Goal: Task Accomplishment & Management: Manage account settings

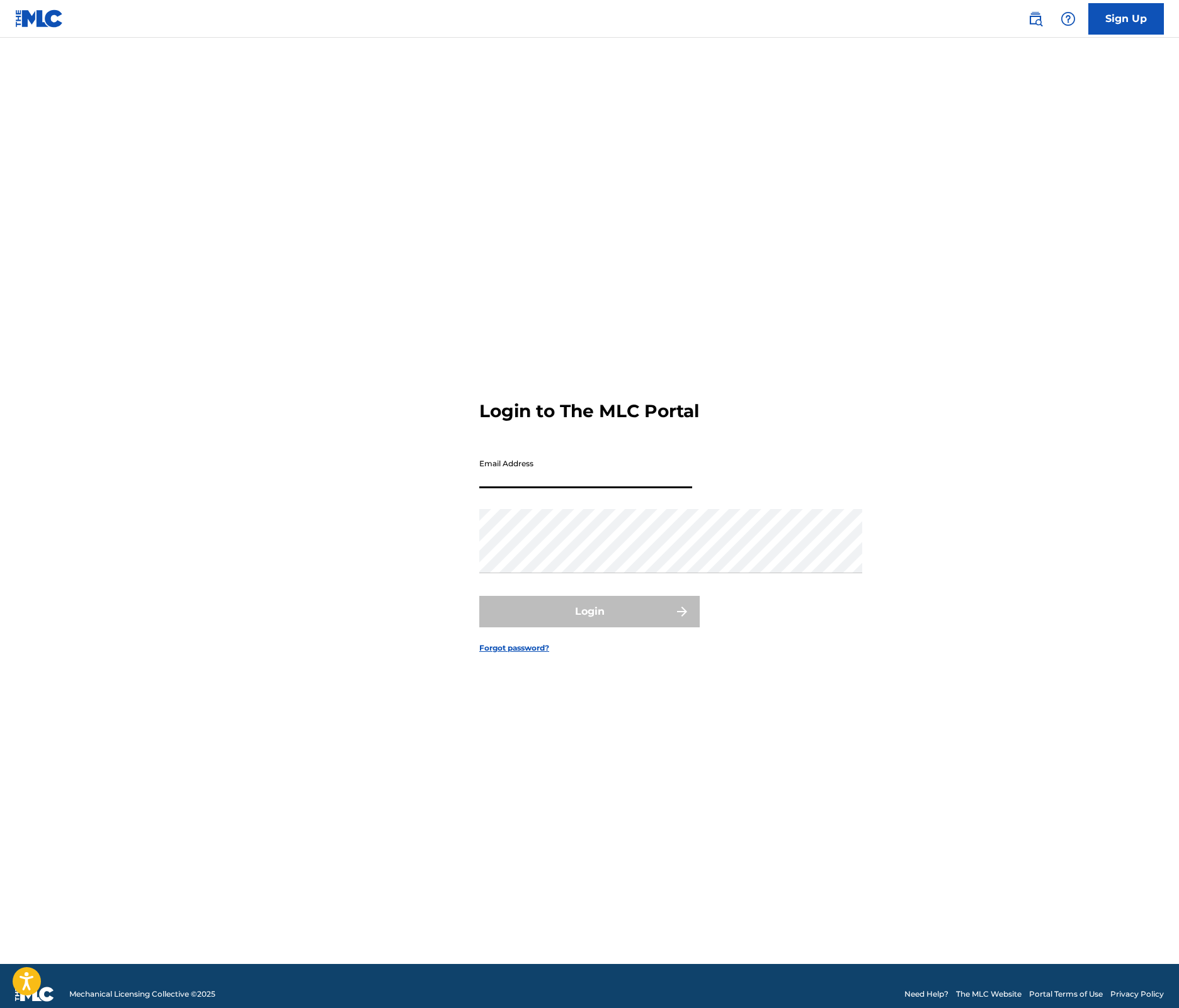
type input "[EMAIL_ADDRESS][DOMAIN_NAME]"
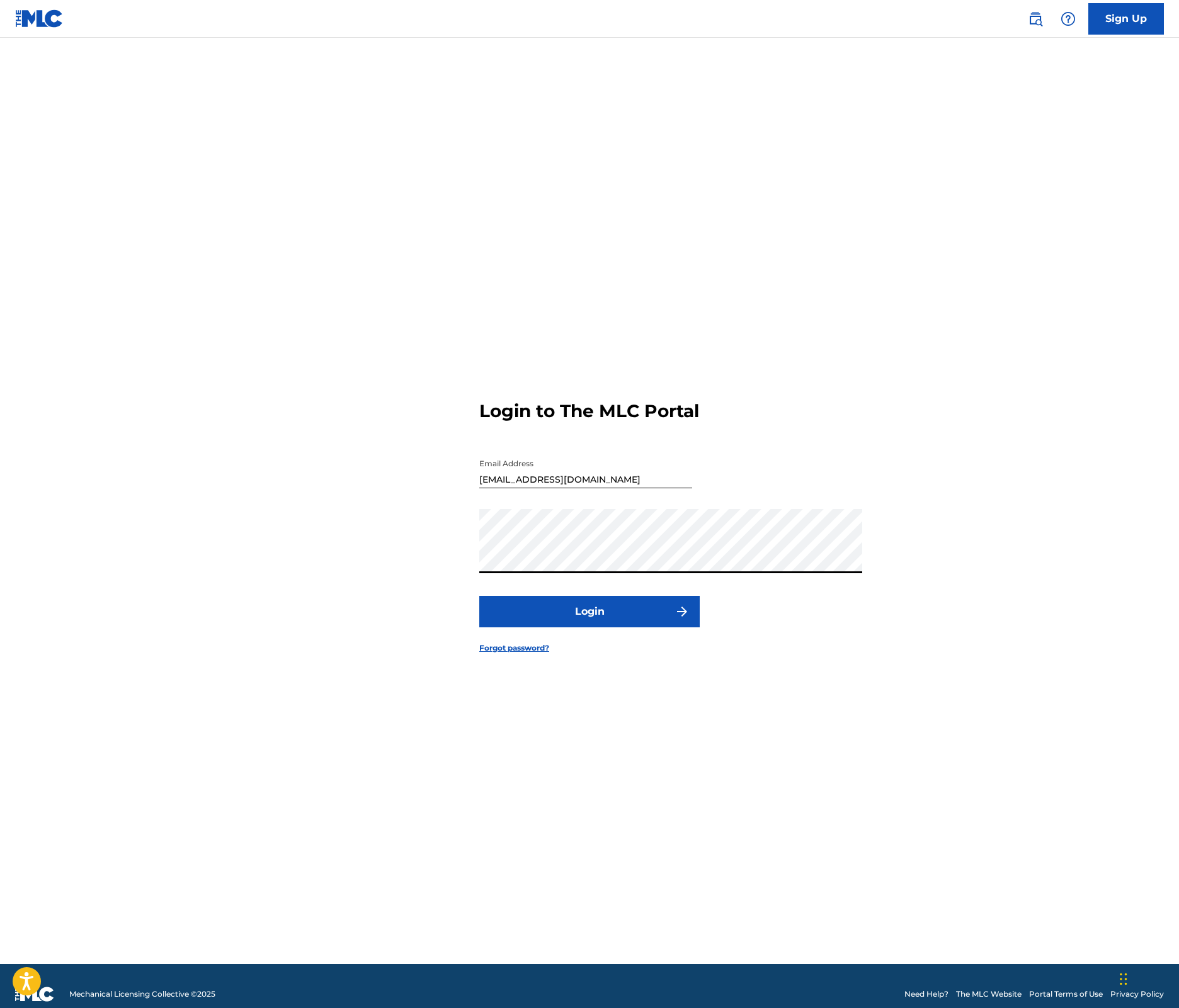
click at [645, 627] on button "Login" at bounding box center [589, 612] width 220 height 31
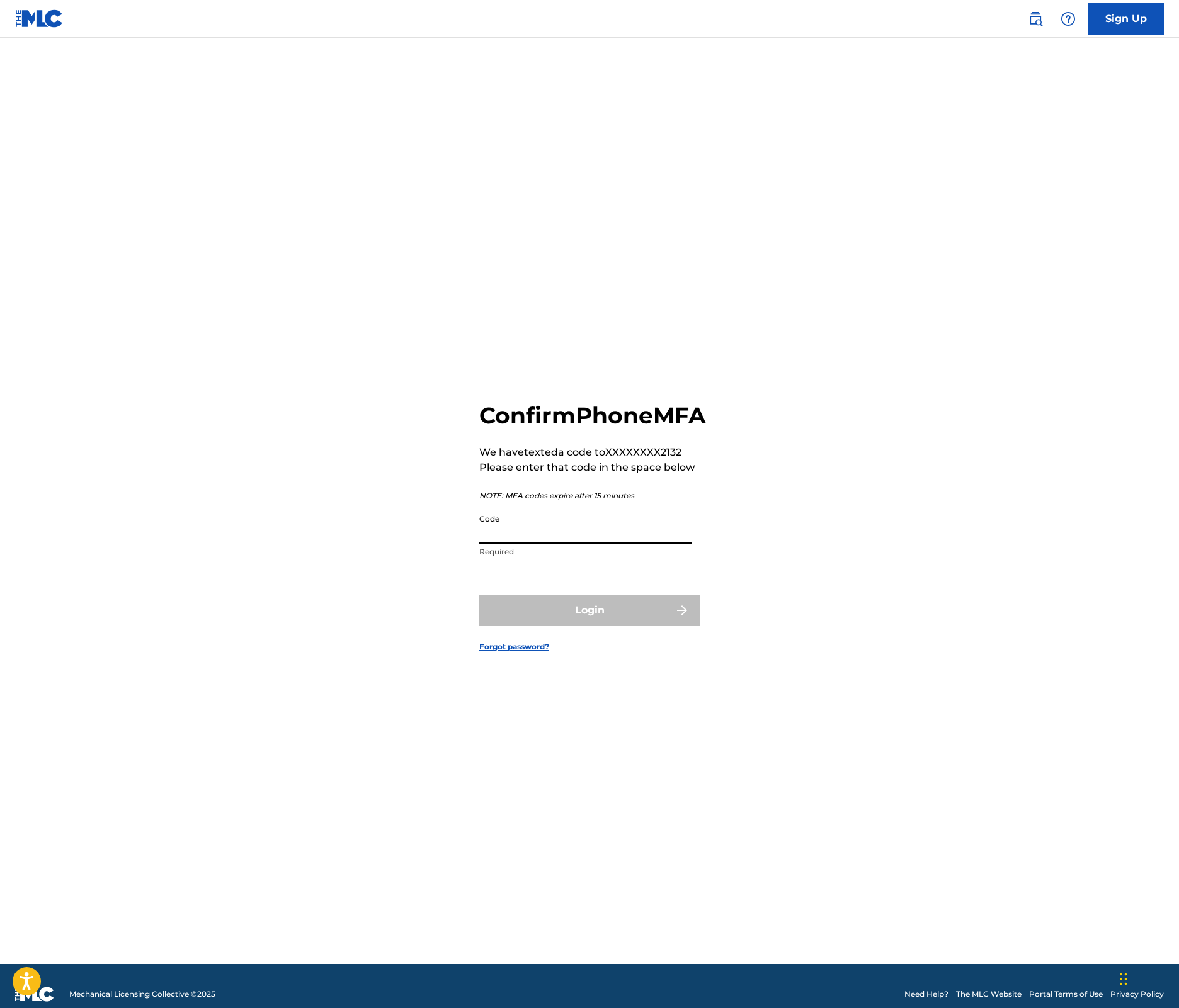
click at [613, 508] on input "Code" at bounding box center [585, 526] width 213 height 36
type input "903116"
click at [589, 626] on button "Login" at bounding box center [589, 610] width 220 height 31
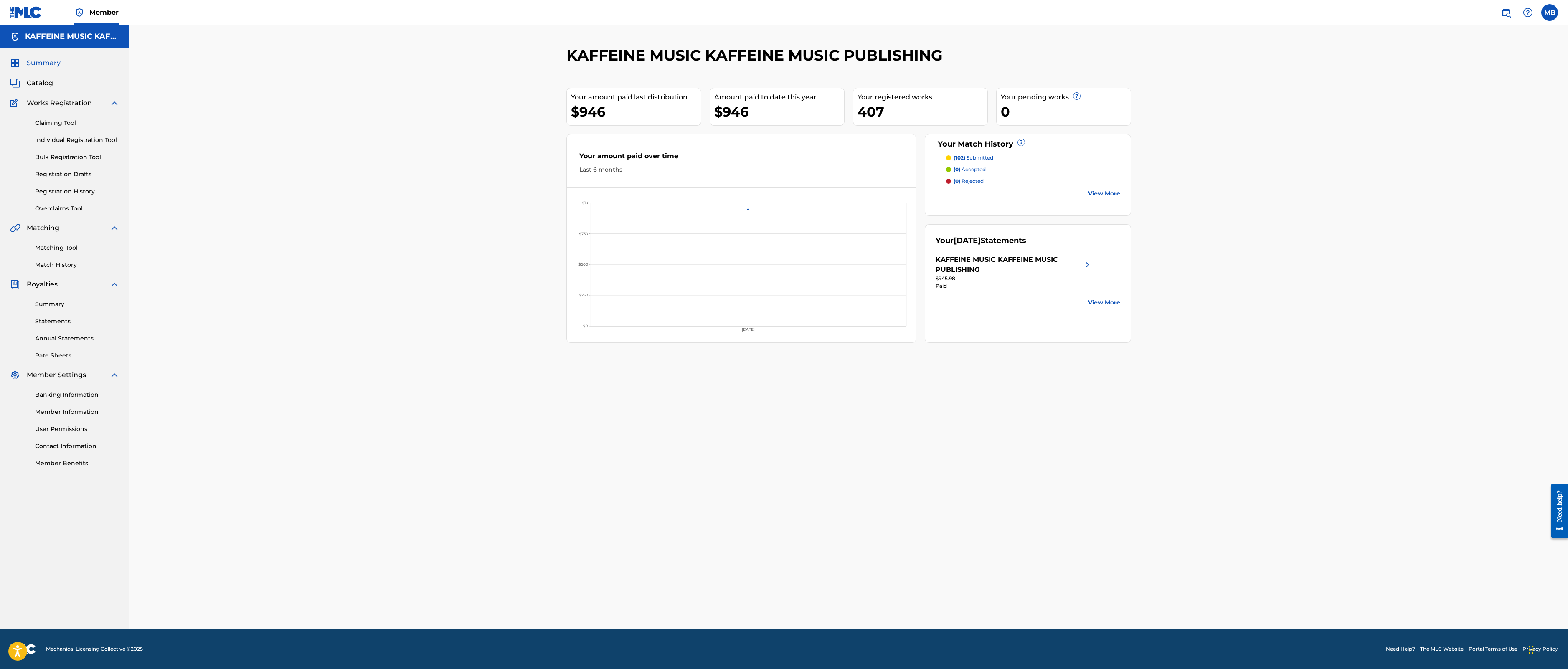
click at [782, 126] on div "Your registered works 407" at bounding box center [920, 107] width 135 height 38
click at [782, 121] on div "407" at bounding box center [922, 111] width 130 height 19
click at [782, 194] on div "Your amount paid last distribution $946 Amount paid to date this year $946 Your…" at bounding box center [849, 211] width 565 height 264
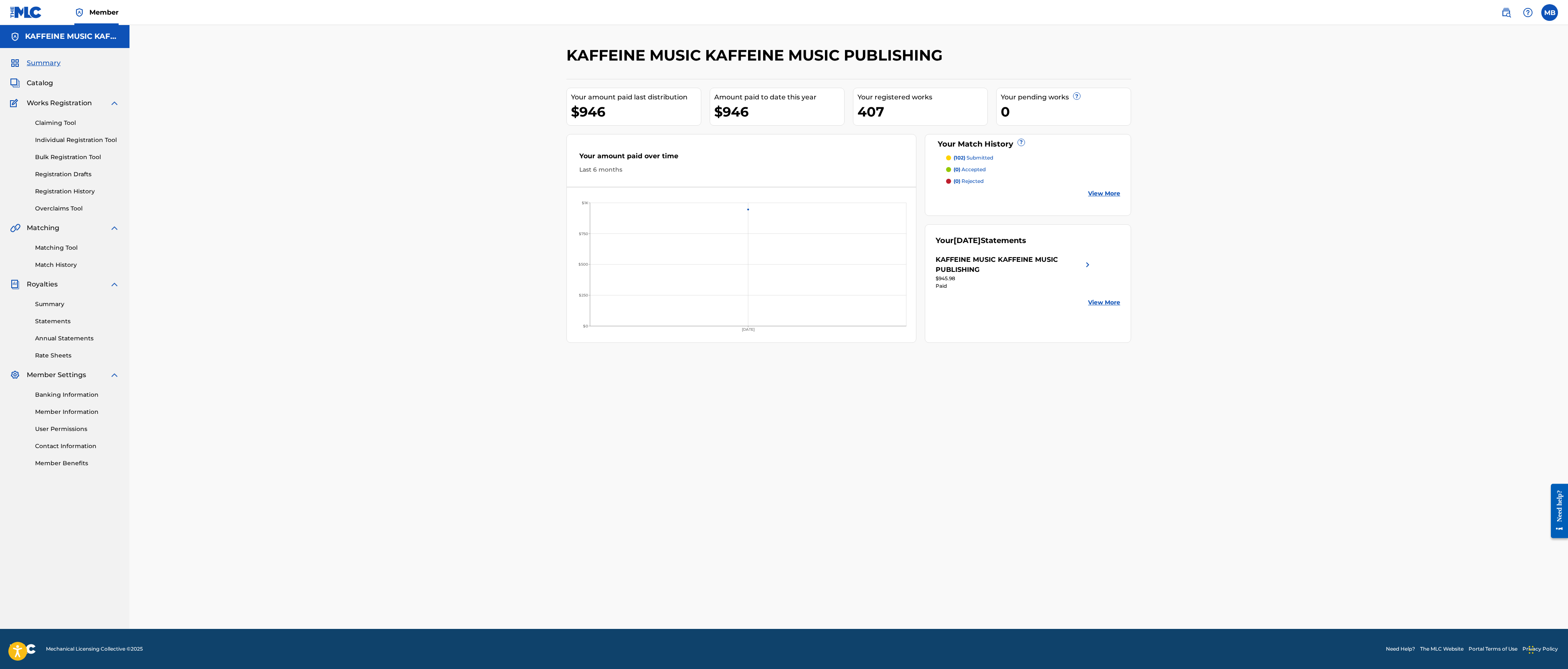
click at [85, 252] on link "Matching Tool" at bounding box center [77, 248] width 85 height 9
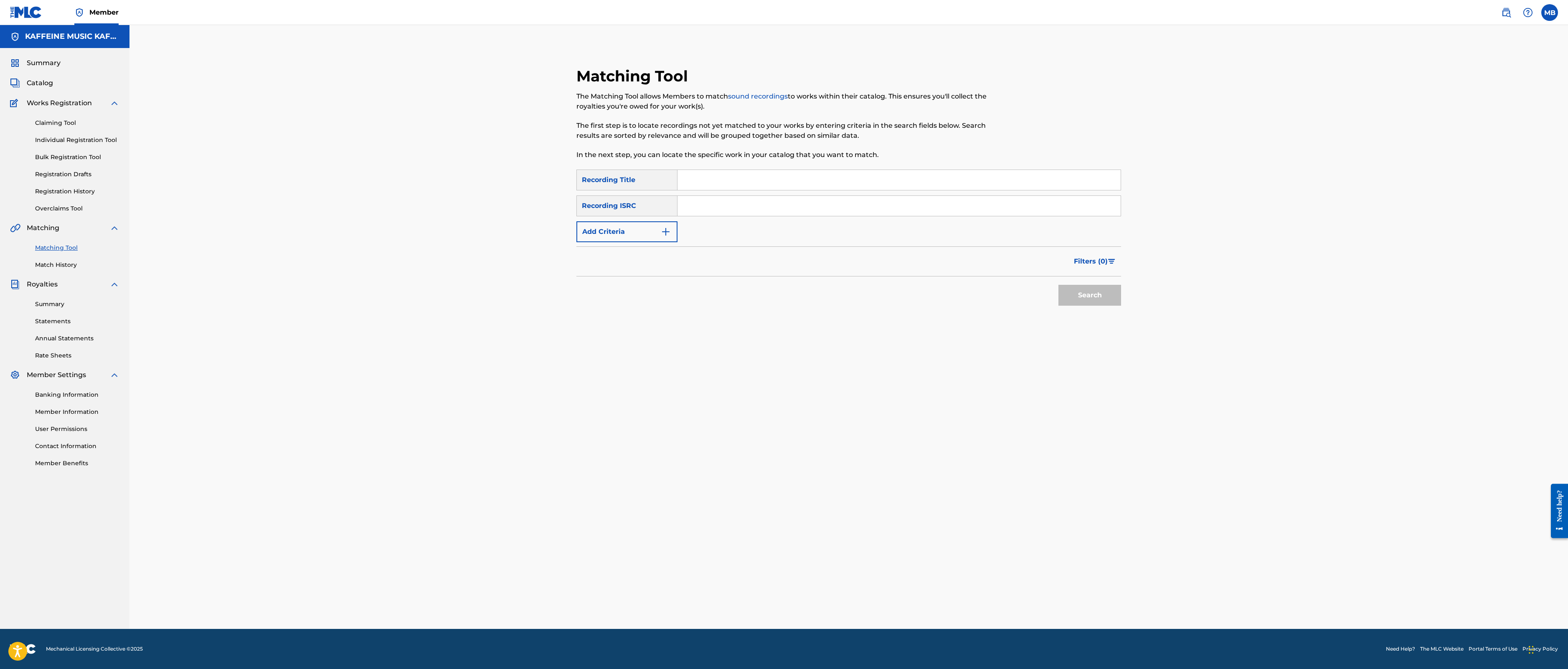
click at [782, 88] on div "Matching Tool The Matching Tool allows Members to match sound recordings to wor…" at bounding box center [849, 337] width 585 height 583
click at [112, 127] on link "Claiming Tool" at bounding box center [77, 123] width 85 height 9
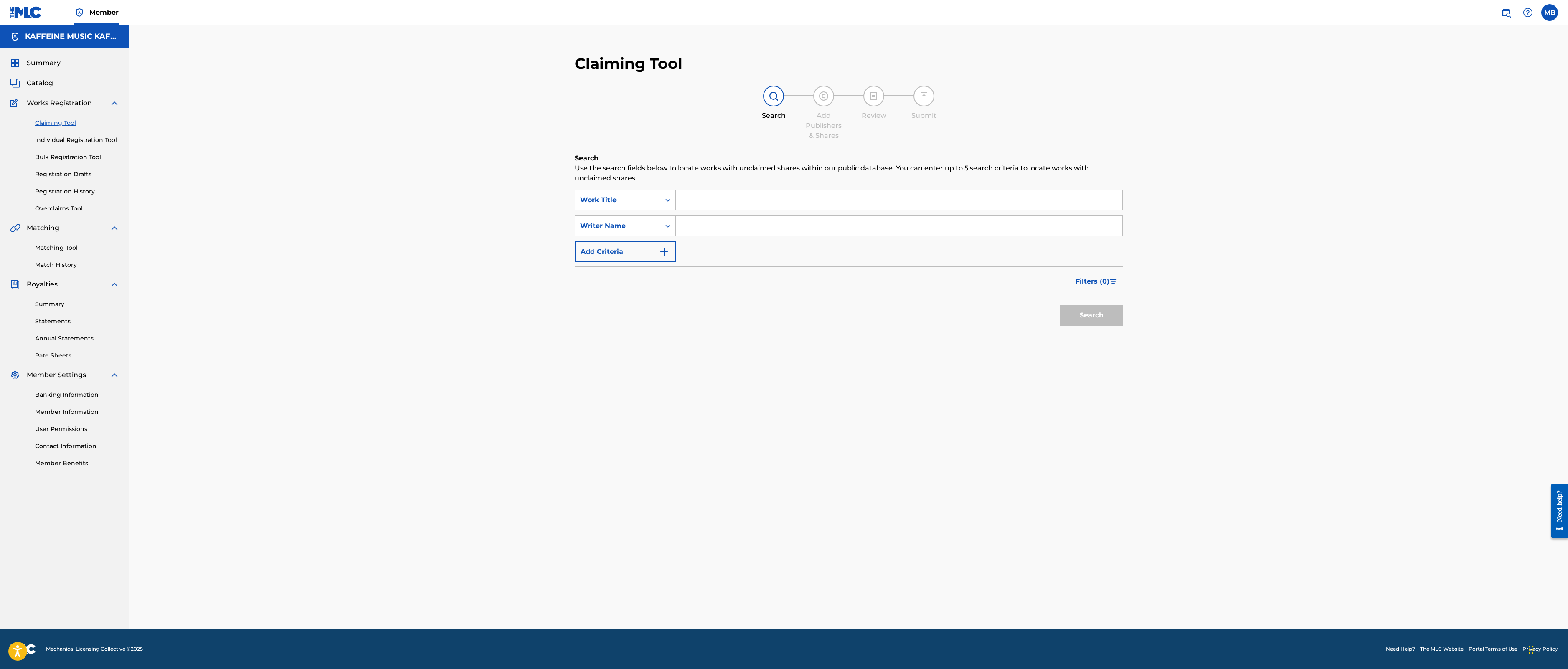
click at [119, 144] on link "Individual Registration Tool" at bounding box center [77, 140] width 85 height 9
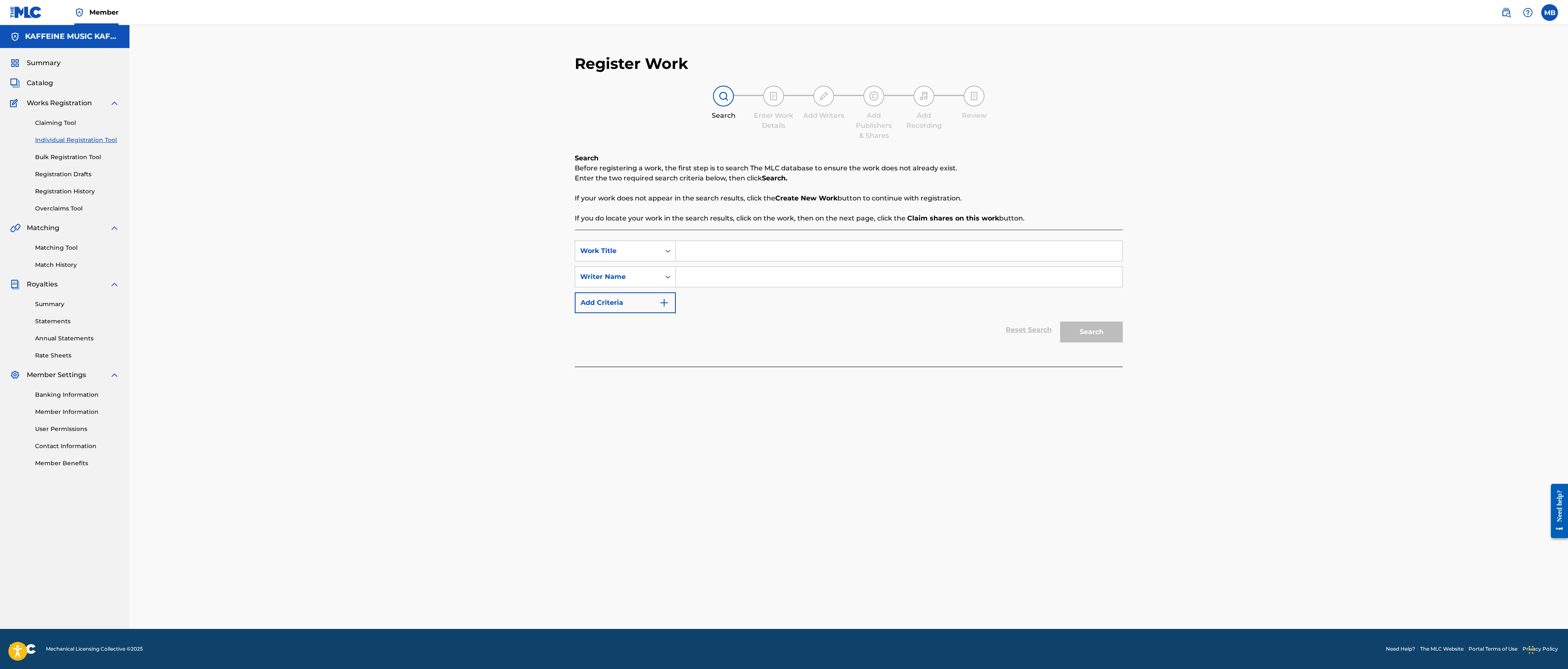
click at [119, 213] on div "Claiming Tool Individual Registration Tool Bulk Registration Tool Registration …" at bounding box center [65, 161] width 110 height 105
click at [119, 162] on link "Bulk Registration Tool" at bounding box center [77, 157] width 85 height 9
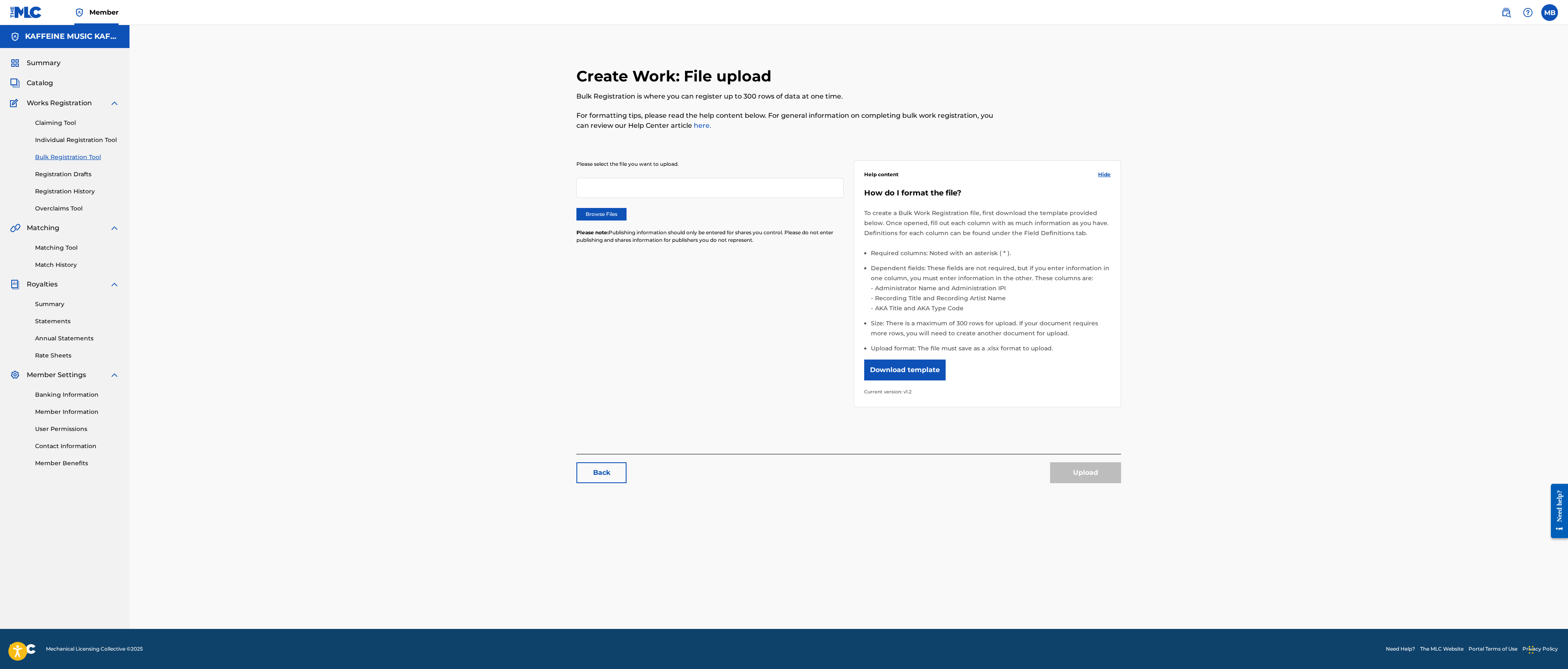
click at [118, 144] on link "Individual Registration Tool" at bounding box center [77, 140] width 85 height 9
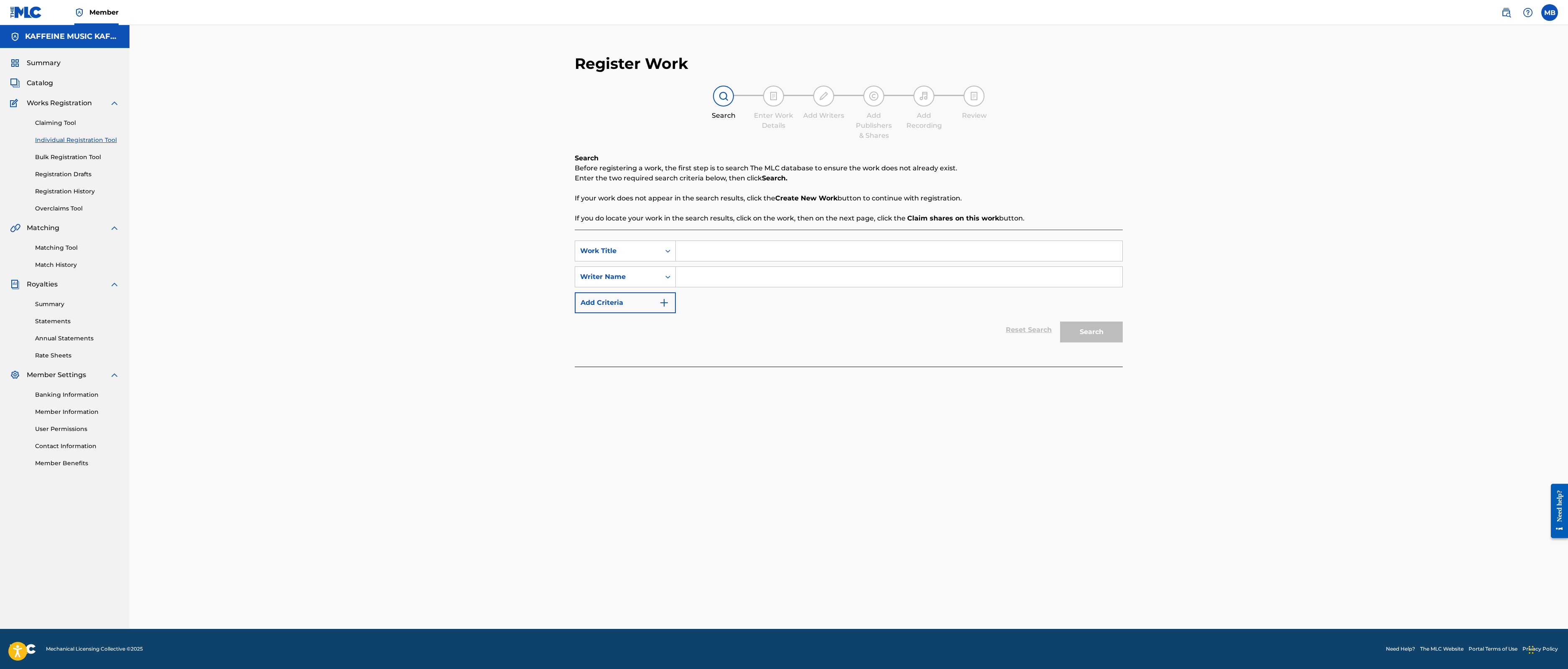
click at [94, 252] on link "Matching Tool" at bounding box center [77, 248] width 85 height 9
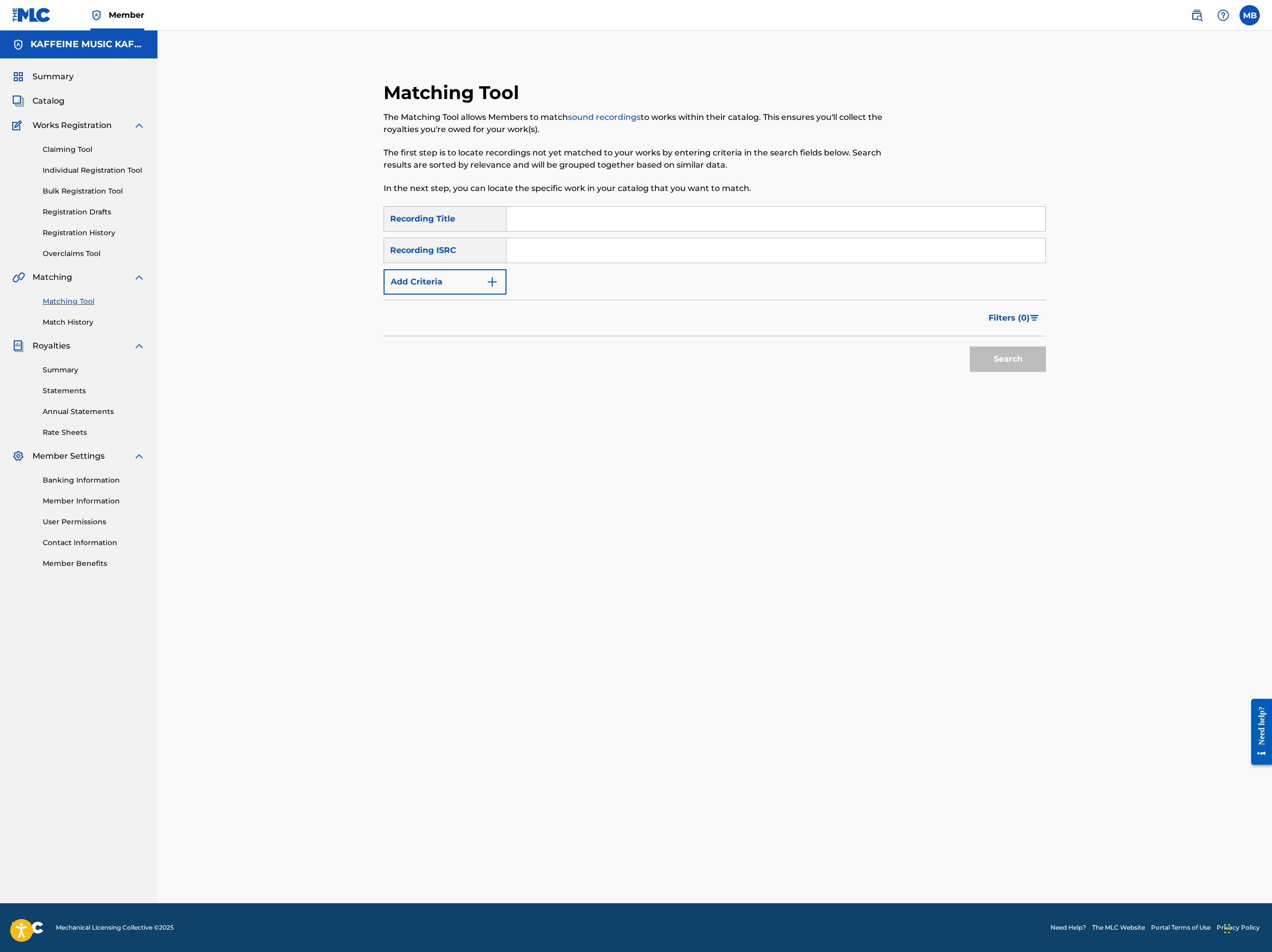
click at [632, 231] on input "Search Form" at bounding box center [776, 218] width 539 height 24
click at [634, 231] on input "Search Form" at bounding box center [776, 218] width 539 height 24
click at [506, 295] on button "Add Criteria" at bounding box center [445, 282] width 123 height 25
click at [506, 291] on div "Search Form" at bounding box center [497, 281] width 19 height 19
click at [506, 320] on div "Recording Artist" at bounding box center [445, 307] width 122 height 25
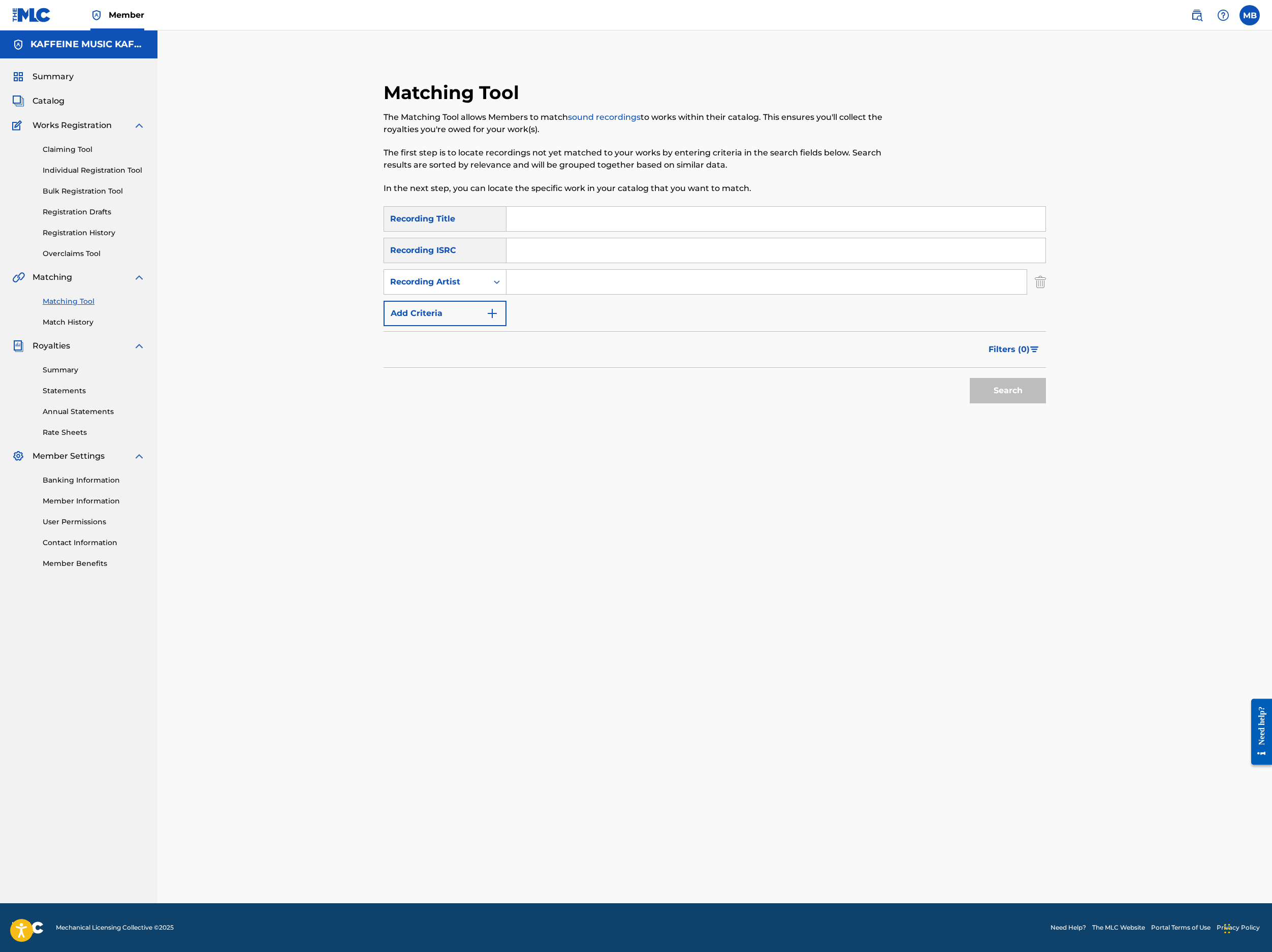
click at [569, 294] on input "Search Form" at bounding box center [766, 281] width 520 height 24
click at [734, 195] on p "In the next step, you can locate the specific work in your catalog that you wan…" at bounding box center [638, 188] width 510 height 12
click at [726, 231] on input "Search Form" at bounding box center [776, 218] width 539 height 24
click at [674, 294] on input "mm" at bounding box center [766, 281] width 520 height 24
type input "[PERSON_NAME] Motorcycle"
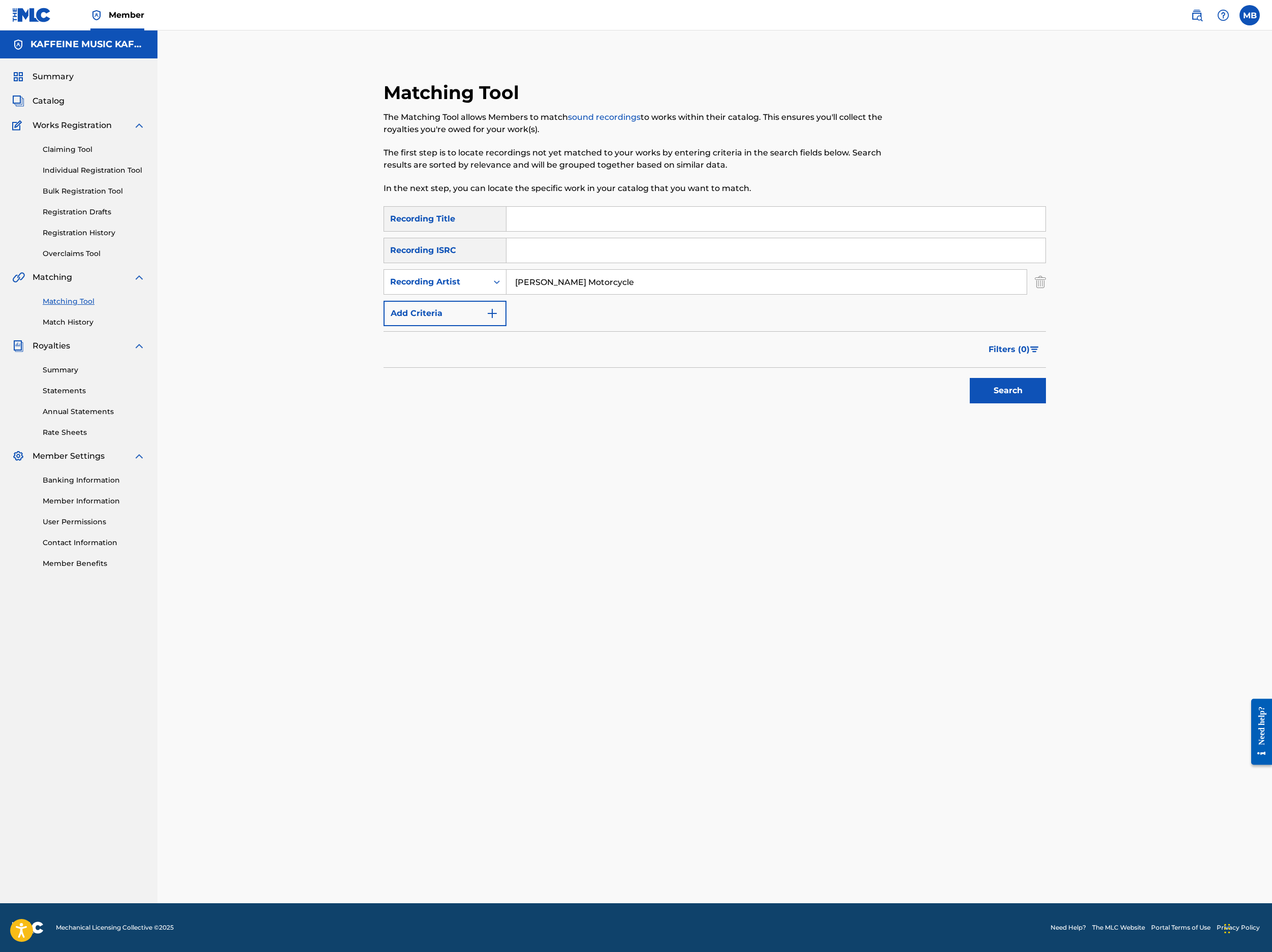
click at [683, 231] on input "Search Form" at bounding box center [776, 218] width 539 height 24
click at [669, 294] on input "[PERSON_NAME] Motorcycle" at bounding box center [766, 281] width 520 height 24
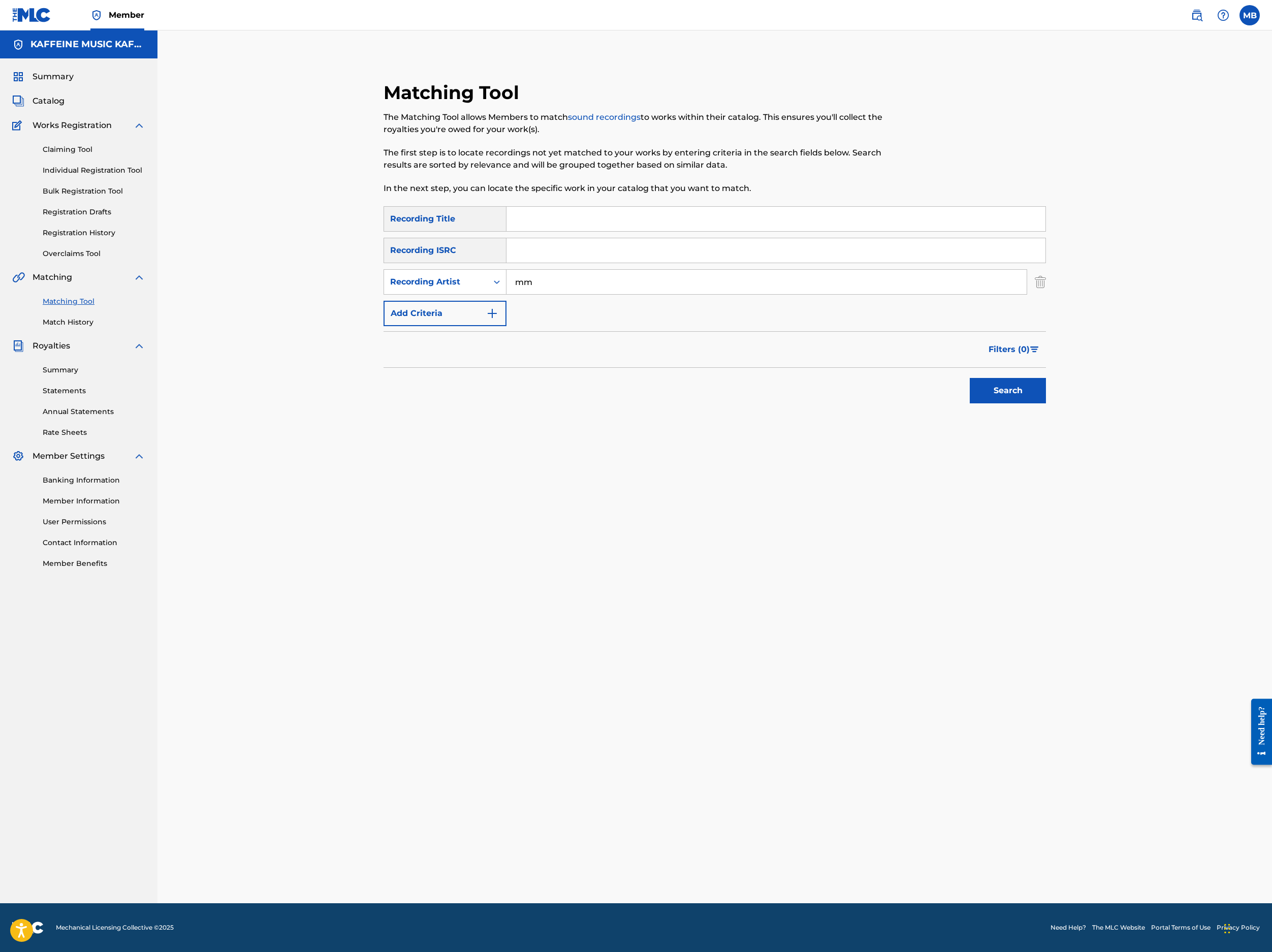
type input "[PERSON_NAME] Motorcycle"
click at [765, 231] on input "Search Form" at bounding box center [776, 218] width 539 height 24
paste input "FARE KO"
type input "FARE KO"
click at [951, 403] on button "Search" at bounding box center [1008, 391] width 76 height 25
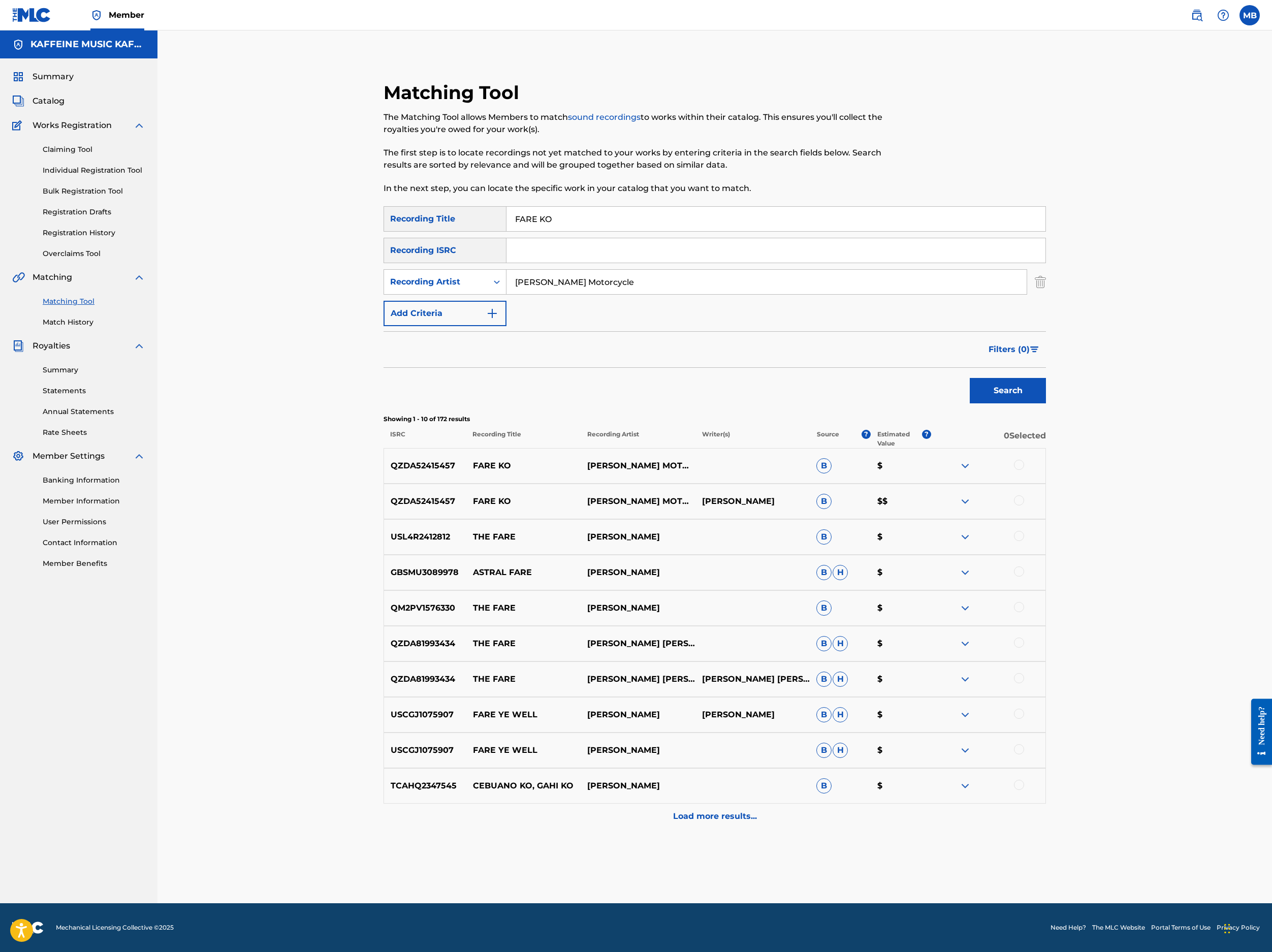
scroll to position [125, 0]
click at [951, 483] on div "QZDA52415457 FARE KO MICHAEL MOTORCYCLE B $" at bounding box center [714, 466] width 663 height 36
click at [951, 470] on div at bounding box center [1020, 465] width 10 height 10
click at [951, 508] on div at bounding box center [988, 501] width 114 height 12
click at [951, 506] on div at bounding box center [1020, 500] width 10 height 10
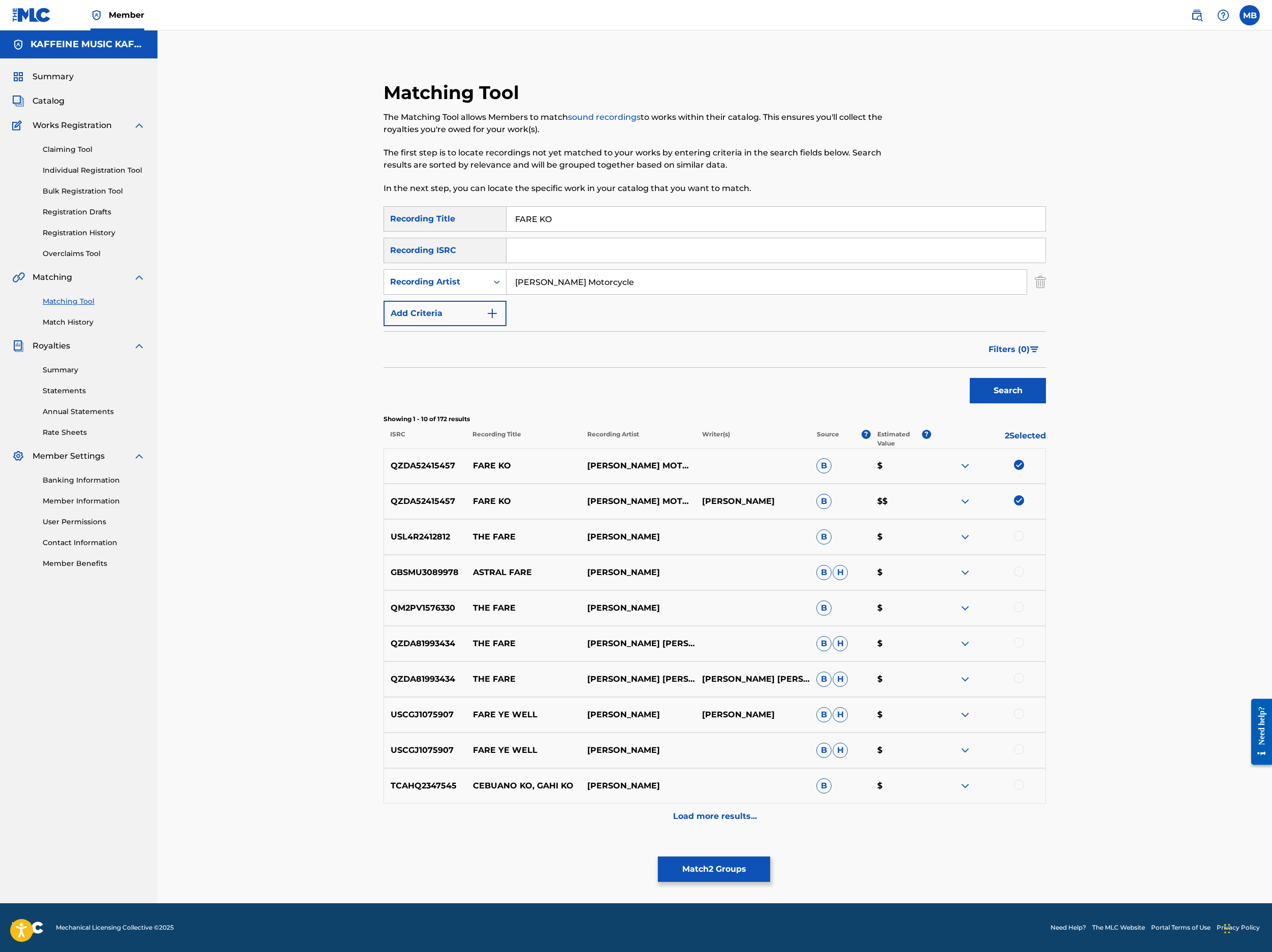
scroll to position [198, 0]
click at [770, 814] on button "Match 2 Groups" at bounding box center [714, 869] width 113 height 25
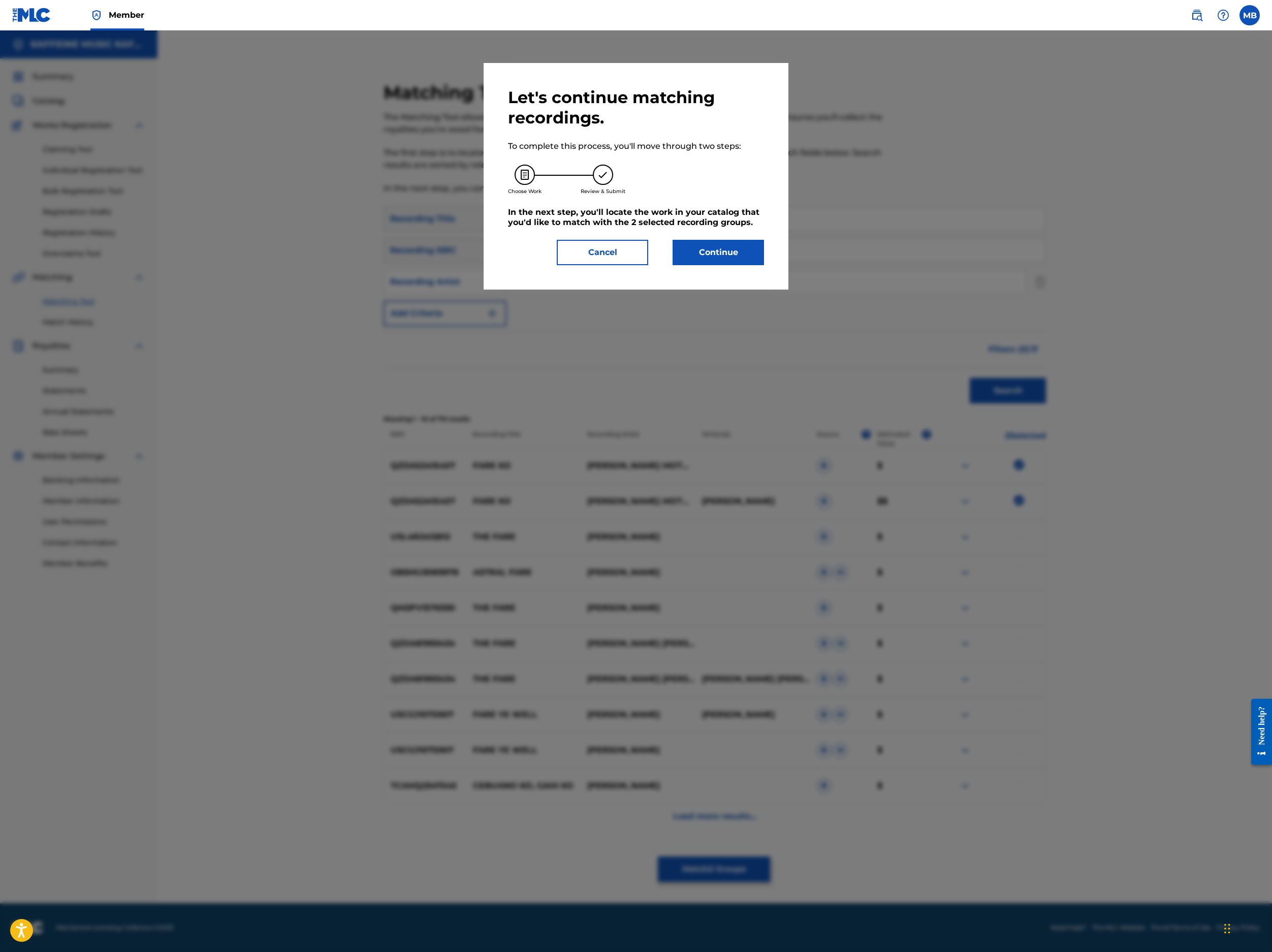
click at [764, 265] on button "Continue" at bounding box center [719, 252] width 92 height 25
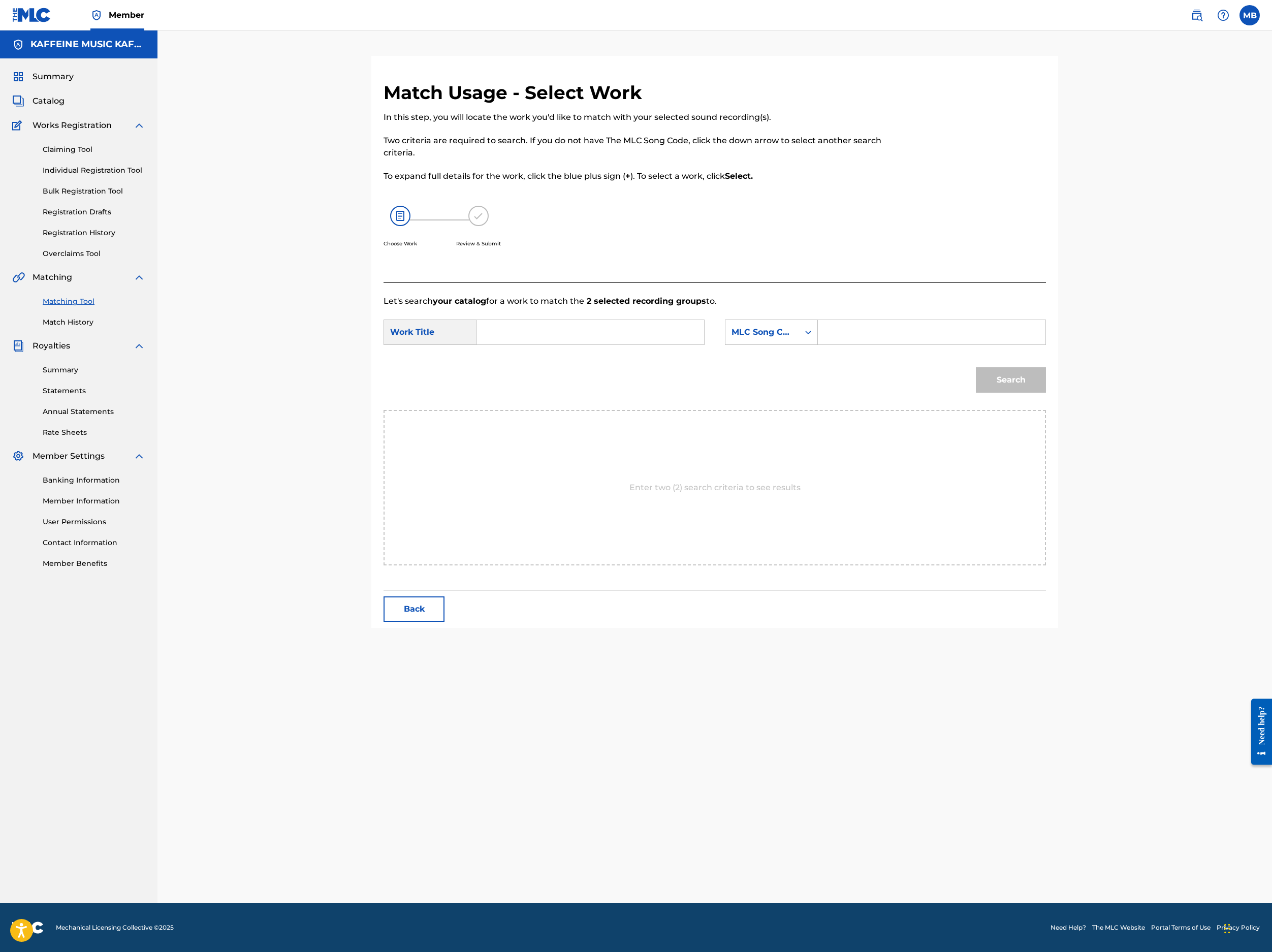
scroll to position [80, 0]
click at [793, 338] on div "MLC Song Code" at bounding box center [762, 332] width 61 height 12
click at [809, 283] on div "Match Usage - Select Work In this step, you will locate the work you'd like to …" at bounding box center [638, 182] width 510 height 201
click at [799, 342] on div "MLC Song Code" at bounding box center [762, 332] width 73 height 19
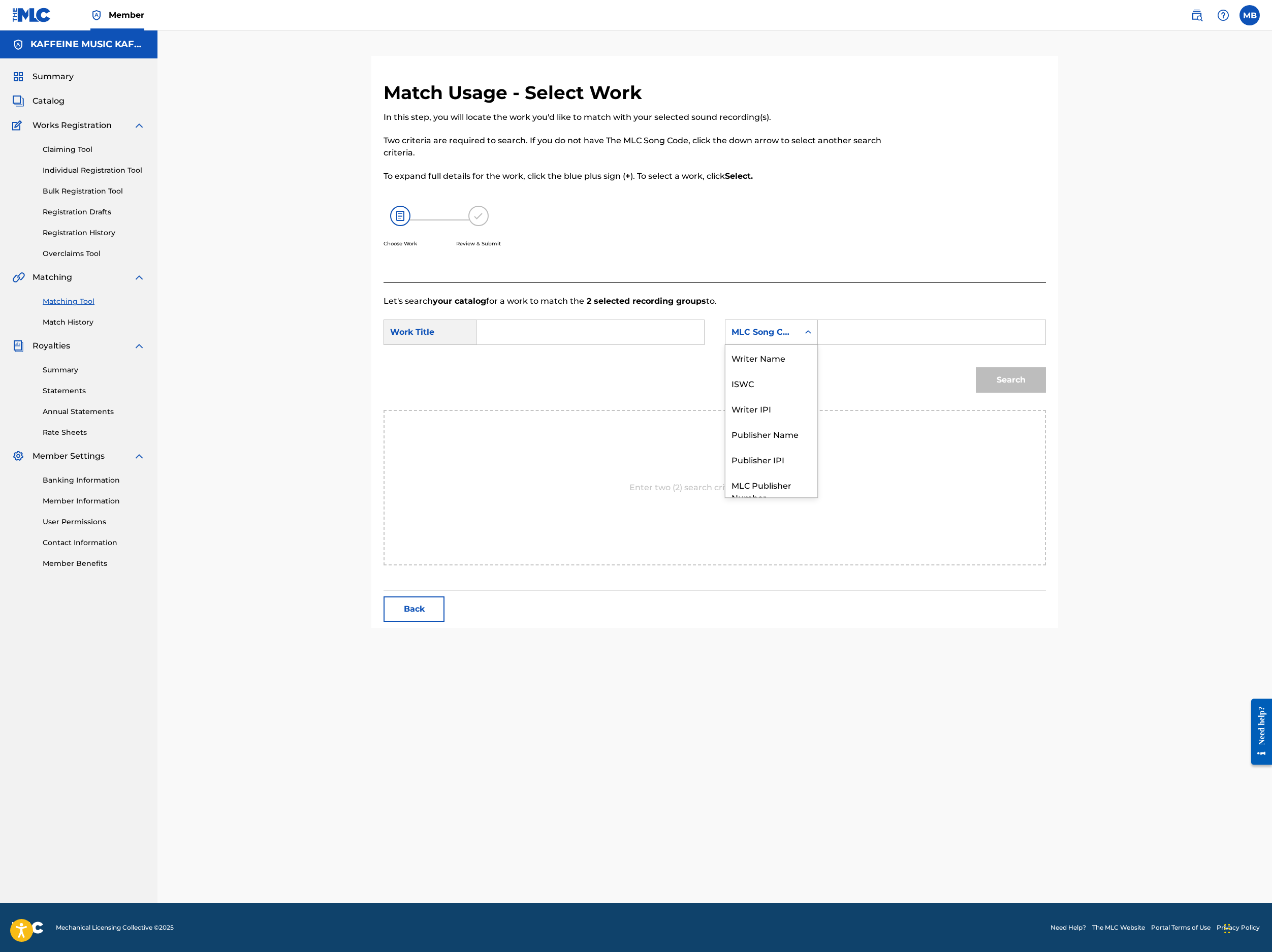
scroll to position [107, 0]
click at [951, 410] on div "Search" at bounding box center [714, 383] width 663 height 53
click at [695, 344] on input "Search Form" at bounding box center [590, 332] width 210 height 24
paste input "FARE KO"
type input "FARE KO"
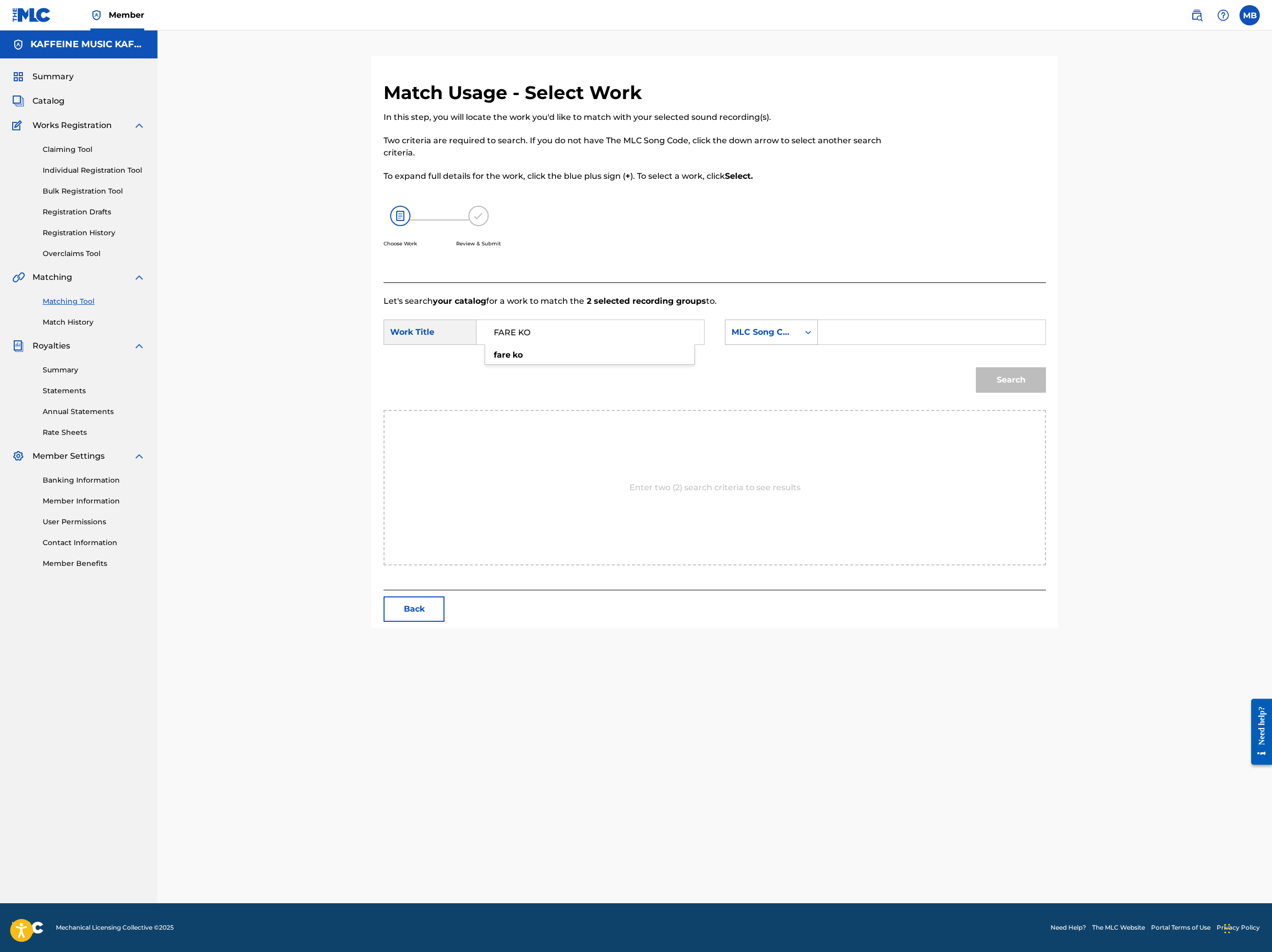
click at [799, 342] on div "MLC Song Code" at bounding box center [762, 332] width 73 height 19
click at [951, 344] on input "Search Form" at bounding box center [931, 332] width 210 height 24
click at [951, 392] on button "Search" at bounding box center [1011, 380] width 70 height 25
click at [951, 344] on input "1141097388" at bounding box center [931, 332] width 210 height 24
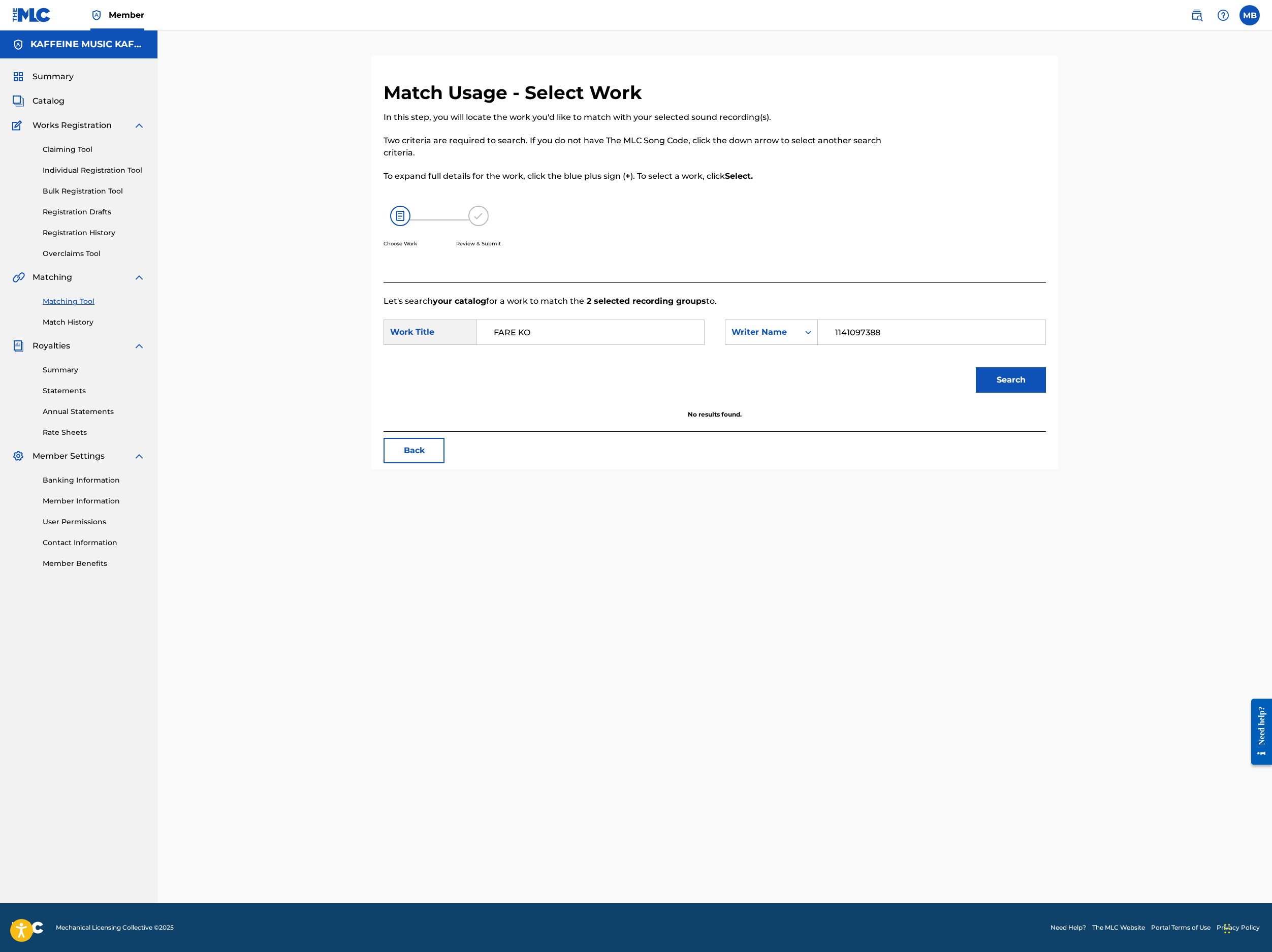
type input "1141097388"
click at [951, 392] on button "Search" at bounding box center [1011, 380] width 70 height 25
click at [799, 342] on div "Writer Name" at bounding box center [762, 332] width 73 height 19
click at [817, 421] on div "Writer IPI" at bounding box center [771, 409] width 92 height 25
click at [799, 342] on div "Writer IPI" at bounding box center [762, 332] width 73 height 19
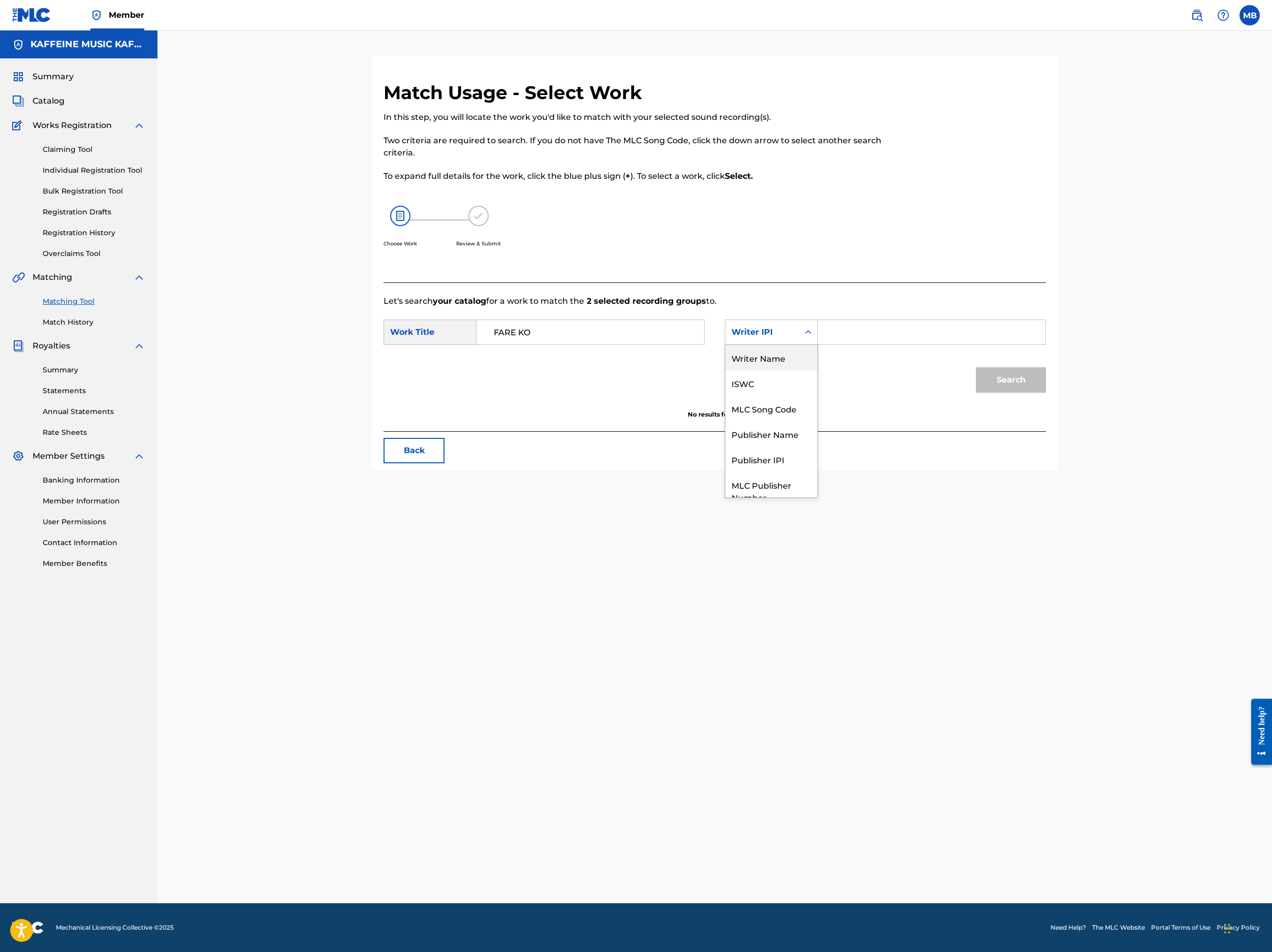
click at [951, 344] on input "Search Form" at bounding box center [931, 332] width 210 height 24
click at [951, 392] on button "Search" at bounding box center [1011, 380] width 70 height 25
type input "1141097388"
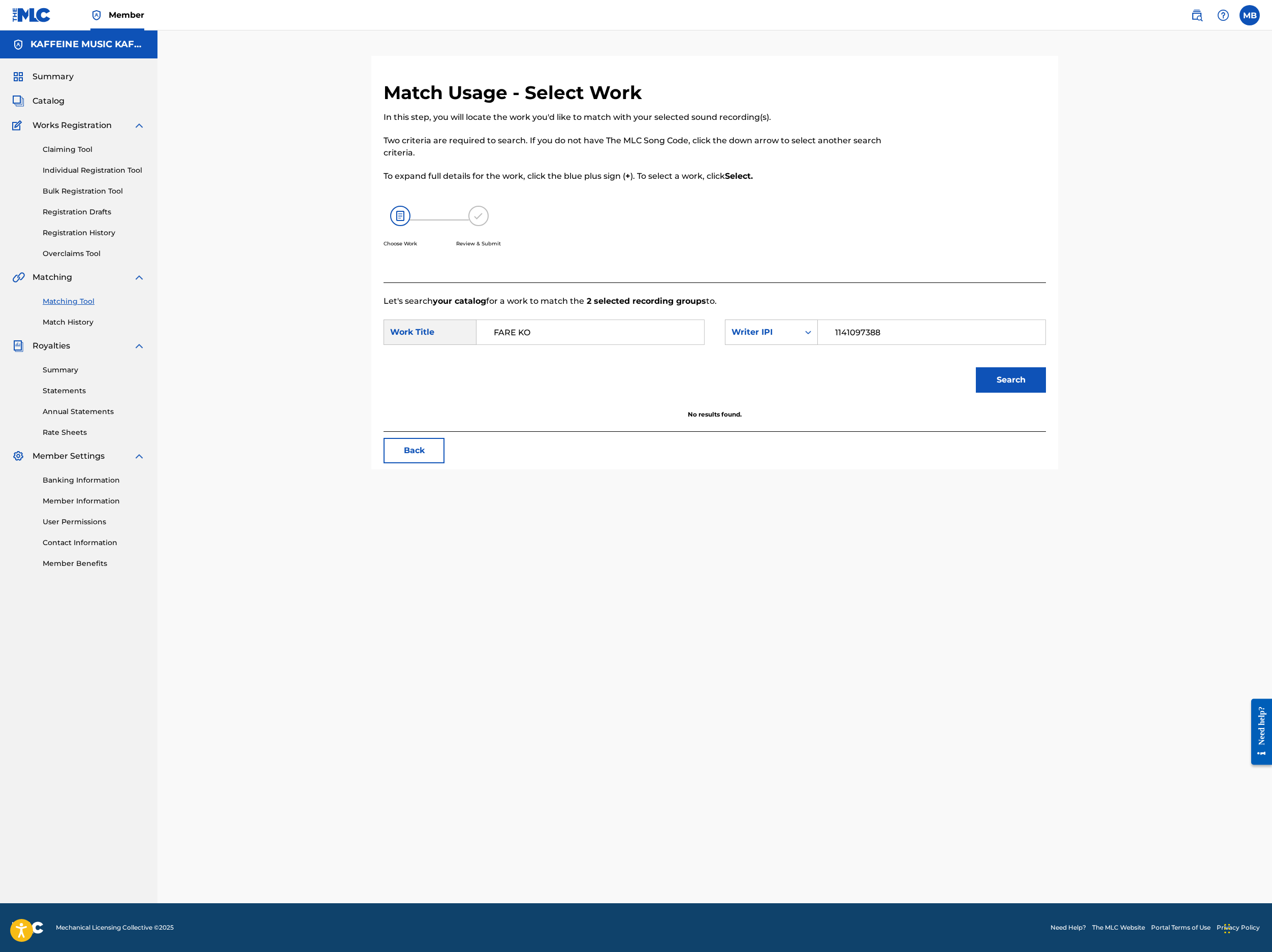
click at [951, 392] on button "Search" at bounding box center [1011, 380] width 70 height 25
click at [818, 345] on div "Writer IPI" at bounding box center [771, 332] width 93 height 25
click at [817, 435] on div "Publisher IPI" at bounding box center [771, 421] width 92 height 25
click at [951, 351] on div "SearchWithCriteriab194f03e-8b77-4a4d-b751-d84267cb7eba Work Title FARE KO Searc…" at bounding box center [714, 335] width 663 height 32
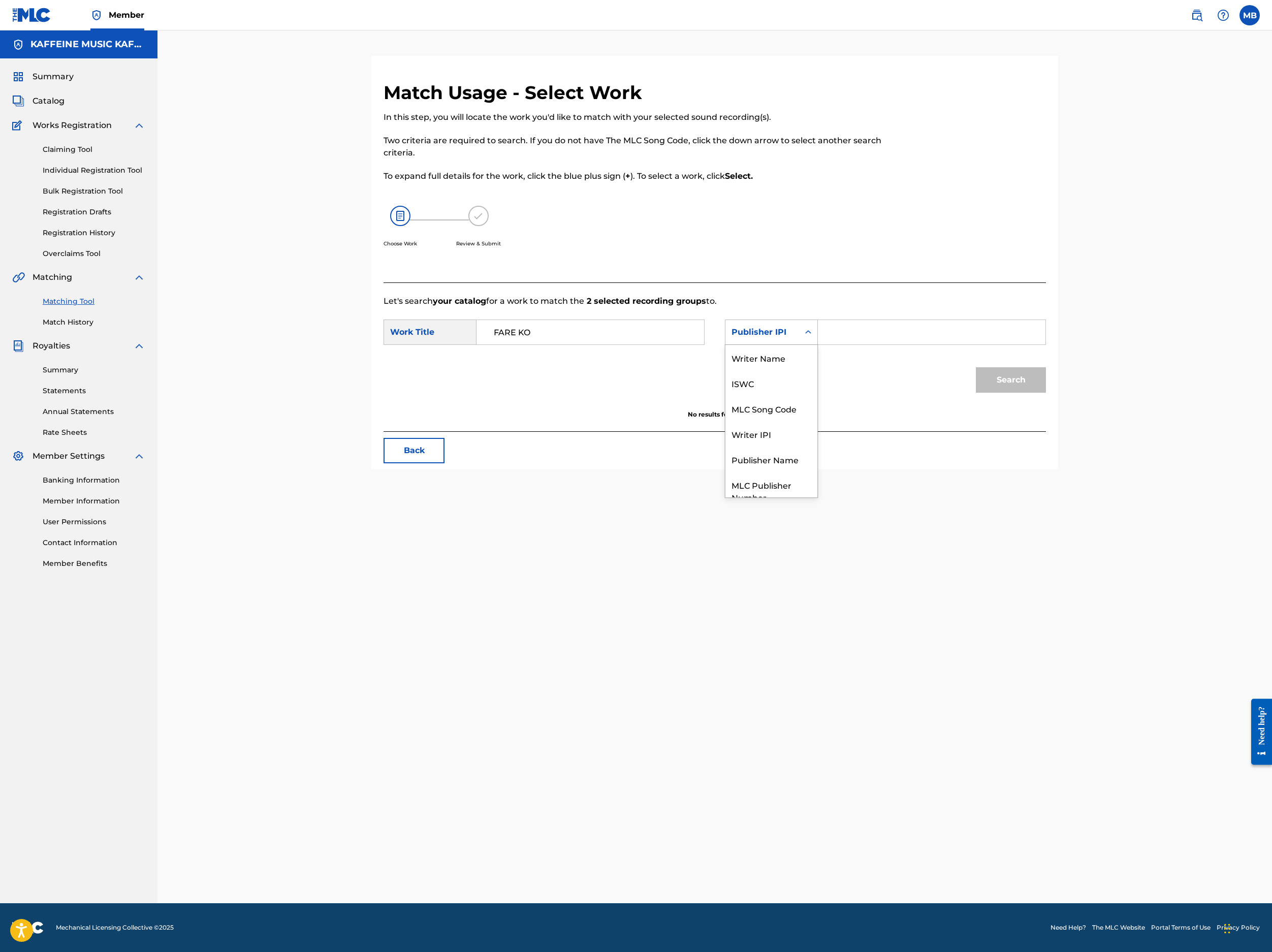
click at [799, 342] on div "Publisher IPI" at bounding box center [762, 332] width 73 height 19
click at [817, 421] on div "MLC Song Code" at bounding box center [771, 409] width 92 height 25
click at [951, 410] on form "SearchWithCriteriab194f03e-8b77-4a4d-b751-d84267cb7eba Work Title FARE KO Searc…" at bounding box center [714, 358] width 663 height 103
click at [951, 344] on input "Search Form" at bounding box center [931, 332] width 210 height 24
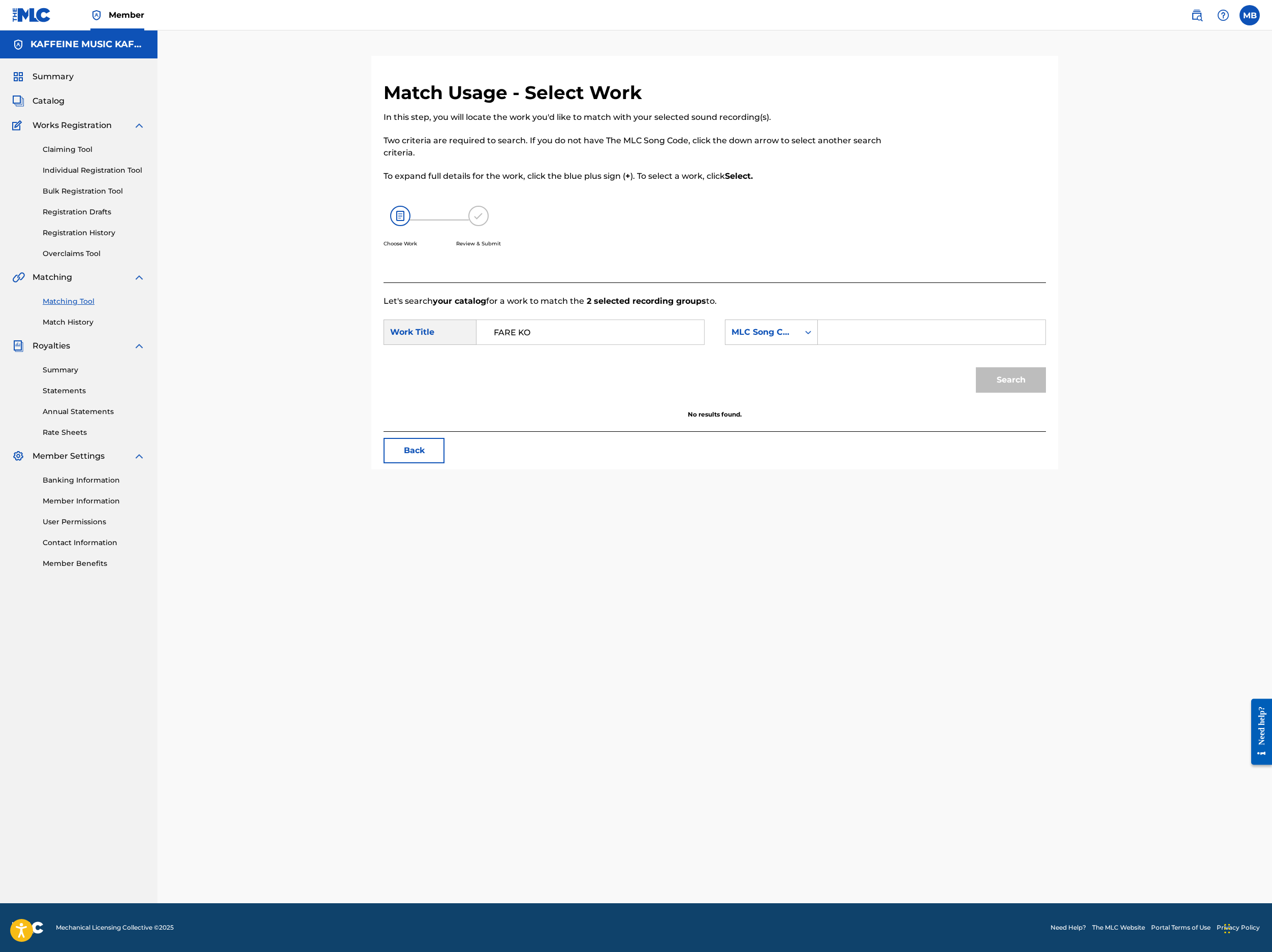
click at [951, 344] on input "Search Form" at bounding box center [931, 332] width 210 height 24
click at [799, 342] on div "MLC Song Code" at bounding box center [762, 332] width 73 height 19
click at [951, 410] on div "Search" at bounding box center [714, 383] width 663 height 53
click at [799, 342] on div "MLC Song Code" at bounding box center [762, 332] width 73 height 19
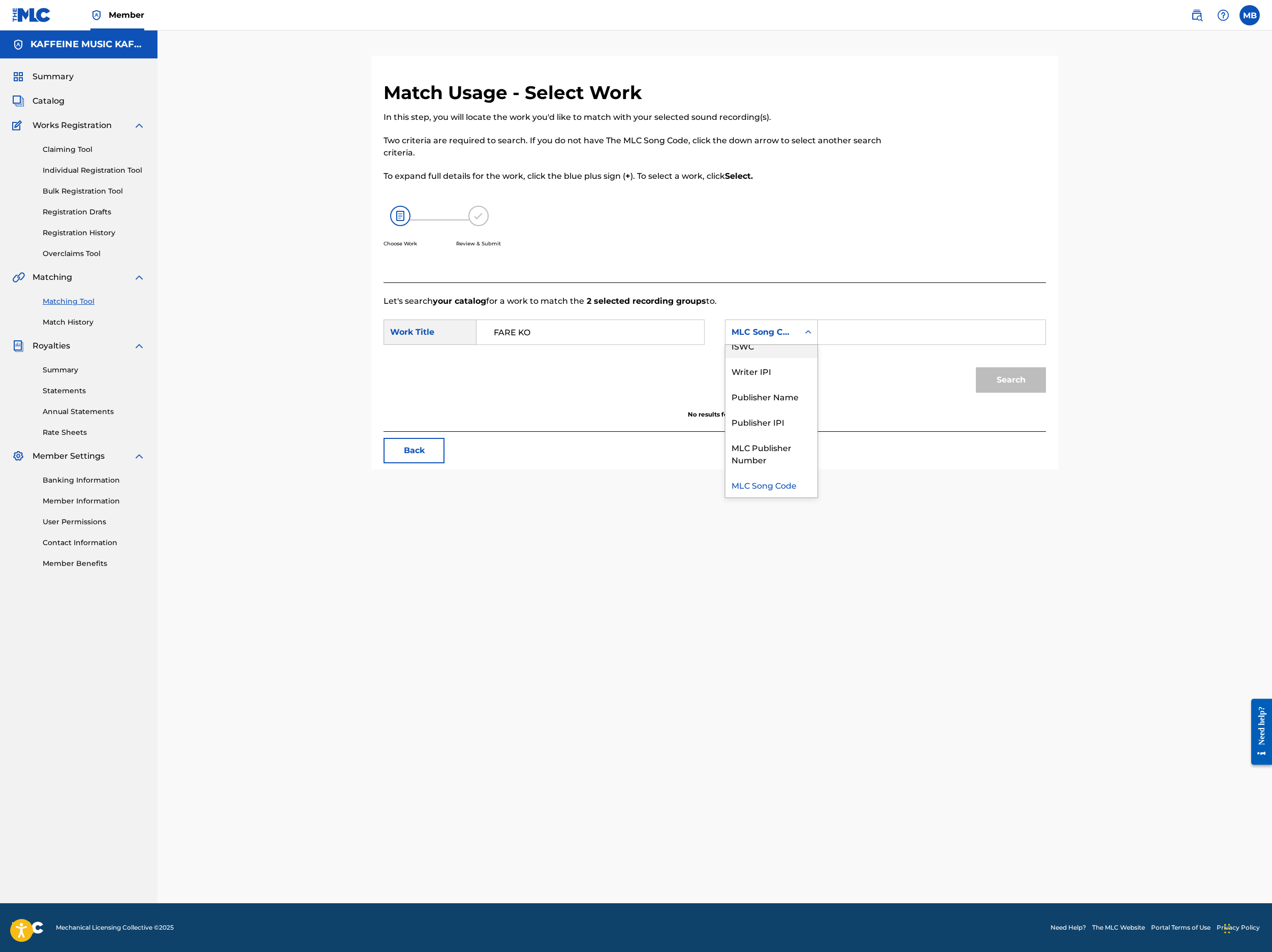
scroll to position [0, 0]
click at [817, 370] on div "Writer Name" at bounding box center [771, 358] width 92 height 25
click at [951, 344] on input "Search Form" at bounding box center [931, 332] width 210 height 24
click at [951, 392] on button "Search" at bounding box center [1011, 380] width 70 height 25
type input "Michael Bernardino"
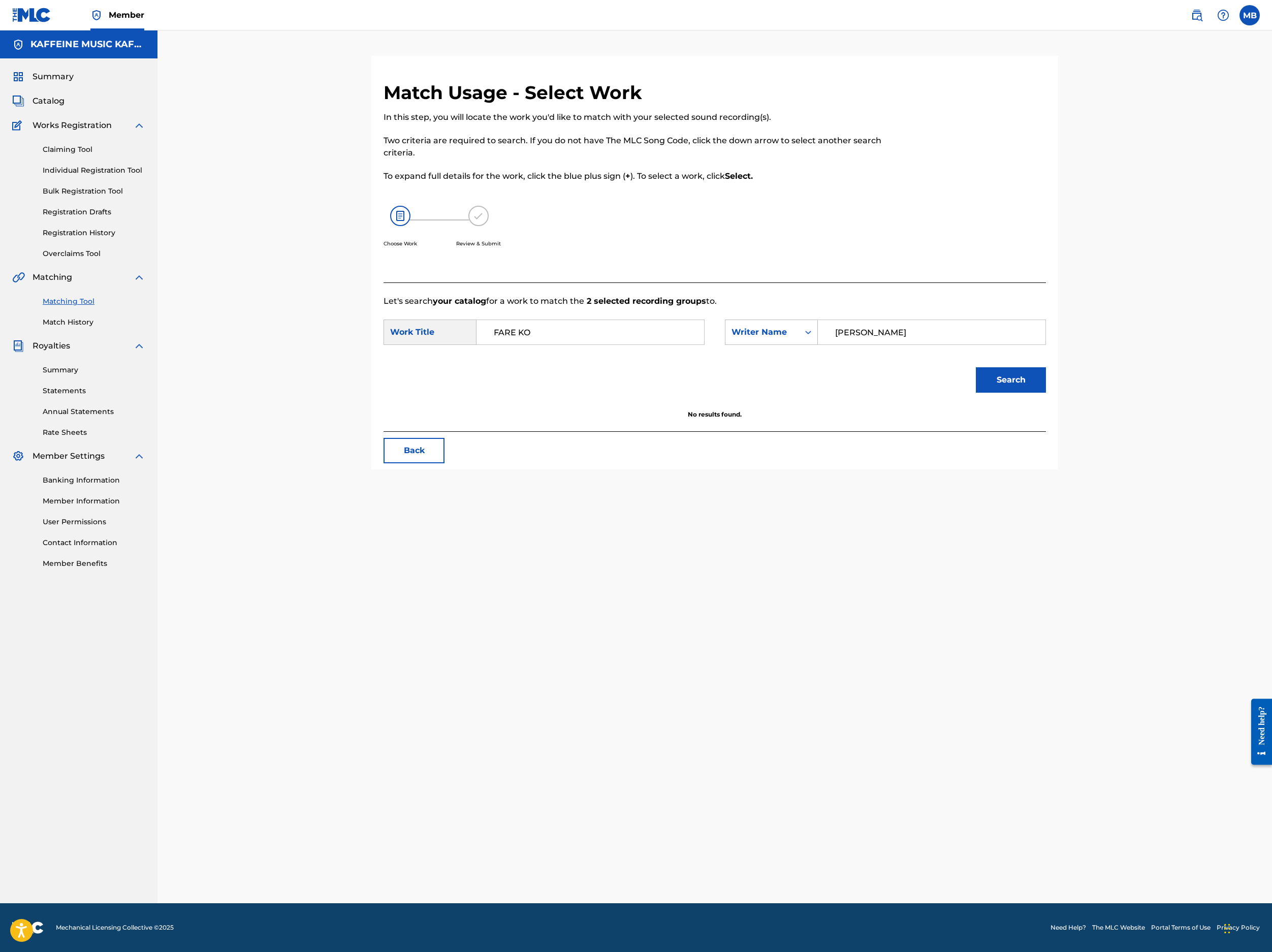
click at [951, 392] on button "Search" at bounding box center [1011, 380] width 70 height 25
click at [951, 446] on h5 "Select" at bounding box center [994, 440] width 25 height 10
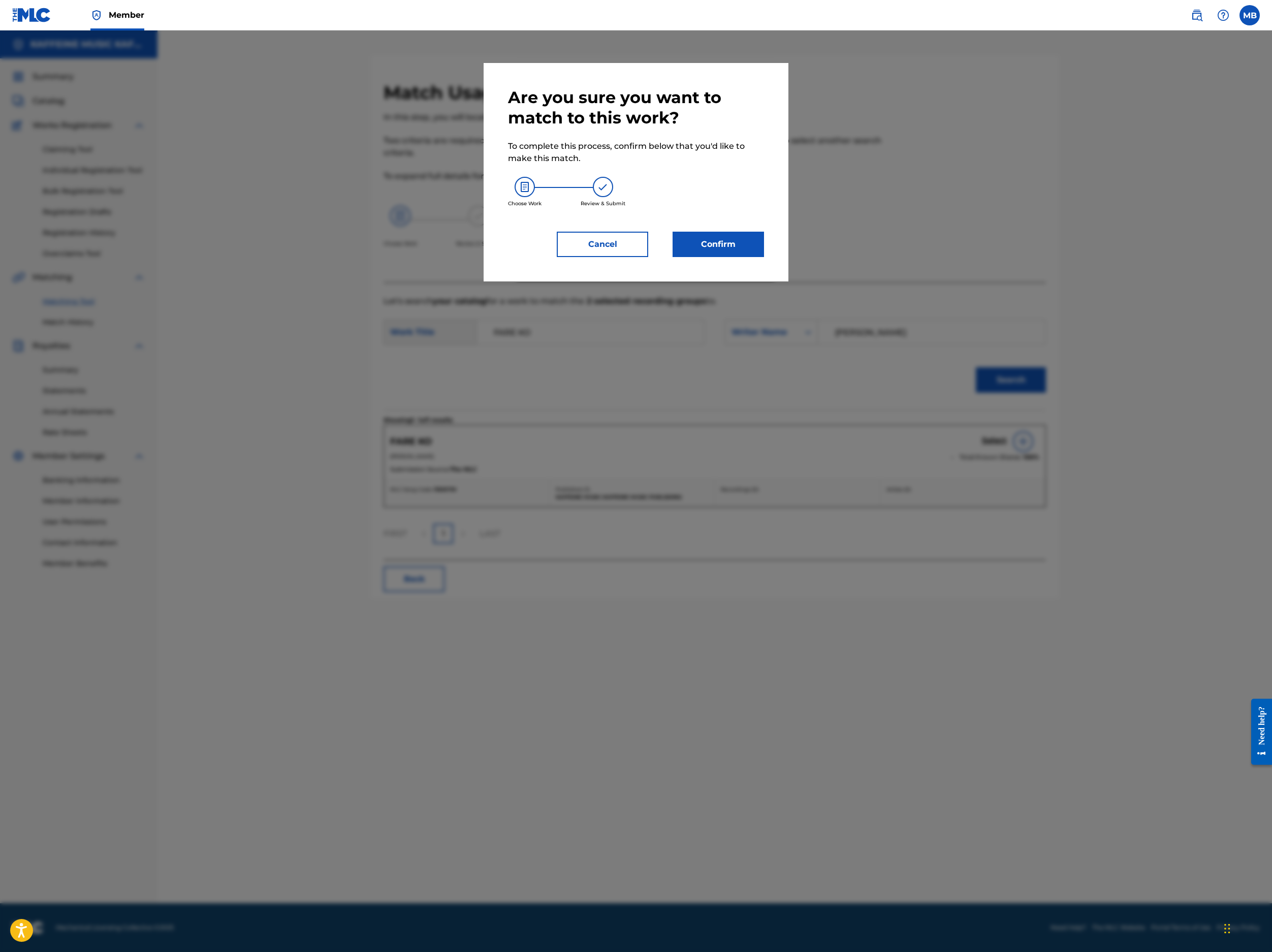
click at [764, 257] on button "Confirm" at bounding box center [719, 244] width 92 height 25
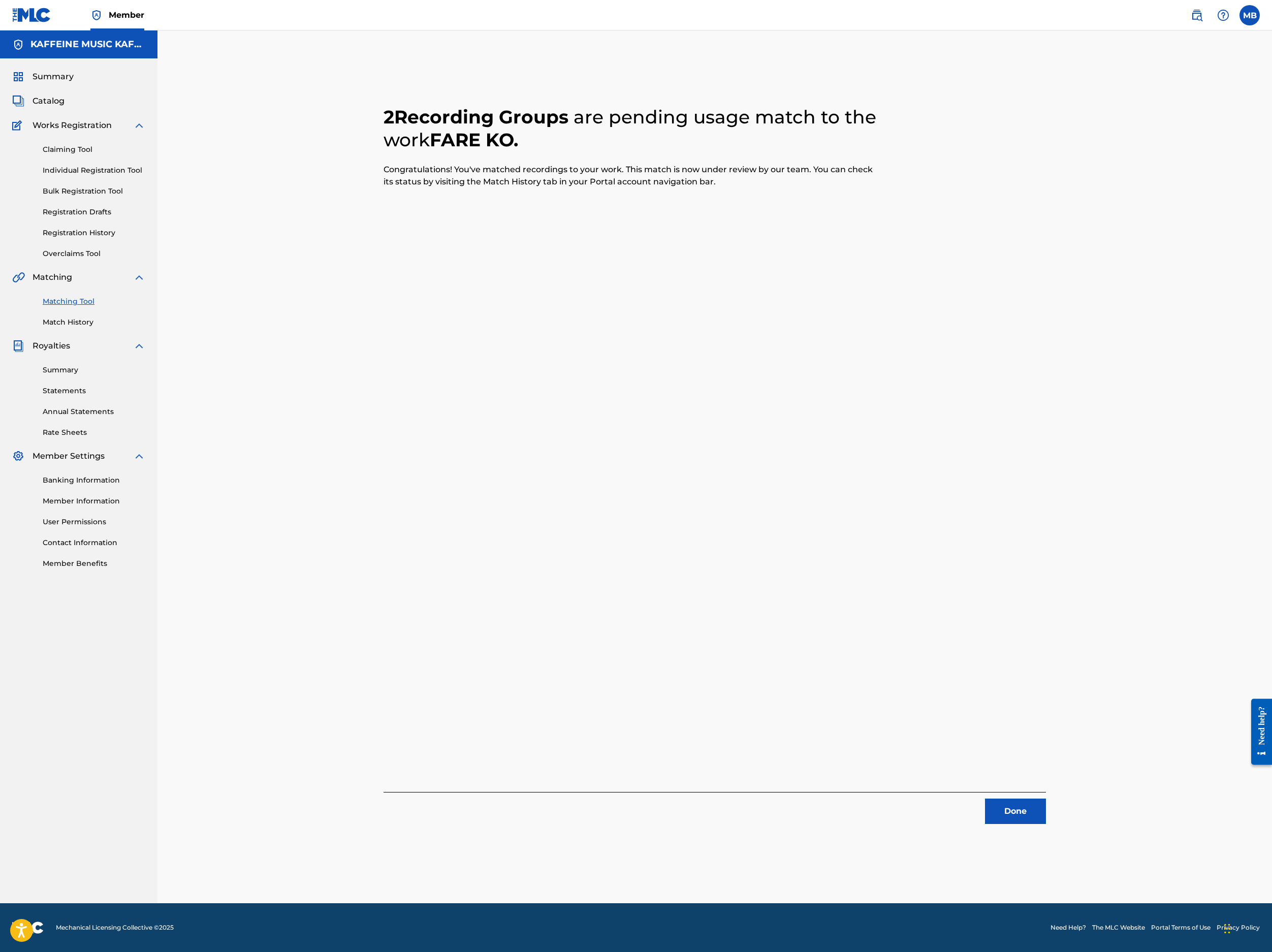
click at [951, 799] on button "Done" at bounding box center [1016, 811] width 61 height 25
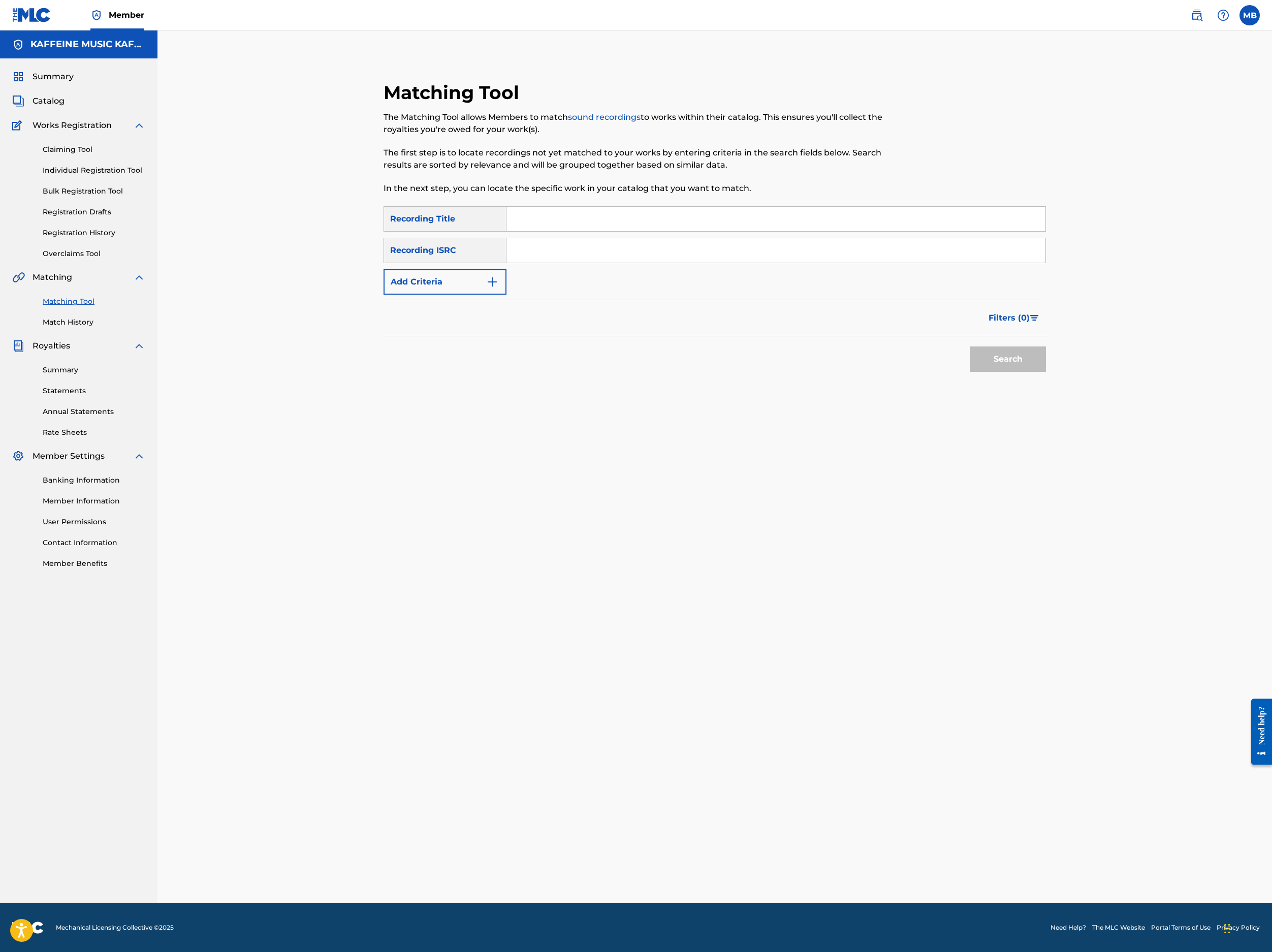
click at [600, 231] on input "Search Form" at bounding box center [776, 218] width 539 height 24
click at [489, 295] on button "Add Criteria" at bounding box center [445, 282] width 123 height 25
click at [482, 288] on div "Writer" at bounding box center [436, 282] width 92 height 12
drag, startPoint x: 493, startPoint y: 400, endPoint x: 546, endPoint y: 398, distance: 53.0
click at [493, 320] on div "Recording Artist" at bounding box center [445, 307] width 122 height 25
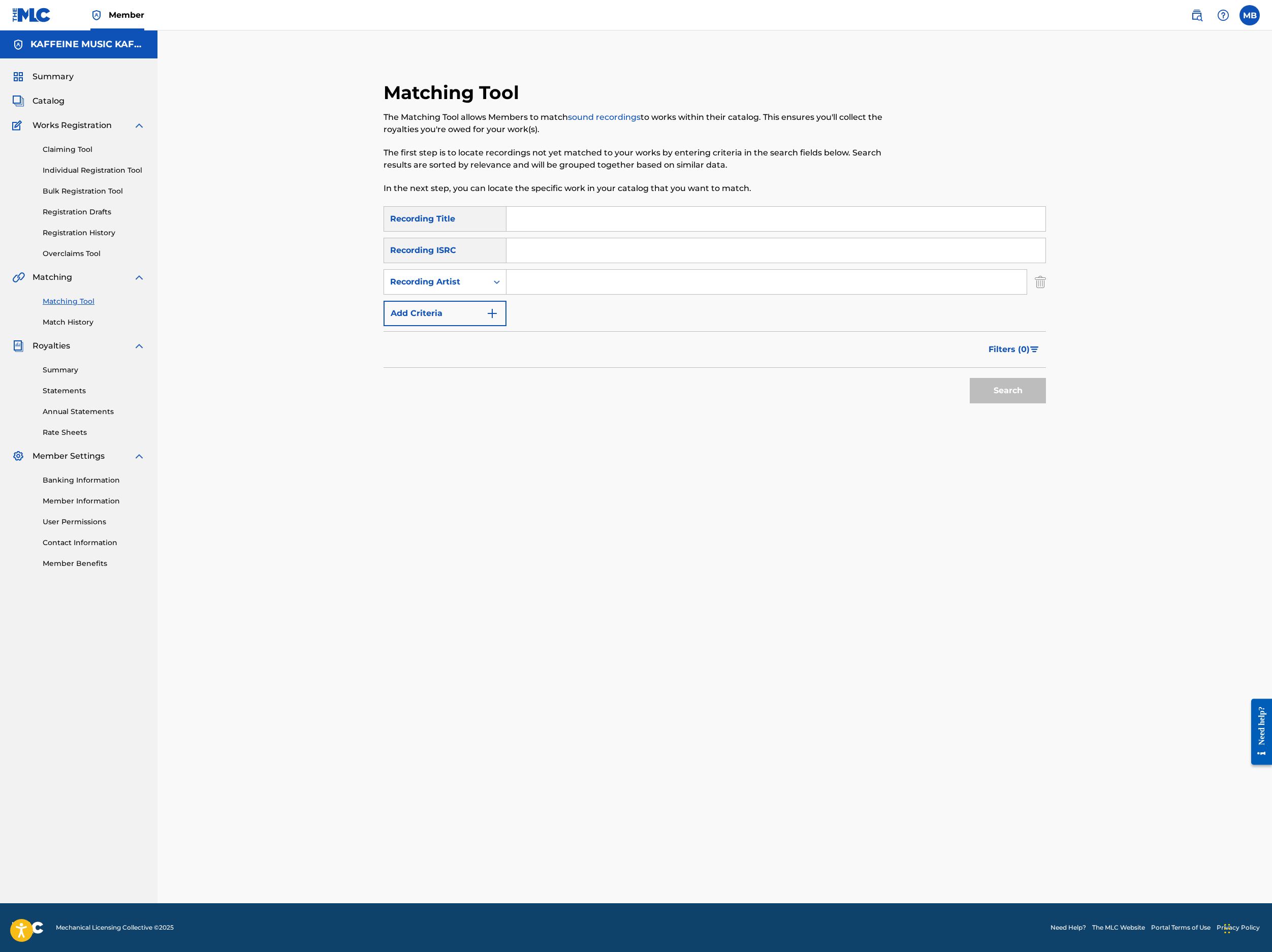
click at [646, 294] on input "Search Form" at bounding box center [766, 281] width 520 height 24
type input "[PERSON_NAME] Motorcycle"
click at [634, 231] on input "Search Form" at bounding box center [776, 218] width 539 height 24
paste input "SANEGUINO"
type input "SANEGUINO"
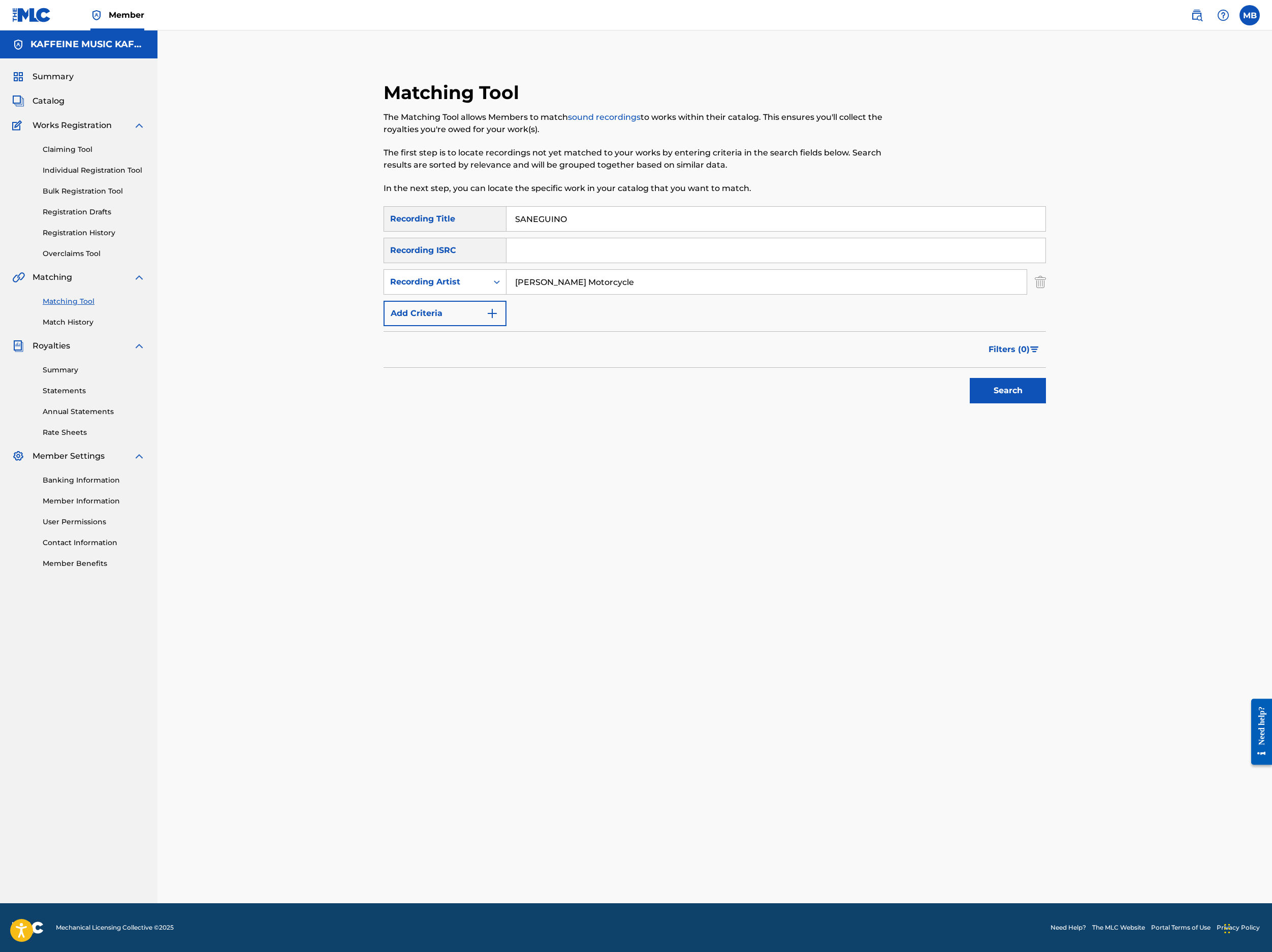
click at [951, 403] on button "Search" at bounding box center [1008, 391] width 76 height 25
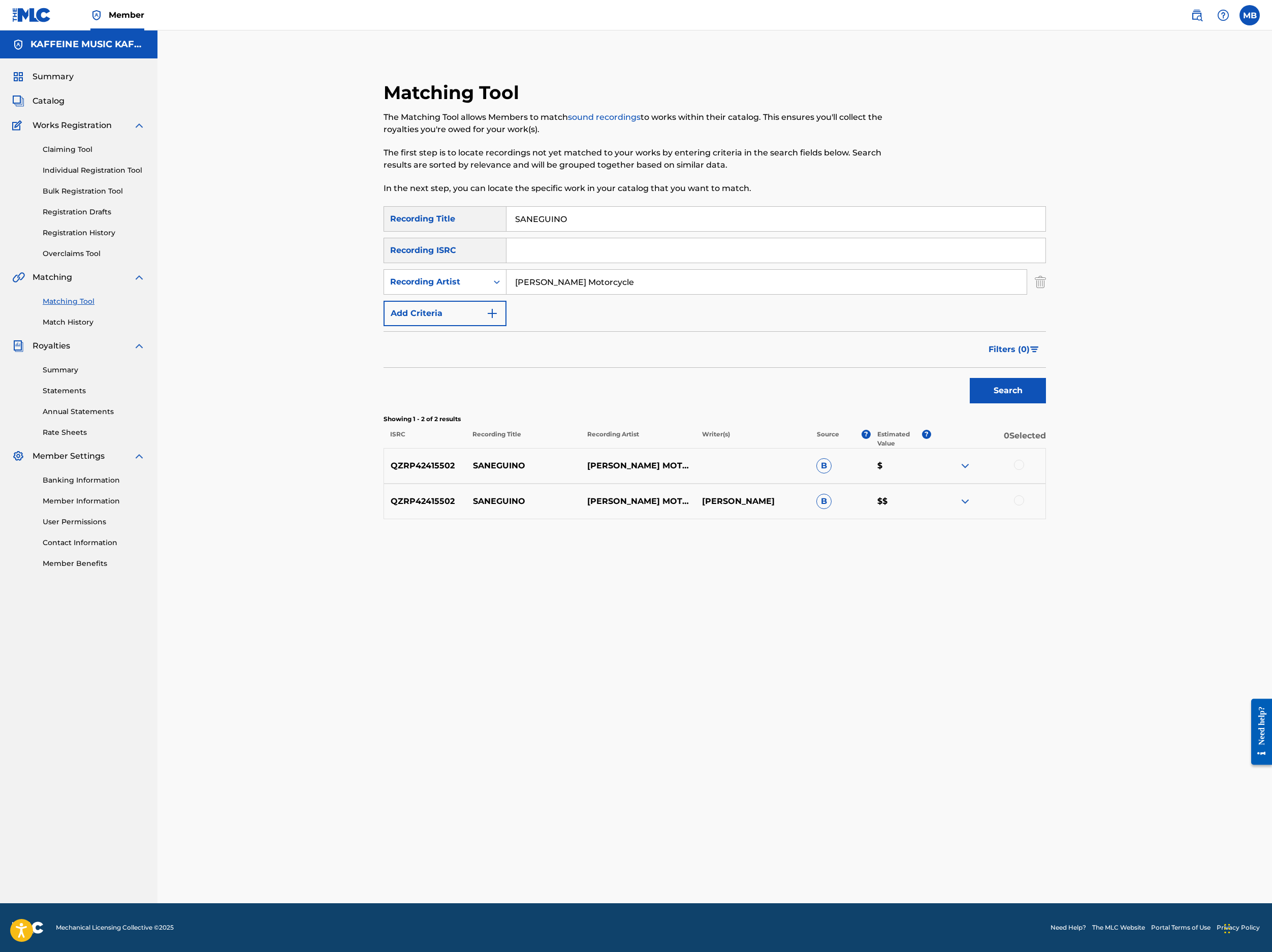
scroll to position [90, 0]
click at [951, 472] on div at bounding box center [988, 466] width 114 height 12
click at [951, 506] on div at bounding box center [1020, 500] width 10 height 10
click at [951, 470] on div at bounding box center [1020, 465] width 10 height 10
click at [951, 508] on div at bounding box center [988, 501] width 114 height 12
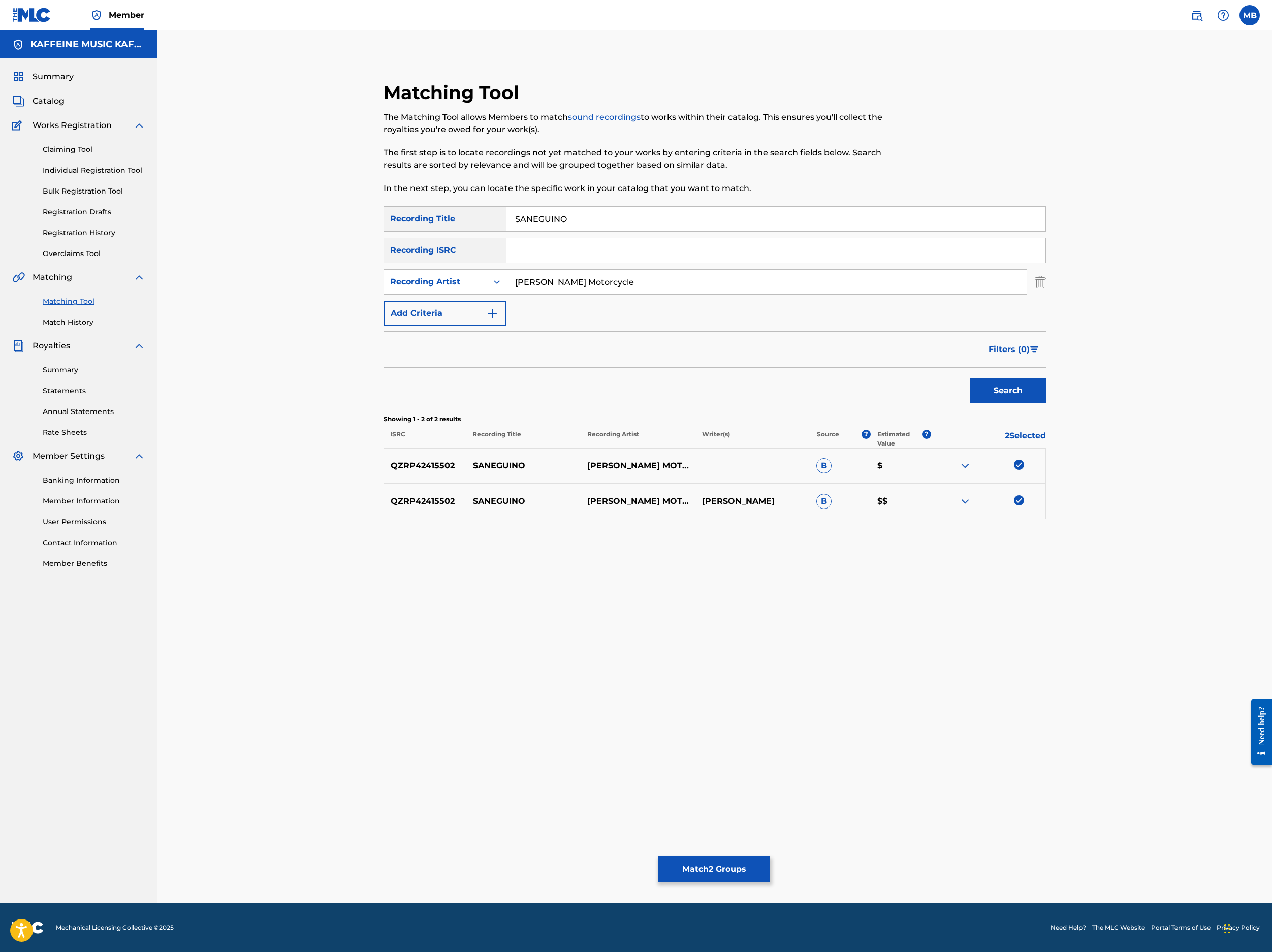
click at [770, 814] on button "Match 2 Groups" at bounding box center [714, 869] width 113 height 25
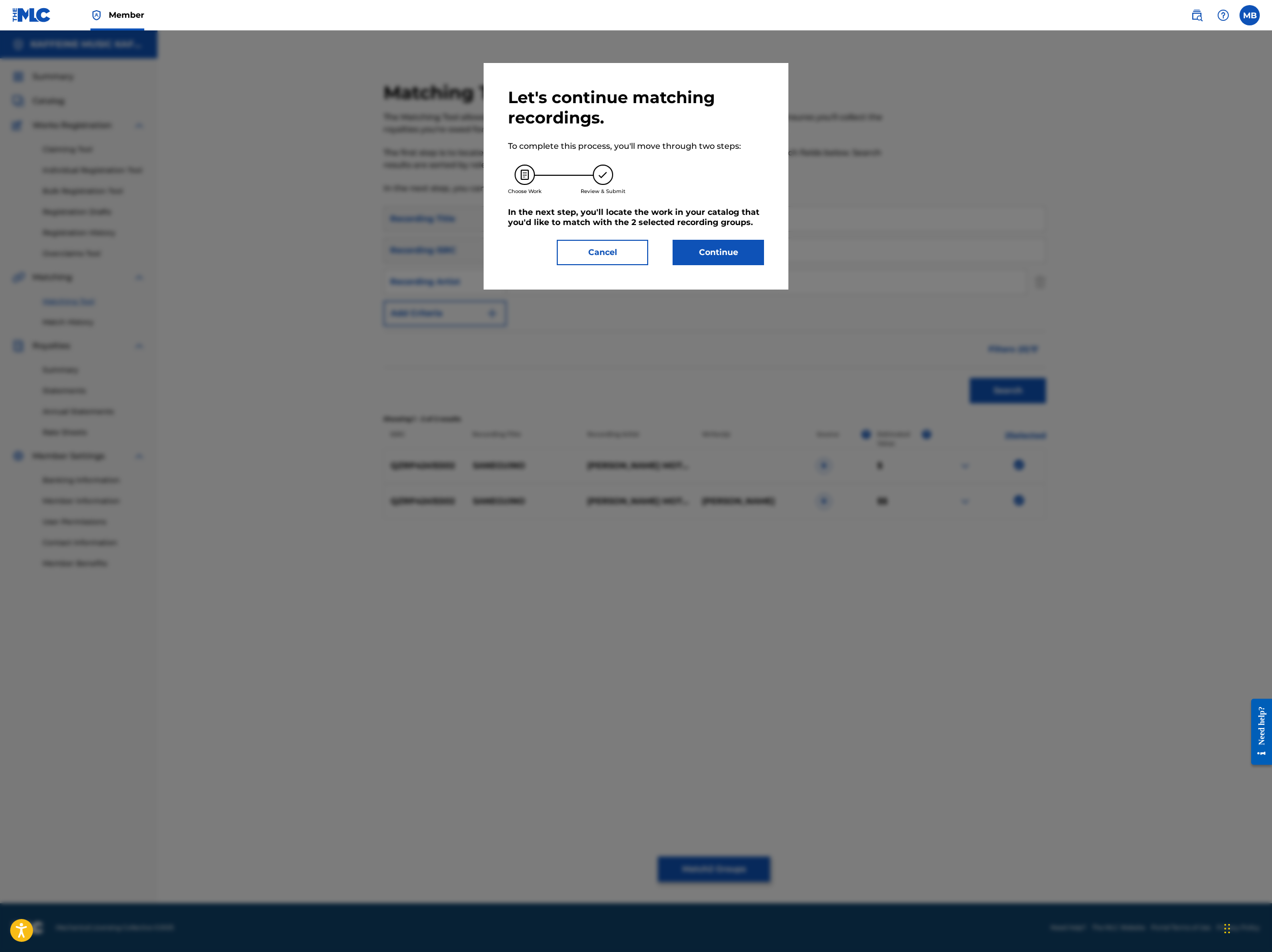
click at [756, 265] on button "Continue" at bounding box center [719, 252] width 92 height 25
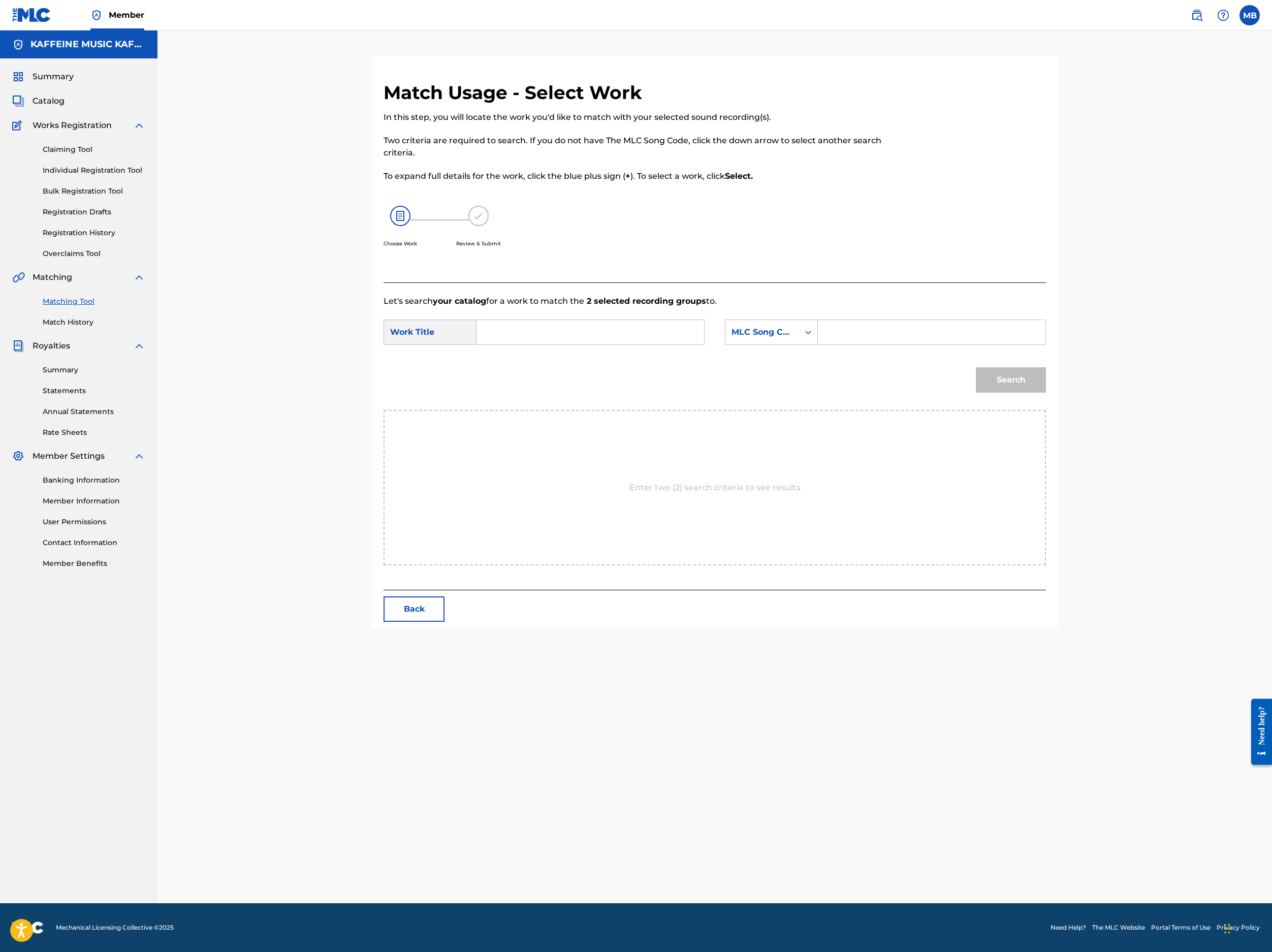
scroll to position [80, 0]
click at [653, 344] on input "Search Form" at bounding box center [590, 332] width 210 height 24
paste input "SANEGUINO"
type input "SANEGUINO"
click at [799, 342] on div "MLC Song Code" at bounding box center [762, 332] width 73 height 19
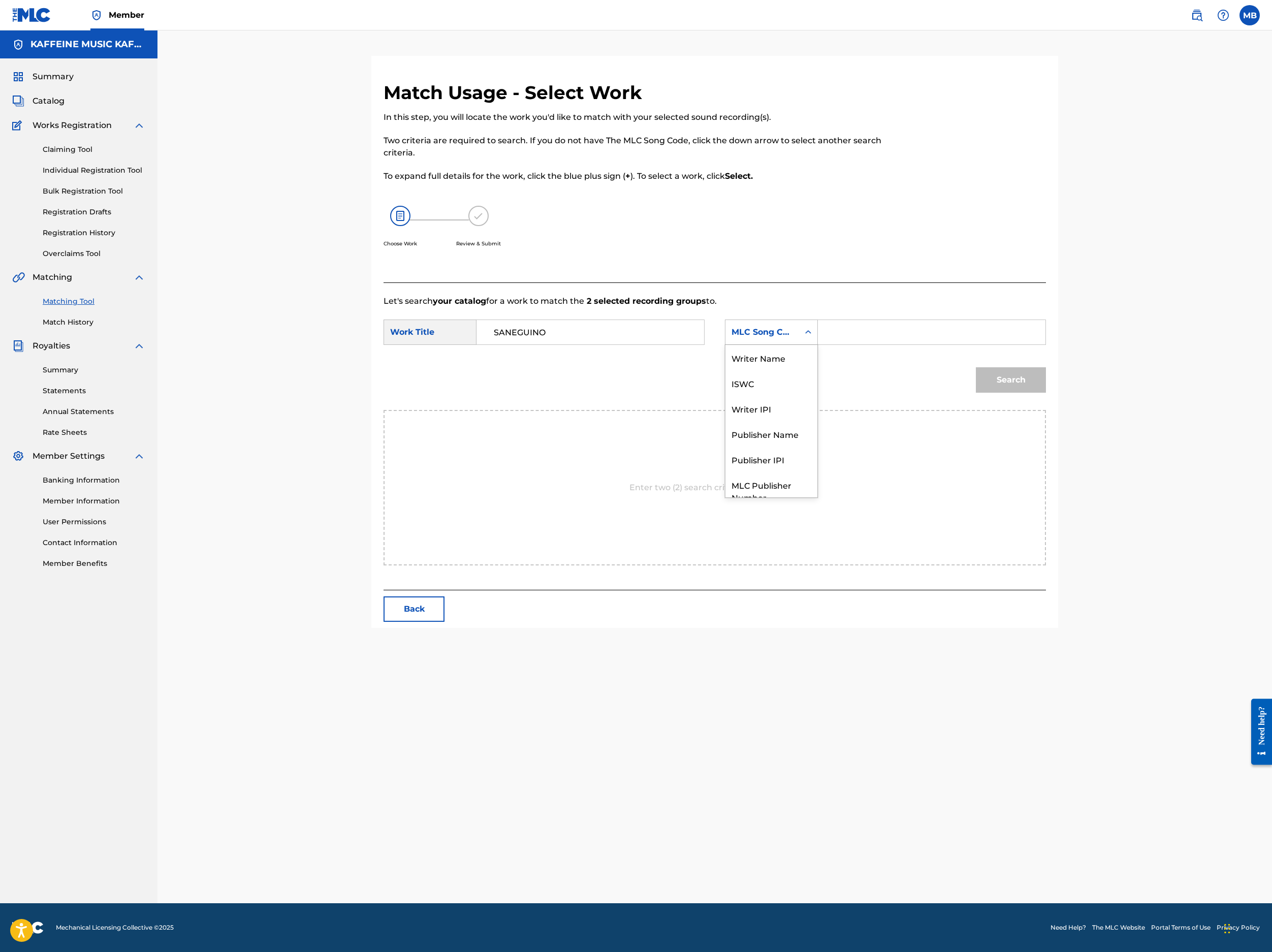
scroll to position [107, 0]
click at [951, 344] on input "Search Form" at bounding box center [931, 332] width 210 height 24
click at [818, 345] on div "MLC Song Code" at bounding box center [771, 332] width 93 height 25
click at [817, 409] on div "Publisher Name" at bounding box center [771, 396] width 92 height 25
click at [793, 338] on div "Publisher Name" at bounding box center [762, 332] width 61 height 12
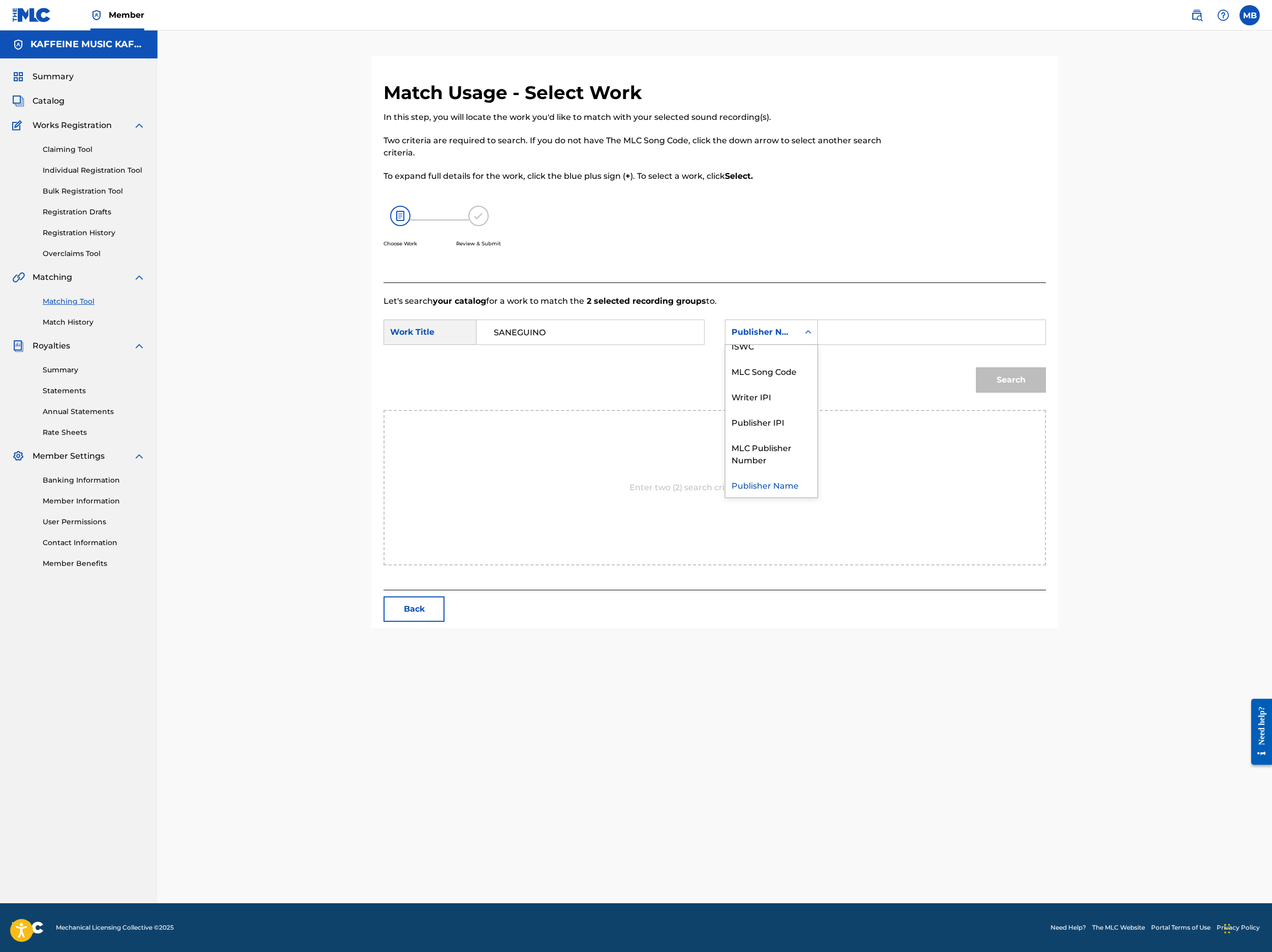
click at [817, 497] on div "Publisher Name" at bounding box center [771, 484] width 92 height 25
click at [799, 342] on div "Publisher Name" at bounding box center [762, 332] width 73 height 19
click at [817, 414] on div "MLC Song Code" at bounding box center [771, 401] width 92 height 25
click at [951, 410] on div "Search" at bounding box center [714, 383] width 663 height 53
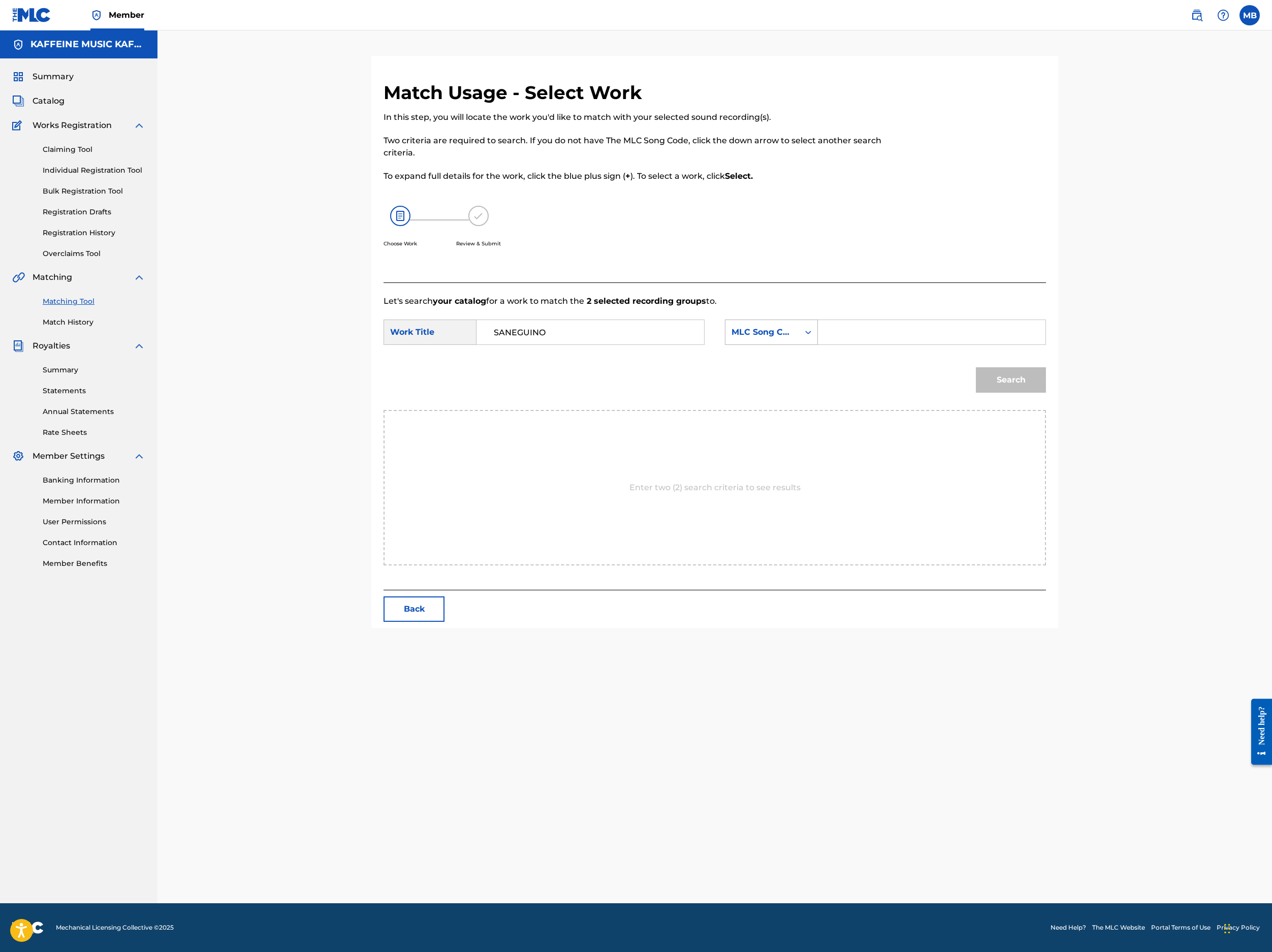
click at [793, 338] on div "MLC Song Code" at bounding box center [762, 332] width 61 height 12
click at [817, 370] on div "Writer Name" at bounding box center [771, 358] width 92 height 25
click at [951, 344] on input "Search Form" at bounding box center [931, 332] width 210 height 24
click at [951, 392] on button "Search" at bounding box center [1011, 380] width 70 height 25
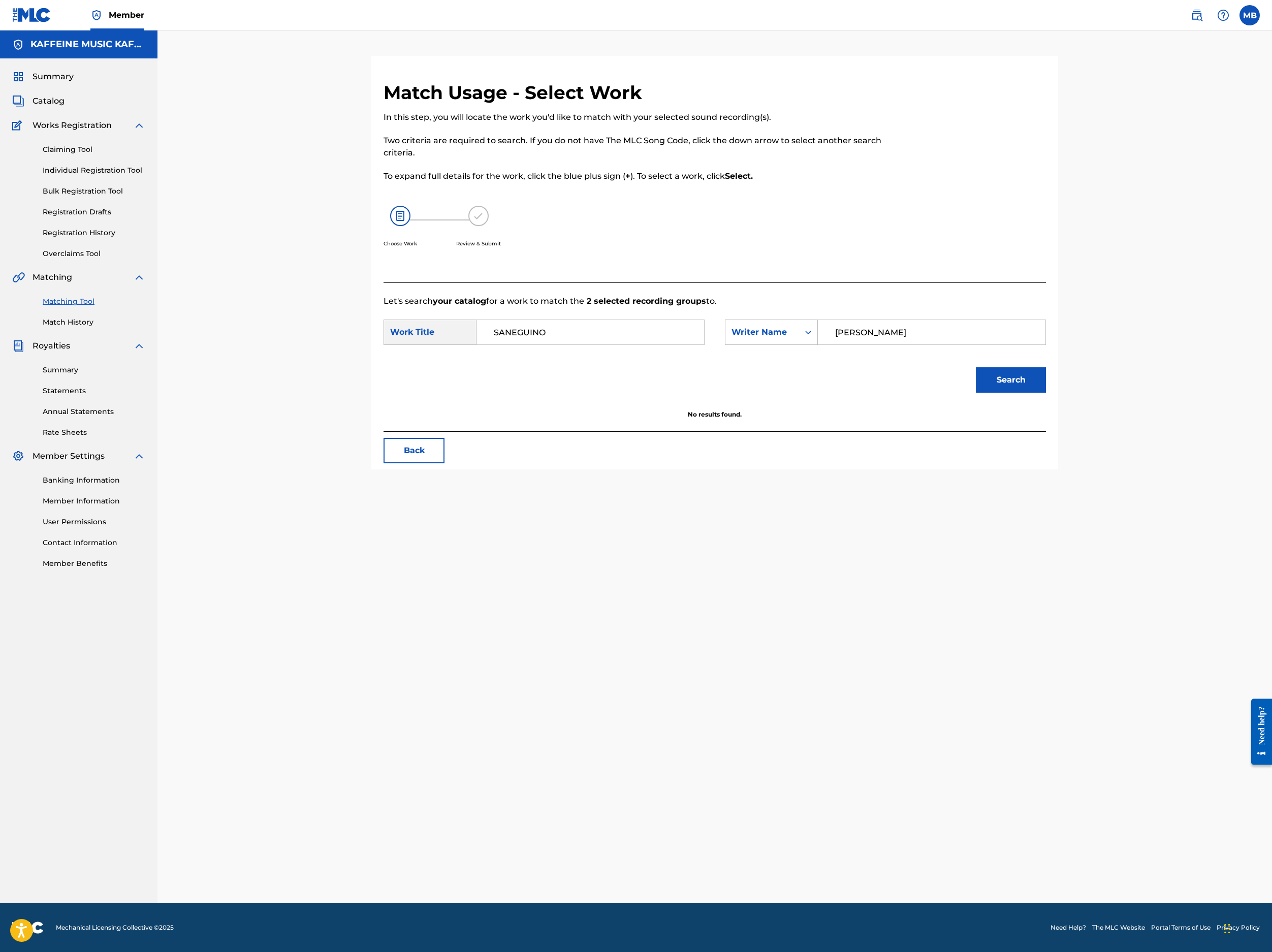
type input "Michael Bernardino"
click at [951, 392] on button "Search" at bounding box center [1011, 380] width 70 height 25
click at [951, 446] on h5 "Select" at bounding box center [994, 440] width 25 height 10
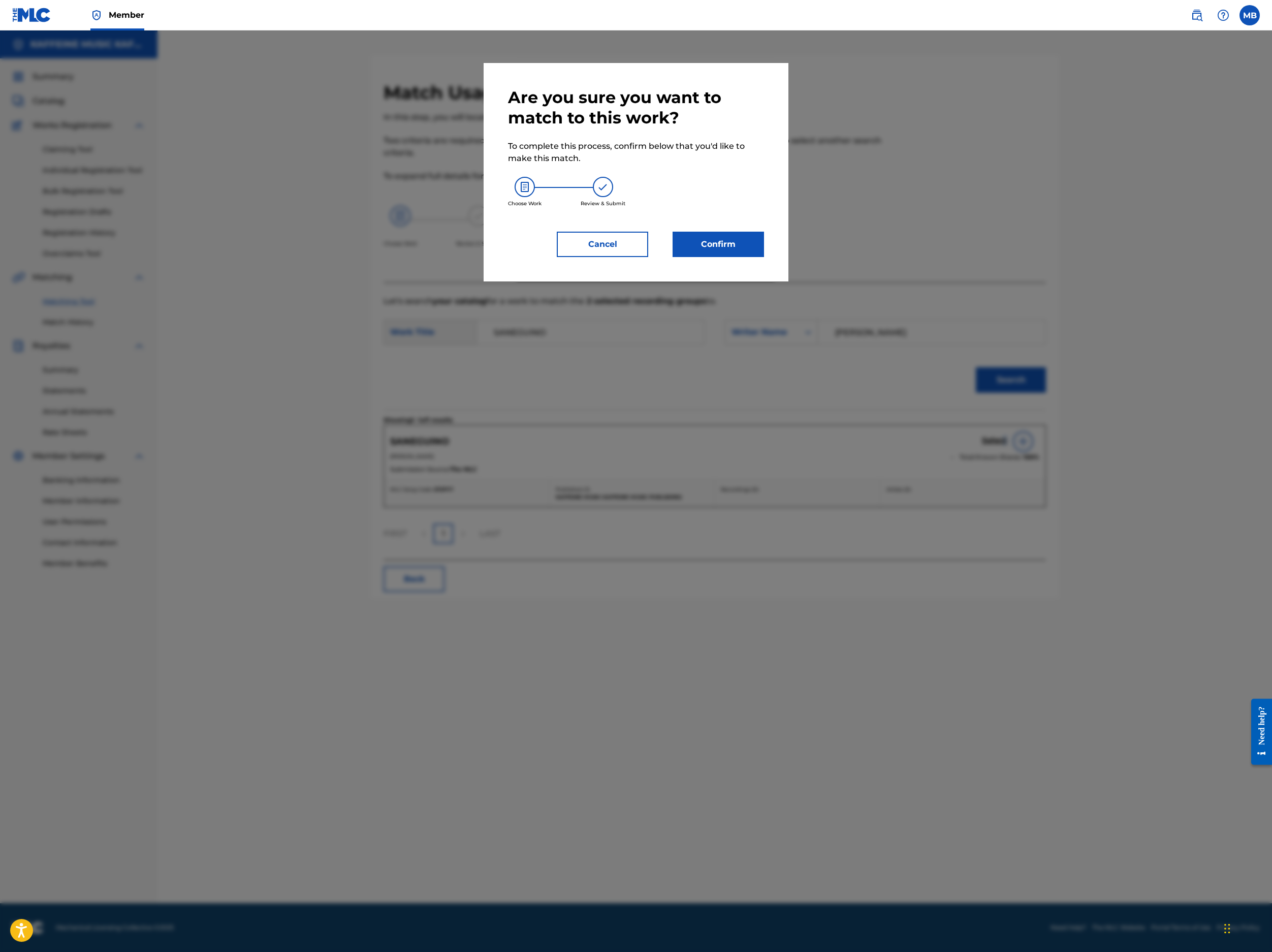
click at [764, 257] on button "Confirm" at bounding box center [719, 244] width 92 height 25
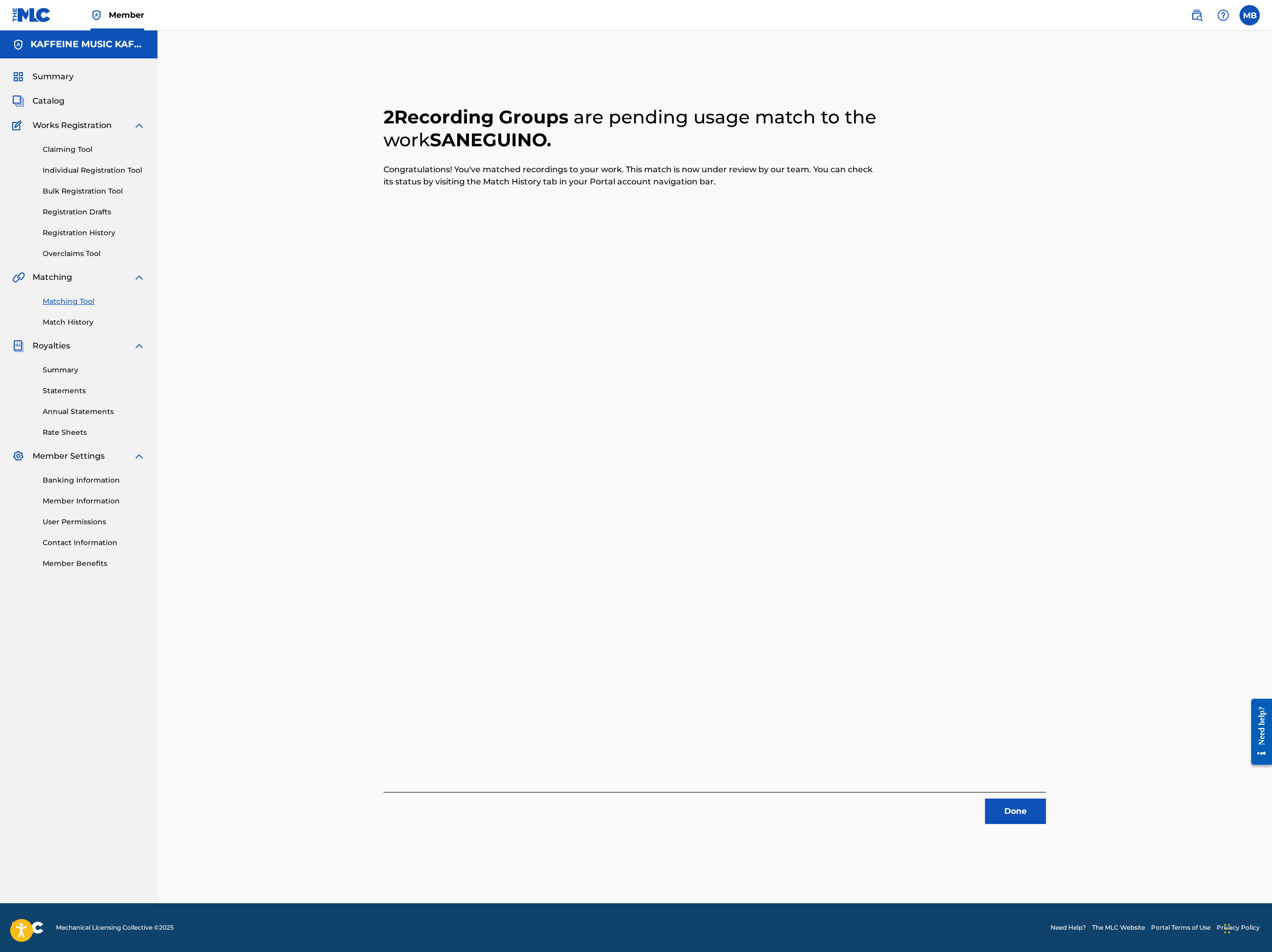
click at [951, 799] on button "Done" at bounding box center [1016, 811] width 61 height 25
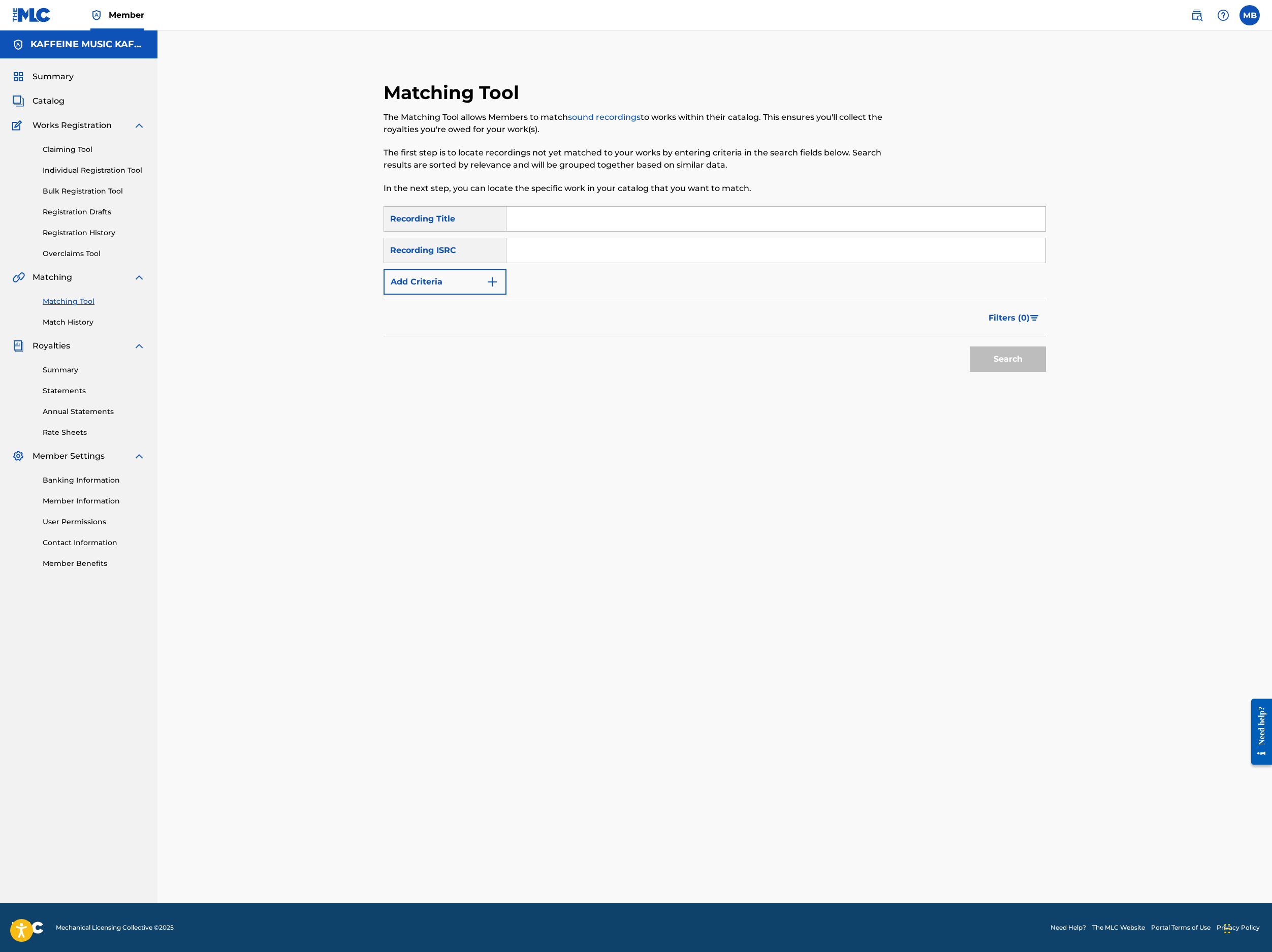
click at [706, 231] on input "Search Form" at bounding box center [776, 218] width 539 height 24
paste input "SHIT CAM"
type input "SHIT CAM"
click at [506, 295] on button "Add Criteria" at bounding box center [445, 282] width 123 height 25
click at [488, 292] on div "Writer" at bounding box center [436, 282] width 104 height 19
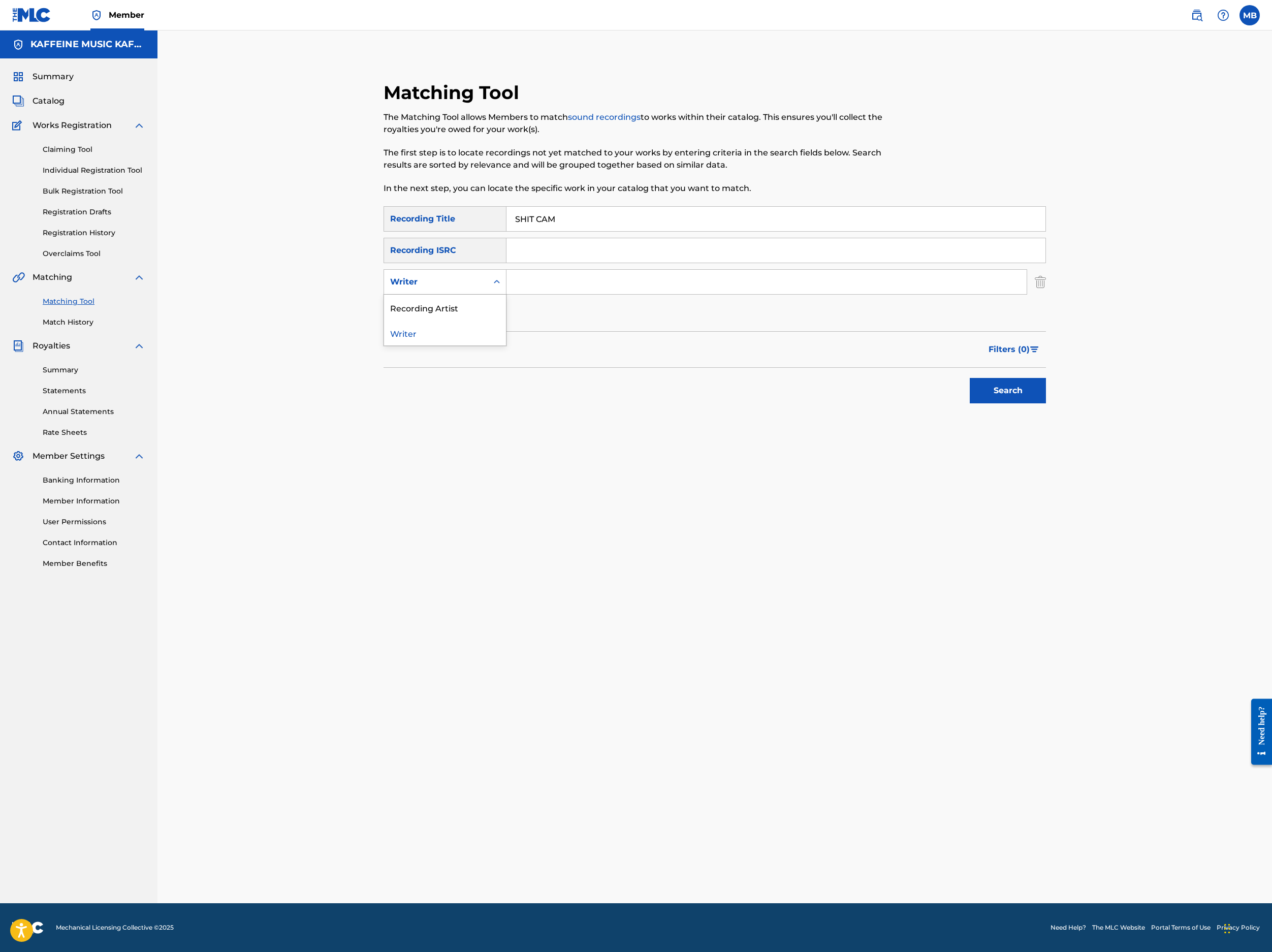
click at [506, 320] on div "Recording Artist" at bounding box center [445, 307] width 122 height 25
click at [617, 294] on input "Search Form" at bounding box center [766, 281] width 520 height 24
type input "[PERSON_NAME] Motorcycle"
click at [951, 403] on button "Search" at bounding box center [1008, 391] width 76 height 25
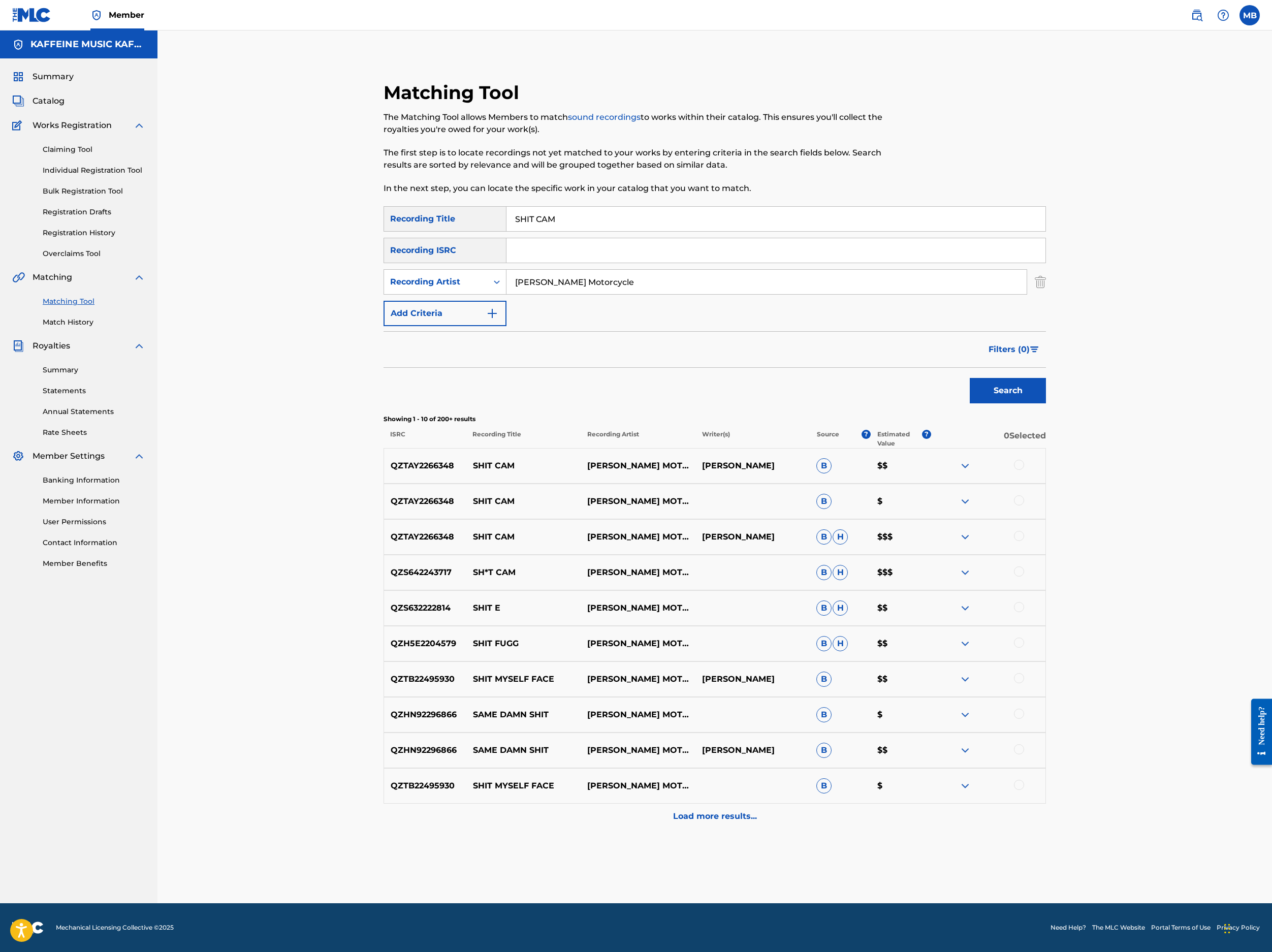
click at [951, 470] on div at bounding box center [1020, 465] width 10 height 10
click at [951, 506] on div at bounding box center [1020, 500] width 10 height 10
click at [951, 541] on div at bounding box center [1020, 536] width 10 height 10
click at [951, 590] on div "QZS642243717 SH*T CAM MICHAEL MOTORCYCLE B H $$$" at bounding box center [714, 572] width 663 height 36
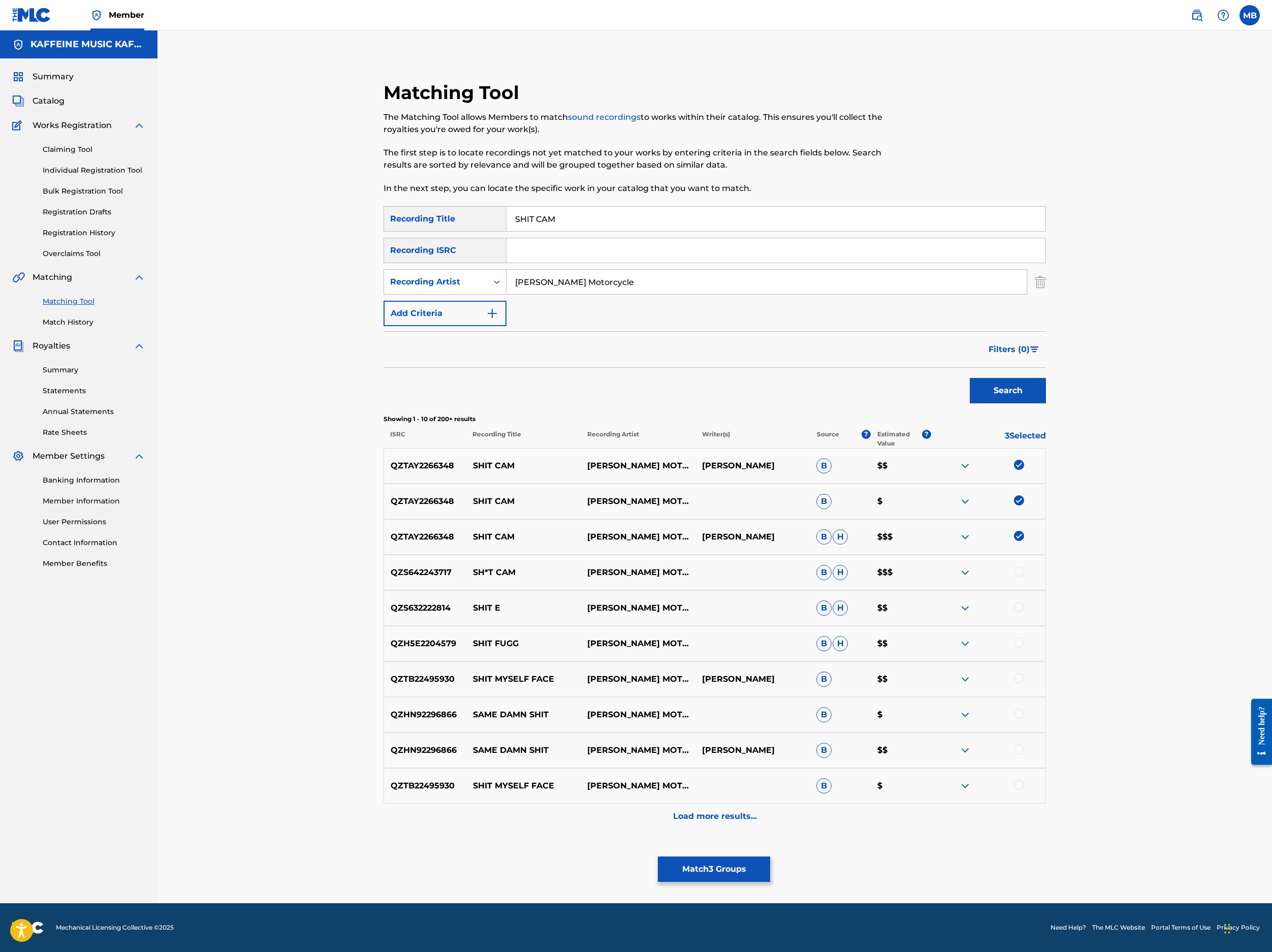
scroll to position [373, 0]
click at [951, 577] on div at bounding box center [1020, 571] width 10 height 10
click at [770, 814] on button "Match 4 Groups" at bounding box center [714, 869] width 113 height 25
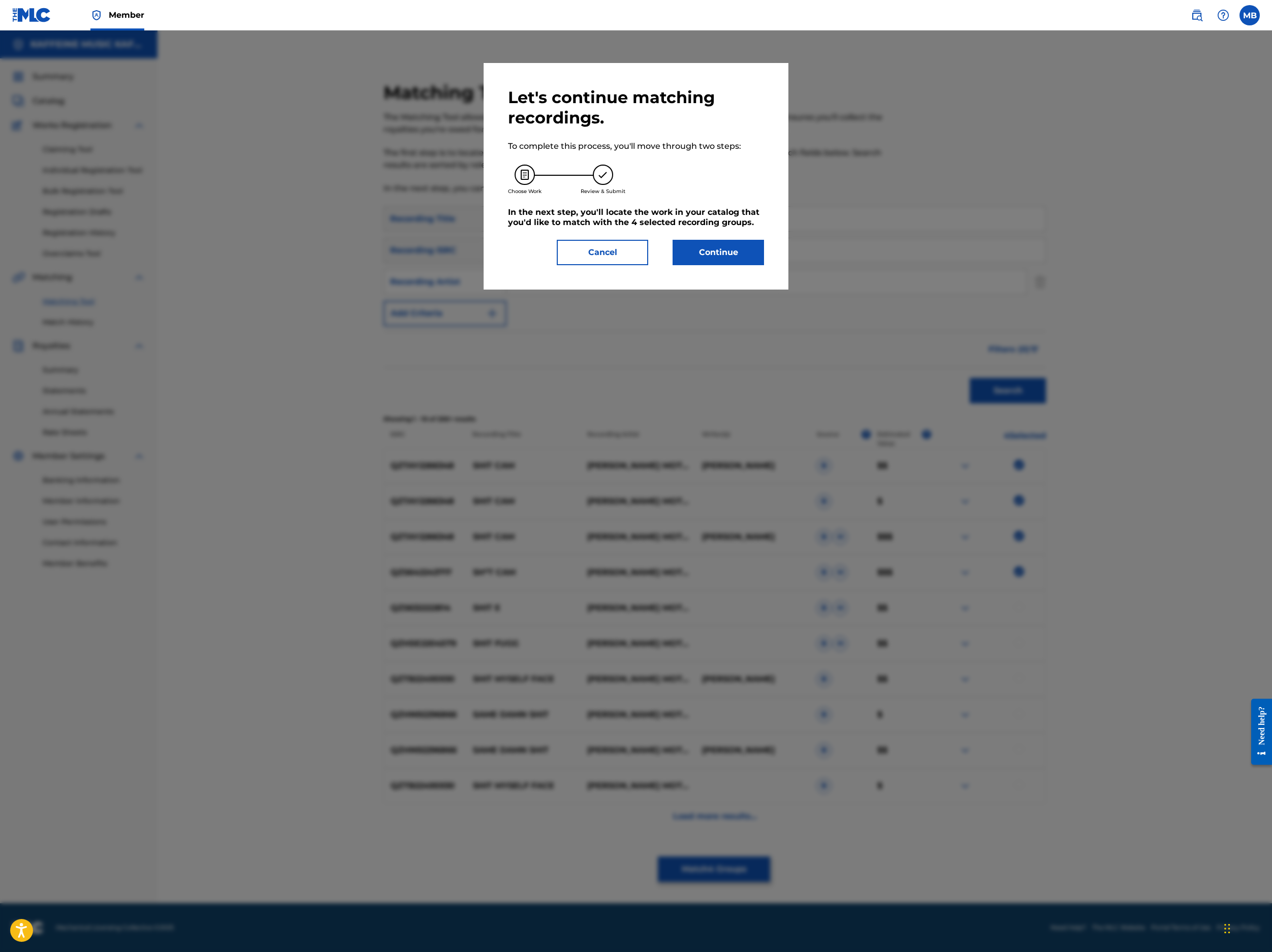
click at [757, 289] on div "Let's continue matching recordings. To complete this process, you'll move throu…" at bounding box center [636, 176] width 305 height 227
click at [762, 265] on button "Continue" at bounding box center [719, 252] width 92 height 25
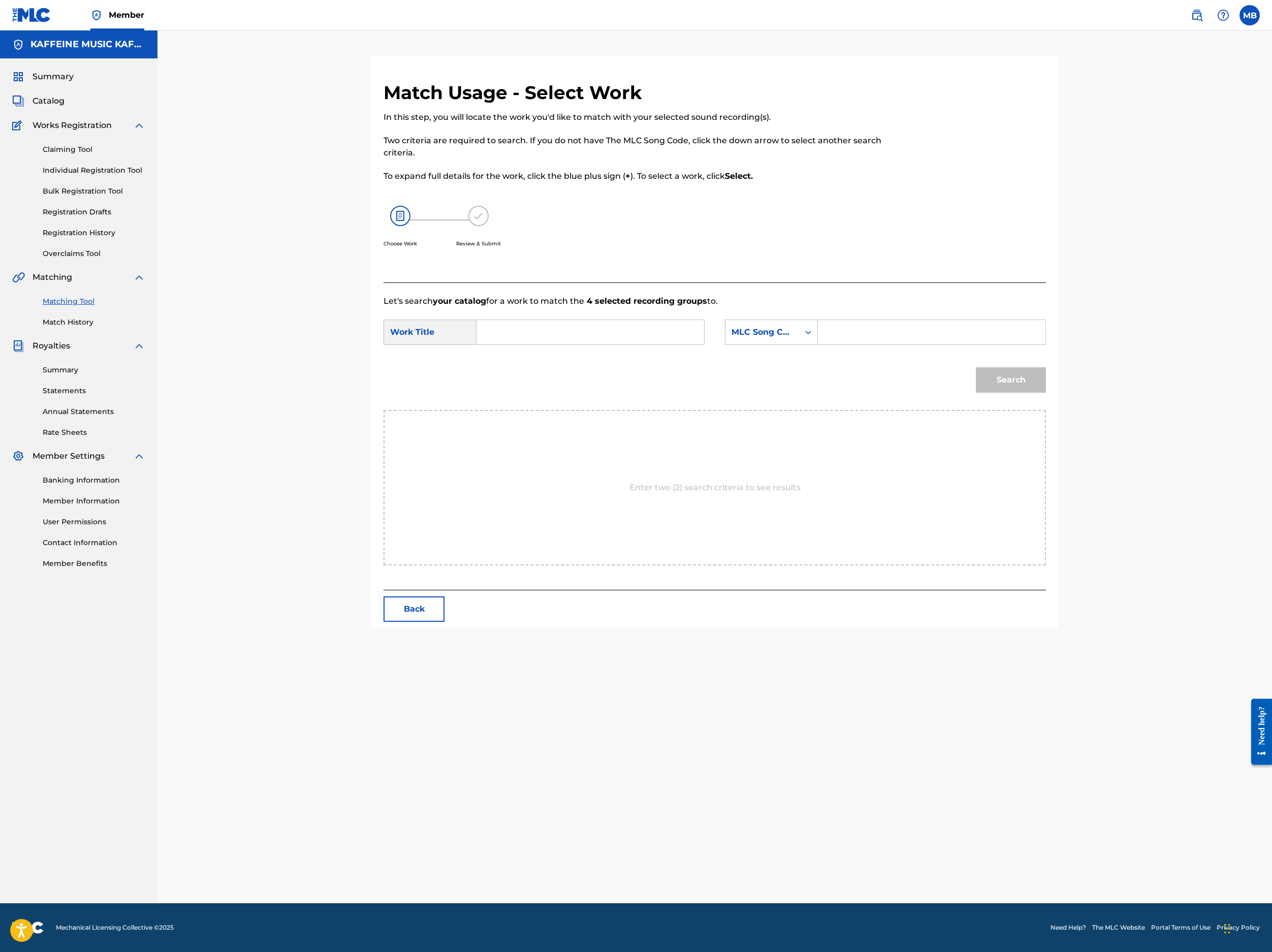
click at [617, 344] on input "Search Form" at bounding box center [590, 332] width 210 height 24
paste input "SHIT CAM"
type input "SHIT CAM"
click at [818, 345] on div "MLC Song Code" at bounding box center [771, 332] width 93 height 25
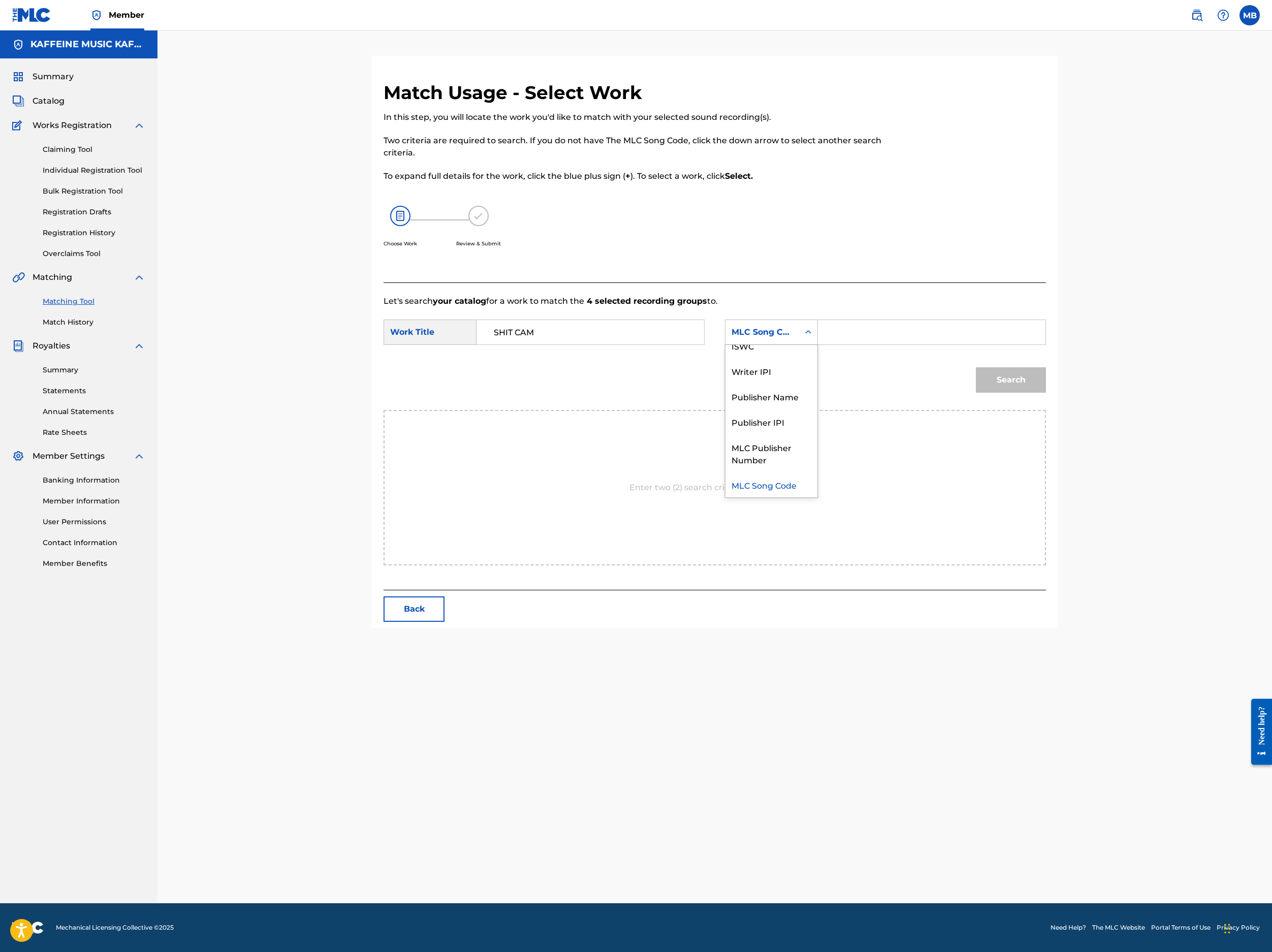
click at [951, 566] on div "Enter two (2) search criteria to see results" at bounding box center [714, 488] width 663 height 155
click at [799, 342] on div "MLC Song Code" at bounding box center [762, 332] width 73 height 19
click at [951, 344] on input "Search Form" at bounding box center [931, 332] width 210 height 24
click at [951, 392] on button "Search" at bounding box center [1011, 380] width 70 height 25
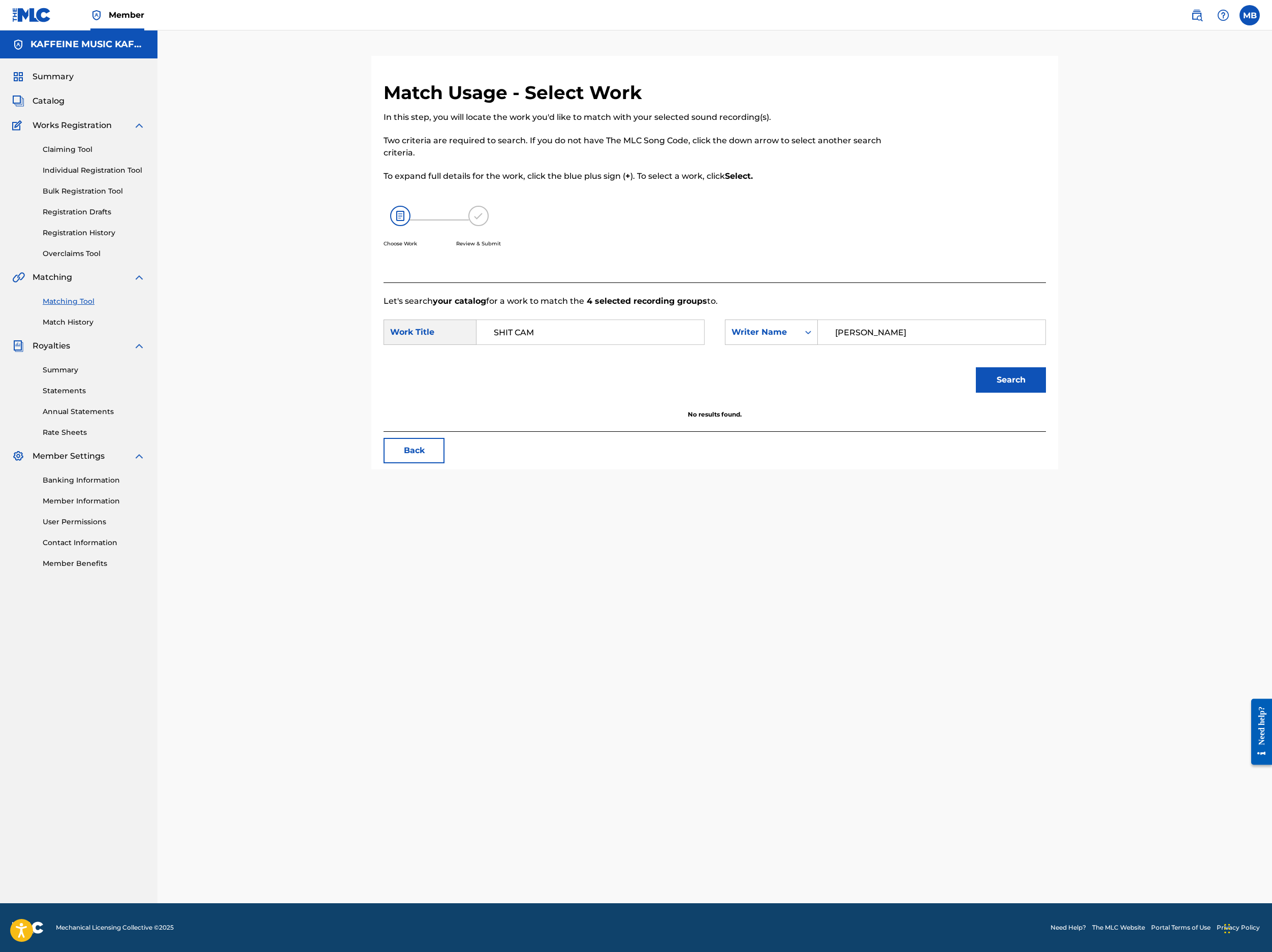
type input "Michael Bernardino"
click at [951, 392] on button "Search" at bounding box center [1011, 380] width 70 height 25
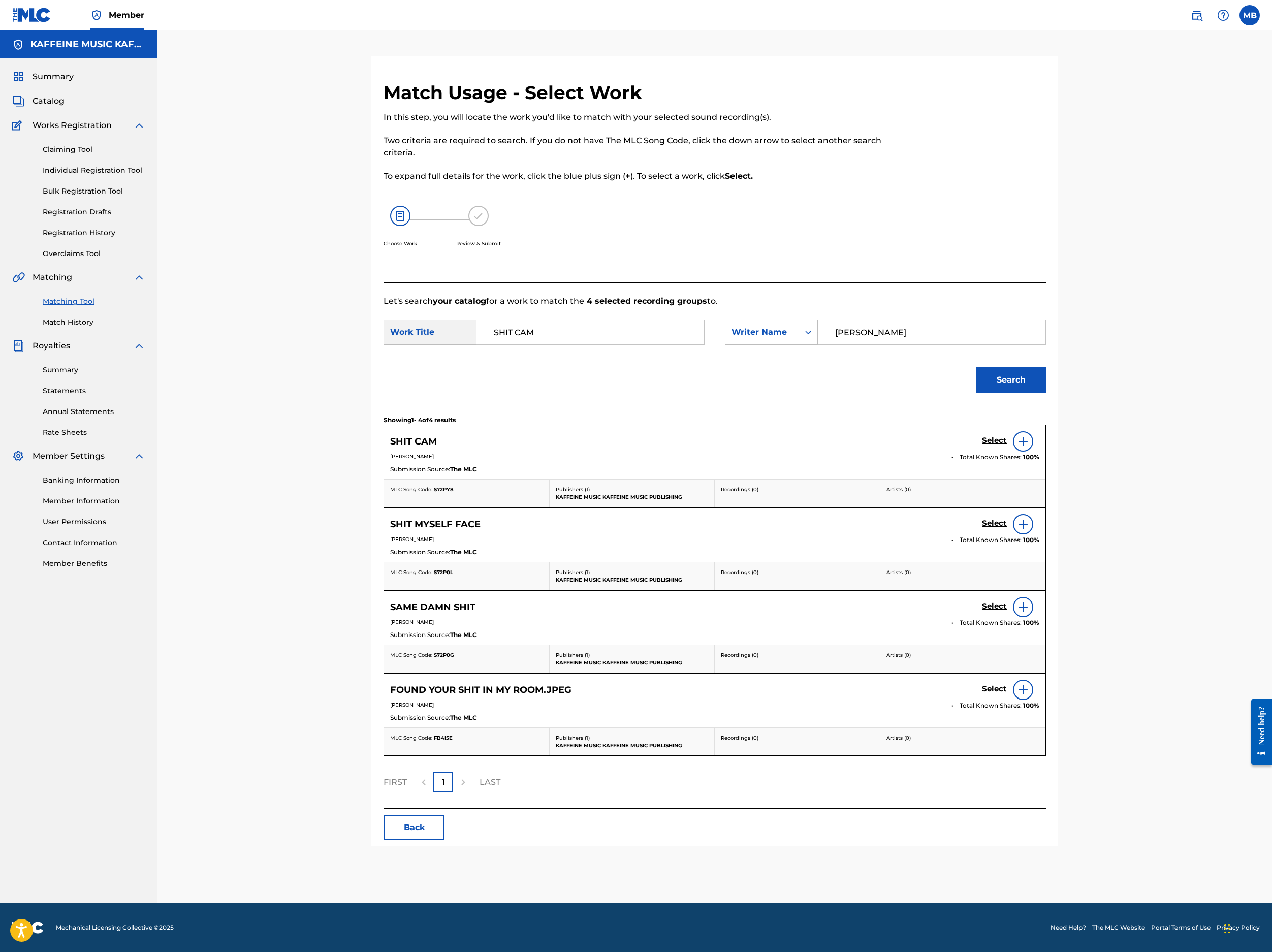
click at [951, 446] on h5 "Select" at bounding box center [994, 440] width 25 height 10
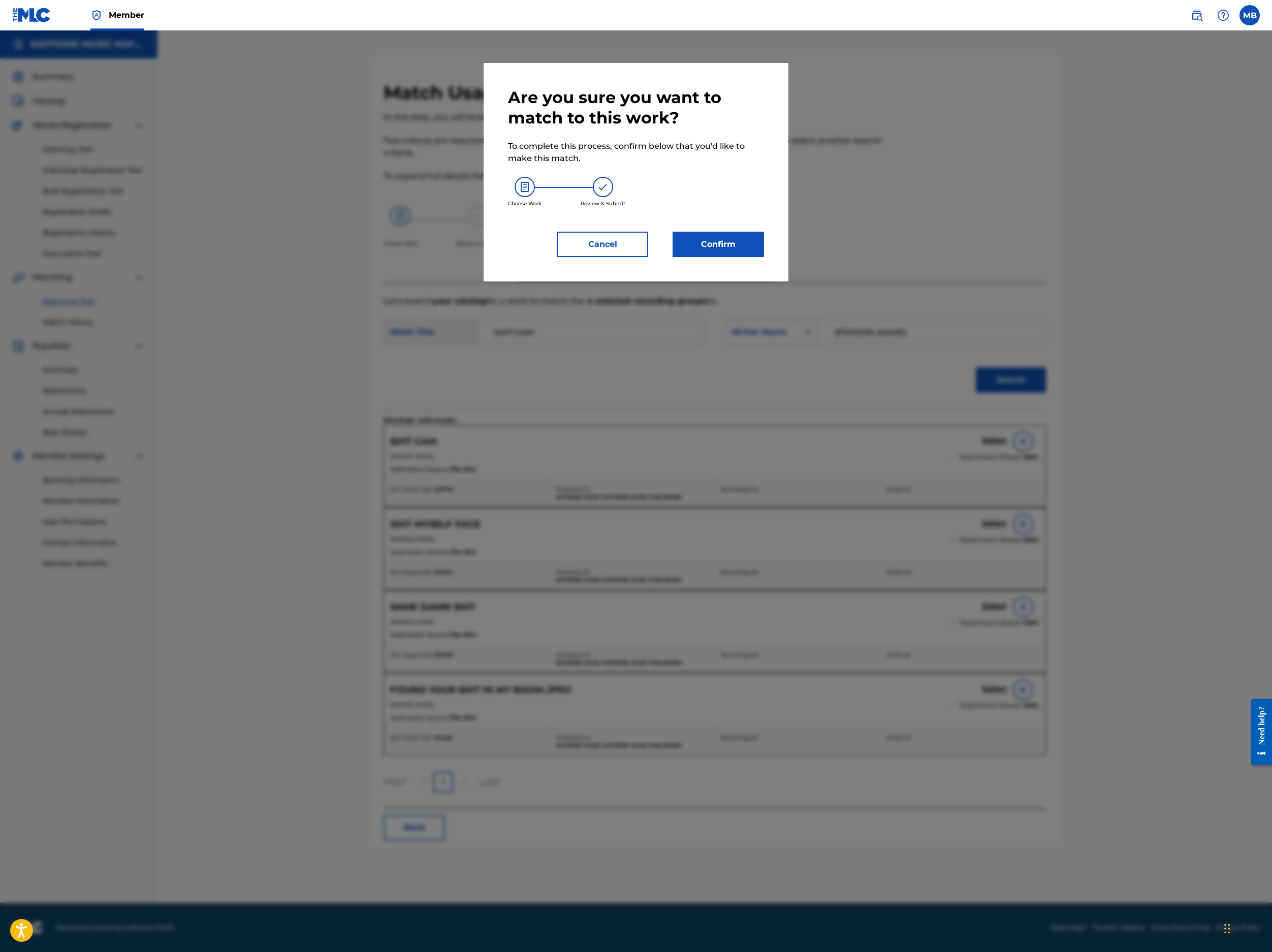
click at [789, 281] on div "Are you sure you want to match to this work? To complete this process, confirm …" at bounding box center [636, 172] width 305 height 218
click at [764, 257] on button "Confirm" at bounding box center [719, 244] width 92 height 25
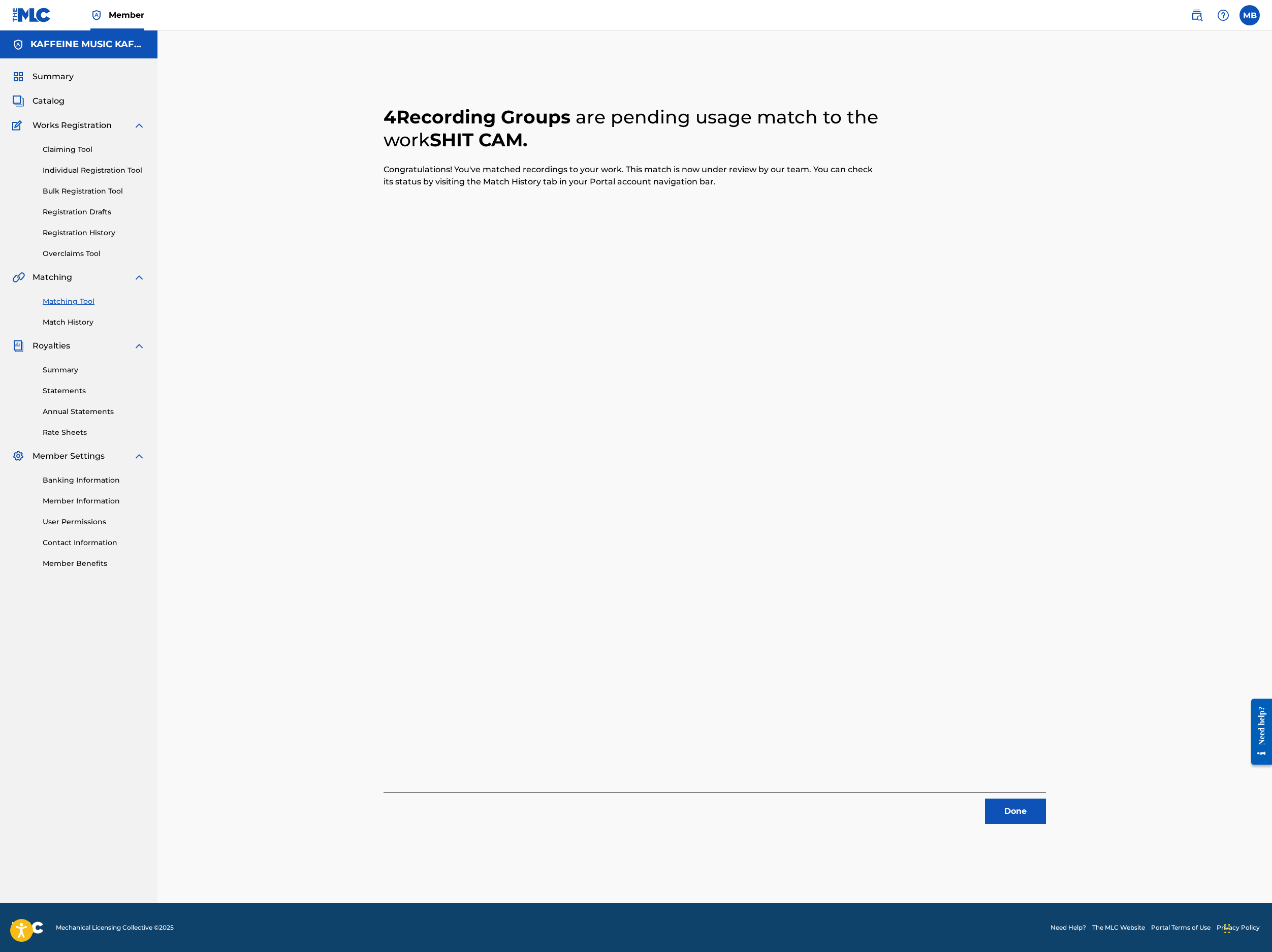
click at [951, 799] on button "Done" at bounding box center [1016, 811] width 61 height 25
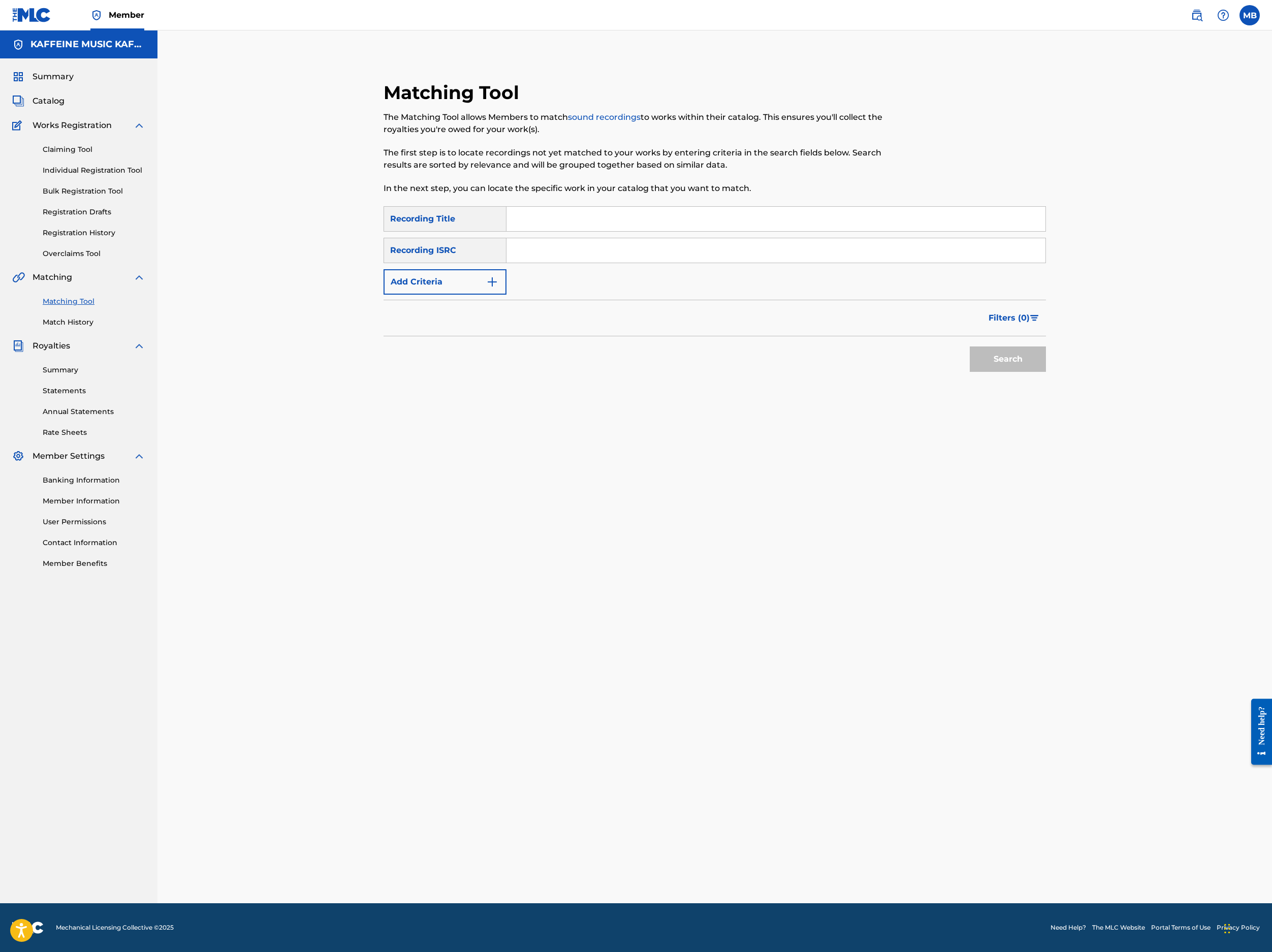
click at [570, 231] on input "Search Form" at bounding box center [776, 218] width 539 height 24
paste input "SORROW"
type input "SORROW"
click at [506, 295] on button "Add Criteria" at bounding box center [445, 282] width 123 height 25
click at [488, 292] on div "Writer" at bounding box center [436, 282] width 104 height 19
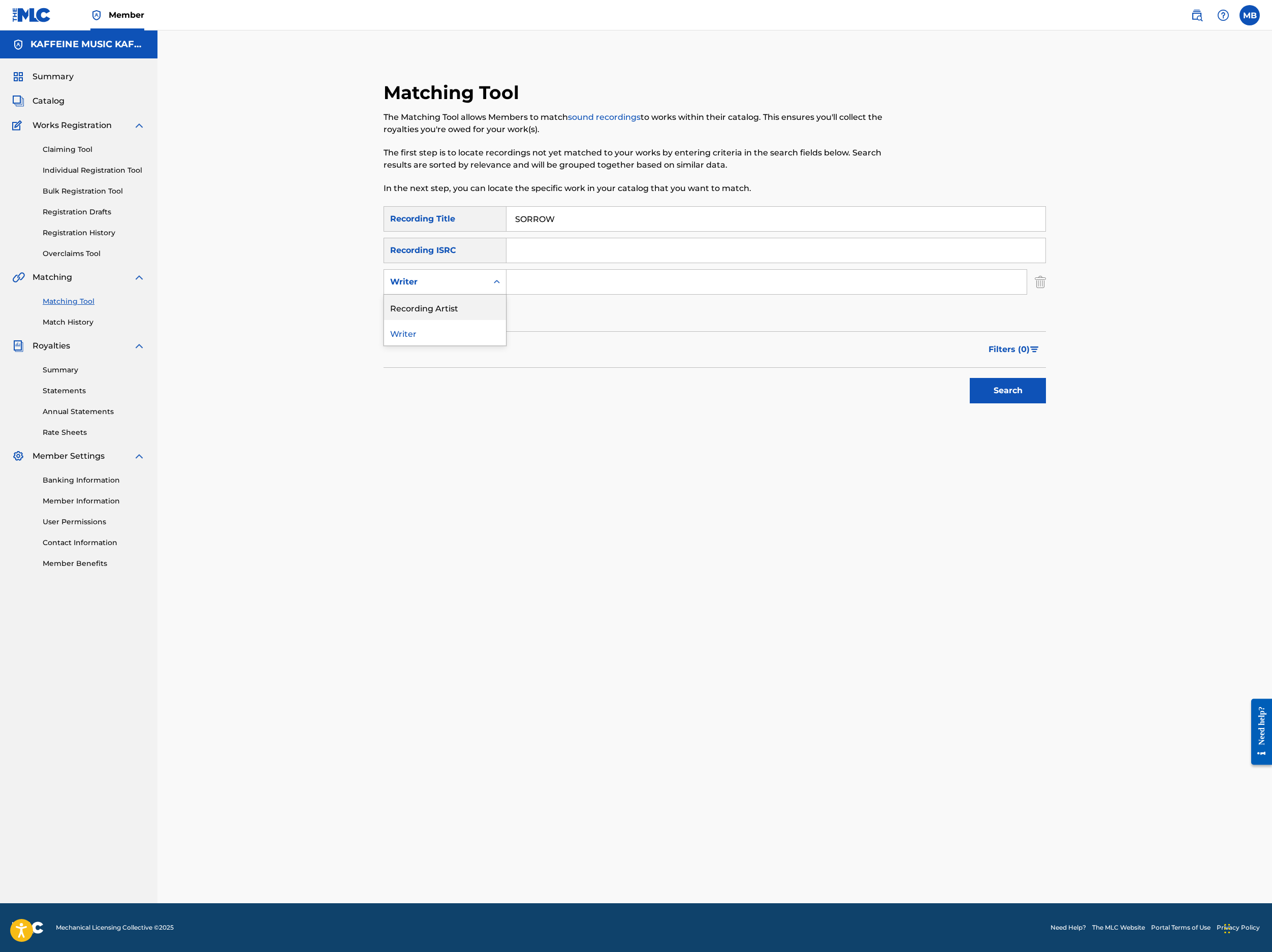
drag, startPoint x: 512, startPoint y: 412, endPoint x: 534, endPoint y: 400, distance: 25.1
click at [506, 320] on div "Recording Artist" at bounding box center [445, 307] width 122 height 25
click at [589, 294] on input "Search Form" at bounding box center [766, 281] width 520 height 24
click at [951, 403] on button "Search" at bounding box center [1008, 391] width 76 height 25
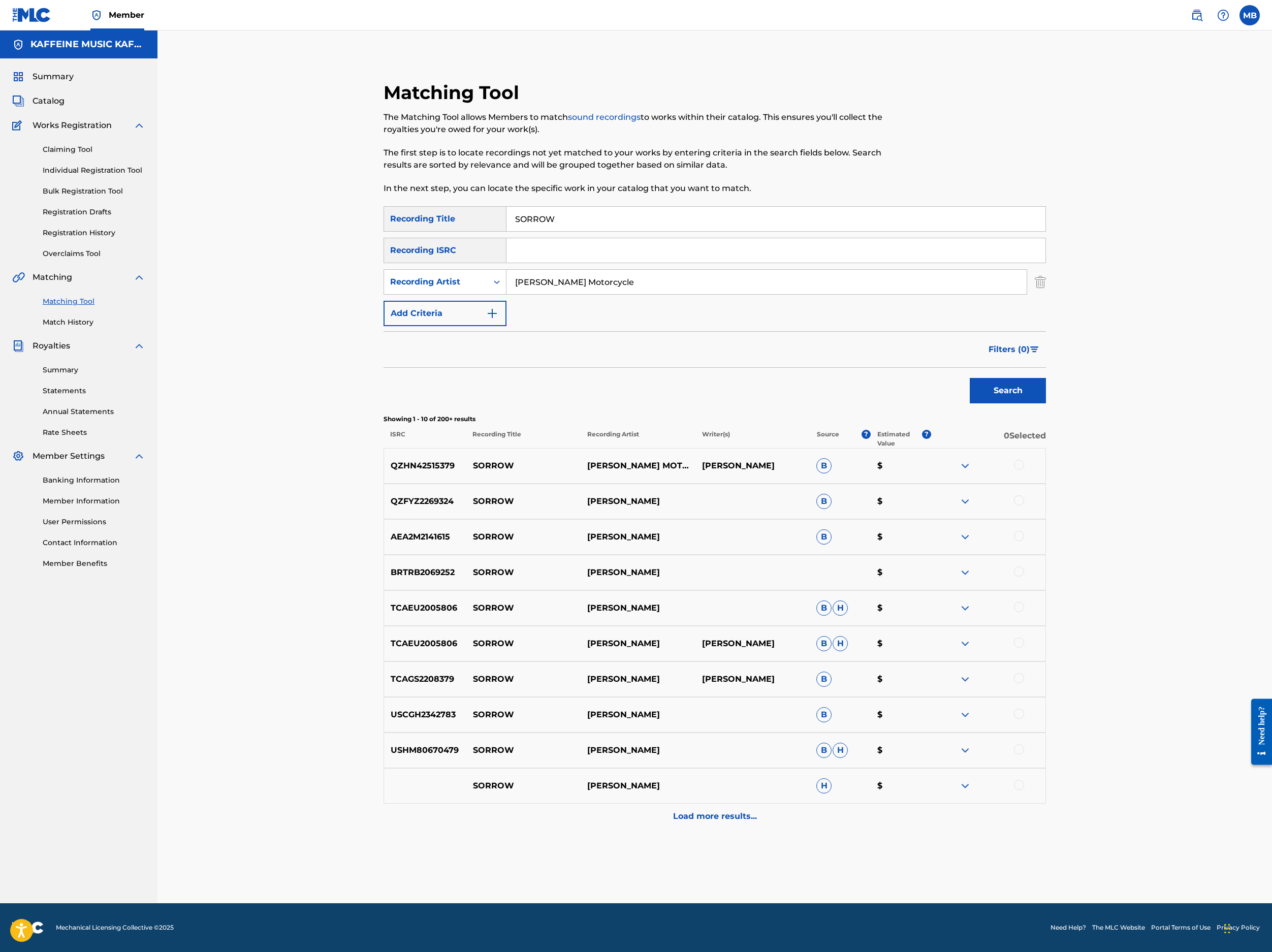
scroll to position [580, 0]
click at [951, 460] on div at bounding box center [1020, 465] width 10 height 10
click at [951, 495] on div at bounding box center [1020, 500] width 10 height 10
click at [951, 495] on img at bounding box center [1020, 500] width 10 height 10
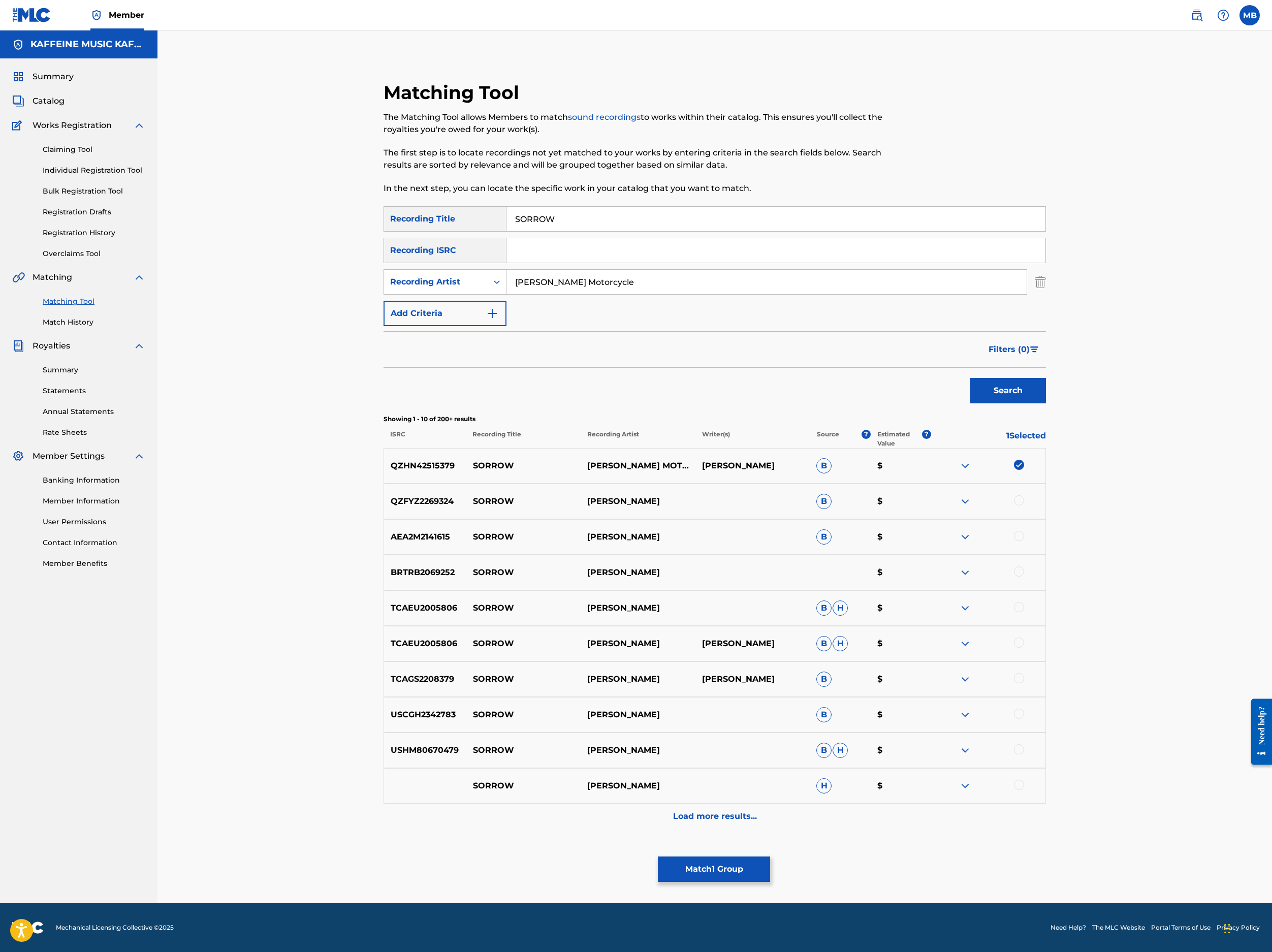
click at [562, 294] on input "[PERSON_NAME] Motorcycle" at bounding box center [766, 281] width 520 height 24
type input "[PERSON_NAME] Motorcycle"
click at [951, 403] on button "Search" at bounding box center [1008, 391] width 76 height 25
click at [770, 814] on button "Match 1 Group" at bounding box center [714, 869] width 113 height 25
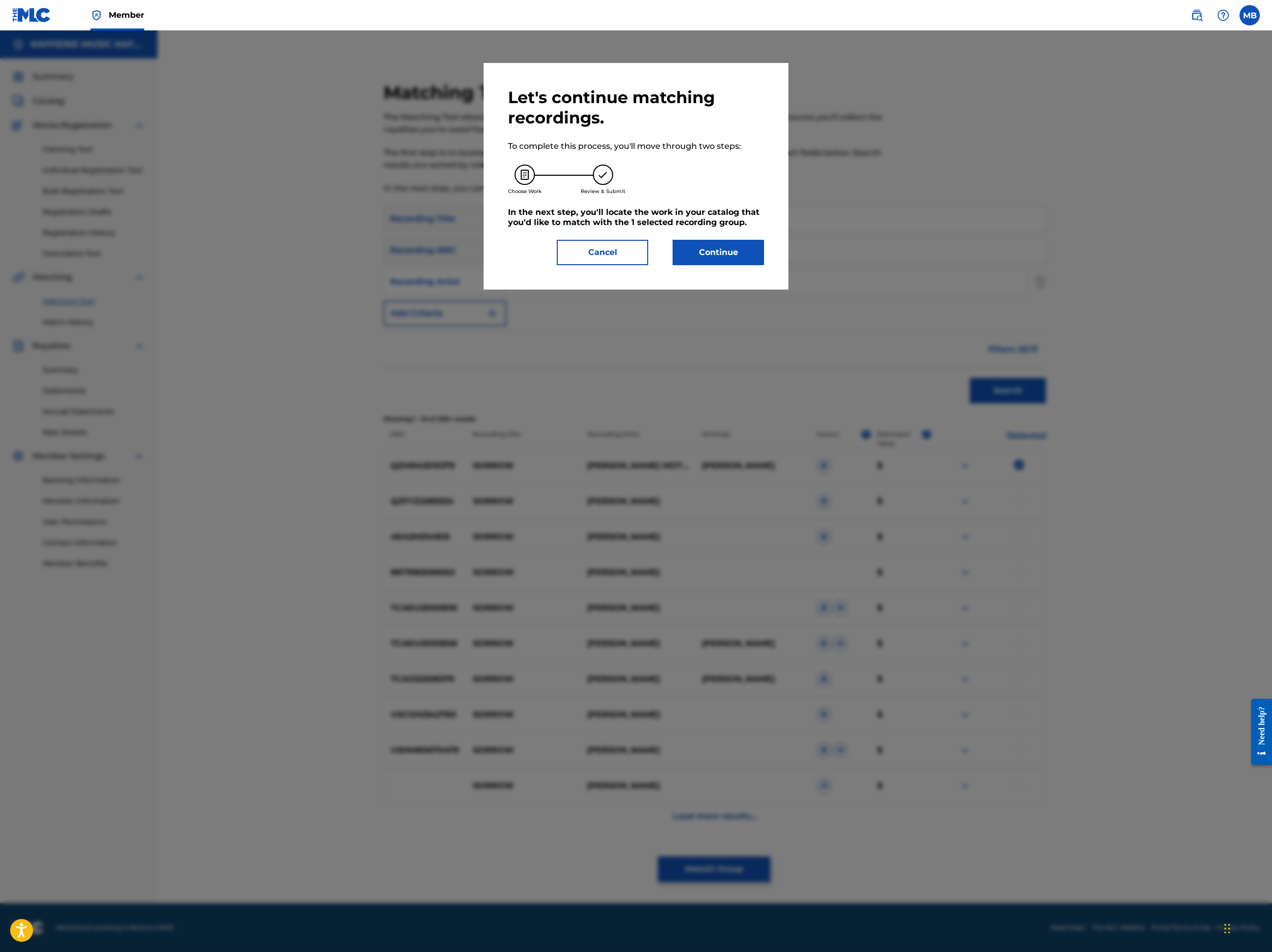
click at [729, 265] on button "Continue" at bounding box center [719, 252] width 92 height 25
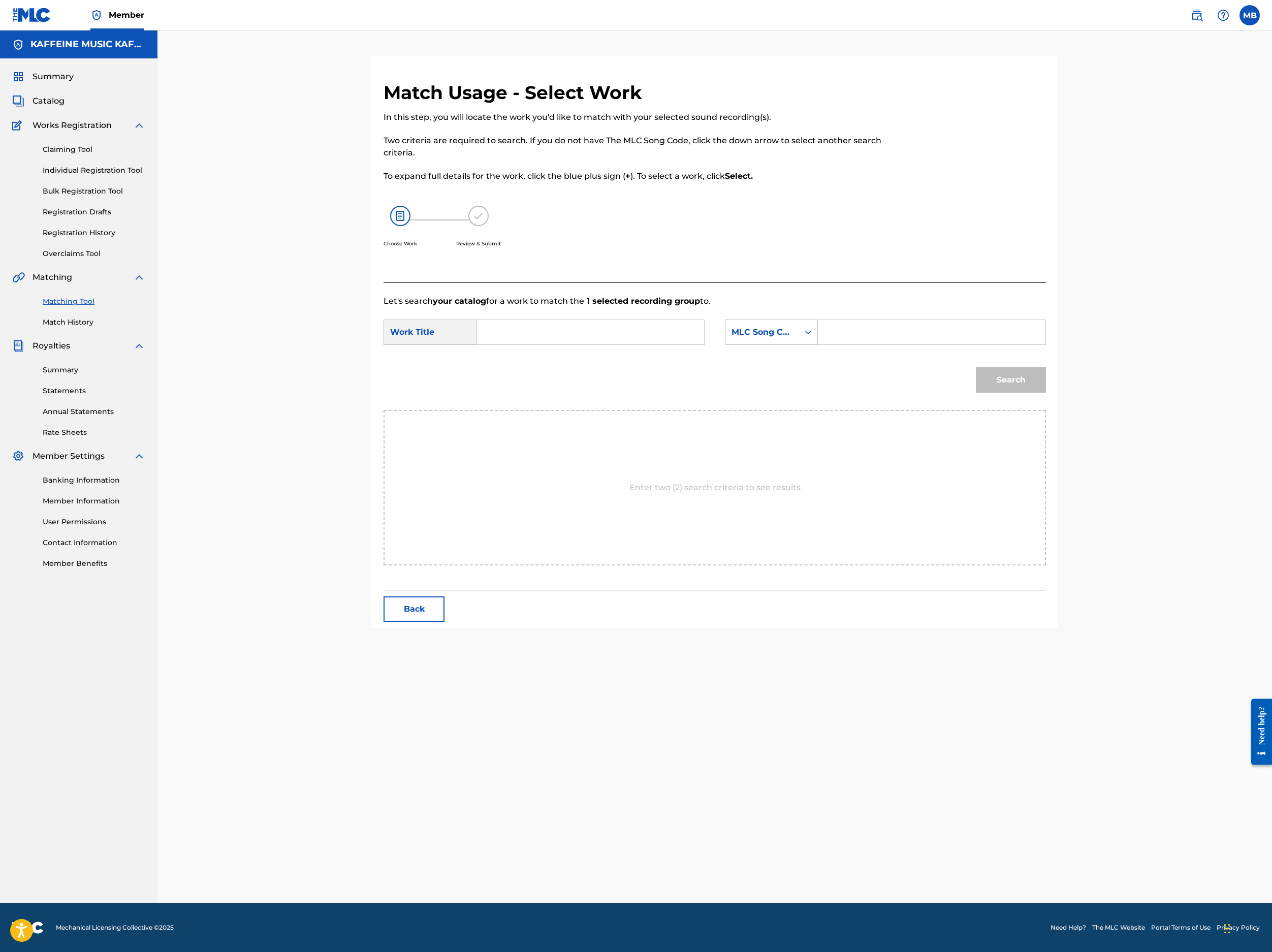
click at [695, 344] on input "Search Form" at bounding box center [590, 332] width 210 height 24
paste input "SORROW"
type input "SORROW"
click at [799, 342] on div "MLC Song Code" at bounding box center [762, 332] width 73 height 19
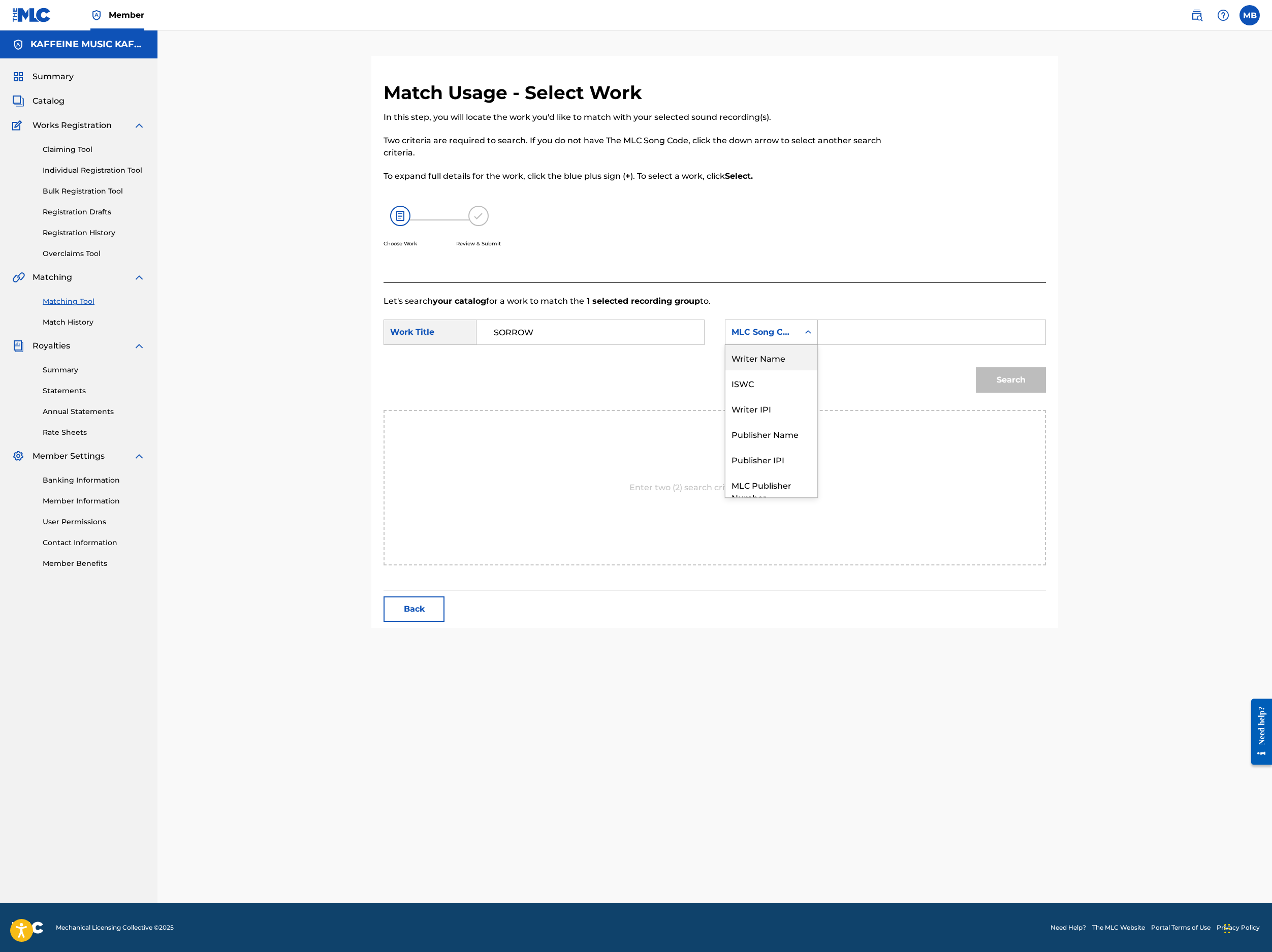
click at [951, 410] on div "Search" at bounding box center [714, 383] width 663 height 53
click at [818, 345] on div "MLC Song Code" at bounding box center [771, 332] width 93 height 25
click at [951, 344] on input "Search Form" at bounding box center [931, 332] width 210 height 24
click at [951, 392] on button "Search" at bounding box center [1011, 380] width 70 height 25
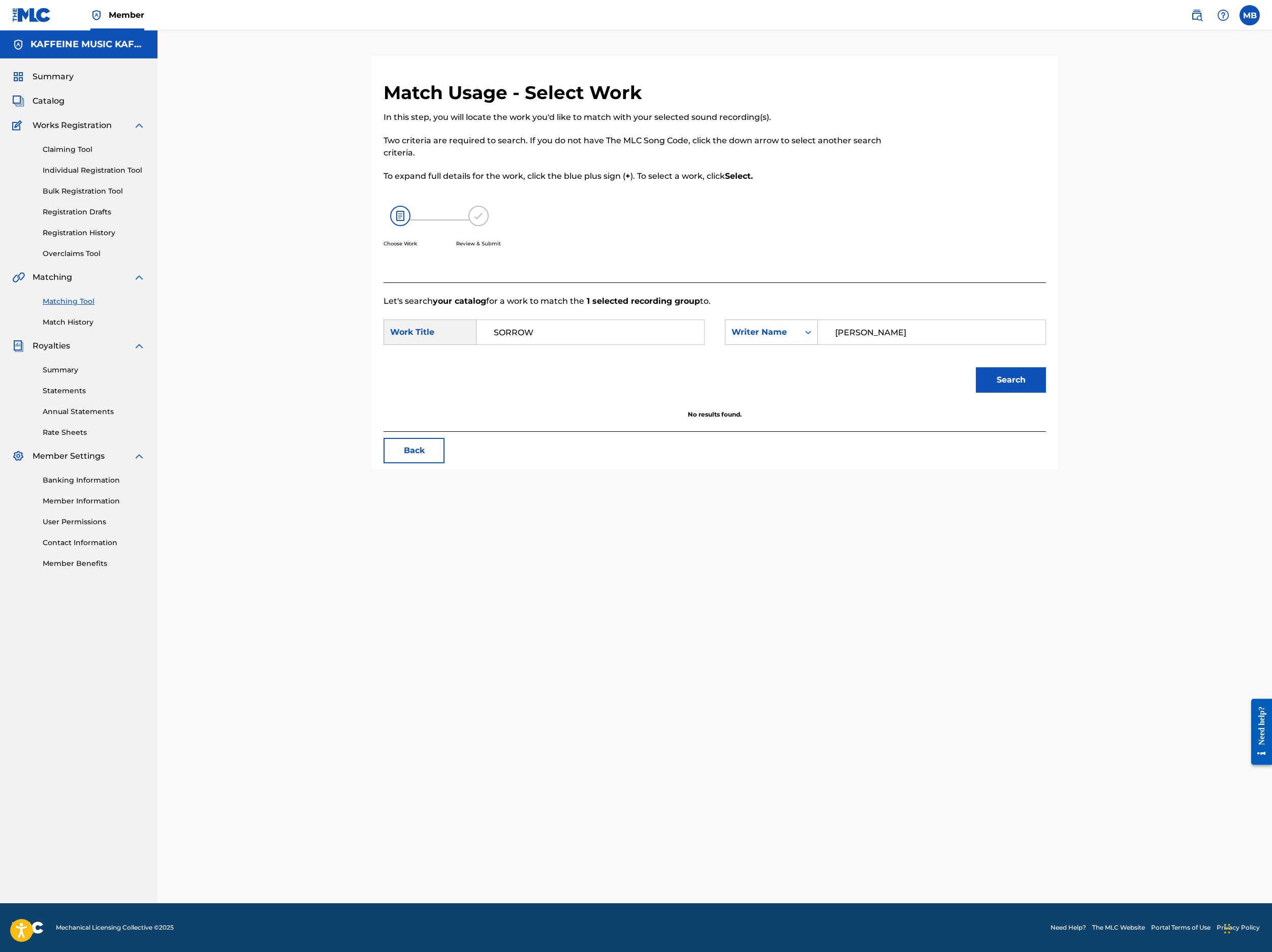
type input "Michael Bernardino"
click at [951, 392] on button "Search" at bounding box center [1011, 380] width 70 height 25
click at [951, 446] on h5 "Select" at bounding box center [994, 440] width 25 height 10
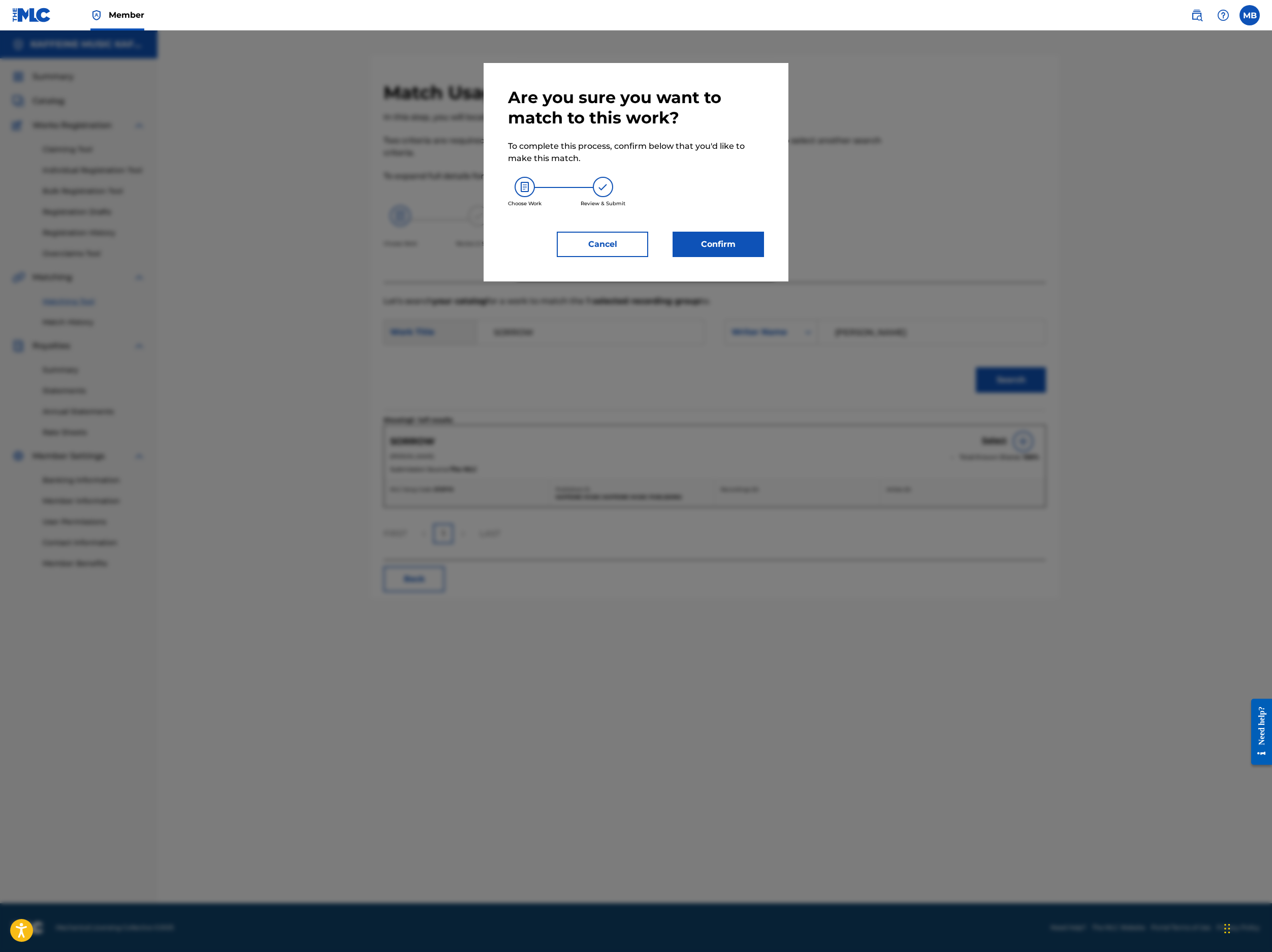
click at [764, 257] on button "Confirm" at bounding box center [719, 244] width 92 height 25
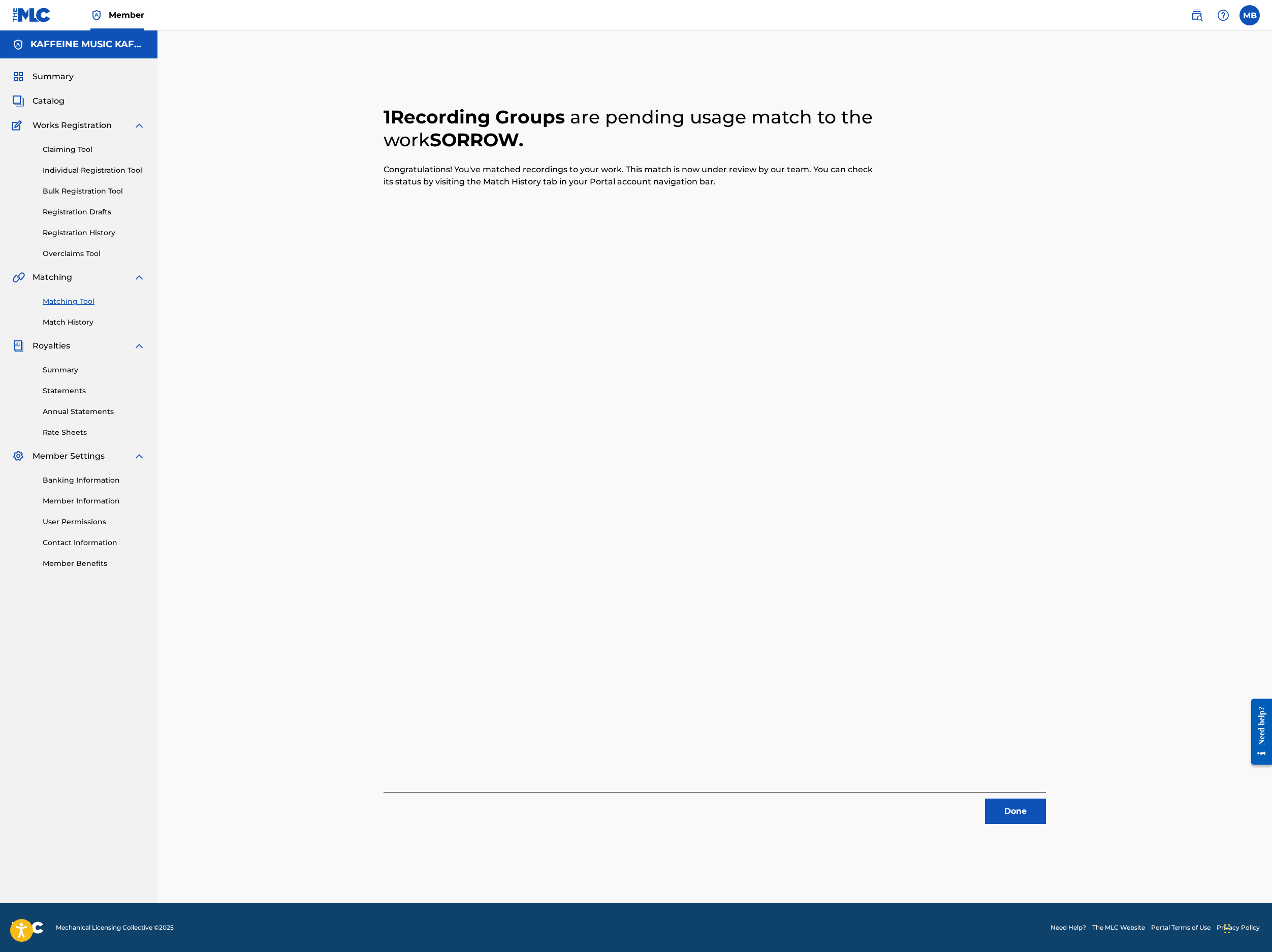
click at [951, 811] on div "1 Recording Groups are pending usage match to the work SORROW . Congratulations…" at bounding box center [714, 479] width 712 height 848
click at [951, 802] on button "Done" at bounding box center [1016, 811] width 61 height 25
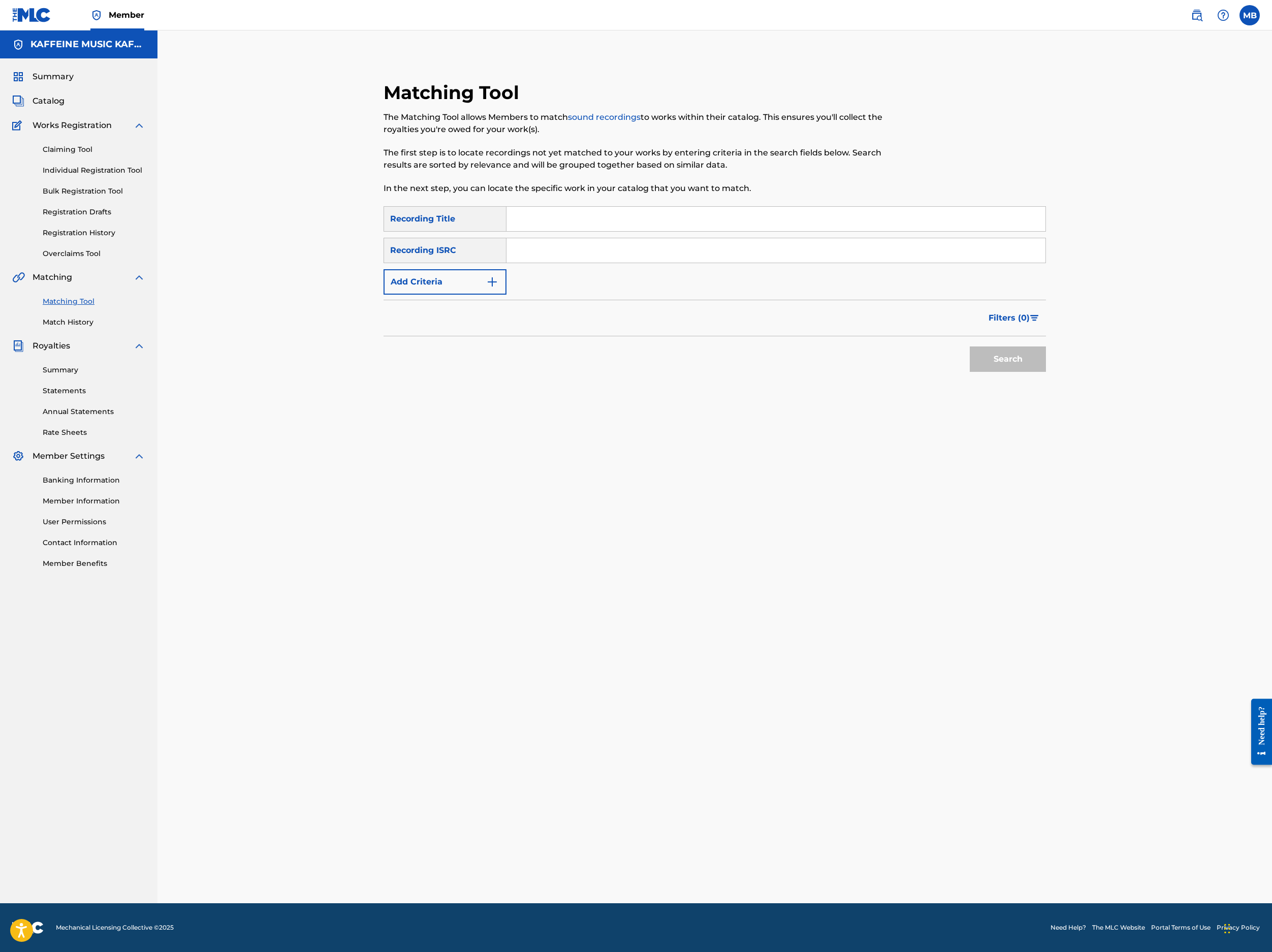
click at [732, 231] on input "Search Form" at bounding box center [776, 218] width 539 height 24
paste input "SPIDERMAN MUSIC"
type input "SPIDERMAN MUSIC"
click at [506, 295] on button "Add Criteria" at bounding box center [445, 282] width 123 height 25
click at [482, 288] on div "Writer" at bounding box center [436, 282] width 92 height 12
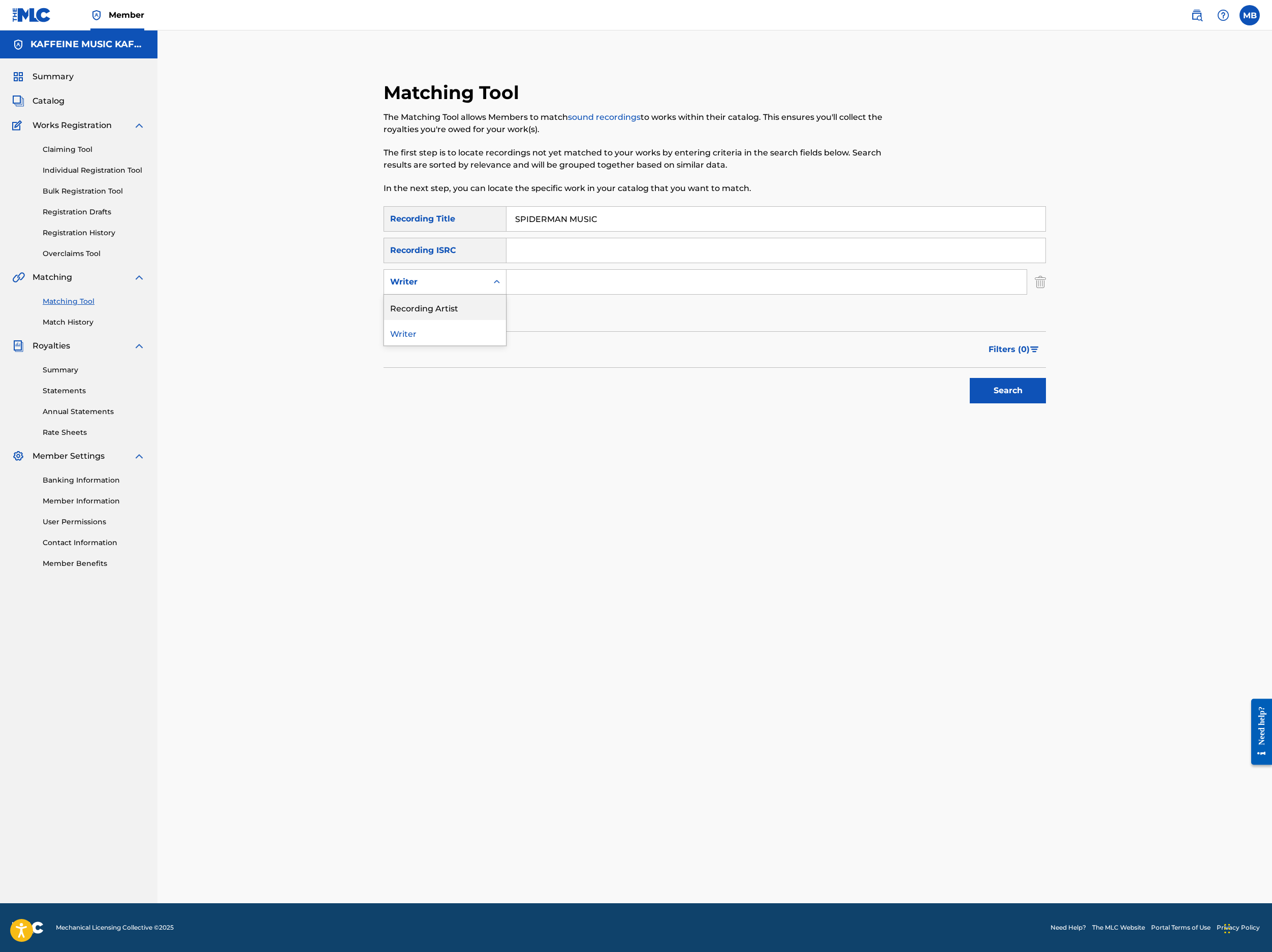
click at [506, 320] on div "Recording Artist" at bounding box center [445, 307] width 122 height 25
click at [606, 294] on input "Search Form" at bounding box center [766, 281] width 520 height 24
type input "[PERSON_NAME] Motorcycle"
click at [951, 403] on button "Search" at bounding box center [1008, 391] width 76 height 25
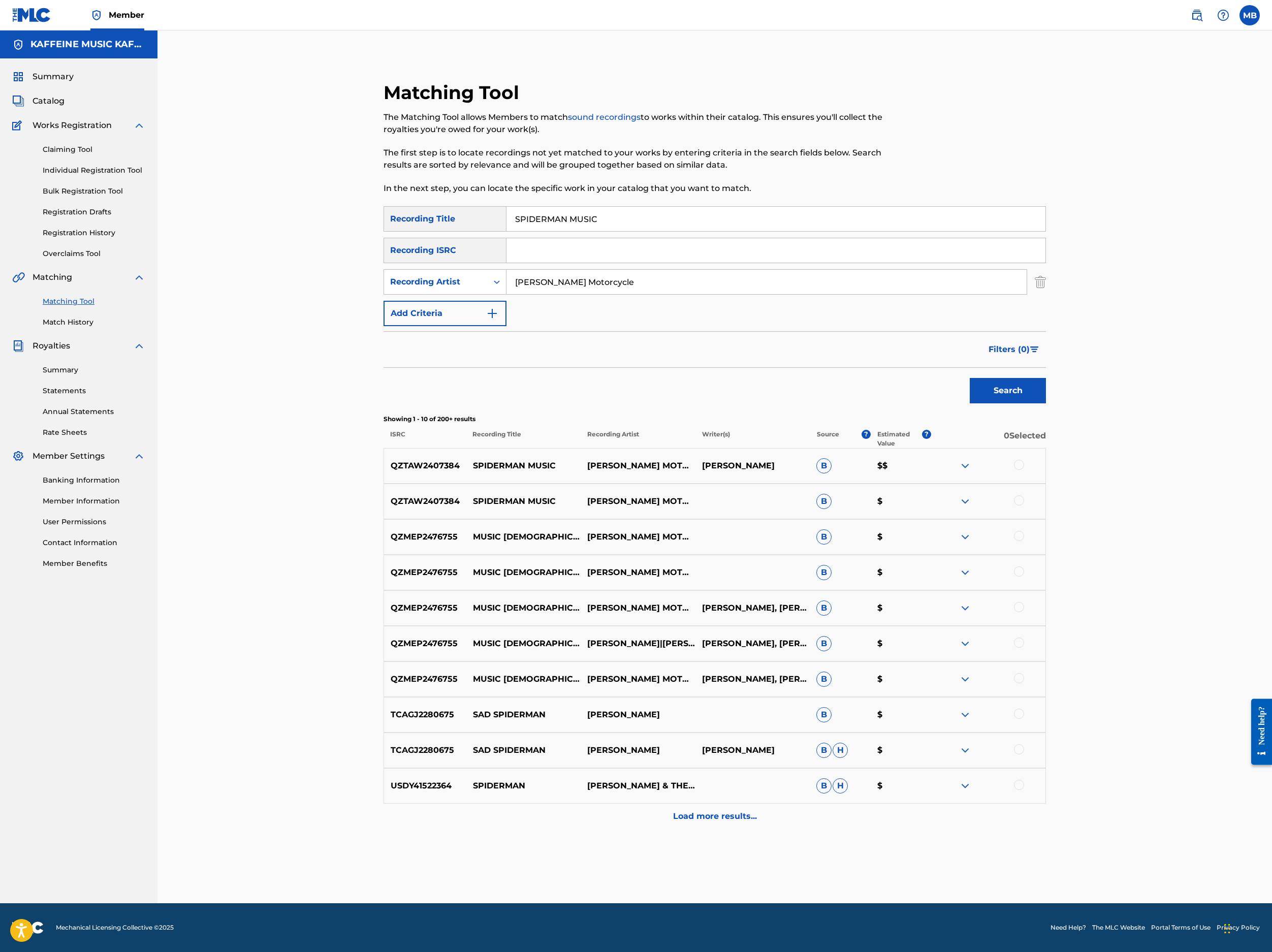
scroll to position [267, 0]
click at [951, 508] on div at bounding box center [988, 501] width 114 height 12
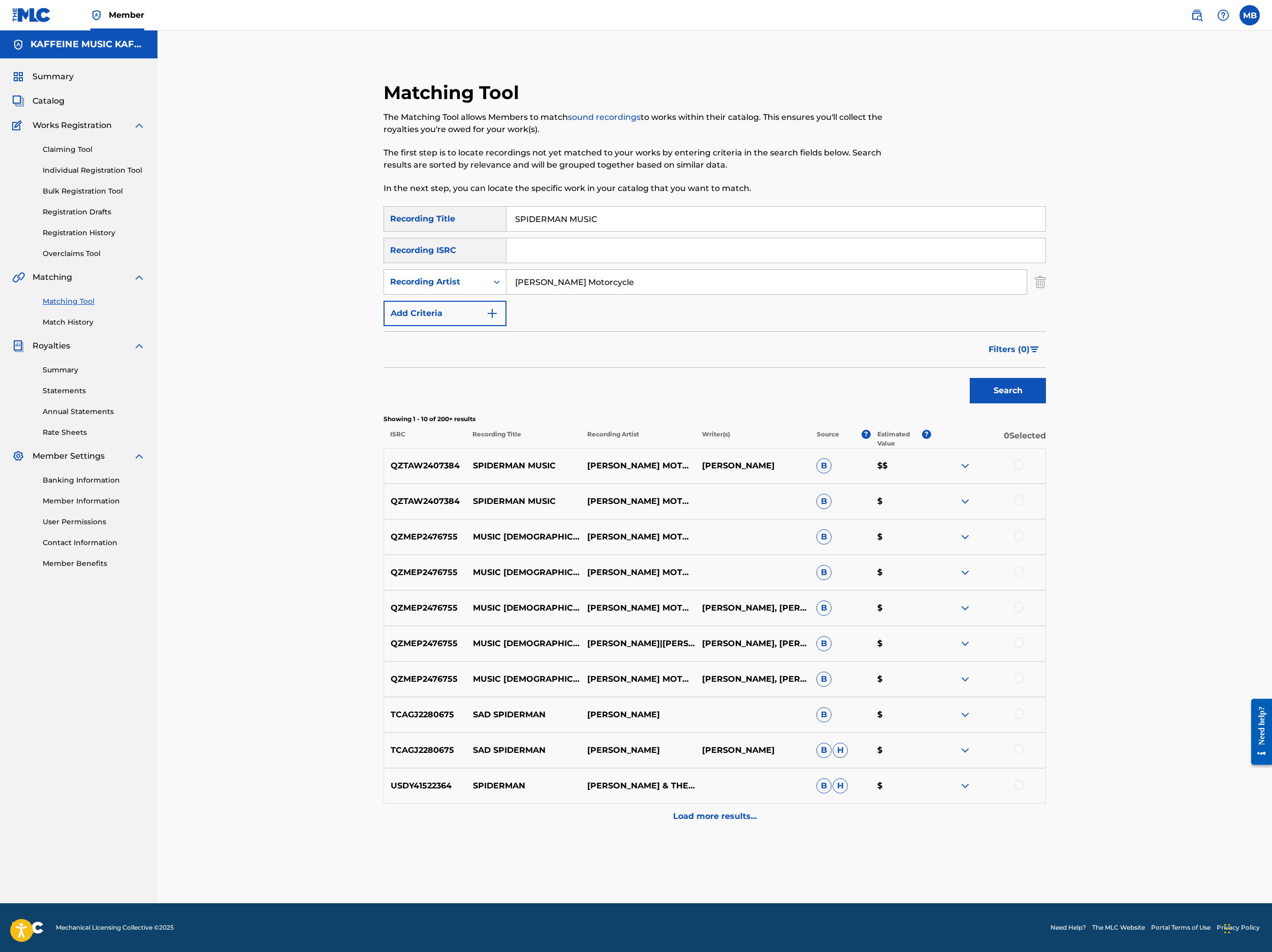
click at [951, 508] on div at bounding box center [988, 501] width 114 height 12
click at [951, 506] on div at bounding box center [1020, 500] width 10 height 10
click at [951, 483] on div "QZTAW2407384 SPIDERMAN MUSIC MICHAEL MOTORCYCLE MICHAEL BERNARDINO B $$" at bounding box center [714, 466] width 663 height 36
click at [951, 470] on div at bounding box center [1020, 465] width 10 height 10
click at [770, 814] on button "Match 2 Groups" at bounding box center [714, 869] width 113 height 25
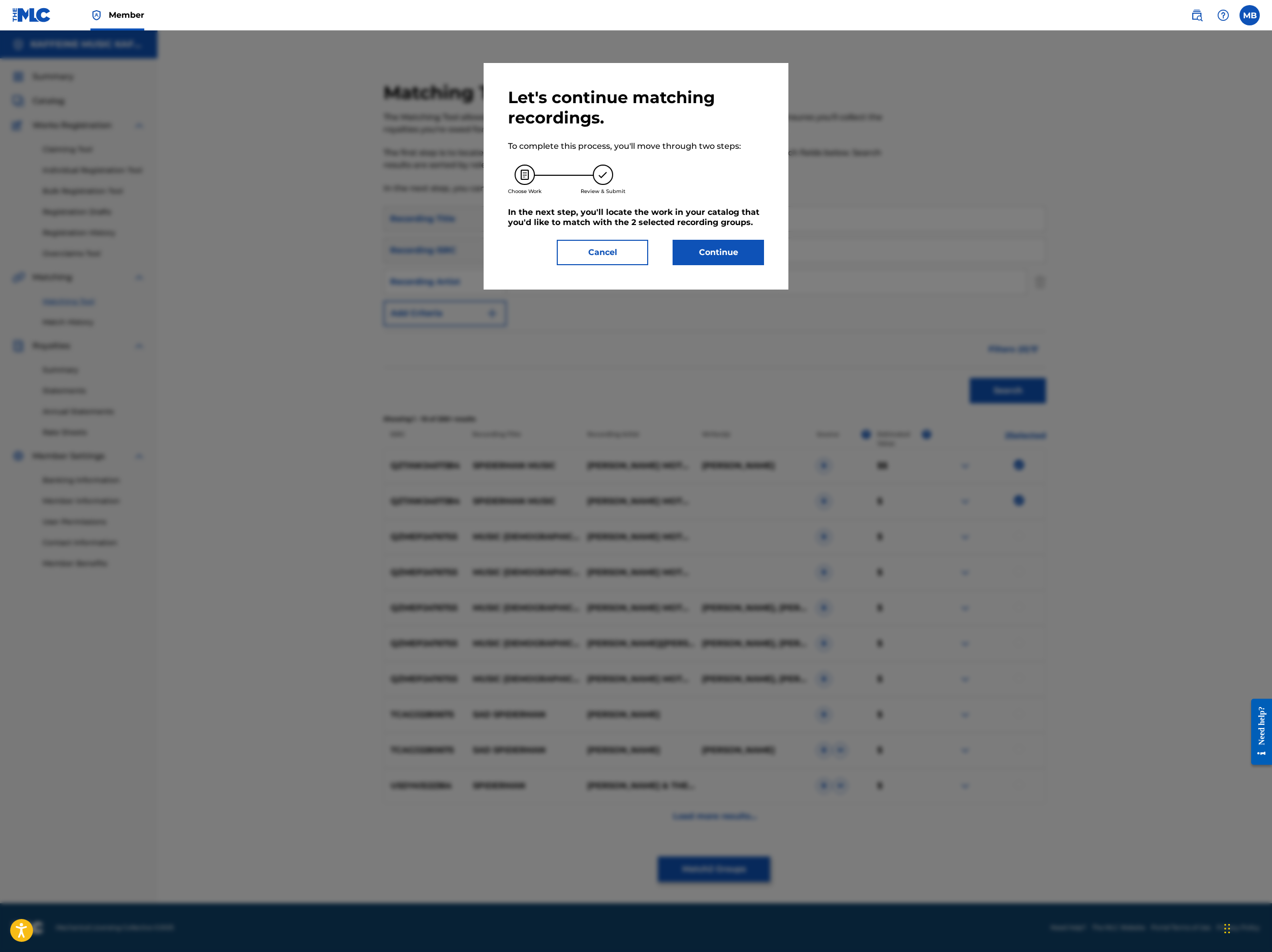
click at [742, 265] on button "Continue" at bounding box center [719, 252] width 92 height 25
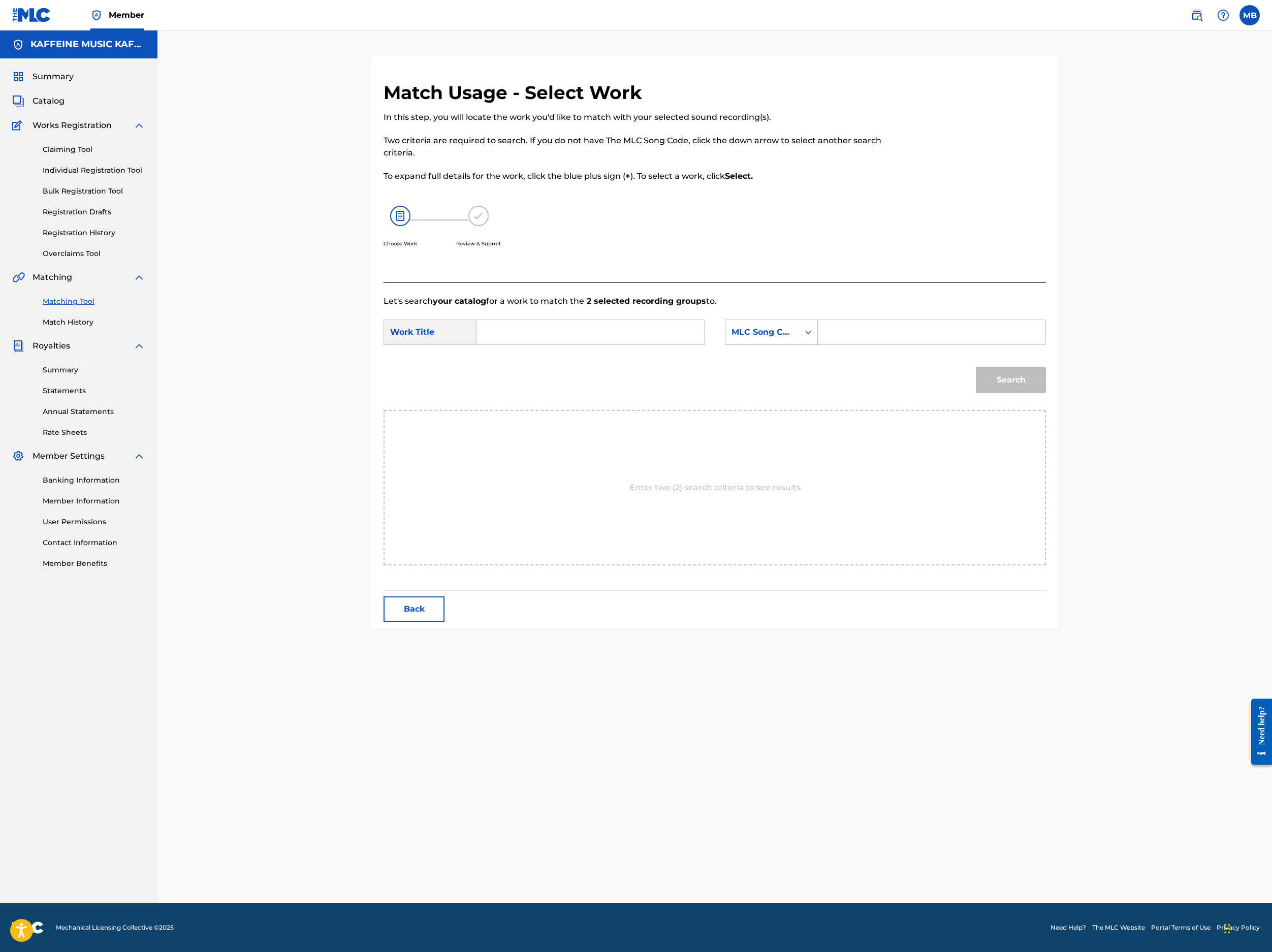
click at [695, 344] on input "Search Form" at bounding box center [590, 332] width 210 height 24
paste input "SPIDERMAN MUSIC"
type input "SPIDERMAN MUSIC"
click at [799, 342] on div "MLC Song Code" at bounding box center [762, 332] width 73 height 19
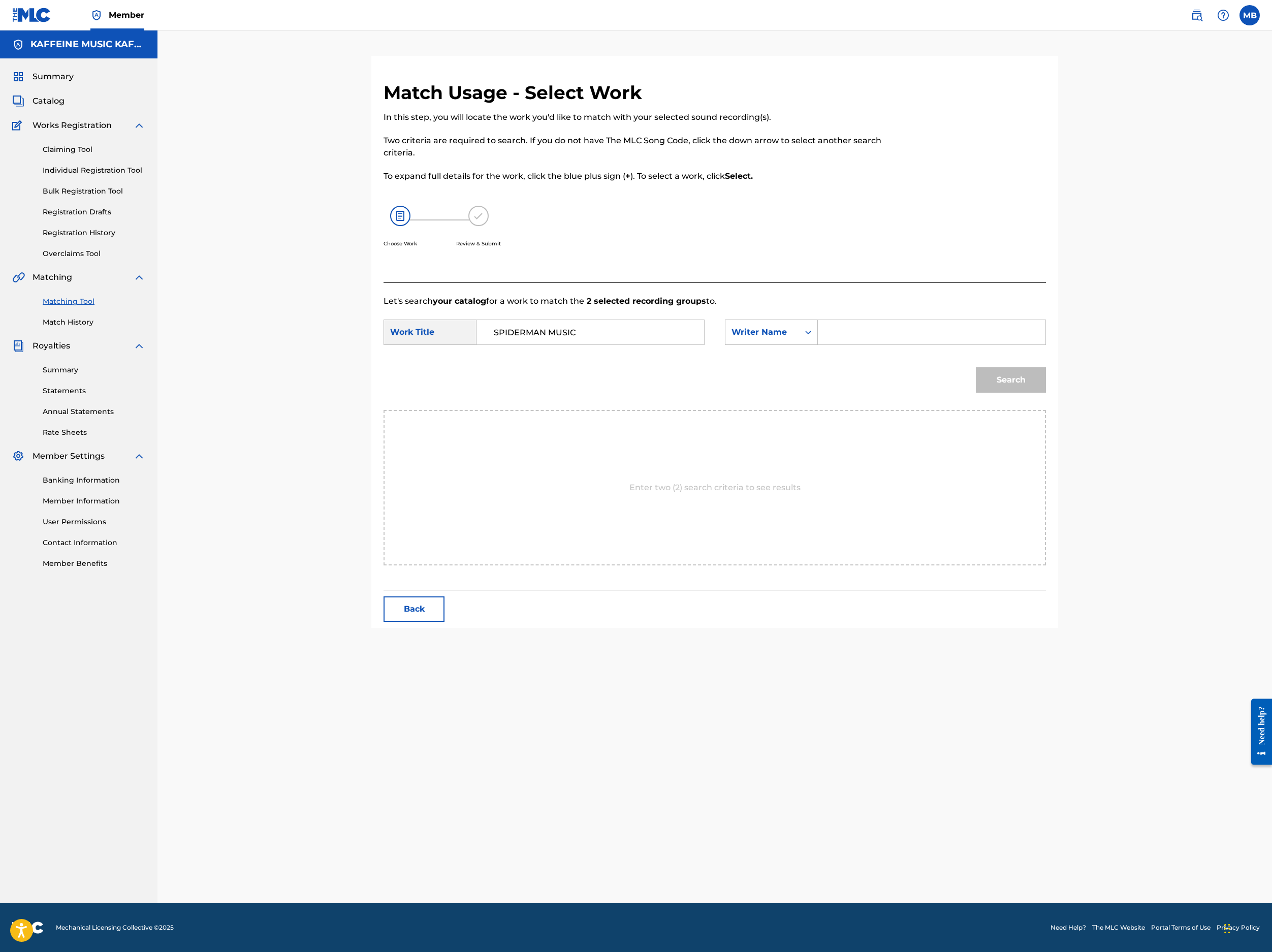
click at [951, 345] on div "Search Form" at bounding box center [932, 332] width 228 height 25
click at [951, 344] on input "Search Form" at bounding box center [931, 332] width 210 height 24
type input "Michael Bernardino"
click at [951, 392] on button "Search" at bounding box center [1011, 380] width 70 height 25
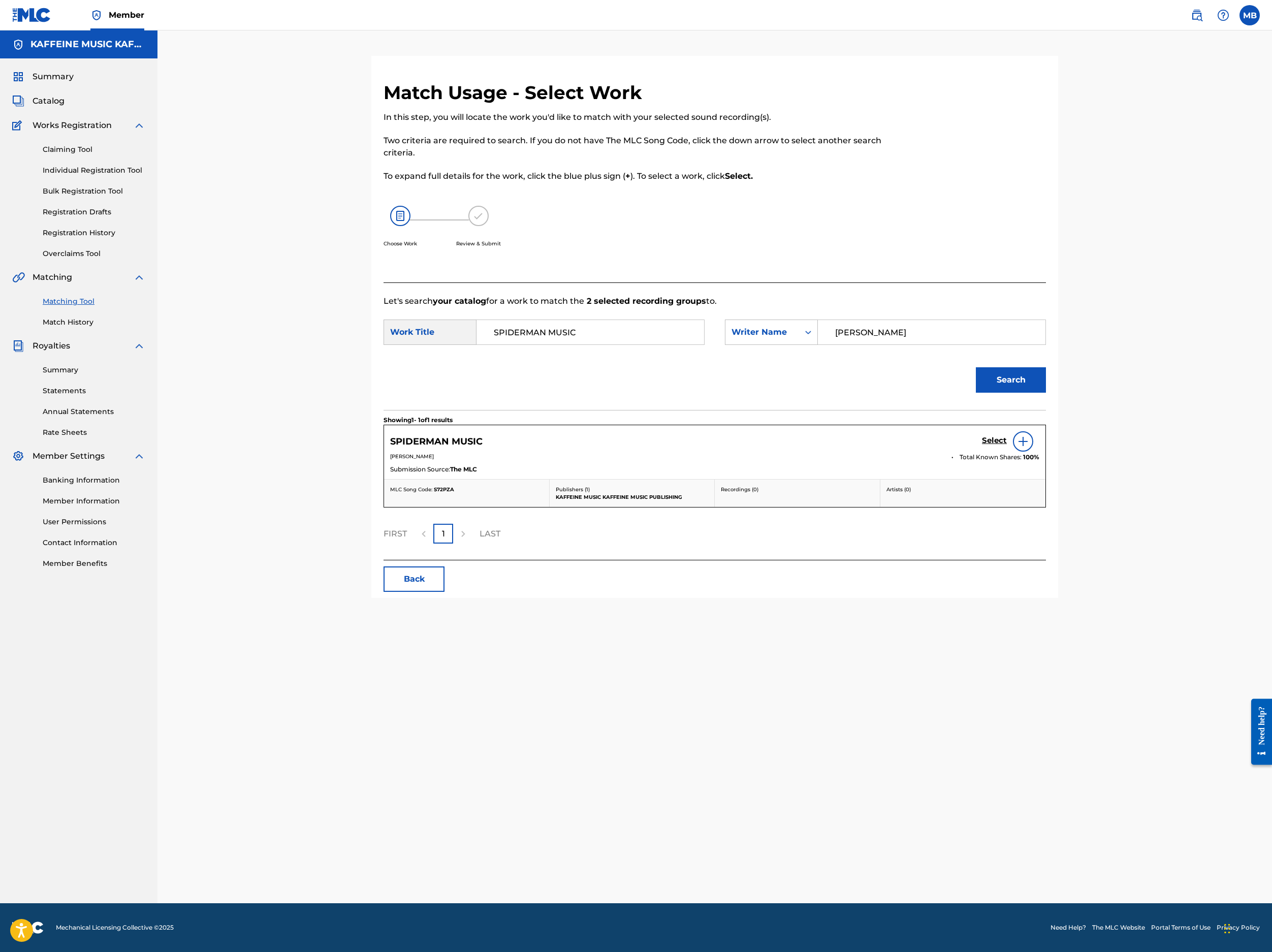
scroll to position [76, 0]
click at [951, 447] on link "Select" at bounding box center [994, 441] width 25 height 11
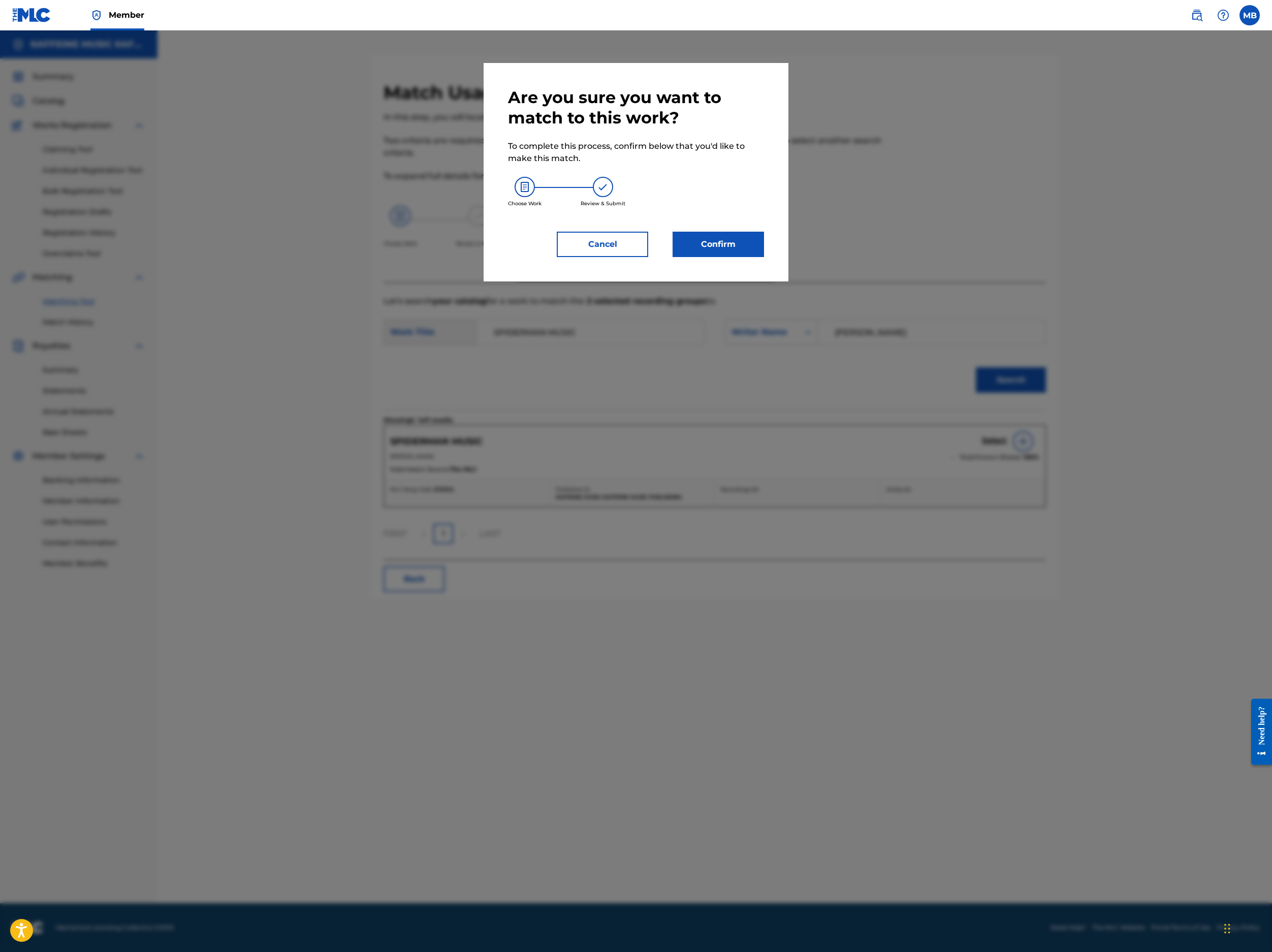
click at [734, 219] on div "Choose Work Review & Submit" at bounding box center [636, 192] width 256 height 55
click at [752, 257] on button "Confirm" at bounding box center [719, 244] width 92 height 25
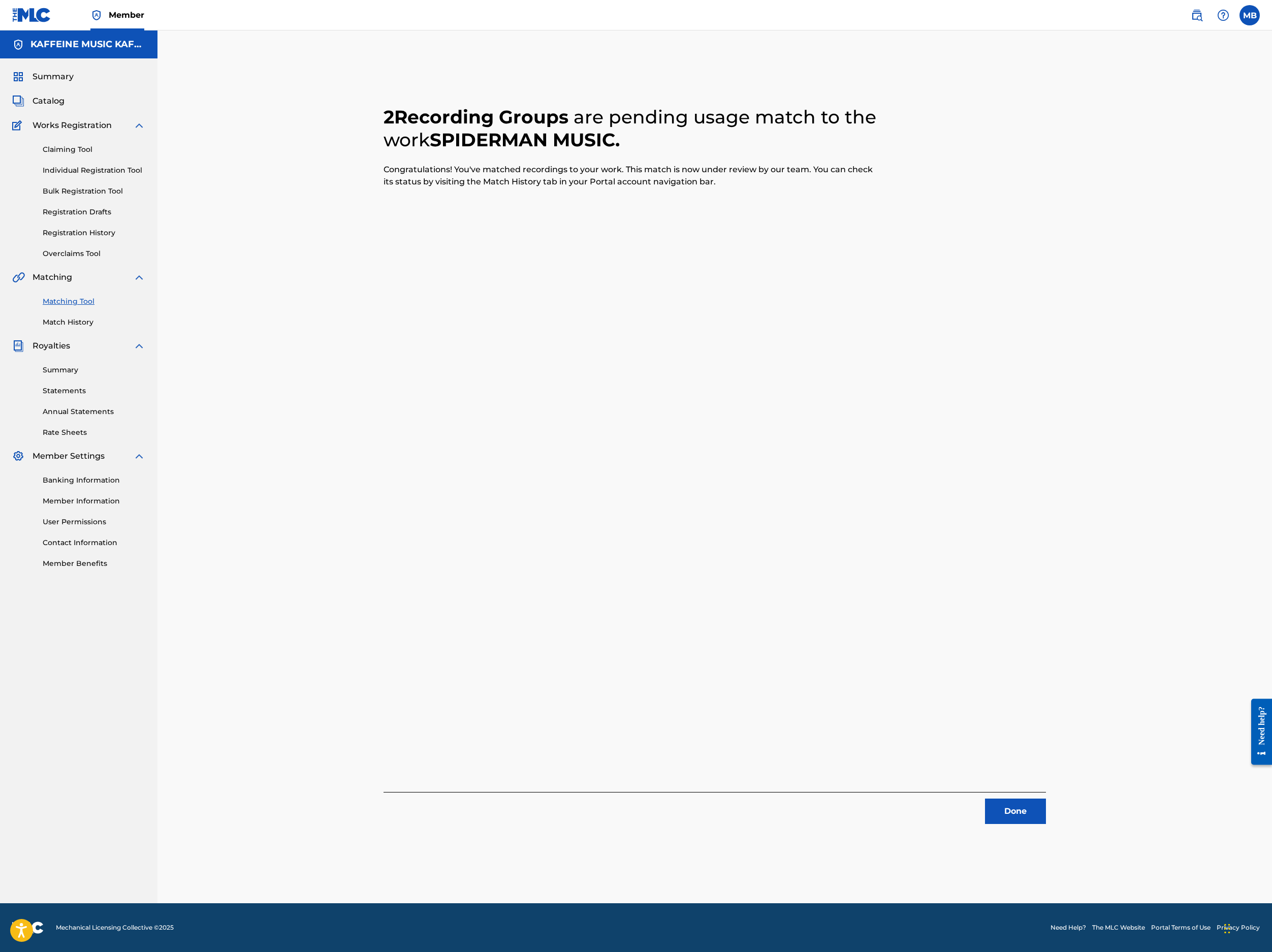
click at [951, 799] on button "Done" at bounding box center [1016, 811] width 61 height 25
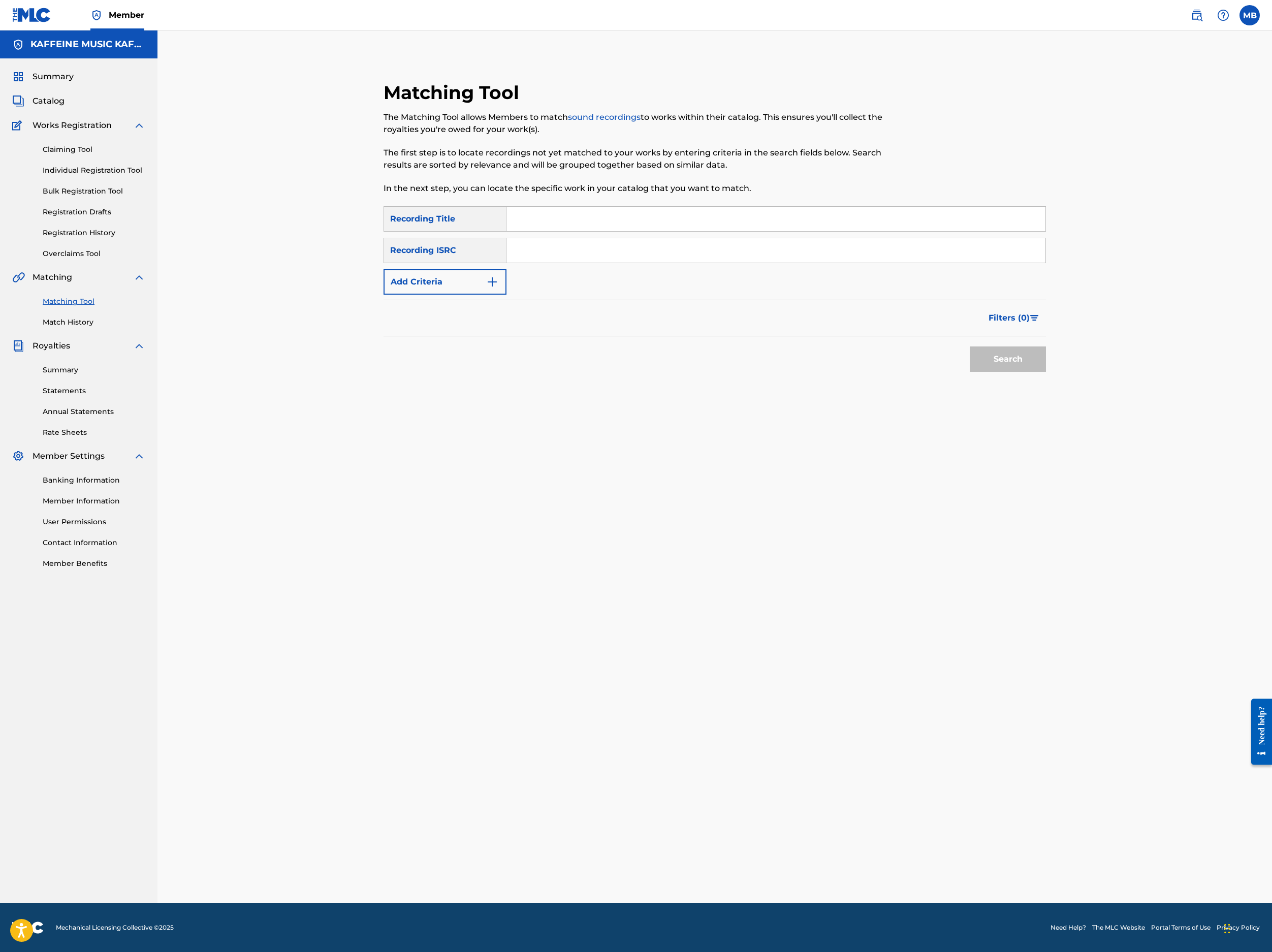
click at [622, 231] on input "Search Form" at bounding box center [776, 218] width 539 height 24
paste input "CUMPUT3R"
type input "CUMPUT3R"
click at [715, 263] on input "Search Form" at bounding box center [776, 250] width 539 height 24
click at [462, 295] on button "Add Criteria" at bounding box center [445, 282] width 123 height 25
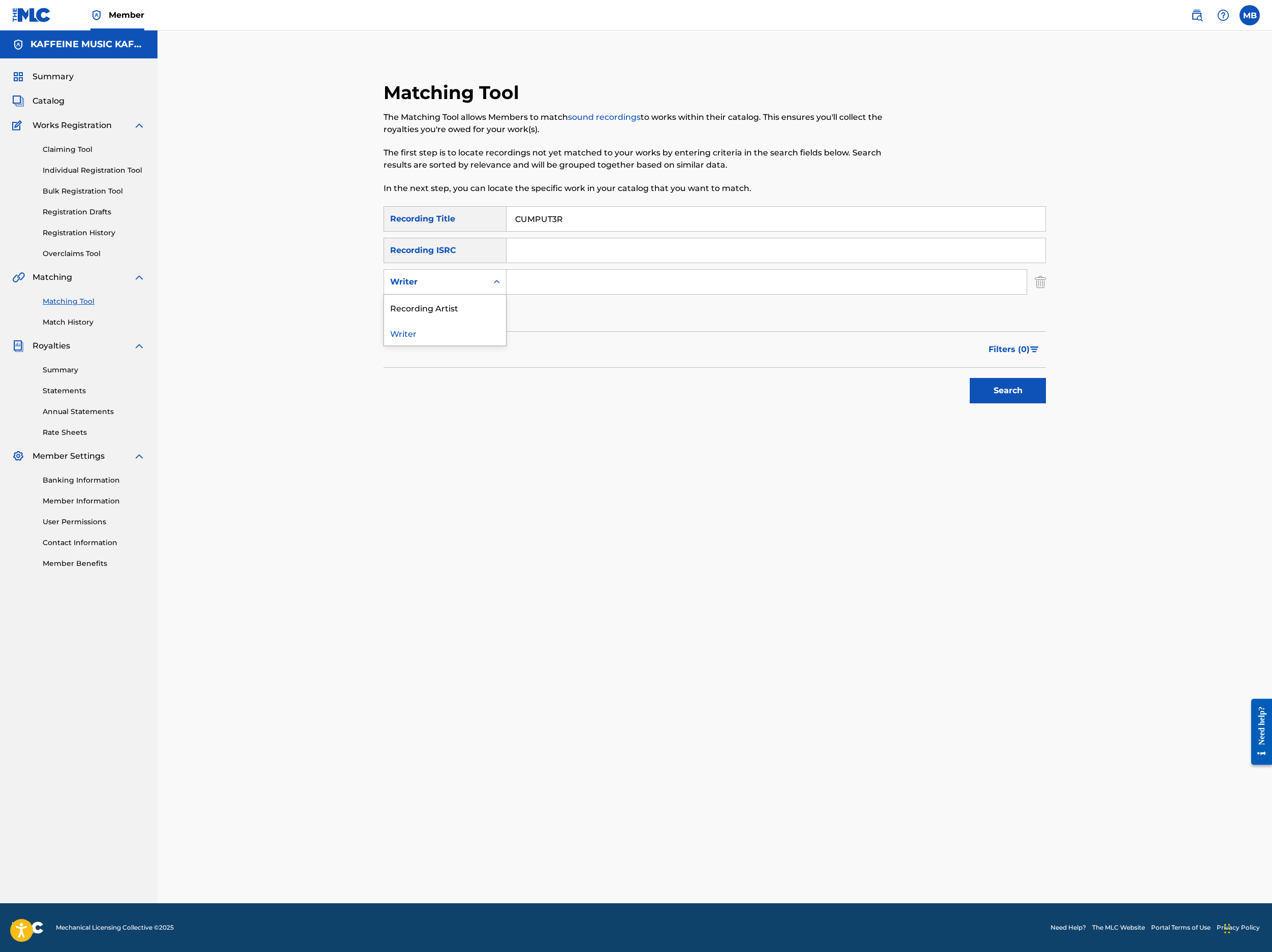
click at [463, 295] on div "Writer" at bounding box center [445, 282] width 123 height 25
click at [474, 320] on div "Recording Artist" at bounding box center [445, 307] width 122 height 25
click at [647, 294] on input "Search Form" at bounding box center [766, 281] width 520 height 24
click at [951, 403] on button "Search" at bounding box center [1008, 391] width 76 height 25
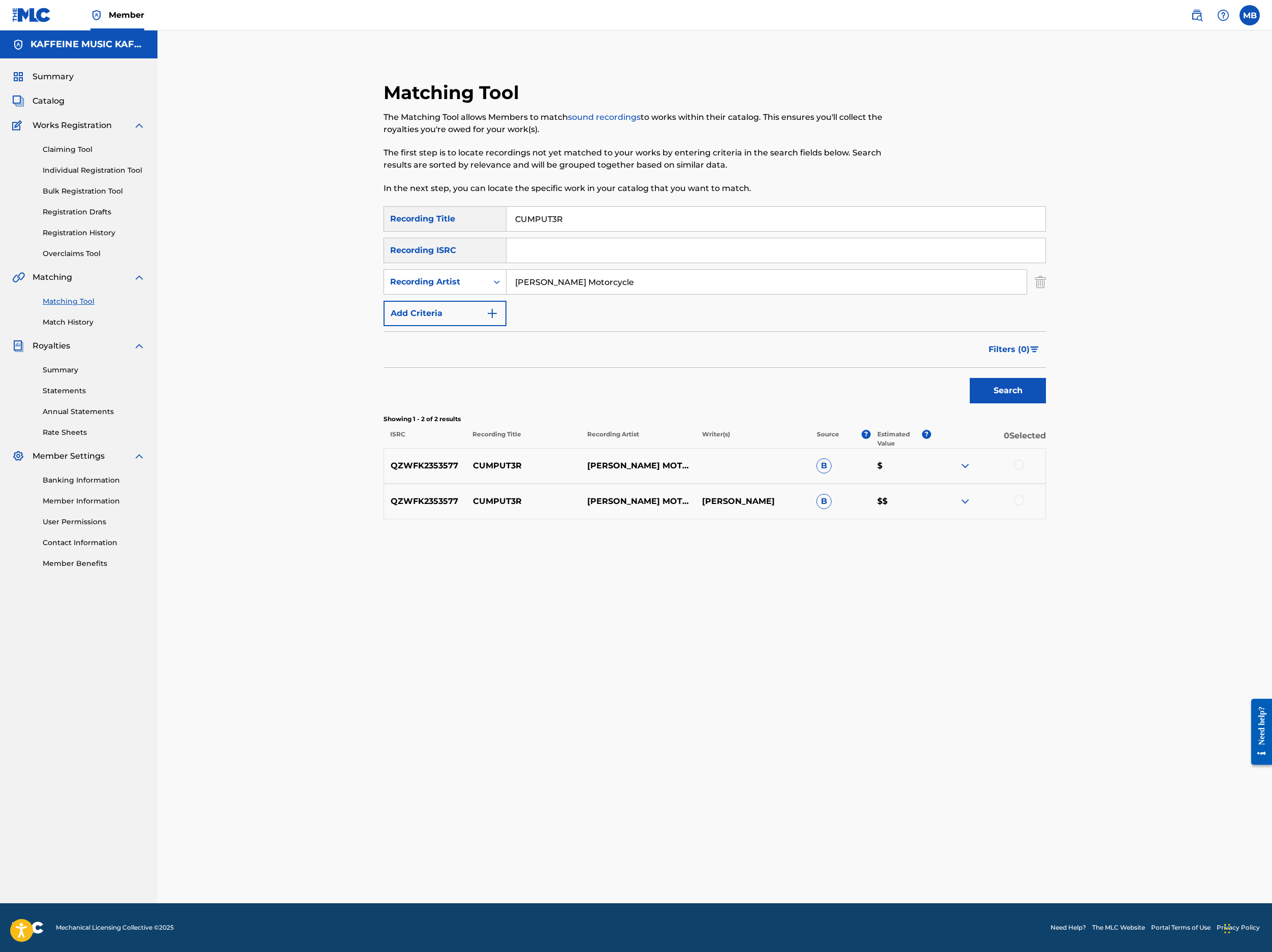
click at [951, 470] on div at bounding box center [1020, 465] width 10 height 10
click at [951, 508] on div at bounding box center [988, 501] width 114 height 12
click at [951, 506] on div at bounding box center [1020, 500] width 10 height 10
click at [789, 294] on input "[PERSON_NAME] Motorcycle" at bounding box center [766, 281] width 520 height 24
type input "[PERSON_NAME] Motorcycle"
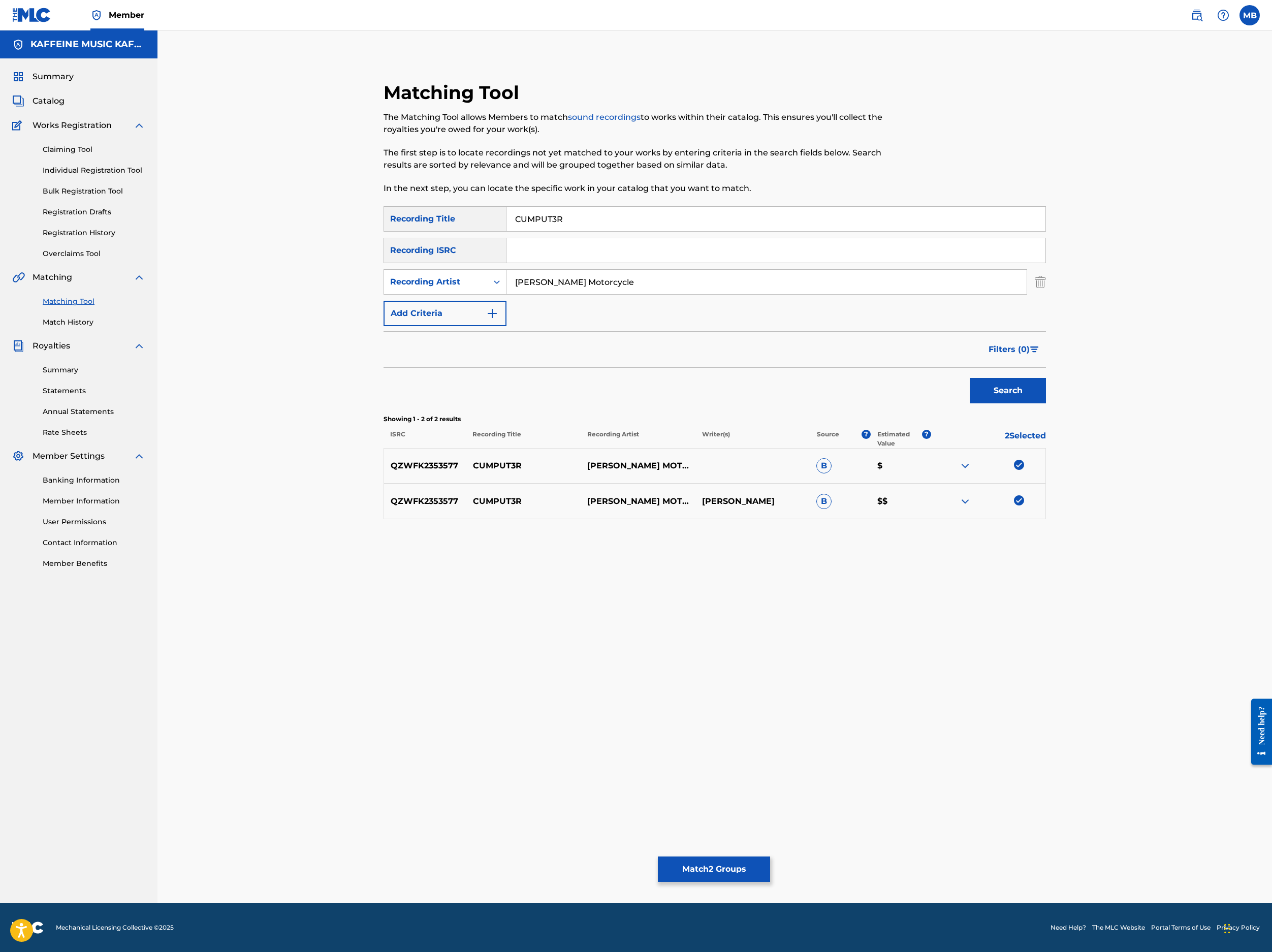
click at [951, 403] on button "Search" at bounding box center [1008, 391] width 76 height 25
click at [770, 814] on button "Match 2 Groups" at bounding box center [714, 869] width 113 height 25
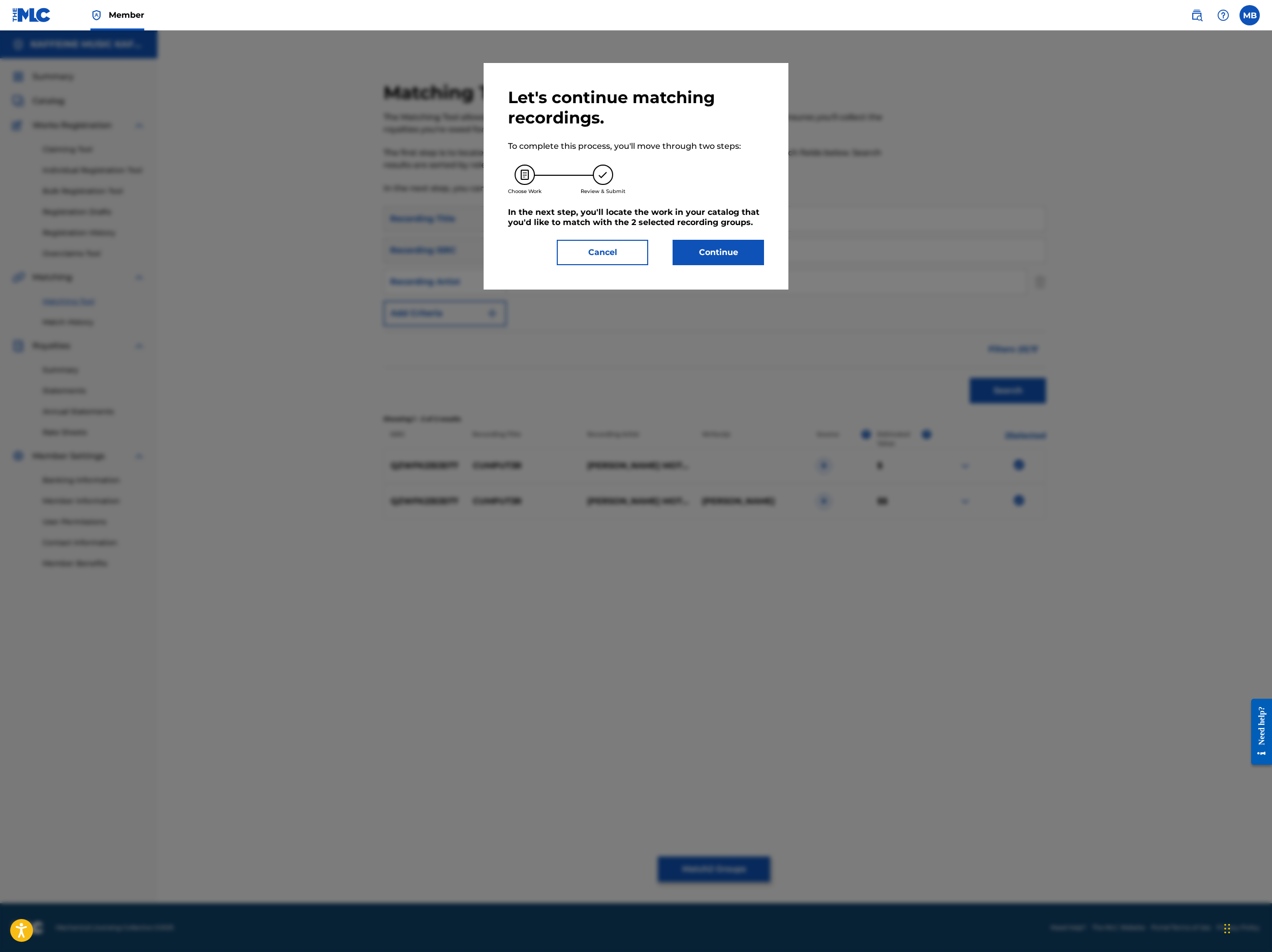
click at [764, 265] on button "Continue" at bounding box center [719, 252] width 92 height 25
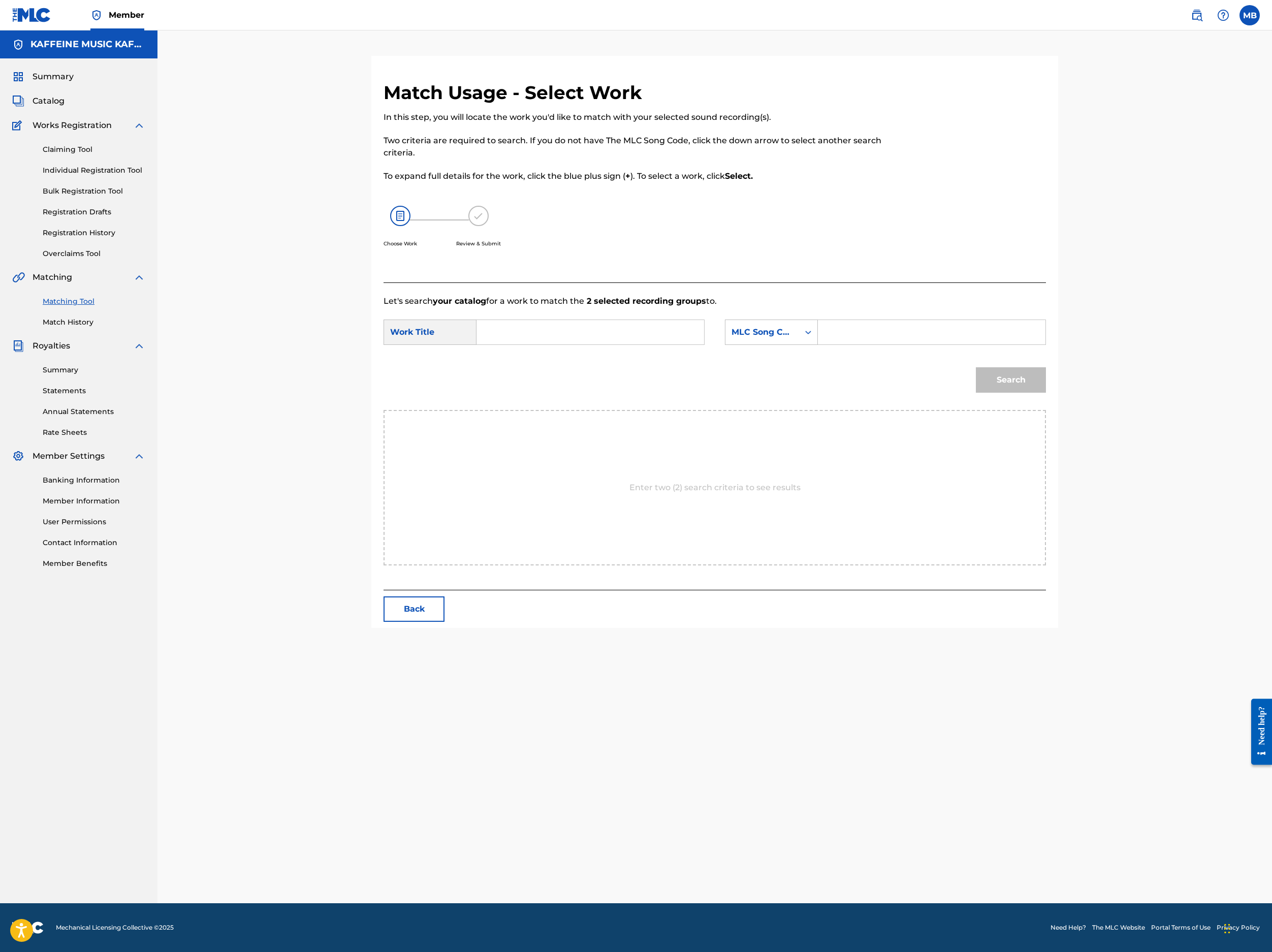
click at [695, 344] on input "Search Form" at bounding box center [590, 332] width 210 height 24
paste input "CUMPUT3R"
type input "CUMPUT3R"
click at [793, 338] on div "MLC Song Code" at bounding box center [762, 332] width 61 height 12
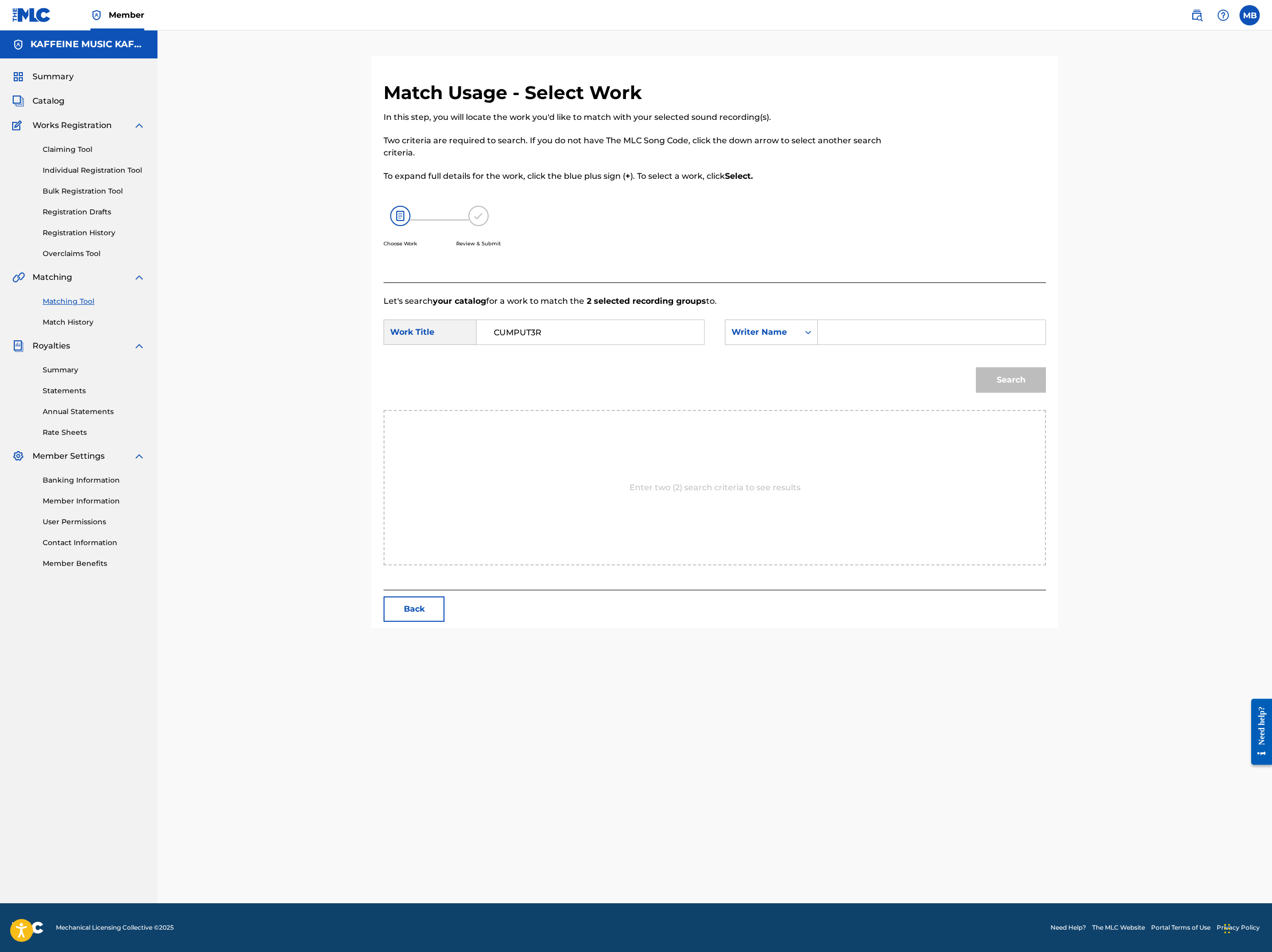
click at [951, 344] on input "Search Form" at bounding box center [931, 332] width 210 height 24
click at [951, 392] on button "Search" at bounding box center [1011, 380] width 70 height 25
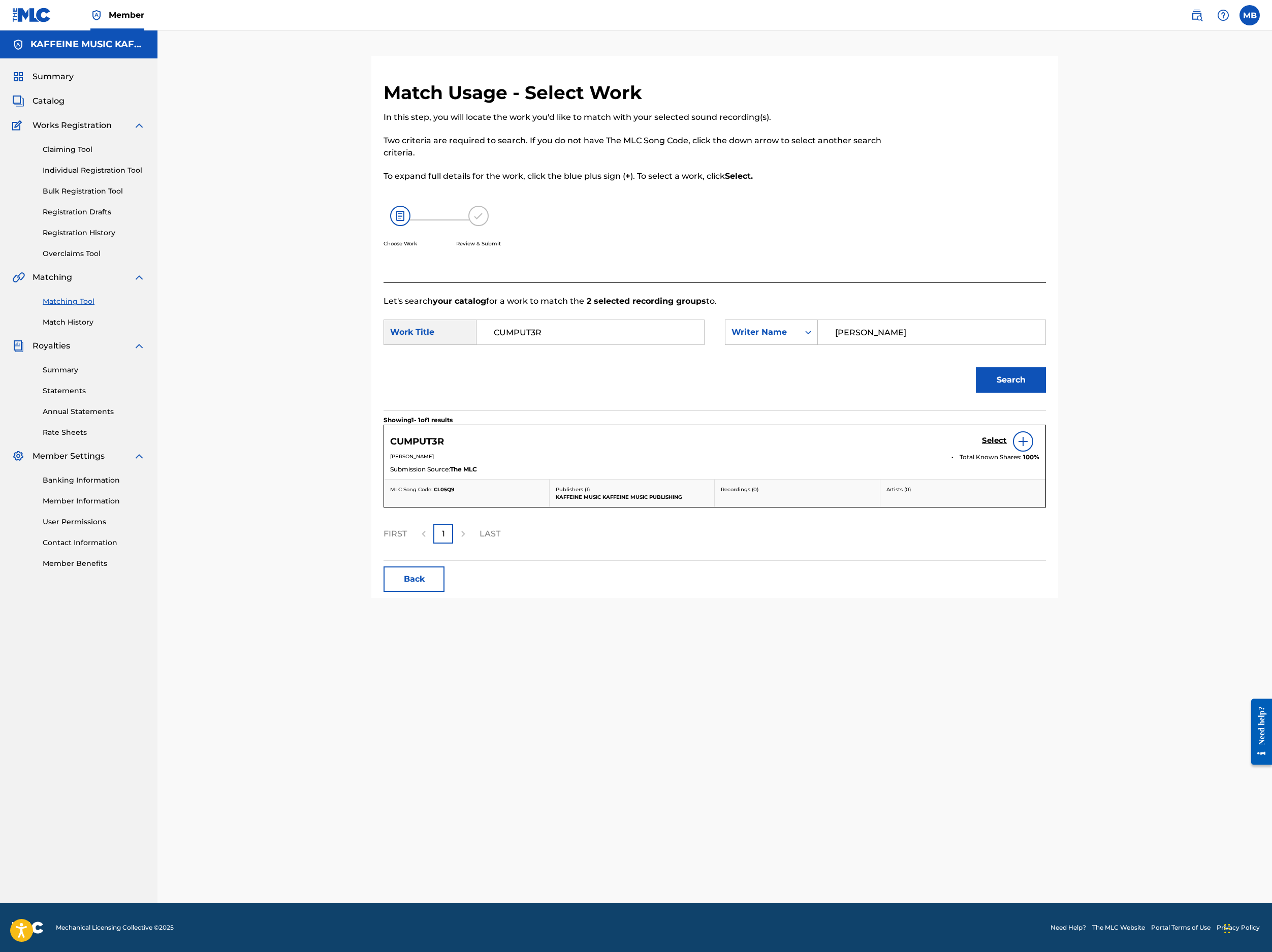
click at [951, 344] on input "Michael Bernardino" at bounding box center [931, 332] width 210 height 24
type input "Michael Bernardino"
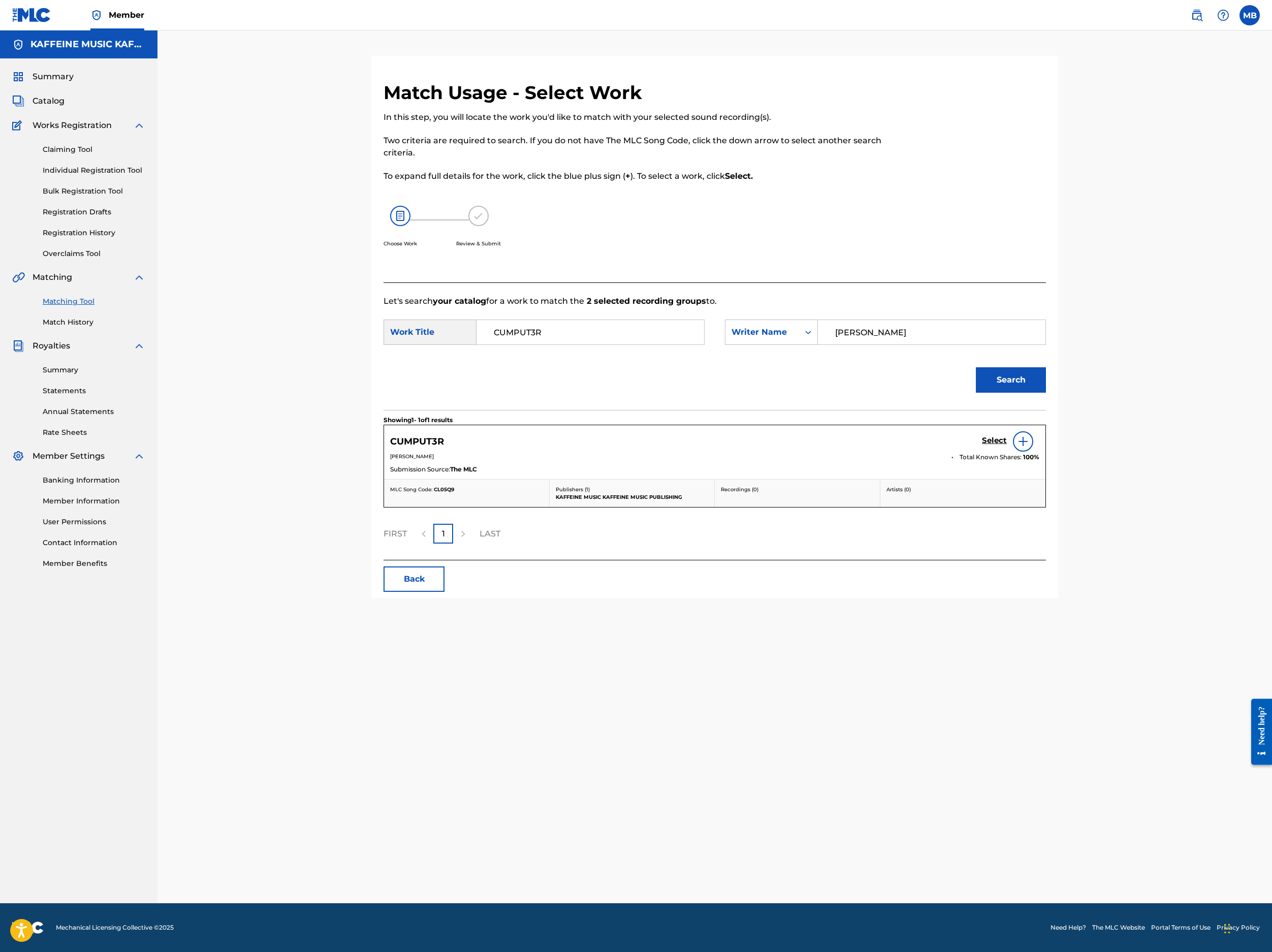
click at [951, 392] on button "Search" at bounding box center [1011, 380] width 70 height 25
click at [951, 447] on link "Select" at bounding box center [994, 441] width 25 height 11
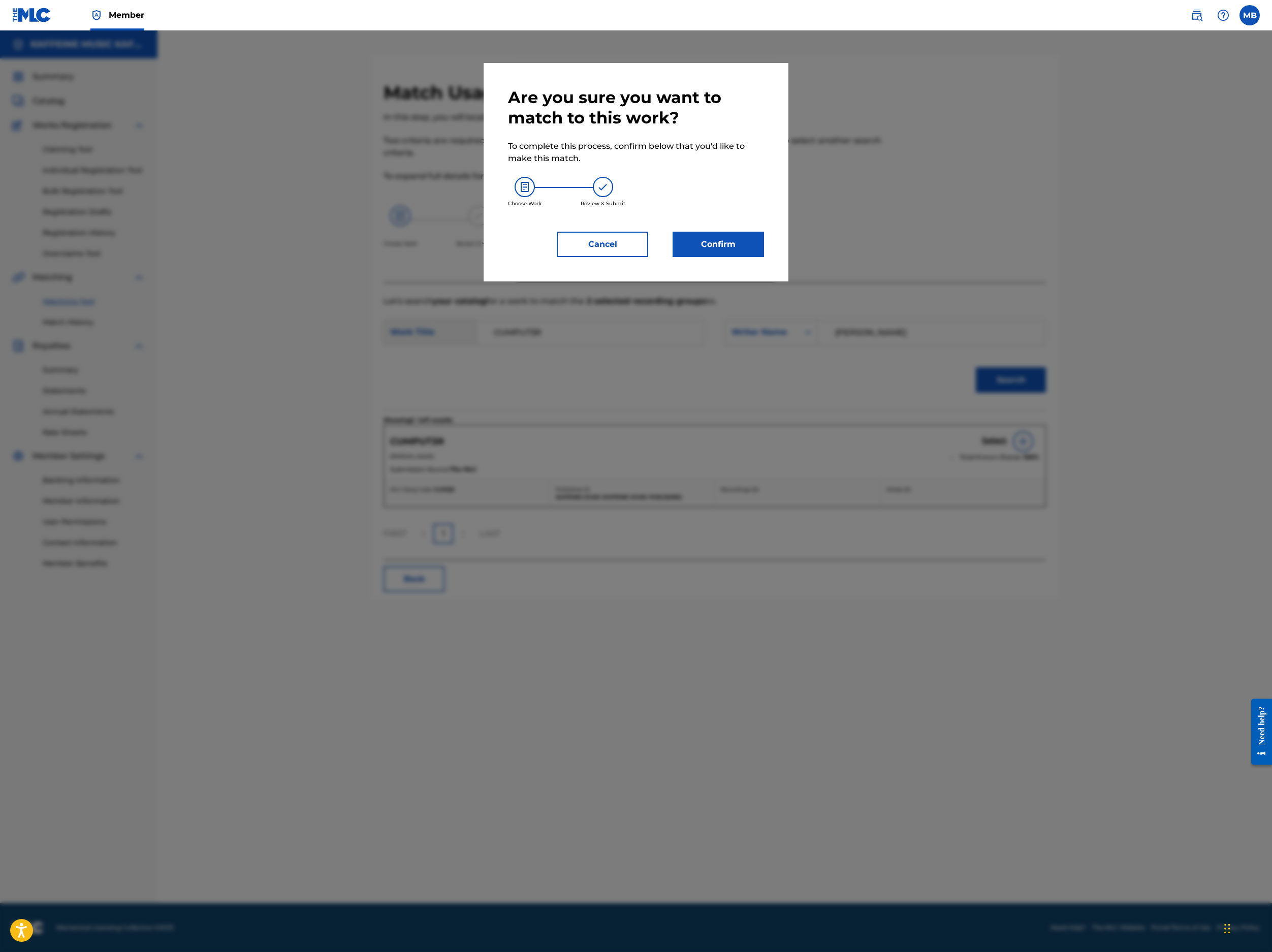
click at [764, 257] on button "Confirm" at bounding box center [719, 244] width 92 height 25
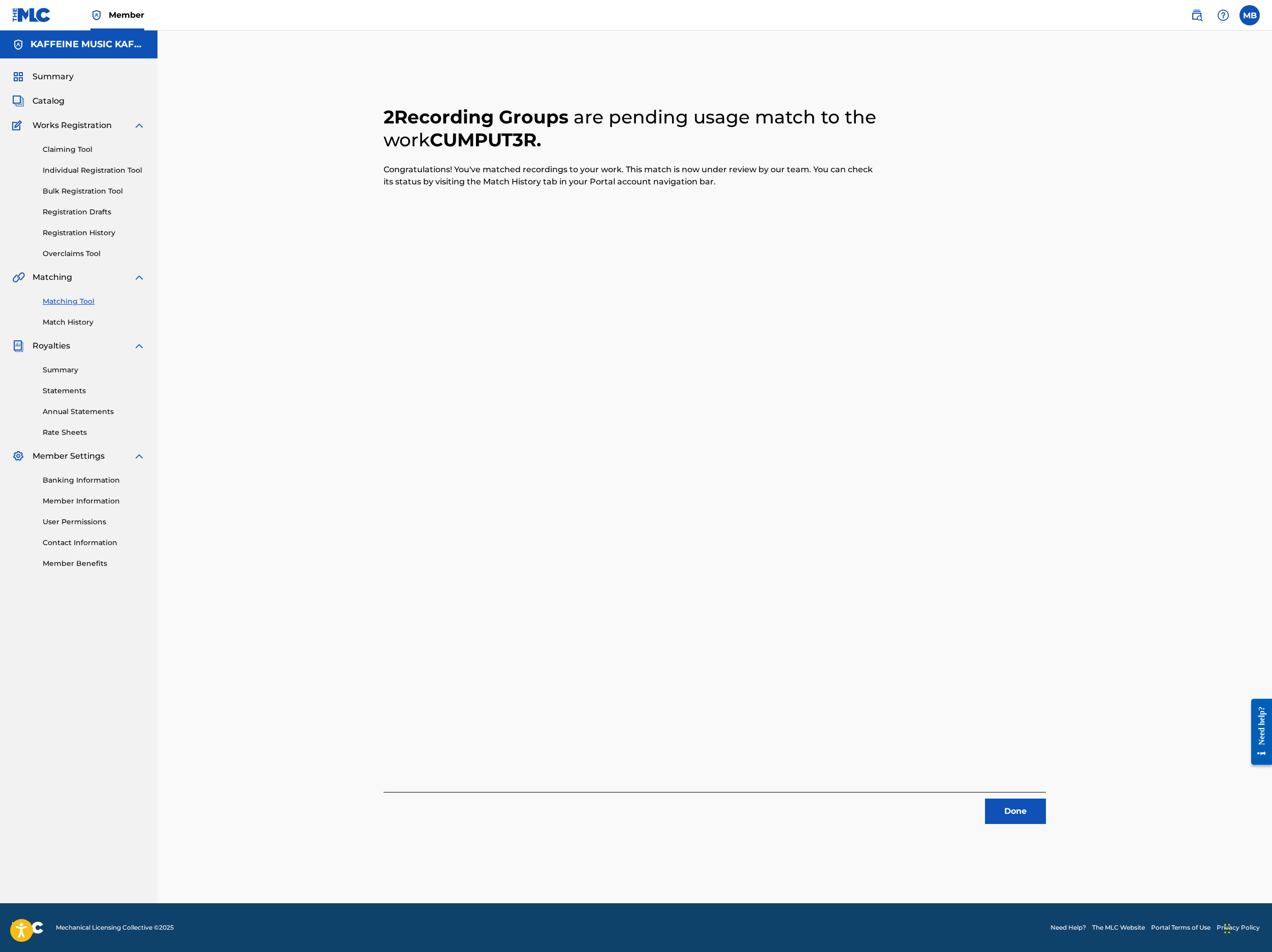
click at [951, 799] on button "Done" at bounding box center [1016, 811] width 61 height 25
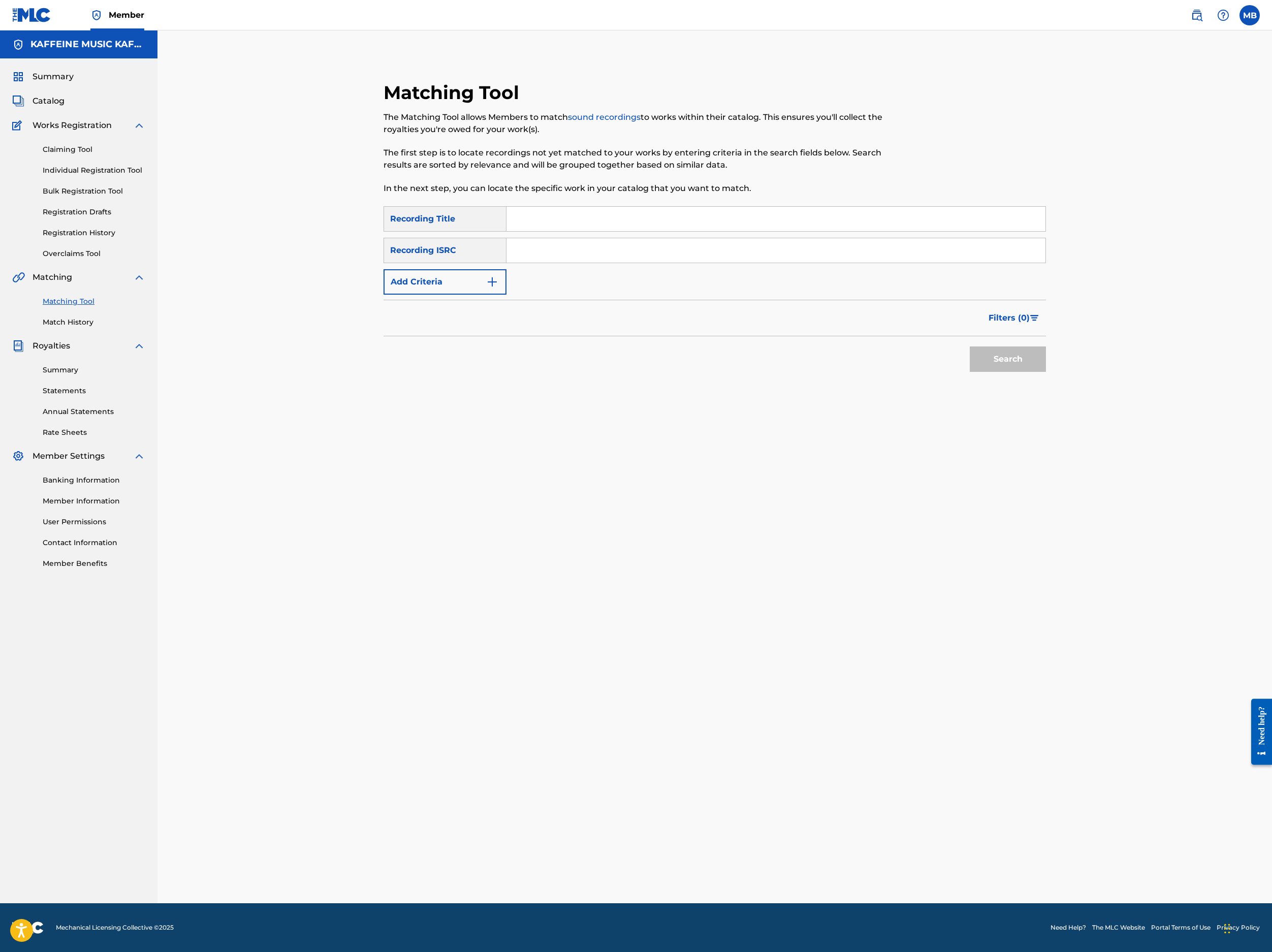
click at [771, 231] on input "Search Form" at bounding box center [776, 218] width 539 height 24
paste input "HE KNOWS"
type input "HE KNOWS"
click at [875, 263] on input "Search Form" at bounding box center [776, 250] width 539 height 24
click at [435, 295] on button "Add Criteria" at bounding box center [445, 282] width 123 height 25
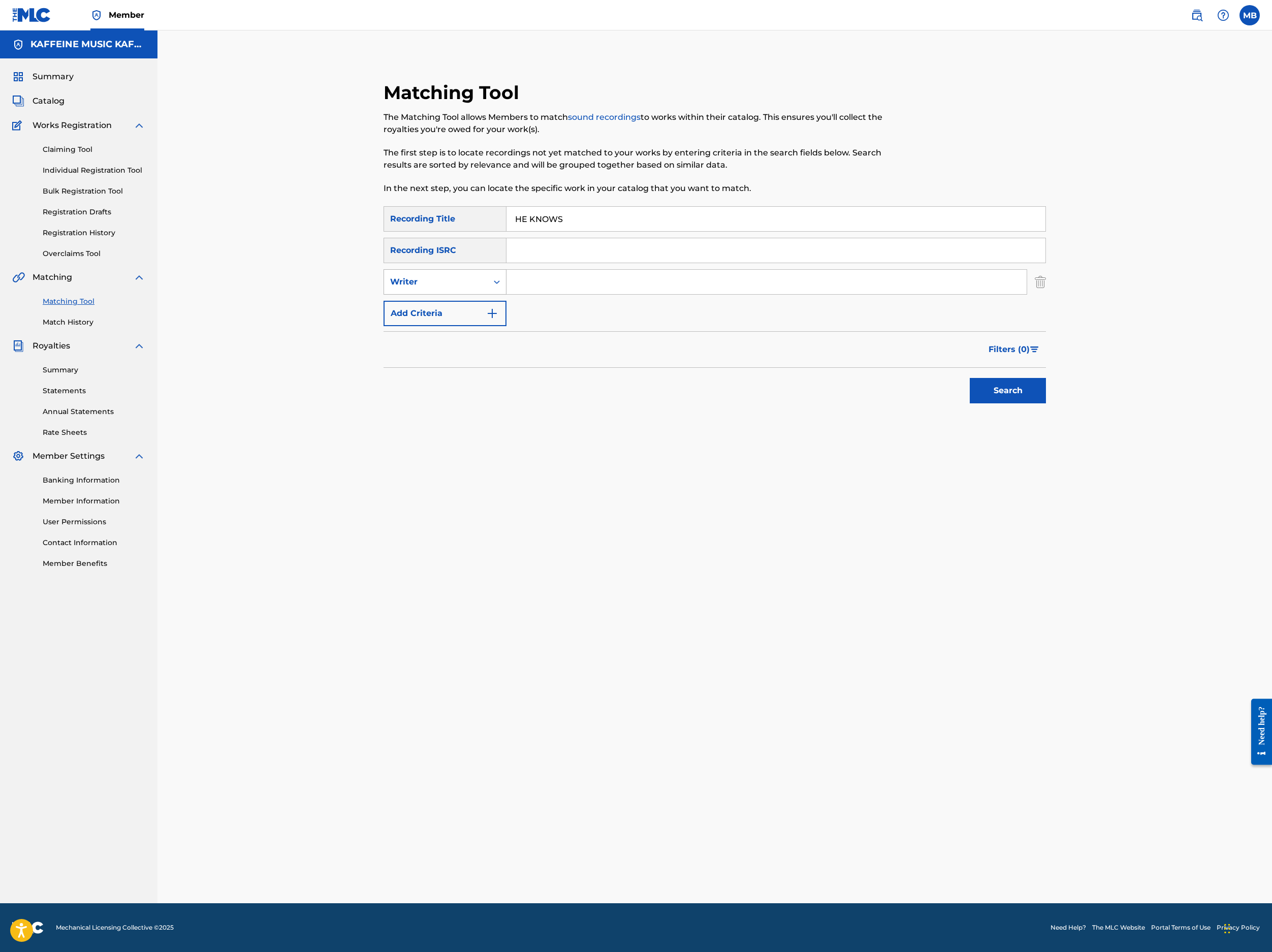
click at [435, 288] on div "Writer" at bounding box center [436, 282] width 92 height 12
click at [506, 320] on div "Recording Artist" at bounding box center [445, 307] width 122 height 25
click at [595, 294] on input "Search Form" at bounding box center [766, 281] width 520 height 24
type input "[PERSON_NAME] Motorcycle"
click at [951, 403] on button "Search" at bounding box center [1008, 391] width 76 height 25
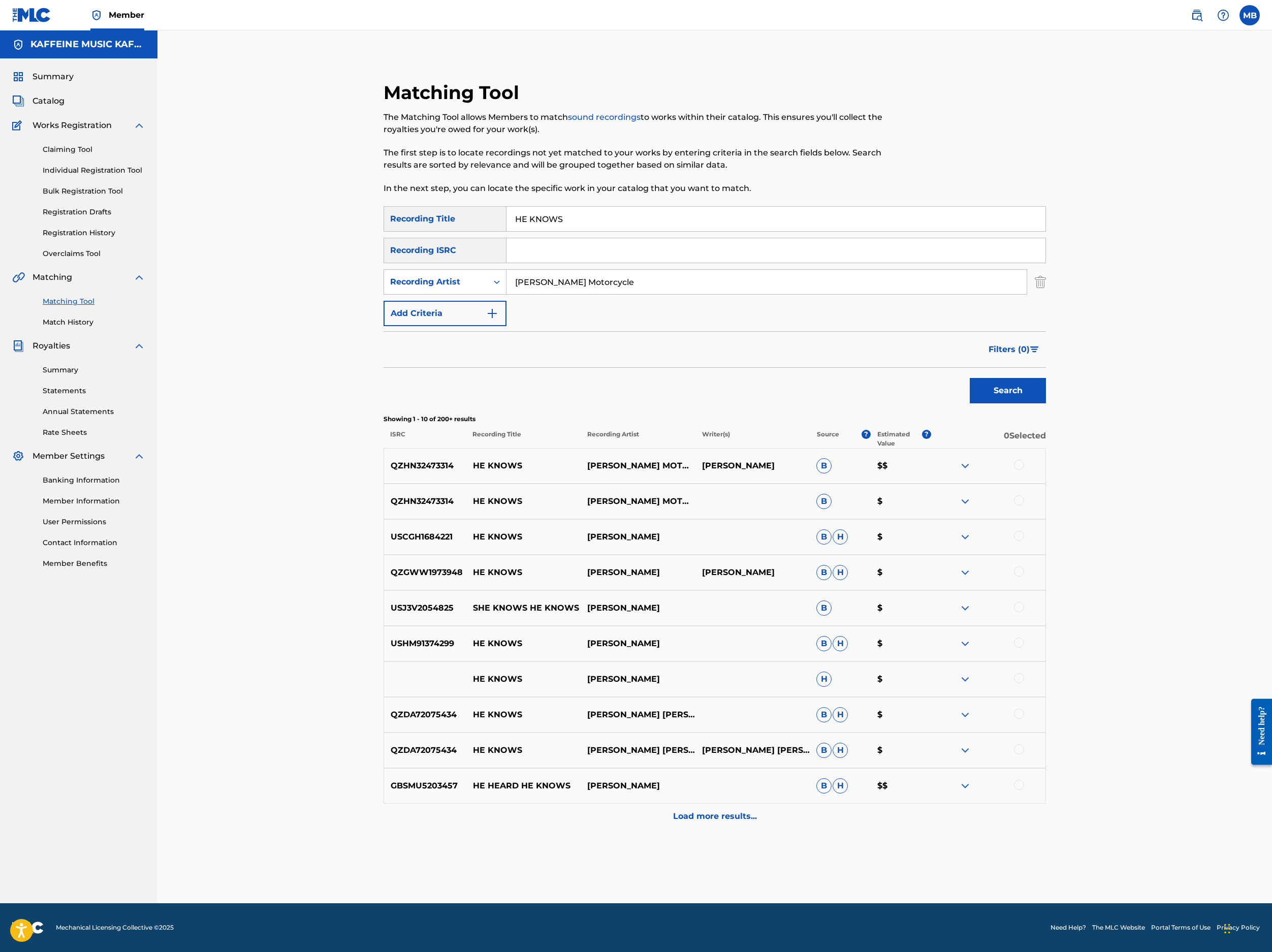
scroll to position [272, 0]
click at [951, 470] on div at bounding box center [1020, 465] width 10 height 10
click at [951, 506] on div at bounding box center [1020, 500] width 10 height 10
click at [951, 541] on div at bounding box center [1020, 536] width 10 height 10
click at [770, 814] on button "Match 3 Groups" at bounding box center [714, 869] width 113 height 25
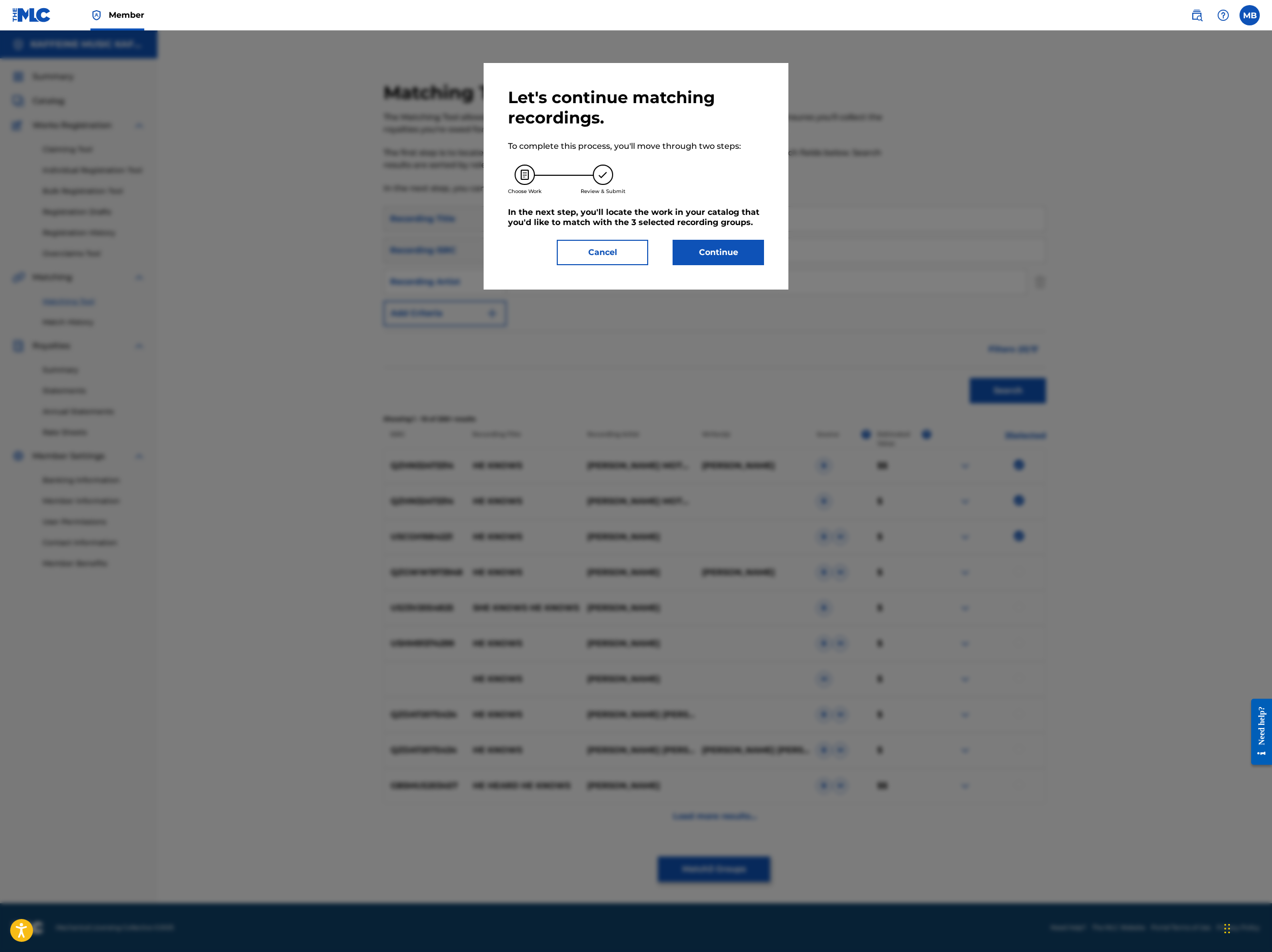
click at [764, 265] on button "Continue" at bounding box center [719, 252] width 92 height 25
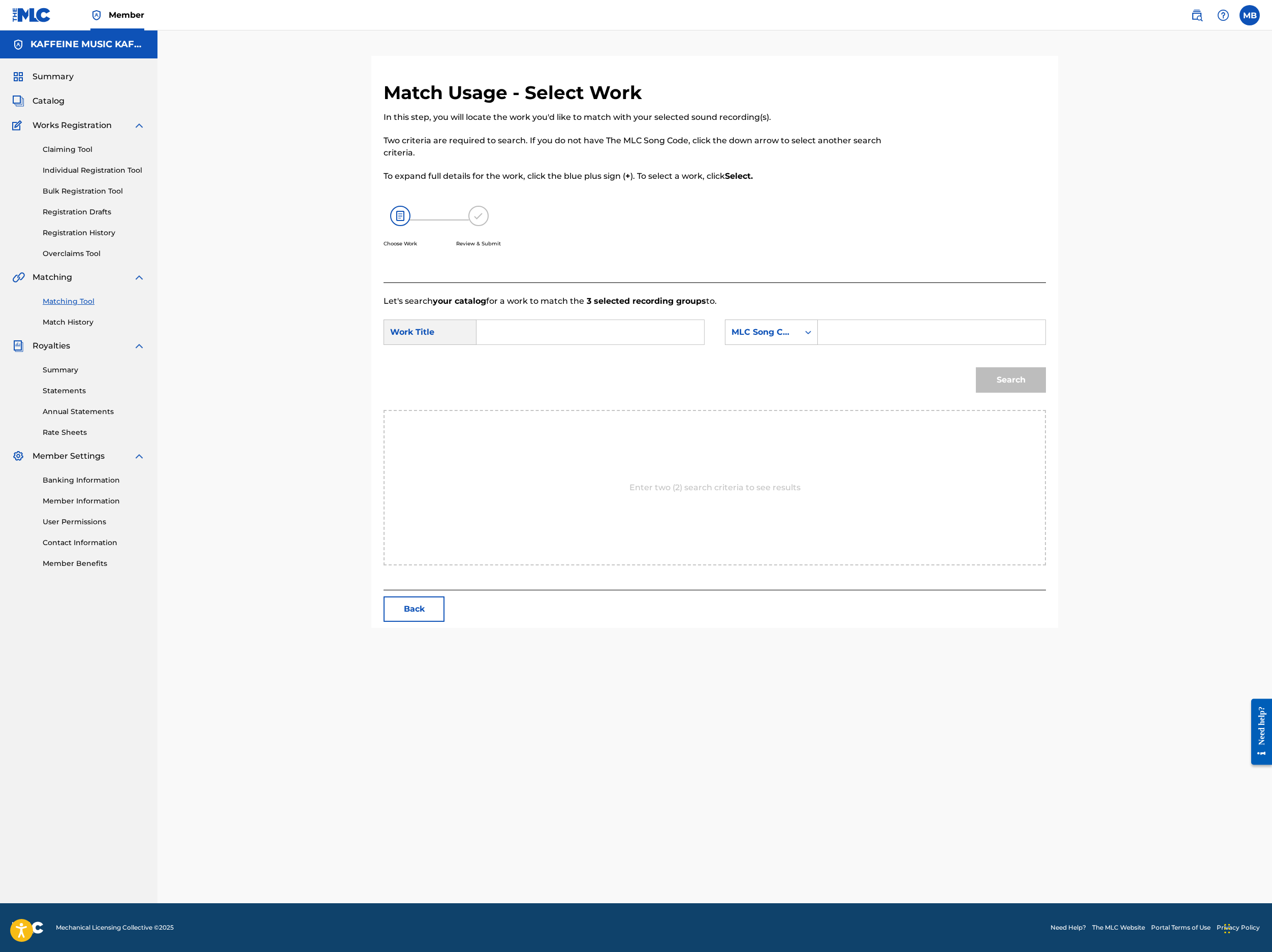
click at [633, 344] on input "Search Form" at bounding box center [590, 332] width 210 height 24
paste input "HE KNOWS"
type input "HE KNOWS"
click at [825, 363] on div "Let's search your catalog for a work to match the 3 selected recording groups t…" at bounding box center [714, 437] width 663 height 308
click at [843, 351] on div "SearchWithCriteriab194f03e-8b77-4a4d-b751-d84267cb7eba Work Title HE KNOWS Sear…" at bounding box center [714, 335] width 663 height 32
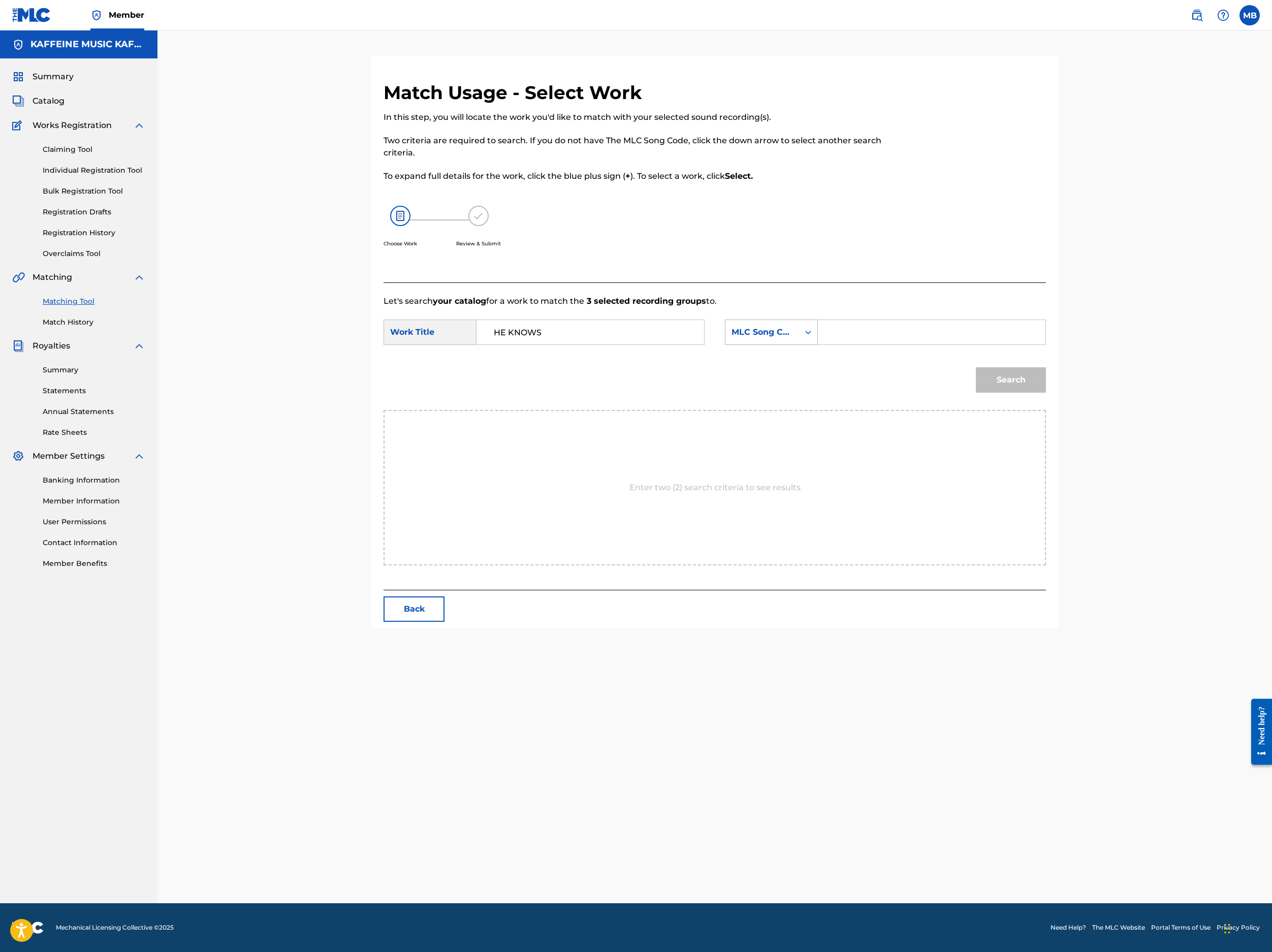
click at [799, 342] on div "MLC Song Code" at bounding box center [762, 332] width 73 height 19
click at [951, 344] on input "Search Form" at bounding box center [931, 332] width 210 height 24
type input "Michael Bernardino"
click at [951, 392] on button "Search" at bounding box center [1011, 380] width 70 height 25
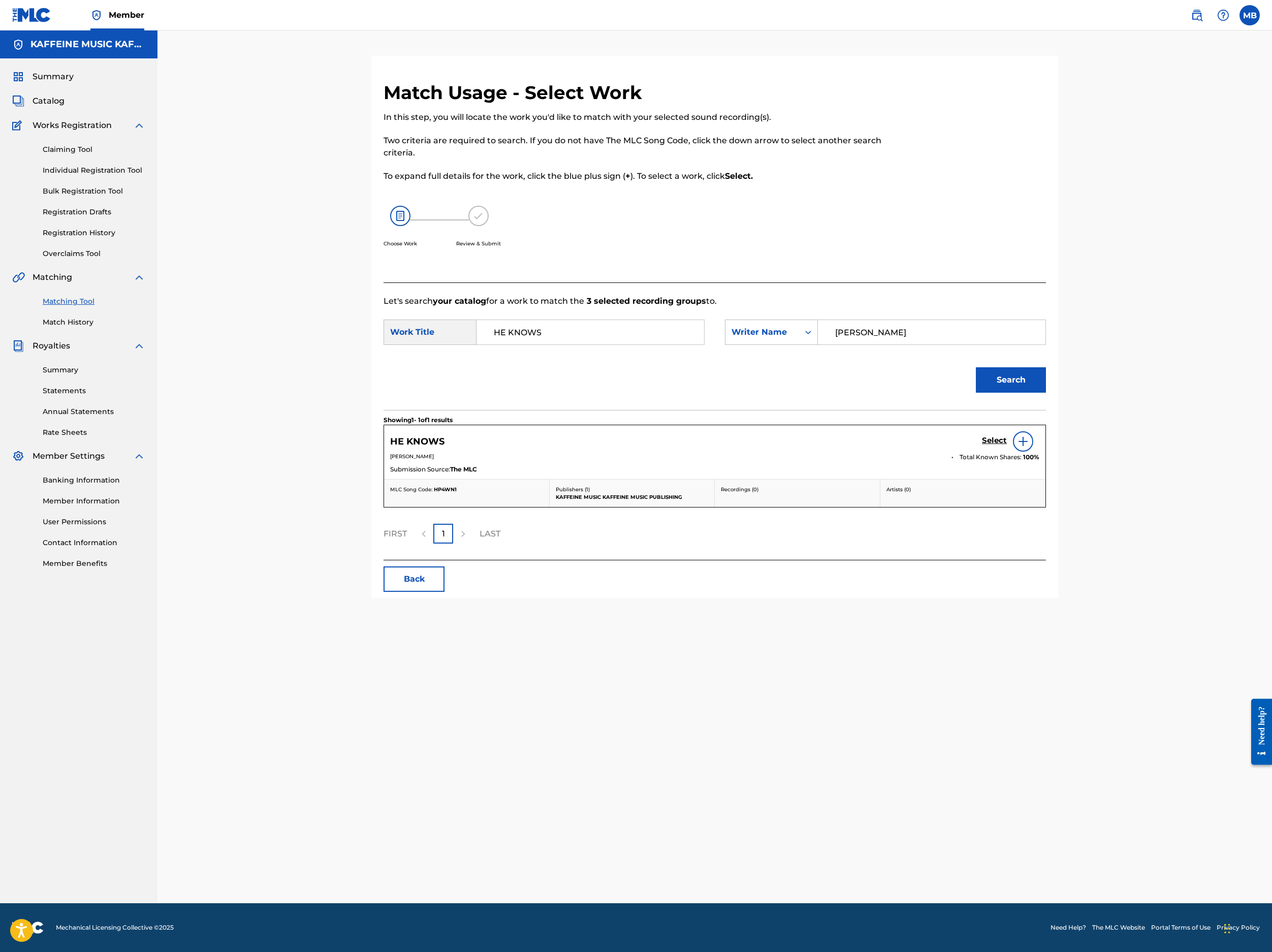
click at [951, 452] on div "Select" at bounding box center [1011, 441] width 58 height 20
click at [951, 447] on link "Select" at bounding box center [994, 441] width 25 height 11
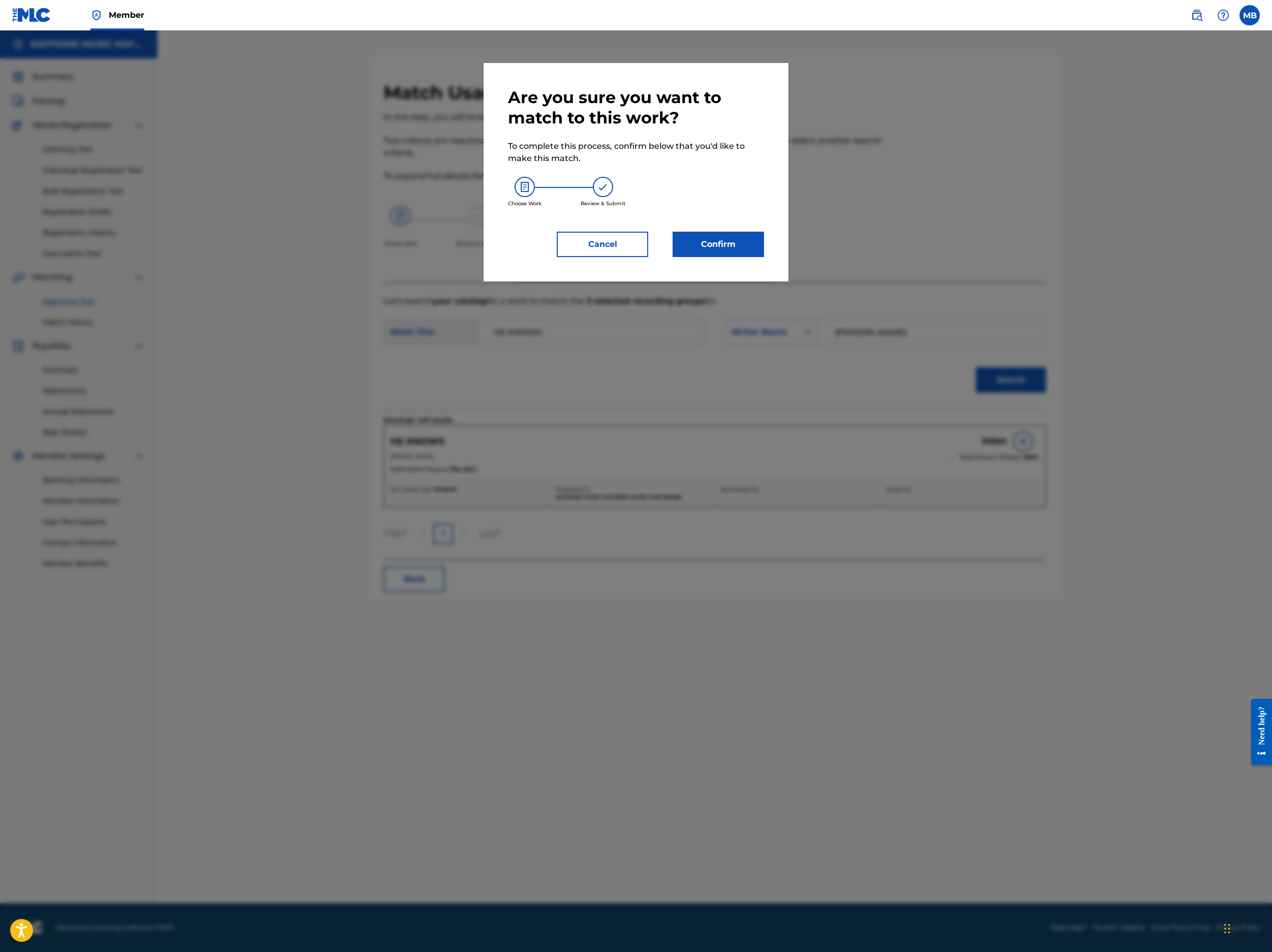
click at [764, 257] on button "Confirm" at bounding box center [719, 244] width 92 height 25
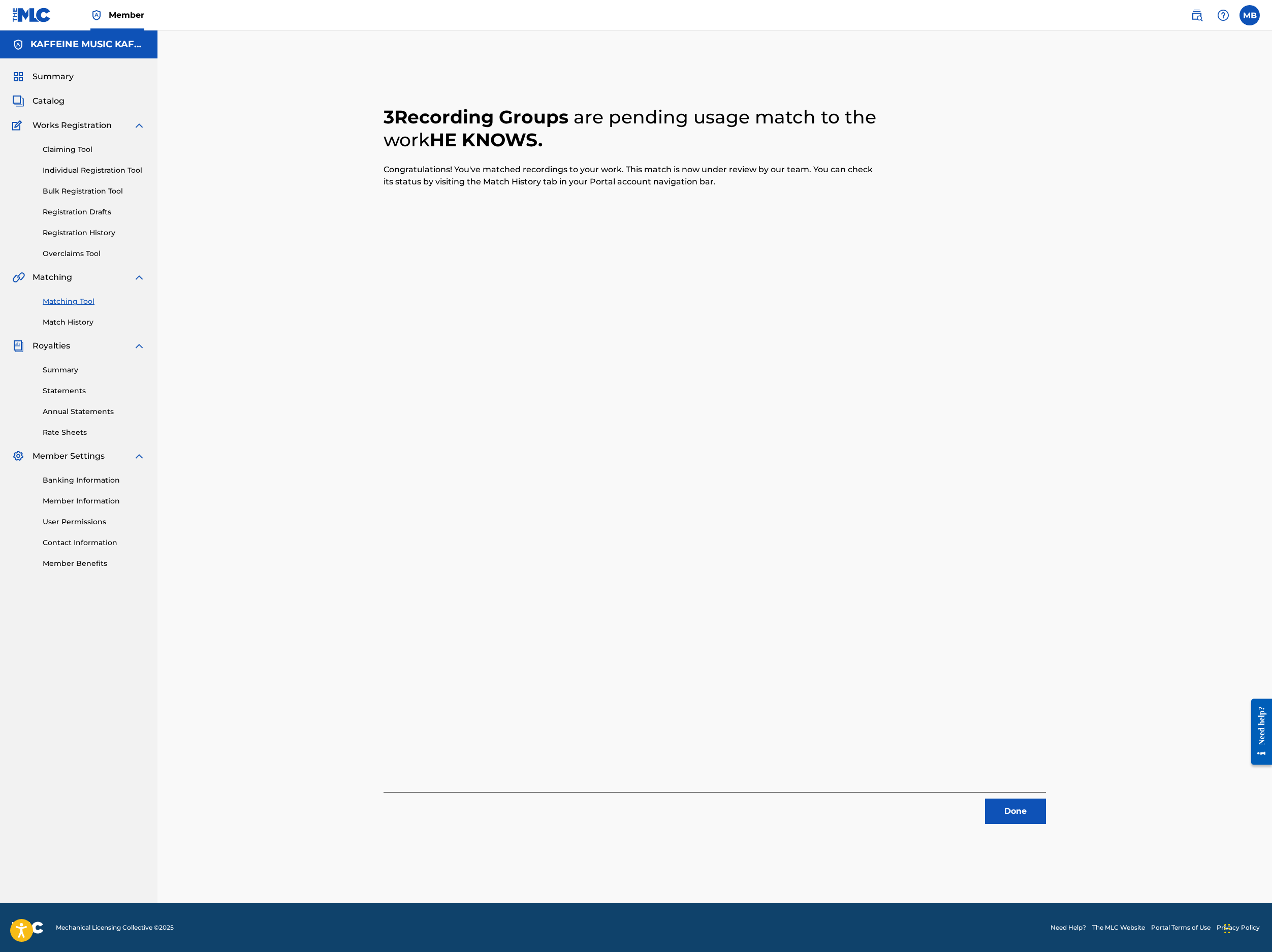
click at [951, 799] on button "Done" at bounding box center [1016, 811] width 61 height 25
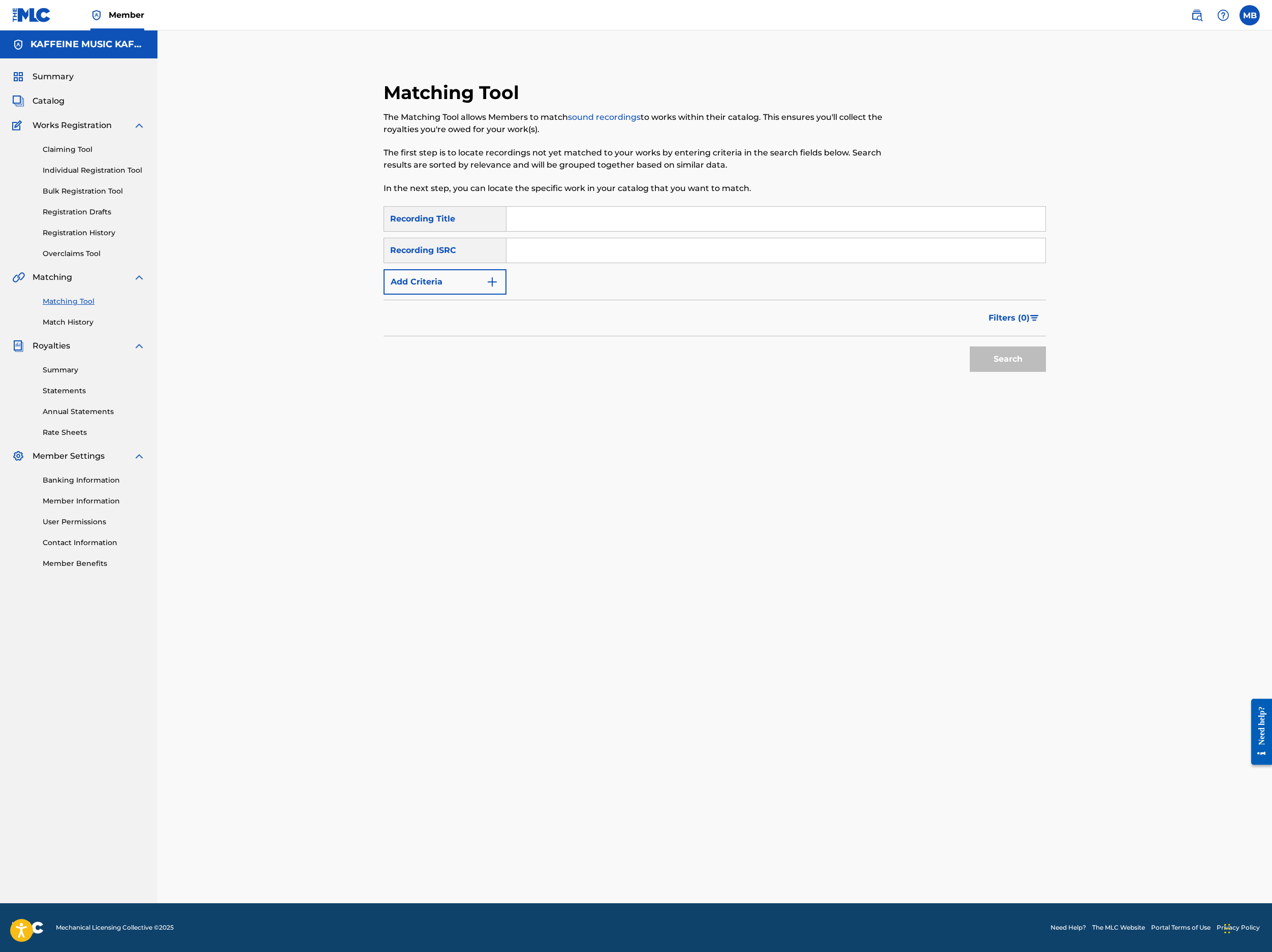
click at [578, 231] on input "Search Form" at bounding box center [776, 218] width 539 height 24
click at [916, 231] on input "Search Form" at bounding box center [776, 218] width 539 height 24
paste input "KIM'S WIND"
type input "KIM'S WIND"
click at [455, 295] on button "Add Criteria" at bounding box center [445, 282] width 123 height 25
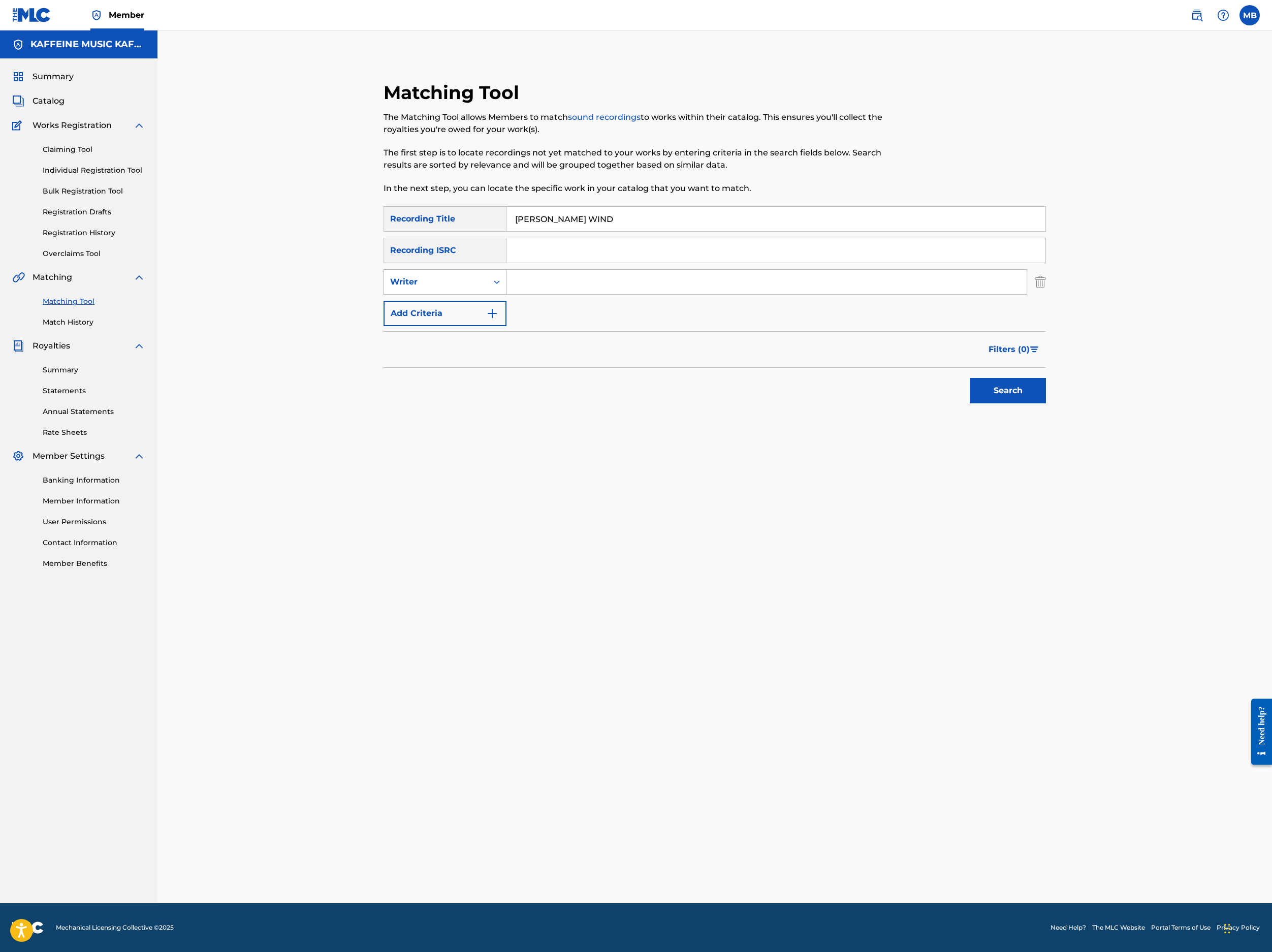
click at [451, 292] on div "Writer" at bounding box center [436, 282] width 104 height 19
click at [469, 295] on div "Writer" at bounding box center [445, 282] width 123 height 25
click at [464, 288] on div "Writer" at bounding box center [436, 282] width 92 height 12
click at [467, 320] on div "Recording Artist" at bounding box center [445, 307] width 122 height 25
click at [595, 294] on input "Search Form" at bounding box center [766, 281] width 520 height 24
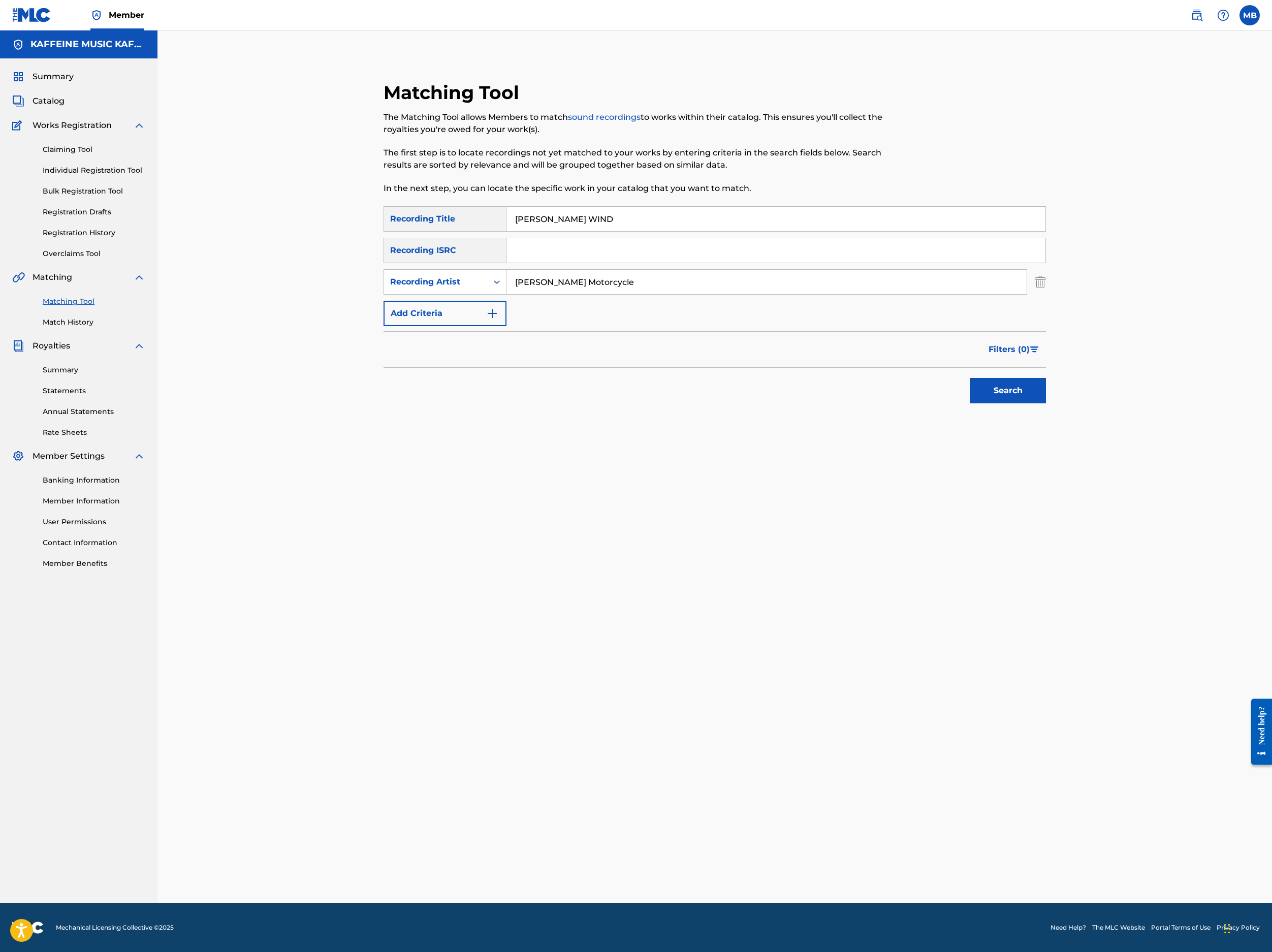
type input "[PERSON_NAME] Motorcycle"
click at [951, 403] on button "Search" at bounding box center [1008, 391] width 76 height 25
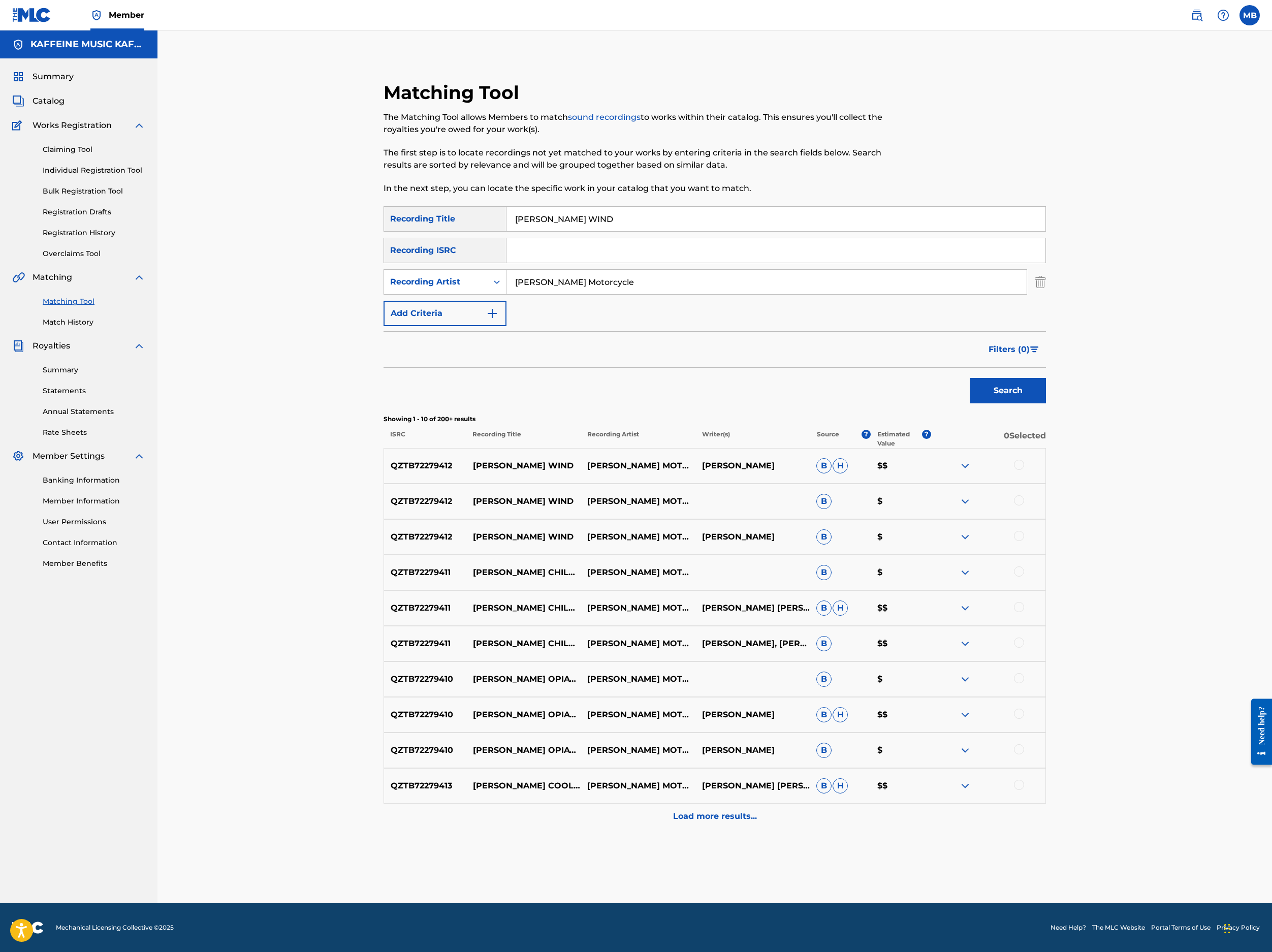
click at [951, 472] on div at bounding box center [988, 466] width 114 height 12
click at [951, 470] on div at bounding box center [1020, 465] width 10 height 10
click at [951, 506] on div at bounding box center [1020, 500] width 10 height 10
click at [951, 541] on div at bounding box center [1020, 536] width 10 height 10
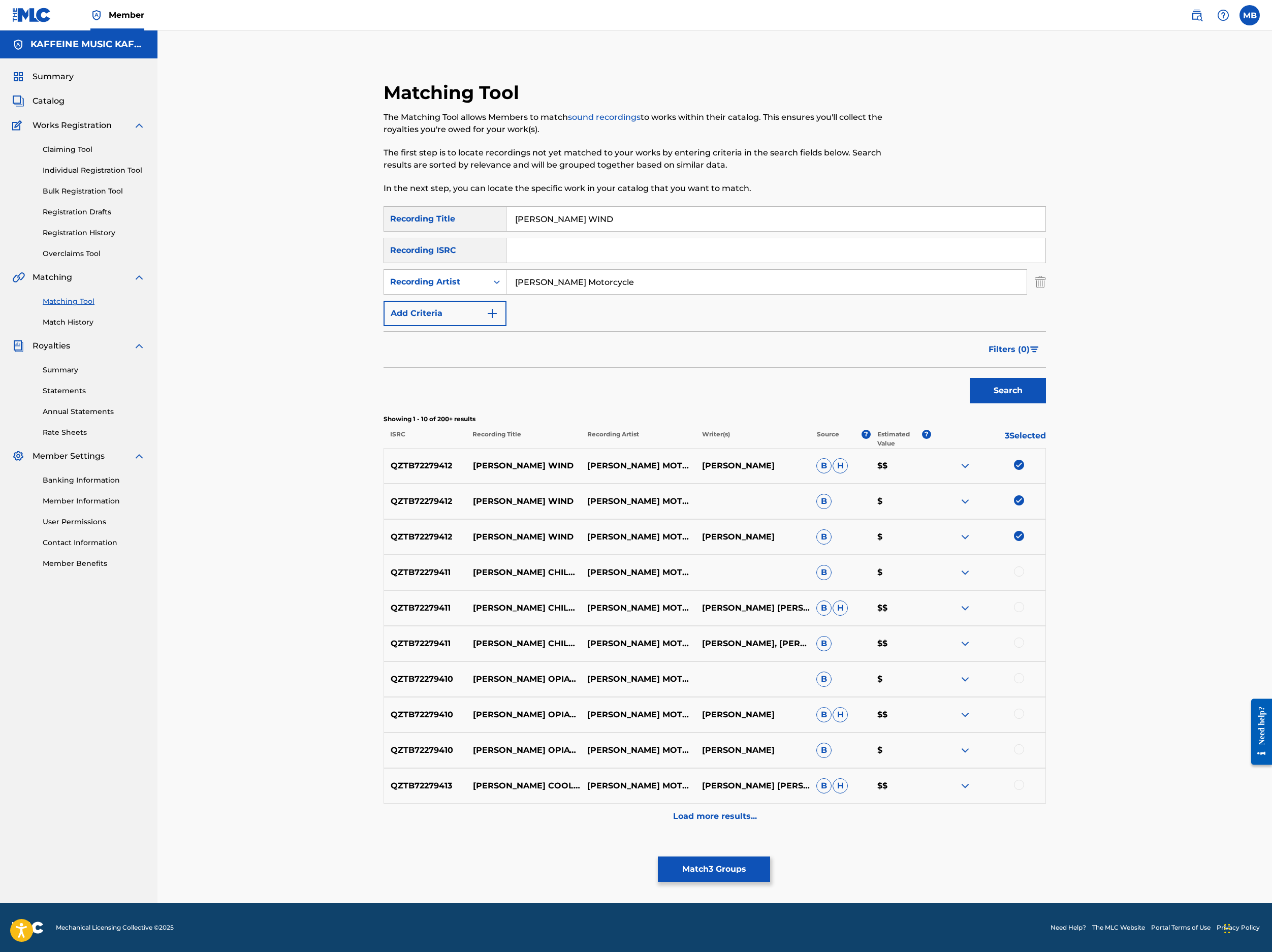
scroll to position [248, 0]
click at [770, 814] on button "Match 3 Groups" at bounding box center [714, 869] width 113 height 25
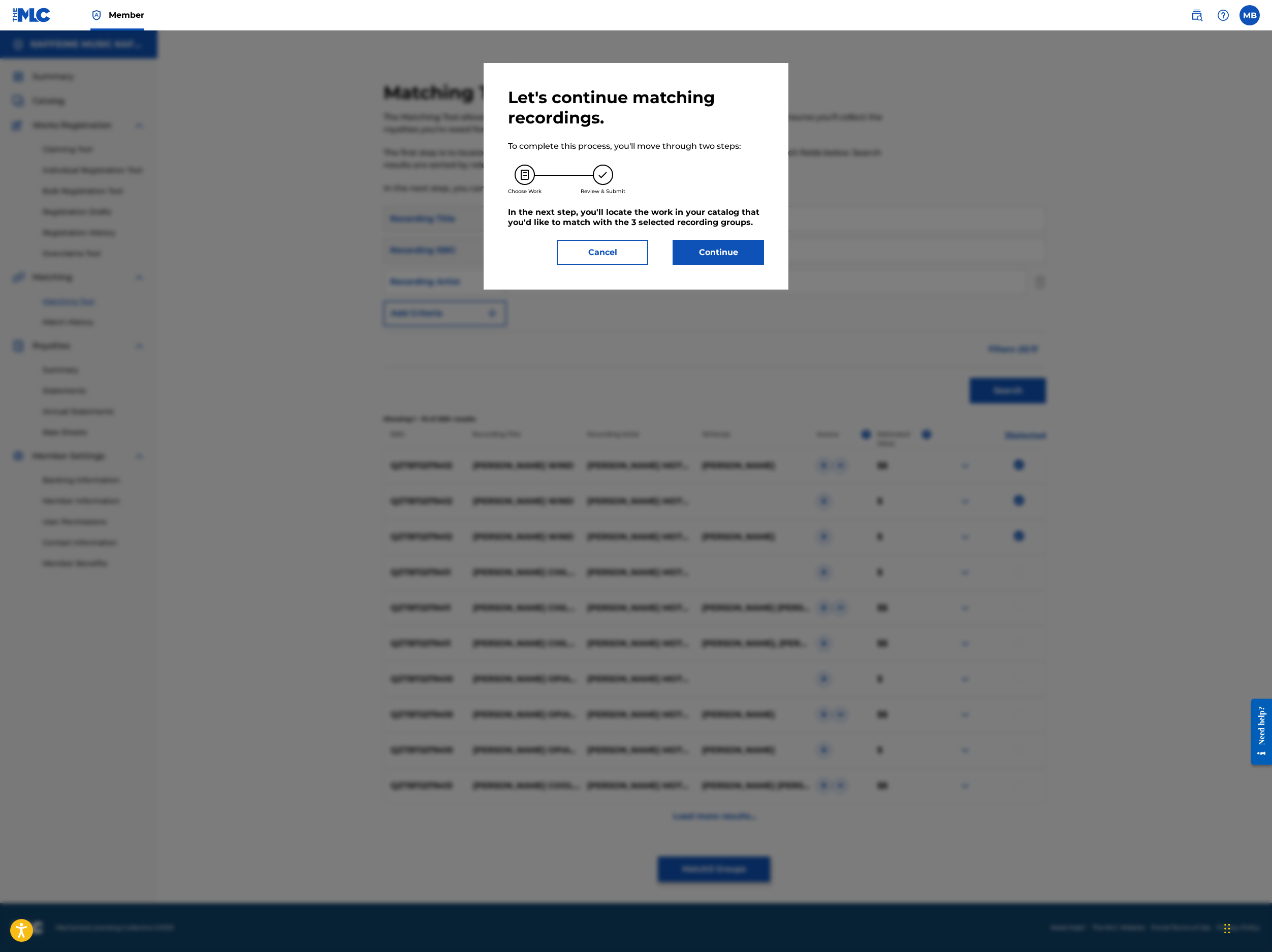
click at [764, 265] on button "Continue" at bounding box center [719, 252] width 92 height 25
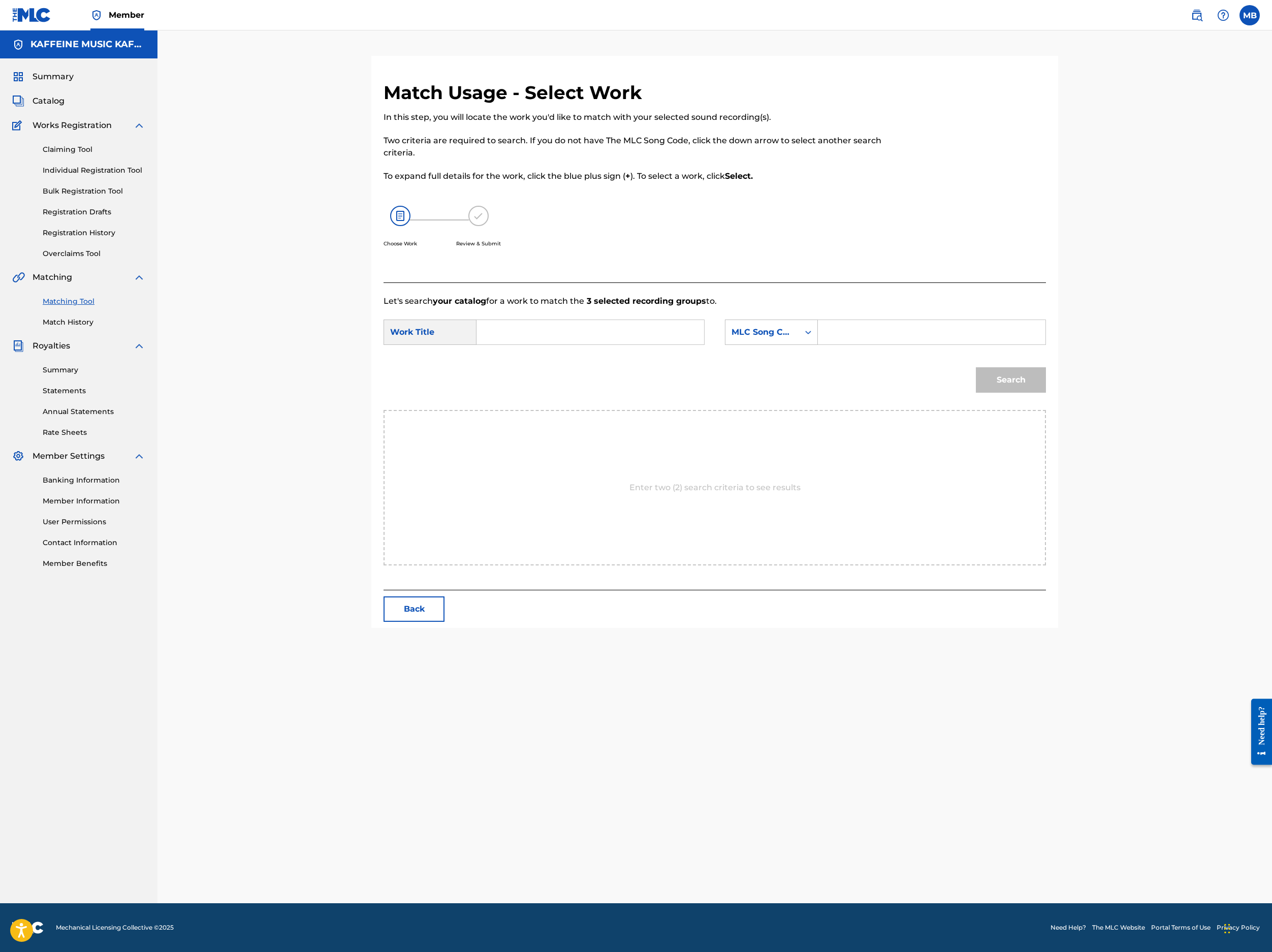
click at [695, 344] on input "Search Form" at bounding box center [590, 332] width 210 height 24
paste input "KIM'S WIND"
type input "KIM'S WIND"
click at [814, 338] on icon "Search Form" at bounding box center [809, 332] width 10 height 10
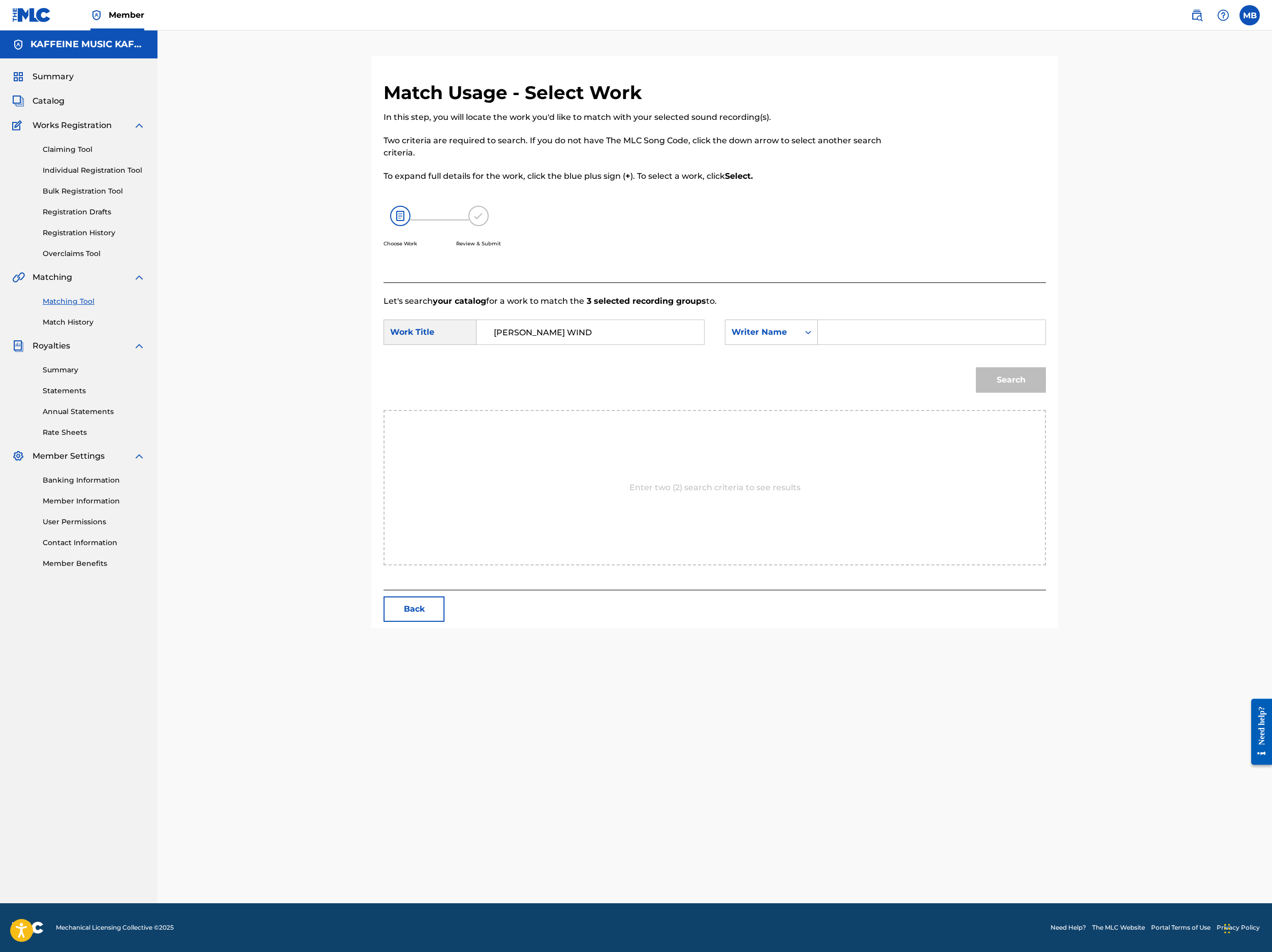
click at [951, 344] on input "Search Form" at bounding box center [931, 332] width 210 height 24
type input "Michael Bernardino"
click at [951, 392] on button "Search" at bounding box center [1011, 380] width 70 height 25
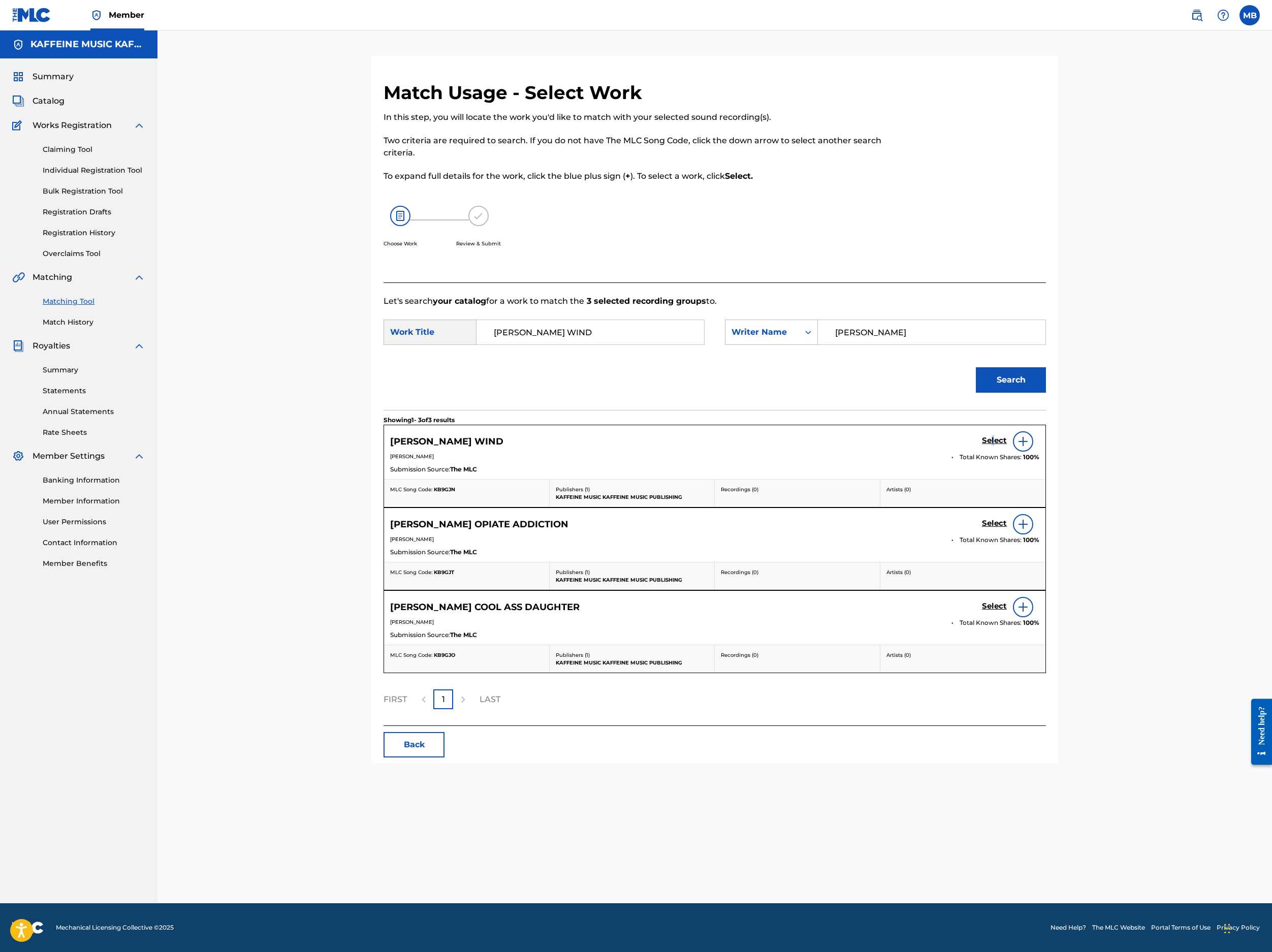
click at [951, 446] on h5 "Select" at bounding box center [994, 440] width 25 height 10
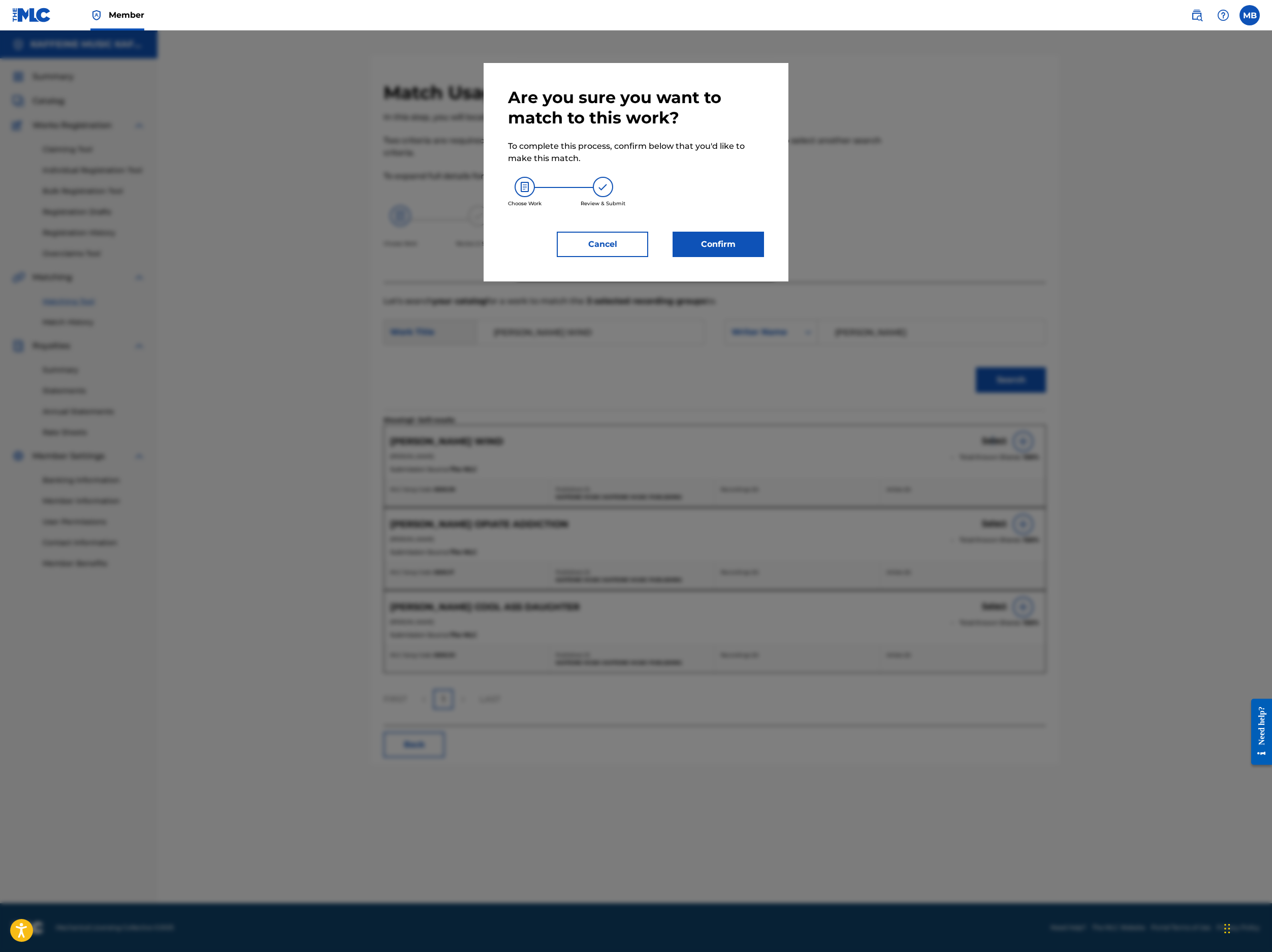
click at [764, 257] on button "Confirm" at bounding box center [719, 244] width 92 height 25
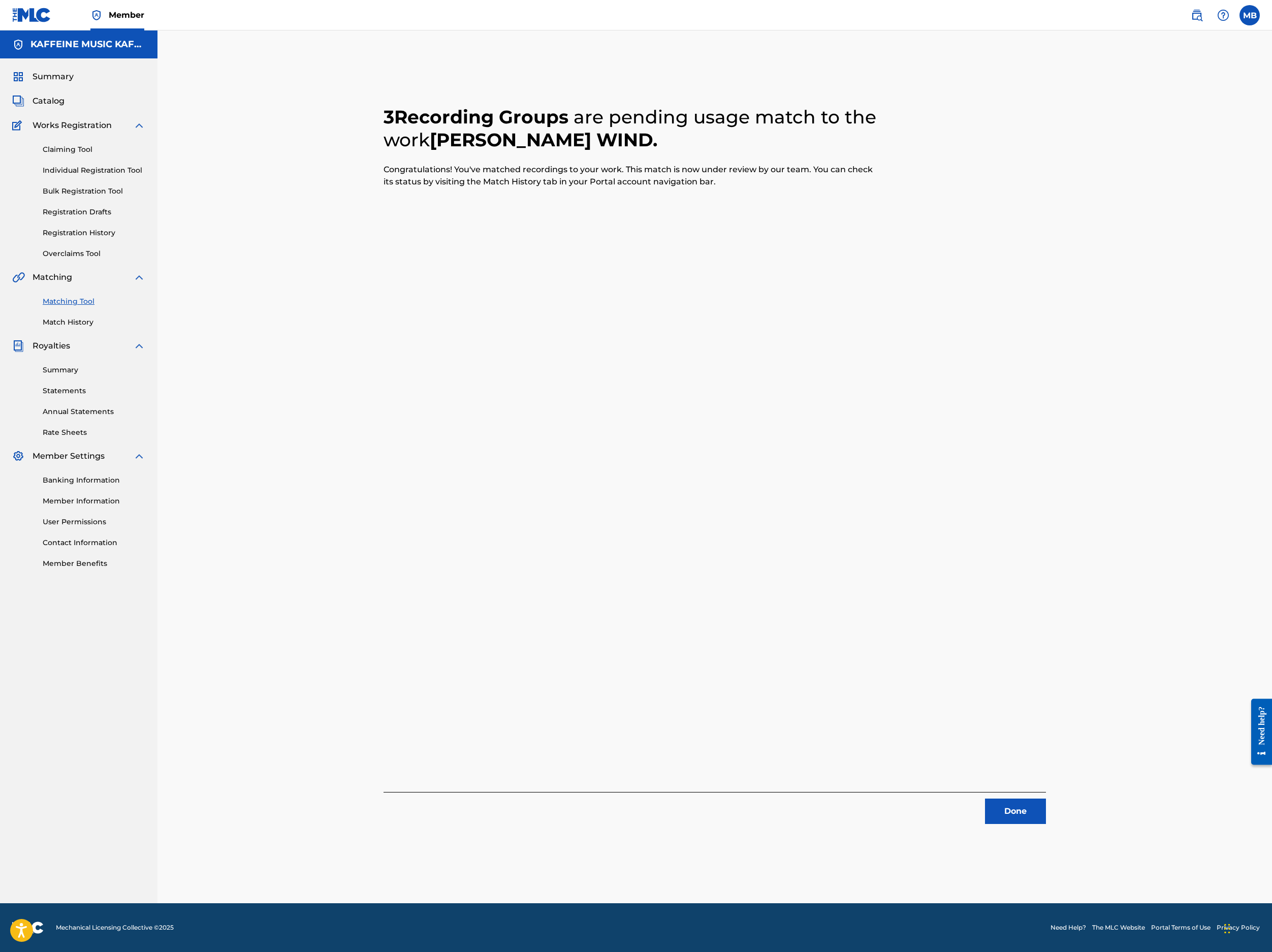
click at [951, 799] on button "Done" at bounding box center [1016, 811] width 61 height 25
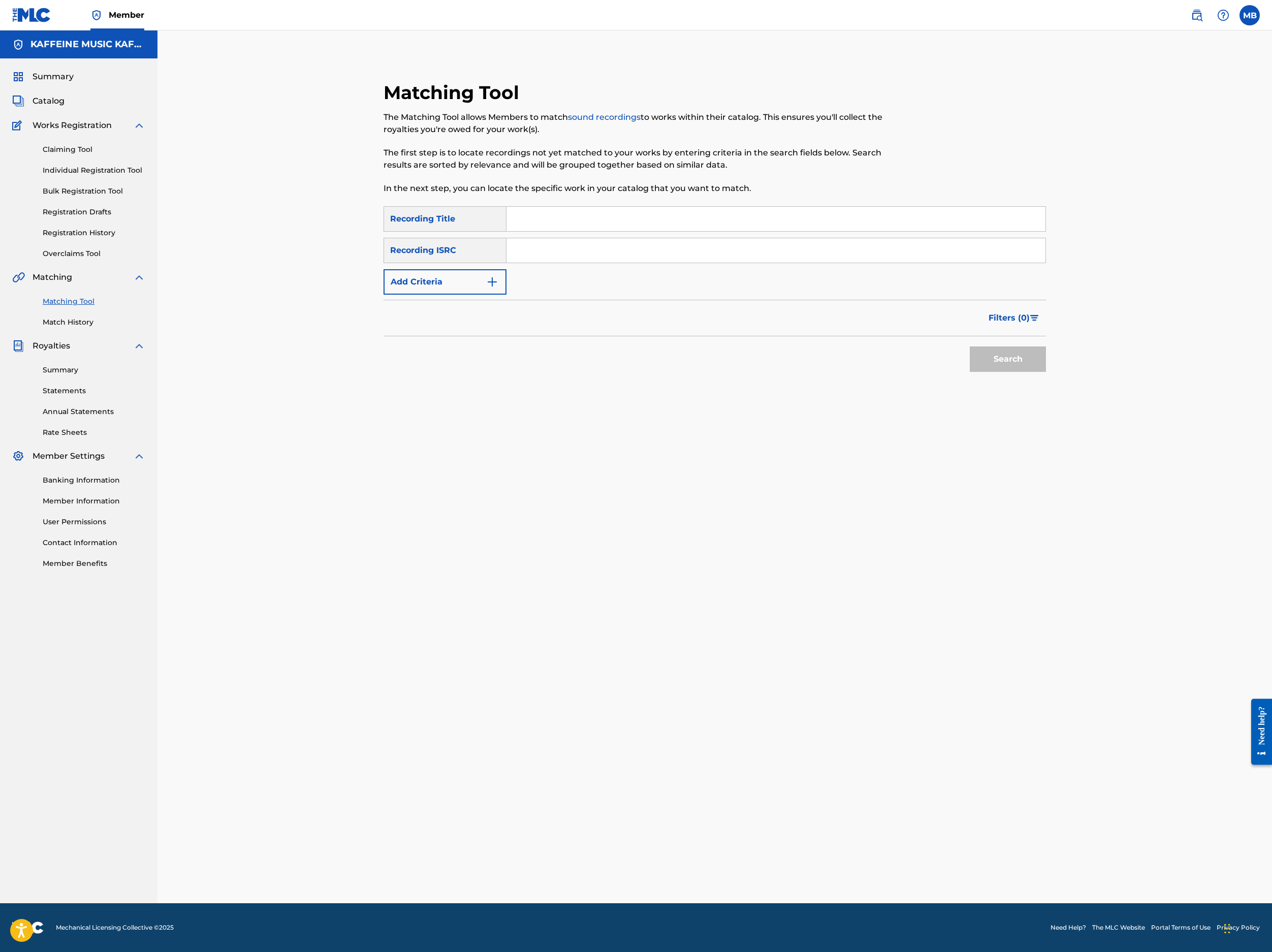
click at [615, 231] on input "Search Form" at bounding box center [776, 218] width 539 height 24
paste input "TECK SUS"
type input "TECK SUS"
click at [951, 372] on button "Search" at bounding box center [1008, 359] width 76 height 25
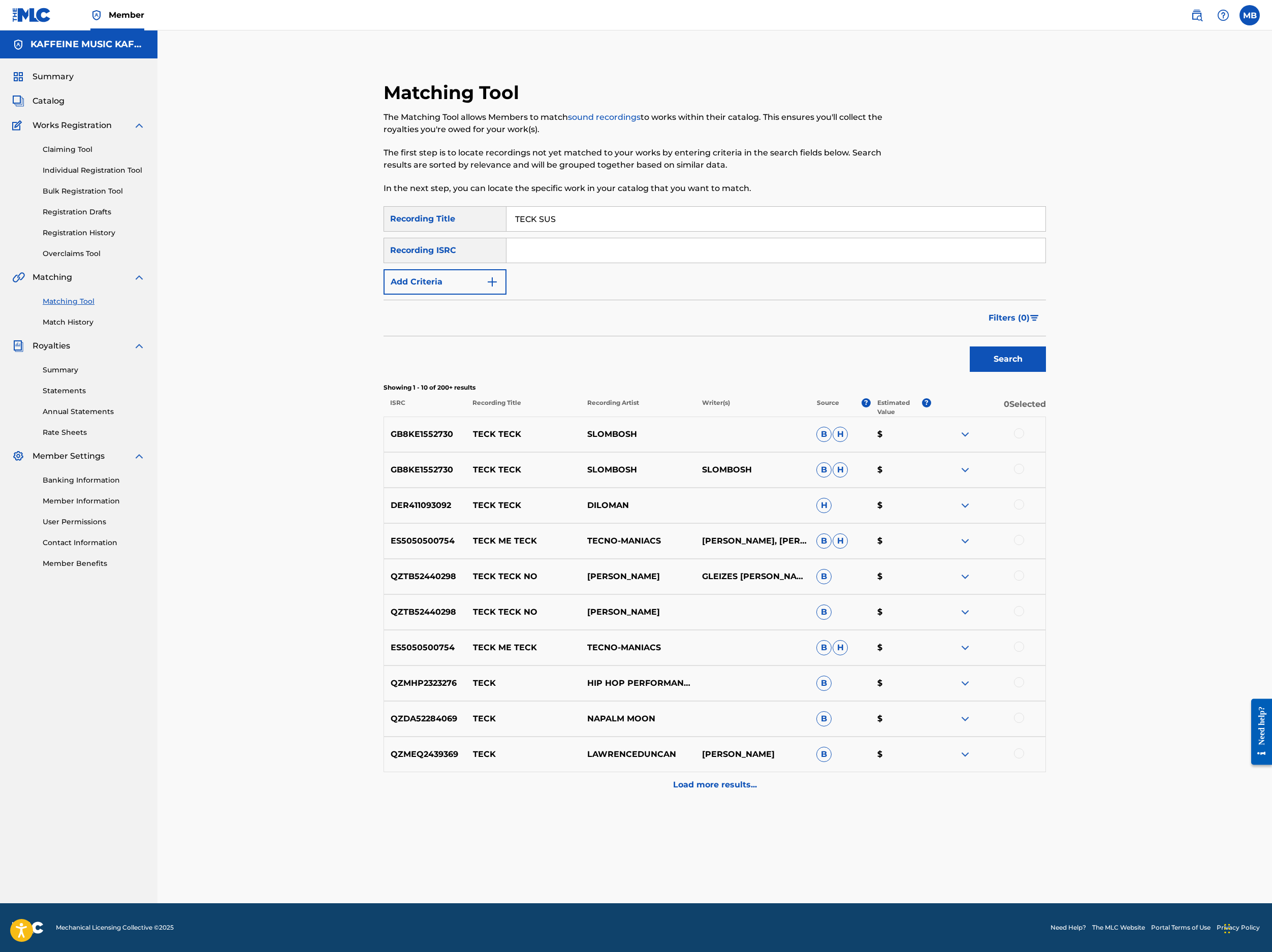
click at [501, 295] on button "Add Criteria" at bounding box center [445, 282] width 123 height 25
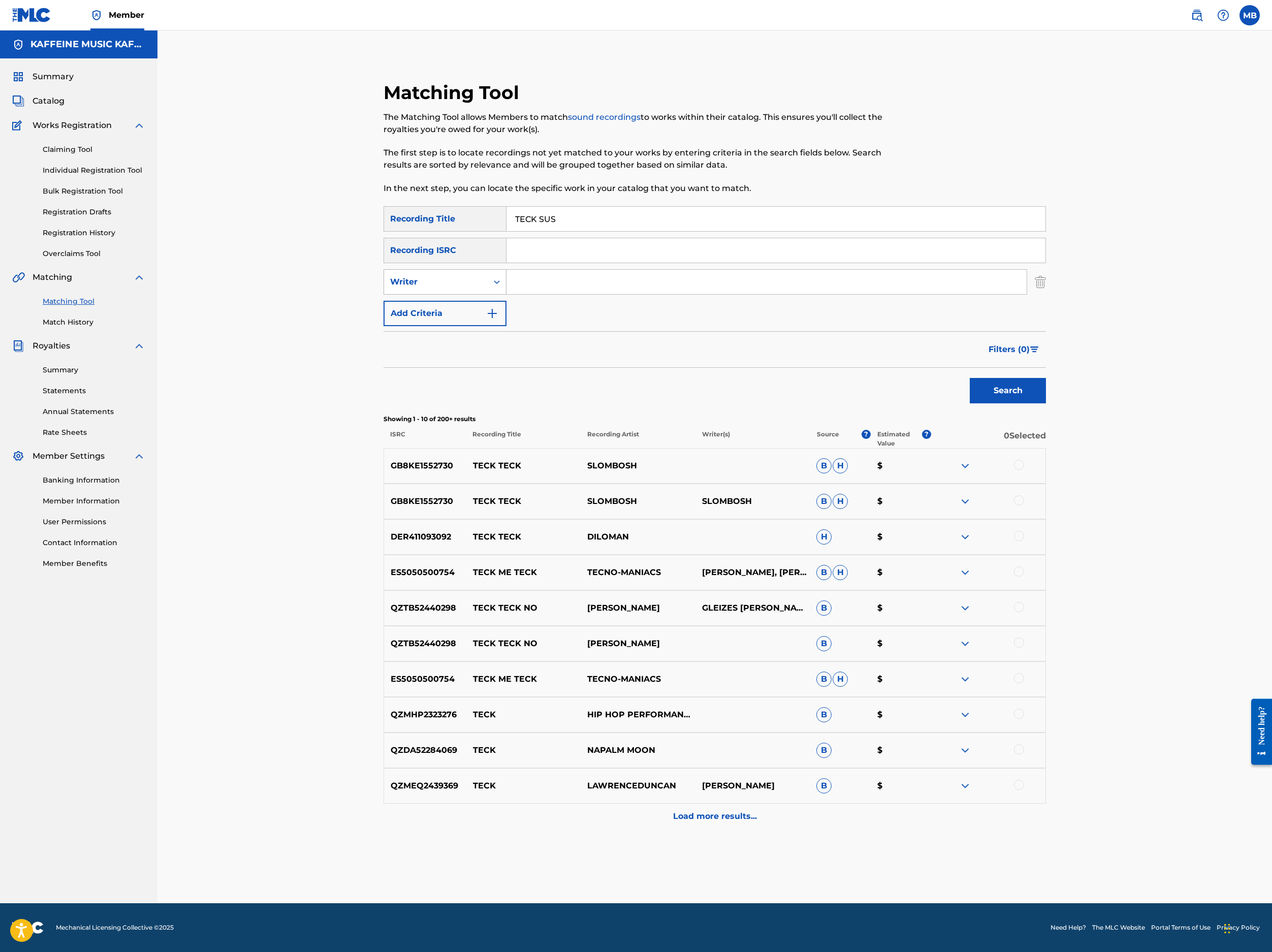
click at [506, 294] on div "Search Form" at bounding box center [497, 281] width 19 height 24
click at [506, 295] on div "Writer" at bounding box center [445, 282] width 123 height 25
click at [488, 292] on div "Writer" at bounding box center [436, 282] width 104 height 19
click at [506, 320] on div "Recording Artist" at bounding box center [445, 307] width 122 height 25
click at [586, 294] on input "Search Form" at bounding box center [766, 281] width 520 height 24
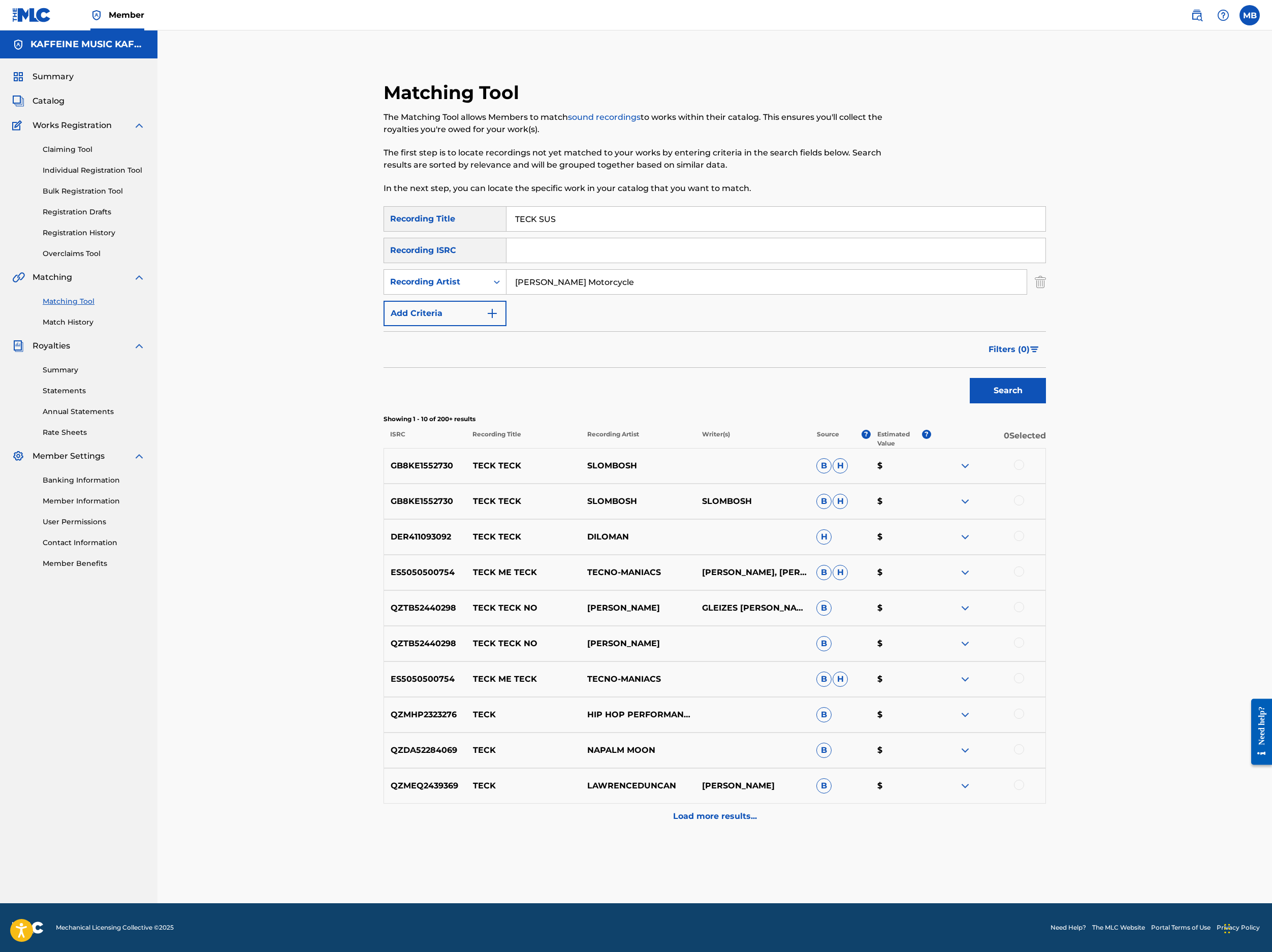
type input "[PERSON_NAME] Motorcycle"
click at [951, 403] on button "Search" at bounding box center [1008, 391] width 76 height 25
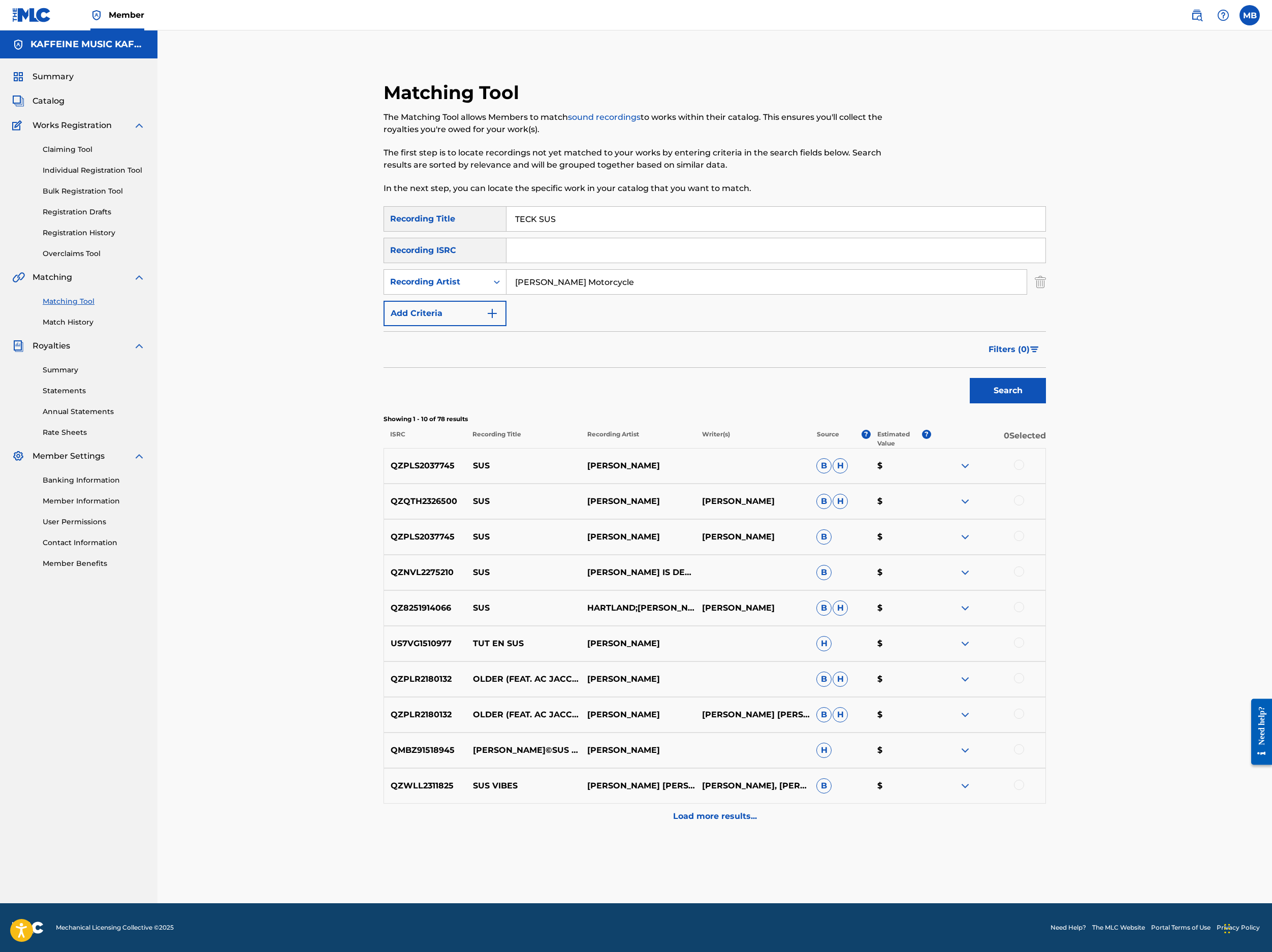
click at [649, 231] on input "TECK SUS" at bounding box center [776, 218] width 539 height 24
click at [645, 231] on input "TECK SUS" at bounding box center [776, 218] width 539 height 24
click at [644, 231] on input "TECK SUS" at bounding box center [776, 218] width 539 height 24
type input "T"
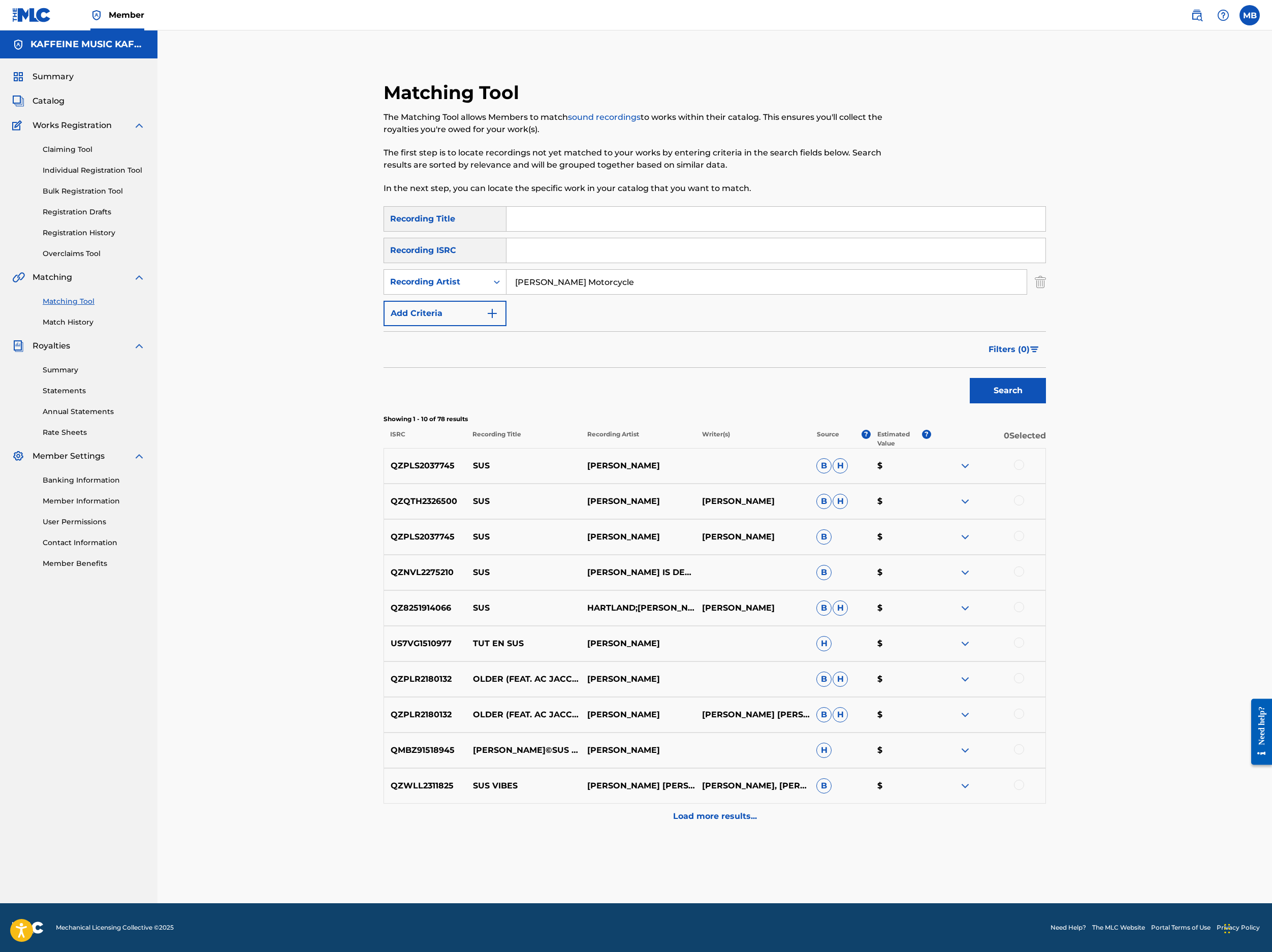
paste input "THIS GUY!"
type input "THIS GUY!"
click at [951, 403] on button "Search" at bounding box center [1008, 391] width 76 height 25
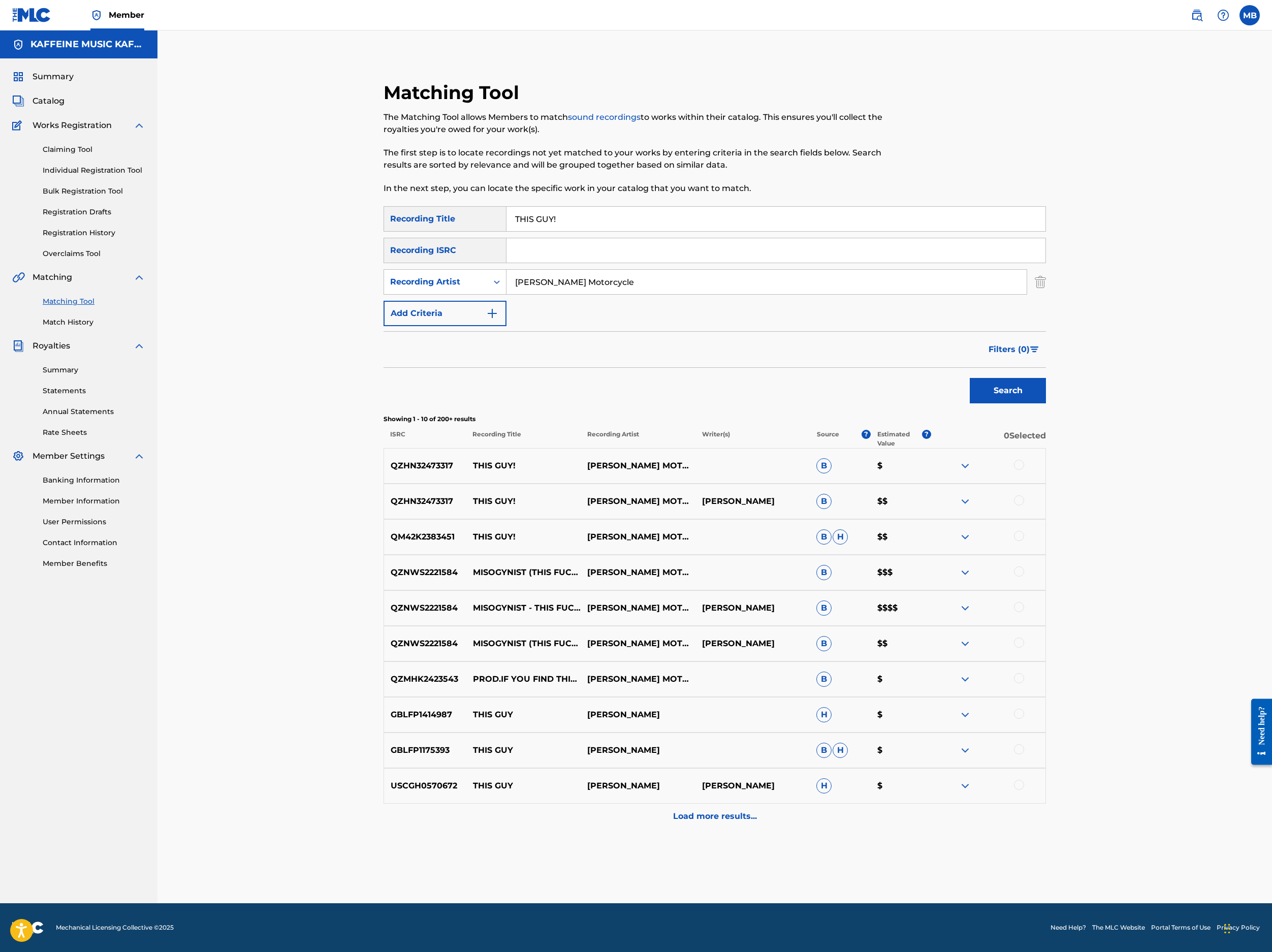
scroll to position [324, 0]
drag, startPoint x: 1193, startPoint y: 446, endPoint x: 1193, endPoint y: 455, distance: 9.0
click at [951, 460] on div at bounding box center [1020, 465] width 10 height 10
click at [951, 519] on div "QZHN32473317 THIS GUY! MICHAEL MOTORCYCLE MICHAEL BERNARDINO B $$" at bounding box center [714, 501] width 663 height 36
click at [951, 506] on div at bounding box center [1020, 500] width 10 height 10
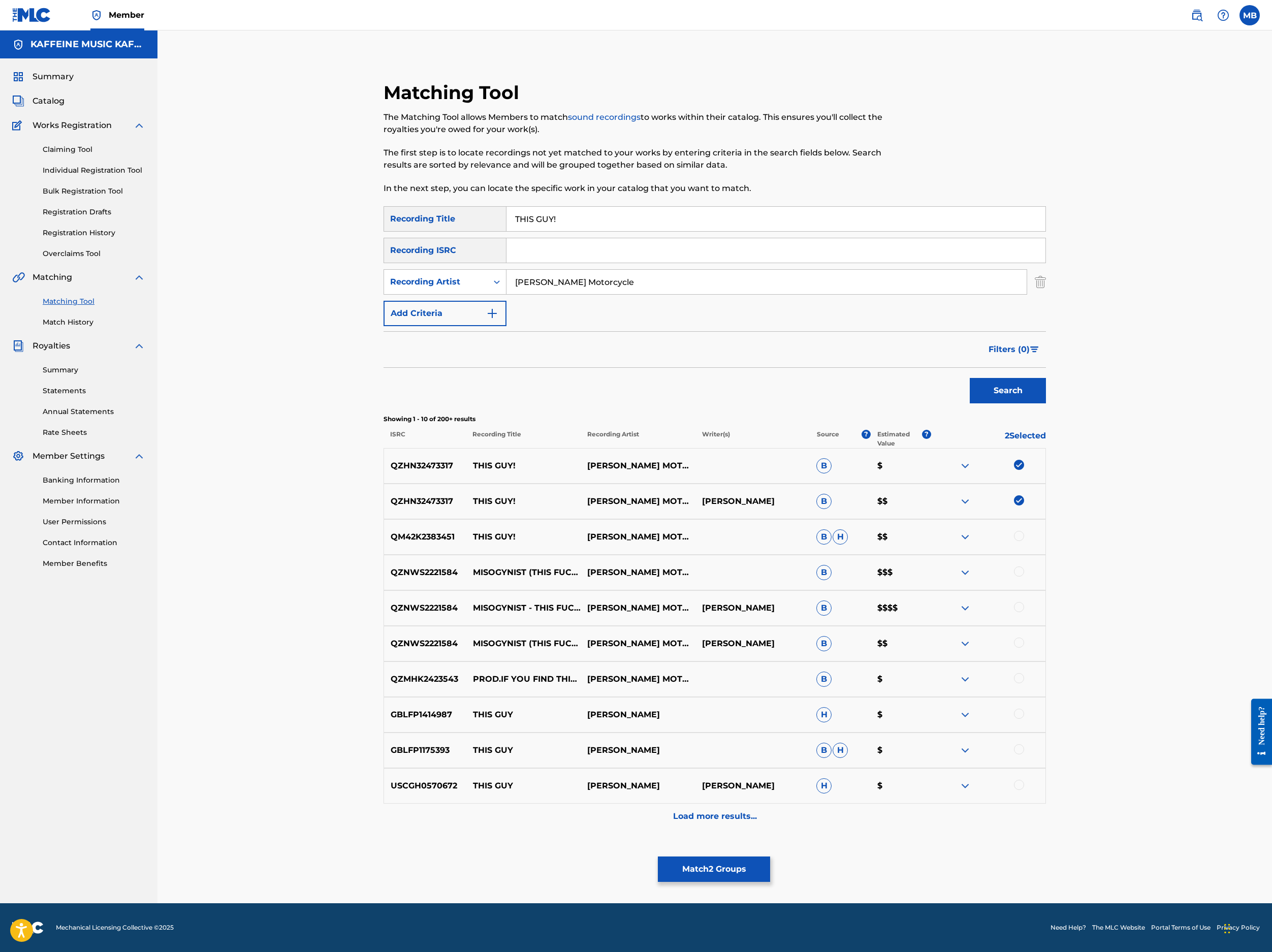
click at [951, 541] on div at bounding box center [1020, 536] width 10 height 10
click at [770, 814] on button "Match 3 Groups" at bounding box center [714, 869] width 113 height 25
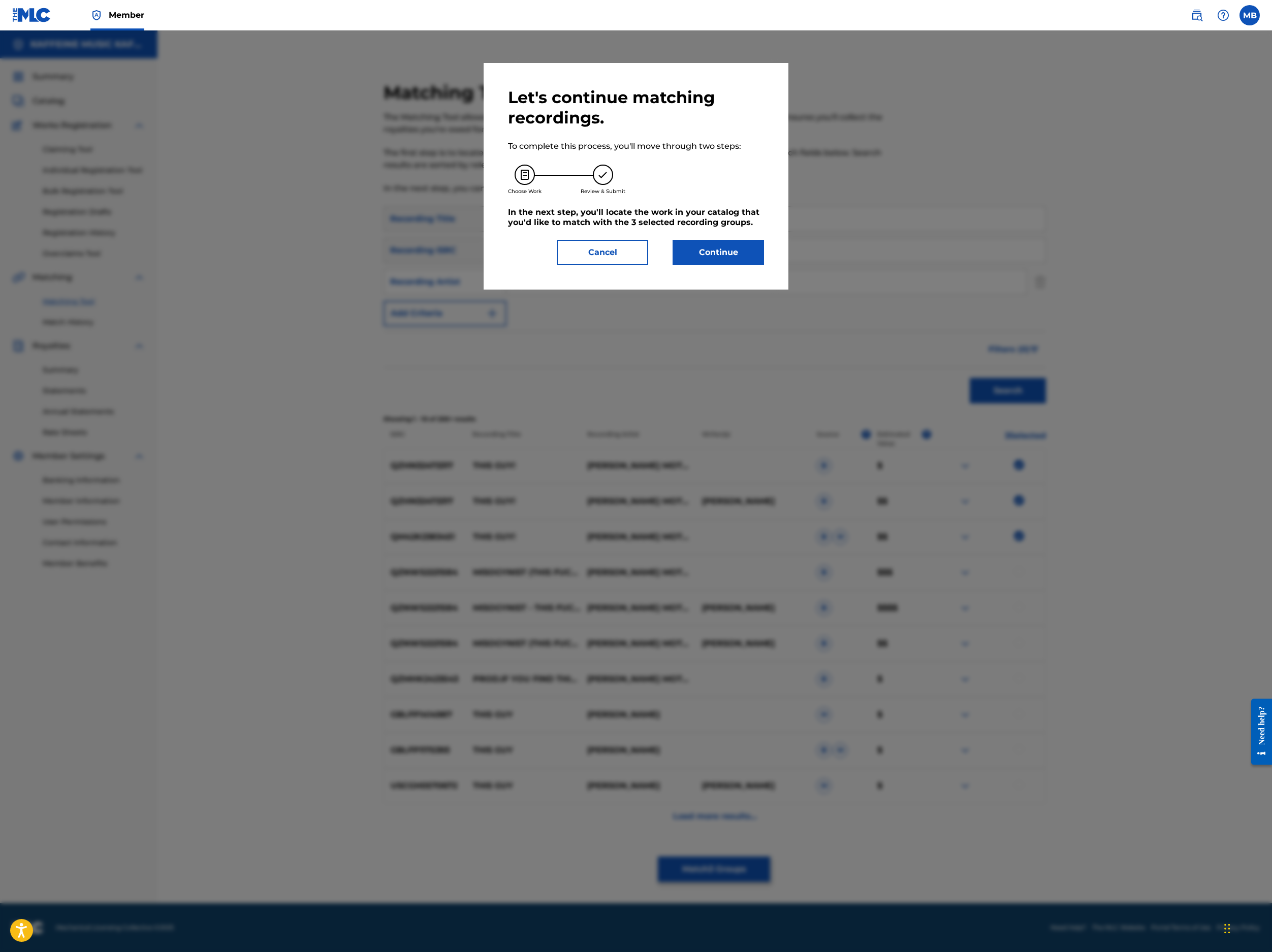
click at [763, 265] on button "Continue" at bounding box center [719, 252] width 92 height 25
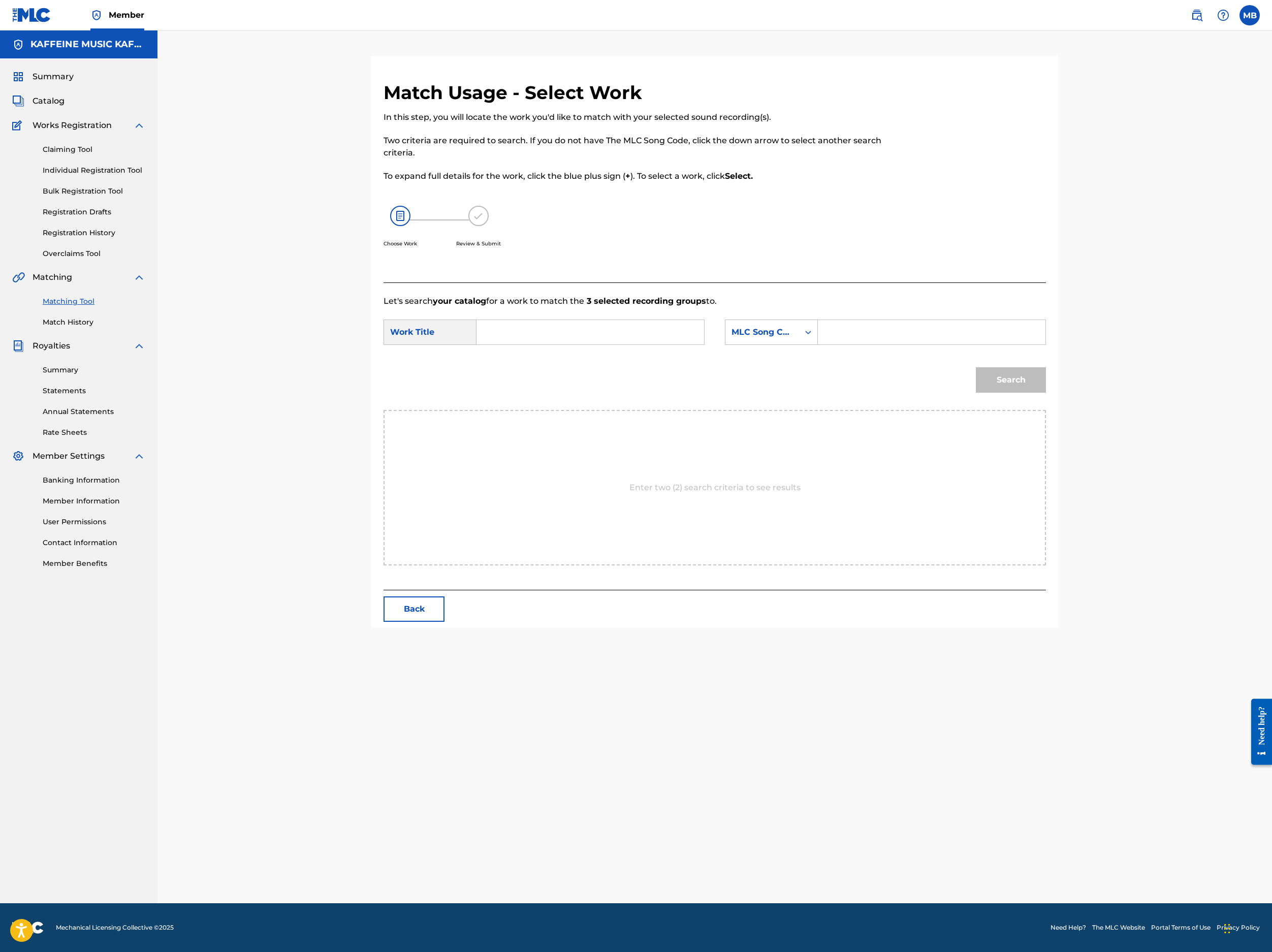
click at [597, 410] on form "SearchWithCriteriab194f03e-8b77-4a4d-b751-d84267cb7eba Work Title SearchWithCri…" at bounding box center [714, 358] width 663 height 103
click at [595, 410] on form "SearchWithCriteriab194f03e-8b77-4a4d-b751-d84267cb7eba Work Title SearchWithCri…" at bounding box center [714, 358] width 663 height 103
click at [592, 344] on input "Search Form" at bounding box center [590, 332] width 210 height 24
paste input "THIS GUY!"
type input "THIS GUY!"
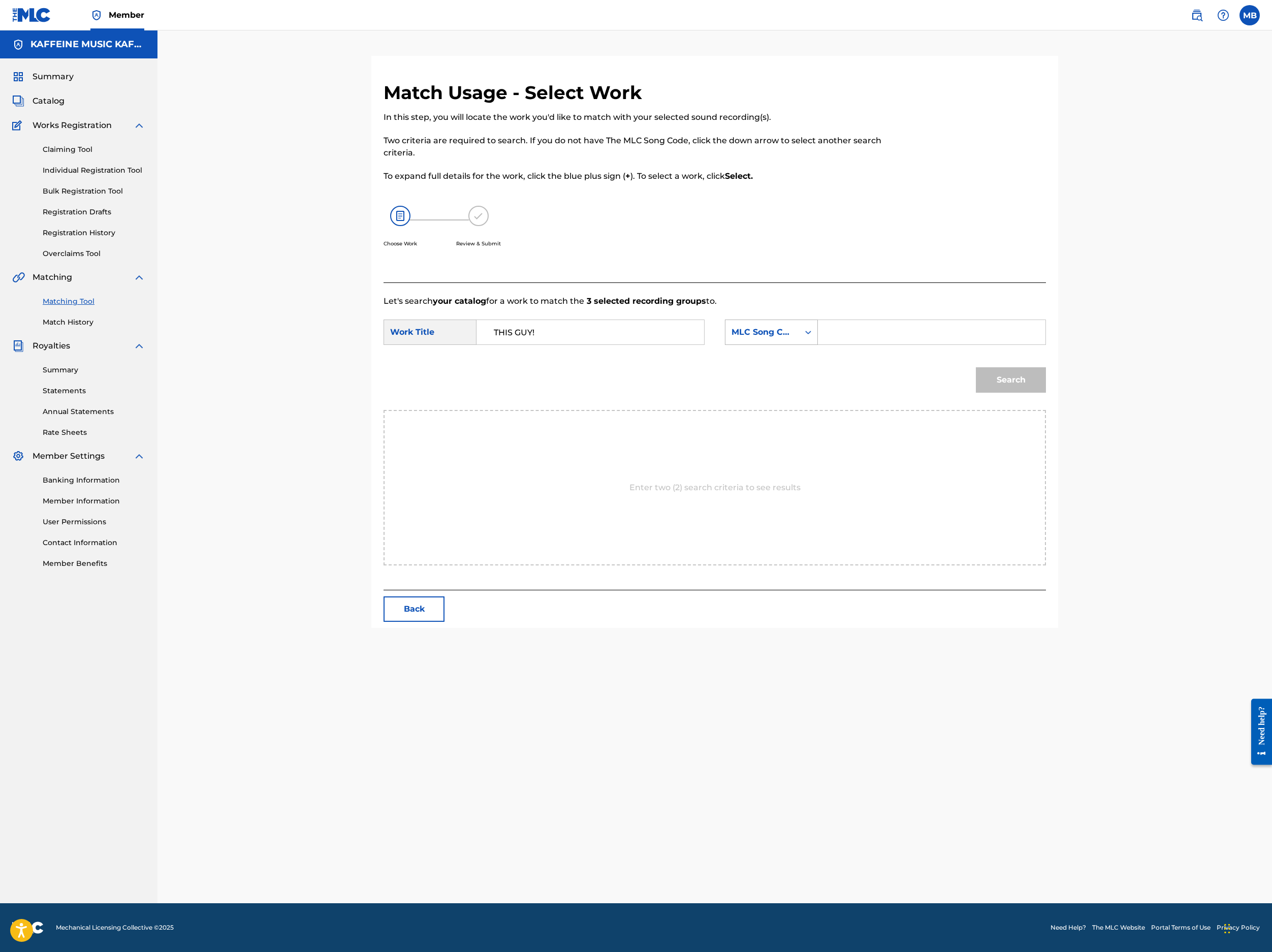
click at [818, 345] on div "MLC Song Code" at bounding box center [771, 332] width 93 height 25
click at [951, 344] on input "Search Form" at bounding box center [931, 332] width 210 height 24
type input "Michael Bernardino"
click at [951, 392] on button "Search" at bounding box center [1011, 380] width 70 height 25
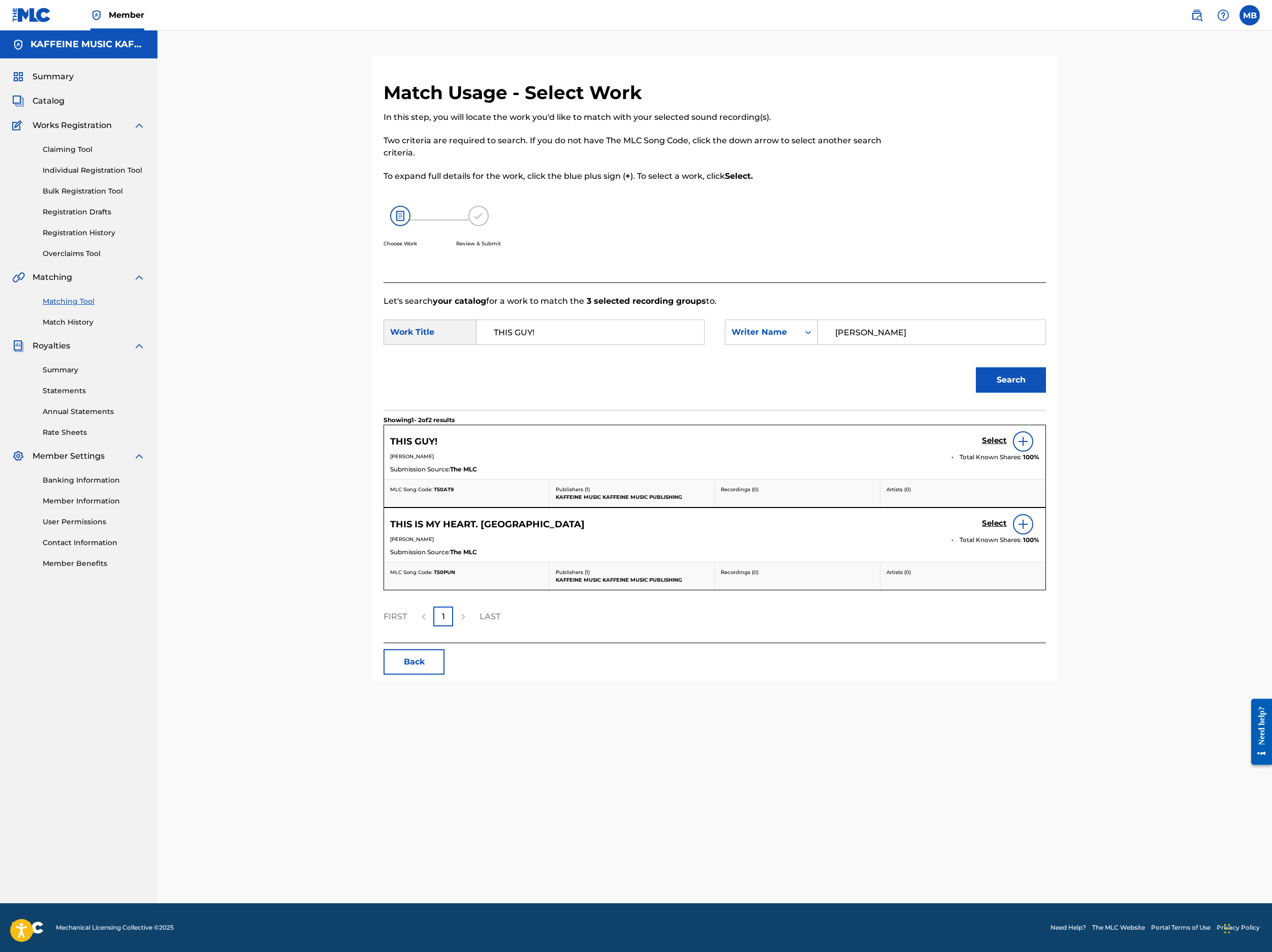
click at [951, 446] on h5 "Select" at bounding box center [994, 440] width 25 height 10
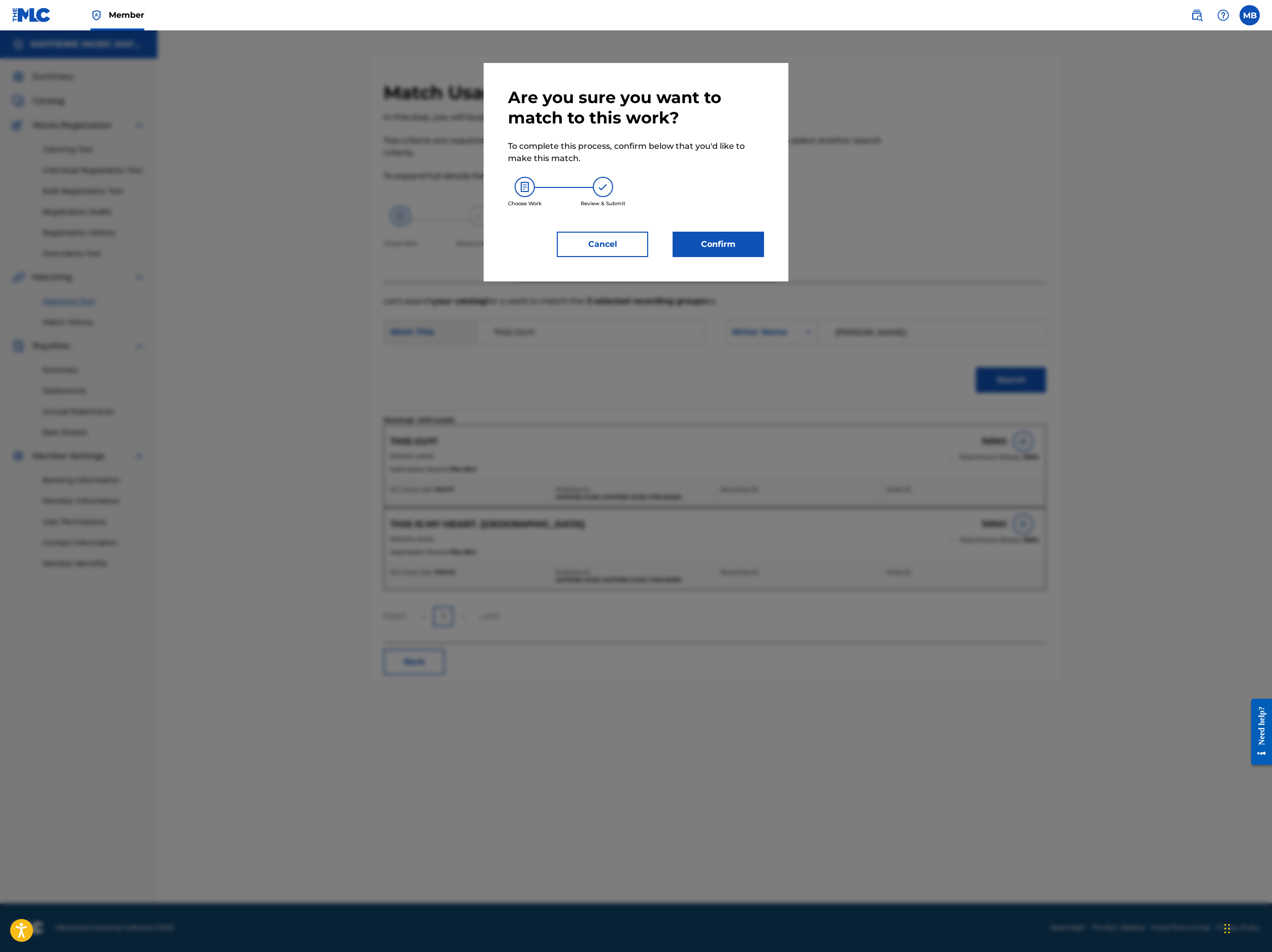
drag, startPoint x: 750, startPoint y: 308, endPoint x: 750, endPoint y: 316, distance: 8.0
click at [750, 219] on div "Choose Work Review & Submit" at bounding box center [636, 192] width 256 height 55
click at [764, 257] on button "Confirm" at bounding box center [719, 244] width 92 height 25
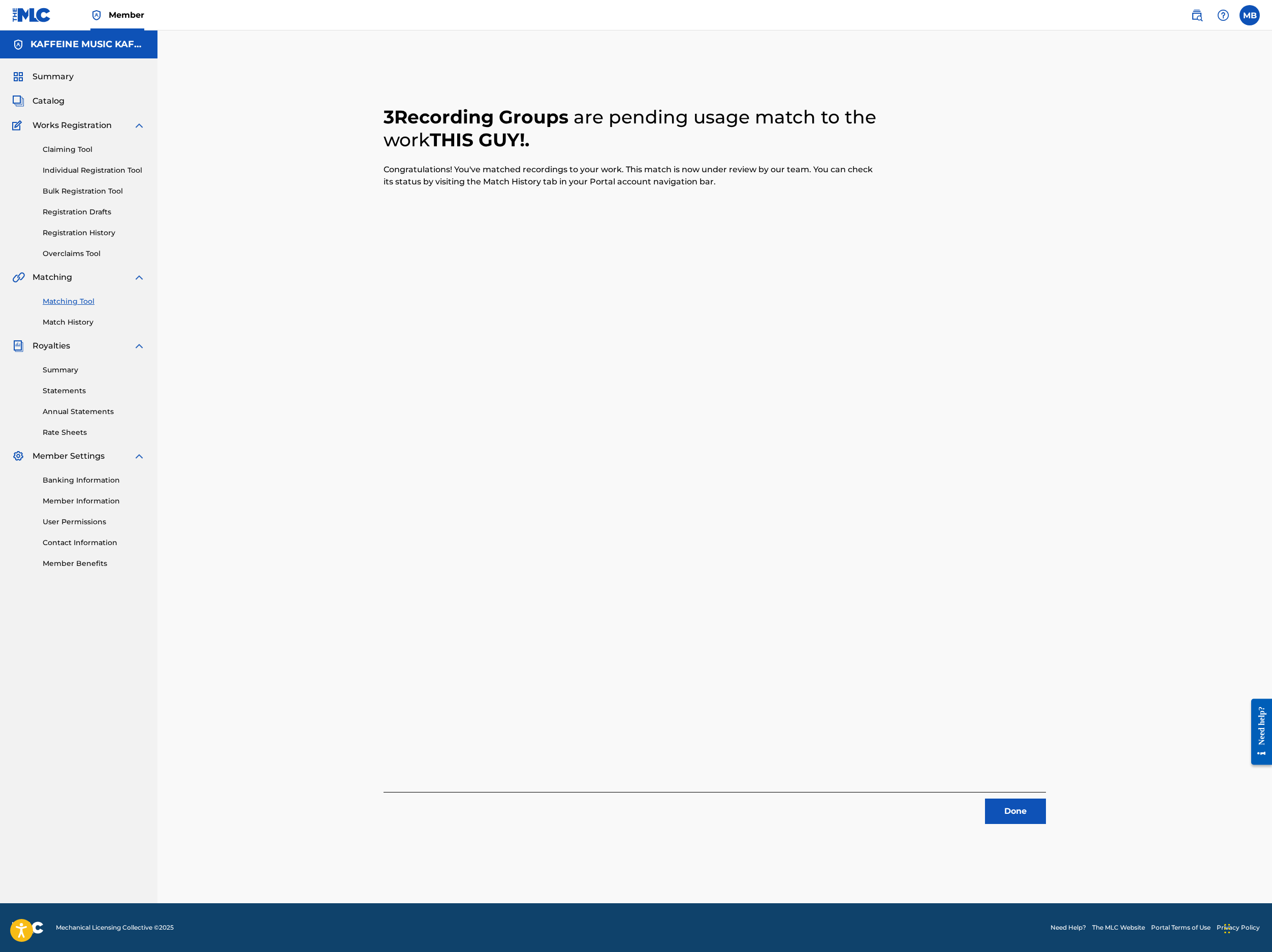
click at [951, 799] on button "Done" at bounding box center [1016, 811] width 61 height 25
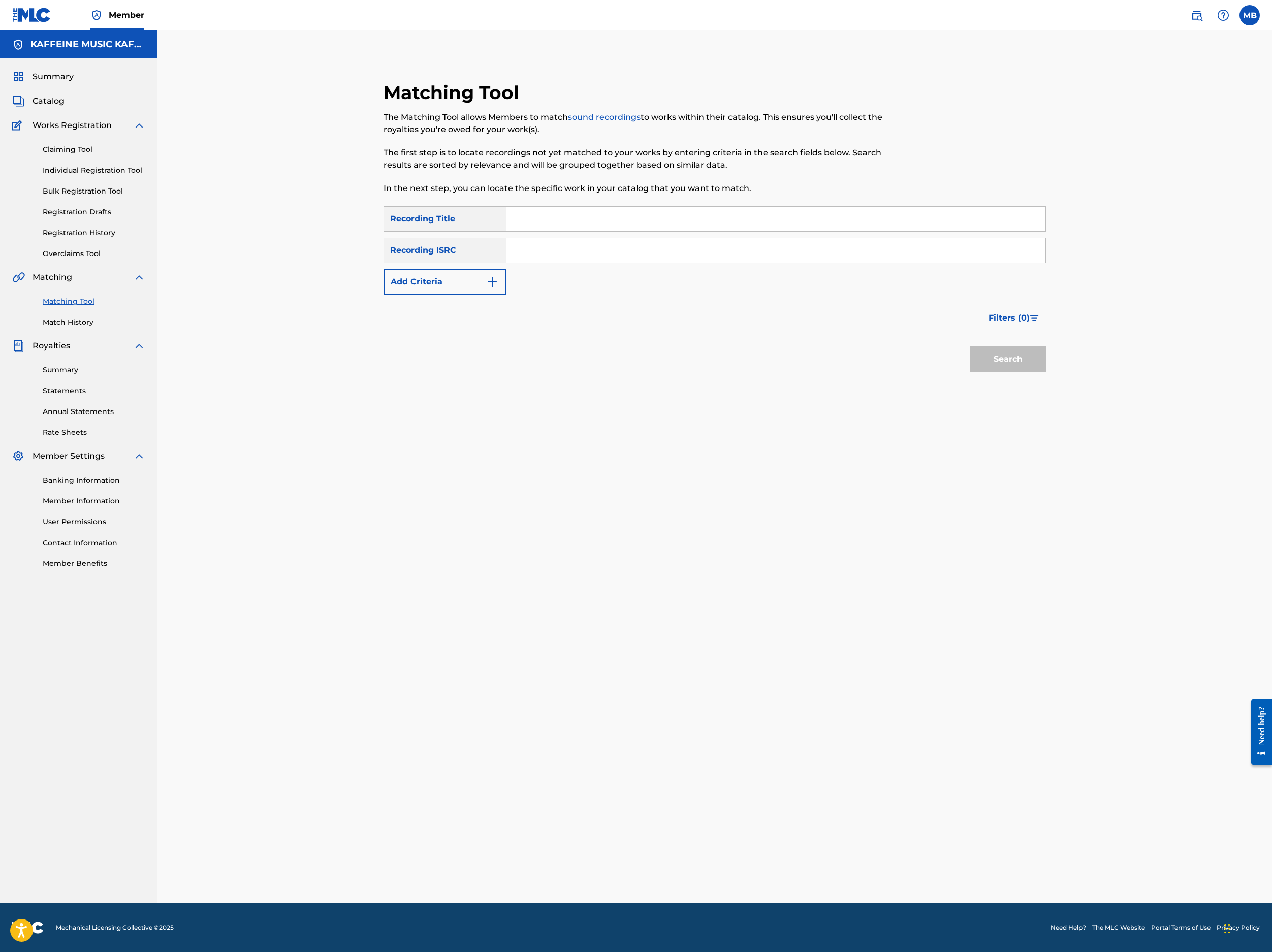
click at [713, 231] on input "Search Form" at bounding box center [776, 218] width 539 height 24
paste input "CORNER 2"
type input "CORNER 2"
click at [496, 295] on button "Add Criteria" at bounding box center [445, 282] width 123 height 25
click at [482, 288] on div "Writer" at bounding box center [436, 282] width 92 height 12
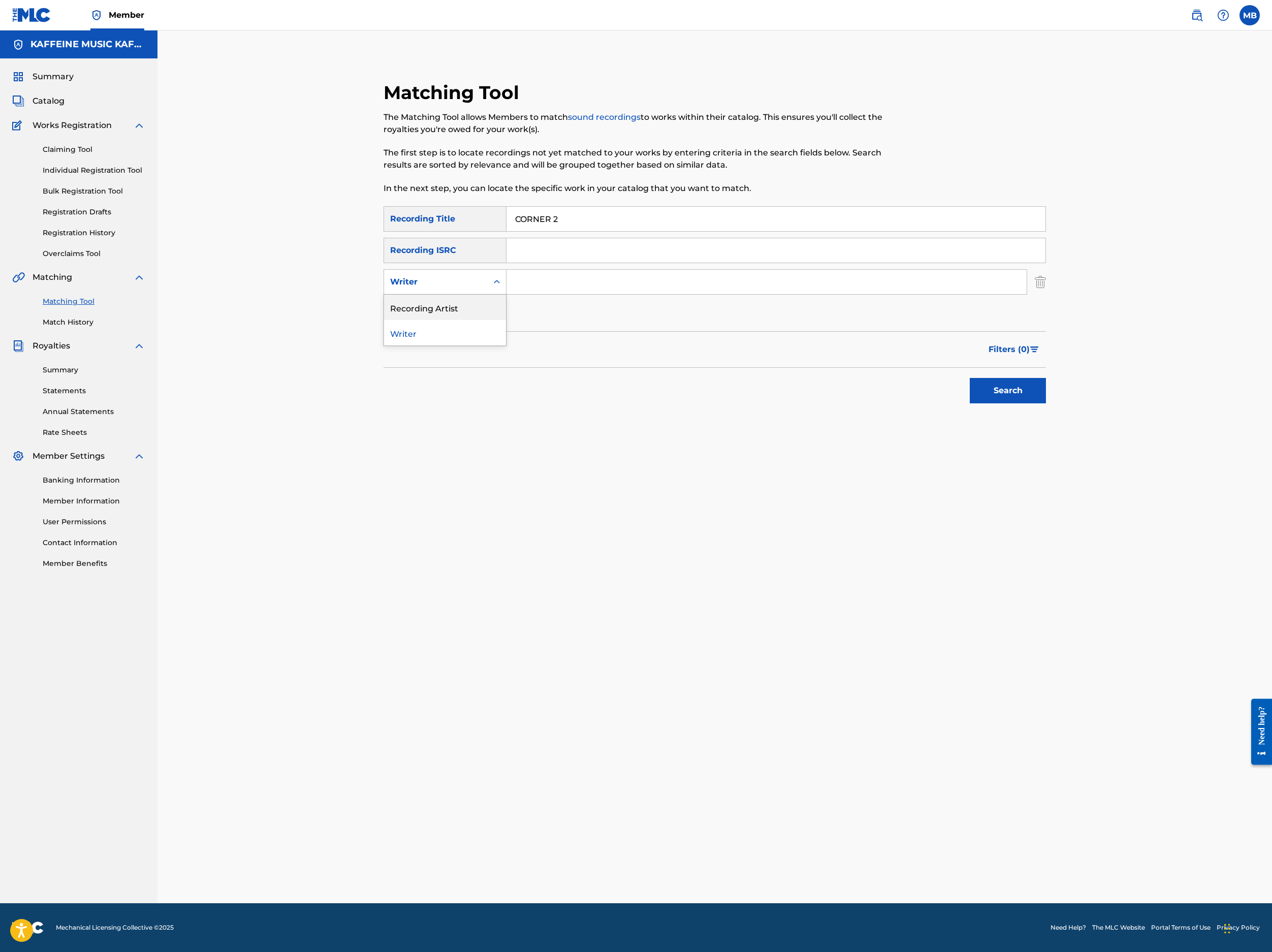
click at [492, 320] on div "Recording Artist" at bounding box center [445, 307] width 122 height 25
click at [603, 294] on input "Search Form" at bounding box center [766, 281] width 520 height 24
type input "[PERSON_NAME] Motorcycle"
click at [951, 403] on button "Search" at bounding box center [1008, 391] width 76 height 25
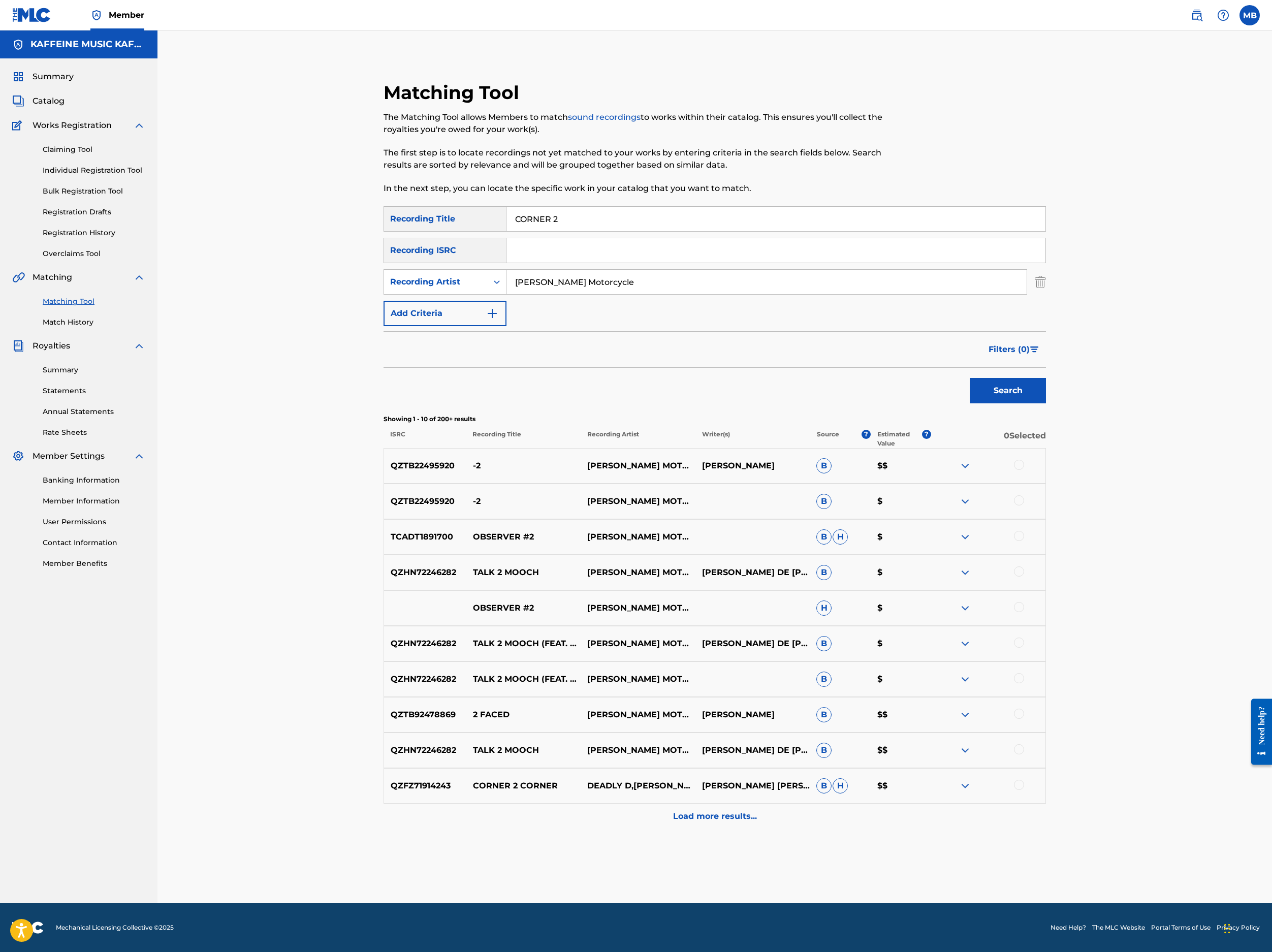
click at [617, 231] on input "CORNER 2" at bounding box center [776, 218] width 539 height 24
click at [669, 231] on input "CORNER 2" at bounding box center [776, 218] width 539 height 24
click at [669, 231] on input "CORNER 2" at bounding box center [776, 218] width 539 height 24
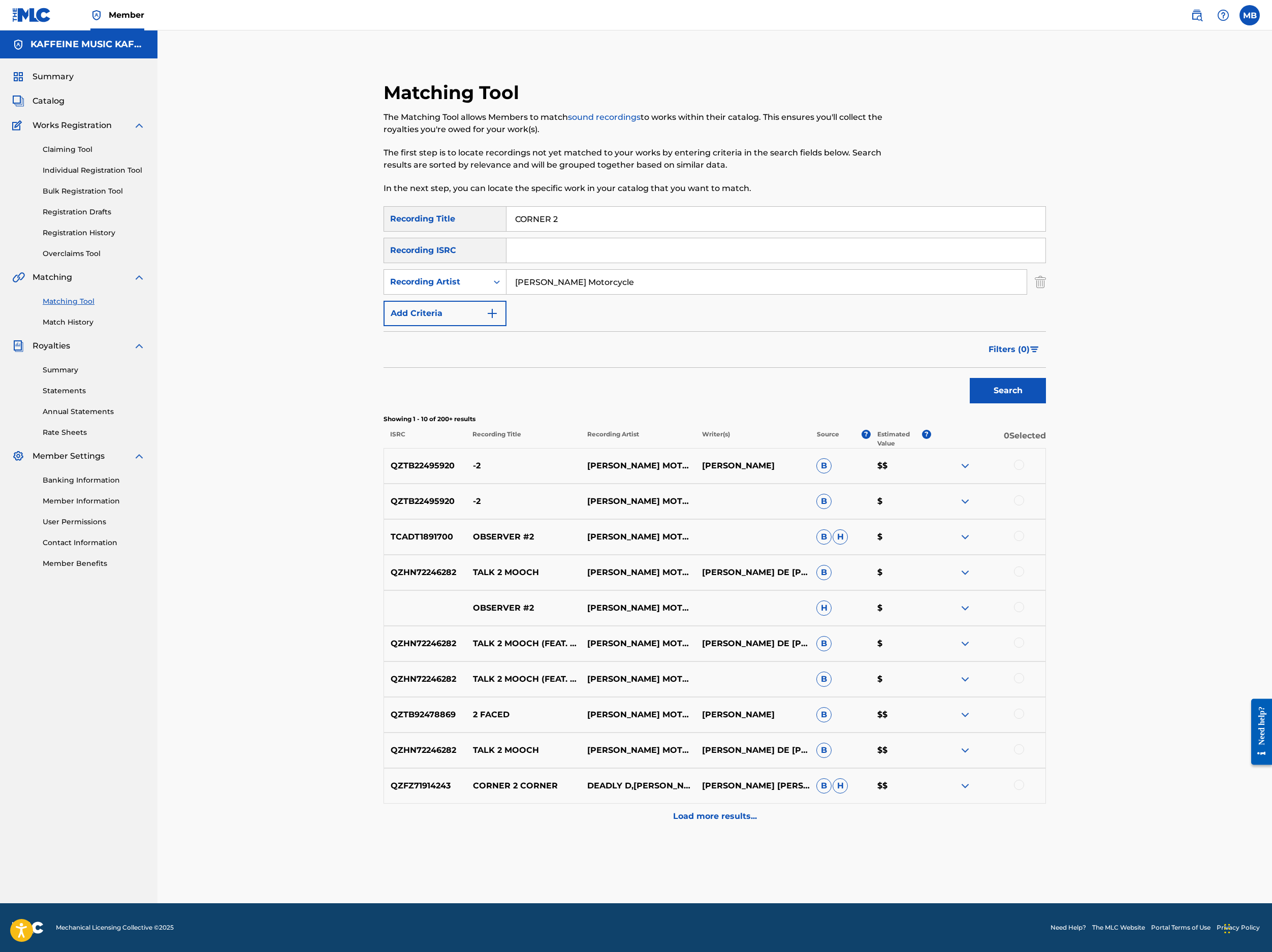
paste input "NOTHING"
type input "NOTHING"
click at [951, 403] on button "Search" at bounding box center [1008, 391] width 76 height 25
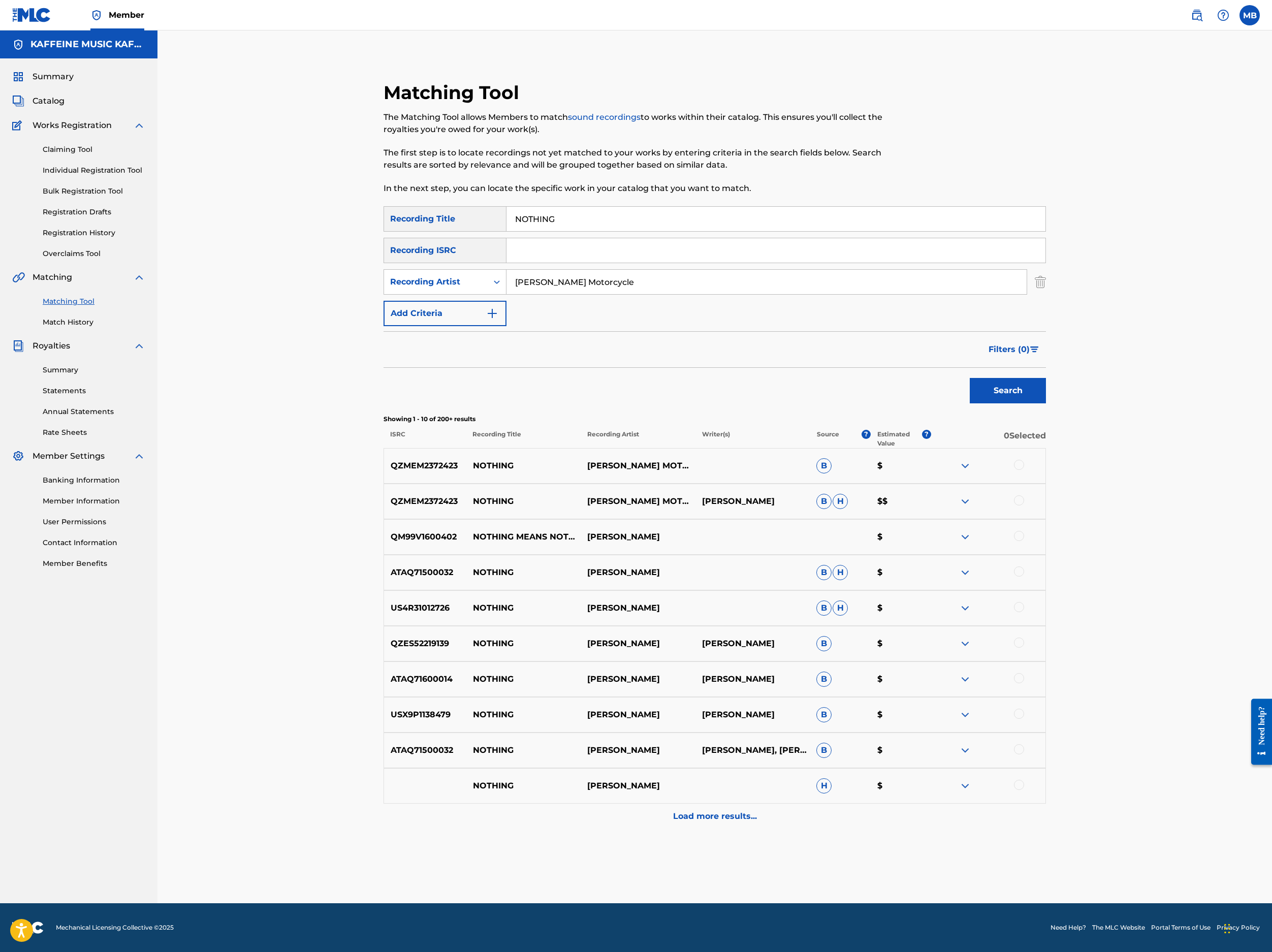
scroll to position [244, 0]
drag, startPoint x: 1189, startPoint y: 526, endPoint x: 1189, endPoint y: 560, distance: 34.0
click at [951, 470] on div at bounding box center [1020, 465] width 10 height 10
click at [951, 506] on div at bounding box center [1020, 500] width 10 height 10
click at [770, 814] on button "Match 2 Groups" at bounding box center [714, 869] width 113 height 25
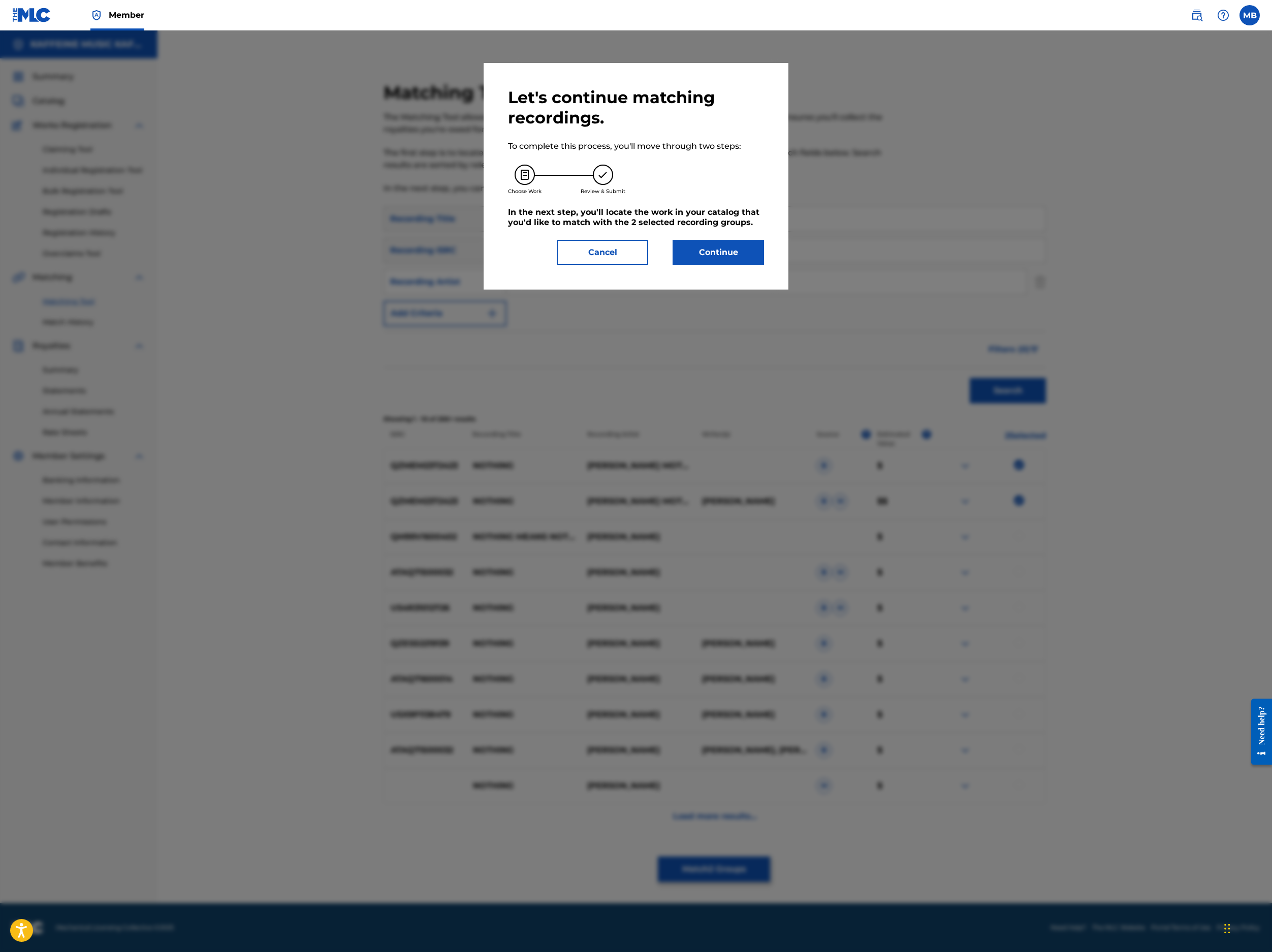
click at [764, 265] on button "Continue" at bounding box center [719, 252] width 92 height 25
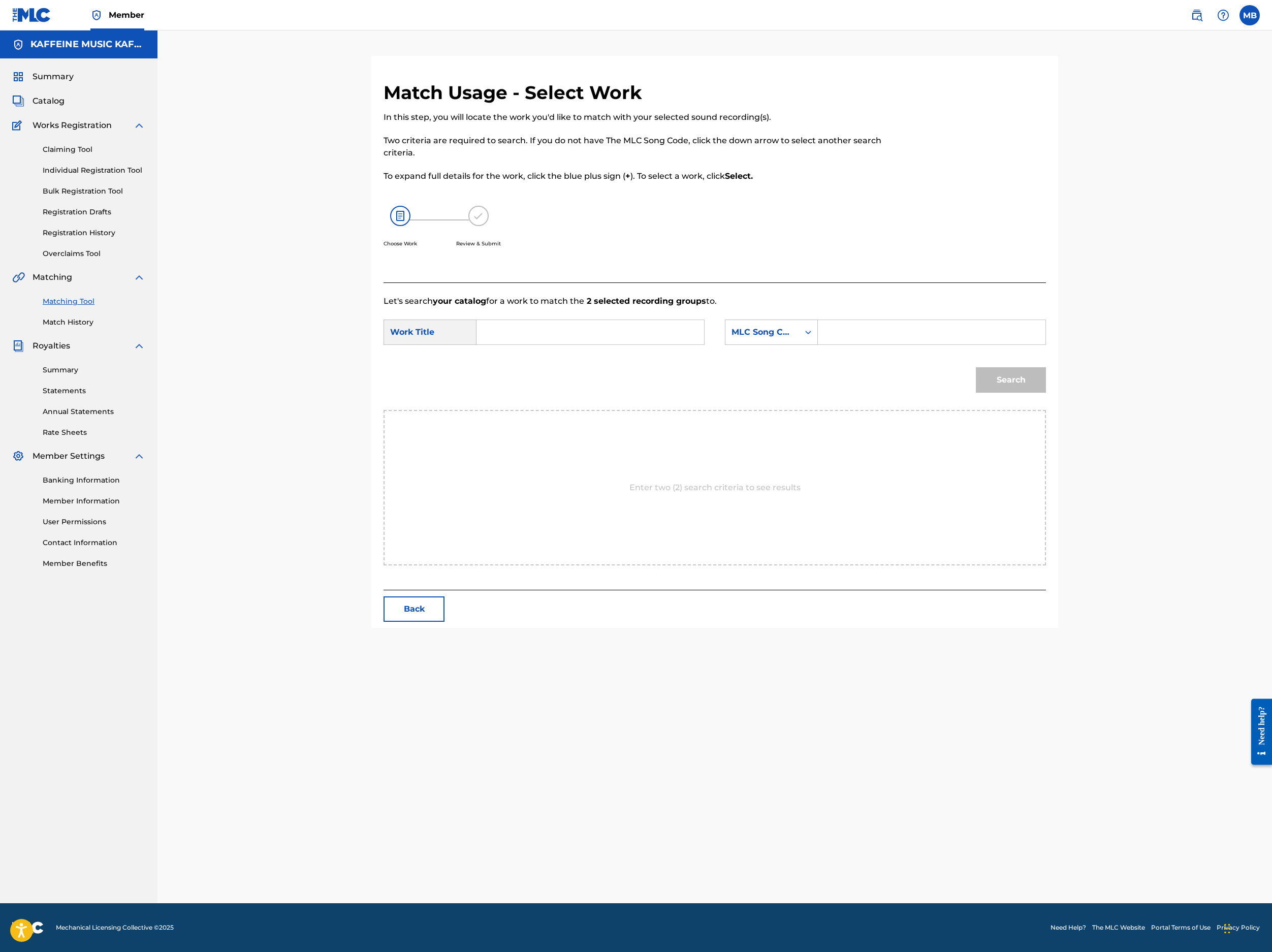
scroll to position [80, 0]
click at [695, 344] on input "Search Form" at bounding box center [590, 332] width 210 height 24
paste input "NOTHING"
type input "NOTHING"
click at [799, 342] on div "MLC Song Code" at bounding box center [762, 332] width 73 height 19
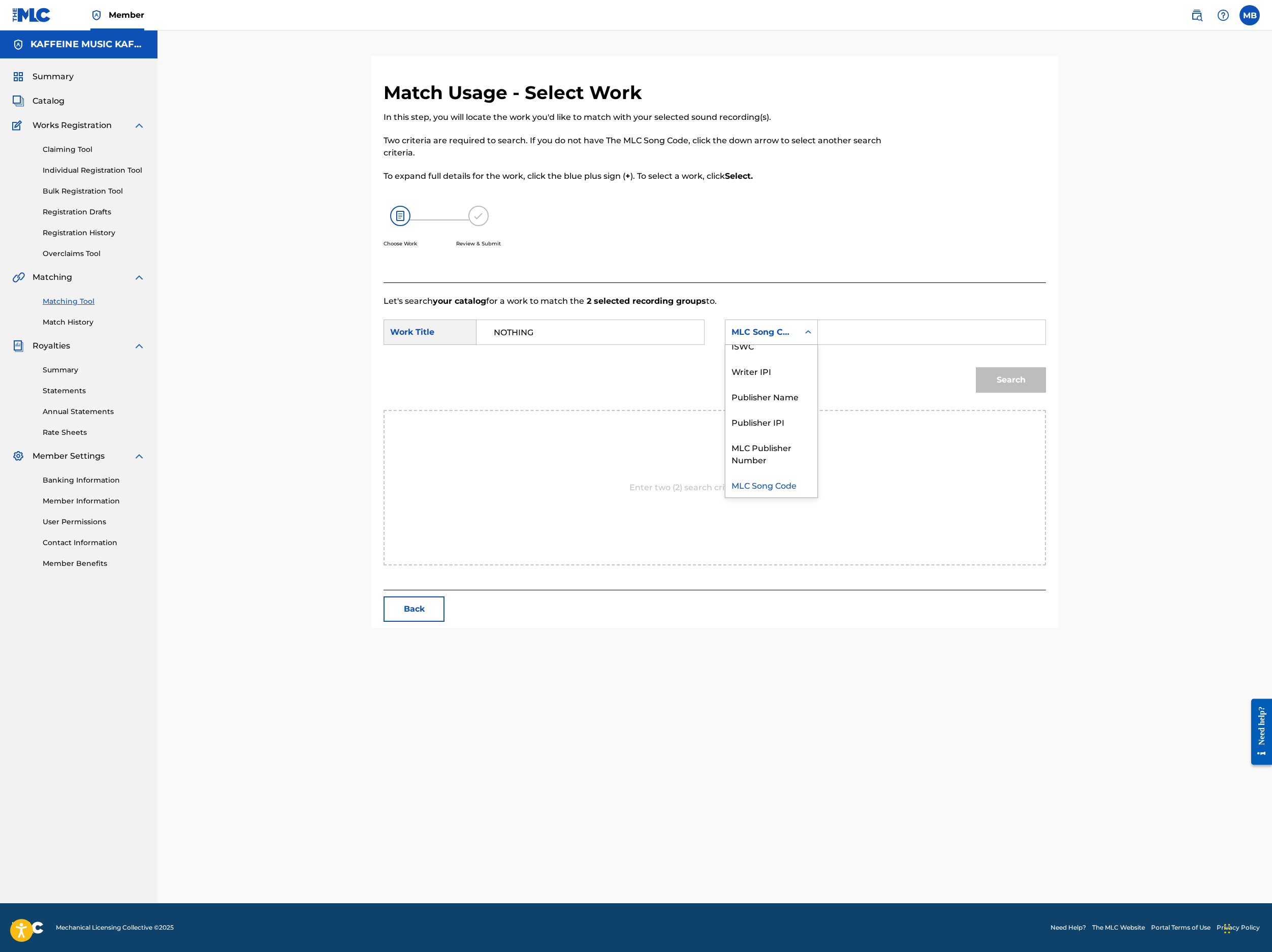
scroll to position [0, 0]
click at [951, 344] on input "Search Form" at bounding box center [931, 332] width 210 height 24
click at [951, 392] on button "Search" at bounding box center [1011, 380] width 70 height 25
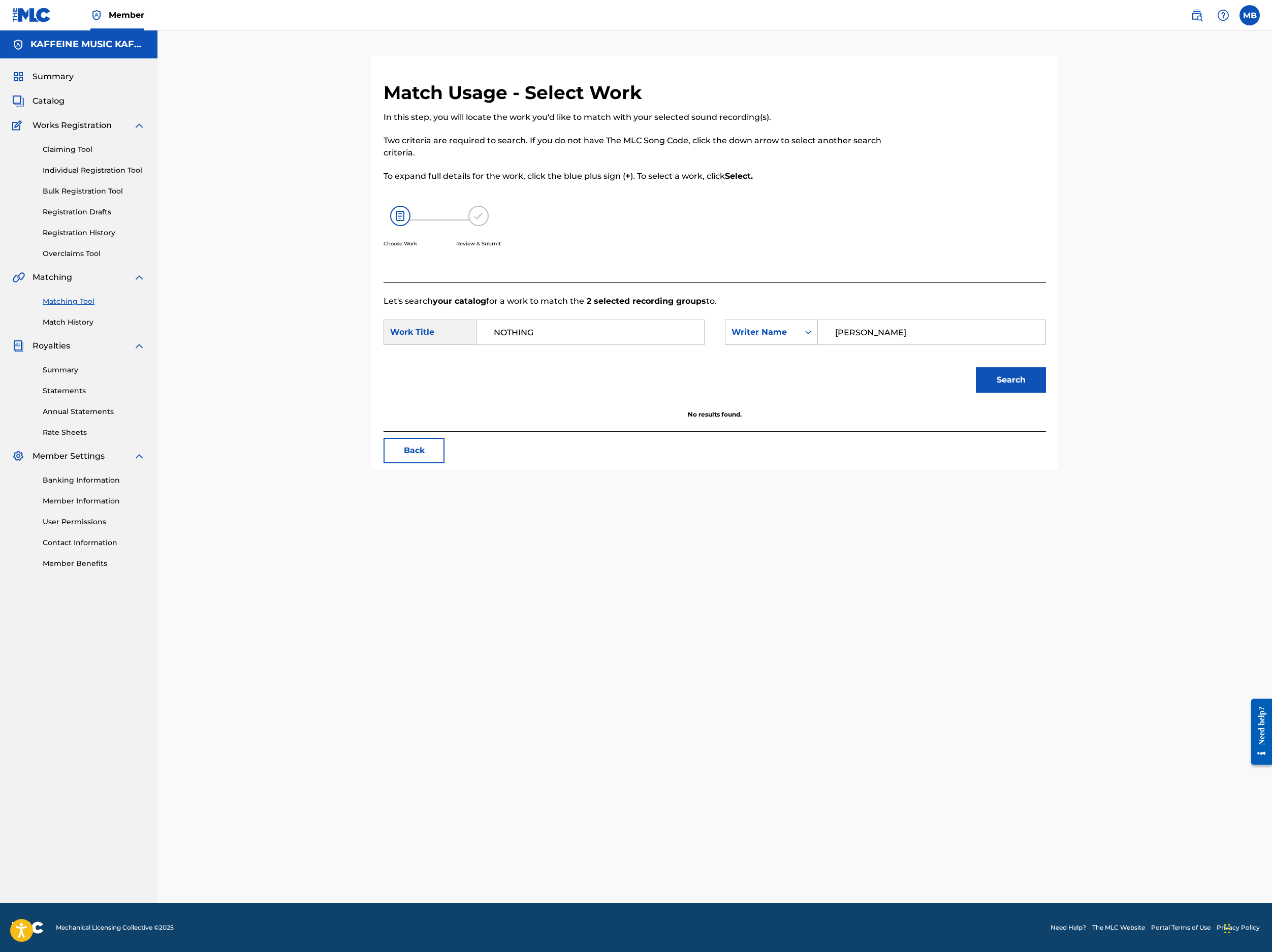
type input "Michael Bernardino"
click at [951, 392] on button "Search" at bounding box center [1011, 380] width 70 height 25
click at [951, 446] on h5 "Select" at bounding box center [994, 440] width 25 height 10
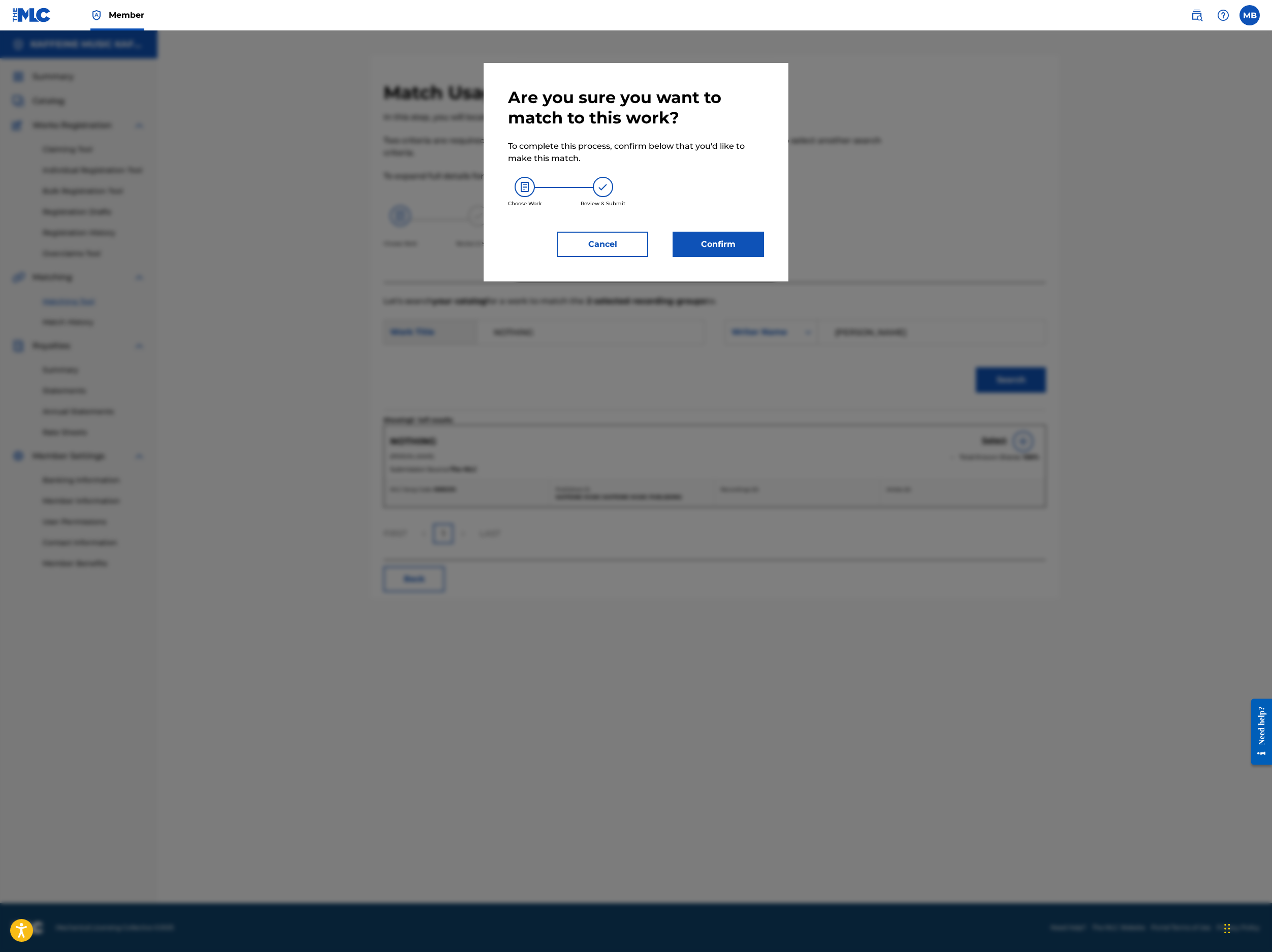
click at [764, 257] on button "Confirm" at bounding box center [719, 244] width 92 height 25
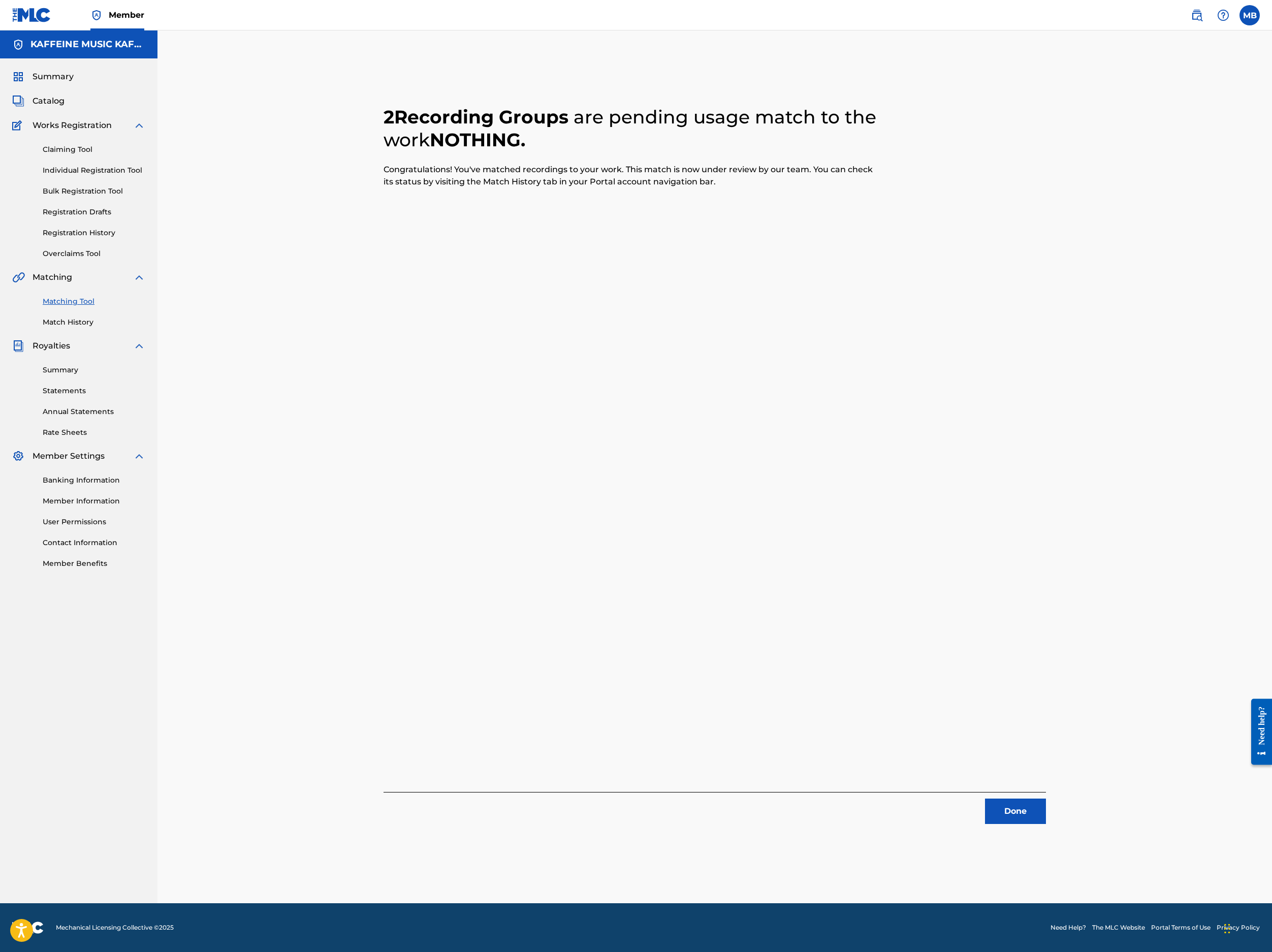
click at [951, 799] on button "Done" at bounding box center [1016, 811] width 61 height 25
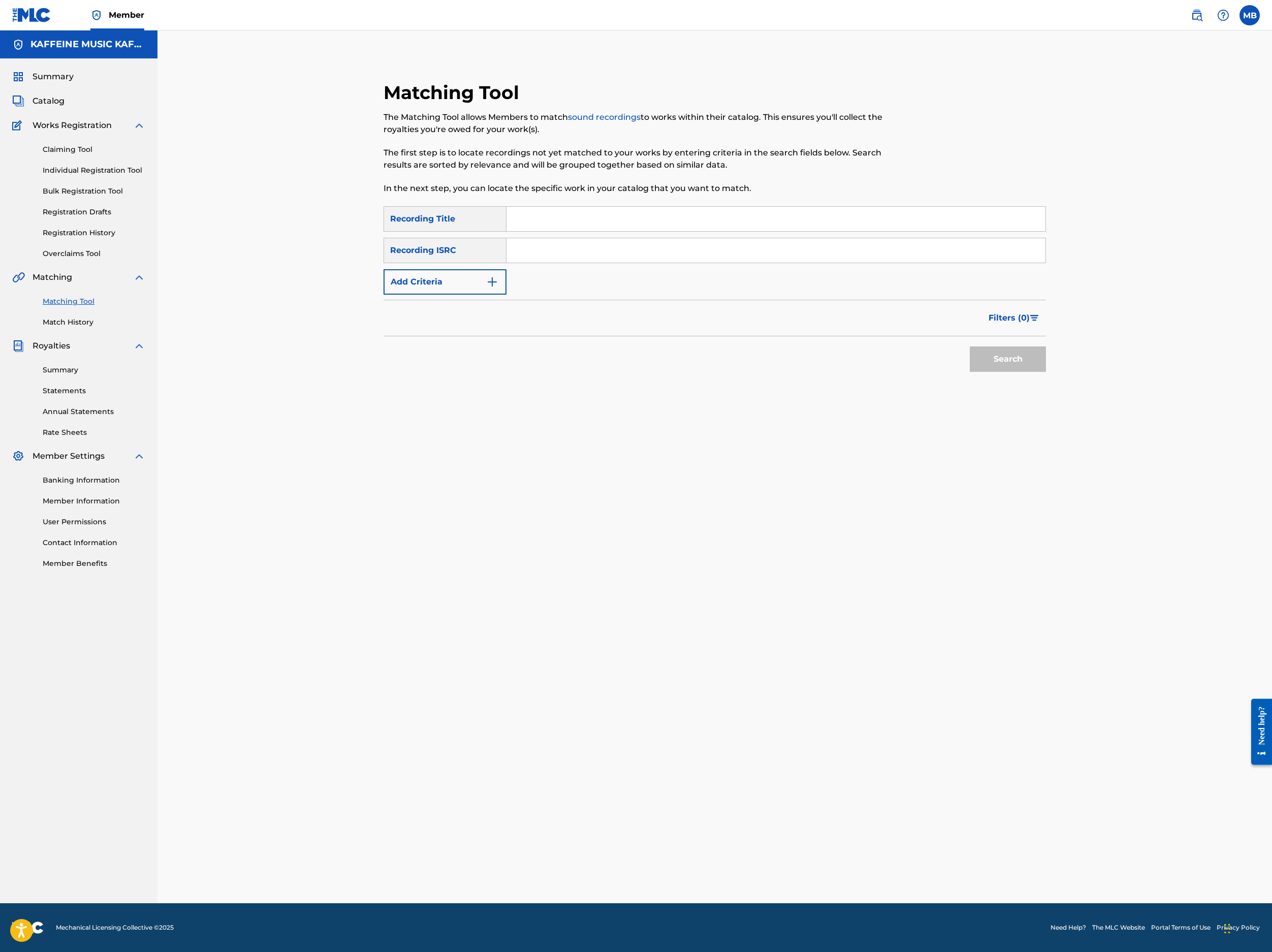
click at [638, 231] on input "Search Form" at bounding box center [776, 218] width 539 height 24
paste input "FAKE"
type input "FAKE"
drag, startPoint x: 489, startPoint y: 396, endPoint x: 486, endPoint y: 378, distance: 18.2
click at [489, 336] on div "Filters ( 0 )" at bounding box center [714, 318] width 663 height 36
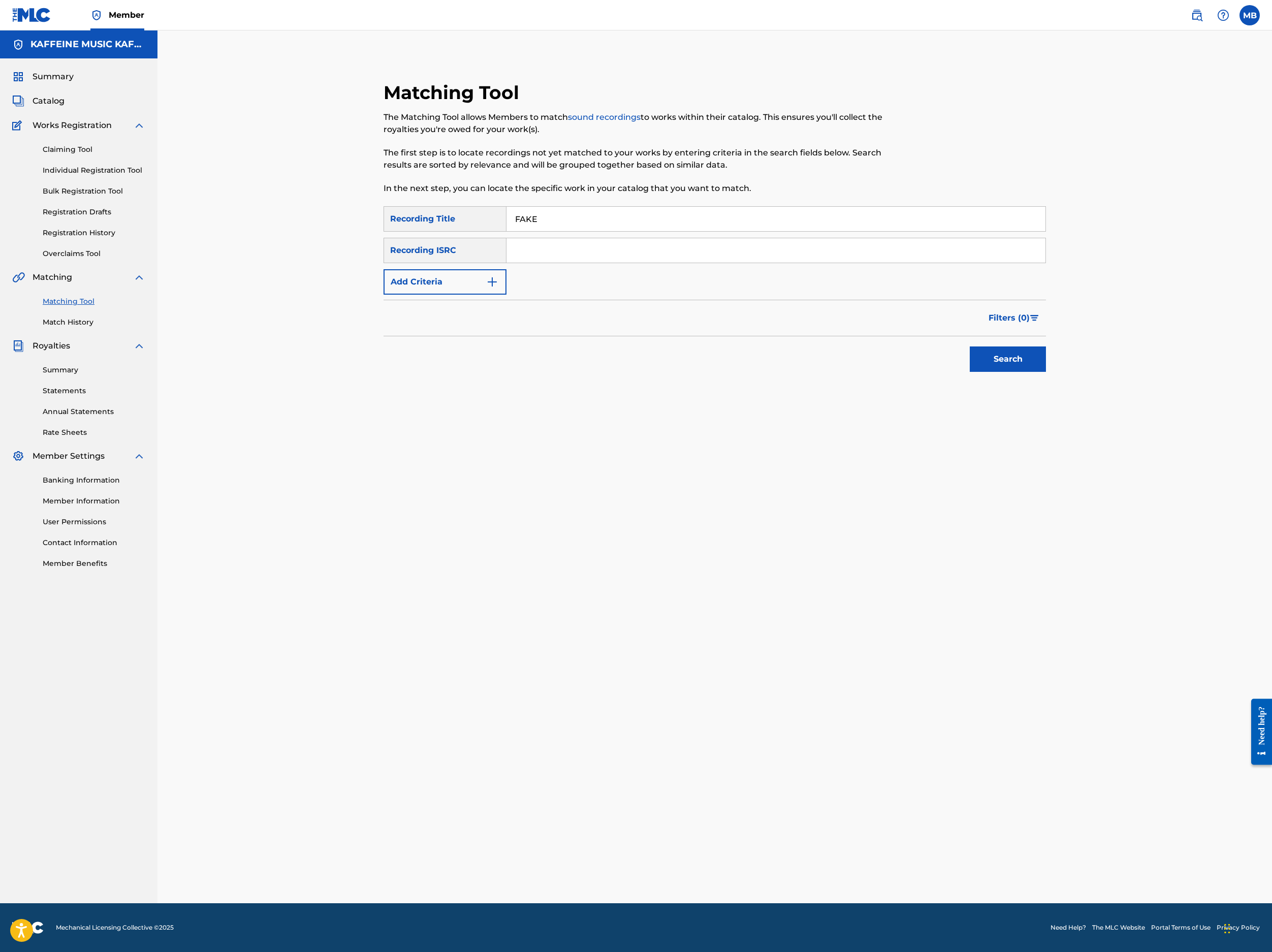
click at [483, 295] on button "Add Criteria" at bounding box center [445, 282] width 123 height 25
click at [485, 292] on div "Writer" at bounding box center [436, 282] width 104 height 19
drag, startPoint x: 492, startPoint y: 383, endPoint x: 507, endPoint y: 394, distance: 18.6
click at [492, 295] on div "Writer" at bounding box center [445, 282] width 123 height 25
click at [506, 295] on div "Writer" at bounding box center [445, 282] width 123 height 25
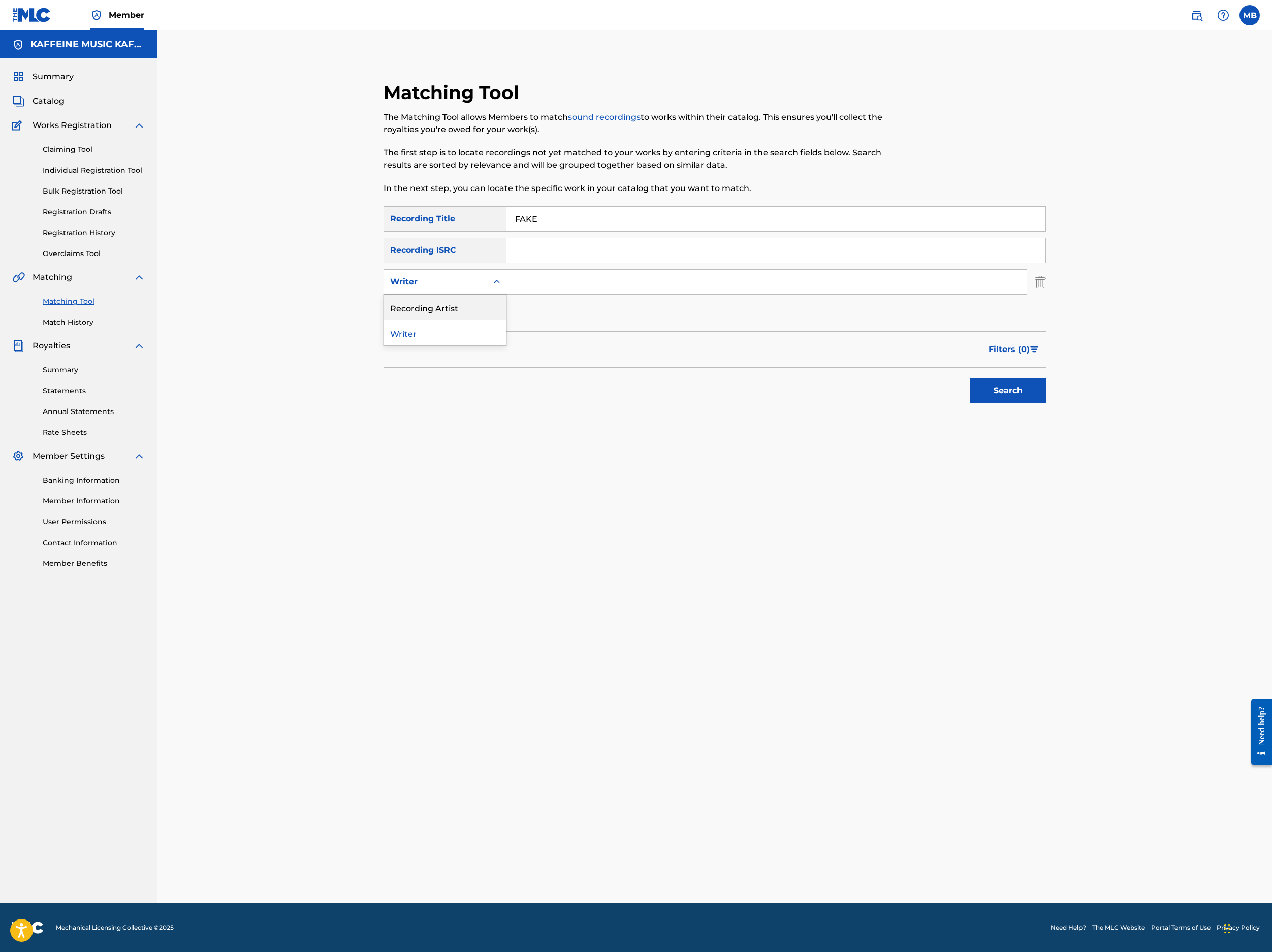
click at [506, 320] on div "Recording Artist" at bounding box center [445, 307] width 122 height 25
click at [583, 294] on input "Search Form" at bounding box center [766, 281] width 520 height 24
type input "m"
type input "[PERSON_NAME] Motorcycle"
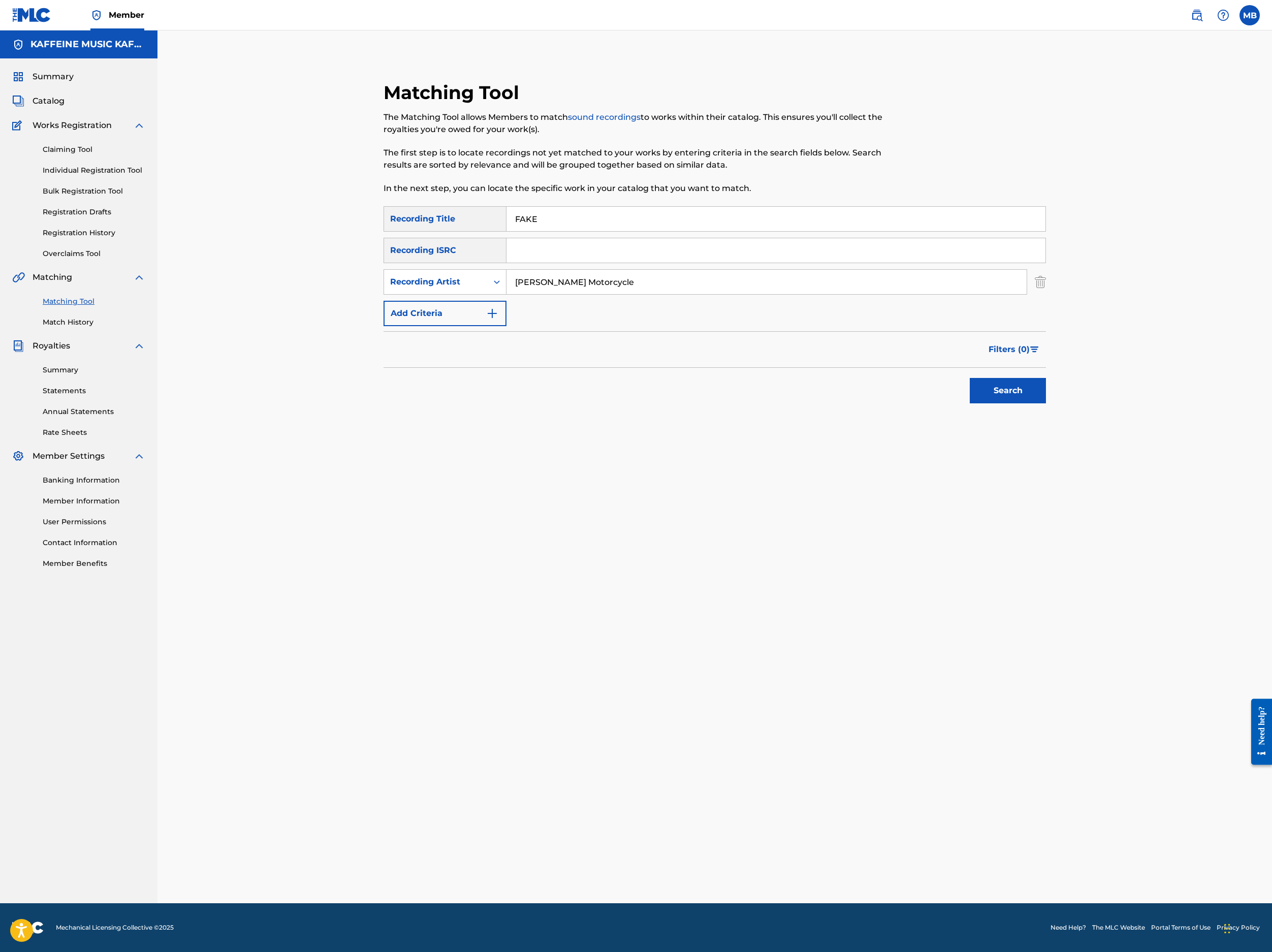
click at [951, 403] on button "Search" at bounding box center [1008, 391] width 76 height 25
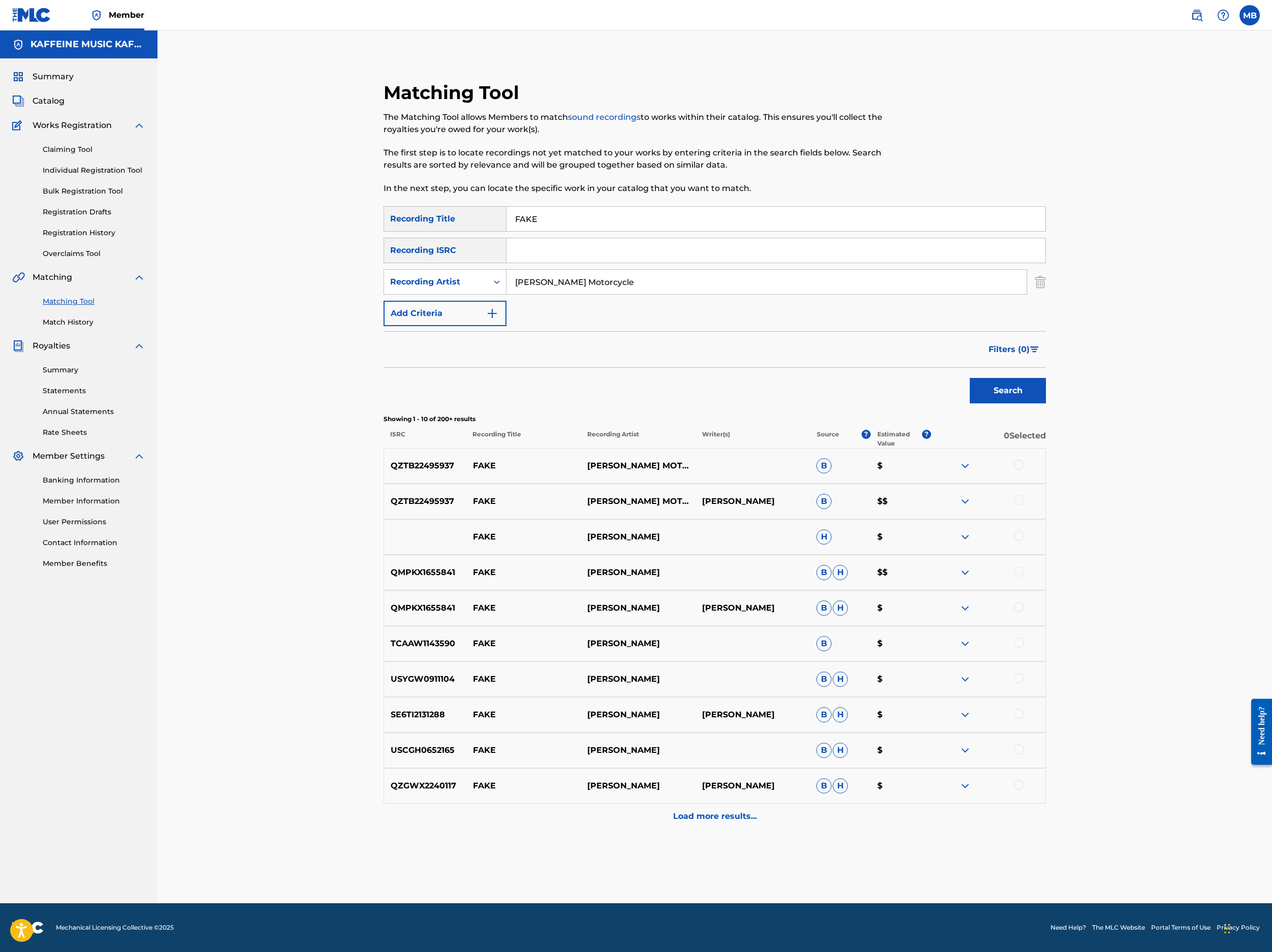
scroll to position [460, 0]
click at [951, 460] on div at bounding box center [1020, 465] width 10 height 10
click at [951, 495] on div at bounding box center [1020, 500] width 10 height 10
click at [770, 814] on button "Match 2 Groups" at bounding box center [714, 869] width 113 height 25
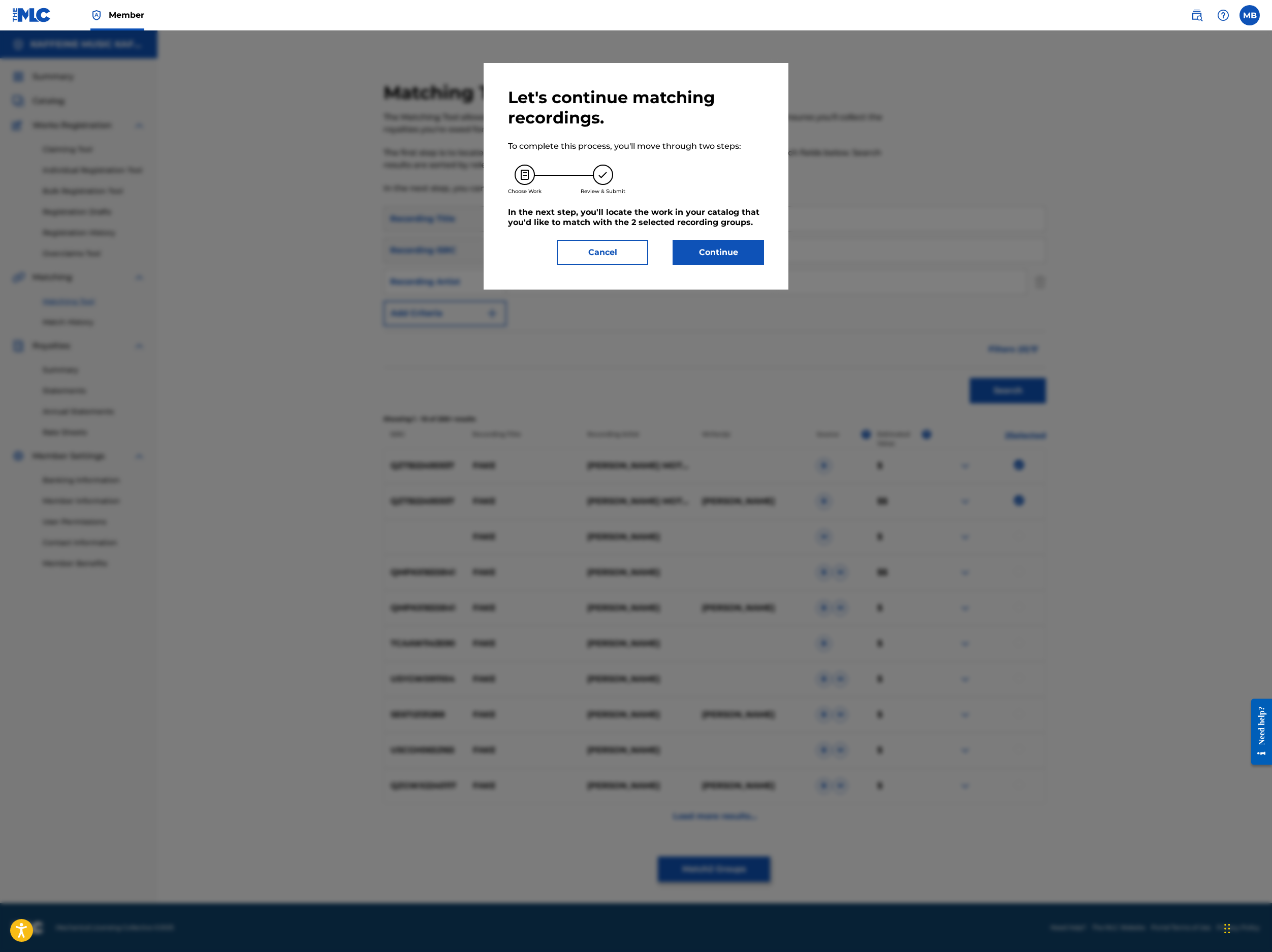
click at [764, 265] on button "Continue" at bounding box center [719, 252] width 92 height 25
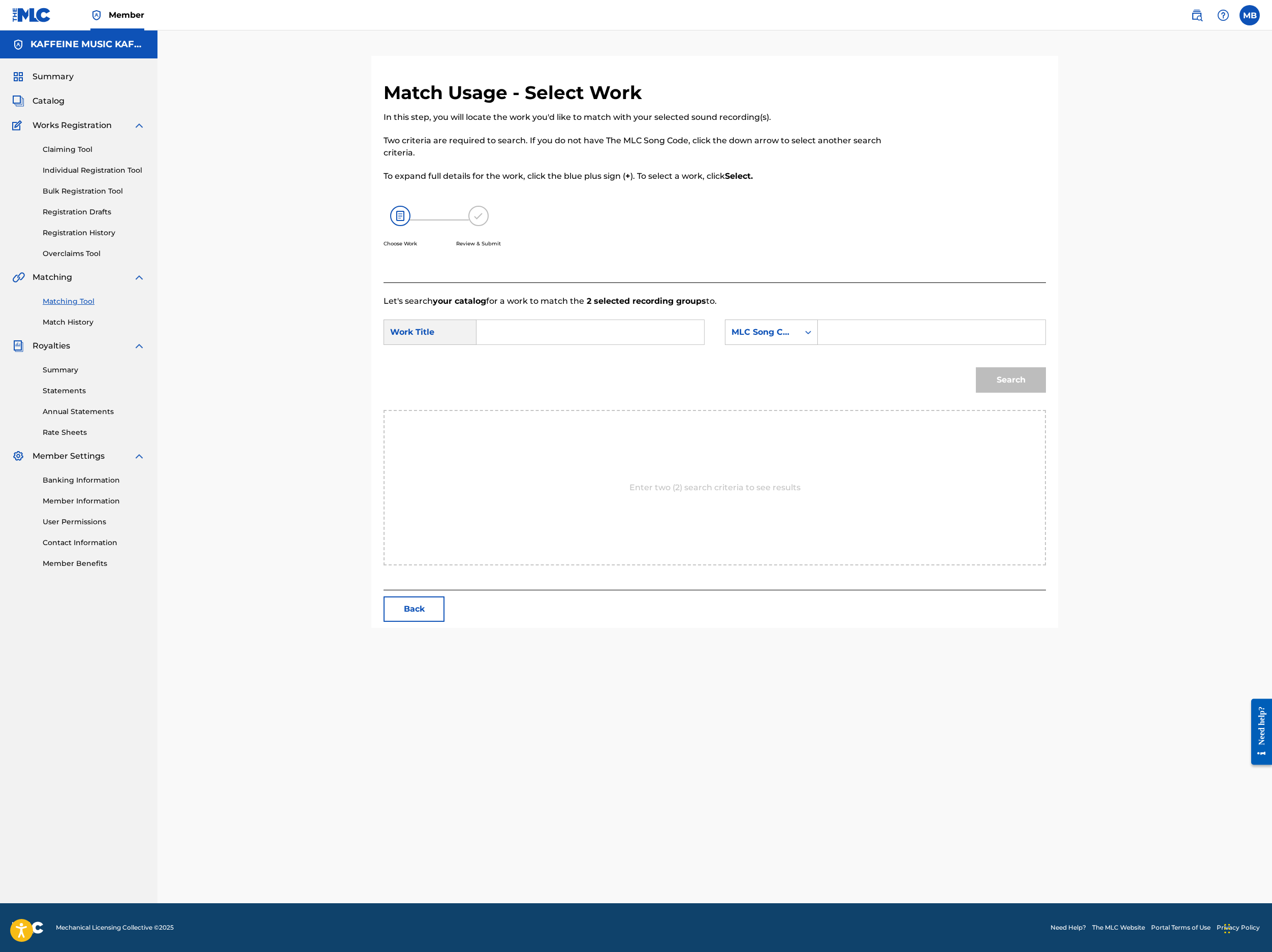
scroll to position [80, 0]
click at [695, 344] on input "Search Form" at bounding box center [590, 332] width 210 height 24
paste input "FAKE"
type input "FAKE"
click at [793, 338] on div "MLC Song Code" at bounding box center [762, 332] width 61 height 12
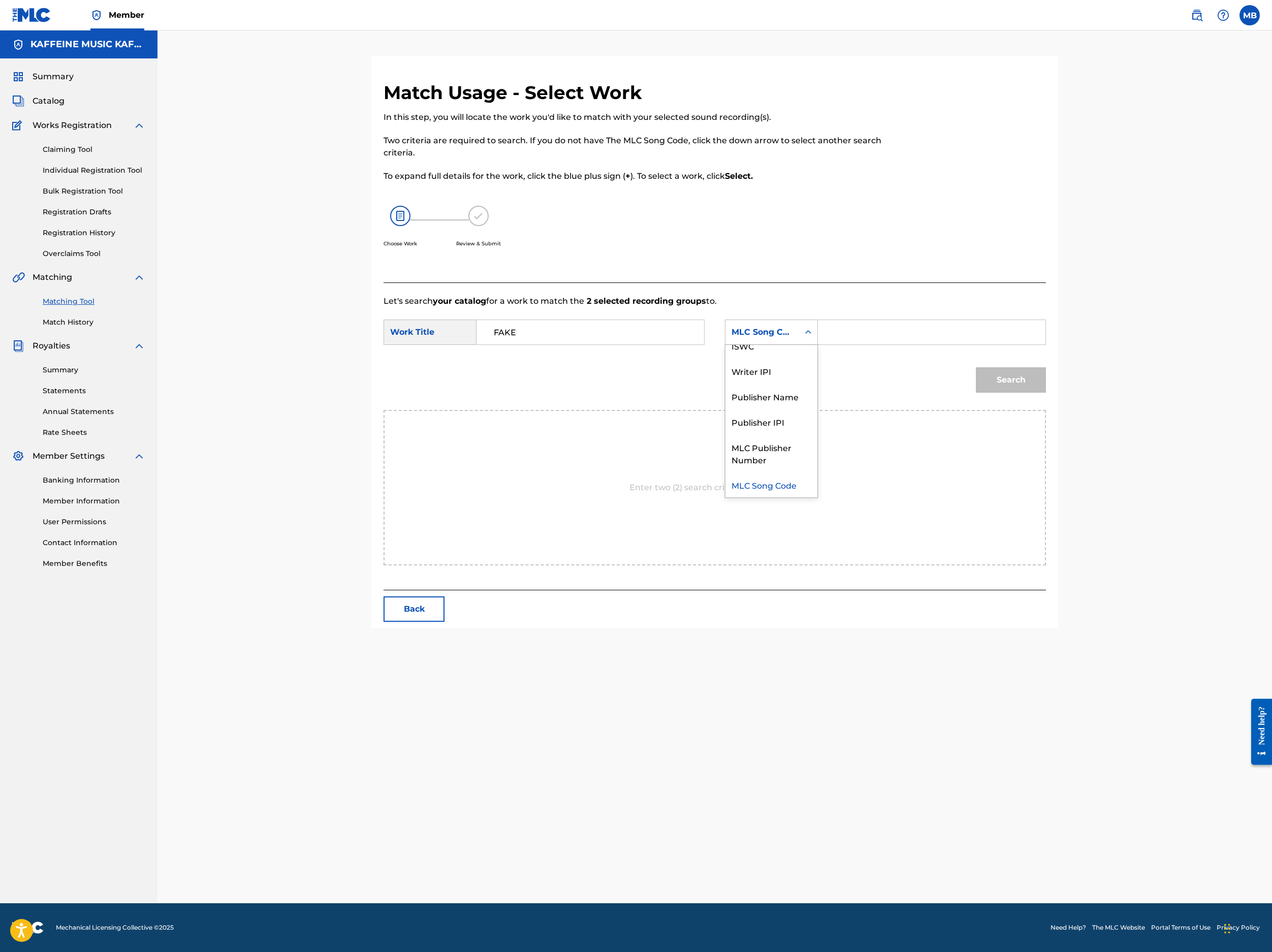
scroll to position [0, 0]
click at [951, 344] on input "Search Form" at bounding box center [931, 332] width 210 height 24
type input "Michael Bernardino"
click at [951, 392] on button "Search" at bounding box center [1011, 380] width 70 height 25
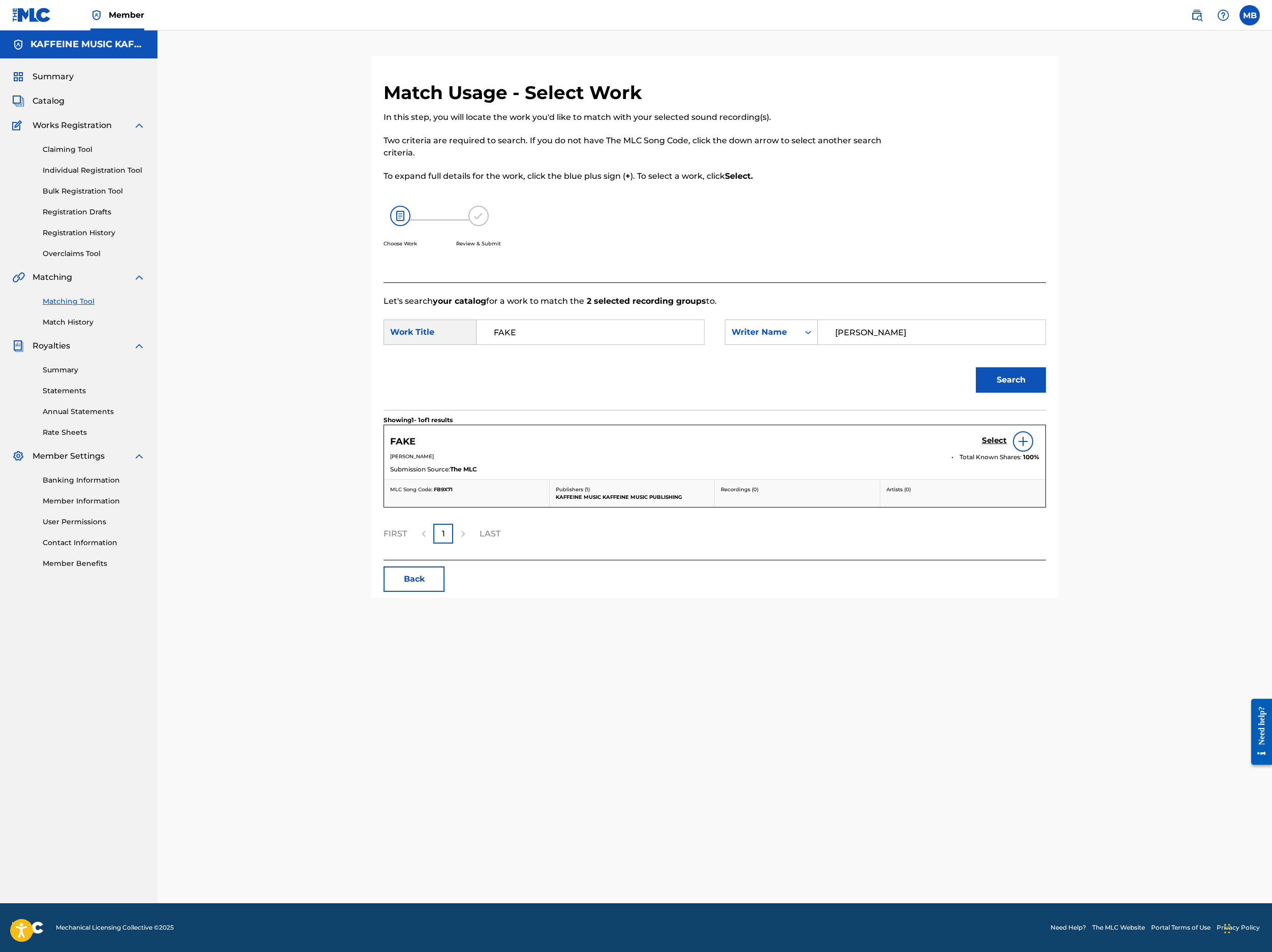
click at [951, 452] on div "Select" at bounding box center [1011, 441] width 58 height 20
click at [951, 446] on h5 "Select" at bounding box center [994, 440] width 25 height 10
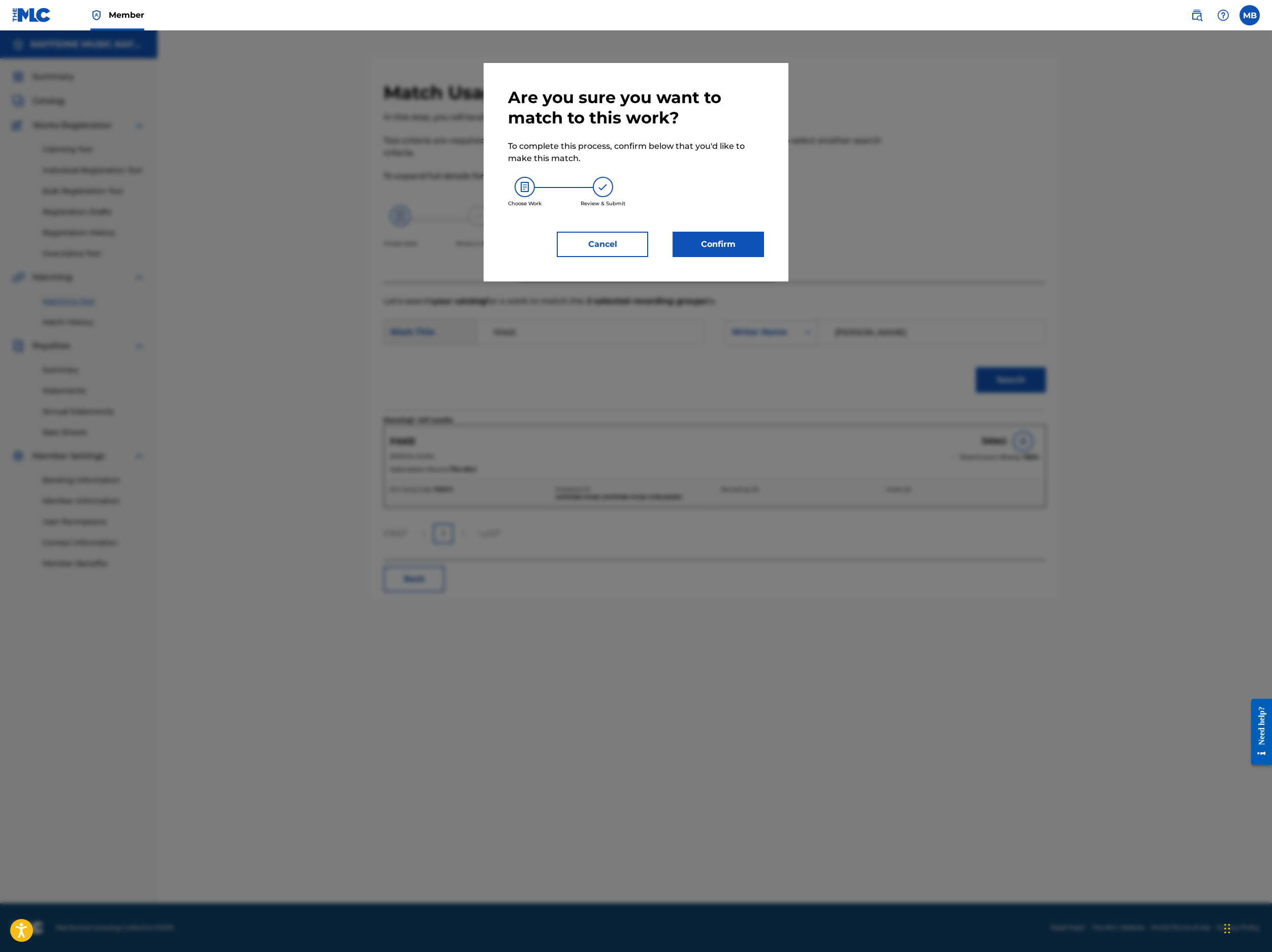
click at [764, 257] on button "Confirm" at bounding box center [719, 244] width 92 height 25
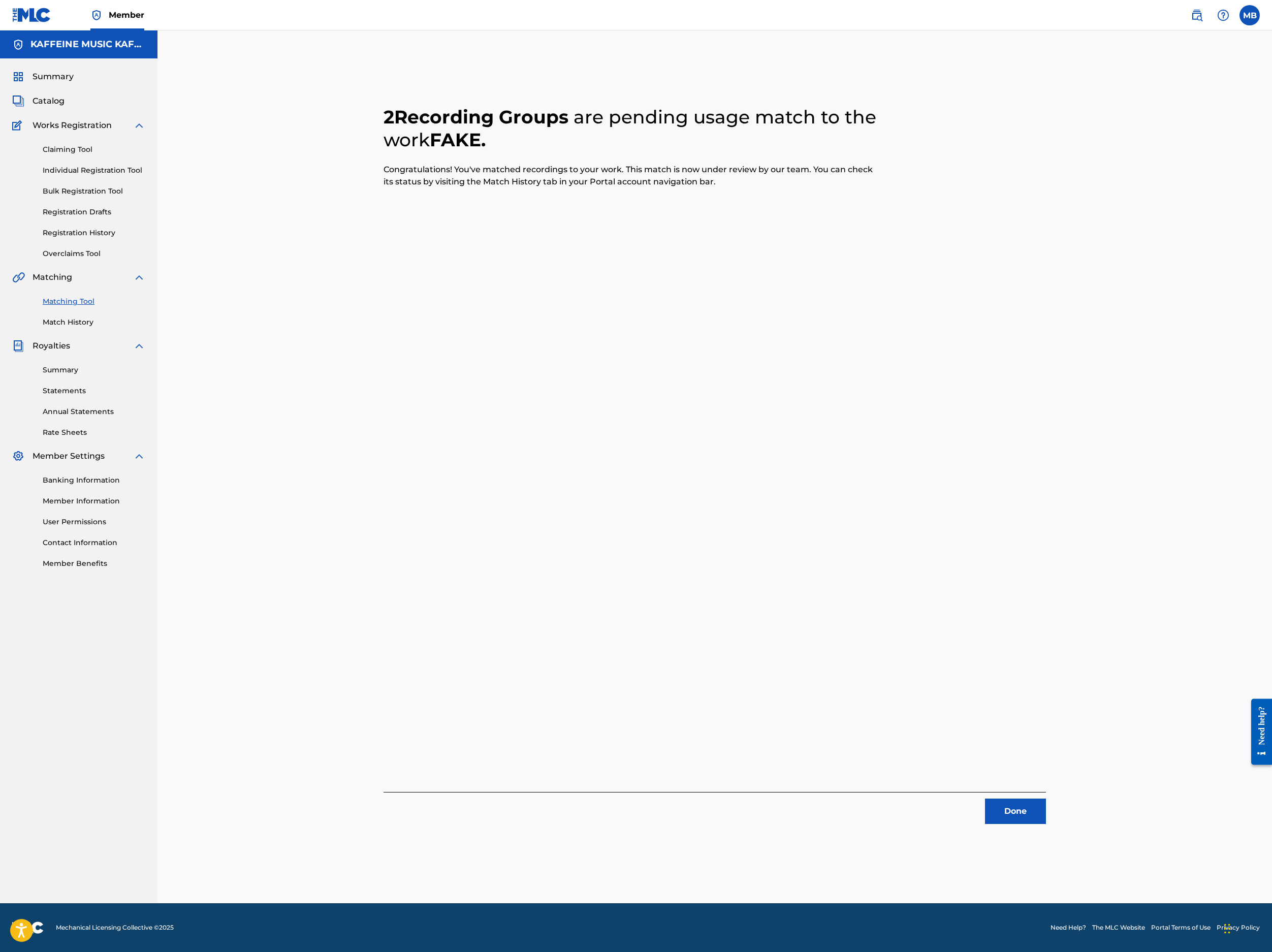
click at [951, 799] on button "Done" at bounding box center [1016, 811] width 61 height 25
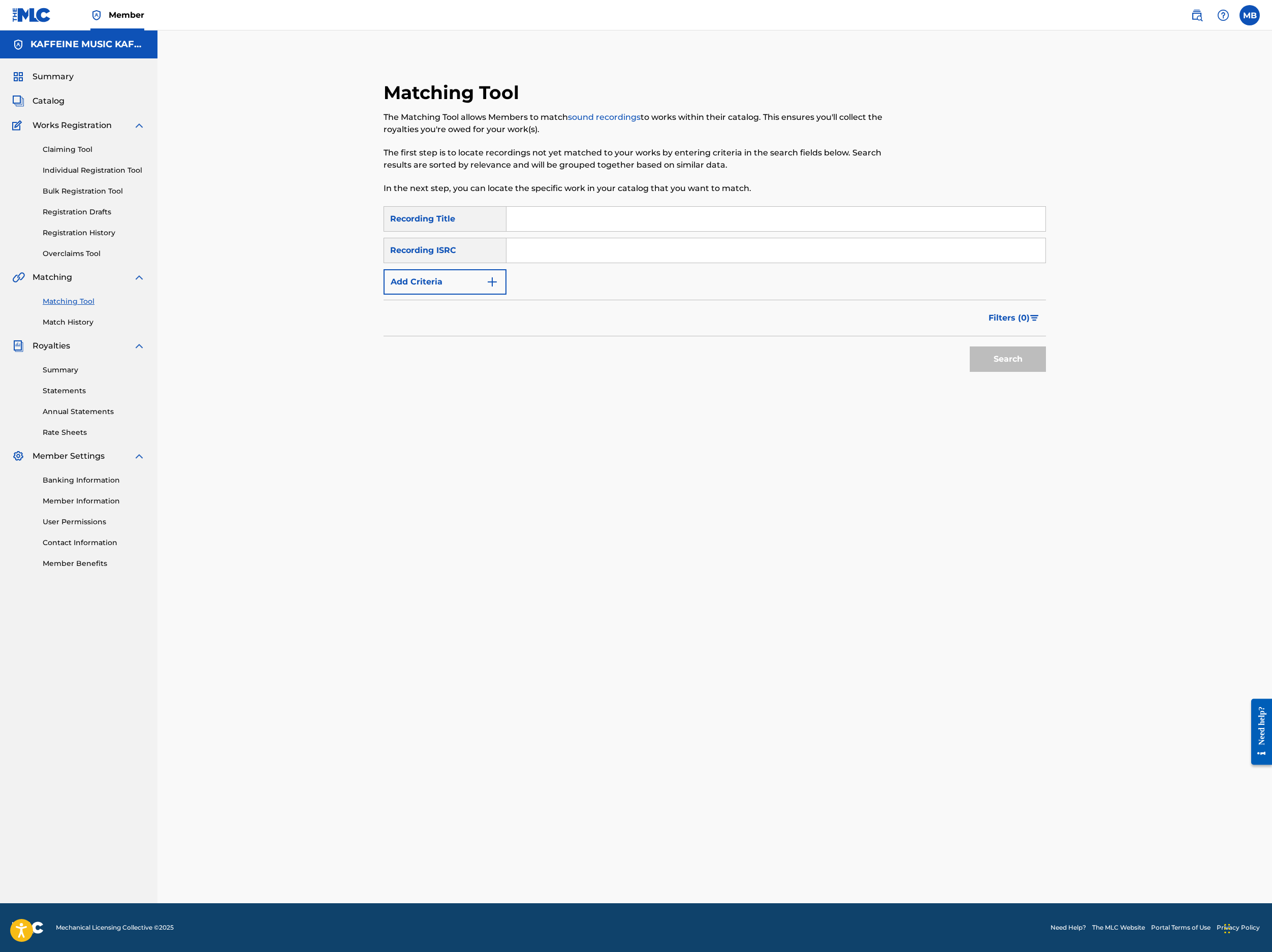
click at [611, 231] on input "Search Form" at bounding box center [776, 218] width 539 height 24
paste input "GONE BEFORE YOU"
type input "GONE BEFORE YOU"
click at [494, 295] on button "Add Criteria" at bounding box center [445, 282] width 123 height 25
click at [488, 292] on div "Writer" at bounding box center [436, 282] width 104 height 19
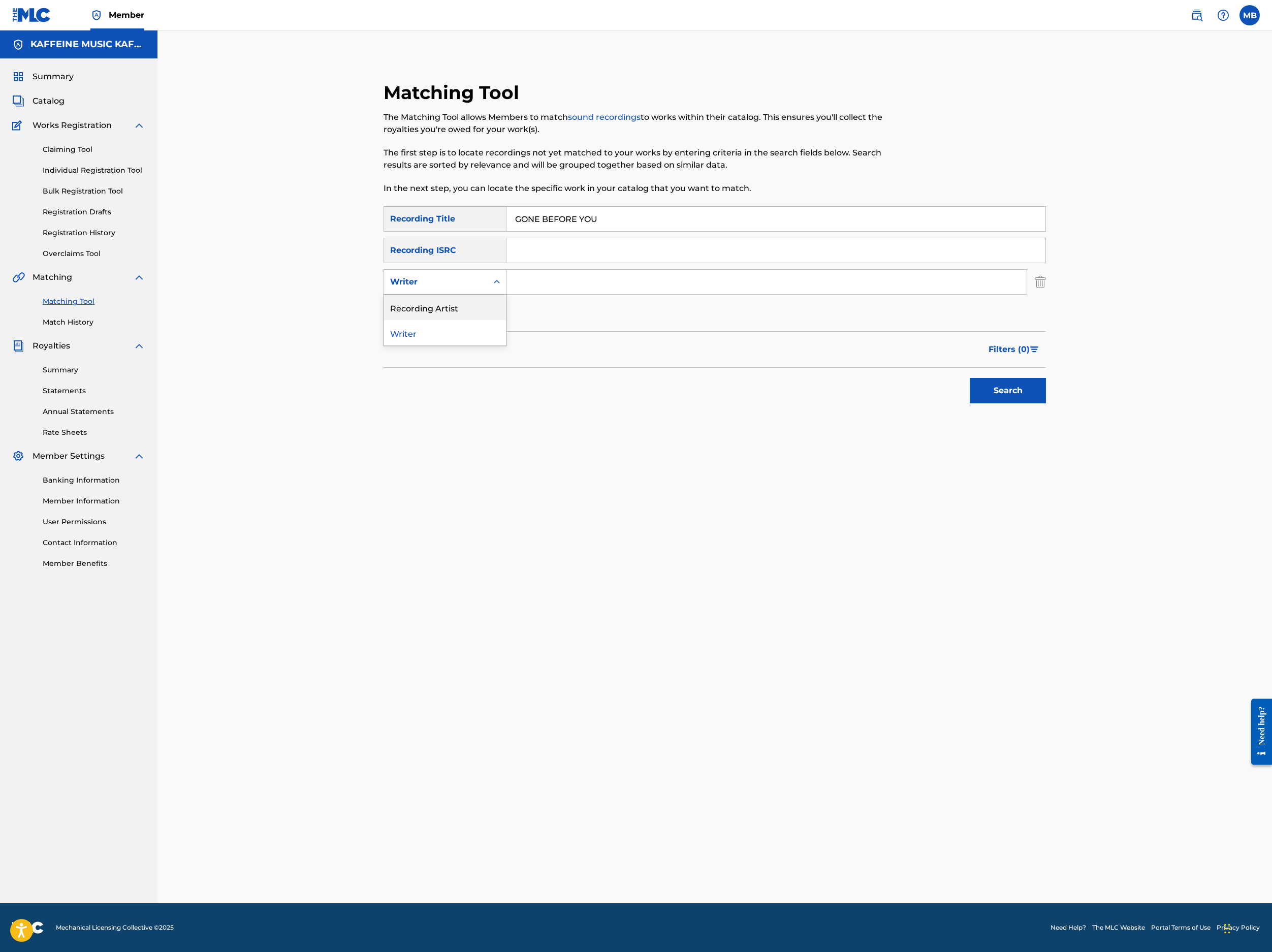
click at [493, 320] on div "Recording Artist" at bounding box center [445, 307] width 122 height 25
click at [579, 294] on input "Search Form" at bounding box center [766, 281] width 520 height 24
type input "[PERSON_NAME] Motorcycle"
click at [951, 403] on button "Search" at bounding box center [1008, 391] width 76 height 25
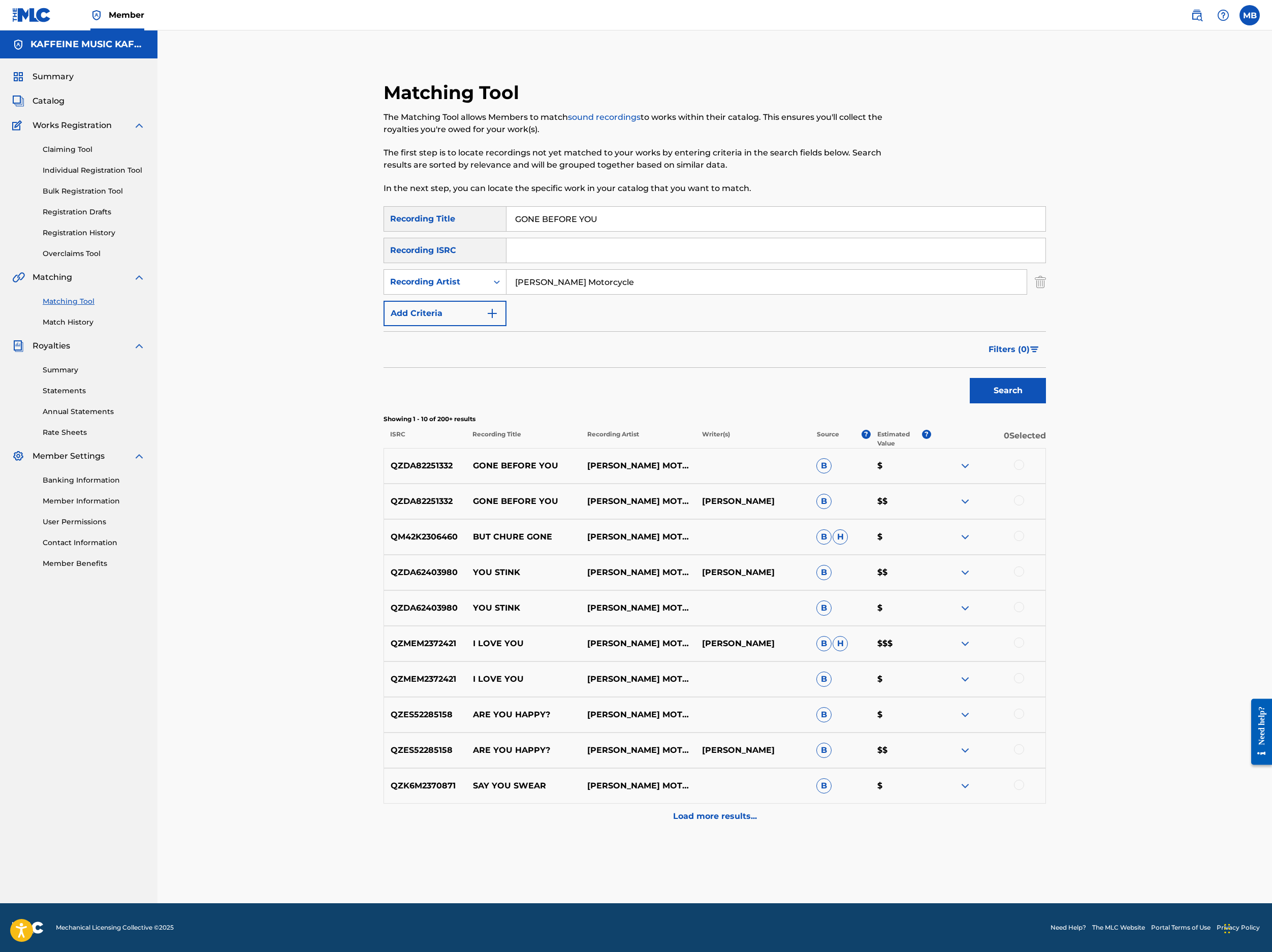
scroll to position [211, 0]
click at [951, 519] on div "QZDA82251332 GONE BEFORE YOU MICHAEL MOTORCYCLE MICHAEL BERNARDINO B $$" at bounding box center [714, 501] width 663 height 36
click at [951, 506] on div at bounding box center [1020, 500] width 10 height 10
click at [951, 470] on div at bounding box center [1020, 465] width 10 height 10
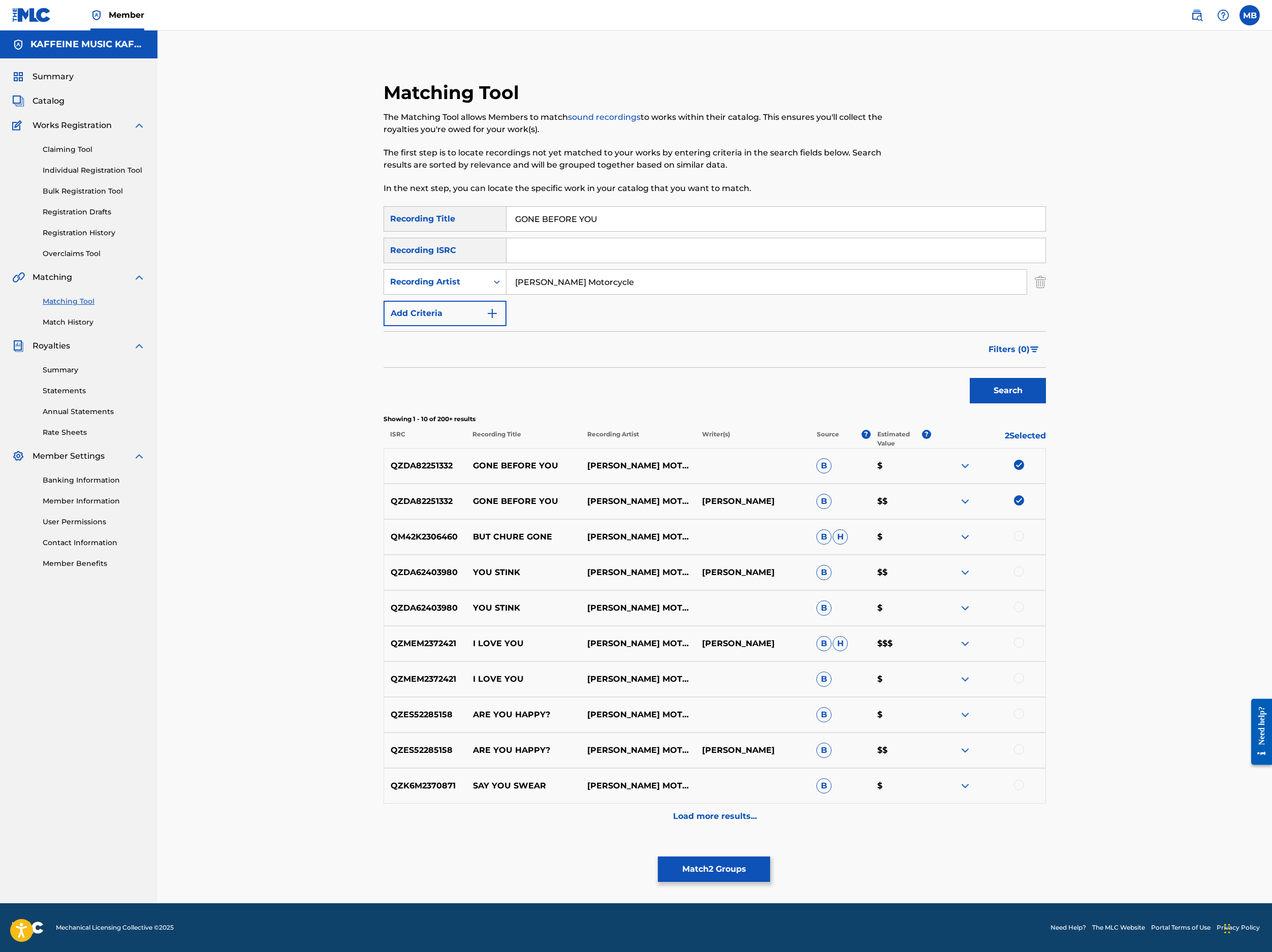
click at [770, 814] on button "Match 2 Groups" at bounding box center [714, 869] width 113 height 25
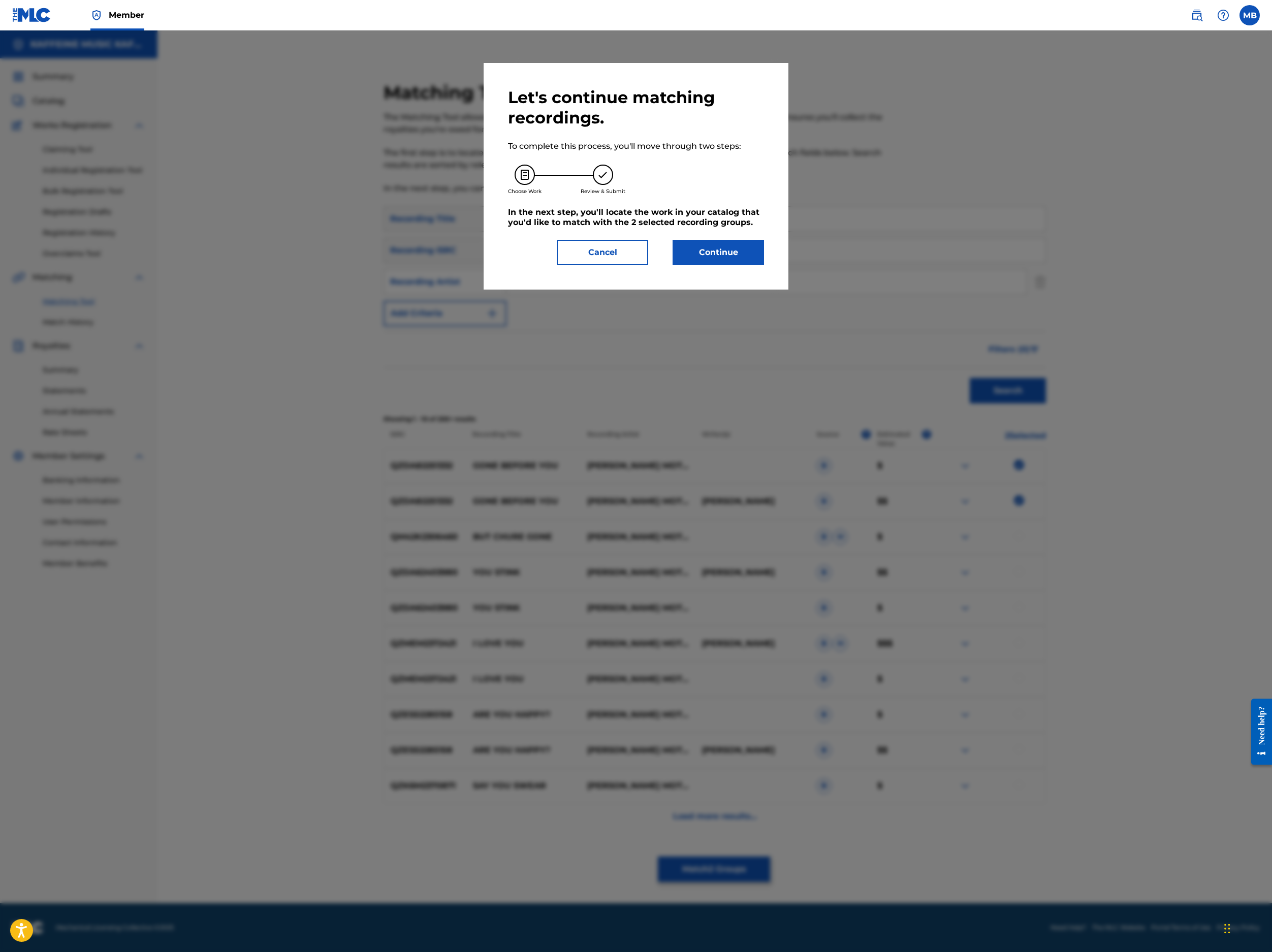
click at [733, 265] on button "Continue" at bounding box center [719, 252] width 92 height 25
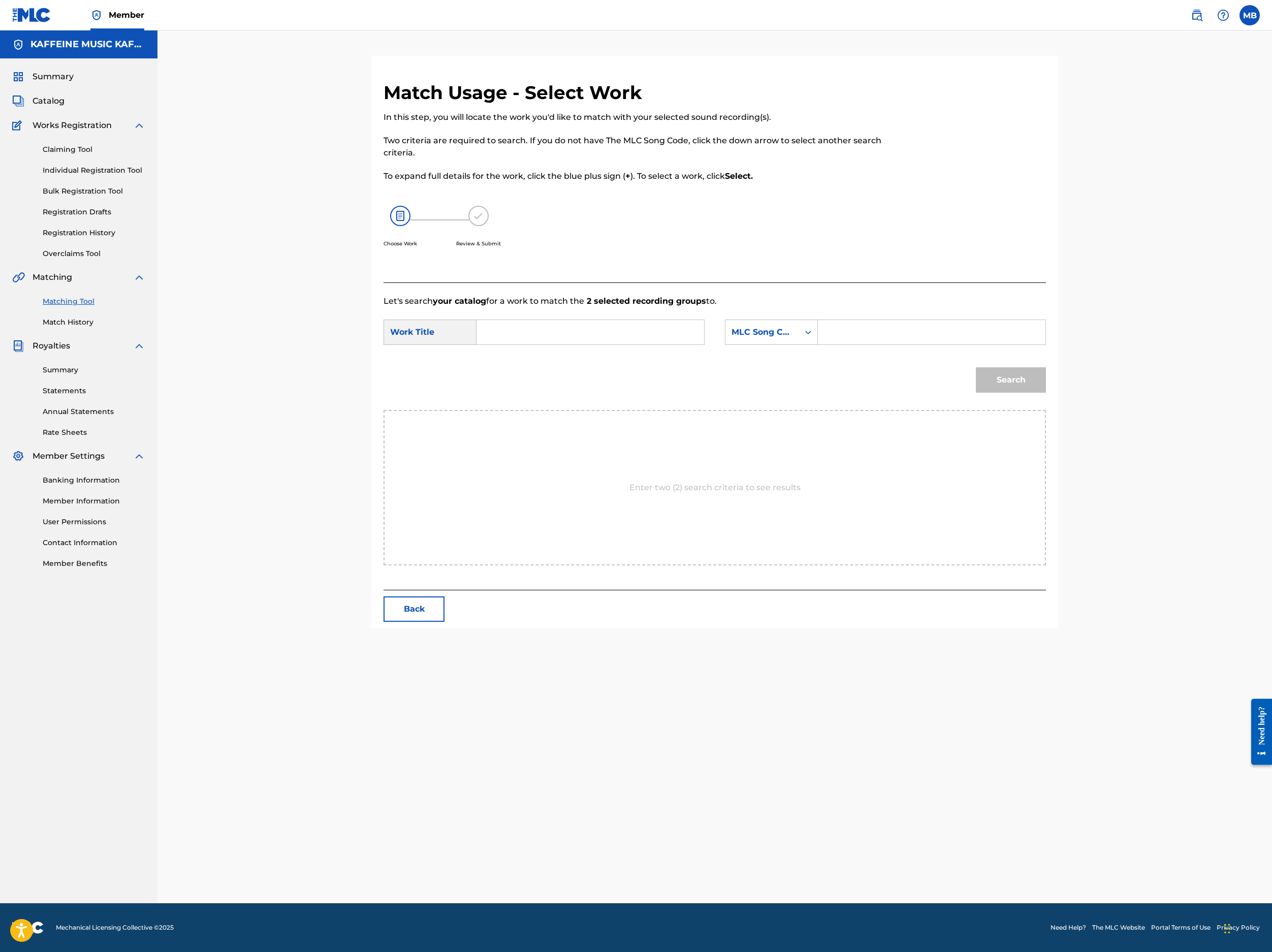
click at [685, 344] on input "Search Form" at bounding box center [590, 332] width 210 height 24
paste input "GONE BEFORE YOU"
type input "GONE BEFORE YOU"
click at [793, 338] on div "MLC Song Code" at bounding box center [762, 332] width 61 height 12
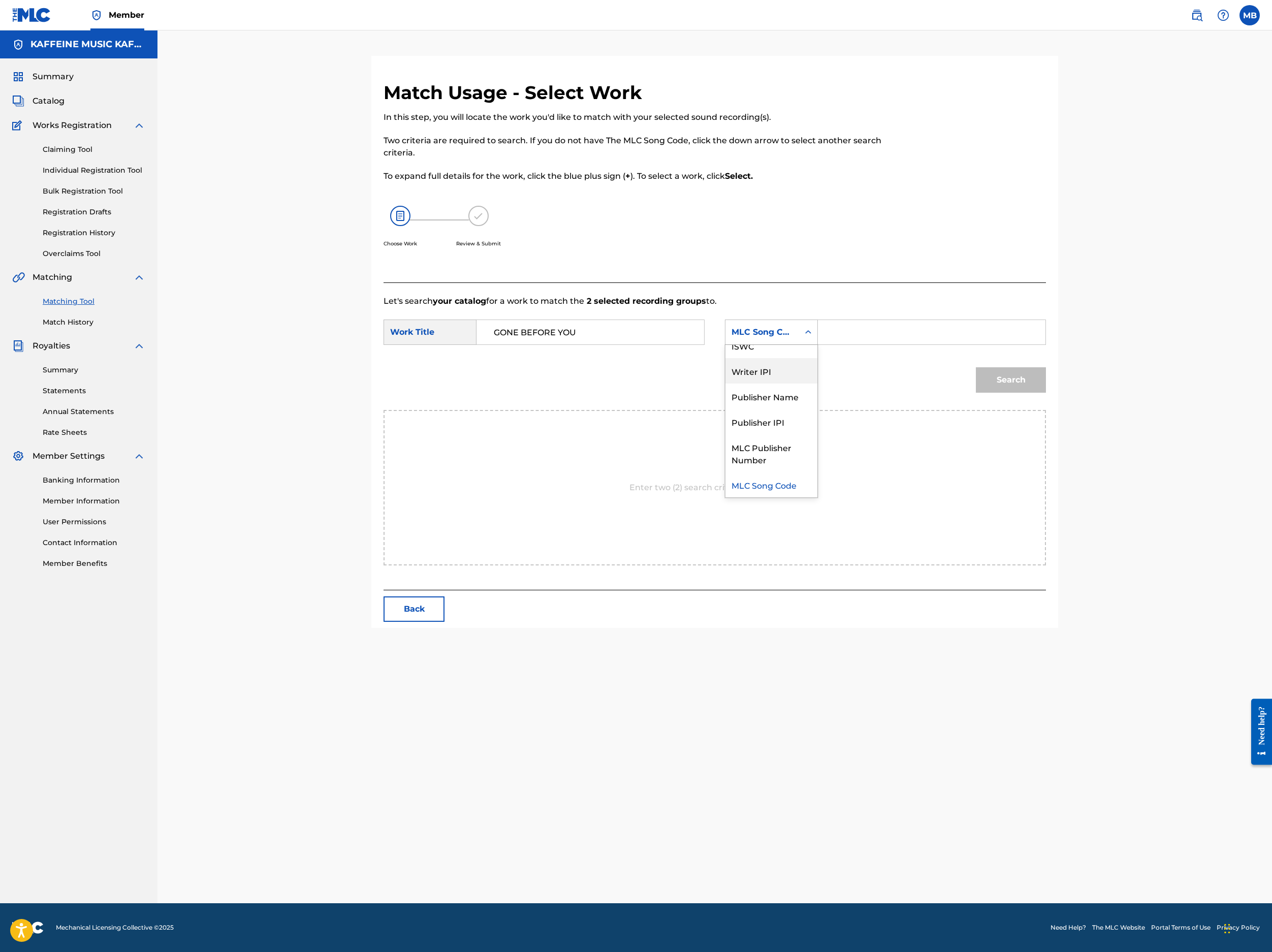
click at [799, 342] on div "MLC Song Code" at bounding box center [762, 332] width 73 height 19
click at [817, 409] on div "Publisher Name" at bounding box center [771, 396] width 92 height 25
click at [951, 344] on input "Search Form" at bounding box center [931, 332] width 210 height 24
type input "k"
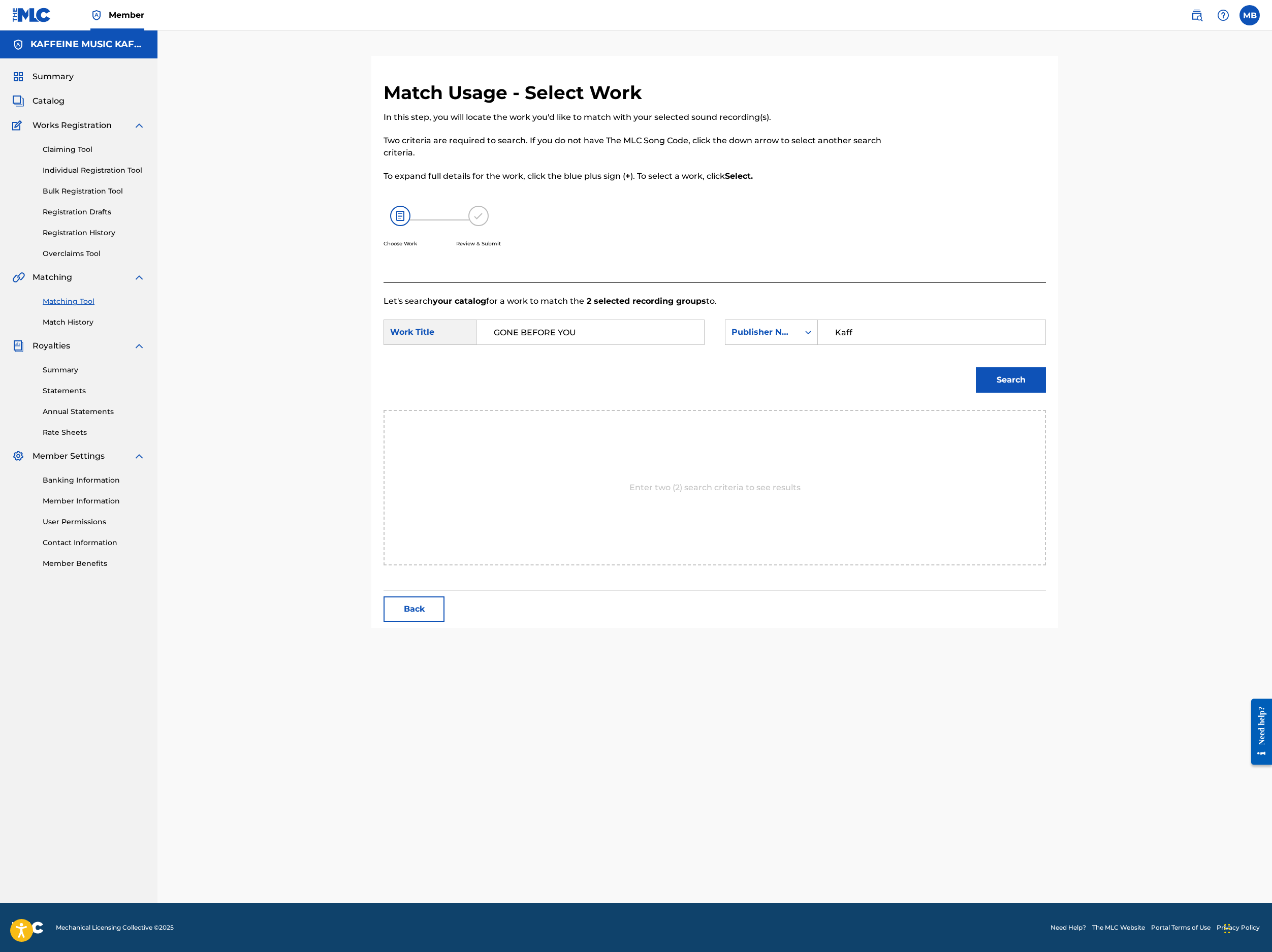
type input "Kaff"
click at [951, 392] on button "Search" at bounding box center [1011, 380] width 70 height 25
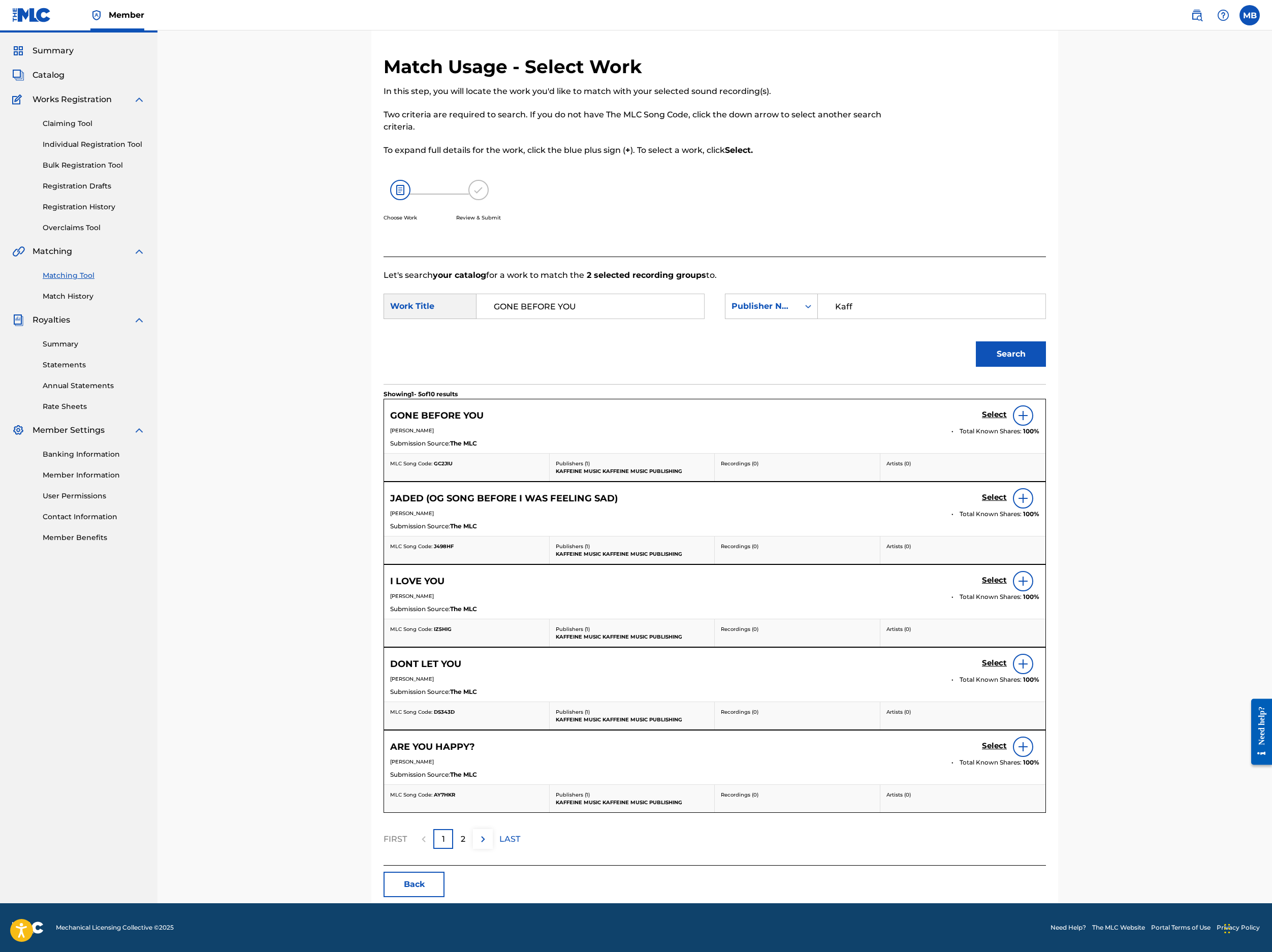
click at [951, 421] on link "Select" at bounding box center [994, 415] width 25 height 11
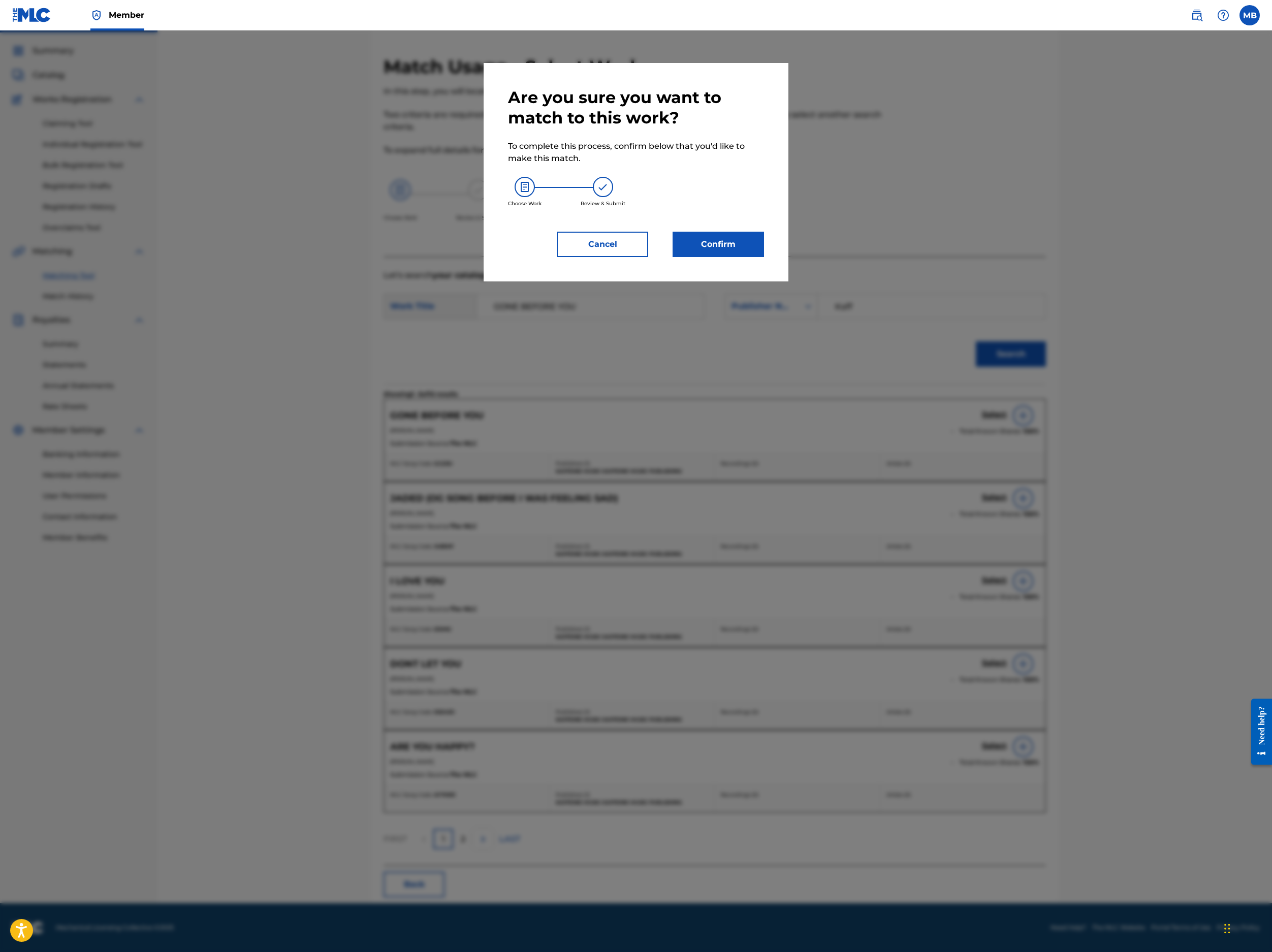
click at [764, 257] on button "Confirm" at bounding box center [719, 244] width 92 height 25
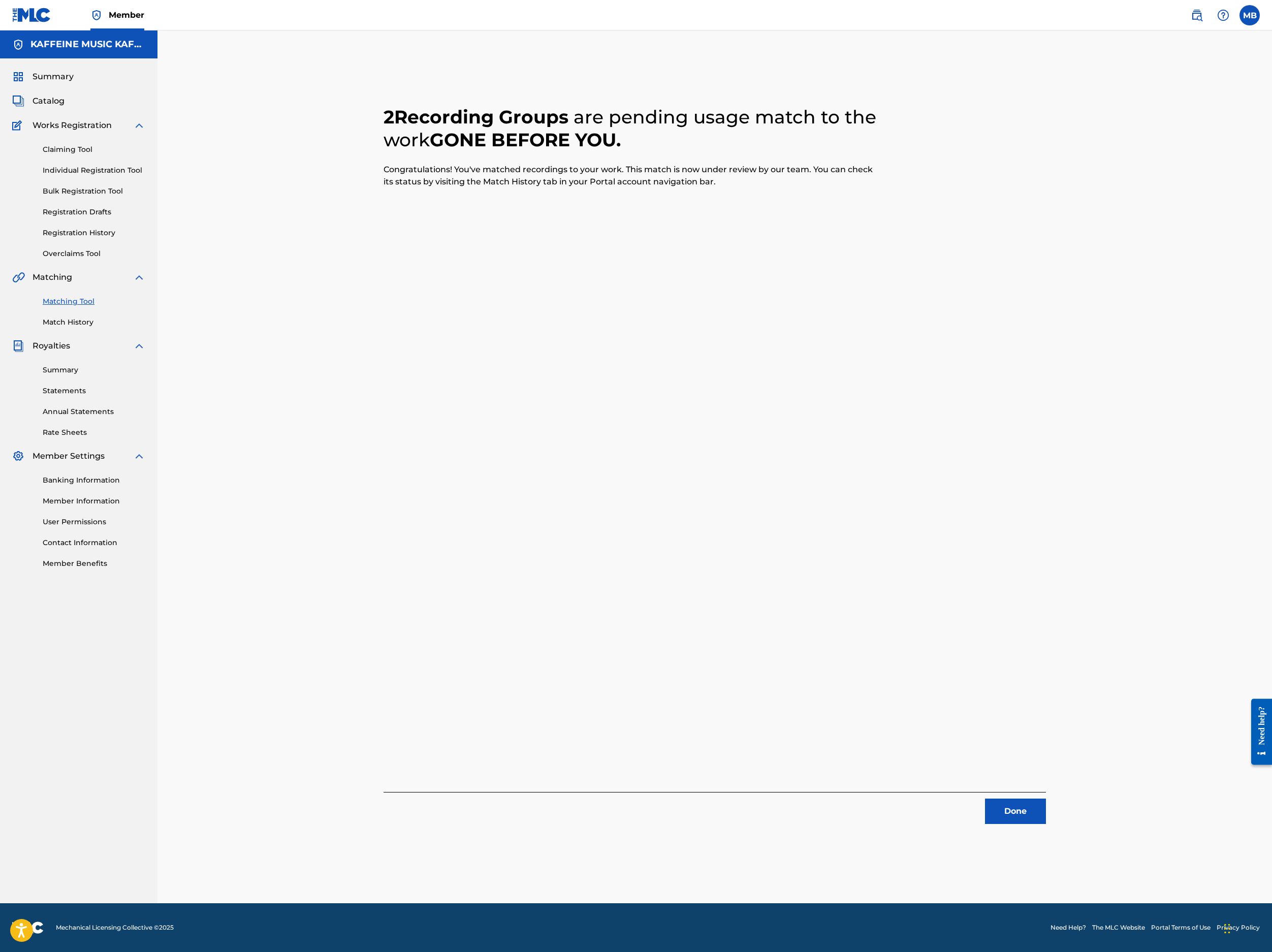
click at [951, 808] on div "2 Recording Groups are pending usage match to the work GONE BEFORE YOU . Congra…" at bounding box center [714, 479] width 712 height 848
click at [951, 799] on button "Done" at bounding box center [1016, 811] width 61 height 25
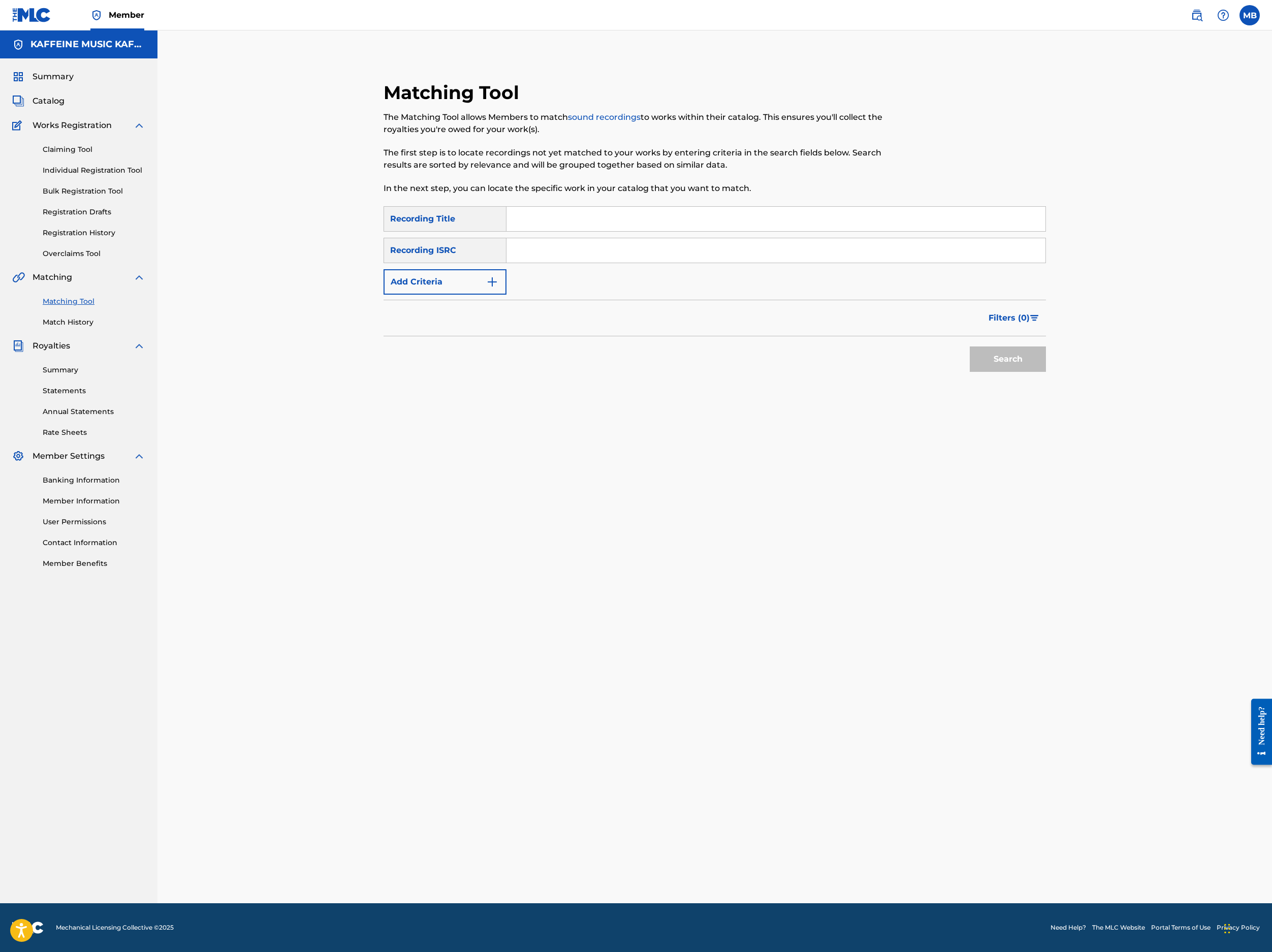
click at [873, 231] on input "Search Form" at bounding box center [776, 218] width 539 height 24
click at [414, 295] on button "Add Criteria" at bounding box center [445, 282] width 123 height 25
click at [433, 295] on div "Writer" at bounding box center [445, 282] width 123 height 25
click at [608, 326] on div "SearchWithCriteriac32baa32-2a0f-40b5-aeb1-33025d2f9a8f Recording Title SearchWi…" at bounding box center [714, 267] width 663 height 120
click at [488, 292] on div "Writer" at bounding box center [436, 282] width 104 height 19
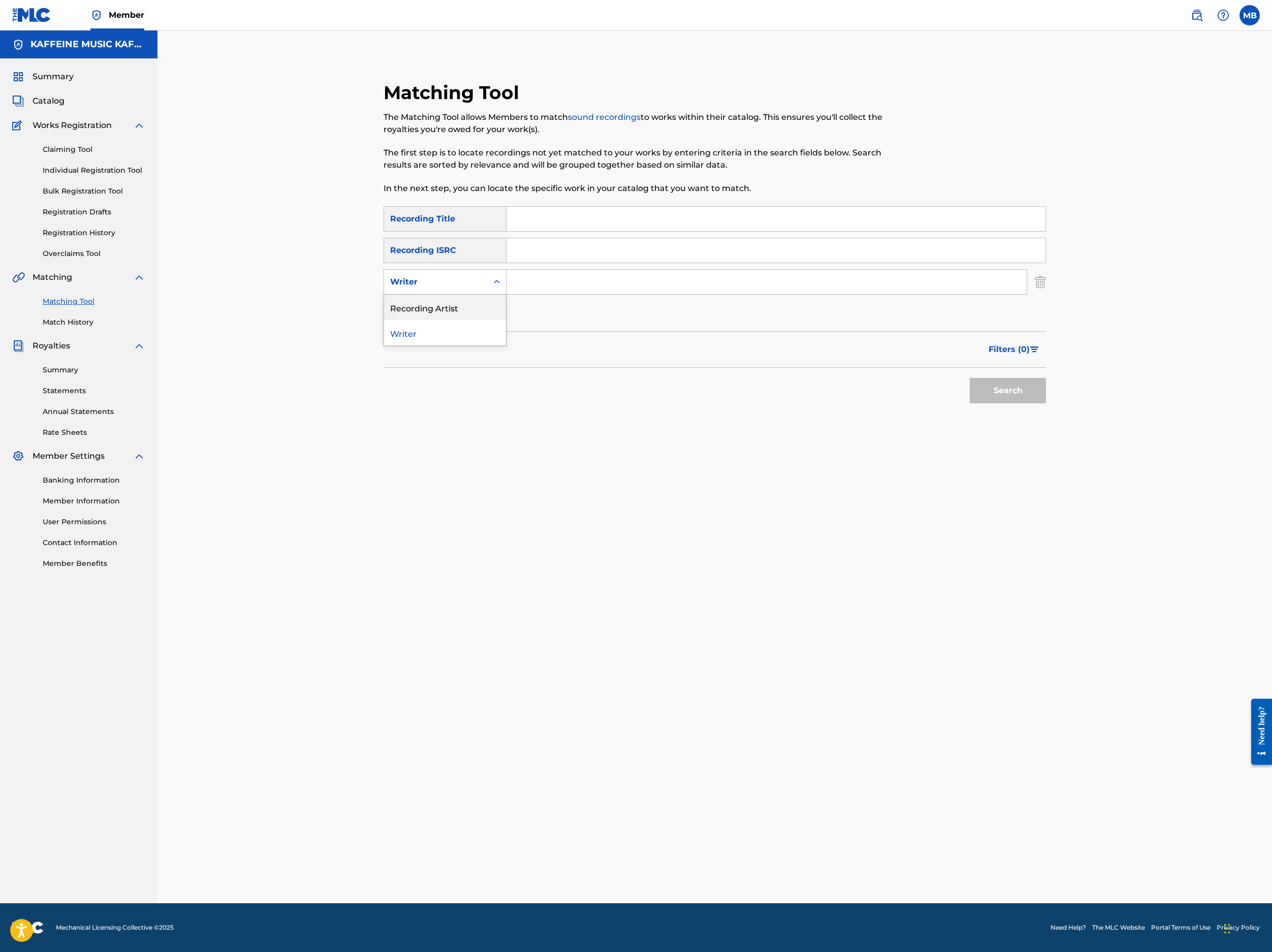
click at [492, 320] on div "Recording Artist" at bounding box center [445, 307] width 122 height 25
click at [603, 294] on input "Search Form" at bounding box center [766, 281] width 520 height 24
type input "[PERSON_NAME] Motorcycle"
click at [686, 231] on input "Search Form" at bounding box center [776, 218] width 539 height 24
click at [862, 231] on input "Search Form" at bounding box center [776, 218] width 539 height 24
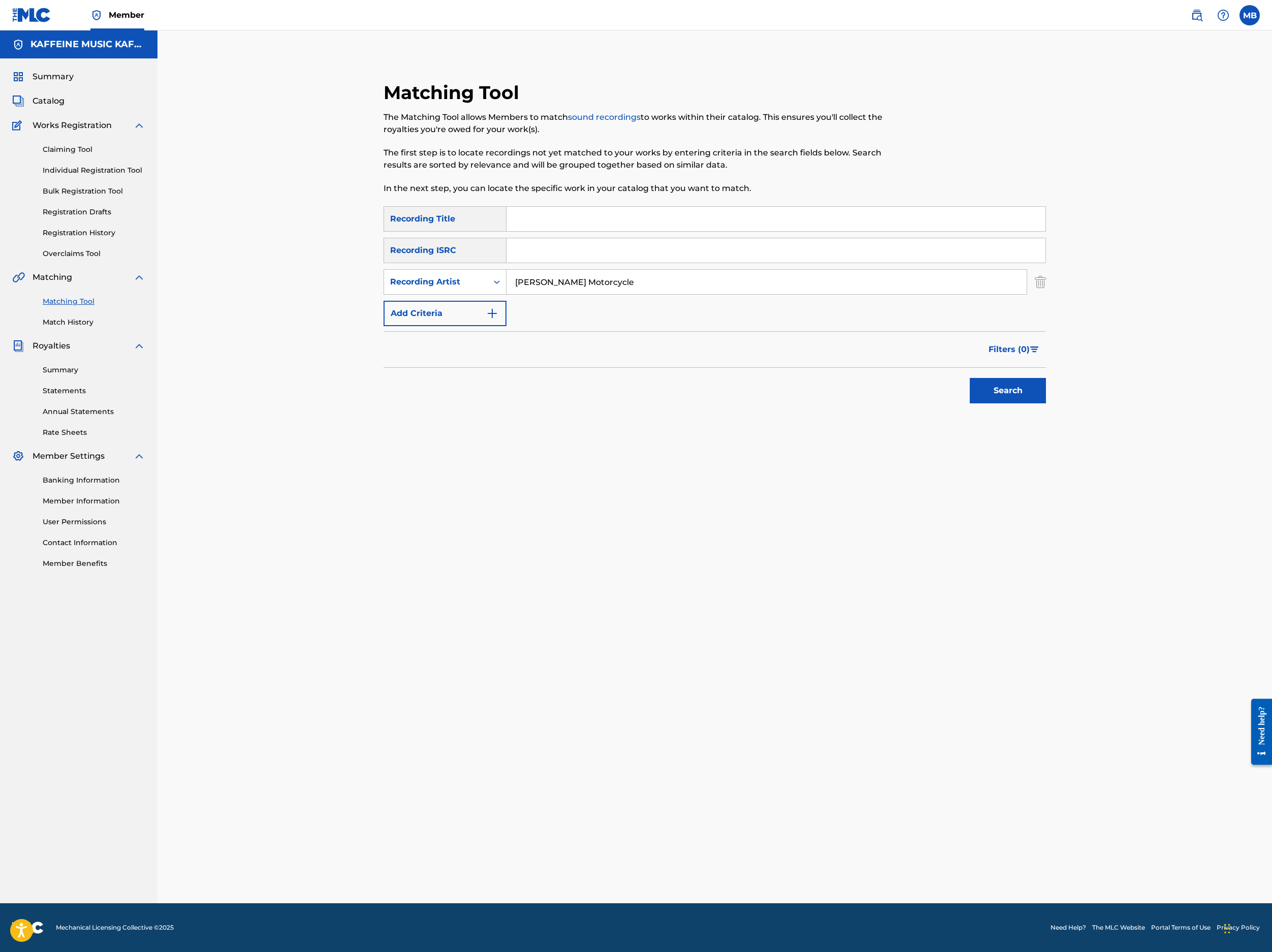
click at [862, 231] on input "Search Form" at bounding box center [776, 218] width 539 height 24
paste input "GAMEBOX"
type input "GAMEBOX"
click at [951, 403] on button "Search" at bounding box center [1008, 391] width 76 height 25
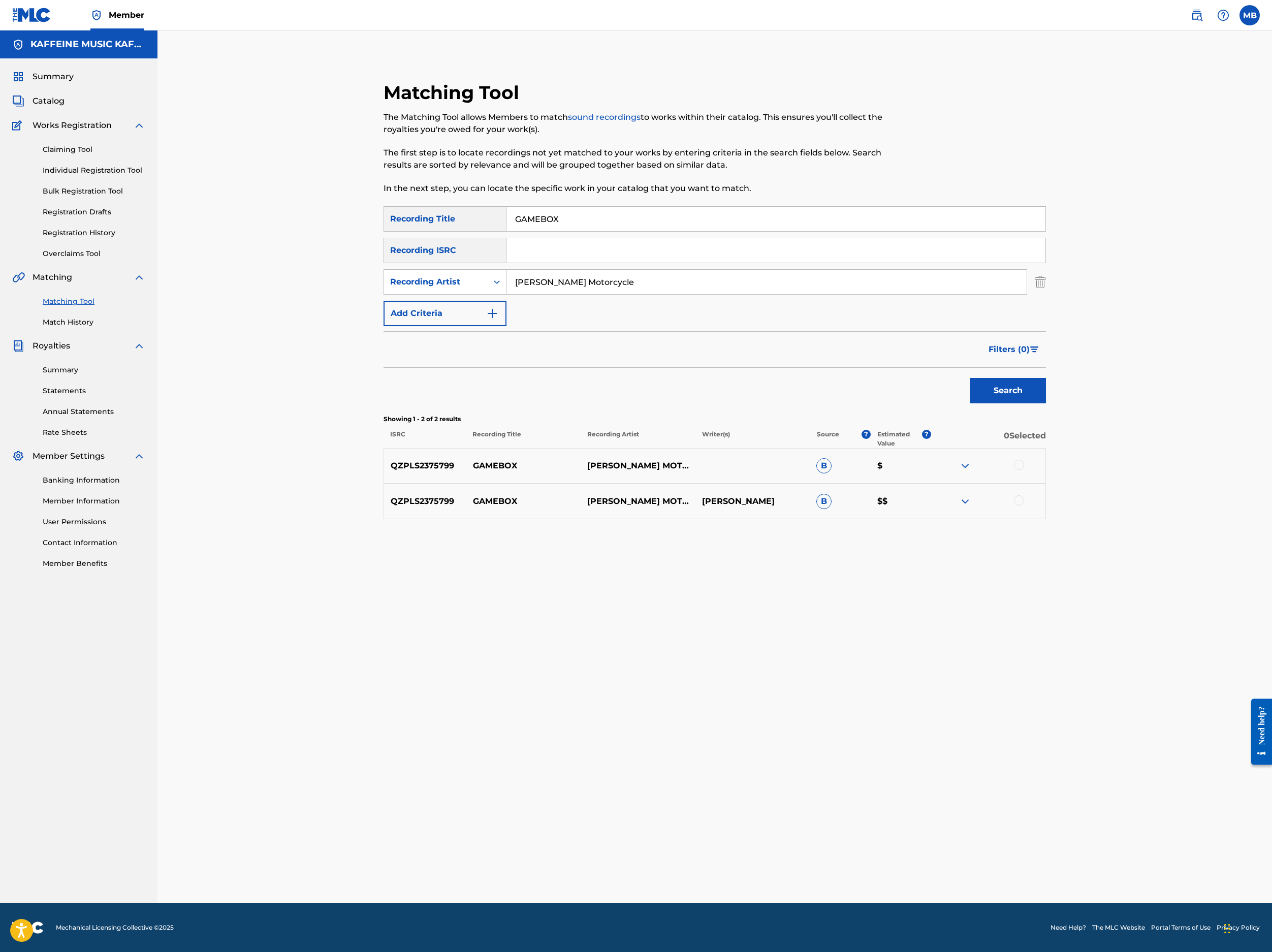
click at [951, 470] on div at bounding box center [1020, 465] width 10 height 10
click at [951, 519] on div "QZPLS2375799 GAMEBOX MICHAEL MOTORCYCLE MICHAEL BERNARDINO B $$" at bounding box center [714, 501] width 663 height 36
click at [951, 506] on div at bounding box center [1020, 500] width 10 height 10
click at [770, 814] on button "Match 2 Groups" at bounding box center [714, 869] width 113 height 25
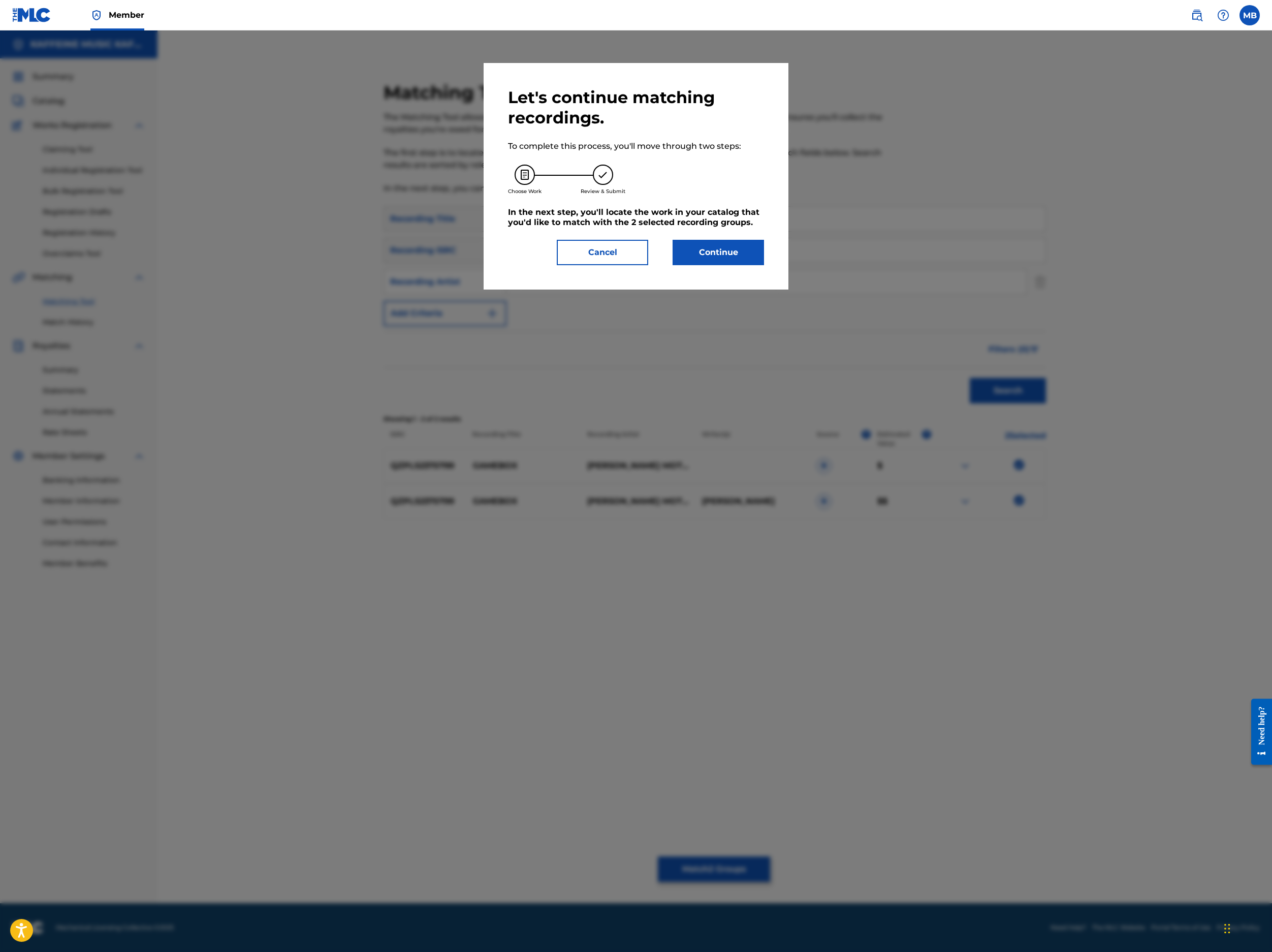
click at [764, 265] on button "Continue" at bounding box center [719, 252] width 92 height 25
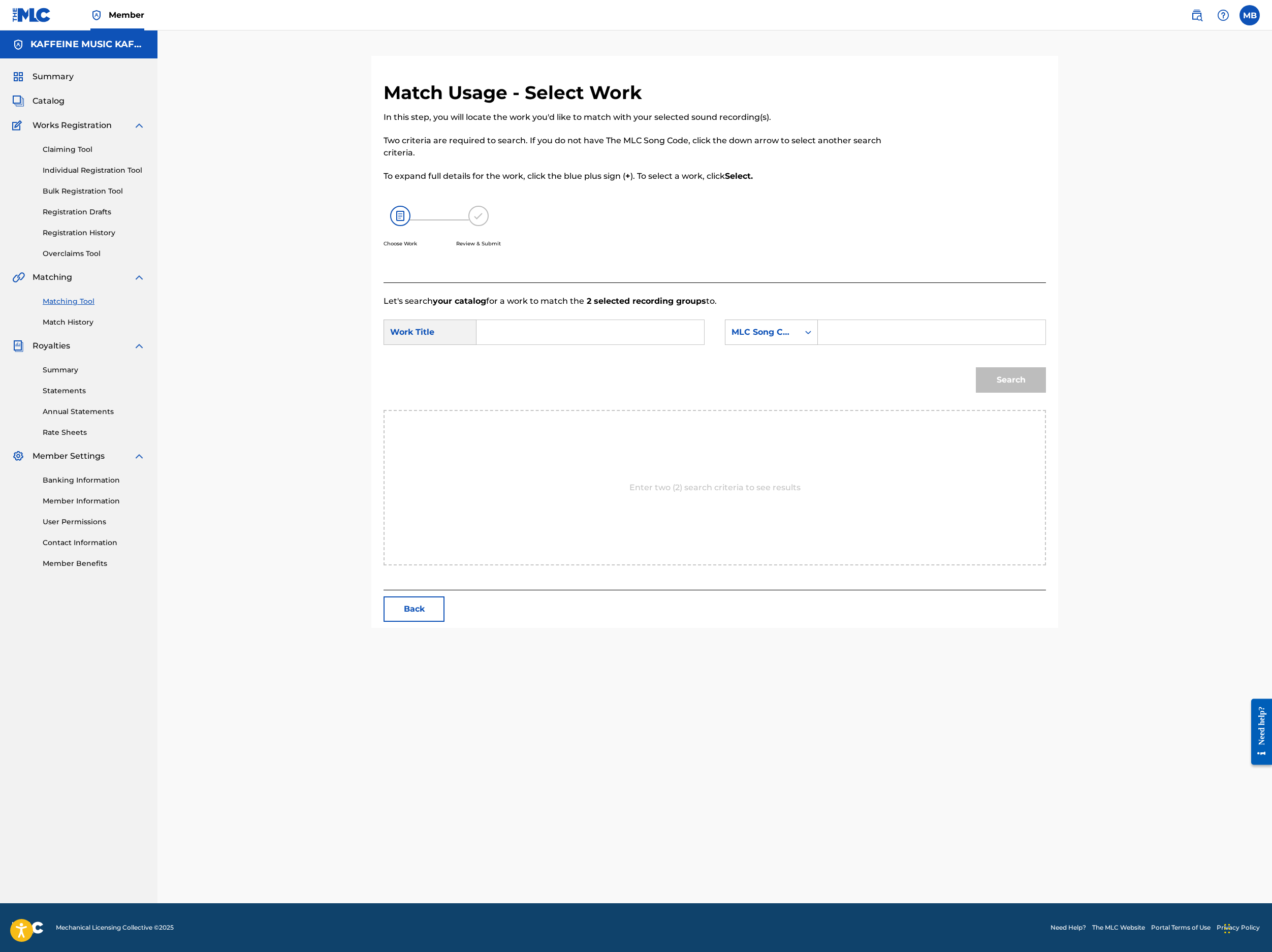
click at [689, 344] on input "Search Form" at bounding box center [590, 332] width 210 height 24
paste input "GAMEBOX"
type input "GAMEBOX"
click at [799, 342] on div "MLC Song Code" at bounding box center [762, 332] width 73 height 19
click at [817, 409] on div "Publisher Name" at bounding box center [771, 396] width 92 height 25
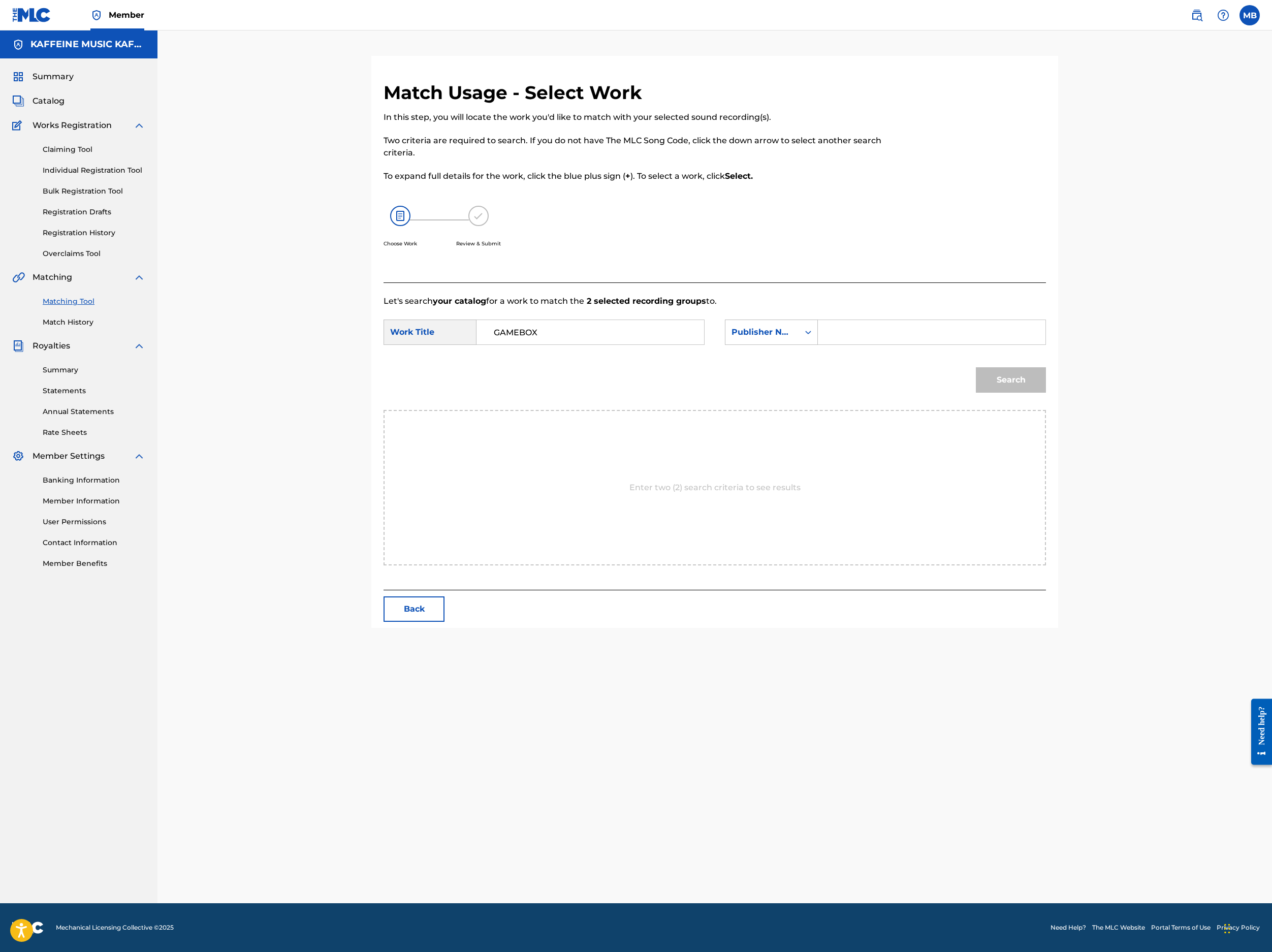
click at [951, 344] on input "Search Form" at bounding box center [931, 332] width 210 height 24
type input "Kaff"
click at [951, 392] on button "Search" at bounding box center [1011, 380] width 70 height 25
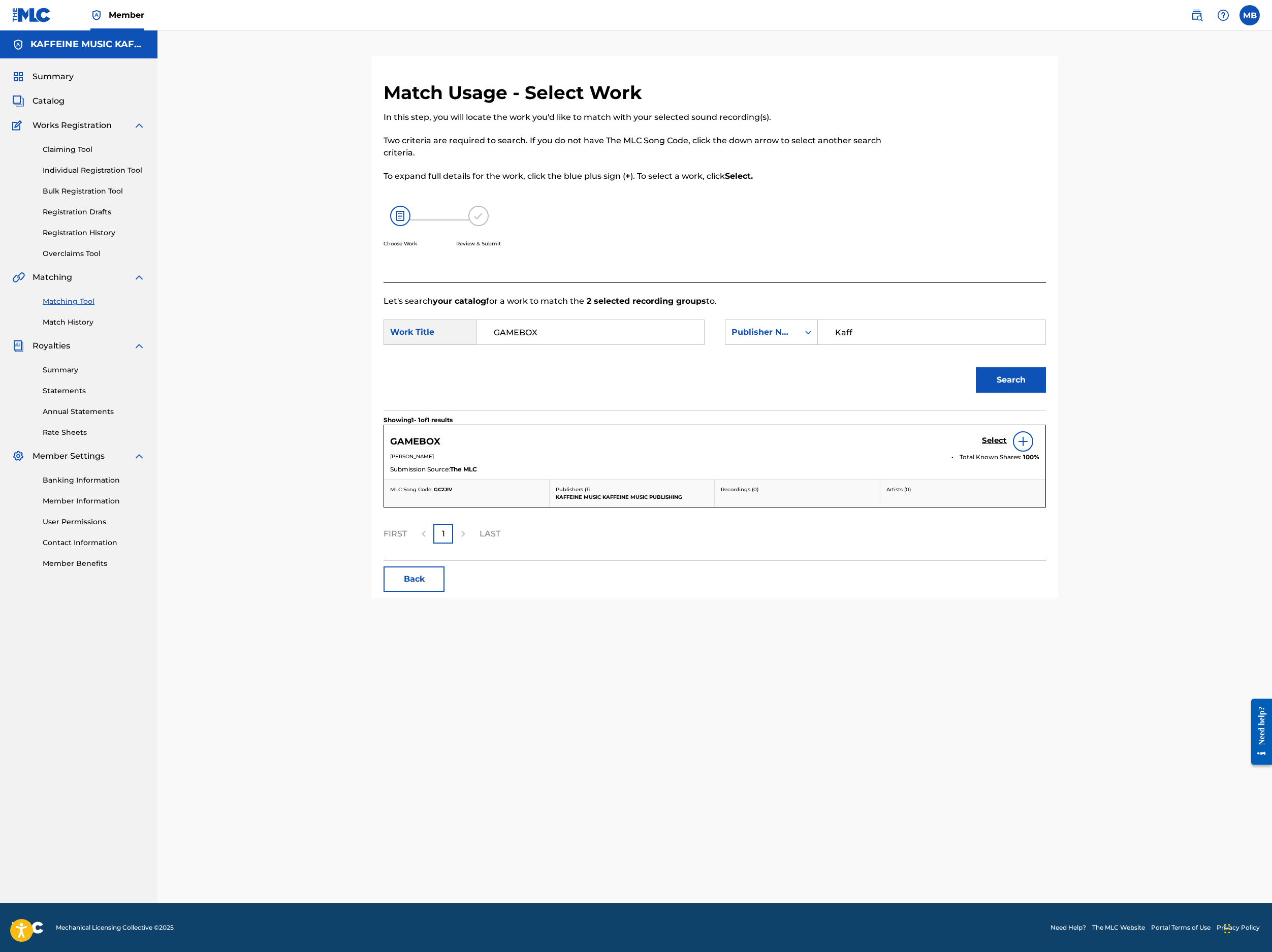
click at [951, 446] on h5 "Select" at bounding box center [994, 440] width 25 height 10
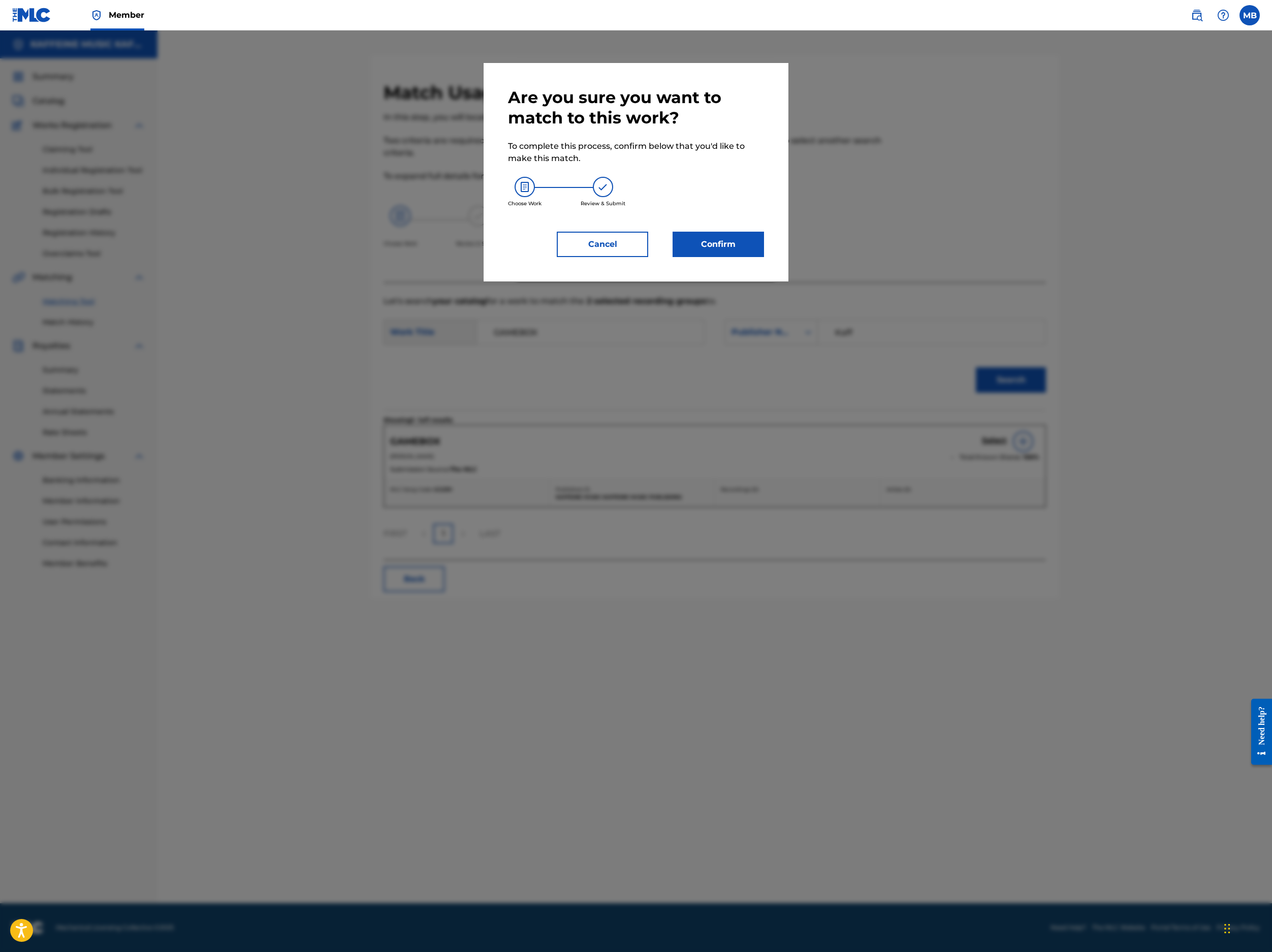
click at [764, 257] on button "Confirm" at bounding box center [719, 244] width 92 height 25
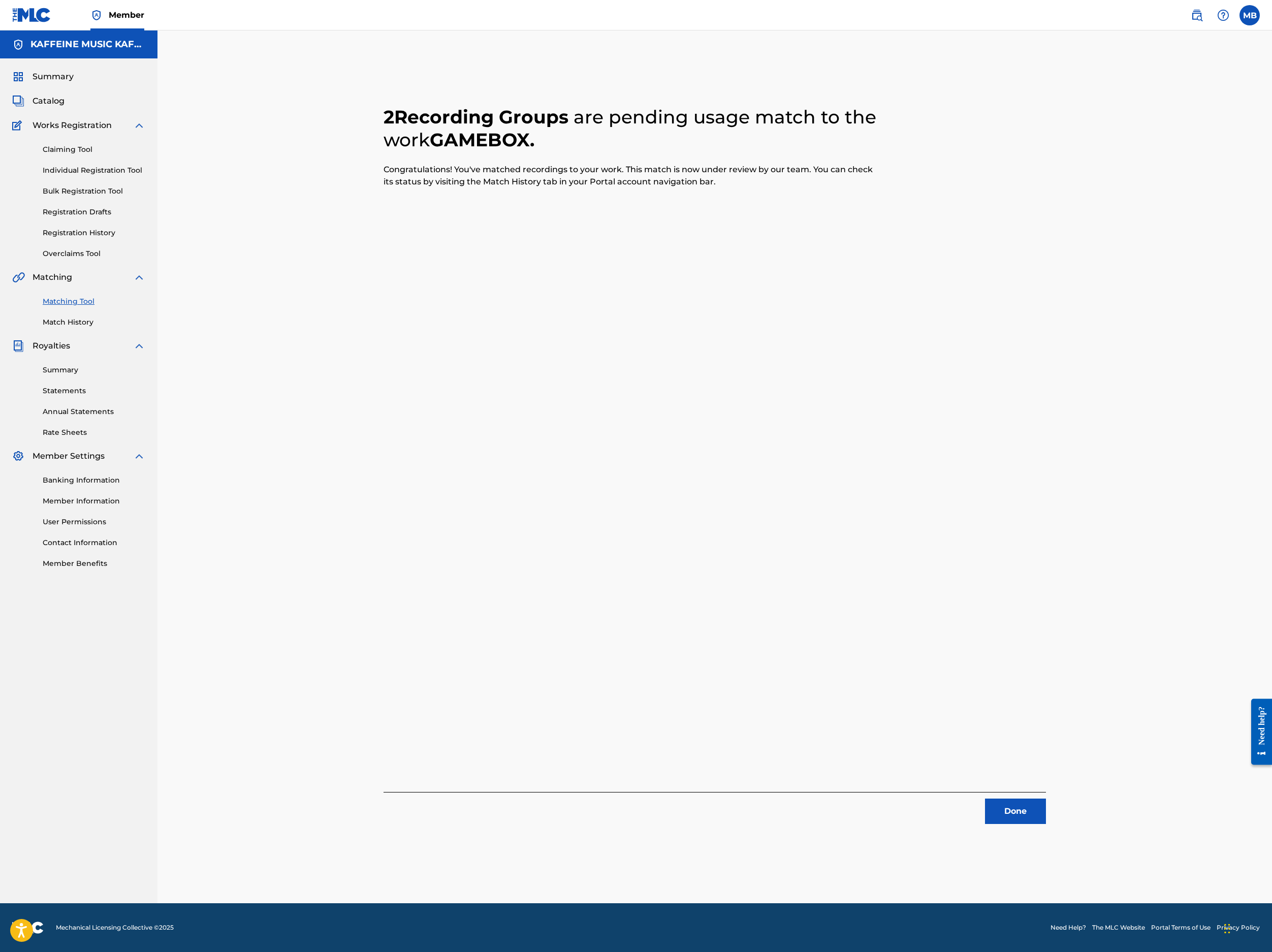
click at [951, 799] on button "Done" at bounding box center [1016, 811] width 61 height 25
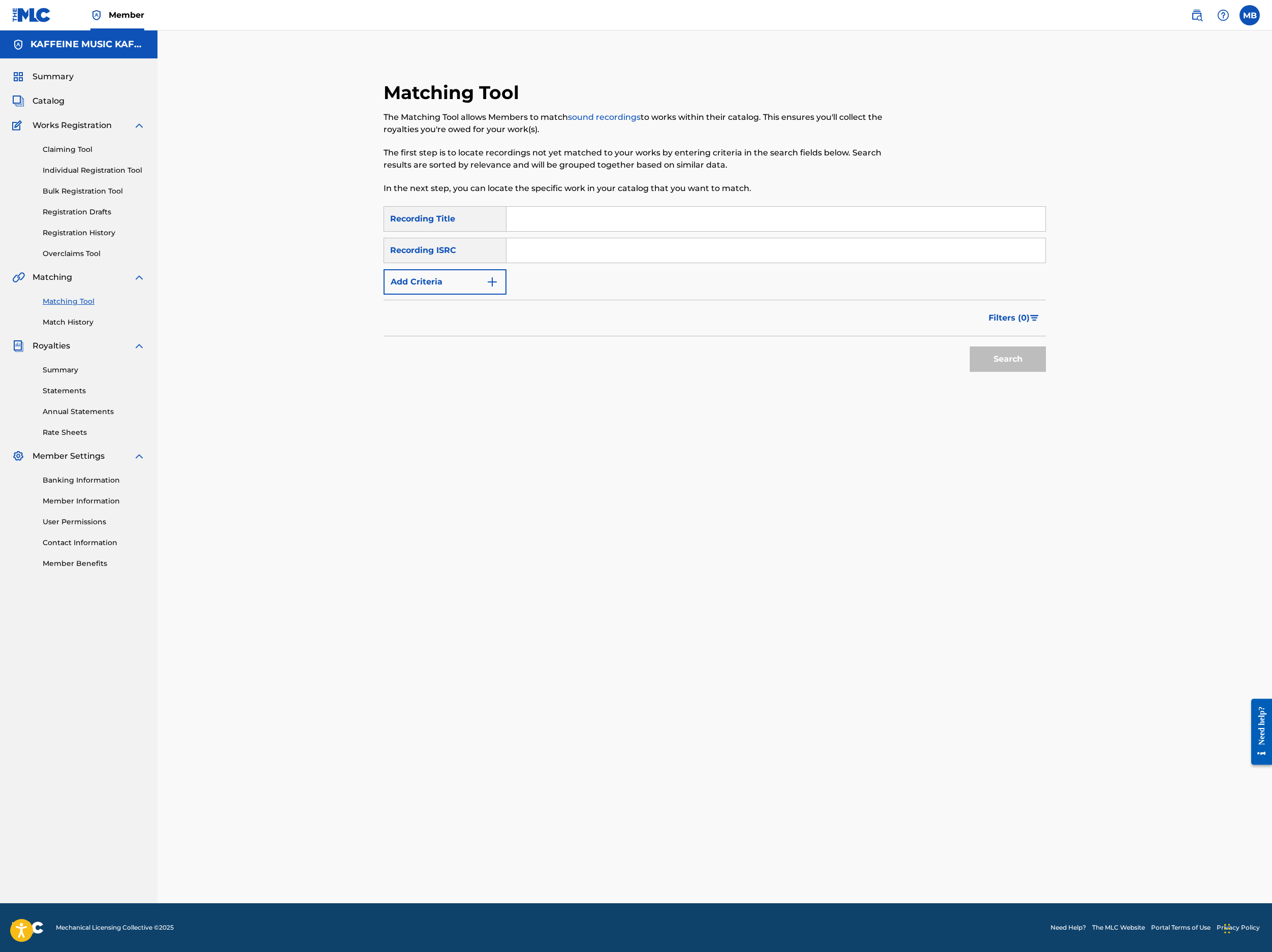
click at [783, 231] on input "Search Form" at bounding box center [776, 218] width 539 height 24
paste input "GROOVY BOOLA"
type input "GROOVY BOOLA"
click at [459, 295] on button "Add Criteria" at bounding box center [445, 282] width 123 height 25
click at [459, 292] on div "Writer" at bounding box center [436, 282] width 104 height 19
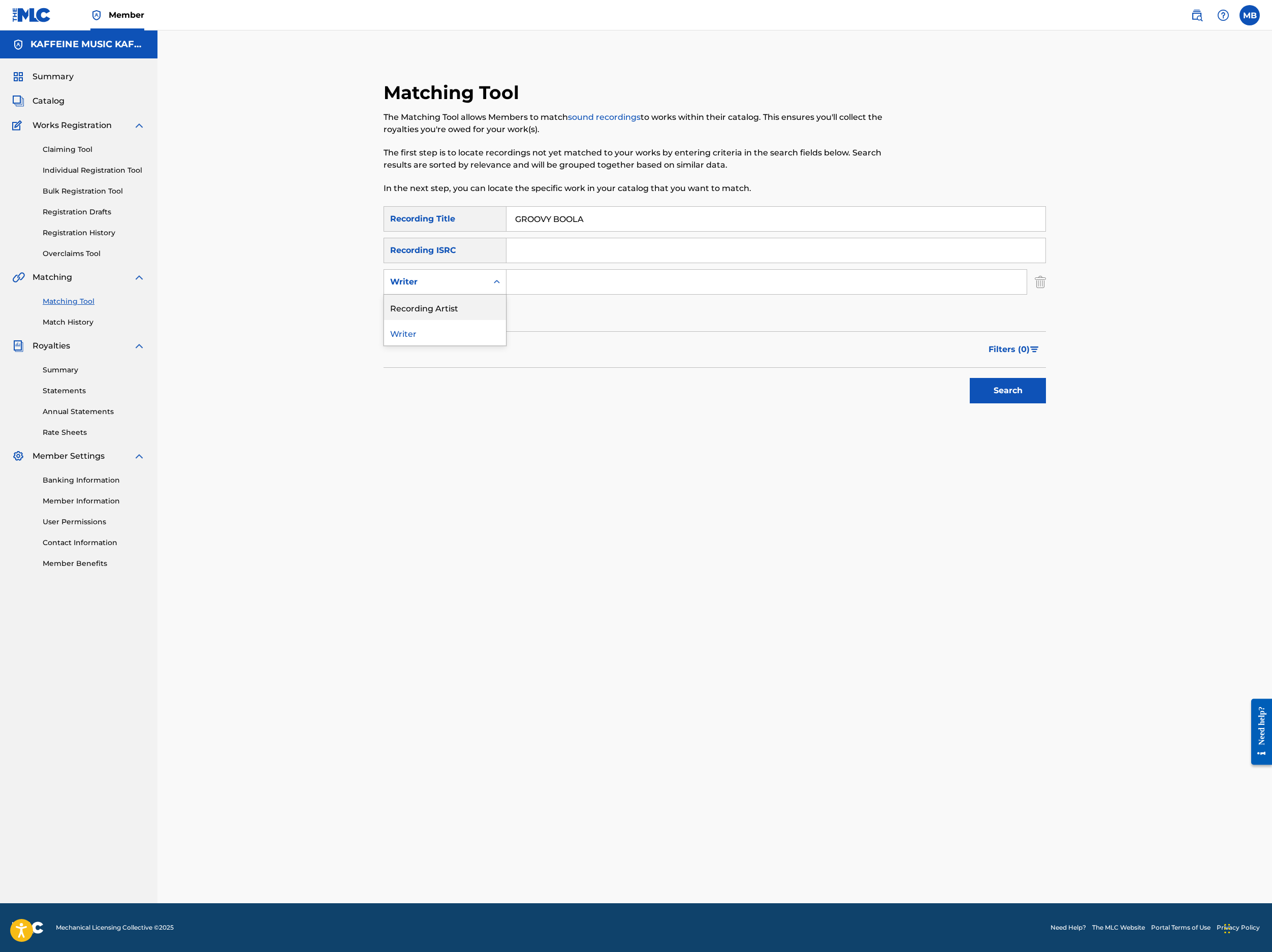
click at [499, 320] on div "Recording Artist" at bounding box center [445, 307] width 122 height 25
click at [600, 294] on input "Search Form" at bounding box center [766, 281] width 520 height 24
type input "[PERSON_NAME] Motorcycle"
click at [951, 403] on button "Search" at bounding box center [1008, 391] width 76 height 25
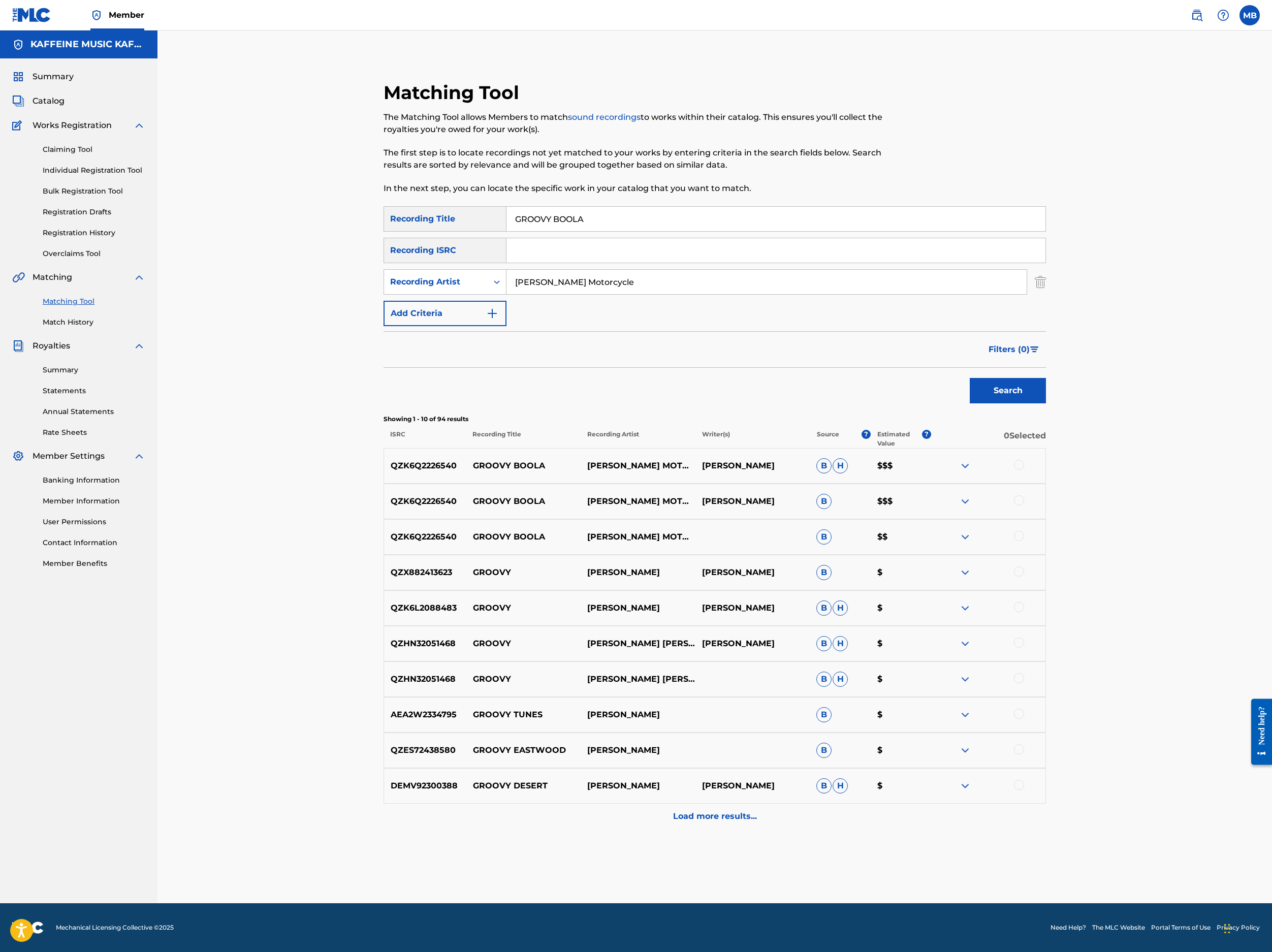
scroll to position [181, 0]
click at [951, 470] on div at bounding box center [1020, 465] width 10 height 10
drag, startPoint x: 1193, startPoint y: 652, endPoint x: 1191, endPoint y: 665, distance: 13.2
click at [951, 506] on div at bounding box center [1020, 500] width 10 height 10
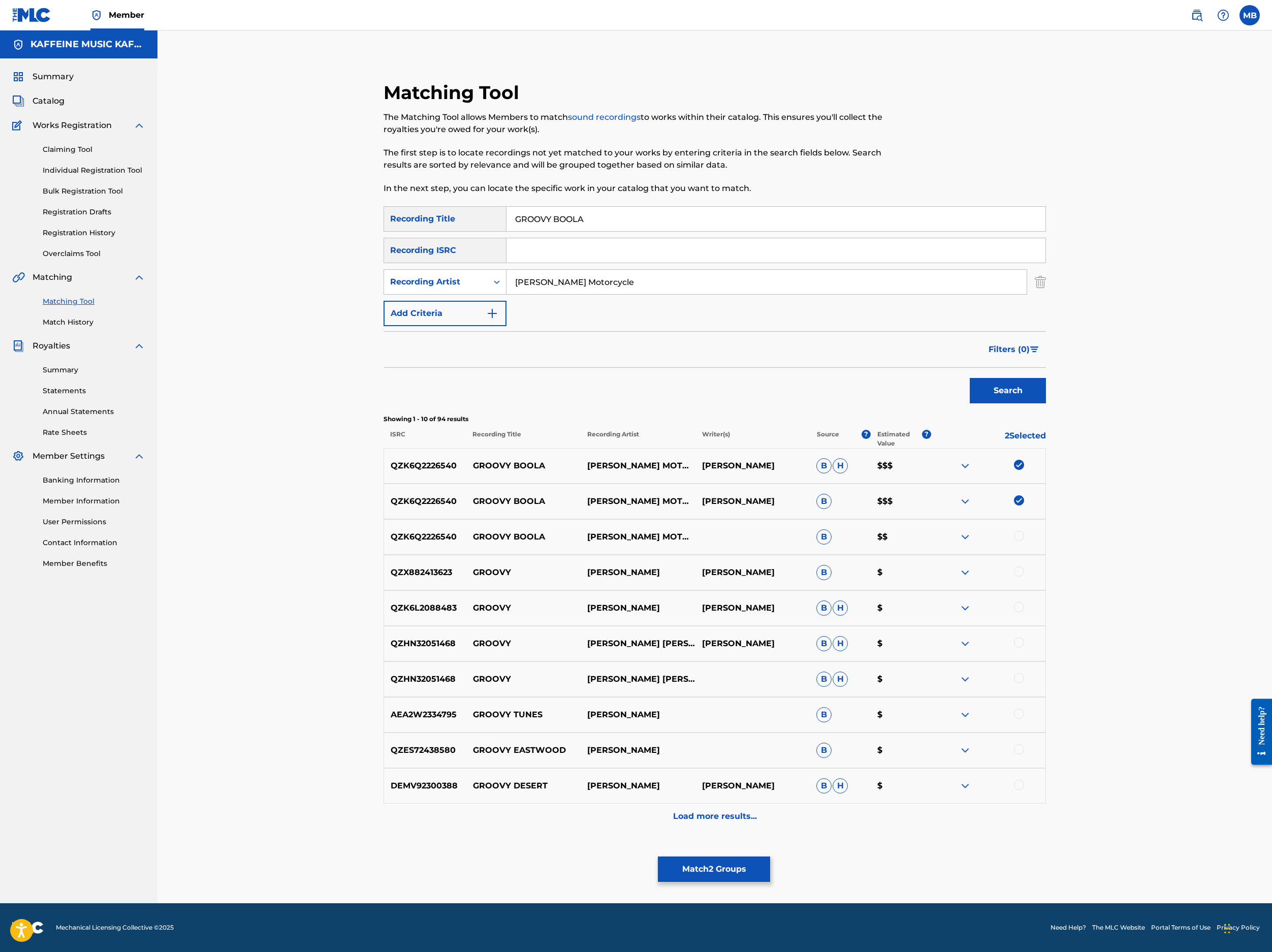
click at [951, 554] on div "QZK6Q2226540 GROOVY BOOLA MICHAEL MOTORCYCLE B $$" at bounding box center [714, 537] width 663 height 36
click at [951, 541] on div at bounding box center [1020, 536] width 10 height 10
click at [770, 814] on button "Match 3 Groups" at bounding box center [714, 869] width 113 height 25
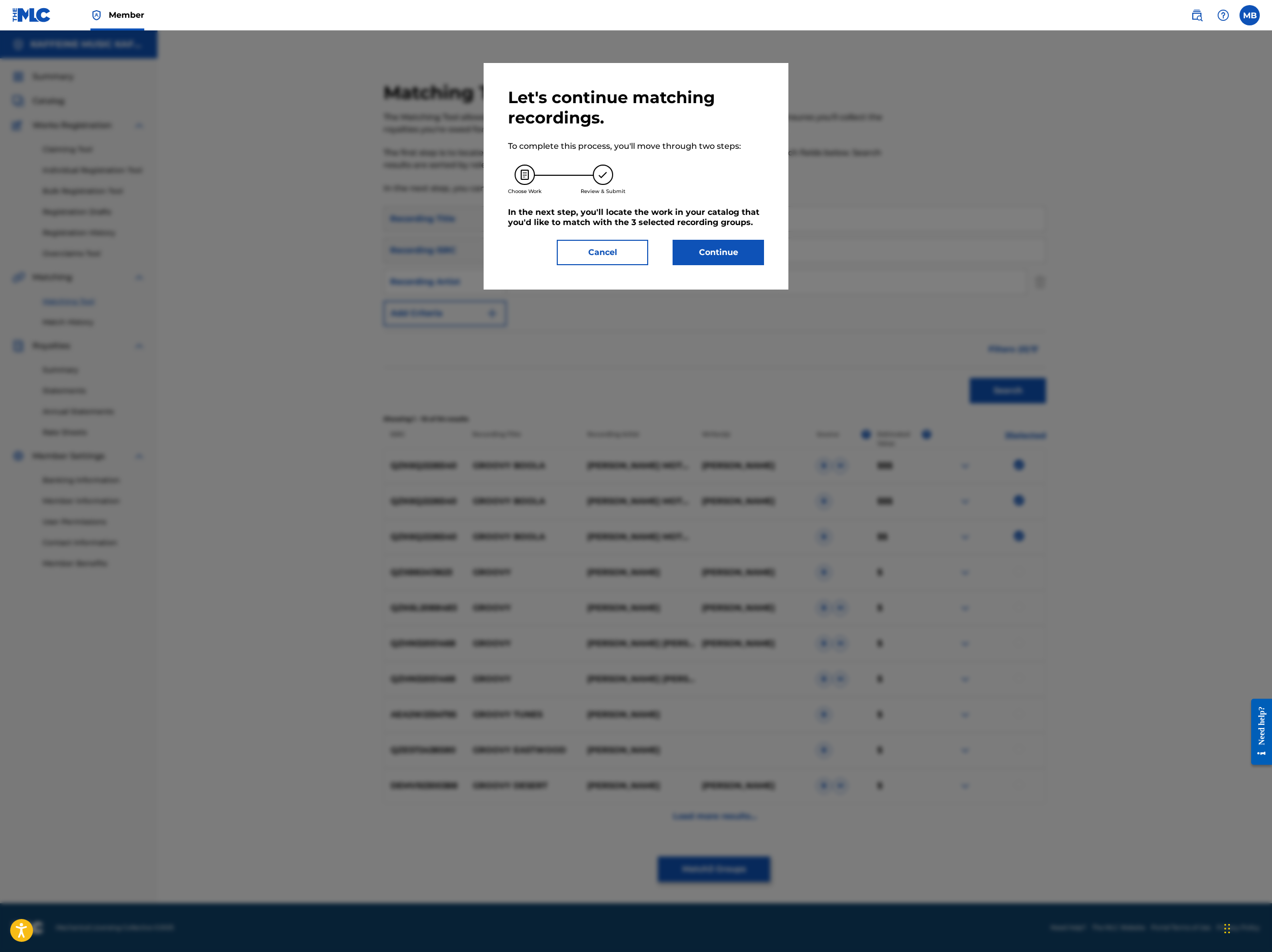
click at [764, 265] on button "Continue" at bounding box center [719, 252] width 92 height 25
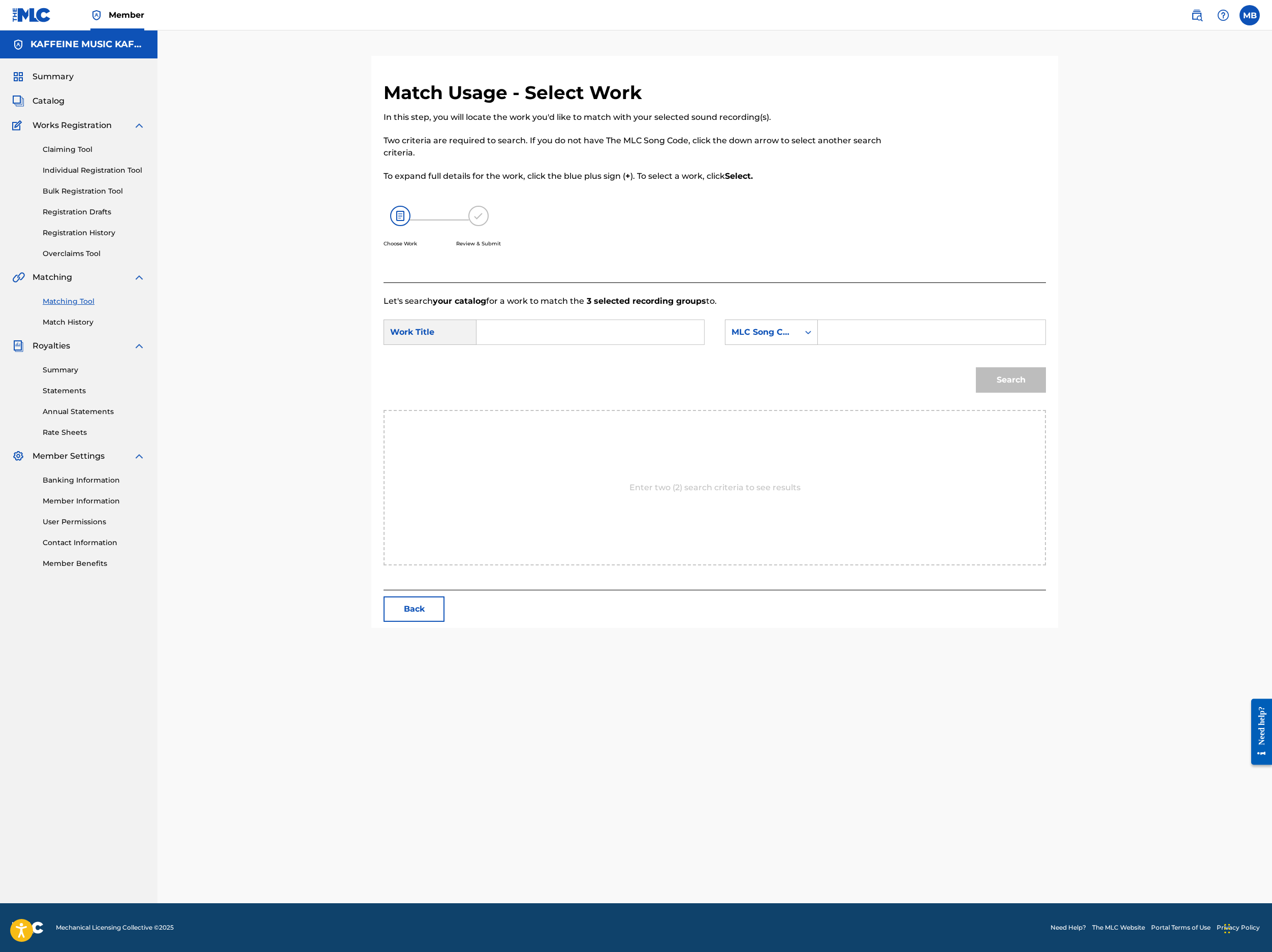
click at [626, 344] on input "Search Form" at bounding box center [590, 332] width 210 height 24
paste input "GROOVY BOOLA"
type input "GROOVY BOOLA"
click at [793, 338] on div "MLC Song Code" at bounding box center [762, 332] width 61 height 12
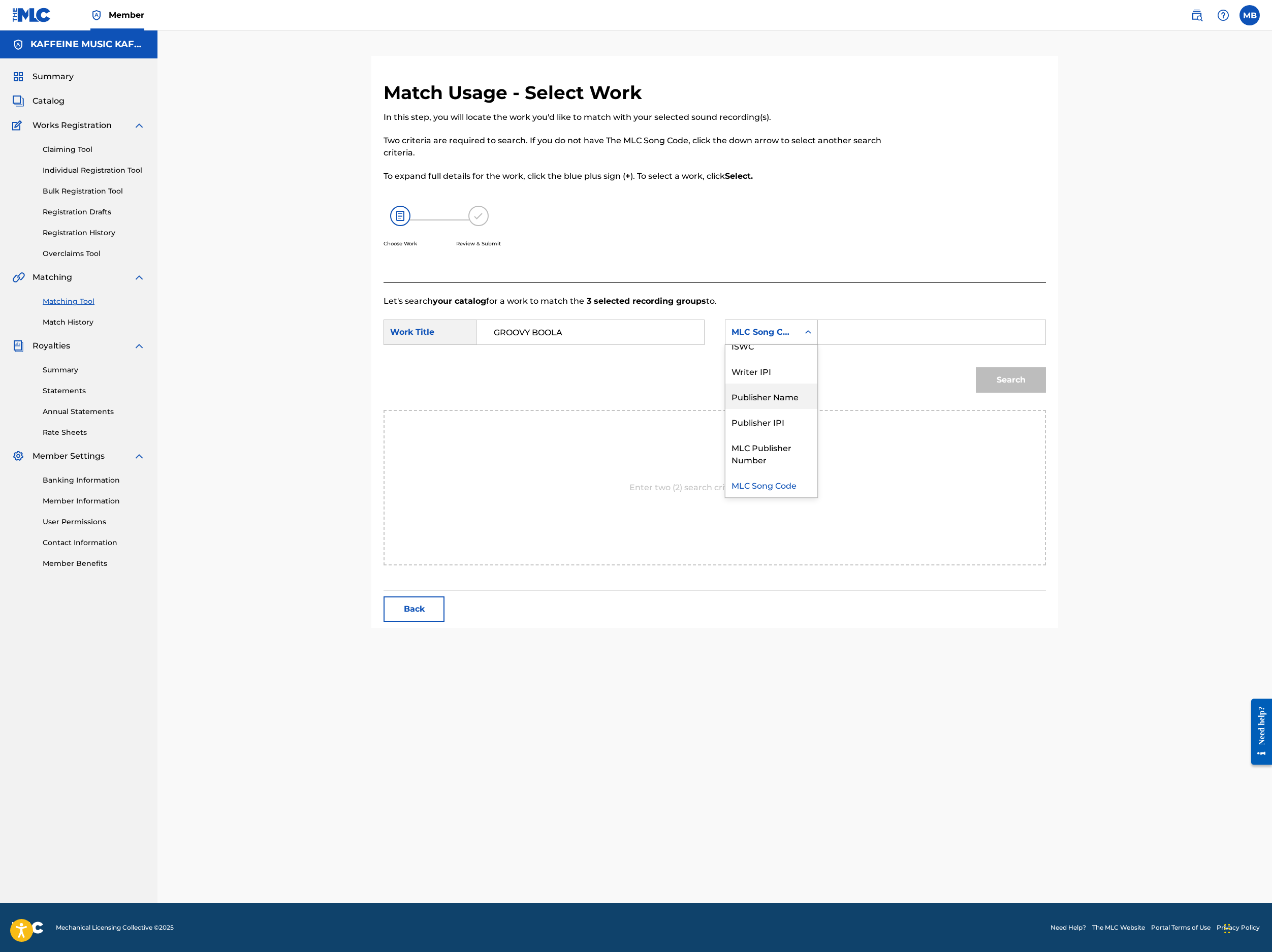
click at [817, 409] on div "Publisher Name" at bounding box center [771, 396] width 92 height 25
drag, startPoint x: 985, startPoint y: 445, endPoint x: 991, endPoint y: 449, distance: 7.2
click at [951, 344] on input "Search Form" at bounding box center [931, 332] width 210 height 24
type input "Kaff"
click at [951, 392] on button "Search" at bounding box center [1011, 380] width 70 height 25
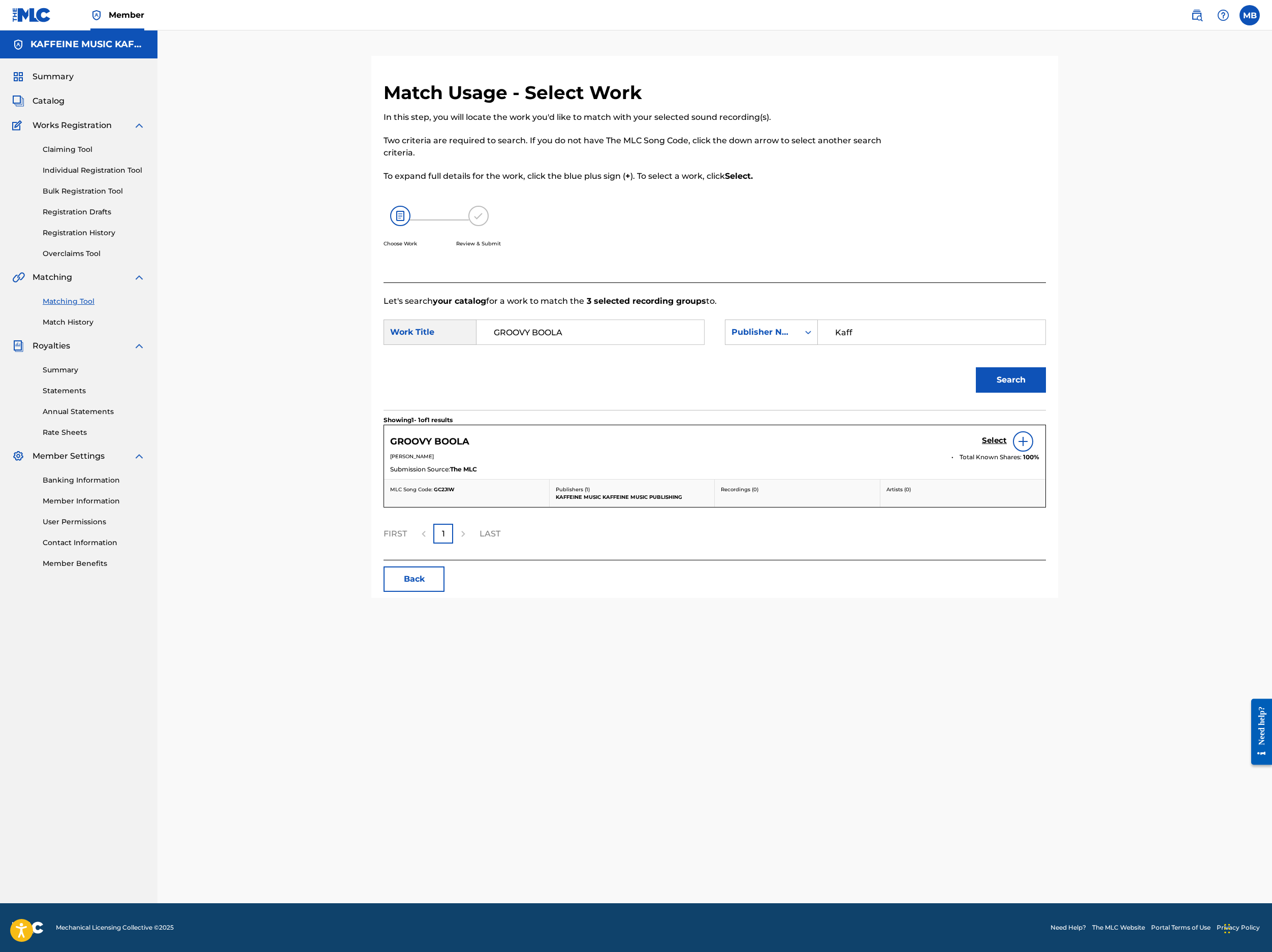
drag, startPoint x: 1127, startPoint y: 639, endPoint x: 1133, endPoint y: 635, distance: 7.2
click at [951, 452] on div "GROOVY BOOLA Select" at bounding box center [714, 441] width 649 height 20
click at [951, 446] on h5 "Select" at bounding box center [994, 440] width 25 height 10
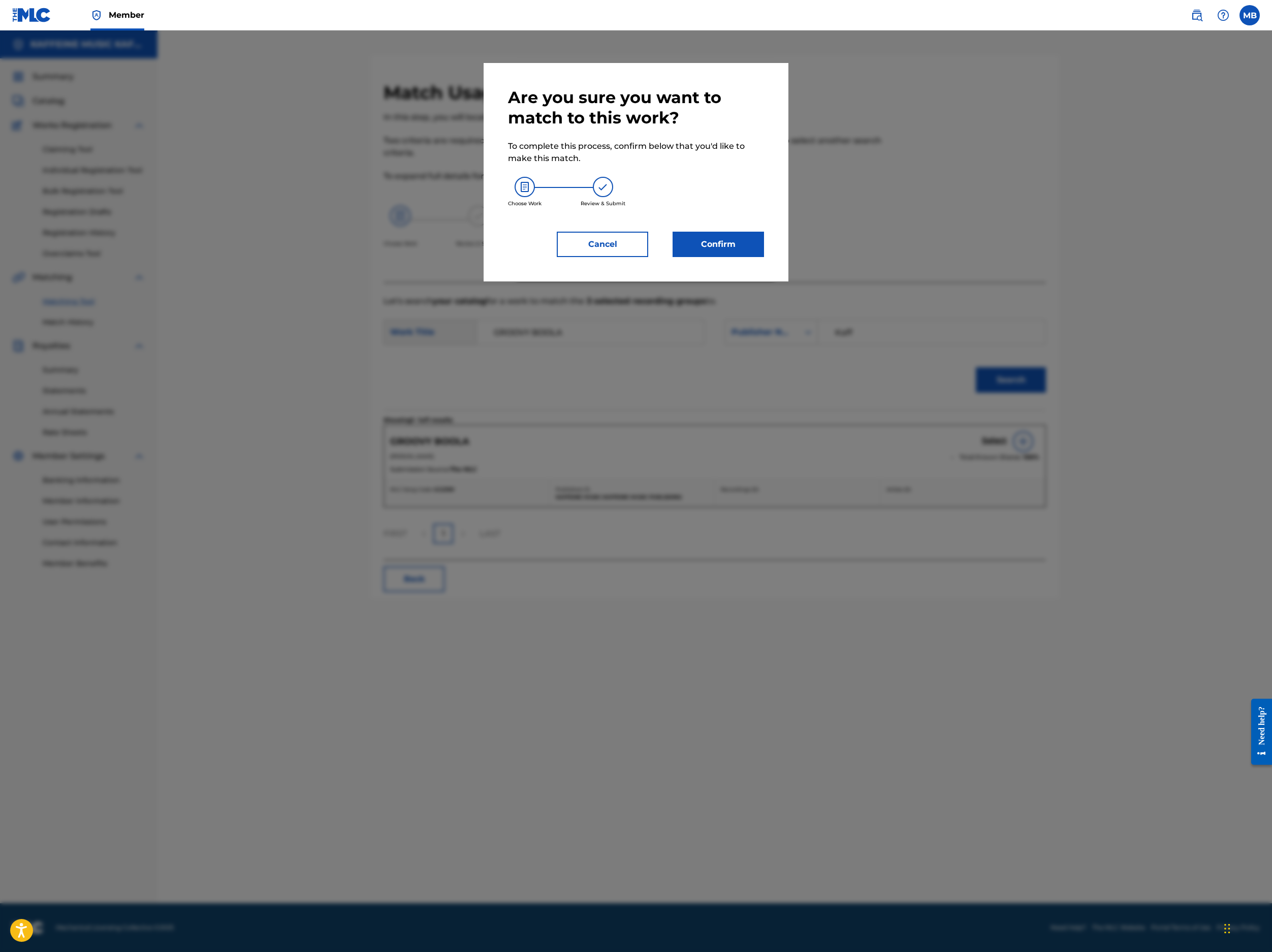
click at [764, 257] on div "Are you sure you want to match to this work? To complete this process, confirm …" at bounding box center [636, 172] width 256 height 170
click at [764, 257] on button "Confirm" at bounding box center [719, 244] width 92 height 25
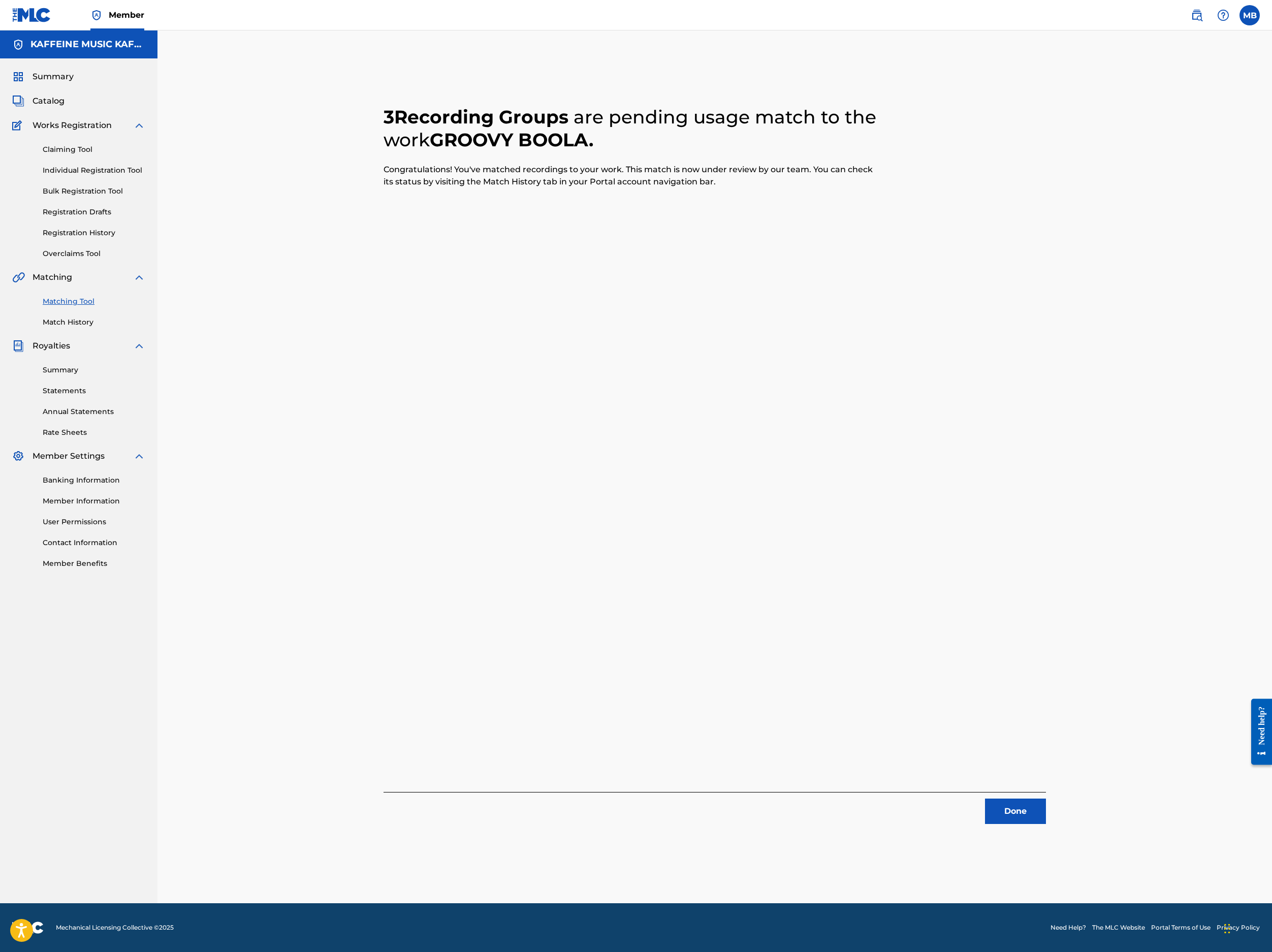
click at [951, 799] on button "Done" at bounding box center [1016, 811] width 61 height 25
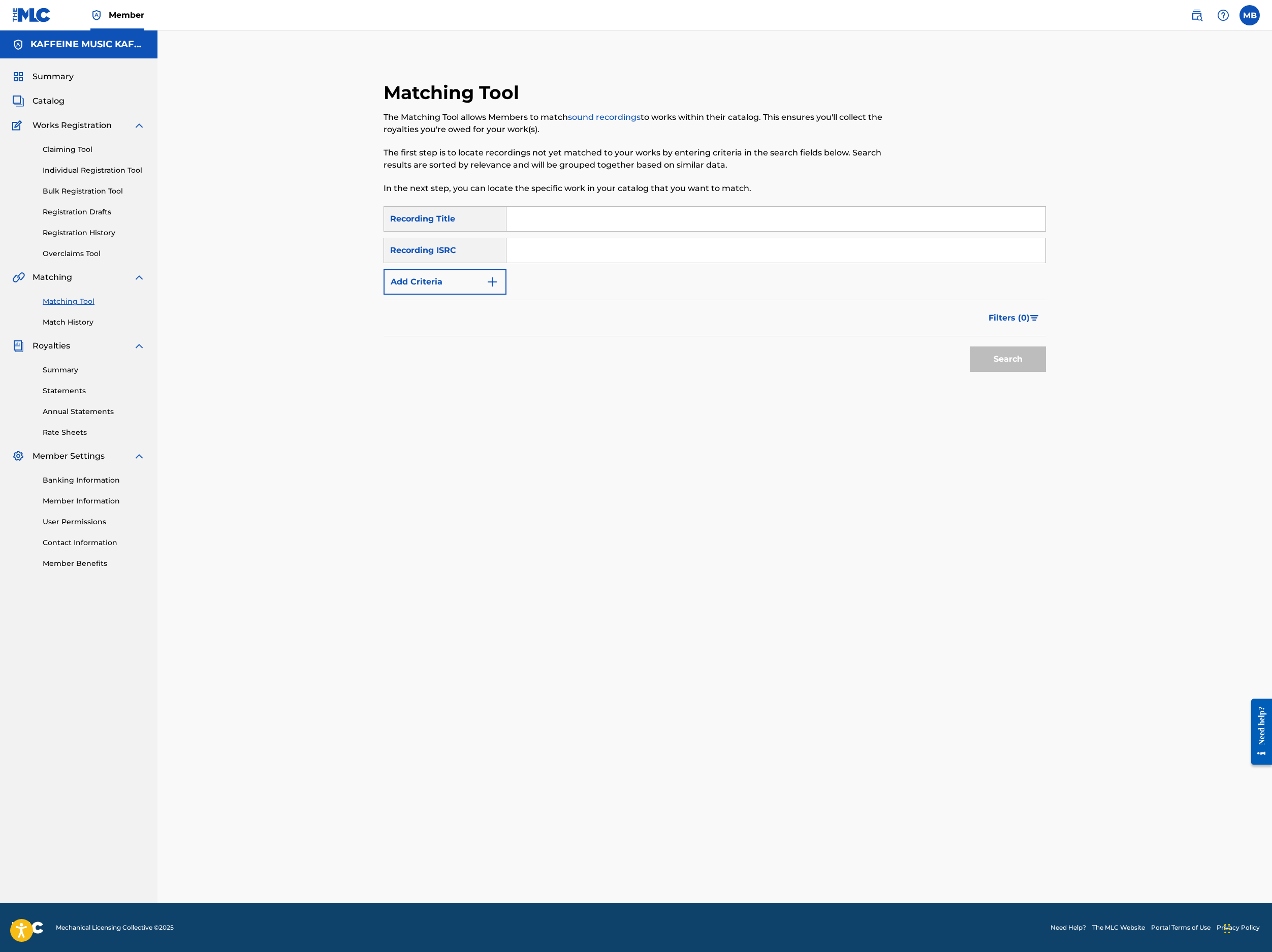
click at [739, 231] on input "Search Form" at bounding box center [776, 218] width 539 height 24
paste input "KIM'S COOL ASS DAUGHTER"
type input "KIM'S COOL ASS DAUGHTER"
click at [442, 336] on div "Filters ( 0 )" at bounding box center [714, 318] width 663 height 36
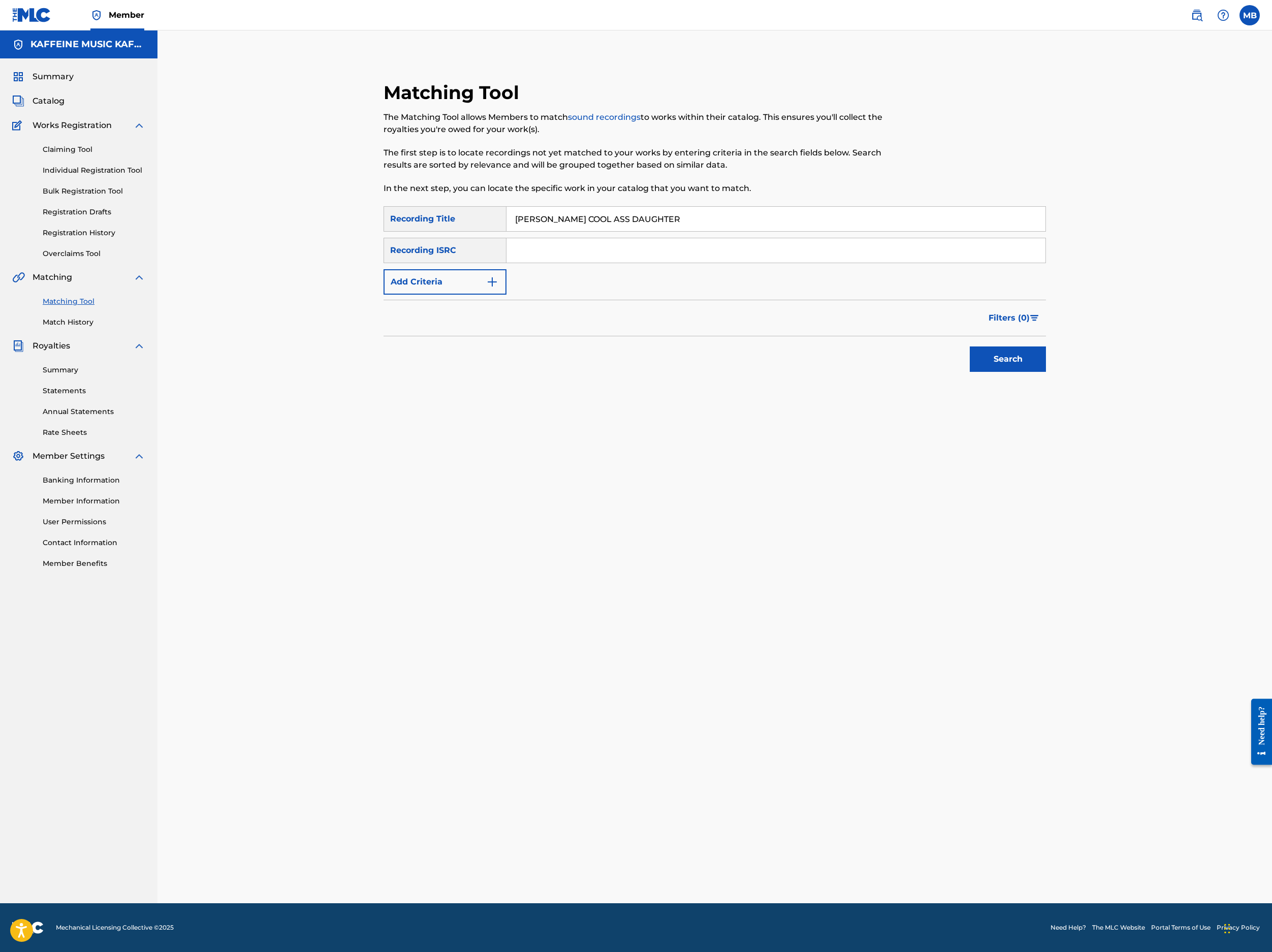
click at [450, 295] on button "Add Criteria" at bounding box center [445, 282] width 123 height 25
click at [449, 292] on div "Writer" at bounding box center [436, 282] width 104 height 19
drag, startPoint x: 507, startPoint y: 396, endPoint x: 518, endPoint y: 395, distance: 11.0
click at [506, 320] on div "Recording Artist" at bounding box center [445, 307] width 122 height 25
click at [584, 294] on input "Search Form" at bounding box center [766, 281] width 520 height 24
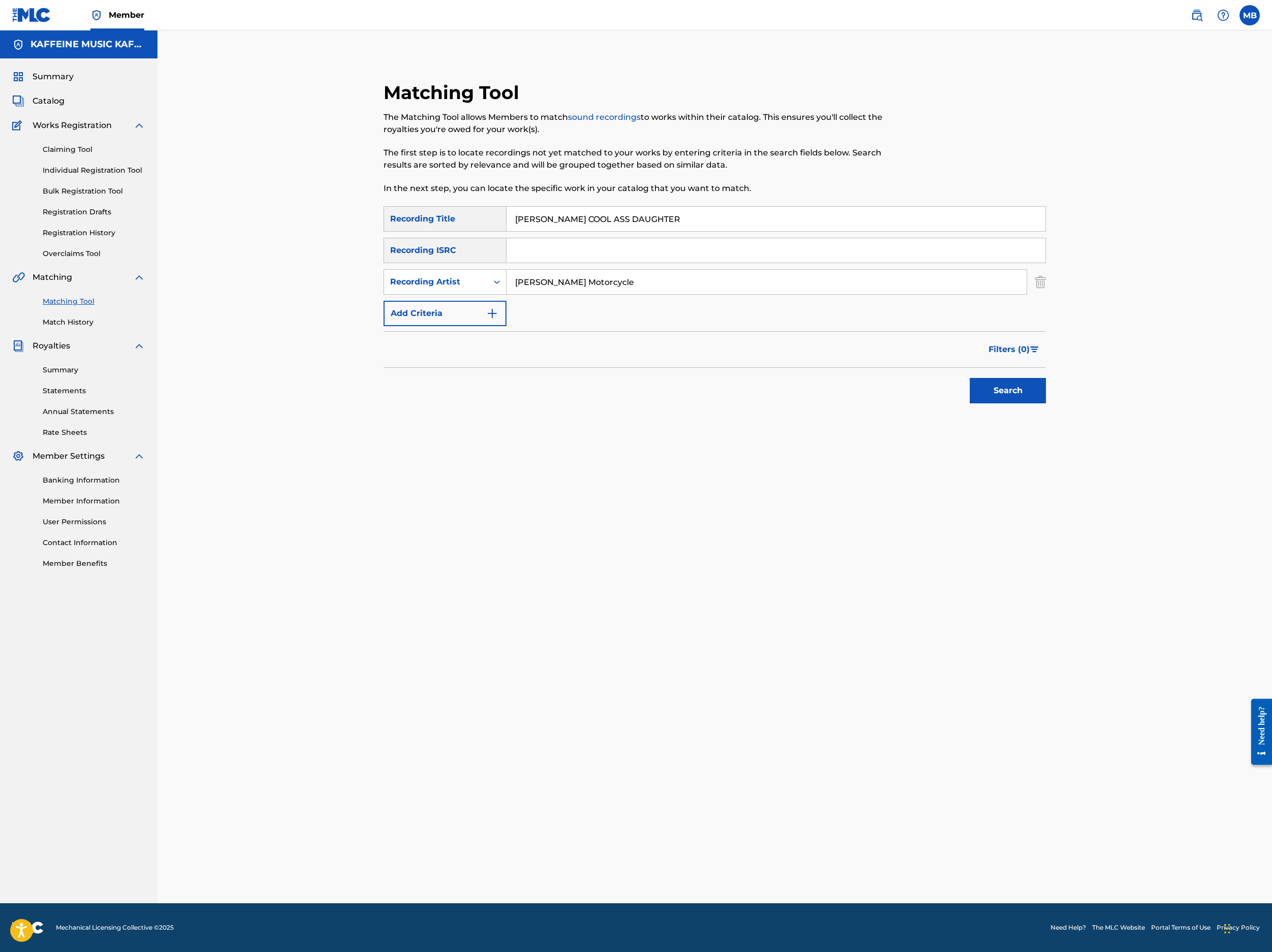
type input "[PERSON_NAME] Motorcycle"
click at [951, 403] on button "Search" at bounding box center [1008, 391] width 76 height 25
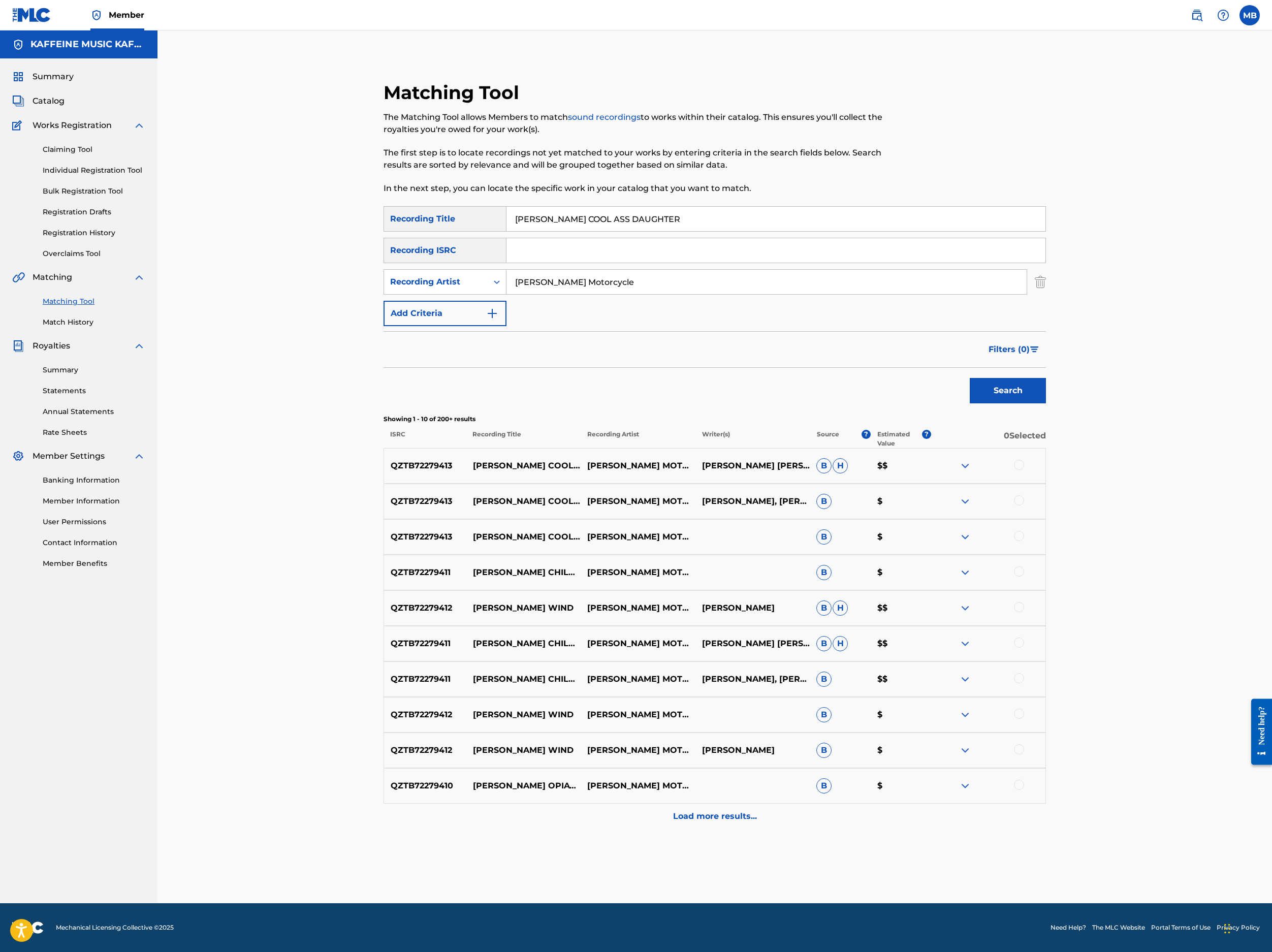
scroll to position [447, 0]
click at [951, 531] on div at bounding box center [1020, 536] width 10 height 10
click at [951, 495] on div at bounding box center [1020, 500] width 10 height 10
click at [951, 460] on div at bounding box center [1020, 465] width 10 height 10
click at [770, 814] on button "Match 3 Groups" at bounding box center [714, 869] width 113 height 25
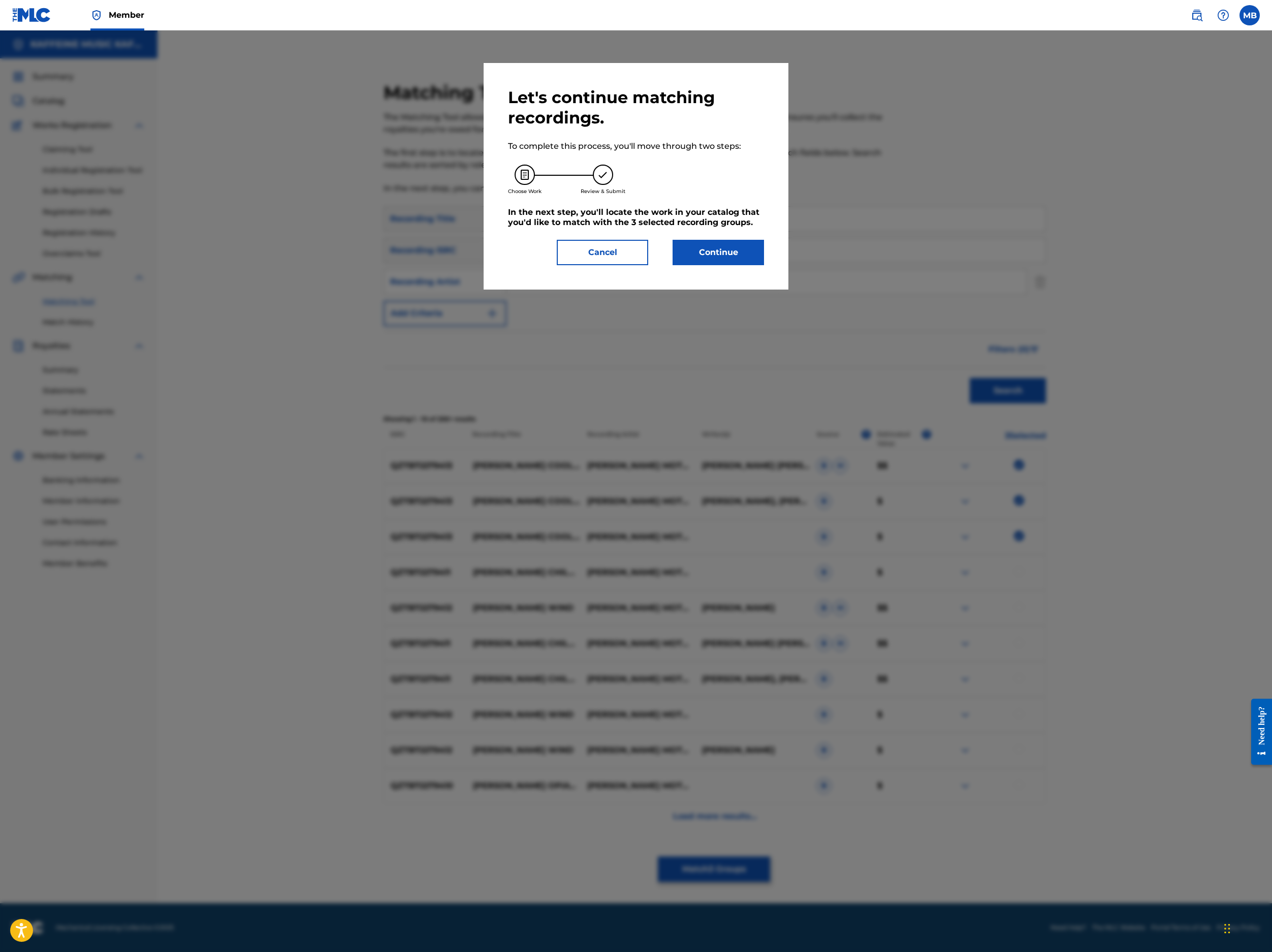
click at [764, 227] on h5 "In the next step, you'll locate the work in your catalog that you'd like to mat…" at bounding box center [636, 217] width 256 height 20
click at [764, 265] on button "Continue" at bounding box center [719, 252] width 92 height 25
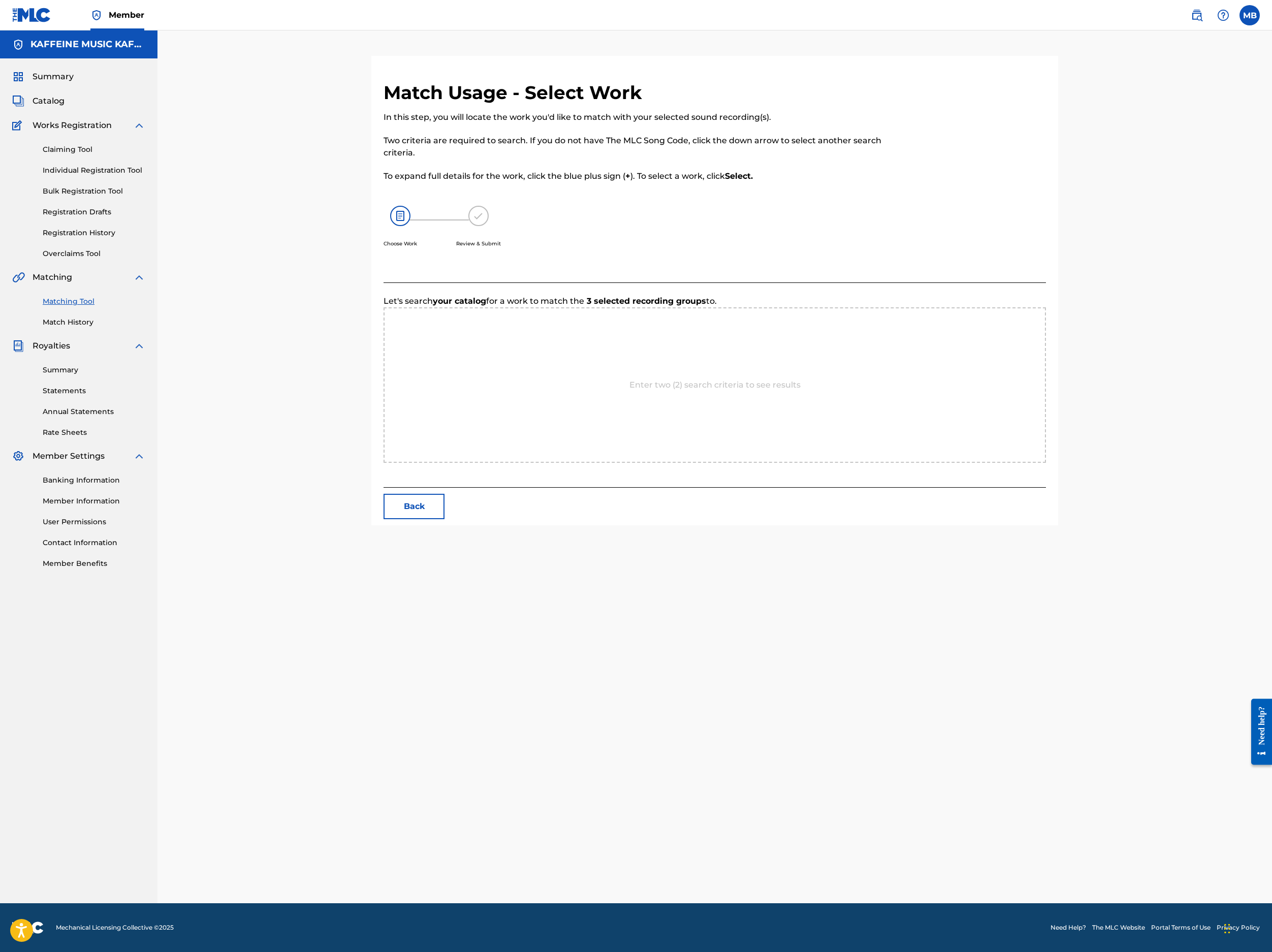
scroll to position [80, 0]
click at [695, 344] on input "Search Form" at bounding box center [590, 332] width 210 height 24
paste input "KIM'S COOL ASS DAUGHTER"
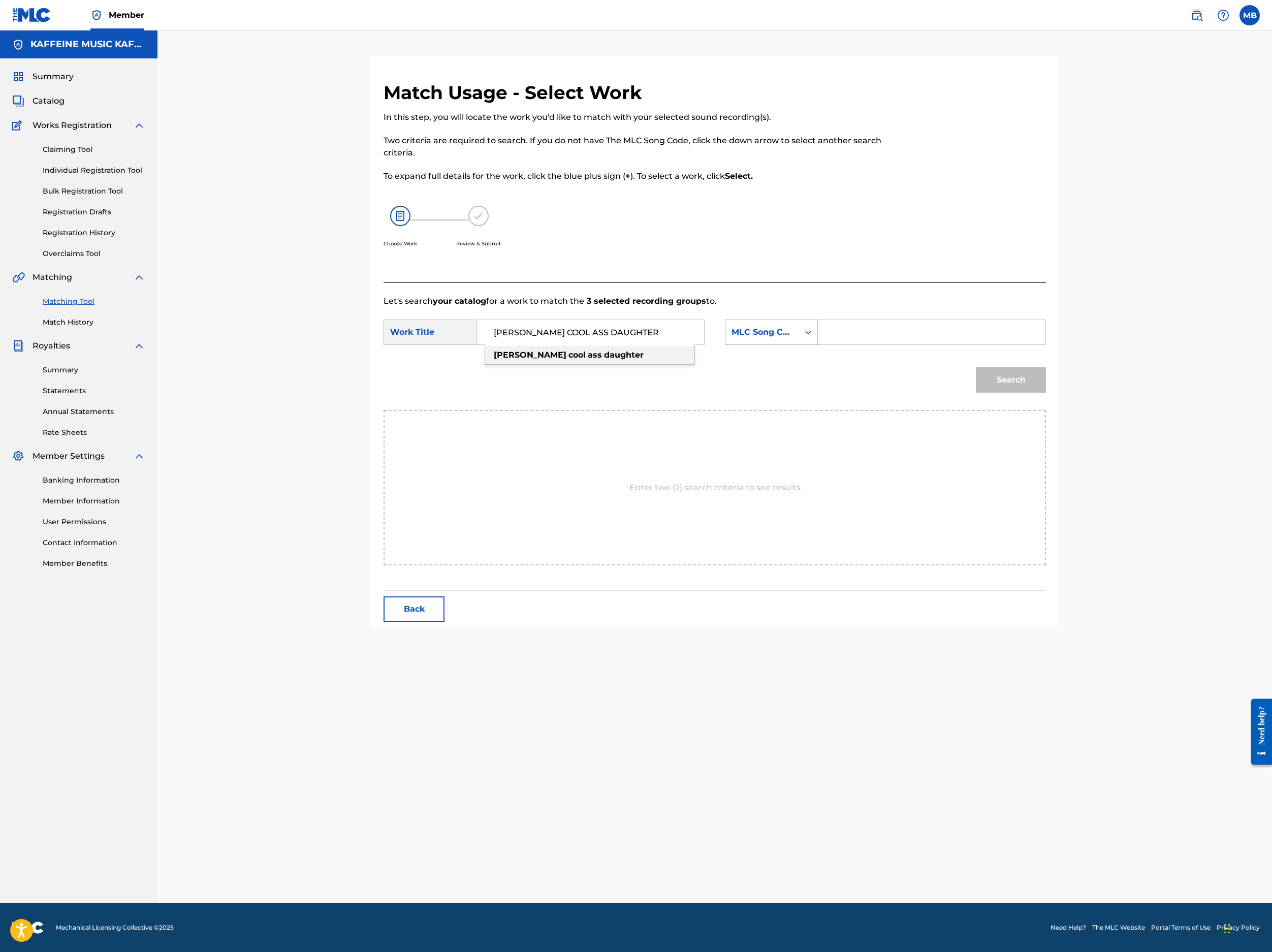
type input "KIM'S COOL ASS DAUGHTER"
click at [818, 345] on div "MLC Song Code" at bounding box center [771, 332] width 93 height 25
click at [817, 409] on div "Publisher Name" at bounding box center [771, 396] width 92 height 25
drag, startPoint x: 966, startPoint y: 445, endPoint x: 977, endPoint y: 445, distance: 11.0
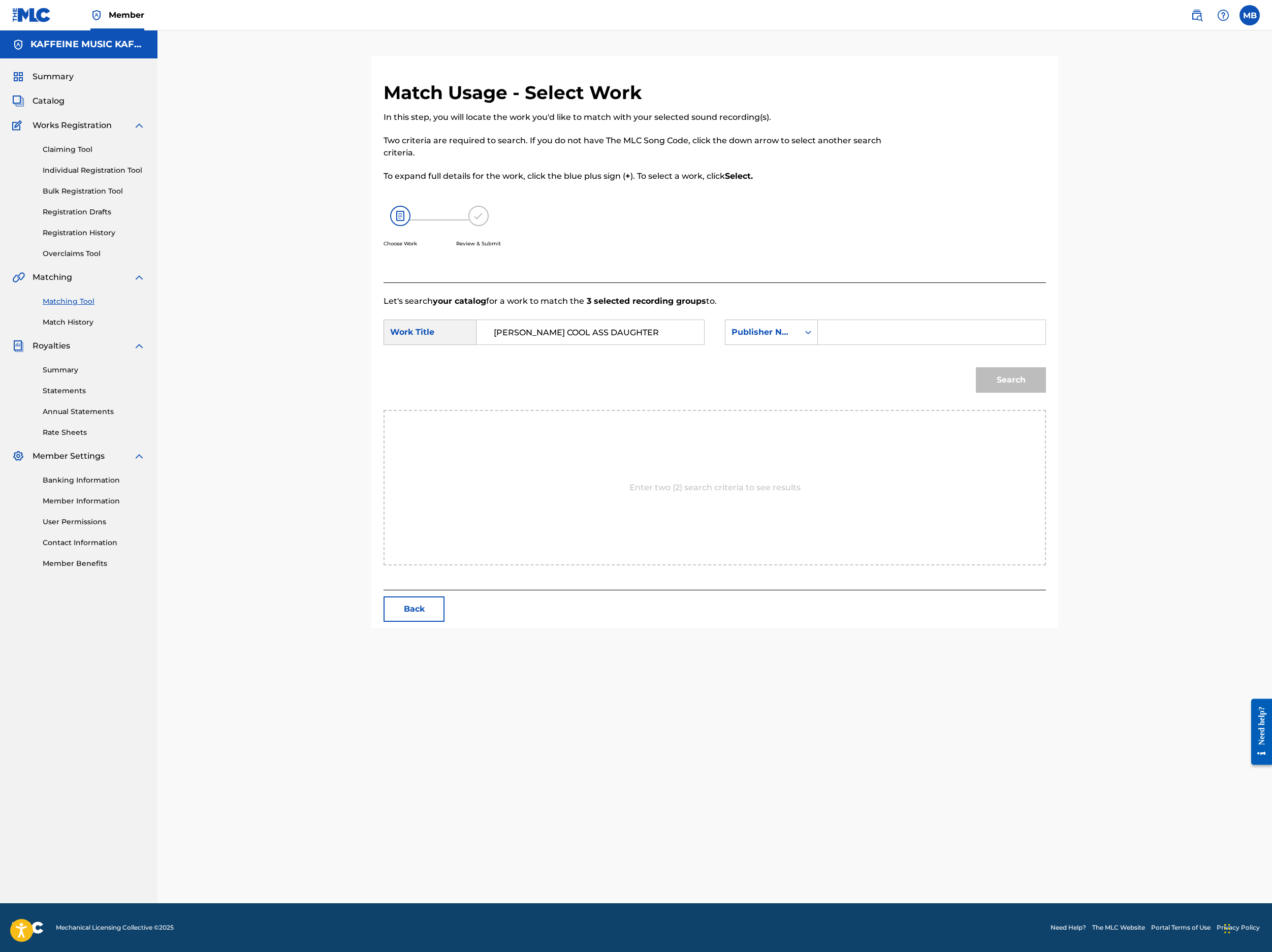
click at [951, 345] on div "Search Form" at bounding box center [932, 332] width 228 height 25
click at [951, 344] on input "Search Form" at bounding box center [931, 332] width 210 height 24
type input "Kaff"
click at [951, 392] on button "Search" at bounding box center [1011, 380] width 70 height 25
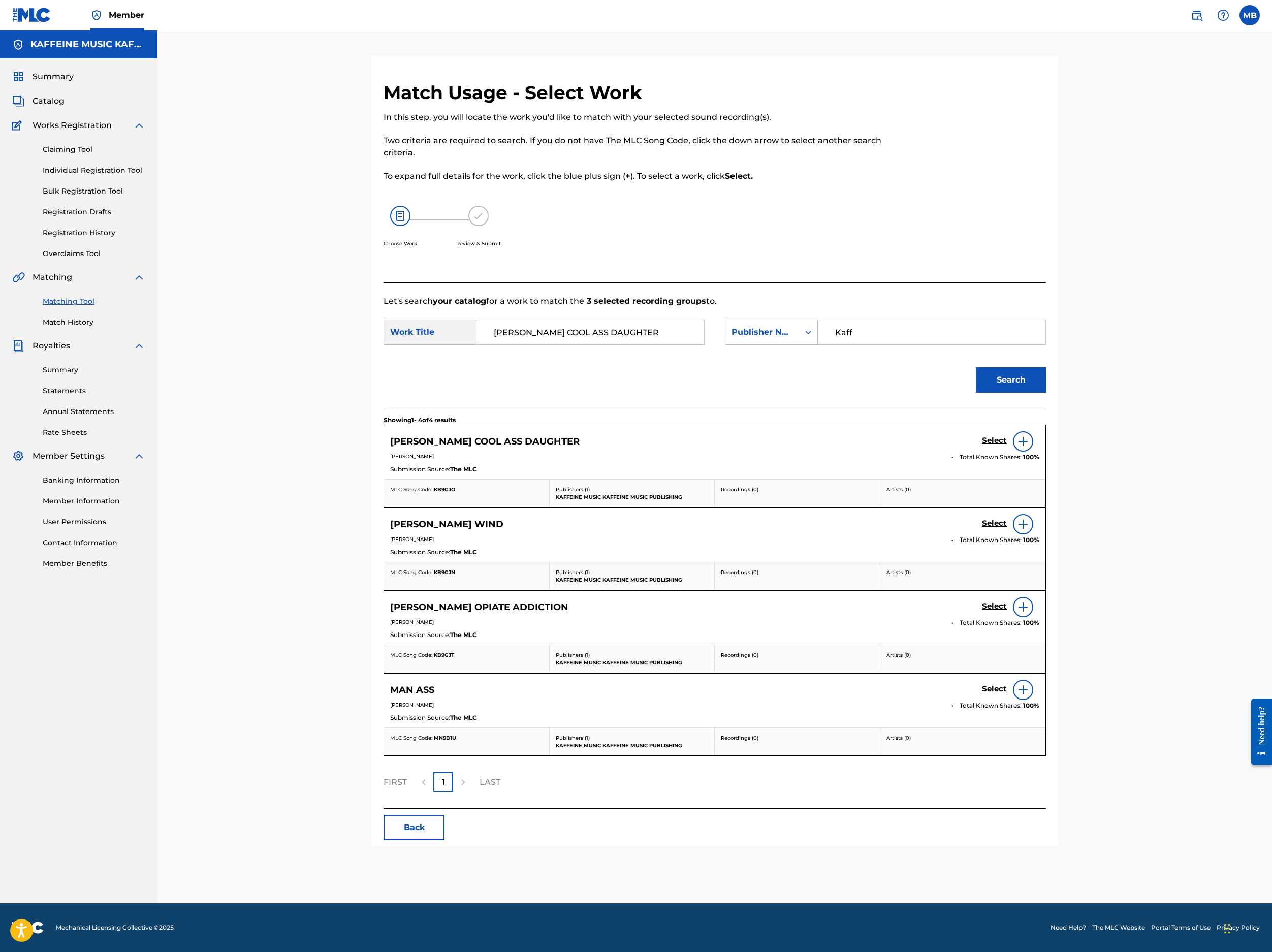
click at [951, 446] on h5 "Select" at bounding box center [994, 440] width 25 height 10
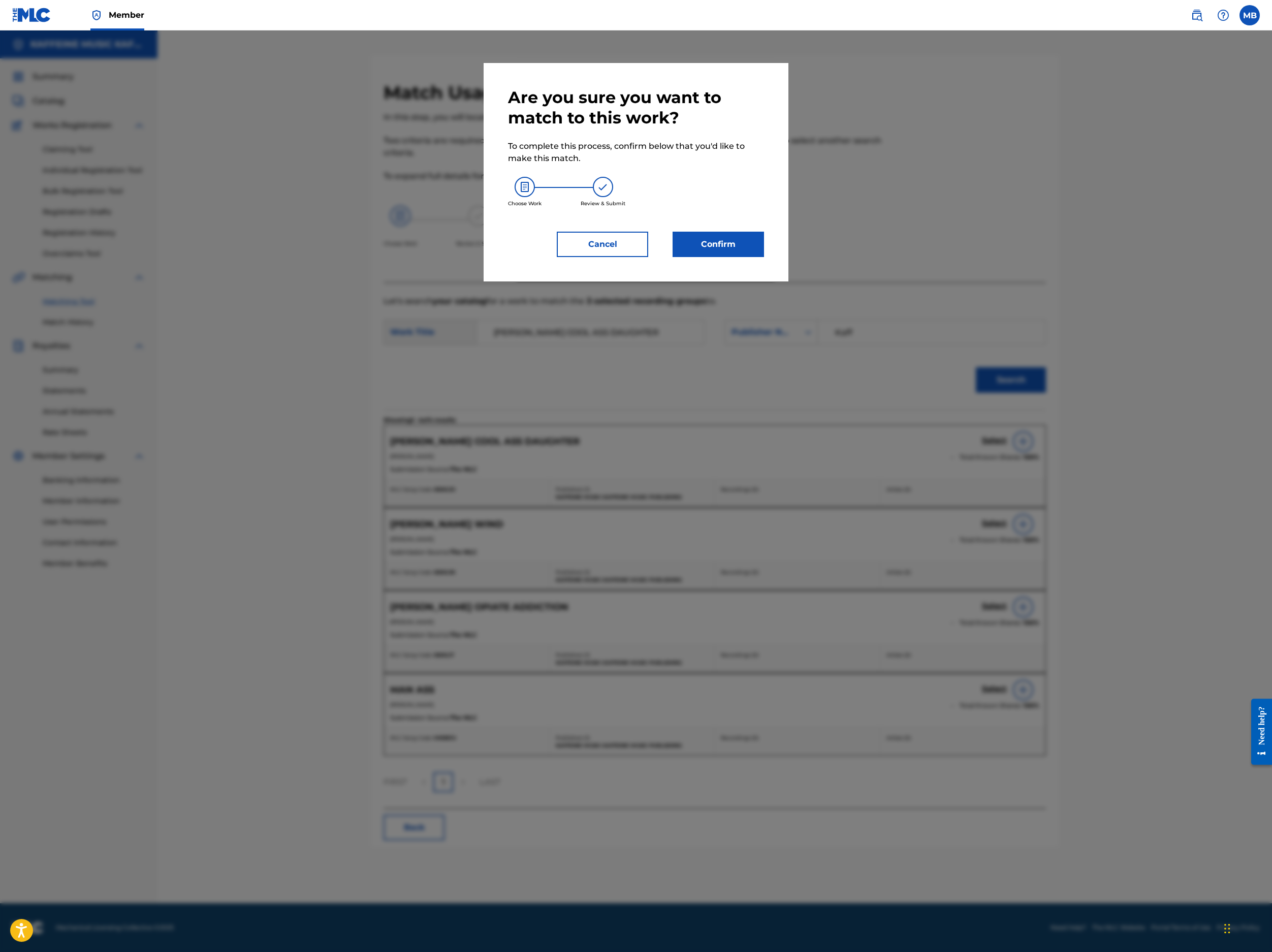
click at [764, 257] on button "Confirm" at bounding box center [719, 244] width 92 height 25
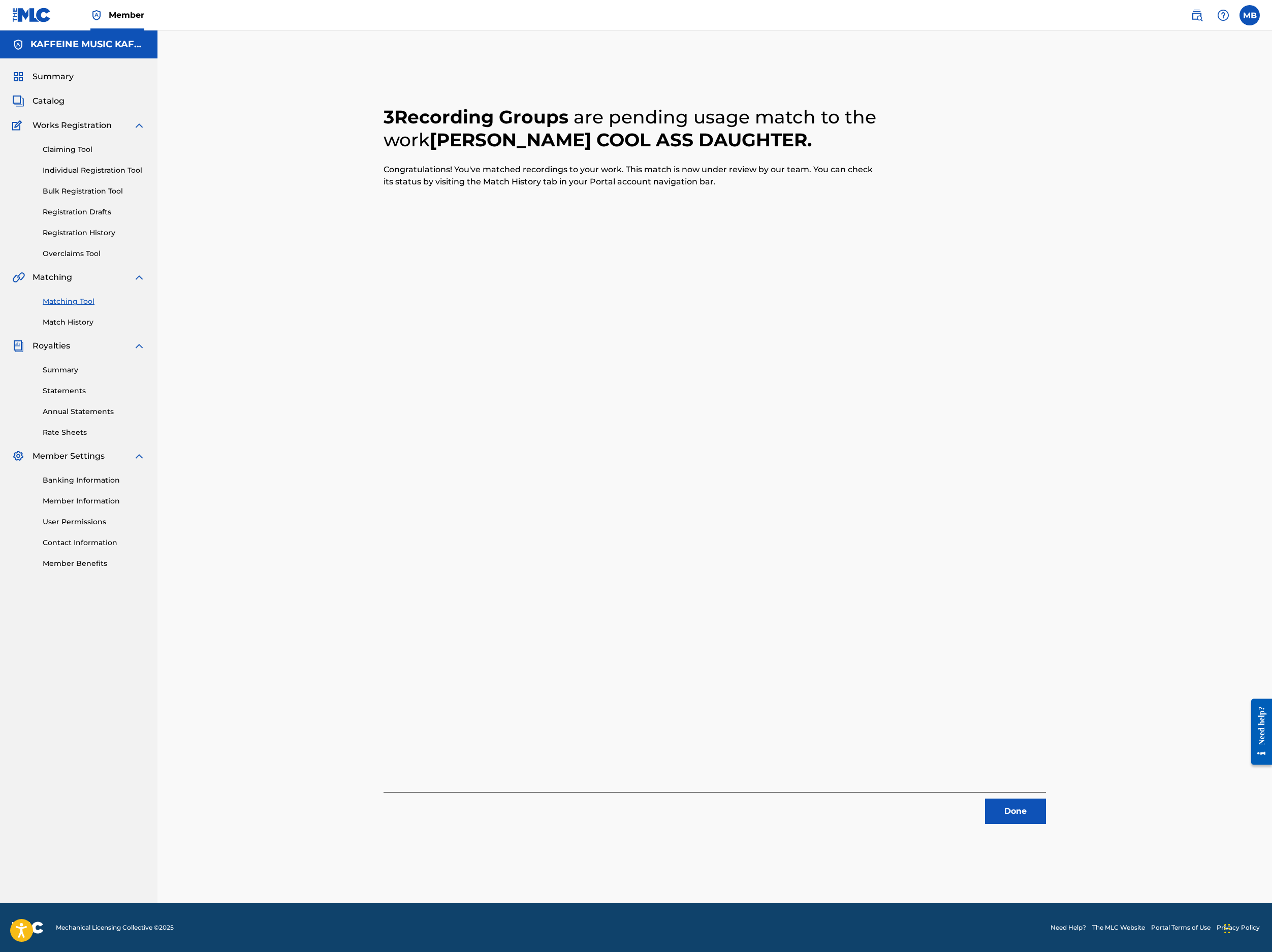
click at [951, 799] on button "Done" at bounding box center [1016, 811] width 61 height 25
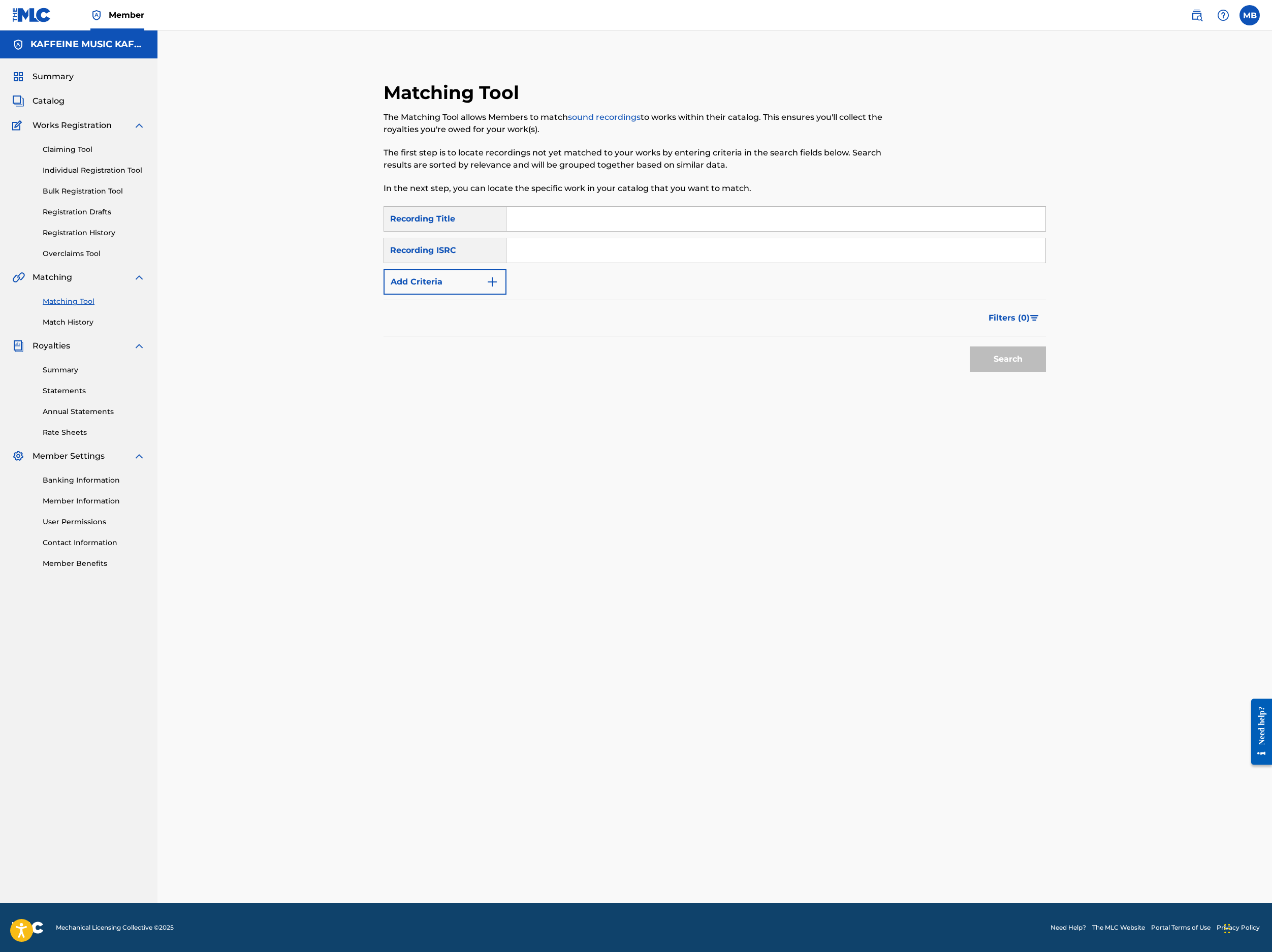
click at [672, 231] on input "Search Form" at bounding box center [776, 218] width 539 height 24
paste input "SAUCE GOATED"
type input "SAUCE GOATED"
click at [506, 295] on button "Add Criteria" at bounding box center [445, 282] width 123 height 25
click at [488, 292] on div "Writer" at bounding box center [436, 282] width 104 height 19
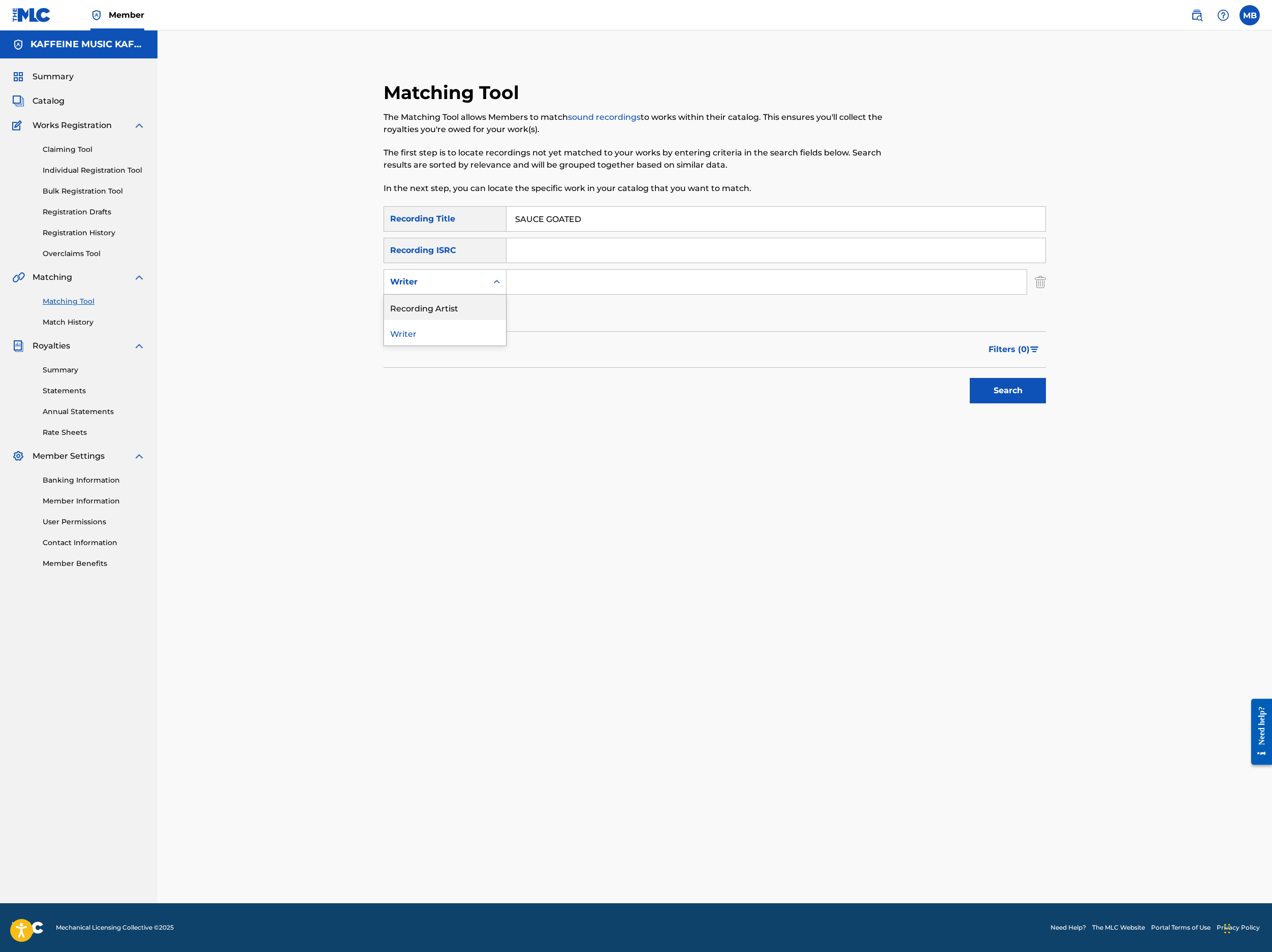
click at [497, 320] on div "Recording Artist" at bounding box center [445, 307] width 122 height 25
click at [622, 294] on input "Search Form" at bounding box center [766, 281] width 520 height 24
type input "[PERSON_NAME] Motorcycle"
click at [951, 403] on button "Search" at bounding box center [1008, 391] width 76 height 25
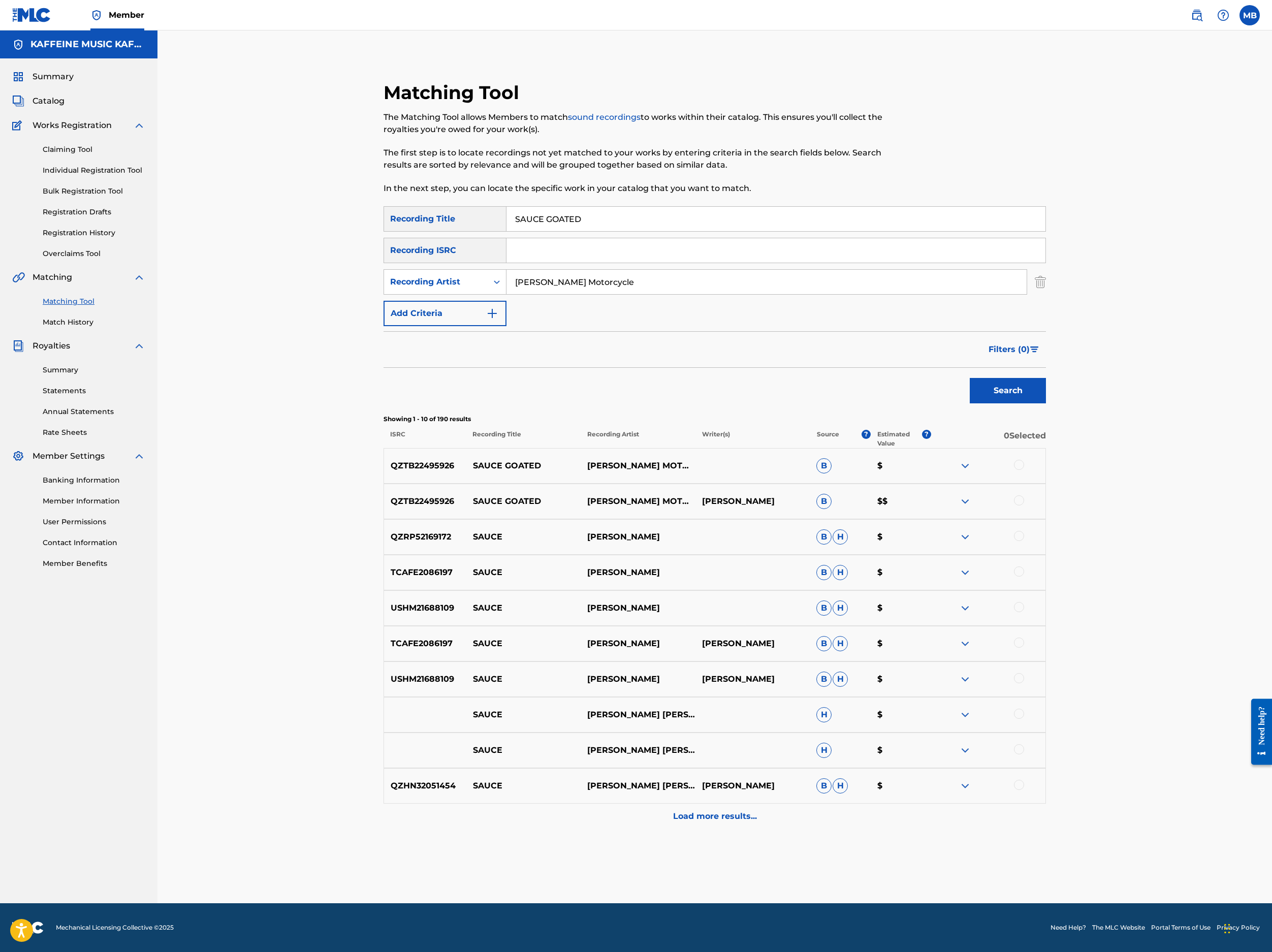
scroll to position [253, 0]
click at [951, 506] on div at bounding box center [1020, 500] width 10 height 10
click at [951, 470] on div at bounding box center [1020, 465] width 10 height 10
click at [770, 814] on button "Match 2 Groups" at bounding box center [714, 869] width 113 height 25
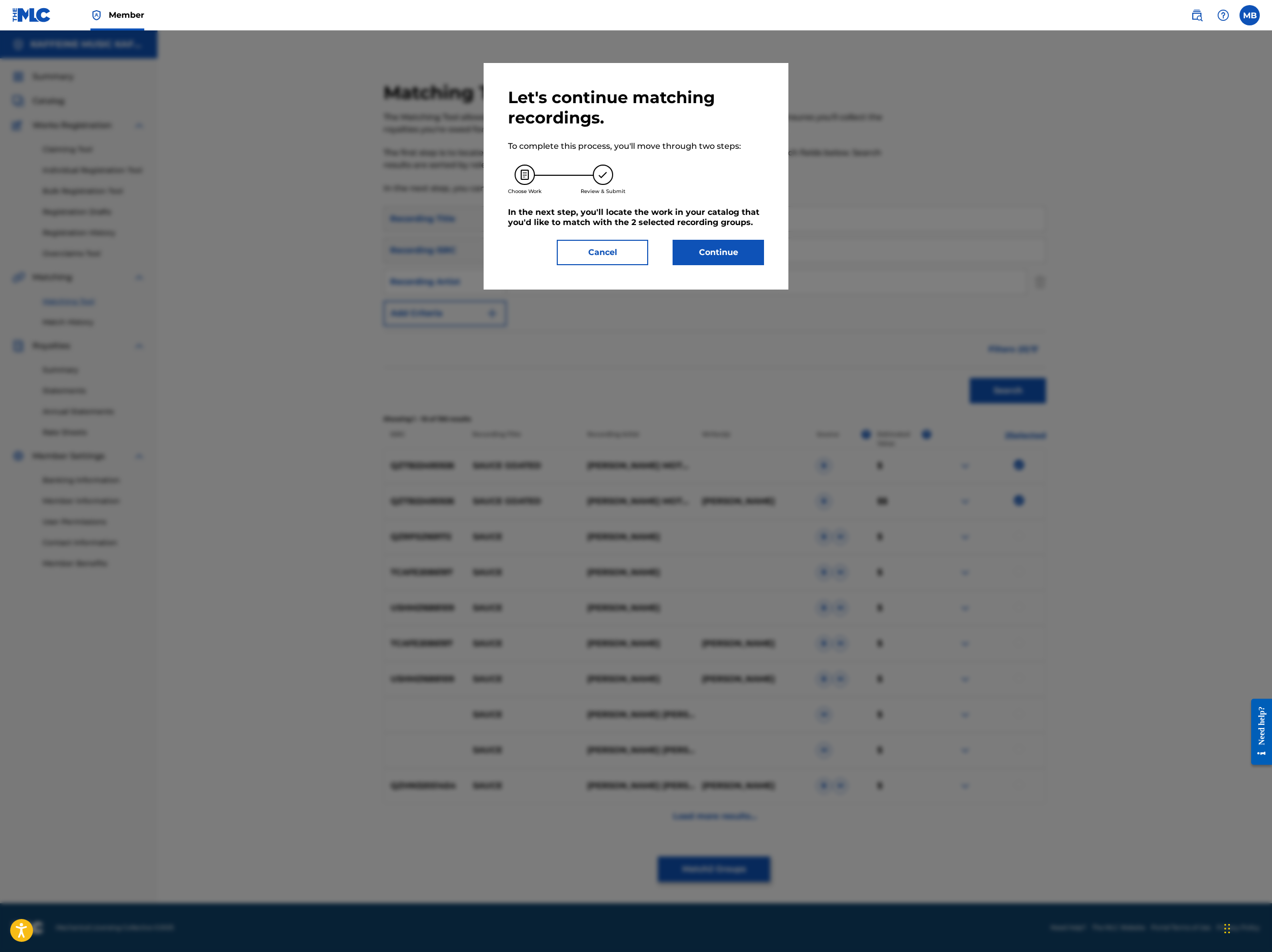
click at [764, 265] on button "Continue" at bounding box center [719, 252] width 92 height 25
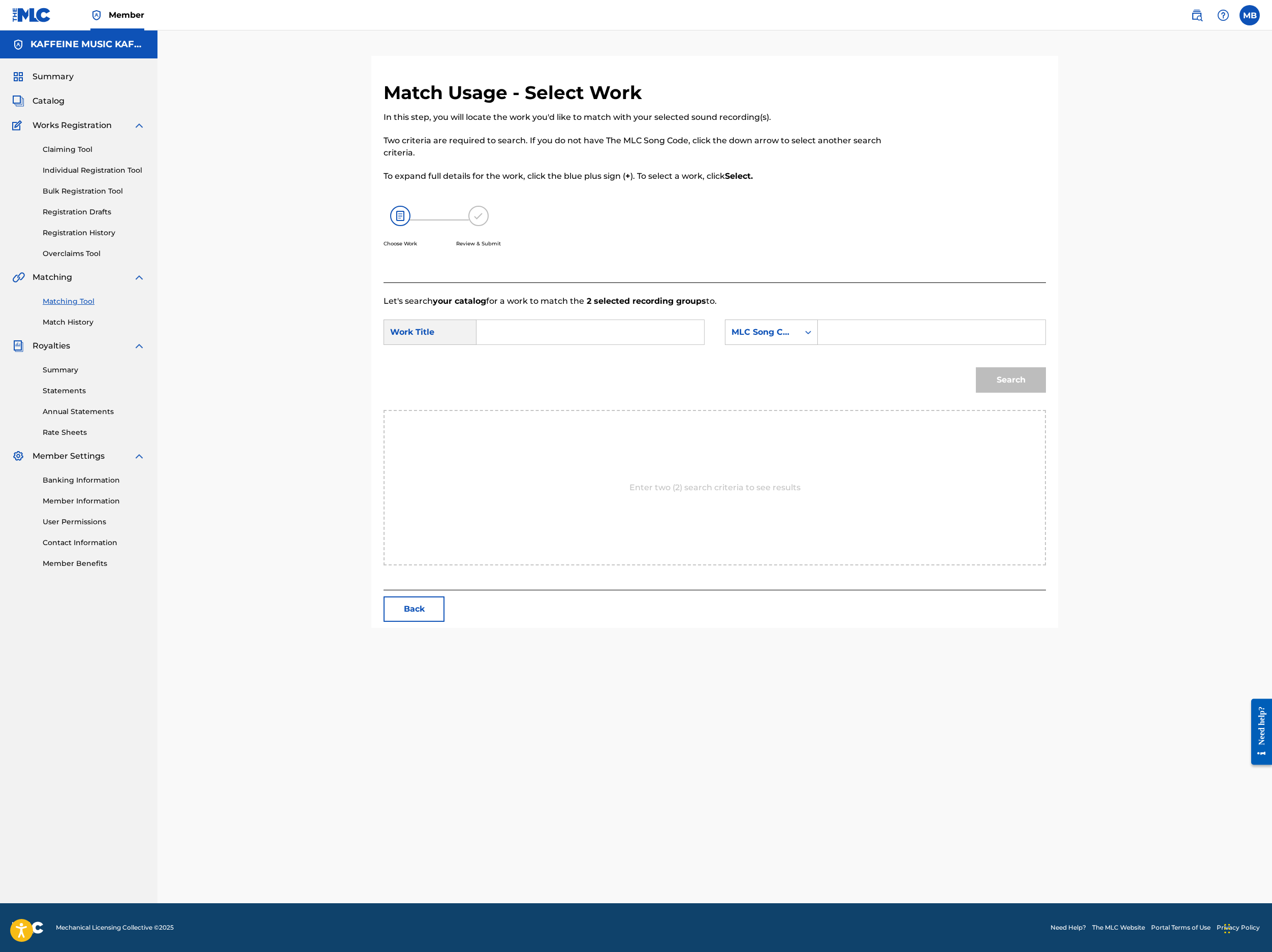
click at [653, 344] on input "Search Form" at bounding box center [590, 332] width 210 height 24
paste input "SAUCE GOATED"
type input "SAUCE GOATED"
click at [793, 338] on div "MLC Song Code" at bounding box center [762, 332] width 61 height 12
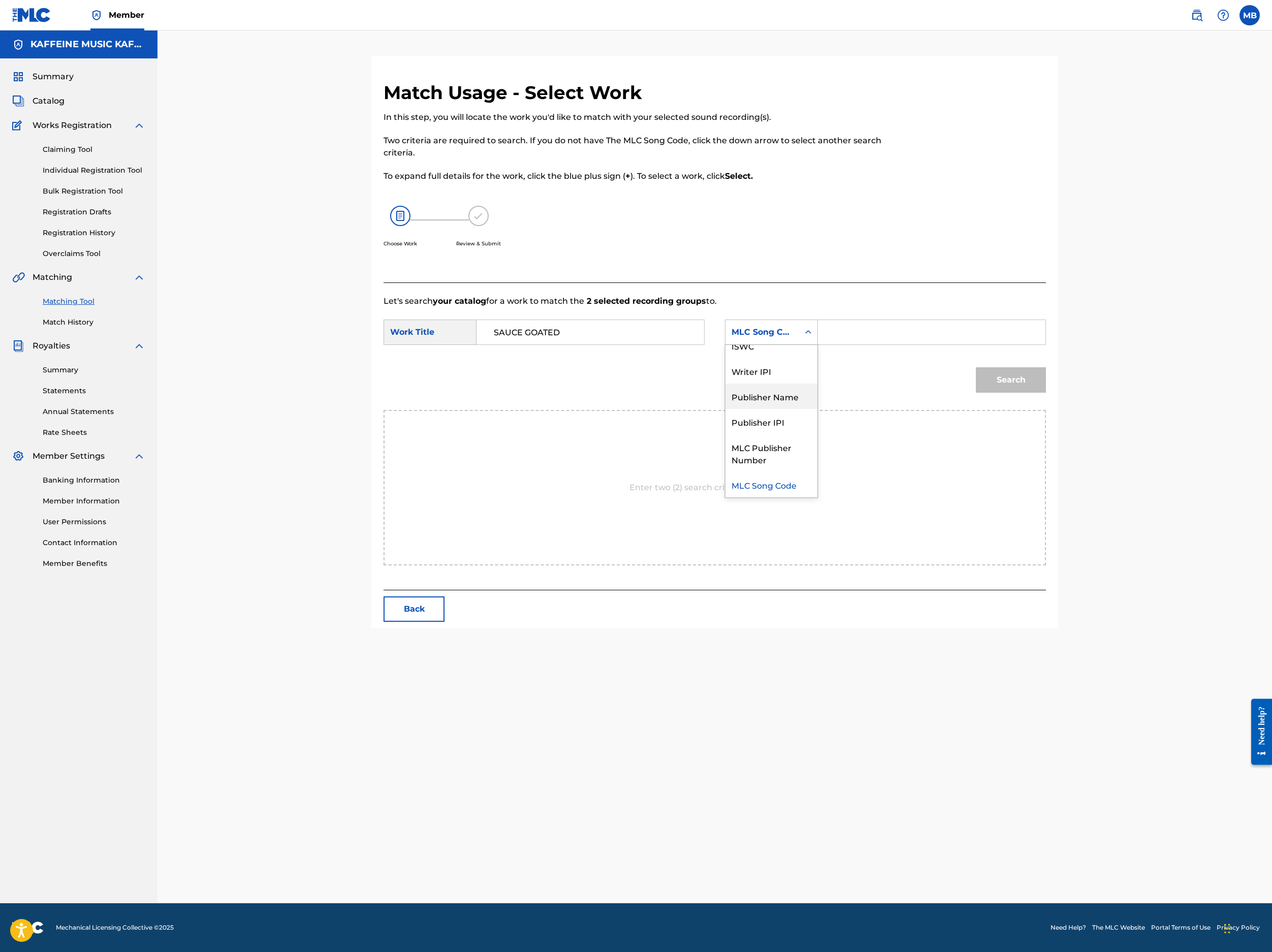
click at [817, 409] on div "Publisher Name" at bounding box center [771, 396] width 92 height 25
click at [951, 344] on input "Search Form" at bounding box center [931, 332] width 210 height 24
type input "Kaff"
click at [951, 392] on button "Search" at bounding box center [1011, 380] width 70 height 25
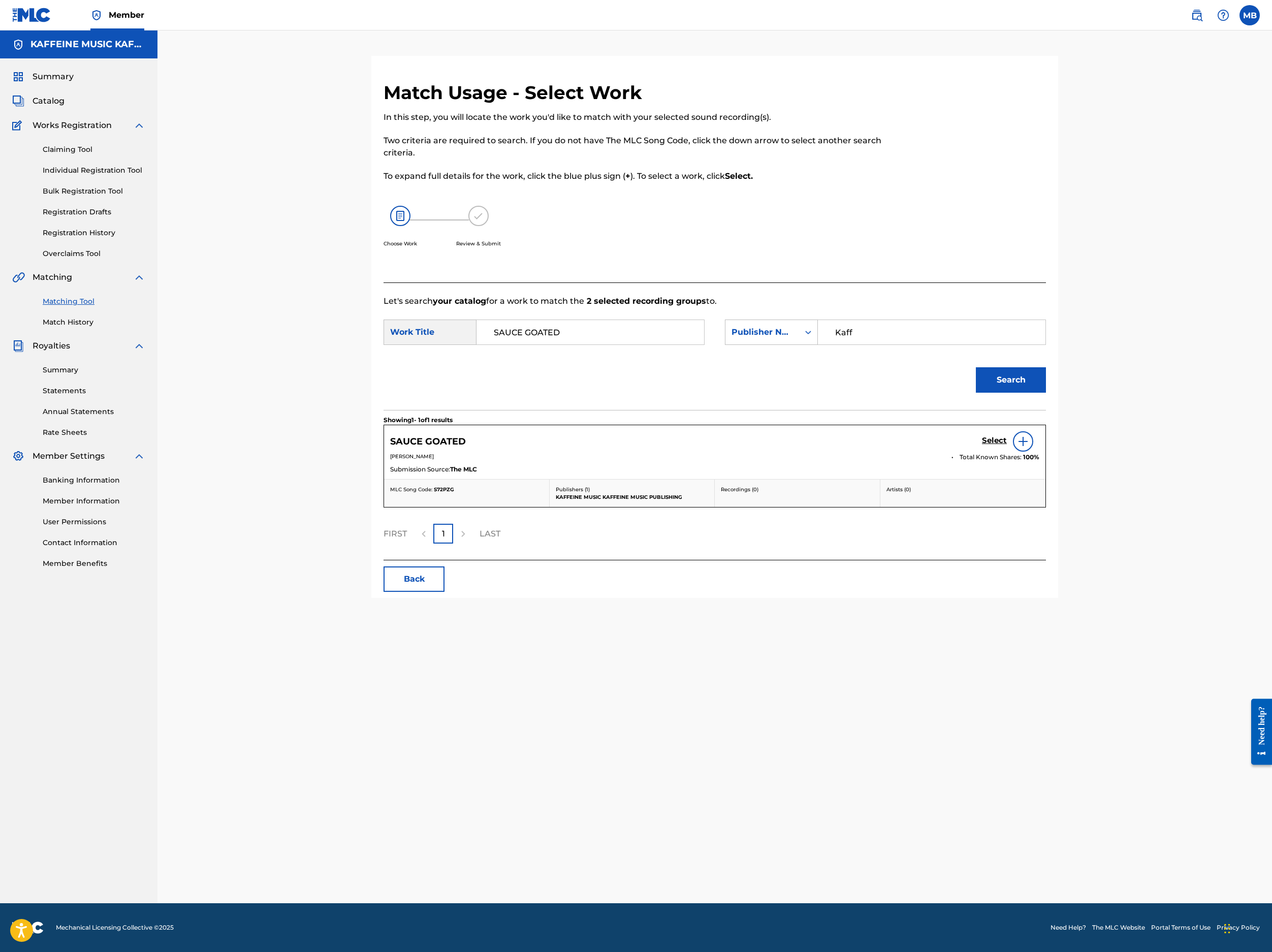
click at [951, 446] on h5 "Select" at bounding box center [994, 440] width 25 height 10
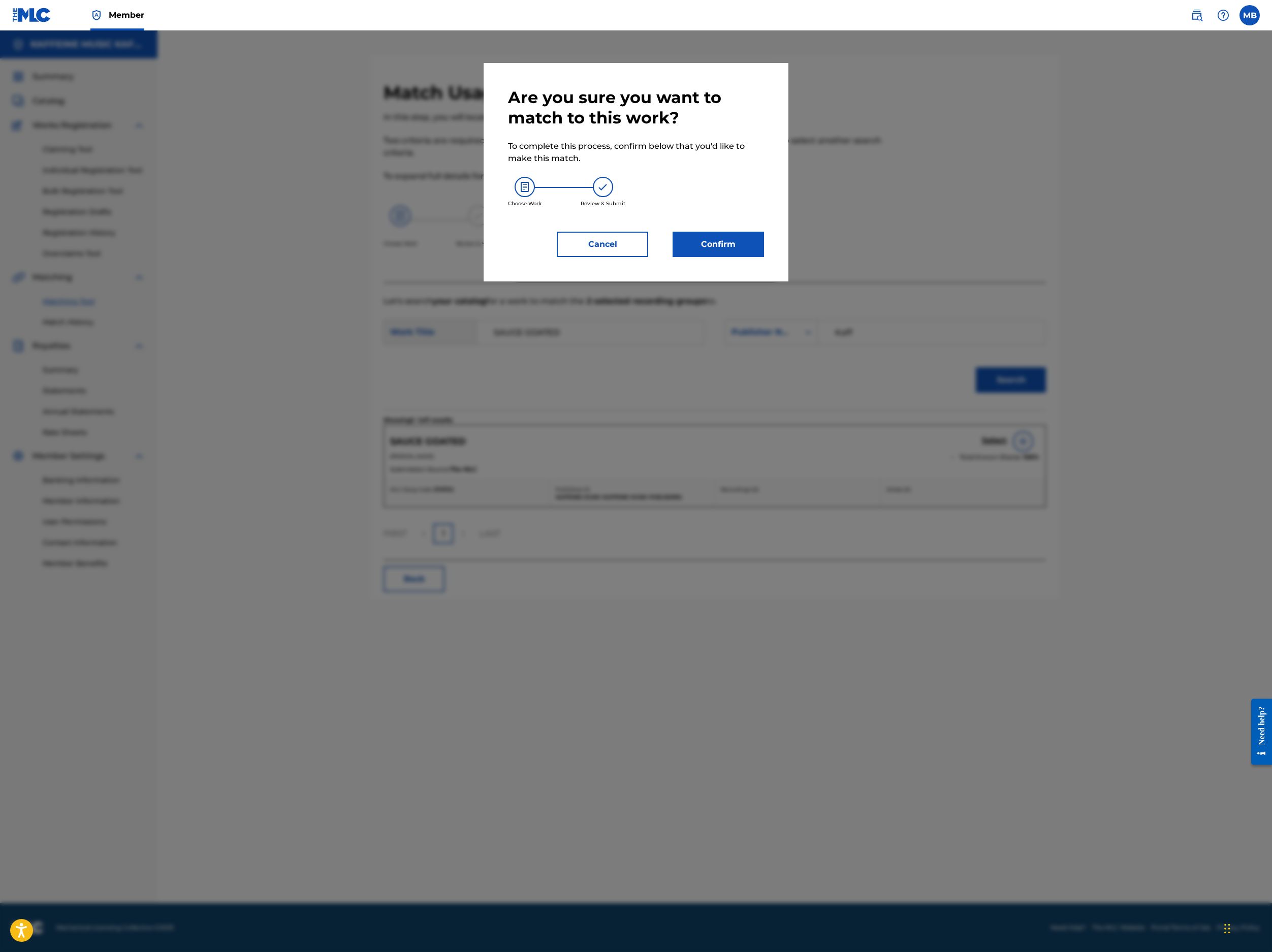
click at [740, 257] on button "Confirm" at bounding box center [719, 244] width 92 height 25
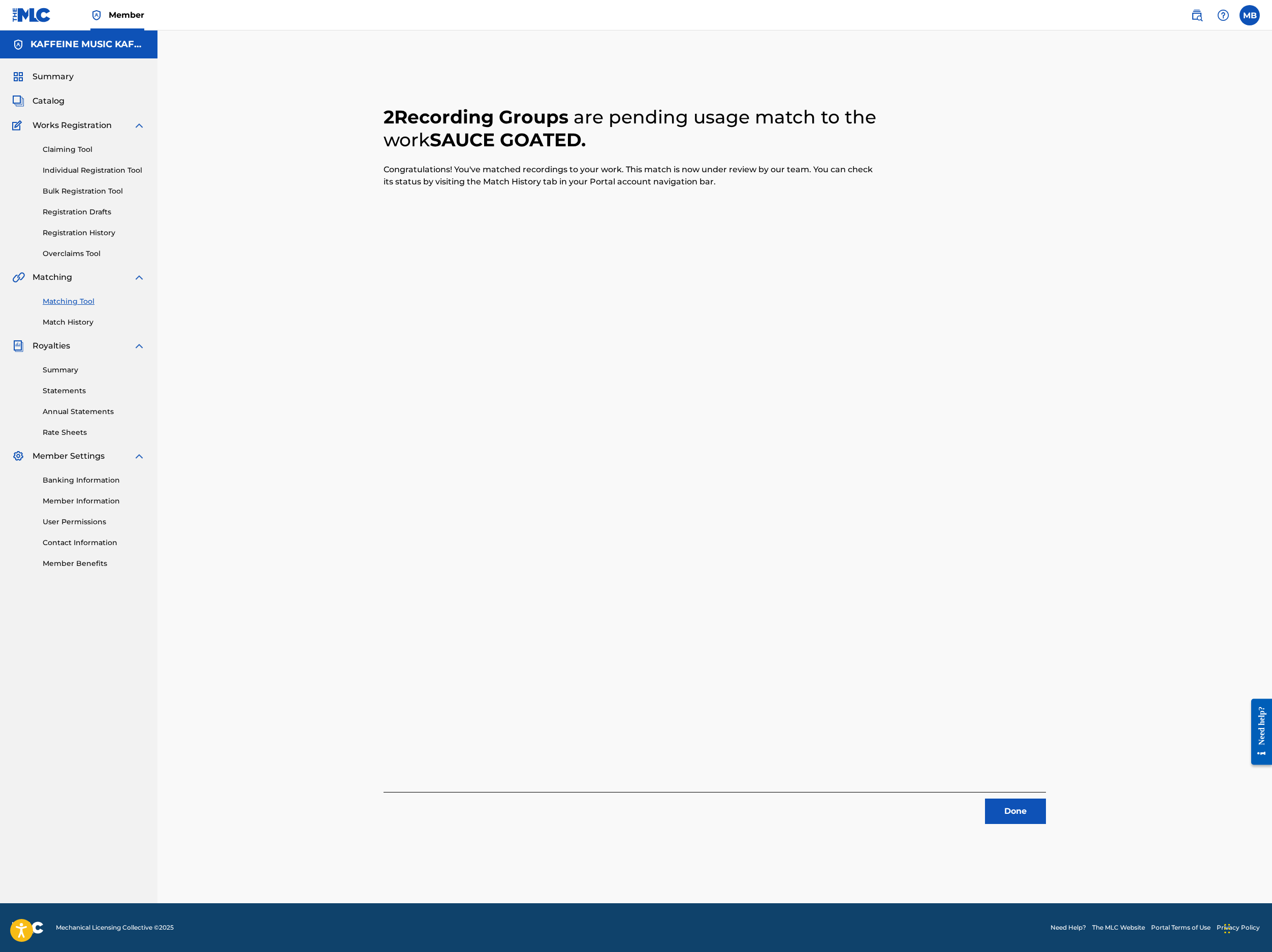
click at [951, 799] on button "Done" at bounding box center [1016, 811] width 61 height 25
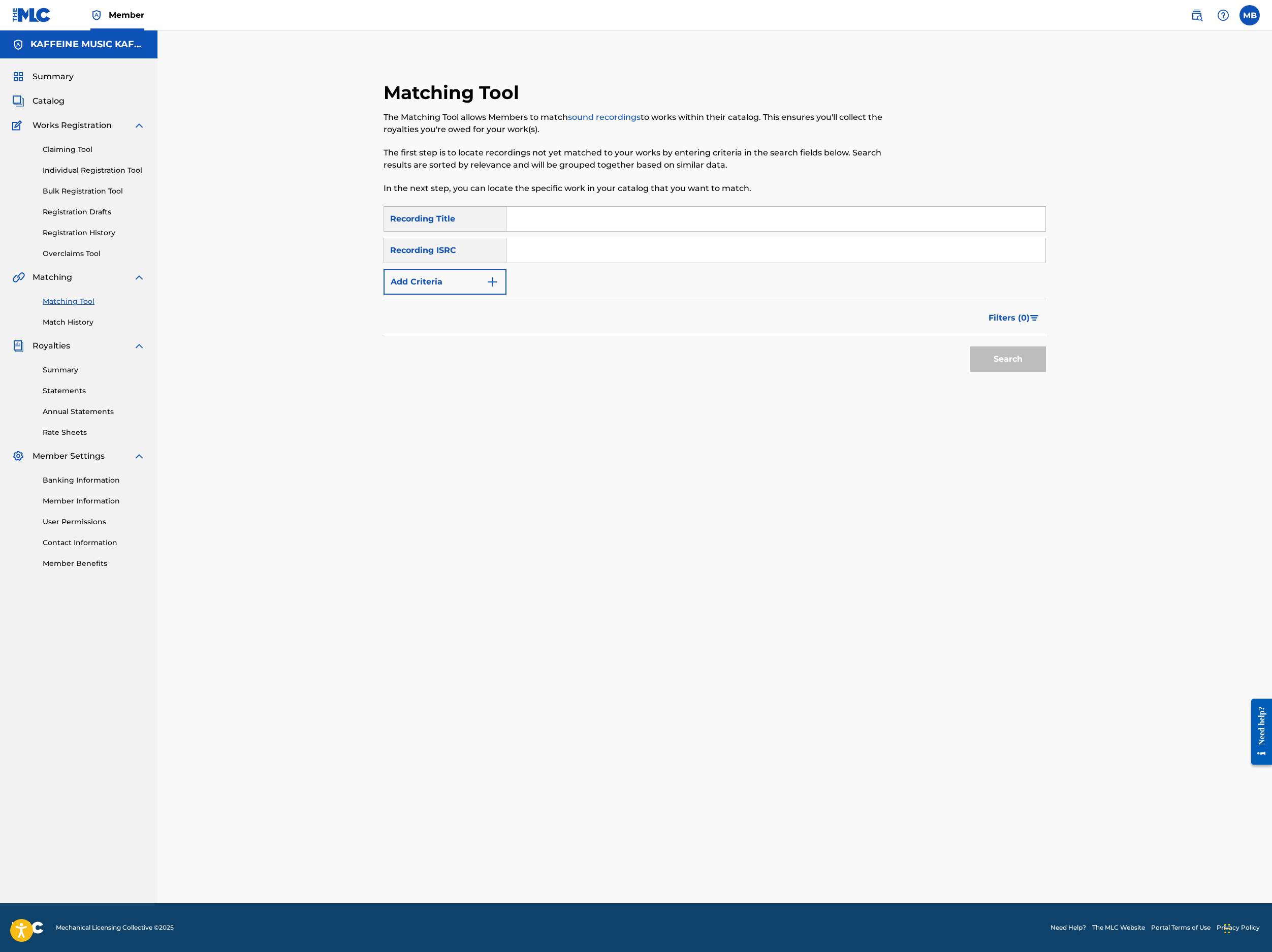
click at [685, 231] on input "Search Form" at bounding box center [776, 218] width 539 height 24
click at [951, 169] on div at bounding box center [970, 144] width 153 height 125
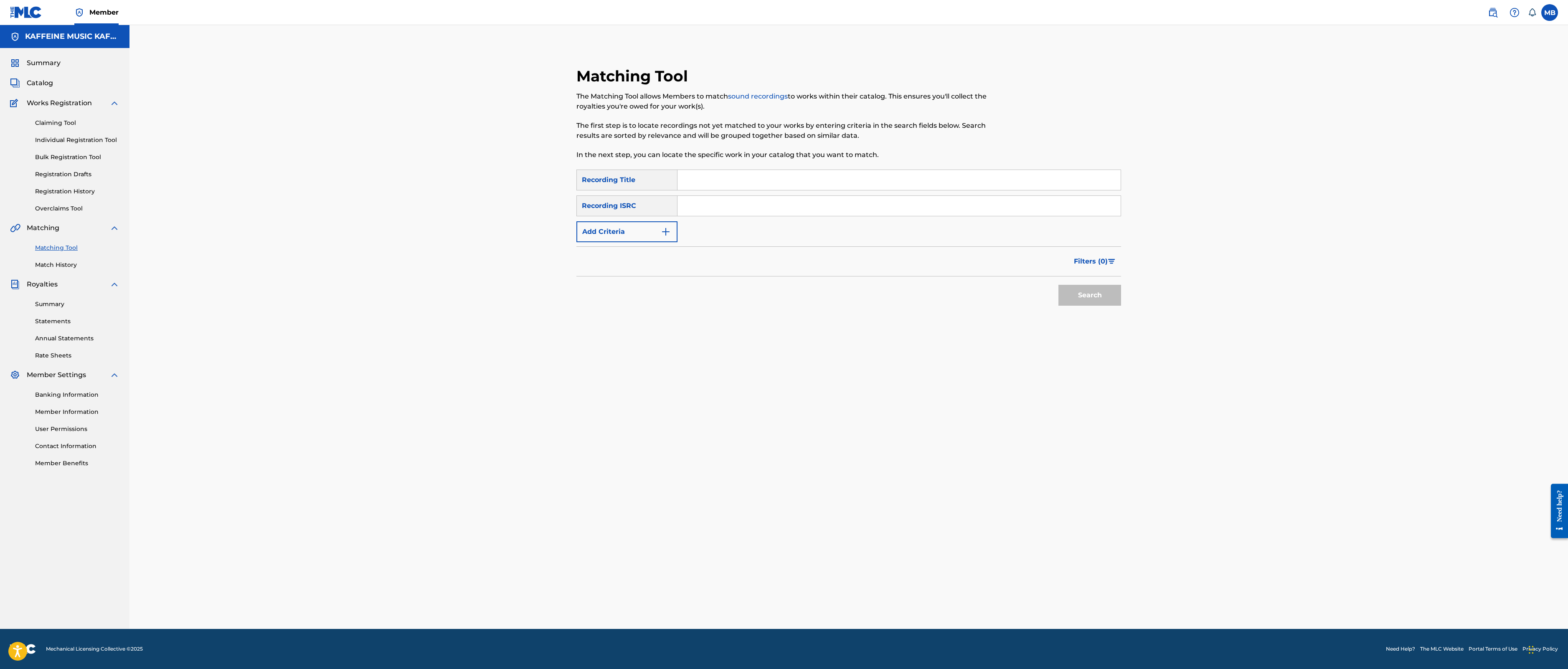
click at [53, 88] on span "Catalog" at bounding box center [40, 83] width 26 height 10
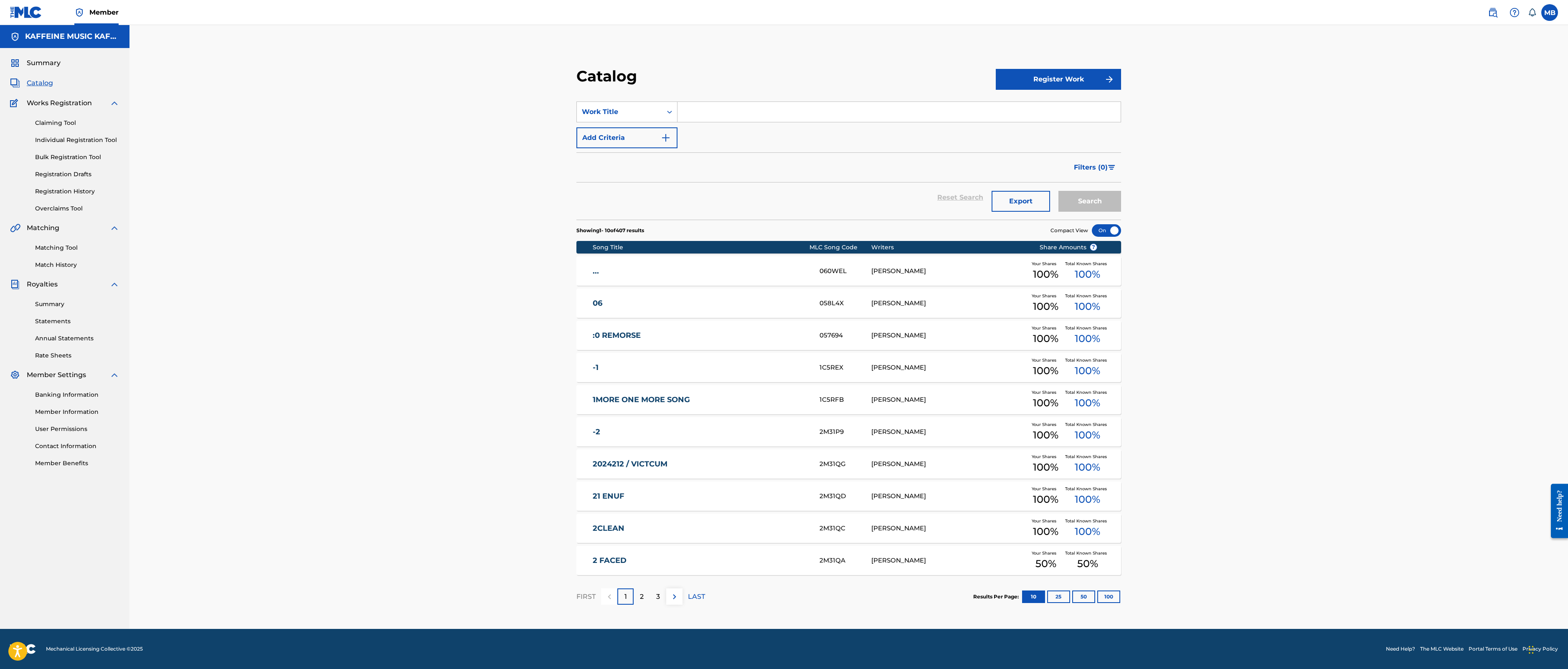
scroll to position [172, 0]
click at [1108, 163] on span "Filters ( 0 )" at bounding box center [1091, 167] width 34 height 10
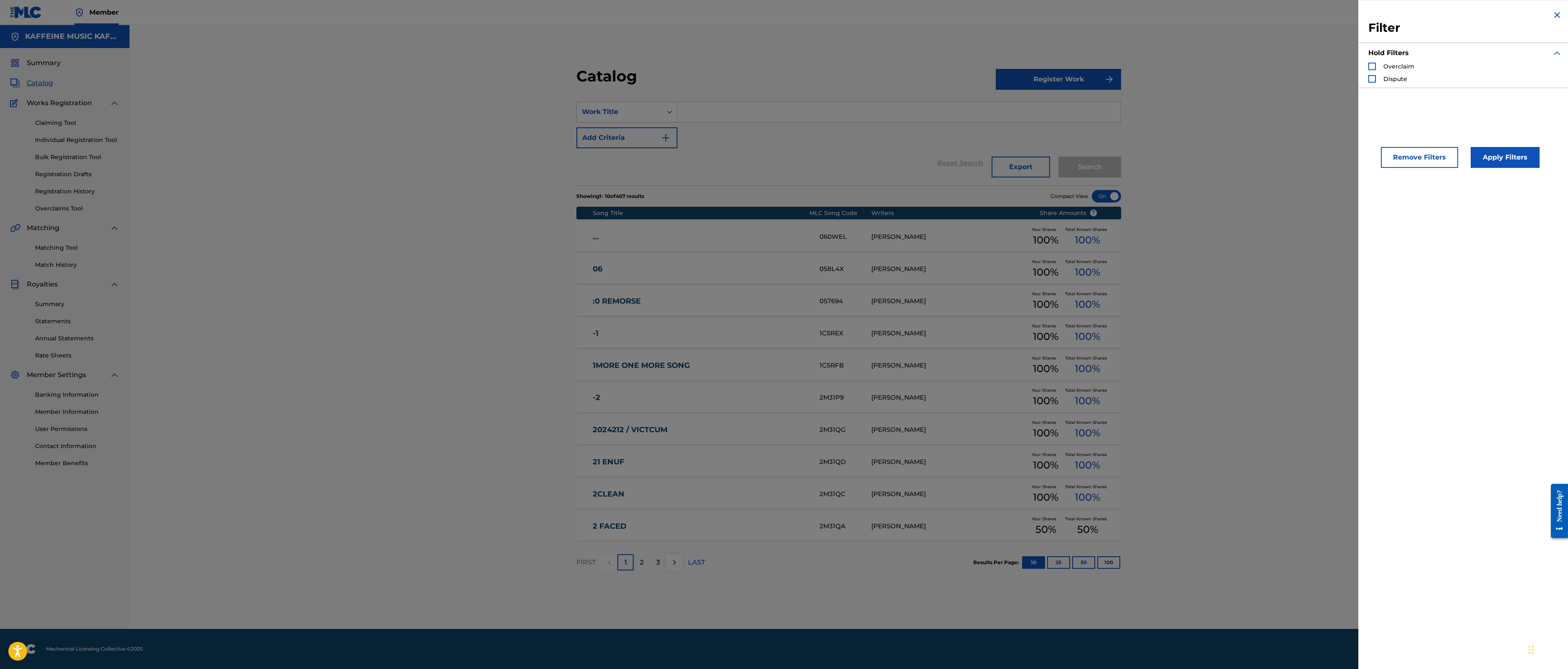
click at [1552, 20] on img "Search Form" at bounding box center [1557, 15] width 10 height 10
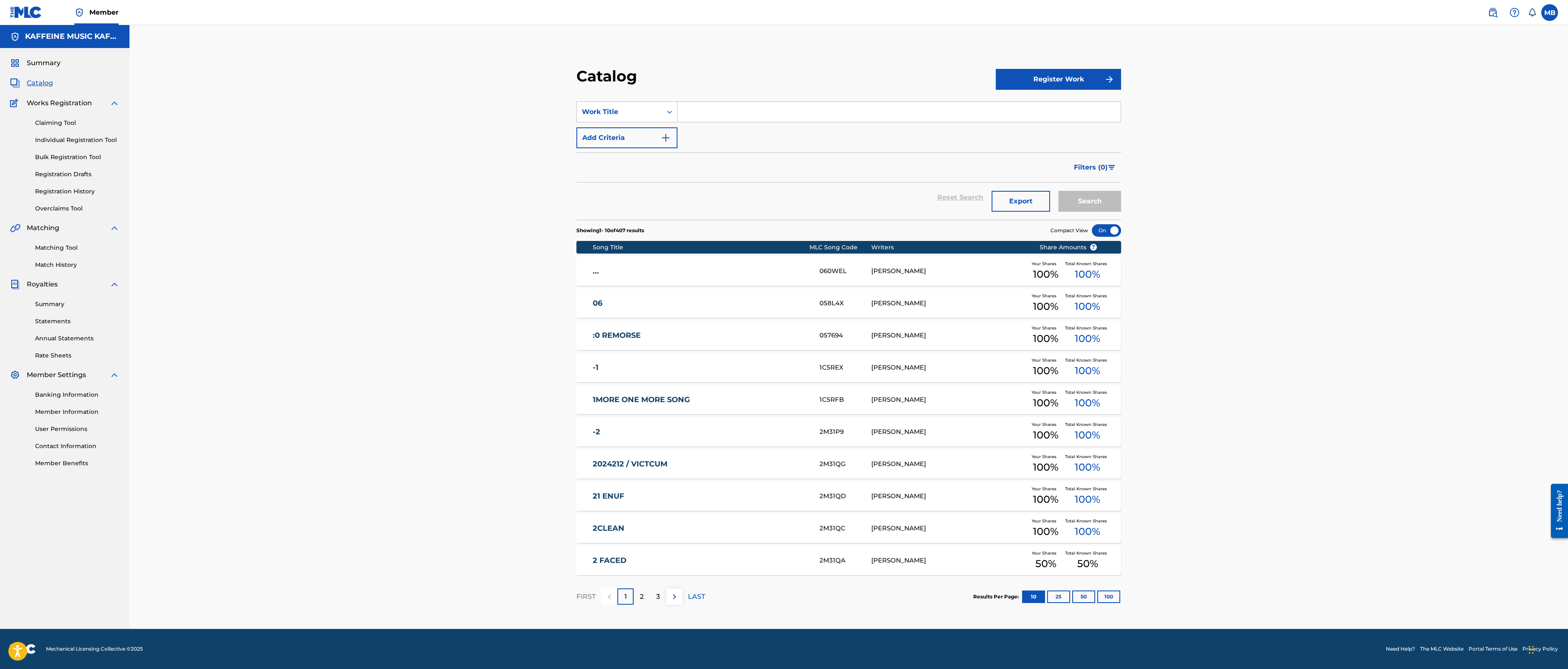
click at [1120, 603] on button "100" at bounding box center [1109, 597] width 23 height 13
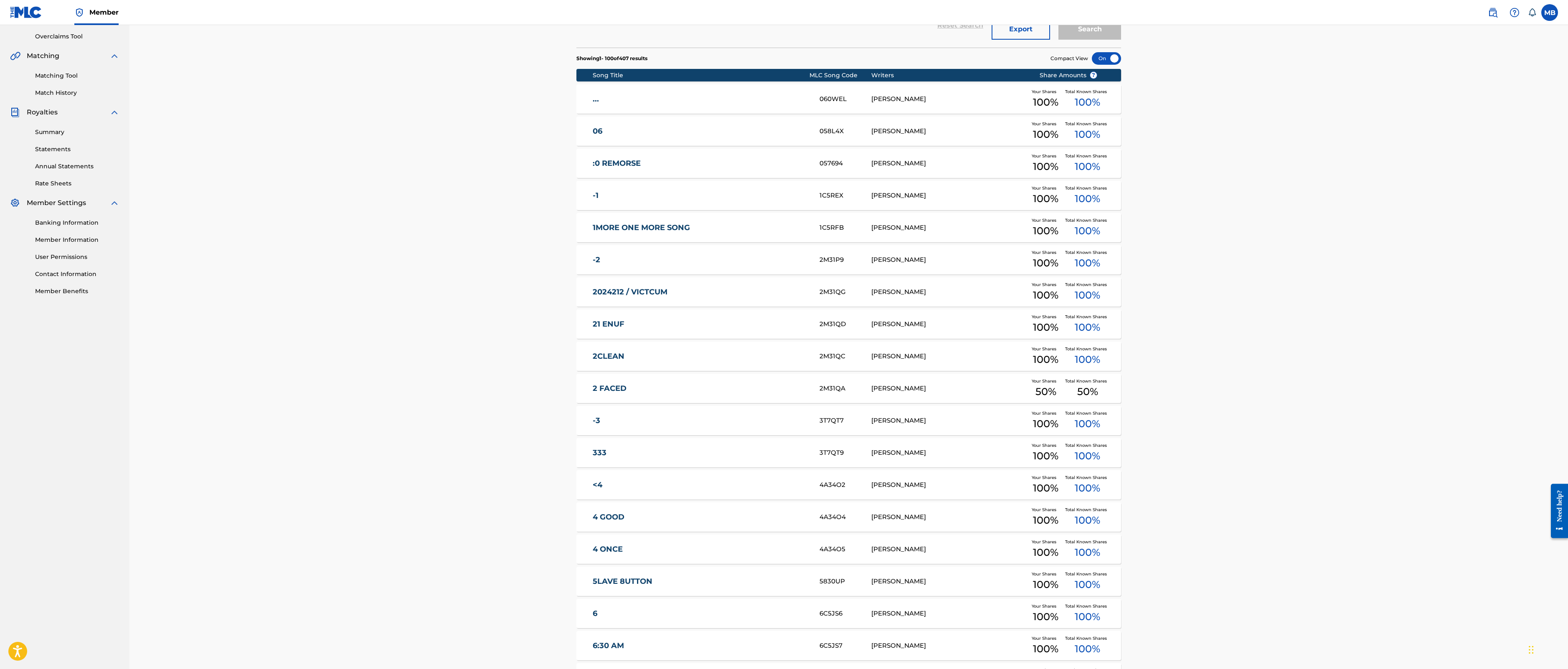
click at [1050, 40] on button "Export" at bounding box center [1021, 29] width 58 height 21
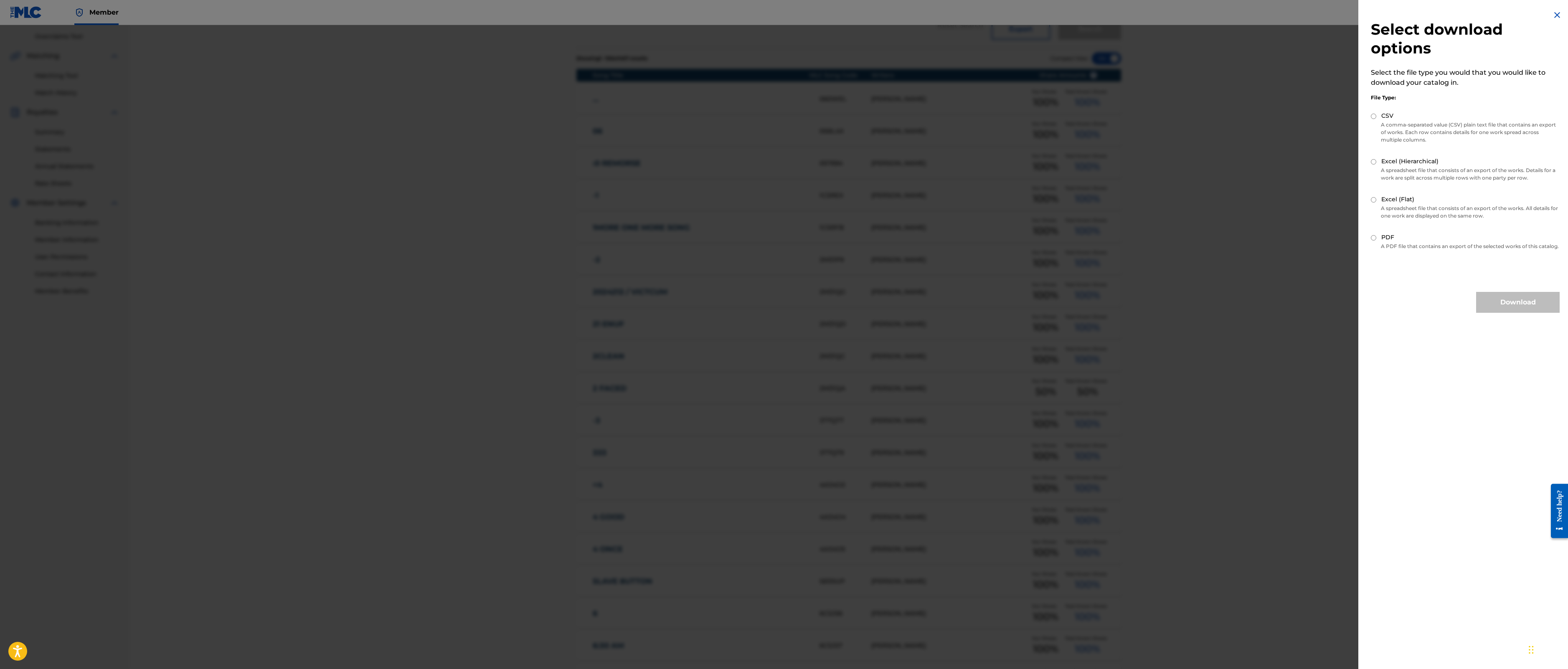
click at [1371, 220] on p "A spreadsheet file that consists of an export of the works. All details for one…" at bounding box center [1465, 212] width 189 height 15
click at [1371, 203] on input "Excel (Flat)" at bounding box center [1373, 200] width 5 height 5
radio input "true"
click at [1479, 313] on button "Download" at bounding box center [1517, 303] width 83 height 21
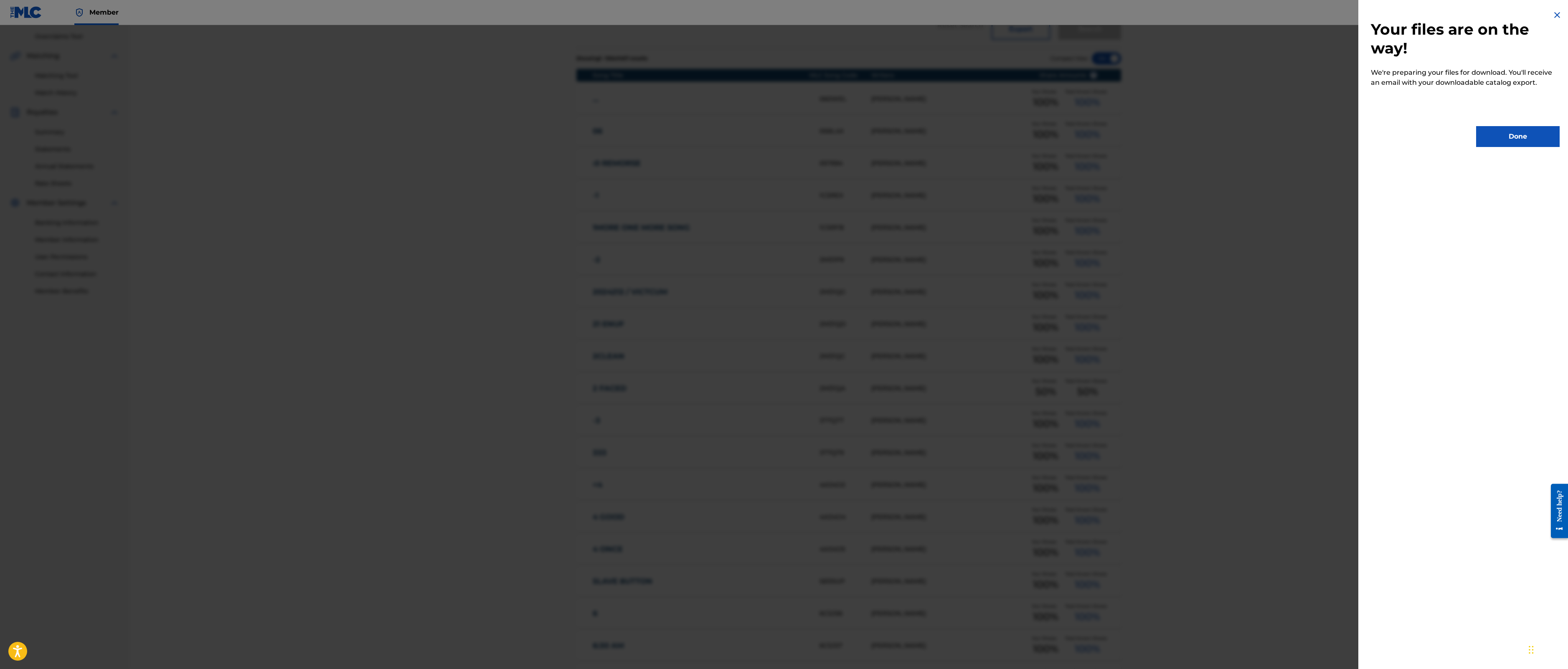
click at [1476, 147] on button "Done" at bounding box center [1517, 136] width 83 height 21
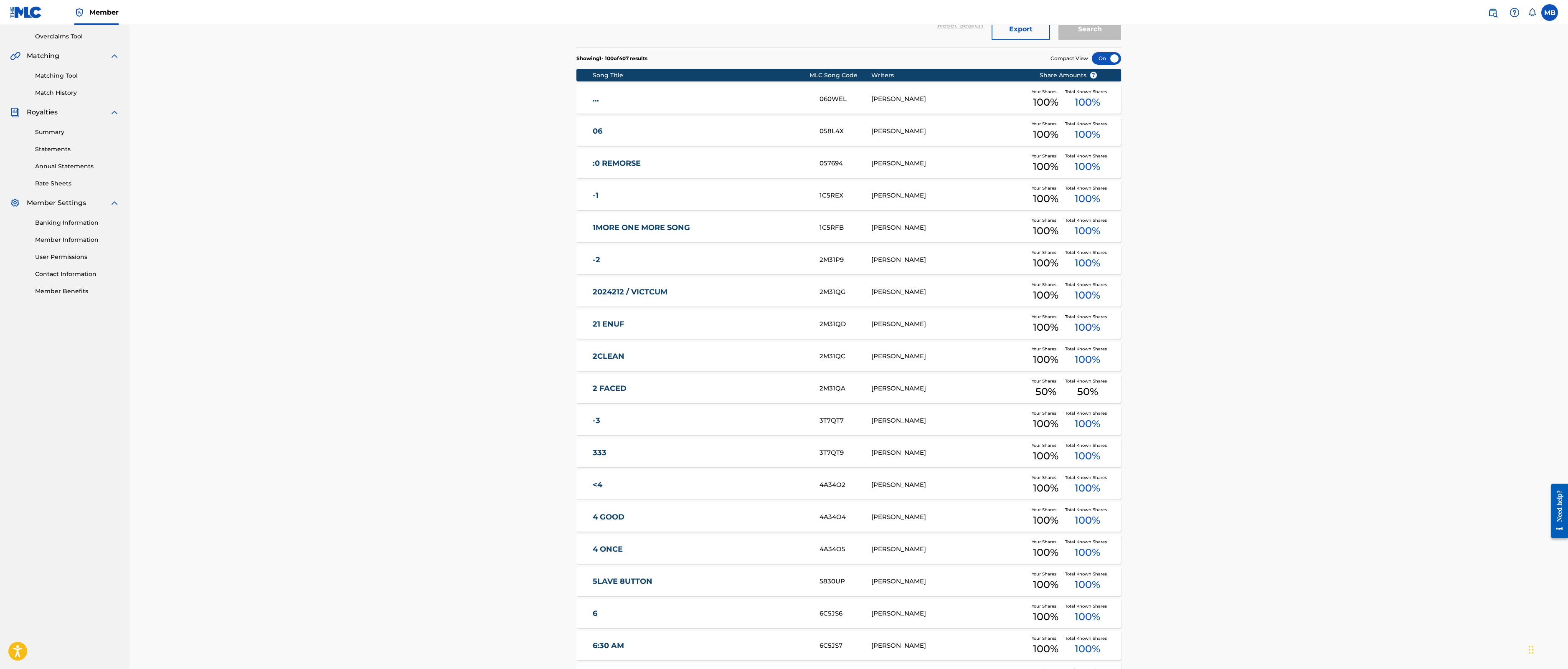
click at [1050, 40] on button "Export" at bounding box center [1021, 29] width 58 height 21
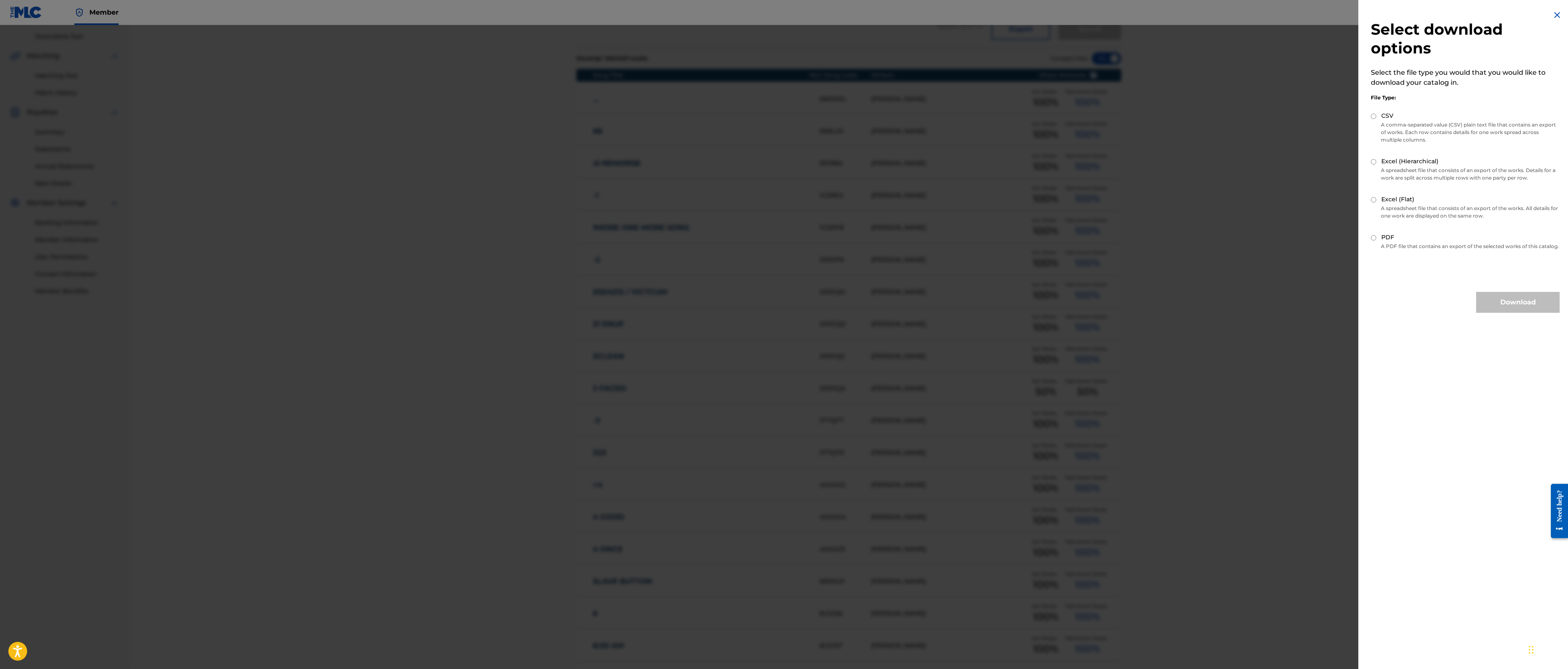
click at [1371, 144] on p "A comma-separated value (CSV) plain text file that contains an export of works.…" at bounding box center [1465, 132] width 189 height 23
click at [1359, 124] on div "Select download options Select the file type you would that you would like to d…" at bounding box center [1465, 161] width 214 height 323
click at [1371, 121] on div "CSV" at bounding box center [1465, 116] width 189 height 10
click at [1371, 119] on input "CSV" at bounding box center [1373, 116] width 5 height 5
radio input "true"
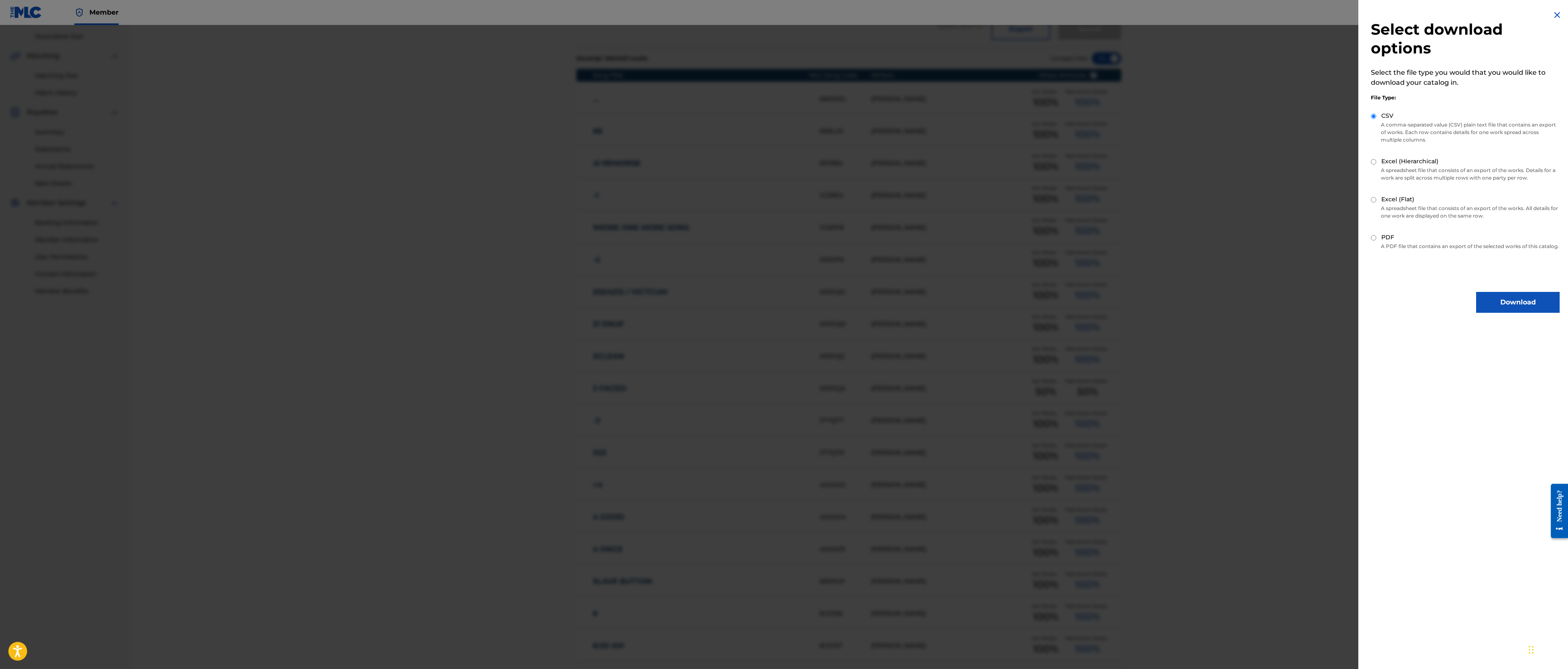
drag, startPoint x: 1219, startPoint y: 180, endPoint x: 1219, endPoint y: 186, distance: 6.0
click at [1371, 182] on div "File Type: CSV A comma-separated value (CSV) plain text file that contains an e…" at bounding box center [1465, 170] width 189 height 166
click at [1371, 164] on input "Excel (Hierarchical)" at bounding box center [1373, 161] width 5 height 5
radio input "true"
click at [1371, 119] on input "CSV" at bounding box center [1373, 116] width 5 height 5
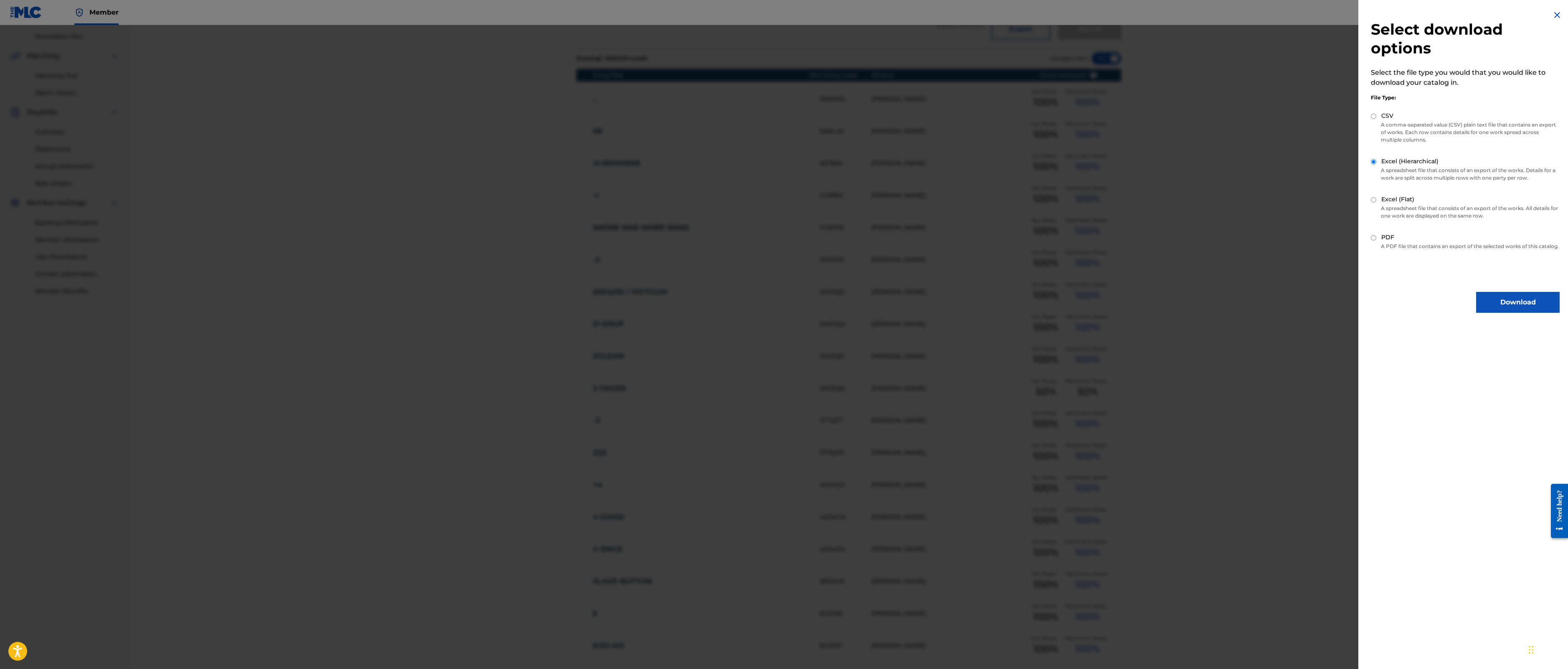
radio input "true"
click at [1476, 313] on button "Download" at bounding box center [1517, 303] width 83 height 21
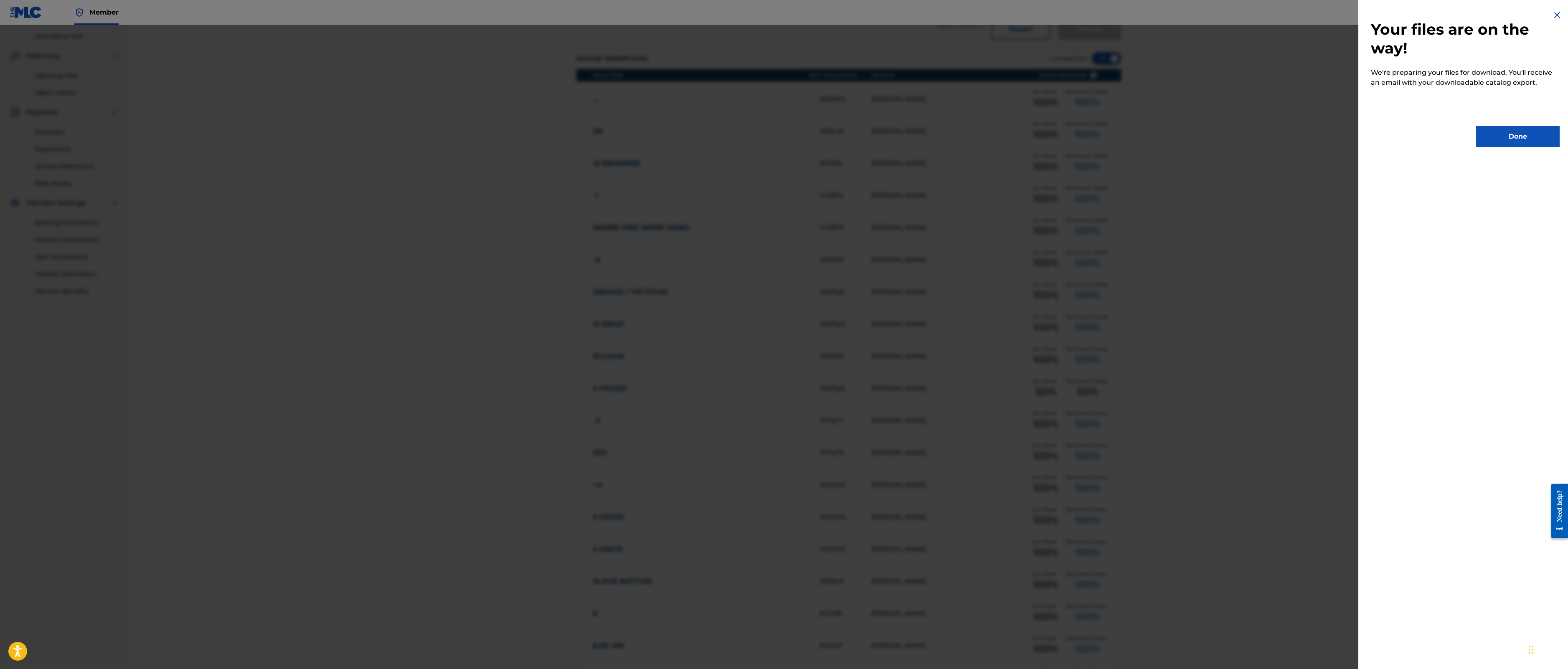
click at [1476, 147] on button "Done" at bounding box center [1517, 136] width 83 height 21
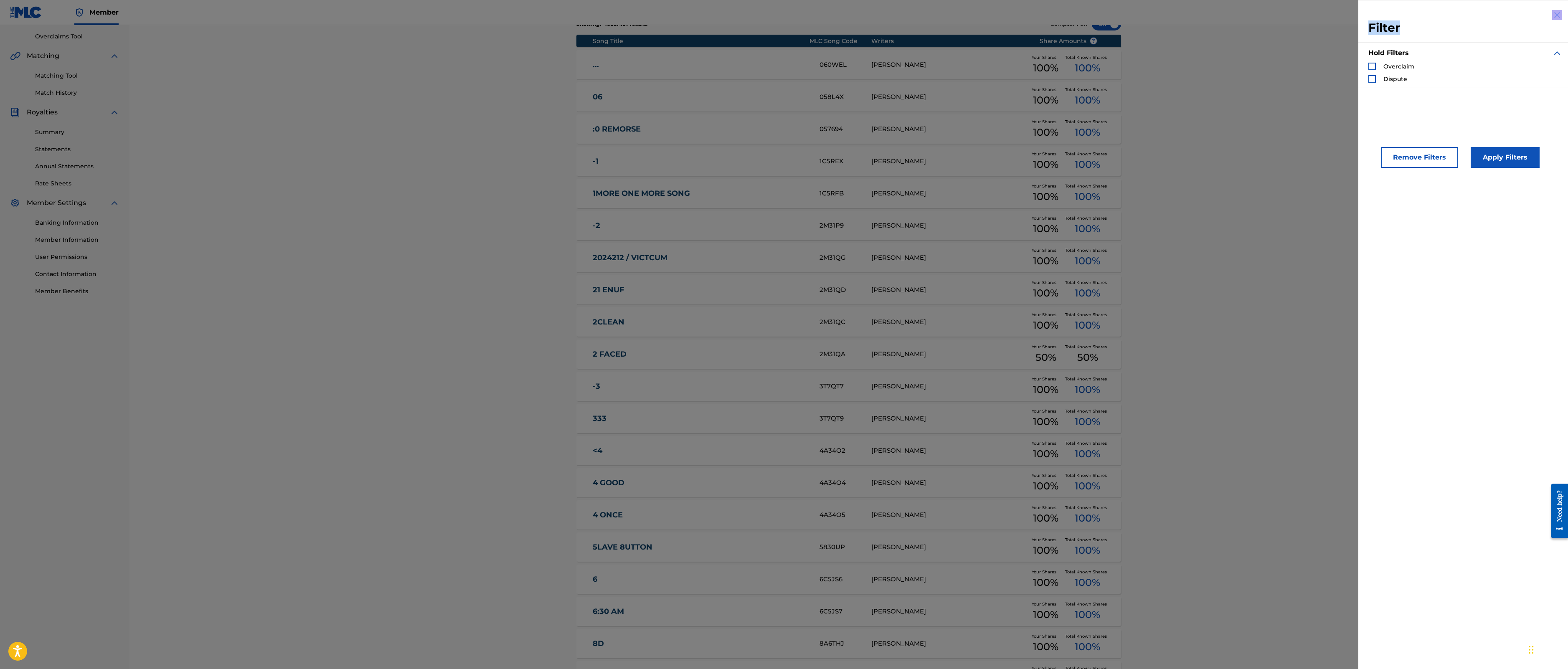
click at [1536, 36] on div "Filter Hold Filters Overclaim Dispute Remove Filters Apply Filters" at bounding box center [1465, 334] width 214 height 669
click at [1552, 20] on img "Search Form" at bounding box center [1557, 15] width 10 height 10
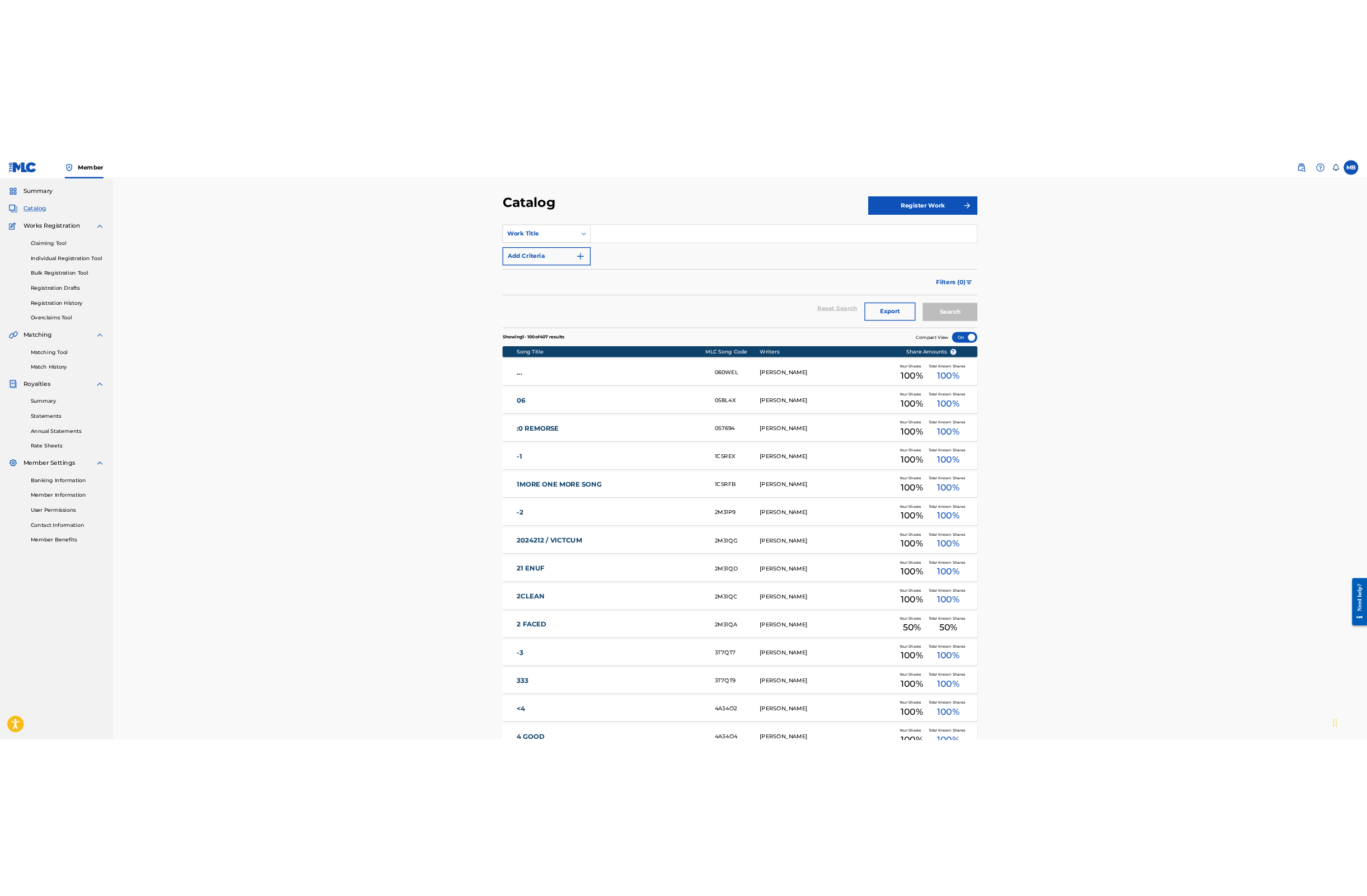
scroll to position [0, 0]
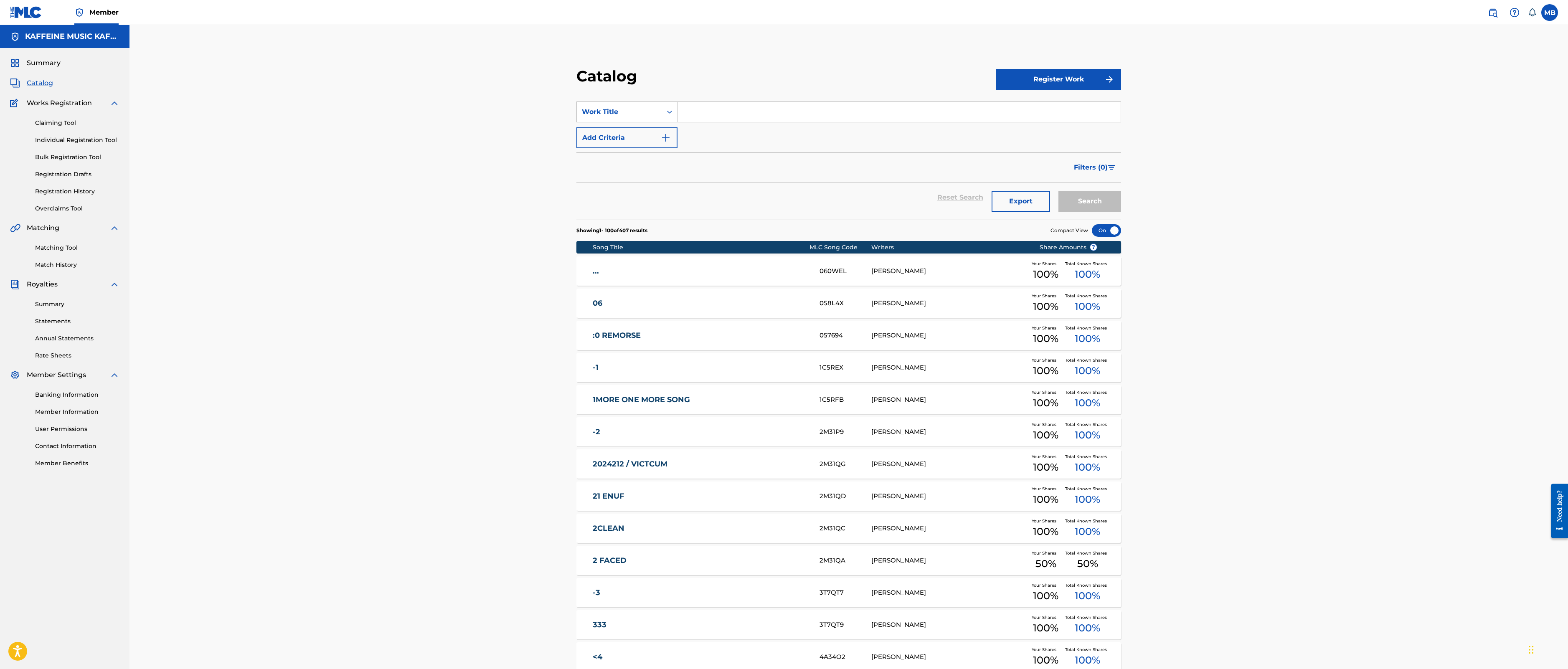
click at [982, 212] on div "Reset Search Export Search" at bounding box center [849, 197] width 545 height 30
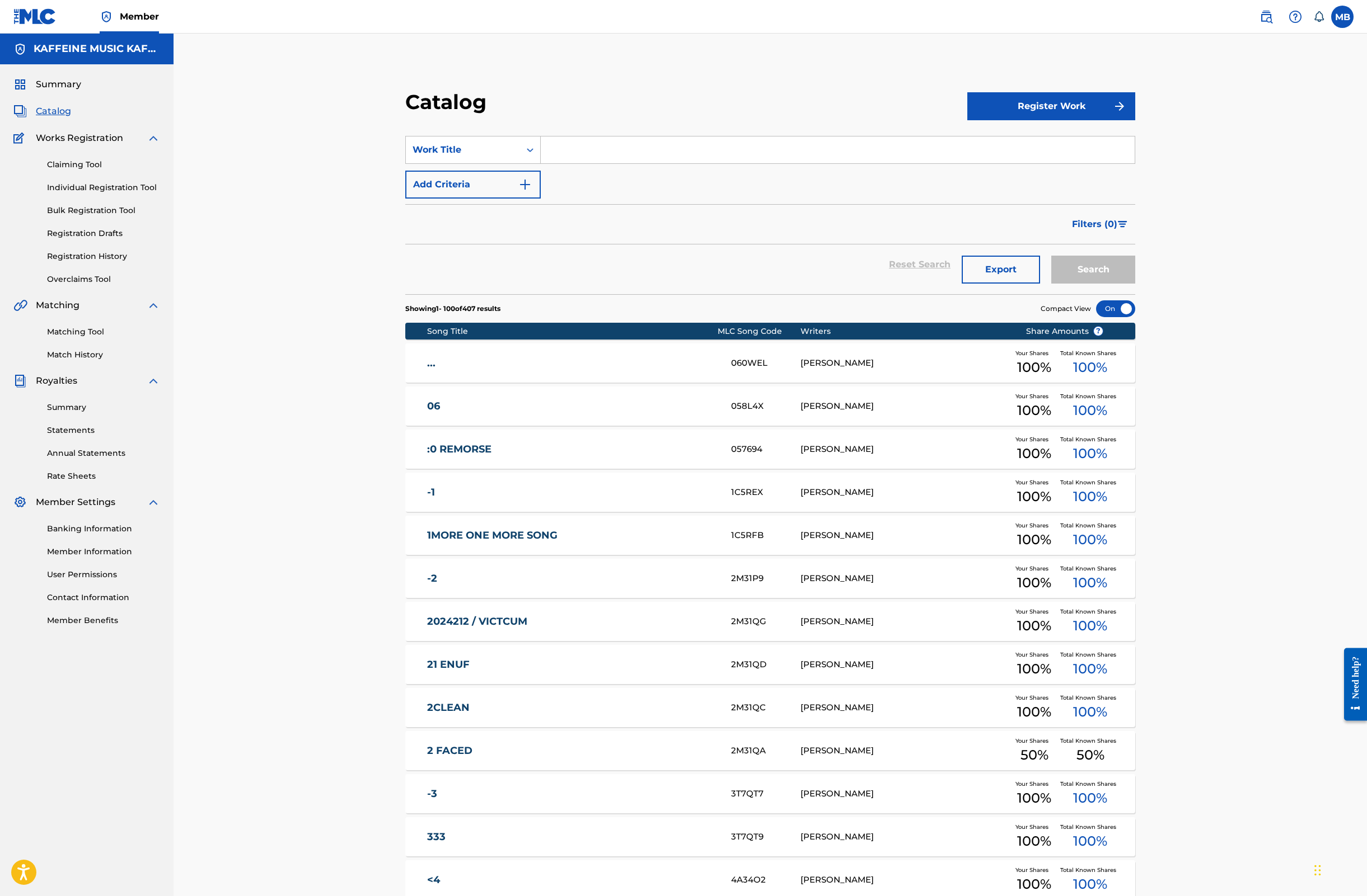
click at [156, 361] on div "Matching Tool Match History" at bounding box center [86, 337] width 147 height 49
click at [139, 361] on div "Matching Tool Match History" at bounding box center [86, 337] width 147 height 49
click at [135, 361] on div "Matching Tool Match History" at bounding box center [86, 337] width 147 height 49
click at [135, 338] on link "Matching Tool" at bounding box center [104, 332] width 113 height 11
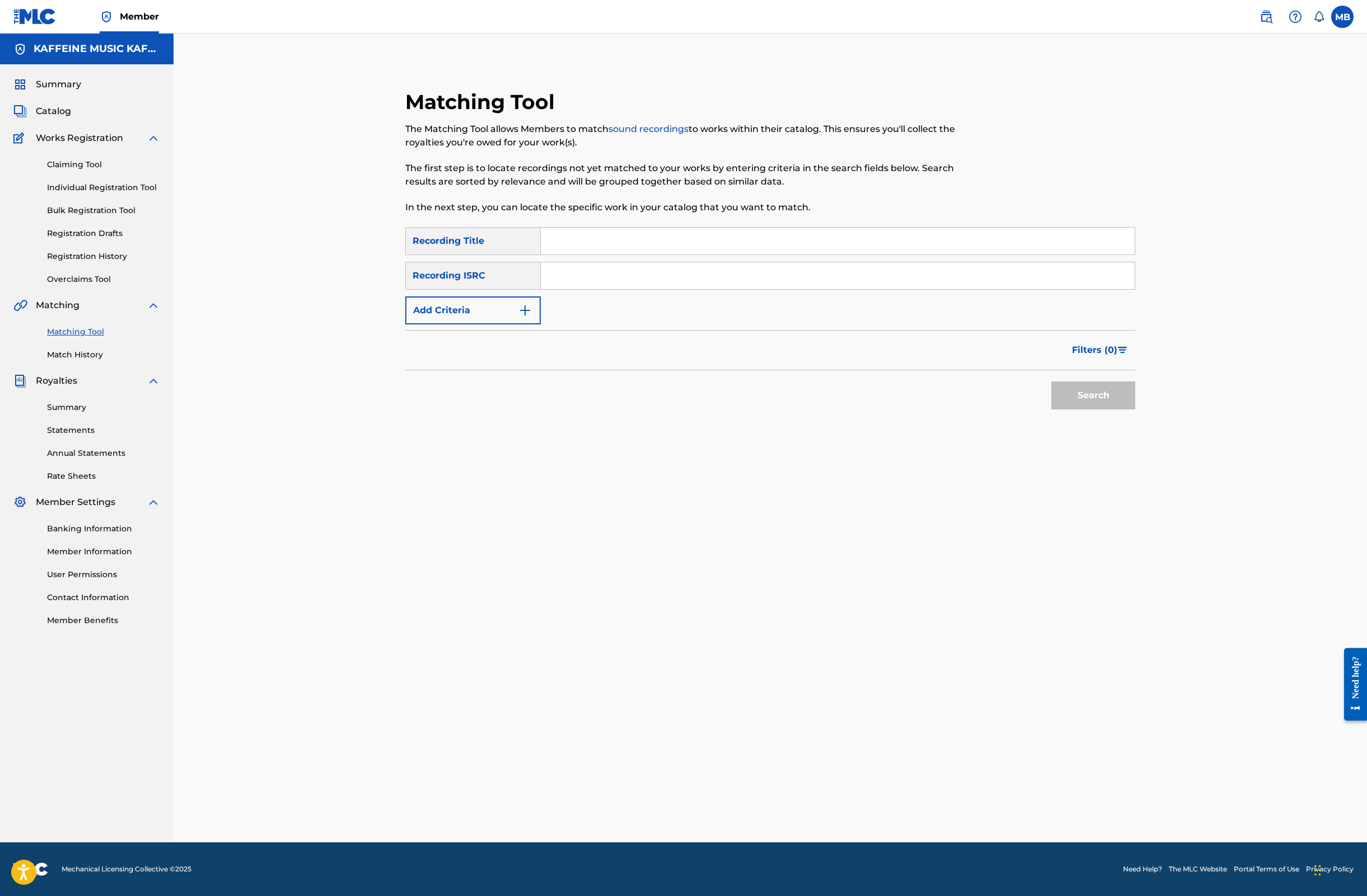
click at [535, 289] on div "Recording ISRC" at bounding box center [473, 276] width 135 height 28
click at [541, 255] on div "Recording Title" at bounding box center [473, 241] width 135 height 28
click at [636, 254] on input "Search Form" at bounding box center [838, 241] width 594 height 27
click at [541, 324] on button "Add Criteria" at bounding box center [473, 311] width 135 height 28
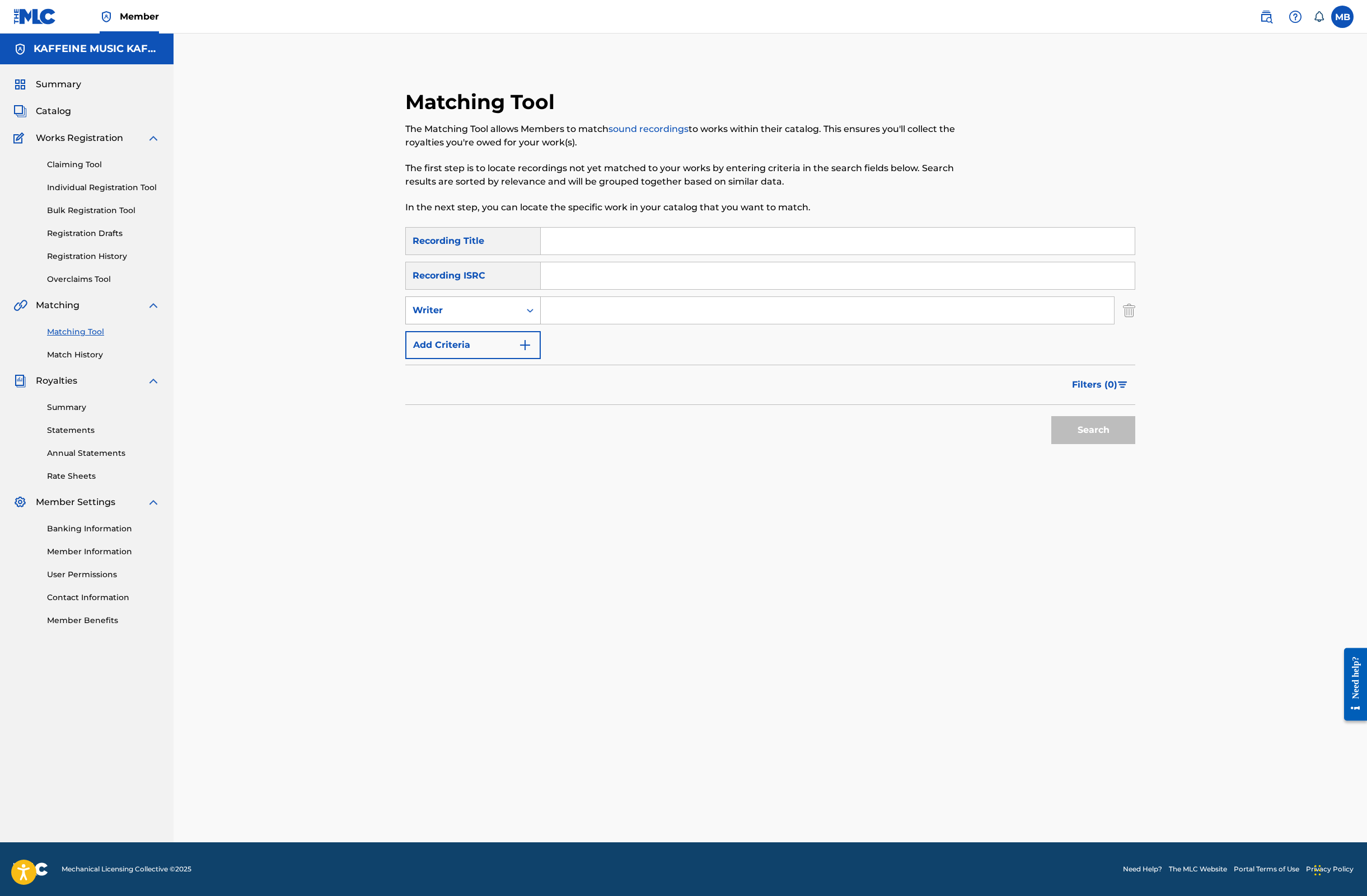
click at [513, 317] on div "Writer" at bounding box center [463, 311] width 101 height 13
click at [644, 254] on input "Search Form" at bounding box center [838, 241] width 594 height 27
paste input "FOUND YOUR SHIT IN MY ROOM.JPEG"
type input "FOUND YOUR SHIT IN MY ROOM.JPEG"
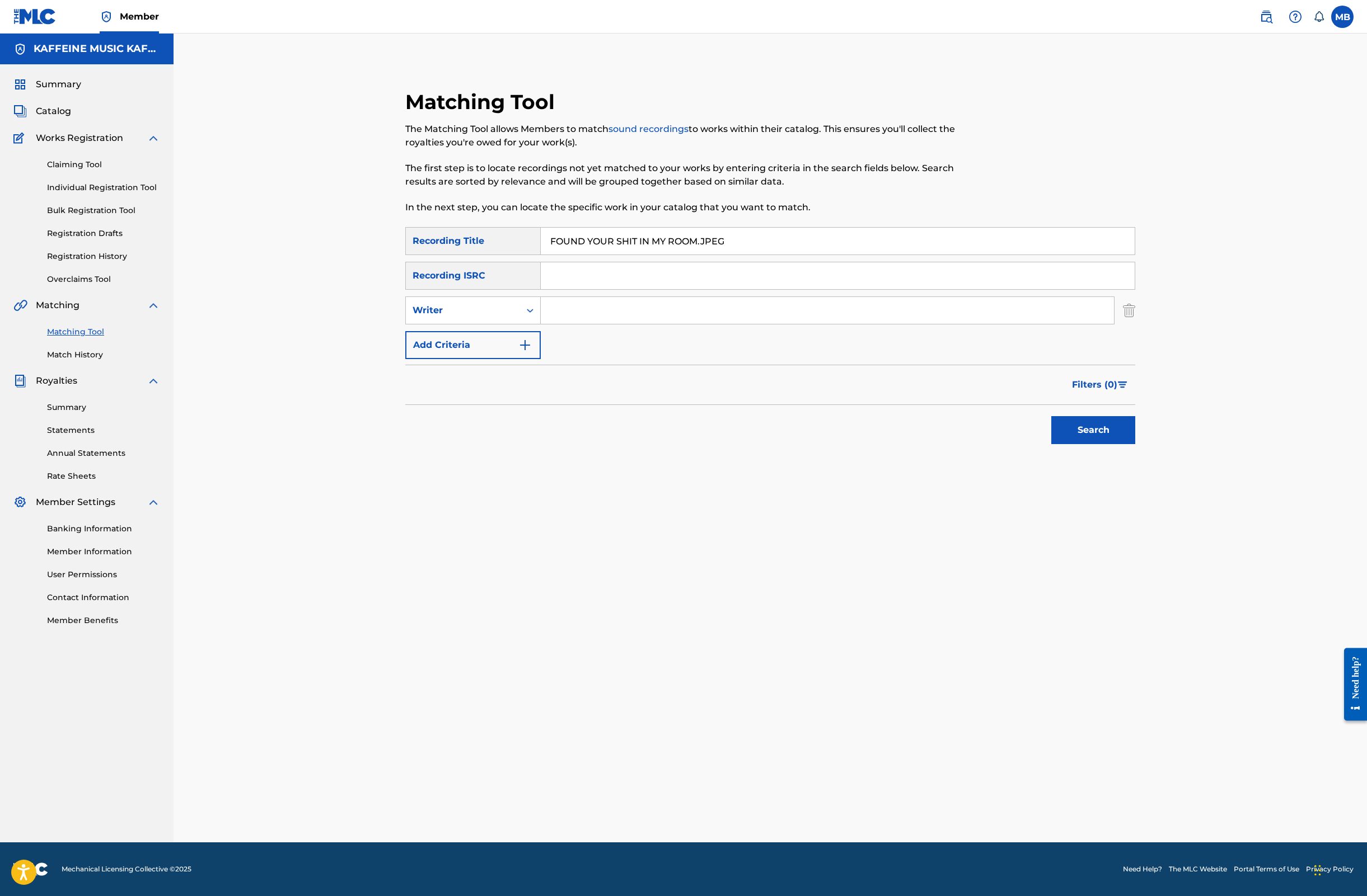
click at [1135, 444] on button "Search" at bounding box center [1093, 430] width 84 height 28
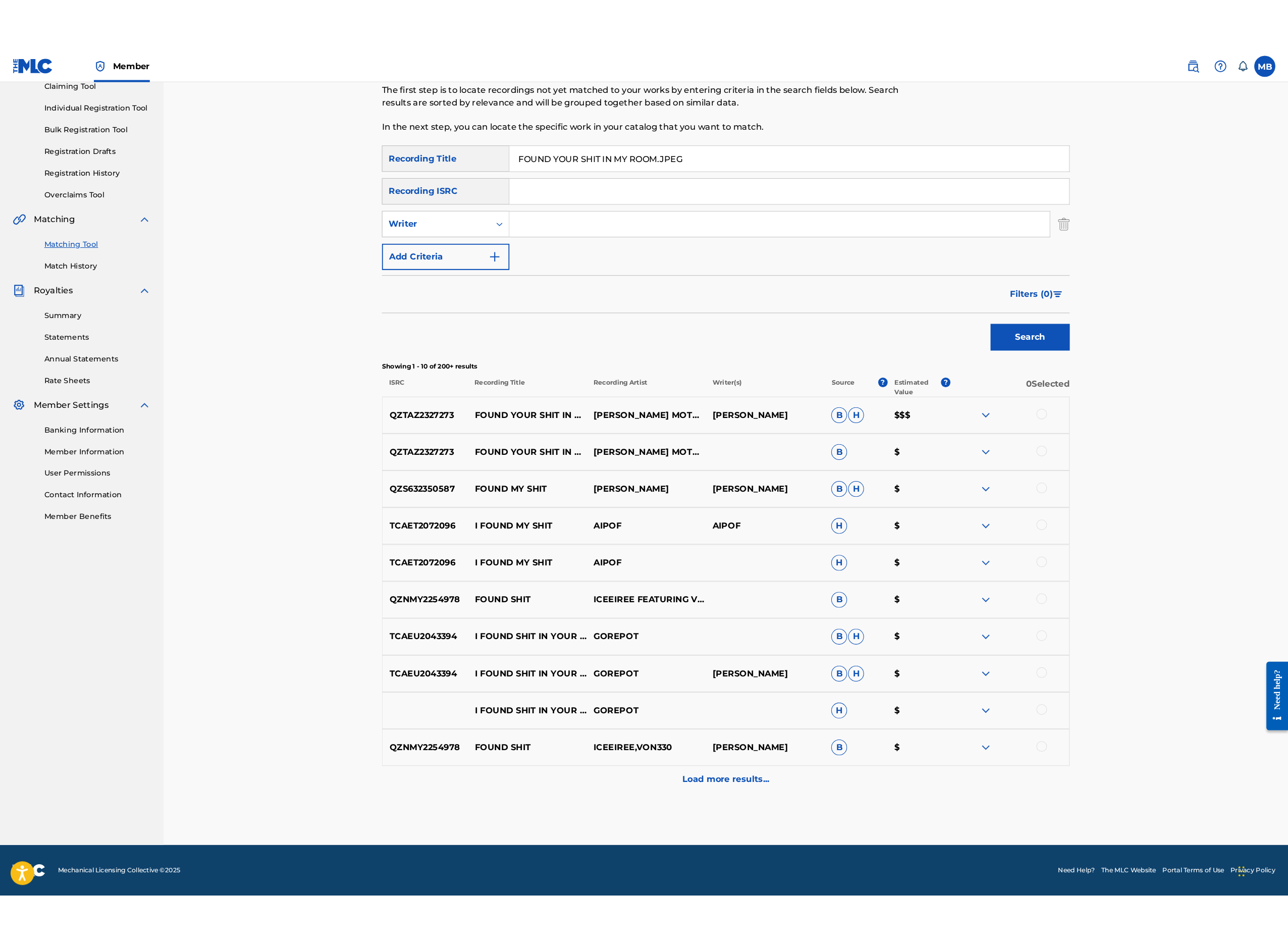
scroll to position [314, 0]
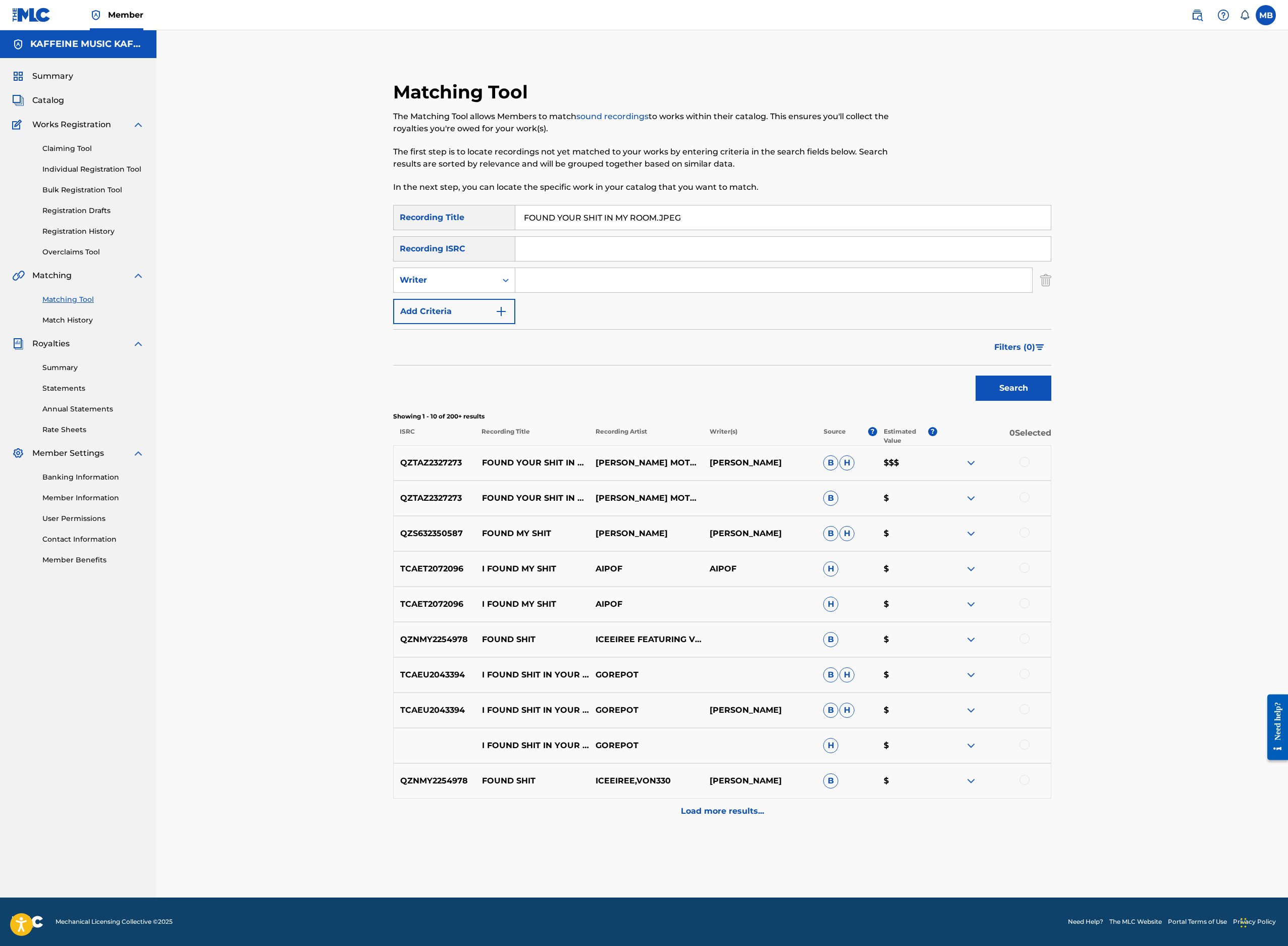
click at [1051, 516] on div "QZTAZ2327273 FOUND YOUR SHIT IN MY ROOM.JPEG MICHAEL MOTORCYCLE B $" at bounding box center [722, 498] width 658 height 35
click at [1051, 493] on div "QZTAZ2327273 FOUND YOUR SHIT IN MY ROOM.JPEG MICHAEL MOTORCYCLE B $" at bounding box center [722, 498] width 658 height 35
click at [1030, 502] on div at bounding box center [1025, 497] width 10 height 10
click at [1030, 457] on div at bounding box center [1025, 462] width 10 height 10
click at [765, 808] on button "Match 2 Groups" at bounding box center [710, 864] width 112 height 25
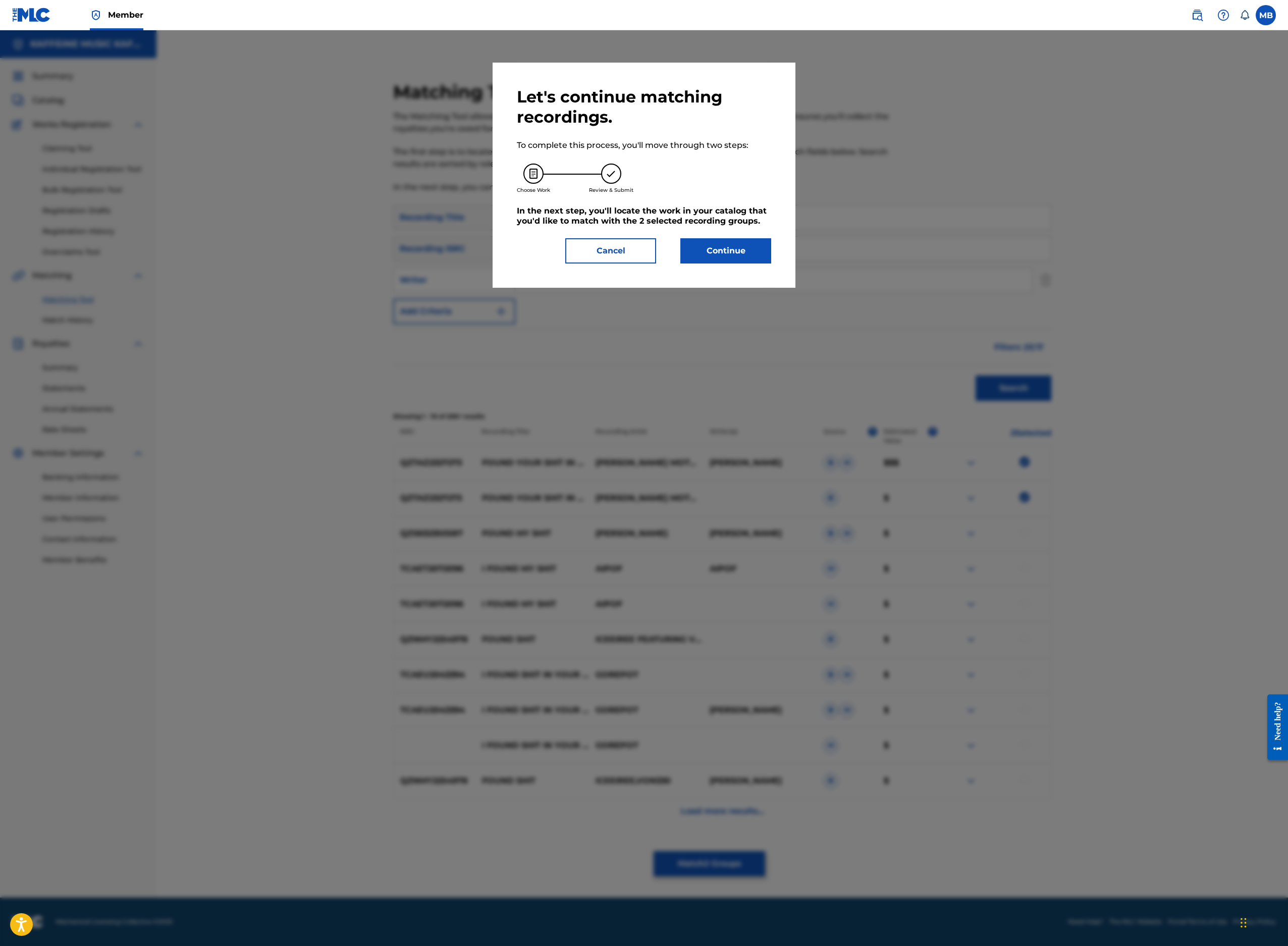
click at [772, 263] on button "Continue" at bounding box center [726, 251] width 91 height 25
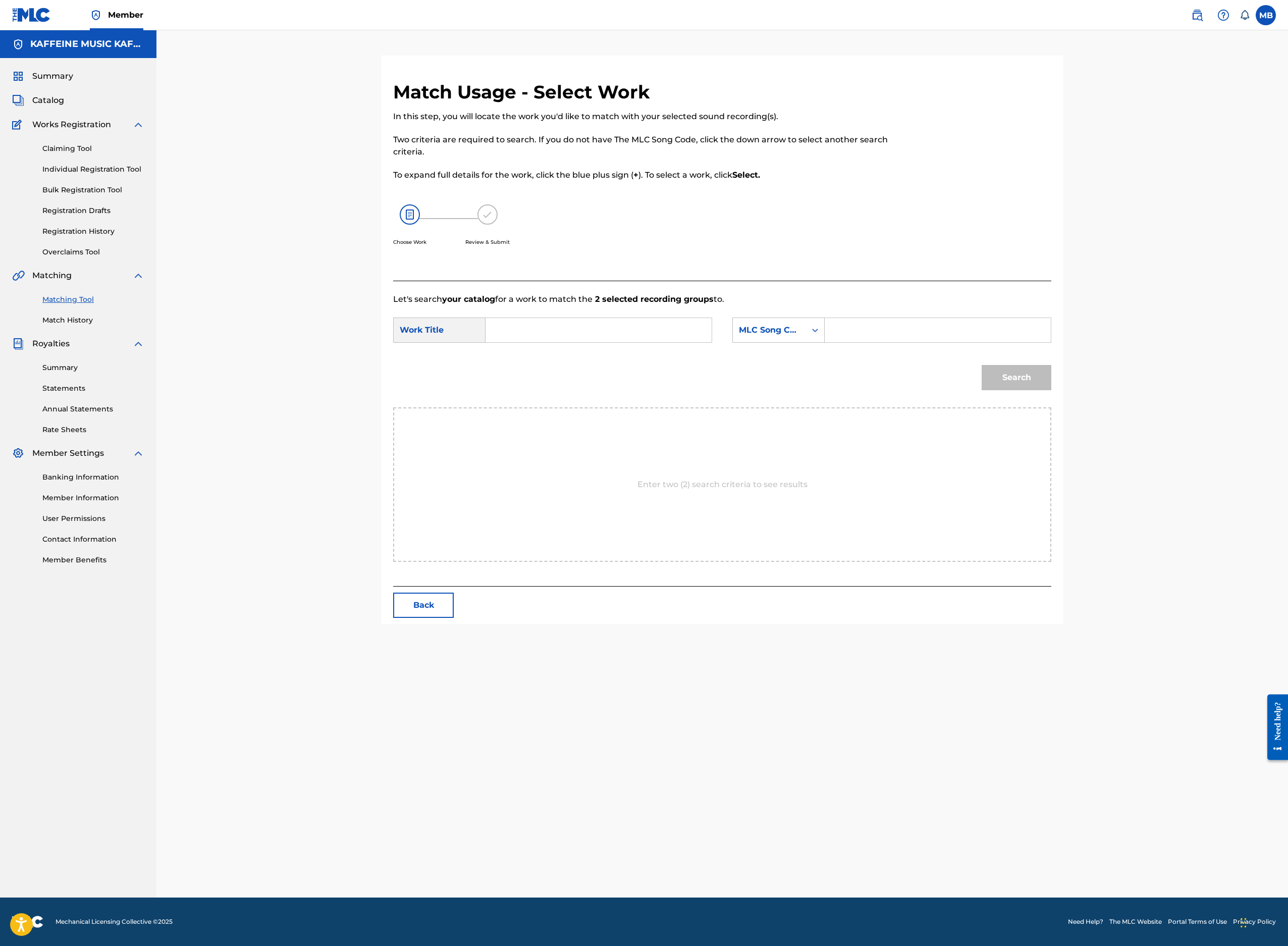
scroll to position [79, 0]
drag, startPoint x: 1005, startPoint y: 436, endPoint x: 1019, endPoint y: 436, distance: 14.0
click at [1005, 342] on input "Search Form" at bounding box center [938, 330] width 209 height 24
paste input "FB4I5E"
type input "FB4I5E"
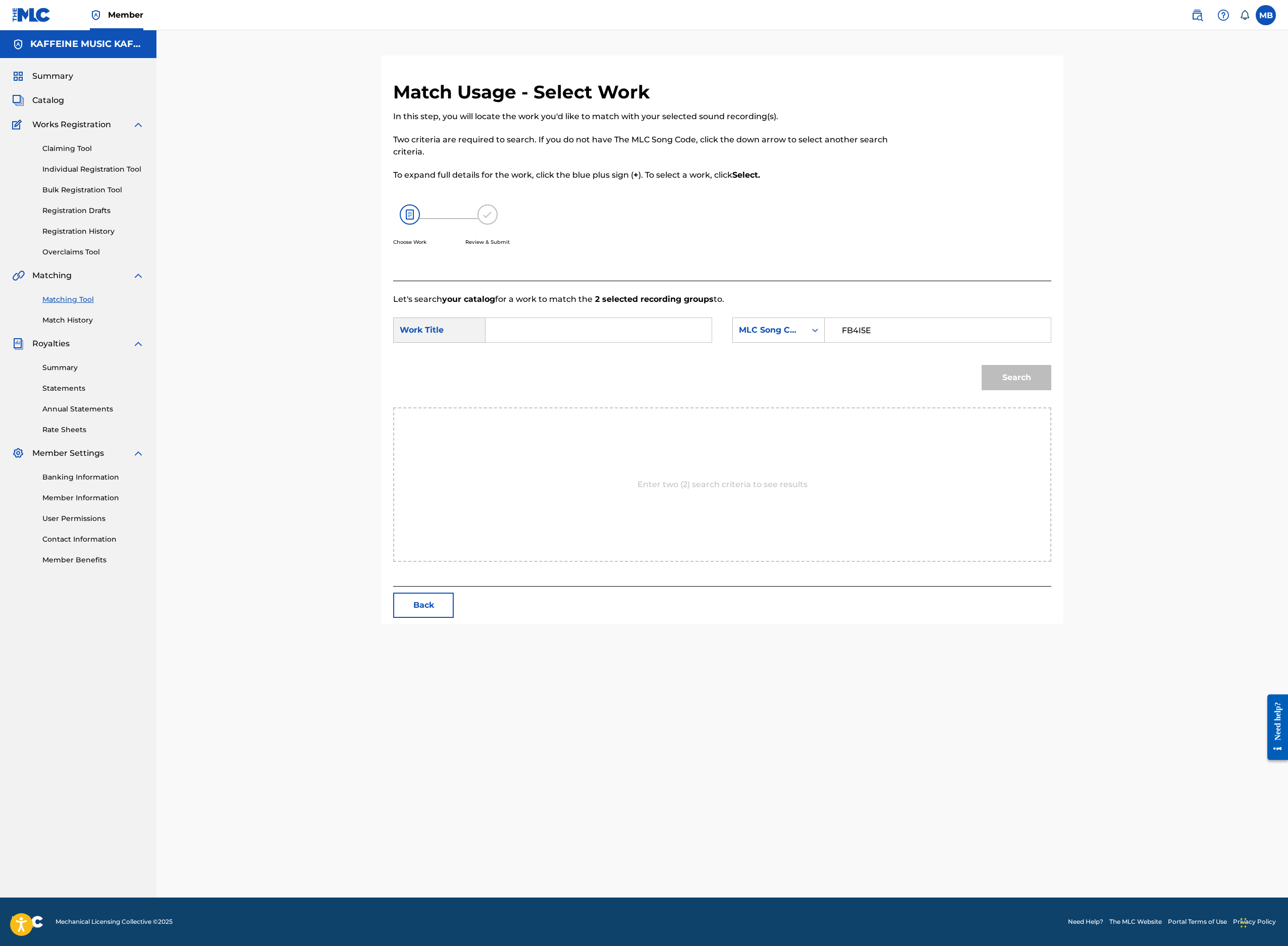
click at [652, 342] on input "Search Form" at bounding box center [599, 330] width 209 height 24
paste input "FB4I5E"
type input "FB4I5E"
click at [1051, 390] on button "Search" at bounding box center [1017, 377] width 70 height 25
click at [692, 342] on input "FB4I5E" at bounding box center [599, 330] width 209 height 24
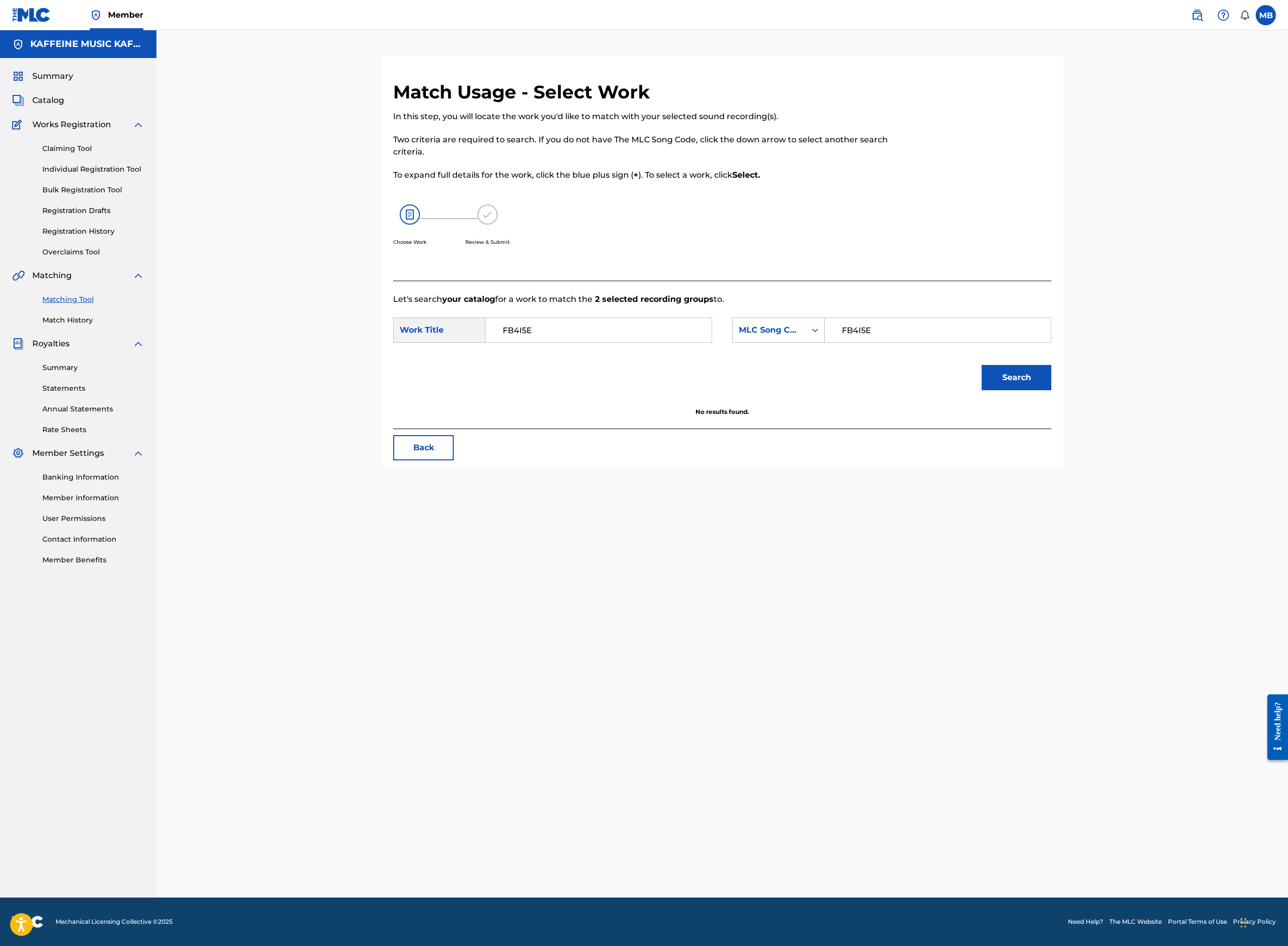
click at [692, 342] on input "FB4I5E" at bounding box center [599, 330] width 209 height 24
paste input "FOUND YOUR SHIT IN MY ROOM.JPEG"
type input "FOUND YOUR SHIT IN MY ROOM.JPEG"
click at [1051, 390] on button "Search" at bounding box center [1017, 377] width 70 height 25
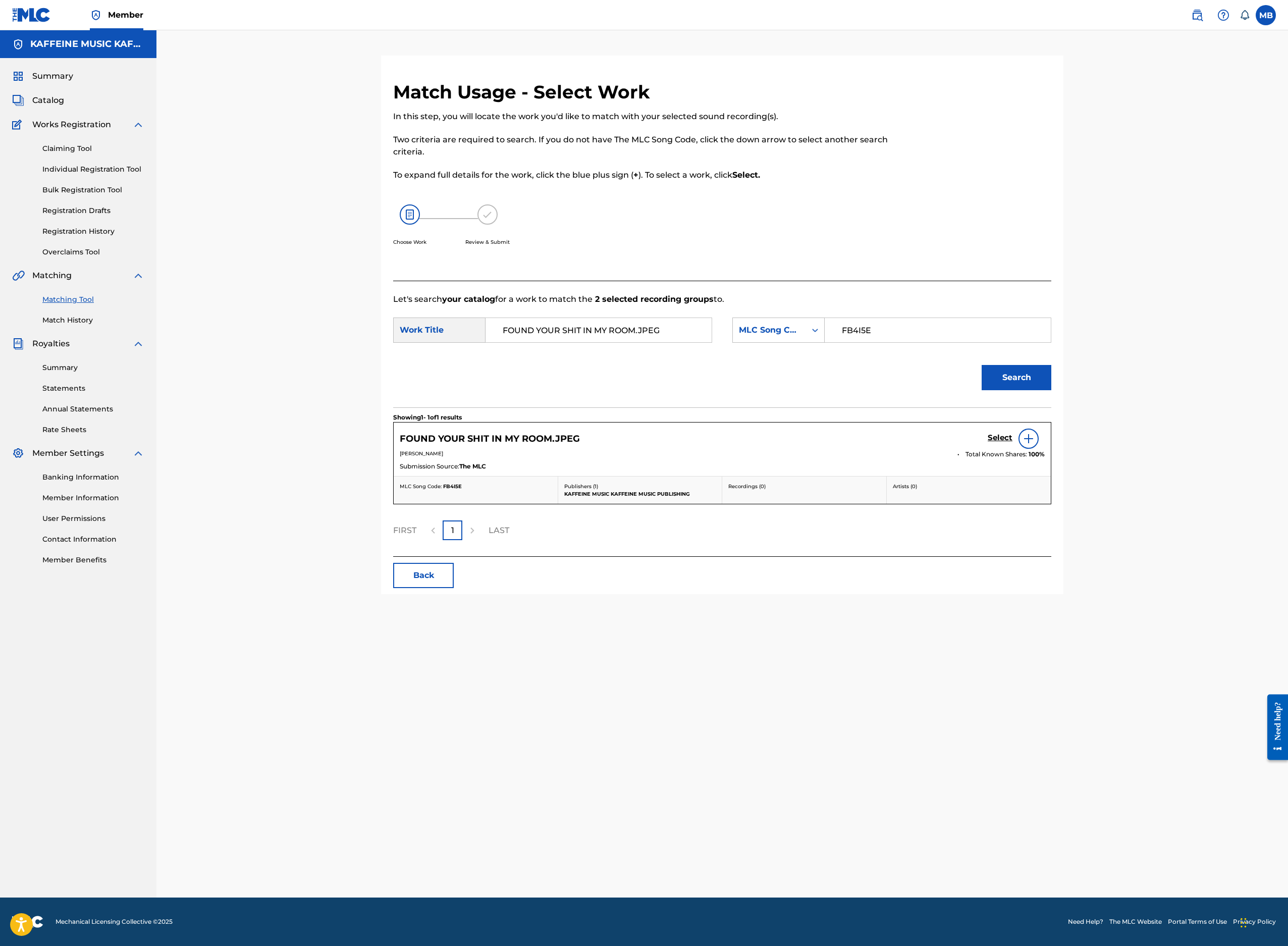
click at [1013, 443] on h5 "Select" at bounding box center [1000, 438] width 25 height 10
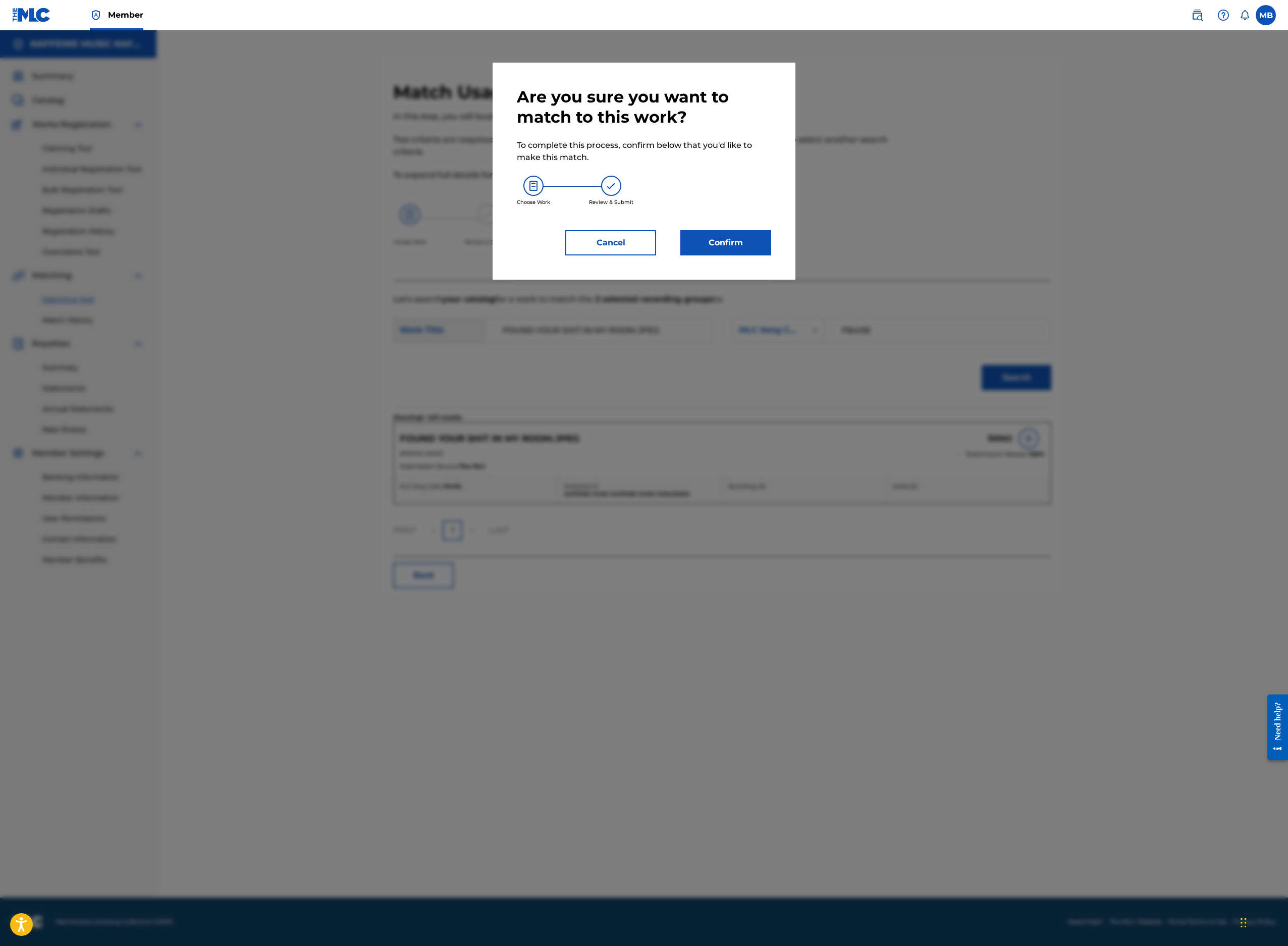
click at [744, 255] on button "Confirm" at bounding box center [726, 243] width 91 height 25
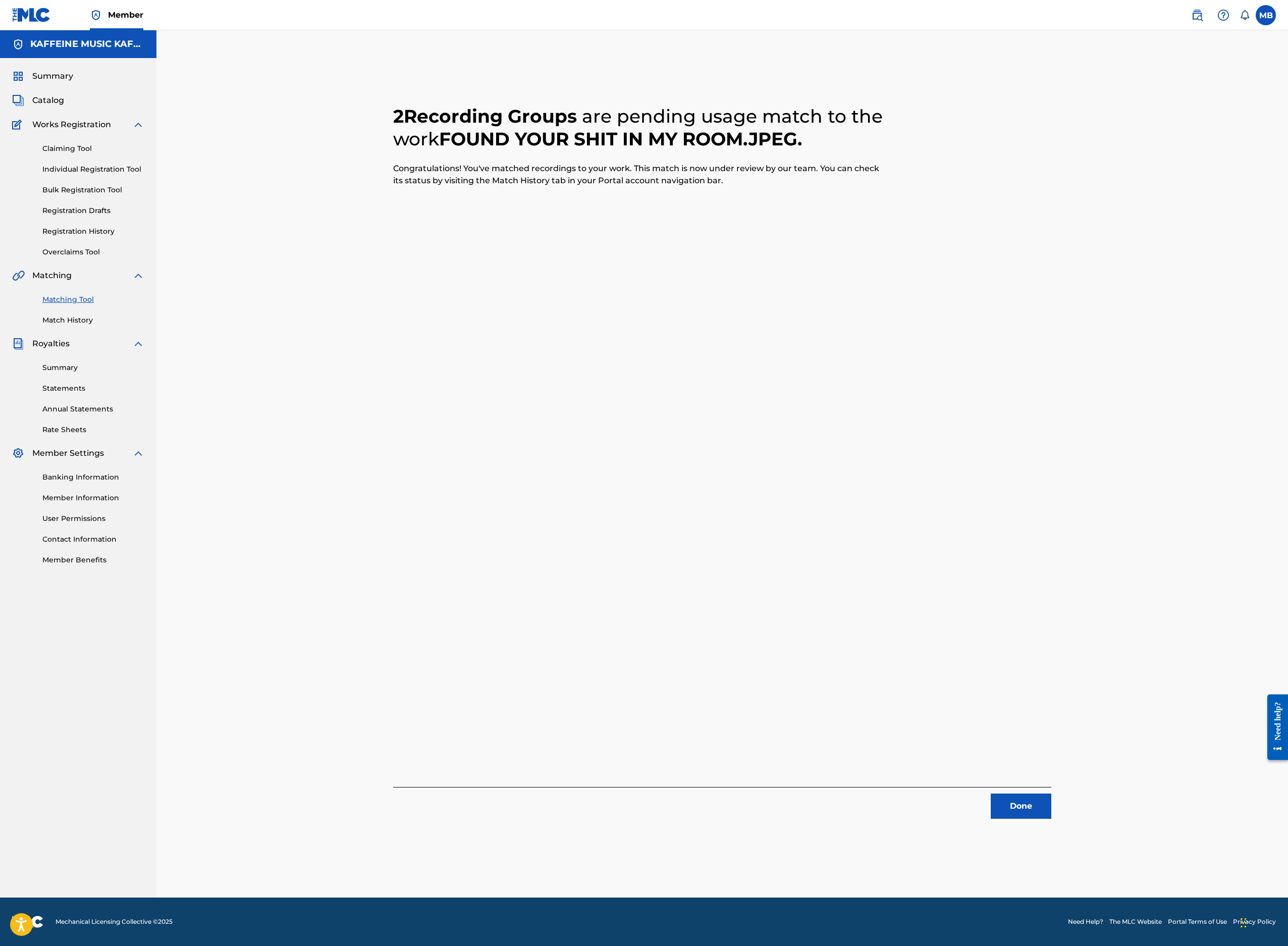
click at [1051, 794] on button "Done" at bounding box center [1021, 806] width 60 height 25
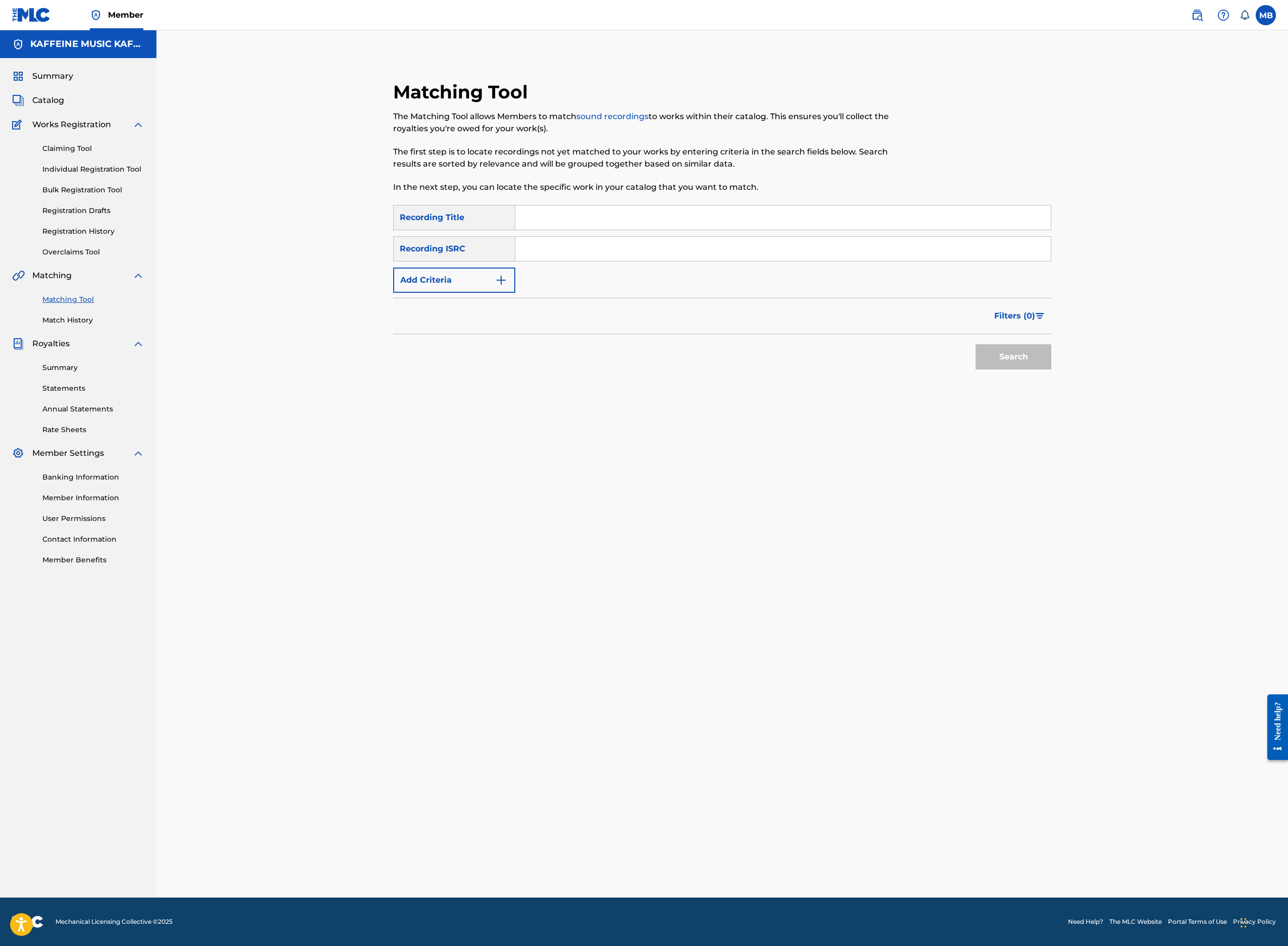
click at [722, 230] on input "Search Form" at bounding box center [783, 217] width 536 height 24
paste input "BOING"
type input "BOING"
click at [680, 261] on input "Search Form" at bounding box center [783, 249] width 536 height 24
click at [491, 293] on button "Add Criteria" at bounding box center [455, 280] width 122 height 25
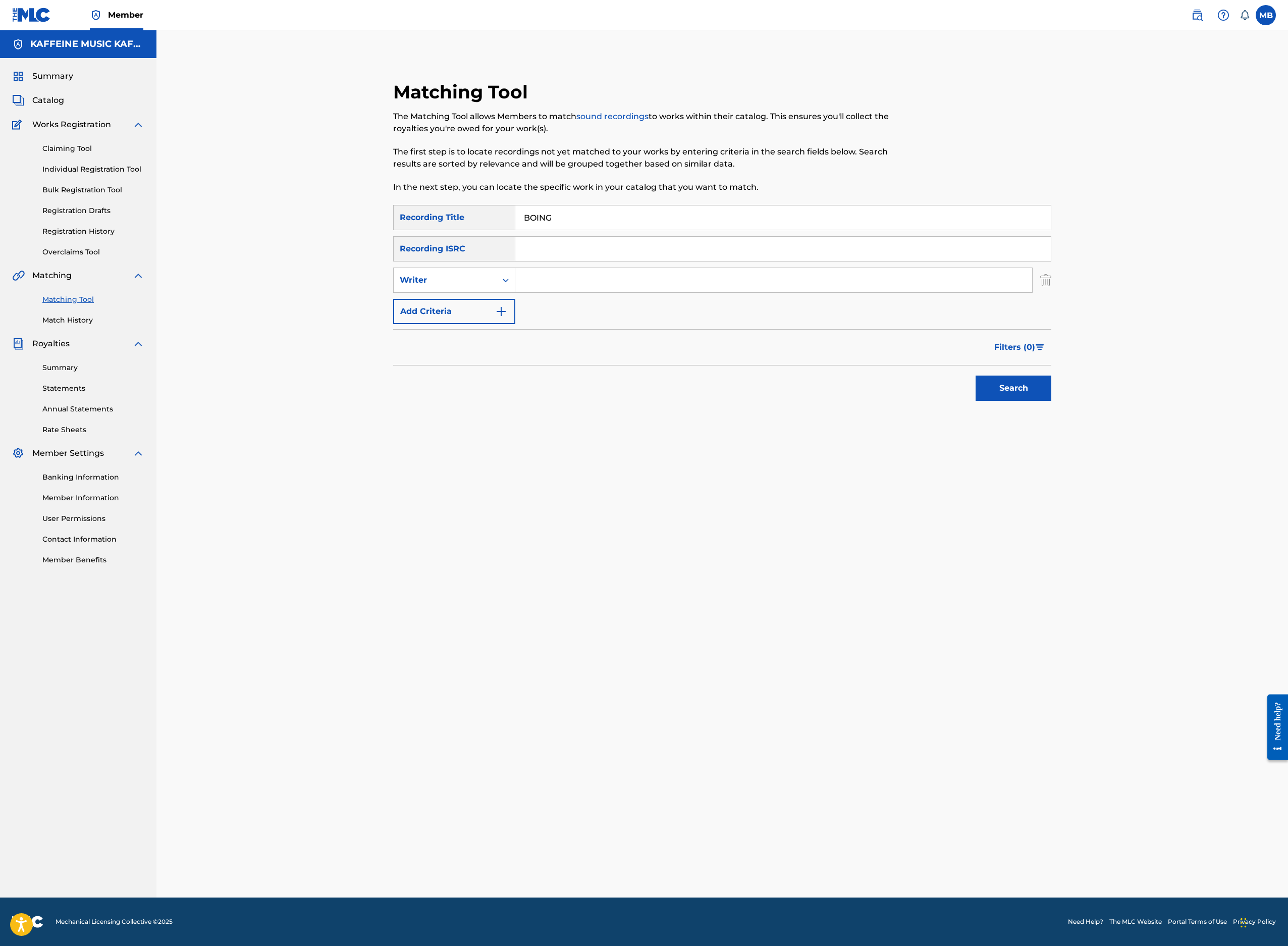
click at [588, 292] on input "Search Form" at bounding box center [774, 280] width 517 height 24
click at [1051, 401] on button "Search" at bounding box center [1013, 388] width 76 height 25
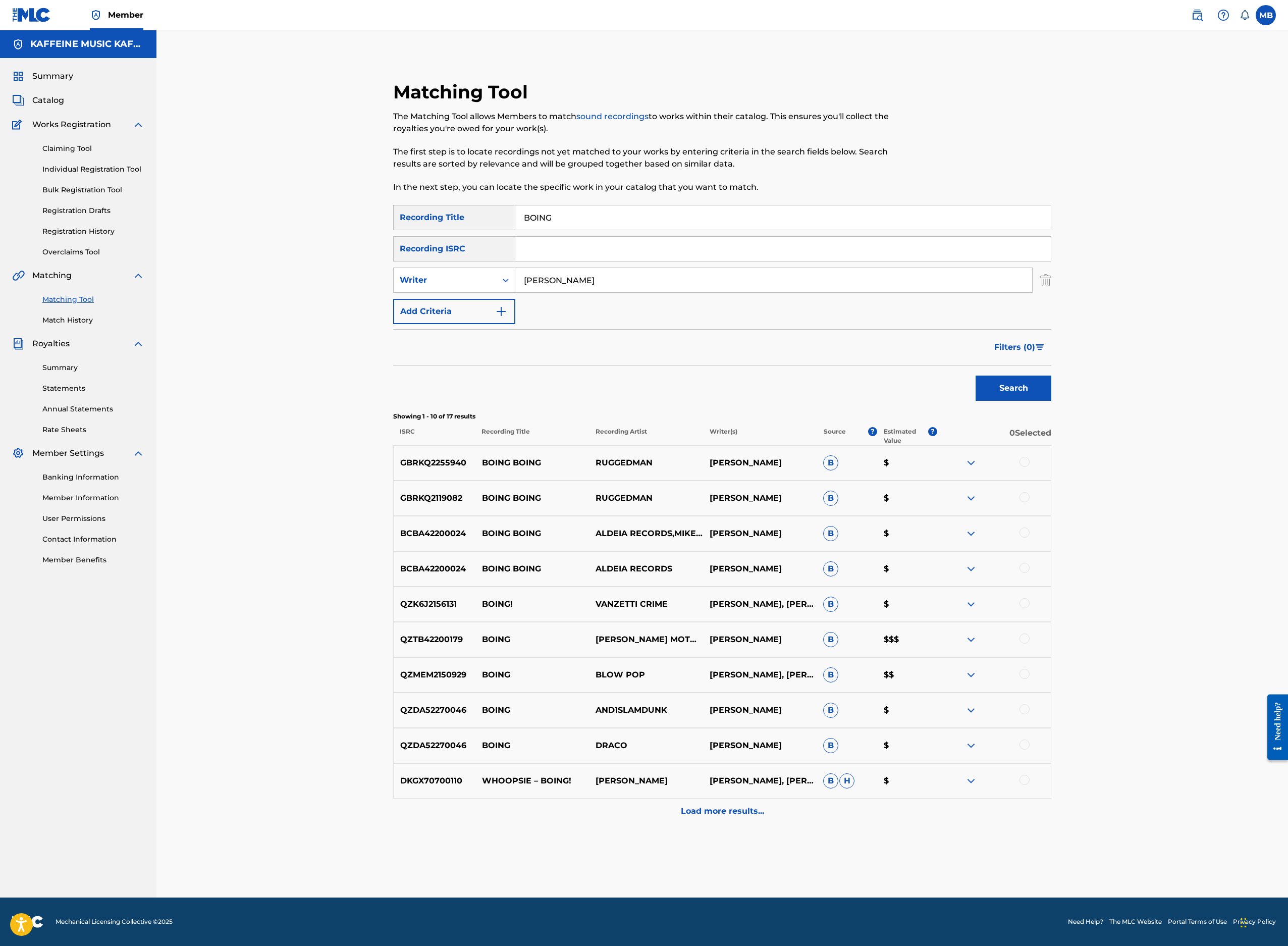
type input "Michael Bernardino"
click at [1051, 401] on button "Search" at bounding box center [1013, 388] width 76 height 25
click at [1030, 467] on div at bounding box center [1025, 462] width 10 height 10
click at [726, 292] on input "Michael Bernardino" at bounding box center [774, 280] width 517 height 24
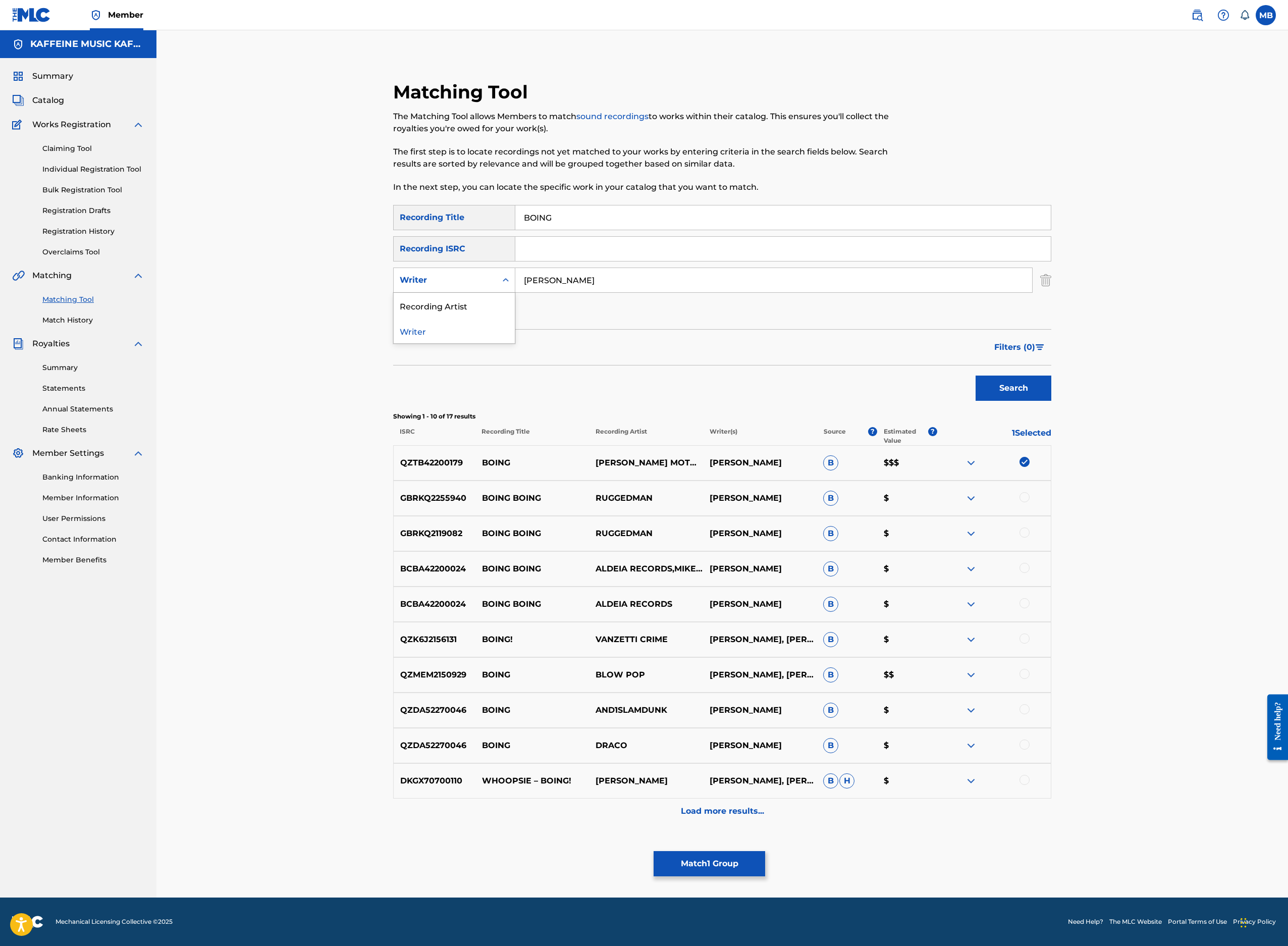
click at [463, 290] on div "Writer" at bounding box center [445, 280] width 103 height 19
click at [458, 318] on div "Recording Artist" at bounding box center [454, 305] width 121 height 25
click at [624, 292] on input "Search Form" at bounding box center [774, 280] width 517 height 24
type input "[PERSON_NAME] Motorcycle"
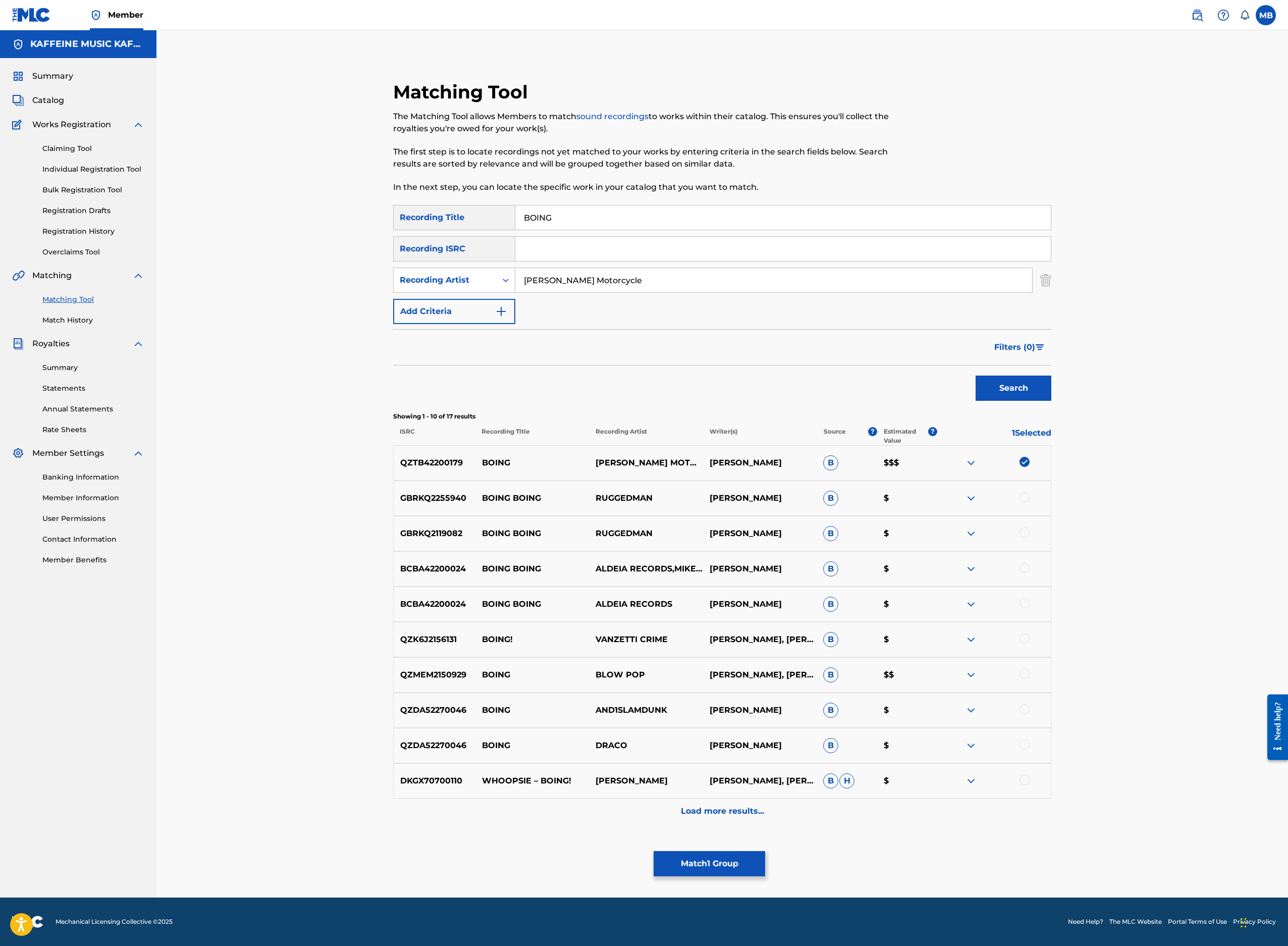
click at [1051, 401] on button "Search" at bounding box center [1013, 388] width 76 height 25
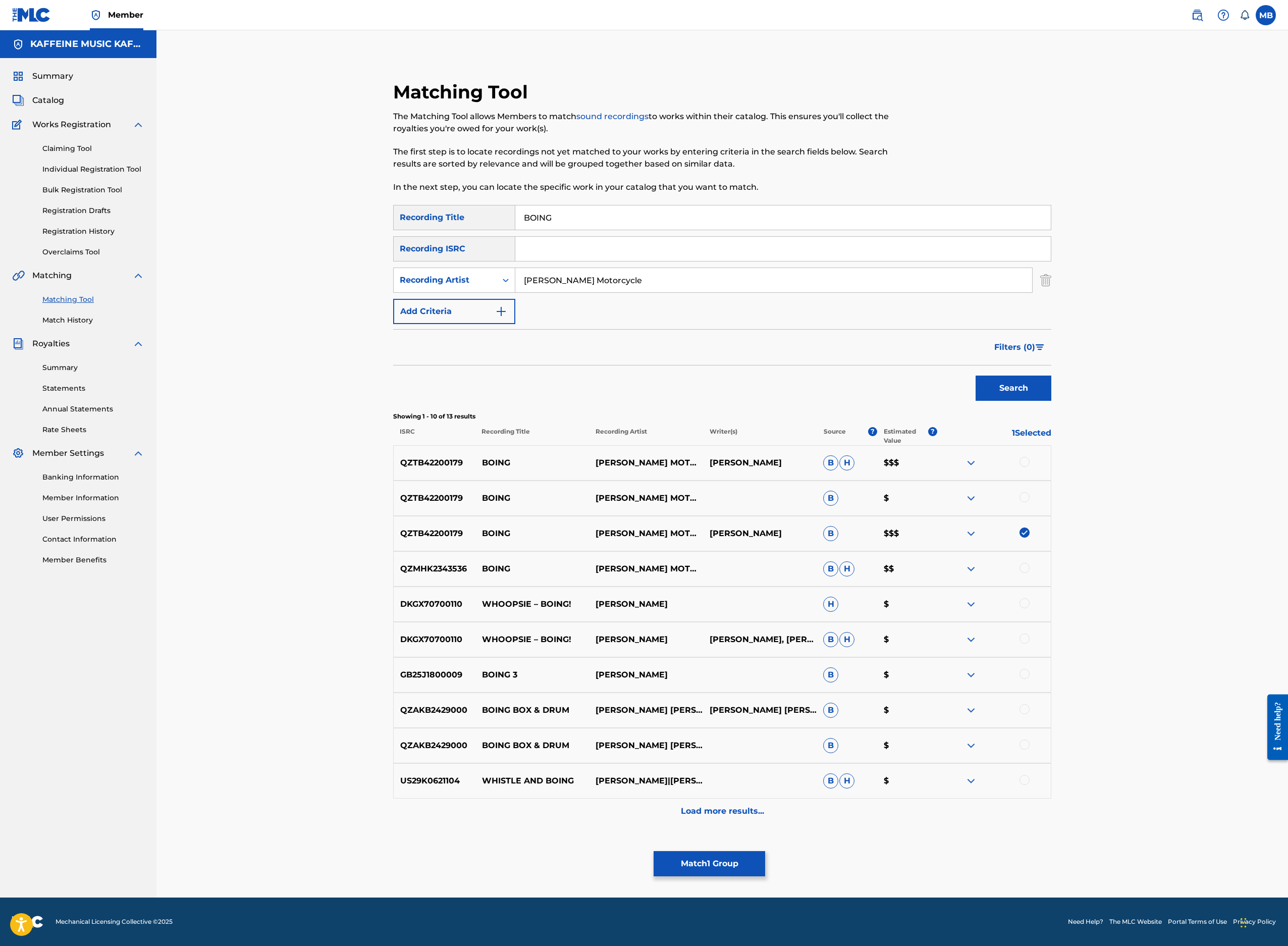
scroll to position [353, 0]
click at [1030, 457] on div at bounding box center [1025, 462] width 10 height 10
click at [1030, 492] on div at bounding box center [1025, 497] width 10 height 10
click at [1030, 573] on div at bounding box center [1025, 568] width 10 height 10
click at [765, 808] on button "Match 4 Groups" at bounding box center [710, 864] width 112 height 25
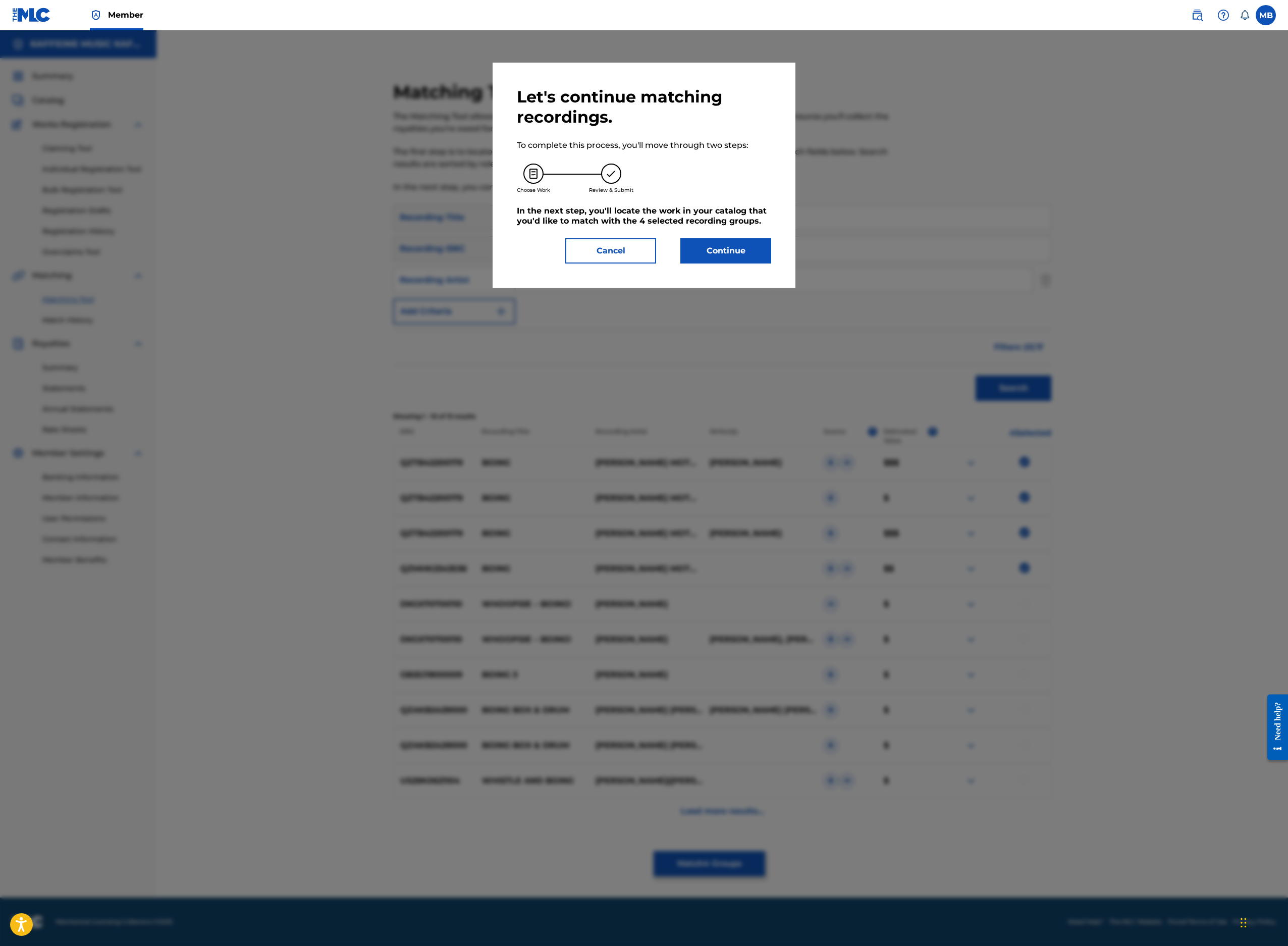
click at [772, 263] on button "Continue" at bounding box center [726, 251] width 91 height 25
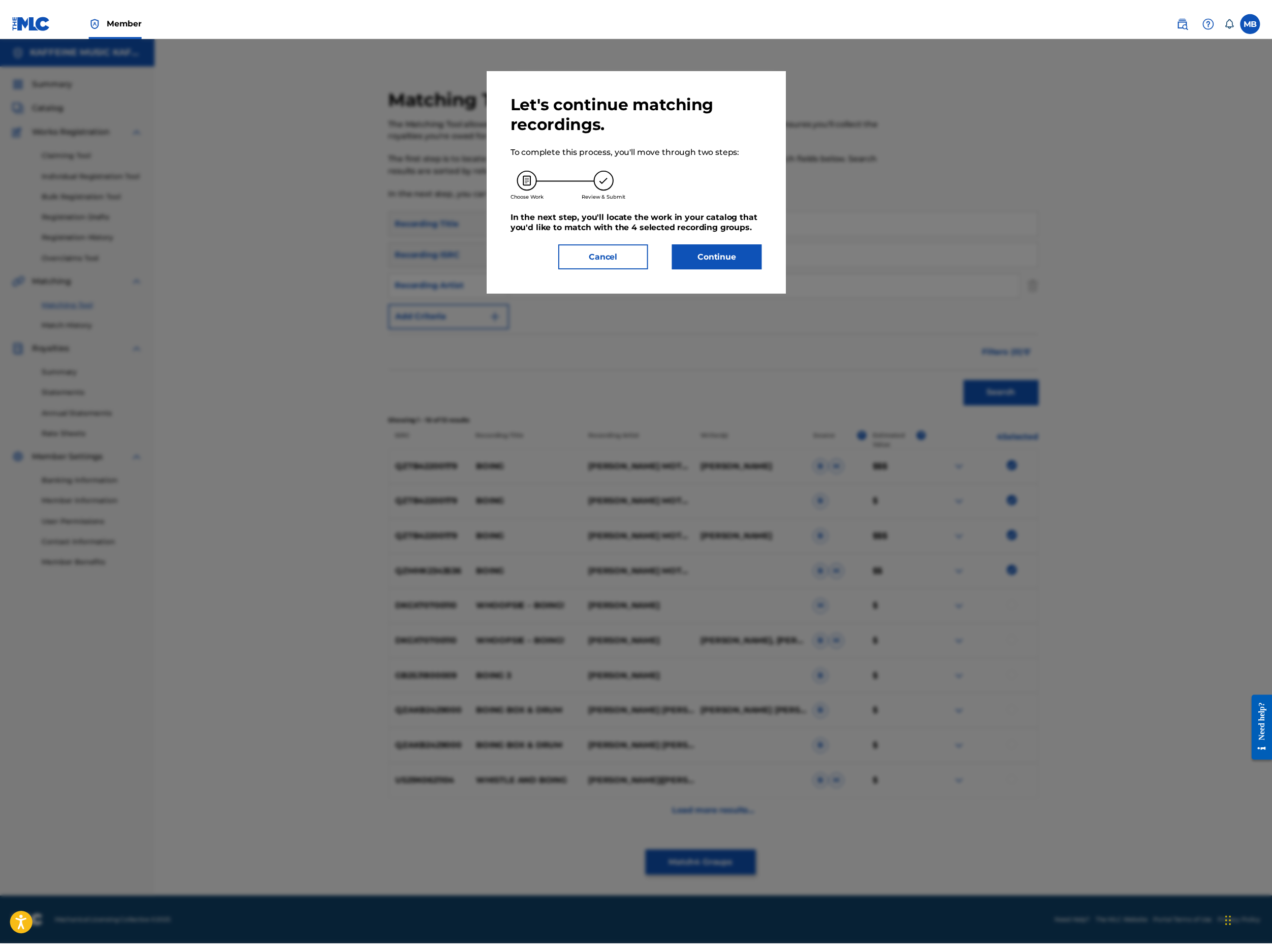
scroll to position [80, 0]
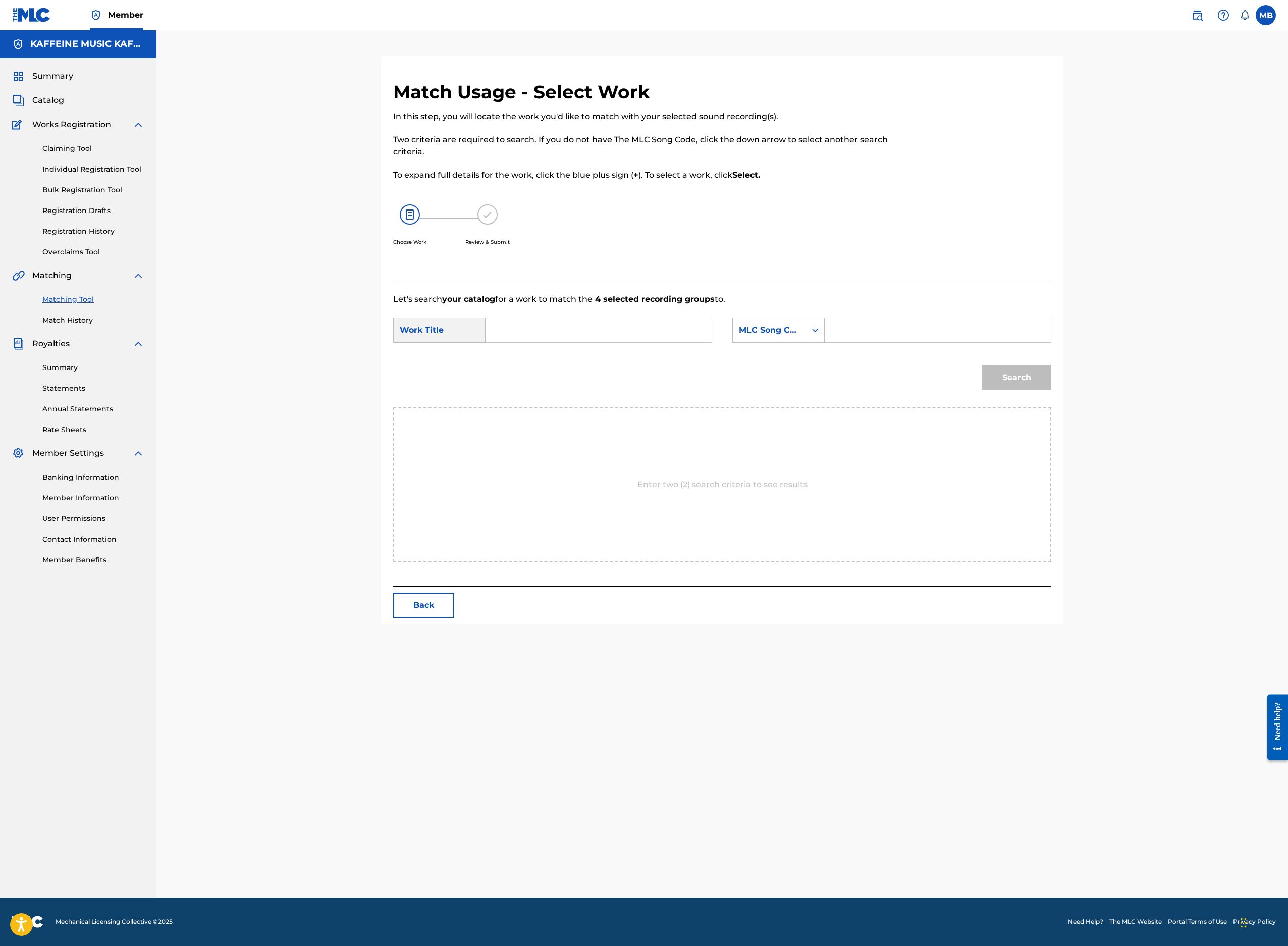
click at [703, 342] on input "Search Form" at bounding box center [599, 330] width 209 height 24
click at [1042, 342] on input "Search Form" at bounding box center [938, 330] width 209 height 24
click at [703, 342] on input "Search Form" at bounding box center [599, 330] width 209 height 24
paste input "BOING"
type input "BOING"
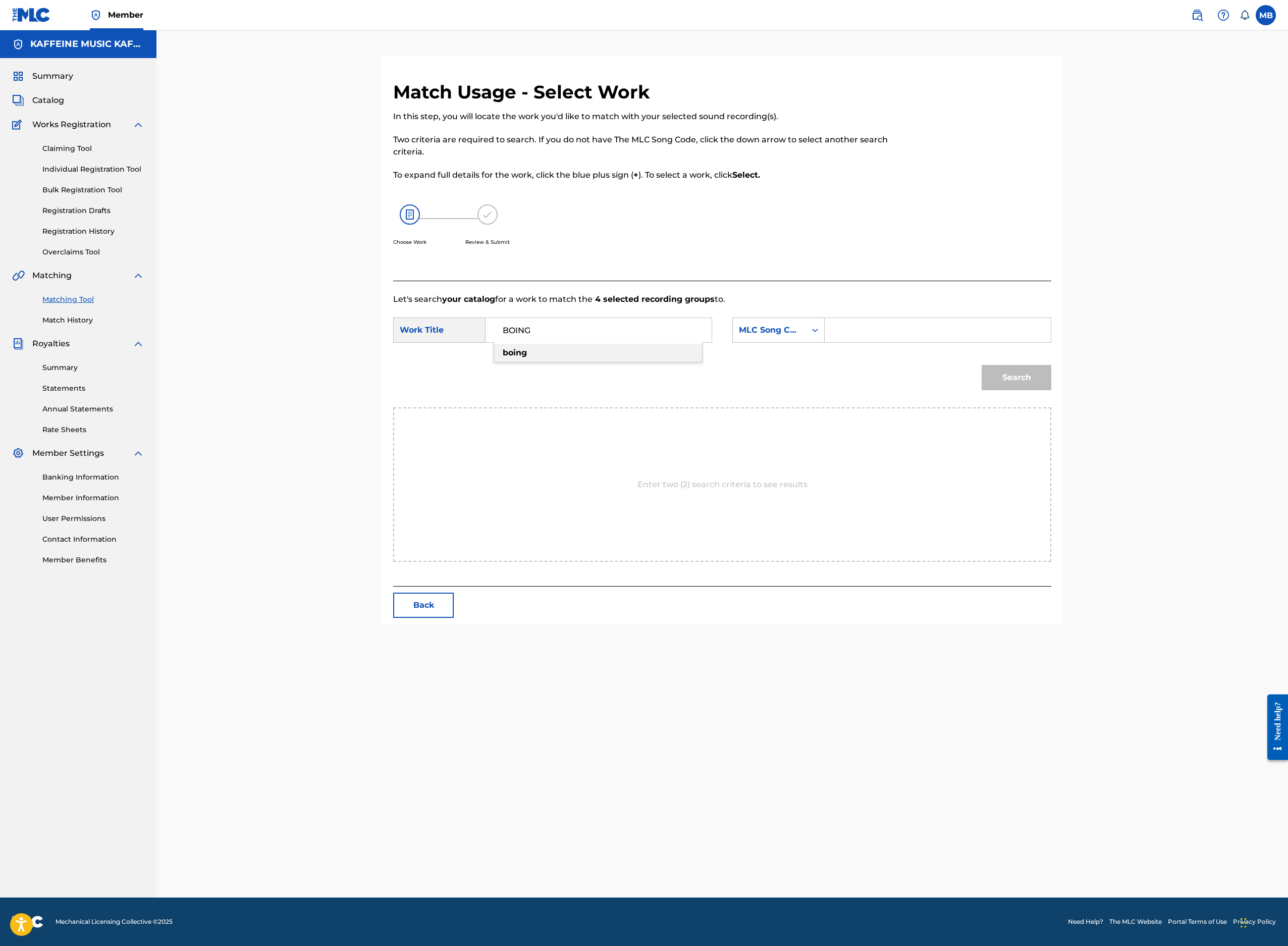
click at [1028, 342] on input "Search Form" at bounding box center [938, 330] width 209 height 24
click at [1042, 342] on input "Search Form" at bounding box center [938, 330] width 209 height 24
paste input "BF547C"
type input "BF547C"
click at [1051, 390] on button "Search" at bounding box center [1017, 377] width 70 height 25
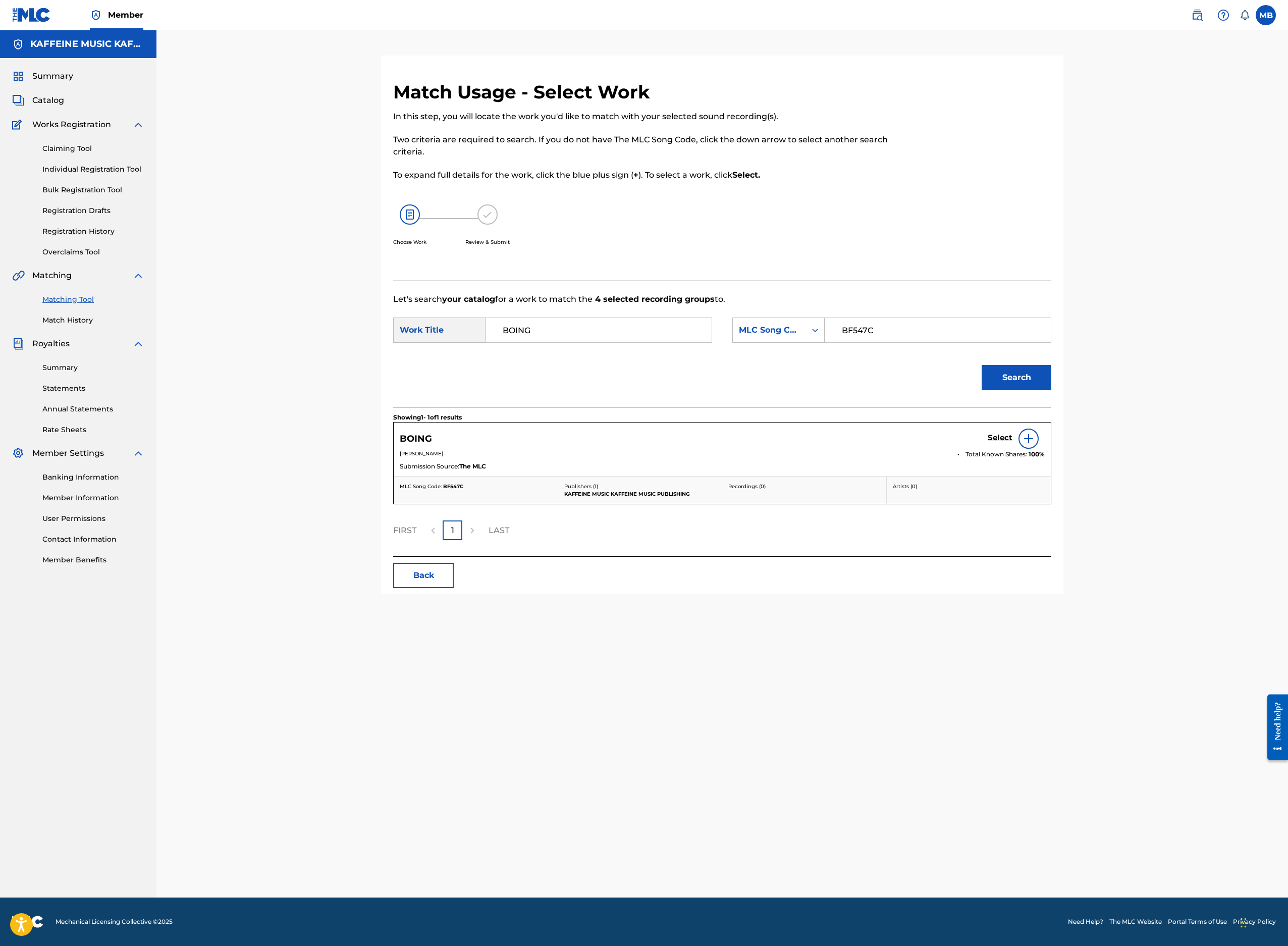
click at [1013, 443] on h5 "Select" at bounding box center [1000, 438] width 25 height 10
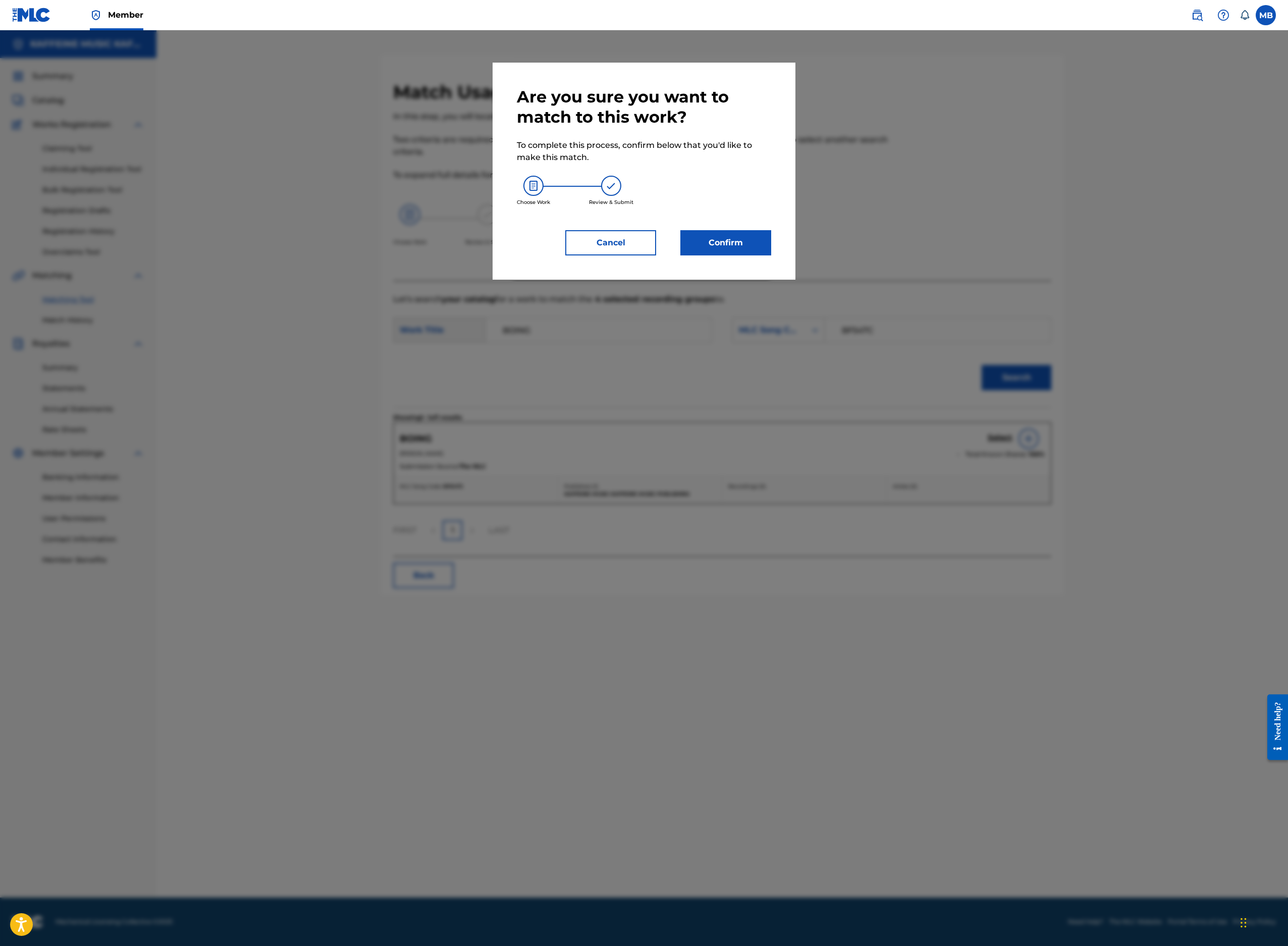
click at [751, 255] on button "Confirm" at bounding box center [726, 243] width 91 height 25
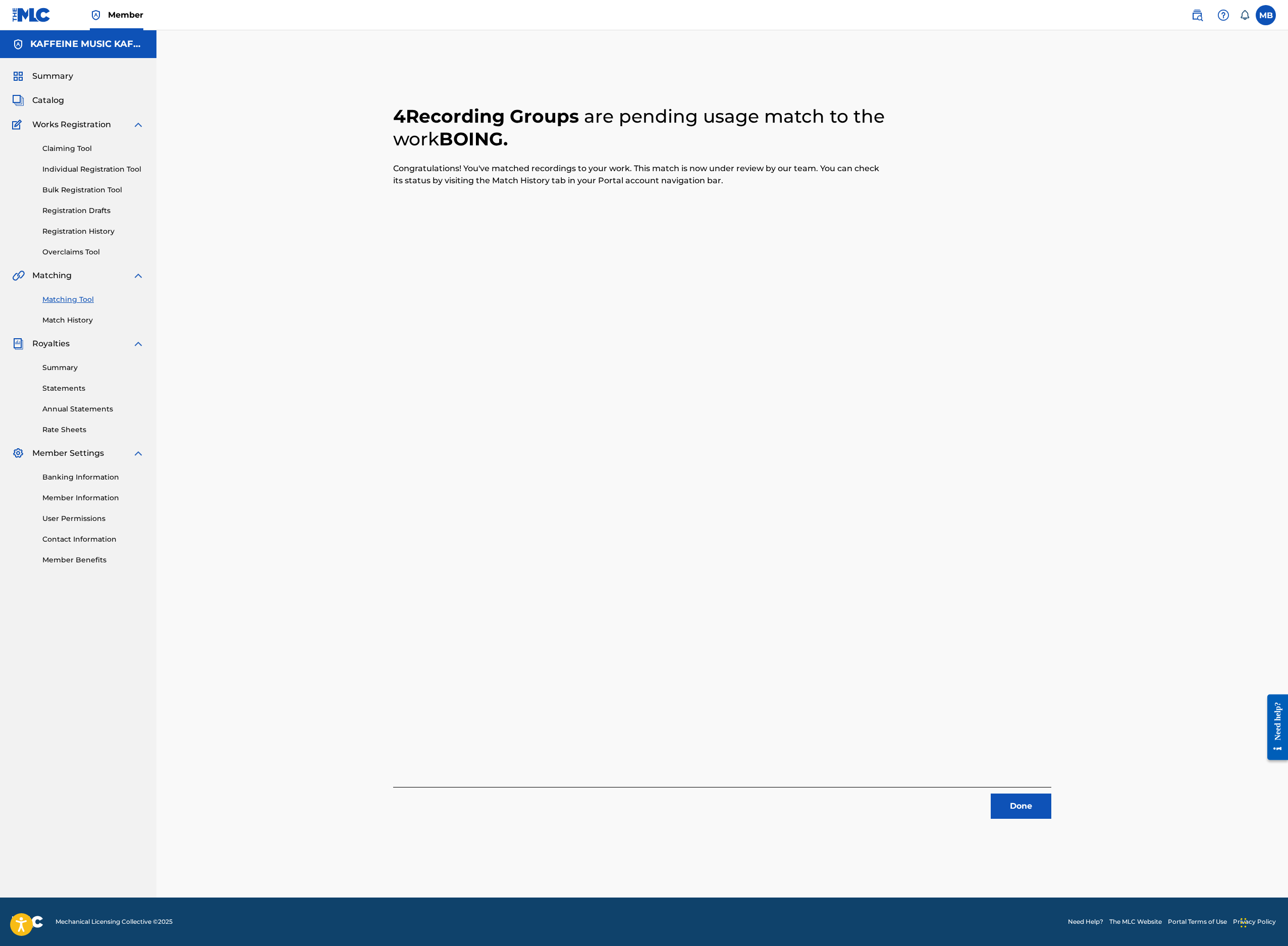
click at [1051, 794] on button "Done" at bounding box center [1021, 806] width 60 height 25
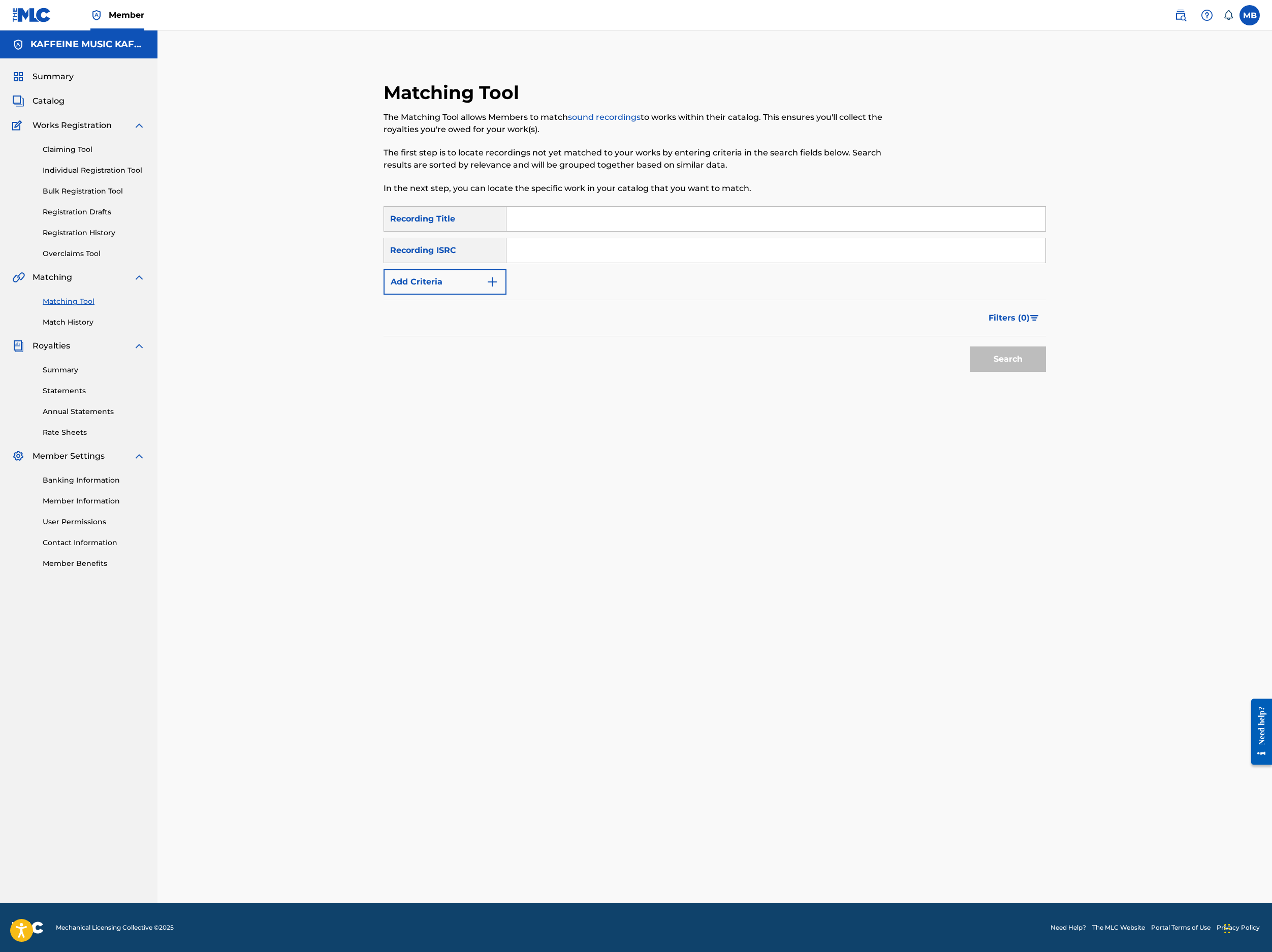
click at [737, 231] on input "Search Form" at bounding box center [776, 218] width 539 height 24
paste input "KUNTROL3"
type input "KUNTROL3"
click at [432, 295] on button "Add Criteria" at bounding box center [445, 282] width 123 height 25
click at [612, 263] on input "Search Form" at bounding box center [776, 250] width 539 height 24
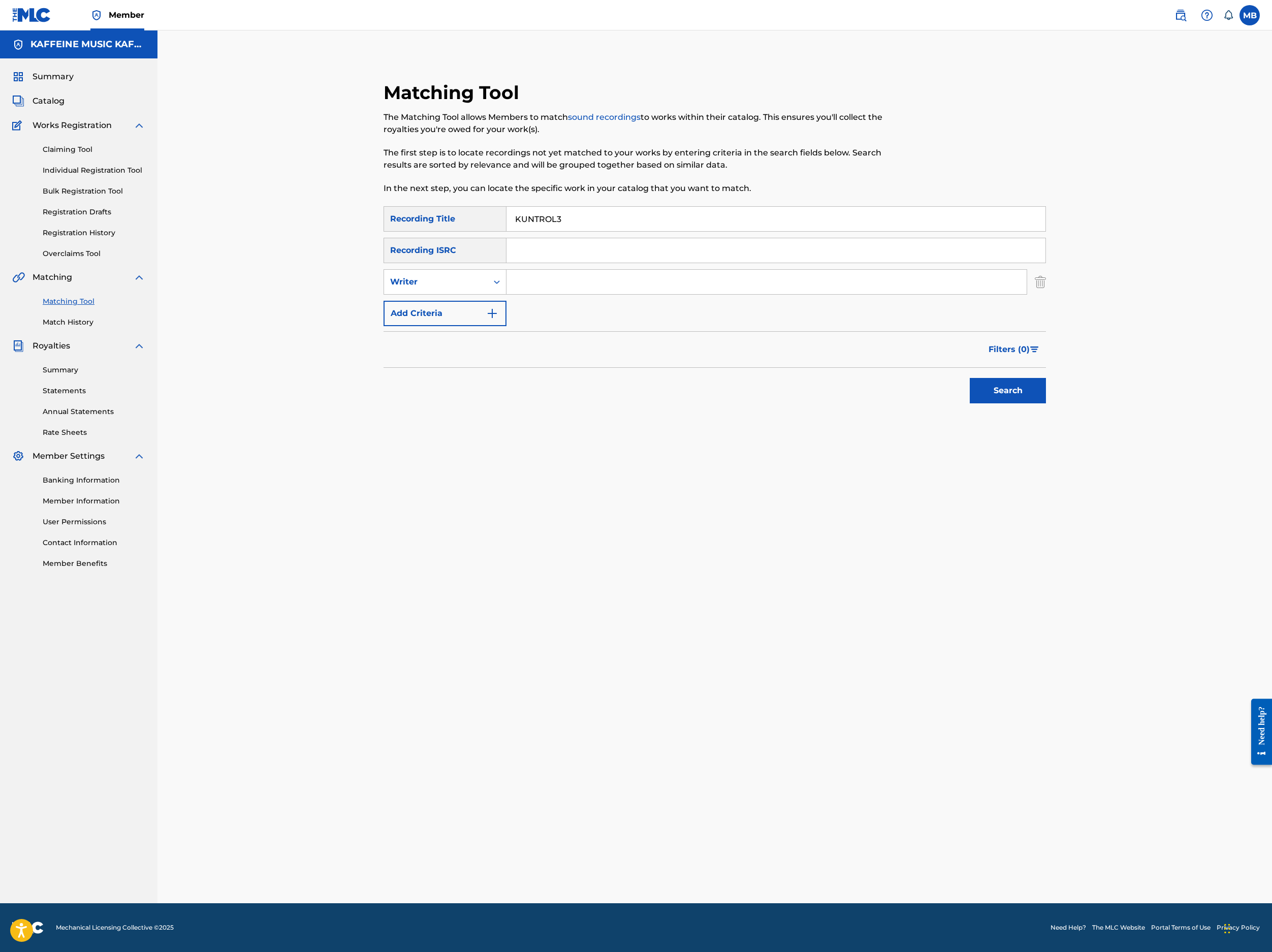
click at [628, 294] on input "Search Form" at bounding box center [766, 281] width 520 height 24
click at [502, 287] on icon "Search Form" at bounding box center [497, 282] width 10 height 10
click at [720, 294] on input "Search Form" at bounding box center [766, 281] width 520 height 24
click at [480, 292] on div "Writer" at bounding box center [436, 282] width 104 height 19
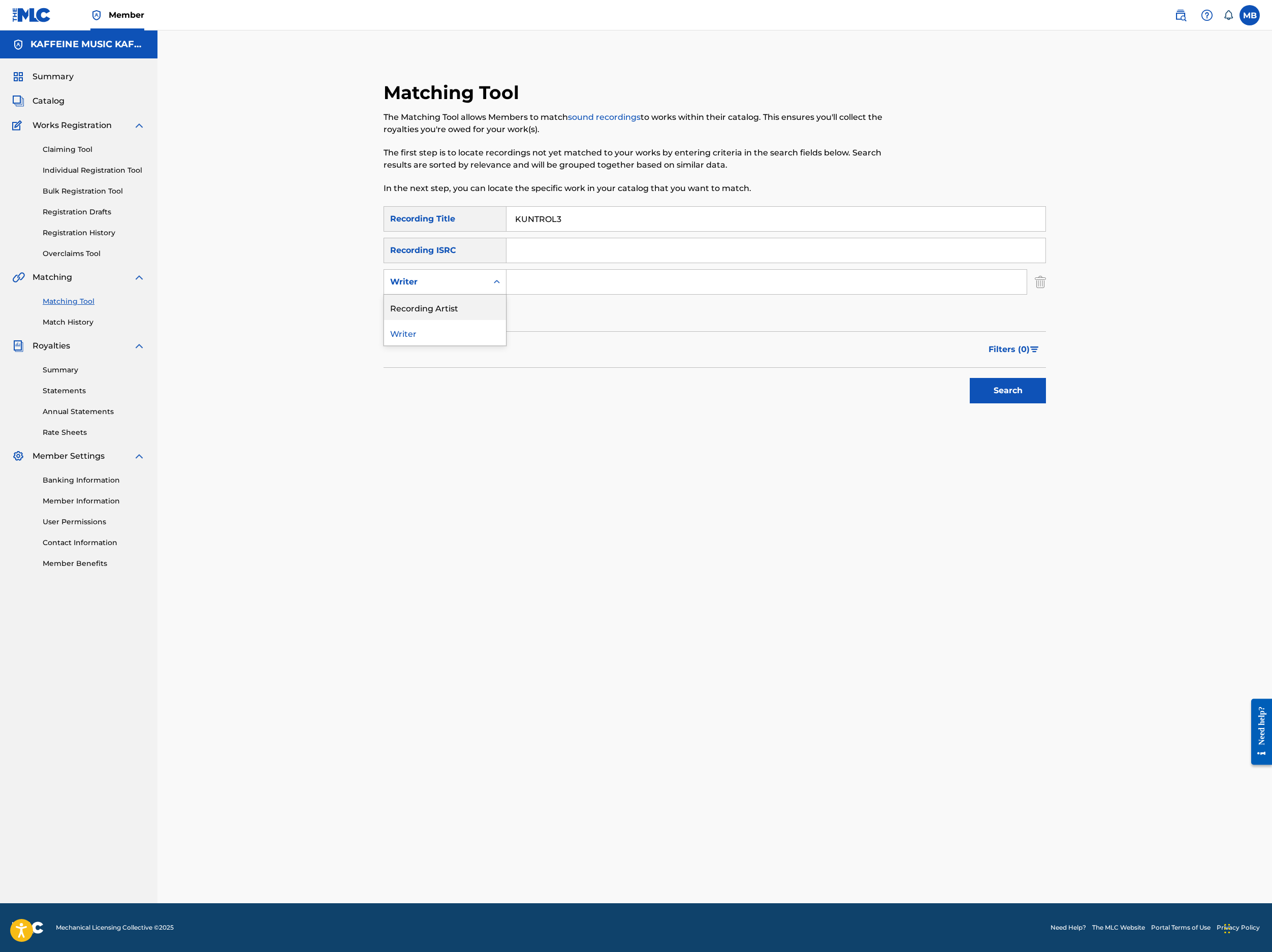
click at [480, 320] on div "Recording Artist" at bounding box center [445, 307] width 122 height 25
drag, startPoint x: 566, startPoint y: 392, endPoint x: 668, endPoint y: 366, distance: 105.3
click at [668, 294] on input "Search Form" at bounding box center [766, 281] width 520 height 24
click at [1046, 403] on button "Search" at bounding box center [1008, 391] width 76 height 25
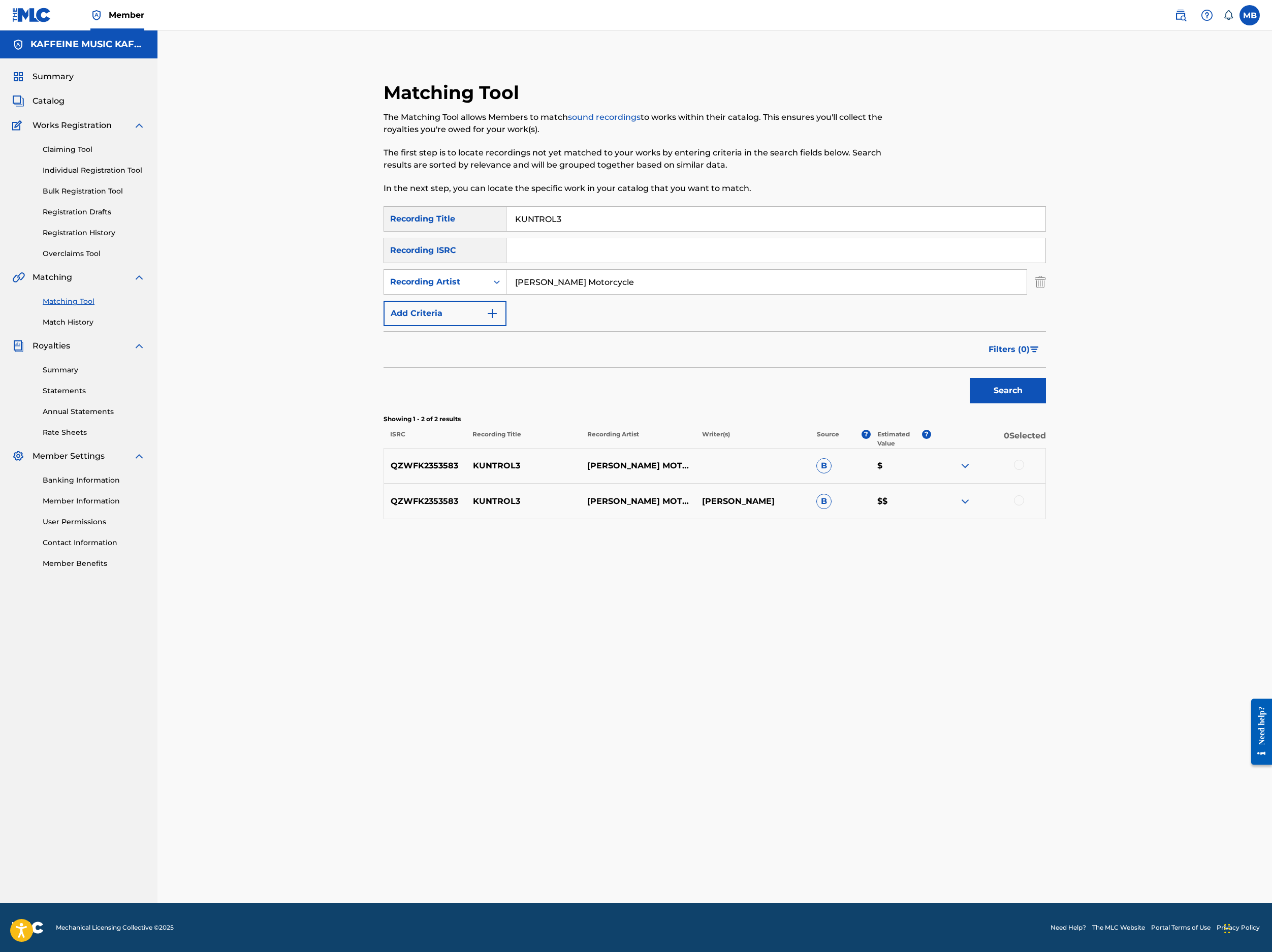
type input "[PERSON_NAME] Motorcycle"
click at [1046, 403] on button "Search" at bounding box center [1008, 391] width 76 height 25
click at [1024, 470] on div at bounding box center [1020, 465] width 10 height 10
click at [1024, 506] on div at bounding box center [1020, 500] width 10 height 10
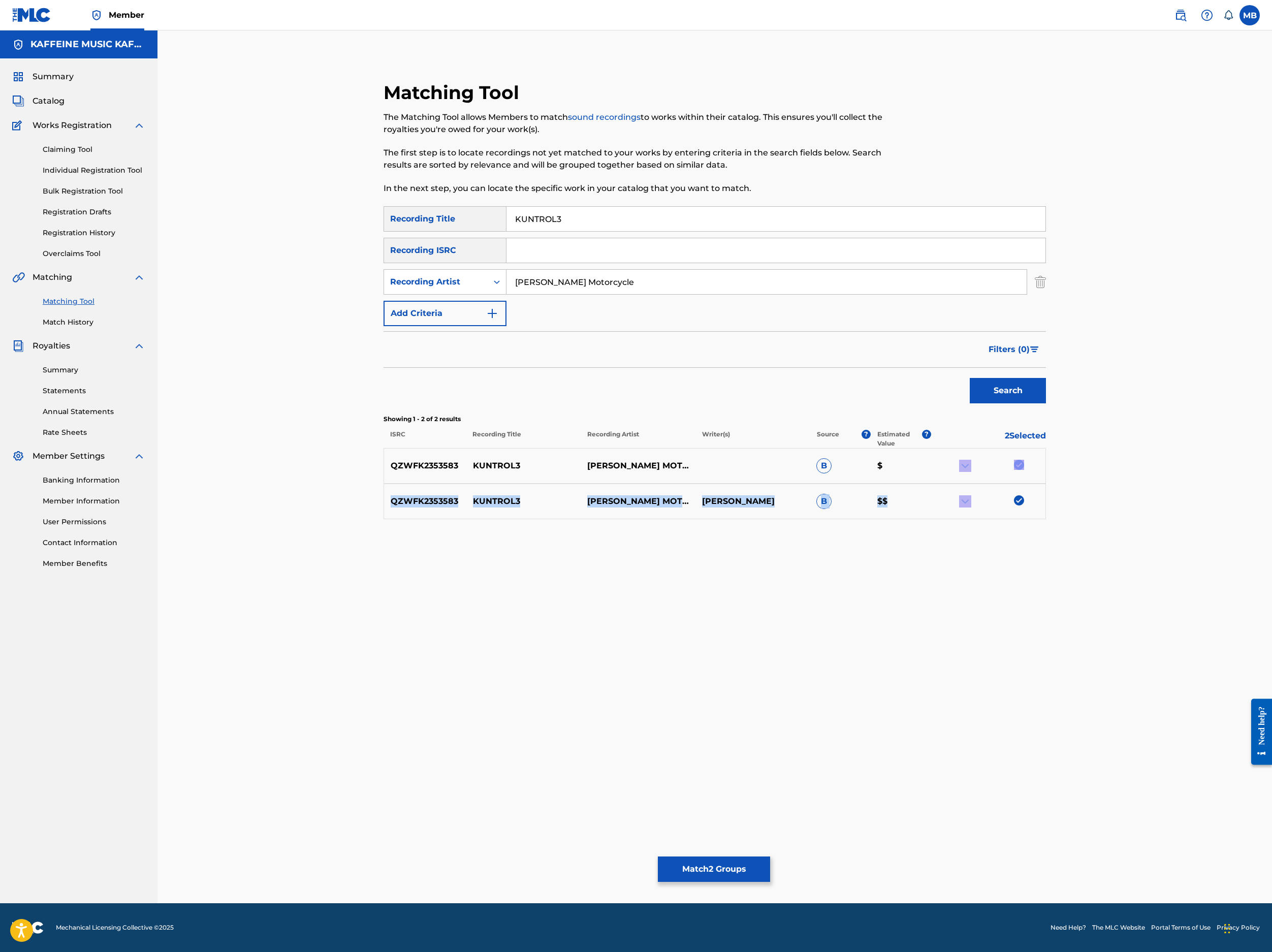
click at [770, 814] on button "Match 2 Groups" at bounding box center [714, 869] width 113 height 25
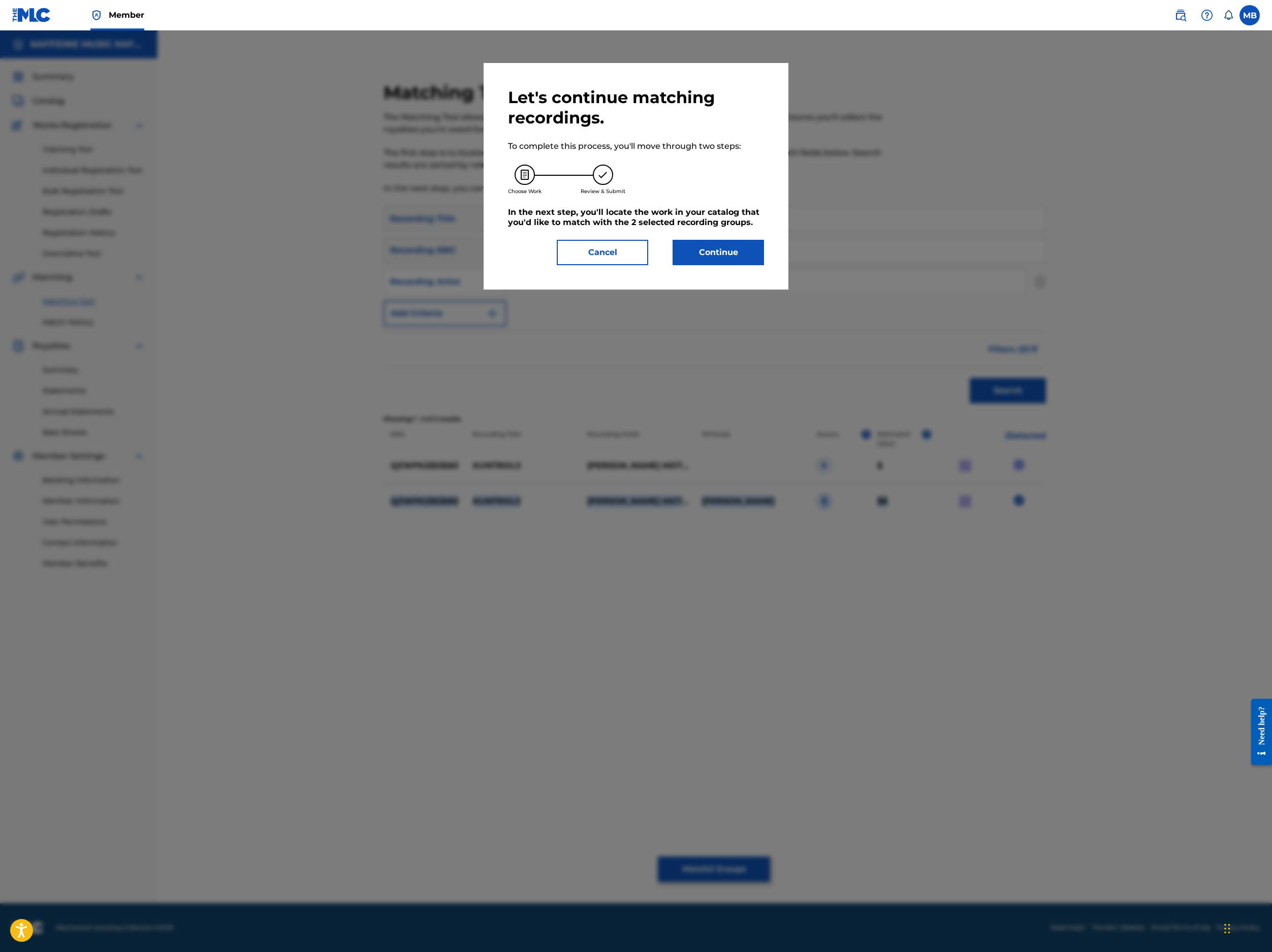
click at [764, 265] on button "Continue" at bounding box center [719, 252] width 92 height 25
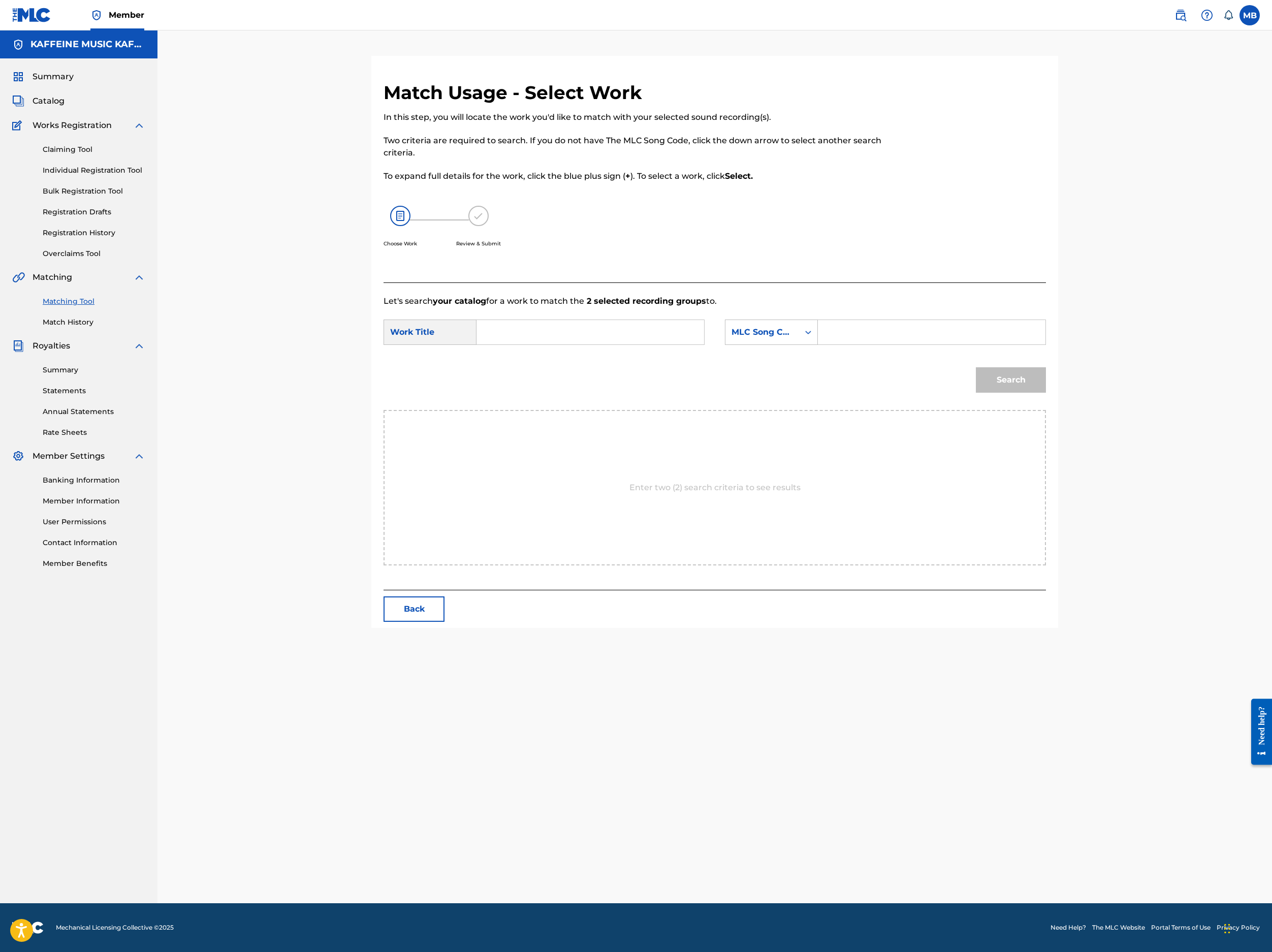
click at [608, 344] on input "Search Form" at bounding box center [590, 332] width 210 height 24
click at [90, 328] on link "Match History" at bounding box center [94, 322] width 103 height 10
click at [686, 344] on input "Search Form" at bounding box center [590, 332] width 210 height 24
paste input "KUNTROL3"
type input "KUNTROL3"
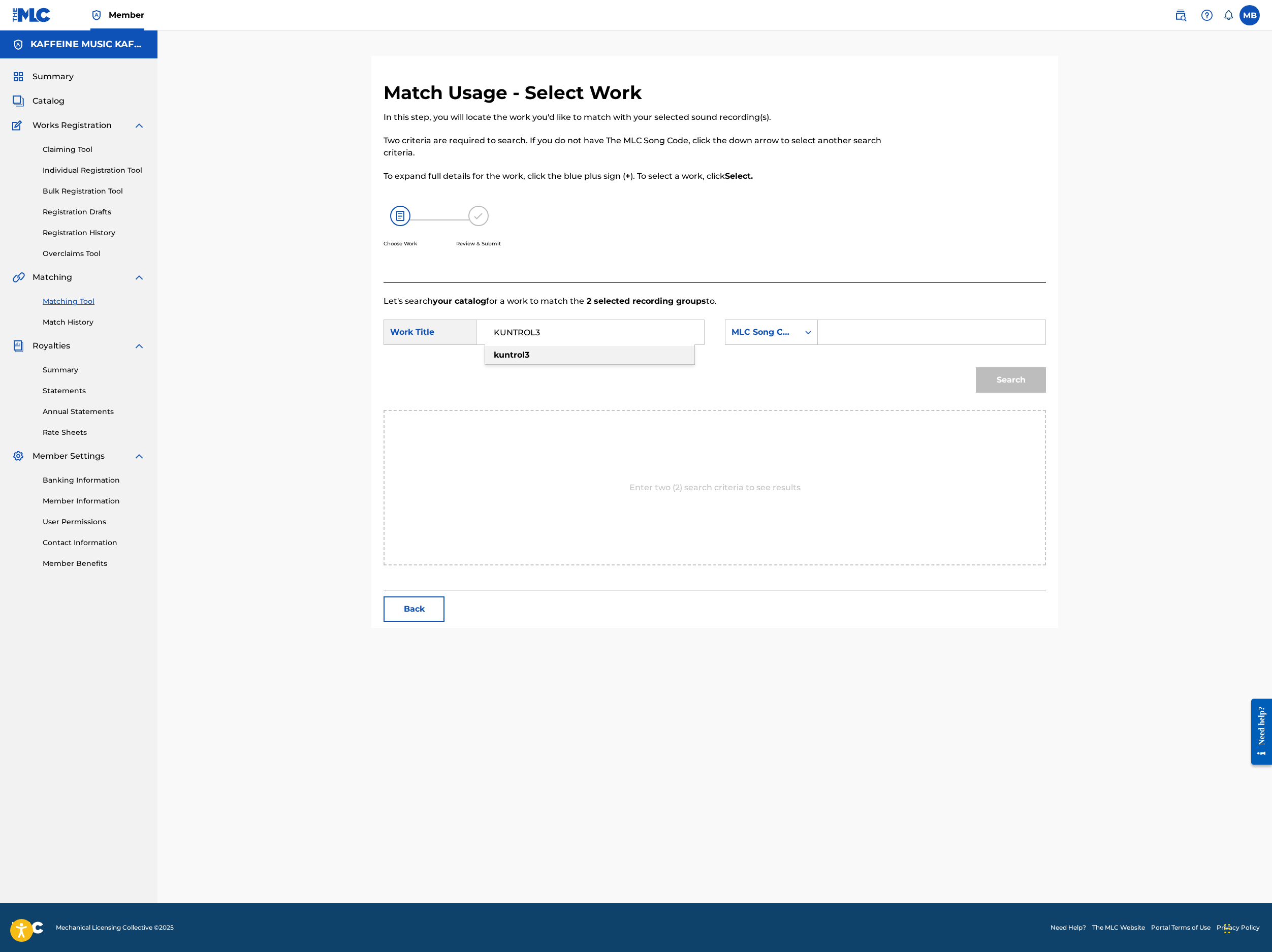
click at [1037, 344] on input "Search Form" at bounding box center [931, 332] width 210 height 24
paste input "KB9GJL"
type input "KB9GJL"
click at [1046, 392] on button "Search" at bounding box center [1011, 380] width 70 height 25
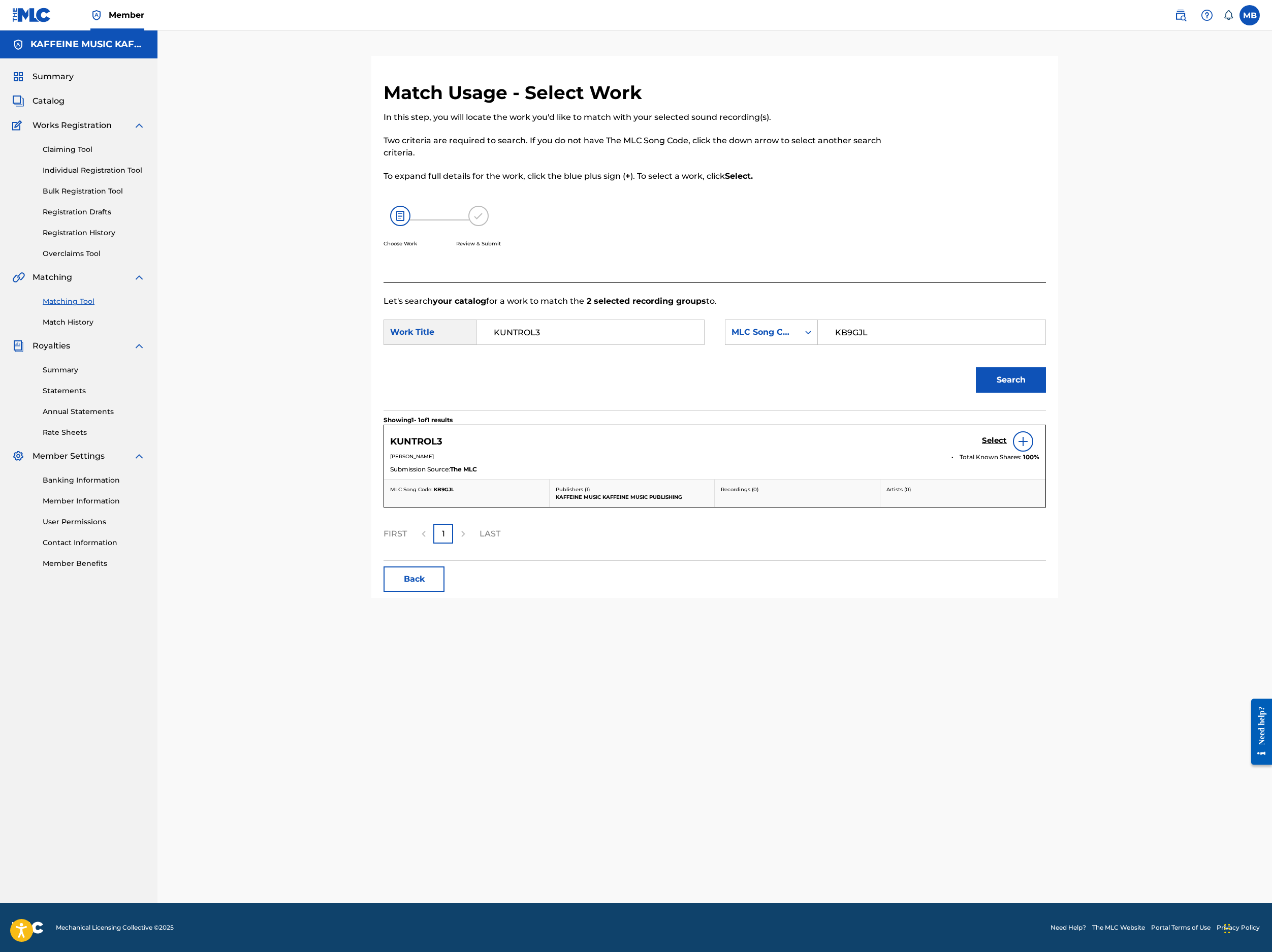
click at [1046, 392] on button "Search" at bounding box center [1011, 380] width 70 height 25
click at [1007, 446] on h5 "Select" at bounding box center [994, 440] width 25 height 10
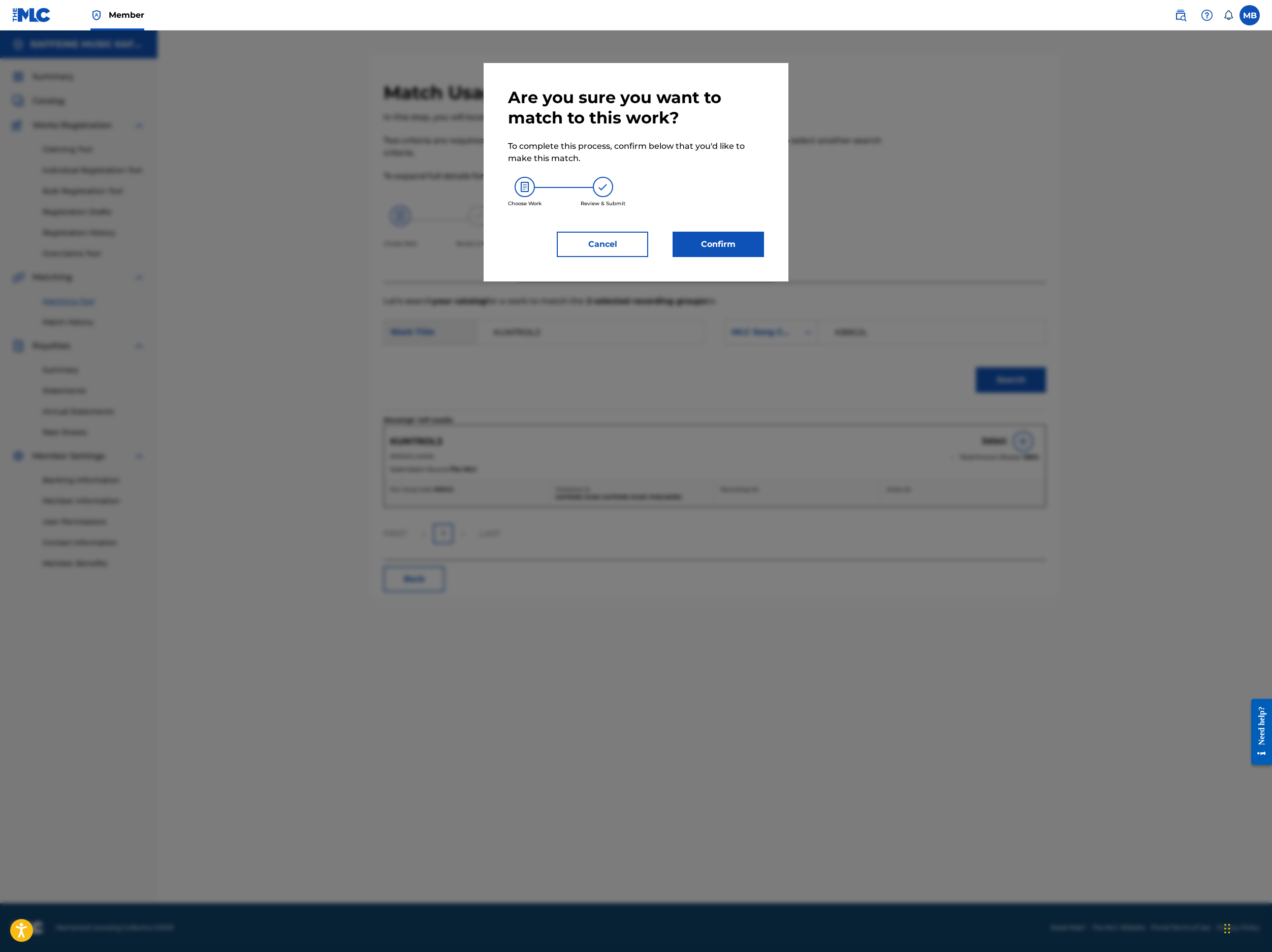
click at [764, 257] on button "Confirm" at bounding box center [719, 244] width 92 height 25
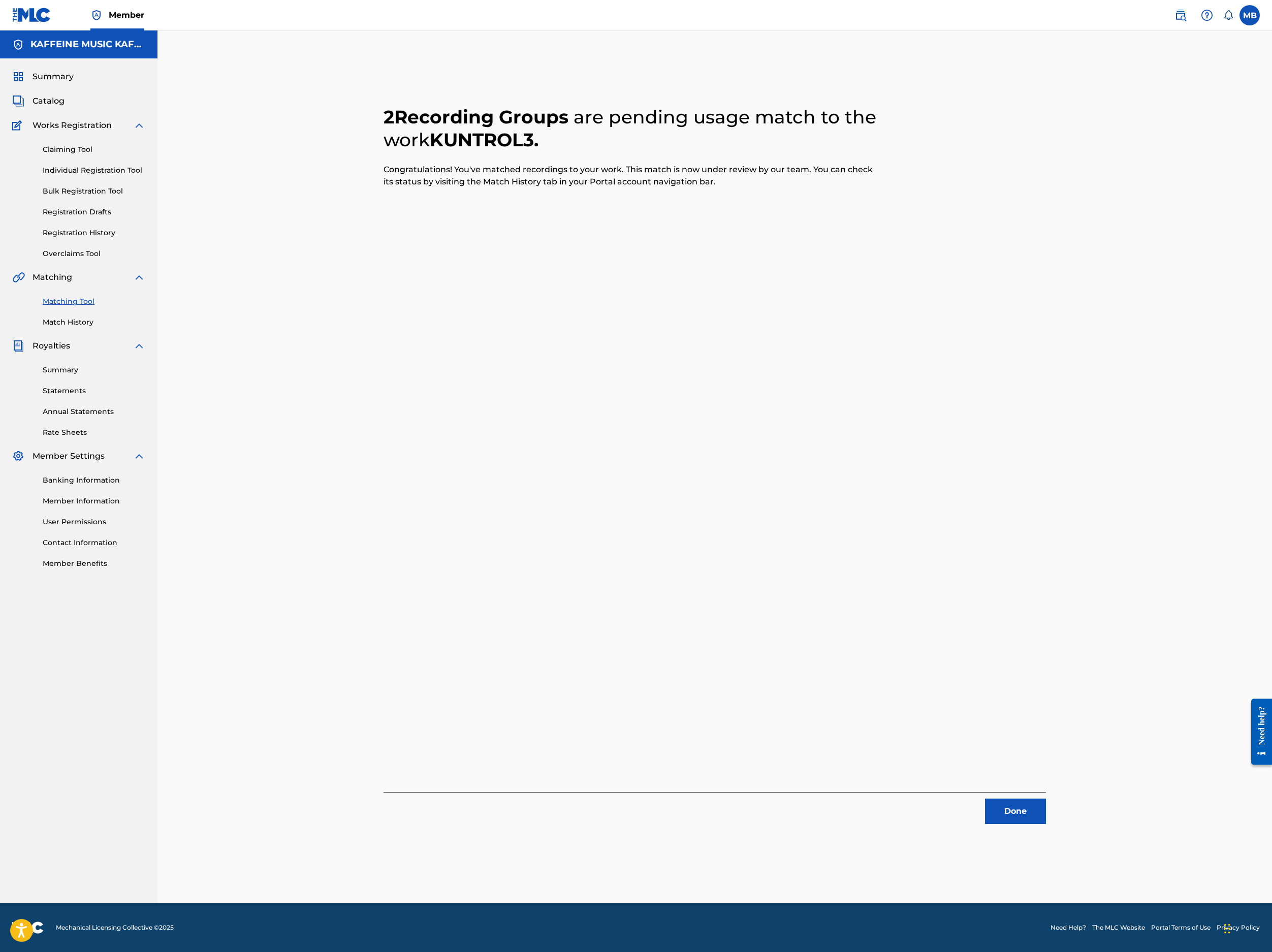
click at [1046, 799] on button "Done" at bounding box center [1016, 811] width 61 height 25
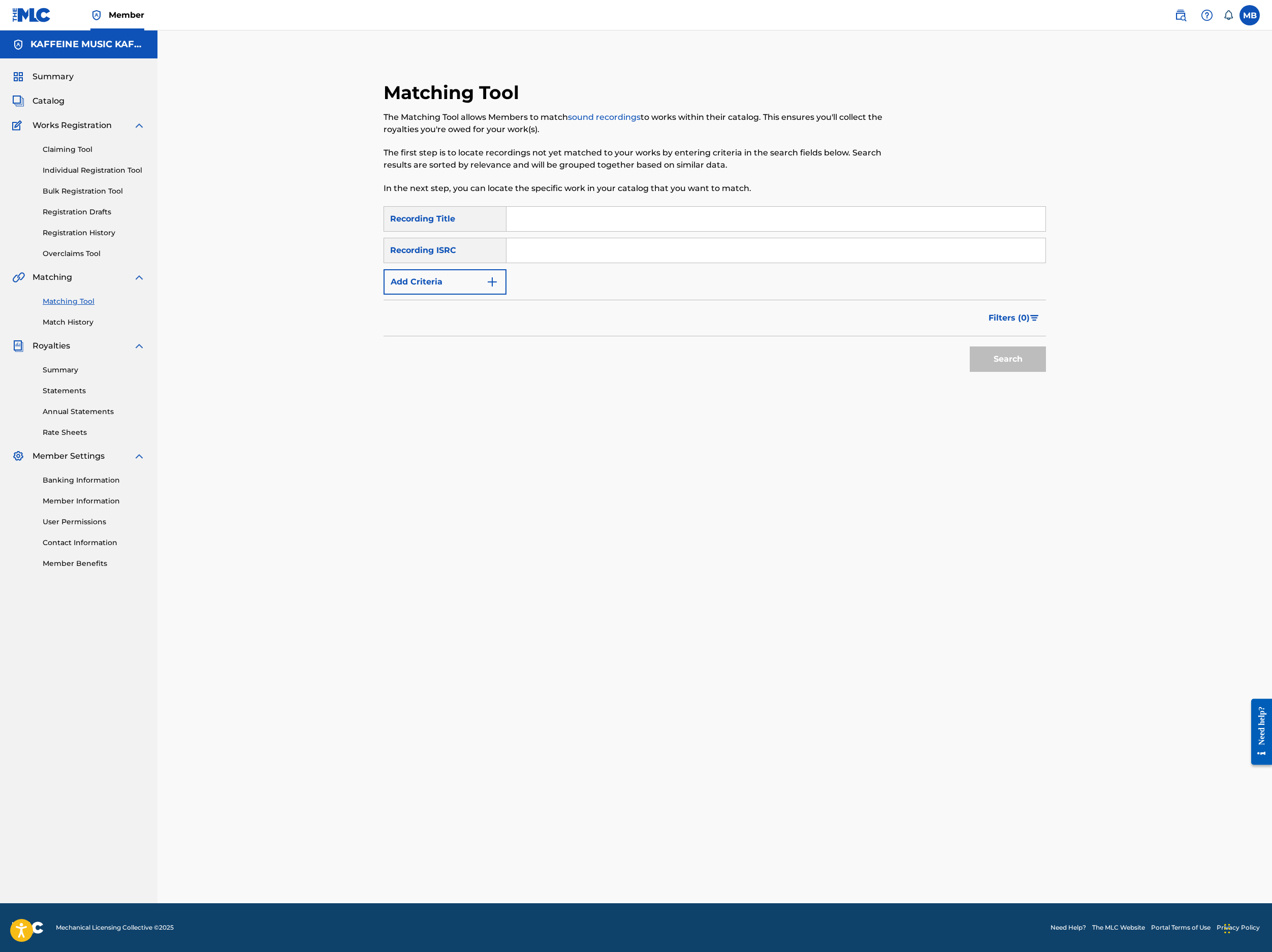
click at [569, 231] on input "Search Form" at bounding box center [776, 218] width 539 height 24
paste input "GINORMOUS GONADS"
type input "GINORMOUS GONADS"
click at [1046, 372] on button "Search" at bounding box center [1008, 359] width 76 height 25
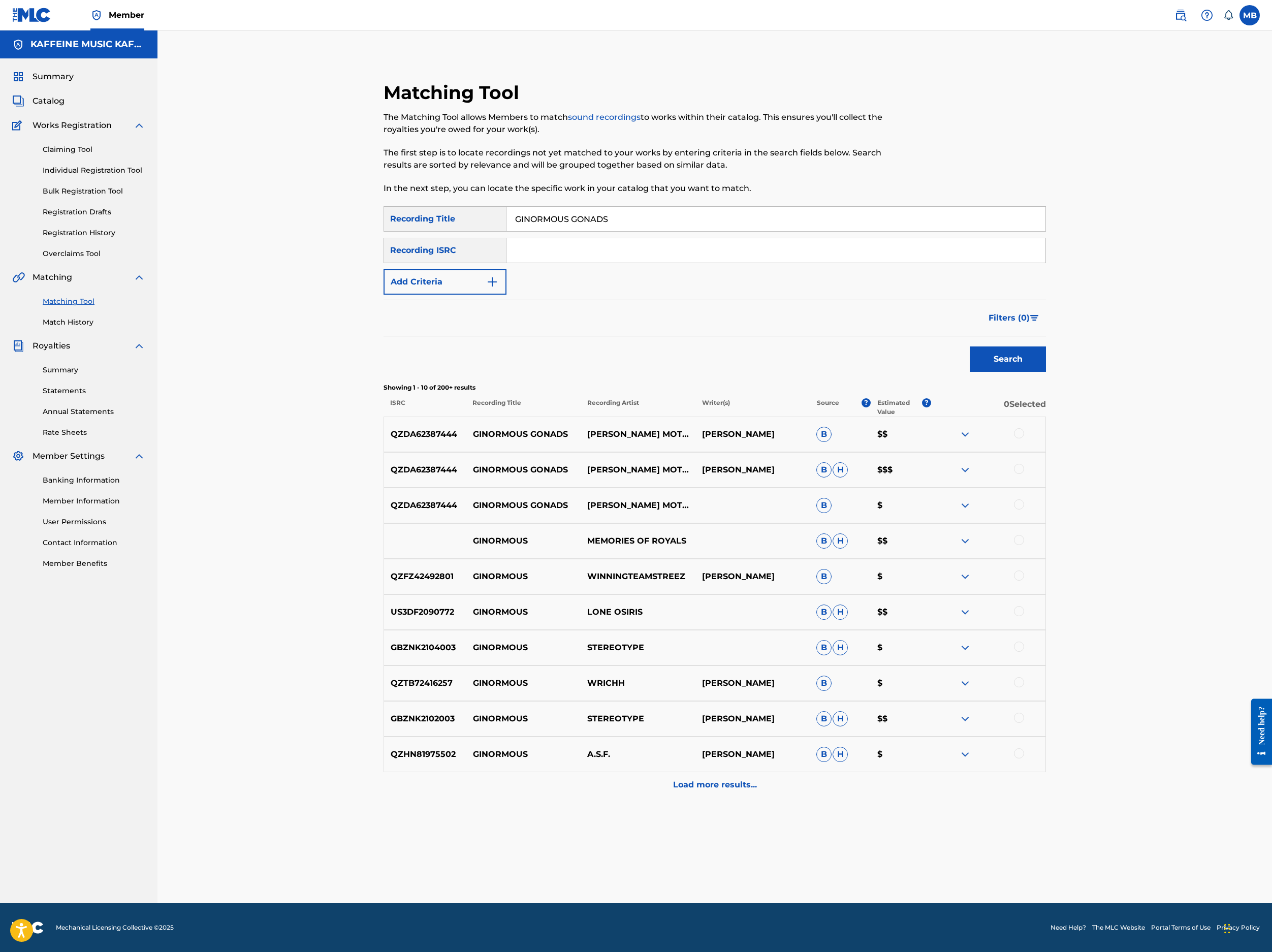
scroll to position [190, 0]
click at [1024, 438] on div at bounding box center [1020, 433] width 10 height 10
click at [1024, 474] on div at bounding box center [1020, 469] width 10 height 10
click at [1024, 509] on div at bounding box center [1020, 505] width 10 height 10
click at [1024, 545] on div at bounding box center [1020, 540] width 10 height 10
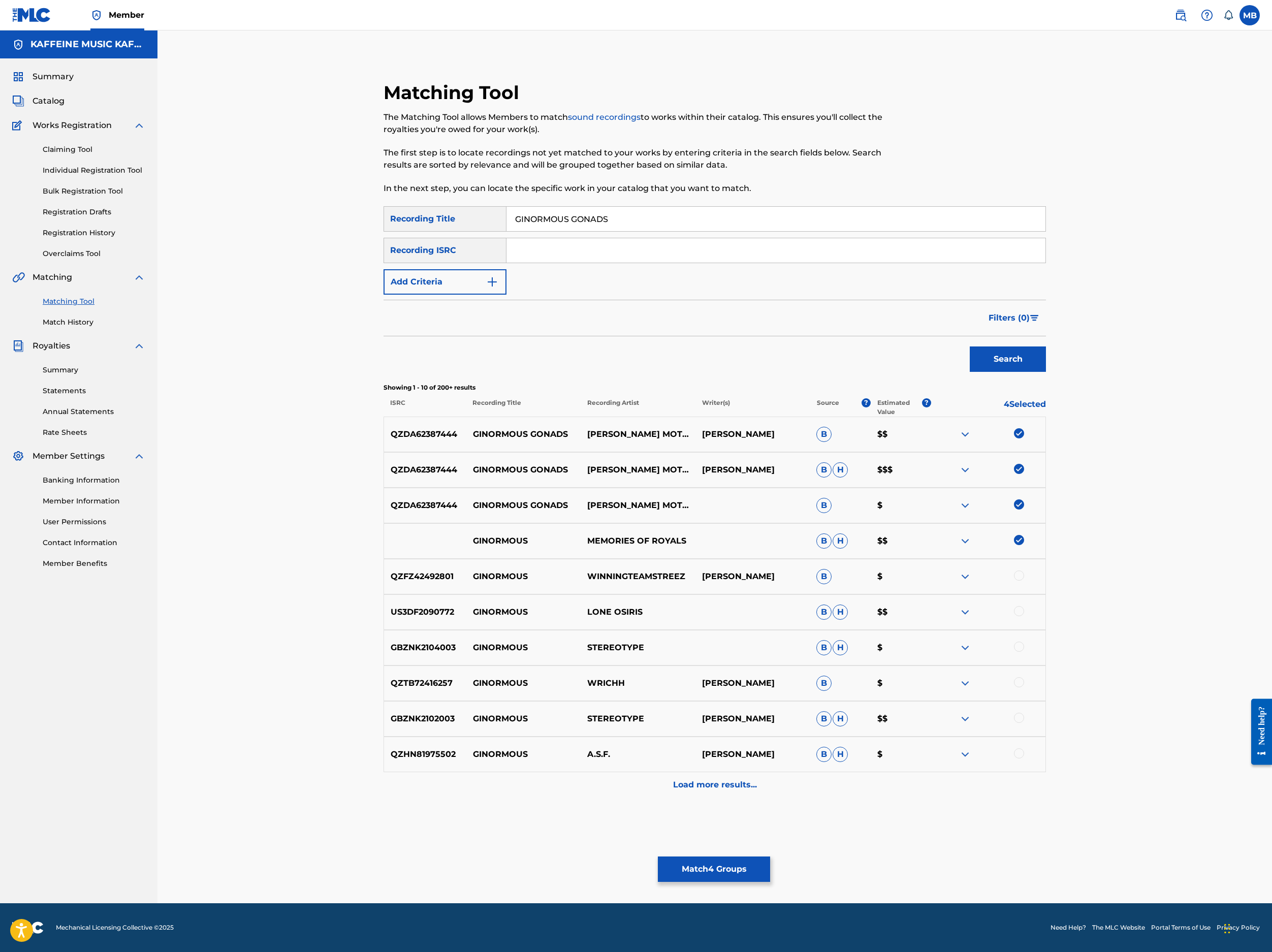
click at [1024, 545] on img at bounding box center [1020, 540] width 10 height 10
click at [770, 814] on button "Match 3 Groups" at bounding box center [714, 869] width 113 height 25
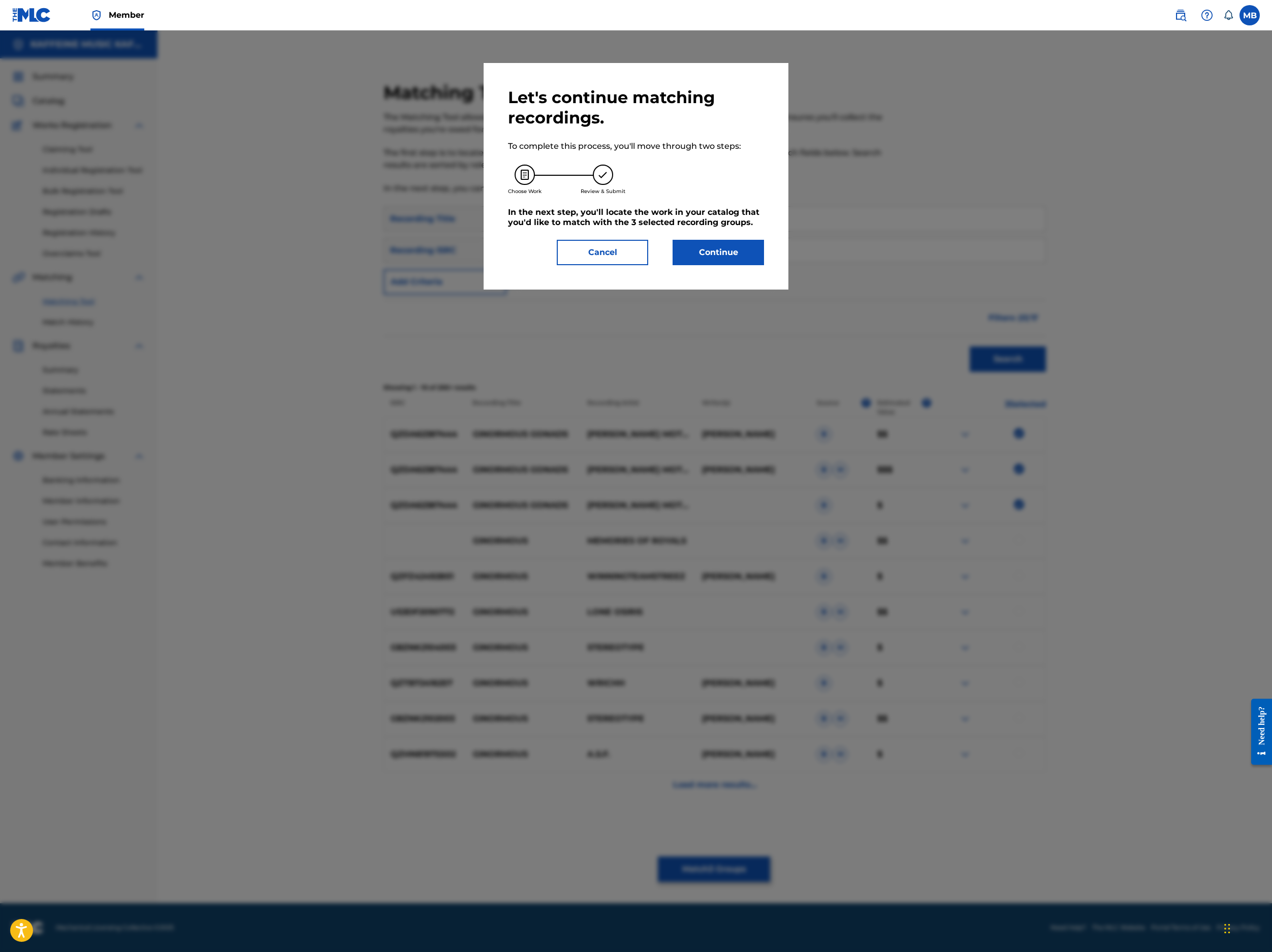
click at [789, 289] on div "Let's continue matching recordings. To complete this process, you'll move throu…" at bounding box center [636, 176] width 305 height 227
click at [764, 265] on button "Continue" at bounding box center [719, 252] width 92 height 25
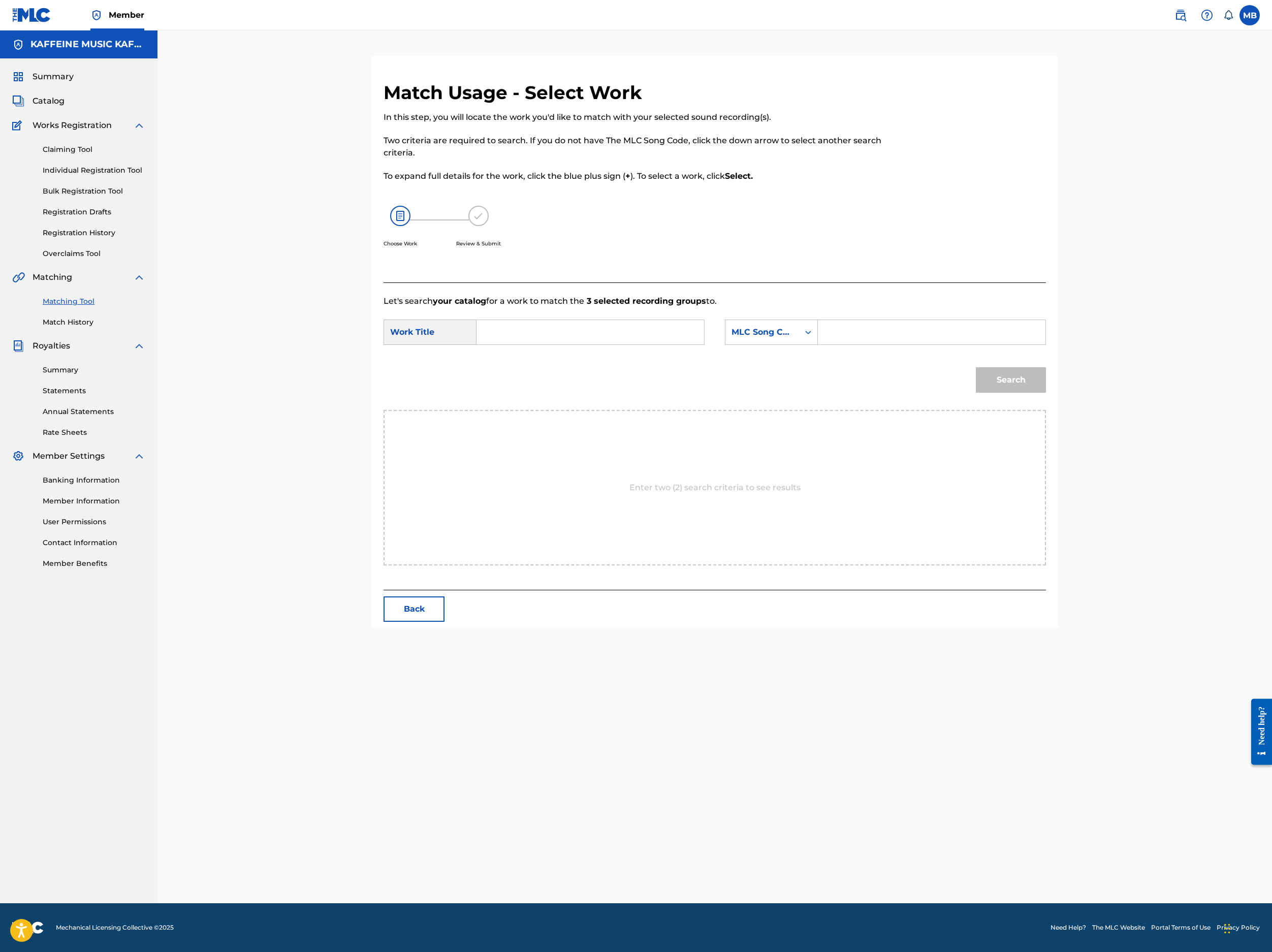
scroll to position [80, 0]
click at [695, 344] on input "Search Form" at bounding box center [590, 332] width 210 height 24
paste input "GINORMOUS GONADS"
type input "GINORMOUS GONADS"
click at [1037, 344] on input "Search Form" at bounding box center [931, 332] width 210 height 24
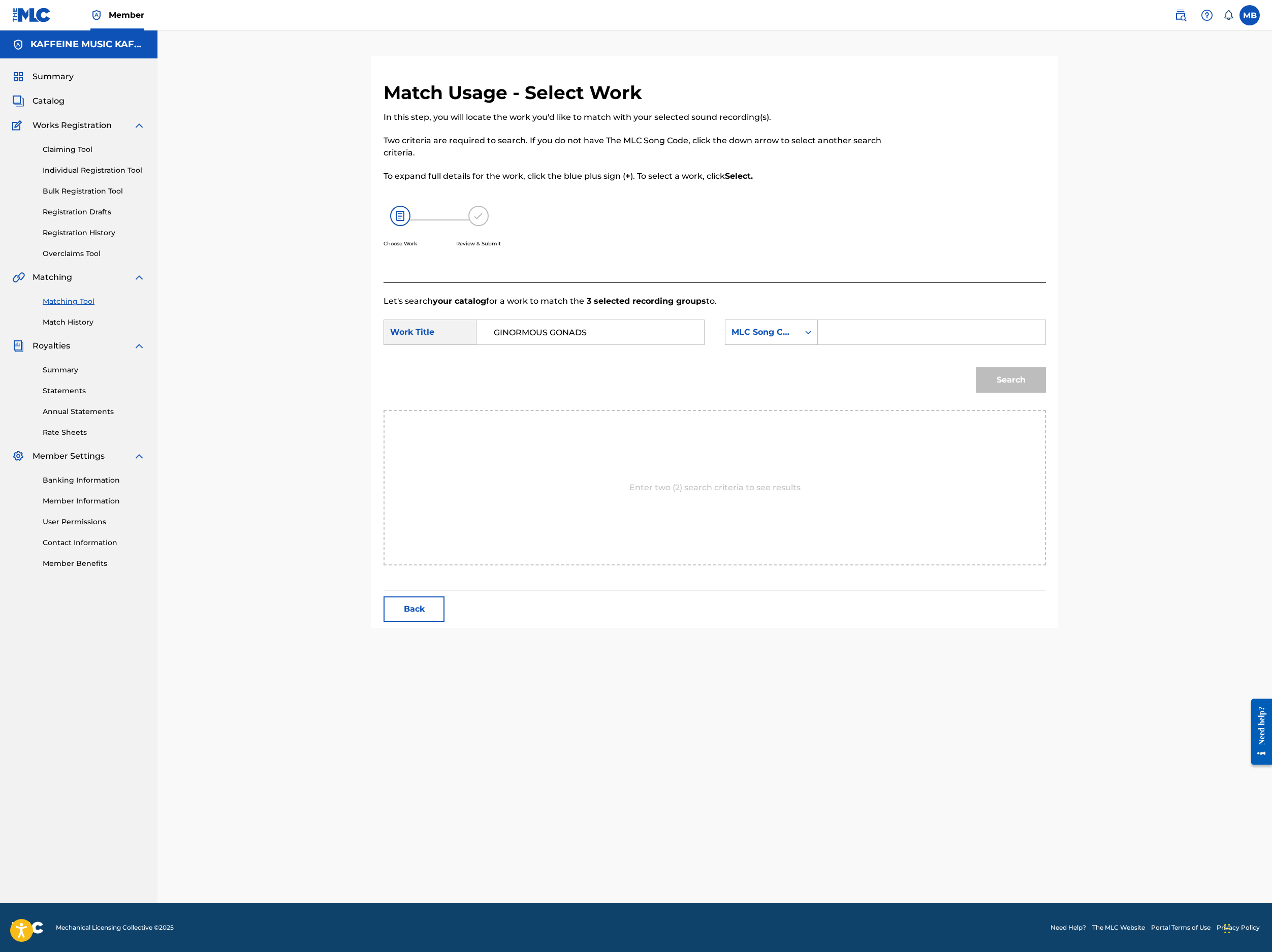
paste input "GC2JIO"
type input "GC2JIO"
click at [1046, 392] on button "Search" at bounding box center [1011, 380] width 70 height 25
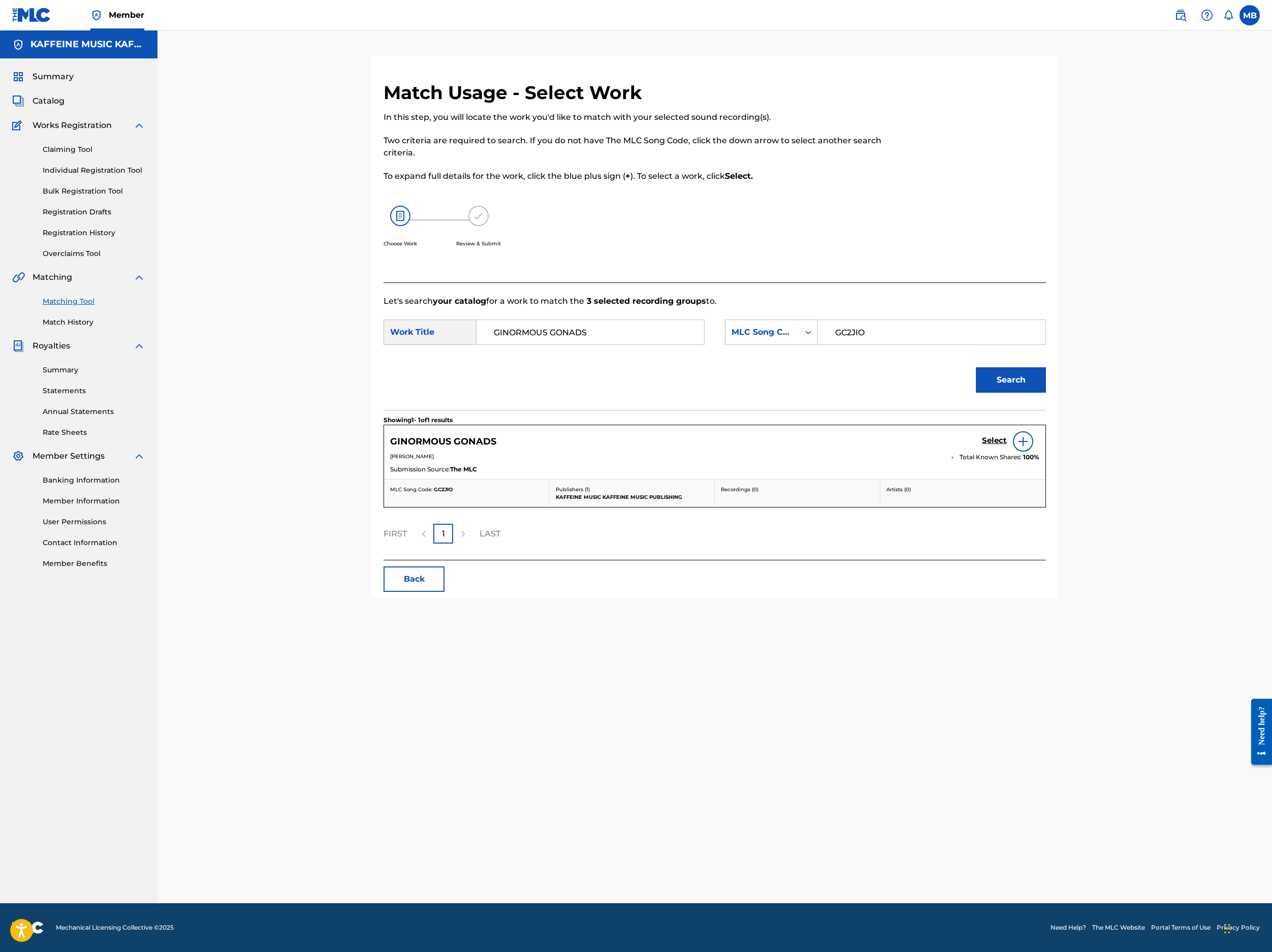
scroll to position [84, 0]
click at [1007, 446] on h5 "Select" at bounding box center [994, 440] width 25 height 10
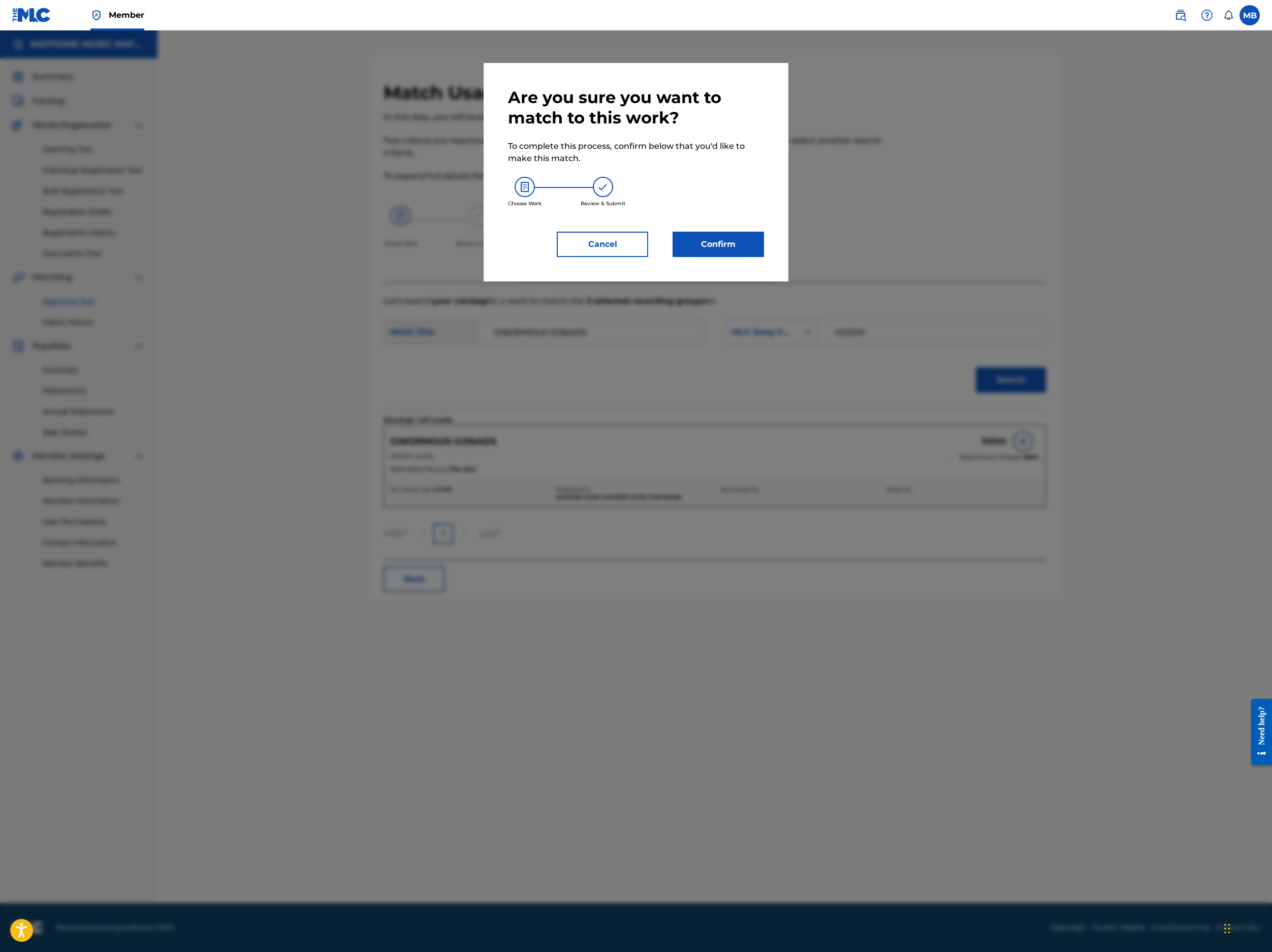
click at [764, 257] on button "Confirm" at bounding box center [719, 244] width 92 height 25
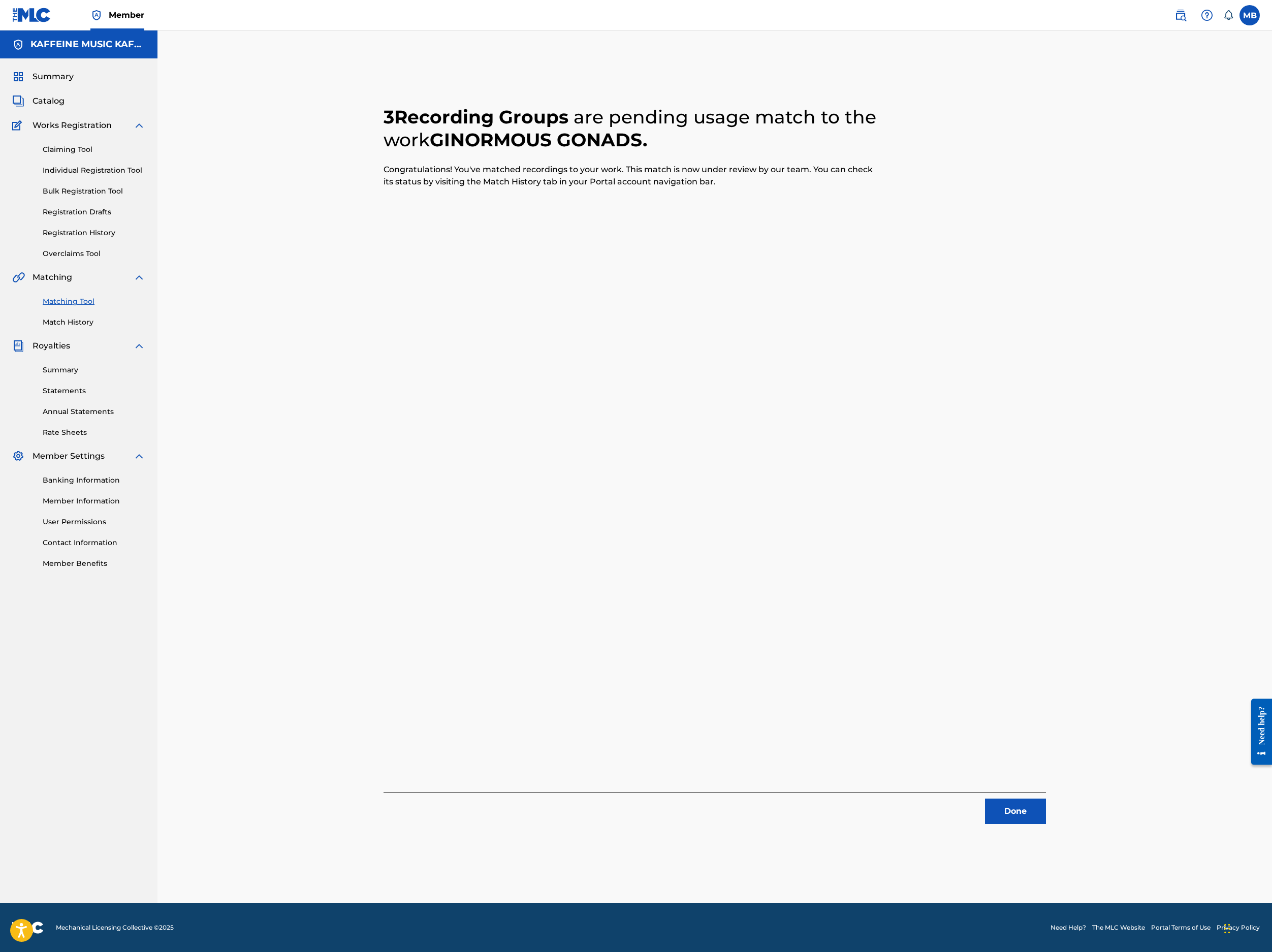
click at [1046, 804] on button "Done" at bounding box center [1016, 811] width 61 height 25
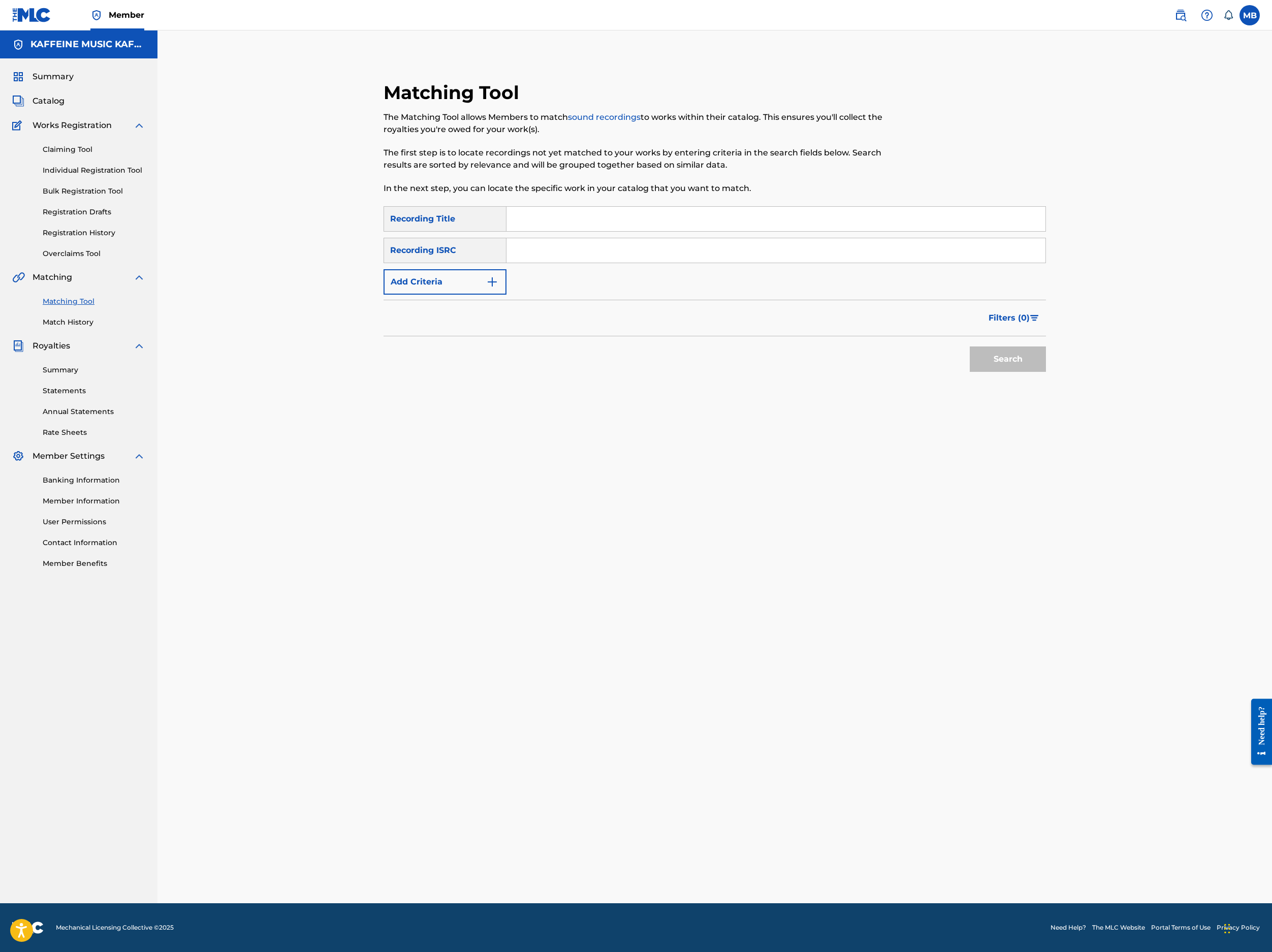
click at [737, 231] on input "Search Form" at bounding box center [776, 218] width 539 height 24
paste input "GRODIE BEAR (FEAT. LOVEELDIE)"
type input "GRODIE BEAR (FEAT. LOVEELDIE)"
click at [1046, 372] on button "Search" at bounding box center [1008, 359] width 76 height 25
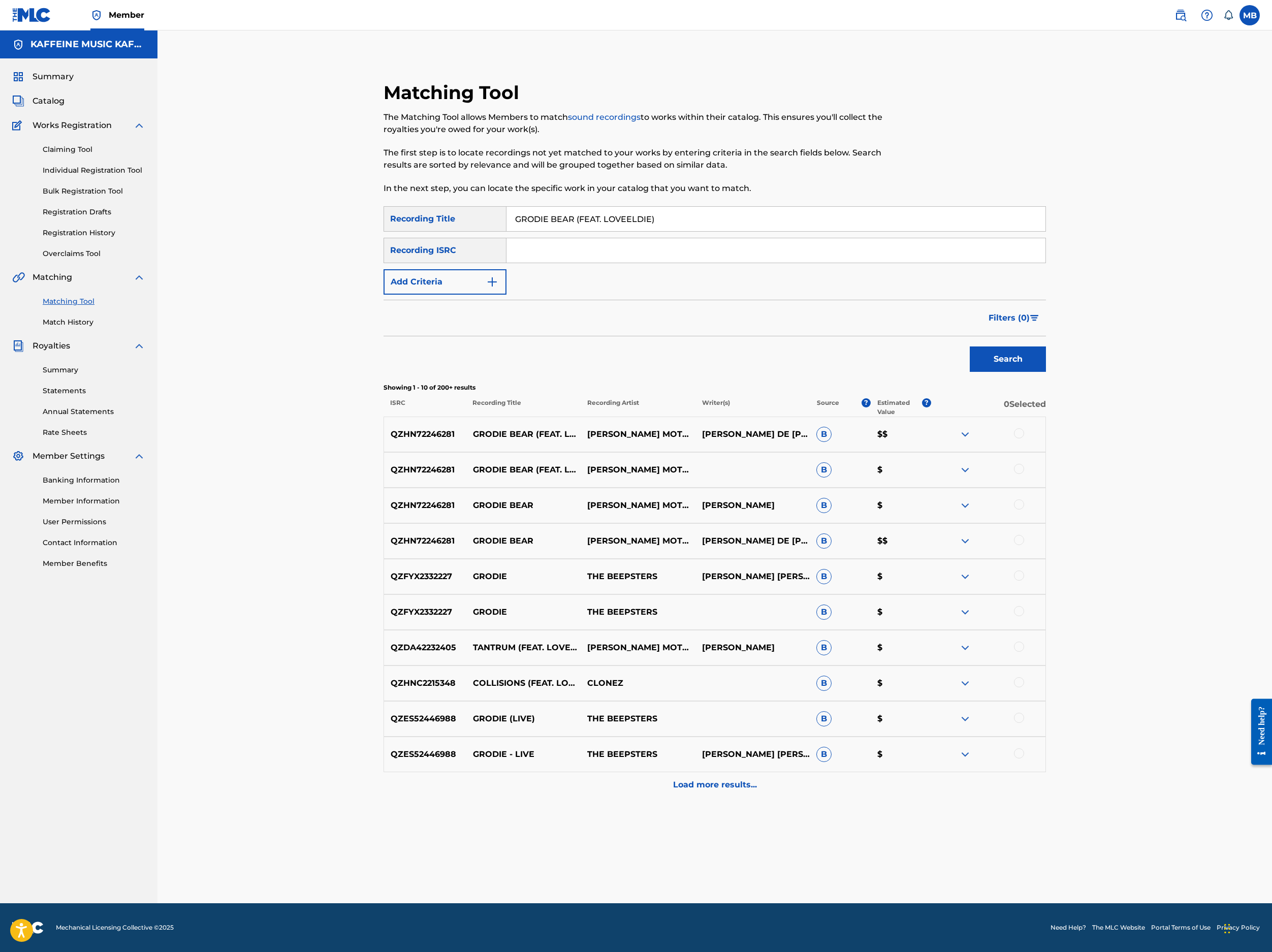
click at [1024, 438] on div at bounding box center [1020, 433] width 10 height 10
click at [1045, 476] on div at bounding box center [988, 470] width 114 height 12
click at [1024, 545] on div at bounding box center [1020, 540] width 10 height 10
drag, startPoint x: 1188, startPoint y: 641, endPoint x: 1189, endPoint y: 671, distance: 30.0
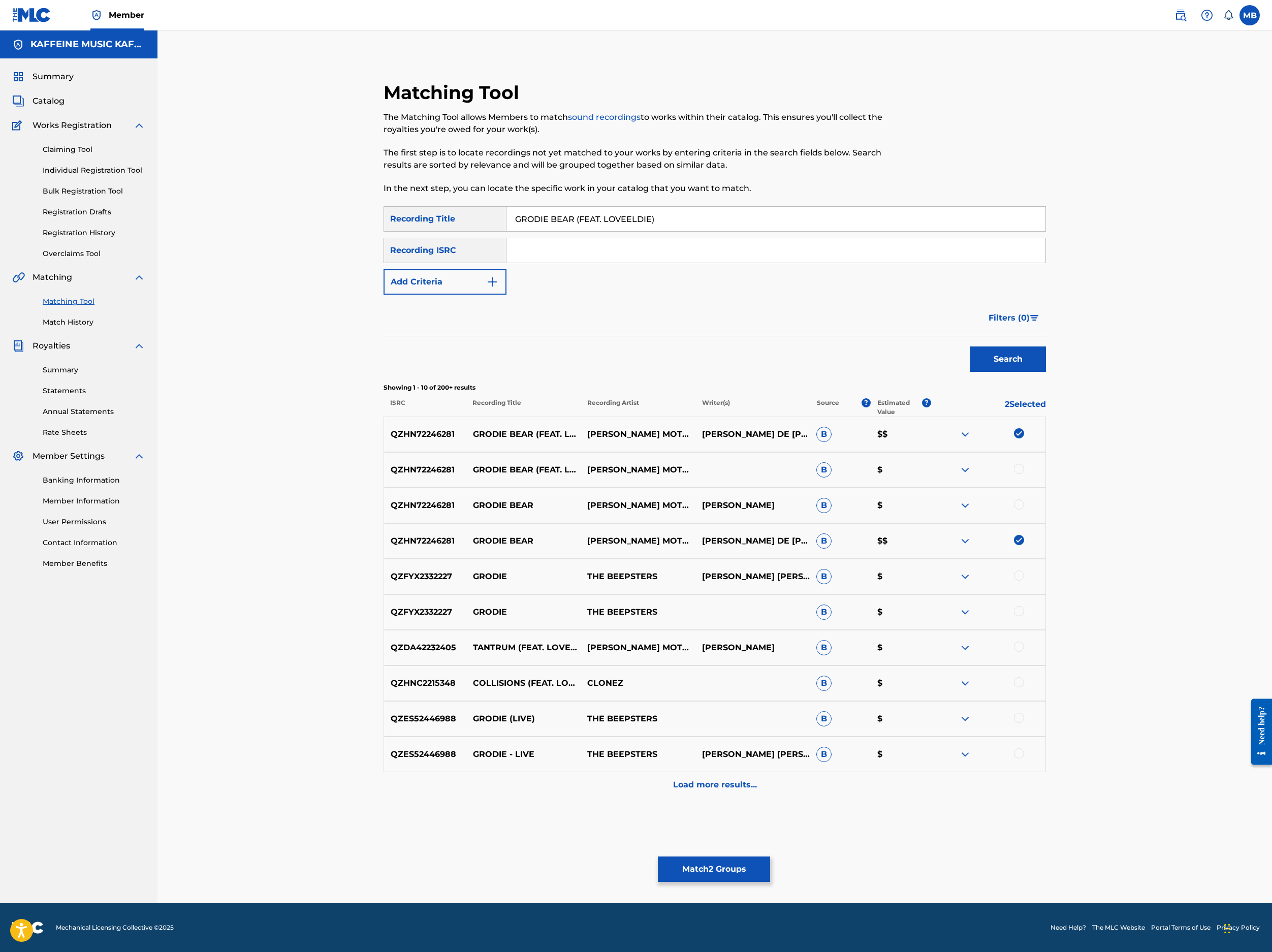
click at [1046, 523] on div "QZHN72246281 GRODIE BEAR MICHAEL MOTORCYCLE MICHAEL ALAN BERNARDINO B $" at bounding box center [714, 506] width 663 height 36
click at [1024, 474] on div at bounding box center [1020, 469] width 10 height 10
click at [1024, 509] on div at bounding box center [1020, 505] width 10 height 10
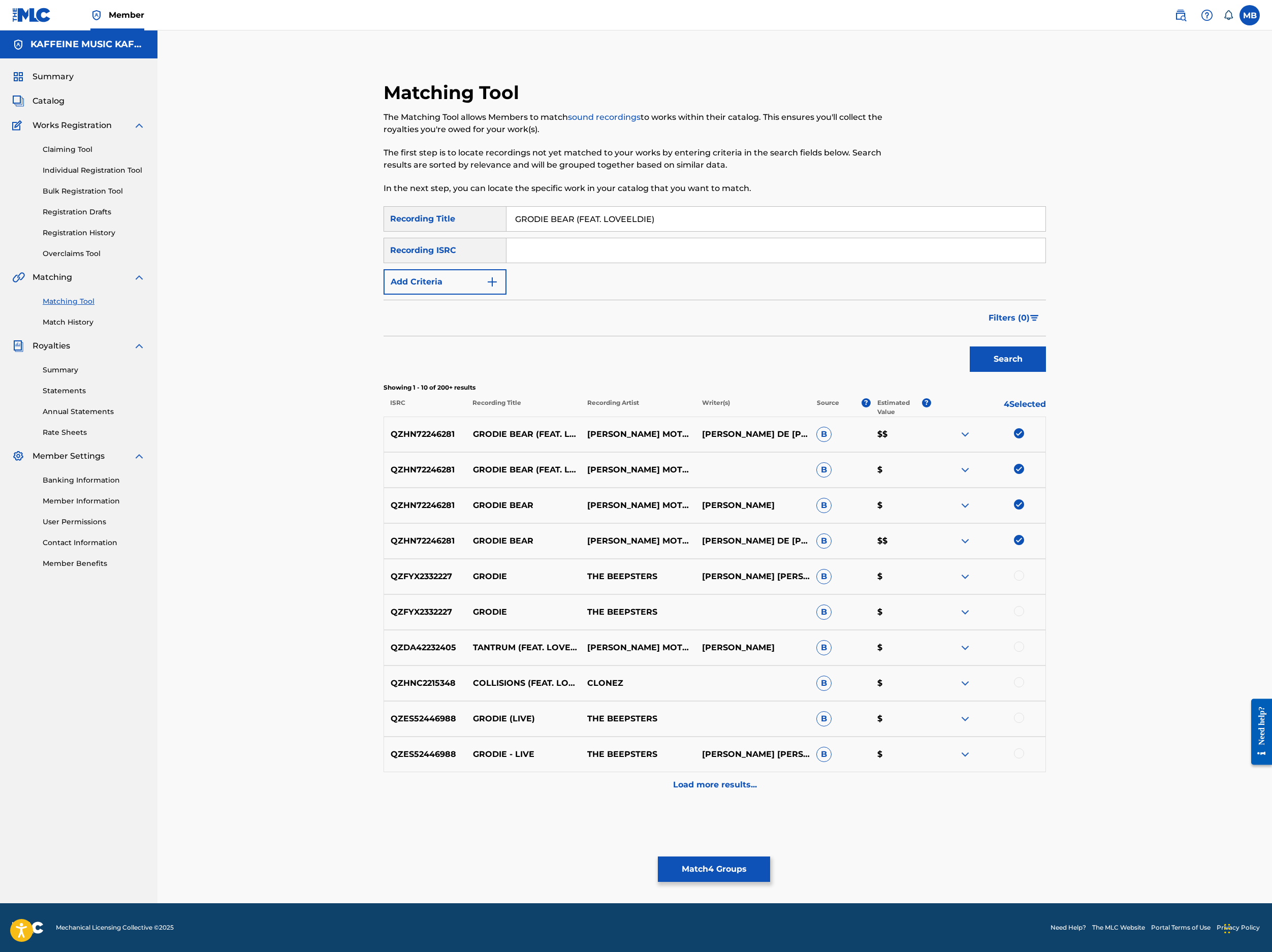
click at [770, 814] on button "Match 4 Groups" at bounding box center [714, 869] width 113 height 25
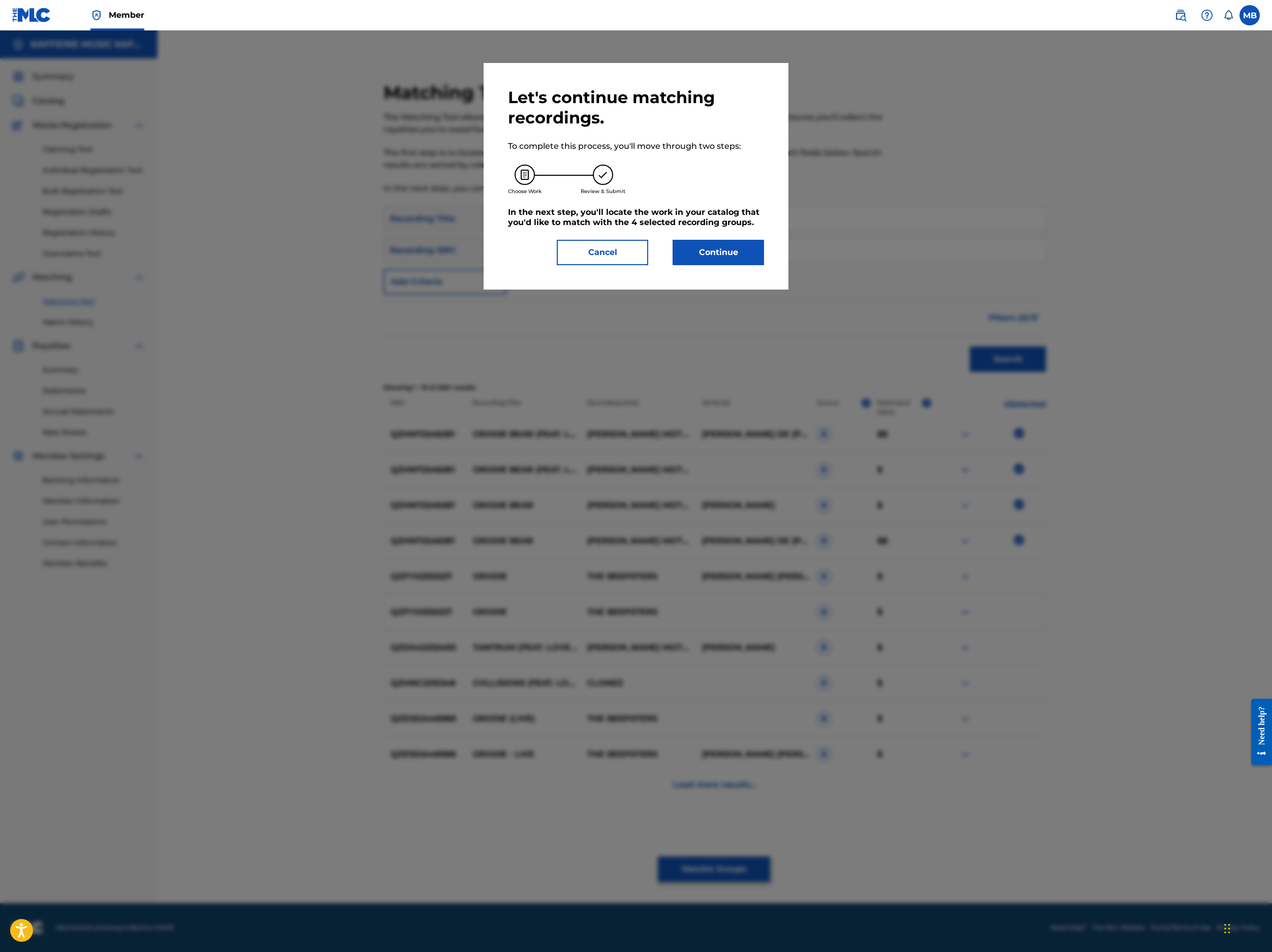
click at [726, 265] on button "Continue" at bounding box center [719, 252] width 92 height 25
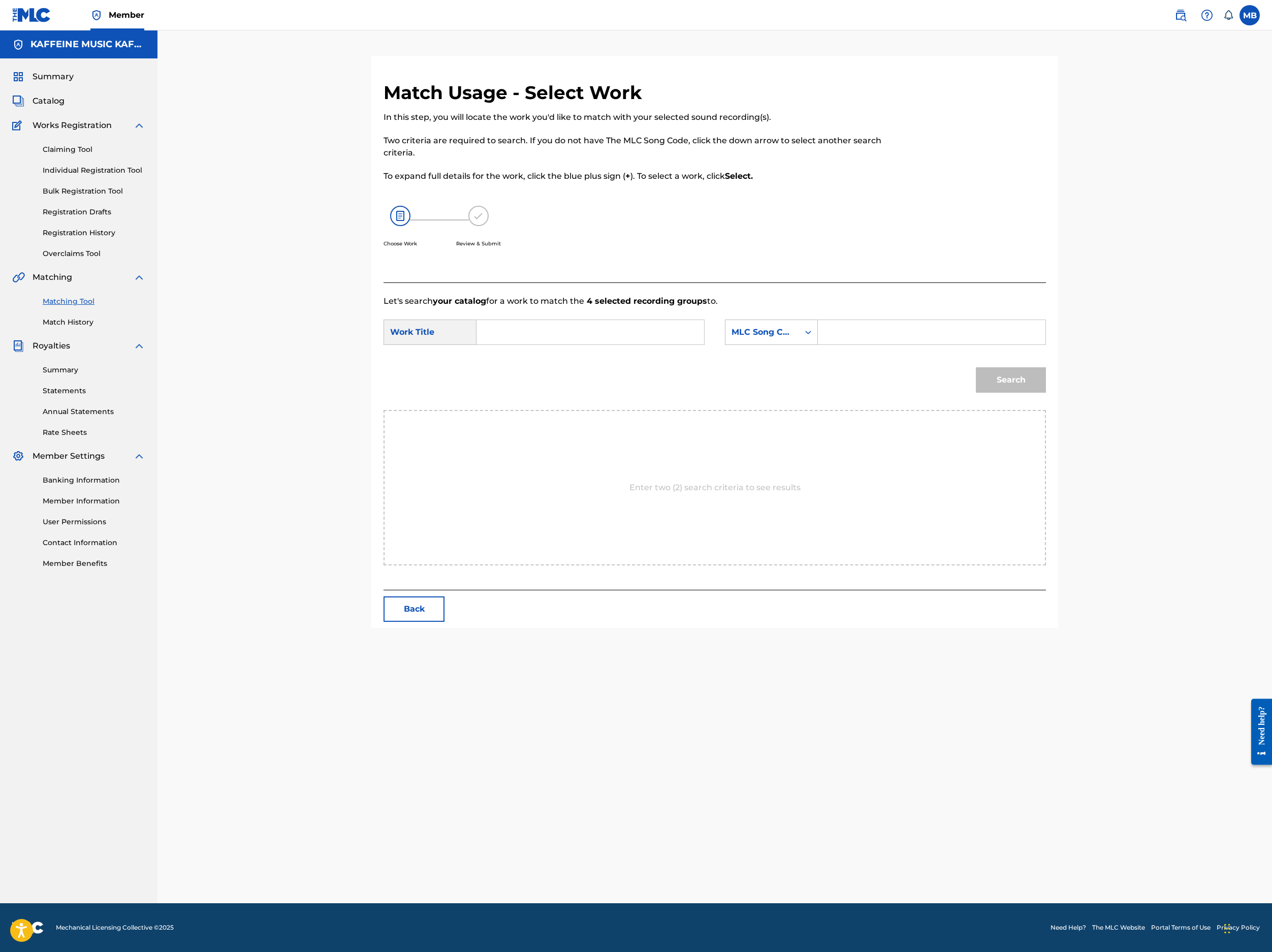
click at [695, 344] on input "Search Form" at bounding box center [590, 332] width 210 height 24
paste input "GRODIE BEAR (FEAT. LOVEELDIE)"
type input "GRODIE BEAR (FEAT. LOVEELDIE)"
click at [1006, 344] on input "Search Form" at bounding box center [931, 332] width 210 height 24
paste input "GC2JIP"
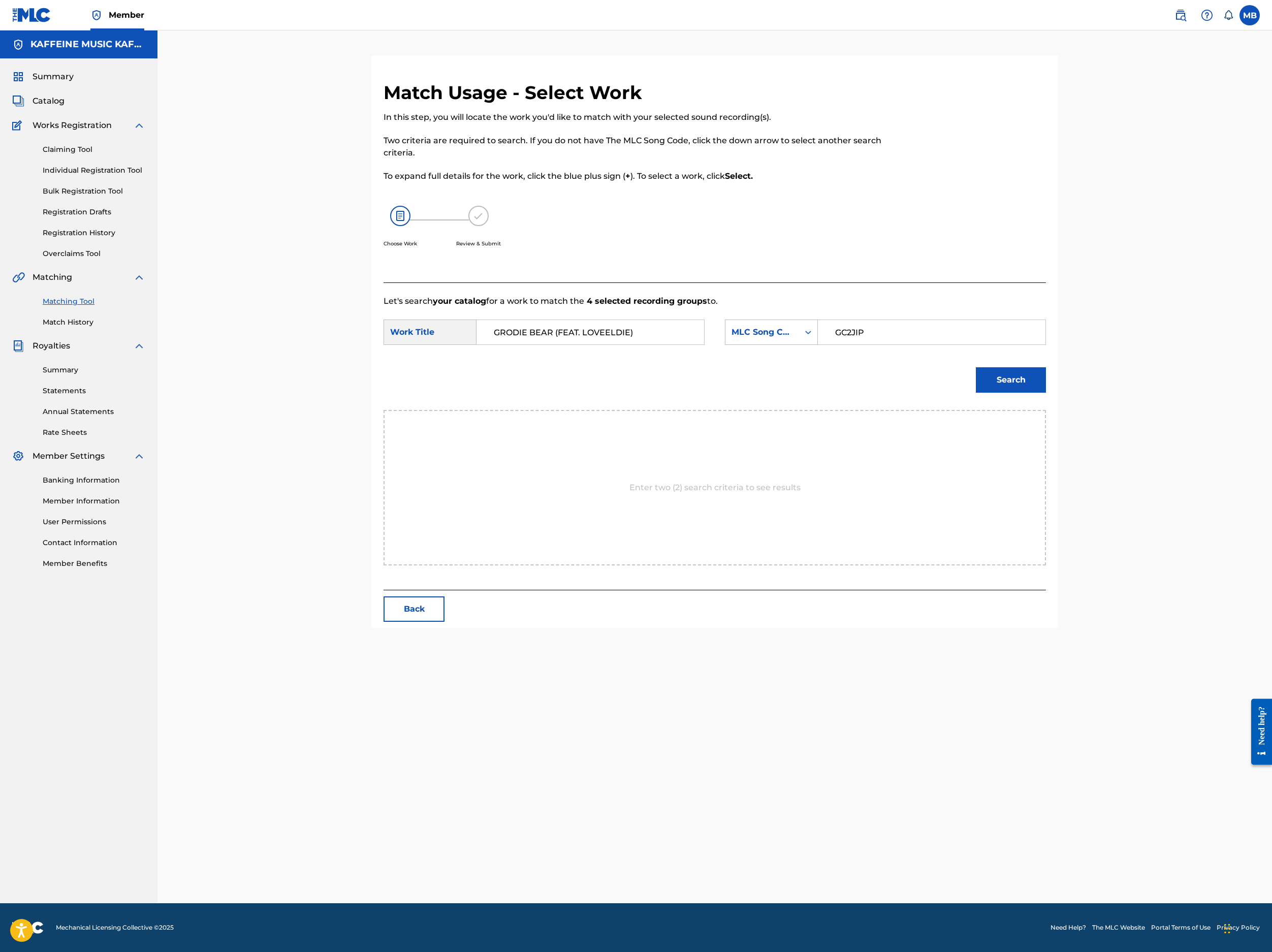
type input "GC2JIP"
click at [1046, 392] on button "Search" at bounding box center [1011, 380] width 70 height 25
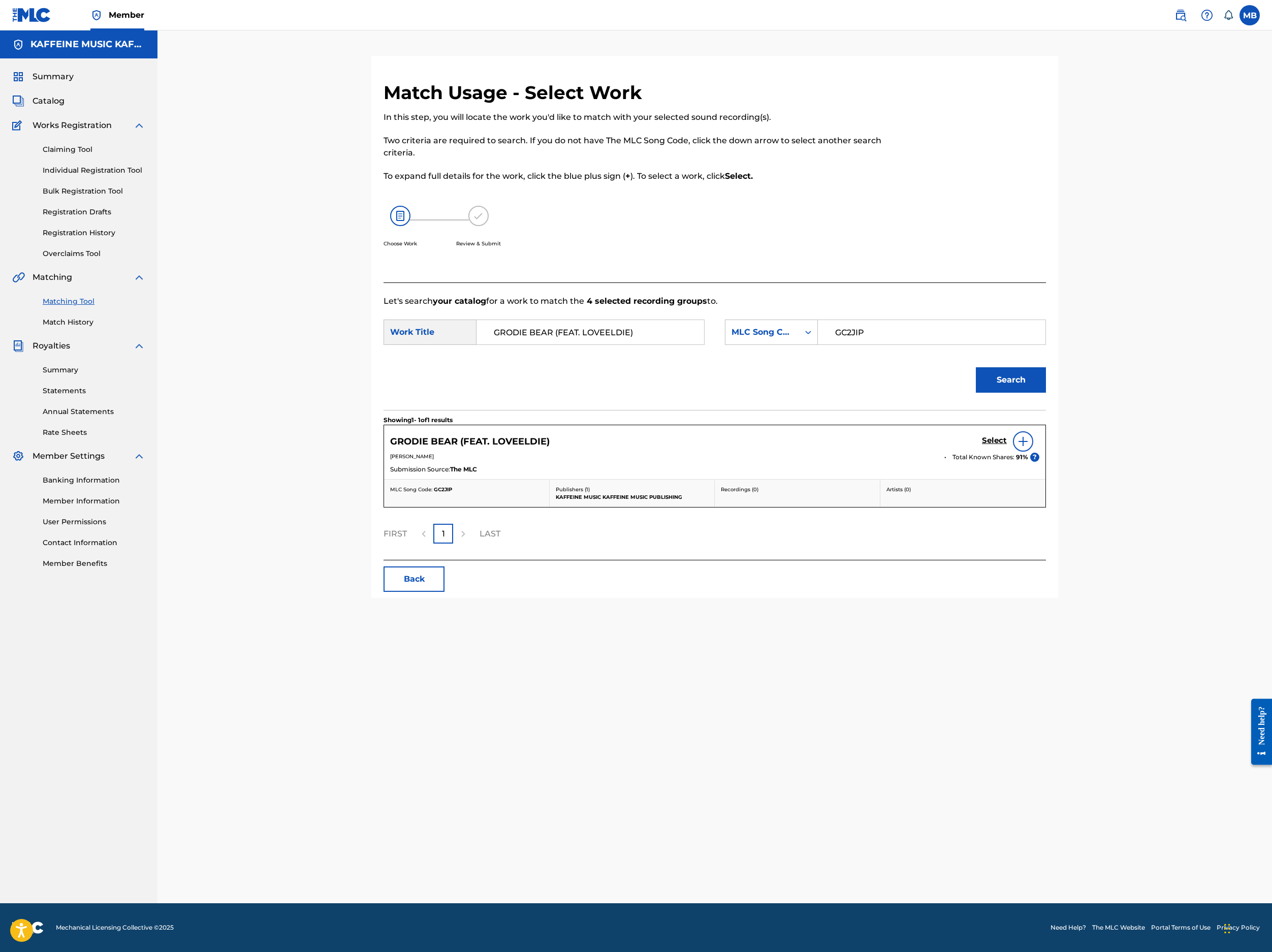
click at [1007, 446] on h5 "Select" at bounding box center [994, 440] width 25 height 10
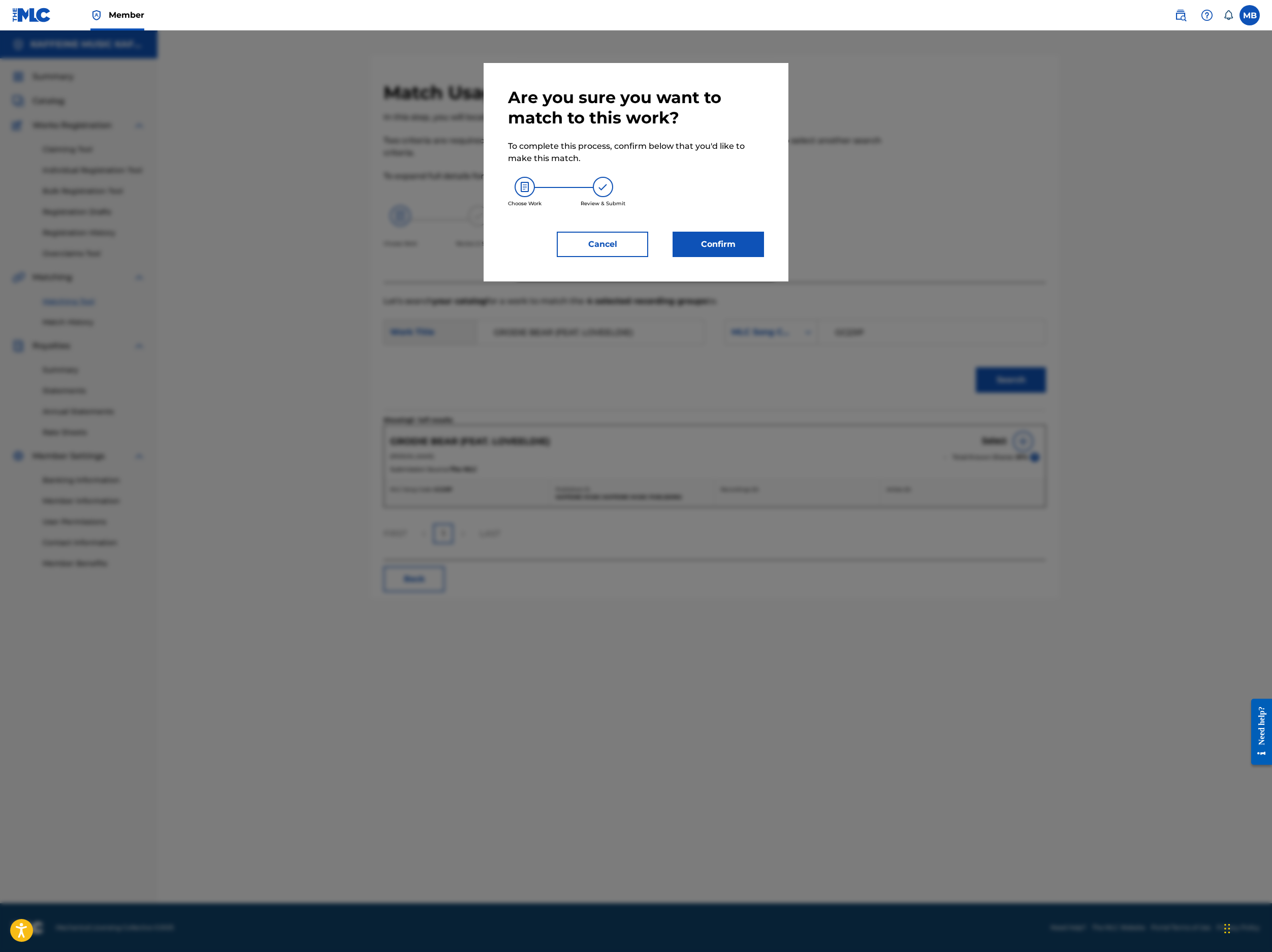
click at [762, 257] on button "Confirm" at bounding box center [719, 244] width 92 height 25
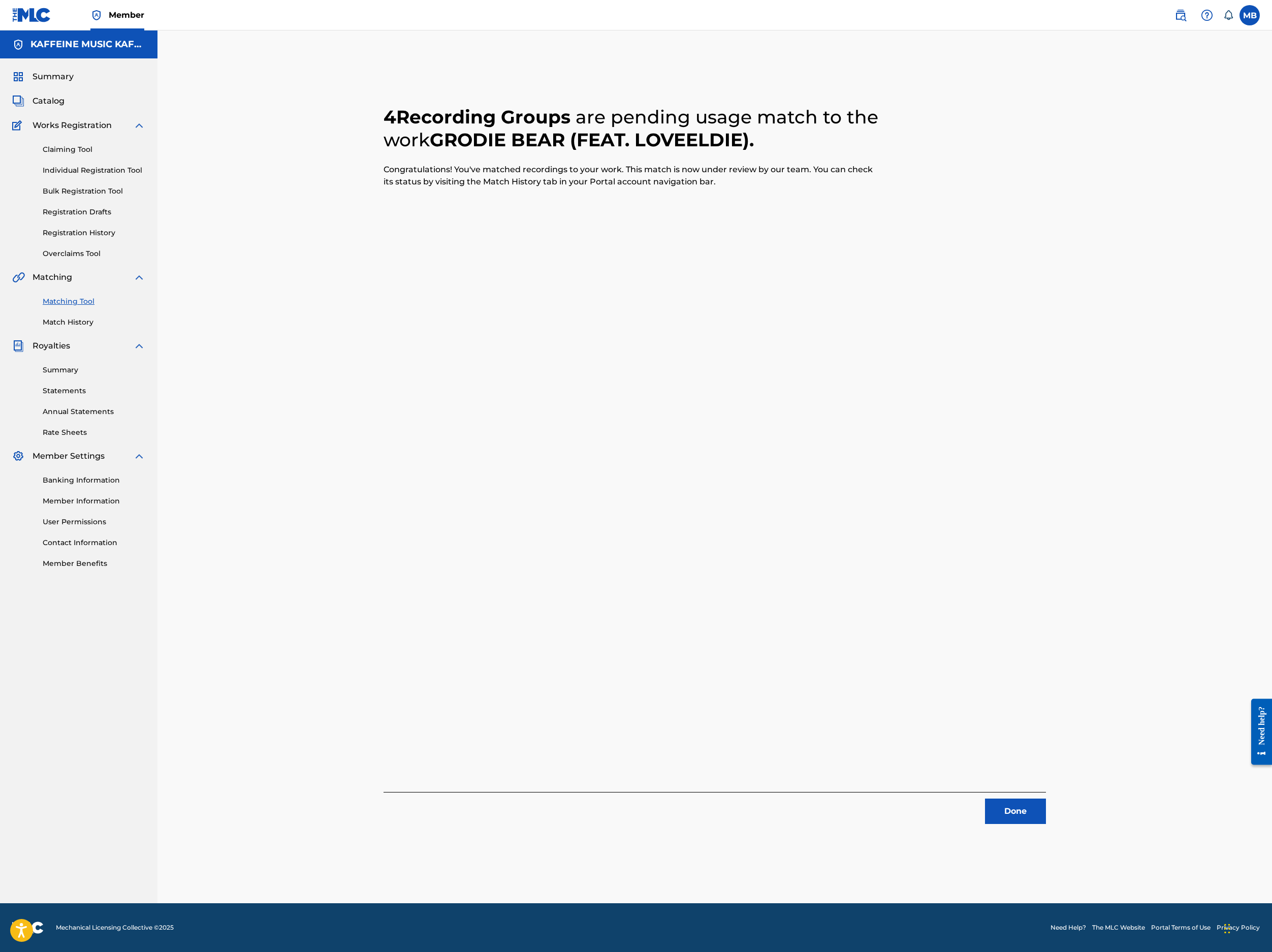
click at [1046, 799] on button "Done" at bounding box center [1016, 811] width 61 height 25
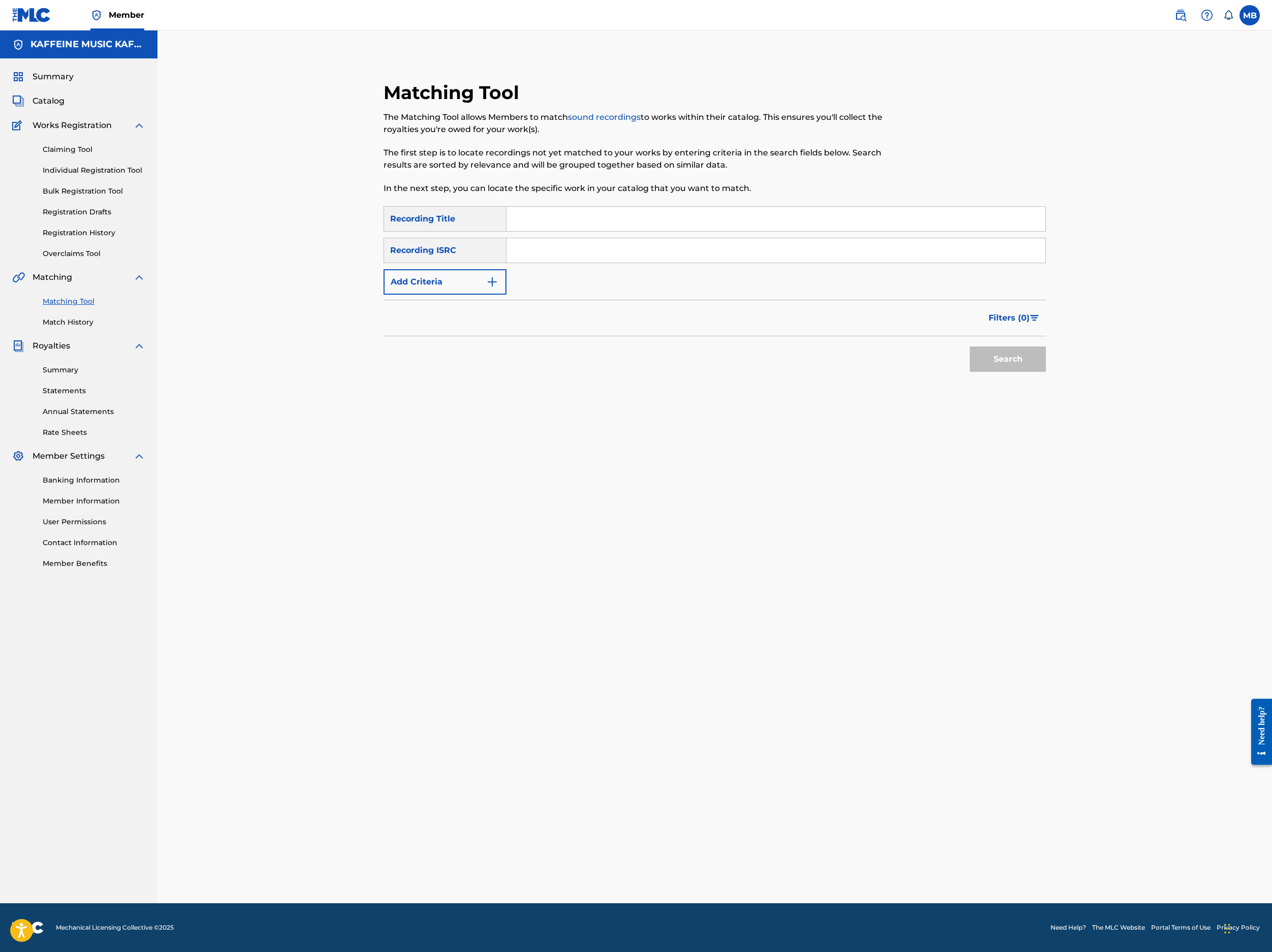
click at [732, 231] on input "Search Form" at bounding box center [776, 218] width 539 height 24
paste input "HEADASS"
type input "HEADASS"
click at [736, 263] on input "Search Form" at bounding box center [776, 250] width 539 height 24
click at [1046, 372] on button "Search" at bounding box center [1008, 359] width 76 height 25
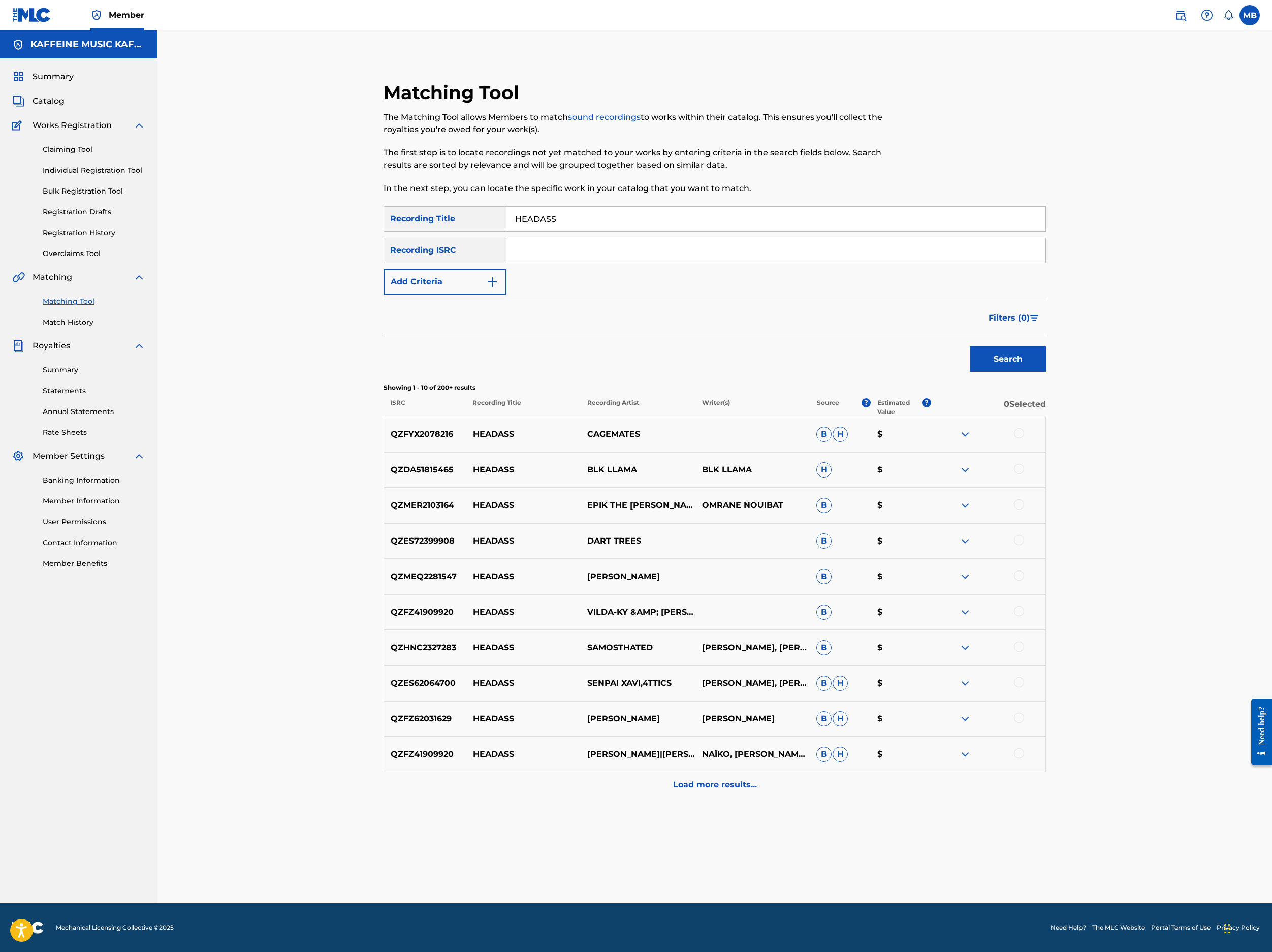
click at [633, 263] on input "Search Form" at bounding box center [776, 250] width 539 height 24
click at [506, 295] on button "Add Criteria" at bounding box center [445, 282] width 123 height 25
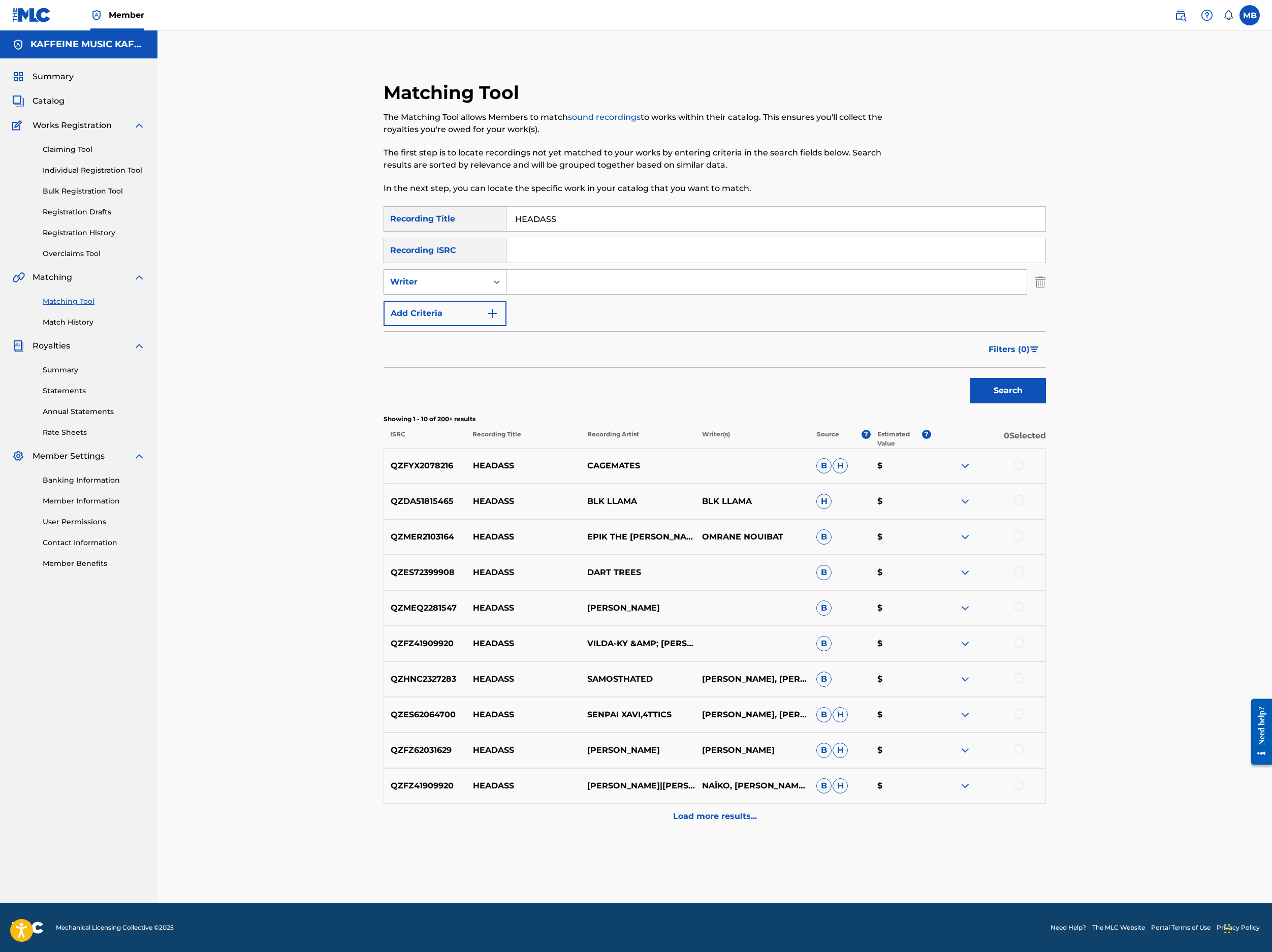
click at [482, 288] on div "Writer" at bounding box center [436, 282] width 92 height 12
click at [506, 295] on div "Writer" at bounding box center [445, 282] width 123 height 25
click at [506, 320] on div "Recording Artist" at bounding box center [445, 307] width 122 height 25
click at [657, 294] on input "Search Form" at bounding box center [766, 281] width 520 height 24
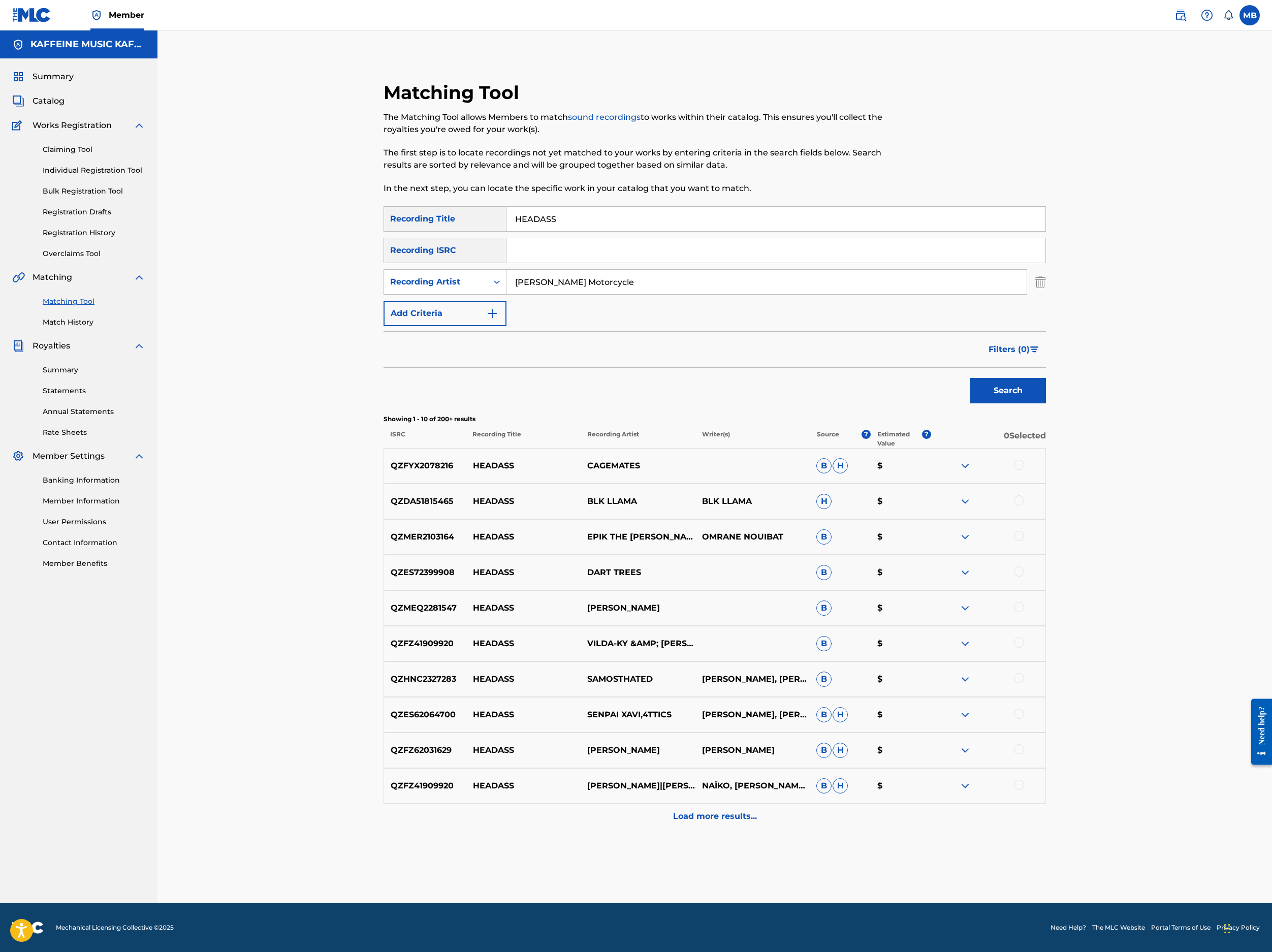
type input "[PERSON_NAME] Motorcycle"
click at [1046, 403] on button "Search" at bounding box center [1008, 391] width 76 height 25
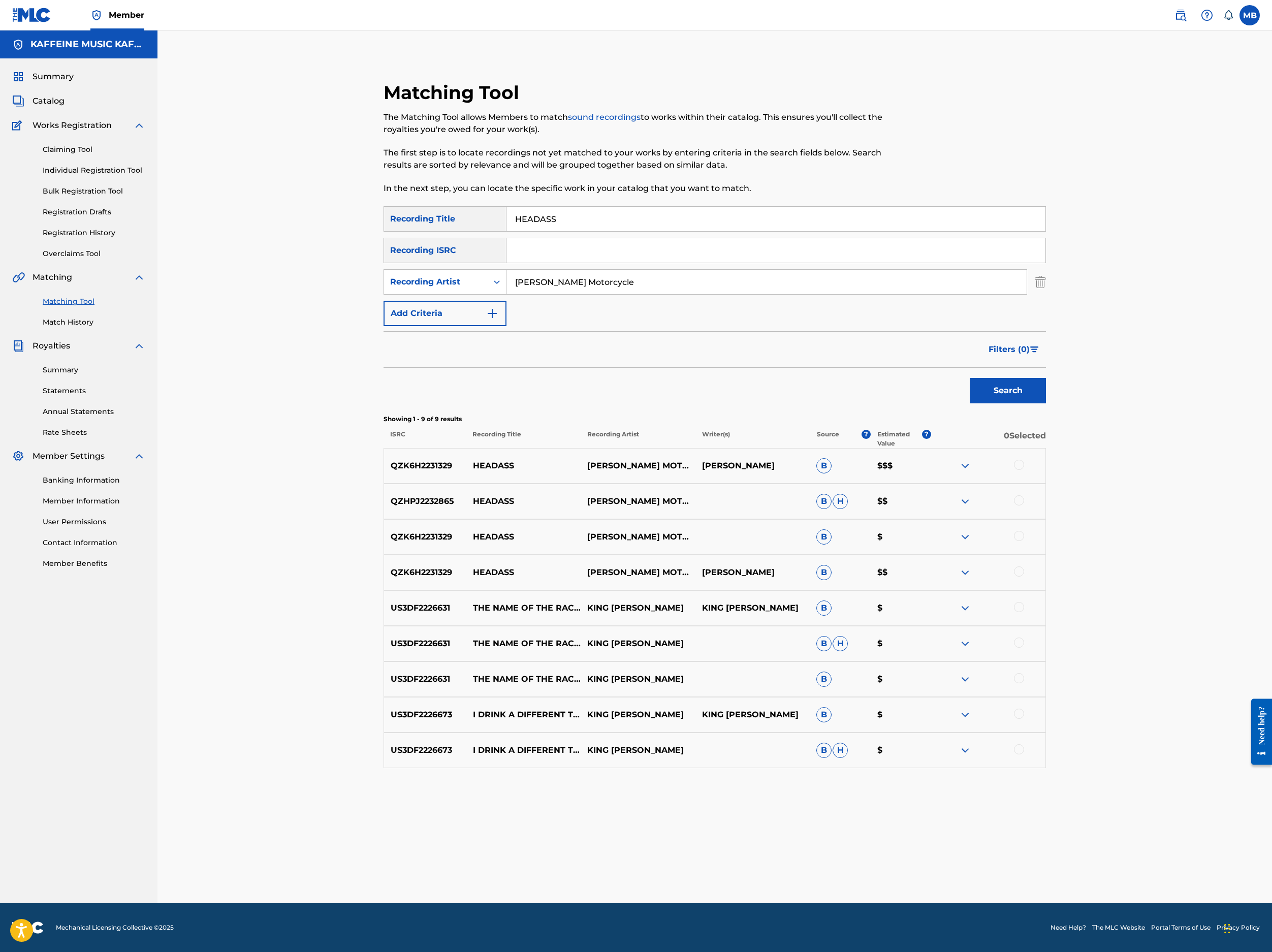
scroll to position [315, 0]
click at [1024, 577] on div at bounding box center [1020, 571] width 10 height 10
click at [1024, 541] on div at bounding box center [1020, 536] width 10 height 10
click at [1046, 505] on div "QZHPJ2232865 HEADASS MICHAEL MOTORCYCLE B H $$" at bounding box center [714, 501] width 663 height 36
click at [1024, 506] on div at bounding box center [1020, 500] width 10 height 10
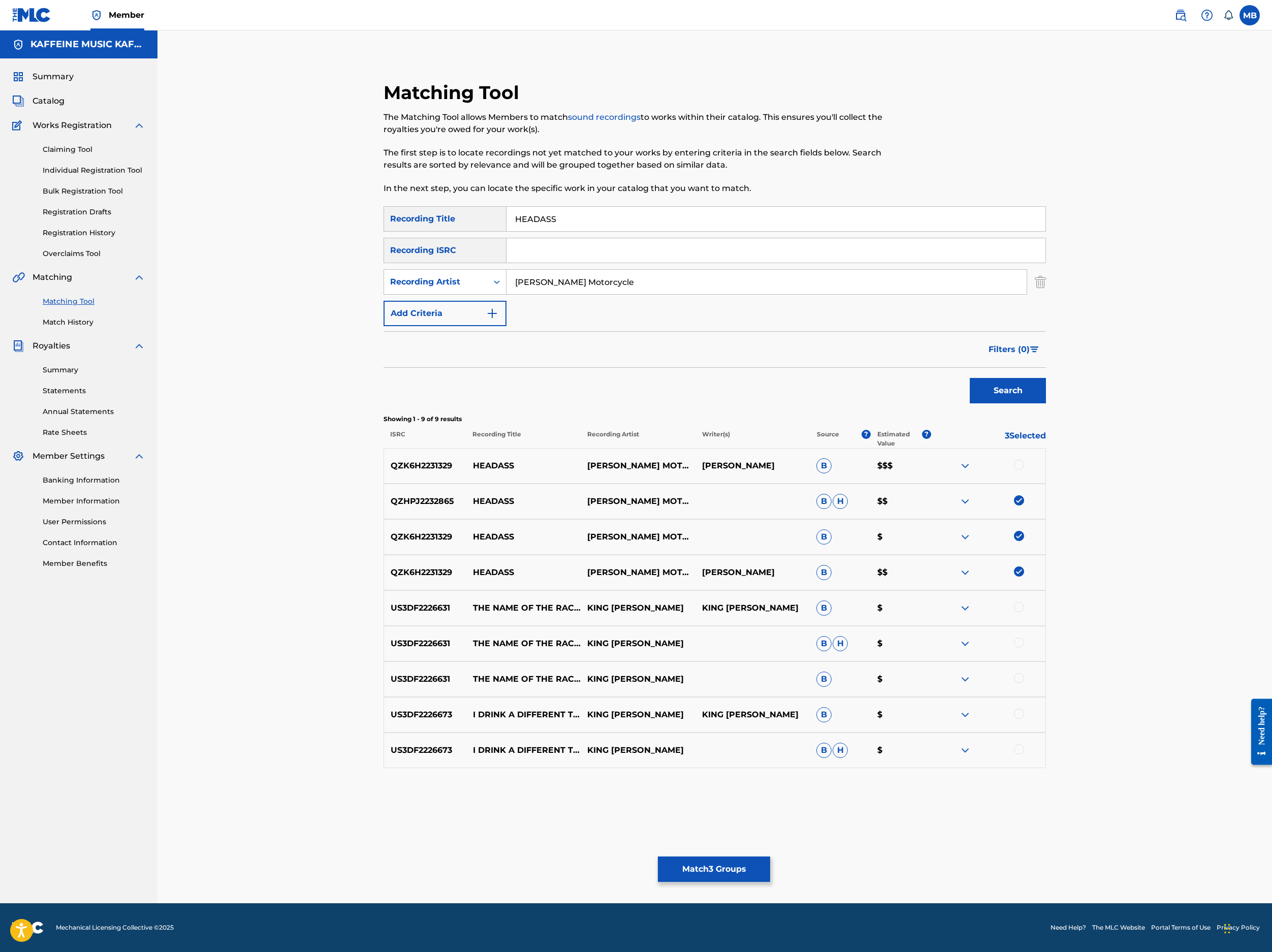
click at [1024, 460] on div at bounding box center [1020, 465] width 10 height 10
click at [770, 814] on button "Match 4 Groups" at bounding box center [714, 869] width 113 height 25
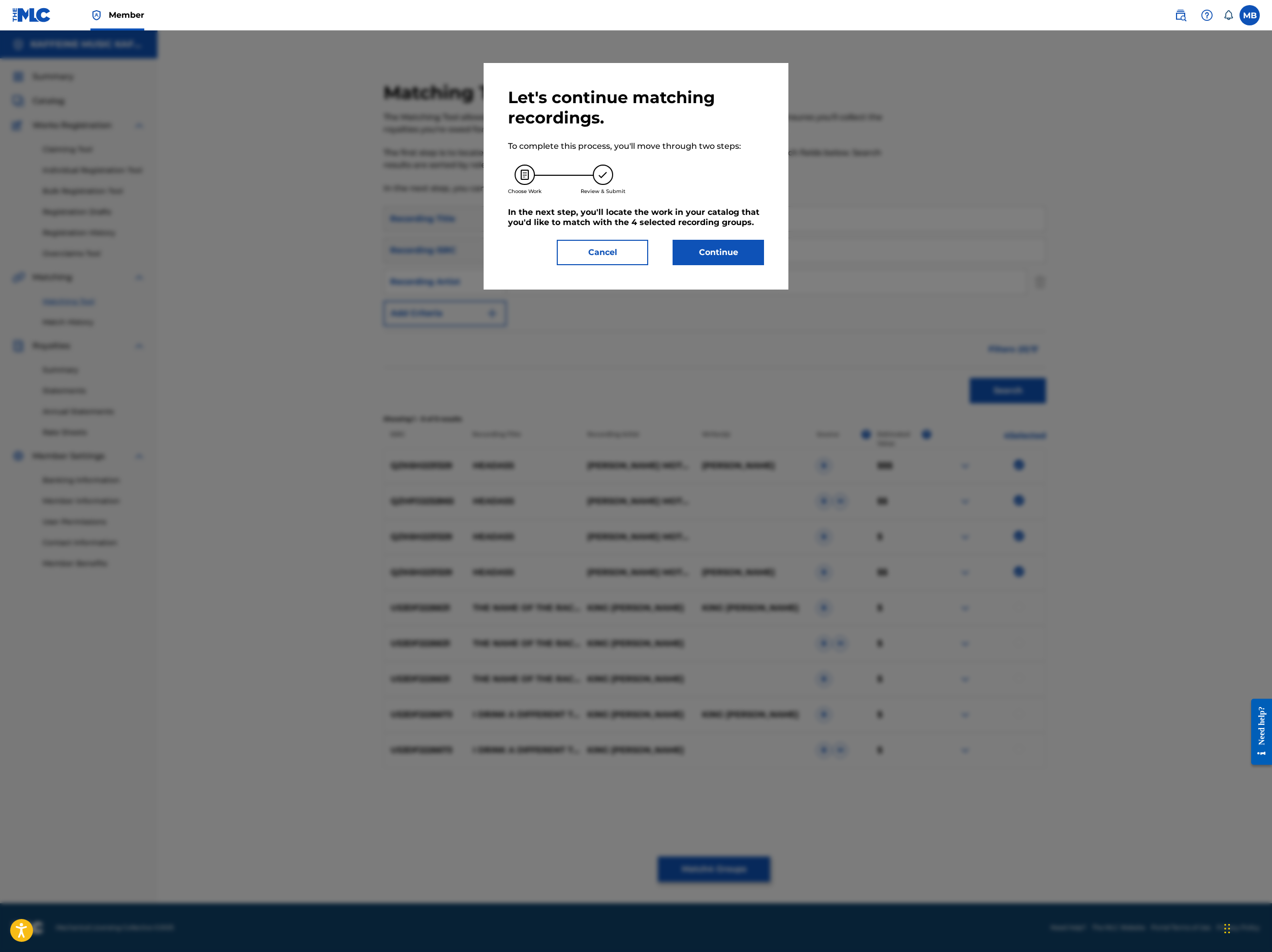
click at [764, 265] on button "Continue" at bounding box center [719, 252] width 92 height 25
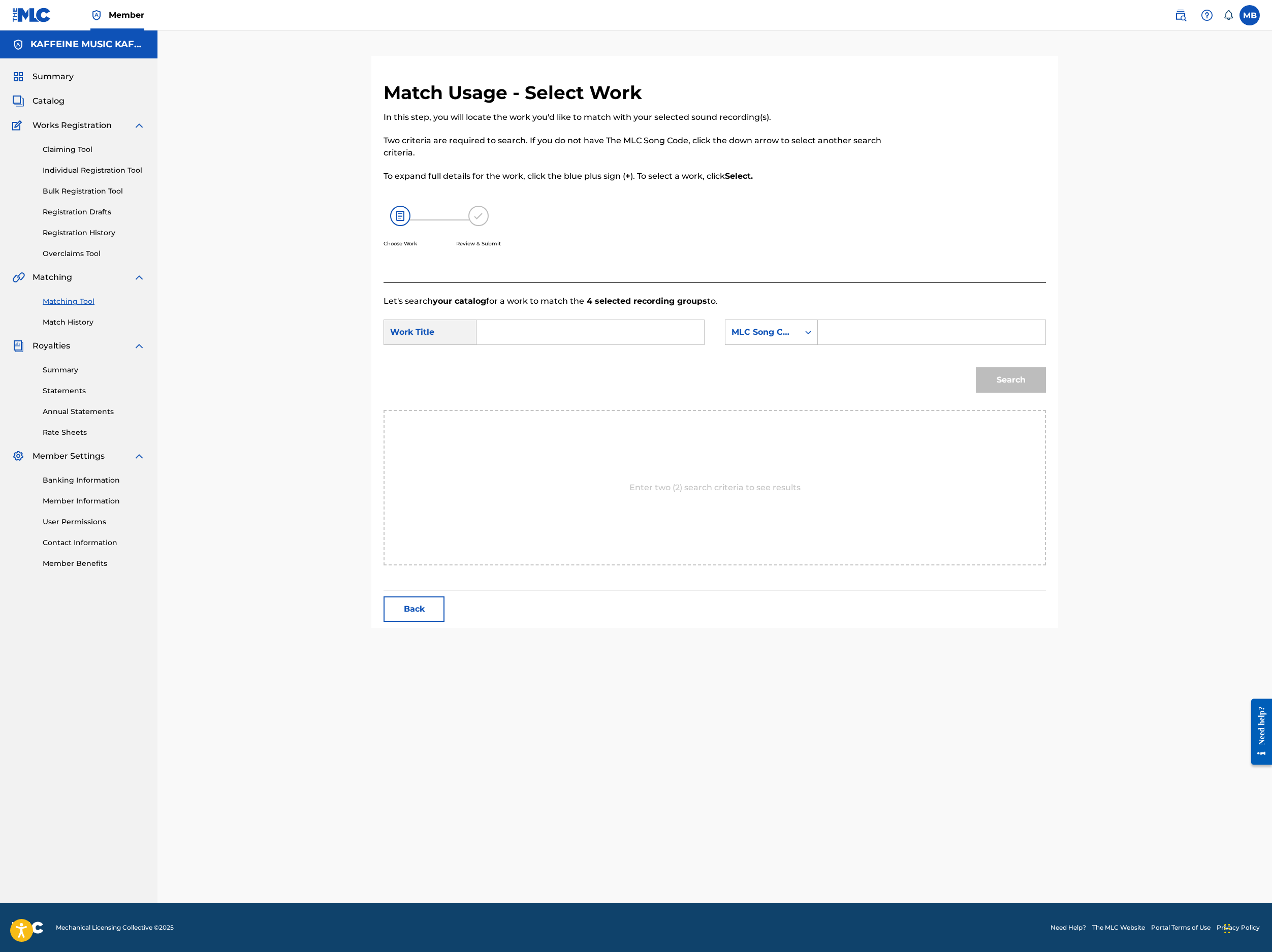
click at [1037, 344] on input "Search Form" at bounding box center [931, 332] width 210 height 24
paste input "HP4WNZ"
type input "HP4WNZ"
click at [705, 345] on div "Search Form" at bounding box center [591, 332] width 228 height 25
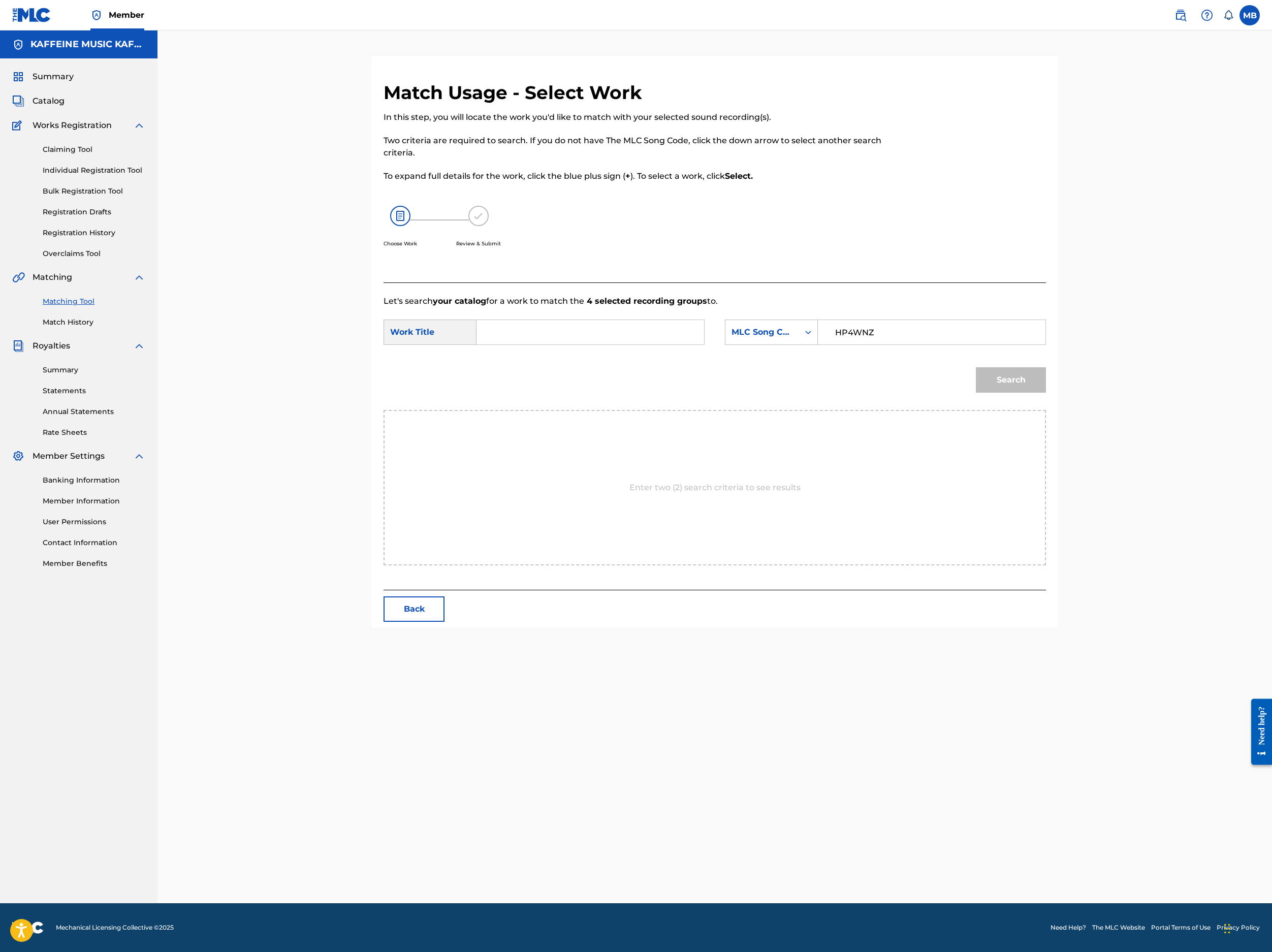
click at [695, 344] on input "Search Form" at bounding box center [590, 332] width 210 height 24
paste input "HEADASS"
type input "HEADASS"
click at [1046, 392] on button "Search" at bounding box center [1011, 380] width 70 height 25
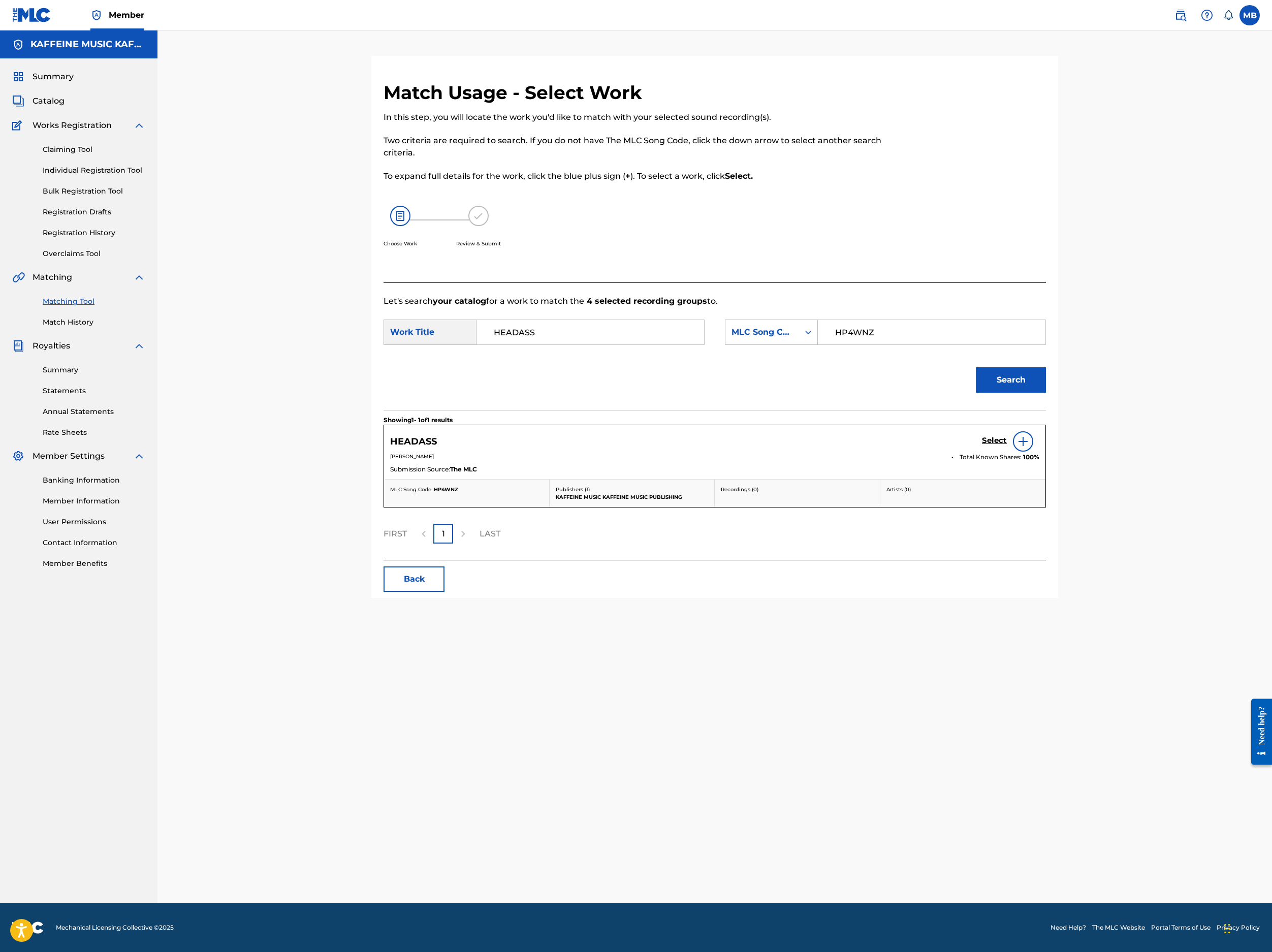
click at [1007, 446] on h5 "Select" at bounding box center [994, 440] width 25 height 10
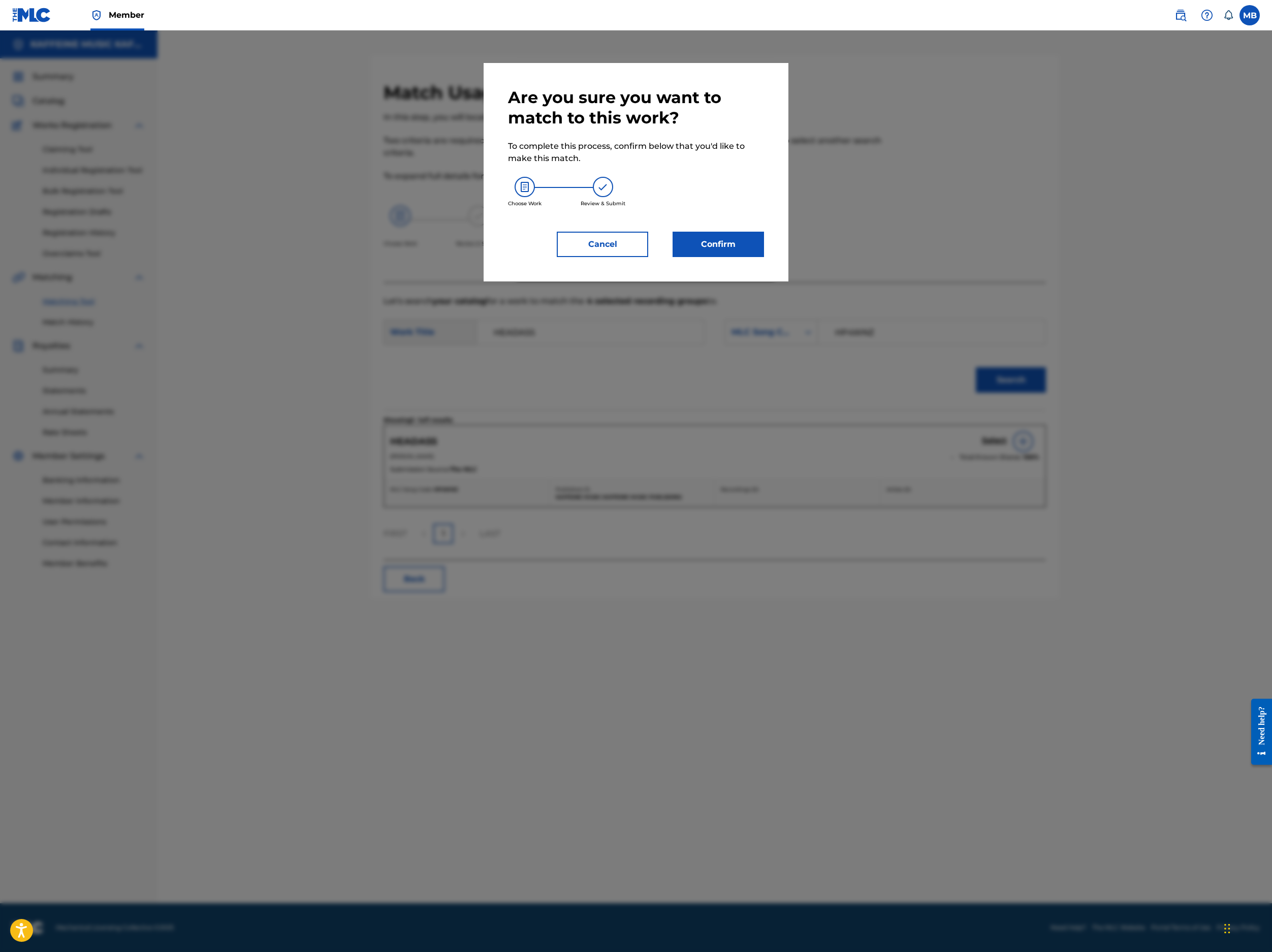
click at [764, 257] on div "Are you sure you want to match to this work? To complete this process, confirm …" at bounding box center [636, 172] width 256 height 170
click at [764, 257] on button "Confirm" at bounding box center [719, 244] width 92 height 25
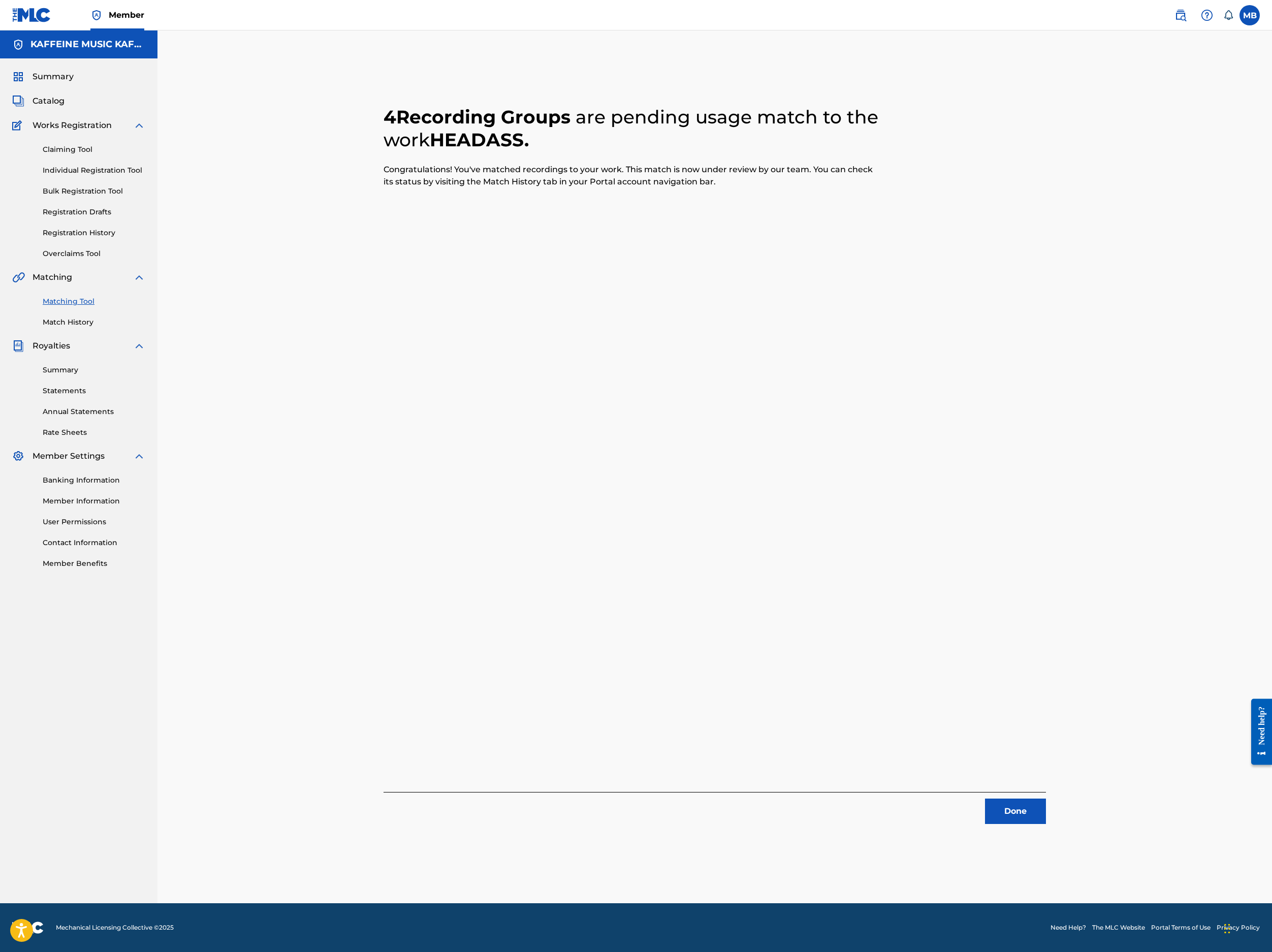
click at [1046, 799] on button "Done" at bounding box center [1016, 811] width 61 height 25
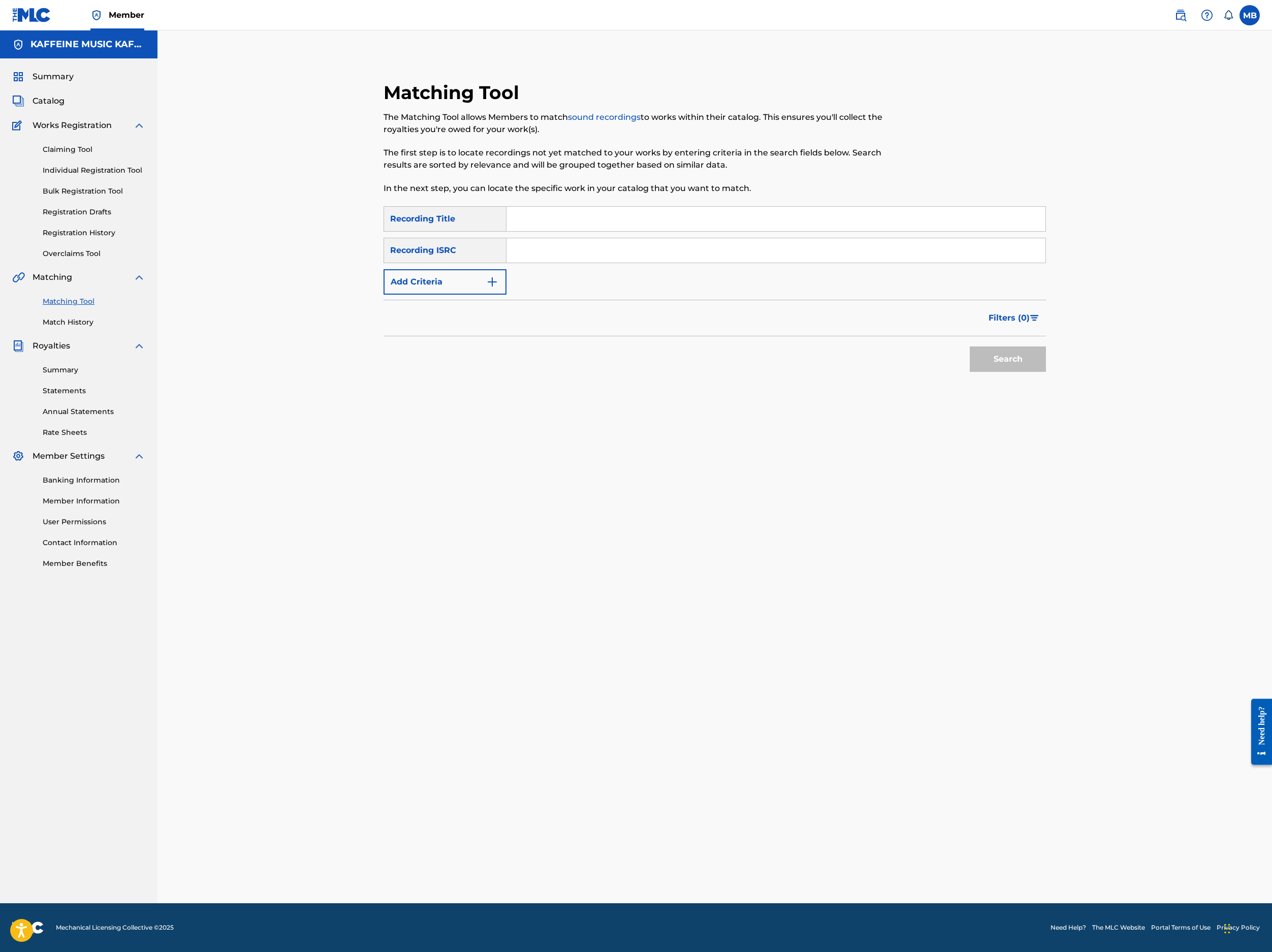
click at [622, 231] on input "Search Form" at bounding box center [776, 218] width 539 height 24
paste input "I H8... (TOO BRAINFUCKED TO SAY IT)"
type input "I H8... (TOO BRAINFUCKED TO SAY IT)"
click at [461, 295] on button "Add Criteria" at bounding box center [445, 282] width 123 height 25
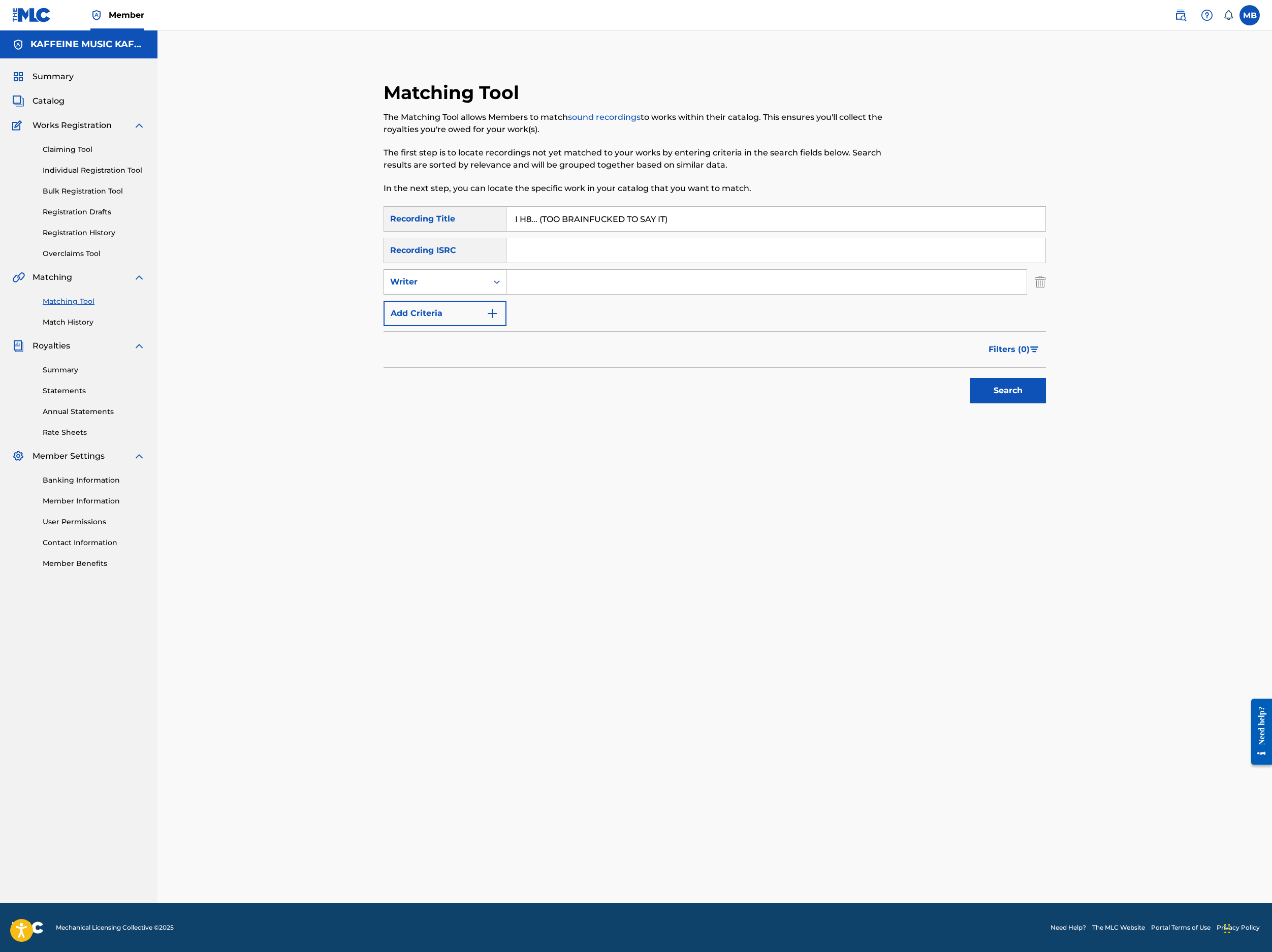
click at [506, 291] on div "Search Form" at bounding box center [497, 281] width 19 height 19
click at [583, 294] on input "Search Form" at bounding box center [766, 281] width 520 height 24
click at [586, 294] on input "Search Form" at bounding box center [766, 281] width 520 height 24
click at [482, 292] on div "Writer" at bounding box center [436, 282] width 104 height 19
drag, startPoint x: 486, startPoint y: 403, endPoint x: 497, endPoint y: 398, distance: 12.1
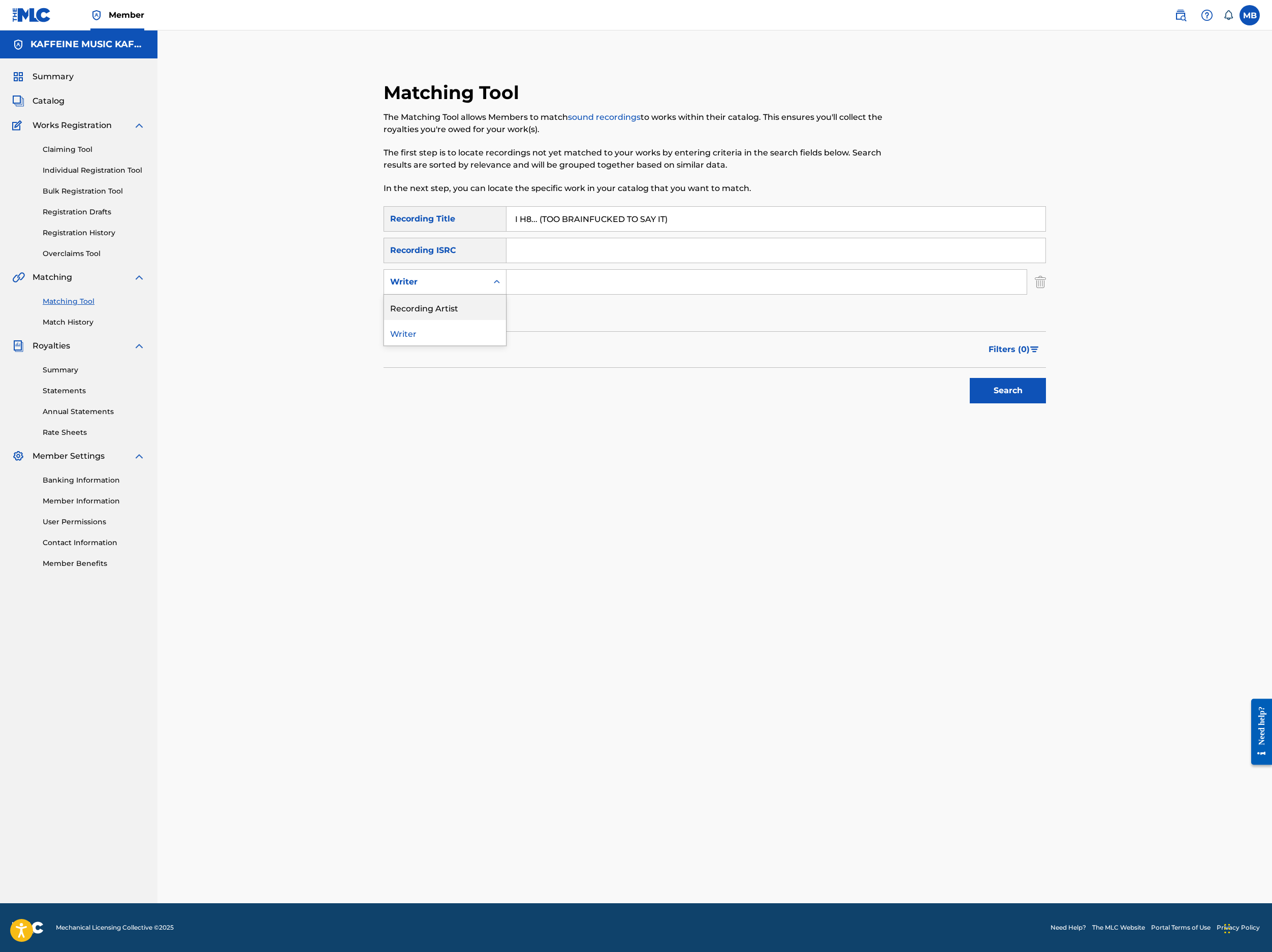
click at [486, 320] on div "Recording Artist" at bounding box center [445, 307] width 122 height 25
click at [587, 294] on input "Search Form" at bounding box center [766, 281] width 520 height 24
type input "[PERSON_NAME]"
click at [1046, 403] on button "Search" at bounding box center [1008, 391] width 76 height 25
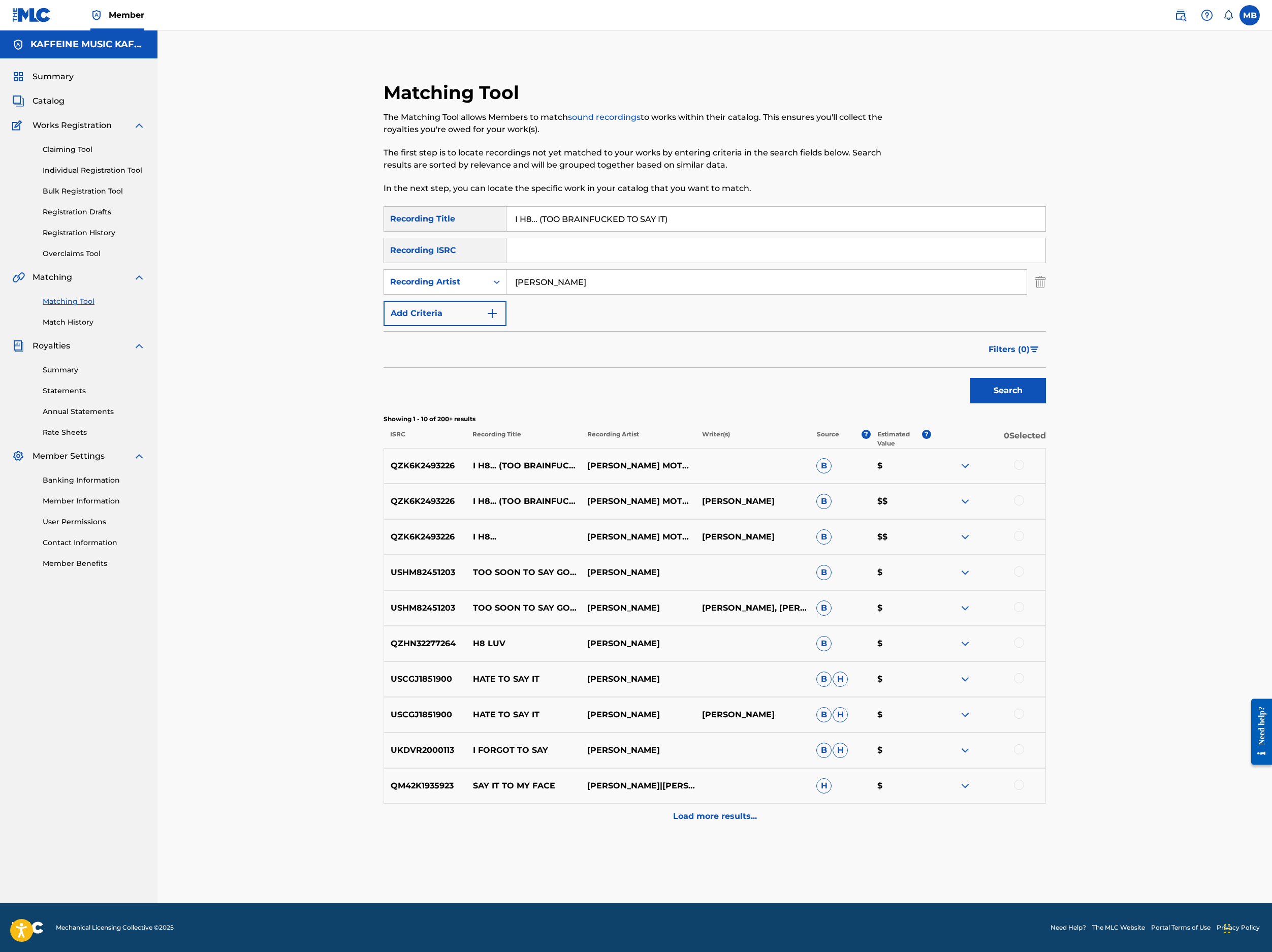
scroll to position [273, 0]
click at [1024, 541] on div at bounding box center [1020, 536] width 10 height 10
click at [1046, 519] on div "QZK6K2493226 I H8... (TOO BRAINFUCKED TO SAY IT) MICHAEL MOTORCYCLE MICHAEL BER…" at bounding box center [714, 501] width 663 height 36
click at [1024, 506] on div at bounding box center [1020, 500] width 10 height 10
click at [1024, 470] on div at bounding box center [1020, 465] width 10 height 10
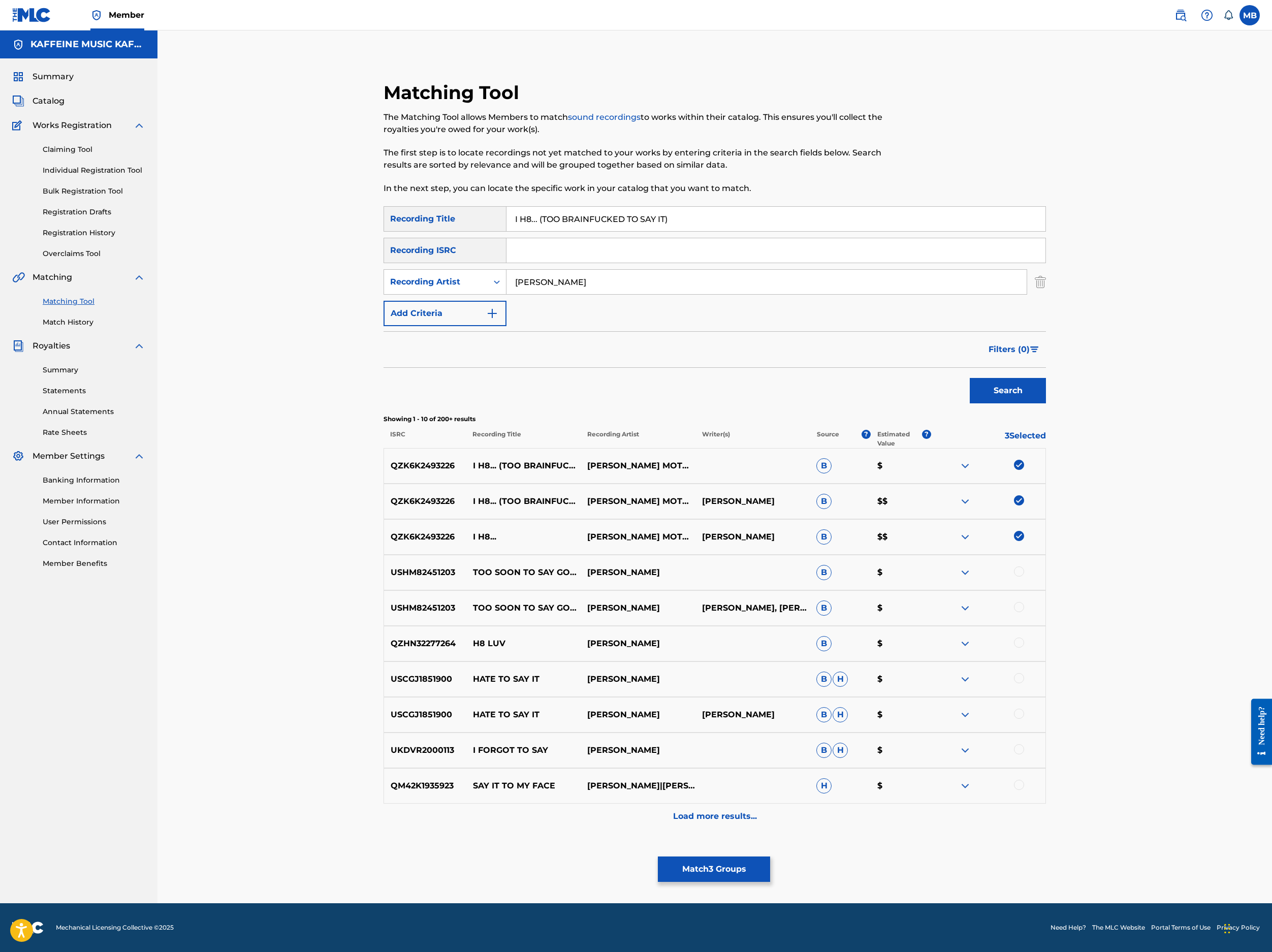
click at [770, 814] on button "Match 3 Groups" at bounding box center [714, 869] width 113 height 25
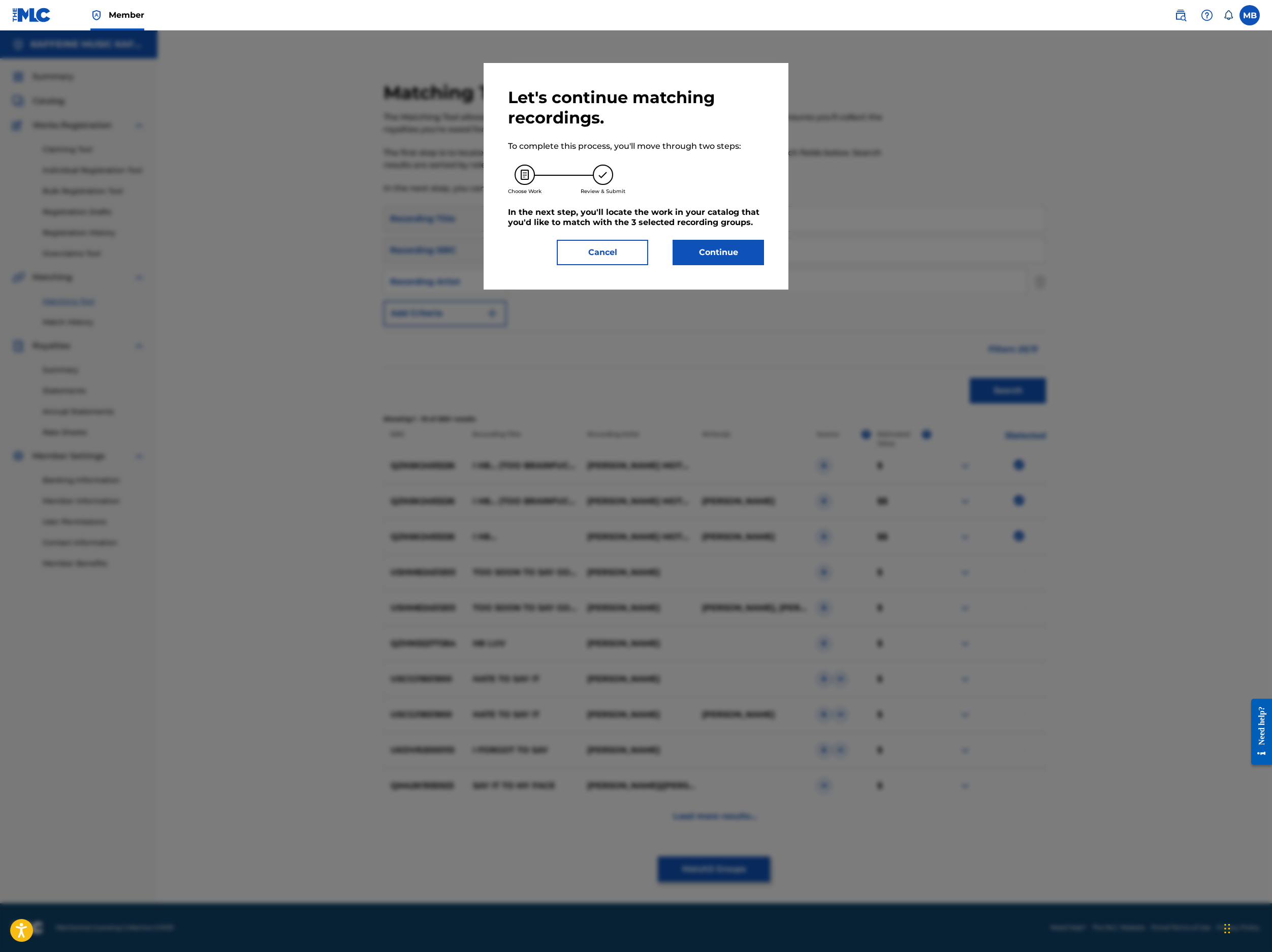
click at [764, 265] on button "Continue" at bounding box center [719, 252] width 92 height 25
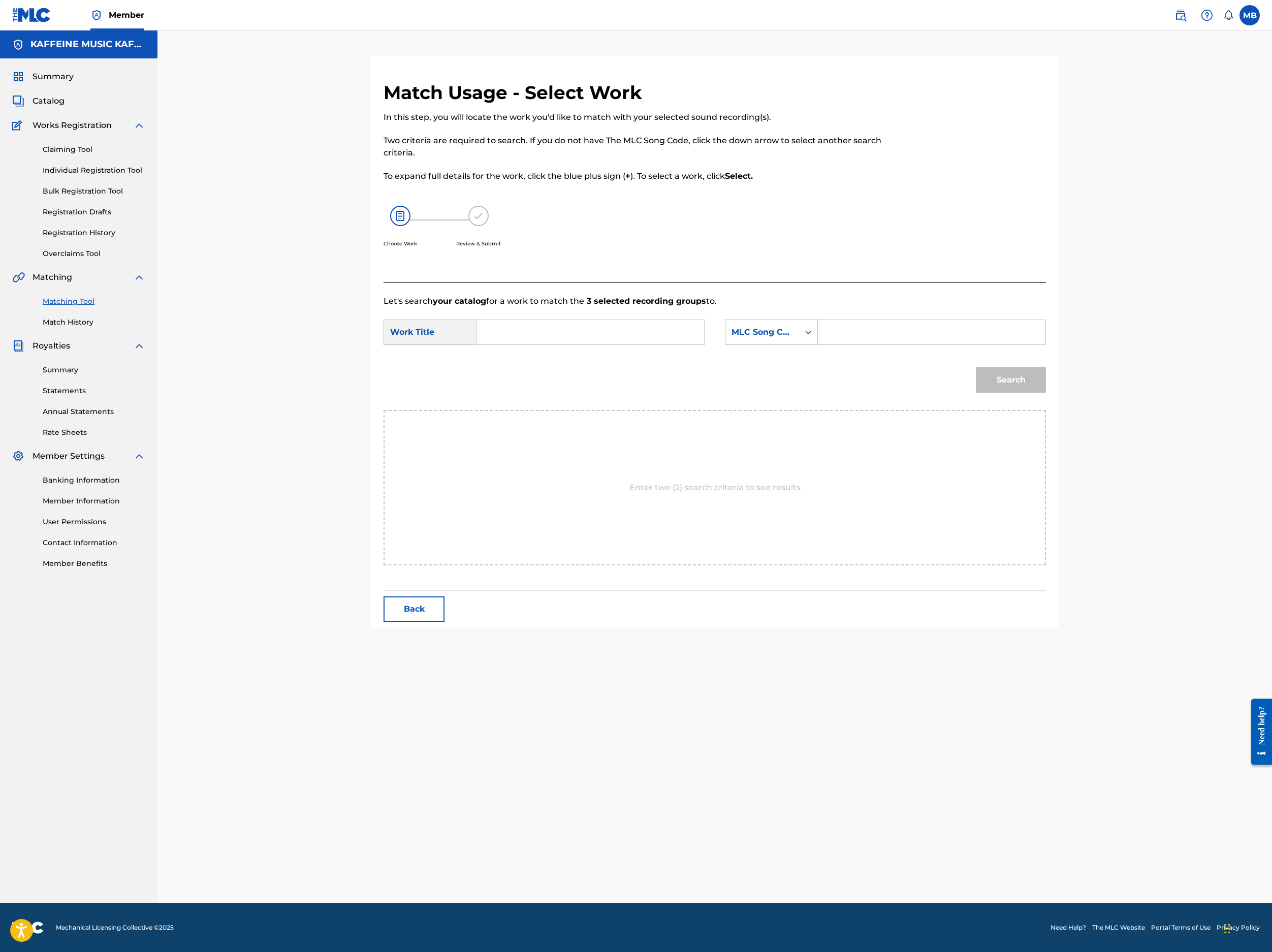
click at [674, 344] on input "Search Form" at bounding box center [590, 332] width 210 height 24
paste input "I H8... (TOO BRAINFUCKED TO SAY IT)"
type input "I H8... (TOO BRAINFUCKED TO SAY IT)"
click at [1023, 344] on input "Search Form" at bounding box center [931, 332] width 210 height 24
paste input "IZ5HGX"
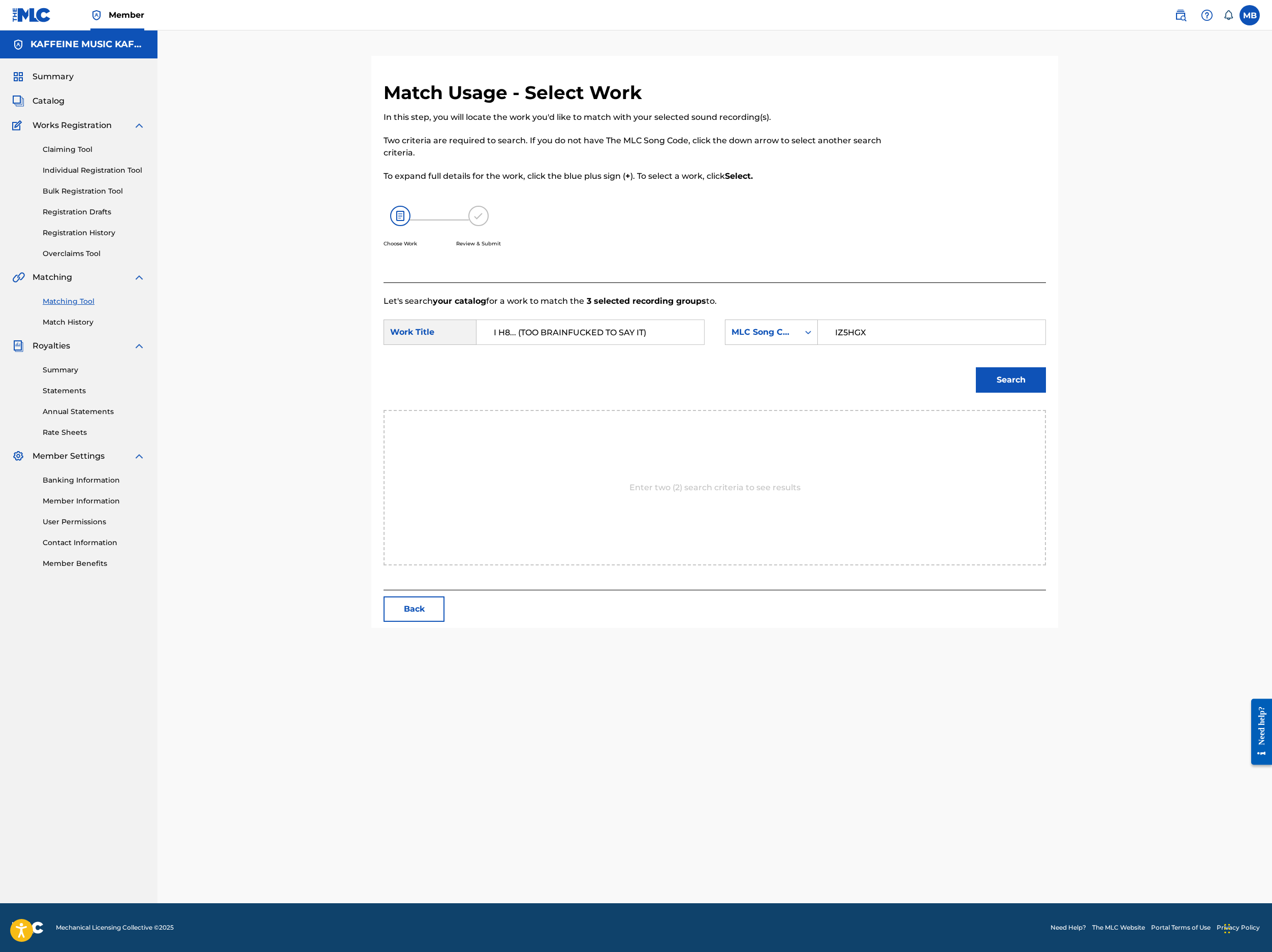
type input "IZ5HGX"
click at [1046, 392] on button "Search" at bounding box center [1011, 380] width 70 height 25
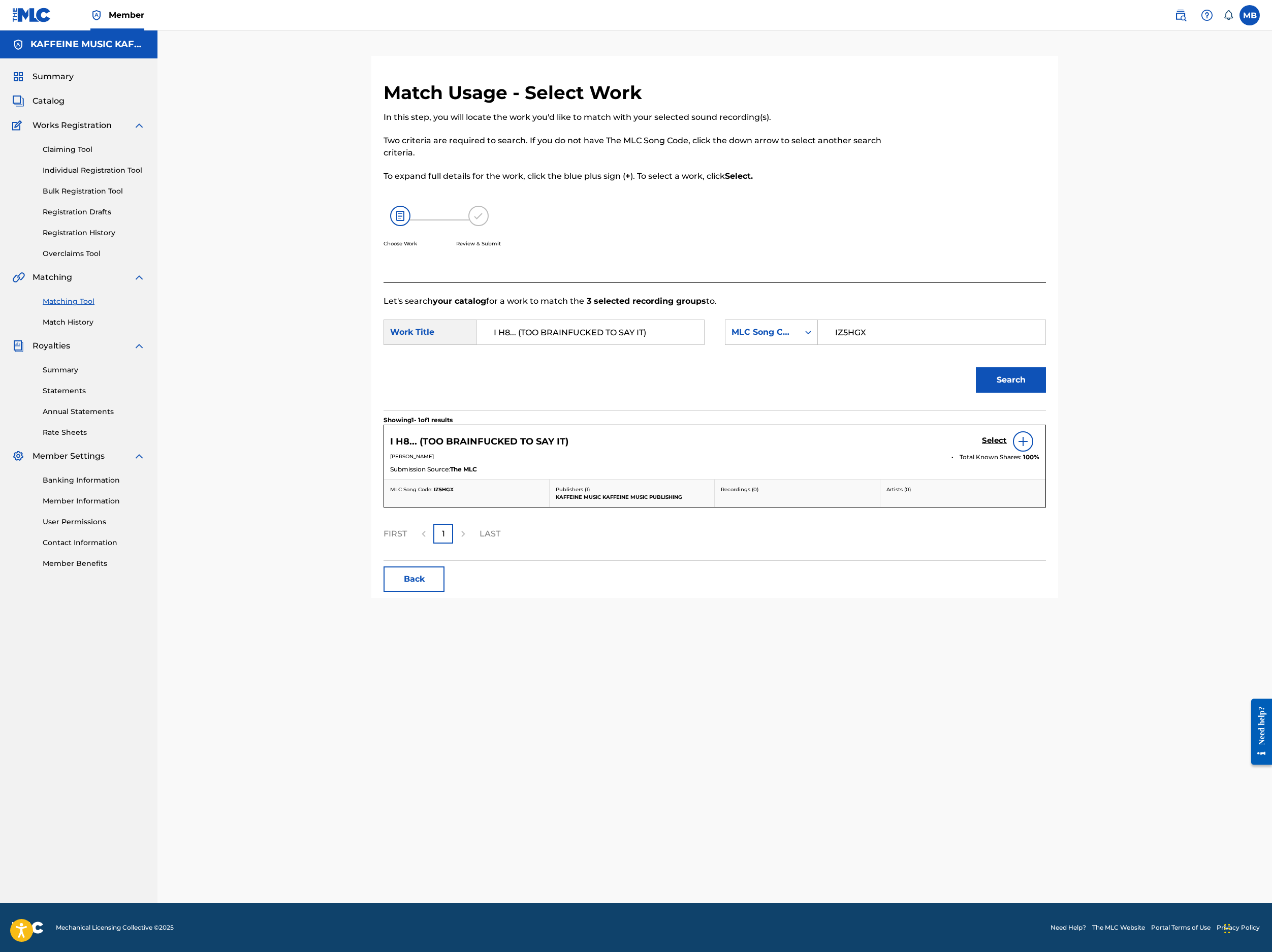
click at [1007, 446] on h5 "Select" at bounding box center [994, 440] width 25 height 10
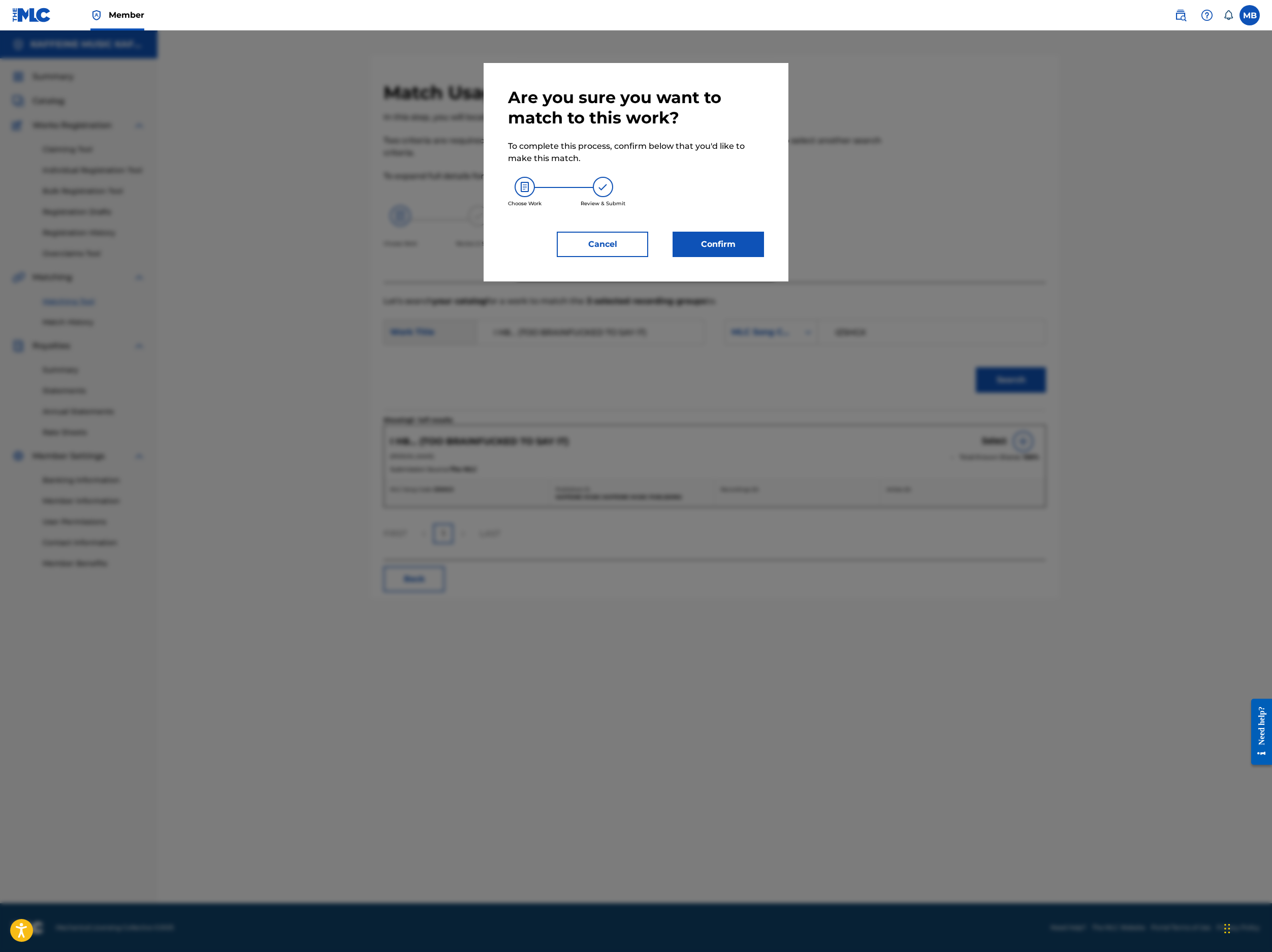
click at [764, 257] on button "Confirm" at bounding box center [719, 244] width 92 height 25
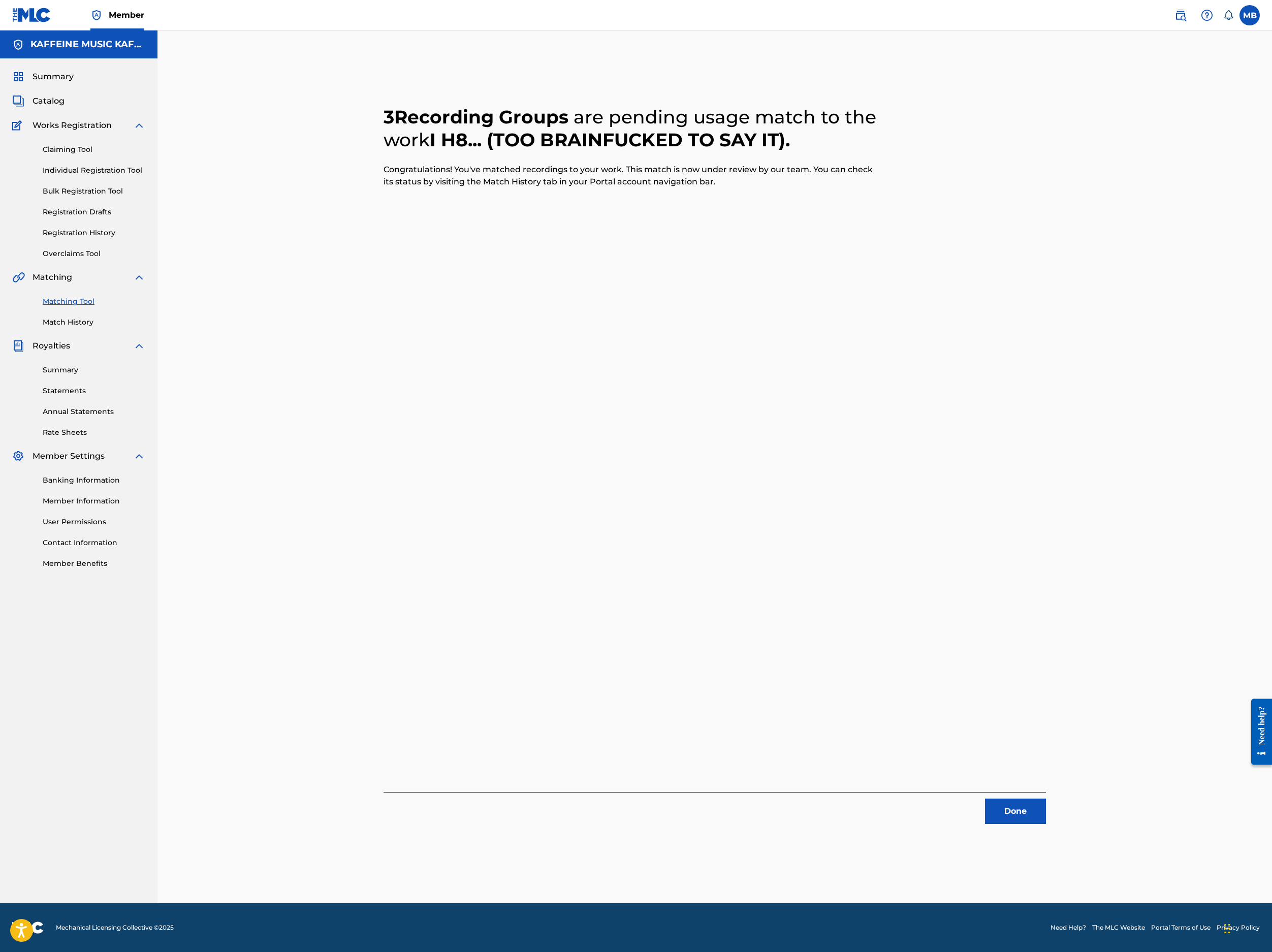
click at [1046, 799] on button "Done" at bounding box center [1016, 811] width 61 height 25
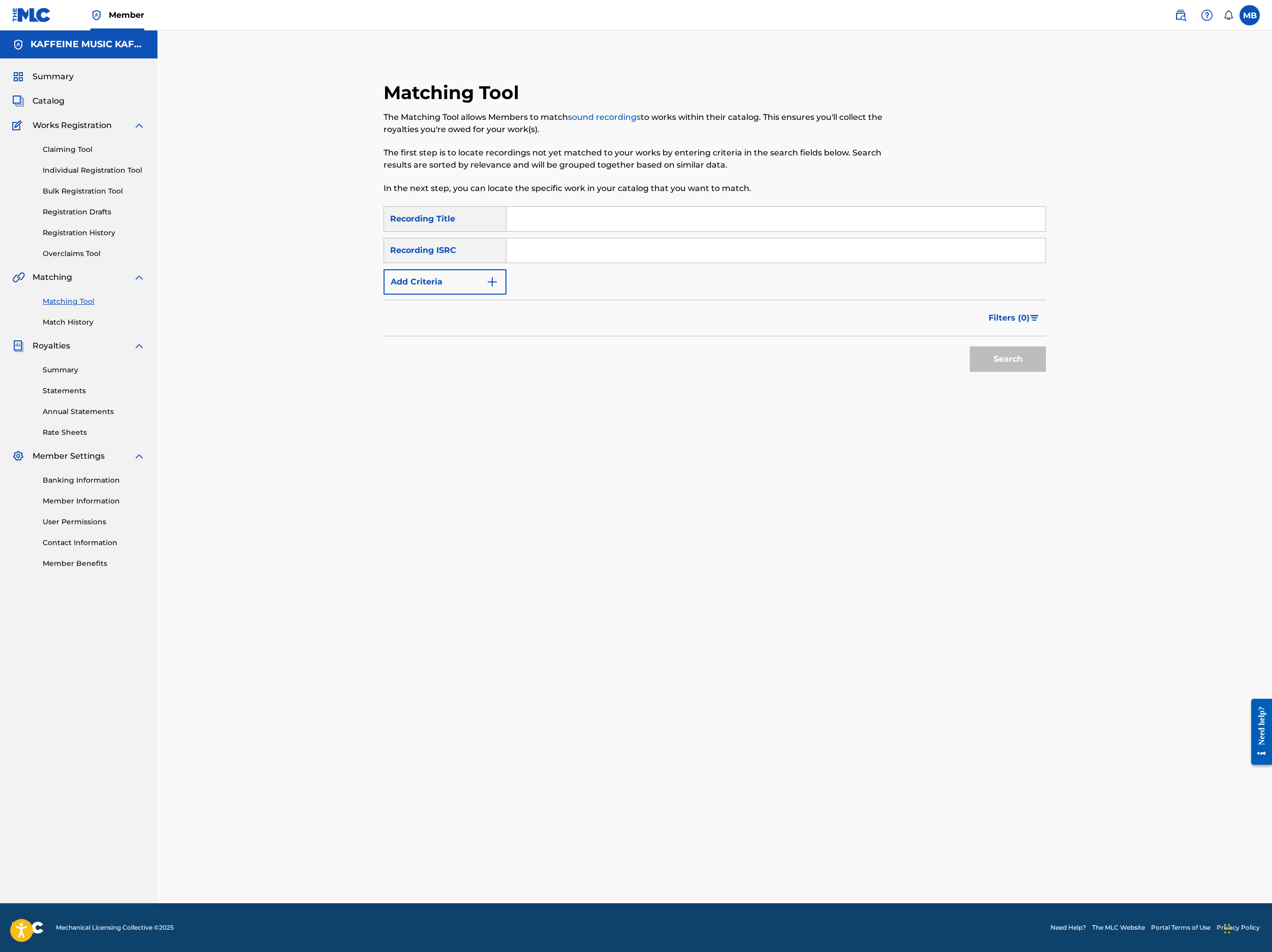
click at [800, 231] on input "Search Form" at bounding box center [776, 218] width 539 height 24
paste input "PAGES"
type input "PAGES"
click at [470, 295] on button "Add Criteria" at bounding box center [445, 282] width 123 height 25
click at [475, 288] on div "Writer" at bounding box center [436, 282] width 92 height 12
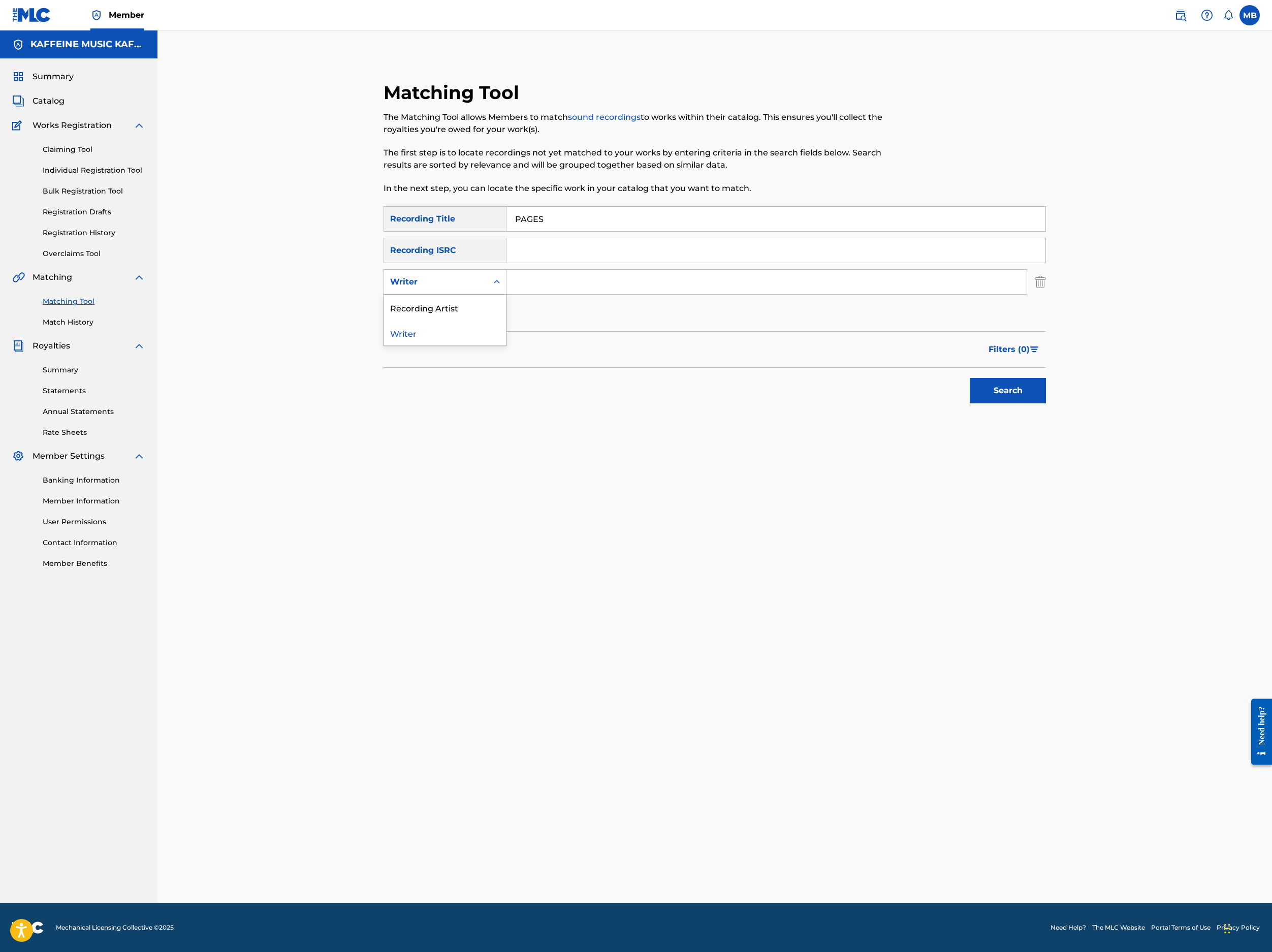
click at [581, 294] on input "Search Form" at bounding box center [766, 281] width 520 height 24
type input "[PERSON_NAME]"
click at [506, 291] on div "Search Form" at bounding box center [497, 281] width 19 height 19
click at [506, 320] on div "Recording Artist" at bounding box center [445, 307] width 122 height 25
click at [692, 294] on input "Search Form" at bounding box center [766, 281] width 520 height 24
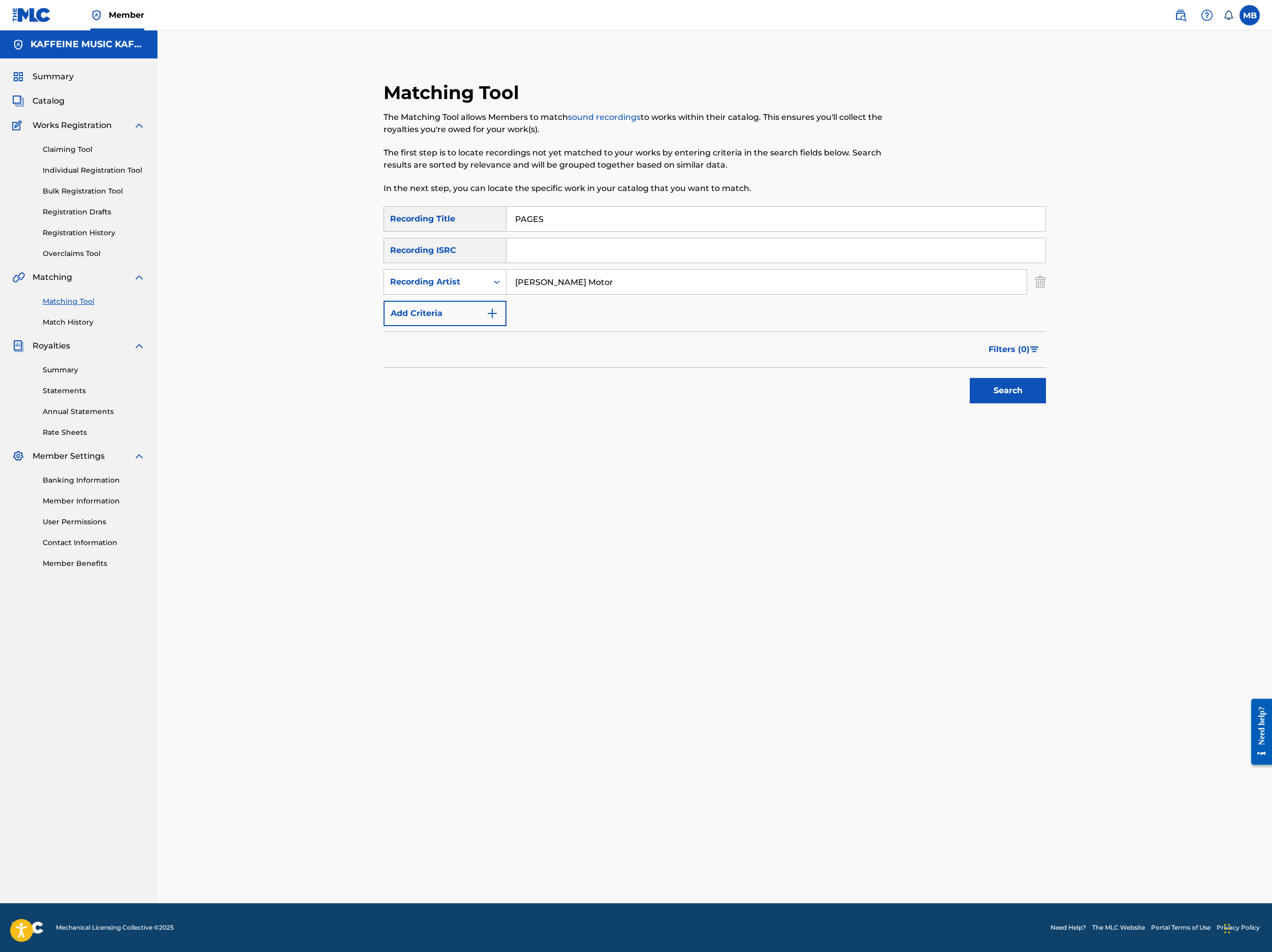
click at [1046, 403] on button "Search" at bounding box center [1008, 391] width 76 height 25
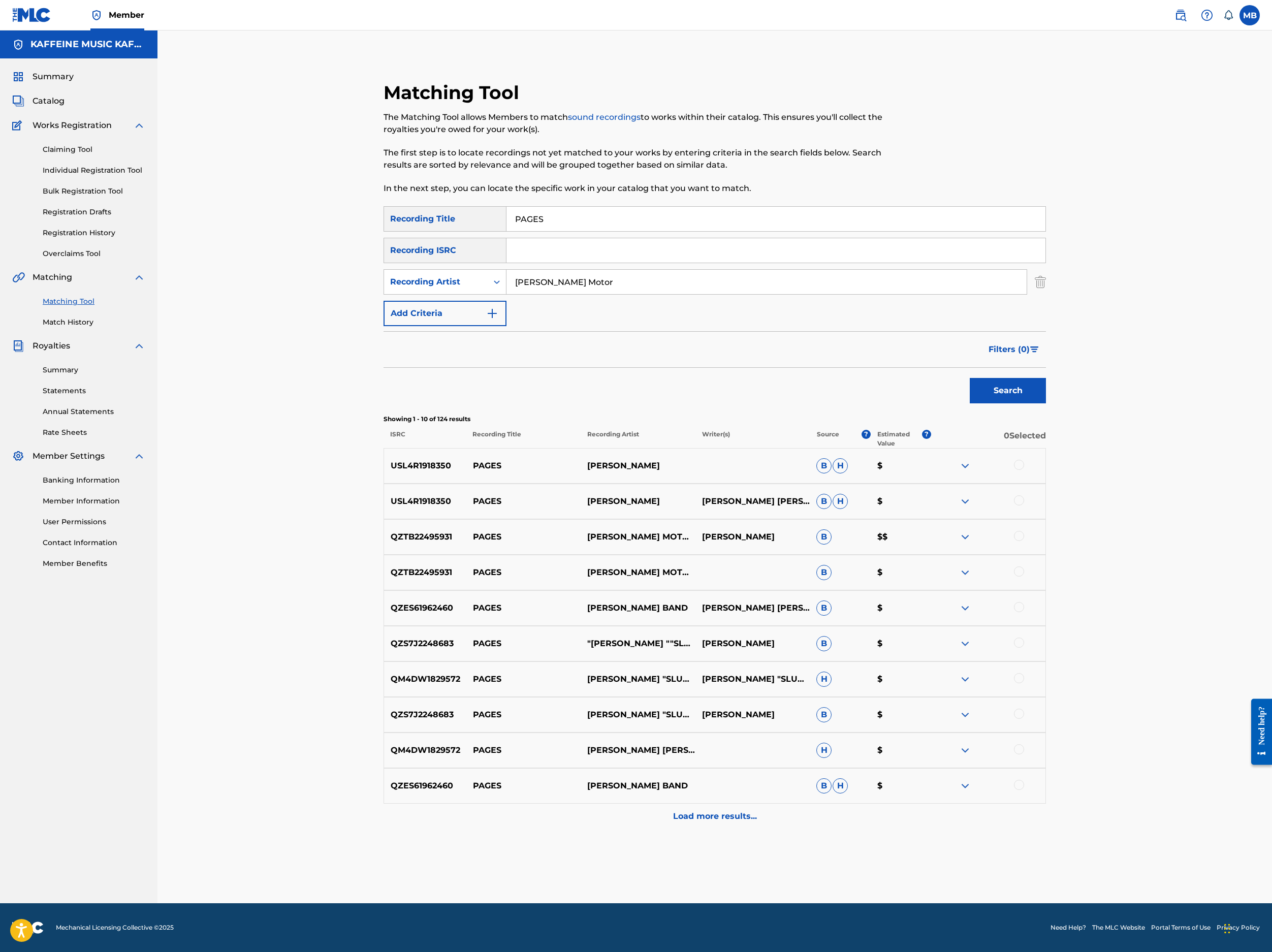
scroll to position [195, 0]
type input "[PERSON_NAME] Motorcycle"
click at [1046, 403] on button "Search" at bounding box center [1008, 391] width 76 height 25
click at [1024, 470] on div at bounding box center [1020, 465] width 10 height 10
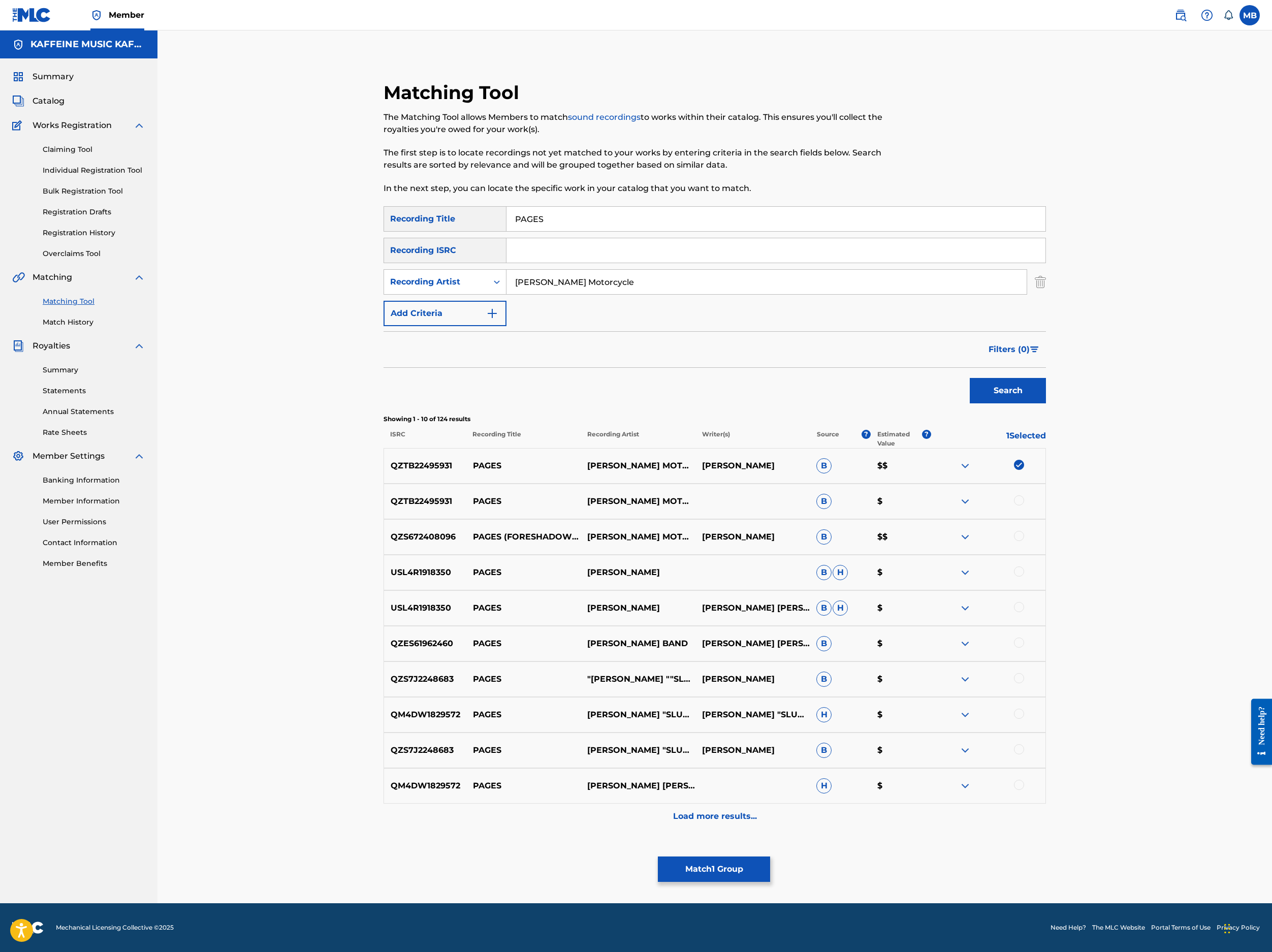
click at [1024, 506] on div at bounding box center [1020, 500] width 10 height 10
click at [1045, 543] on div at bounding box center [988, 537] width 114 height 12
click at [1046, 554] on div "QZS672408096 PAGES (FORESHADOWING) MICHAEL MOTORCYCLE MICHAEL BERNARDINO B $$" at bounding box center [714, 537] width 663 height 36
click at [1024, 541] on div at bounding box center [1020, 536] width 10 height 10
click at [770, 814] on button "Match 3 Groups" at bounding box center [714, 869] width 113 height 25
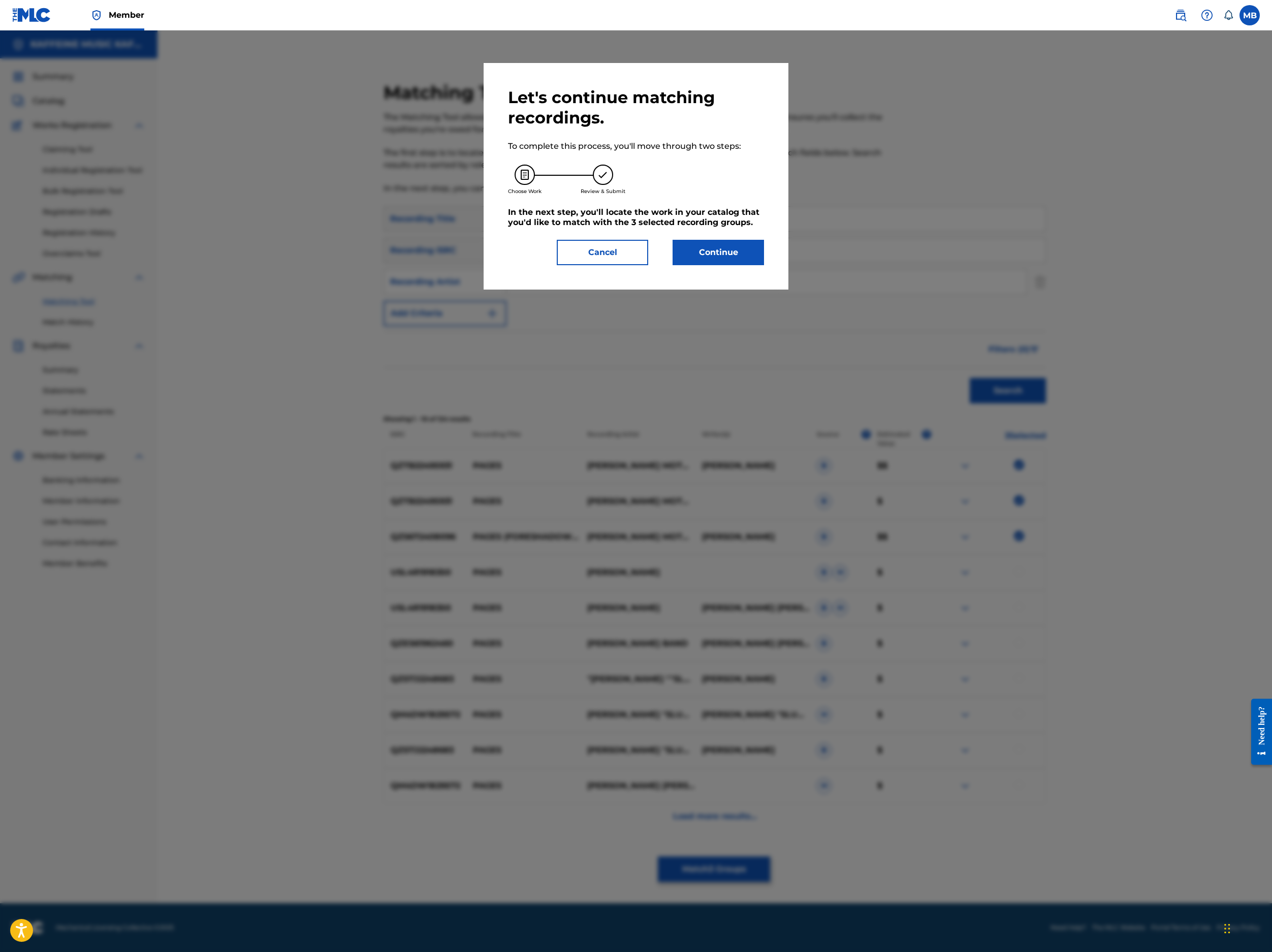
click at [764, 265] on button "Continue" at bounding box center [719, 252] width 92 height 25
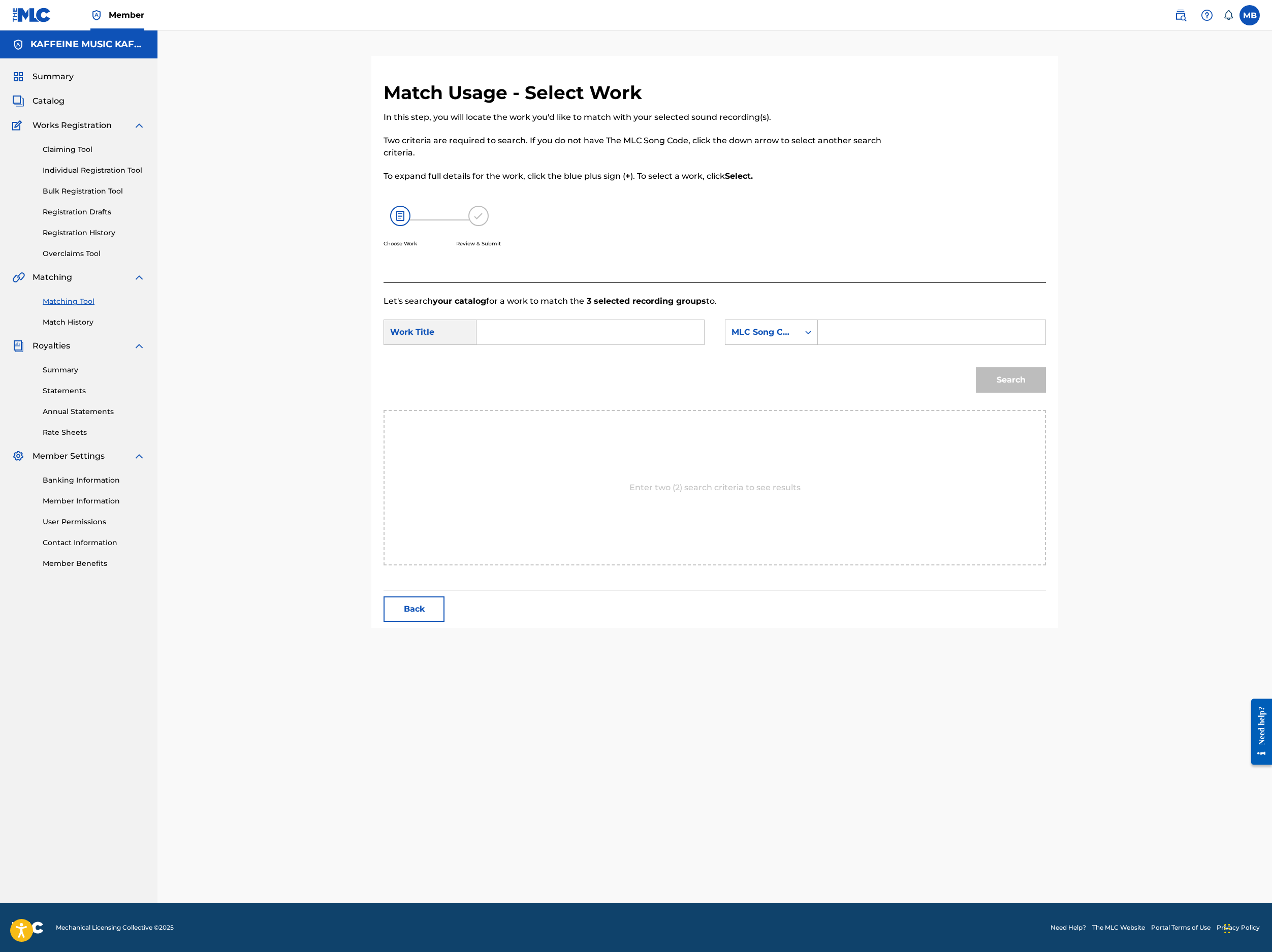
click at [695, 344] on input "Search Form" at bounding box center [590, 332] width 210 height 24
paste input "PAGES"
type input "PAGES"
click at [1037, 344] on input "Search Form" at bounding box center [931, 332] width 210 height 24
click at [988, 344] on input "Search Form" at bounding box center [931, 332] width 210 height 24
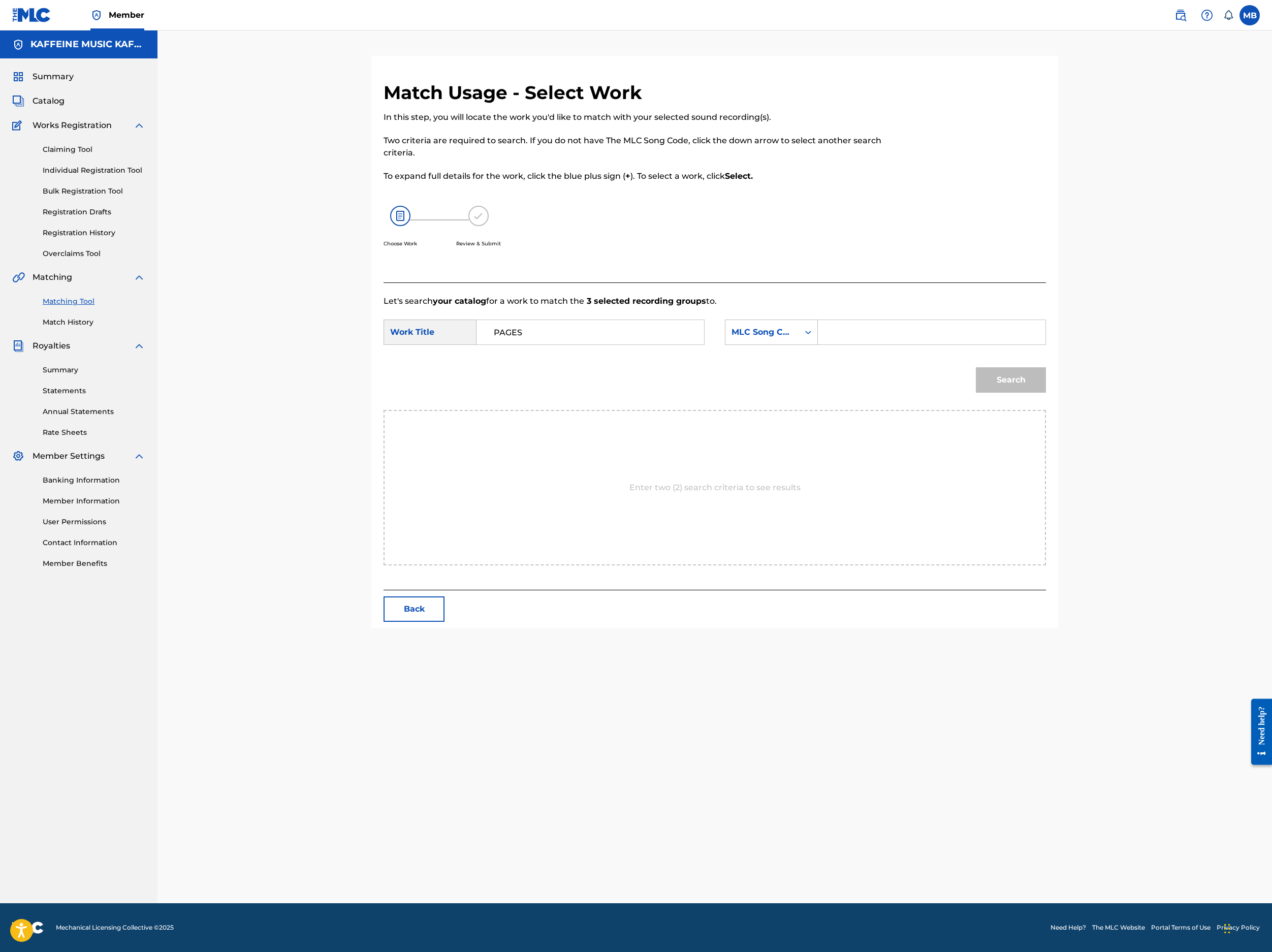
paste input "PO38B0"
type input "PO38B0"
click at [1046, 392] on button "Search" at bounding box center [1011, 380] width 70 height 25
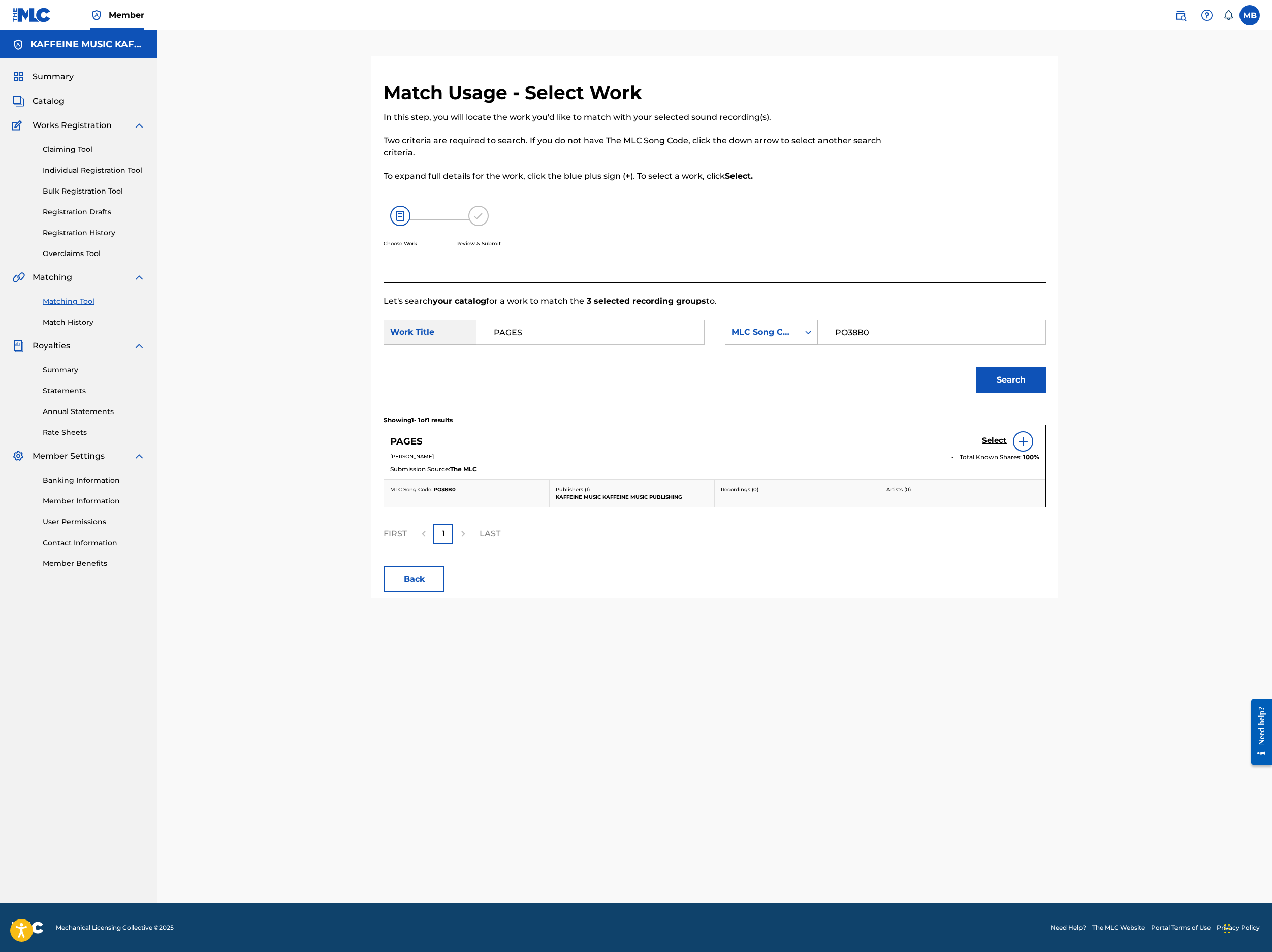
click at [1007, 447] on link "Select" at bounding box center [994, 441] width 25 height 11
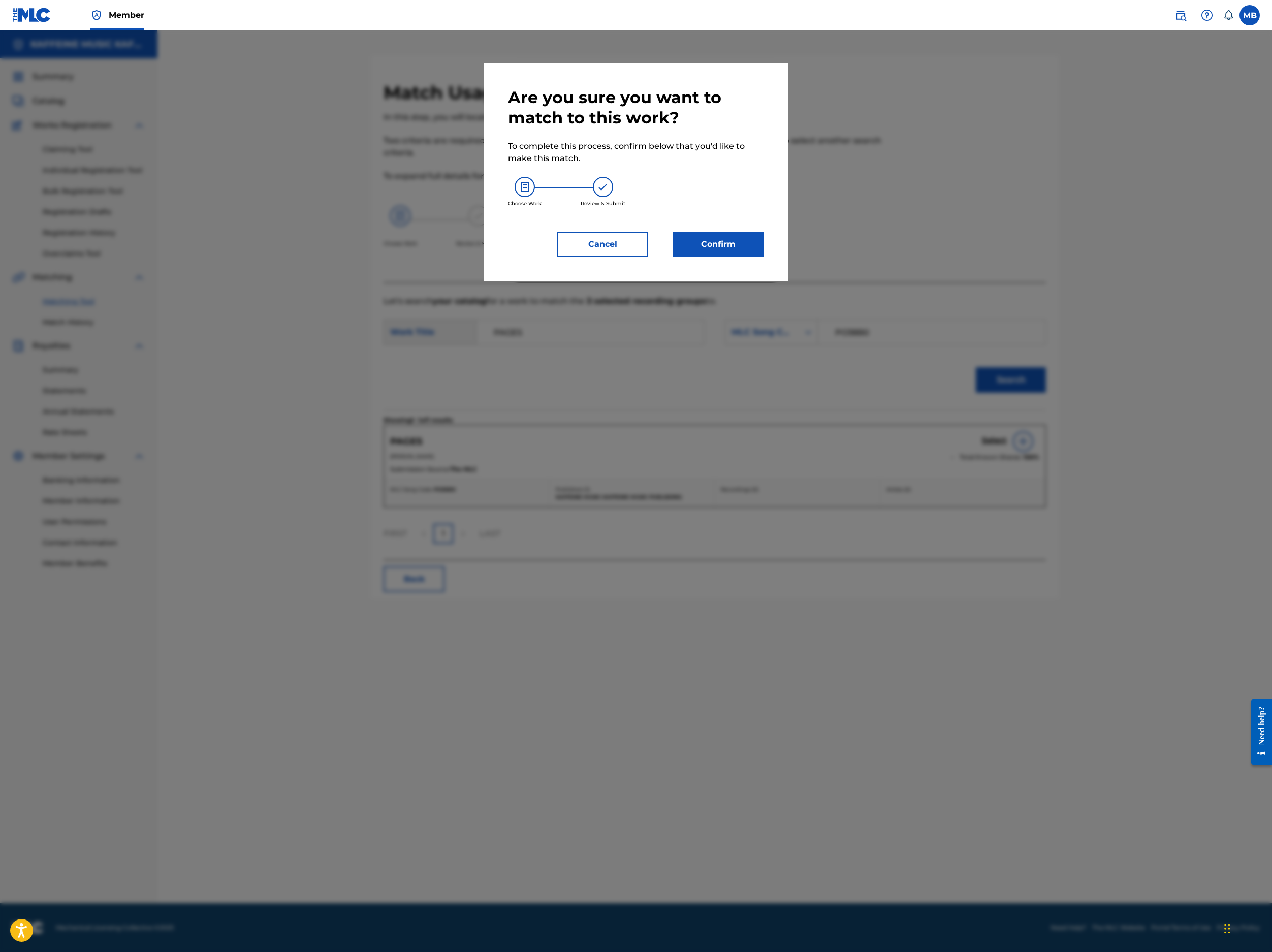
click at [764, 257] on button "Confirm" at bounding box center [719, 244] width 92 height 25
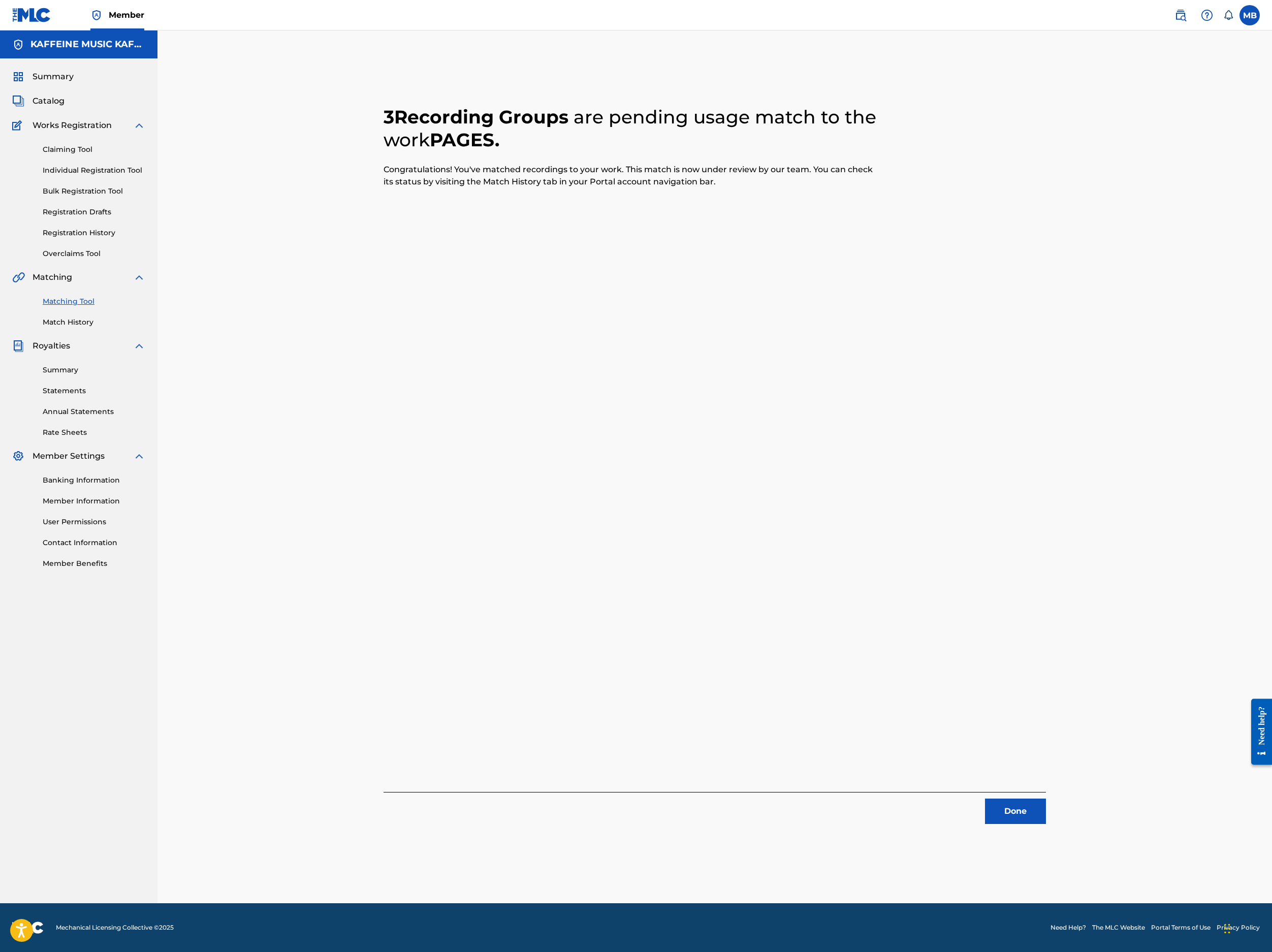
click at [1046, 799] on button "Done" at bounding box center [1016, 811] width 61 height 25
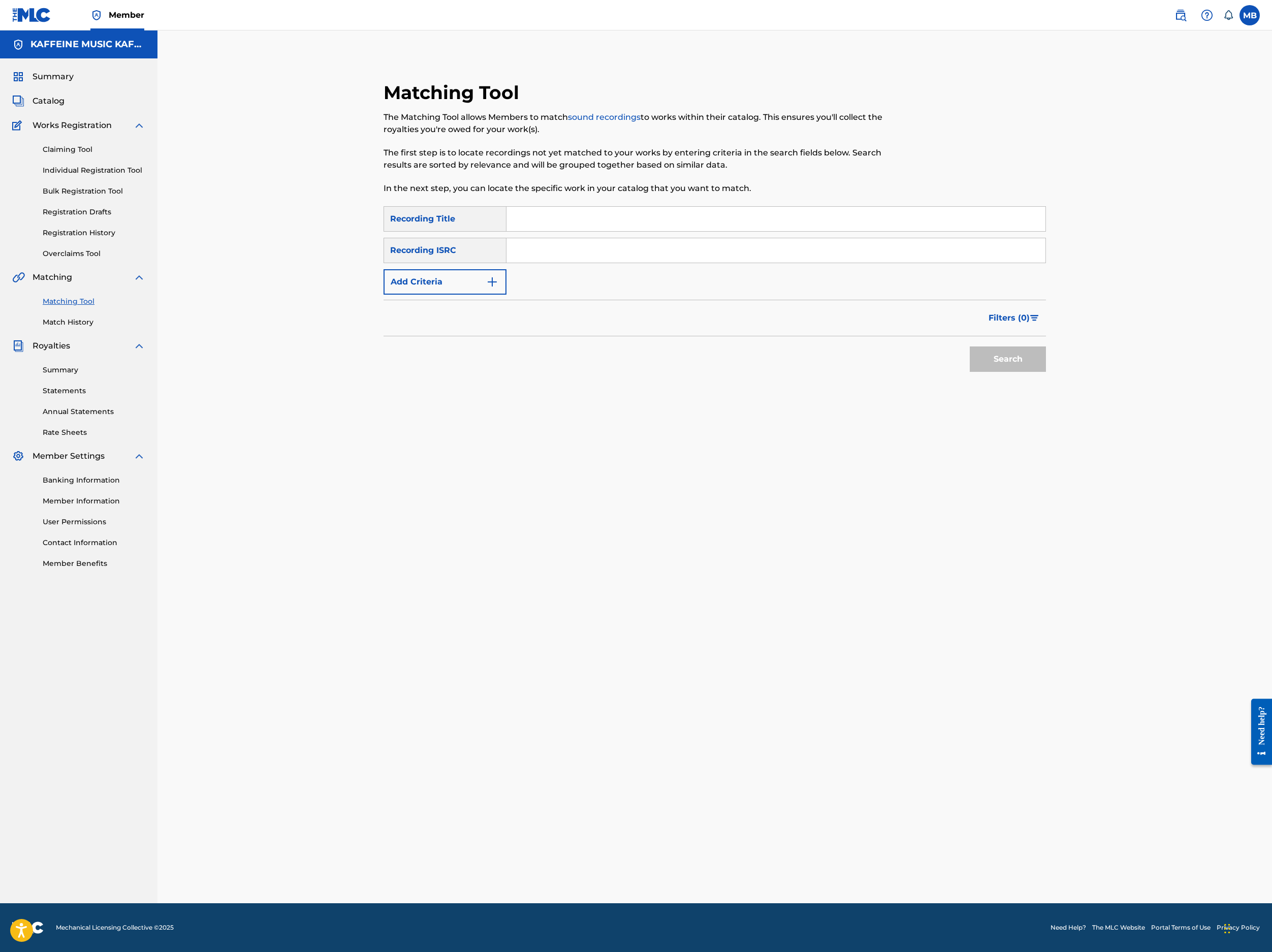
click at [638, 231] on input "Search Form" at bounding box center [776, 218] width 539 height 24
paste input "AL4LO_."
click at [496, 295] on button "Add Criteria" at bounding box center [445, 282] width 123 height 25
click at [1046, 403] on button "Search" at bounding box center [1008, 391] width 76 height 25
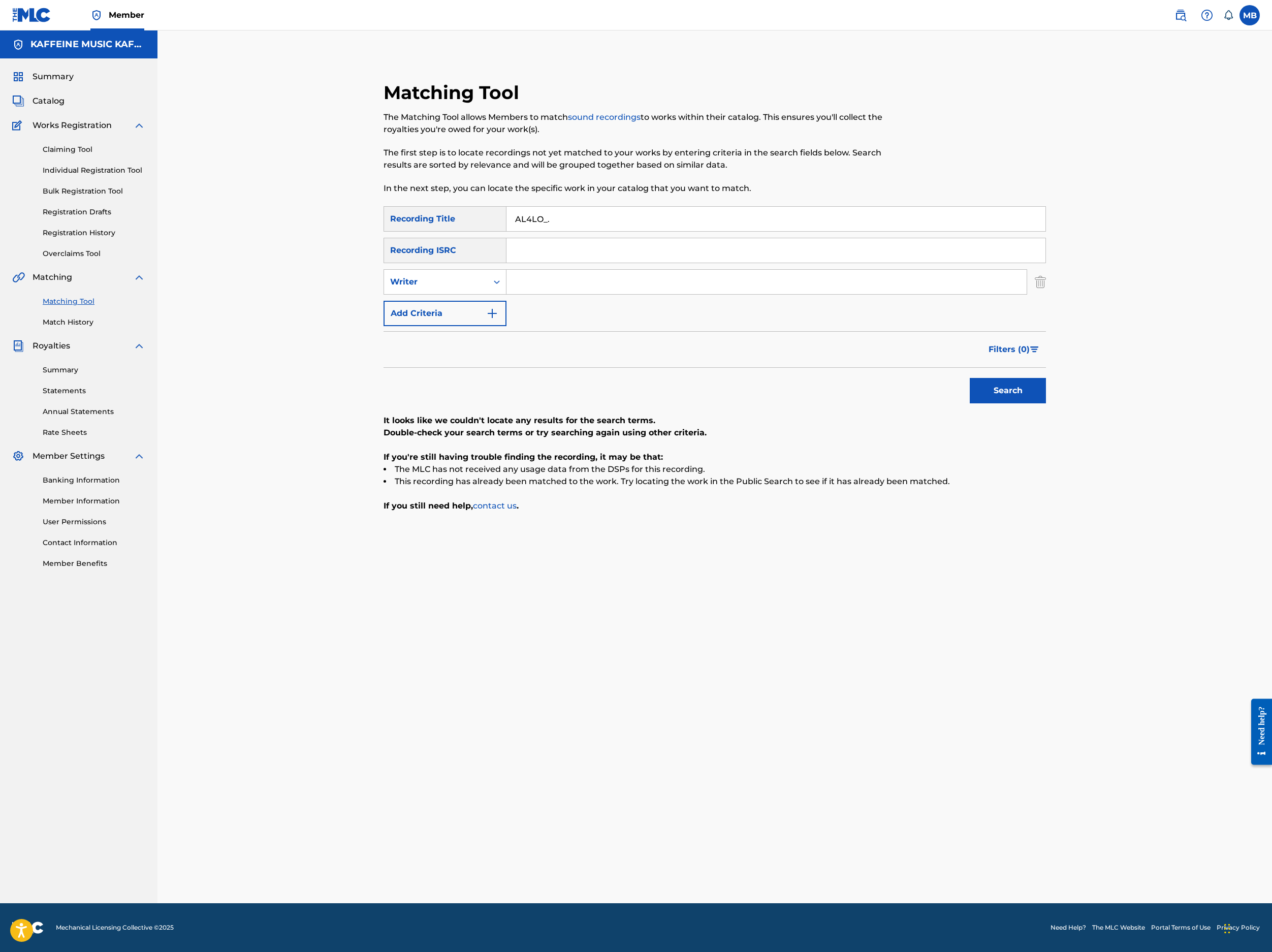
click at [608, 294] on input "Search Form" at bounding box center [766, 281] width 520 height 24
click at [706, 207] on div "Matching Tool The Matching Tool allows Members to match sound recordings to wor…" at bounding box center [638, 144] width 510 height 125
click at [707, 231] on input "AL4LO_." at bounding box center [776, 218] width 539 height 24
click at [709, 231] on input "AL4LO_." at bounding box center [776, 218] width 539 height 24
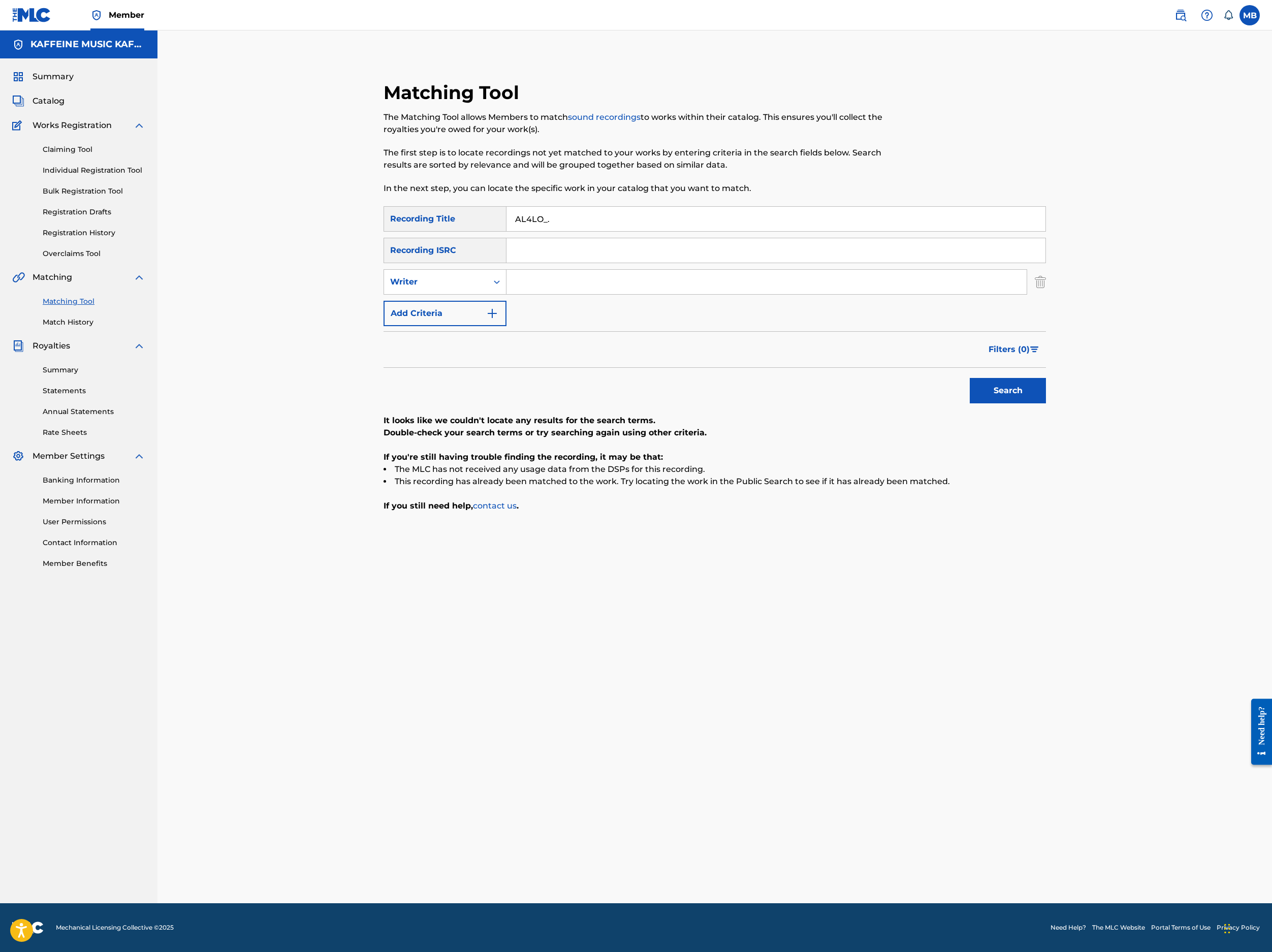
click at [712, 231] on input "AL4LO_." at bounding box center [776, 218] width 539 height 24
paste input "TOODLES"
click at [710, 231] on input "AL4LO_.TOODLES" at bounding box center [776, 218] width 539 height 24
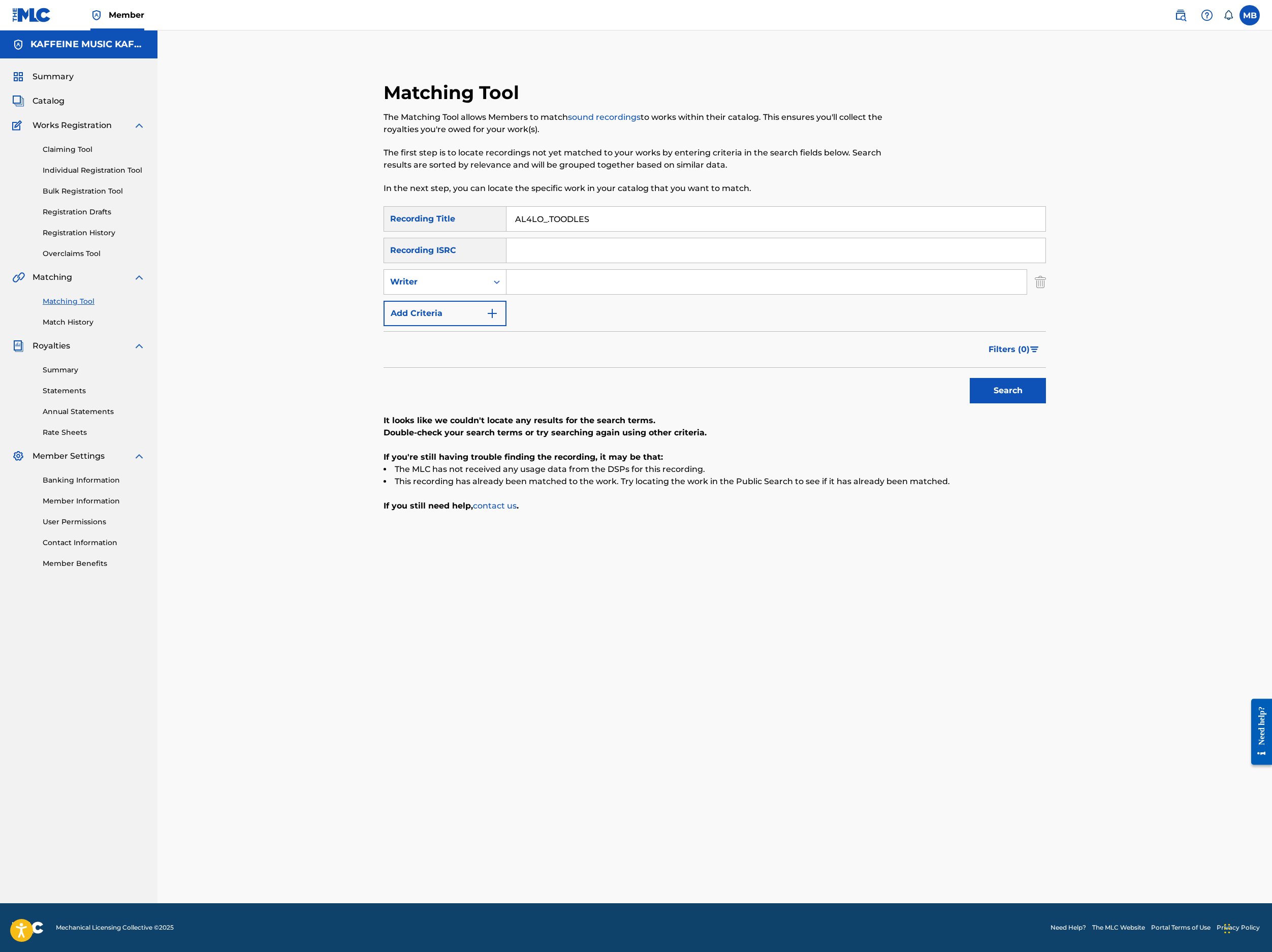
click at [710, 231] on input "AL4LO_.TOODLES" at bounding box center [776, 218] width 539 height 24
paste input "Search Form"
type input "TOODLES"
click at [652, 294] on input "Search Form" at bounding box center [766, 281] width 520 height 24
click at [1046, 403] on button "Search" at bounding box center [1008, 391] width 76 height 25
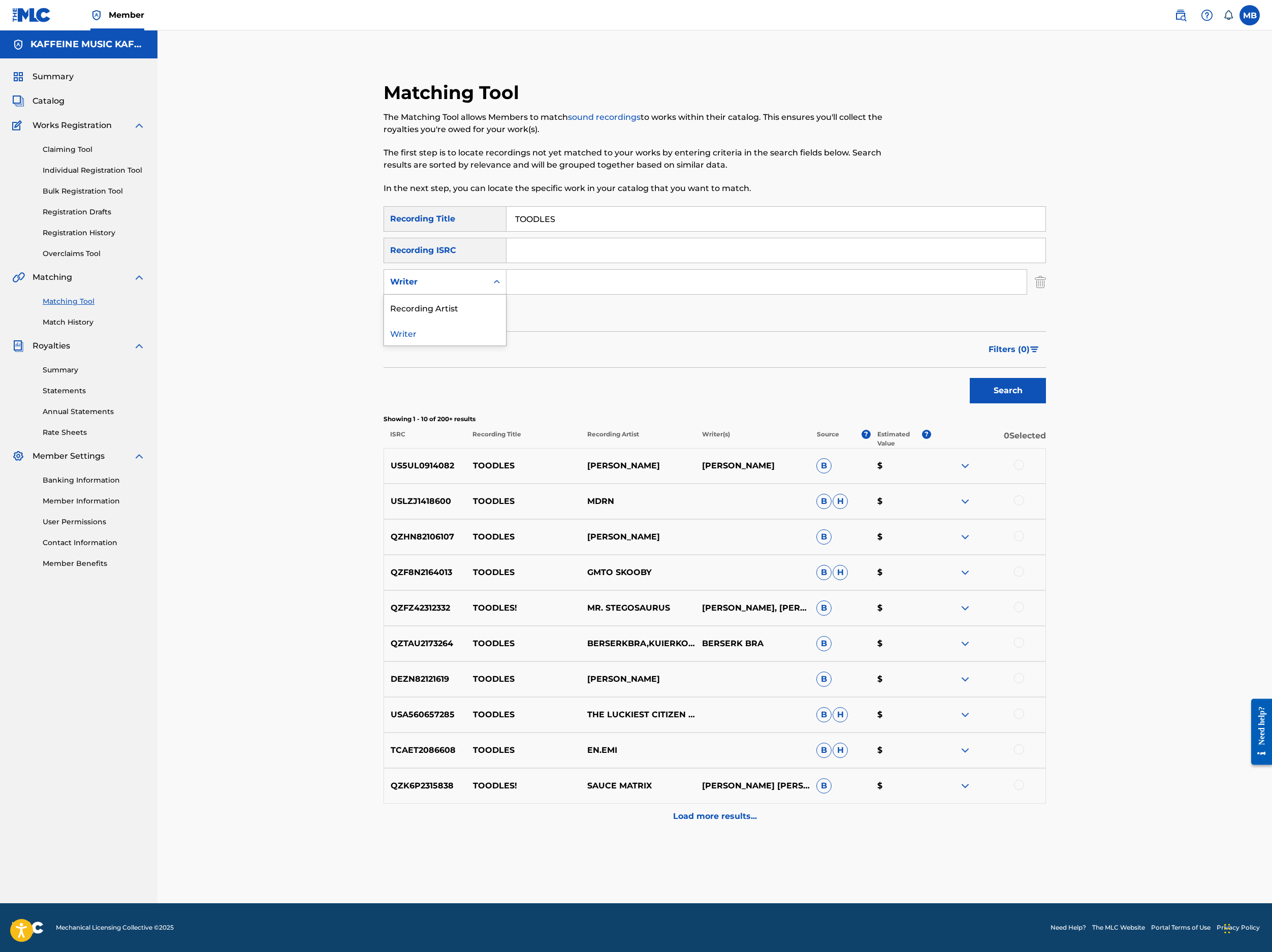
click at [488, 292] on div "Writer" at bounding box center [436, 282] width 104 height 19
click at [506, 320] on div "Recording Artist" at bounding box center [445, 307] width 122 height 25
click at [631, 294] on input "Search Form" at bounding box center [766, 281] width 520 height 24
click at [1046, 403] on button "Search" at bounding box center [1008, 391] width 76 height 25
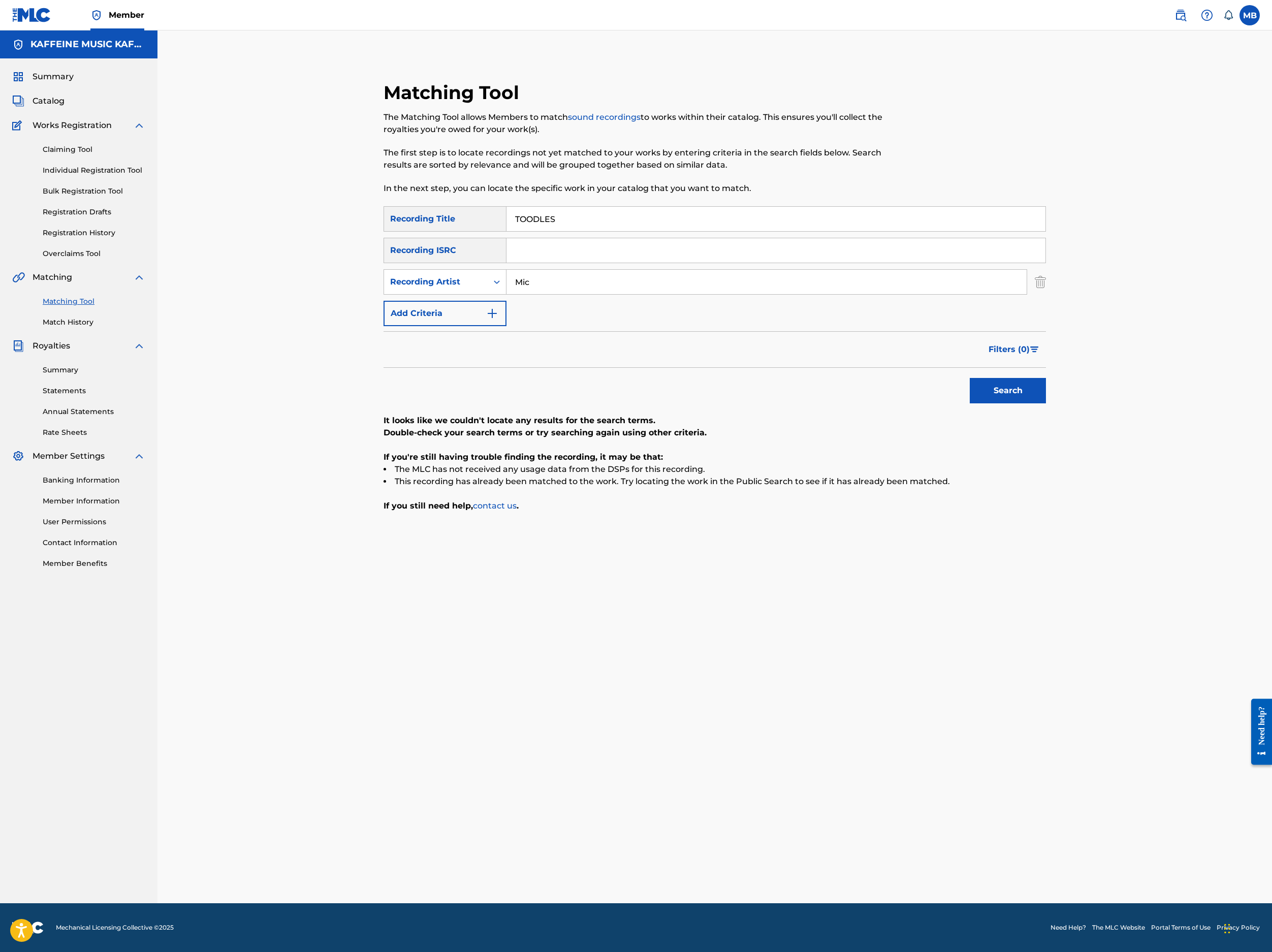
click at [1046, 403] on button "Search" at bounding box center [1008, 391] width 76 height 25
type input "M"
type input "bryans"
click at [1046, 403] on button "Search" at bounding box center [1008, 391] width 76 height 25
click at [614, 231] on input "TOODLES" at bounding box center [776, 218] width 539 height 24
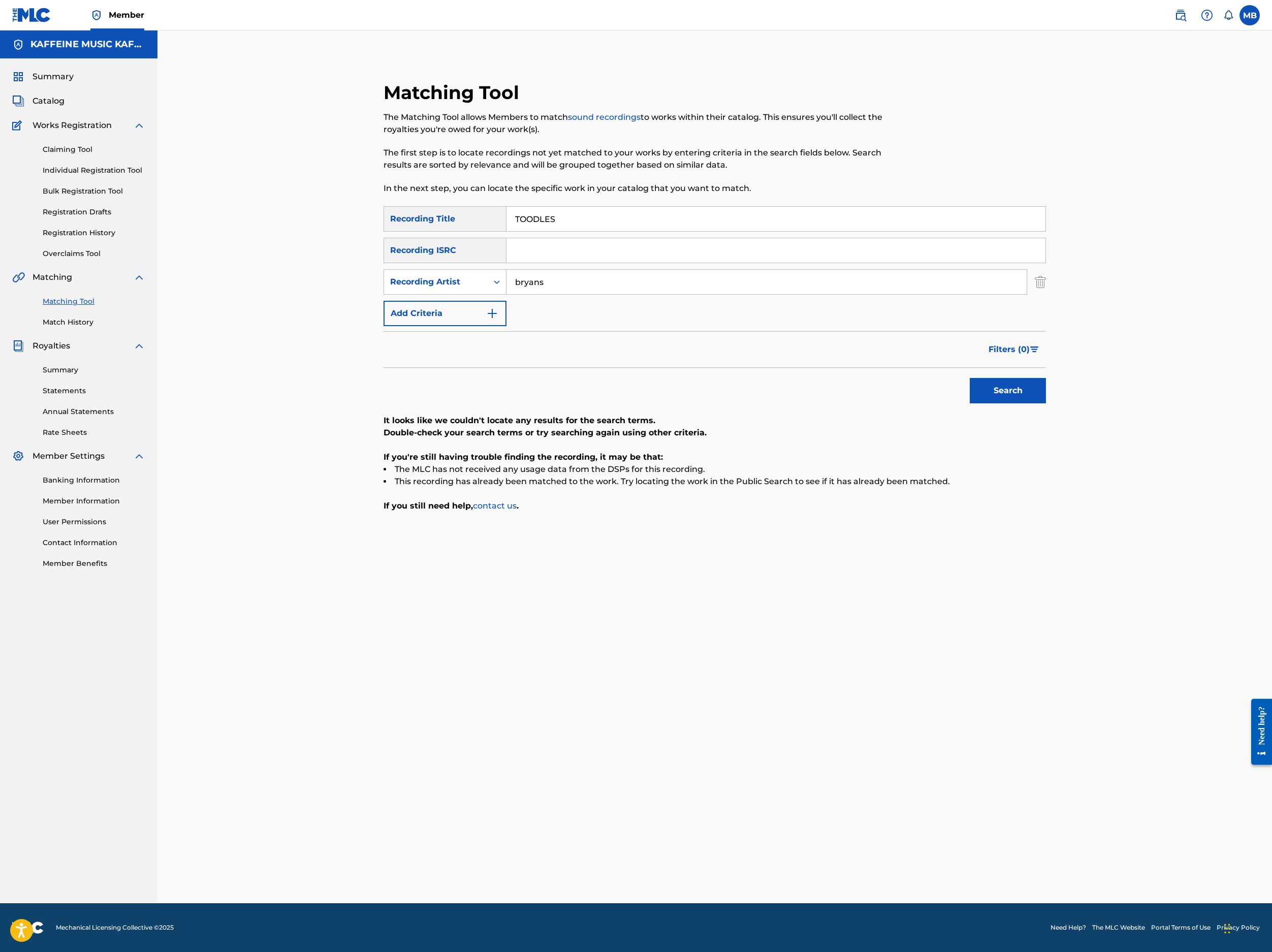
click at [615, 231] on input "TOODLES" at bounding box center [776, 218] width 539 height 24
paste input "BRAYNE."
click at [617, 231] on input "TOODLESBRAYNE." at bounding box center [776, 218] width 539 height 24
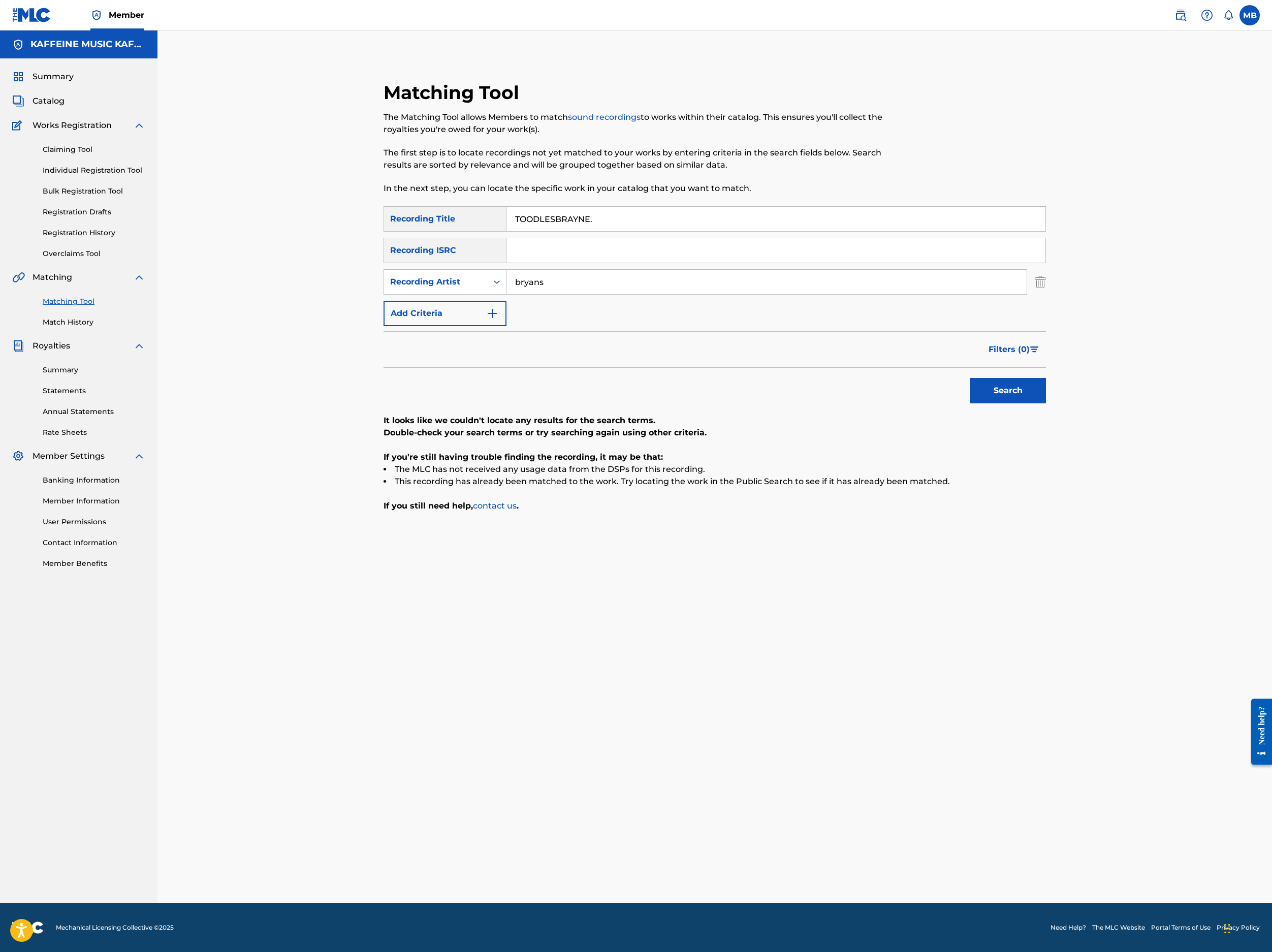
click at [617, 231] on input "TOODLESBRAYNE." at bounding box center [776, 218] width 539 height 24
paste input "BRAYNE."
type input "BRAYNE.."
click at [629, 294] on input "bryans" at bounding box center [766, 281] width 520 height 24
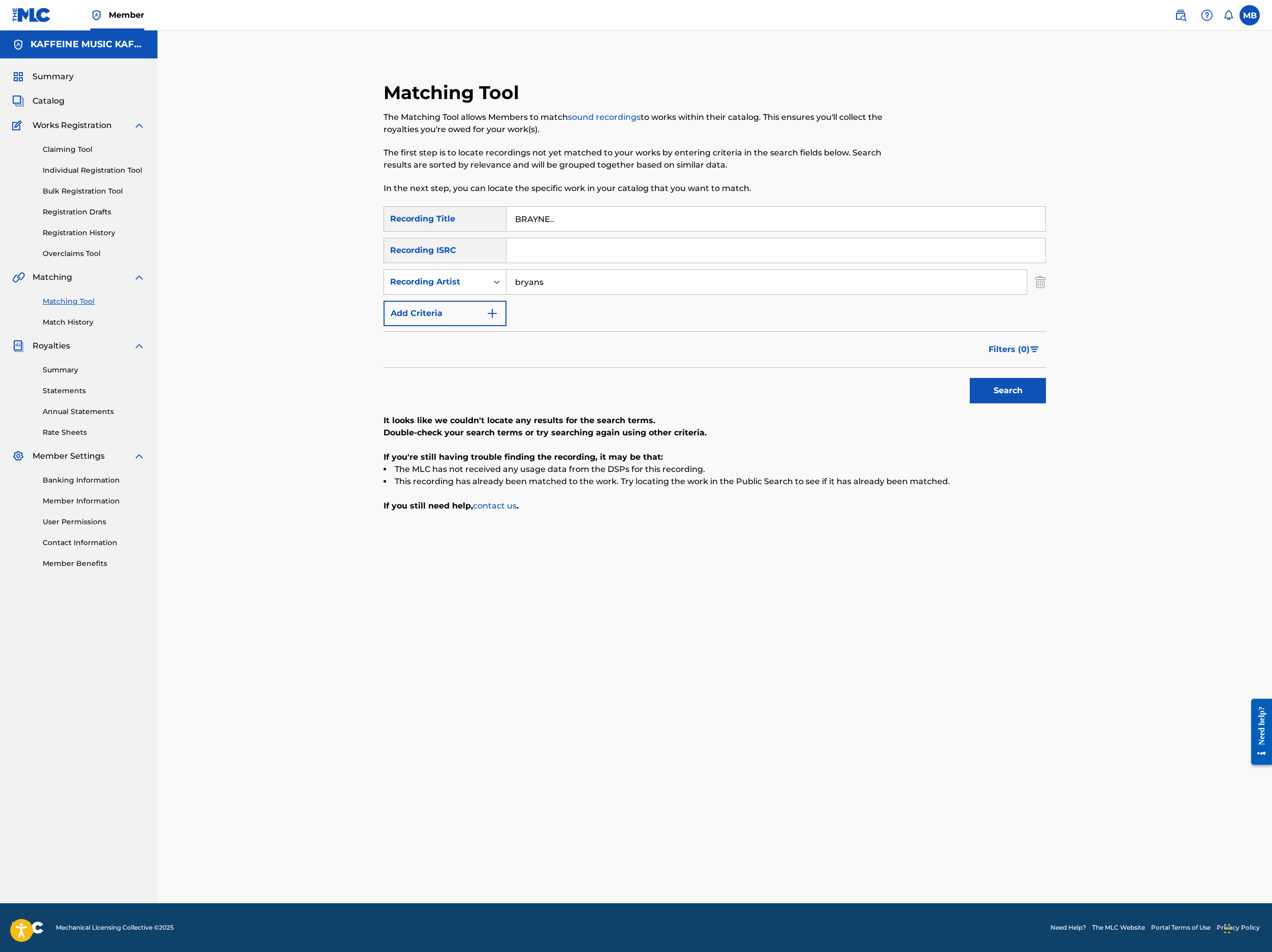
click at [629, 294] on input "bryans" at bounding box center [766, 281] width 520 height 24
type input "Michael Mot"
click at [1046, 403] on button "Search" at bounding box center [1008, 391] width 76 height 25
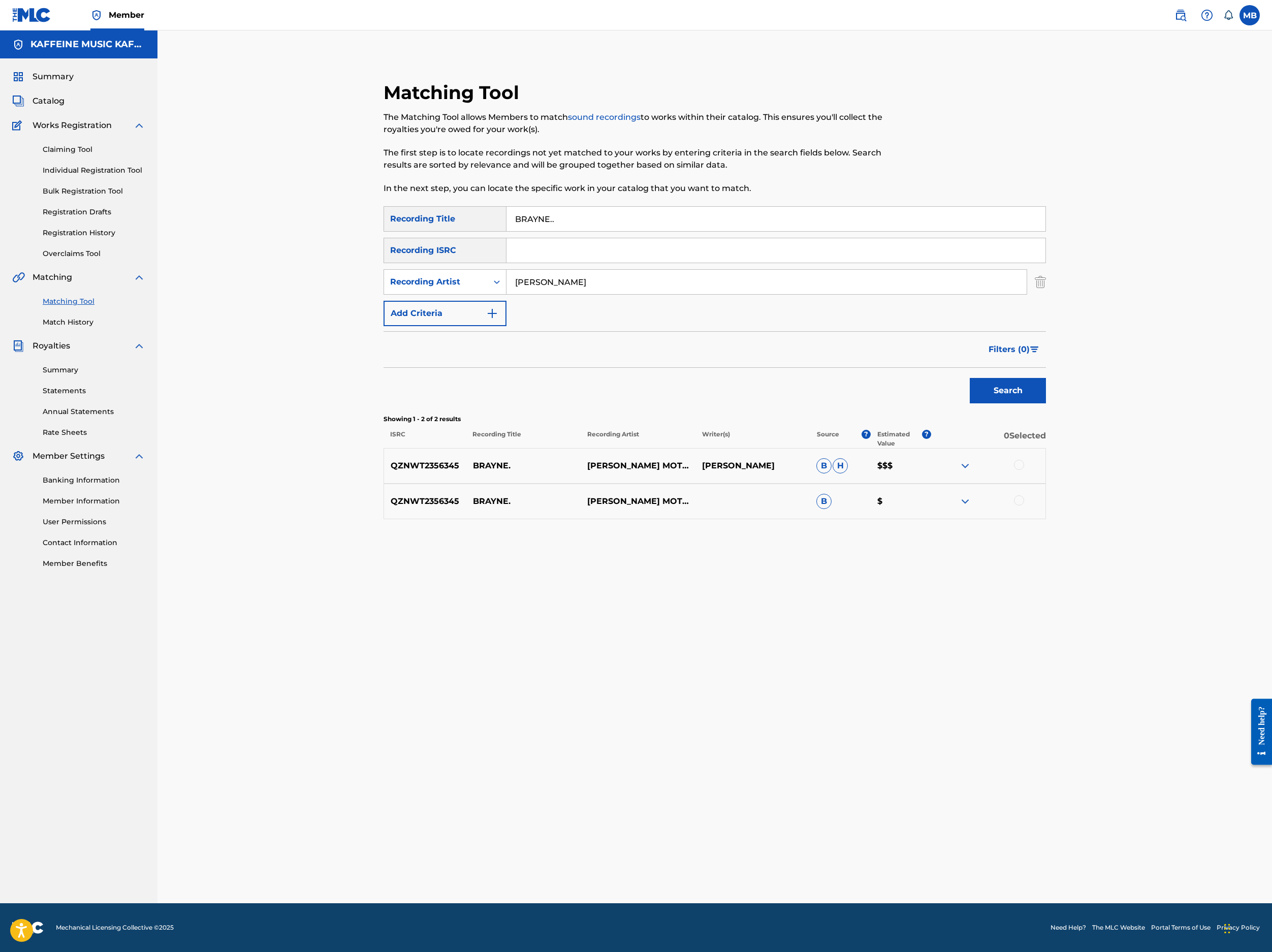
click at [1024, 470] on div at bounding box center [1020, 465] width 10 height 10
click at [1024, 506] on div at bounding box center [1020, 500] width 10 height 10
click at [770, 814] on button "Match 2 Groups" at bounding box center [714, 869] width 113 height 25
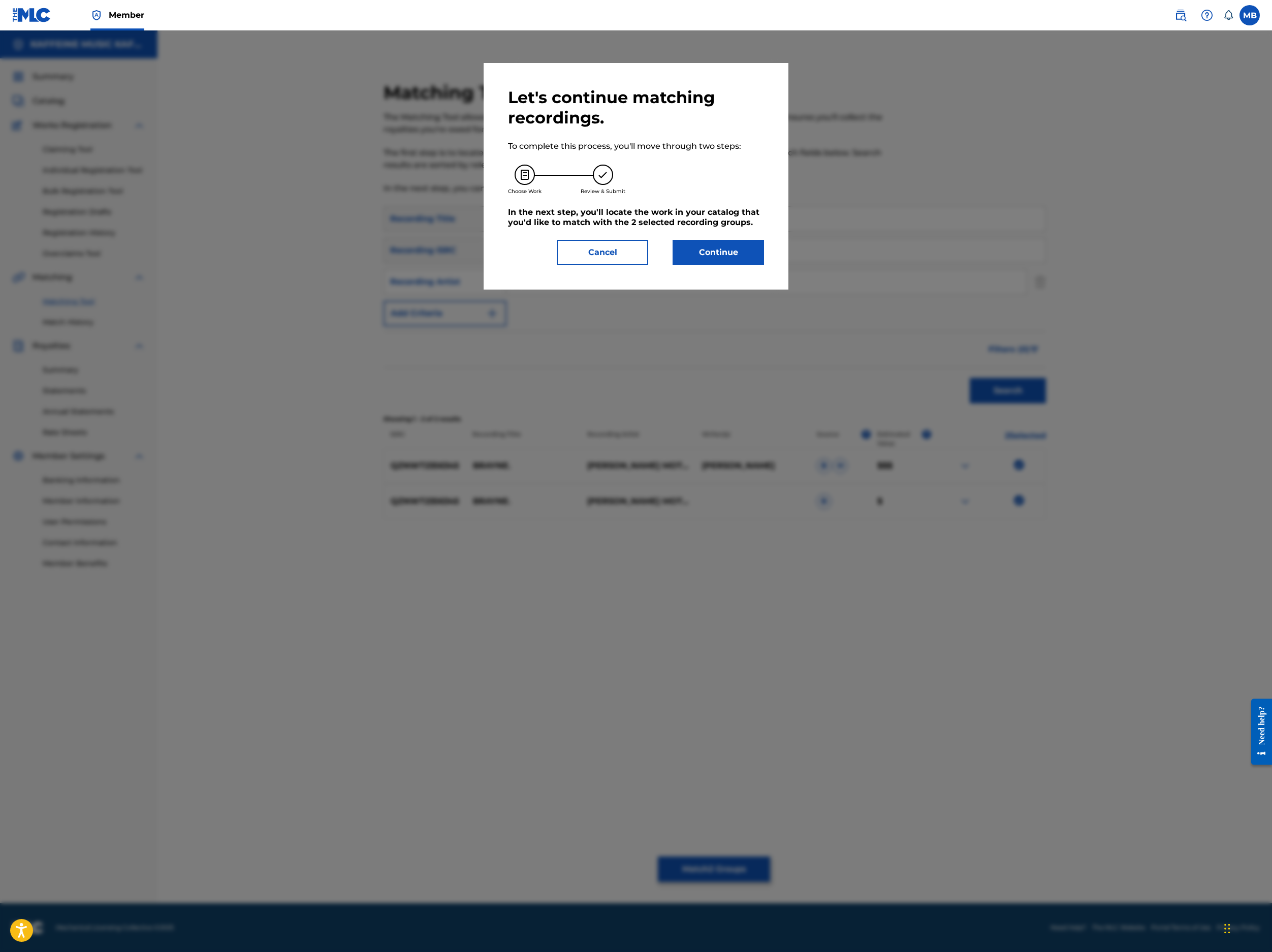
click at [747, 265] on button "Continue" at bounding box center [719, 252] width 92 height 25
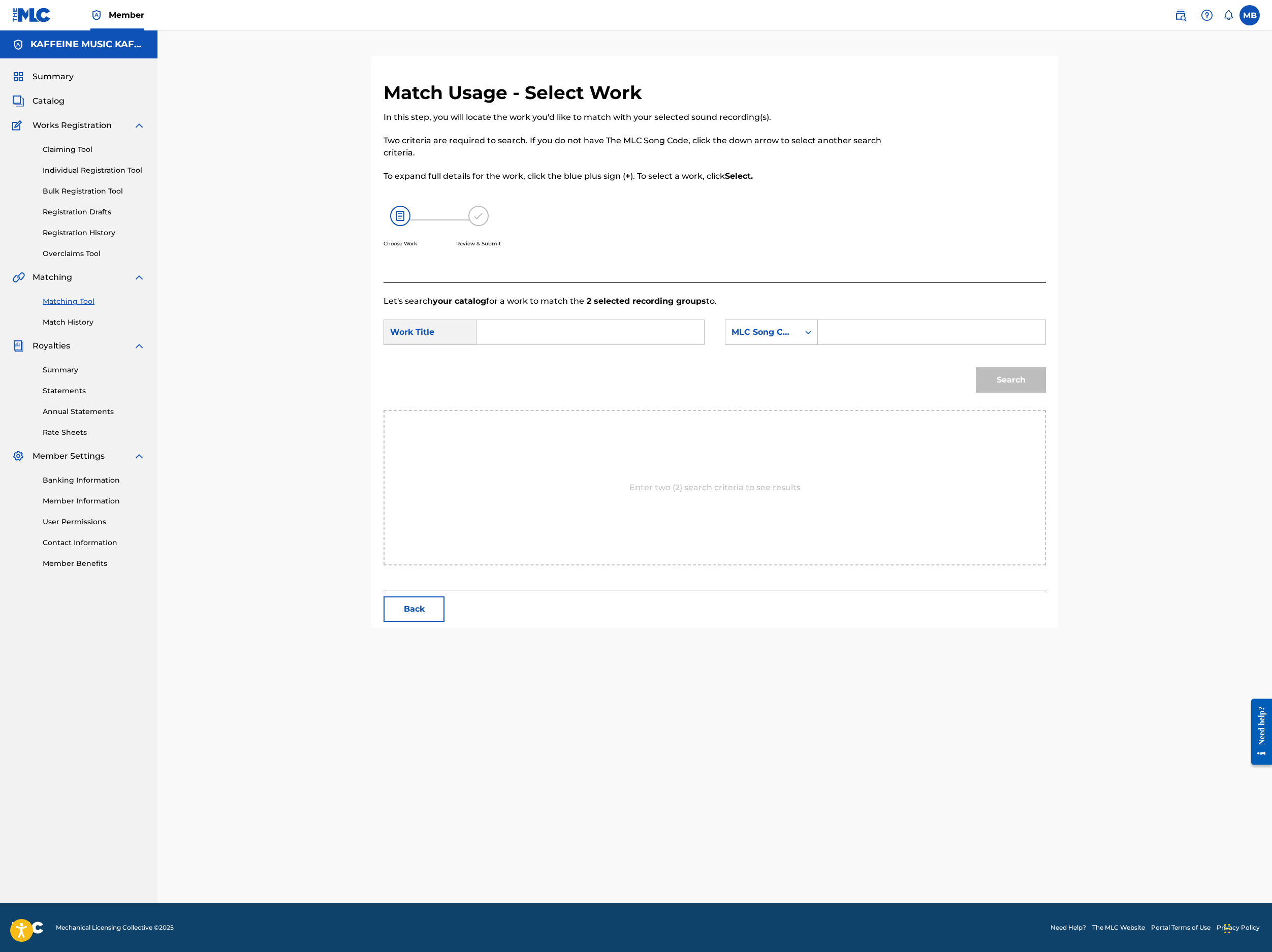
click at [695, 344] on input "Search Form" at bounding box center [590, 332] width 210 height 24
paste input "BRAYNE."
type input "BRAYNE."
click at [1037, 344] on input "Search Form" at bounding box center [931, 332] width 210 height 24
paste input "BF547H"
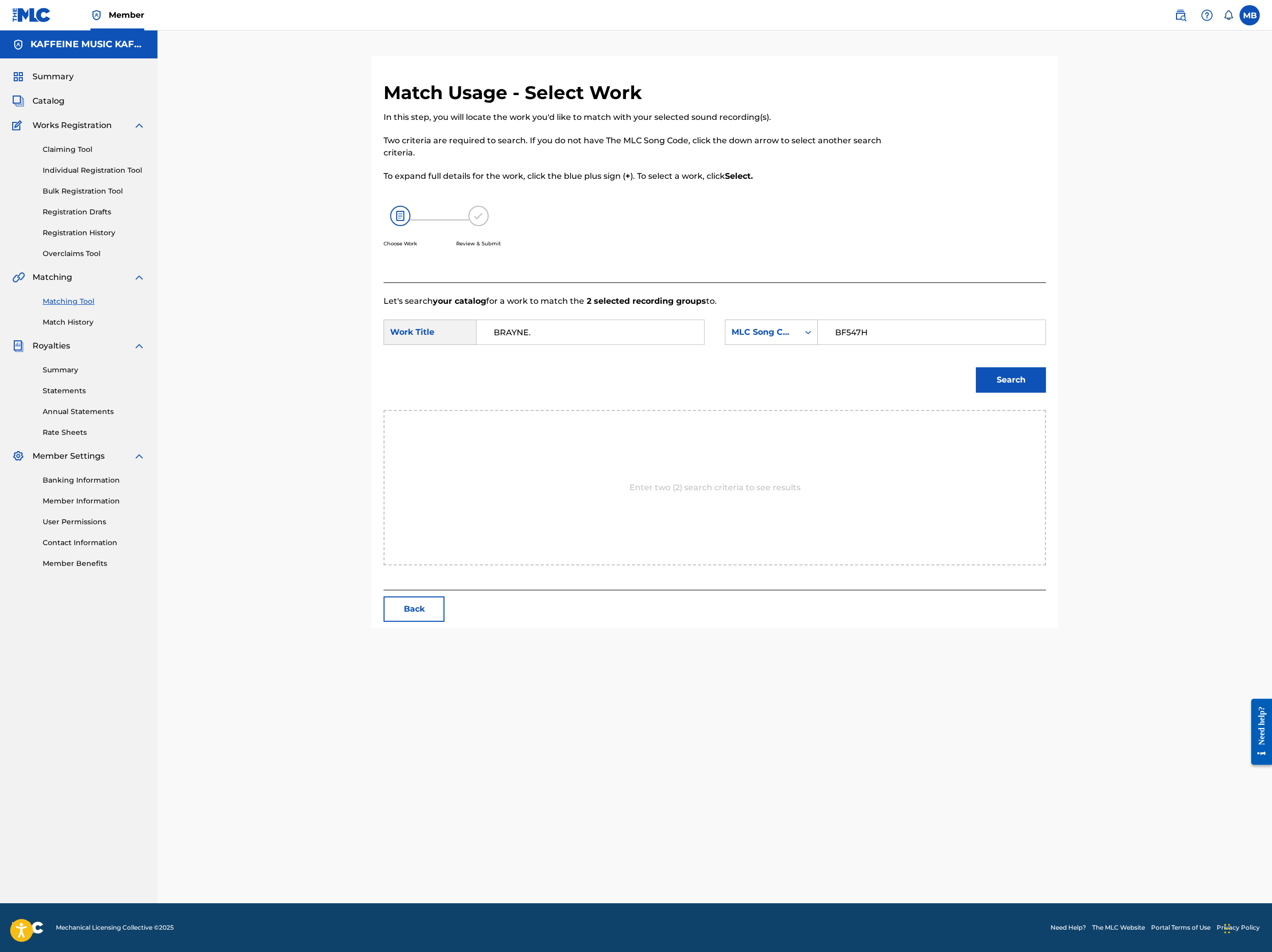
type input "BF547H"
click at [1046, 392] on button "Search" at bounding box center [1011, 380] width 70 height 25
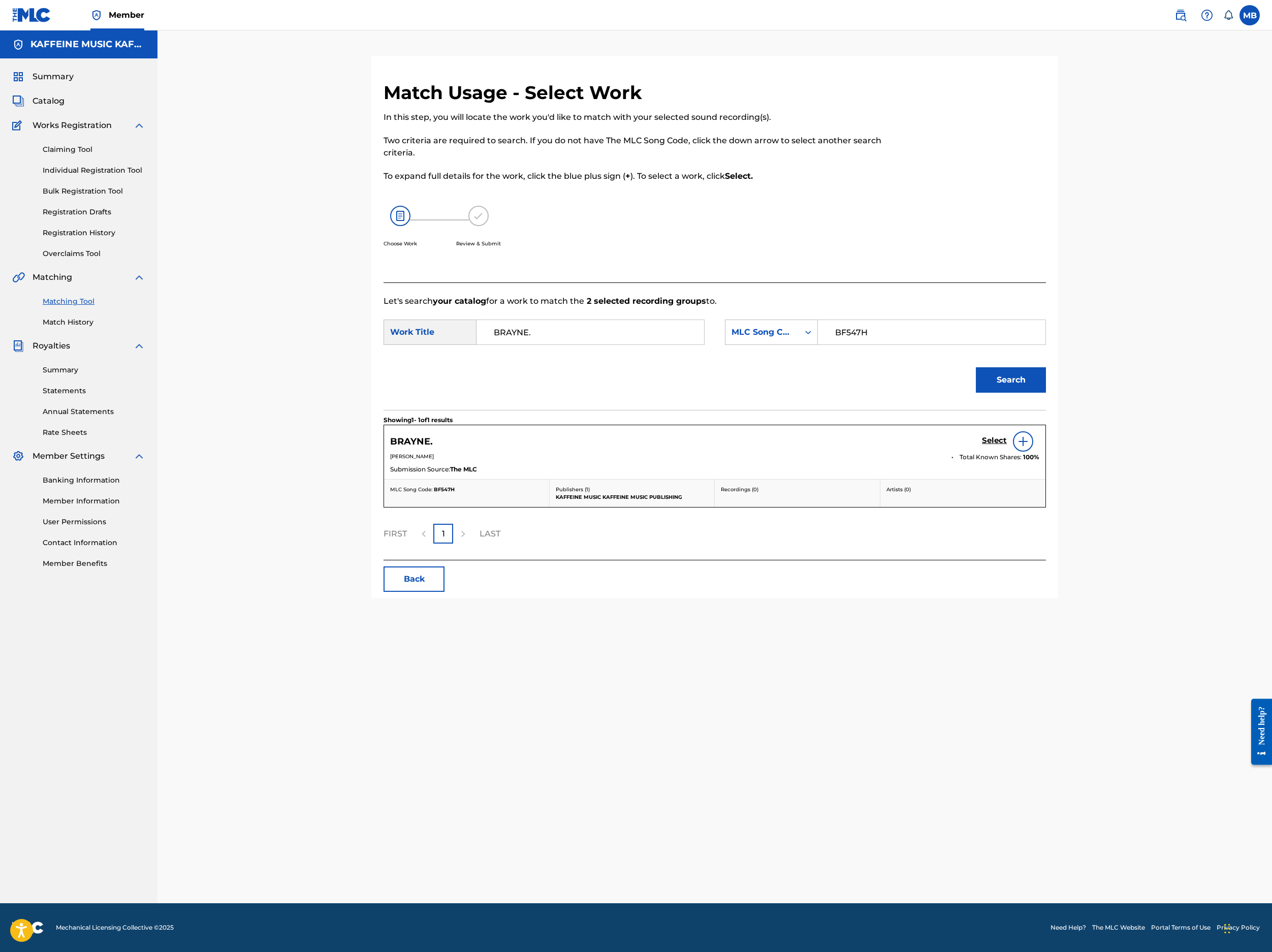
click at [1007, 446] on h5 "Select" at bounding box center [994, 440] width 25 height 10
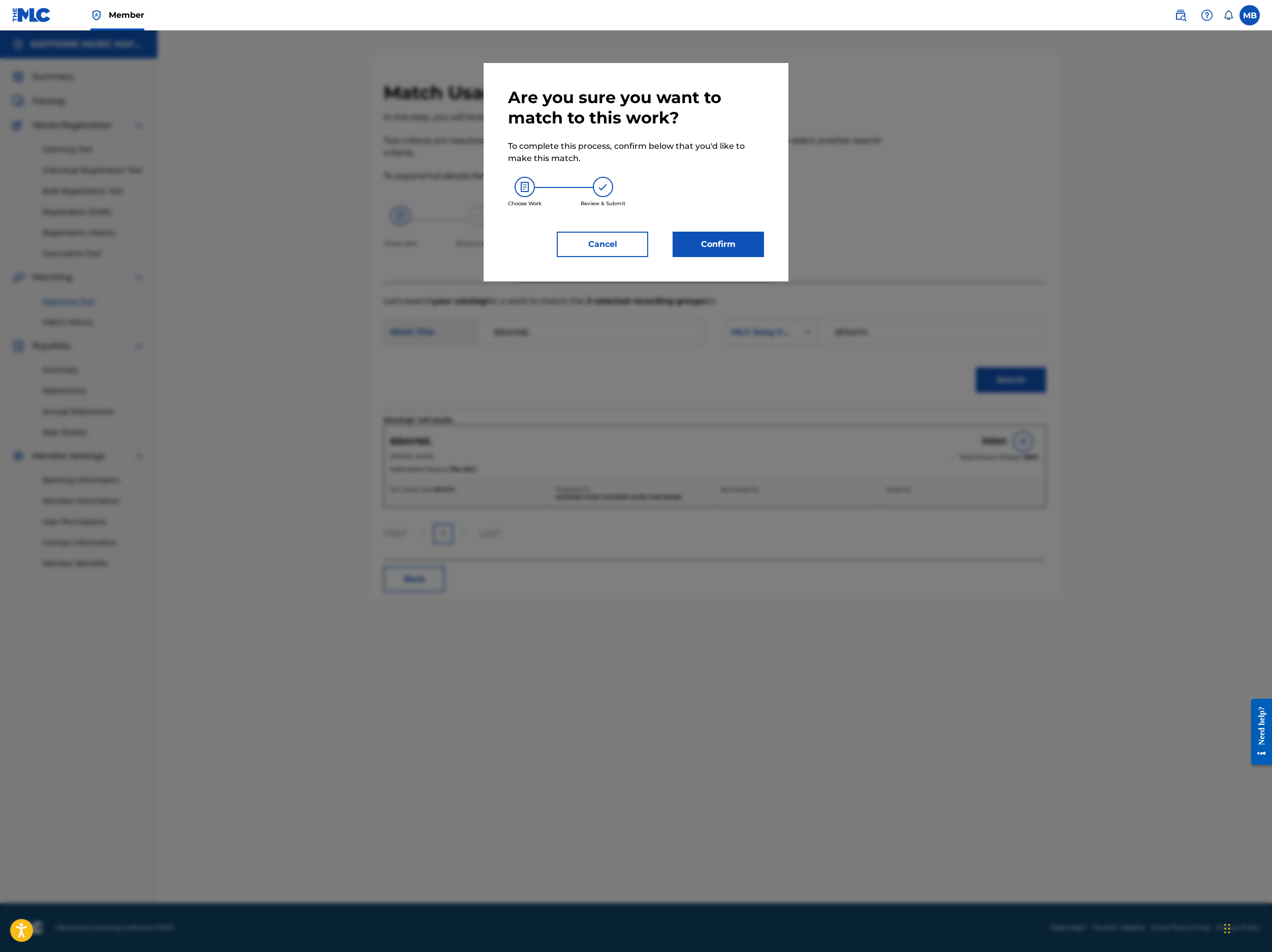
click at [764, 257] on button "Confirm" at bounding box center [719, 244] width 92 height 25
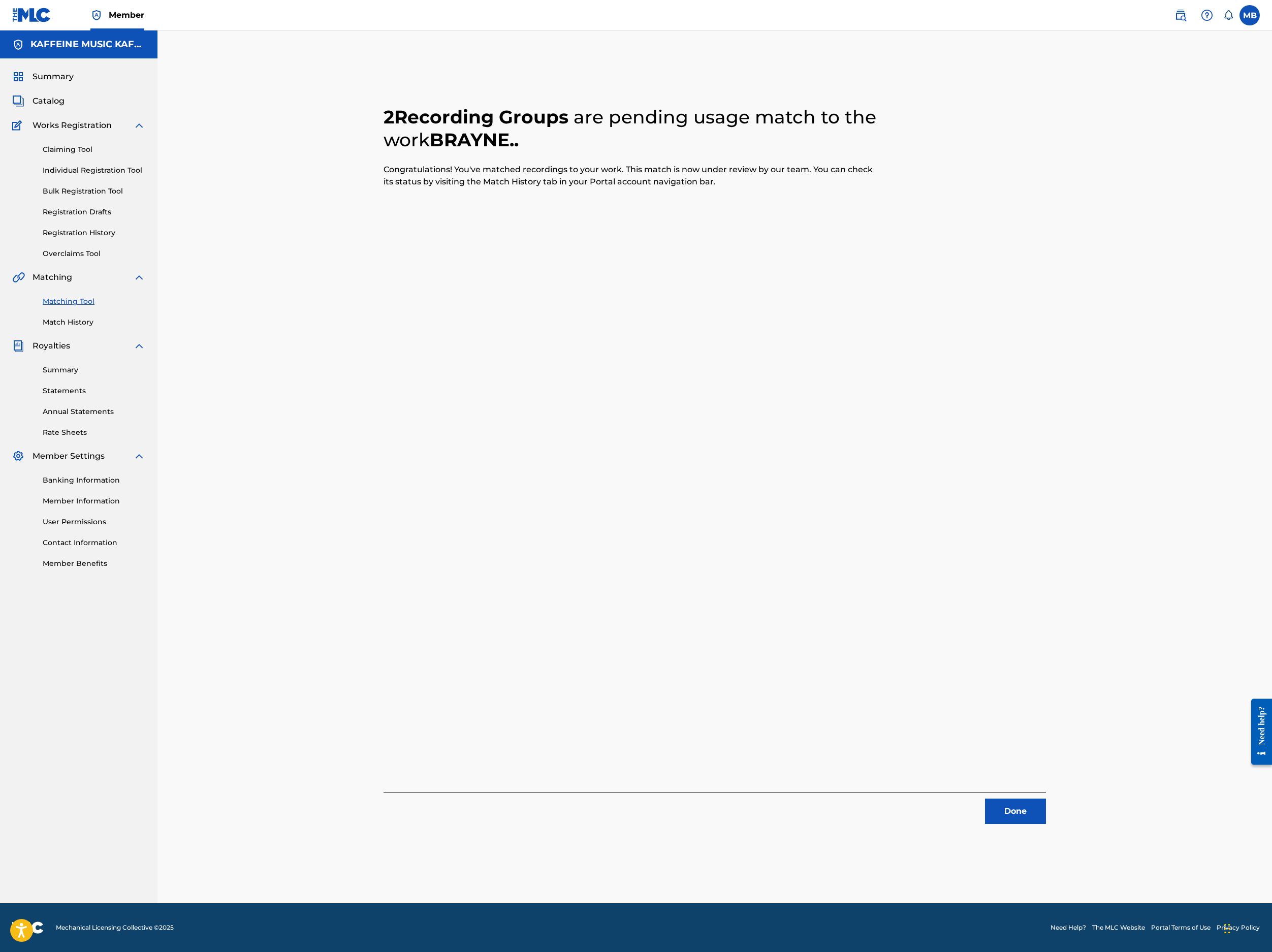
click at [1046, 799] on button "Done" at bounding box center [1016, 811] width 61 height 25
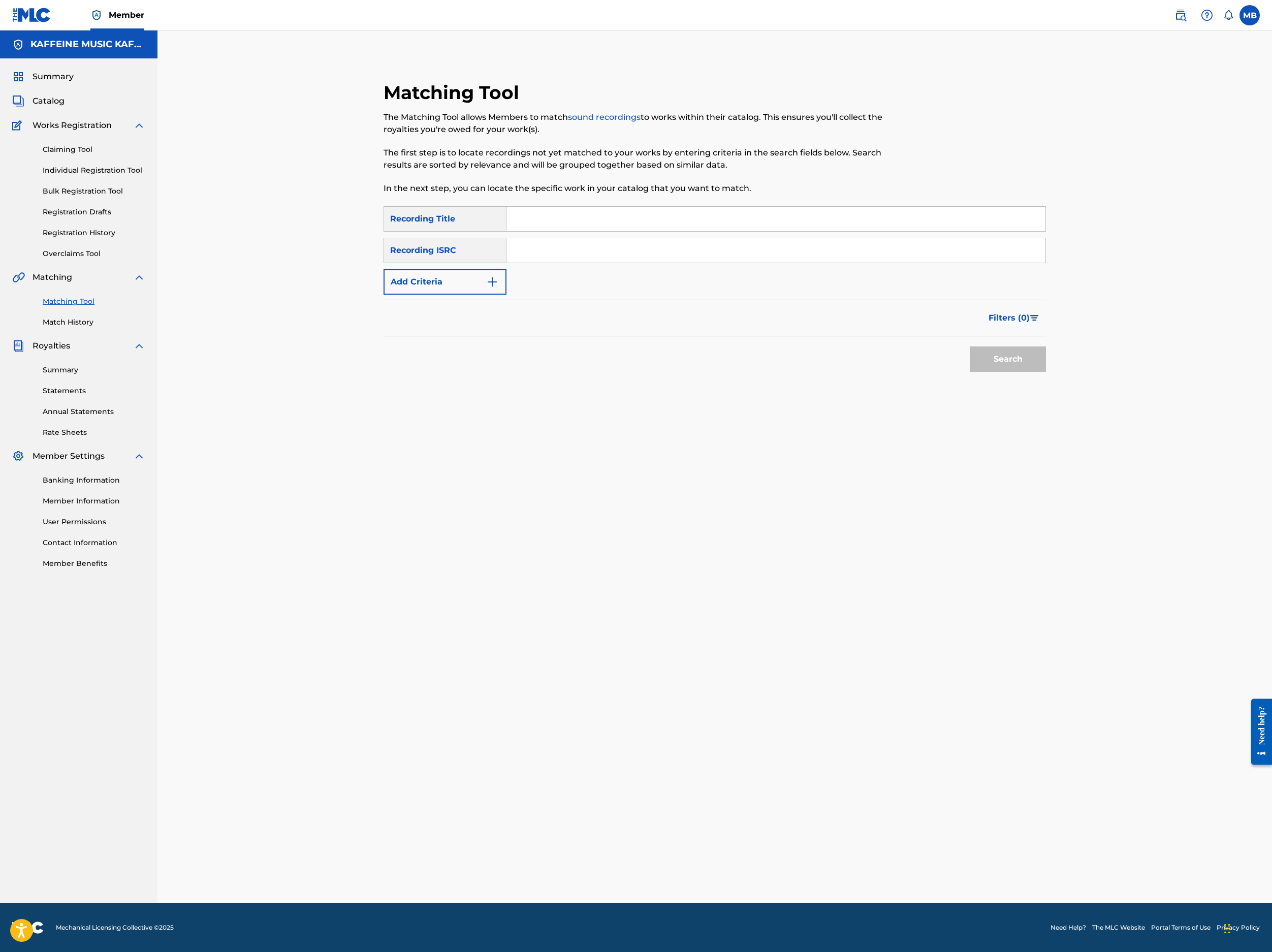
click at [792, 231] on input "Search Form" at bounding box center [776, 218] width 539 height 24
paste input "BF547H"
type input "BF547H"
paste input "CHORES ANTHEM"
type input "CHORES ANTHEM"
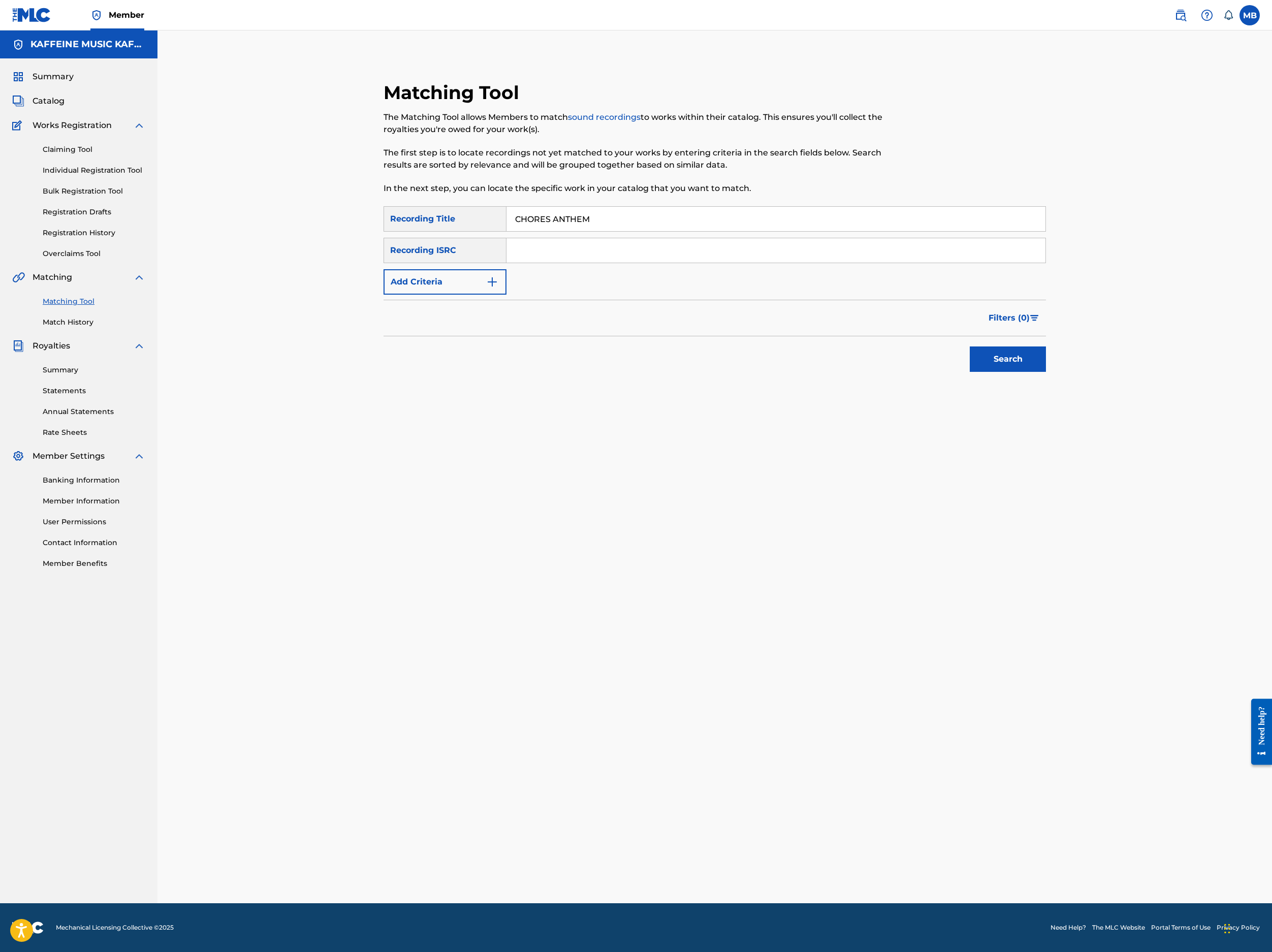
drag, startPoint x: 624, startPoint y: 327, endPoint x: 629, endPoint y: 329, distance: 5.4
click at [624, 263] on input "Search Form" at bounding box center [776, 250] width 539 height 24
click at [504, 295] on button "Add Criteria" at bounding box center [445, 282] width 123 height 25
click at [1046, 403] on button "Search" at bounding box center [1008, 391] width 76 height 25
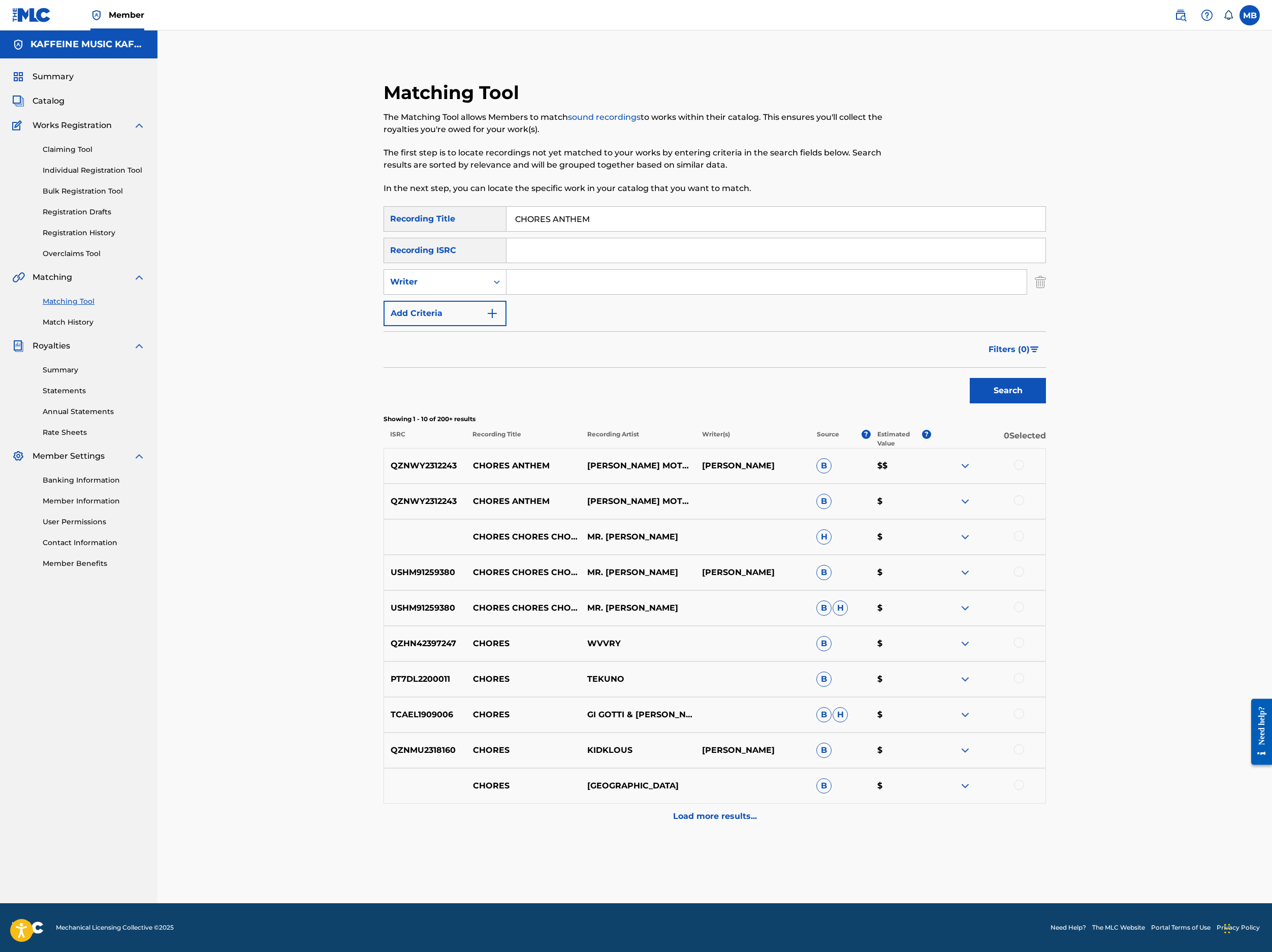
scroll to position [276, 0]
click at [1024, 506] on div at bounding box center [1020, 500] width 10 height 10
click at [1024, 470] on div at bounding box center [1020, 465] width 10 height 10
click at [770, 814] on button "Match 2 Groups" at bounding box center [714, 869] width 113 height 25
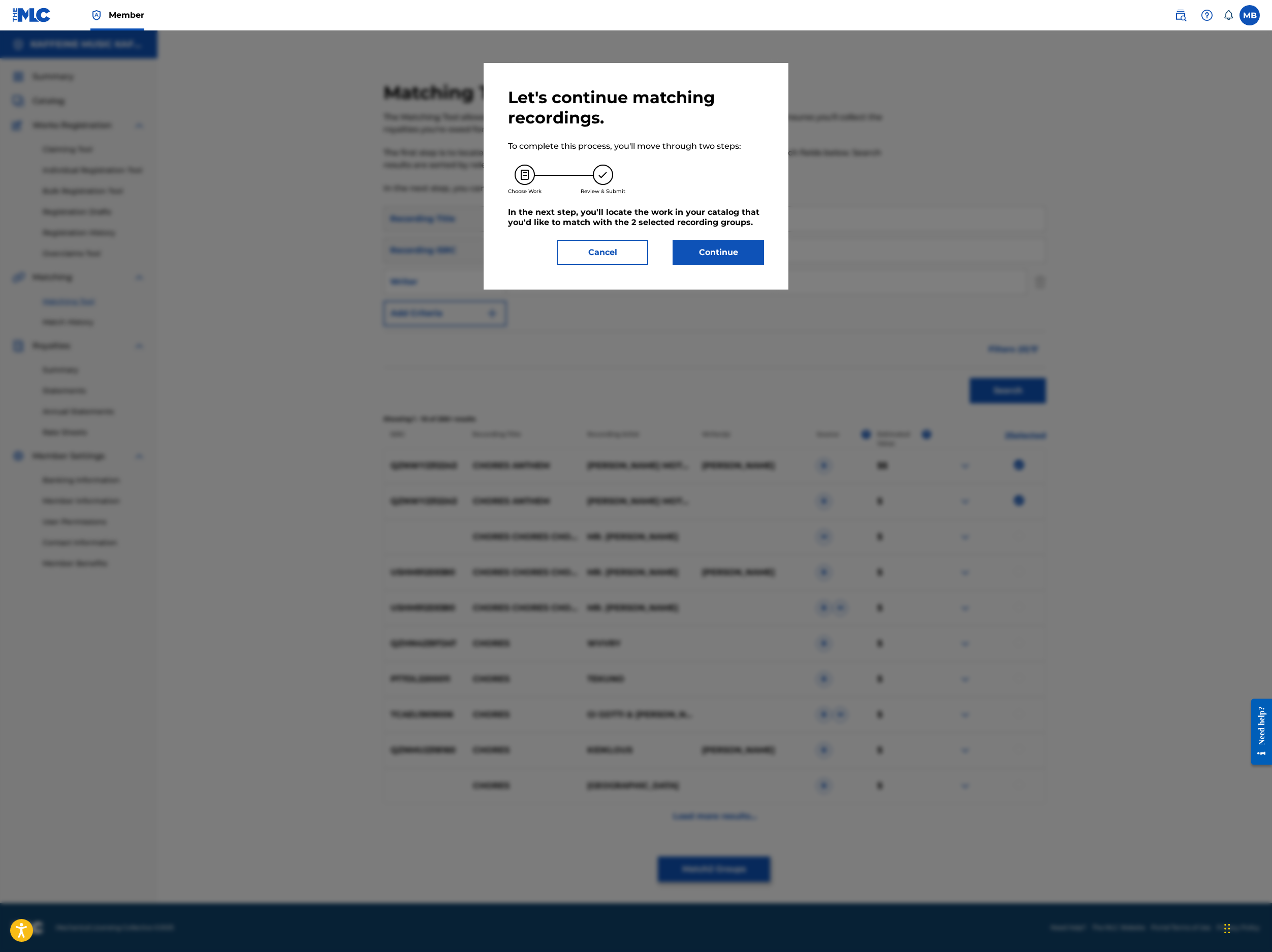
click at [764, 265] on button "Continue" at bounding box center [719, 252] width 92 height 25
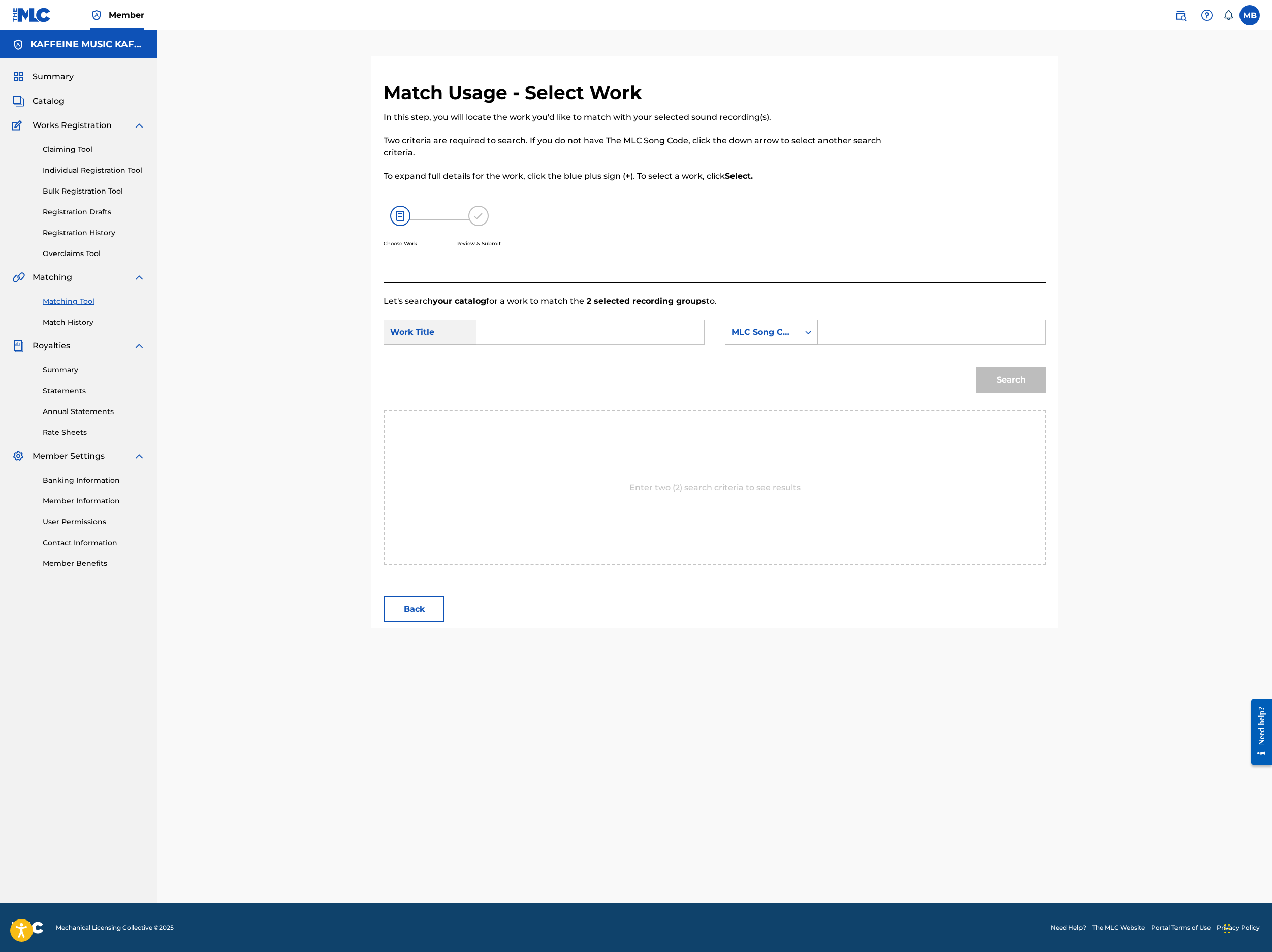
click at [695, 344] on input "Search Form" at bounding box center [590, 332] width 210 height 24
paste input "CHORES ANTHEM"
type input "CHORES ANTHEM"
click at [1023, 344] on input "Search Form" at bounding box center [931, 332] width 210 height 24
paste input "CL05Q7"
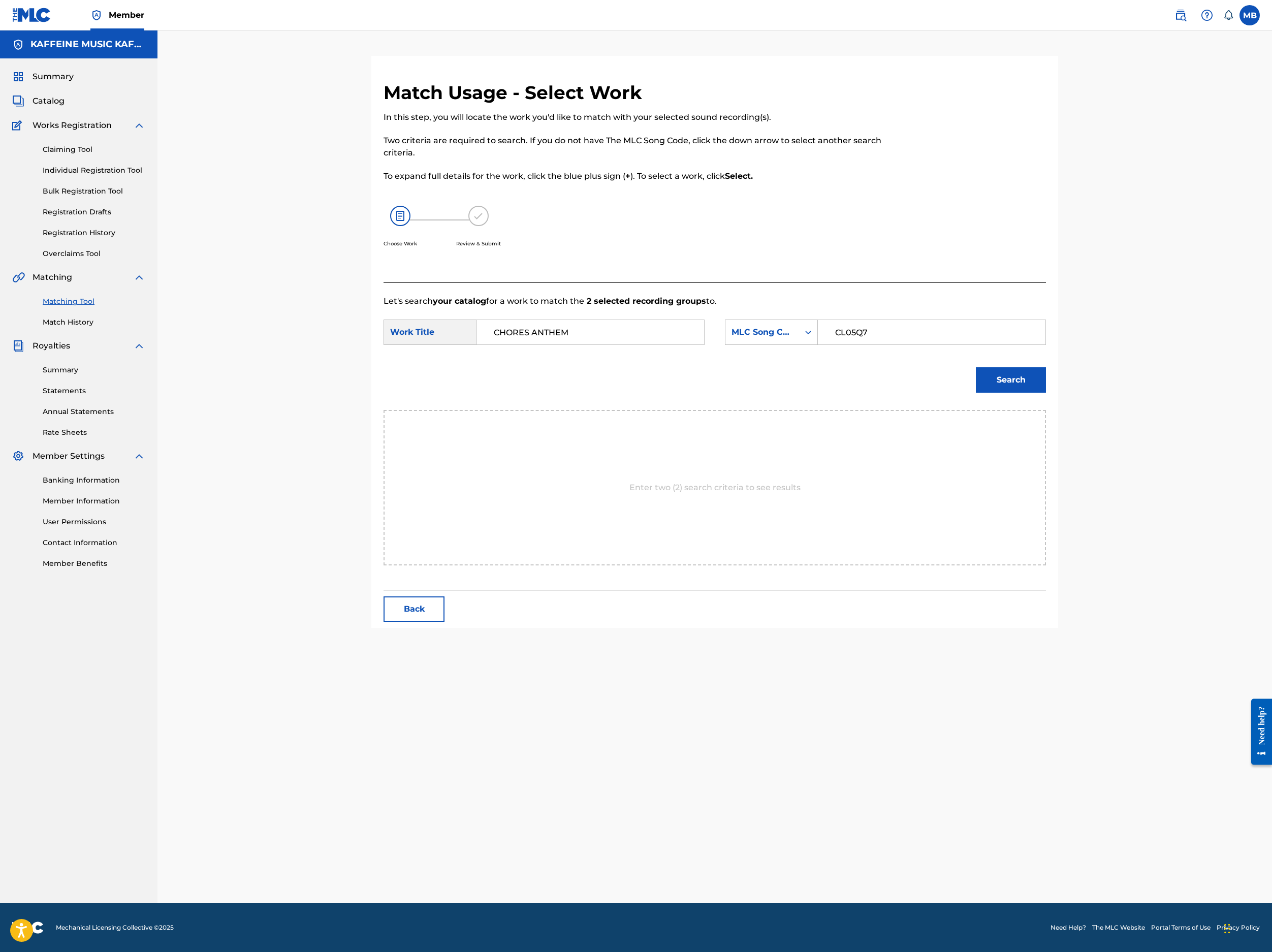
type input "CL05Q7"
click at [1046, 392] on button "Search" at bounding box center [1011, 380] width 70 height 25
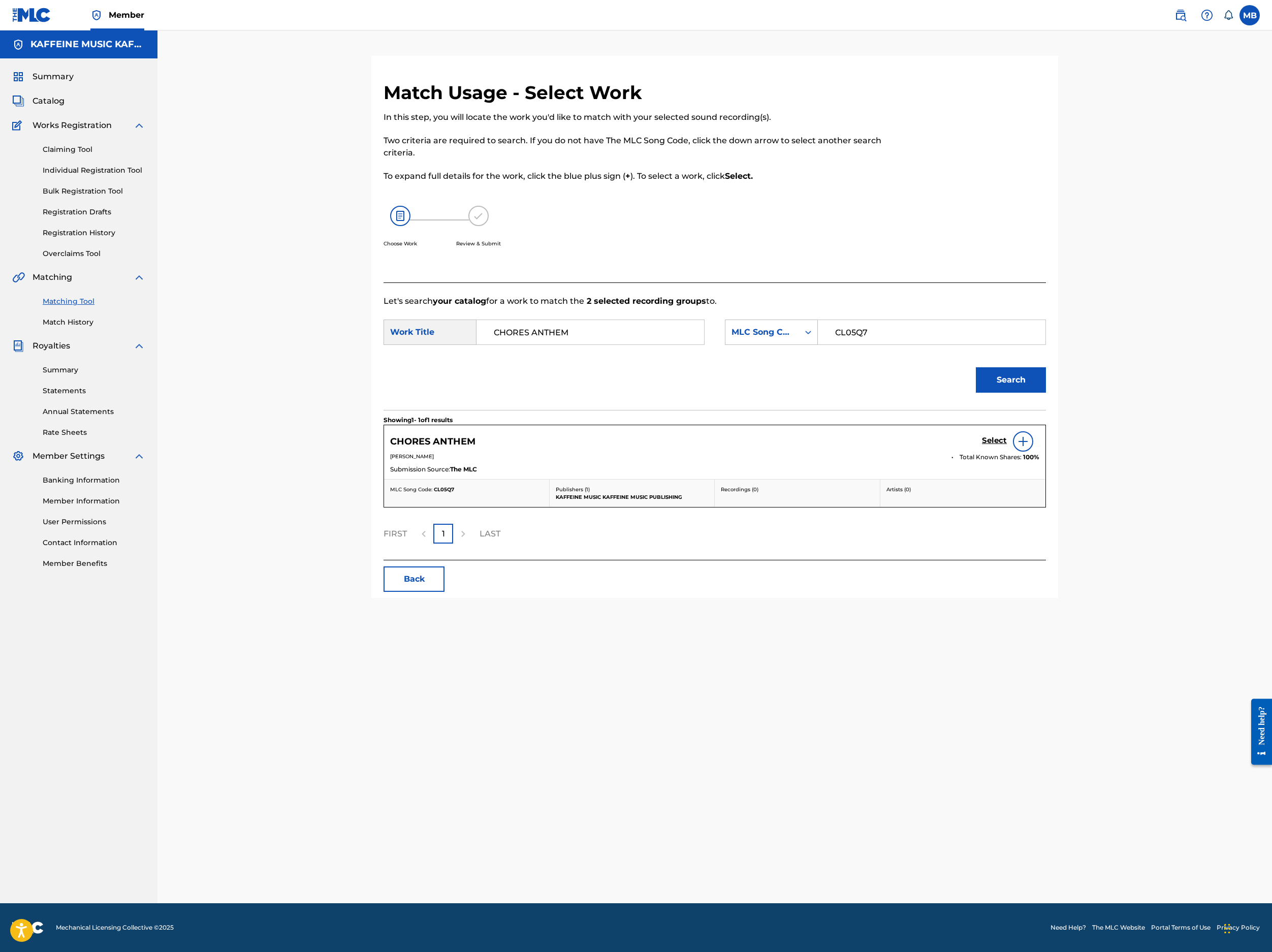
click at [1007, 446] on h5 "Select" at bounding box center [994, 440] width 25 height 10
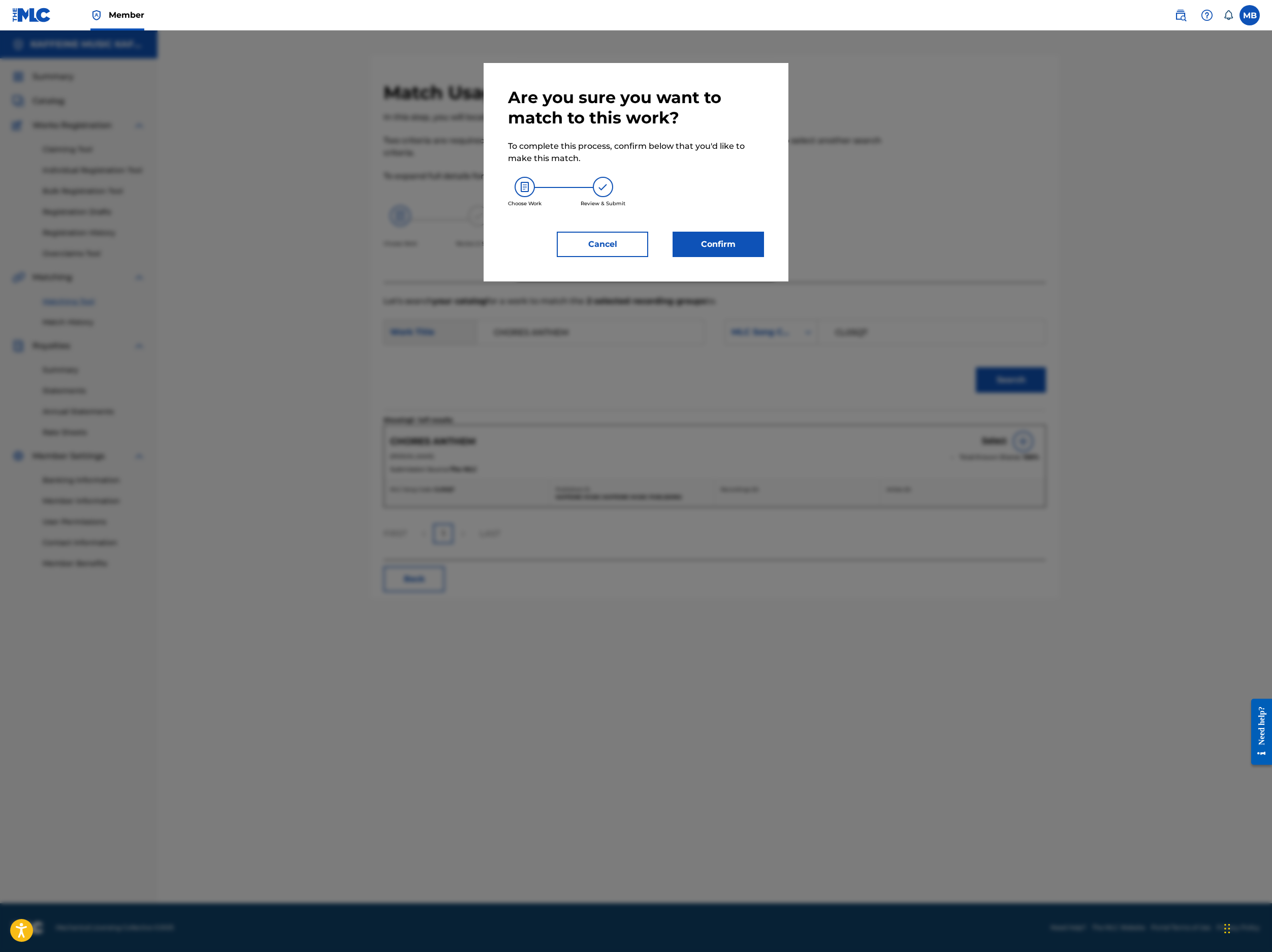
click at [764, 257] on div "Are you sure you want to match to this work? To complete this process, confirm …" at bounding box center [636, 172] width 256 height 170
click at [764, 257] on button "Confirm" at bounding box center [719, 244] width 92 height 25
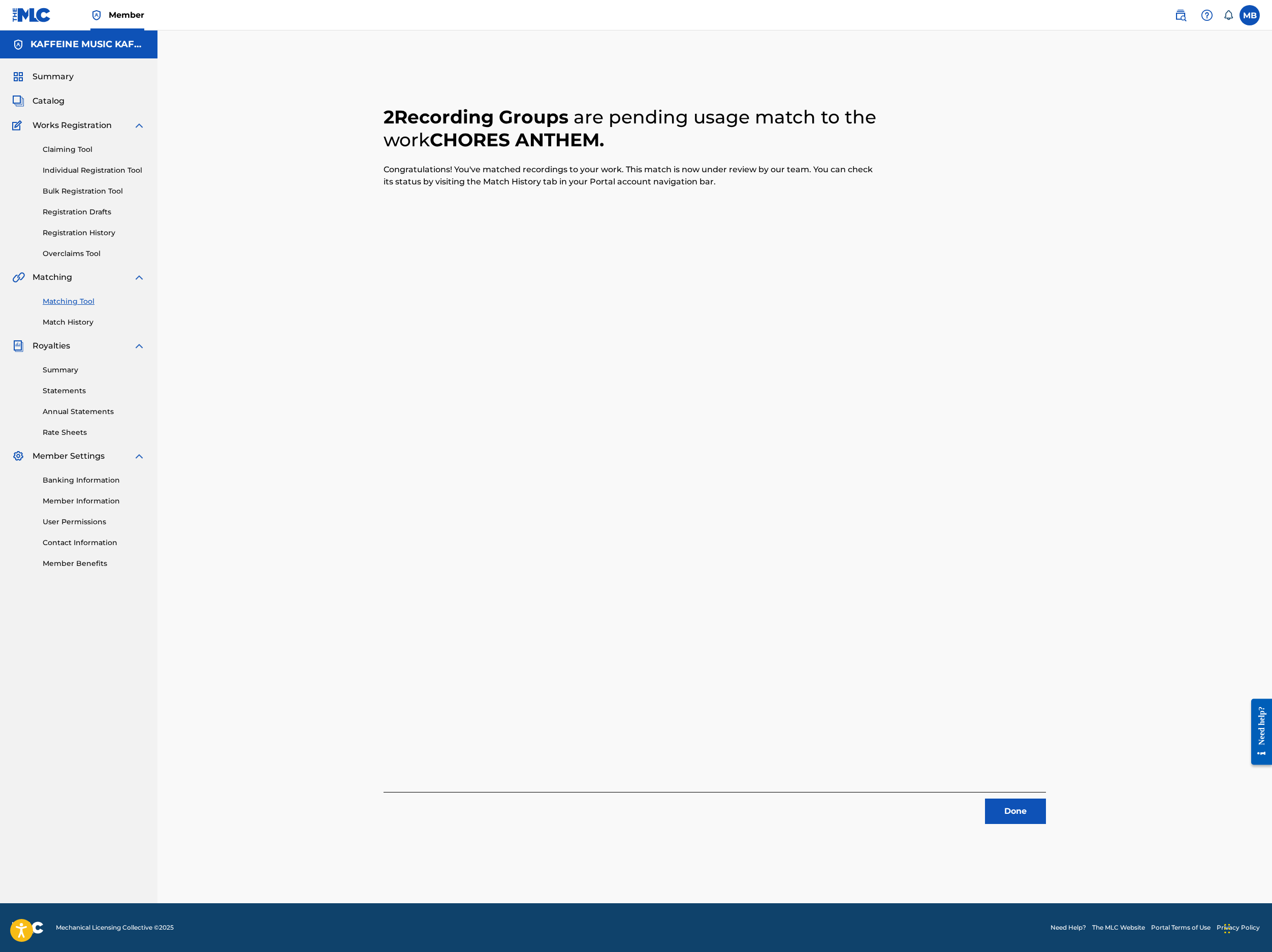
click at [1046, 799] on button "Done" at bounding box center [1016, 811] width 61 height 25
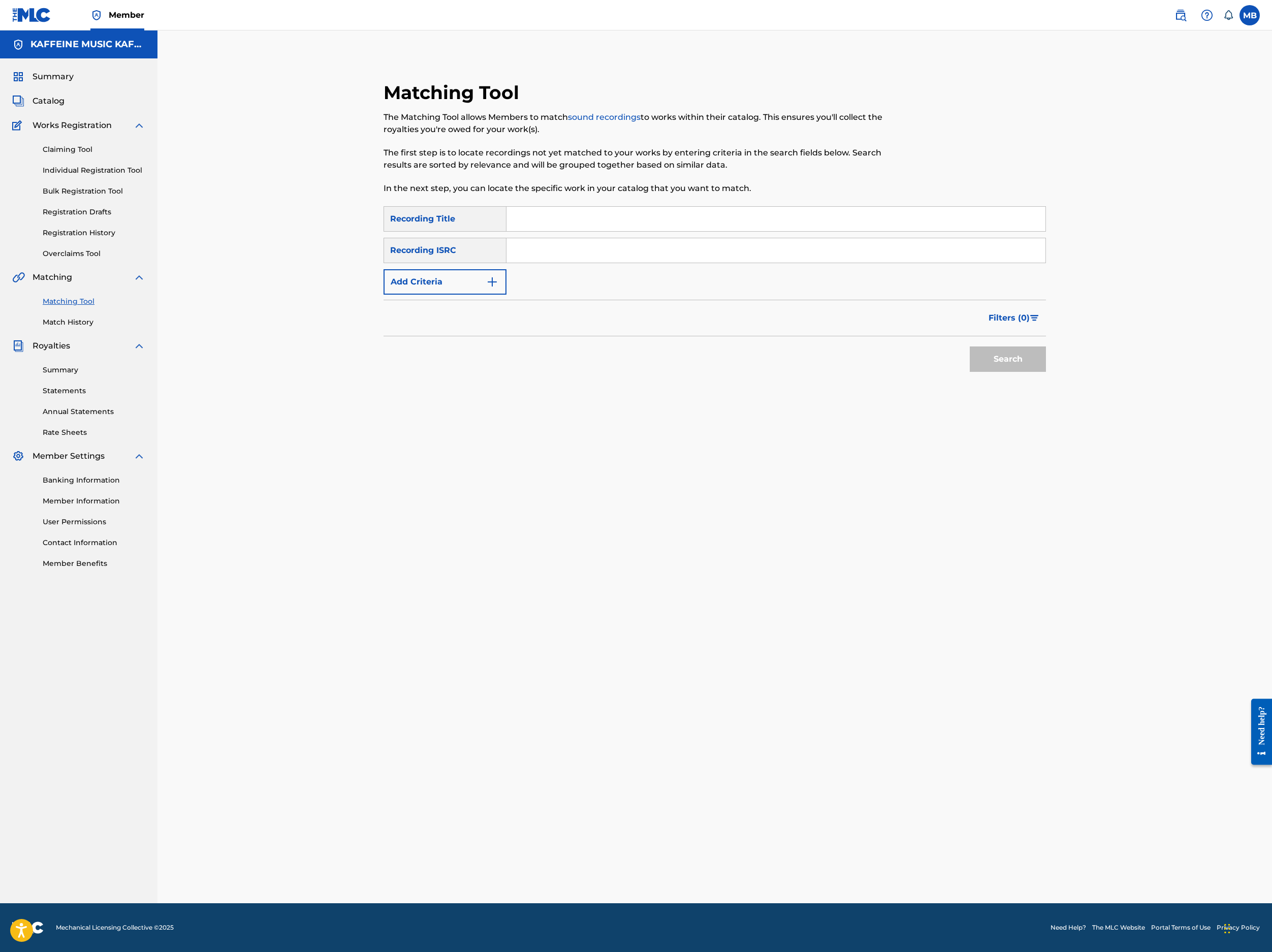
click at [791, 231] on input "Search Form" at bounding box center [776, 218] width 539 height 24
paste input "CUH WTF"
type input "CUH WTF"
click at [1046, 372] on button "Search" at bounding box center [1008, 359] width 76 height 25
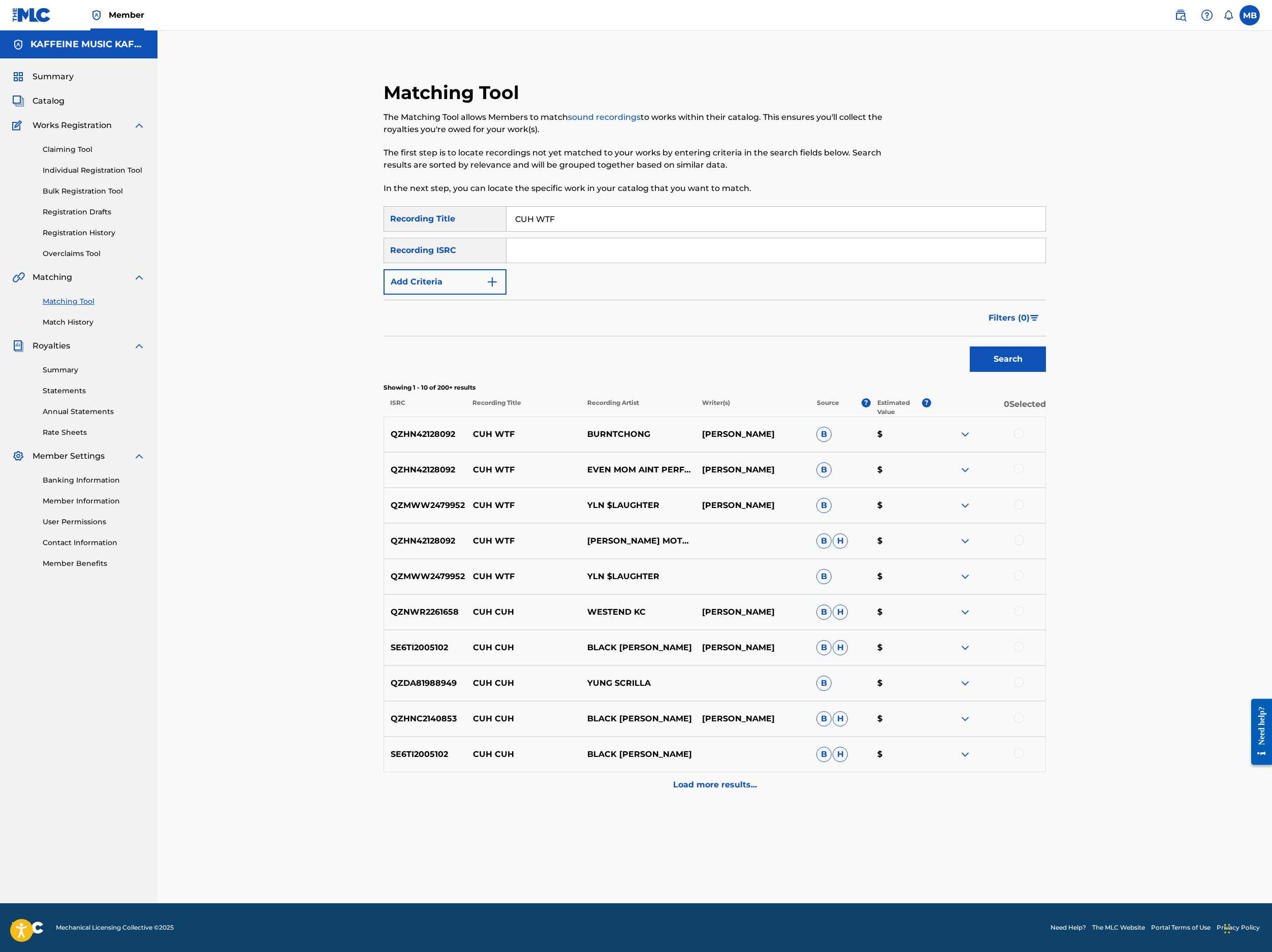
scroll to position [316, 0]
click at [1024, 428] on div at bounding box center [1020, 433] width 10 height 10
click at [1024, 464] on div at bounding box center [1020, 469] width 10 height 10
click at [770, 814] on button "Match 2 Groups" at bounding box center [714, 869] width 113 height 25
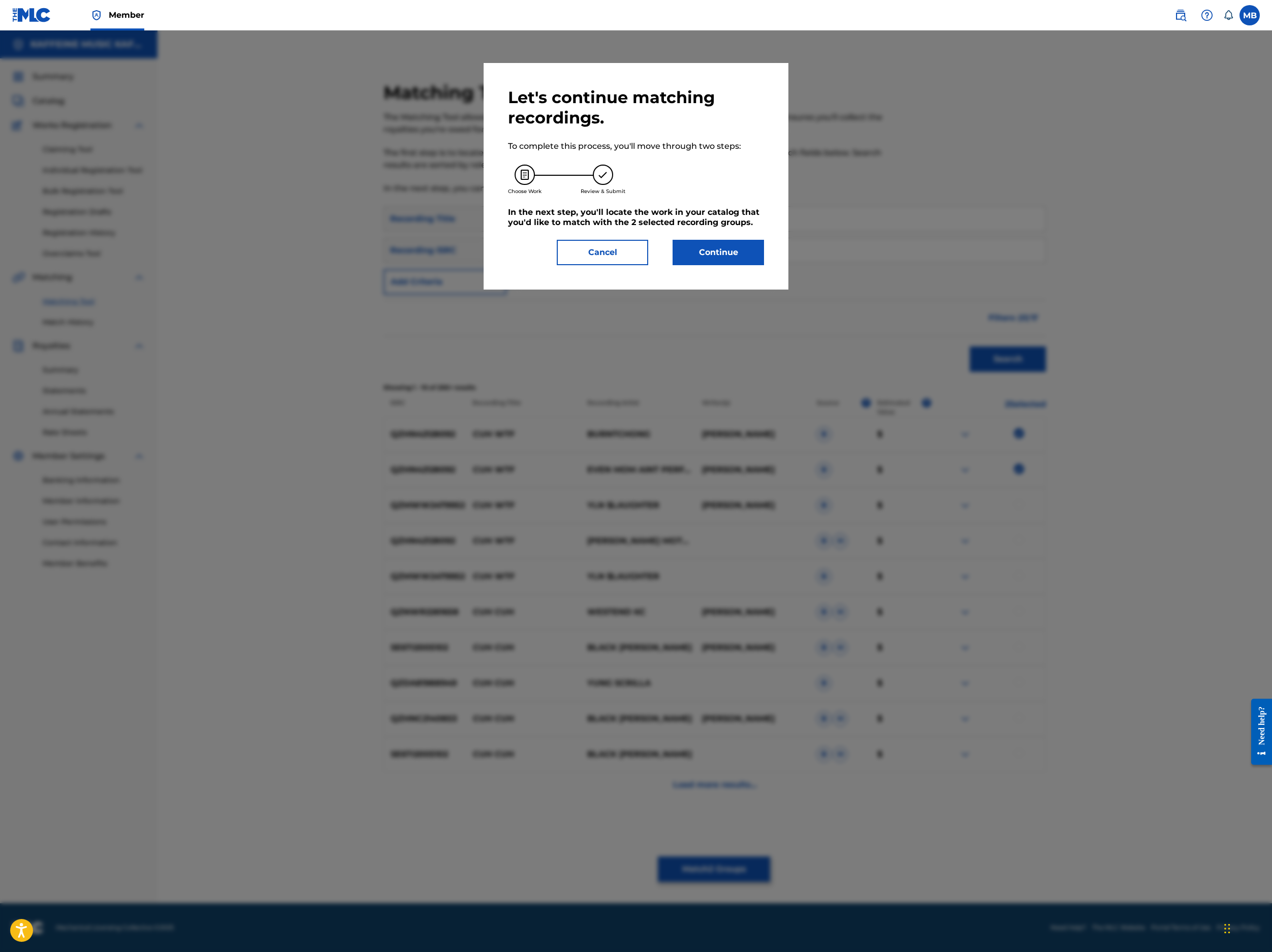
click at [764, 265] on button "Continue" at bounding box center [719, 252] width 92 height 25
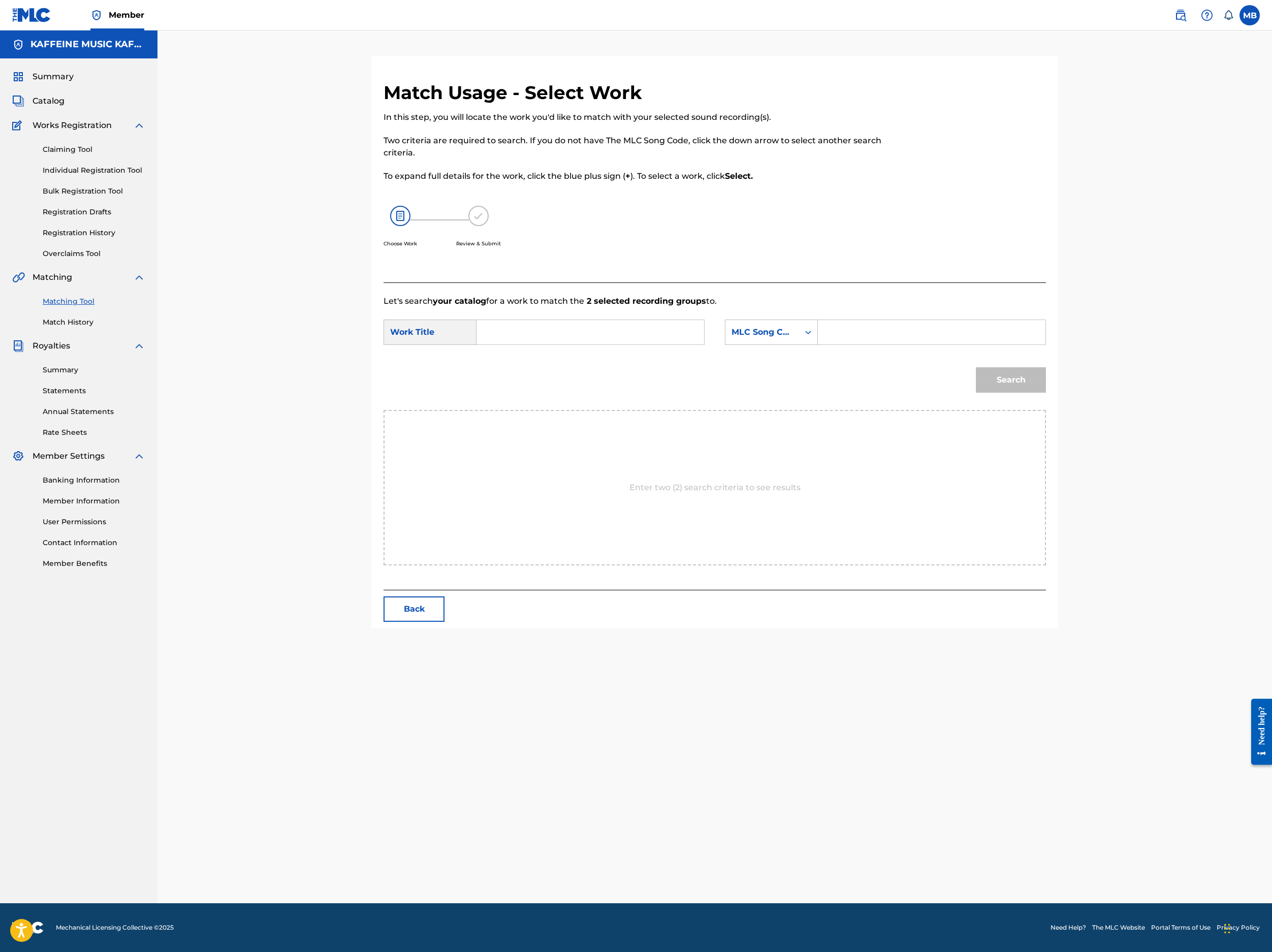
click at [695, 344] on input "Search Form" at bounding box center [590, 332] width 210 height 24
paste input "CUH WTF"
type input "CUH WTF"
click at [1011, 344] on input "Search Form" at bounding box center [931, 332] width 210 height 24
paste input "CL05Q8"
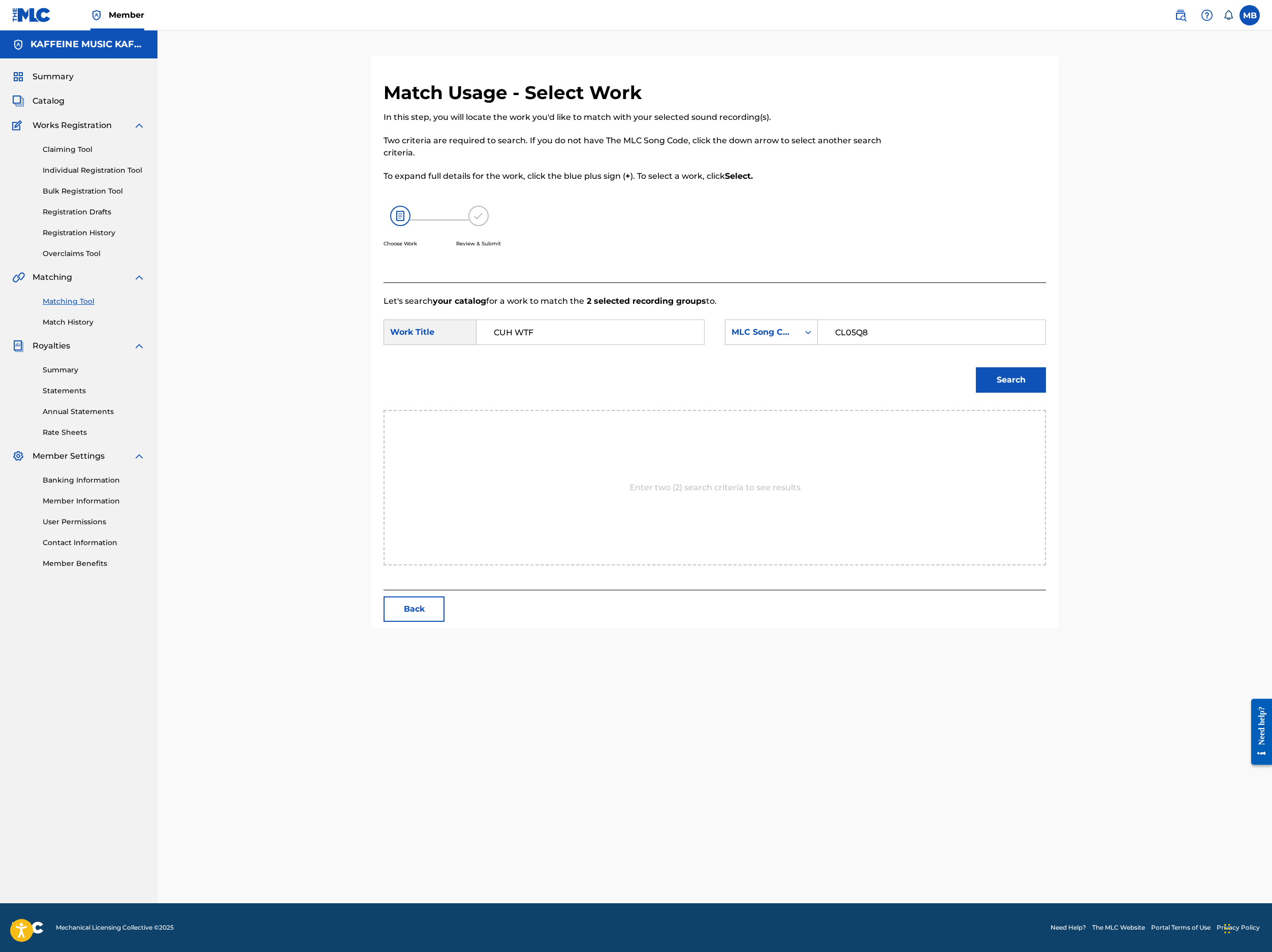
type input "CL05Q8"
click at [1046, 392] on button "Search" at bounding box center [1011, 380] width 70 height 25
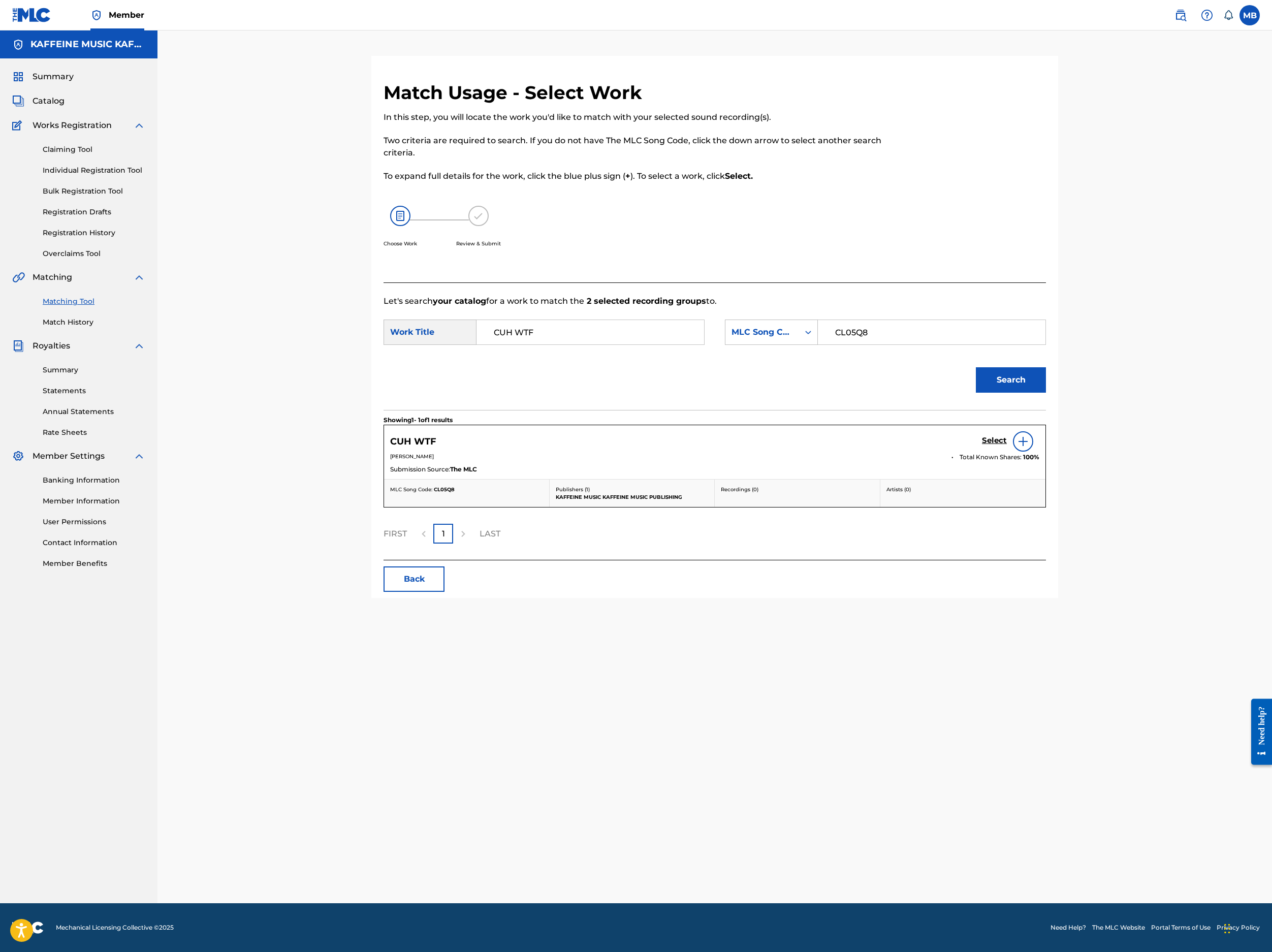
click at [1007, 447] on link "Select" at bounding box center [994, 441] width 25 height 11
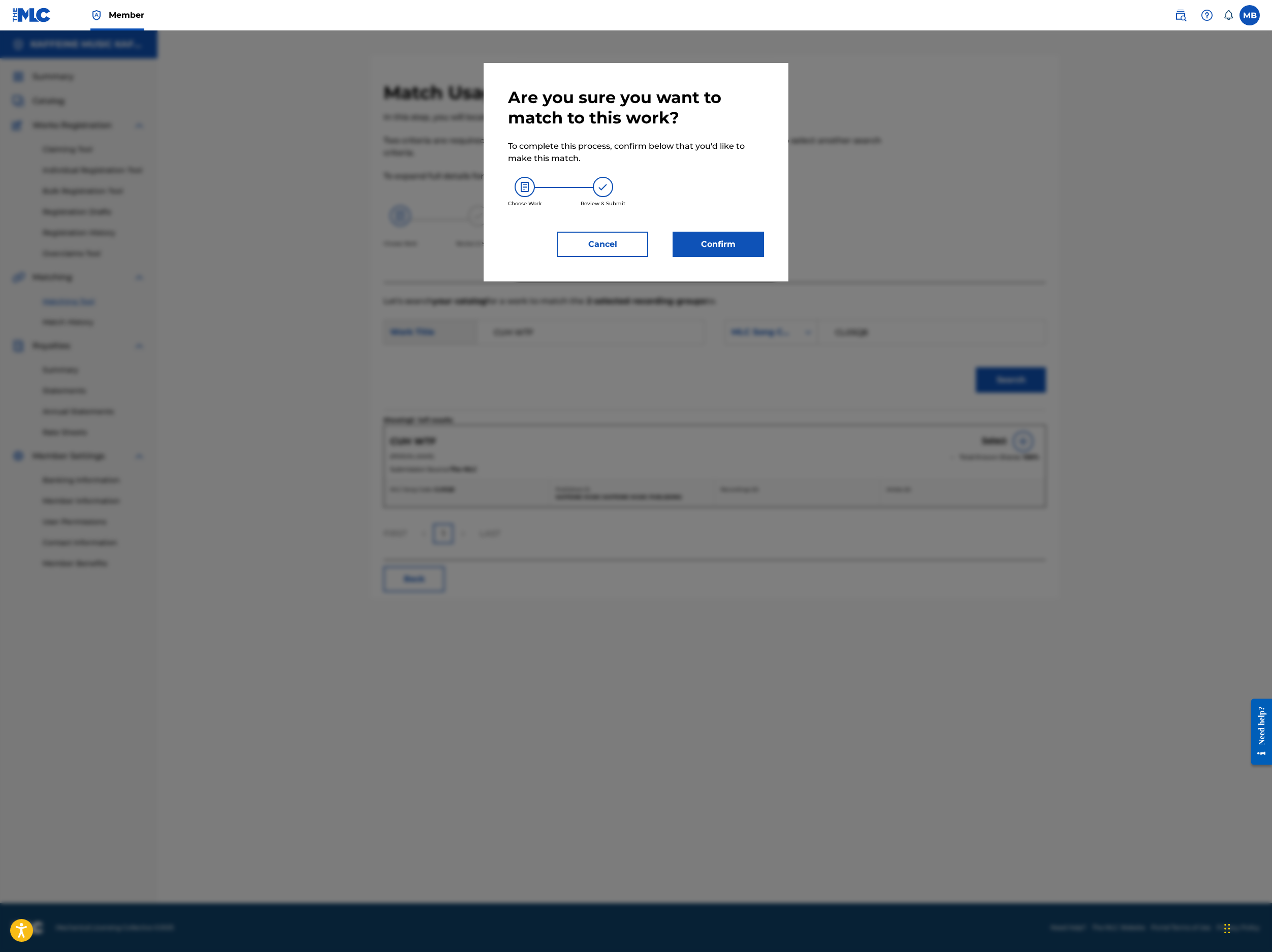
click at [764, 257] on div "Are you sure you want to match to this work? To complete this process, confirm …" at bounding box center [636, 172] width 256 height 170
click at [764, 257] on button "Confirm" at bounding box center [719, 244] width 92 height 25
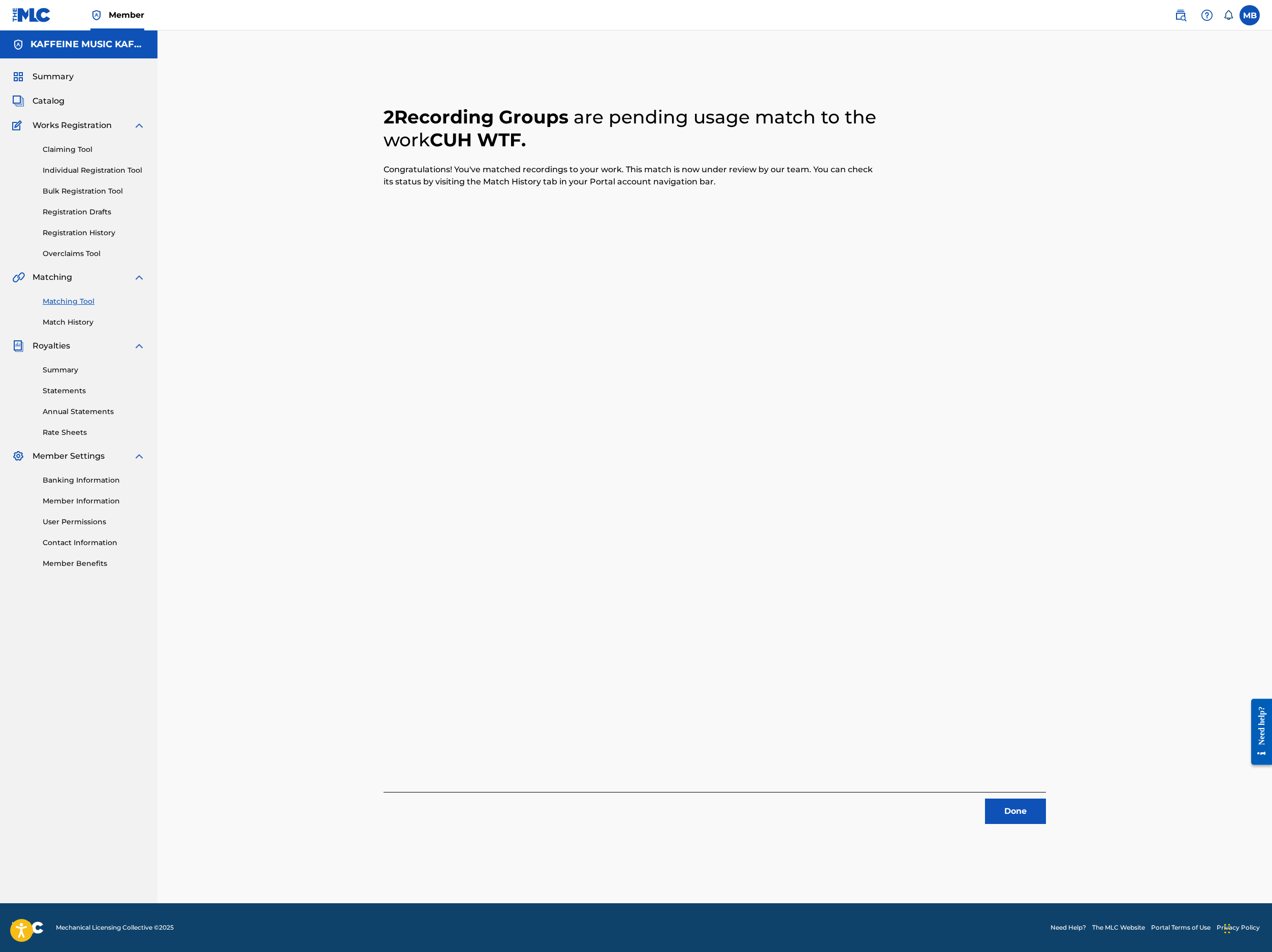
click at [1046, 799] on button "Done" at bounding box center [1016, 811] width 61 height 25
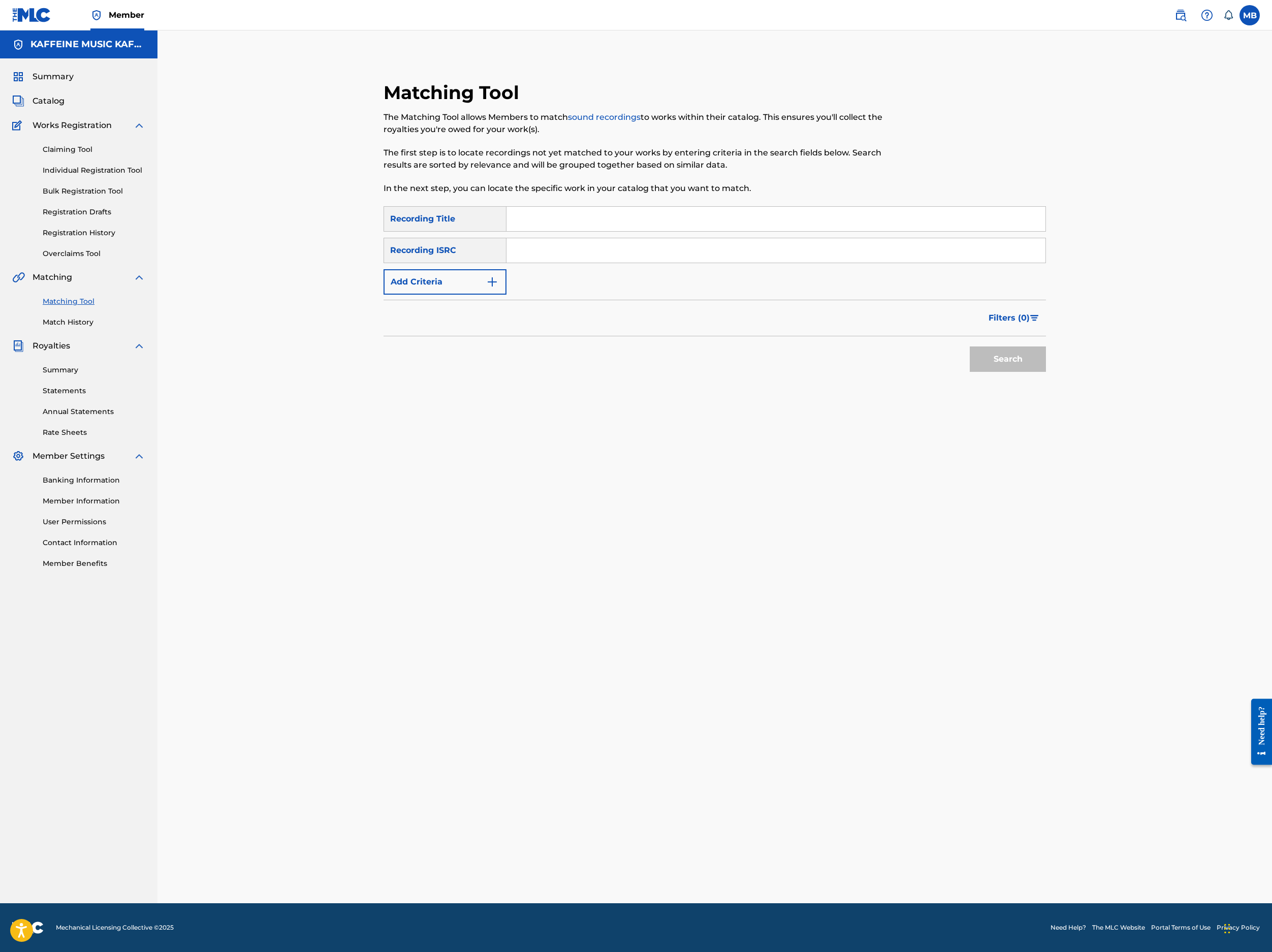
click at [608, 231] on input "Search Form" at bounding box center [776, 218] width 539 height 24
paste input "DISAPPOINTMENT."
type input "DISAPPOINTMENT."
click at [736, 263] on input "Search Form" at bounding box center [776, 250] width 539 height 24
click at [474, 295] on button "Add Criteria" at bounding box center [445, 282] width 123 height 25
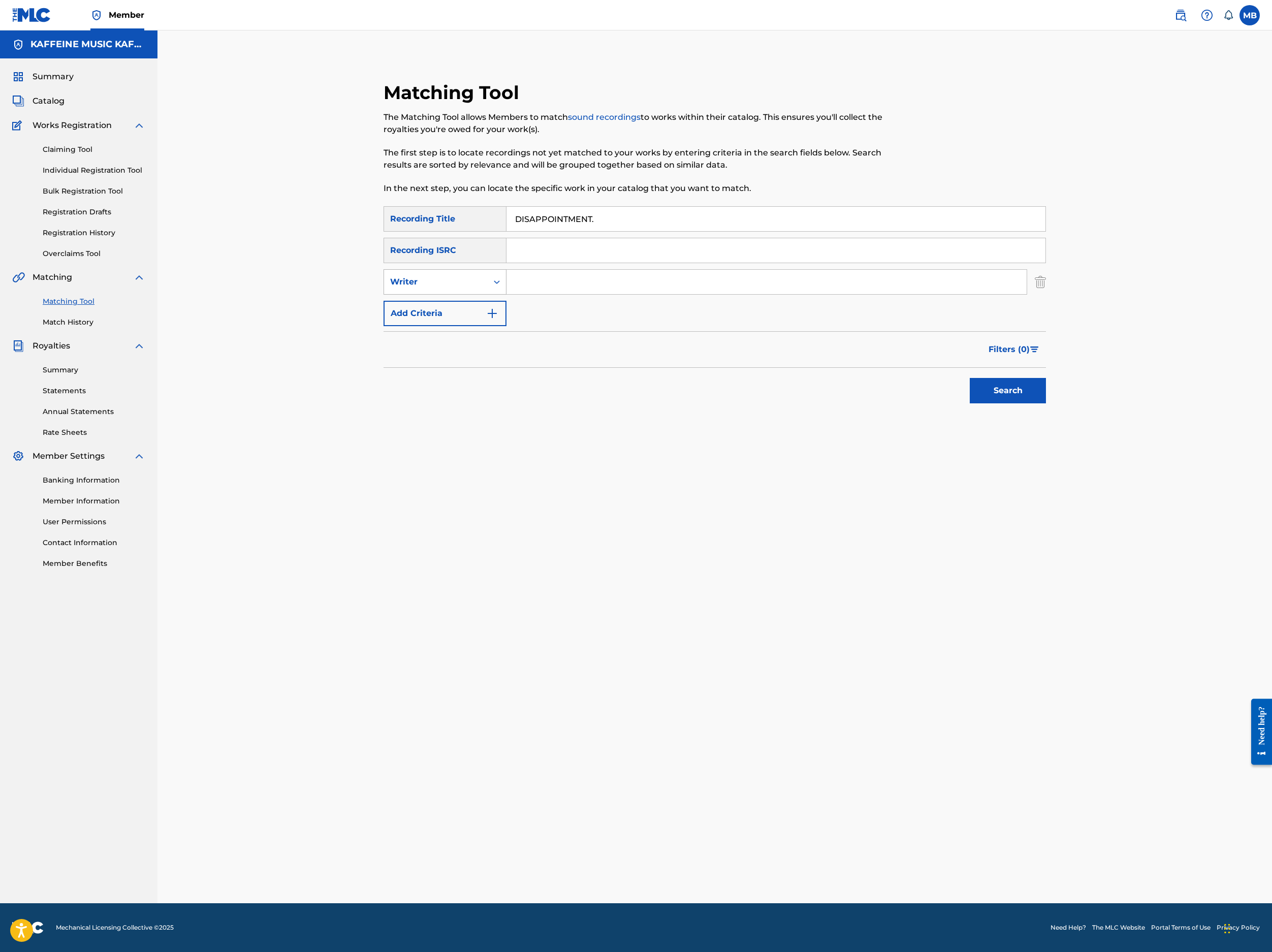
click at [506, 291] on div "Search Form" at bounding box center [497, 281] width 19 height 19
click at [384, 320] on div "Recording Artist" at bounding box center [445, 307] width 122 height 25
click at [601, 294] on input "Search Form" at bounding box center [766, 281] width 520 height 24
click at [1046, 403] on button "Search" at bounding box center [1008, 391] width 76 height 25
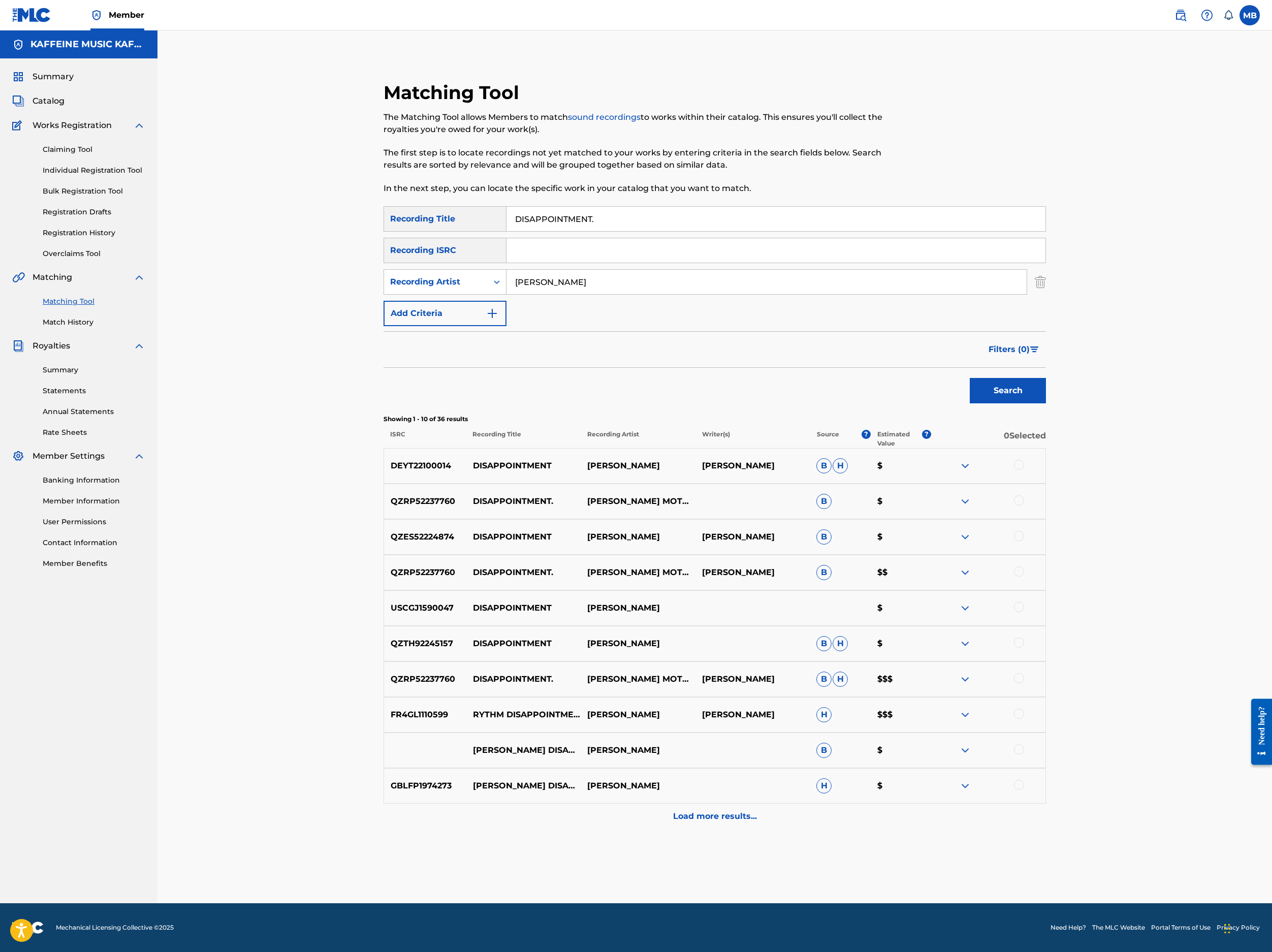
scroll to position [155, 0]
type input "[PERSON_NAME] Motorcycle"
click at [1046, 403] on button "Search" at bounding box center [1008, 391] width 76 height 25
click at [1045, 543] on div at bounding box center [988, 537] width 114 height 12
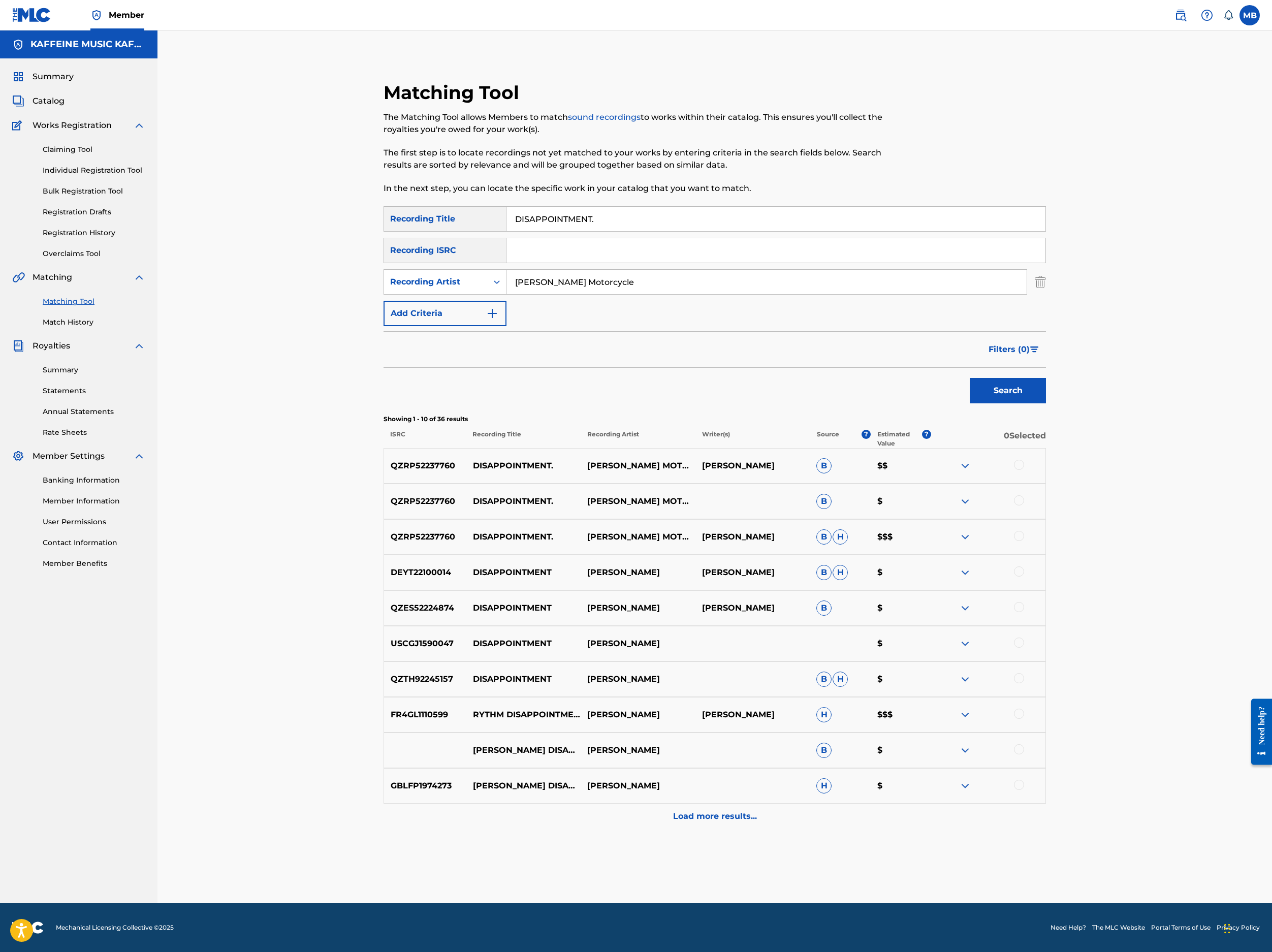
click at [1024, 541] on div at bounding box center [1020, 536] width 10 height 10
click at [1024, 506] on div at bounding box center [1020, 500] width 10 height 10
drag, startPoint x: 1194, startPoint y: 485, endPoint x: 1193, endPoint y: 513, distance: 28.0
click at [1046, 483] on div "QZRP52237760 DISAPPOINTMENT. MICHAEL MOTORCYCLE MICHAEL BERNARDINO B $$" at bounding box center [714, 466] width 663 height 36
click at [1045, 472] on div at bounding box center [988, 466] width 114 height 12
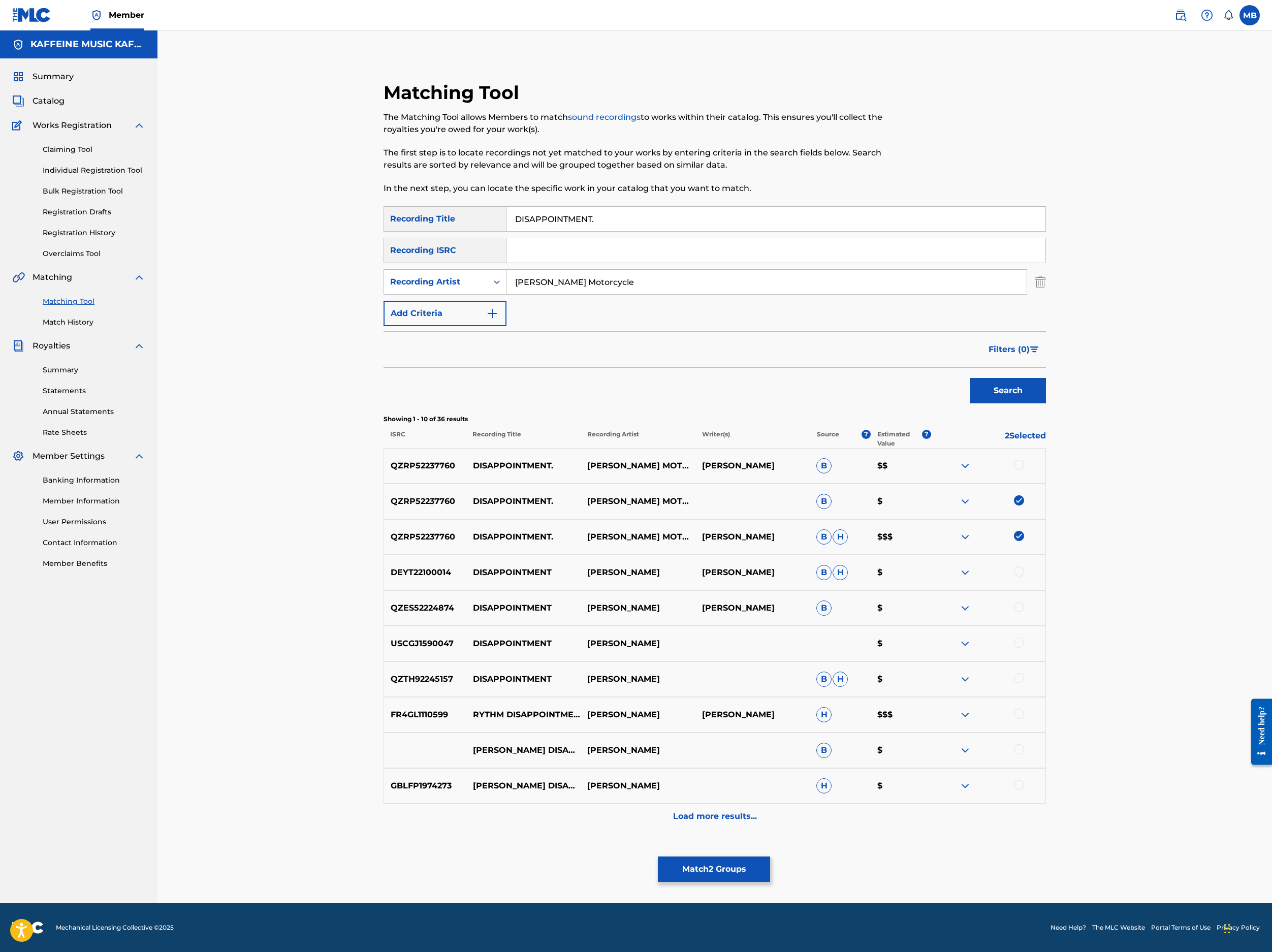
click at [1024, 470] on div at bounding box center [1020, 465] width 10 height 10
click at [770, 814] on button "Match 3 Groups" at bounding box center [714, 869] width 113 height 25
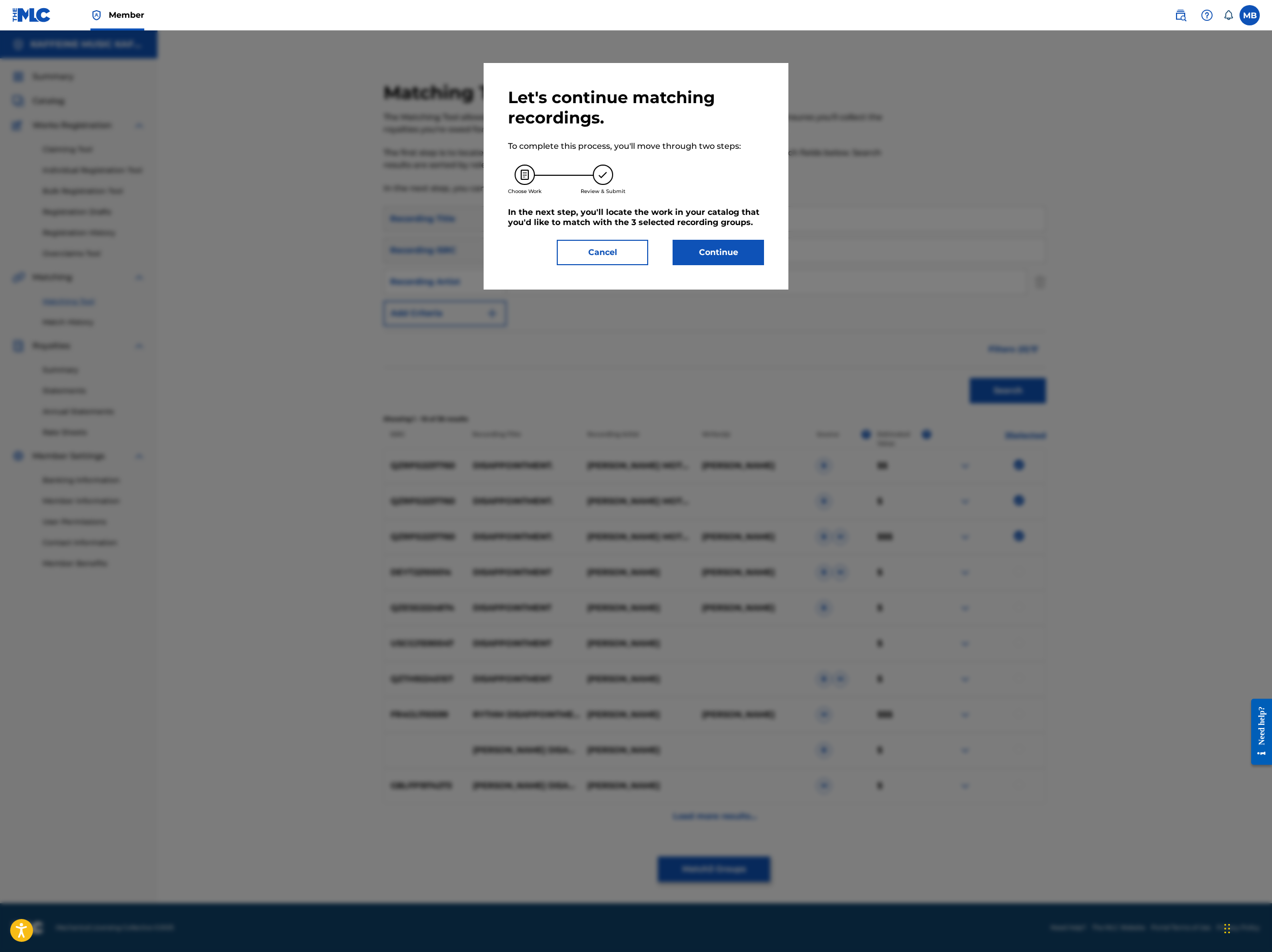
click at [703, 265] on button "Continue" at bounding box center [719, 252] width 92 height 25
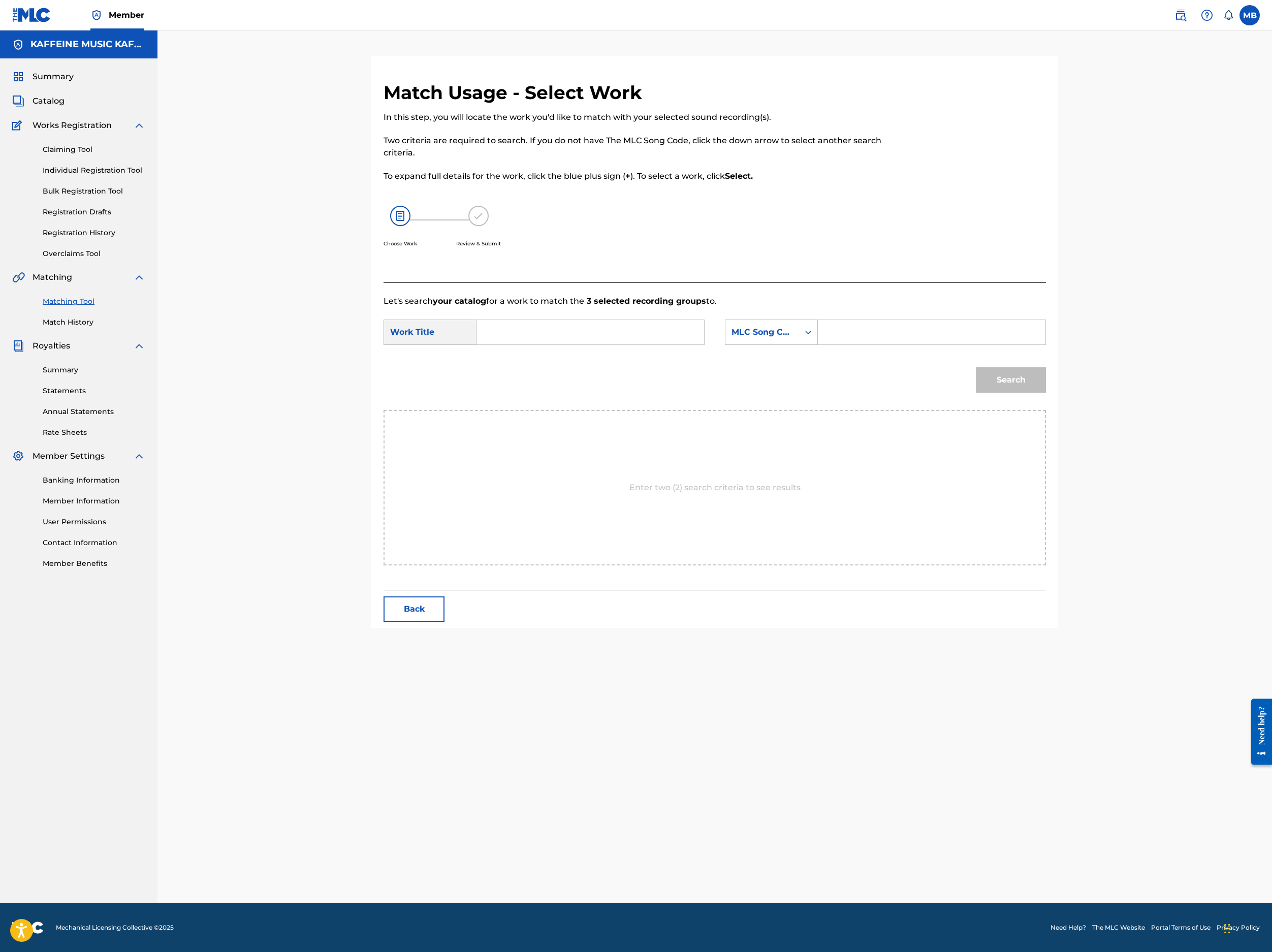
click at [695, 344] on input "Search Form" at bounding box center [590, 332] width 210 height 24
paste input "FARE KO"
type input "FARE KO"
click at [889, 410] on form "SearchWithCriteriace3ec300-0d21-49f7-b8d1-65a9625a6013 Work Title FARE KO fare …" at bounding box center [714, 358] width 663 height 103
click at [553, 344] on input "FARE KO" at bounding box center [590, 332] width 210 height 24
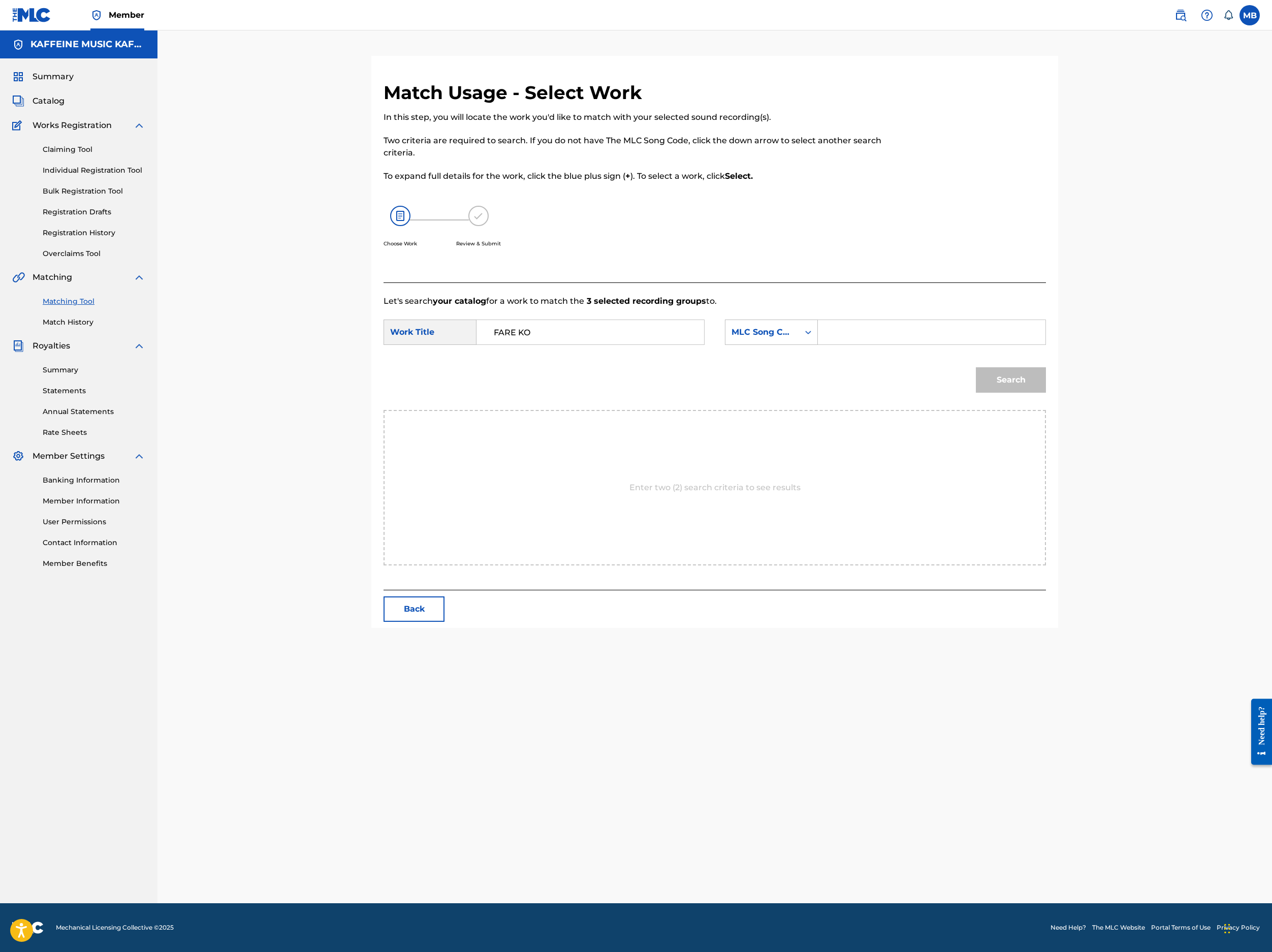
click at [552, 344] on input "FARE KO" at bounding box center [590, 332] width 210 height 24
paste input "DISAPPOINTMENT."
type input "DISAPPOINTMENT."
click at [1037, 344] on input "Search Form" at bounding box center [931, 332] width 210 height 24
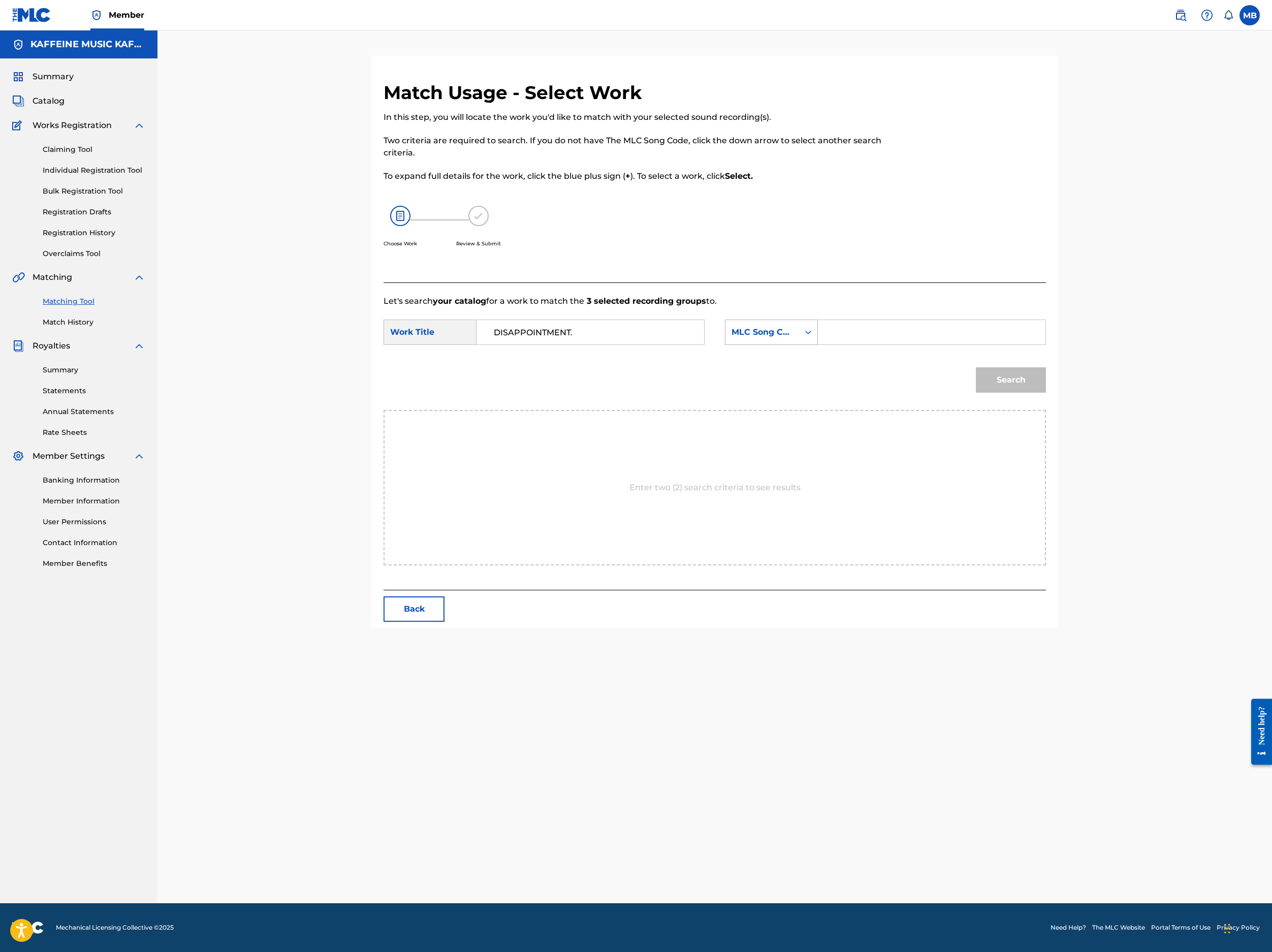
drag, startPoint x: 922, startPoint y: 431, endPoint x: 924, endPoint y: 454, distance: 23.1
click at [799, 342] on div "MLC Song Code" at bounding box center [762, 332] width 73 height 19
drag, startPoint x: 922, startPoint y: 483, endPoint x: 946, endPoint y: 469, distance: 27.8
click at [817, 409] on div "Publisher Name" at bounding box center [771, 396] width 92 height 25
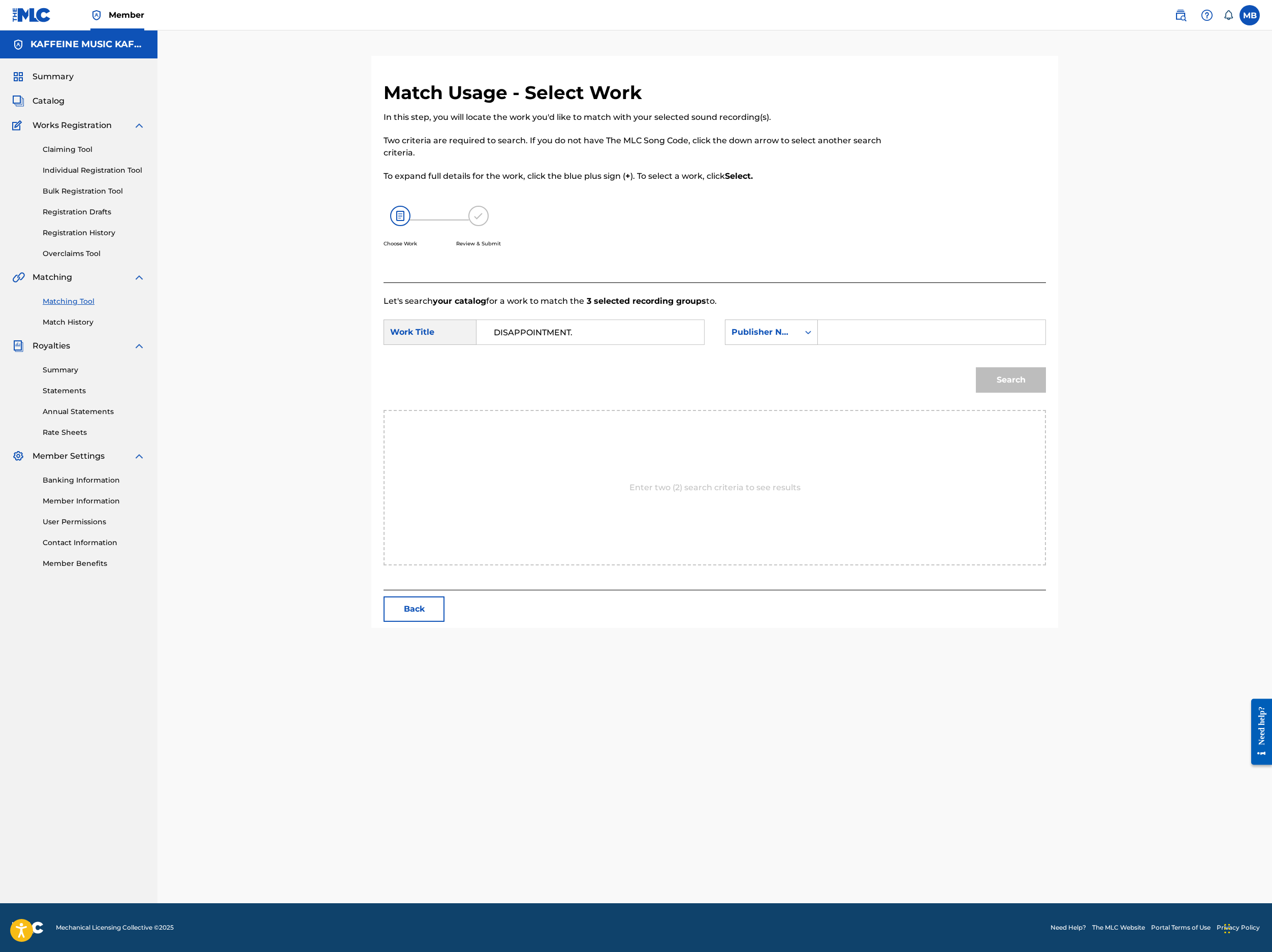
click at [1006, 344] on input "Search Form" at bounding box center [931, 332] width 210 height 24
type input "kaff"
click at [1046, 392] on button "Search" at bounding box center [1011, 380] width 70 height 25
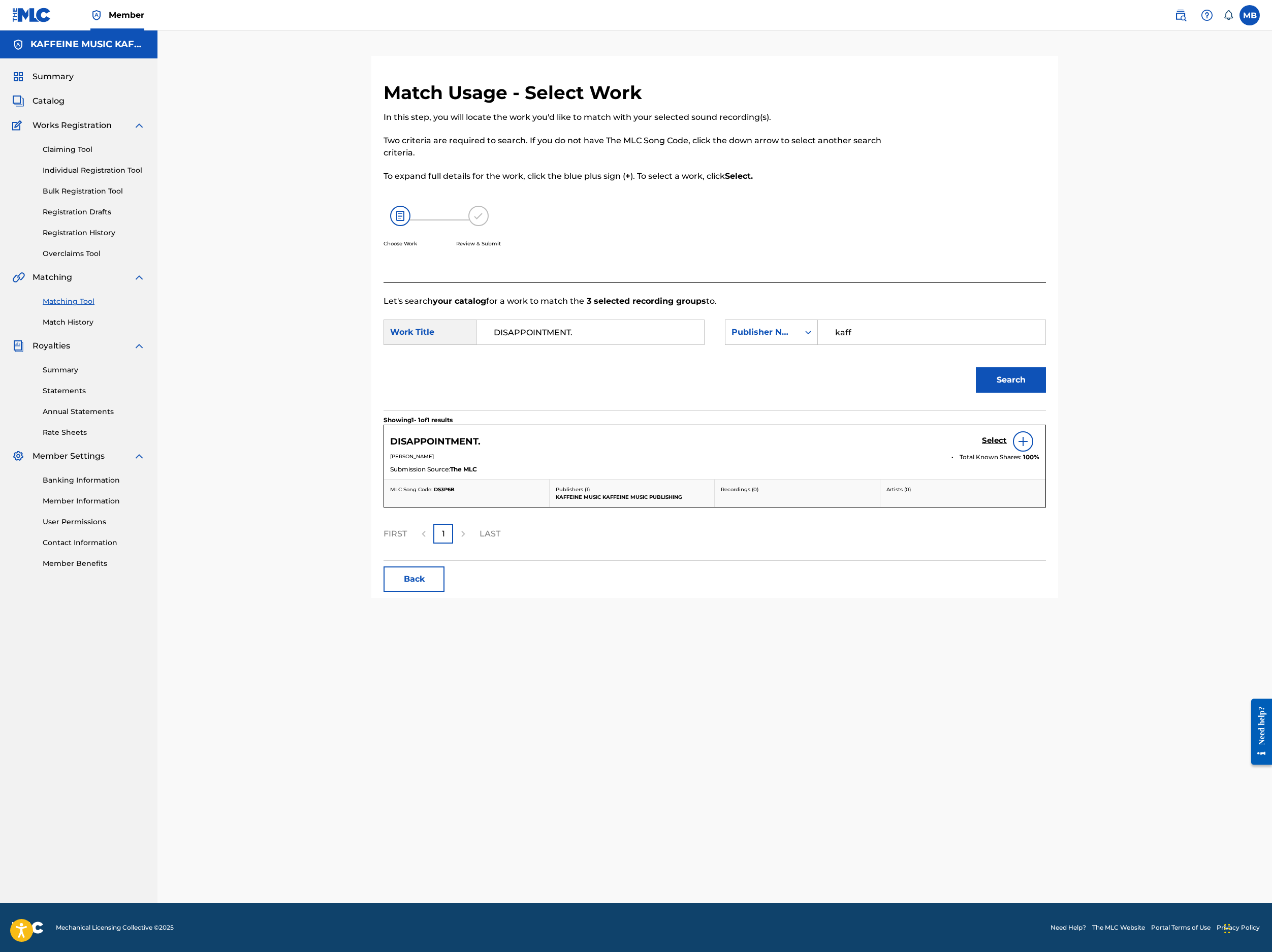
click at [1007, 446] on h5 "Select" at bounding box center [994, 440] width 25 height 10
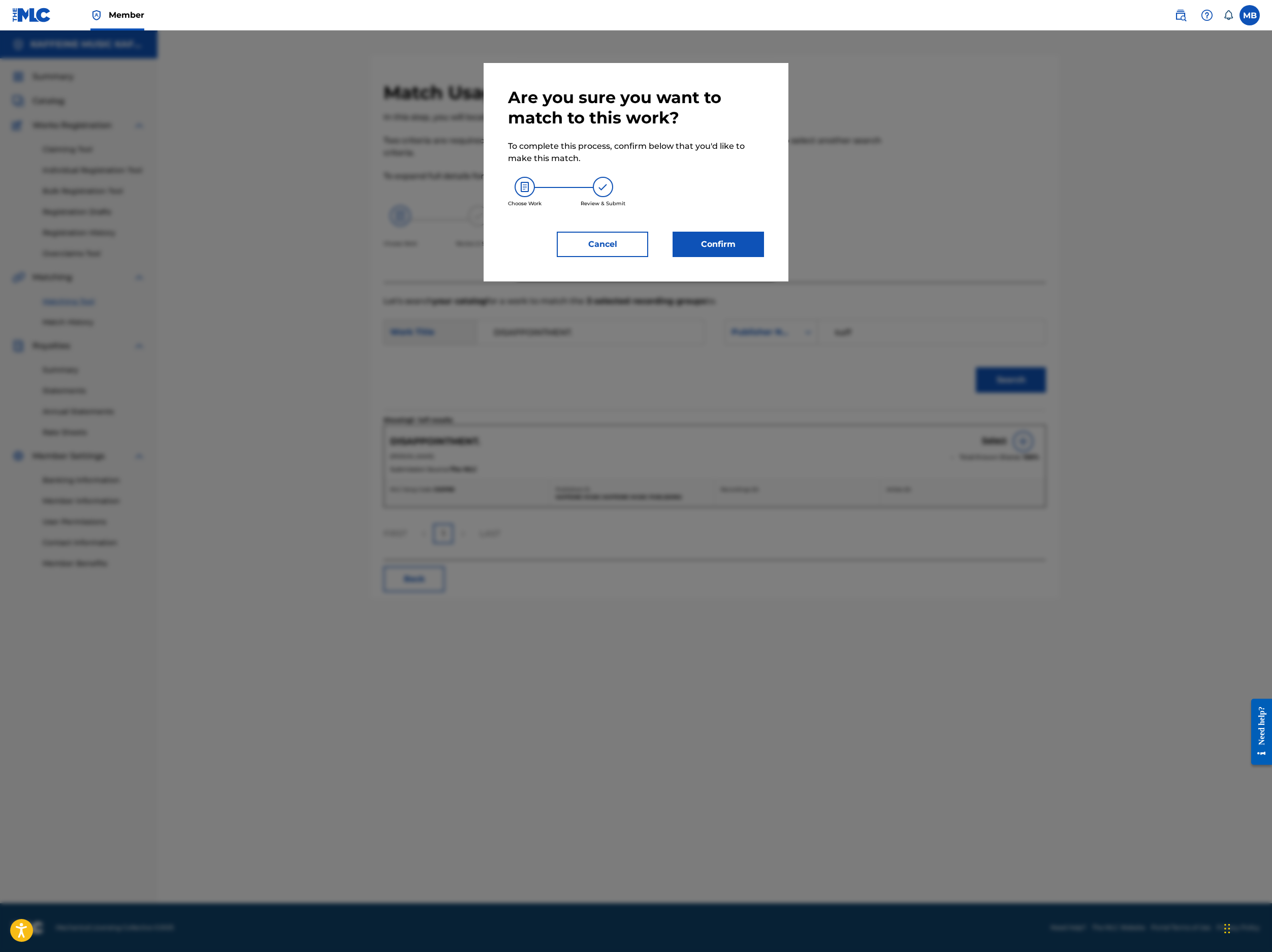
click at [764, 257] on button "Confirm" at bounding box center [719, 244] width 92 height 25
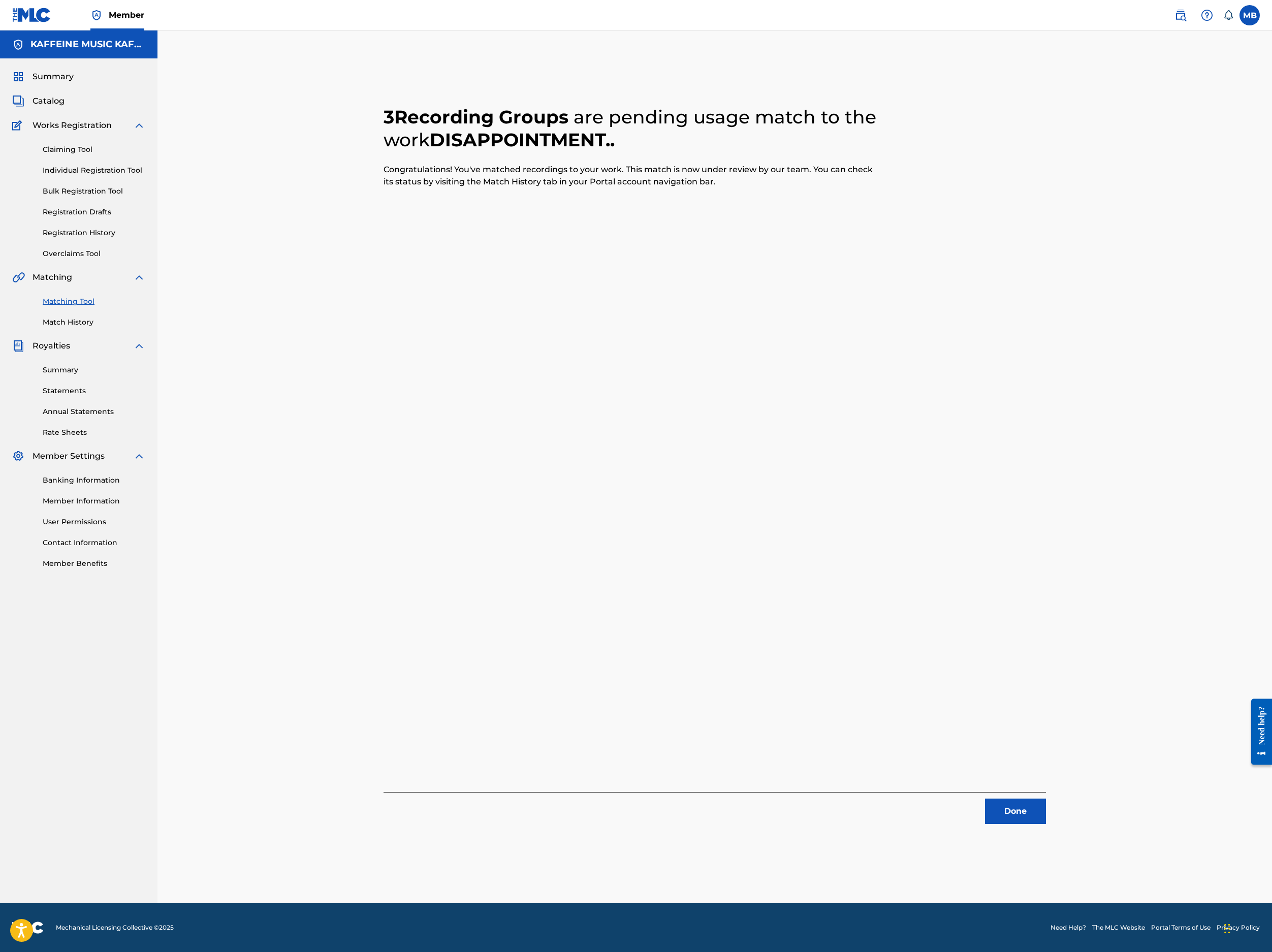
click at [1046, 799] on button "Done" at bounding box center [1016, 811] width 61 height 25
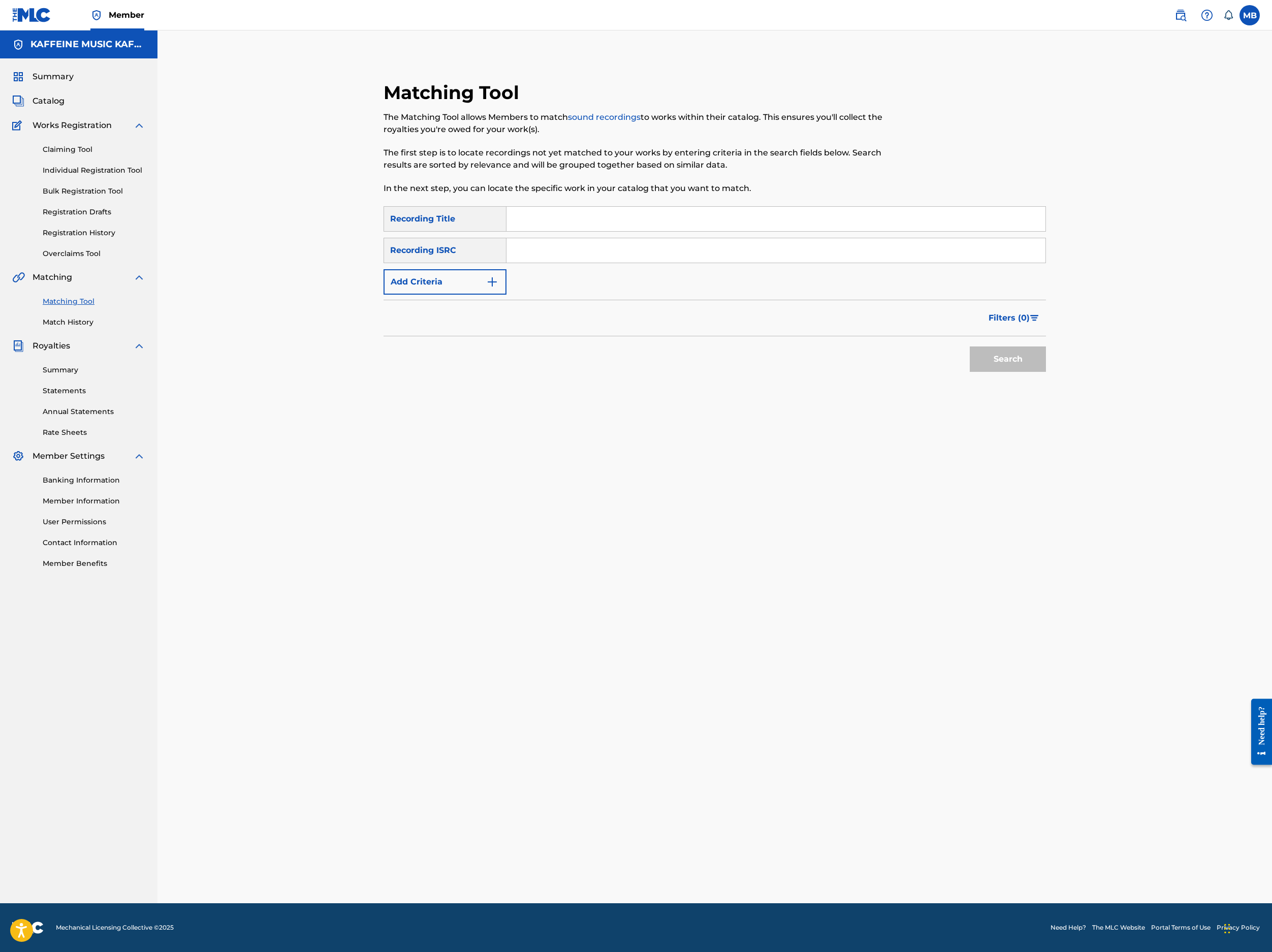
click at [634, 231] on input "Search Form" at bounding box center [776, 218] width 539 height 24
click at [637, 231] on input "Search Form" at bounding box center [776, 218] width 539 height 24
paste input "FARE KO"
type input "FARE KO"
click at [485, 295] on button "Add Criteria" at bounding box center [445, 282] width 123 height 25
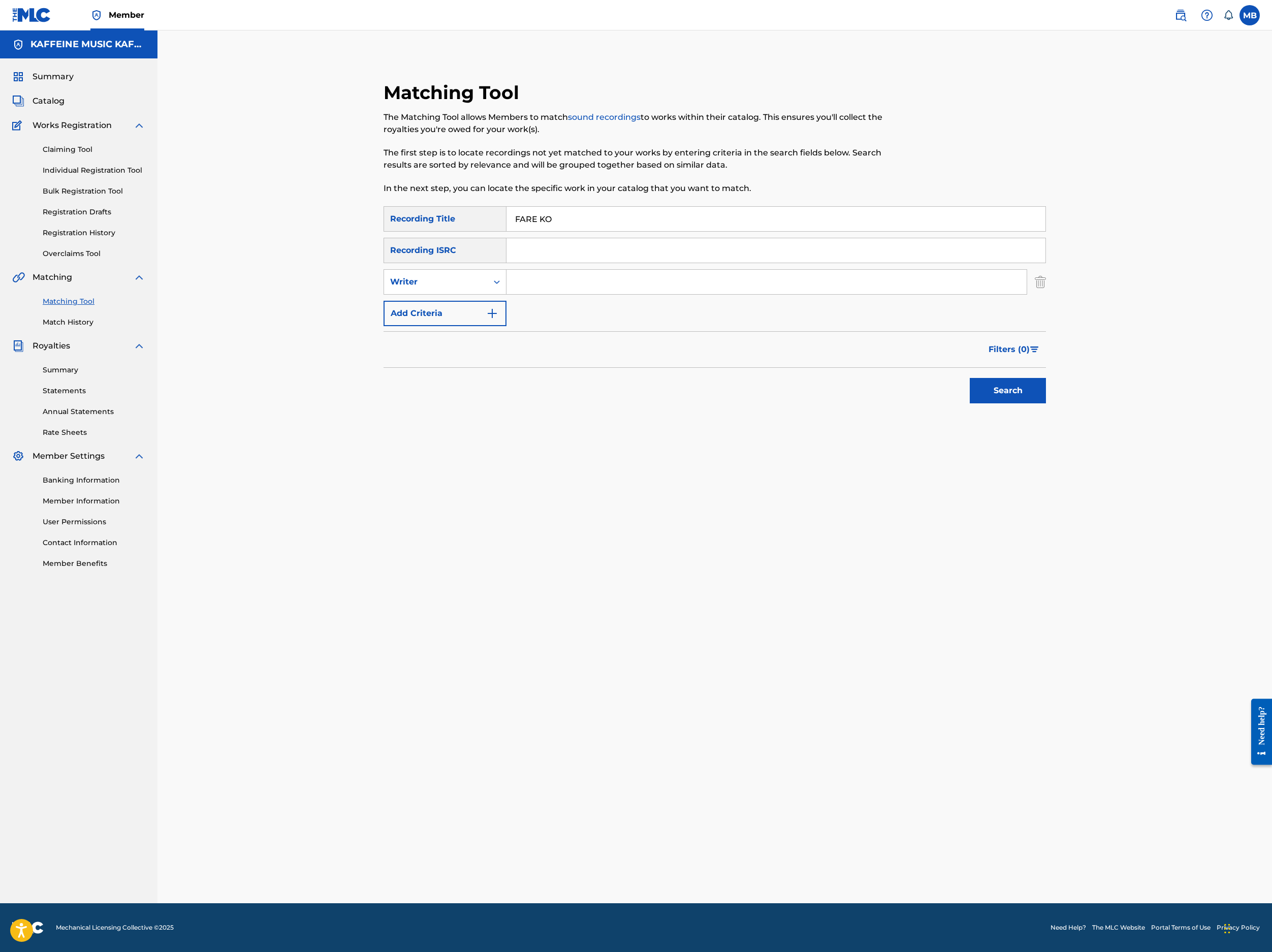
click at [482, 288] on div "Writer" at bounding box center [436, 282] width 92 height 12
click at [493, 320] on div "Recording Artist" at bounding box center [445, 307] width 122 height 25
click at [609, 294] on input "Search Form" at bounding box center [766, 281] width 520 height 24
type input "[PERSON_NAME] Motorcycle"
click at [1046, 403] on button "Search" at bounding box center [1008, 391] width 76 height 25
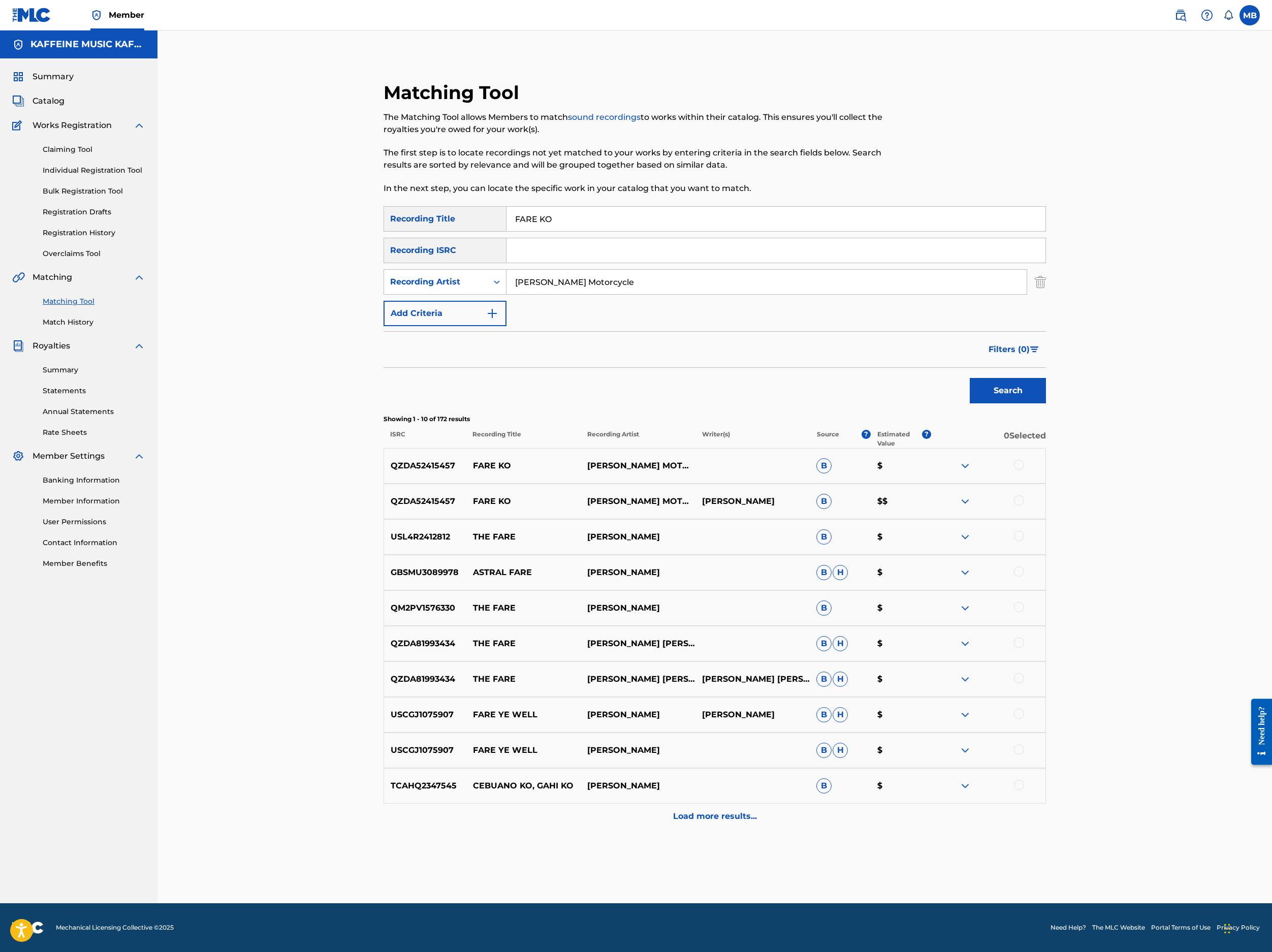
scroll to position [276, 0]
click at [1024, 506] on div at bounding box center [1020, 500] width 10 height 10
click at [1024, 470] on div at bounding box center [1020, 465] width 10 height 10
click at [770, 814] on button "Match 2 Groups" at bounding box center [714, 869] width 113 height 25
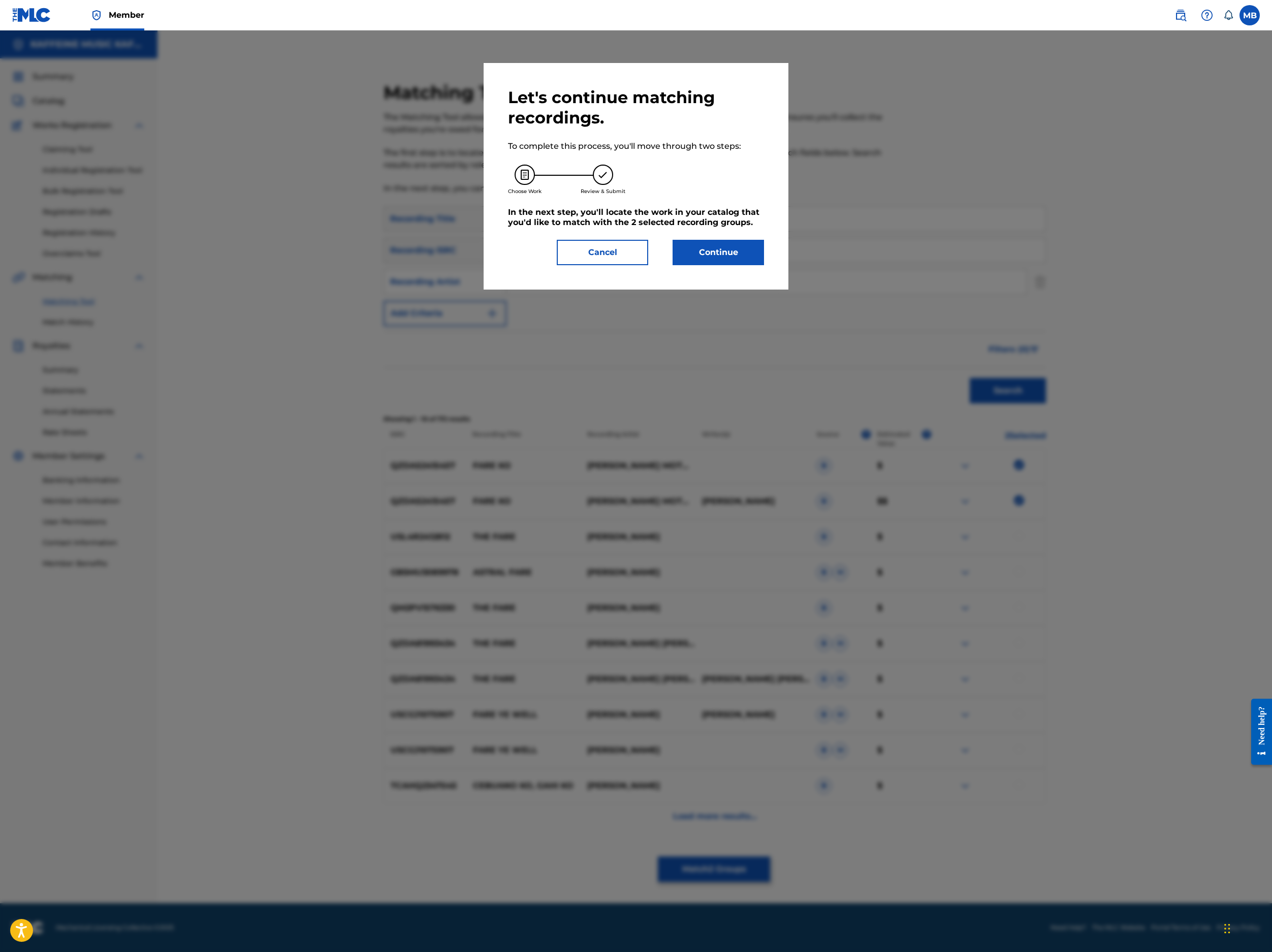
click at [728, 265] on button "Continue" at bounding box center [719, 252] width 92 height 25
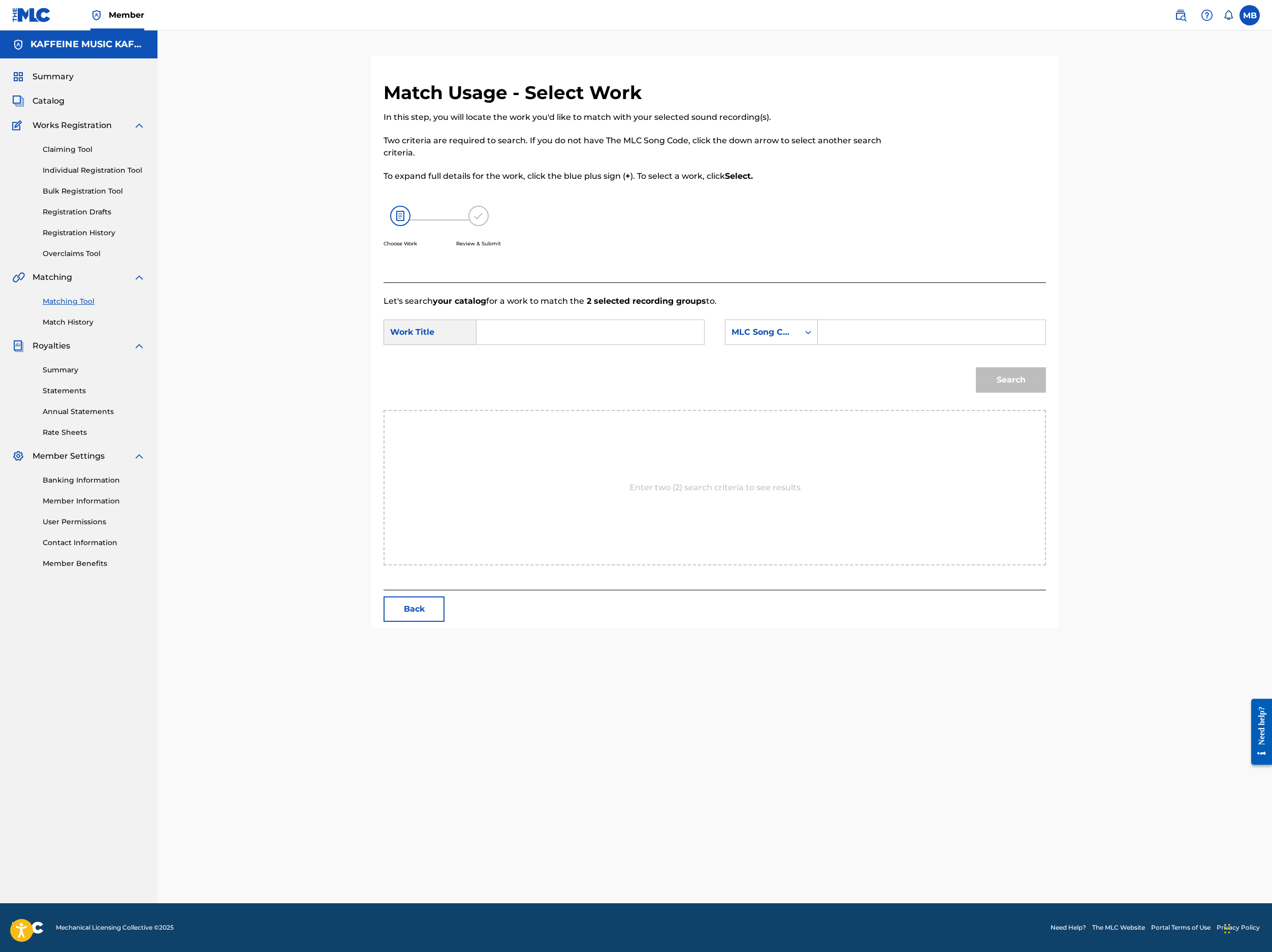
scroll to position [80, 0]
click at [628, 344] on input "Search Form" at bounding box center [590, 332] width 210 height 24
type input "Michael Motorc"
click at [600, 344] on input "Michael Motorc" at bounding box center [590, 332] width 210 height 24
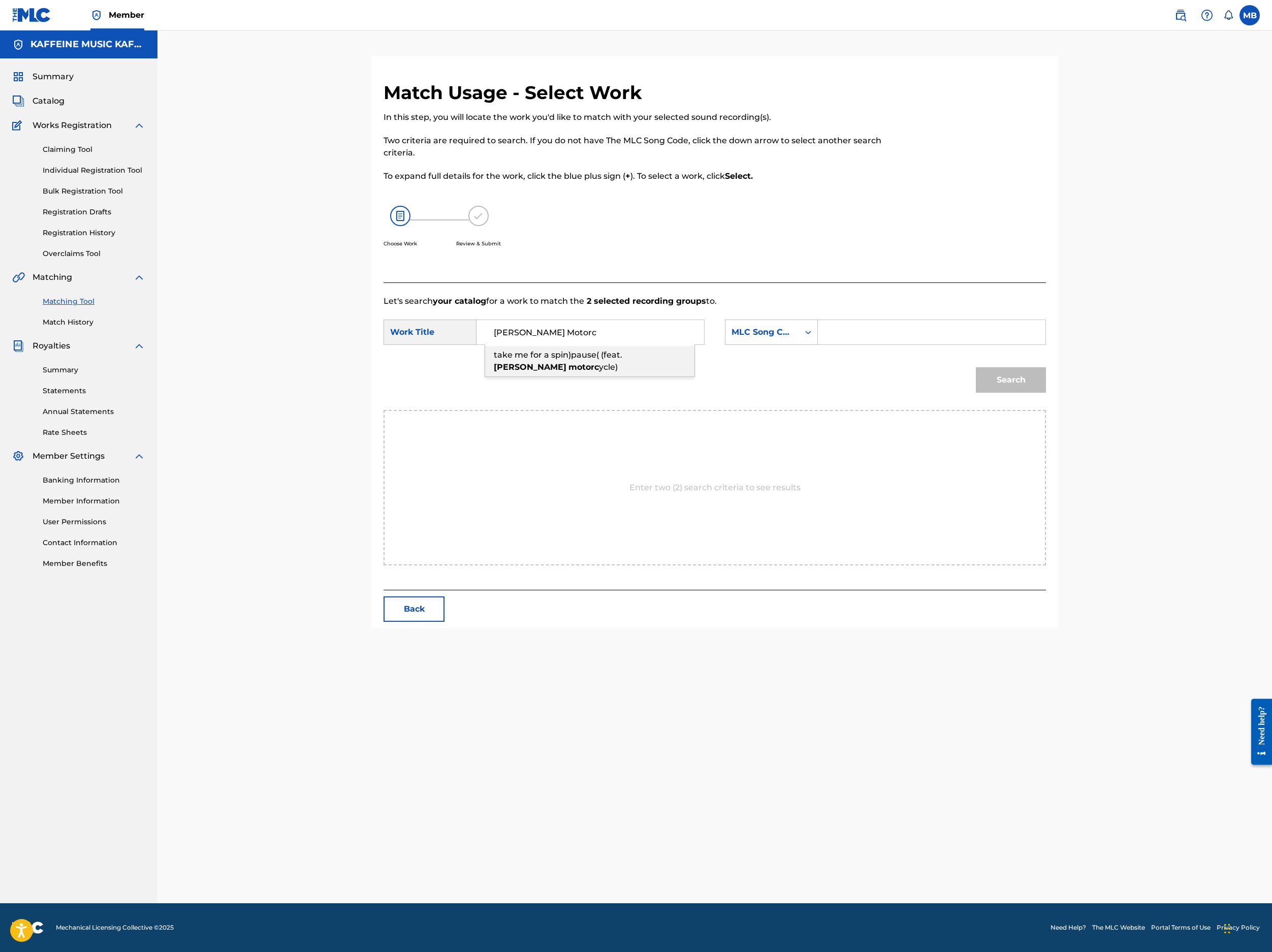
click at [600, 344] on input "Michael Motorc" at bounding box center [590, 332] width 210 height 24
click at [601, 344] on input "Michael Motorc" at bounding box center [590, 332] width 210 height 24
click at [606, 344] on input "Michael Motorc" at bounding box center [590, 332] width 210 height 24
click at [609, 344] on input "Michael Motorc" at bounding box center [590, 332] width 210 height 24
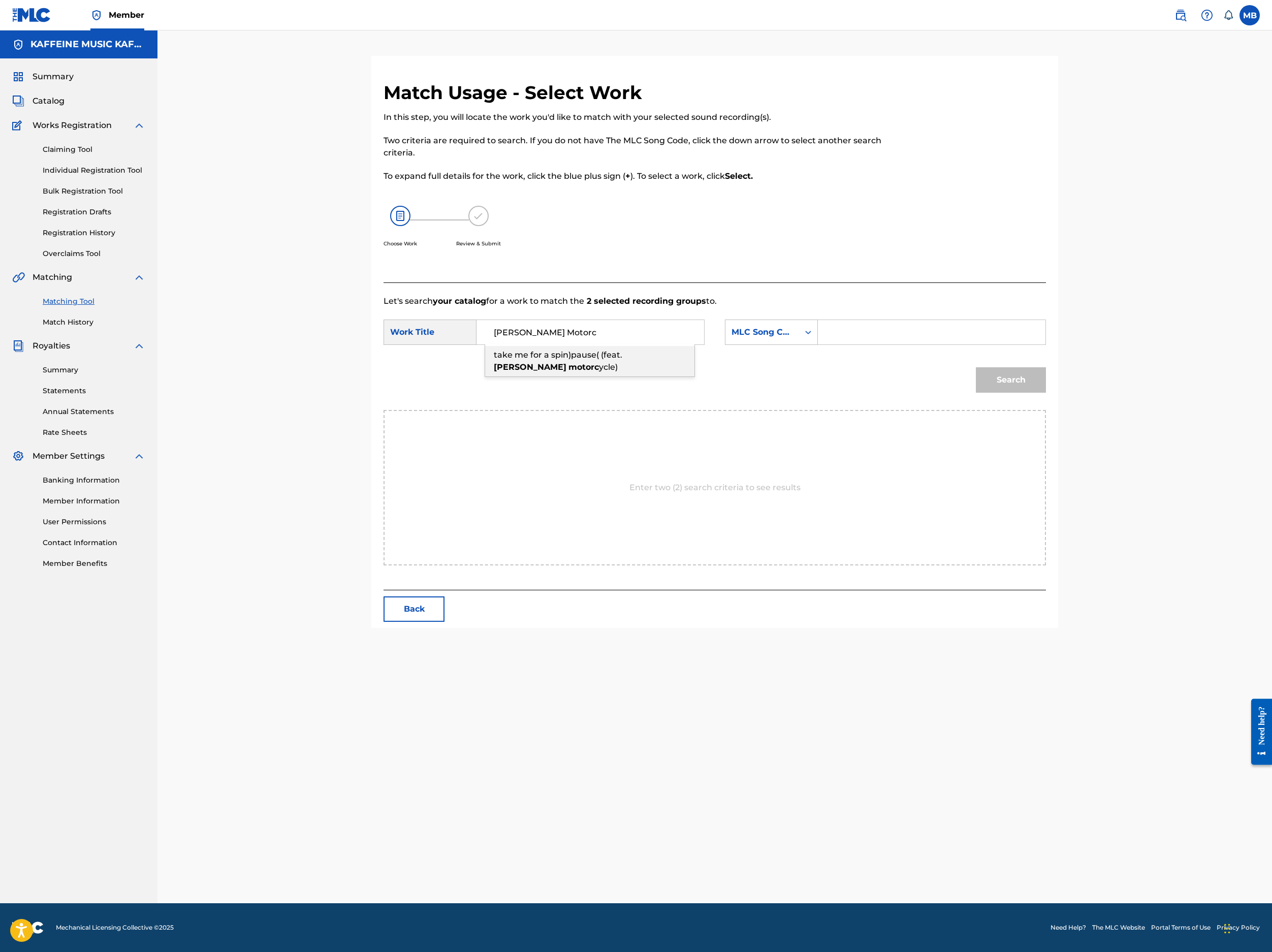
click at [608, 344] on input "Michael Motorc" at bounding box center [590, 332] width 210 height 24
type input "Michael Motorc"
type input "j"
type input "[PERSON_NAME] Motorcycle"
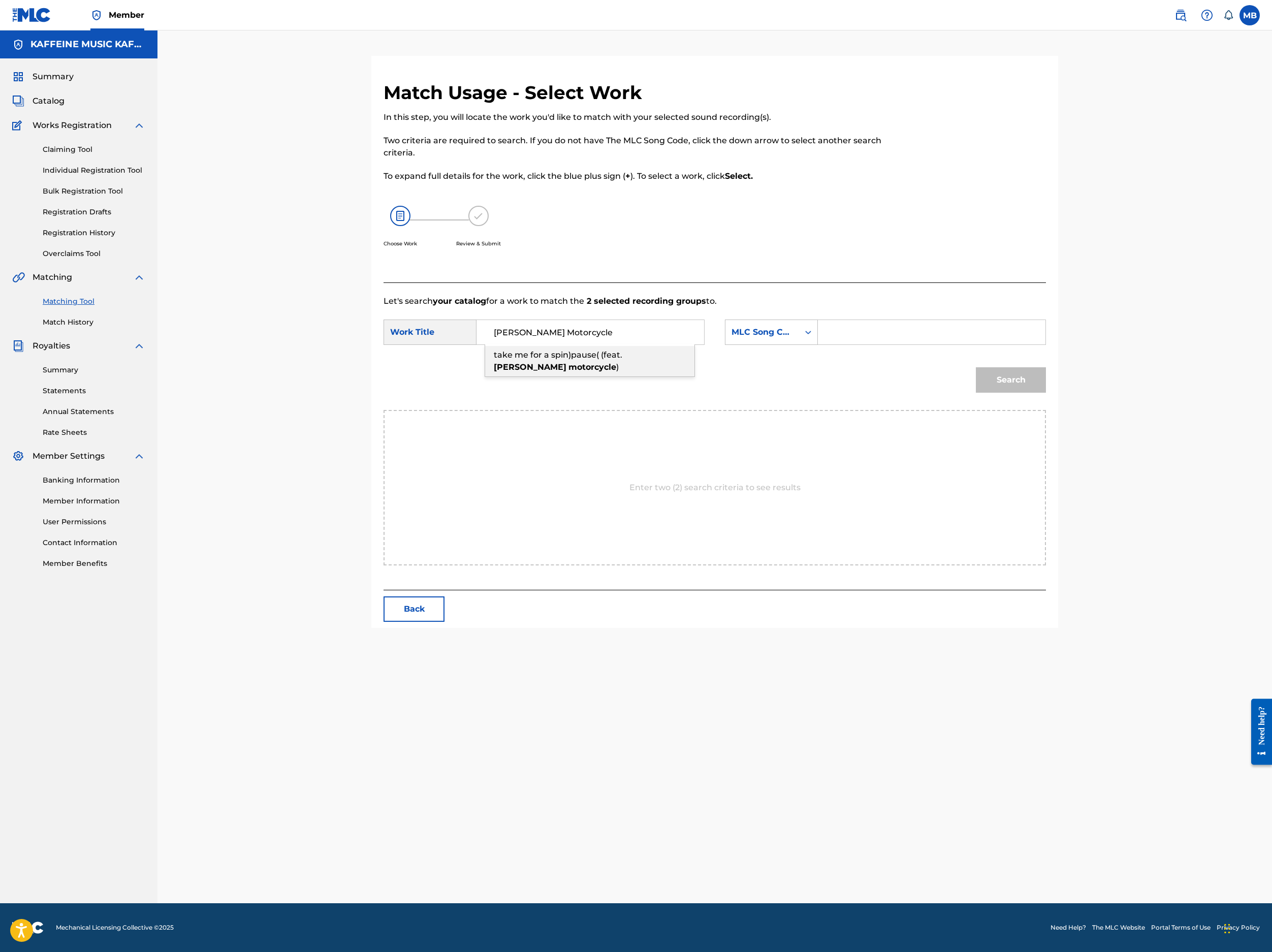
click at [616, 344] on input "[PERSON_NAME] Motorcycle" at bounding box center [590, 332] width 210 height 24
type input "[PERSON_NAME] Motorcycle"
click at [793, 338] on div "MLC Song Code" at bounding box center [762, 332] width 61 height 12
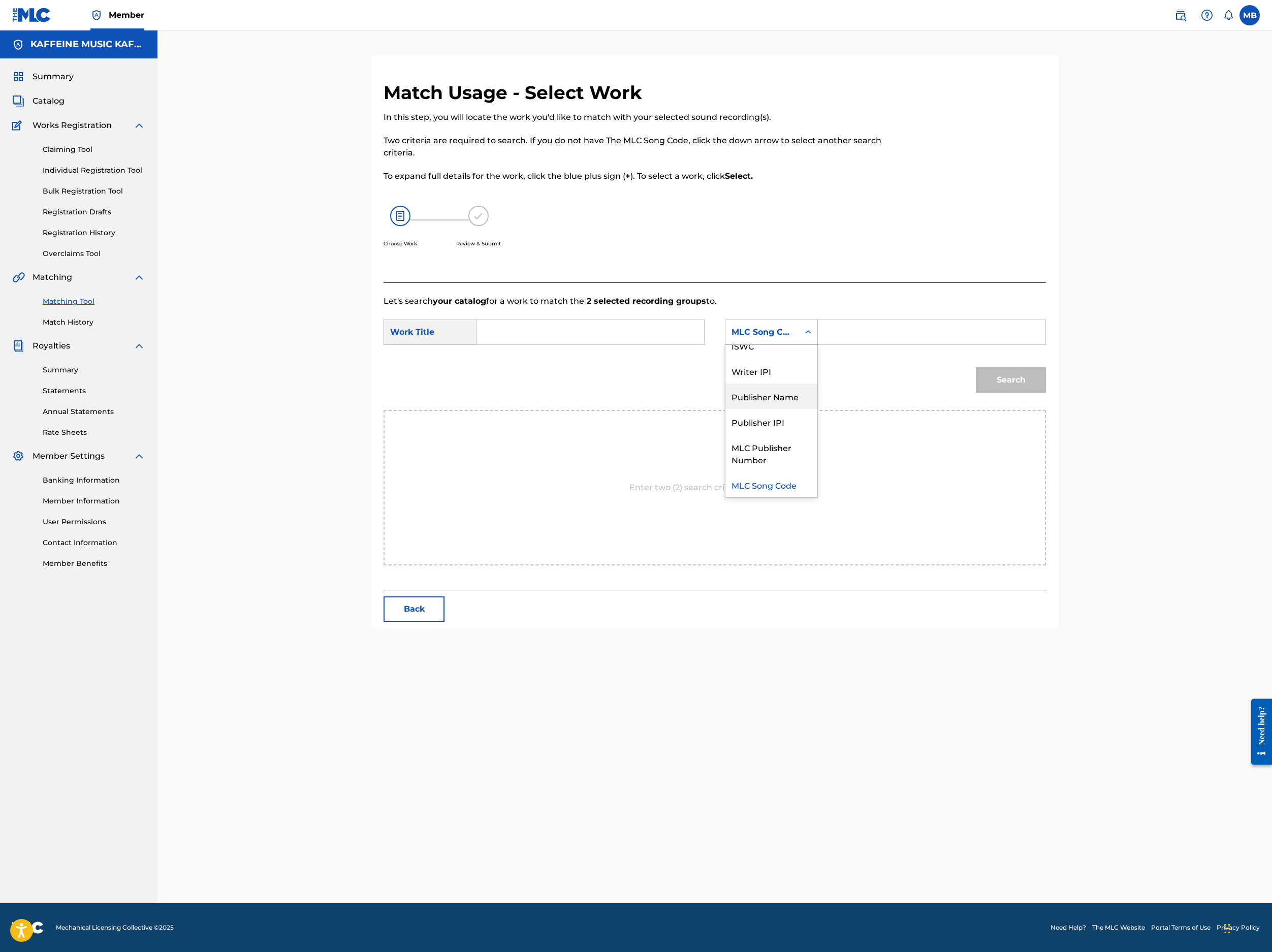
scroll to position [62, 0]
click at [1046, 164] on div at bounding box center [970, 182] width 153 height 201
click at [561, 351] on div "SearchWithCriteriace3ec300-0d21-49f7-b8d1-65a9625a6013 Work Title SearchWithCri…" at bounding box center [714, 335] width 663 height 32
click at [665, 344] on input "Search Form" at bounding box center [590, 332] width 210 height 24
click at [695, 344] on input "Search Form" at bounding box center [590, 332] width 210 height 24
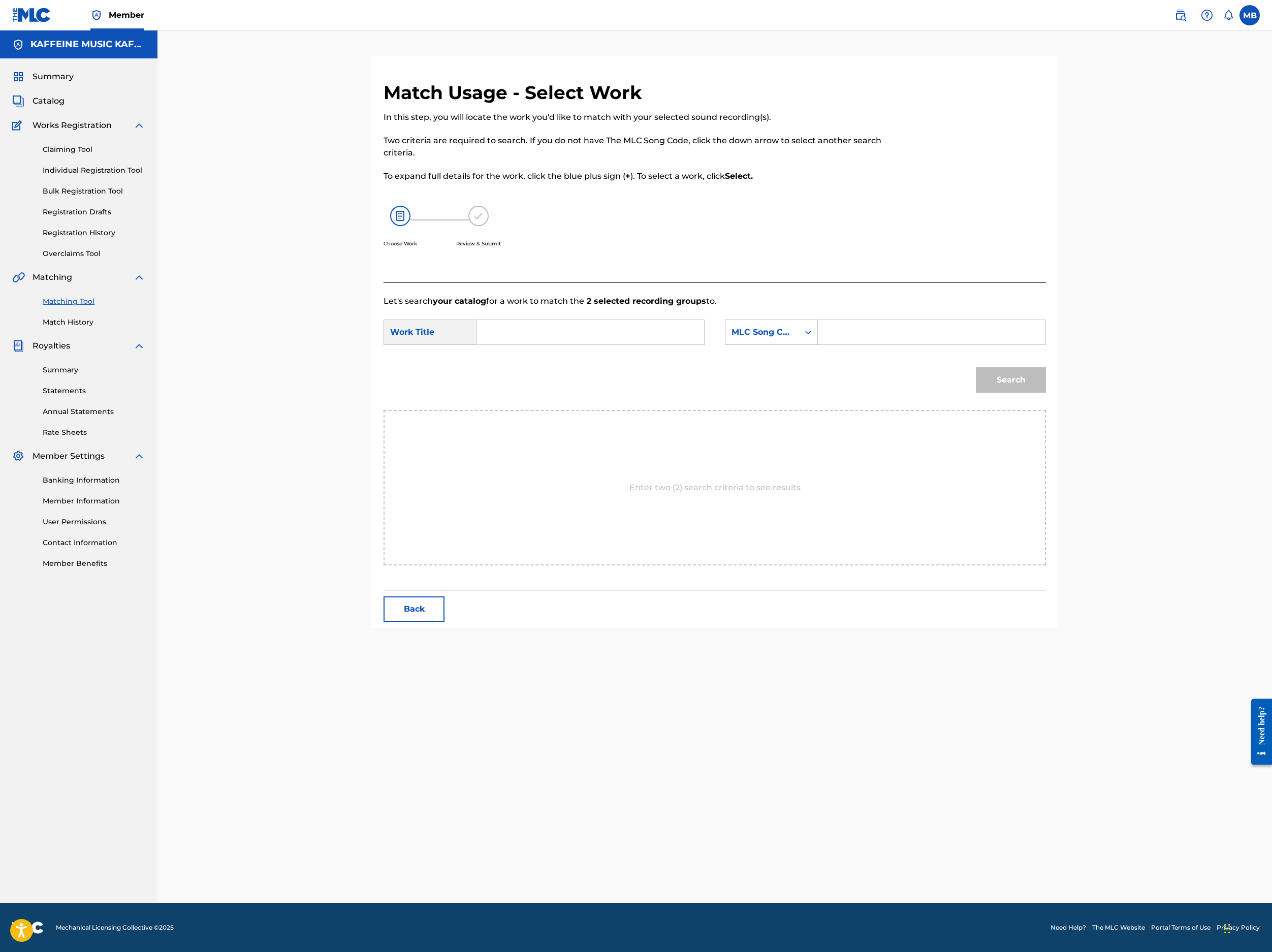
paste input "SAUCE GOATED"
type input "SAUCE GOATED"
click at [793, 338] on div "MLC Song Code" at bounding box center [762, 332] width 61 height 12
click at [817, 409] on div "Publisher Name" at bounding box center [771, 396] width 92 height 25
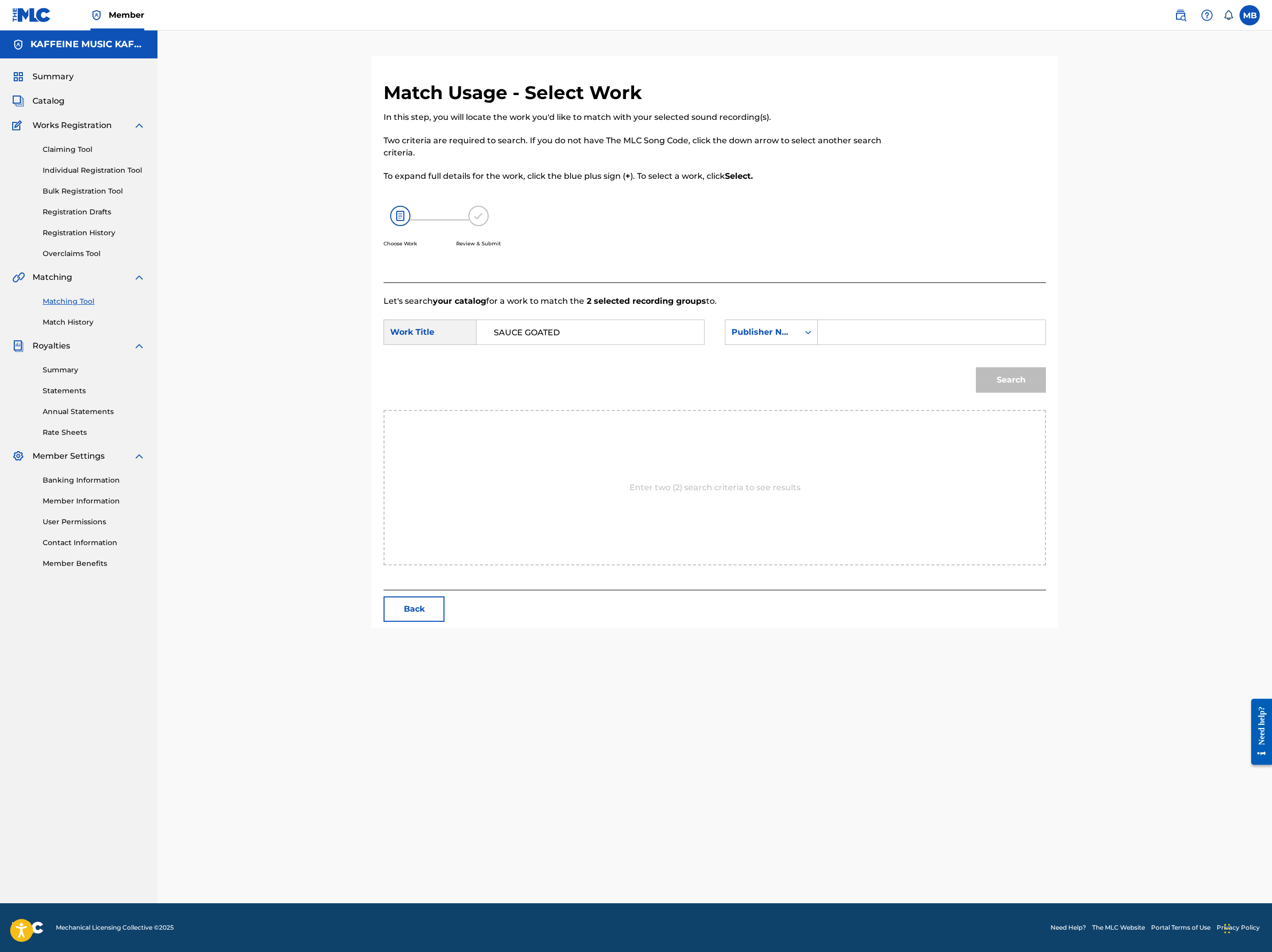
click at [1009, 344] on input "Search Form" at bounding box center [931, 332] width 210 height 24
type input "Kaff"
click at [1046, 392] on button "Search" at bounding box center [1011, 380] width 70 height 25
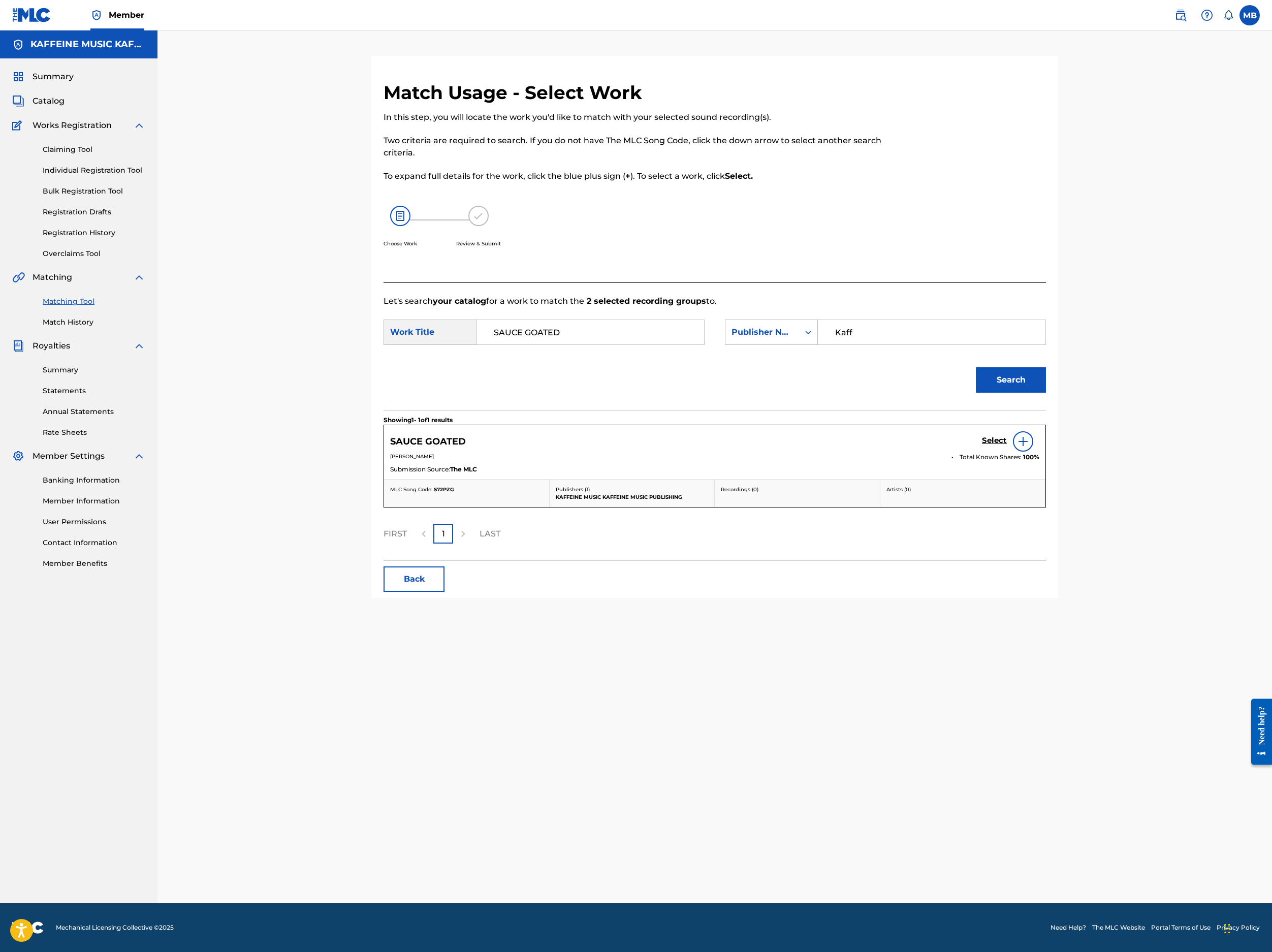
click at [1007, 446] on h5 "Select" at bounding box center [994, 440] width 25 height 10
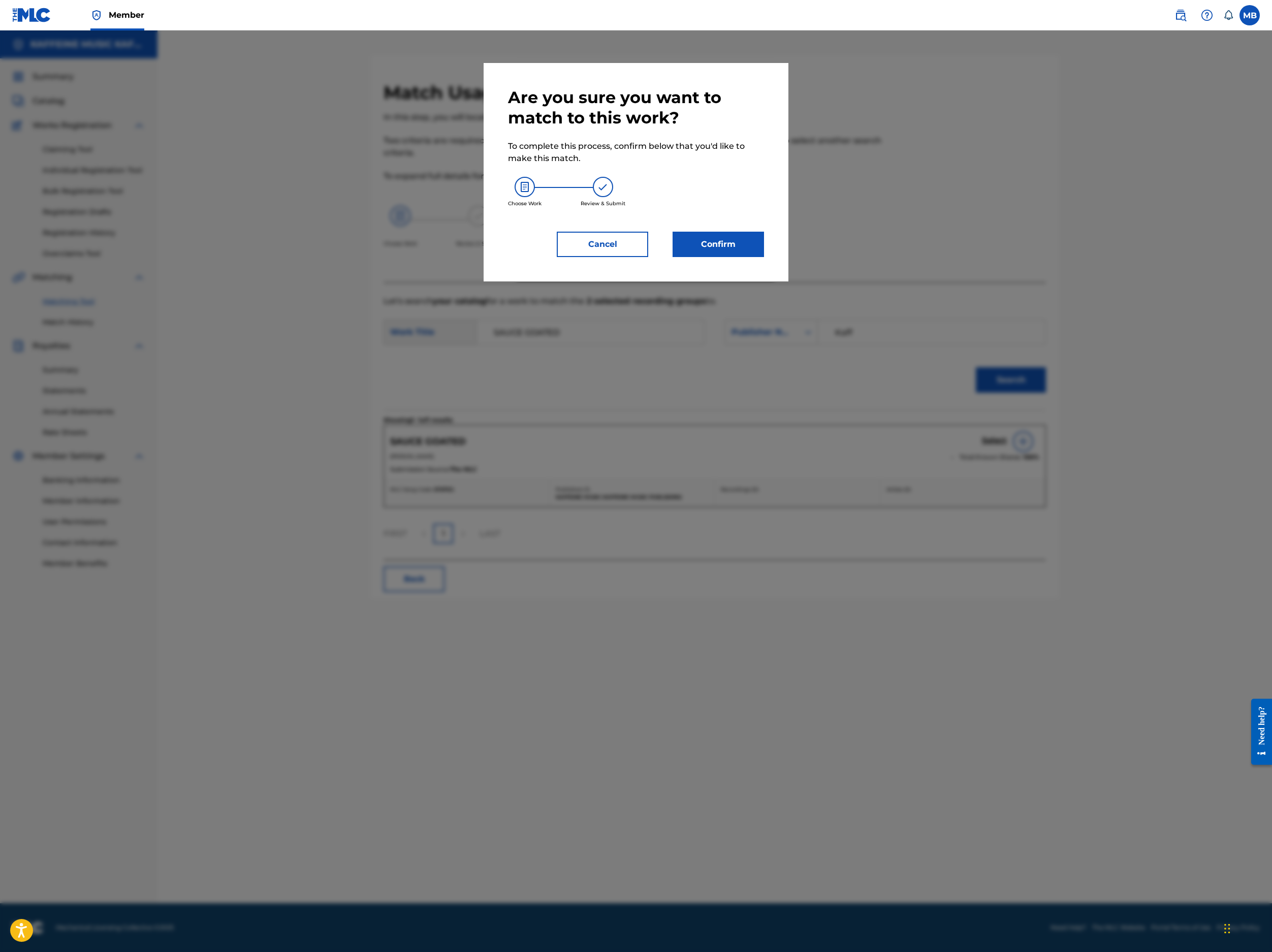
click at [764, 257] on button "Confirm" at bounding box center [719, 244] width 92 height 25
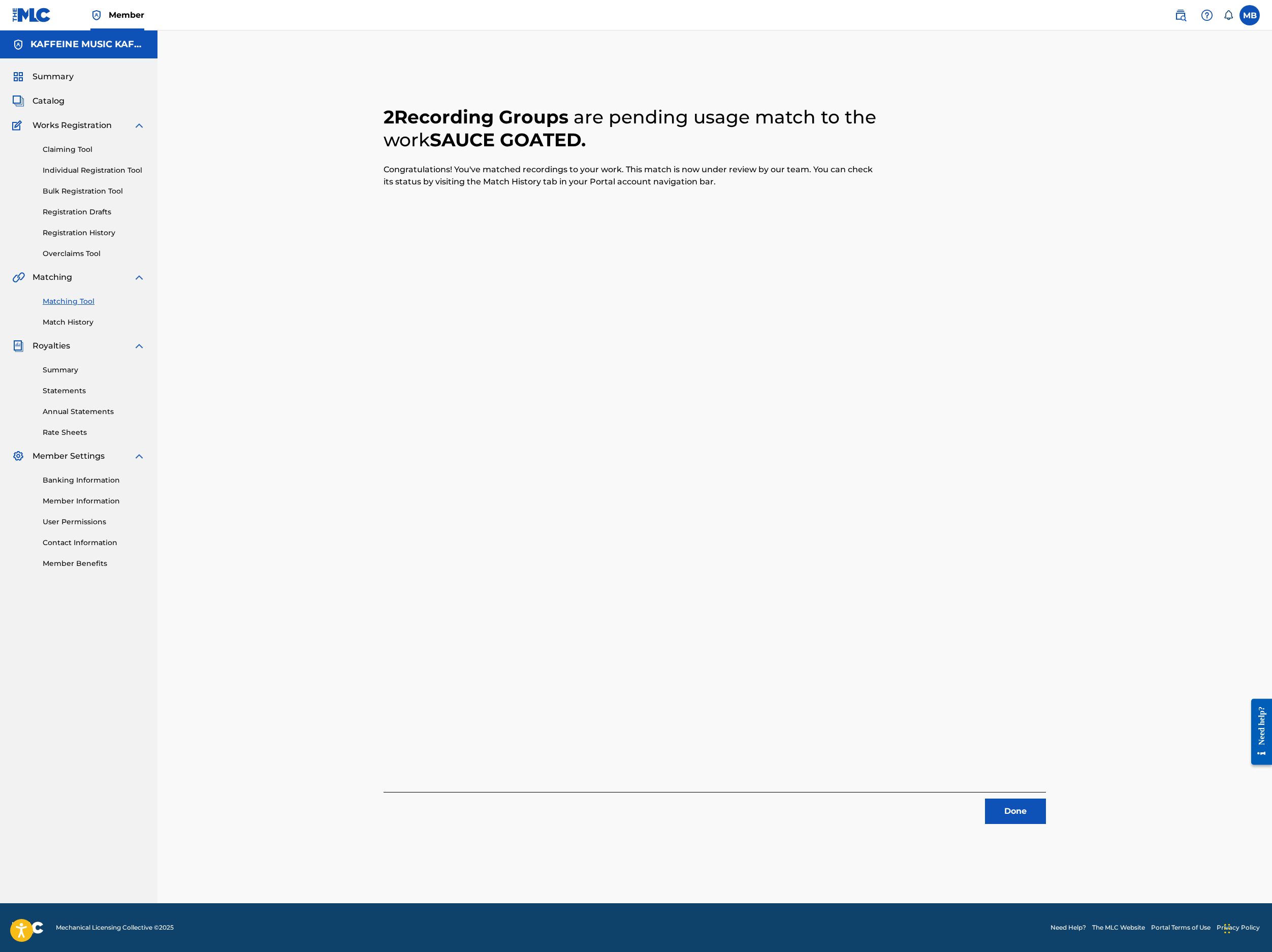
click at [1046, 799] on button "Done" at bounding box center [1016, 811] width 61 height 25
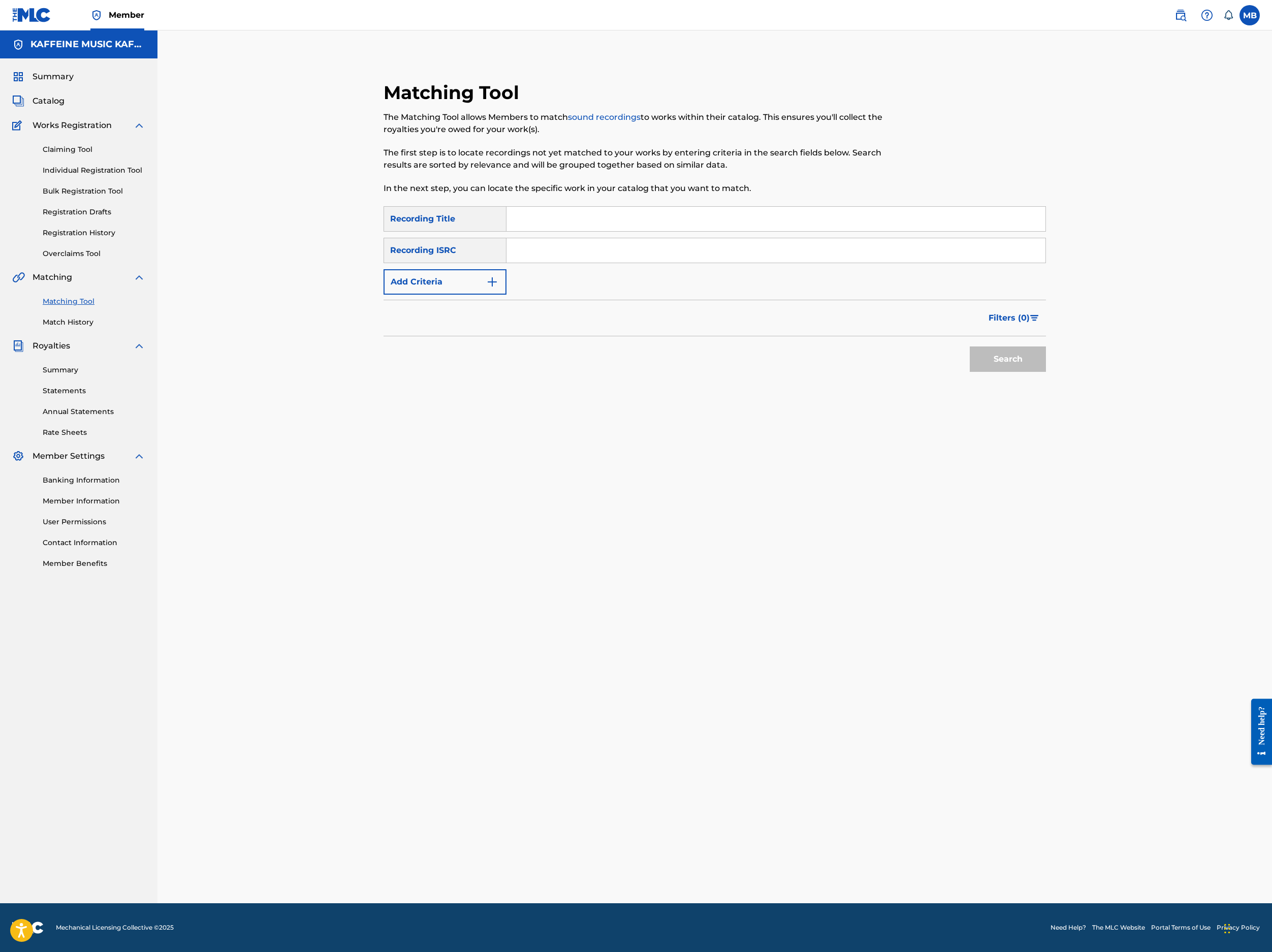
click at [575, 231] on input "Search Form" at bounding box center [776, 218] width 539 height 24
paste input "SAUCE GOATED"
type input "SAUCE GOATED"
click at [486, 295] on button "Add Criteria" at bounding box center [445, 282] width 123 height 25
click at [633, 231] on input "SAUCE GOATED" at bounding box center [776, 218] width 539 height 24
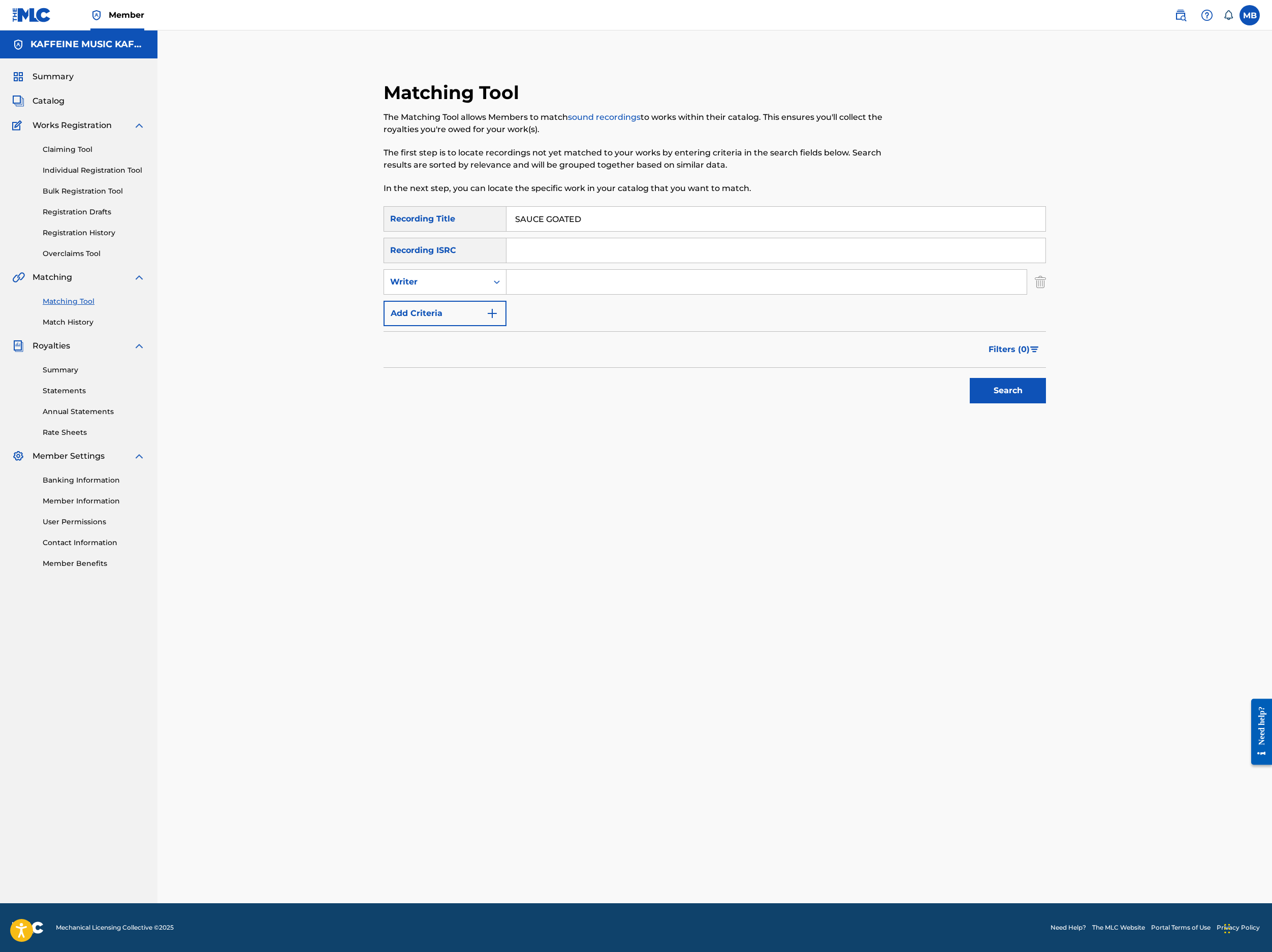
click at [635, 231] on input "SAUCE GOATED" at bounding box center [776, 218] width 539 height 24
click at [637, 231] on input "SAUCE GOATED" at bounding box center [776, 218] width 539 height 24
click at [638, 231] on input "SAUCE GOATED" at bounding box center [776, 218] width 539 height 24
click at [640, 231] on input "SAUCE GOATED" at bounding box center [776, 218] width 539 height 24
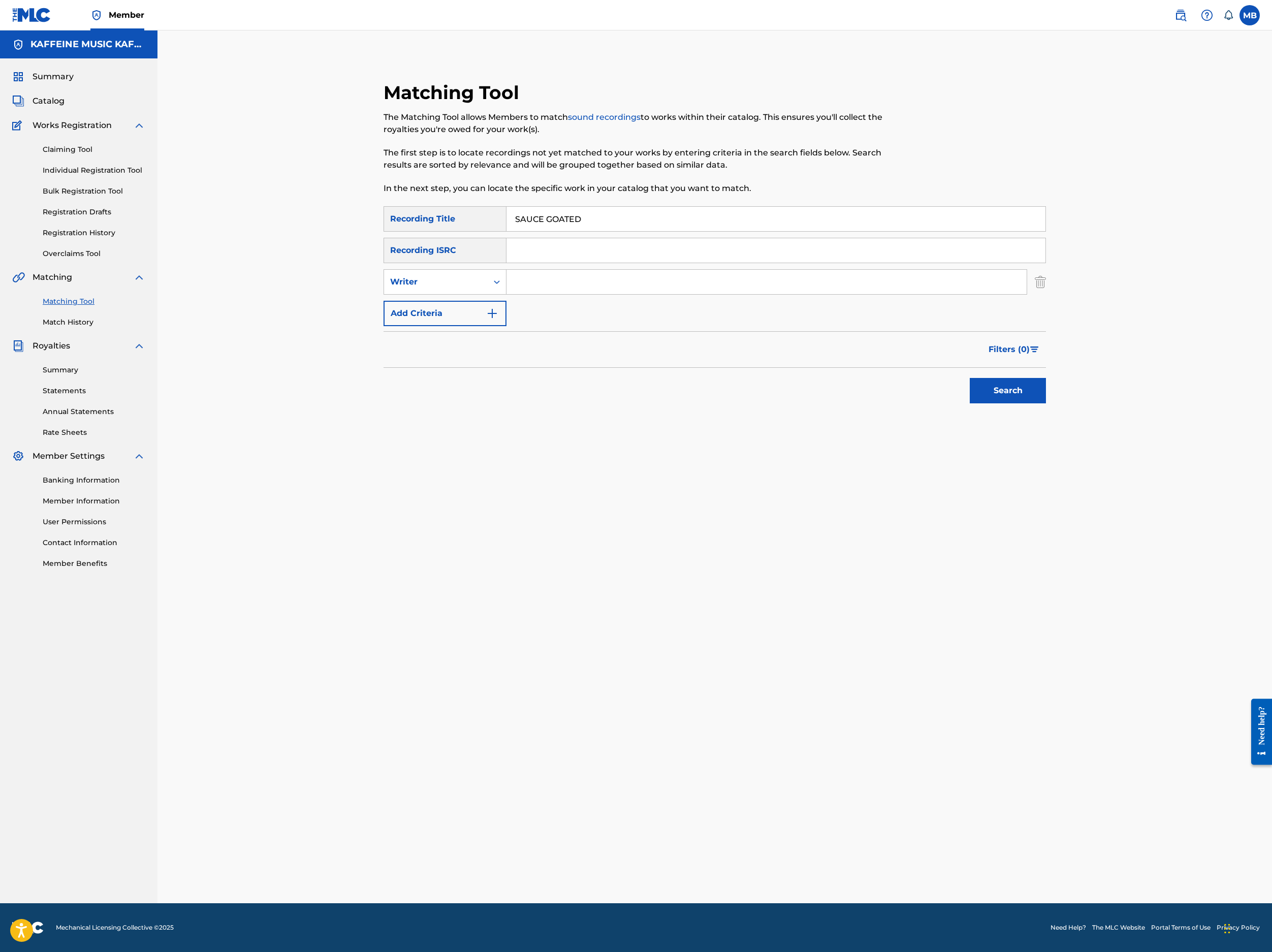
click at [640, 231] on input "SAUCE GOATED" at bounding box center [776, 218] width 539 height 24
type input "B"
click at [653, 294] on input "Search Form" at bounding box center [766, 281] width 520 height 24
click at [482, 288] on div "Writer" at bounding box center [436, 282] width 92 height 12
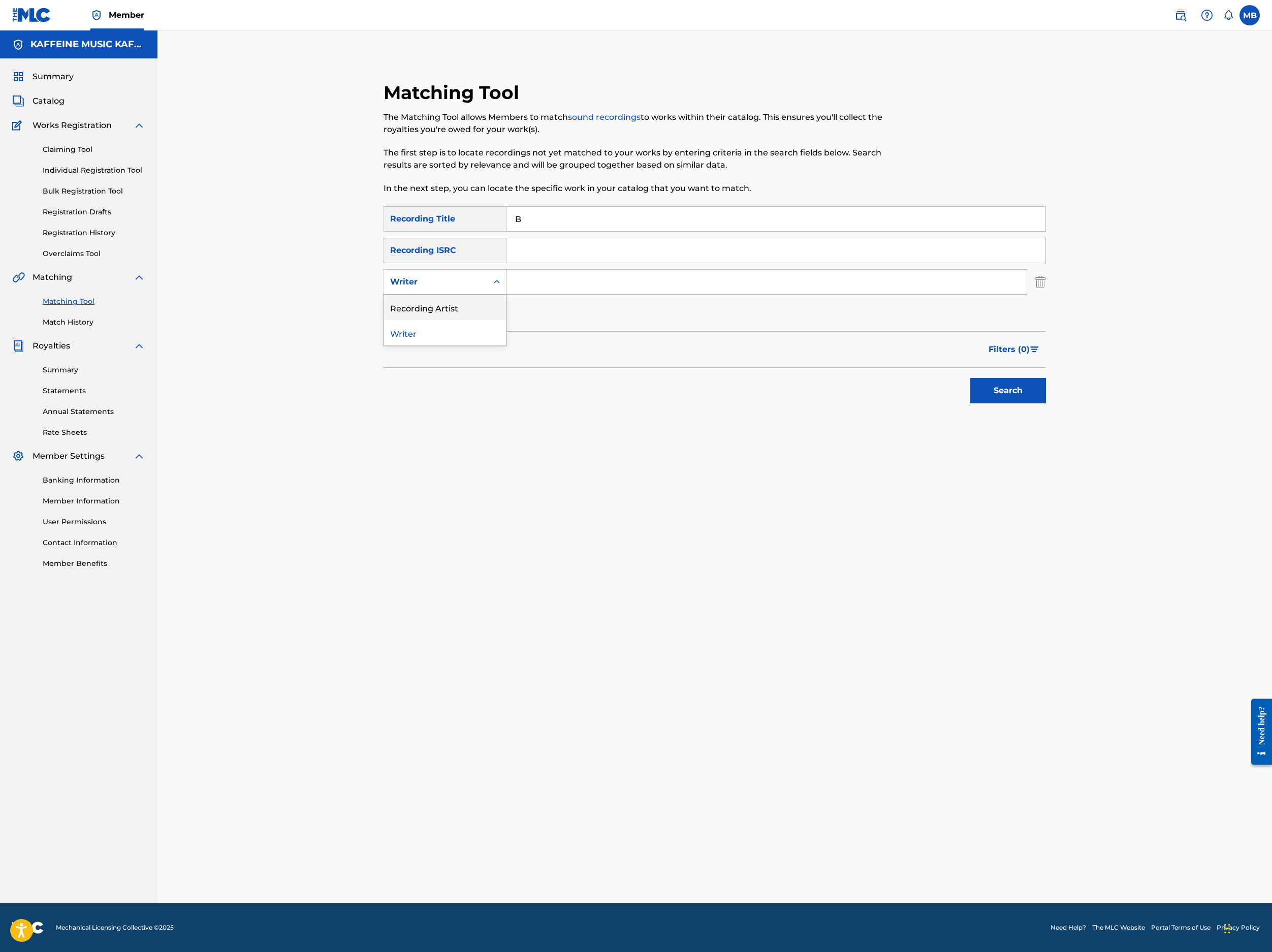
drag, startPoint x: 540, startPoint y: 389, endPoint x: 532, endPoint y: 409, distance: 21.5
click at [506, 320] on div "Recording Artist" at bounding box center [445, 307] width 122 height 25
click at [580, 294] on input "Search Form" at bounding box center [766, 281] width 520 height 24
type input "[PERSON_NAME] Motorcycle"
click at [1046, 403] on button "Search" at bounding box center [1008, 391] width 76 height 25
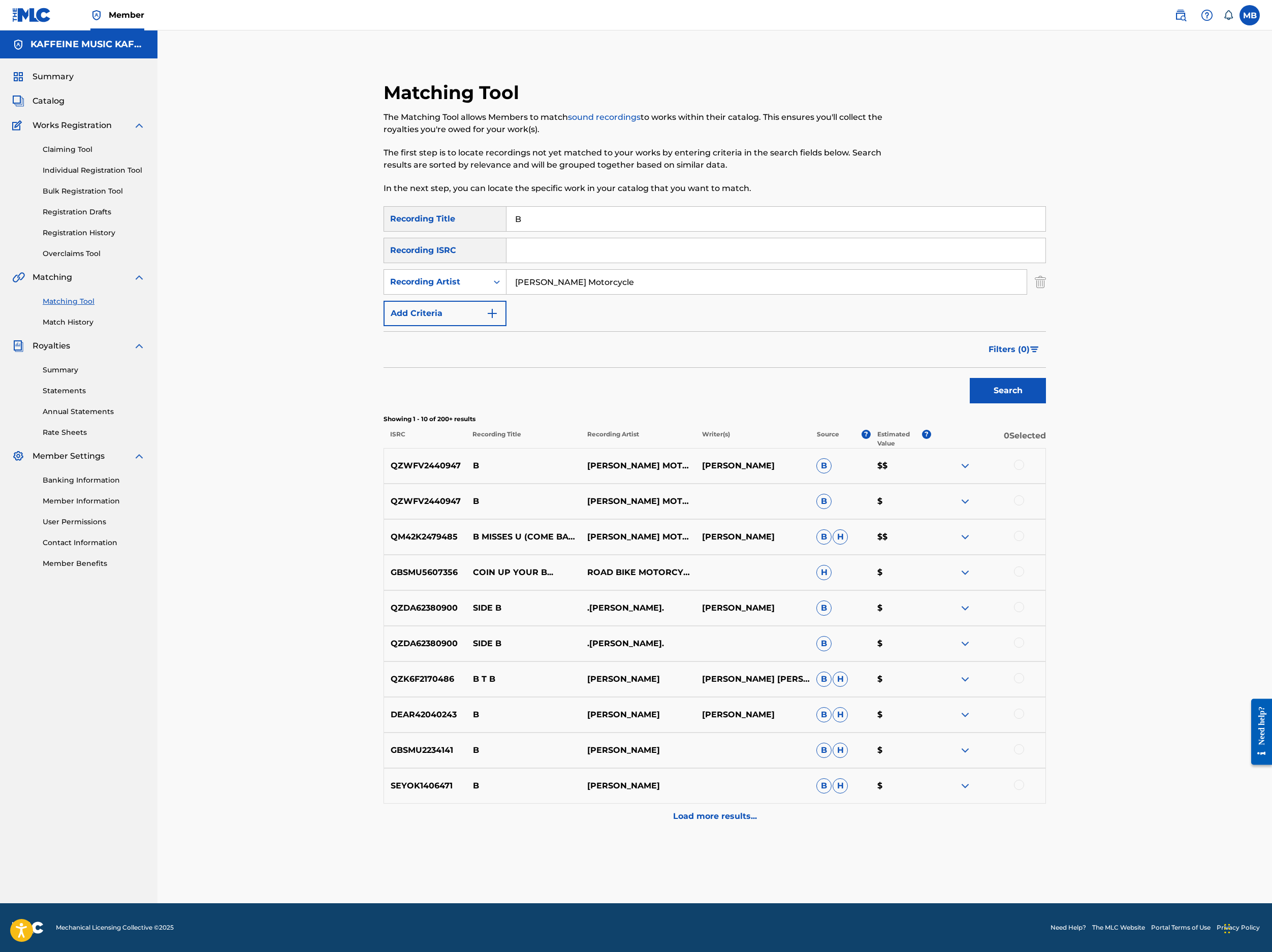
scroll to position [332, 0]
click at [1024, 460] on div at bounding box center [1020, 465] width 10 height 10
click at [1024, 506] on div at bounding box center [1020, 500] width 10 height 10
click at [770, 857] on button "Match 2 Groups" at bounding box center [714, 869] width 113 height 25
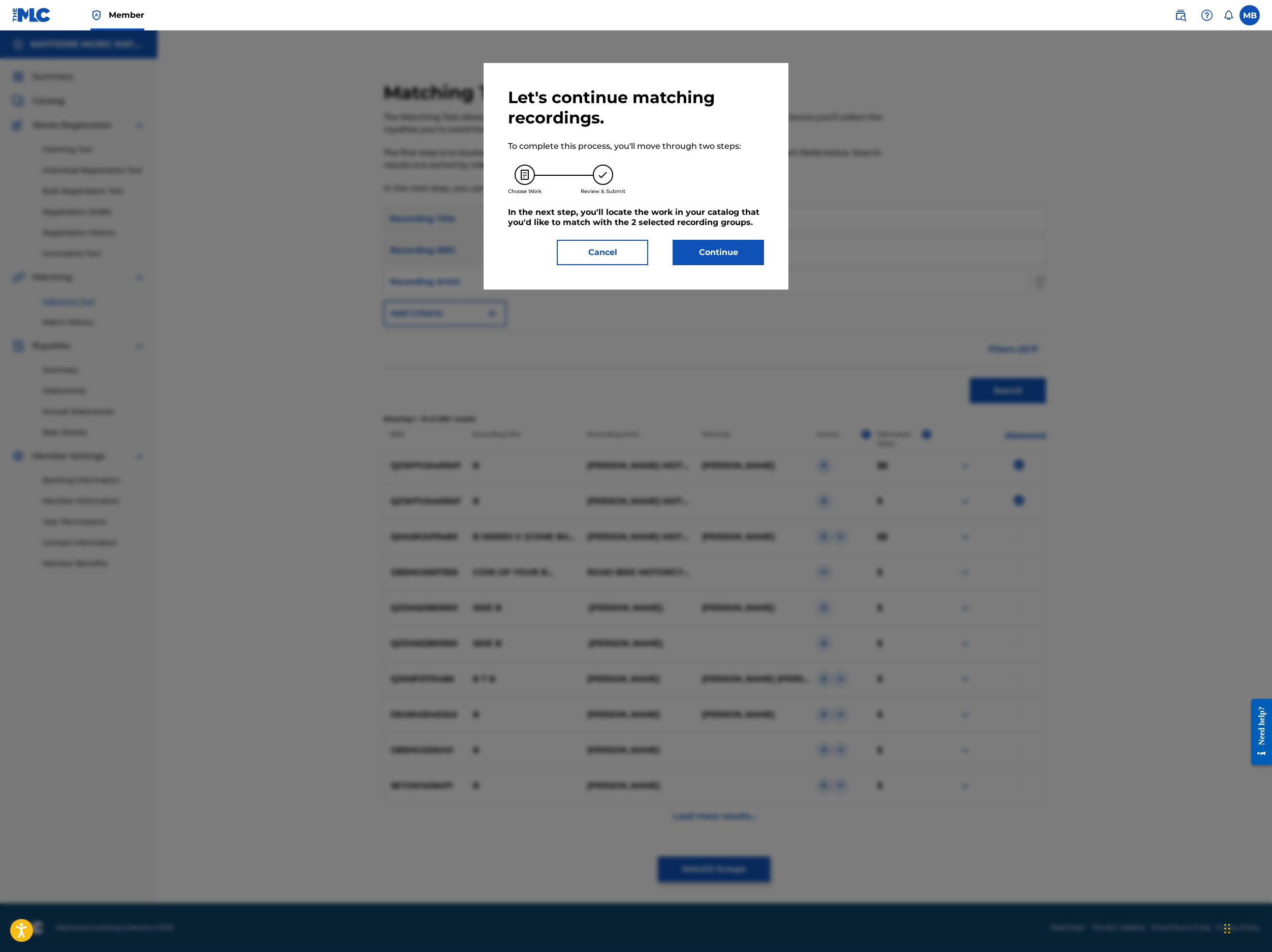
click at [764, 265] on button "Continue" at bounding box center [719, 252] width 92 height 25
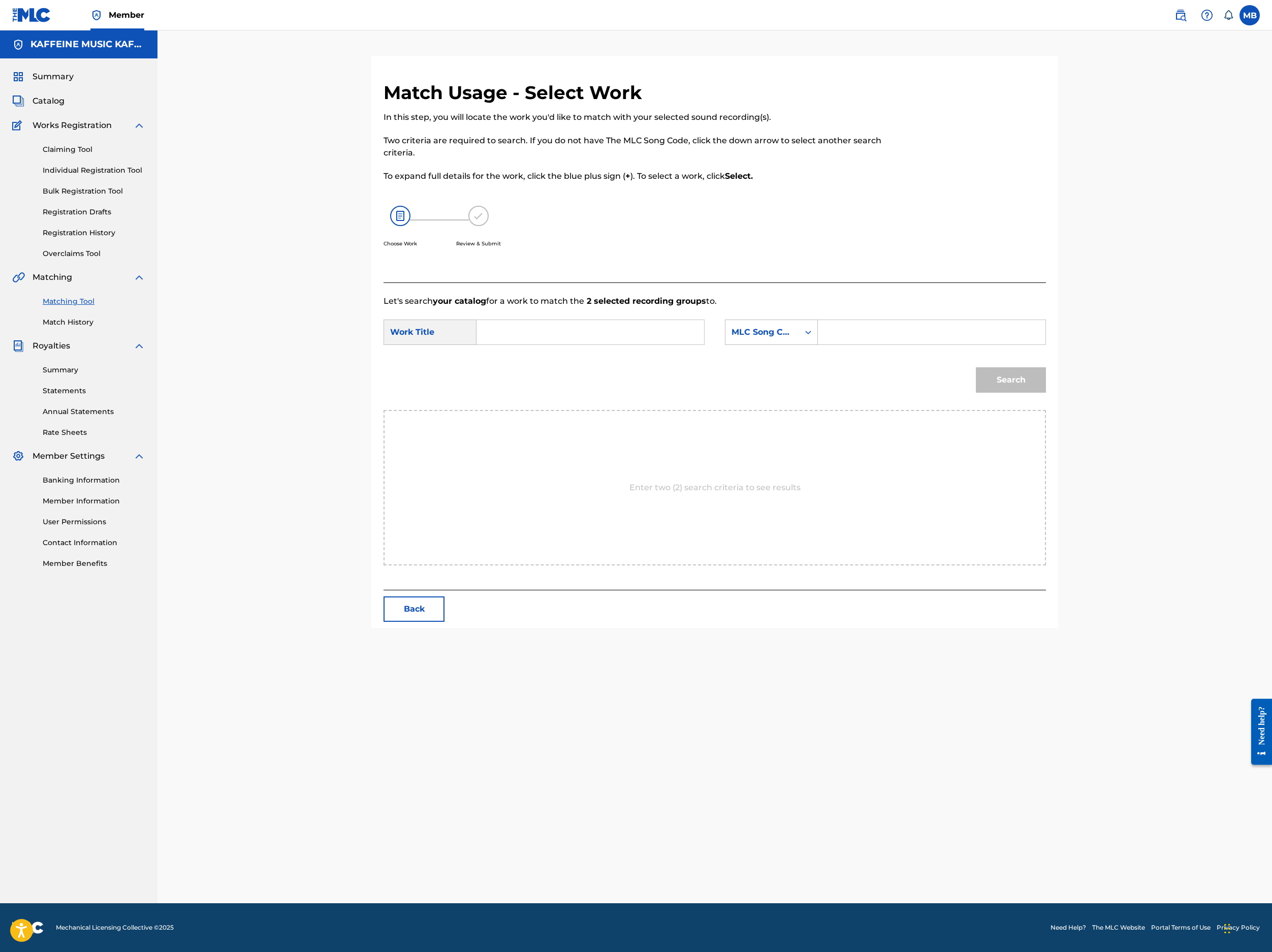
click at [635, 344] on input "Search Form" at bounding box center [590, 332] width 210 height 24
paste input "B"
type input "B"
click at [799, 342] on div "MLC Song Code" at bounding box center [762, 332] width 73 height 19
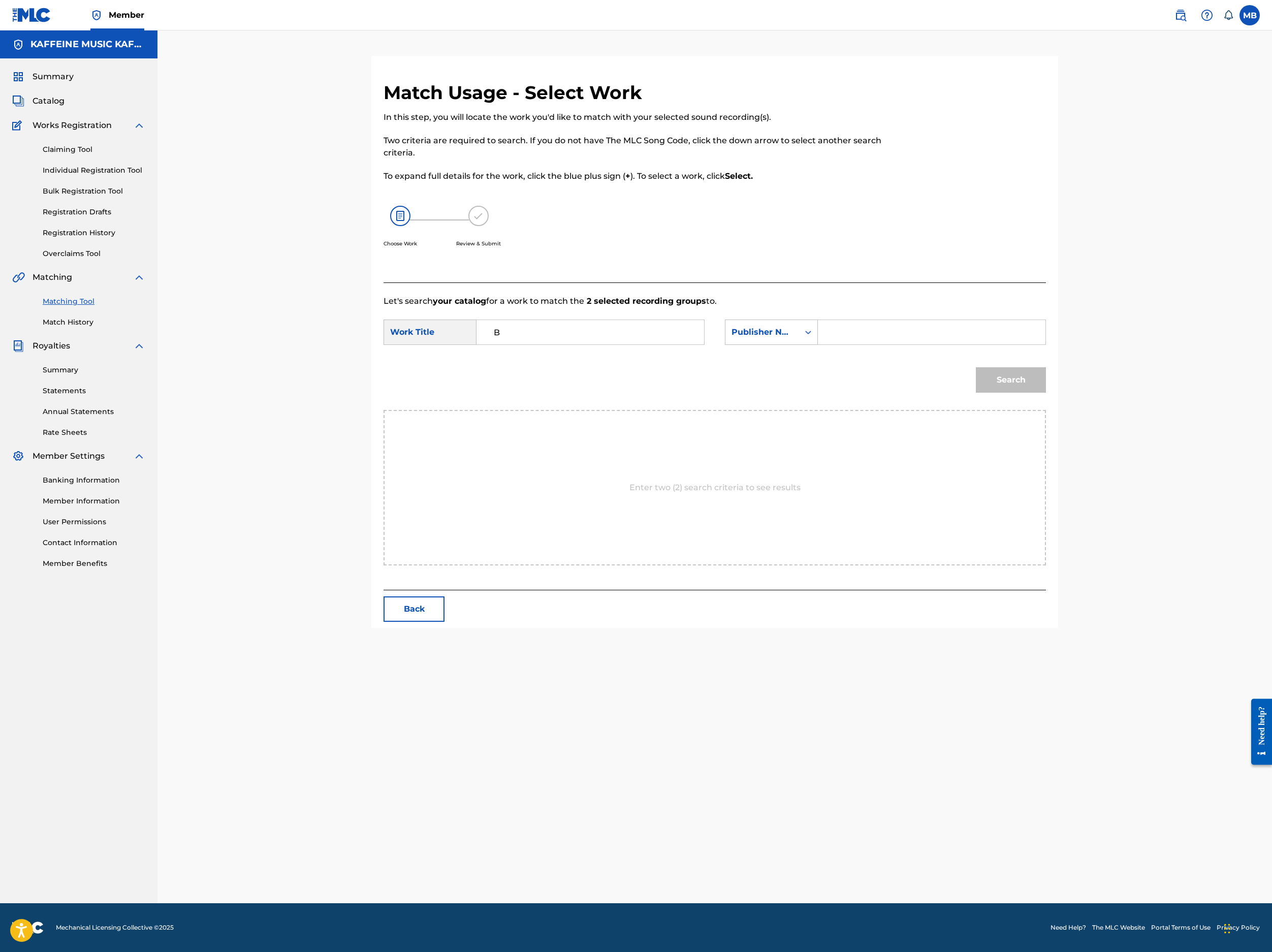
click at [1037, 344] on input "Search Form" at bounding box center [931, 332] width 210 height 24
type input "Kaff"
click at [1046, 392] on button "Search" at bounding box center [1011, 380] width 70 height 25
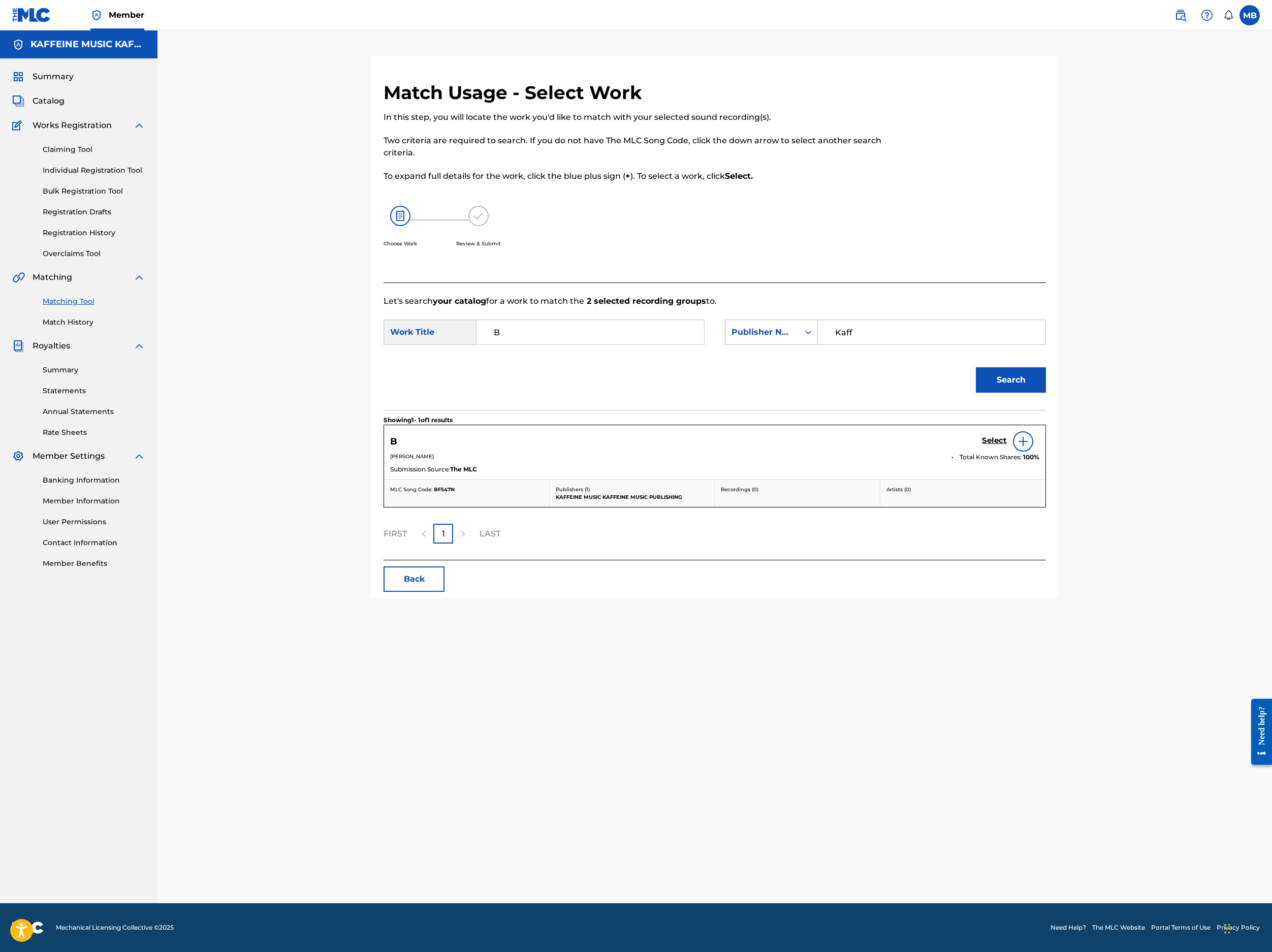
click at [1007, 446] on h5 "Select" at bounding box center [994, 440] width 25 height 10
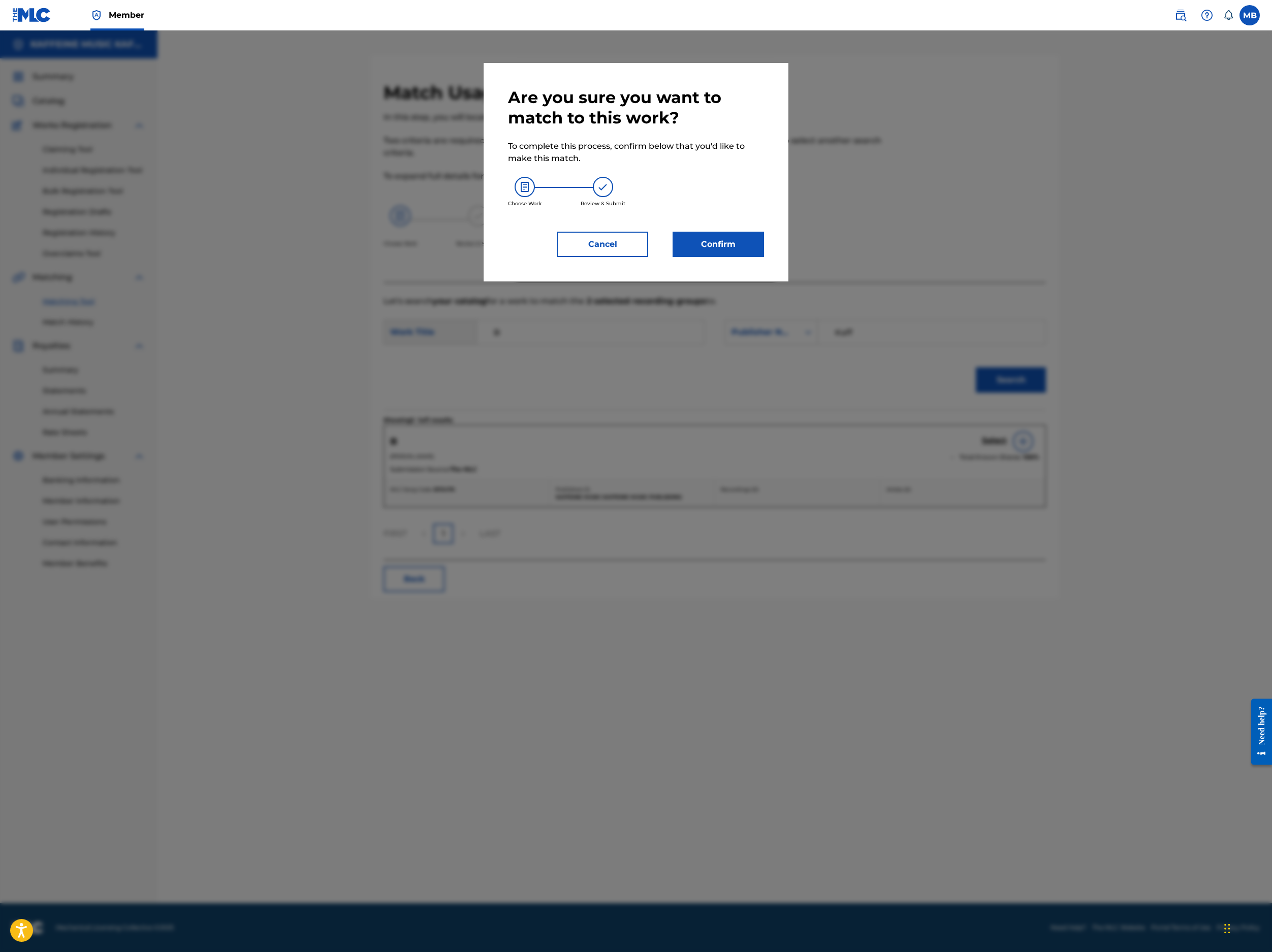
click at [764, 257] on button "Confirm" at bounding box center [719, 244] width 92 height 25
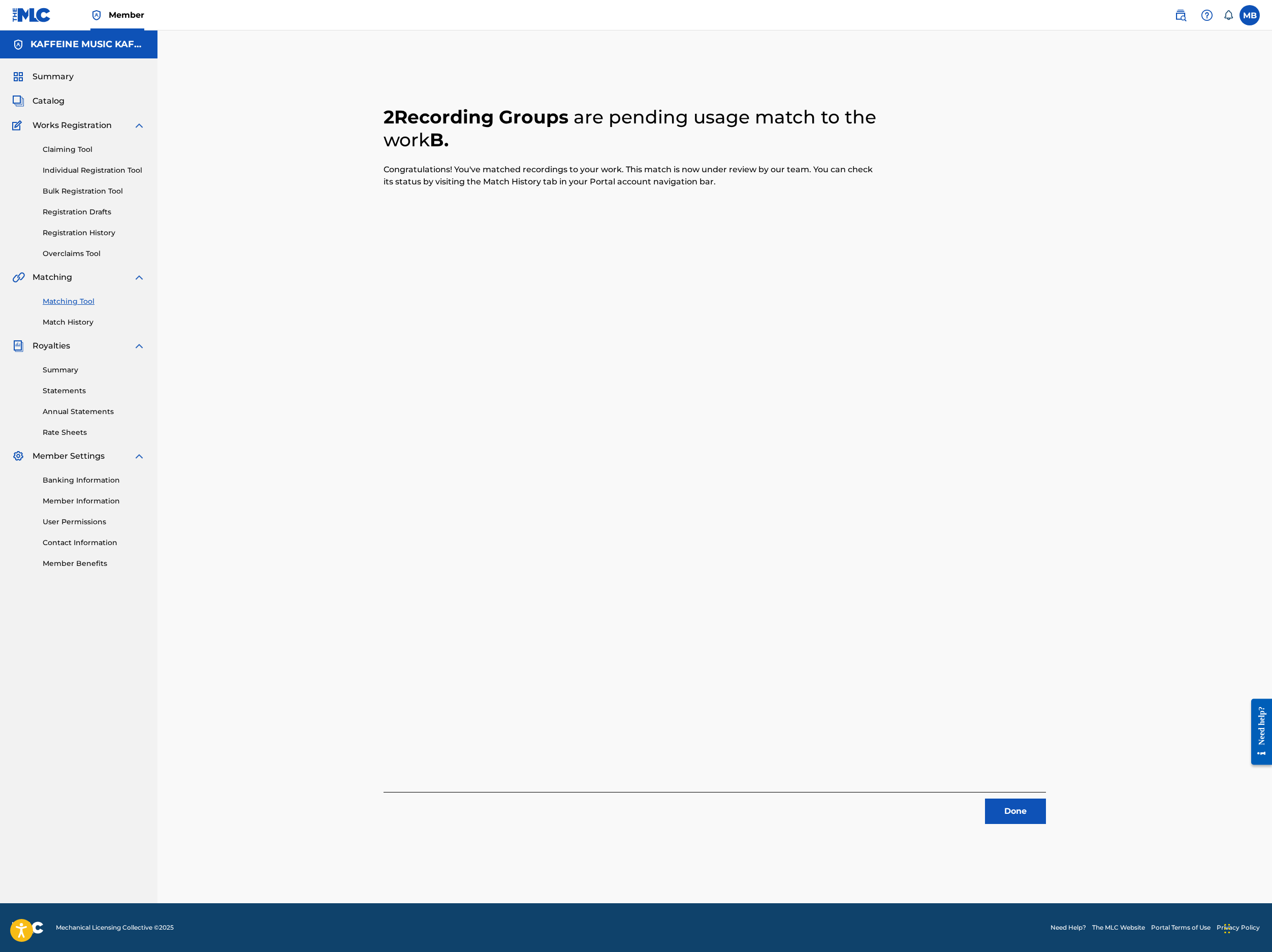
click at [1046, 800] on button "Done" at bounding box center [1016, 811] width 61 height 25
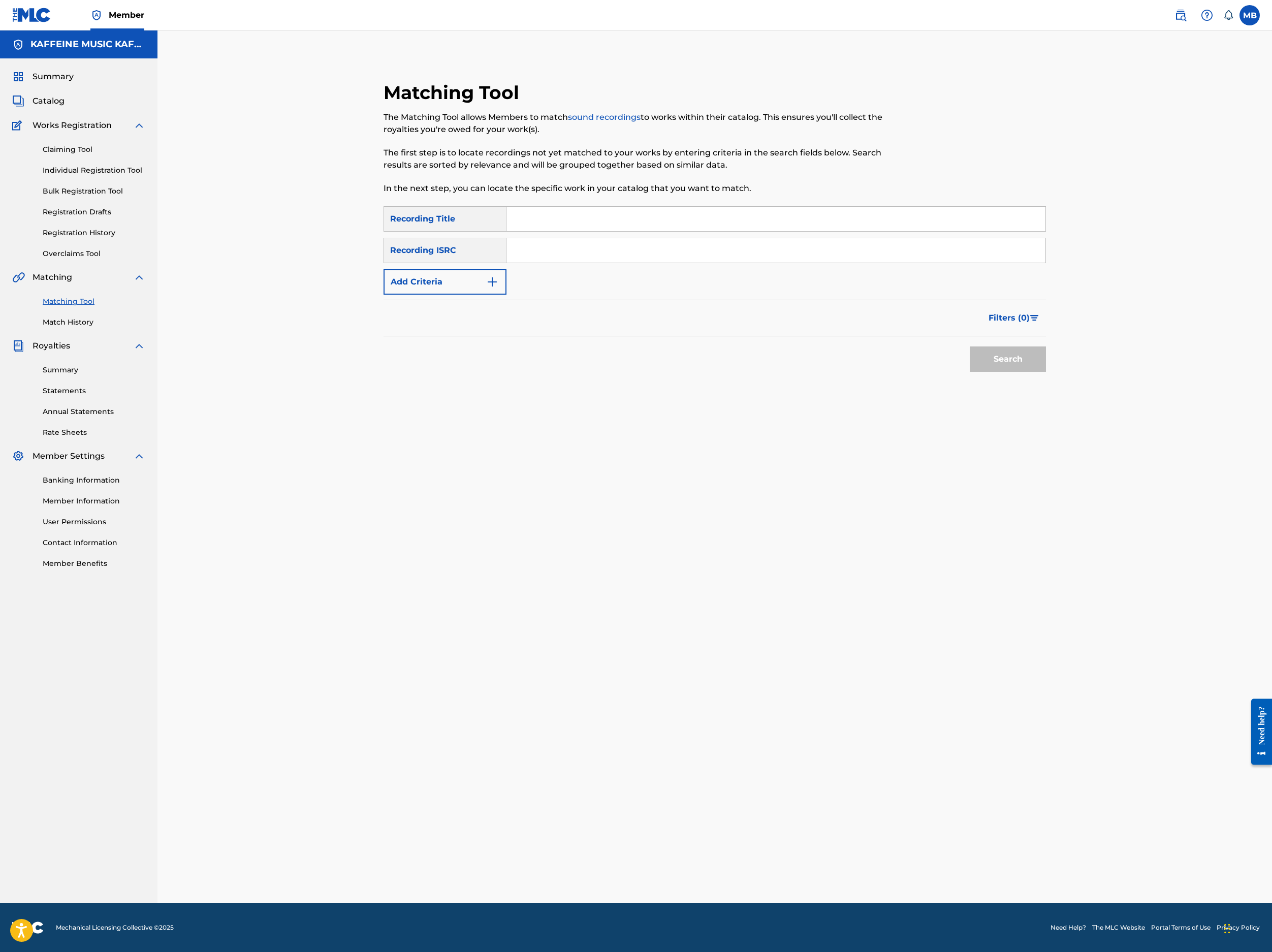
click at [726, 231] on input "Search Form" at bounding box center [776, 218] width 539 height 24
paste input "BAD SHOW"
type input "BAD SHOW"
click at [458, 295] on button "Add Criteria" at bounding box center [445, 282] width 123 height 25
click at [458, 288] on div "Writer" at bounding box center [436, 282] width 92 height 12
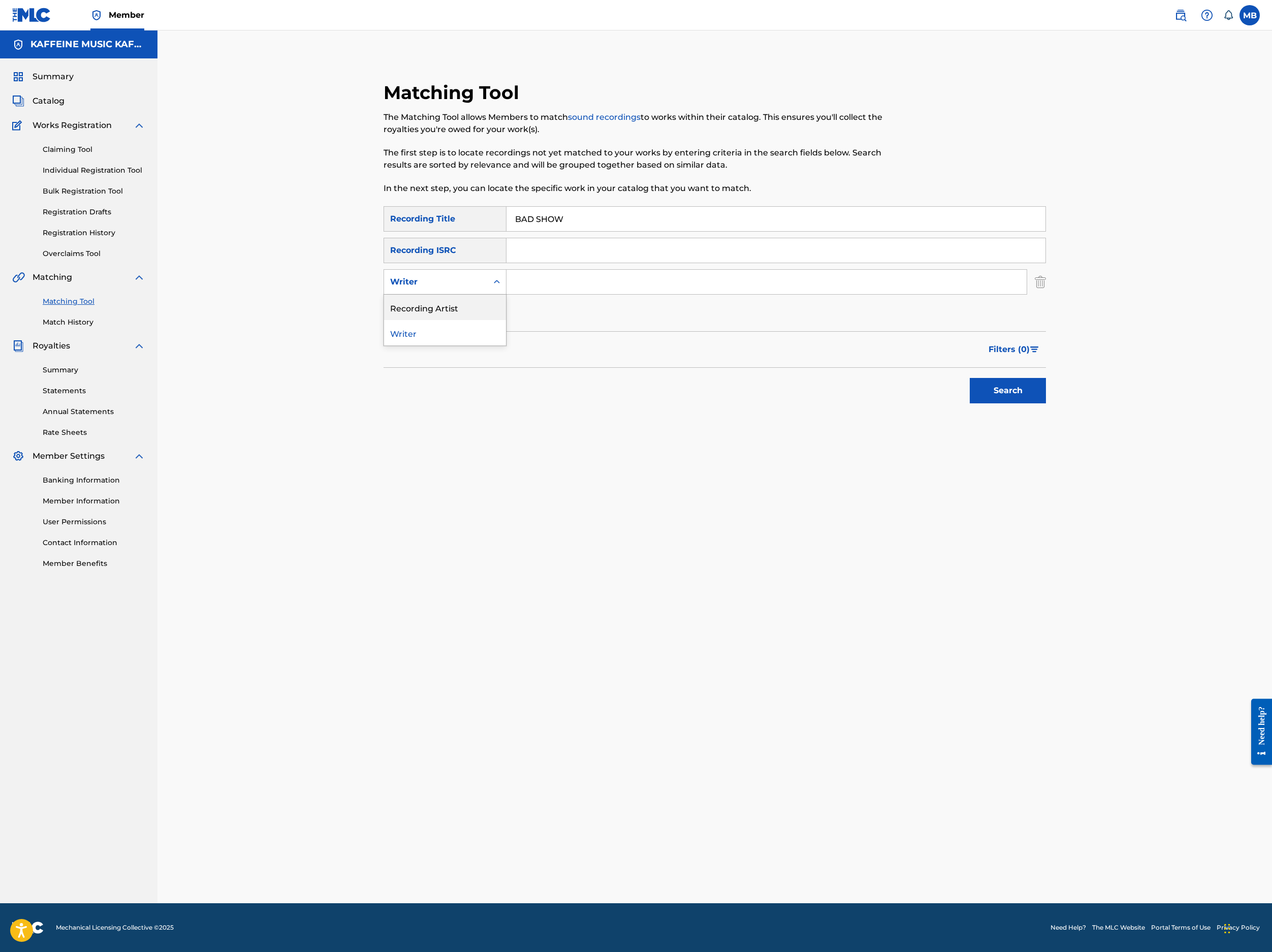
drag, startPoint x: 467, startPoint y: 388, endPoint x: 482, endPoint y: 390, distance: 15.1
click at [467, 320] on div "Recording Artist" at bounding box center [445, 307] width 122 height 25
click at [605, 294] on input "Search Form" at bounding box center [766, 281] width 520 height 24
type input "[PERSON_NAME] Motorcycle"
click at [1046, 403] on button "Search" at bounding box center [1008, 391] width 76 height 25
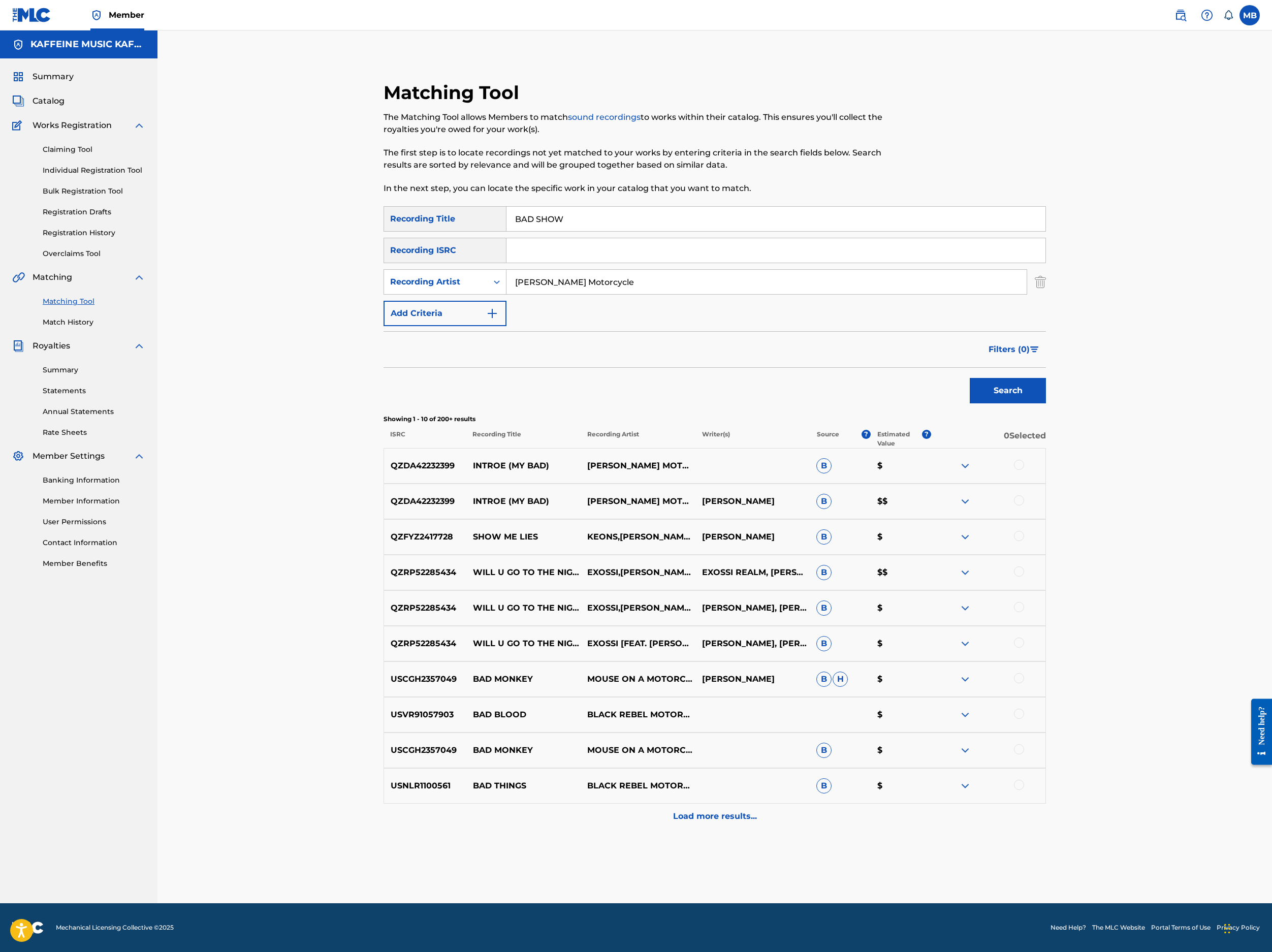
scroll to position [0, 0]
click at [637, 231] on input "BAD SHOW" at bounding box center [776, 218] width 539 height 24
click at [638, 231] on input "BAD SHOW" at bounding box center [776, 218] width 539 height 24
paste input "TREBLORTZ 7.9"
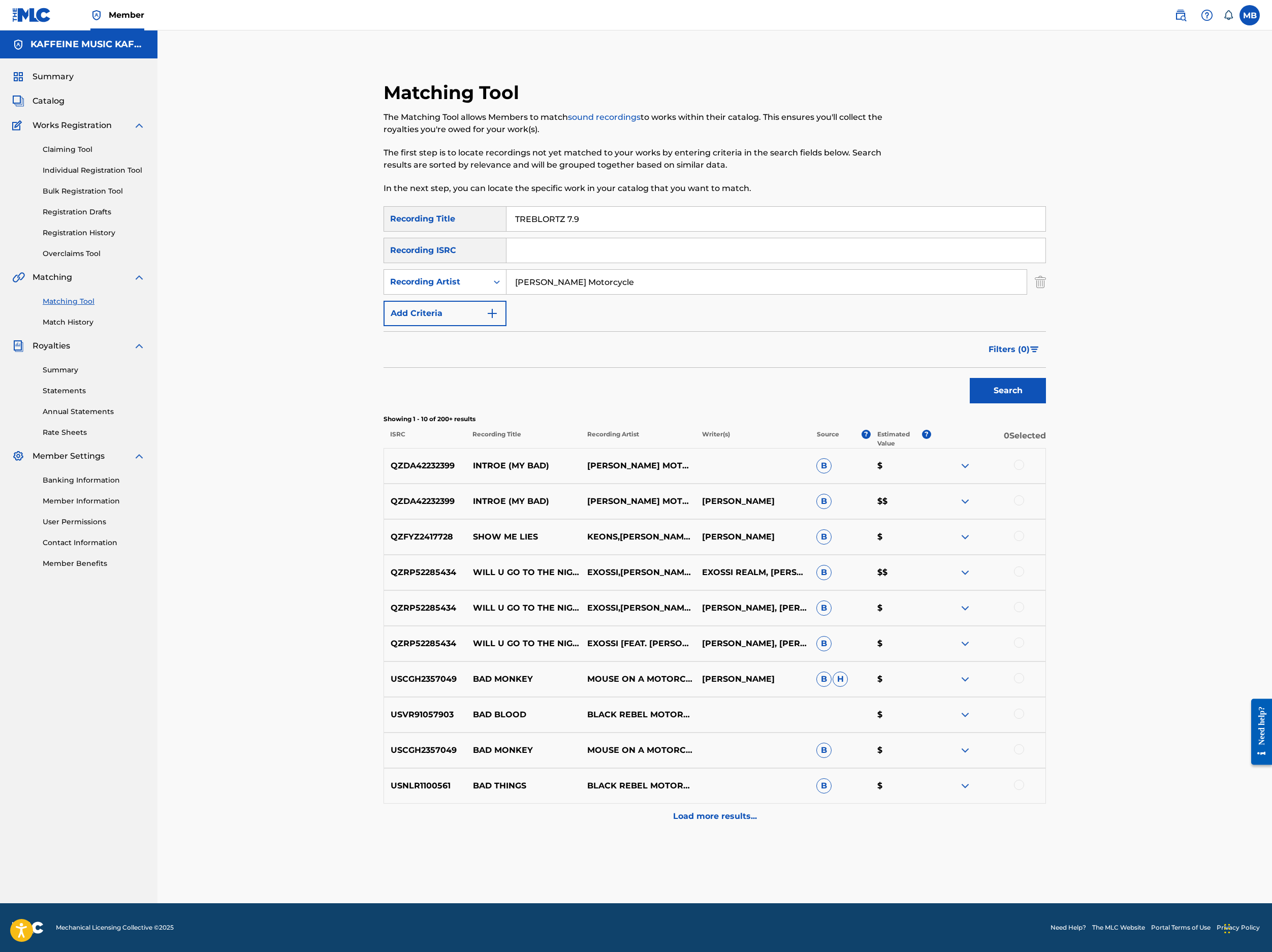
type input "TREBLORTZ 7.9"
click at [1046, 403] on button "Search" at bounding box center [1008, 391] width 76 height 25
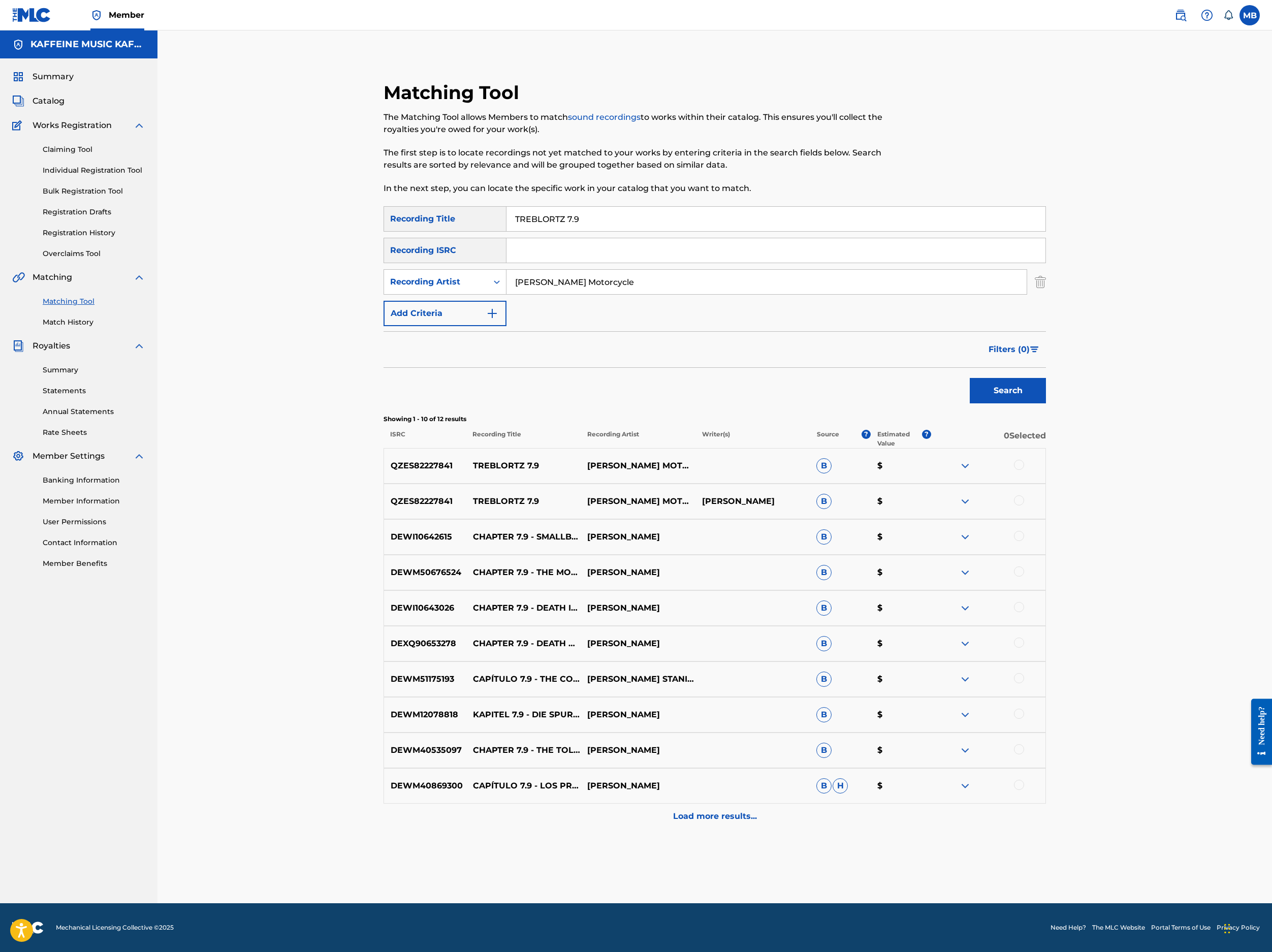
scroll to position [229, 0]
click at [1024, 506] on div at bounding box center [1020, 500] width 10 height 10
click at [1045, 472] on div at bounding box center [988, 466] width 114 height 12
click at [1024, 470] on div at bounding box center [1020, 465] width 10 height 10
click at [770, 857] on button "Match 2 Groups" at bounding box center [714, 869] width 113 height 25
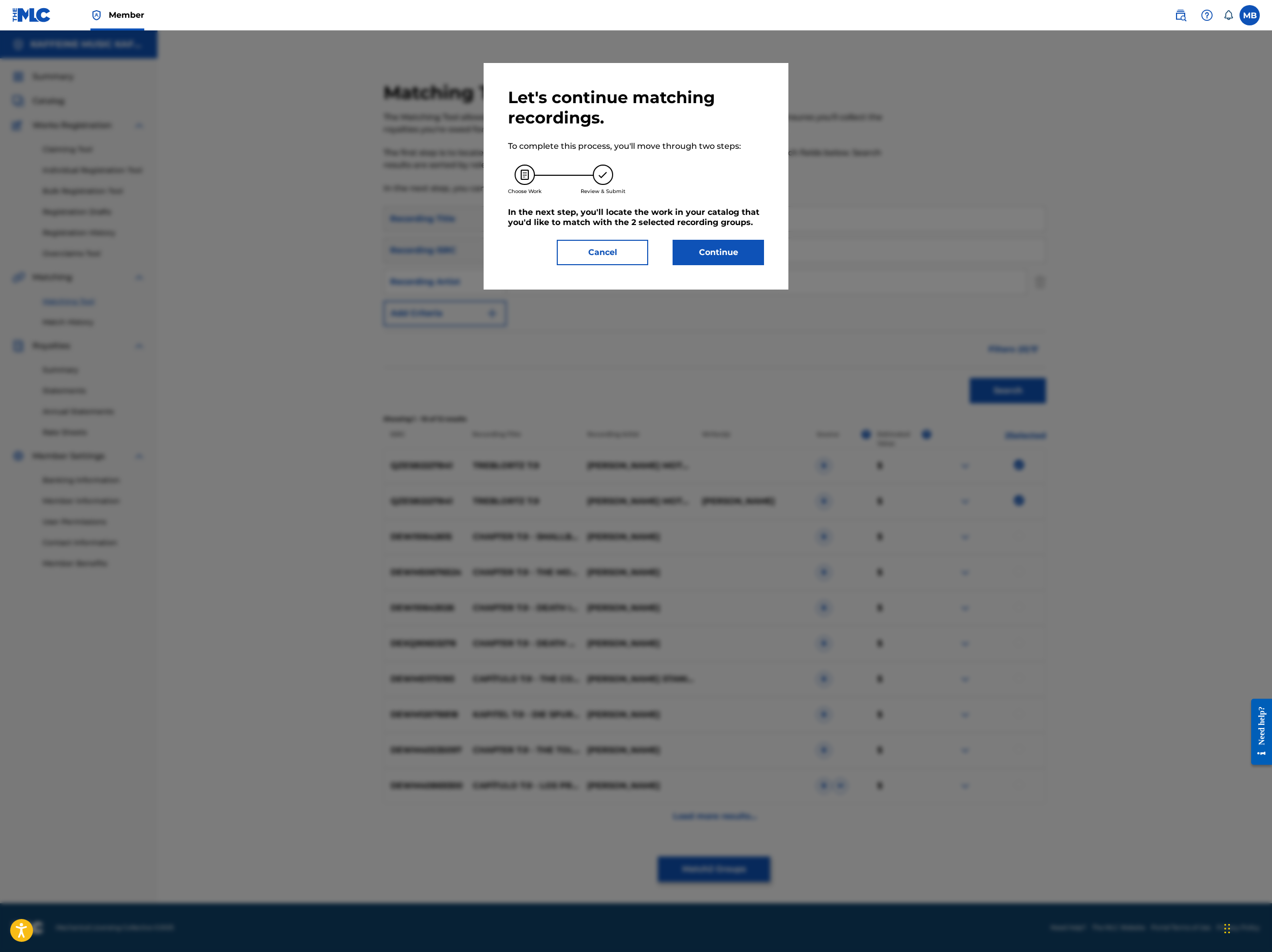
drag, startPoint x: 848, startPoint y: 404, endPoint x: 848, endPoint y: 395, distance: 9.0
click at [789, 289] on div "Let's continue matching recordings. To complete this process, you'll move throu…" at bounding box center [636, 176] width 305 height 227
click at [764, 265] on button "Continue" at bounding box center [719, 252] width 92 height 25
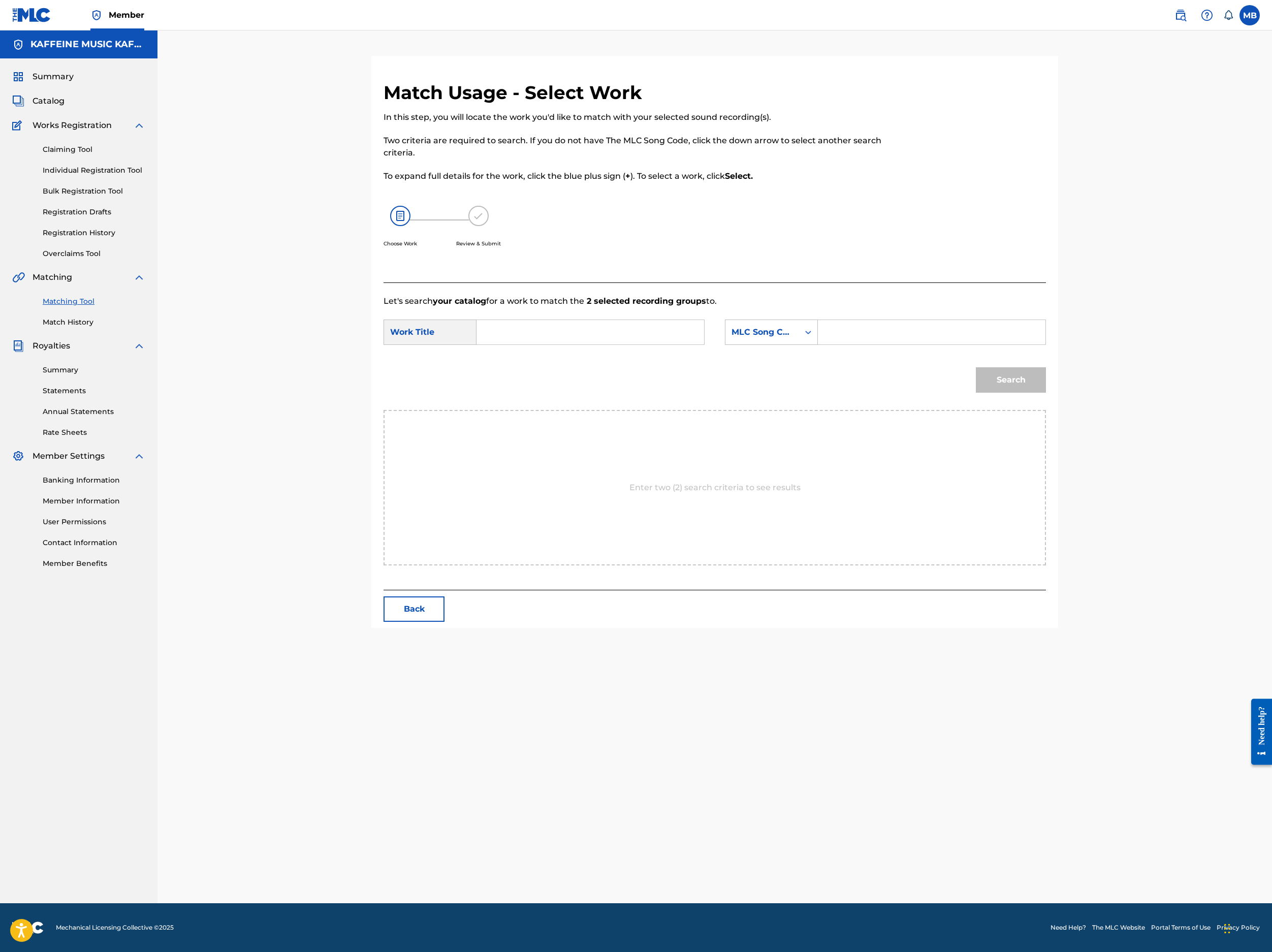
scroll to position [80, 0]
click at [606, 344] on input "Search Form" at bounding box center [590, 332] width 210 height 24
paste input "TREBLORTZ 7.9"
type input "TREBLORTZ 7.9"
click at [793, 338] on div "MLC Song Code" at bounding box center [762, 332] width 61 height 12
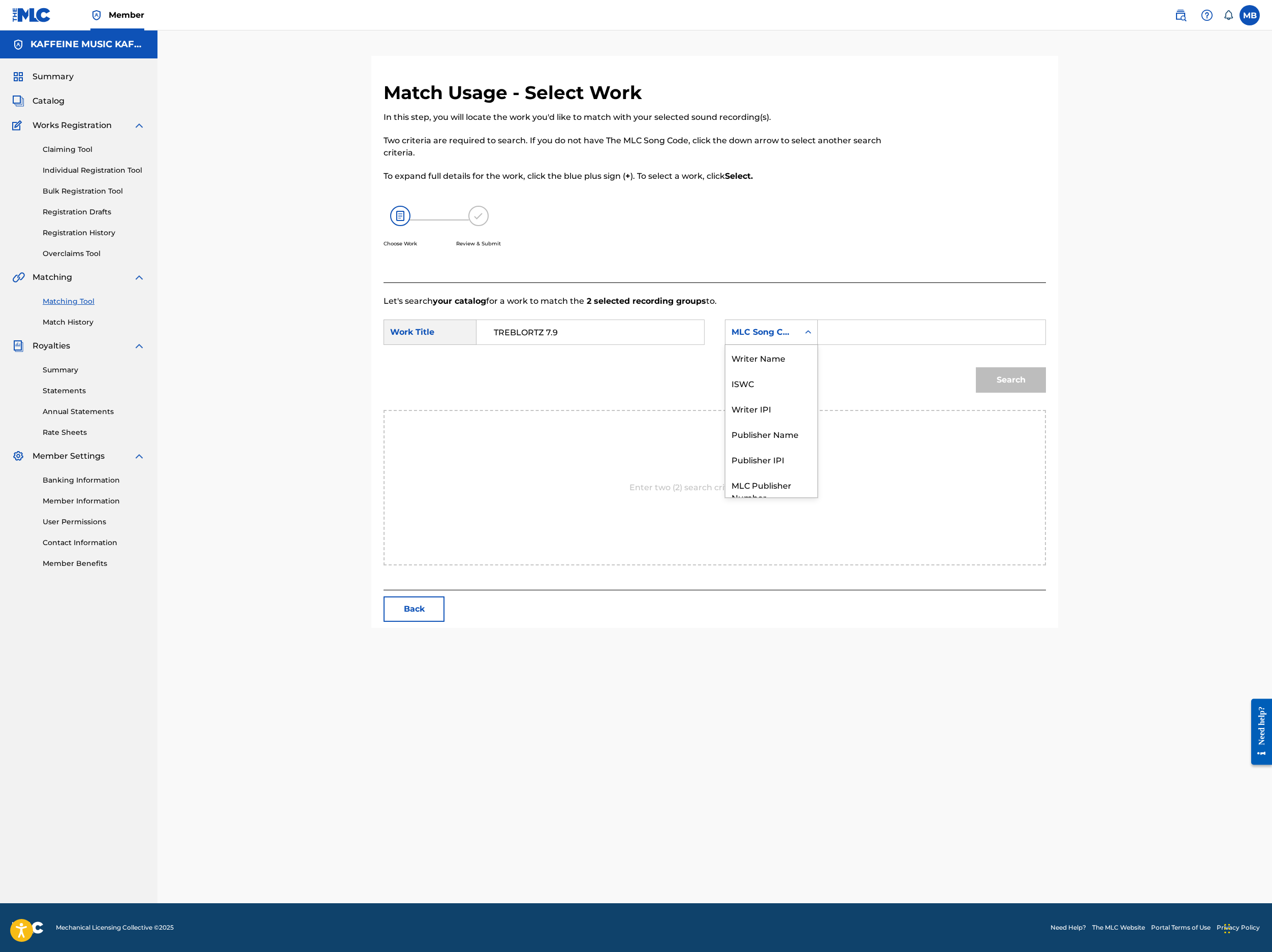
scroll to position [107, 0]
click at [817, 409] on div "Publisher Name" at bounding box center [771, 396] width 92 height 25
click at [991, 344] on input "Search Form" at bounding box center [931, 332] width 210 height 24
type input "Kaff"
click at [1046, 392] on button "Search" at bounding box center [1011, 380] width 70 height 25
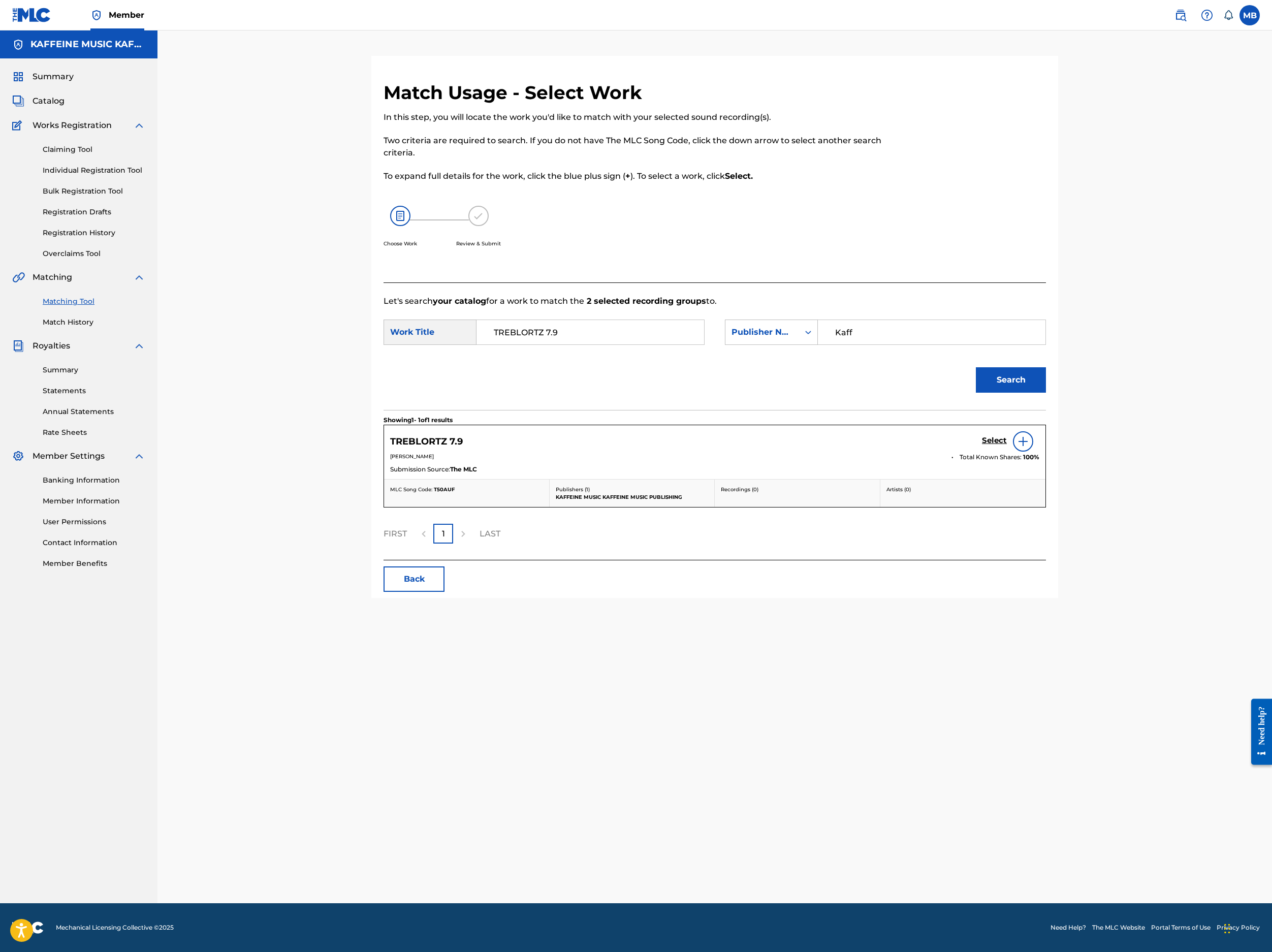
click at [1007, 446] on h5 "Select" at bounding box center [994, 440] width 25 height 10
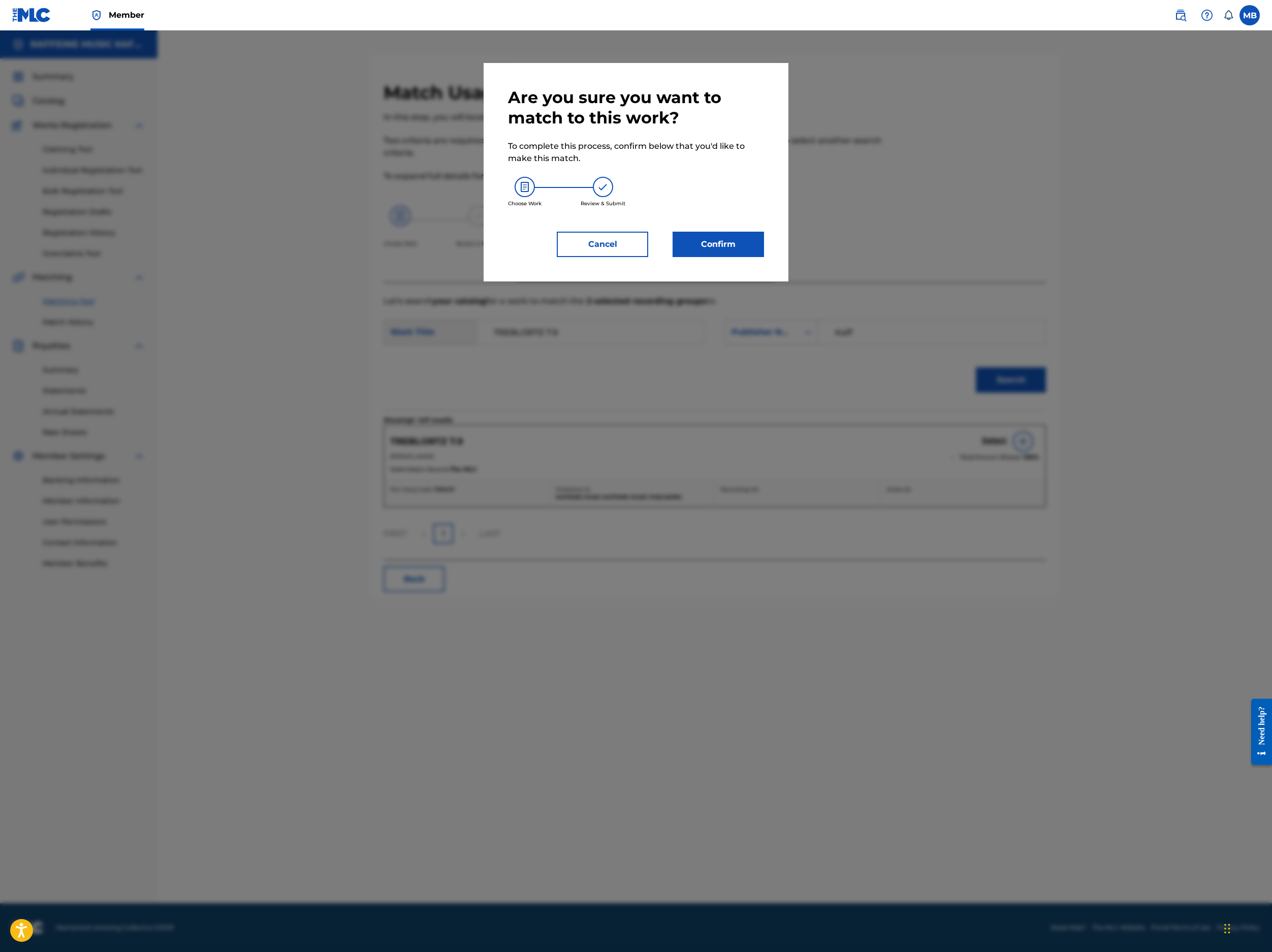
click at [673, 257] on div "Cancel Confirm" at bounding box center [636, 244] width 256 height 25
click at [709, 257] on button "Confirm" at bounding box center [719, 244] width 92 height 25
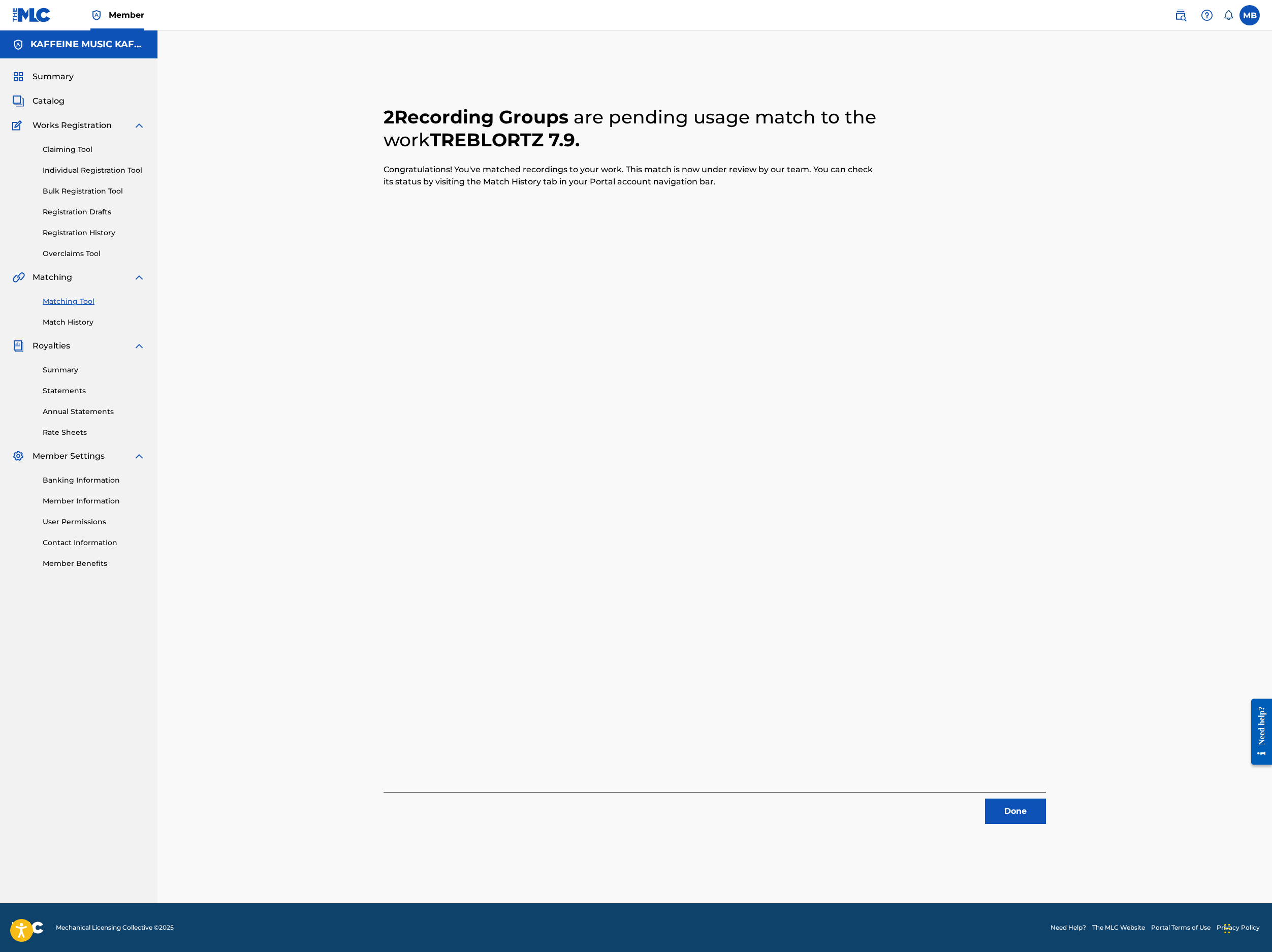
click at [1046, 799] on button "Done" at bounding box center [1016, 811] width 61 height 25
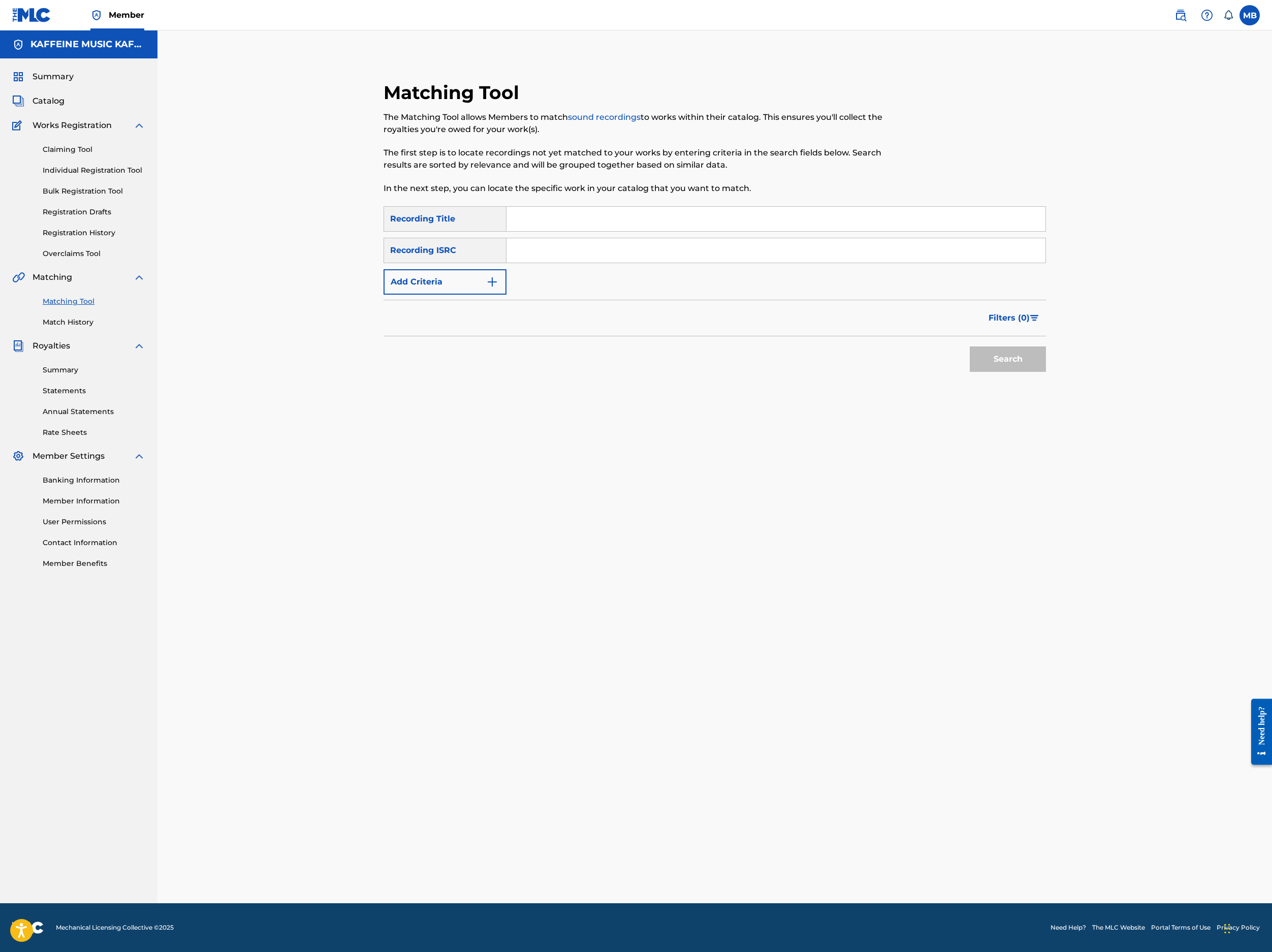
click at [600, 231] on input "Search Form" at bounding box center [776, 218] width 539 height 24
click at [1046, 331] on button "Filters ( 0 )" at bounding box center [1014, 318] width 64 height 25
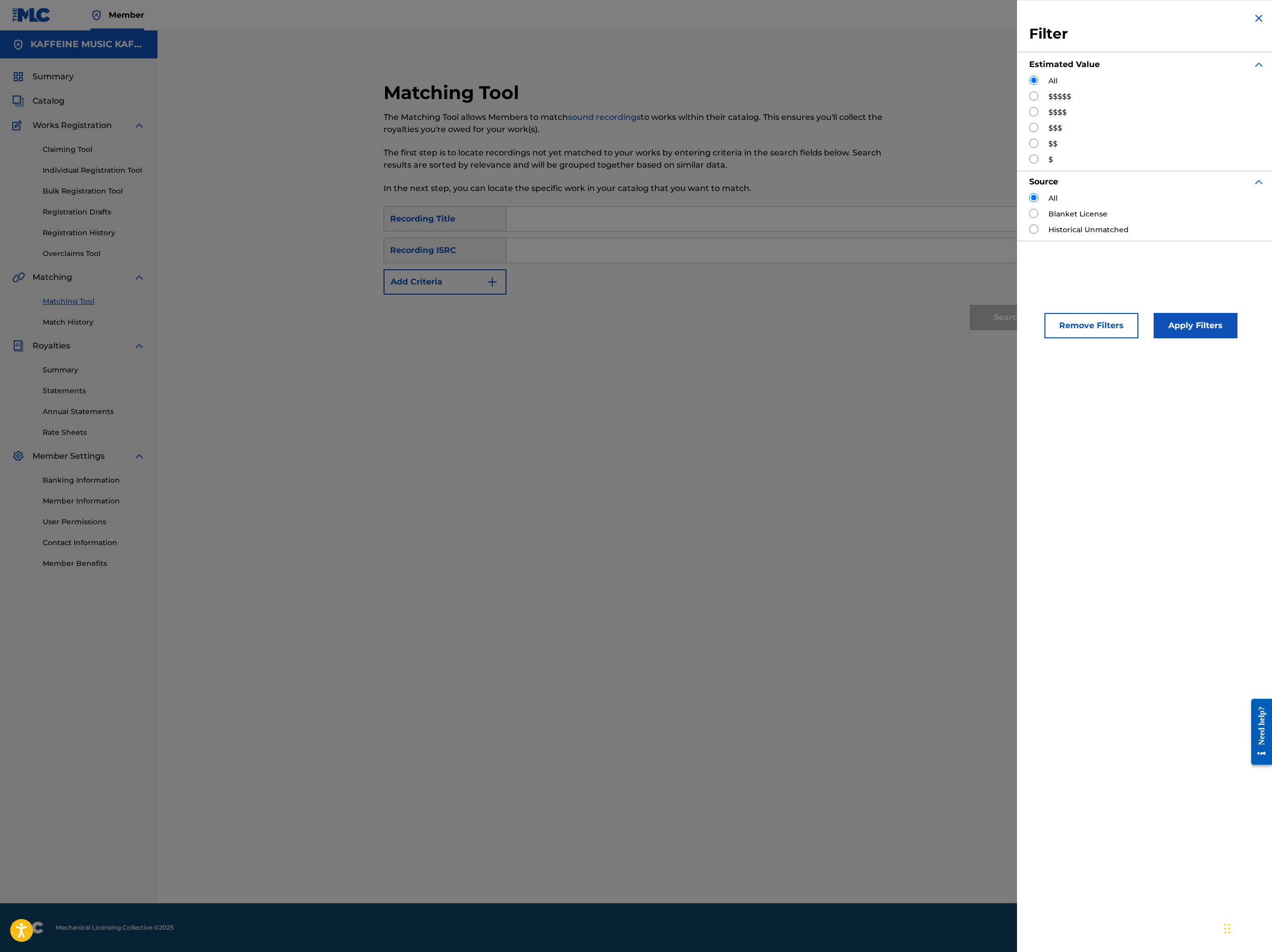
drag, startPoint x: 715, startPoint y: 394, endPoint x: 750, endPoint y: 399, distance: 35.4
click at [715, 335] on div "Search" at bounding box center [714, 315] width 663 height 41
click at [767, 341] on div "SearchWithCriteriab7db2291-64a9-4298-93bb-1086cc48de83 Recording Title SearchWi…" at bounding box center [714, 274] width 663 height 135
click at [1253, 24] on img "Search Form" at bounding box center [1259, 18] width 12 height 12
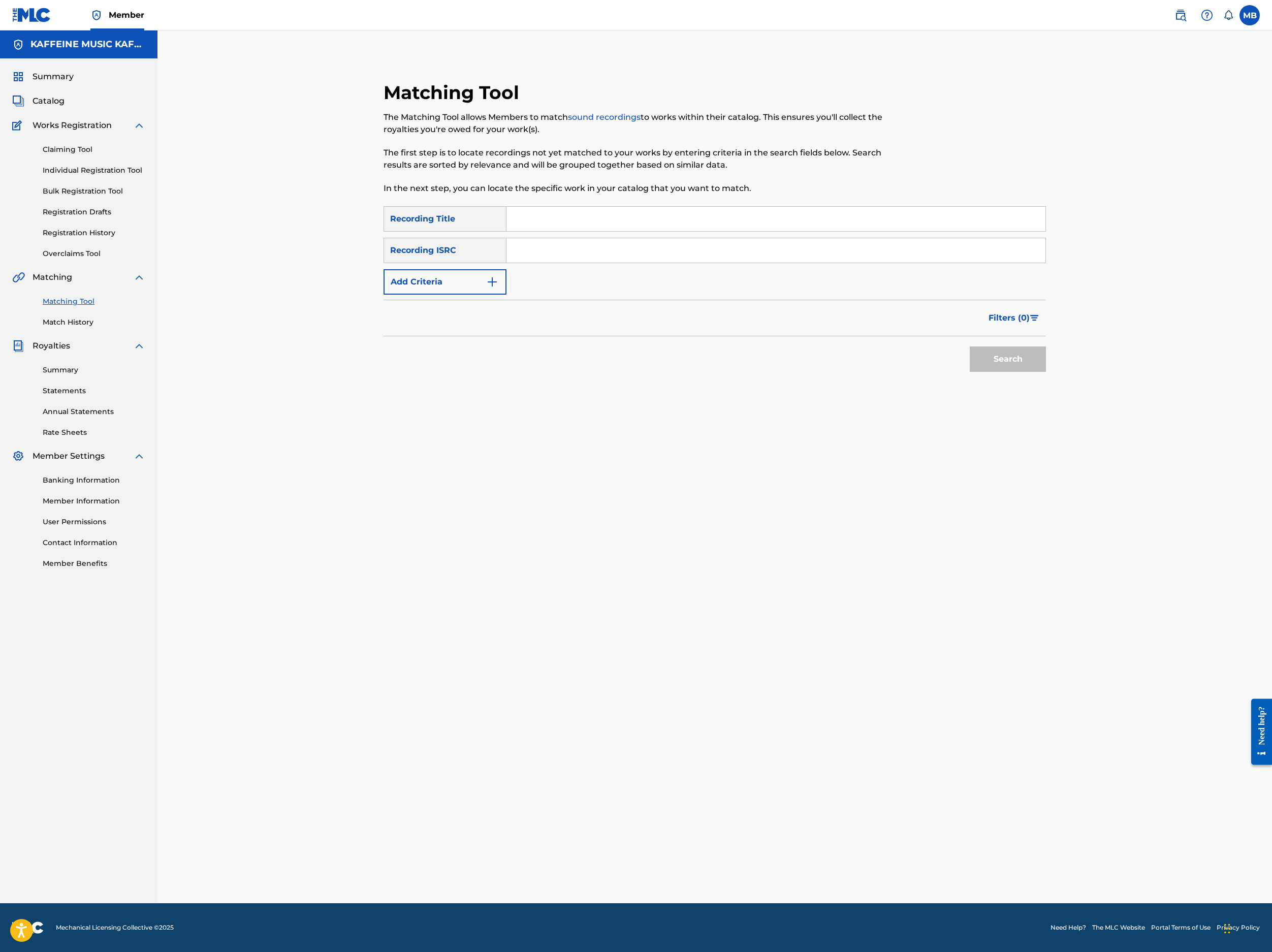
click at [625, 231] on input "Search Form" at bounding box center [776, 218] width 539 height 24
paste input "NAH"
type input "NAH"
click at [497, 295] on button "Add Criteria" at bounding box center [445, 282] width 123 height 25
click at [488, 292] on div "Writer" at bounding box center [436, 282] width 104 height 19
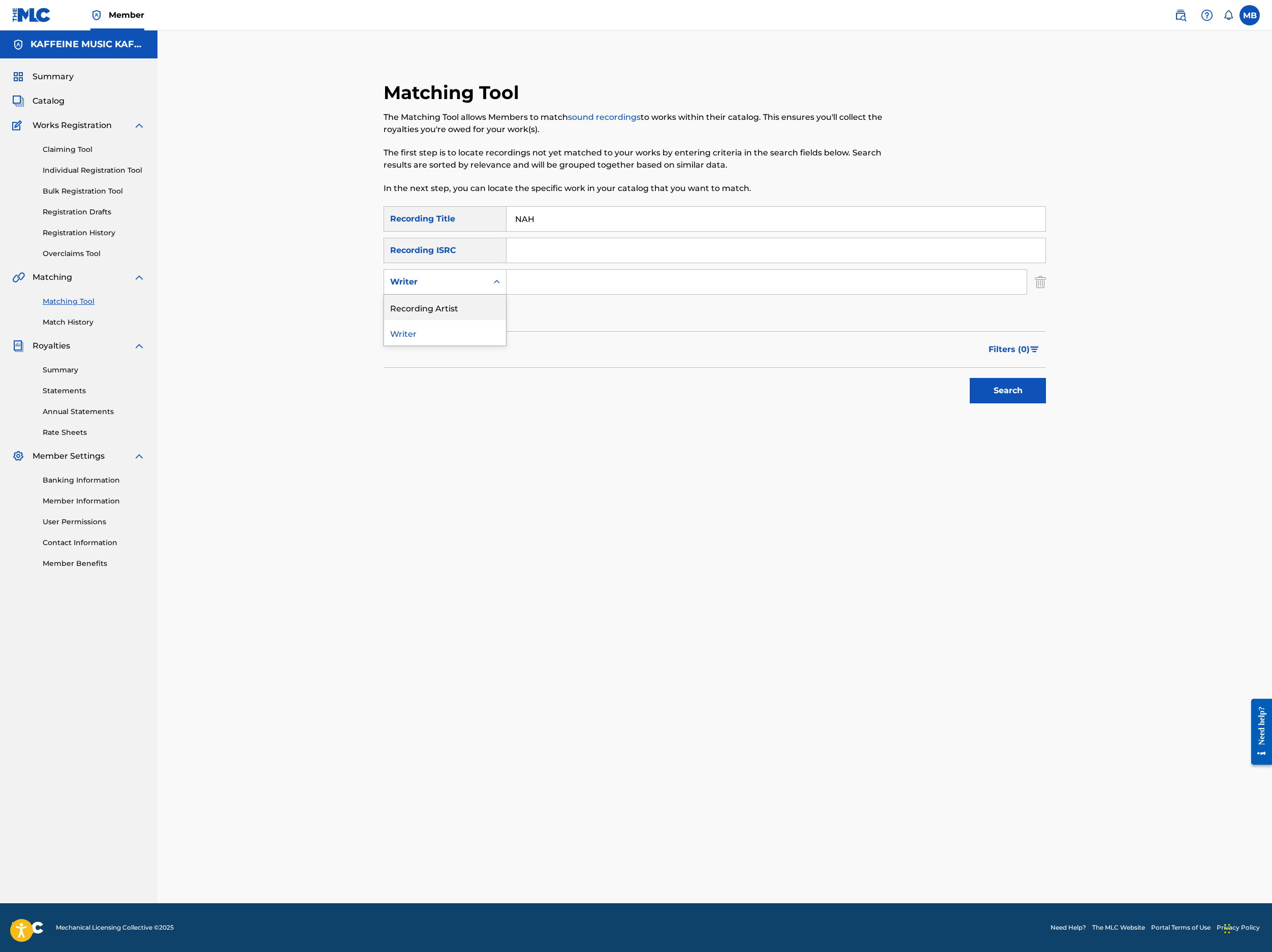
click at [494, 320] on div "Recording Artist" at bounding box center [445, 307] width 122 height 25
click at [595, 294] on input "Search Form" at bounding box center [766, 281] width 520 height 24
type input "[PERSON_NAME] Motorcycle"
click at [1046, 403] on button "Search" at bounding box center [1008, 391] width 76 height 25
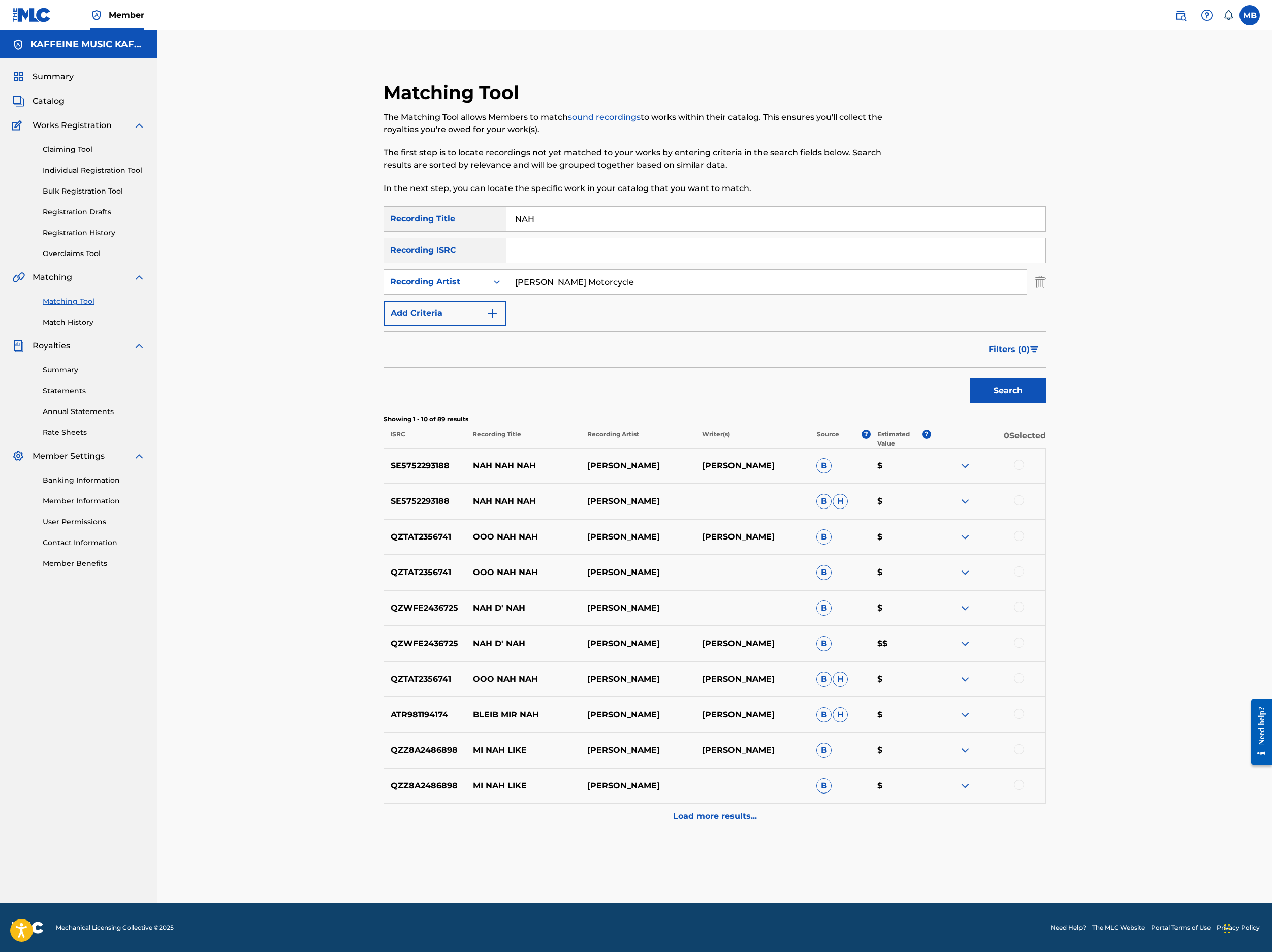
scroll to position [164, 0]
click at [630, 207] on input "NAH" at bounding box center [776, 218] width 539 height 24
paste input "UTS*"
type input "NUTS*"
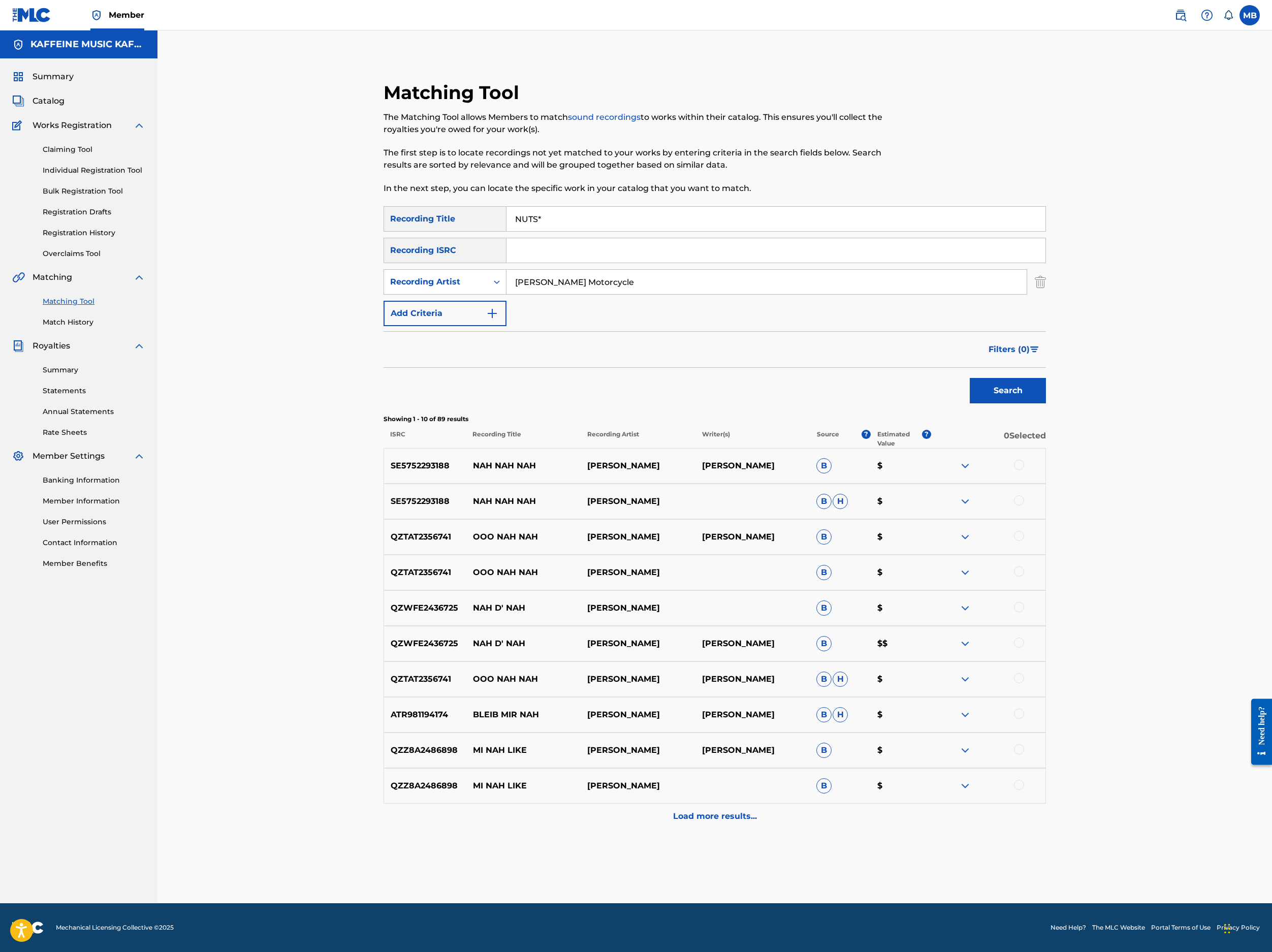
click at [1046, 403] on button "Search" at bounding box center [1008, 391] width 76 height 25
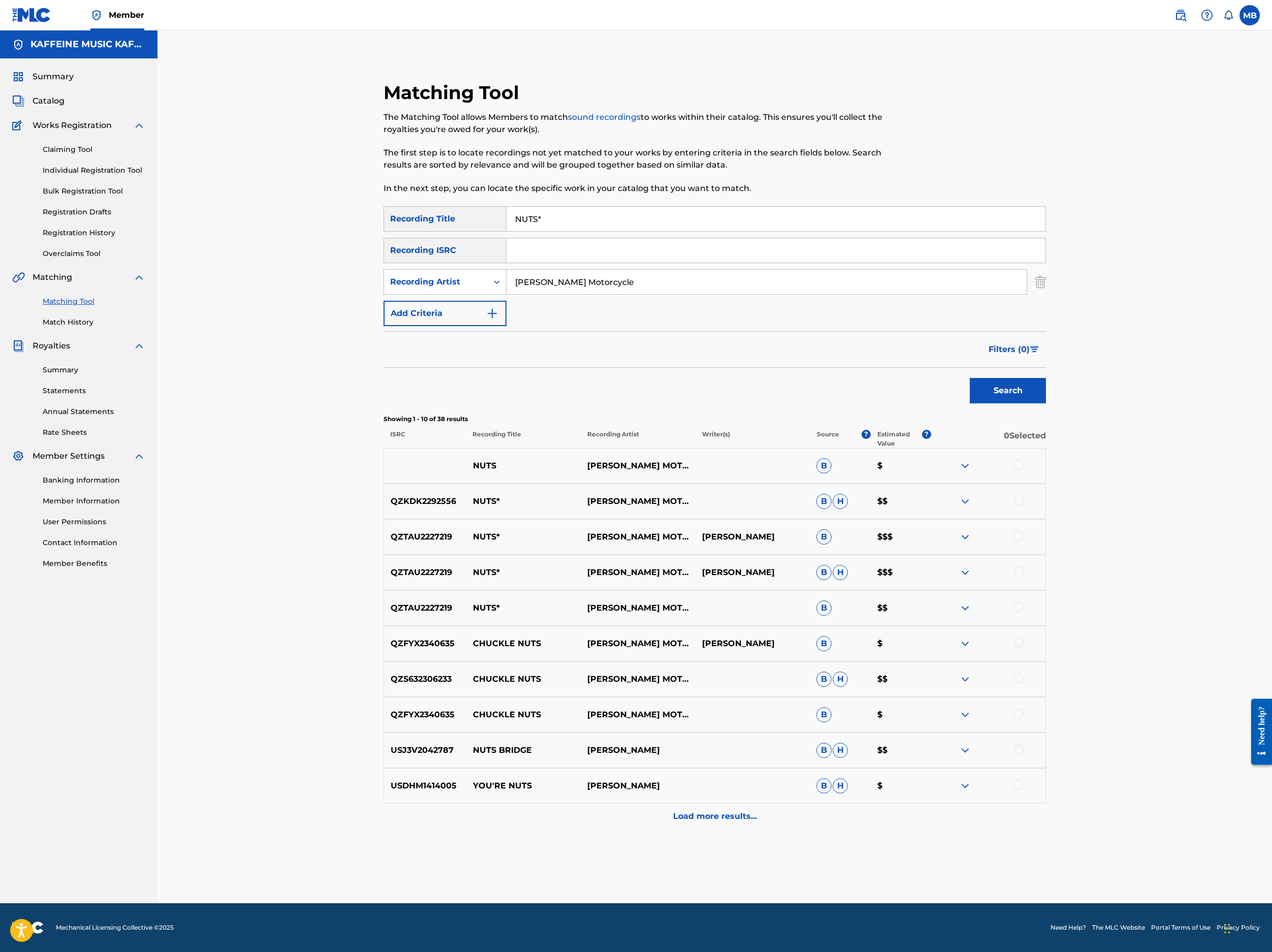
scroll to position [270, 0]
click at [1024, 470] on div at bounding box center [1020, 465] width 10 height 10
click at [1046, 519] on div "QZKDK2292556 NUTS* MICHAEL MOTORCYCLE B H $$" at bounding box center [714, 501] width 663 height 36
click at [1024, 506] on div at bounding box center [1020, 500] width 10 height 10
click at [1046, 554] on div "QZTAU2227219 NUTS* MICHAEL MOTORCYCLE MICHAEL BERNARDINO B $$$" at bounding box center [714, 537] width 663 height 36
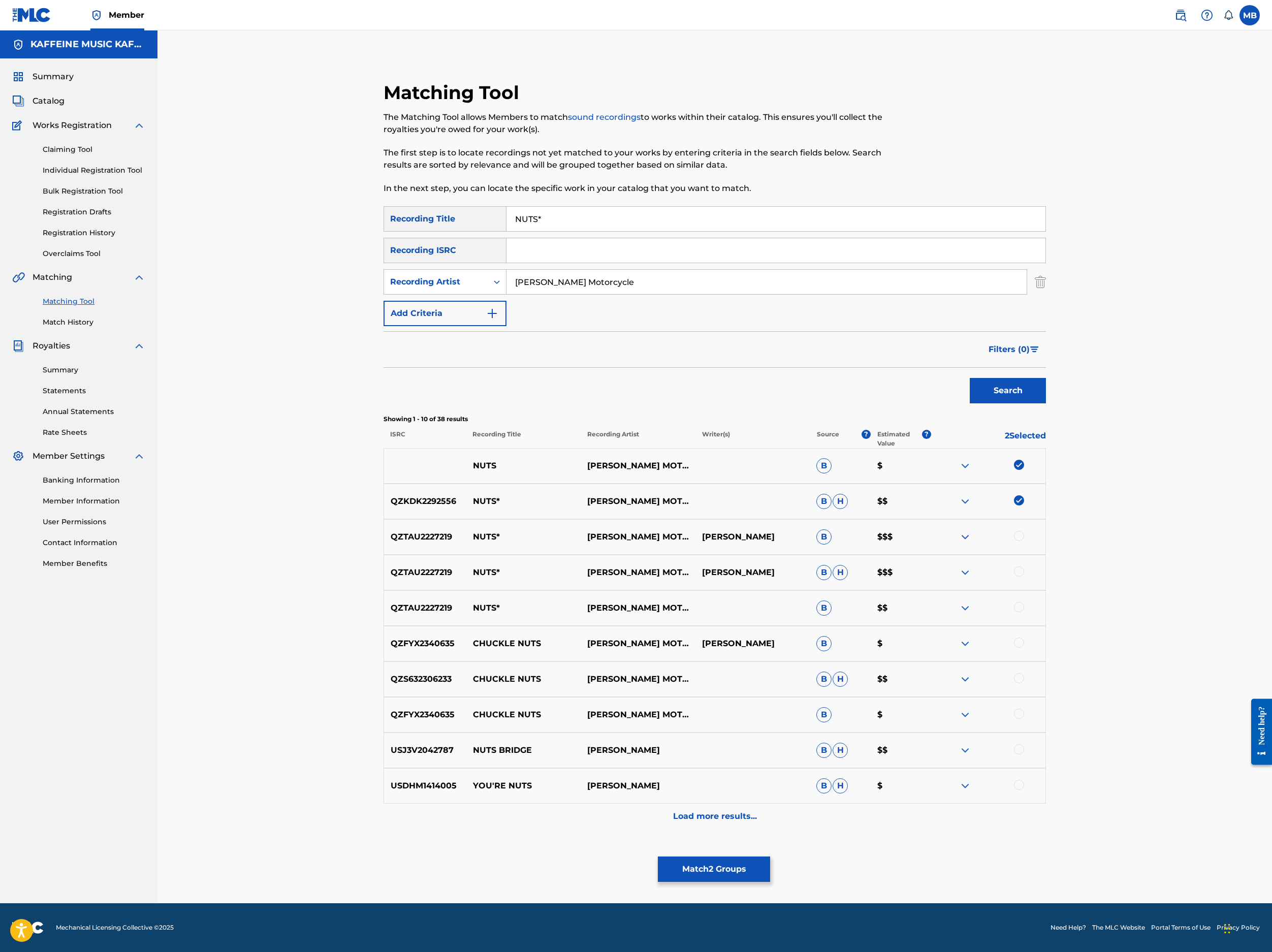
click at [1046, 554] on div "QZTAU2227219 NUTS* MICHAEL MOTORCYCLE MICHAEL BERNARDINO B $$$" at bounding box center [714, 537] width 663 height 36
click at [1024, 541] on div at bounding box center [1020, 536] width 10 height 10
click at [1046, 590] on div "QZTAU2227219 NUTS* MICHAEL MOTORCYCLE MICHEAL B H $$$" at bounding box center [714, 572] width 663 height 36
click at [1024, 577] on div at bounding box center [1020, 571] width 10 height 10
click at [1024, 612] on div at bounding box center [1020, 607] width 10 height 10
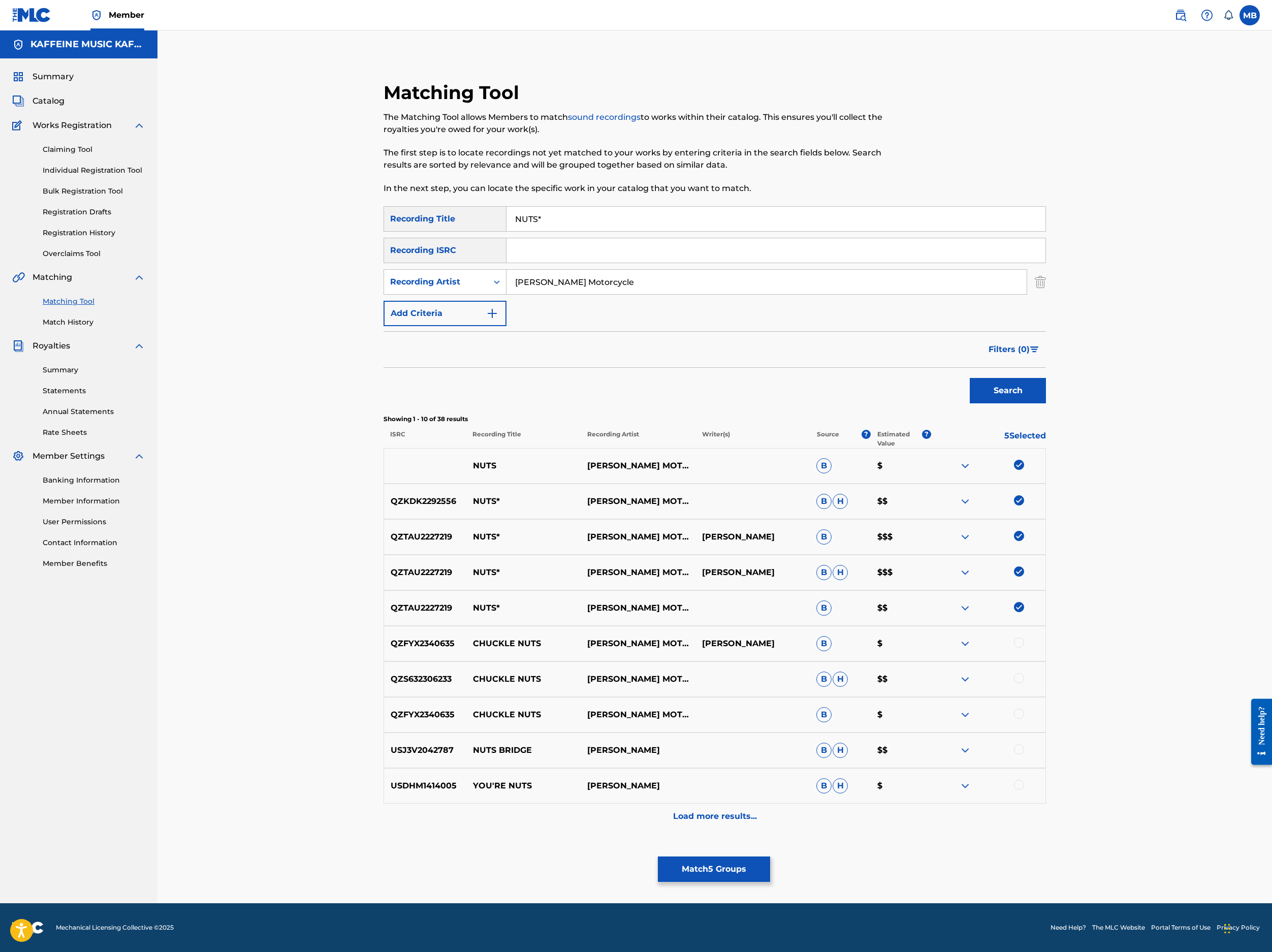
scroll to position [349, 0]
click at [770, 857] on button "Match 5 Groups" at bounding box center [714, 869] width 113 height 25
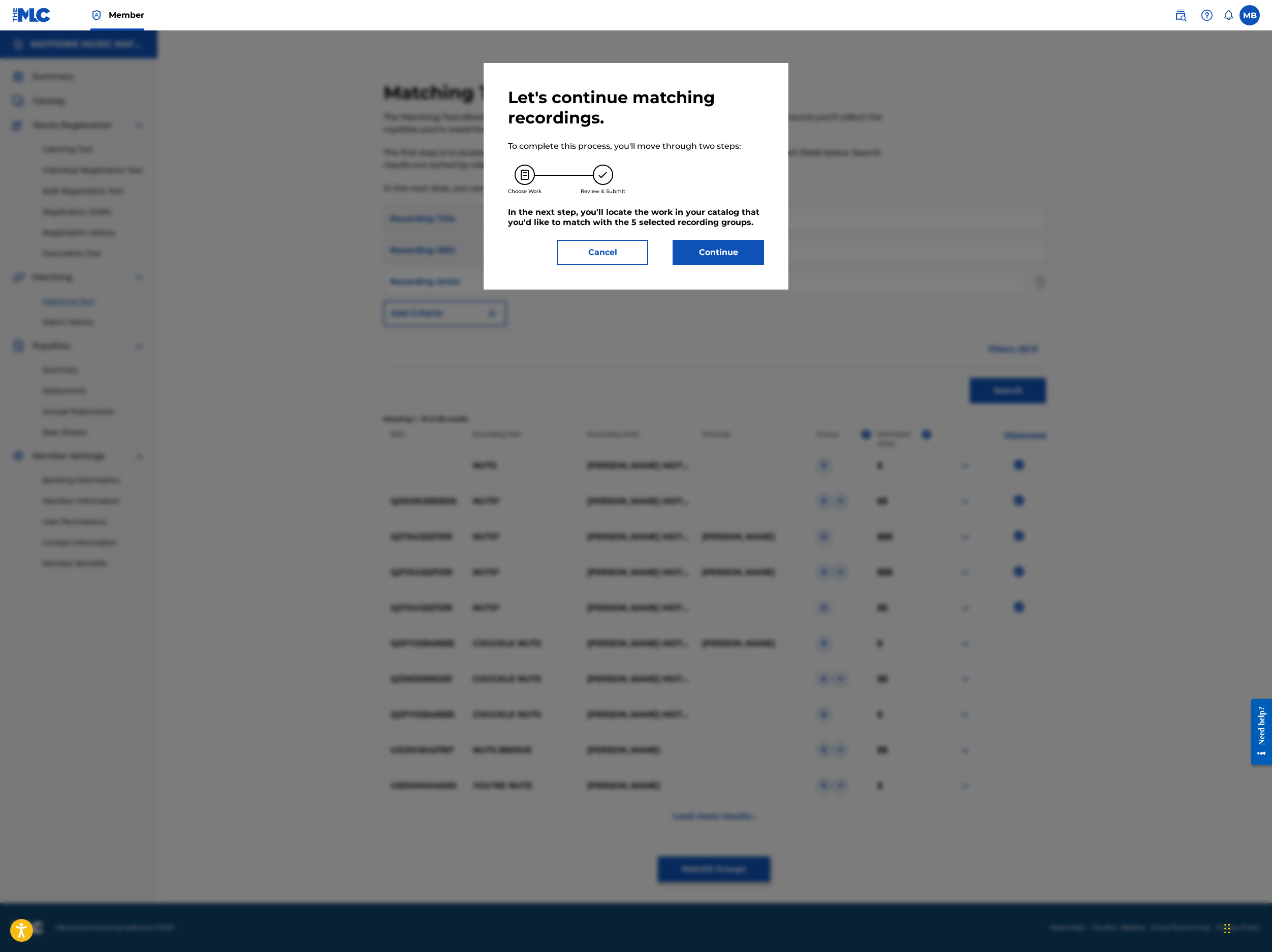
click at [764, 265] on button "Continue" at bounding box center [719, 252] width 92 height 25
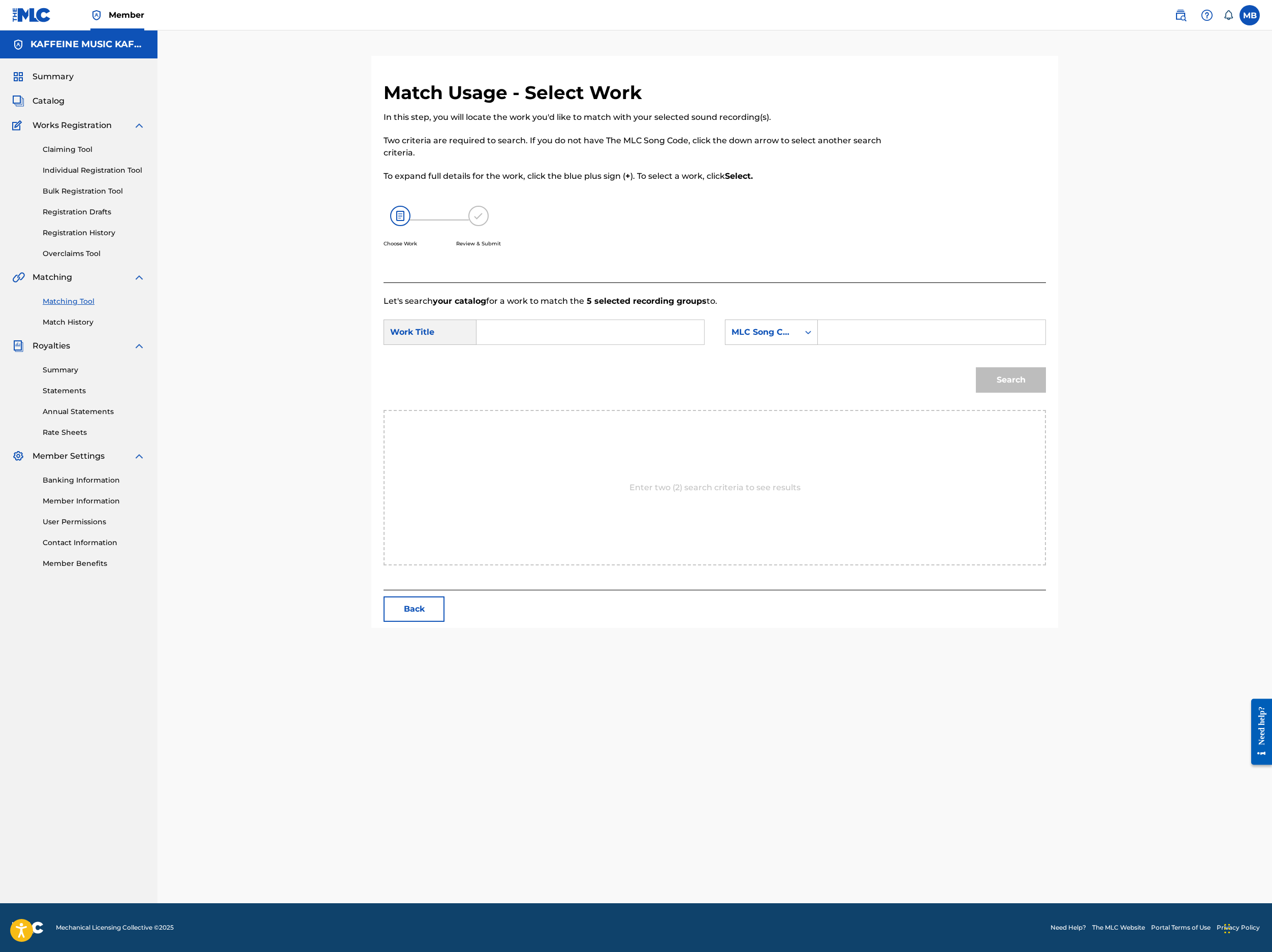
click at [634, 344] on input "Search Form" at bounding box center [590, 332] width 210 height 24
paste input "NUTS*"
type input "NUTS*"
click at [793, 338] on div "MLC Song Code" at bounding box center [762, 332] width 61 height 12
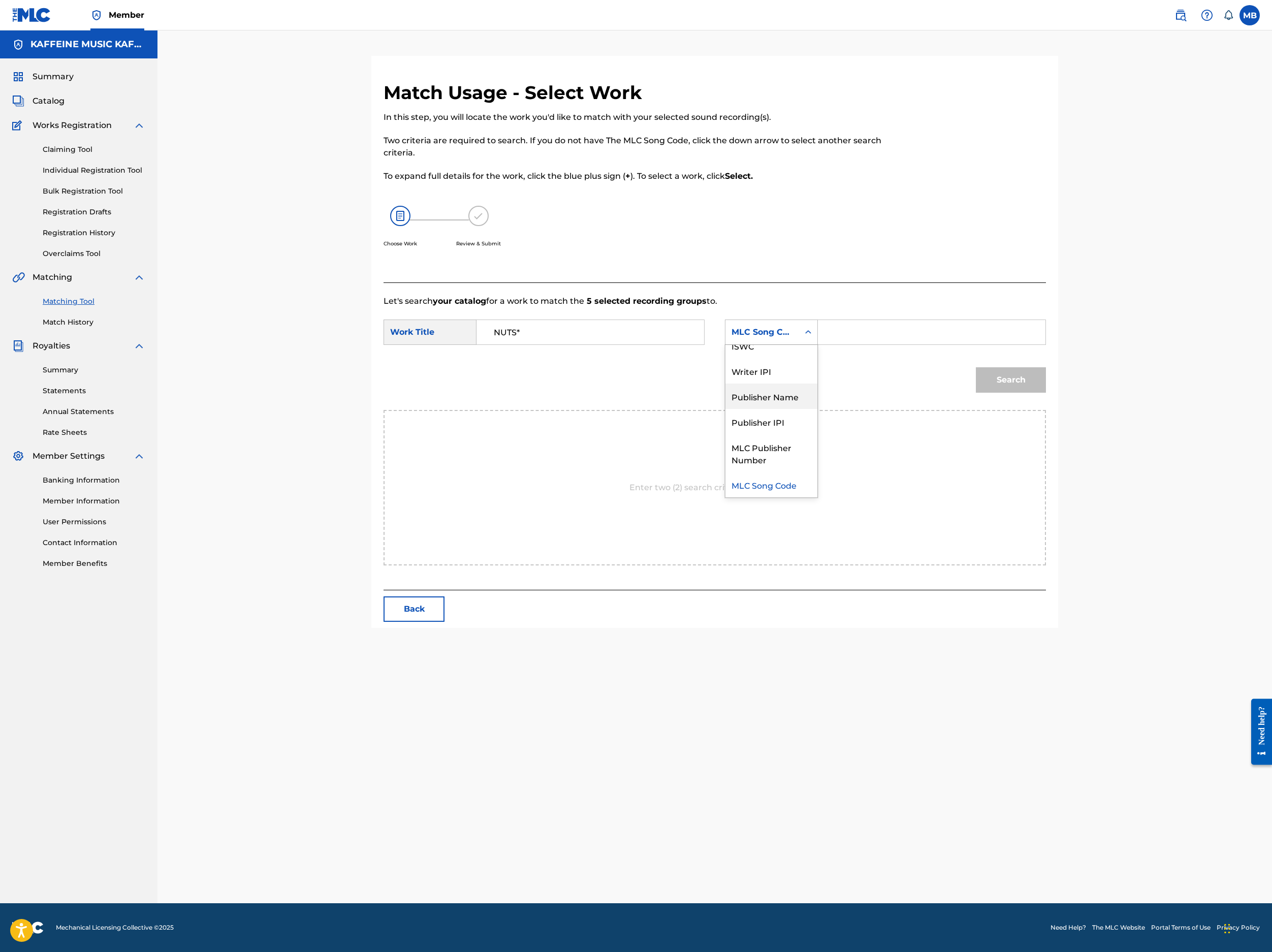
click at [817, 409] on div "Publisher Name" at bounding box center [771, 396] width 92 height 25
click at [988, 344] on input "Search Form" at bounding box center [931, 332] width 210 height 24
type input "Kaff"
click at [1046, 392] on button "Search" at bounding box center [1011, 380] width 70 height 25
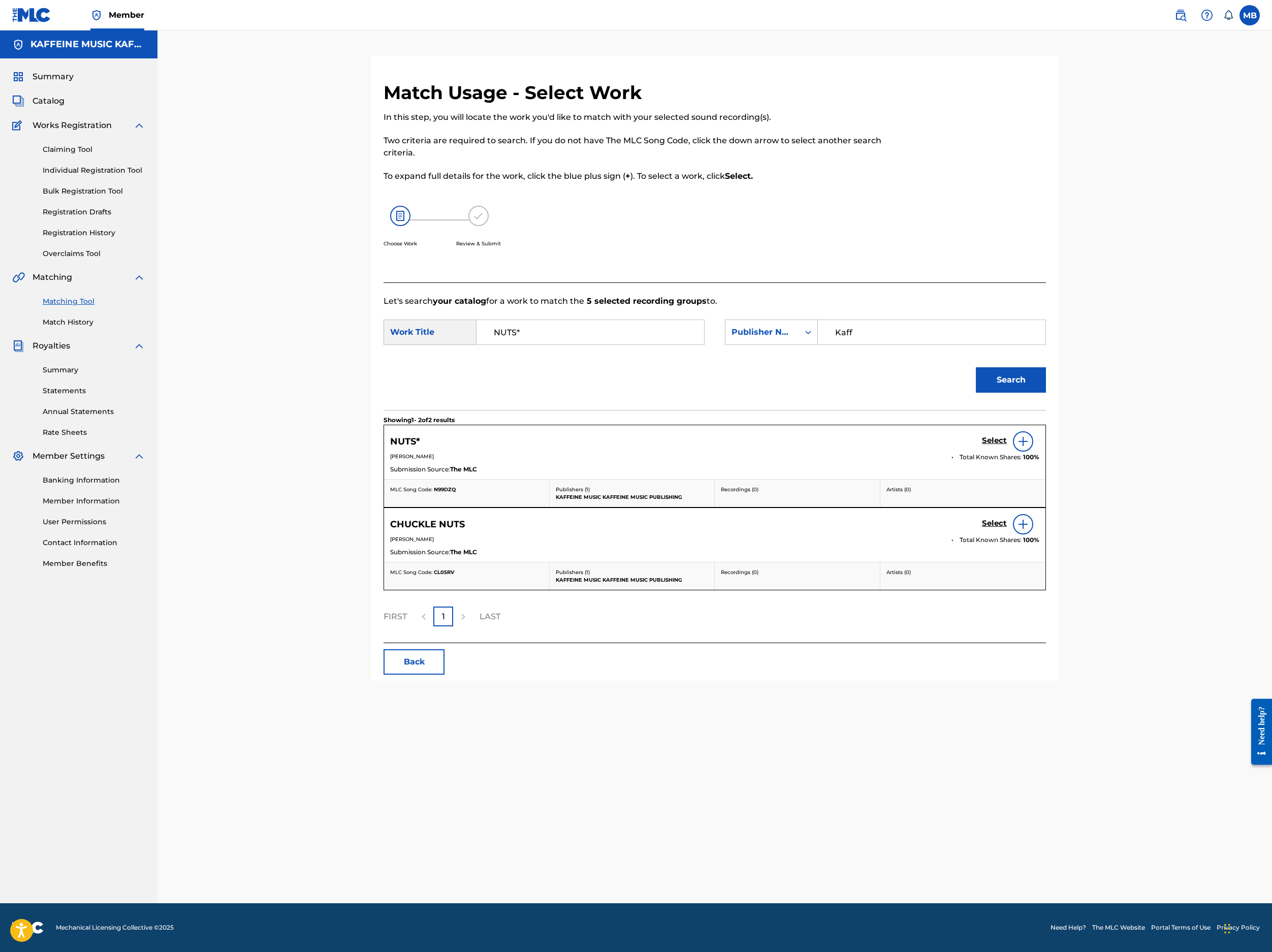
click at [1007, 446] on h5 "Select" at bounding box center [994, 440] width 25 height 10
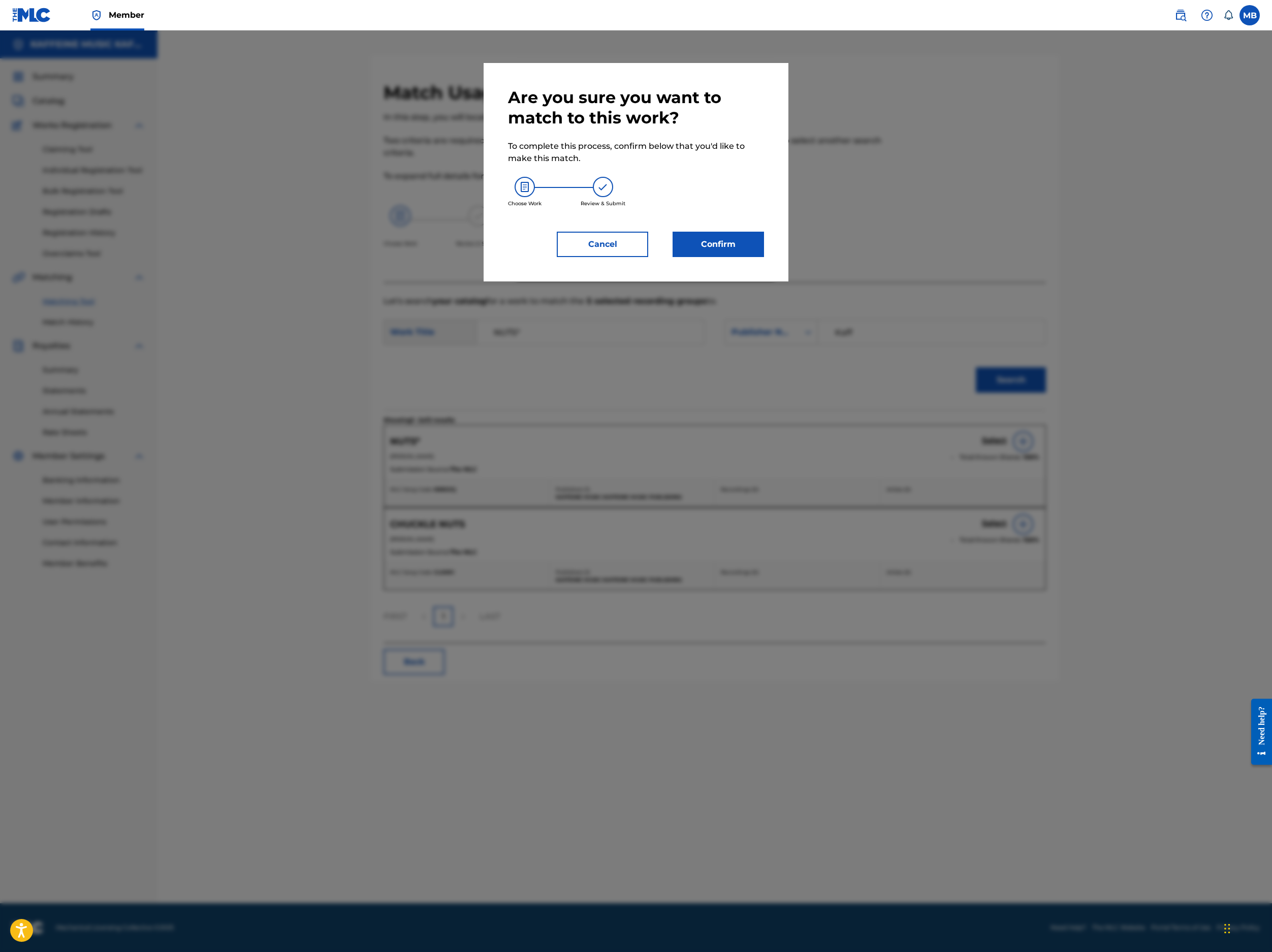
click at [743, 257] on button "Confirm" at bounding box center [719, 244] width 92 height 25
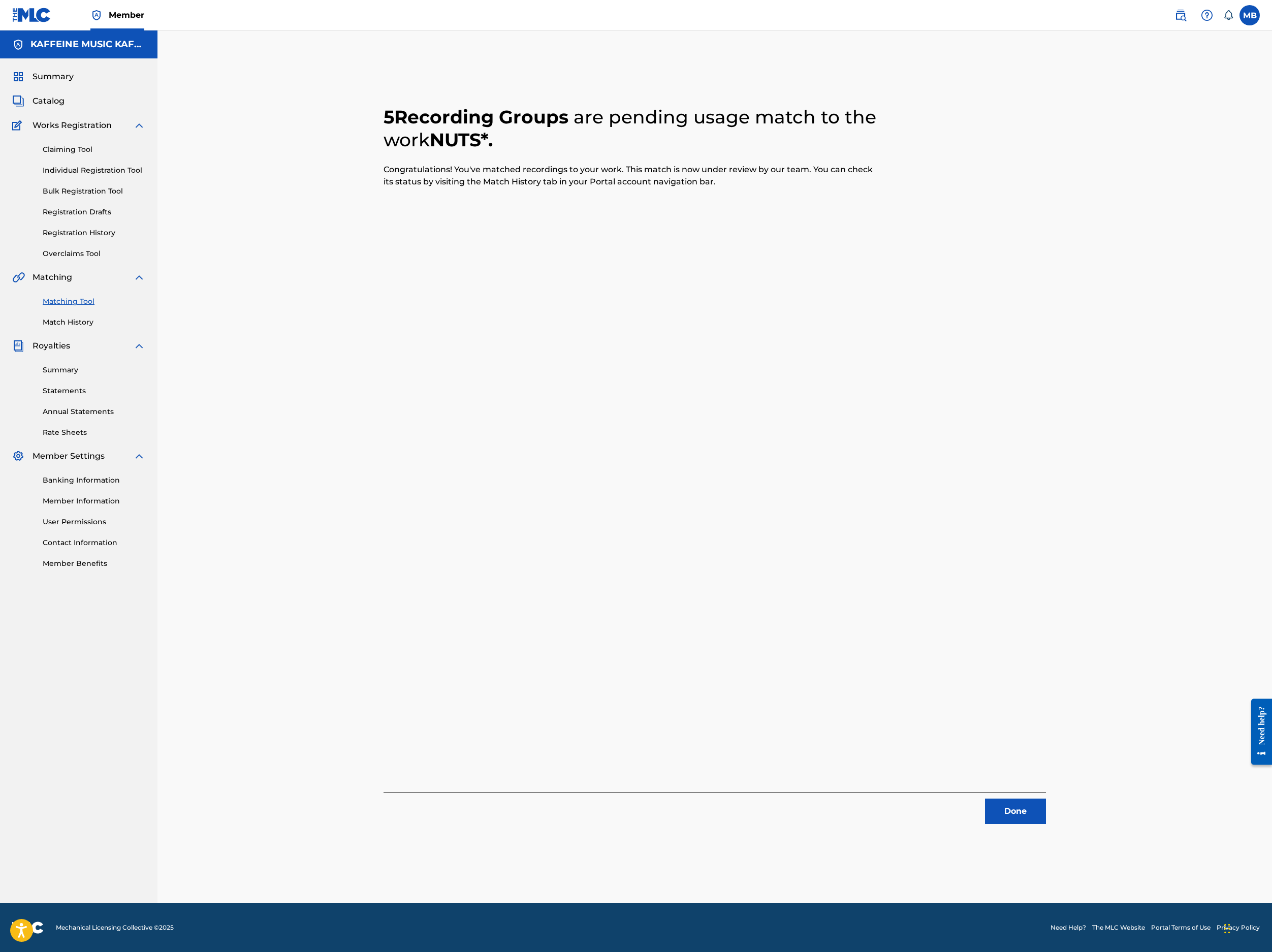
click at [1046, 799] on button "Done" at bounding box center [1016, 811] width 61 height 25
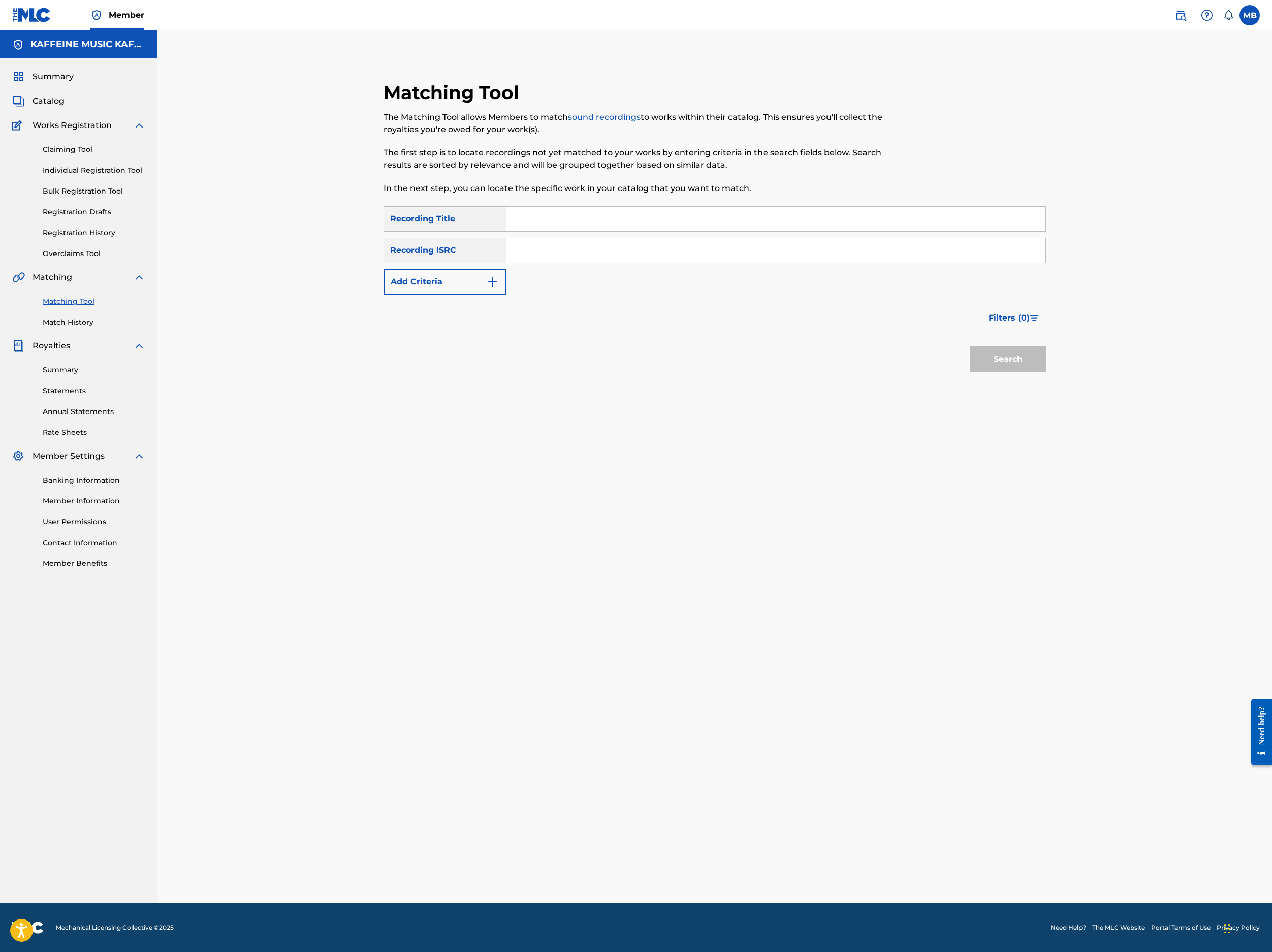
click at [848, 275] on div "SearchWithCriteriab7db2291-64a9-4298-93bb-1086cc48de83 Recording Title SearchWi…" at bounding box center [714, 250] width 663 height 88
click at [843, 231] on input "Search Form" at bounding box center [776, 218] width 539 height 24
paste input "R"
type input "R"
click at [486, 295] on button "Add Criteria" at bounding box center [445, 282] width 123 height 25
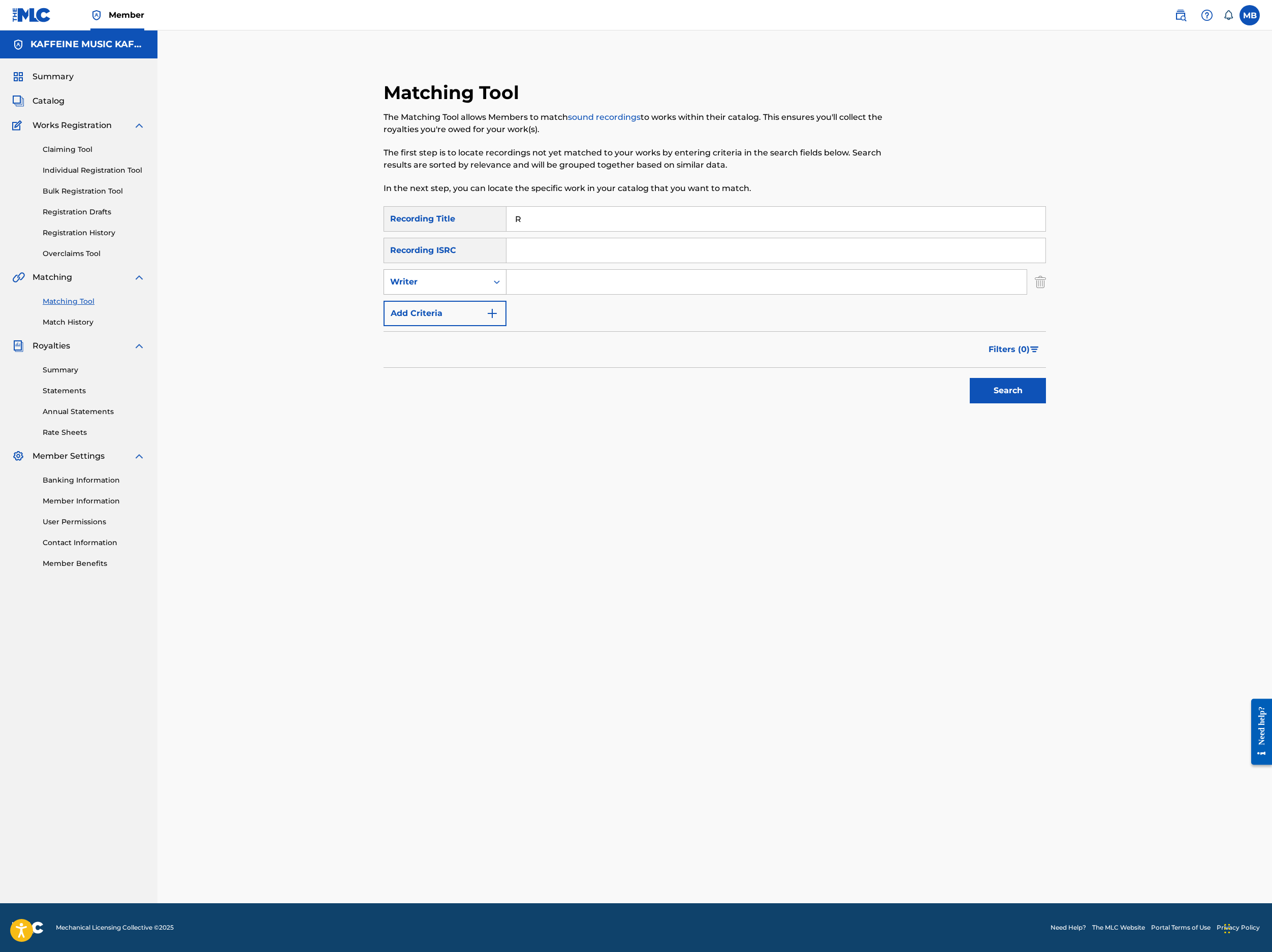
click at [488, 295] on div "Writer" at bounding box center [445, 282] width 123 height 25
click at [483, 346] on div "Writer" at bounding box center [445, 332] width 122 height 25
click at [495, 326] on div "SearchWithCriteriab7db2291-64a9-4298-93bb-1086cc48de83 Recording Title R Search…" at bounding box center [714, 267] width 663 height 120
drag, startPoint x: 488, startPoint y: 346, endPoint x: 486, endPoint y: 373, distance: 27.1
click at [488, 295] on div "Writer" at bounding box center [445, 282] width 123 height 25
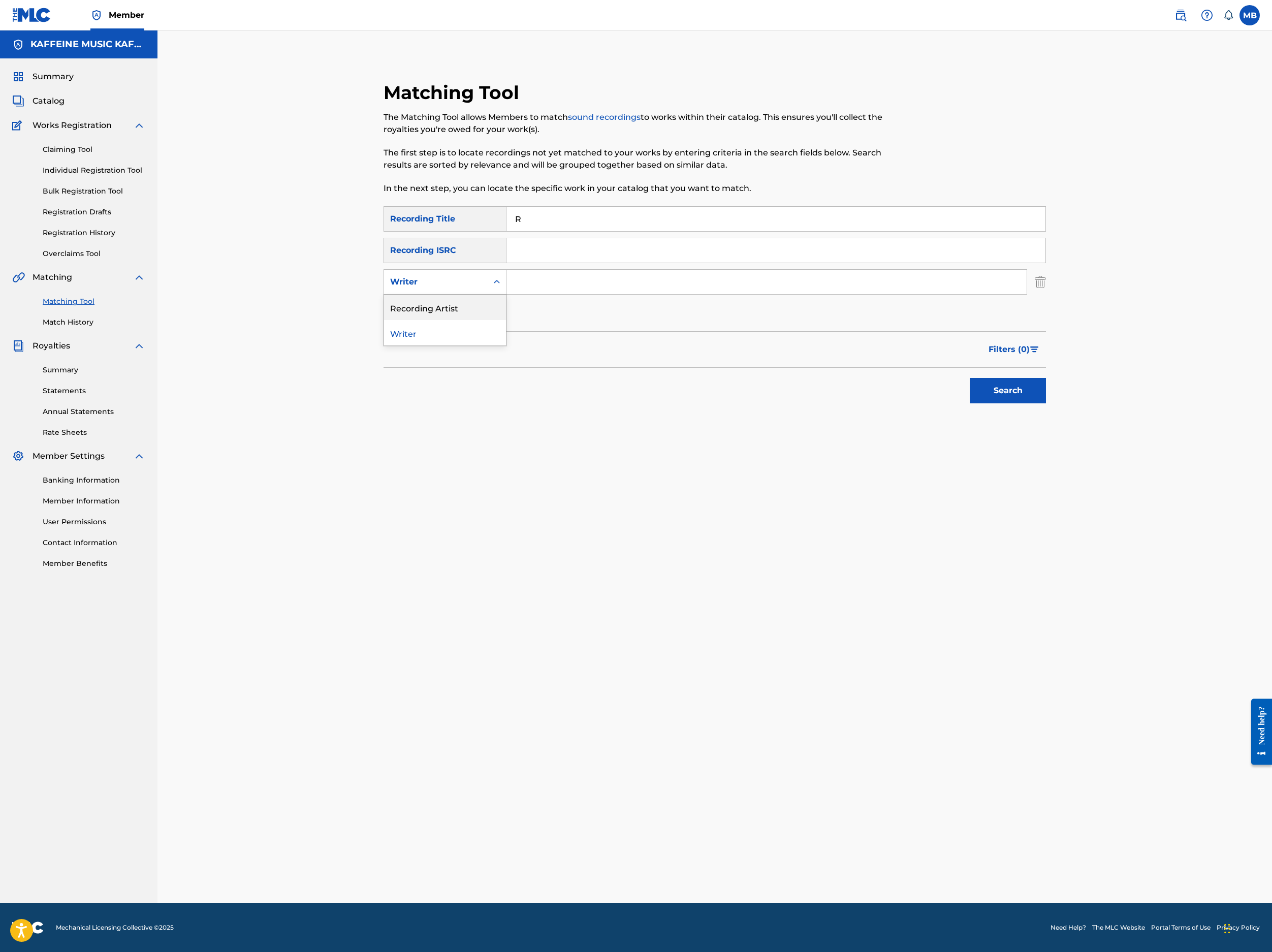
click at [470, 320] on div "Recording Artist" at bounding box center [445, 307] width 122 height 25
click at [603, 294] on input "Search Form" at bounding box center [766, 281] width 520 height 24
type input "[PERSON_NAME] Motorcycle"
click at [1046, 403] on button "Search" at bounding box center [1008, 391] width 76 height 25
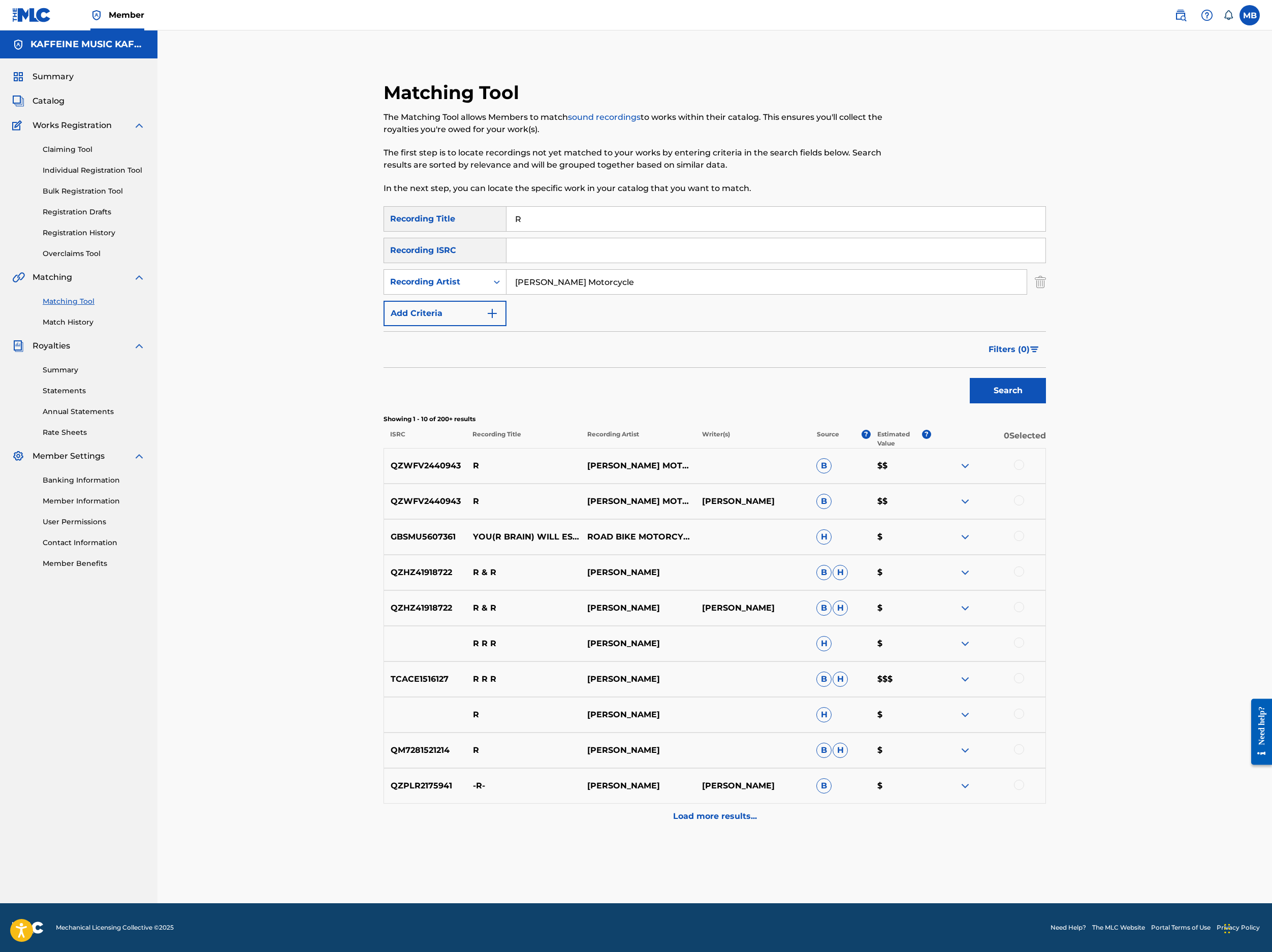
click at [1024, 470] on div at bounding box center [1020, 465] width 10 height 10
click at [1024, 506] on div at bounding box center [1020, 500] width 10 height 10
click at [770, 857] on button "Match 2 Groups" at bounding box center [714, 869] width 113 height 25
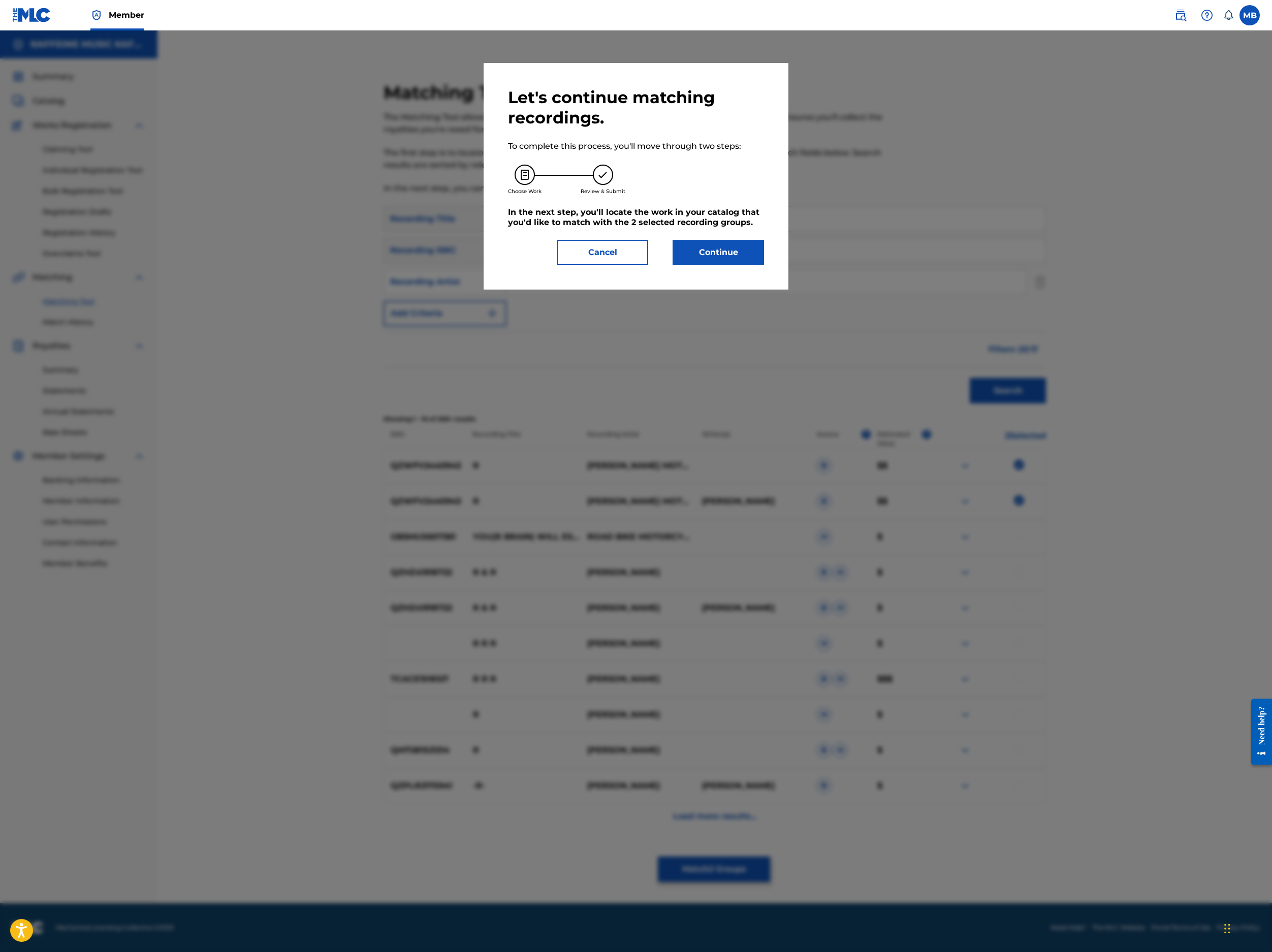
click at [764, 265] on button "Continue" at bounding box center [719, 252] width 92 height 25
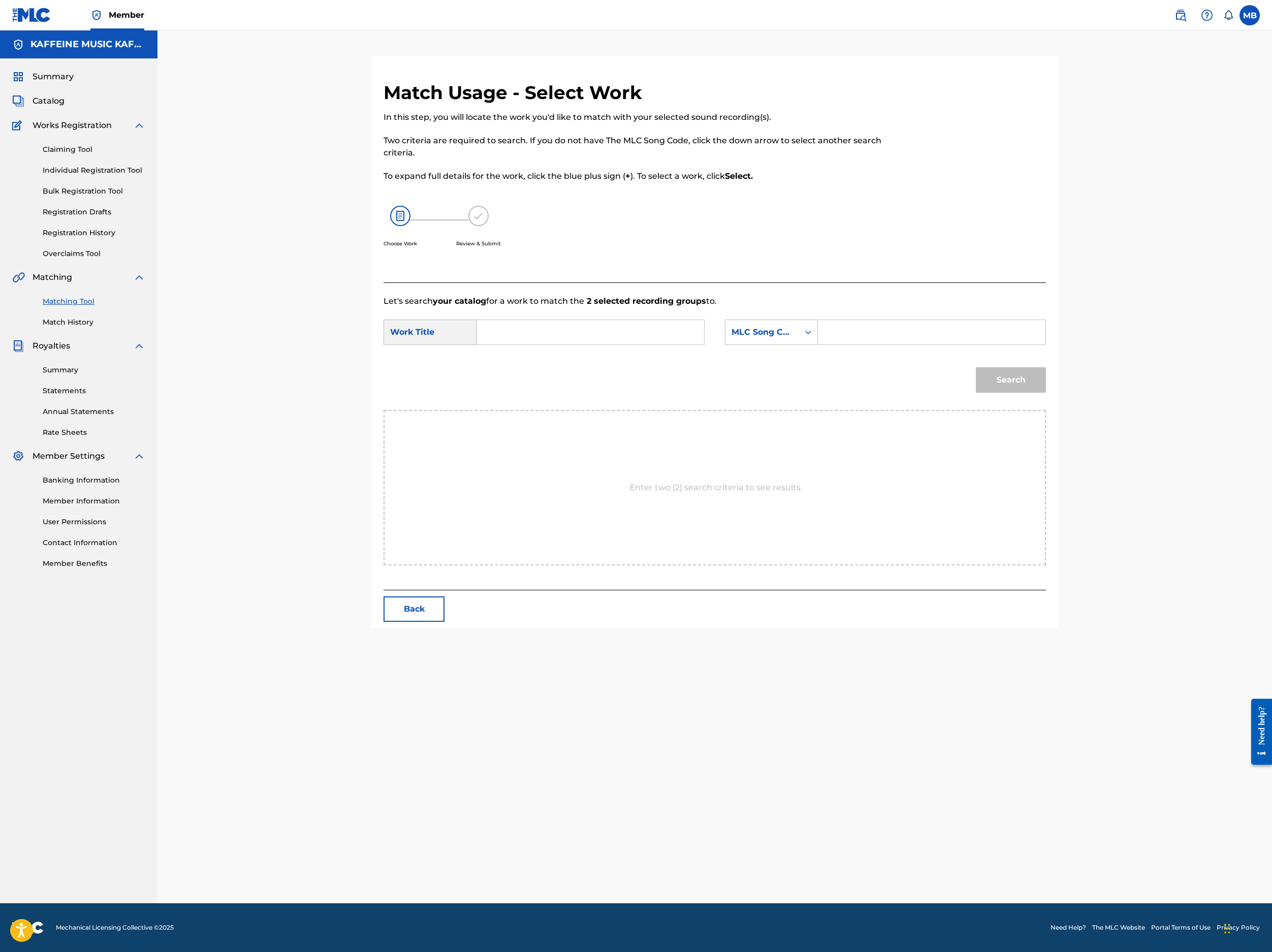
scroll to position [80, 0]
click at [626, 344] on input "Search Form" at bounding box center [590, 332] width 210 height 24
paste input "R"
type input "R"
click at [793, 338] on div "MLC Song Code" at bounding box center [762, 332] width 61 height 12
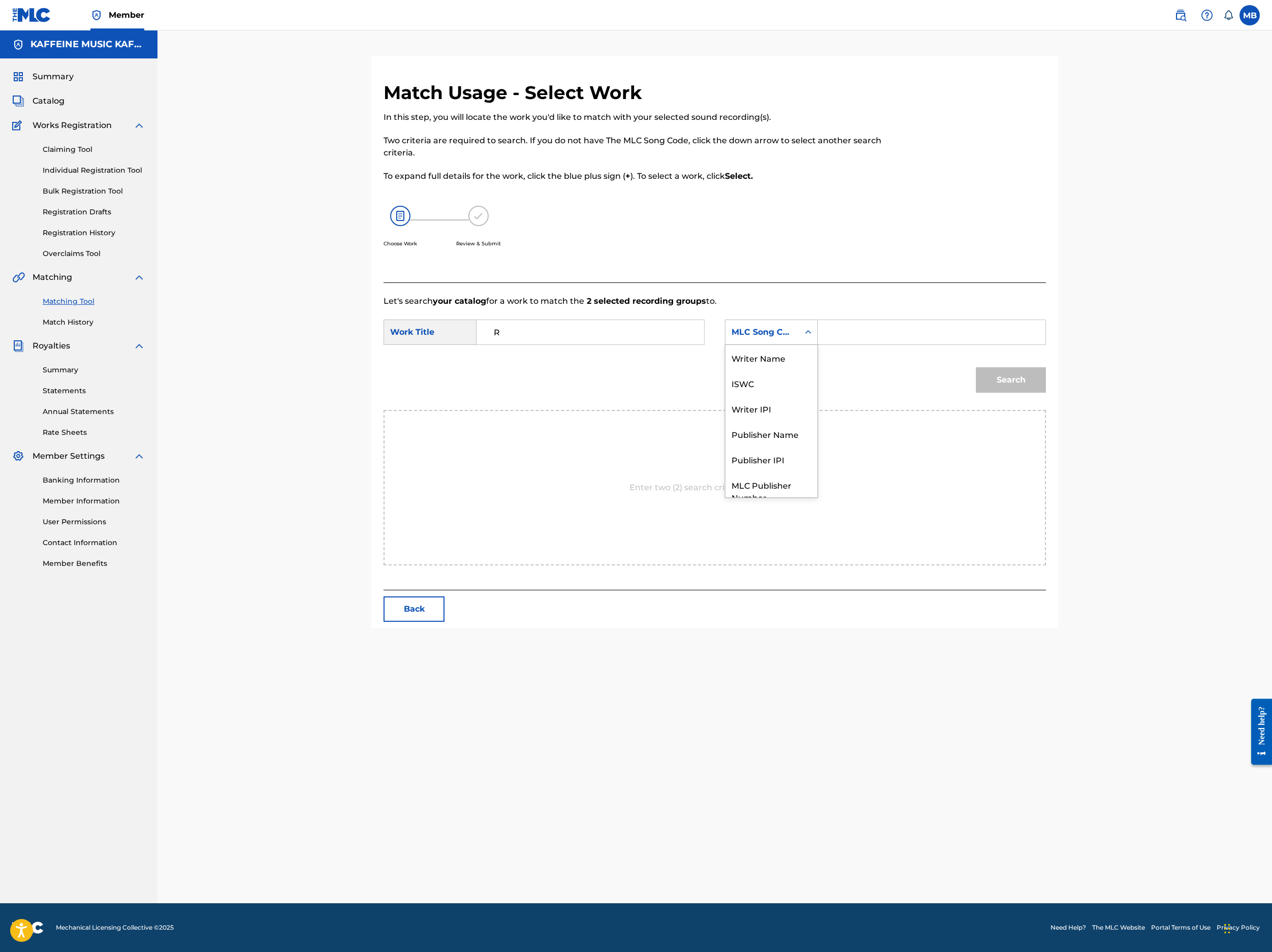
scroll to position [107, 0]
click at [817, 409] on div "Publisher Name" at bounding box center [771, 396] width 92 height 25
click at [985, 344] on input "Search Form" at bounding box center [931, 332] width 210 height 24
type input "Kaff"
click at [1046, 392] on button "Search" at bounding box center [1011, 380] width 70 height 25
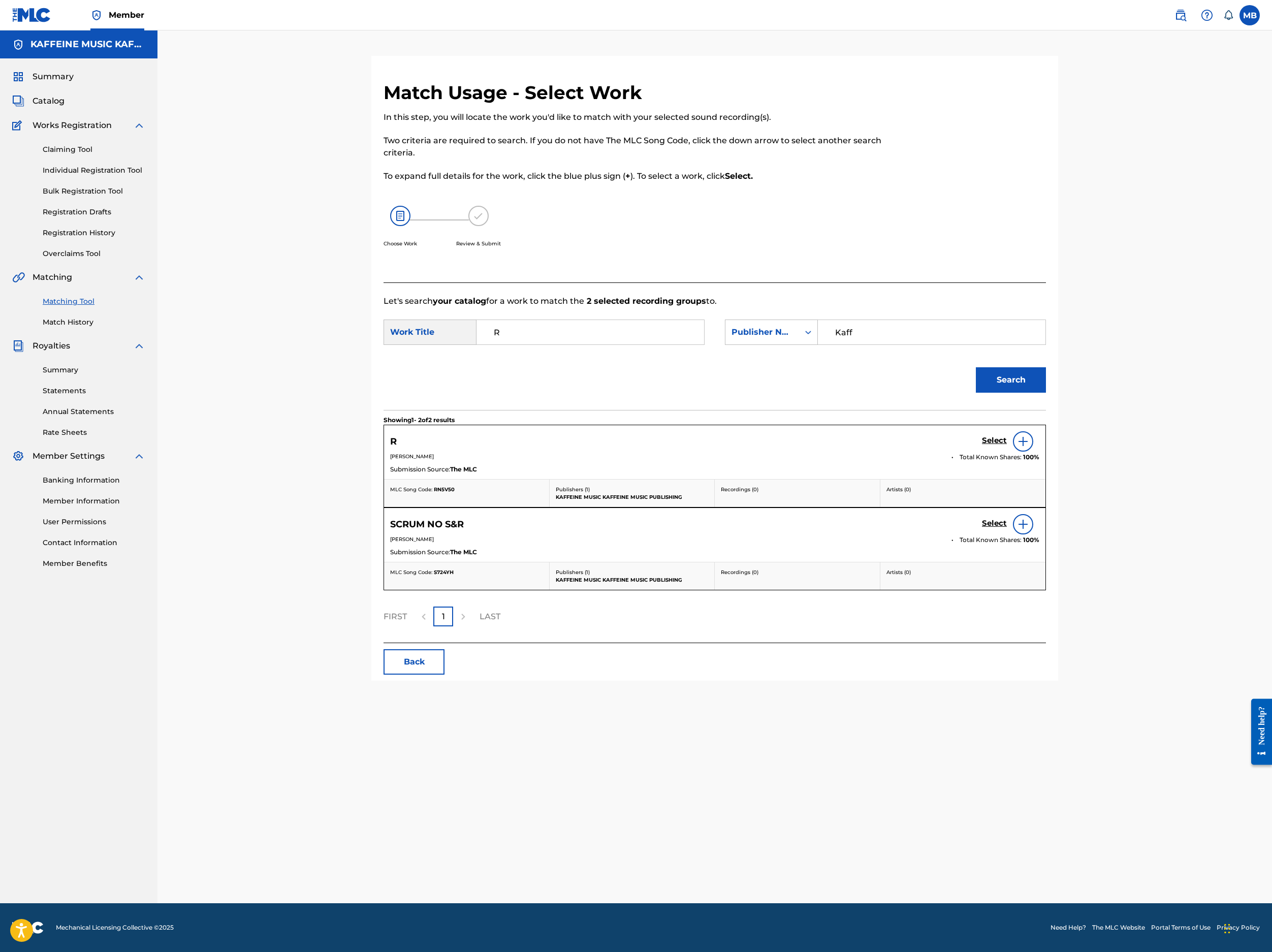
click at [1040, 452] on div "Select" at bounding box center [1011, 441] width 58 height 20
click at [1007, 447] on link "Select" at bounding box center [994, 441] width 25 height 11
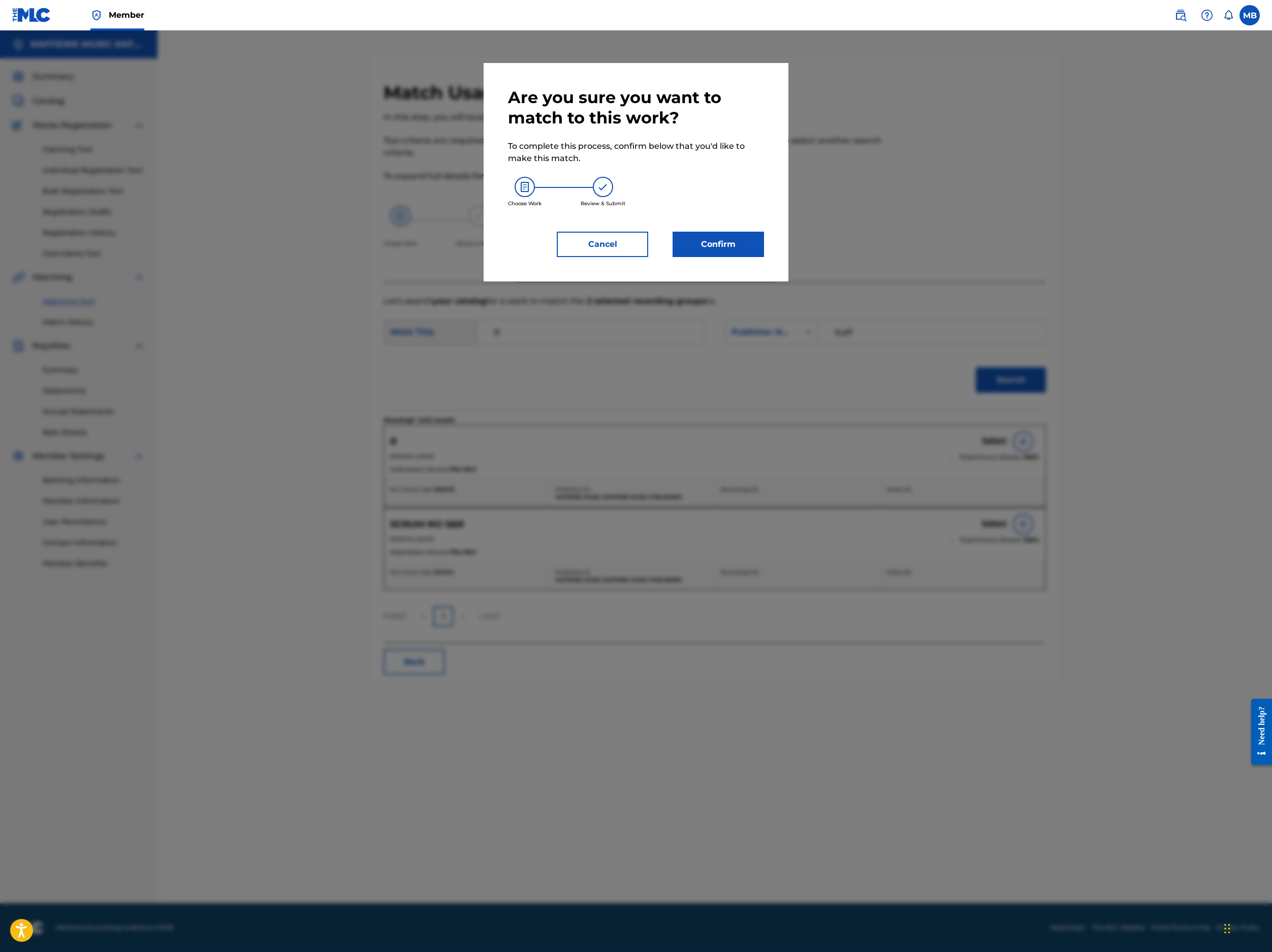
click at [764, 257] on button "Confirm" at bounding box center [719, 244] width 92 height 25
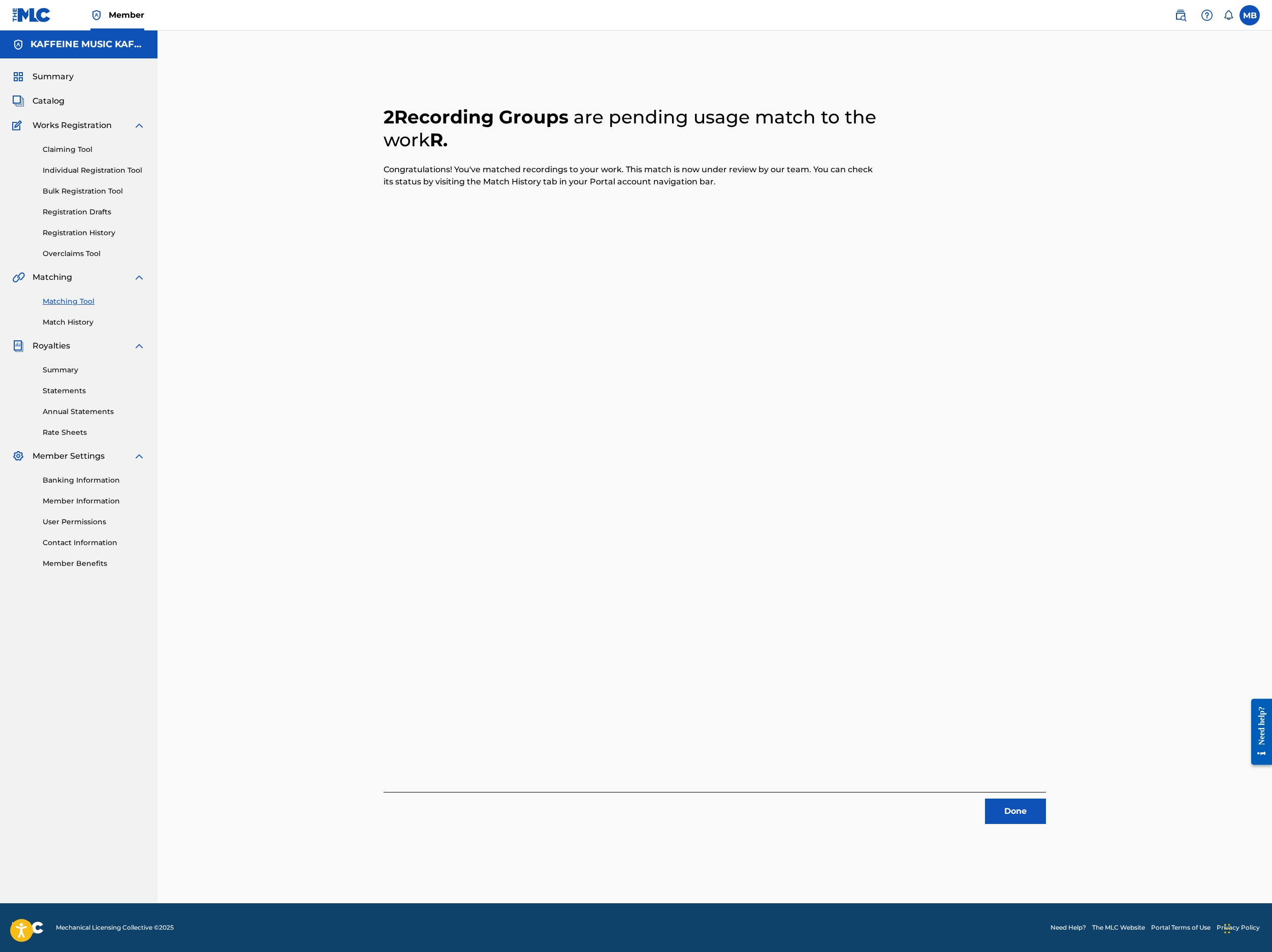
click at [1046, 799] on button "Done" at bounding box center [1016, 811] width 61 height 25
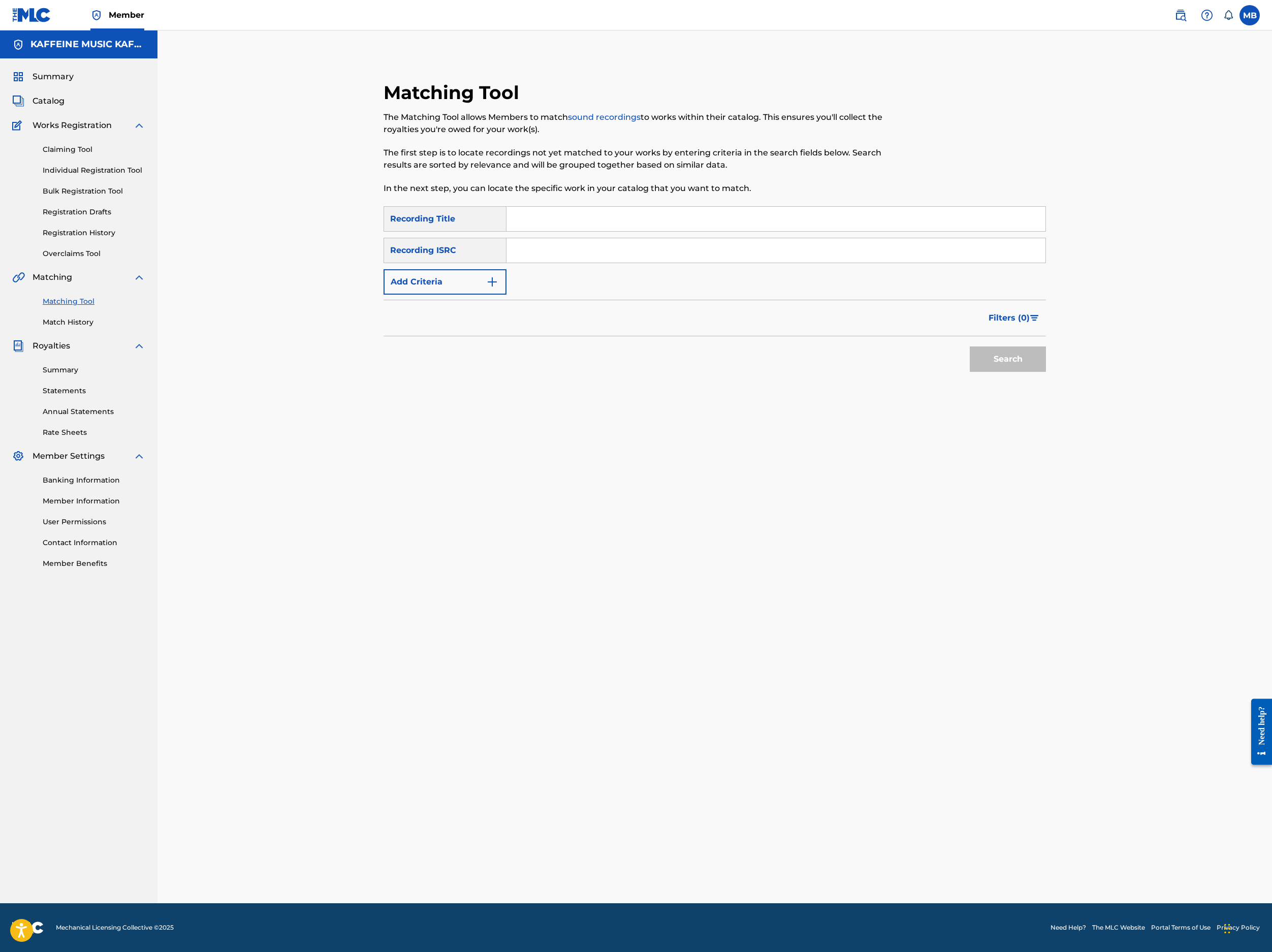
drag, startPoint x: 734, startPoint y: 264, endPoint x: 740, endPoint y: 265, distance: 6.1
click at [734, 231] on input "Search Form" at bounding box center [776, 218] width 539 height 24
paste input "BROWN ROCK"
type input "BROWN ROCK"
click at [506, 295] on button "Add Criteria" at bounding box center [445, 282] width 123 height 25
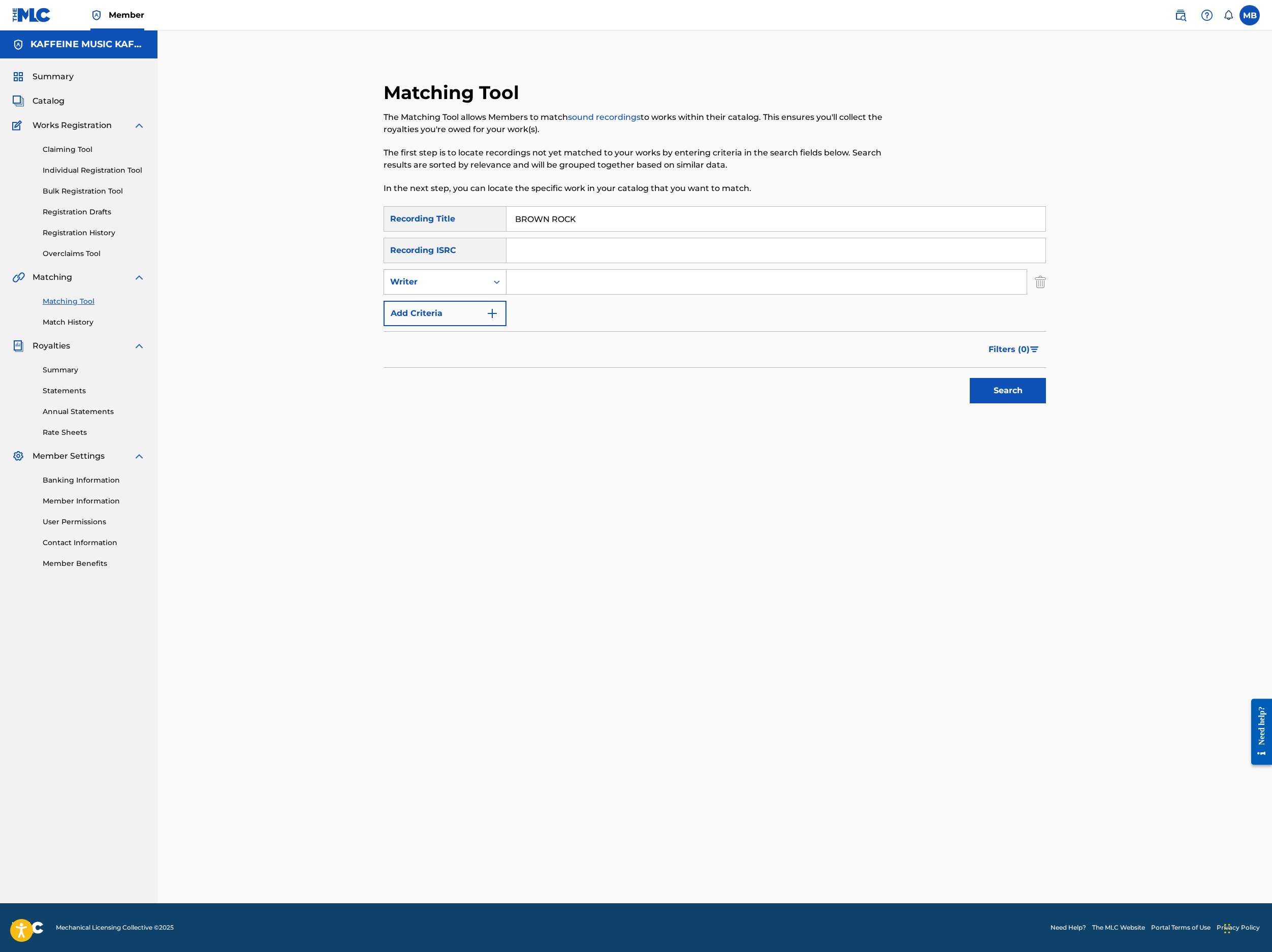
click at [488, 292] on div "Writer" at bounding box center [436, 282] width 104 height 19
drag, startPoint x: 474, startPoint y: 412, endPoint x: 537, endPoint y: 393, distance: 65.8
click at [475, 320] on div "Recording Artist" at bounding box center [445, 307] width 122 height 25
click at [603, 294] on input "Search Form" at bounding box center [766, 281] width 520 height 24
type input "[PERSON_NAME] Motorcycle"
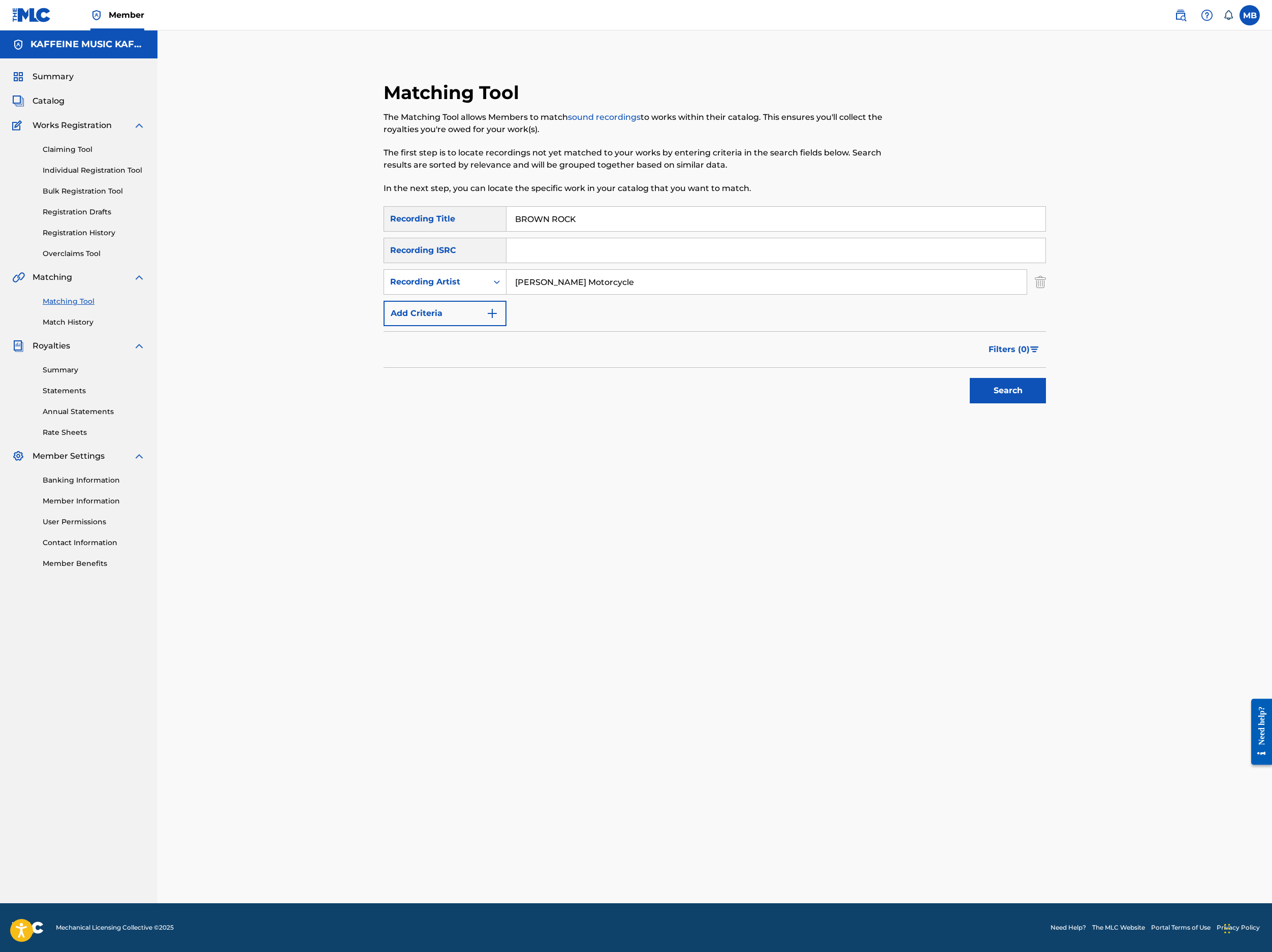
click at [1046, 403] on button "Search" at bounding box center [1008, 391] width 76 height 25
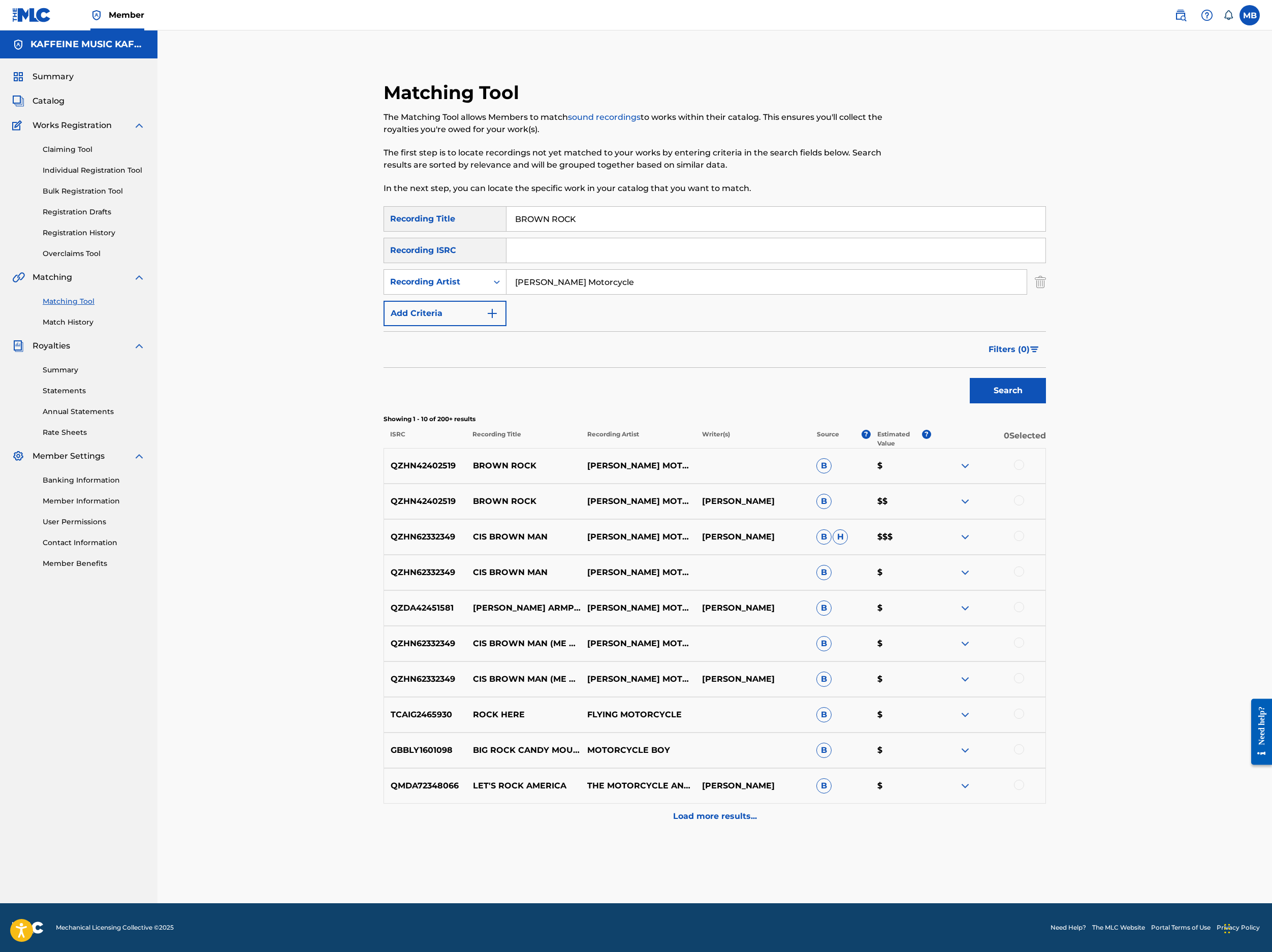
click at [1046, 483] on div "QZHN42402519 BROWN ROCK MICHAEL MOTORCYCLE B $" at bounding box center [714, 466] width 663 height 36
click at [1024, 470] on div at bounding box center [1020, 465] width 10 height 10
click at [1024, 506] on div at bounding box center [1020, 500] width 10 height 10
click at [770, 857] on button "Match 2 Groups" at bounding box center [714, 869] width 113 height 25
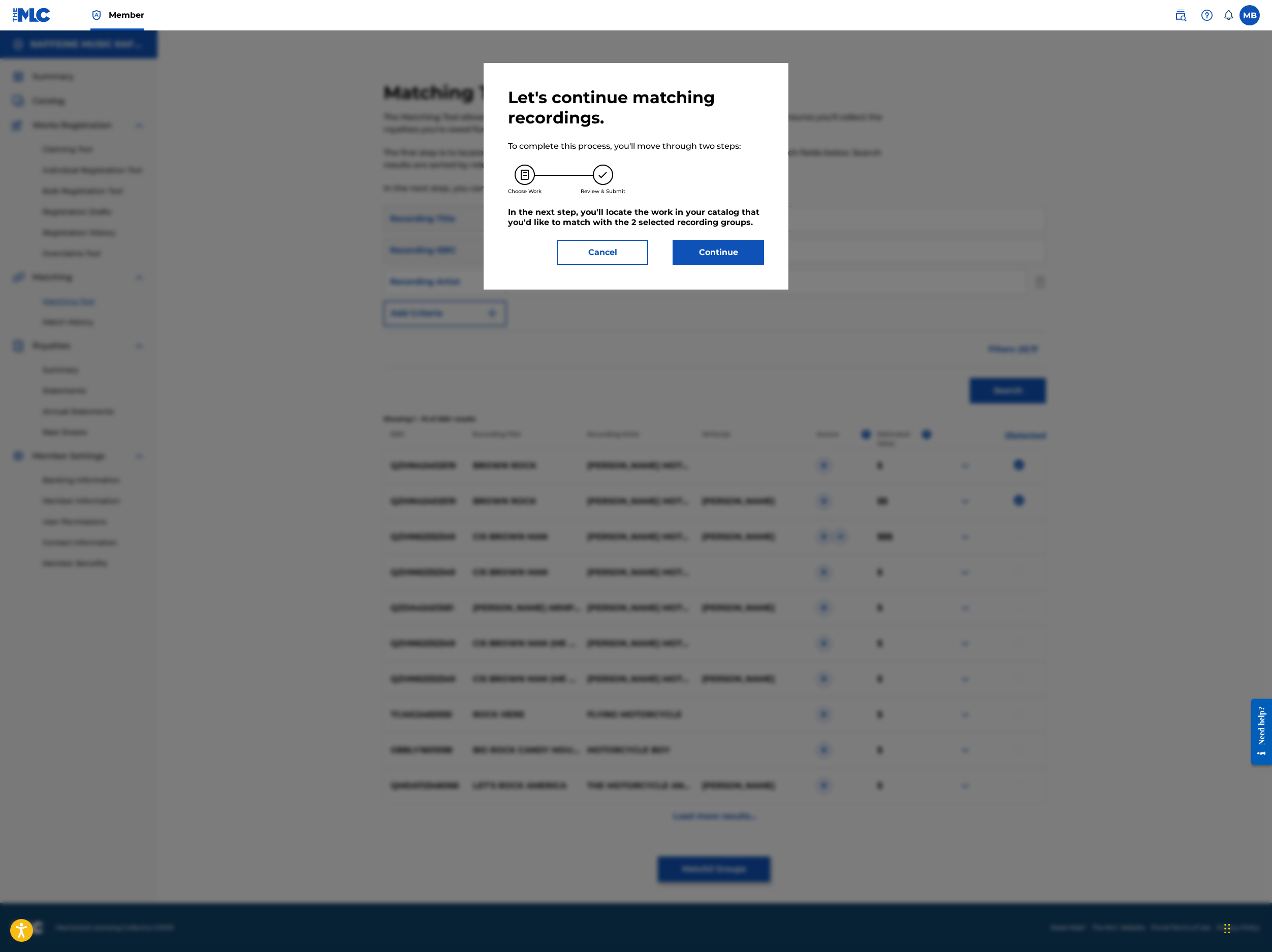
click at [764, 265] on button "Continue" at bounding box center [719, 252] width 92 height 25
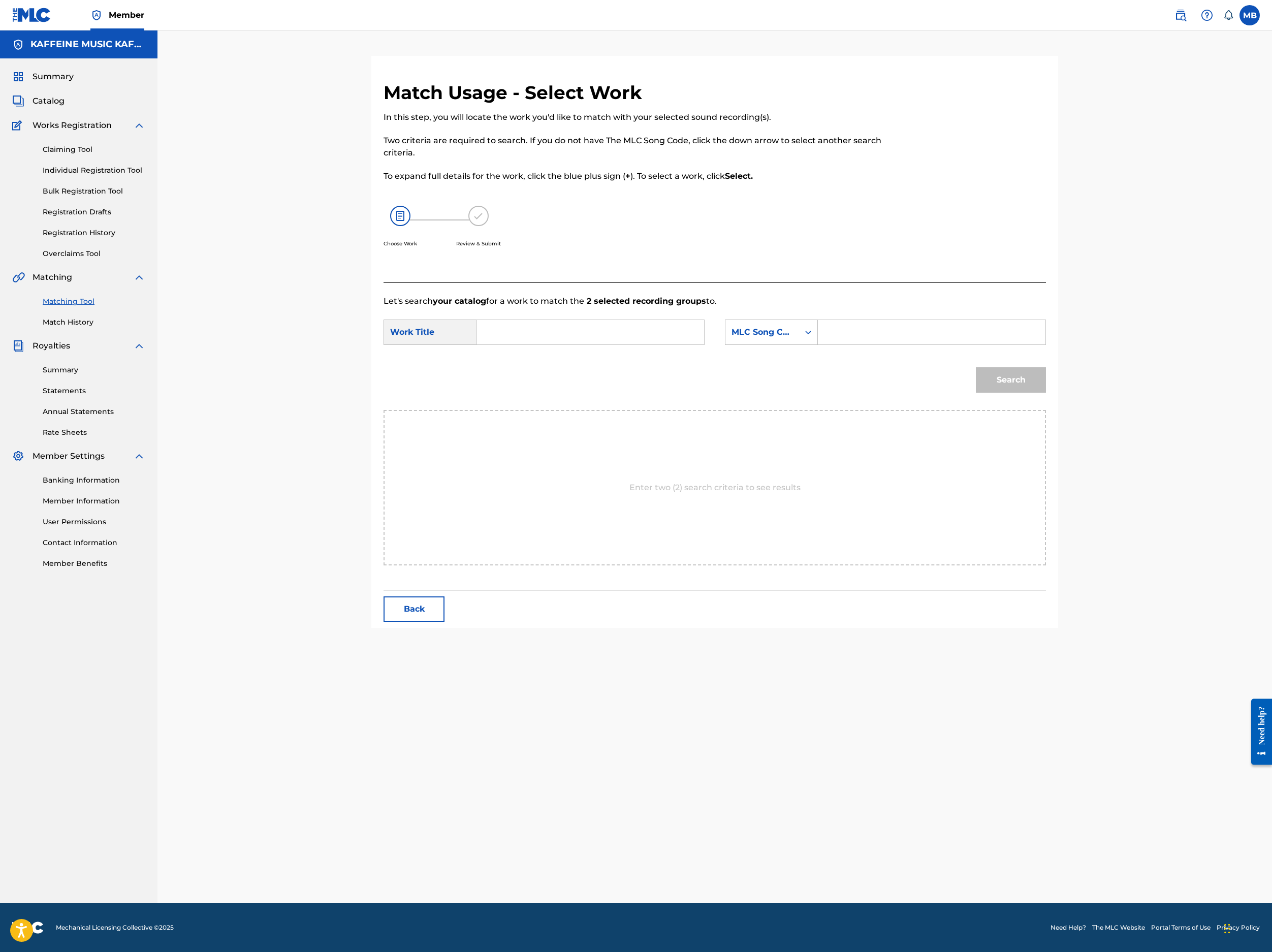
click at [695, 344] on input "Search Form" at bounding box center [590, 332] width 210 height 24
paste input "BROWN ROCK"
type input "BROWN ROCK"
drag, startPoint x: 818, startPoint y: 445, endPoint x: 843, endPoint y: 470, distance: 35.4
click at [793, 338] on div "MLC Song Code" at bounding box center [762, 332] width 61 height 12
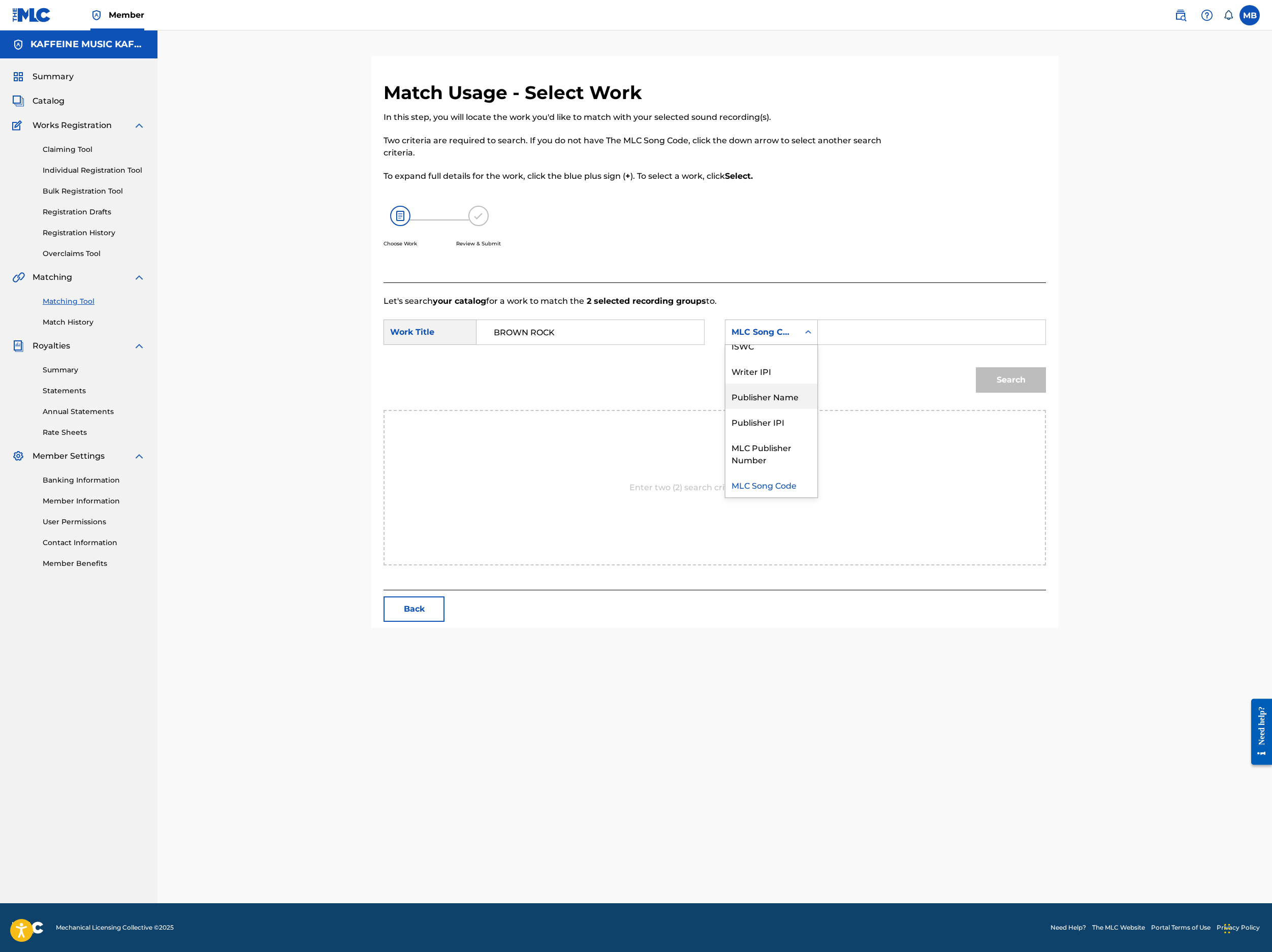
click at [817, 409] on div "Publisher Name" at bounding box center [771, 396] width 92 height 25
click at [818, 345] on div "Publisher Name" at bounding box center [771, 332] width 93 height 25
click at [1005, 344] on input "Search Form" at bounding box center [931, 332] width 210 height 24
type input "Kaff"
click at [1046, 392] on button "Search" at bounding box center [1011, 380] width 70 height 25
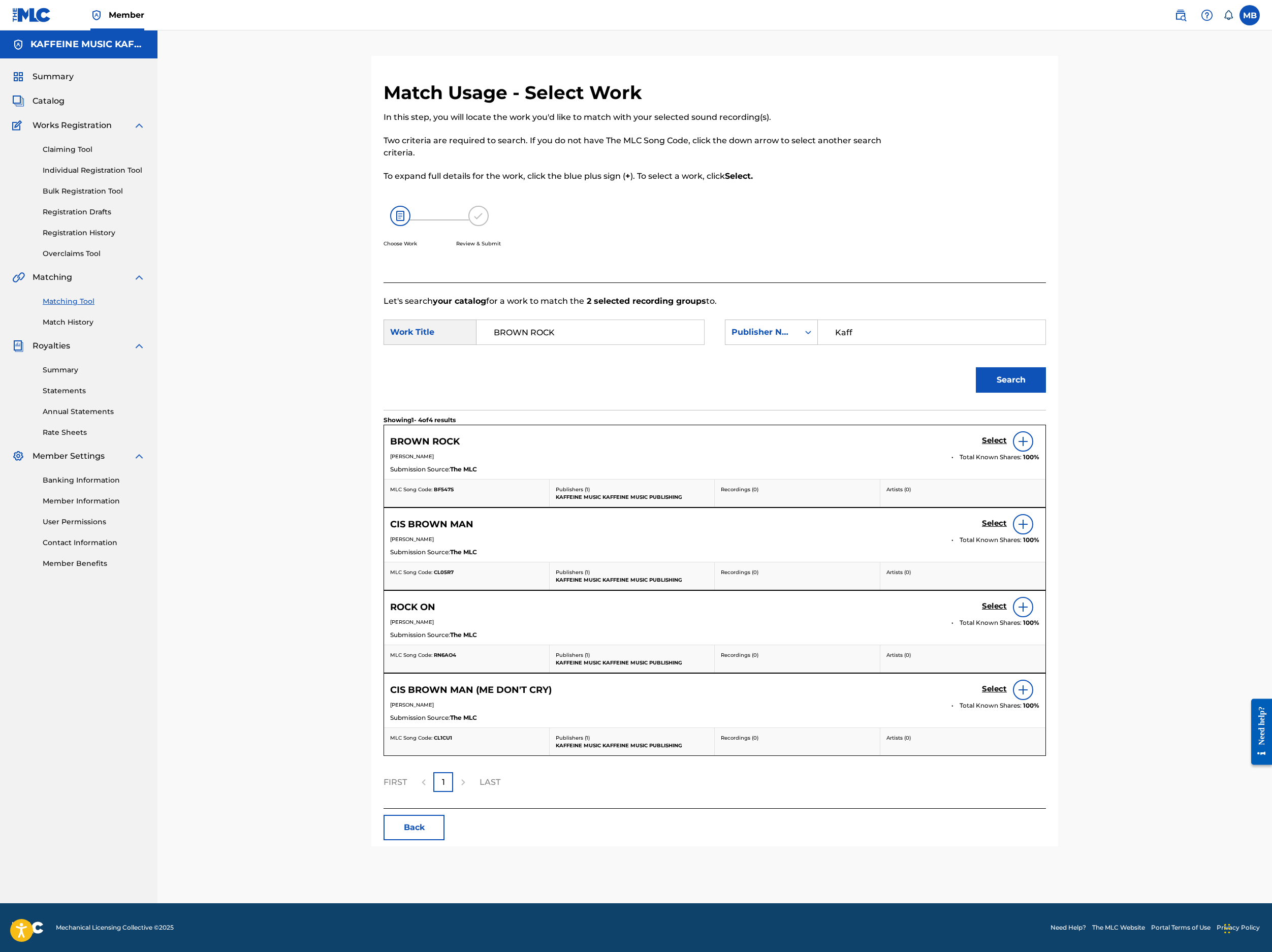
click at [1040, 452] on div "Select" at bounding box center [1011, 441] width 58 height 20
click at [1007, 446] on h5 "Select" at bounding box center [994, 440] width 25 height 10
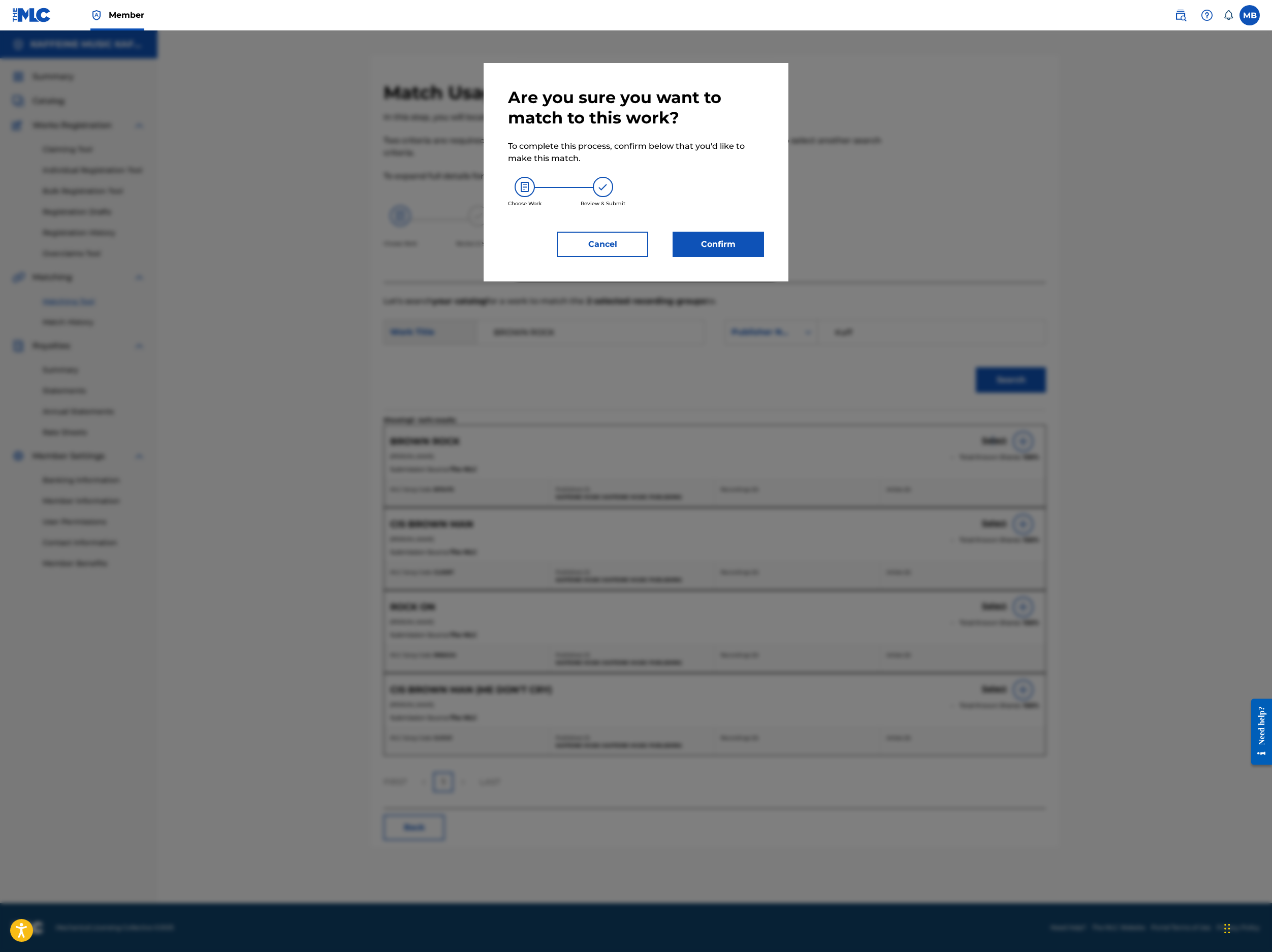
click at [764, 257] on button "Confirm" at bounding box center [719, 244] width 92 height 25
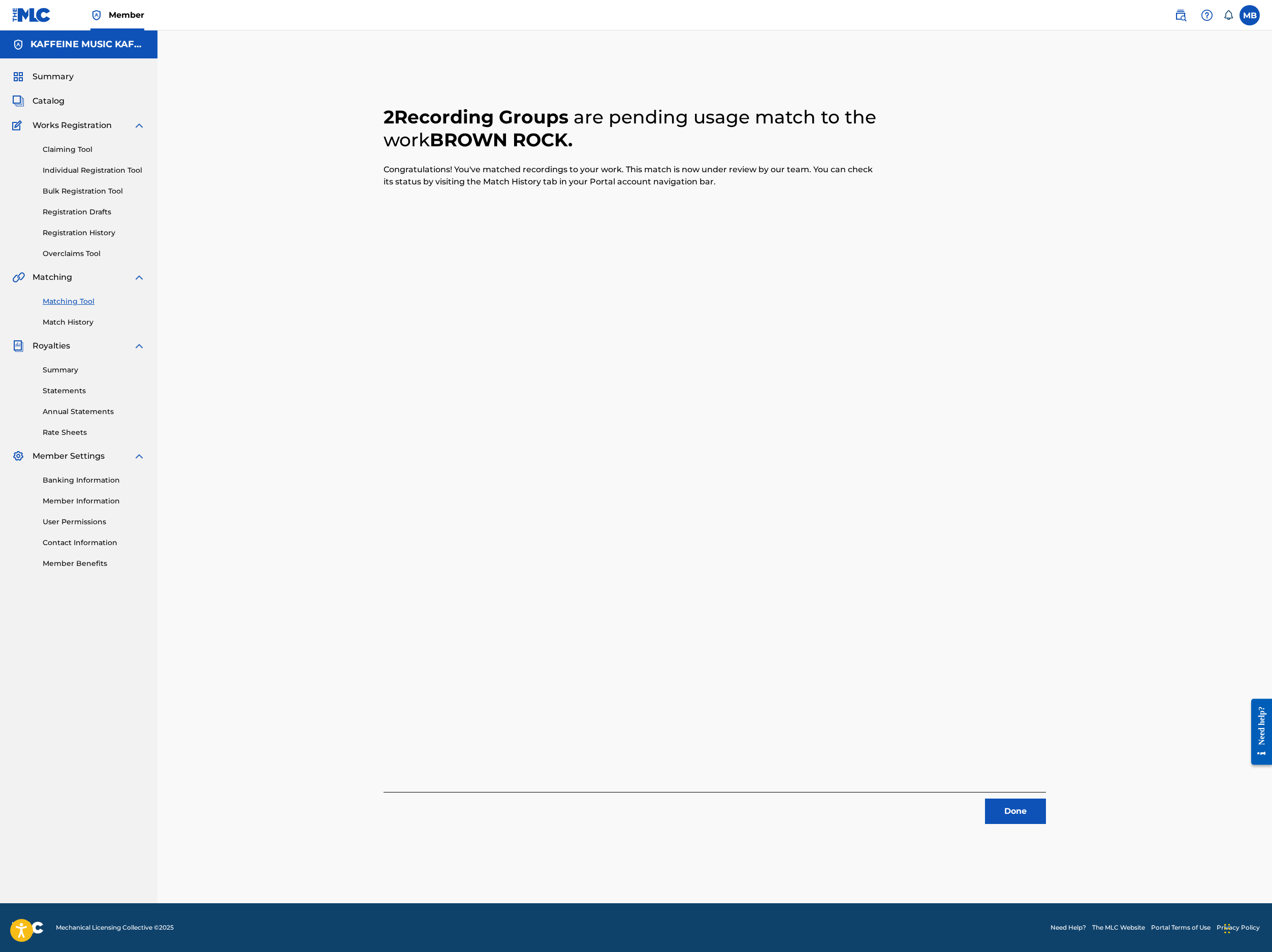
click at [1046, 799] on button "Done" at bounding box center [1016, 811] width 61 height 25
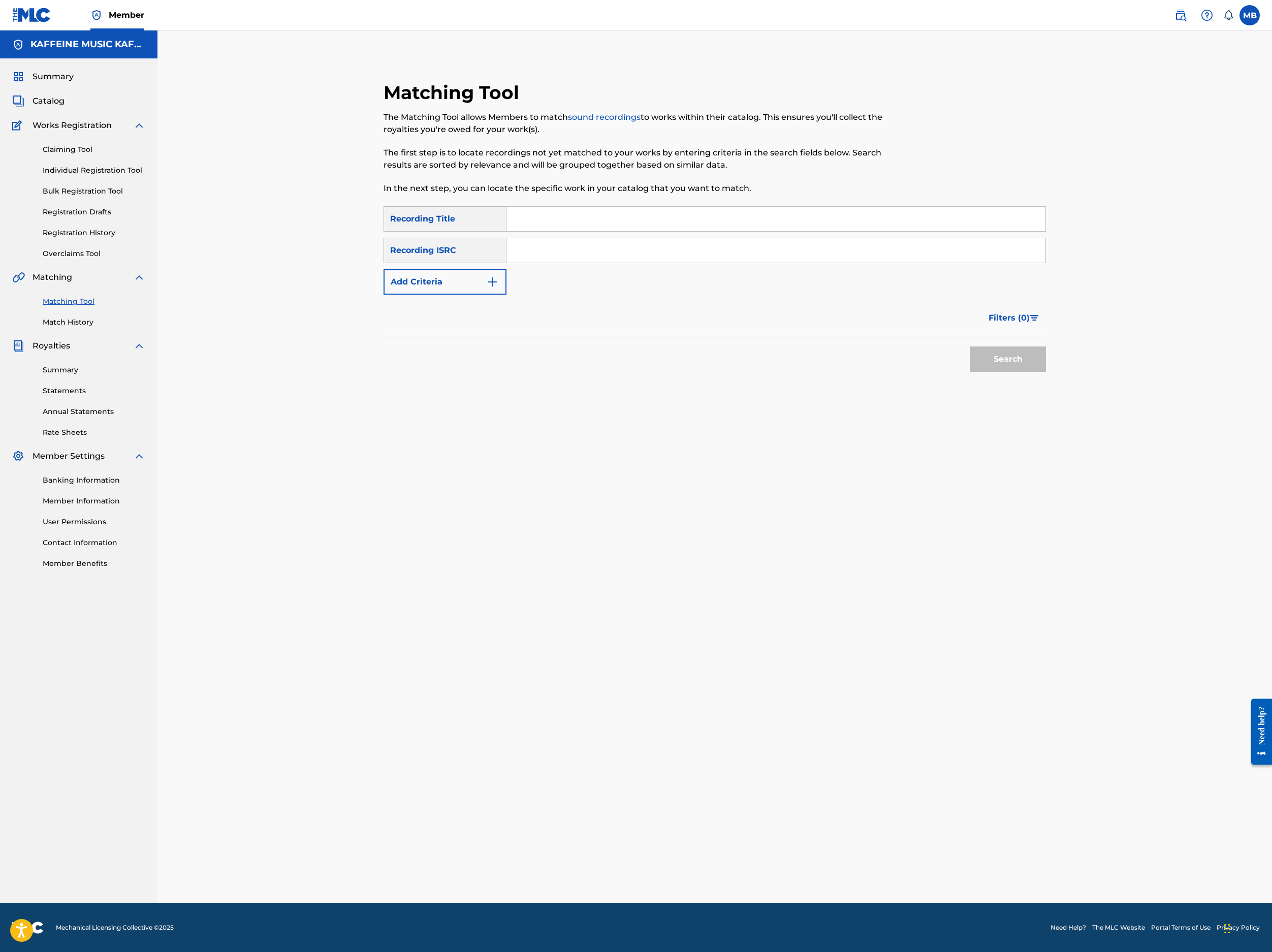
click at [794, 231] on input "Search Form" at bounding box center [776, 218] width 539 height 24
click at [592, 231] on input "Search Form" at bounding box center [776, 218] width 539 height 24
paste input "DUM (LEGOBIGBIRDAIRPODS)"
type input "DUM (LEGOBIGBIRDAIRPODS)"
click at [504, 377] on form "SearchWithCriteriab7db2291-64a9-4298-93bb-1086cc48de83 Recording Title DUM (LEG…" at bounding box center [714, 292] width 663 height 171
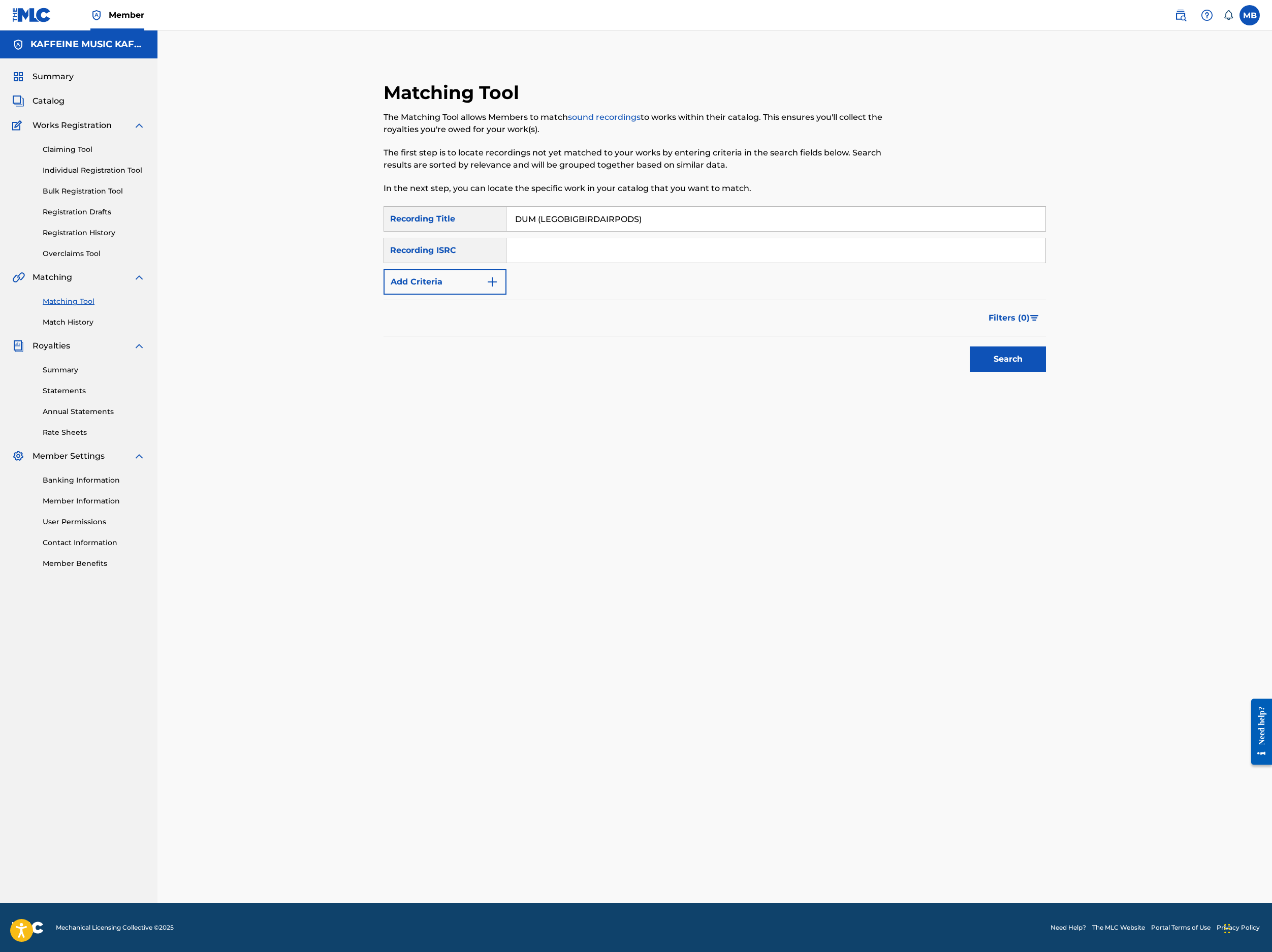
click at [506, 295] on button "Add Criteria" at bounding box center [445, 282] width 123 height 25
click at [488, 292] on div "Writer" at bounding box center [436, 282] width 104 height 19
click at [506, 320] on div "Recording Artist" at bounding box center [445, 307] width 122 height 25
click at [595, 294] on input "Search Form" at bounding box center [766, 281] width 520 height 24
type input "[PERSON_NAME] Motorcycle"
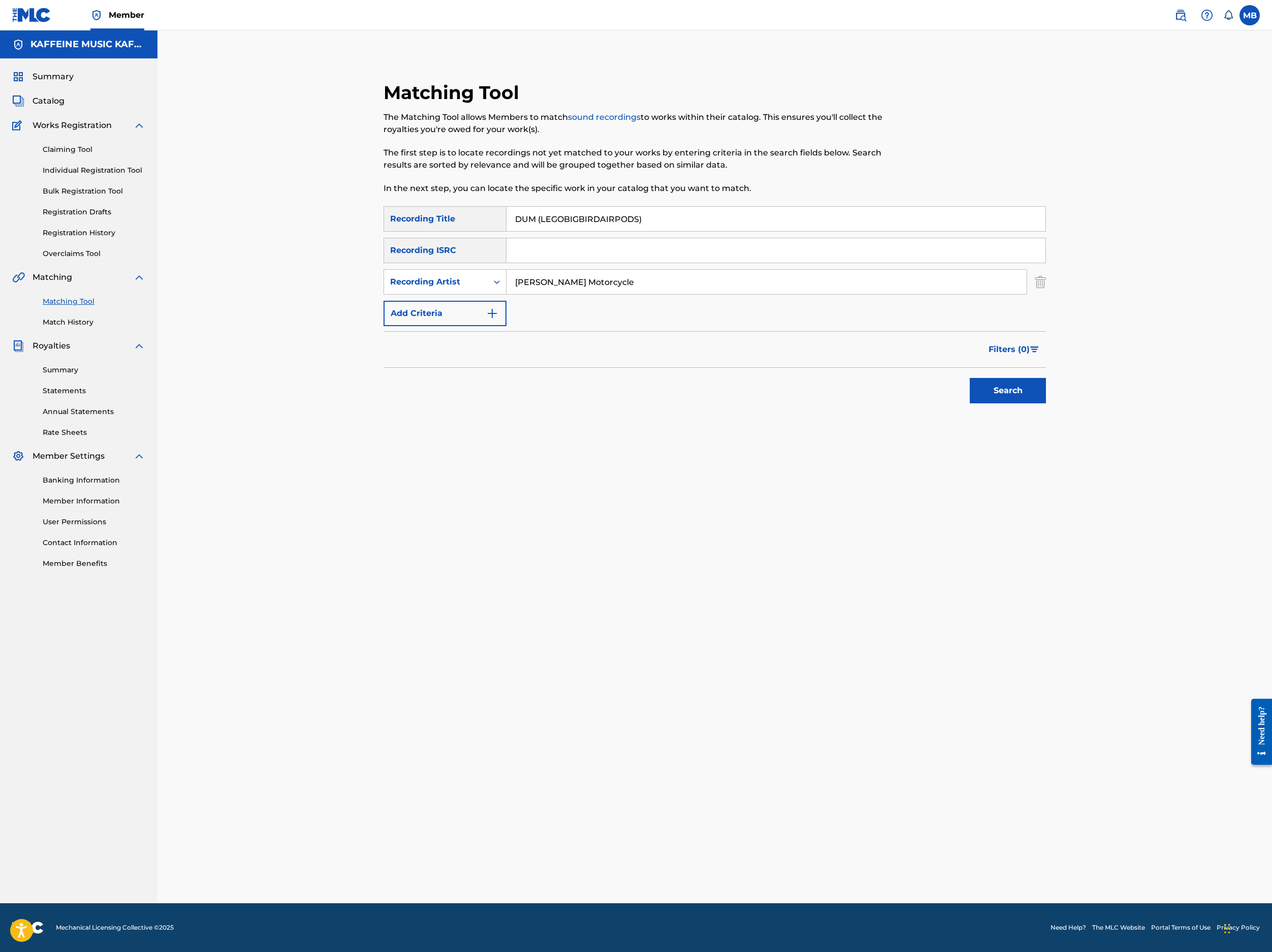
click at [1046, 403] on button "Search" at bounding box center [1008, 391] width 76 height 25
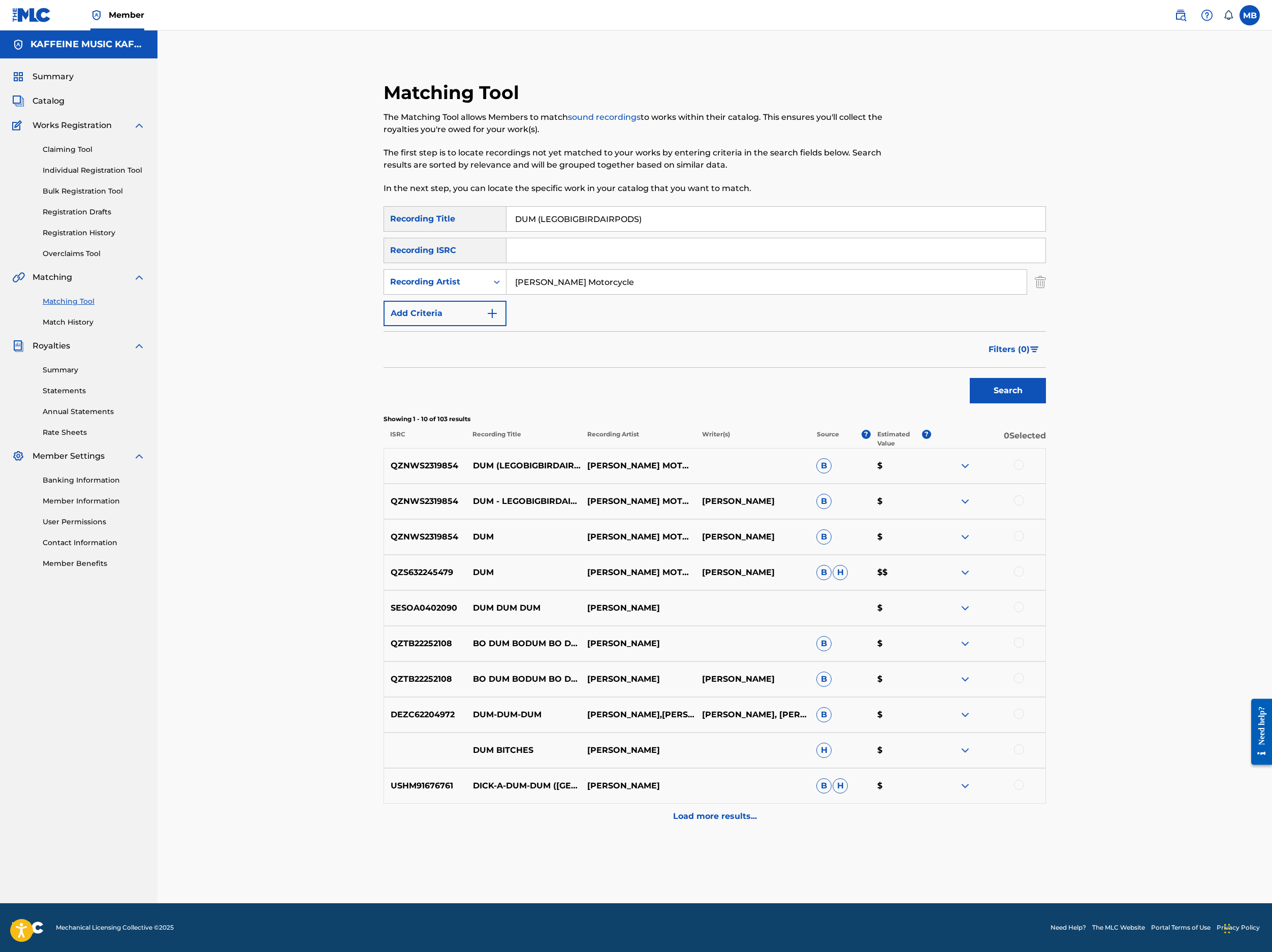
scroll to position [175, 0]
click at [1024, 506] on div at bounding box center [1020, 500] width 10 height 10
click at [1024, 470] on div at bounding box center [1020, 465] width 10 height 10
click at [1024, 470] on img at bounding box center [1020, 465] width 10 height 10
drag, startPoint x: 1198, startPoint y: 573, endPoint x: 1196, endPoint y: 580, distance: 7.3
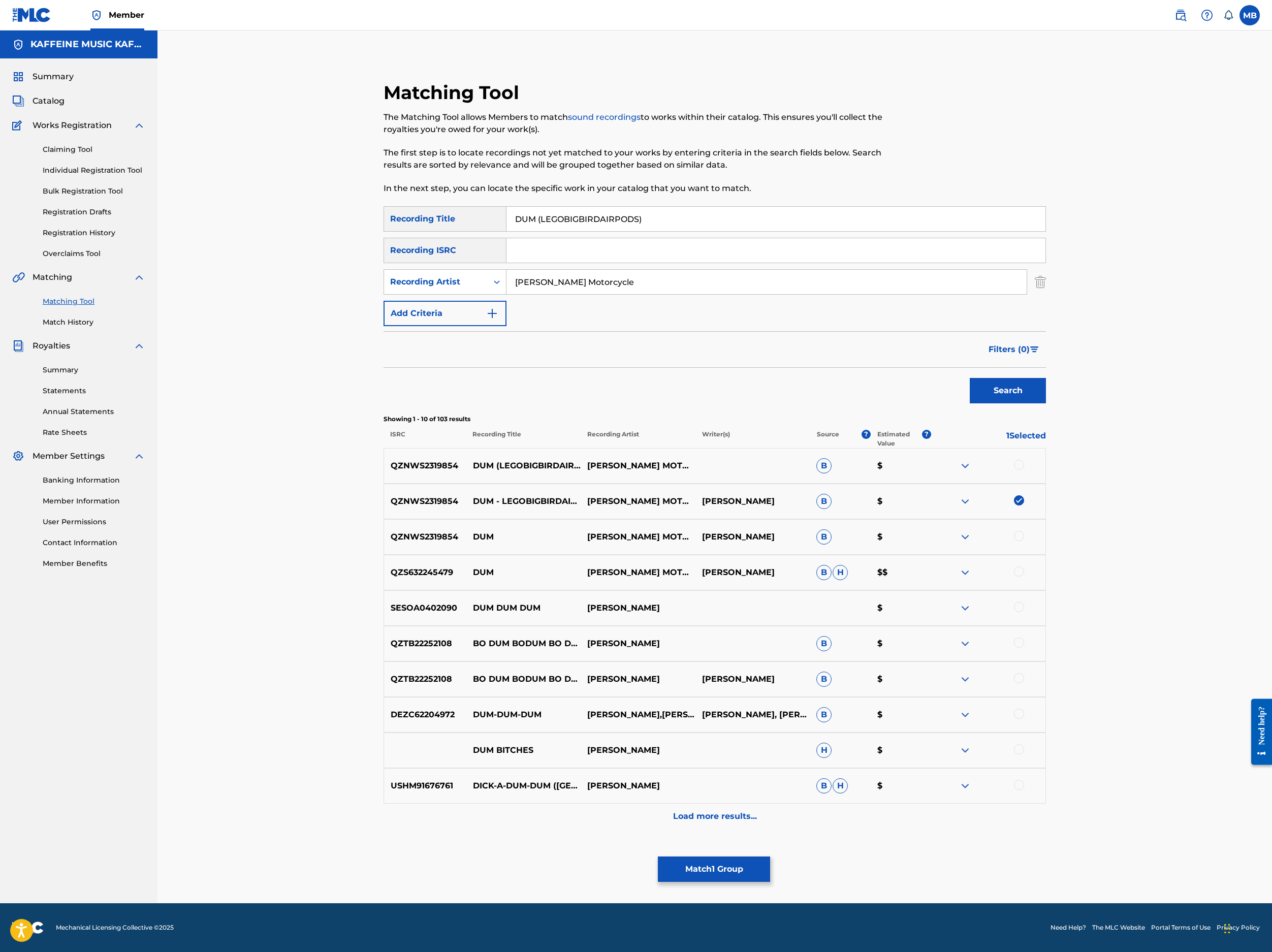
click at [1046, 483] on div "QZNWS2319854 DUM (LEGOBIGBIRDAIRPODS) MICHAEL MOTORCYCLE B $" at bounding box center [714, 466] width 663 height 36
click at [1024, 470] on div at bounding box center [1020, 465] width 10 height 10
click at [770, 857] on button "Match 2 Groups" at bounding box center [714, 869] width 113 height 25
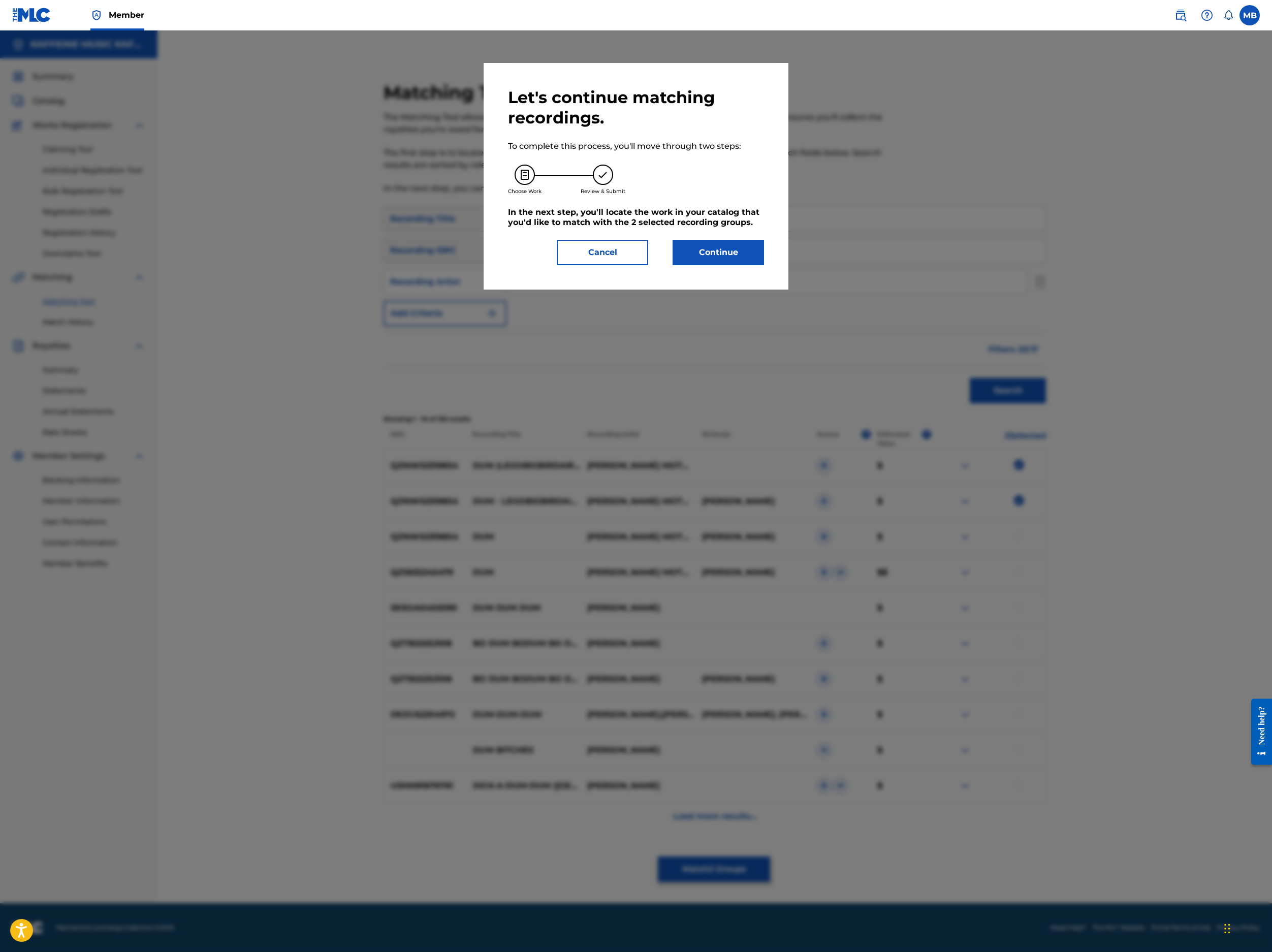
click at [739, 265] on button "Continue" at bounding box center [719, 252] width 92 height 25
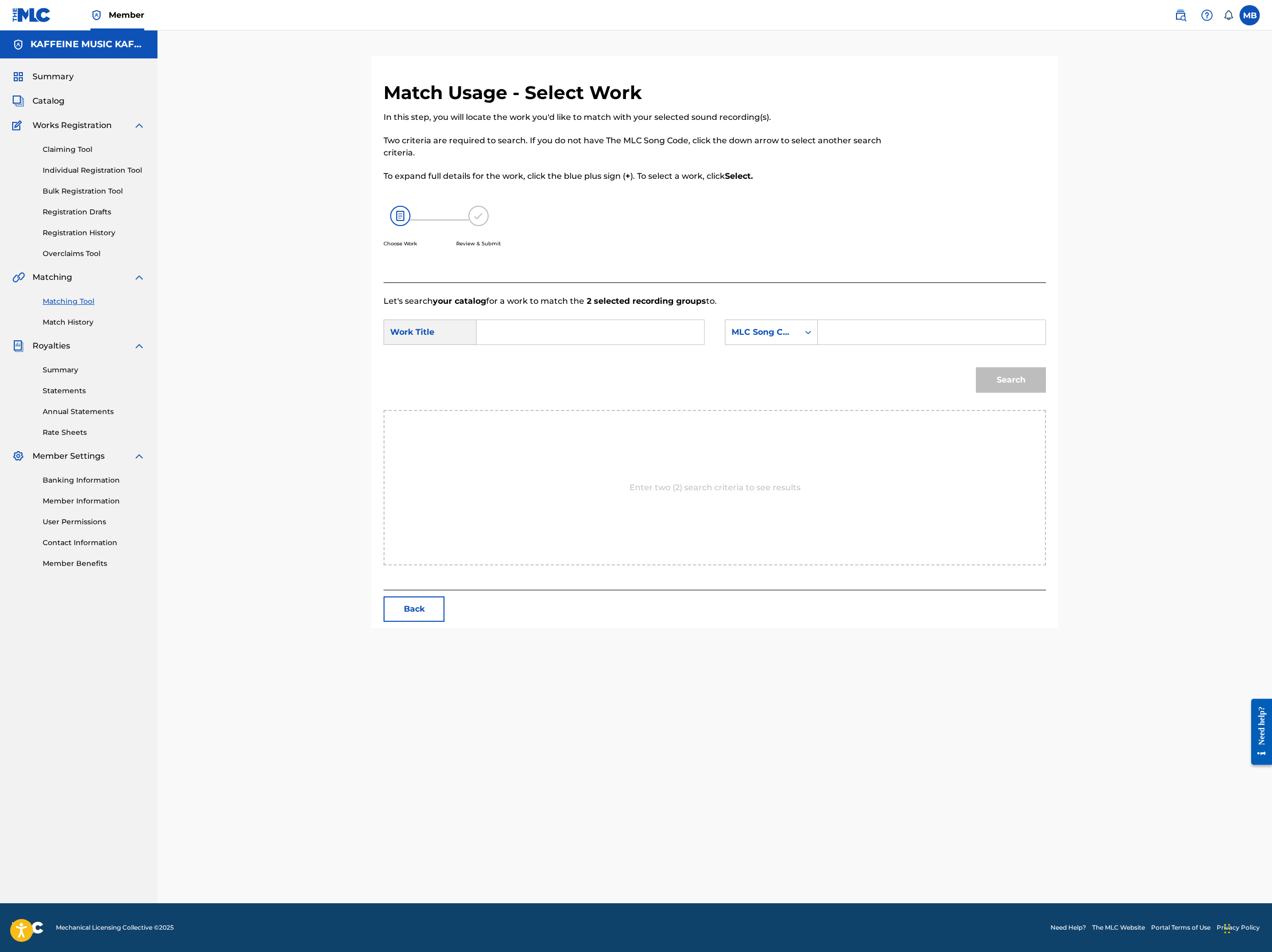
click at [637, 344] on input "Search Form" at bounding box center [590, 332] width 210 height 24
paste input "DUM (LEGOBIGBIRDAIRPODS)"
type input "DUM (LEGOBIGBIRDAIRPODS)"
click at [818, 345] on div "MLC Song Code" at bounding box center [771, 332] width 93 height 25
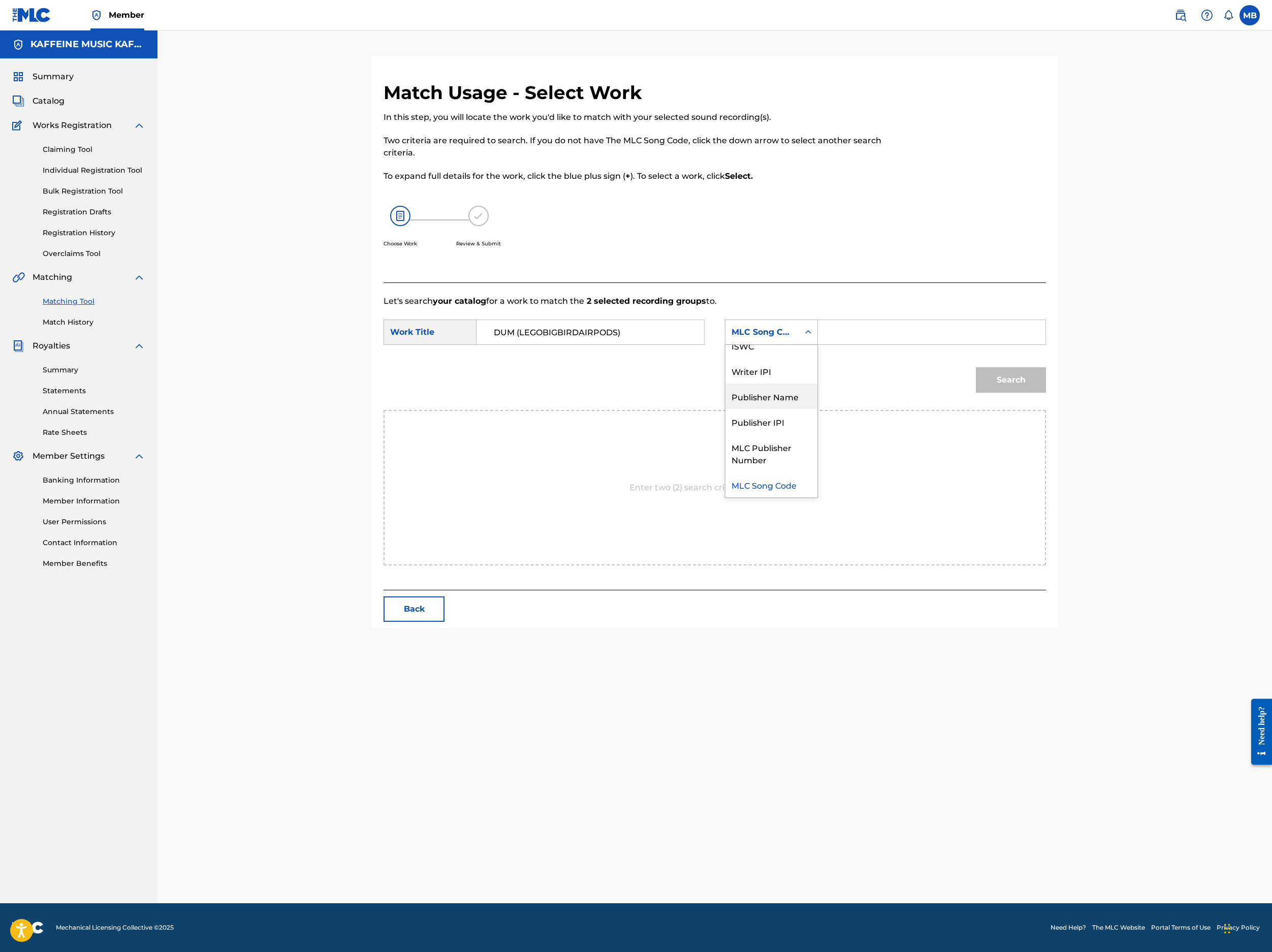
click at [817, 409] on div "Publisher Name" at bounding box center [771, 396] width 92 height 25
click at [990, 344] on input "Search Form" at bounding box center [931, 332] width 210 height 24
type input "Kaff"
click at [1046, 392] on button "Search" at bounding box center [1011, 380] width 70 height 25
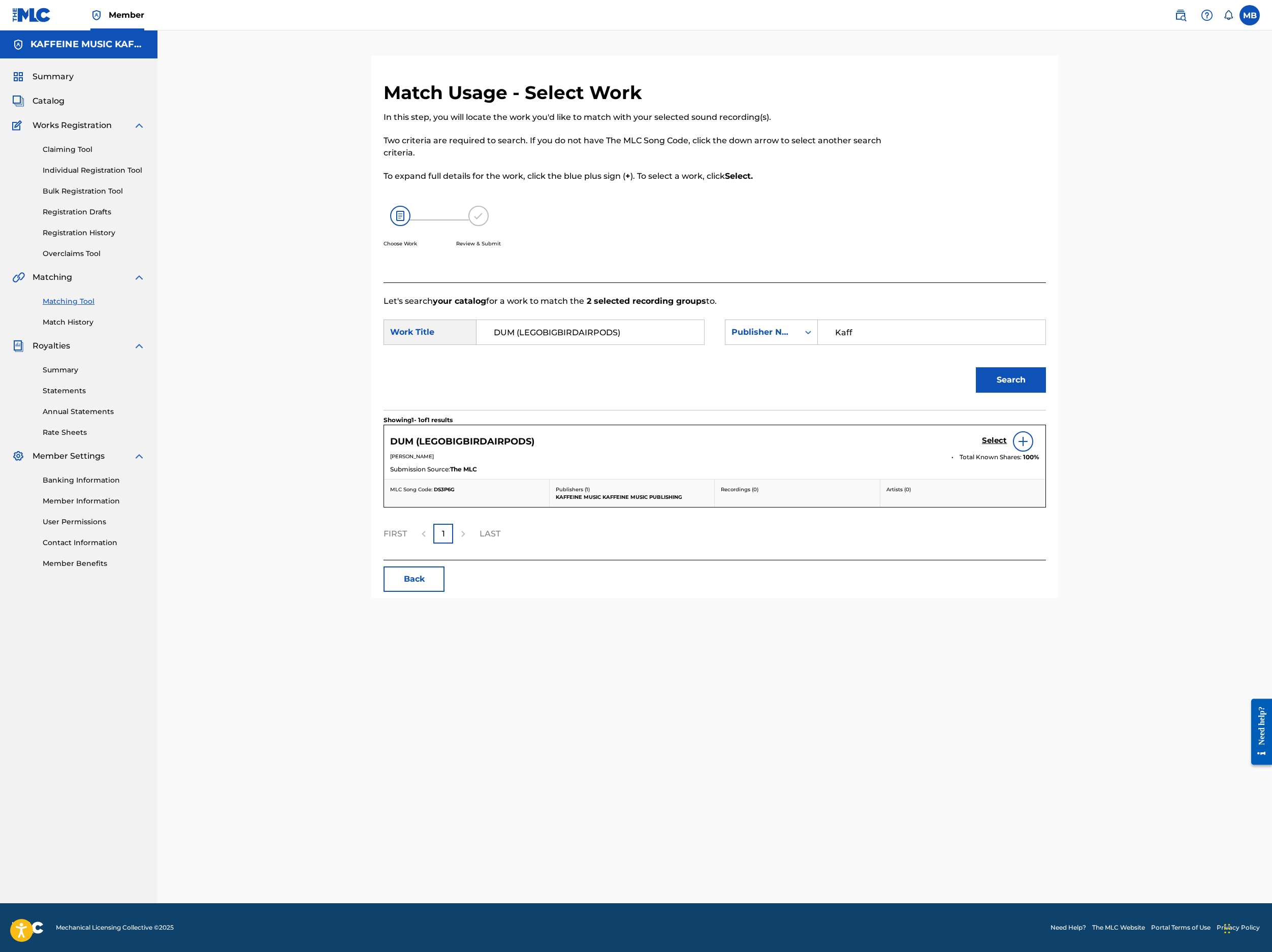
click at [1007, 446] on h5 "Select" at bounding box center [994, 440] width 25 height 10
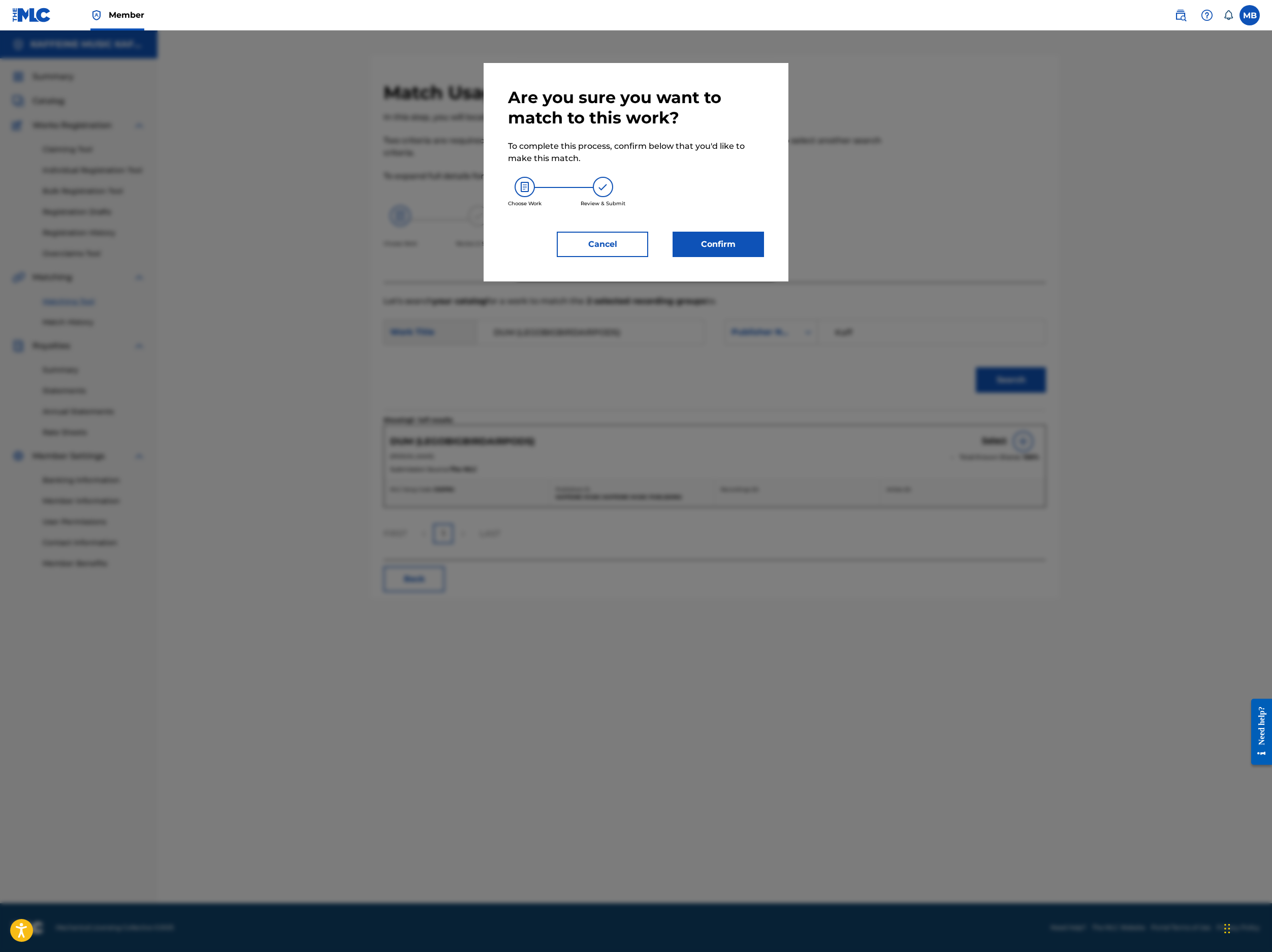
click at [764, 257] on button "Confirm" at bounding box center [719, 244] width 92 height 25
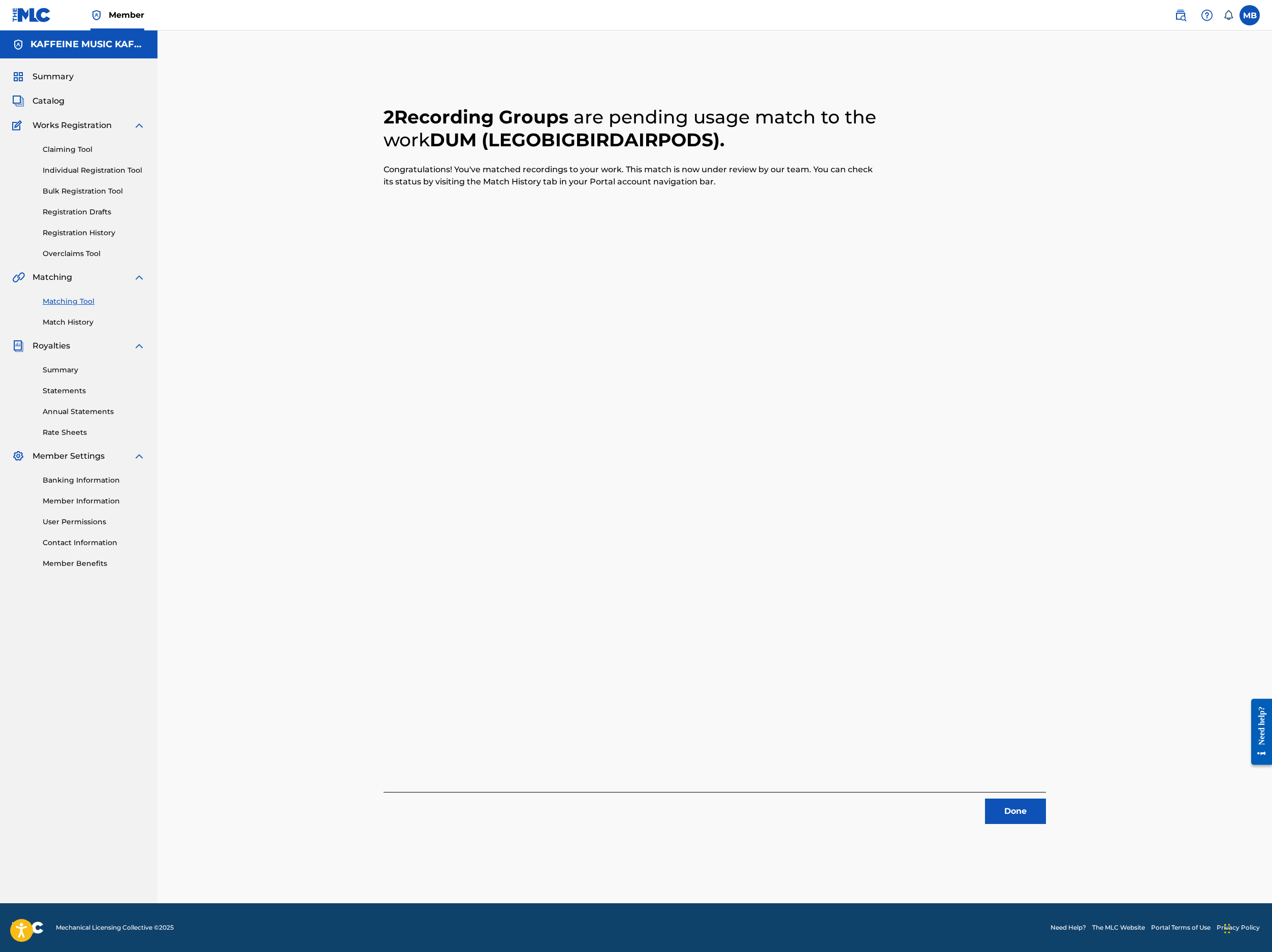
click at [1046, 799] on button "Done" at bounding box center [1016, 811] width 61 height 25
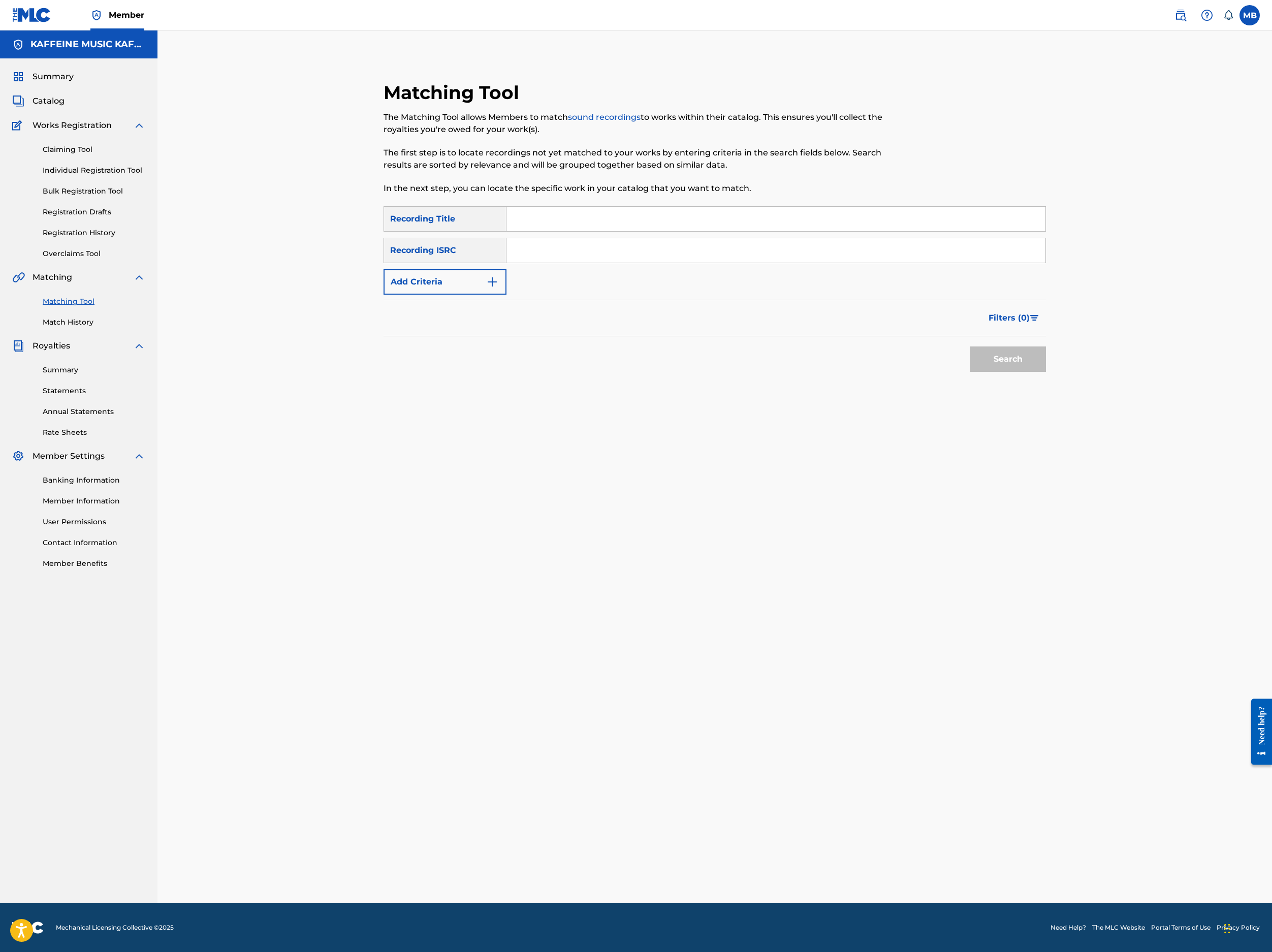
click at [1046, 232] on div "Search Form" at bounding box center [776, 219] width 540 height 25
click at [1045, 231] on input "Search Form" at bounding box center [776, 218] width 539 height 24
click at [576, 231] on input "Search Form" at bounding box center [776, 218] width 539 height 24
paste input "SOUR POONCH"
type input "SOUR POONCH"
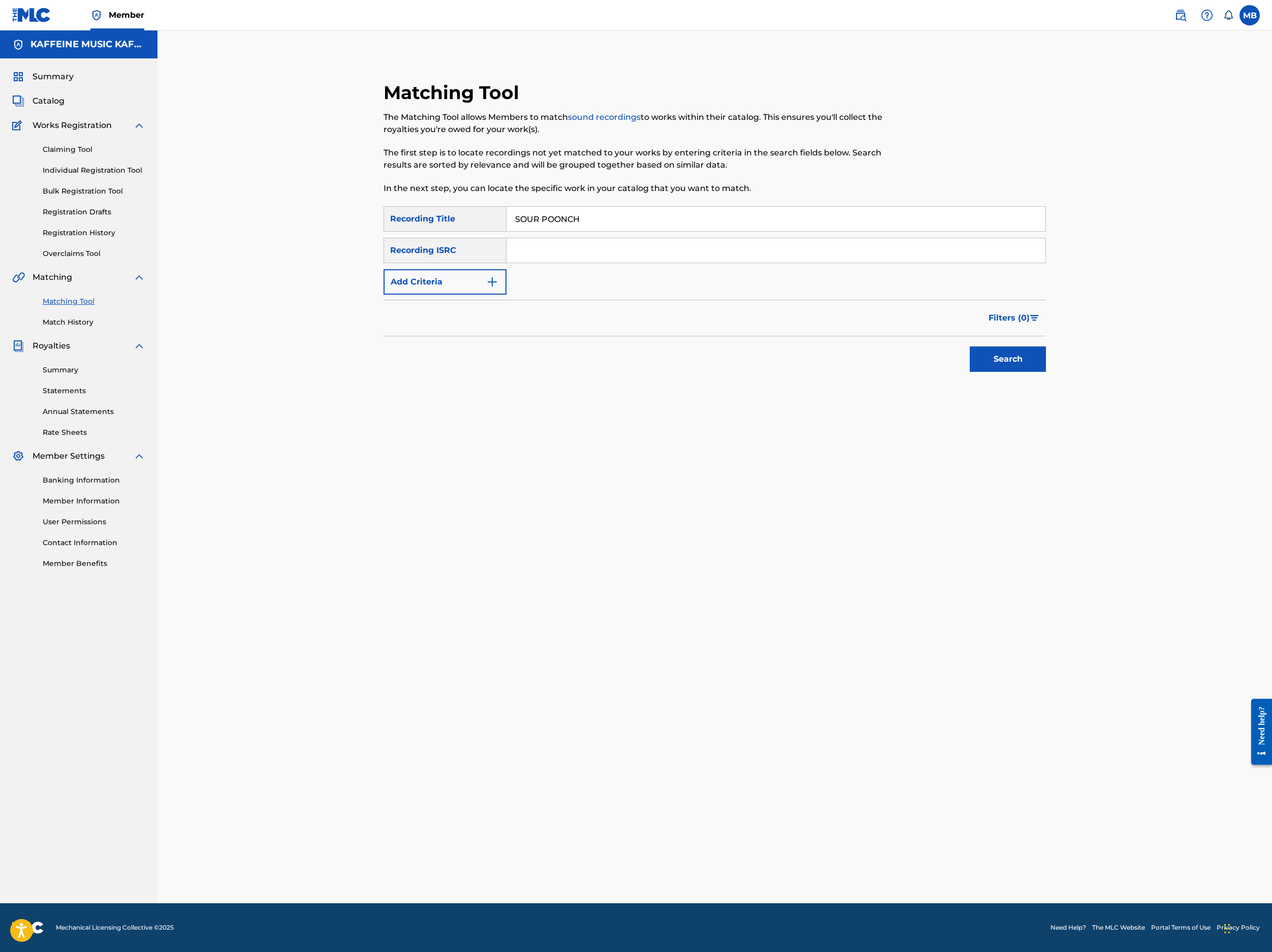
click at [506, 295] on button "Add Criteria" at bounding box center [445, 282] width 123 height 25
click at [507, 326] on div "SearchWithCriteriab7db2291-64a9-4298-93bb-1086cc48de83 Recording Title SOUR POO…" at bounding box center [714, 267] width 663 height 120
click at [488, 292] on div "Writer" at bounding box center [436, 282] width 104 height 19
click at [505, 320] on div "Recording Artist" at bounding box center [445, 307] width 122 height 25
click at [616, 294] on input "Search Form" at bounding box center [766, 281] width 520 height 24
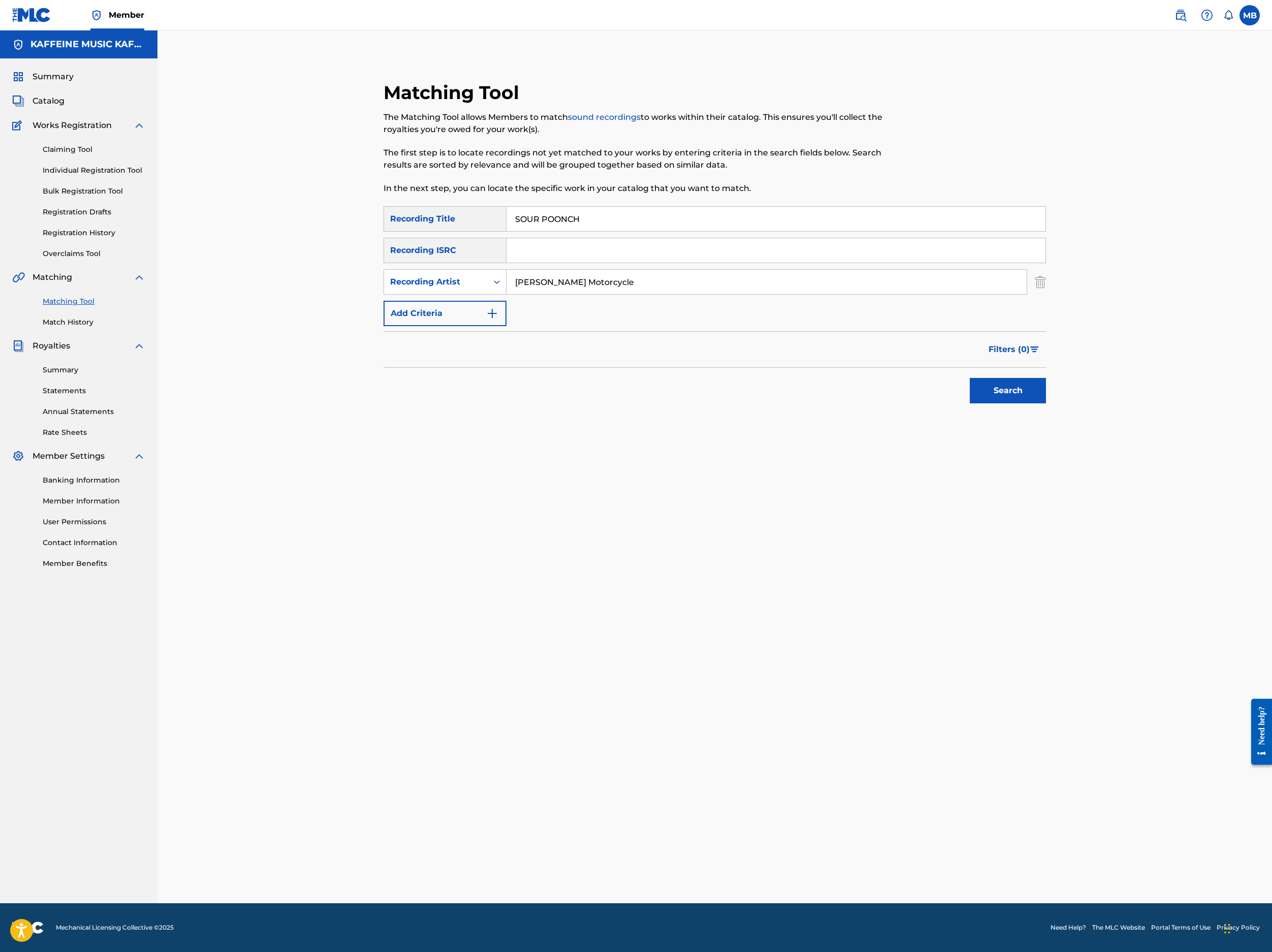
type input "[PERSON_NAME] Motorcycle"
click at [1046, 403] on button "Search" at bounding box center [1008, 391] width 76 height 25
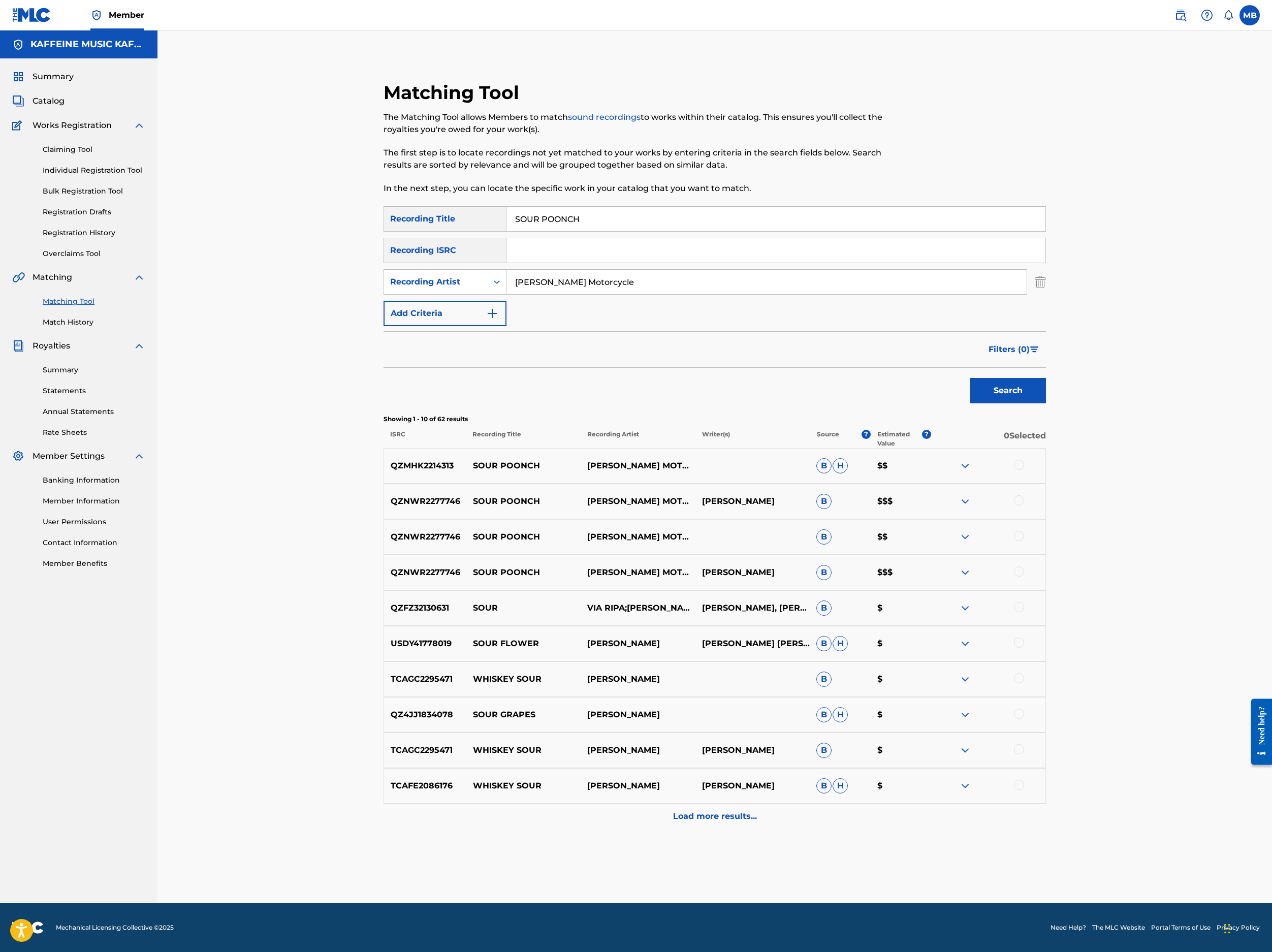
scroll to position [205, 0]
click at [1045, 472] on div at bounding box center [988, 466] width 114 height 12
click at [1024, 470] on div at bounding box center [1020, 465] width 10 height 10
click at [1024, 506] on div at bounding box center [1020, 500] width 10 height 10
drag, startPoint x: 1181, startPoint y: 691, endPoint x: 1179, endPoint y: 700, distance: 9.2
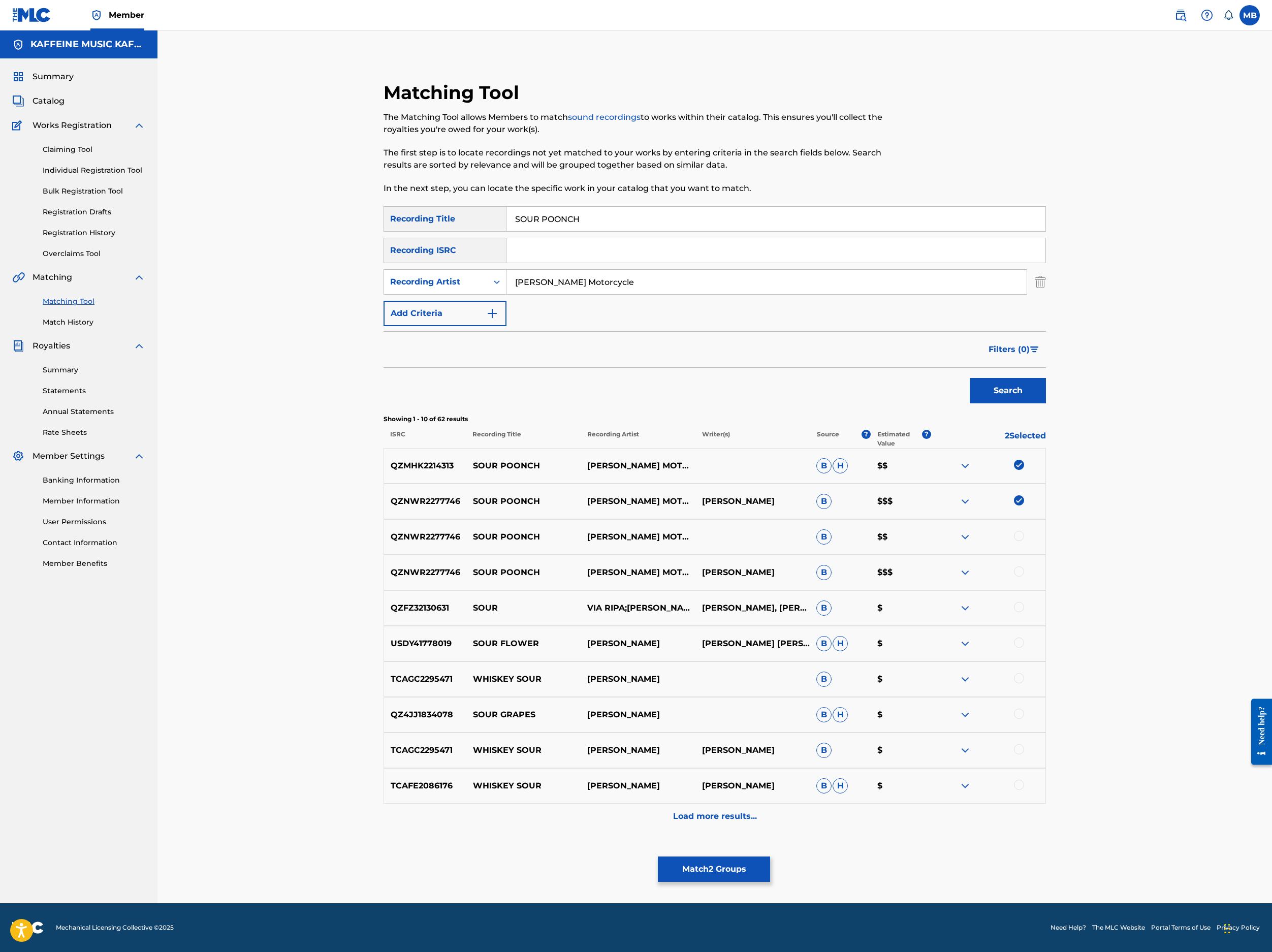
click at [1024, 541] on div at bounding box center [1020, 536] width 10 height 10
click at [1024, 577] on div at bounding box center [1020, 571] width 10 height 10
click at [770, 857] on button "Match 4 Groups" at bounding box center [714, 869] width 113 height 25
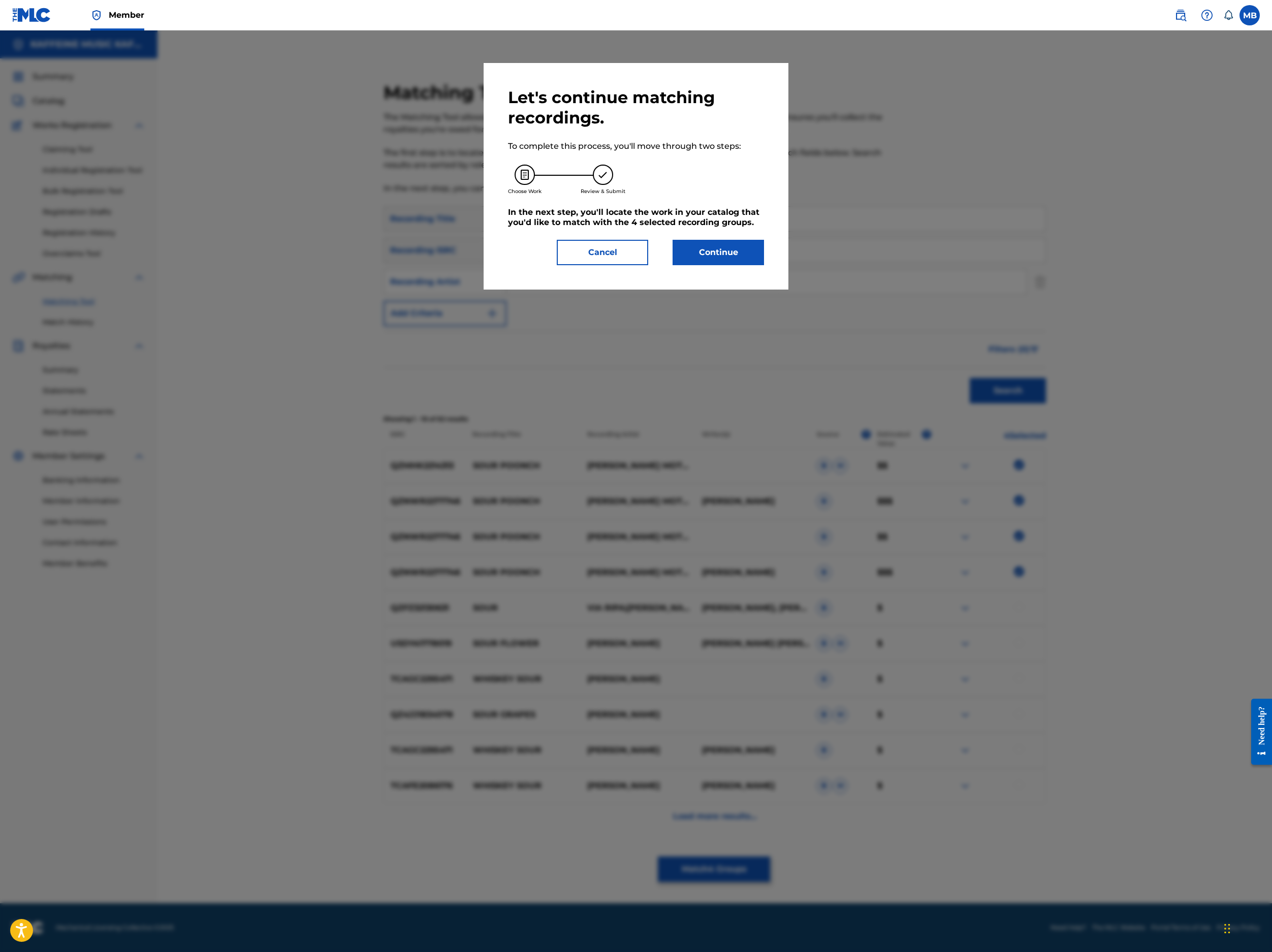
click at [764, 265] on button "Continue" at bounding box center [719, 252] width 92 height 25
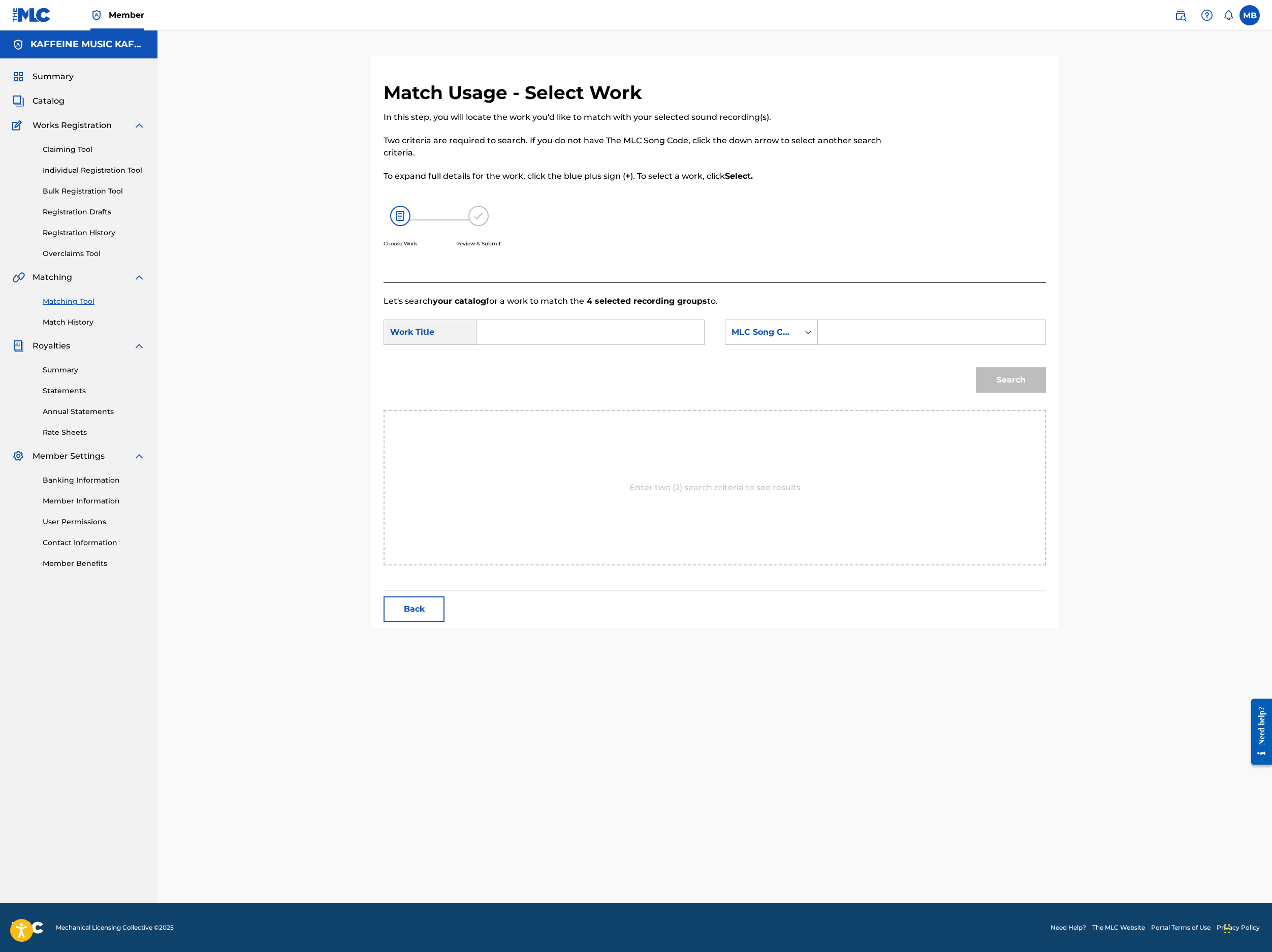
click at [617, 344] on input "Search Form" at bounding box center [590, 332] width 210 height 24
paste input "SOUR POONCH"
type input "SOUR POONCH"
click at [793, 338] on div "MLC Song Code" at bounding box center [762, 332] width 61 height 12
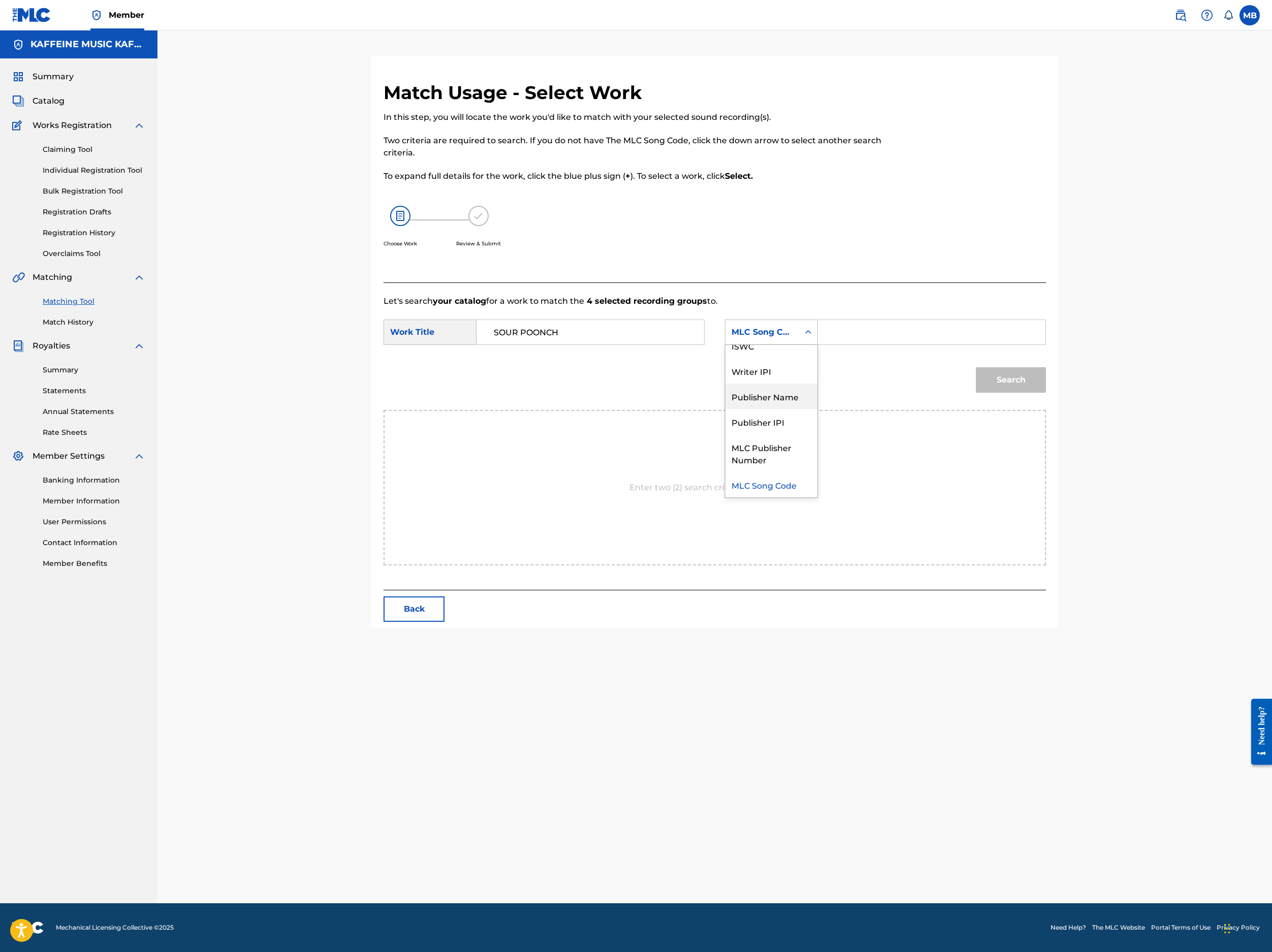
drag, startPoint x: 824, startPoint y: 491, endPoint x: 977, endPoint y: 489, distance: 153.0
click at [817, 409] on div "Publisher Name" at bounding box center [771, 396] width 92 height 25
click at [1013, 344] on input "Search Form" at bounding box center [931, 332] width 210 height 24
type input "kaf"
click at [1046, 392] on button "Search" at bounding box center [1011, 380] width 70 height 25
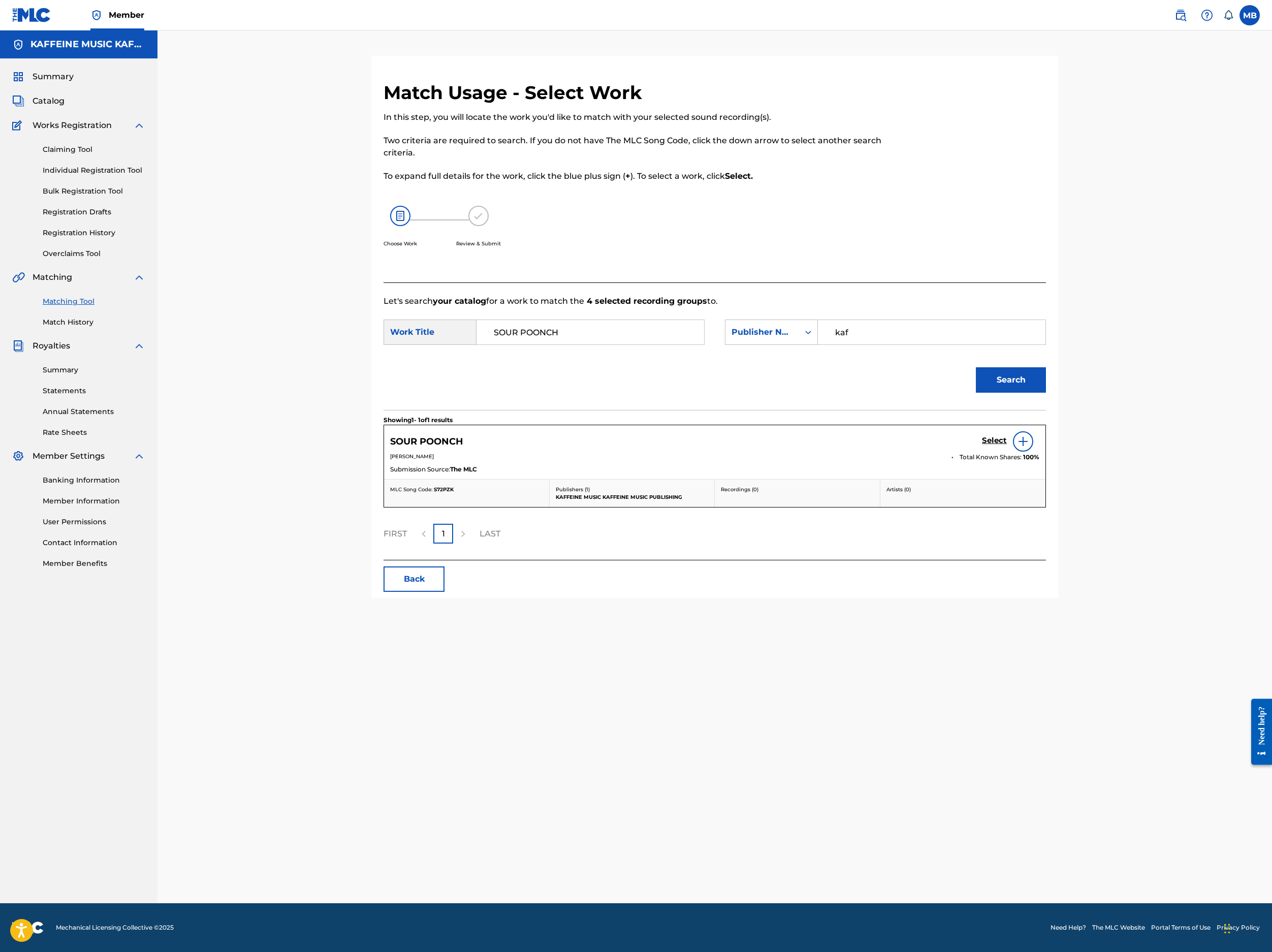
click at [1007, 446] on h5 "Select" at bounding box center [994, 440] width 25 height 10
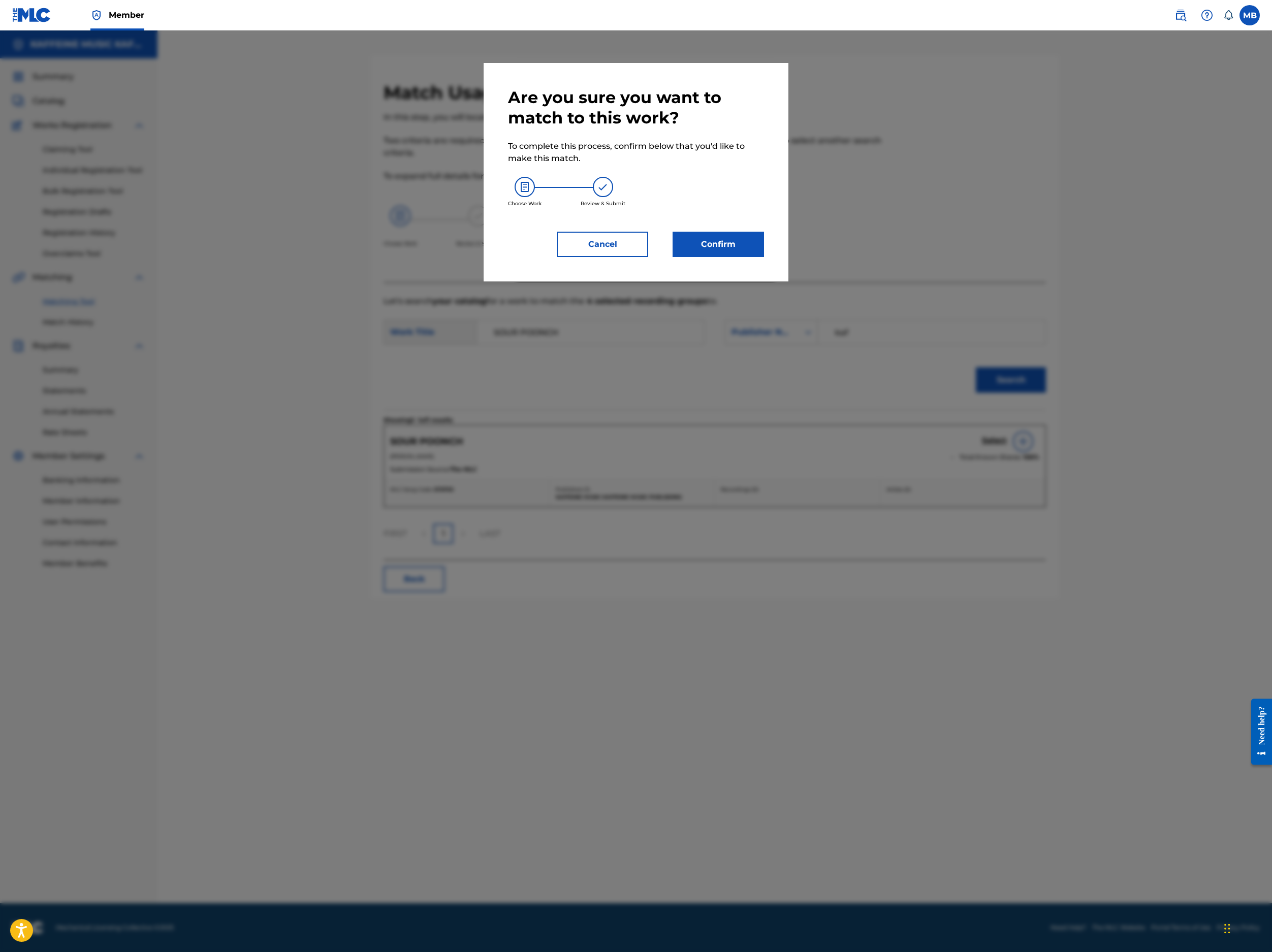
click at [764, 257] on button "Confirm" at bounding box center [719, 244] width 92 height 25
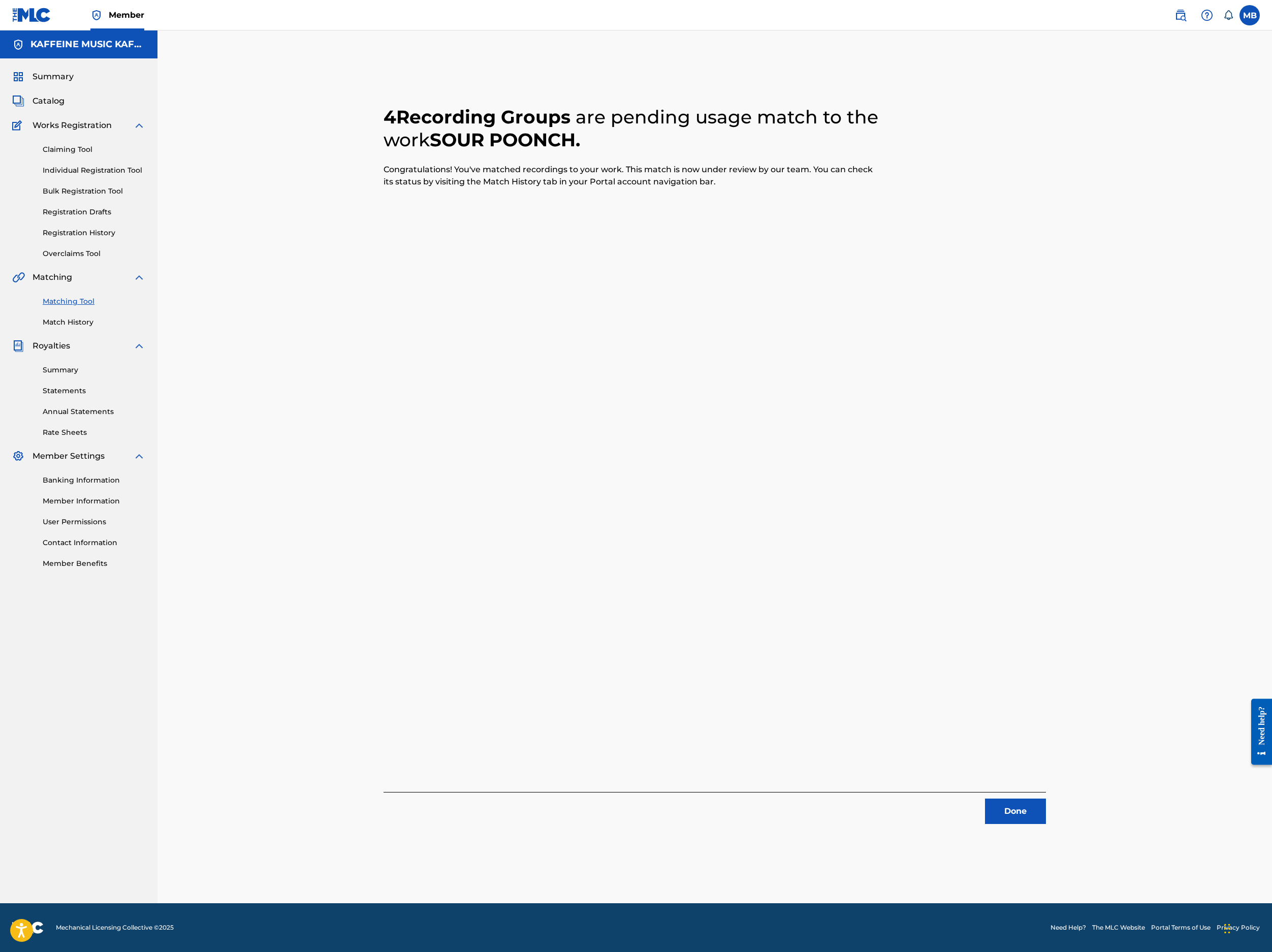
click at [1046, 805] on button "Done" at bounding box center [1016, 811] width 61 height 25
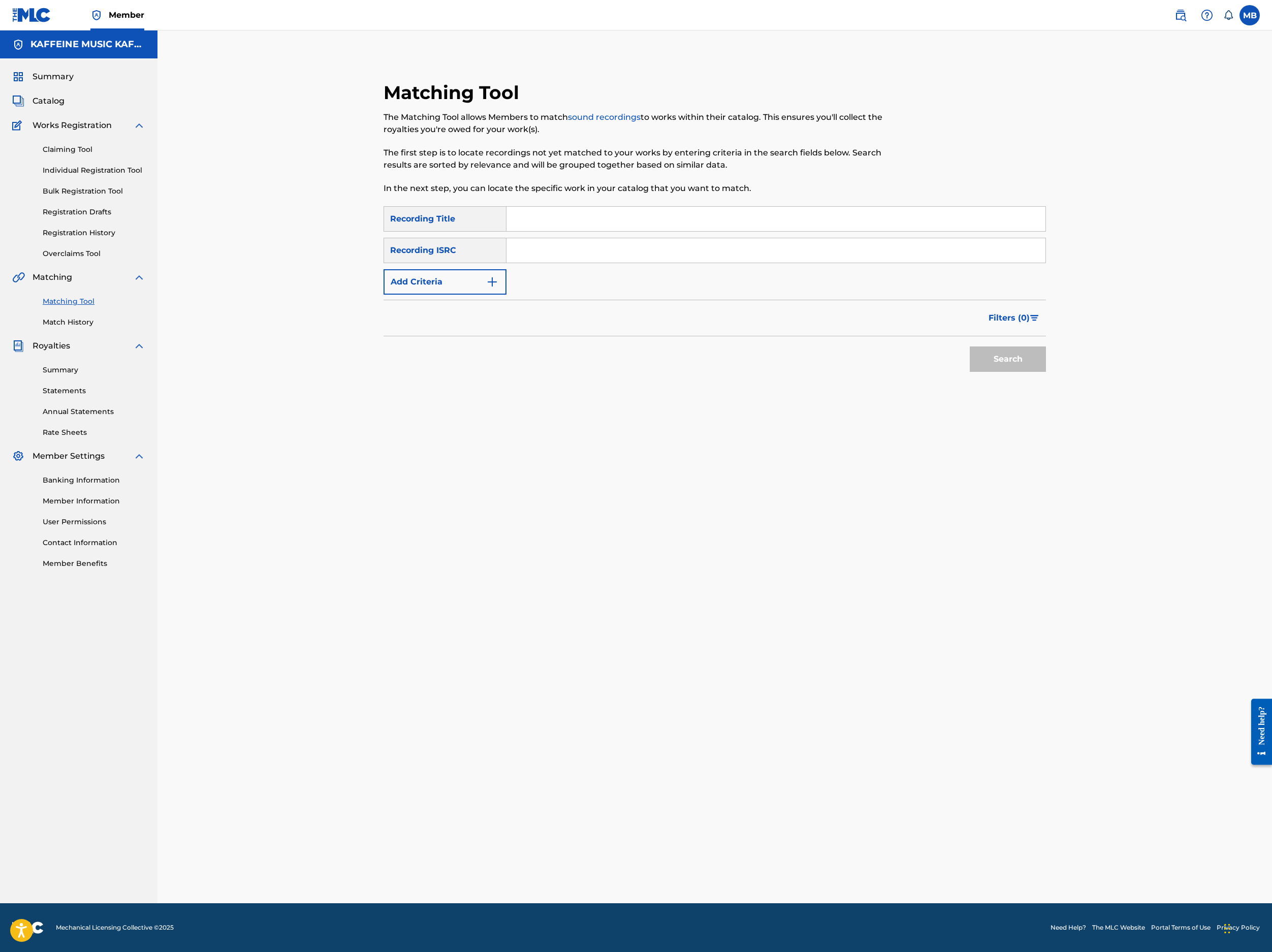
click at [723, 231] on input "Search Form" at bounding box center [776, 218] width 539 height 24
paste input "STAHPLITE (SPED)"
type input "STAHPLITE (SPED)"
click at [391, 295] on button "Add Criteria" at bounding box center [445, 282] width 123 height 25
click at [406, 295] on div "Writer" at bounding box center [445, 282] width 123 height 25
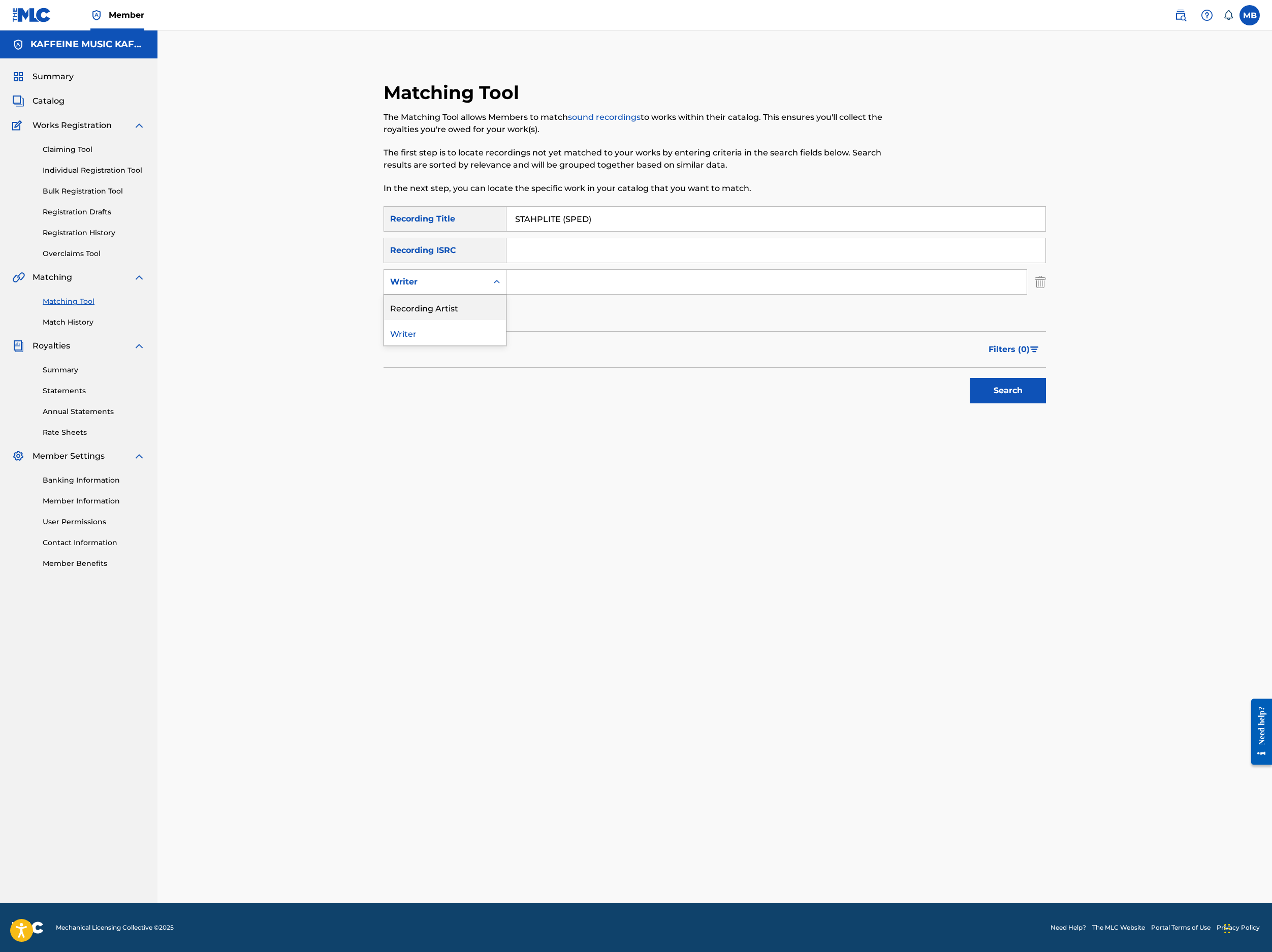
click at [431, 320] on div "Recording Artist" at bounding box center [445, 307] width 122 height 25
click at [589, 294] on input "Search Form" at bounding box center [766, 281] width 520 height 24
type input "[PERSON_NAME] Motorcycle"
click at [1046, 403] on button "Search" at bounding box center [1008, 391] width 76 height 25
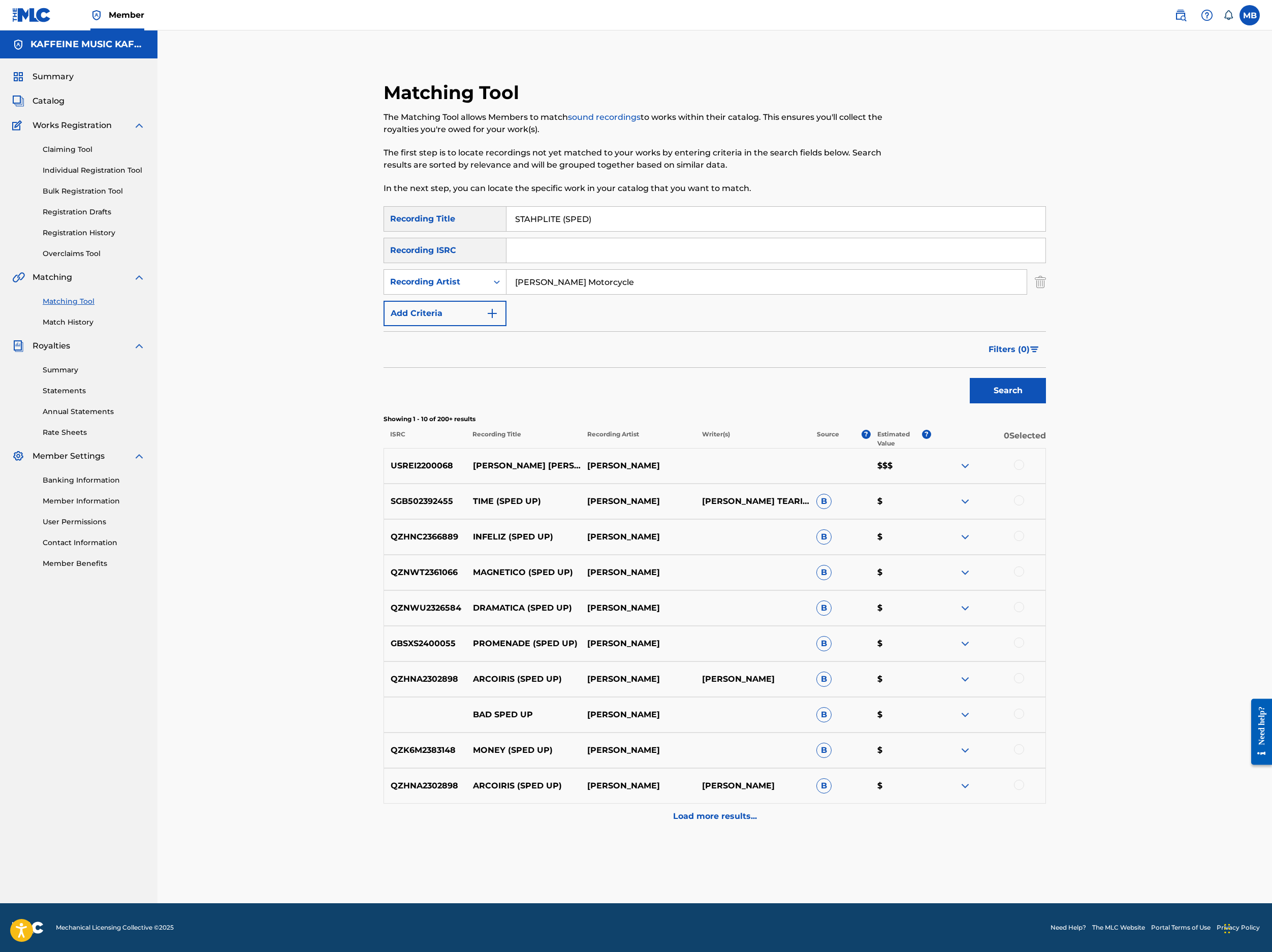
scroll to position [150, 0]
click at [628, 207] on input "STAHPLITE (SPED)" at bounding box center [776, 218] width 539 height 24
paste input "YNDROMIC"
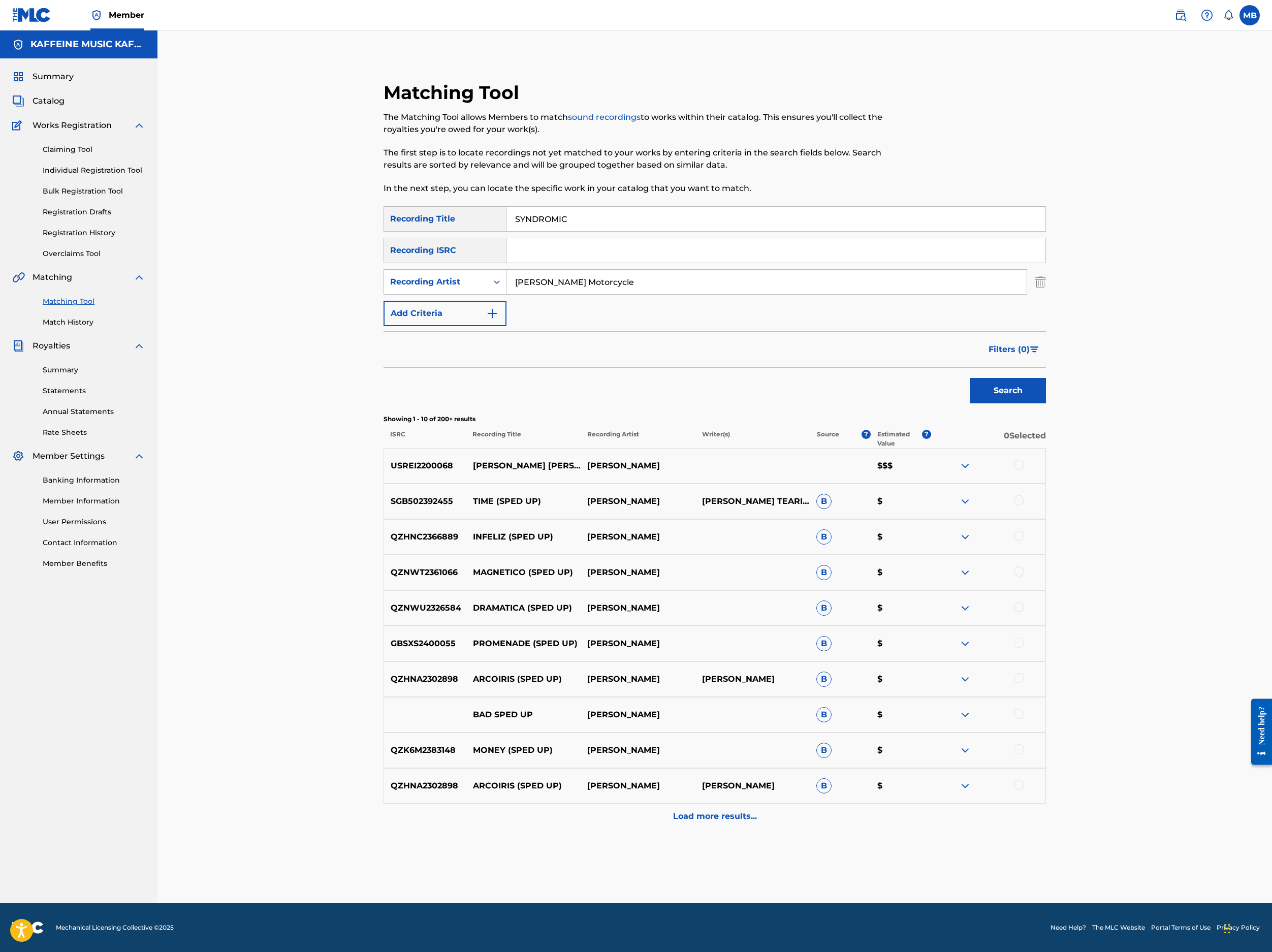
type input "SYNDROMIC"
click at [1046, 403] on button "Search" at bounding box center [1008, 391] width 76 height 25
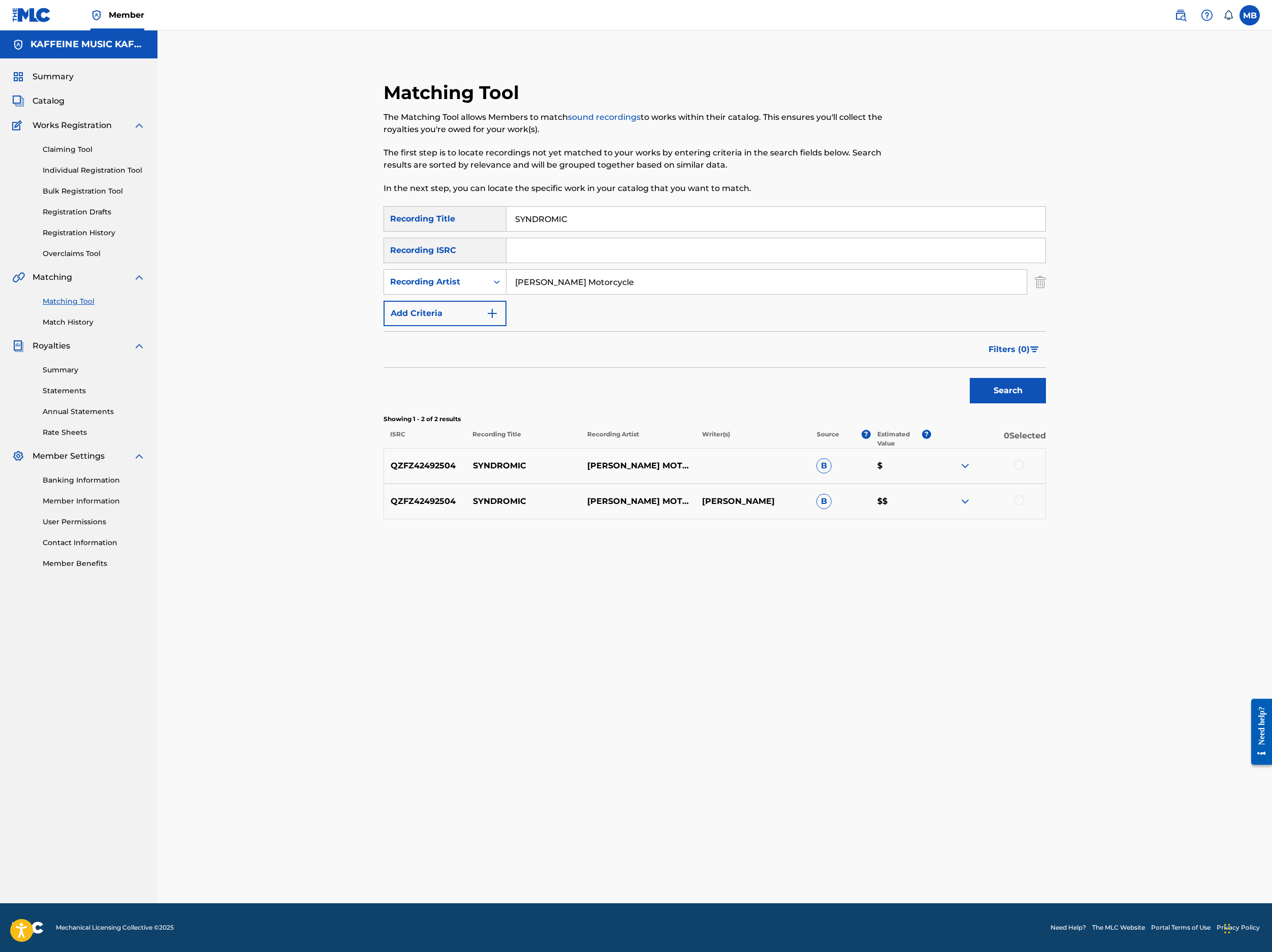
click at [1024, 470] on div at bounding box center [1020, 465] width 10 height 10
click at [1046, 519] on div "QZFZ42492504 SYNDROMIC MICHAEL MOTORCYCLE MICHAEL BERNARDINO B $$" at bounding box center [714, 501] width 663 height 36
click at [1024, 506] on div at bounding box center [1020, 500] width 10 height 10
click at [770, 857] on button "Match 2 Groups" at bounding box center [714, 869] width 113 height 25
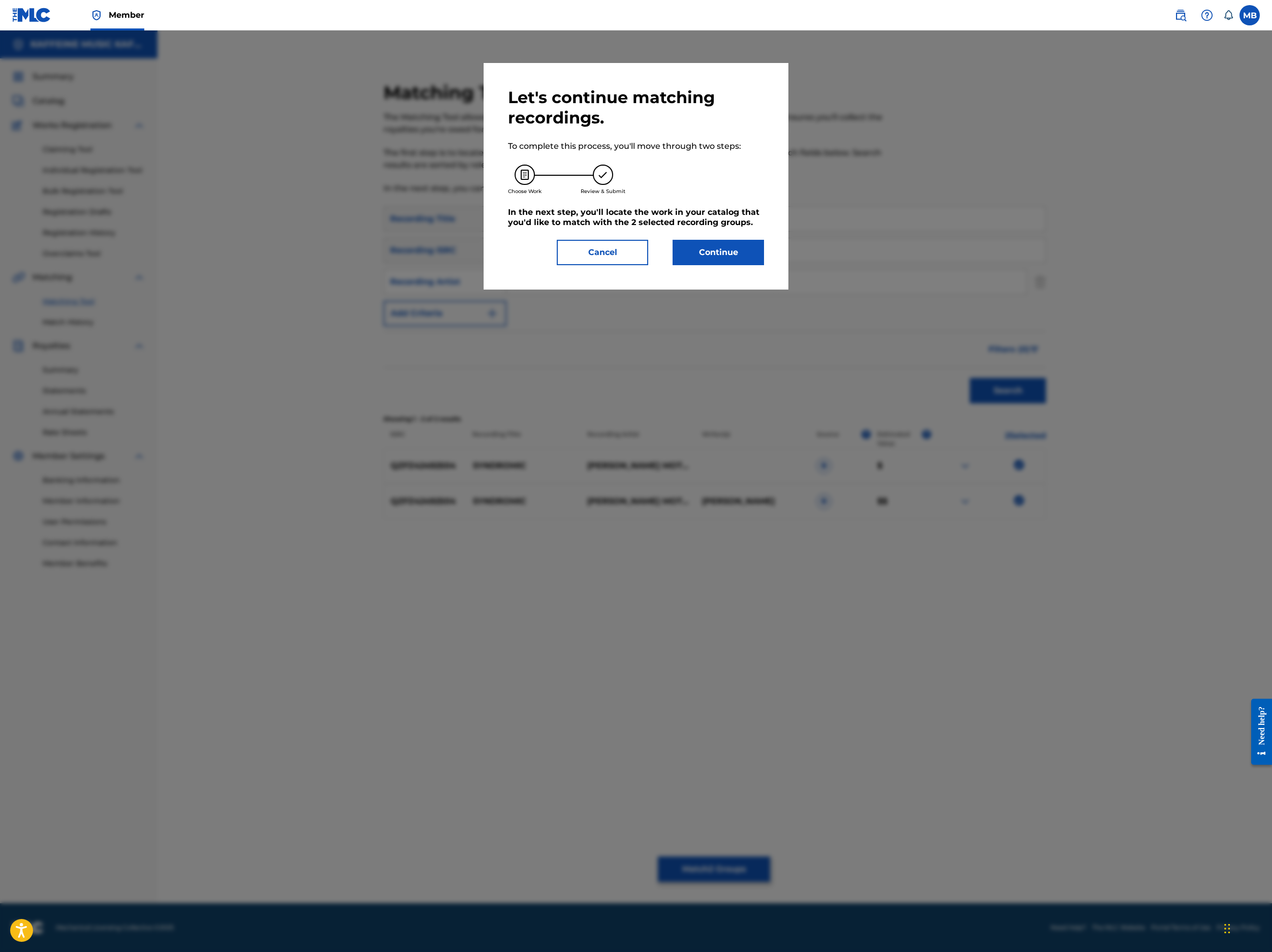
click at [764, 265] on button "Continue" at bounding box center [719, 252] width 92 height 25
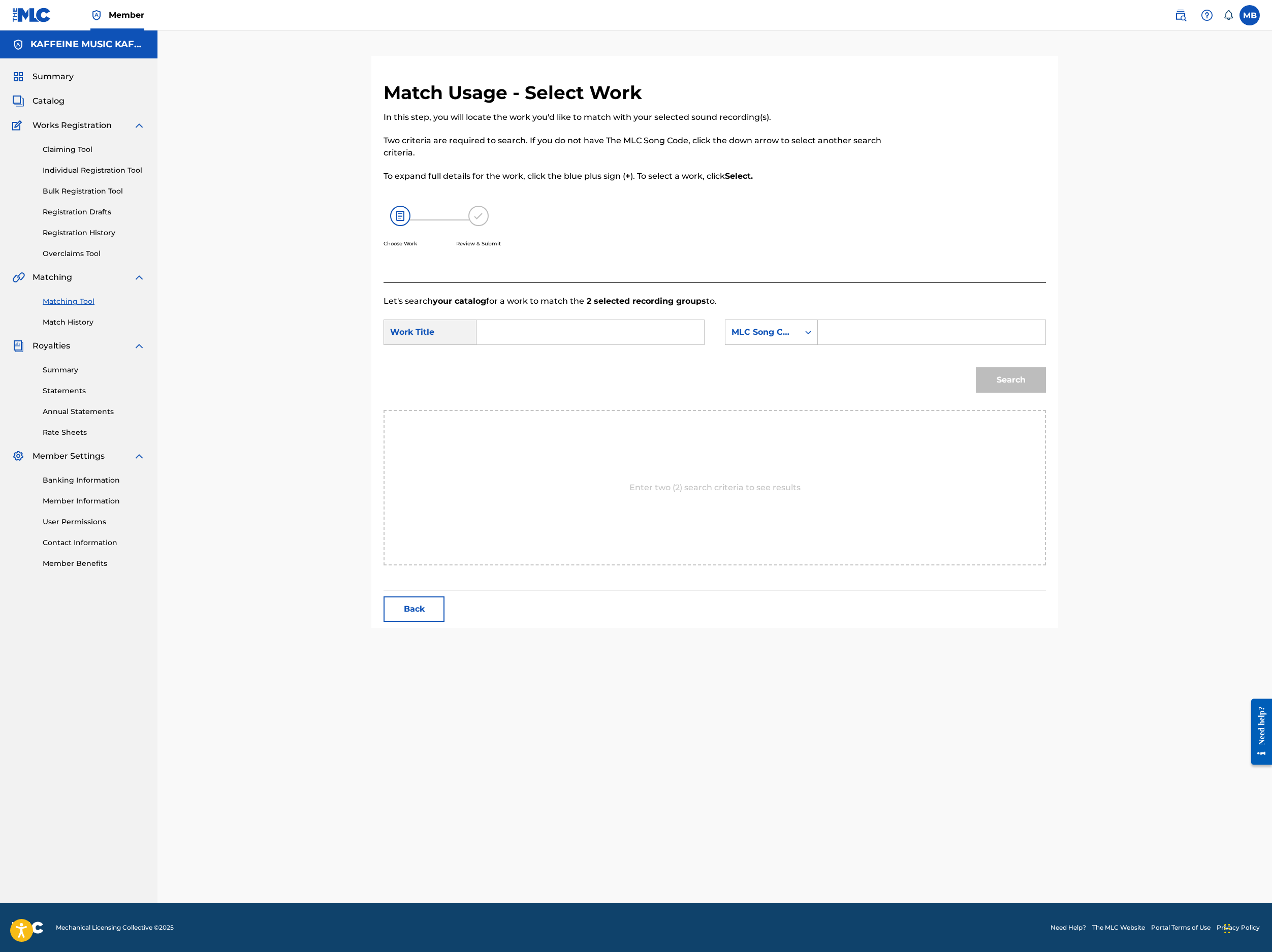
drag, startPoint x: 574, startPoint y: 429, endPoint x: 574, endPoint y: 446, distance: 17.0
click at [575, 344] on input "Search Form" at bounding box center [590, 332] width 210 height 24
paste input "SYNDROMIC"
type input "SYNDROMIC"
click at [793, 338] on div "MLC Song Code" at bounding box center [762, 332] width 61 height 12
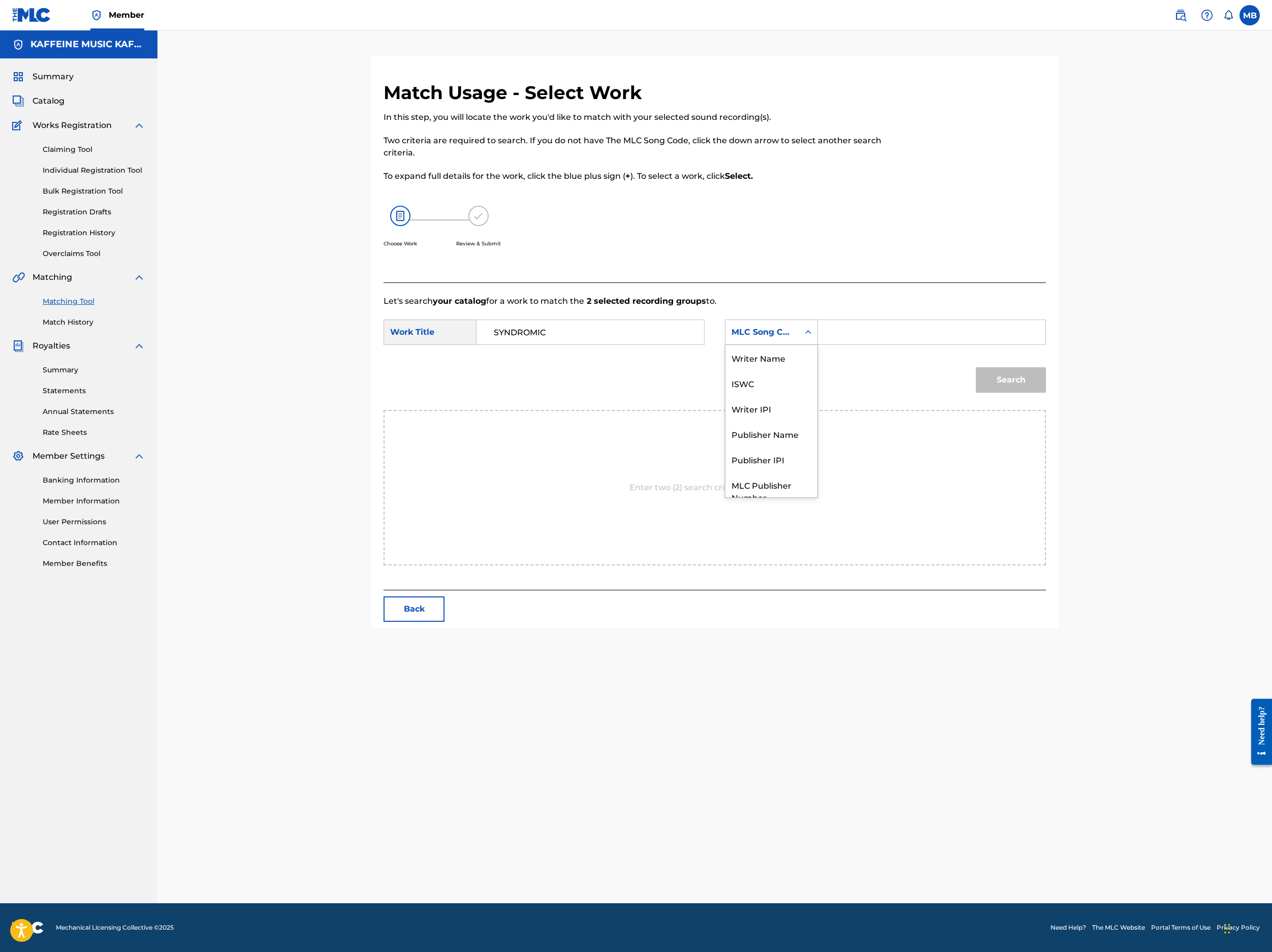
scroll to position [107, 0]
click at [817, 409] on div "Publisher Name" at bounding box center [771, 396] width 92 height 25
click at [1031, 344] on input "Search Form" at bounding box center [931, 332] width 210 height 24
type input "Kaff"
click at [1046, 392] on button "Search" at bounding box center [1011, 380] width 70 height 25
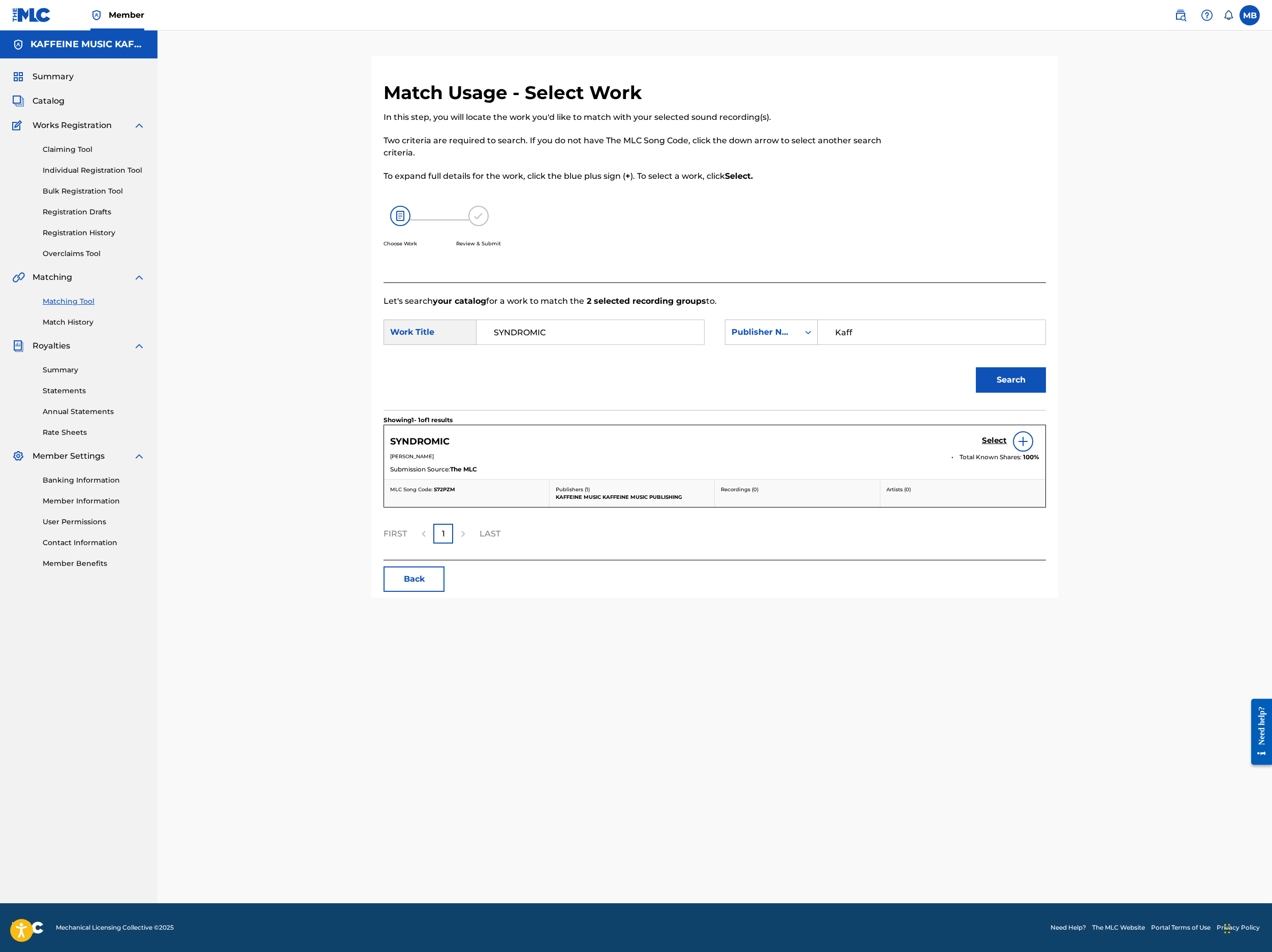
drag, startPoint x: 1151, startPoint y: 640, endPoint x: 1141, endPoint y: 626, distance: 17.2
click at [1040, 452] on div "Select" at bounding box center [1011, 441] width 58 height 20
click at [1007, 446] on h5 "Select" at bounding box center [994, 440] width 25 height 10
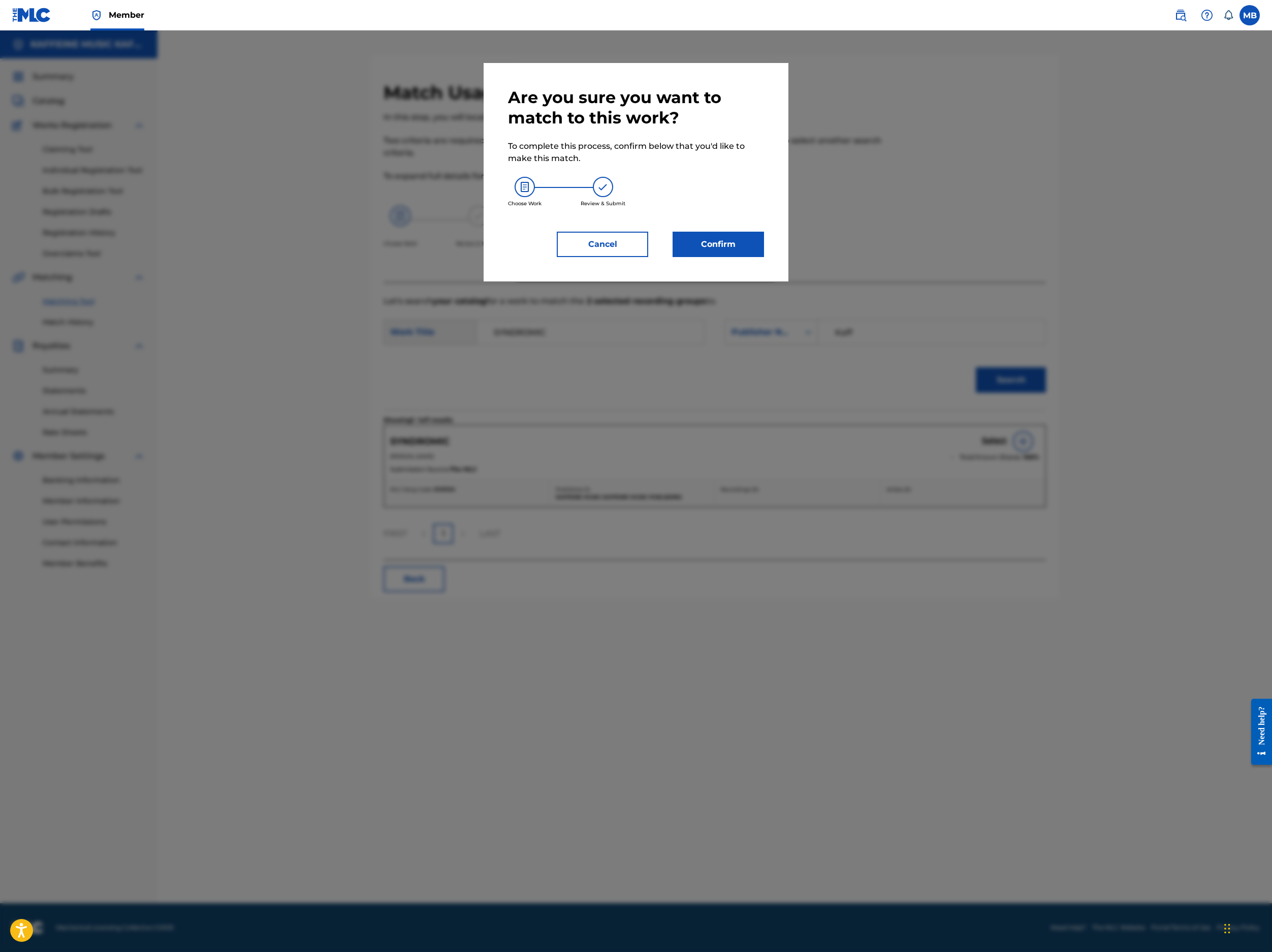
click at [764, 257] on button "Confirm" at bounding box center [719, 244] width 92 height 25
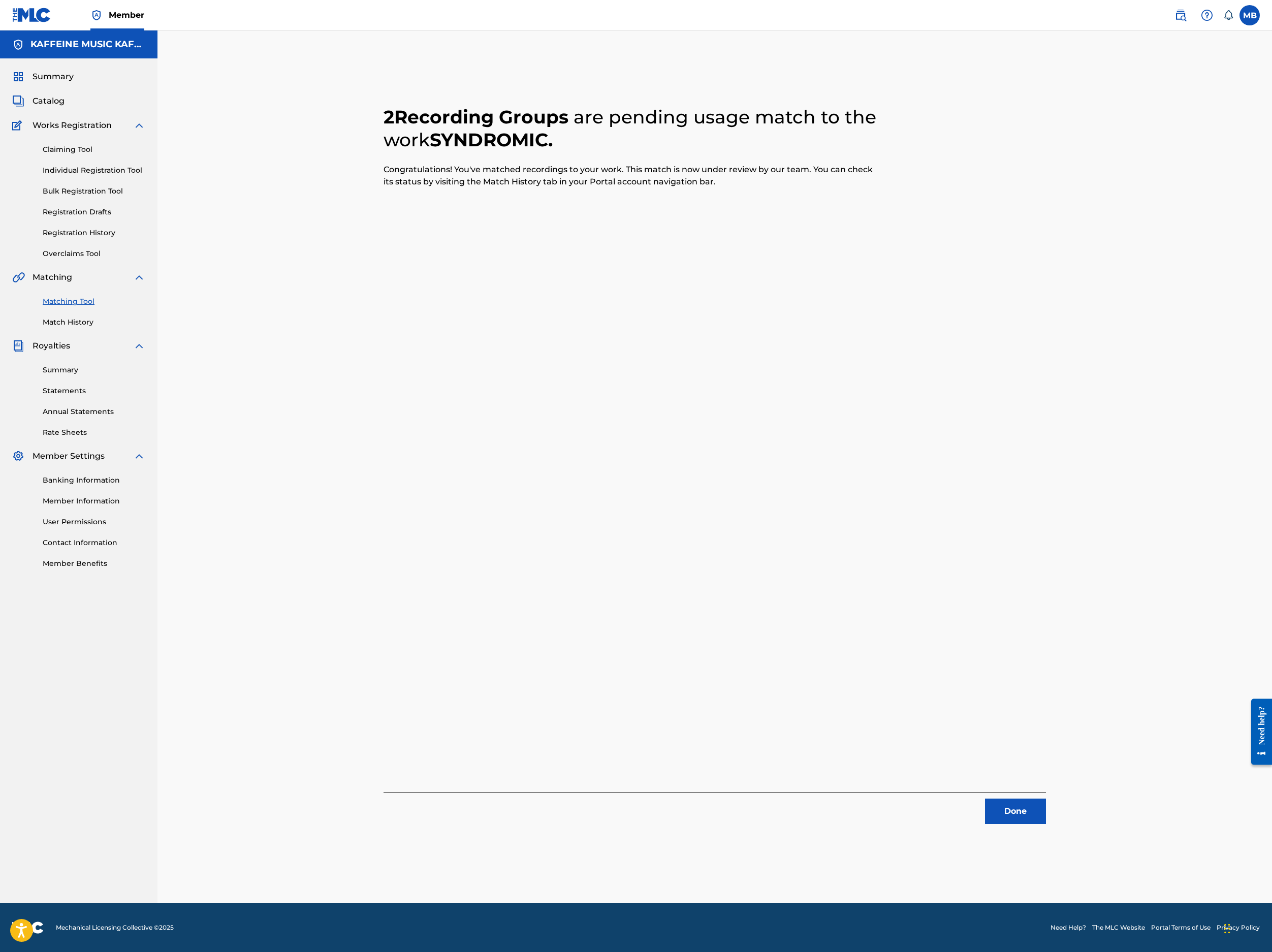
click at [1046, 799] on button "Done" at bounding box center [1016, 811] width 61 height 25
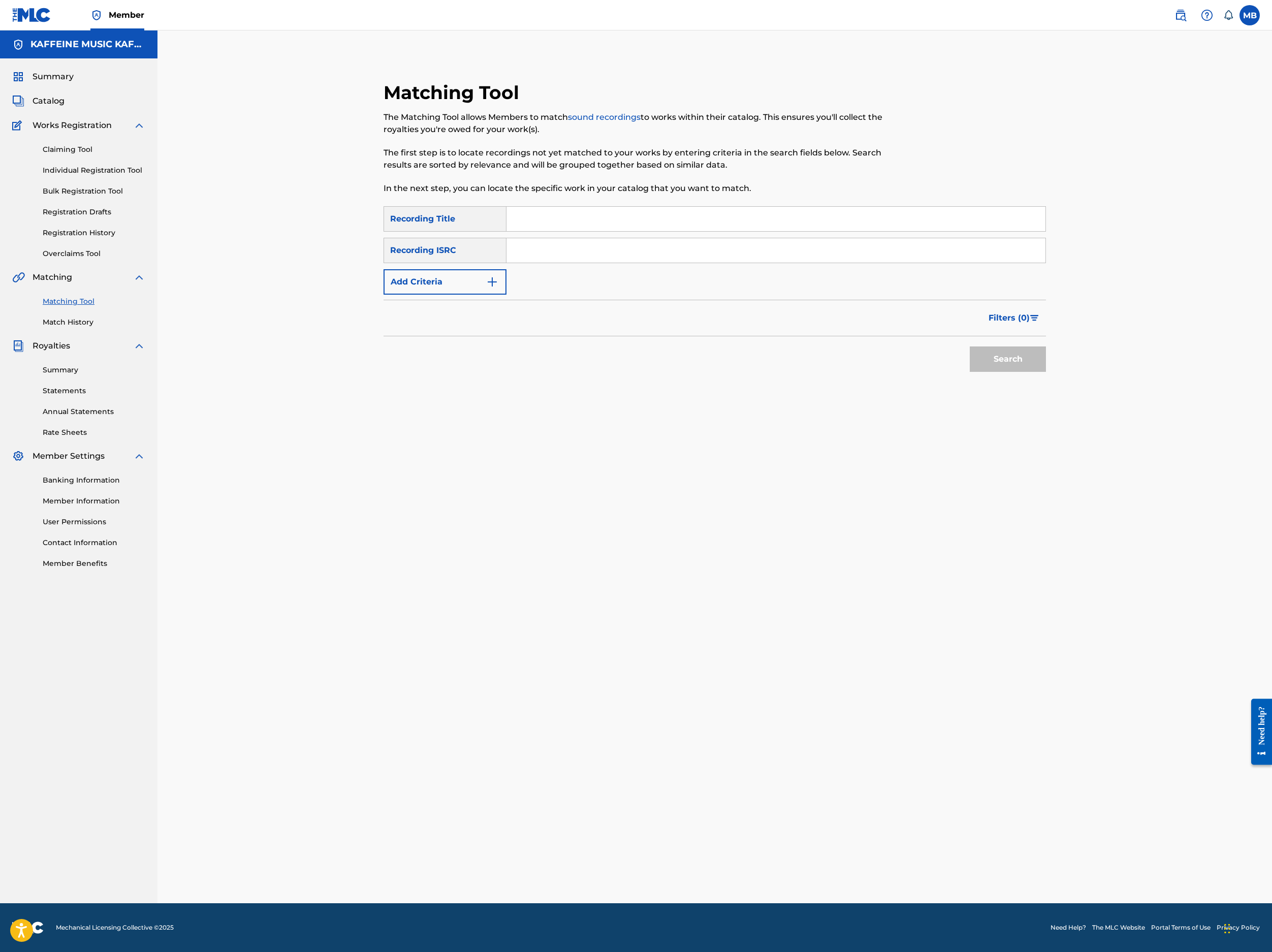
click at [754, 231] on input "Search Form" at bounding box center [776, 218] width 539 height 24
click at [603, 231] on input "Search Form" at bounding box center [776, 218] width 539 height 24
paste input "GRIPCHECK"
type input "GRIPCHECK"
click at [506, 295] on button "Add Criteria" at bounding box center [445, 282] width 123 height 25
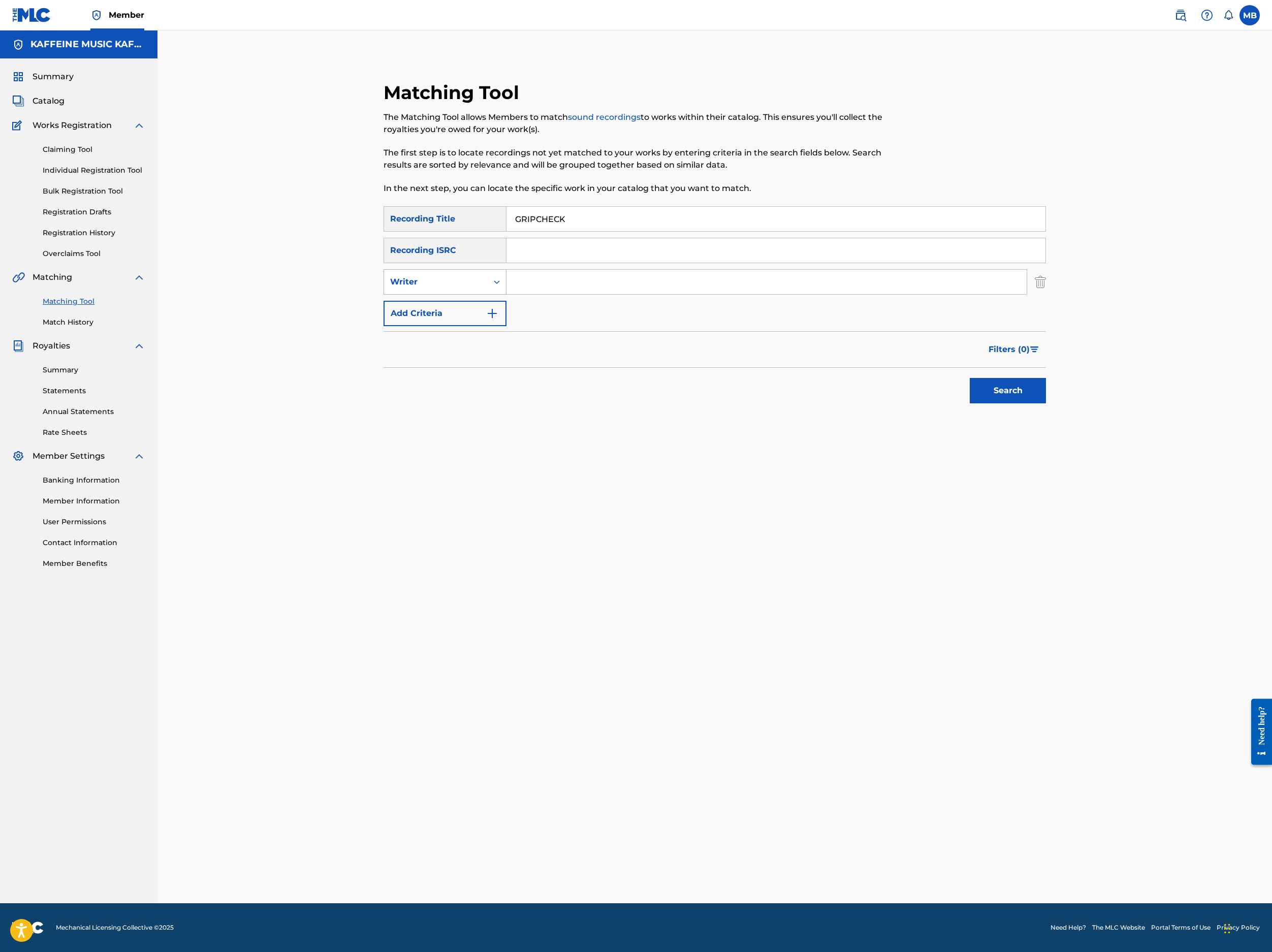
click at [488, 292] on div "Writer" at bounding box center [436, 282] width 104 height 19
click at [504, 320] on div "Recording Artist" at bounding box center [445, 307] width 122 height 25
click at [629, 294] on input "Search Form" at bounding box center [766, 281] width 520 height 24
type input "[PERSON_NAME] Motorcycle"
click at [1046, 403] on button "Search" at bounding box center [1008, 391] width 76 height 25
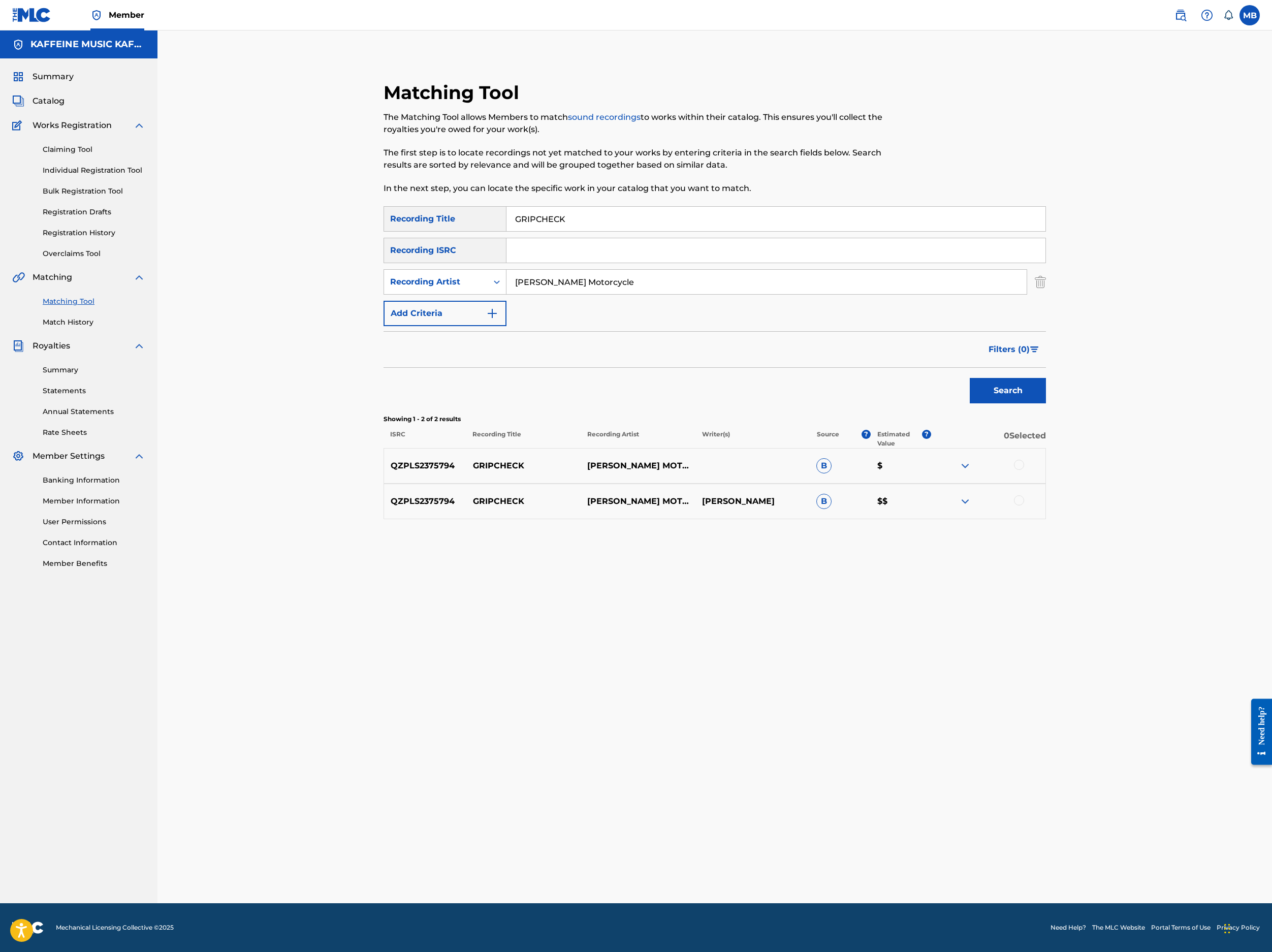
drag, startPoint x: 1185, startPoint y: 682, endPoint x: 1182, endPoint y: 725, distance: 43.1
click at [1024, 470] on div at bounding box center [1020, 465] width 10 height 10
click at [1046, 519] on div "QZPLS2375794 GRIPCHECK MICHAEL MOTORCYCLE MICHAEL BERNARDINO B $$" at bounding box center [714, 501] width 663 height 36
click at [1024, 506] on div at bounding box center [1020, 500] width 10 height 10
click at [770, 857] on button "Match 2 Groups" at bounding box center [714, 869] width 113 height 25
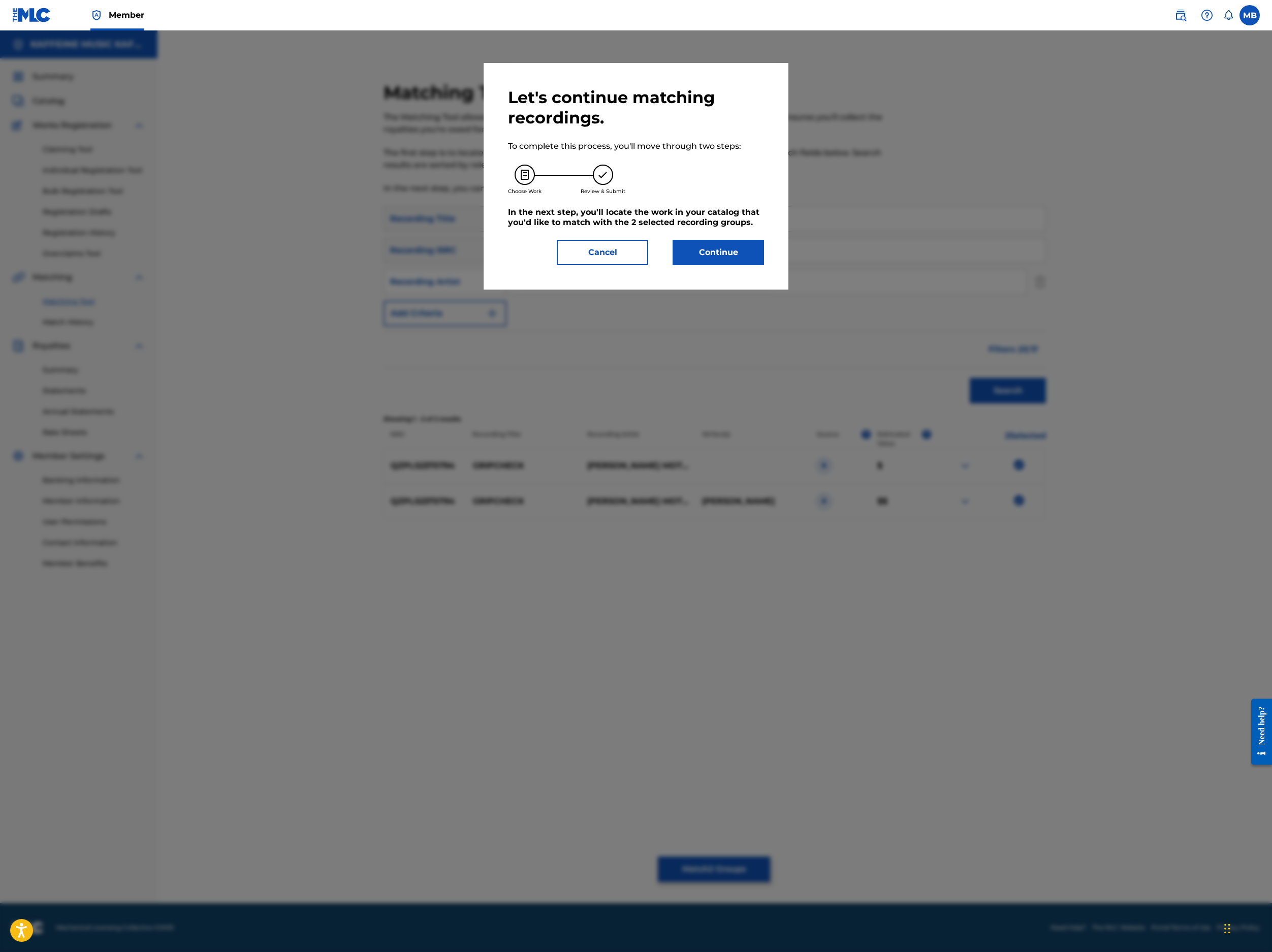
click at [764, 265] on button "Continue" at bounding box center [719, 252] width 92 height 25
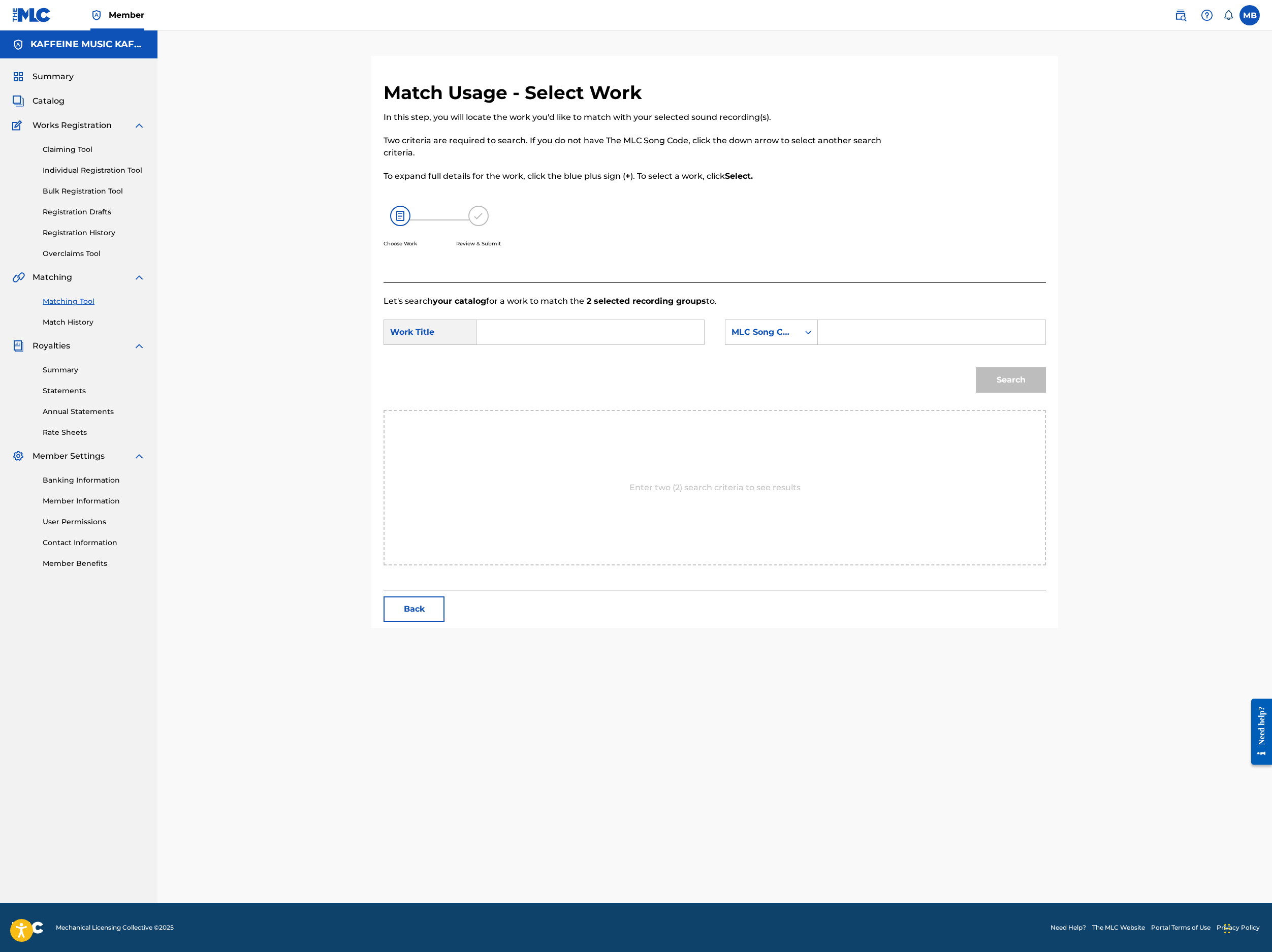
click at [545, 344] on input "Search Form" at bounding box center [590, 332] width 210 height 24
paste input "GRIPCHECK"
type input "GRIPCHECK"
click at [896, 410] on form "SearchWithCriteriace3ec300-0d21-49f7-b8d1-65a9625a6013 Work Title GRIPCHECK gri…" at bounding box center [714, 358] width 663 height 103
click at [799, 342] on div "MLC Song Code" at bounding box center [762, 332] width 73 height 19
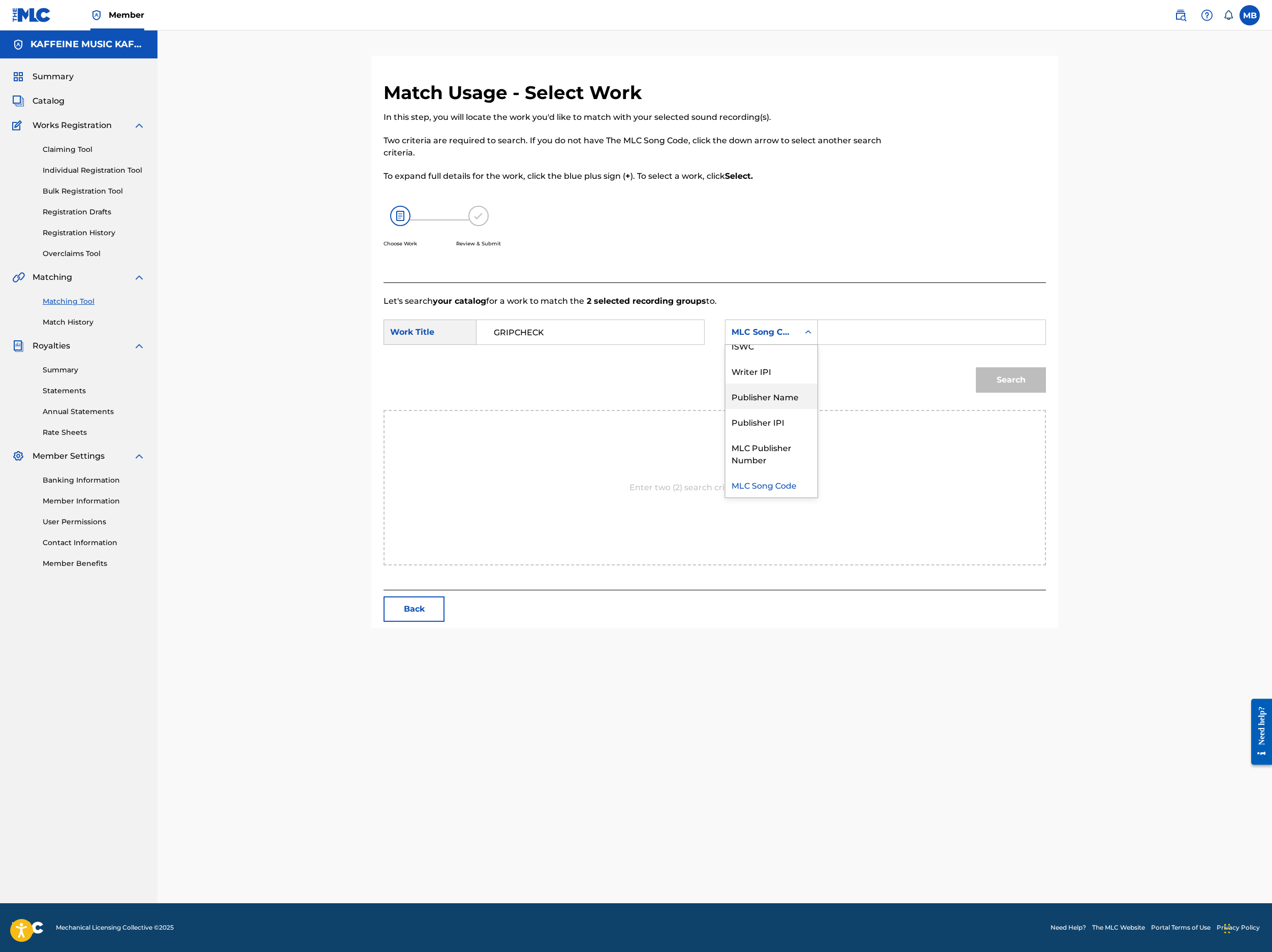
click at [817, 409] on div "Publisher Name" at bounding box center [771, 396] width 92 height 25
click at [1018, 344] on input "Search Form" at bounding box center [931, 332] width 210 height 24
type input "Kaff,"
click at [1046, 392] on button "Search" at bounding box center [1011, 380] width 70 height 25
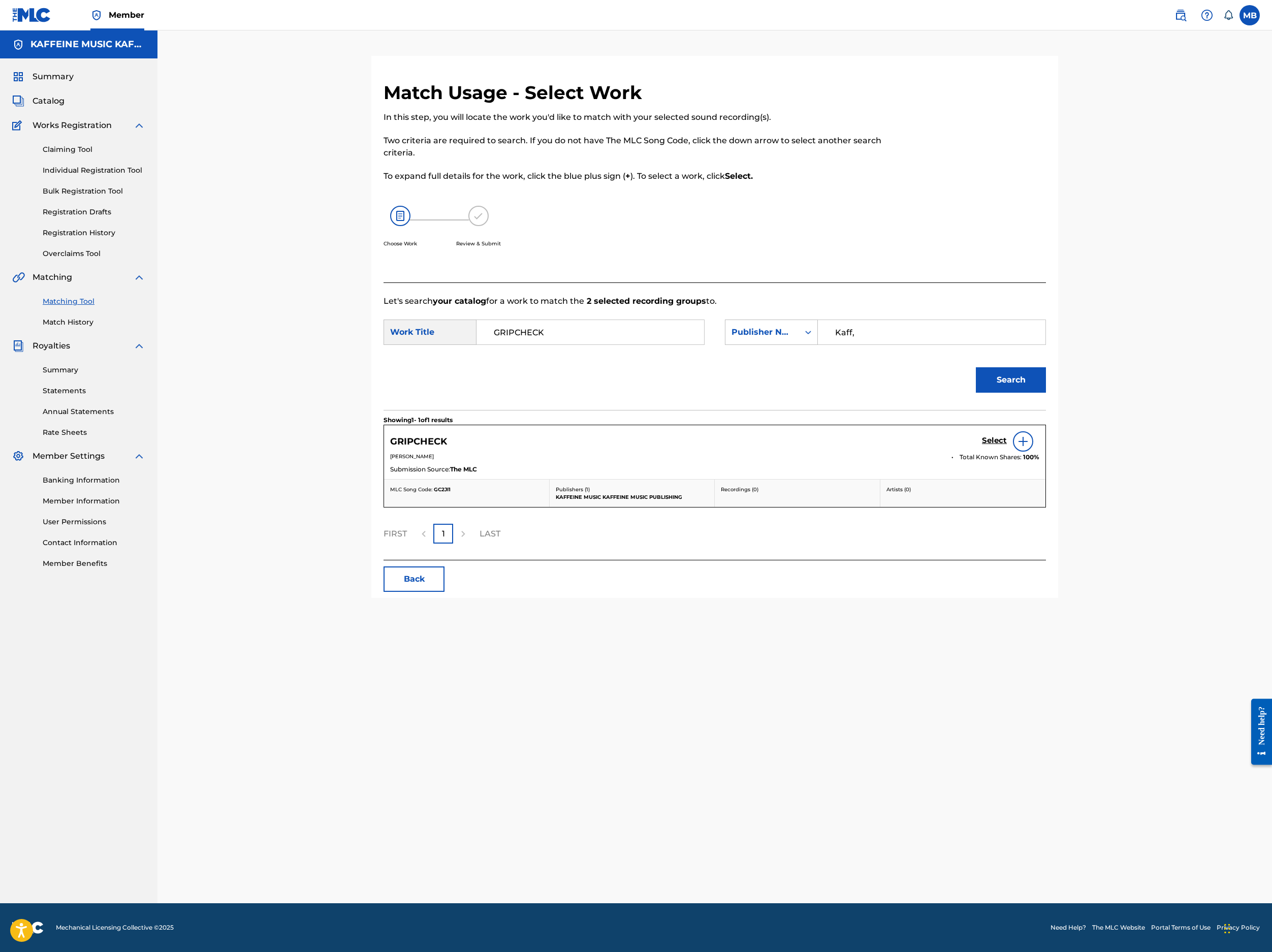
scroll to position [76, 0]
click at [1040, 452] on div "Select" at bounding box center [1011, 441] width 58 height 20
click at [1007, 446] on h5 "Select" at bounding box center [994, 440] width 25 height 10
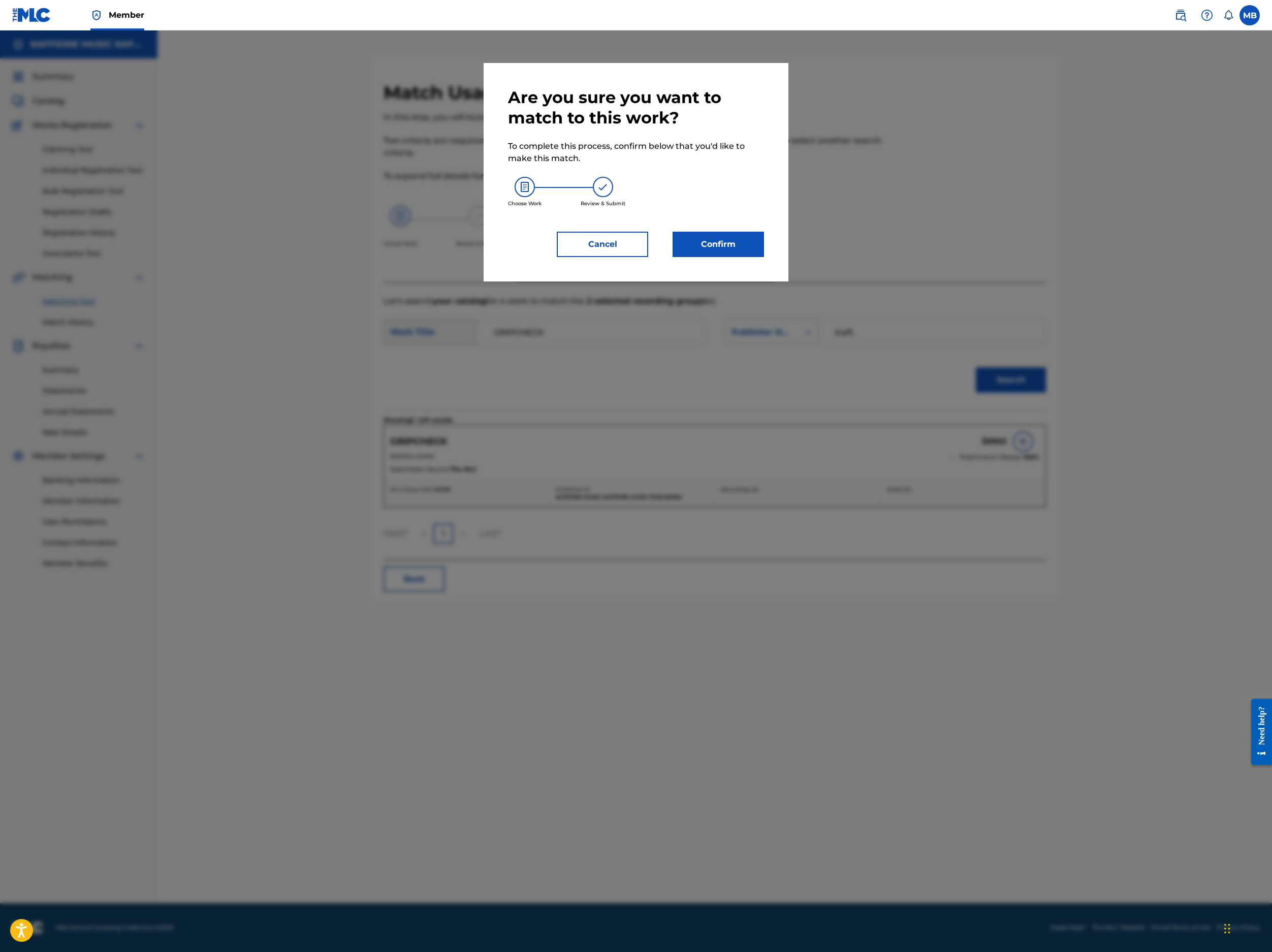
click at [728, 219] on div "Choose Work Review & Submit" at bounding box center [636, 192] width 256 height 55
click at [756, 257] on button "Confirm" at bounding box center [719, 244] width 92 height 25
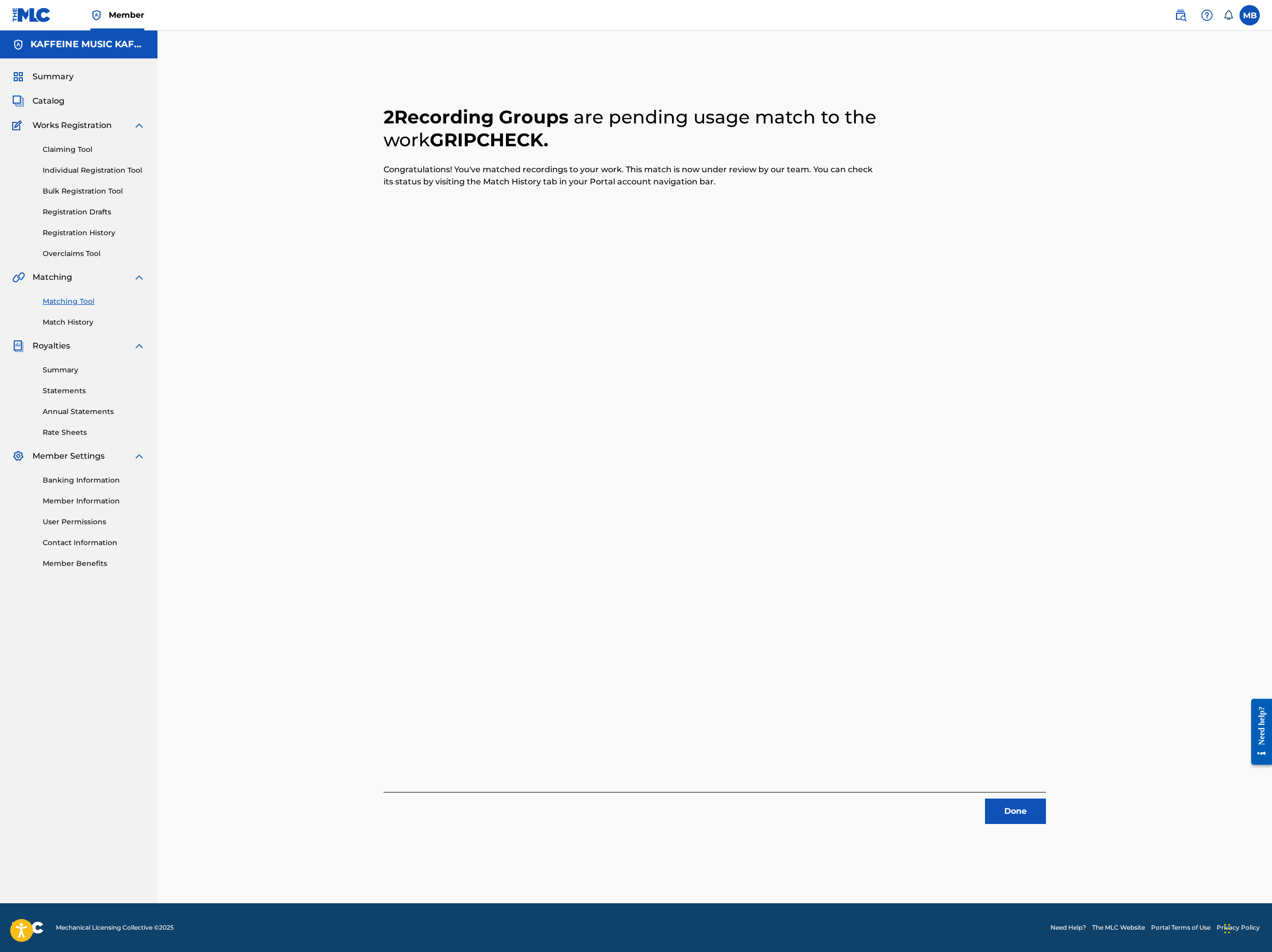
click at [1046, 799] on button "Done" at bounding box center [1016, 811] width 61 height 25
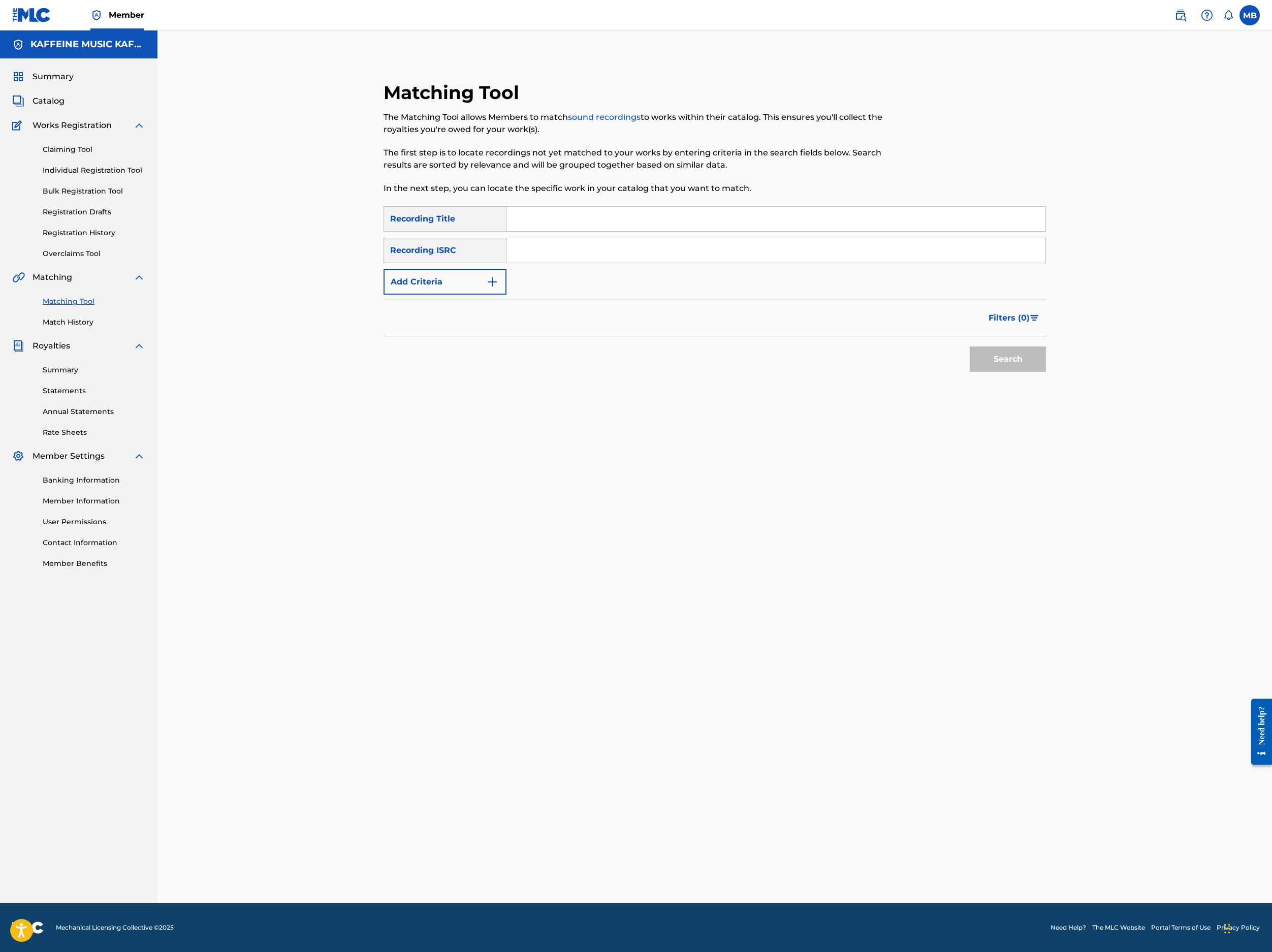
drag, startPoint x: 603, startPoint y: 259, endPoint x: 657, endPoint y: 281, distance: 58.3
click at [603, 231] on input "Search Form" at bounding box center [776, 218] width 539 height 24
paste input "KIM'S OPIATE ADDICTION"
type input "KIM'S OPIATE ADDICTION"
click at [493, 295] on button "Add Criteria" at bounding box center [445, 282] width 123 height 25
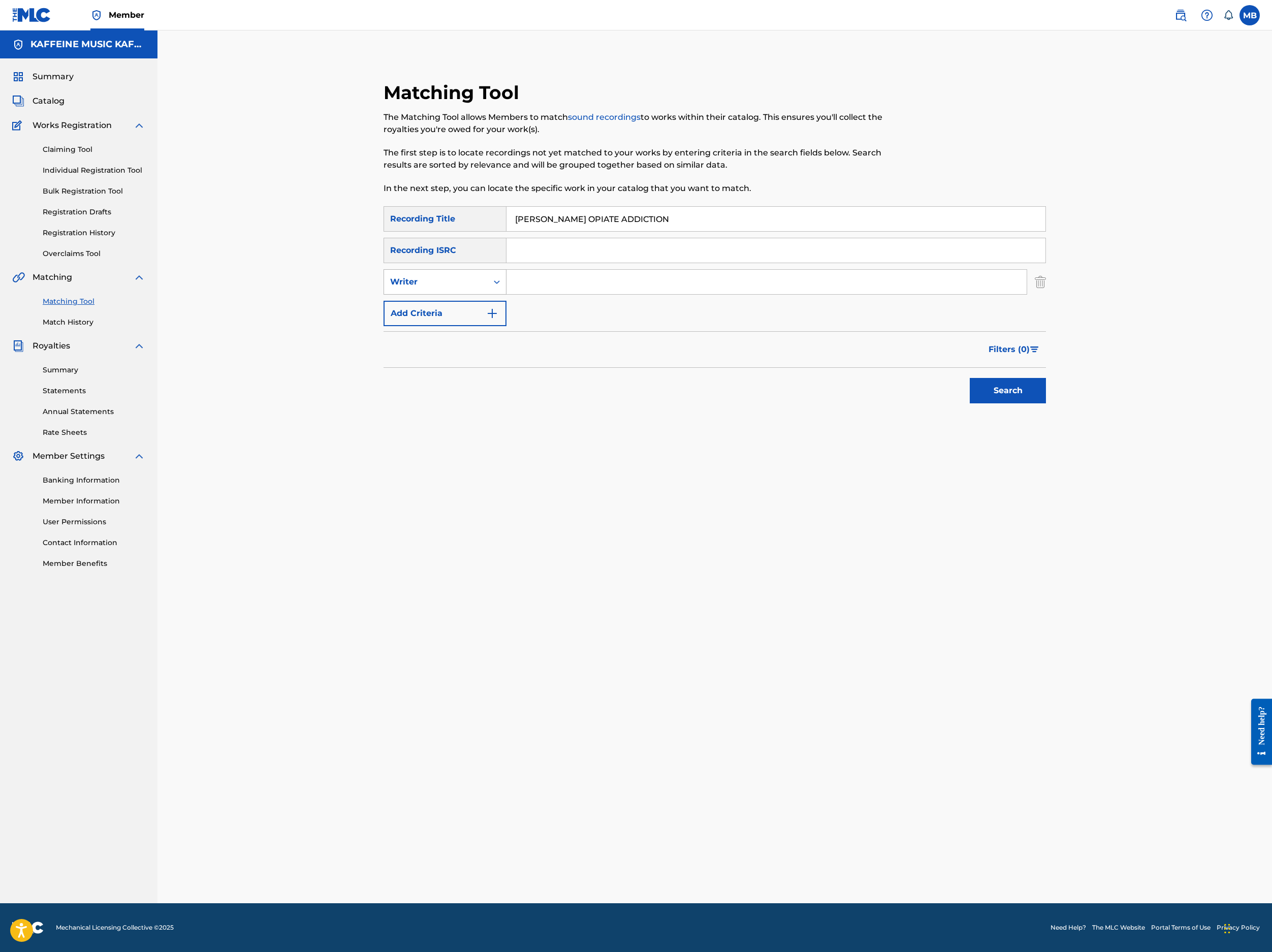
click at [482, 288] on div "Writer" at bounding box center [436, 282] width 92 height 12
drag, startPoint x: 486, startPoint y: 399, endPoint x: 572, endPoint y: 392, distance: 86.3
click at [486, 320] on div "Recording Artist" at bounding box center [445, 307] width 122 height 25
click at [623, 294] on input "Search Form" at bounding box center [766, 281] width 520 height 24
type input "Michael Motorcycle."
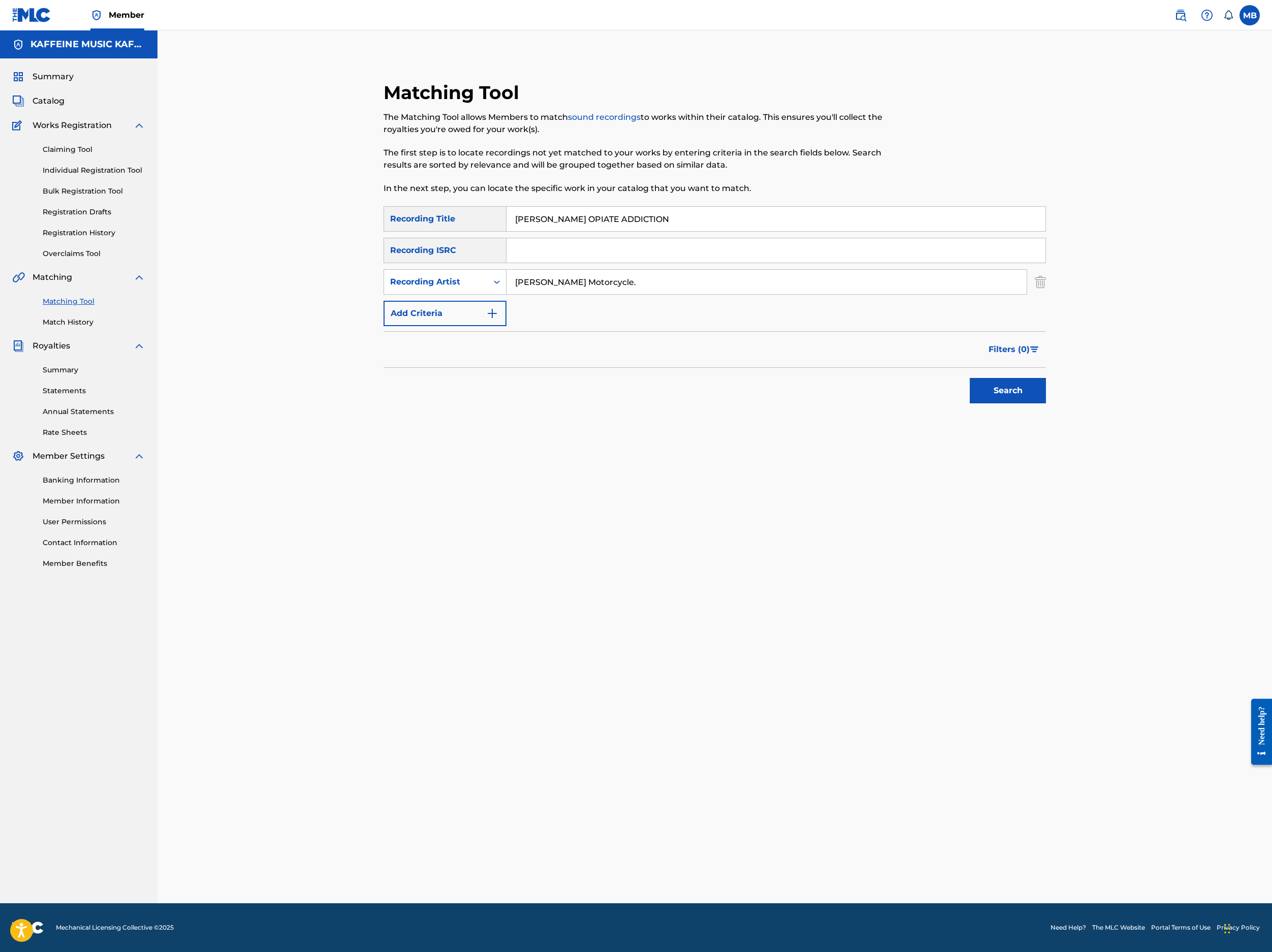
click at [1046, 403] on button "Search" at bounding box center [1008, 391] width 76 height 25
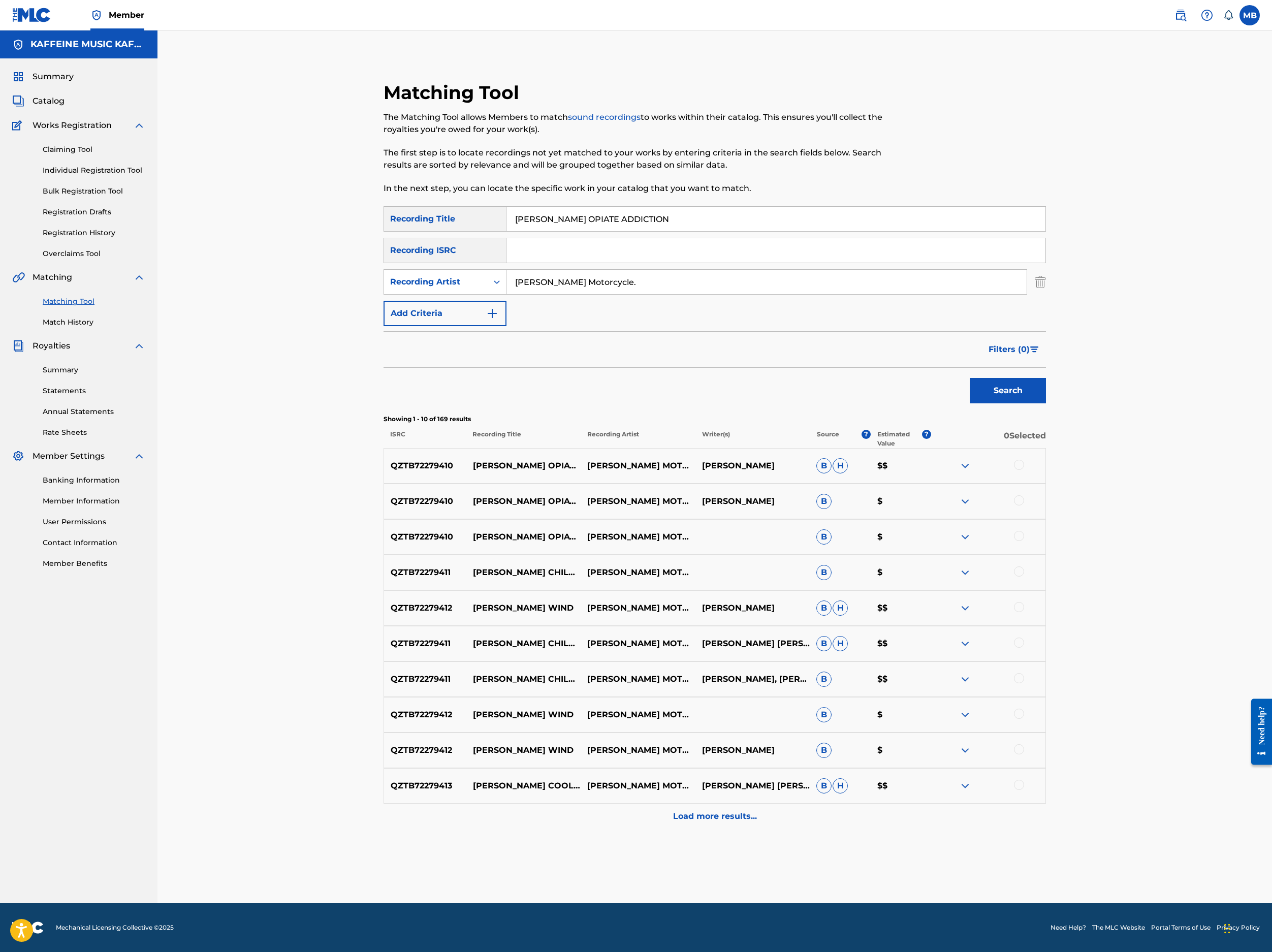
click at [1024, 470] on div at bounding box center [1020, 465] width 10 height 10
click at [1024, 506] on div at bounding box center [1020, 500] width 10 height 10
click at [1046, 523] on div "QZTB72279410 KIM'S OPIATE ADDICTION MICHAEL MOTORCYCLE B $" at bounding box center [714, 537] width 663 height 36
click at [1024, 531] on div at bounding box center [1020, 536] width 10 height 10
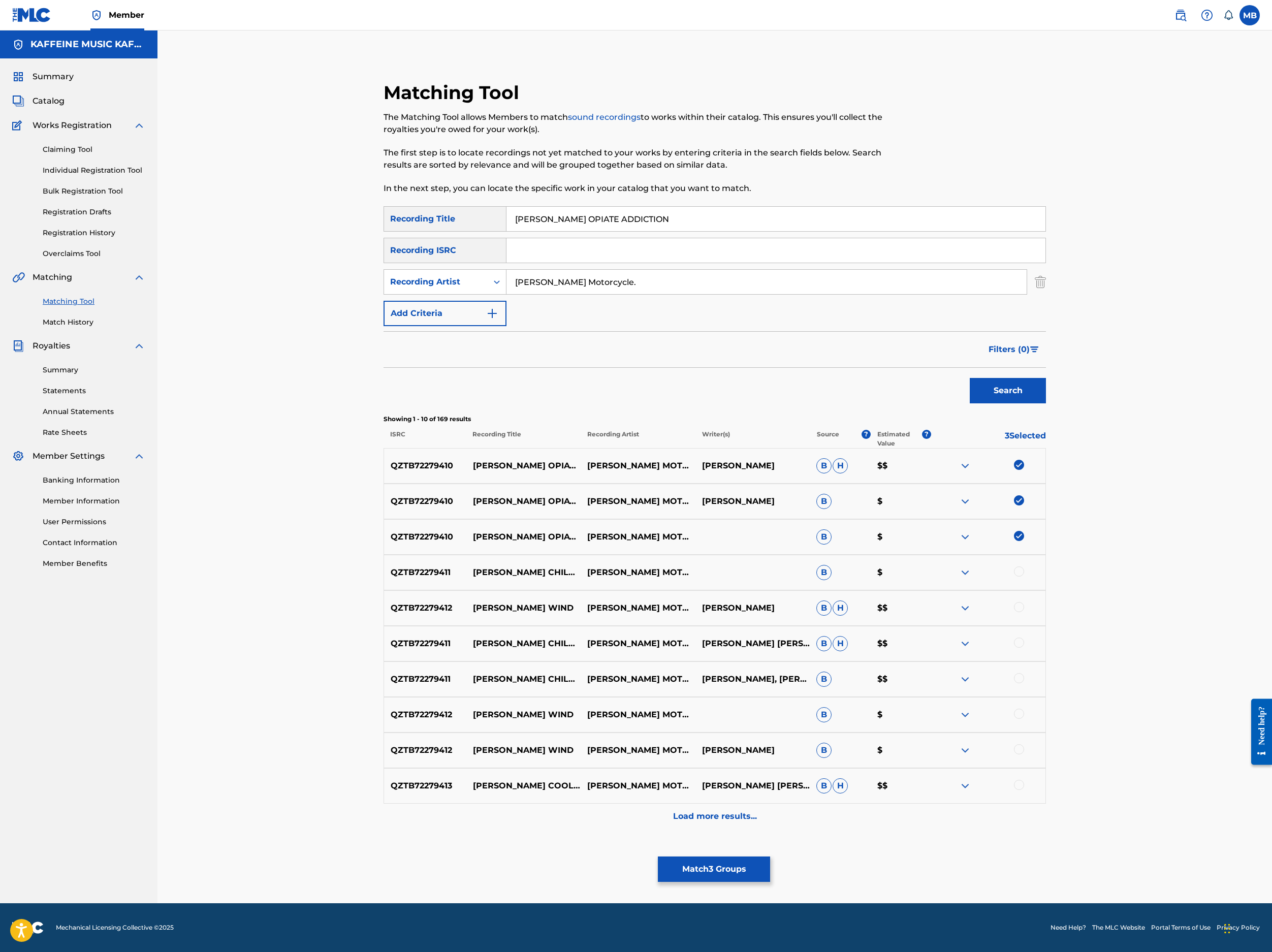
click at [770, 857] on button "Match 3 Groups" at bounding box center [714, 869] width 113 height 25
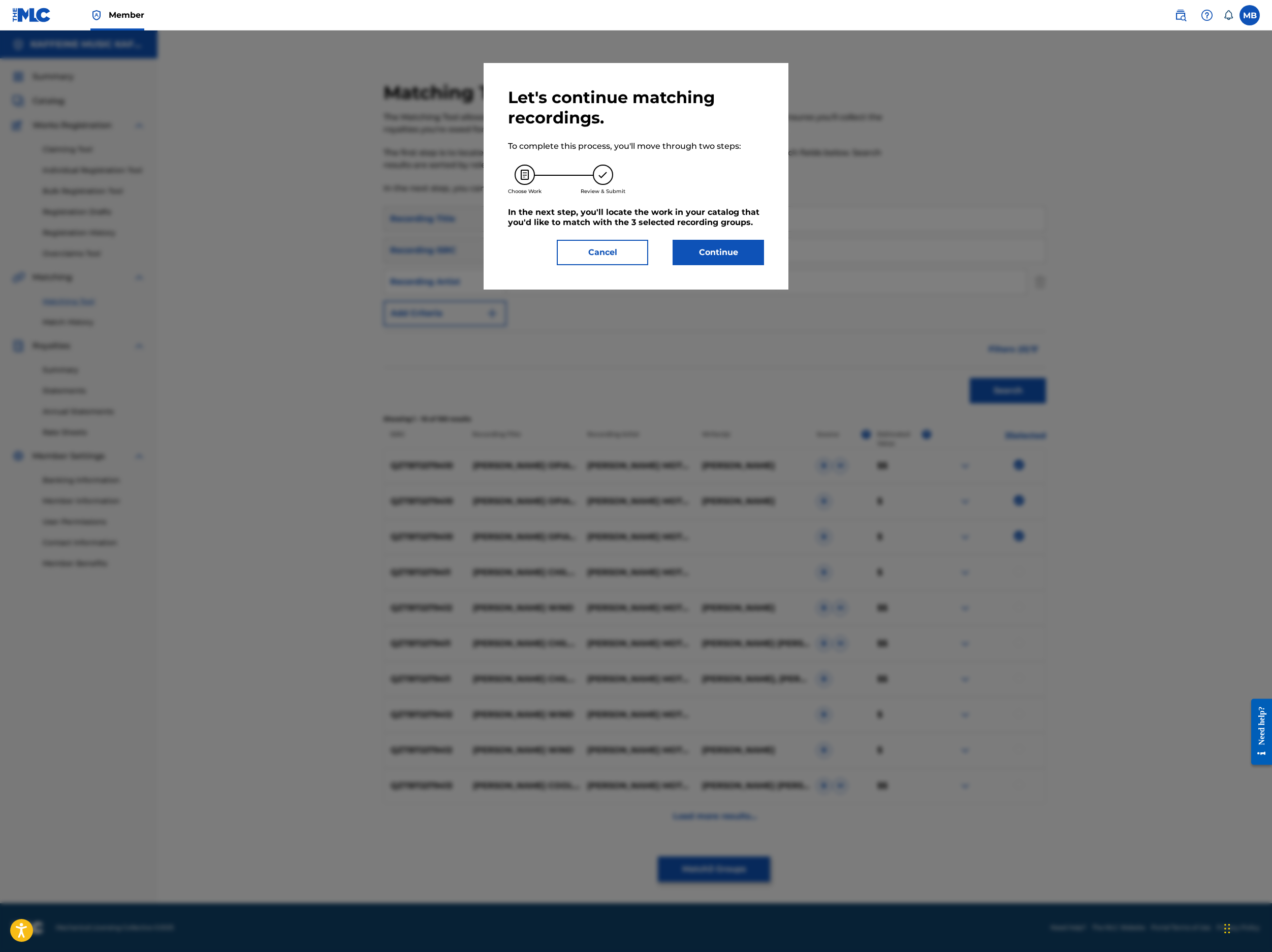
click at [764, 265] on button "Continue" at bounding box center [719, 252] width 92 height 25
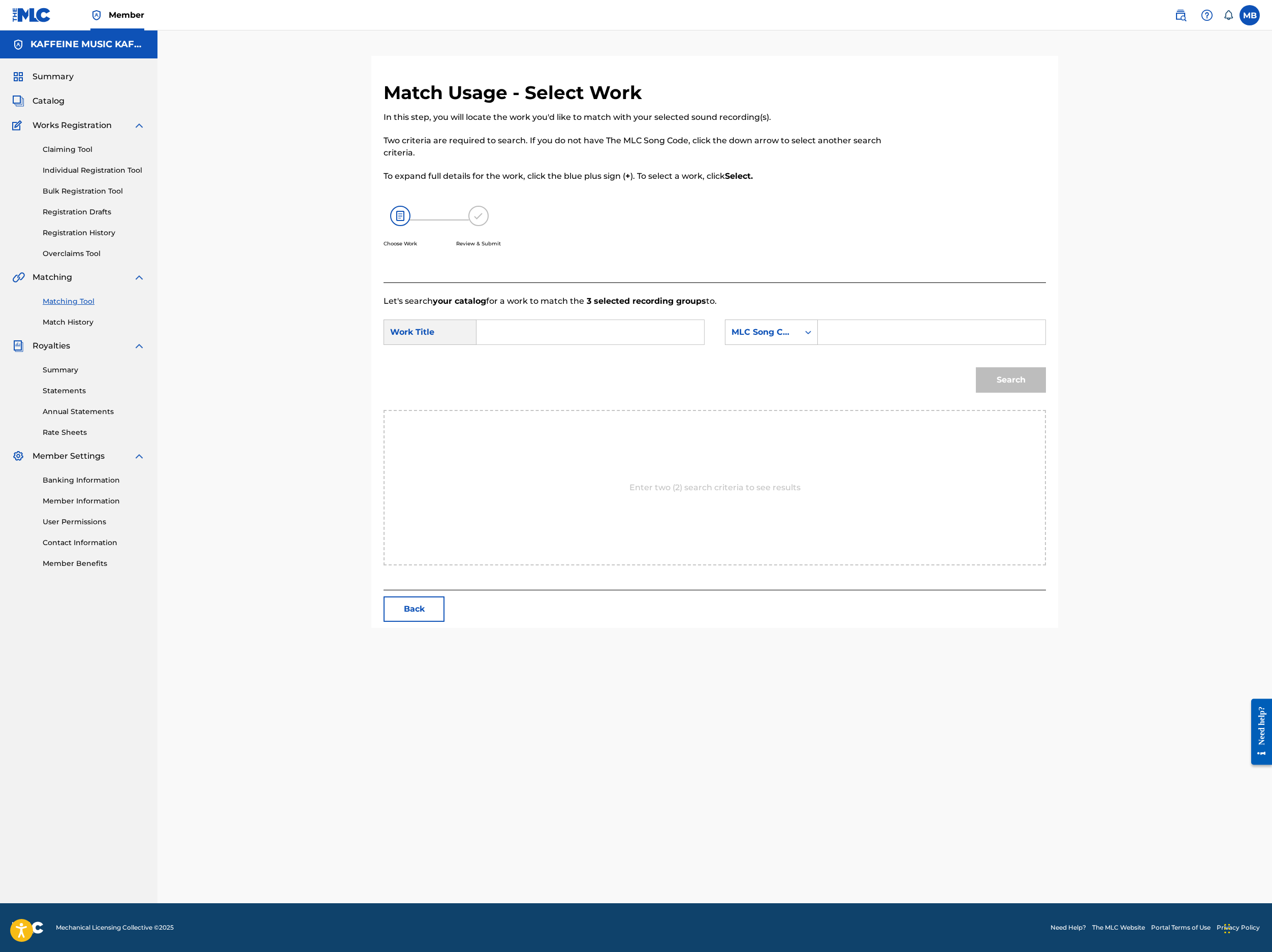
scroll to position [80, 0]
click at [582, 344] on input "Search Form" at bounding box center [590, 332] width 210 height 24
paste input "KIM'S OPIATE ADDICTION"
type input "KIM'S OPIATE ADDICTION"
click at [793, 338] on div "MLC Song Code" at bounding box center [762, 332] width 61 height 12
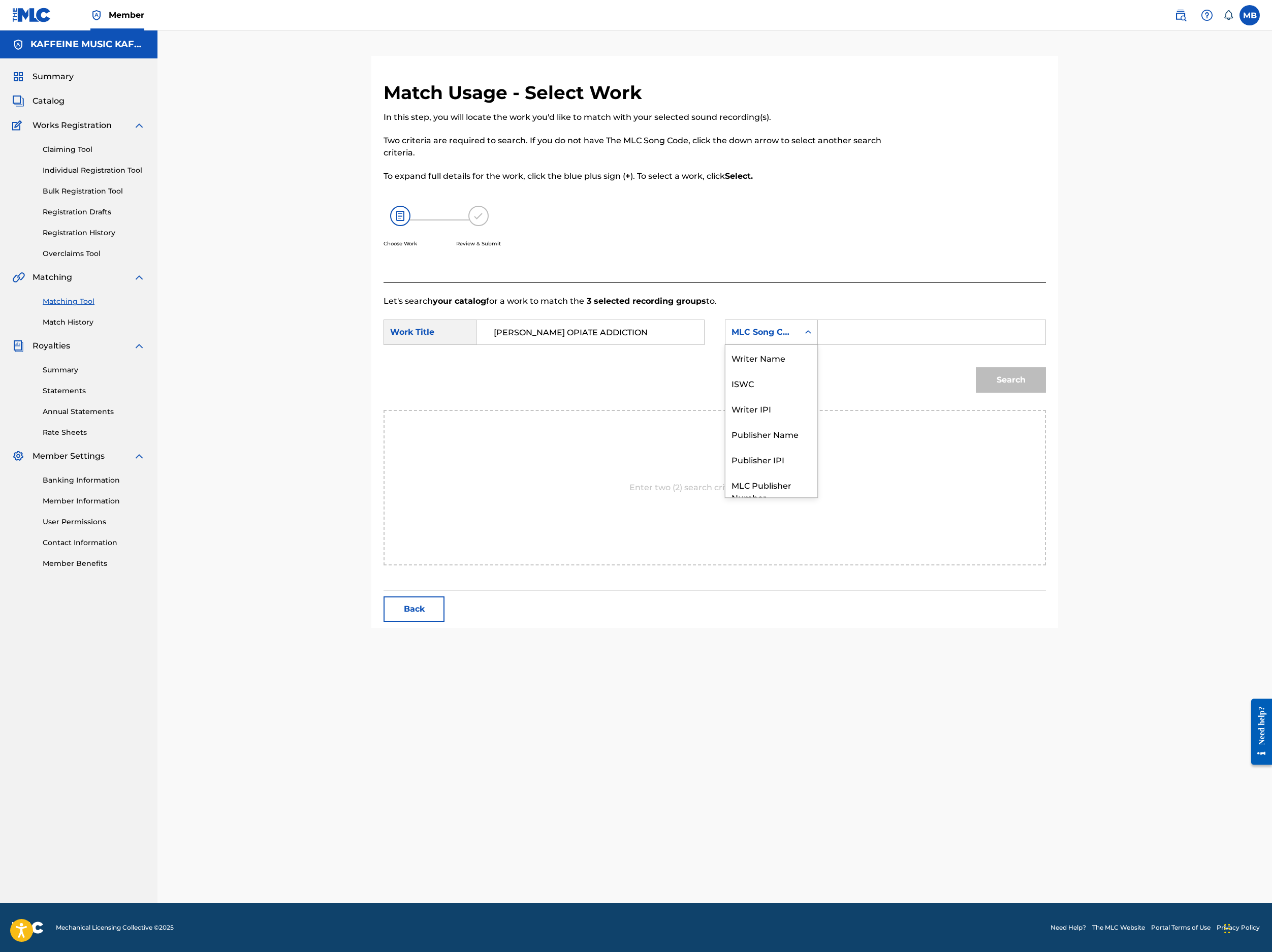
scroll to position [107, 0]
click at [817, 409] on div "Publisher Name" at bounding box center [771, 396] width 92 height 25
click at [996, 344] on input "Search Form" at bounding box center [931, 332] width 210 height 24
type input "Kaff"
click at [1046, 392] on button "Search" at bounding box center [1011, 380] width 70 height 25
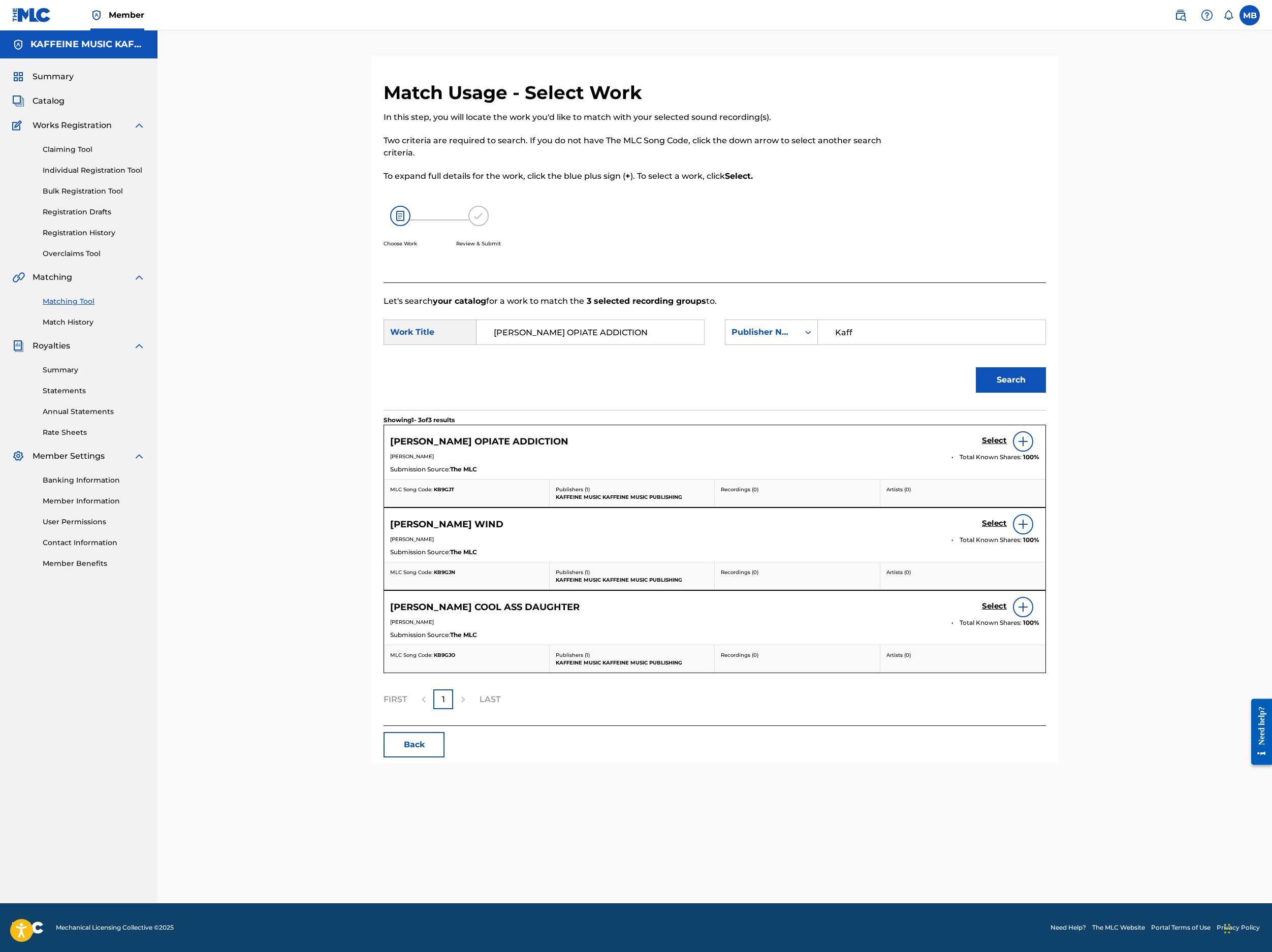
click at [1007, 446] on h5 "Select" at bounding box center [994, 440] width 25 height 10
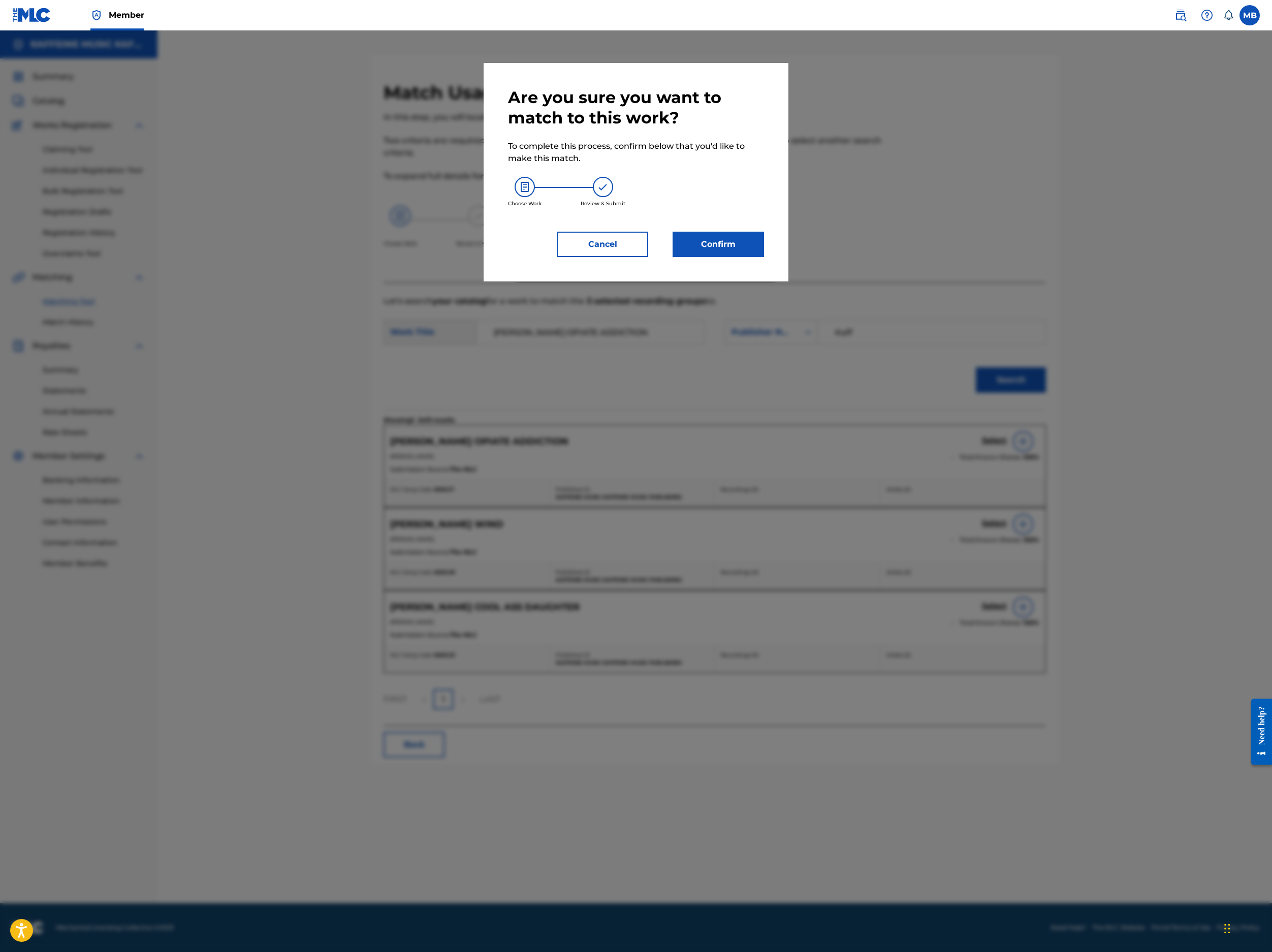
click at [764, 257] on div "Are you sure you want to match to this work? To complete this process, confirm …" at bounding box center [636, 172] width 256 height 170
click at [764, 257] on button "Confirm" at bounding box center [719, 244] width 92 height 25
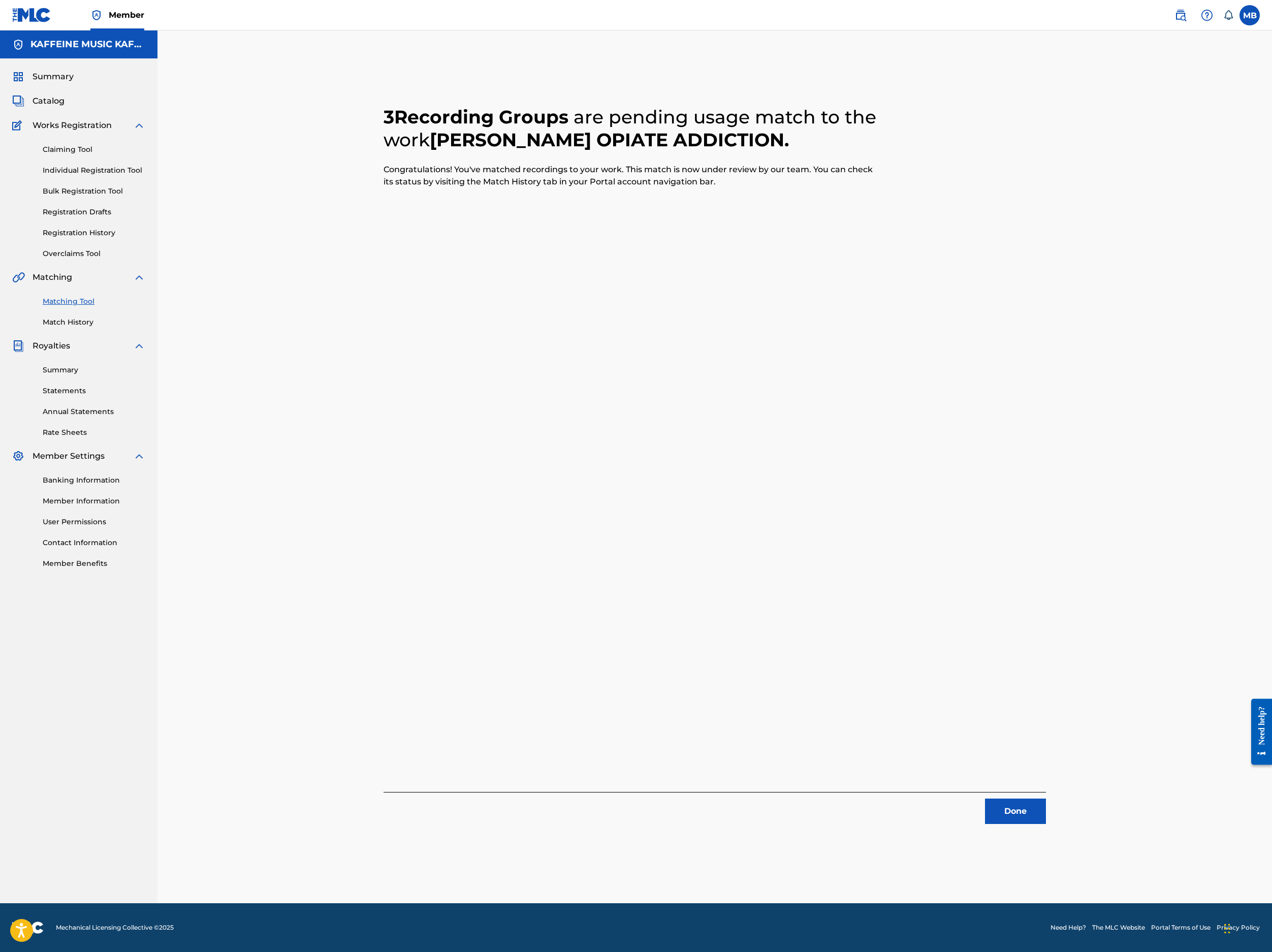
click at [1046, 800] on button "Done" at bounding box center [1016, 811] width 61 height 25
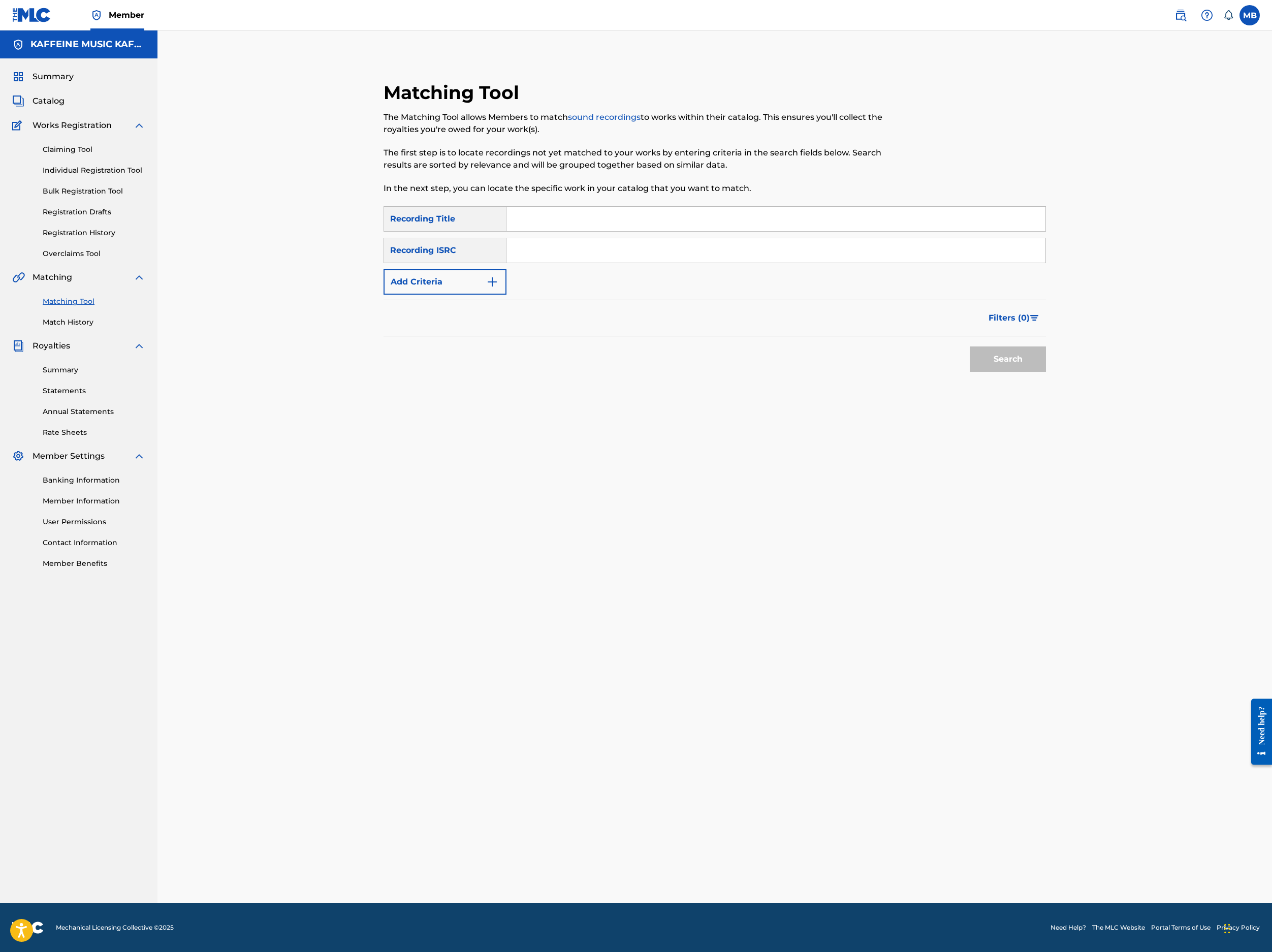
click at [964, 229] on input "Search Form" at bounding box center [776, 218] width 539 height 24
paste input "SAD P3Z"
type input "SAD P3Z"
click at [456, 295] on button "Add Criteria" at bounding box center [445, 282] width 123 height 25
click at [461, 288] on div "Writer" at bounding box center [436, 282] width 92 height 12
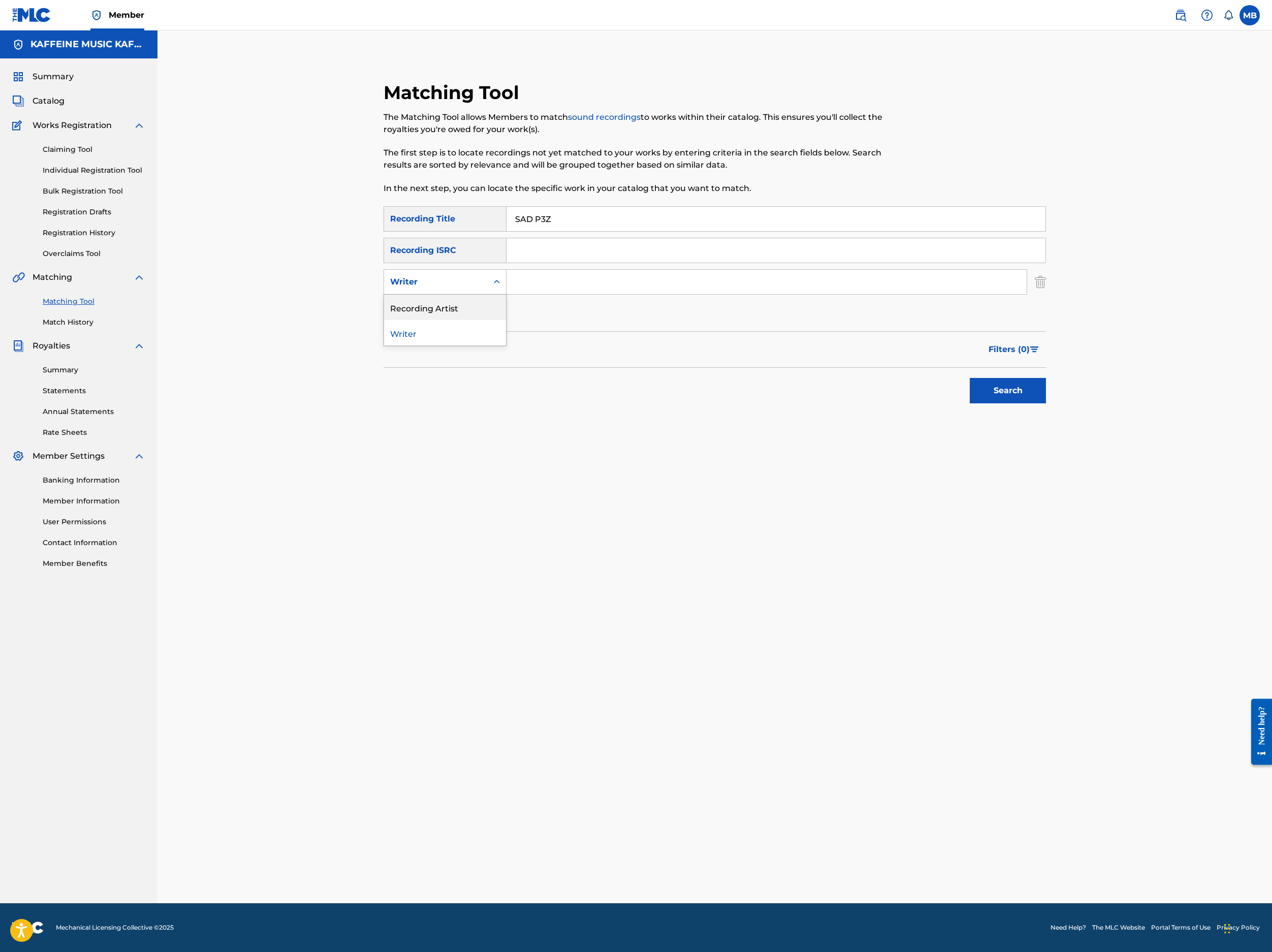
click at [466, 320] on div "Recording Artist" at bounding box center [445, 307] width 122 height 25
click at [595, 294] on input "Search Form" at bounding box center [766, 281] width 520 height 24
type input "[PERSON_NAME] Motorcycle"
click at [1046, 403] on button "Search" at bounding box center [1008, 391] width 76 height 25
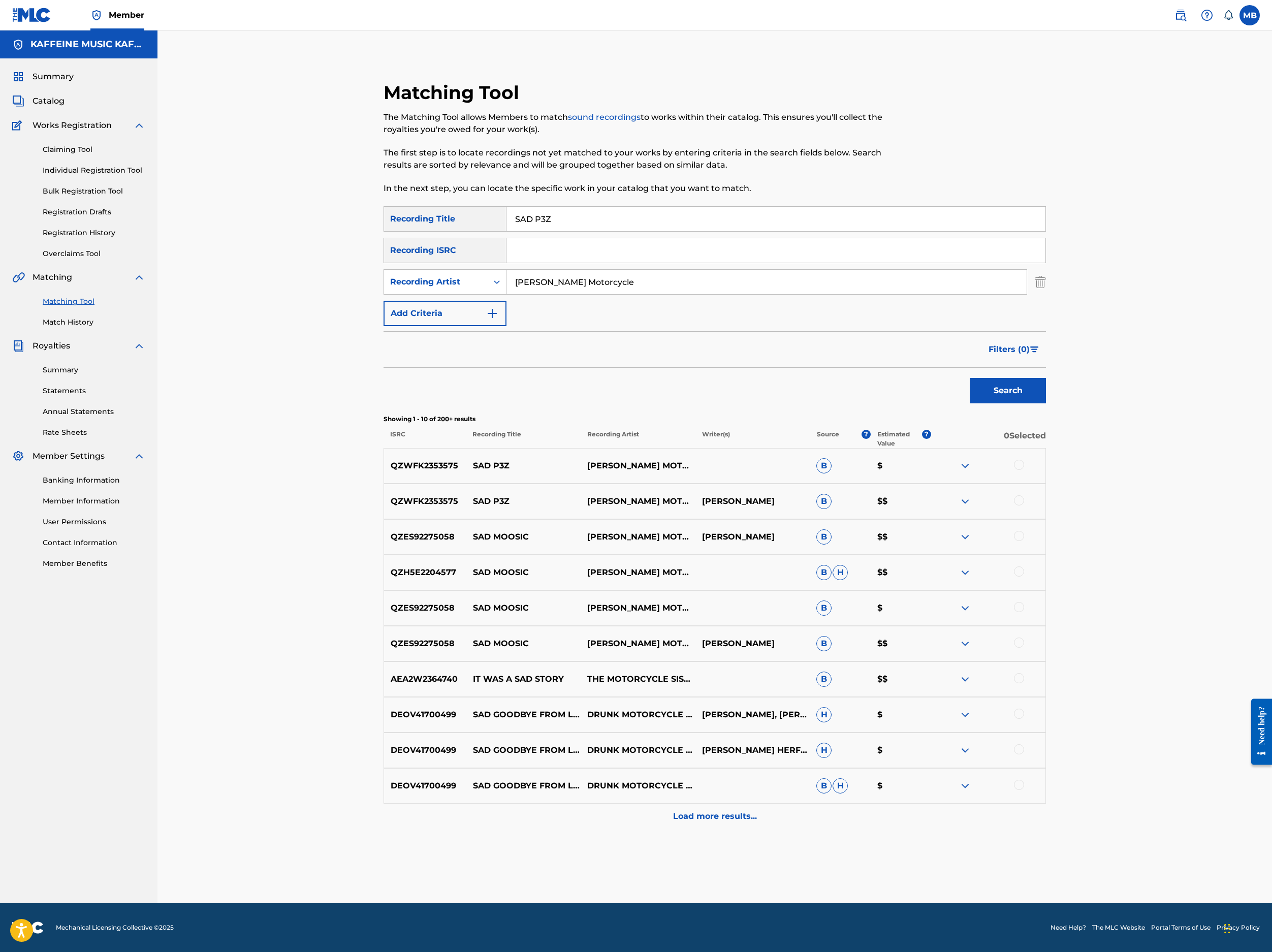
click at [1024, 470] on div at bounding box center [1020, 465] width 10 height 10
click at [1046, 519] on div "QZWFK2353575 SAD P3Z MICHAEL MOTORCYCLE MICHAEL BERNARDINO B $$" at bounding box center [714, 501] width 663 height 36
click at [1024, 506] on div at bounding box center [1020, 500] width 10 height 10
click at [770, 857] on button "Match 2 Groups" at bounding box center [714, 869] width 113 height 25
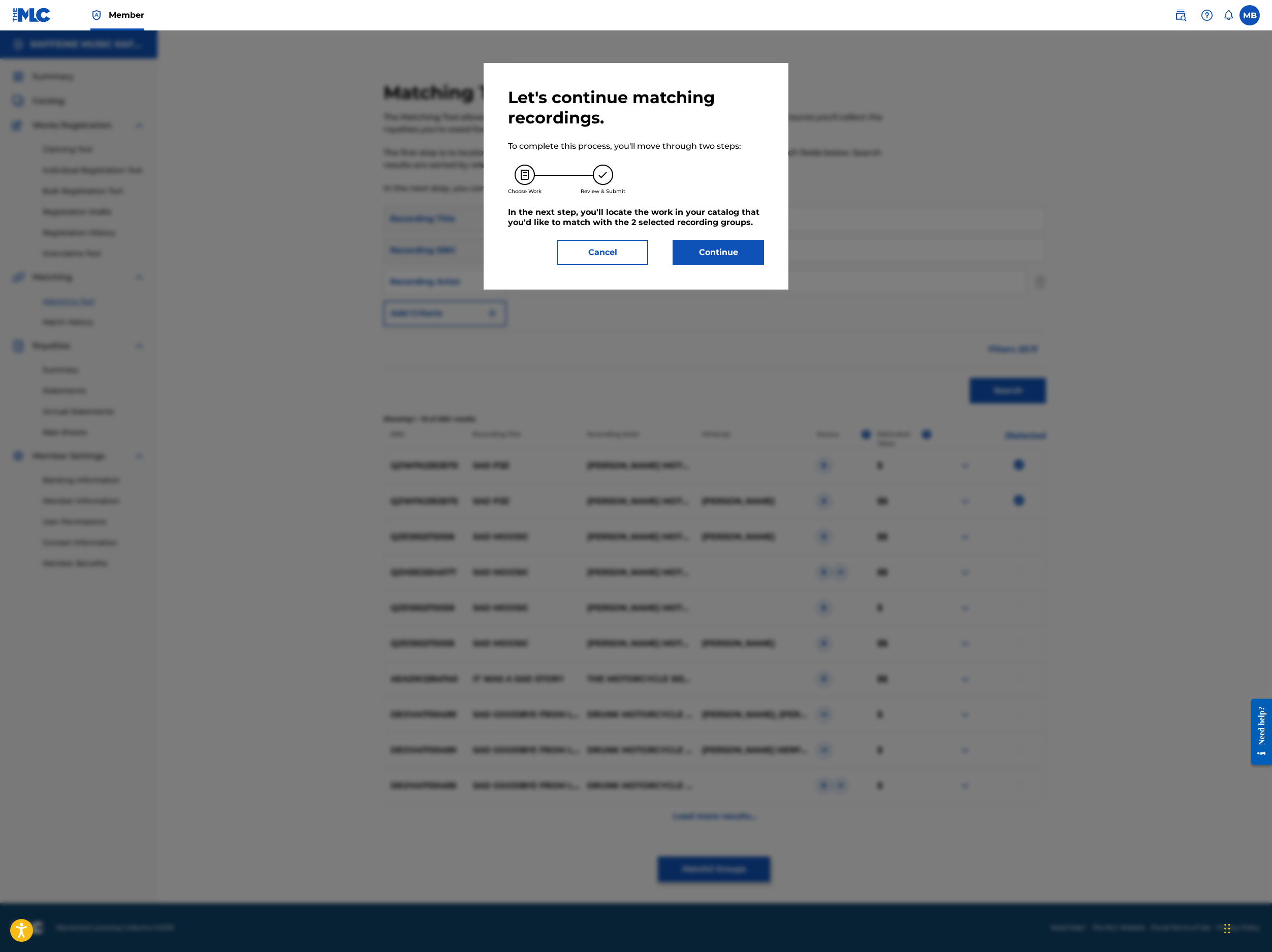
click at [764, 265] on button "Continue" at bounding box center [719, 252] width 92 height 25
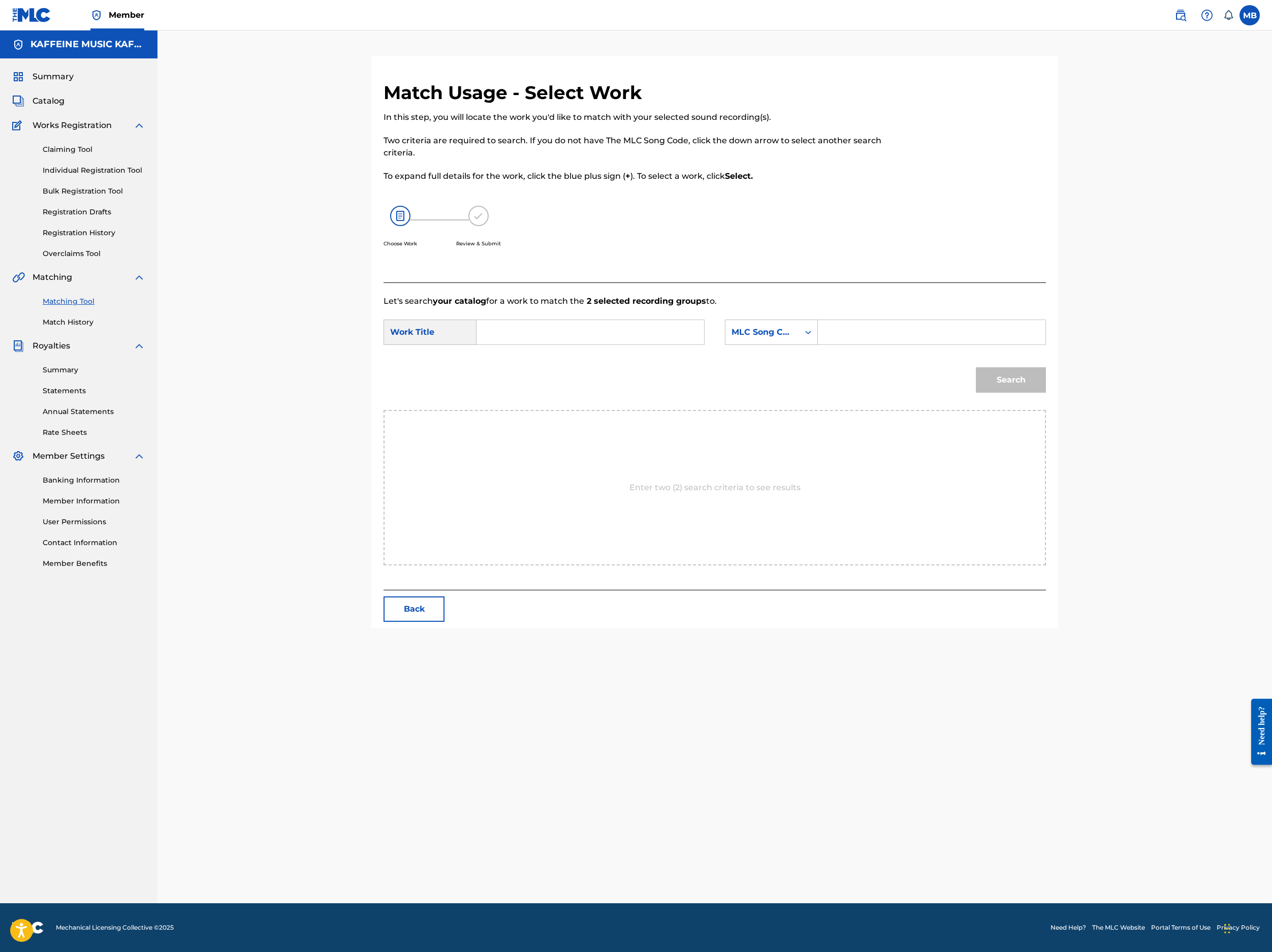
click at [673, 344] on input "Search Form" at bounding box center [590, 332] width 210 height 24
paste input "SAD P3Z"
type input "SAD P3Z"
drag, startPoint x: 816, startPoint y: 433, endPoint x: 818, endPoint y: 478, distance: 45.0
click at [799, 342] on div "MLC Song Code" at bounding box center [762, 332] width 73 height 19
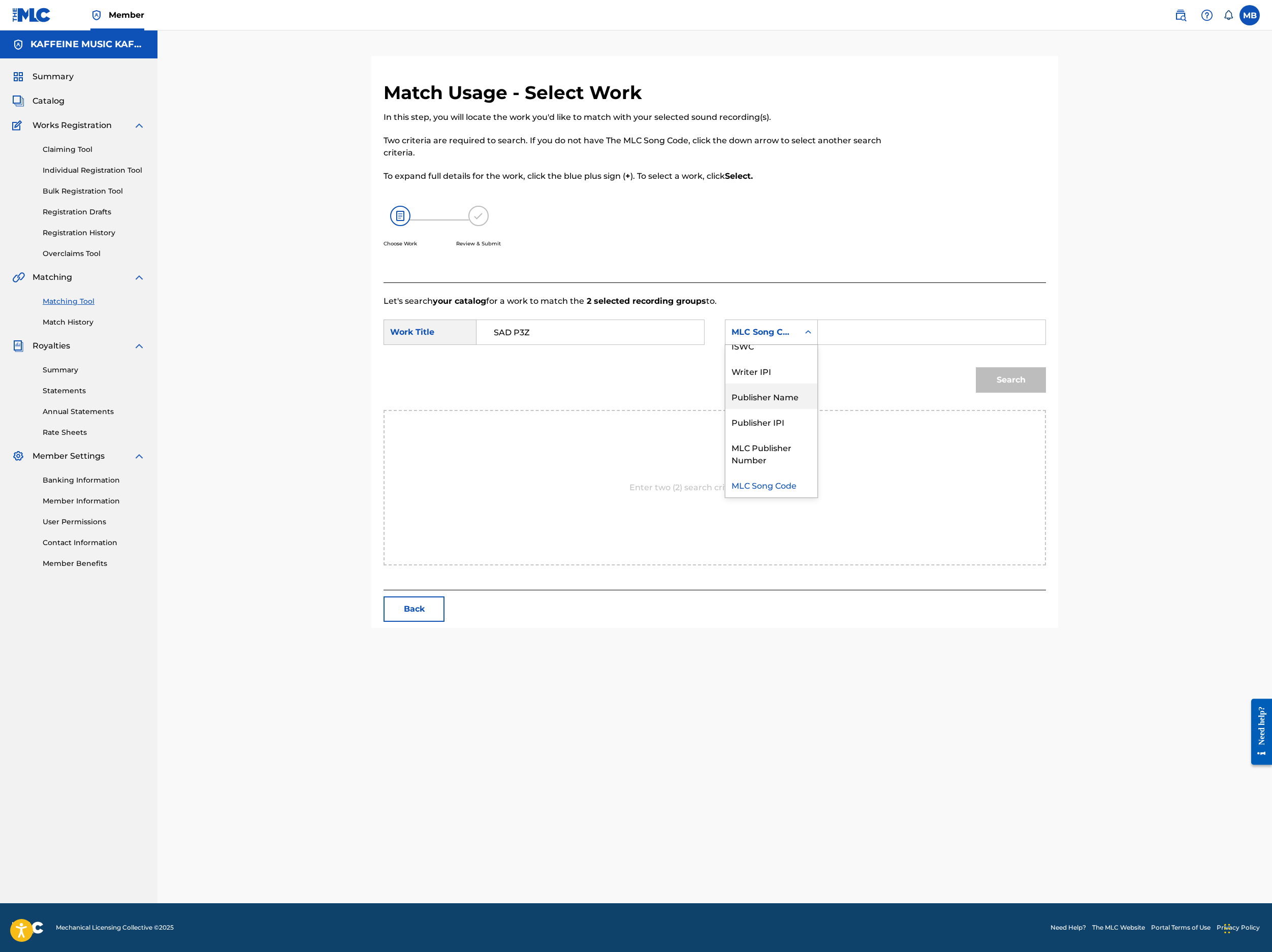
click at [815, 409] on div "Publisher Name" at bounding box center [771, 396] width 92 height 25
click at [987, 344] on input "Search Form" at bounding box center [931, 332] width 210 height 24
type input "Kaff"
click at [1046, 392] on button "Search" at bounding box center [1011, 380] width 70 height 25
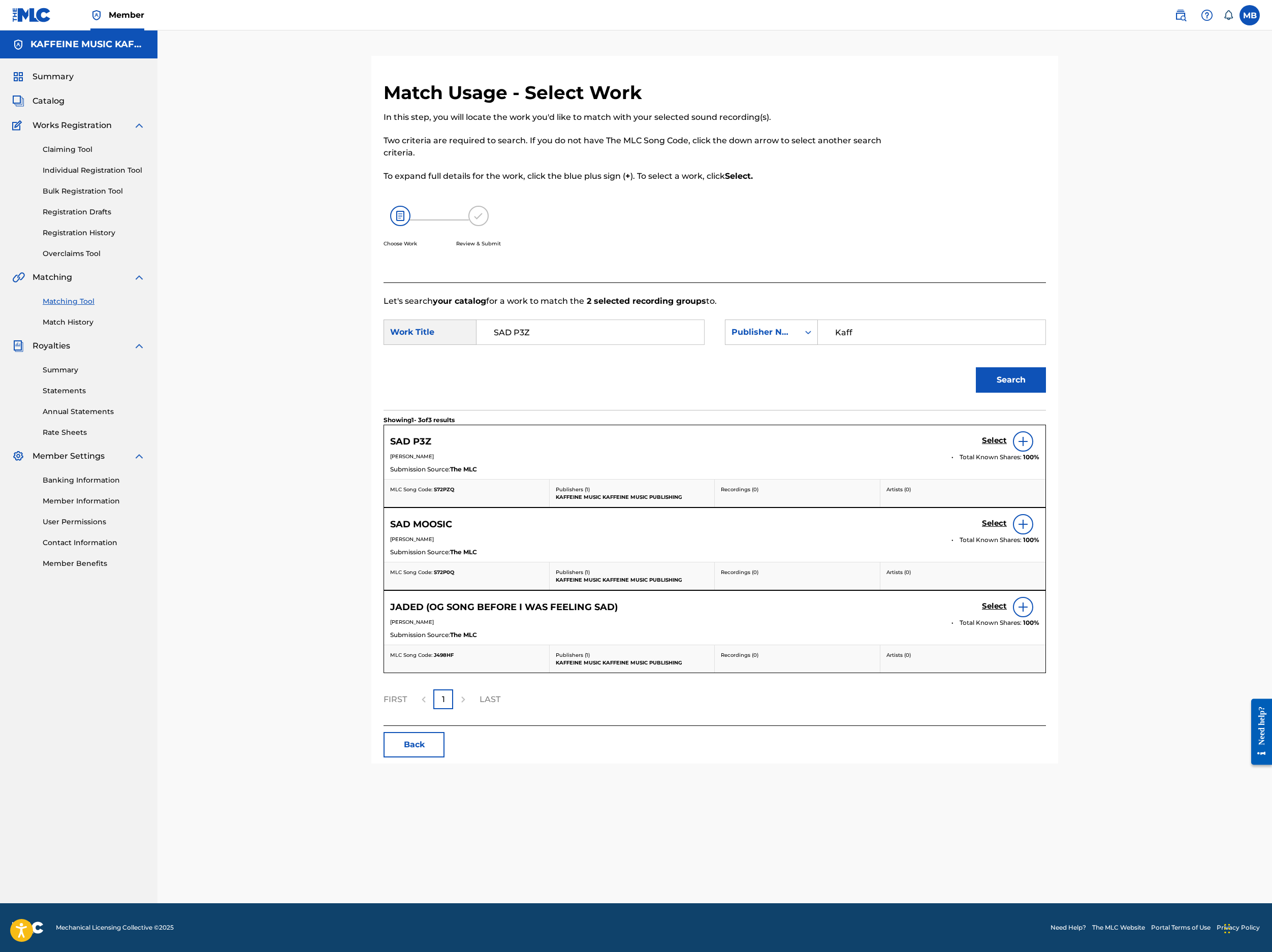
click at [1007, 446] on h5 "Select" at bounding box center [994, 440] width 25 height 10
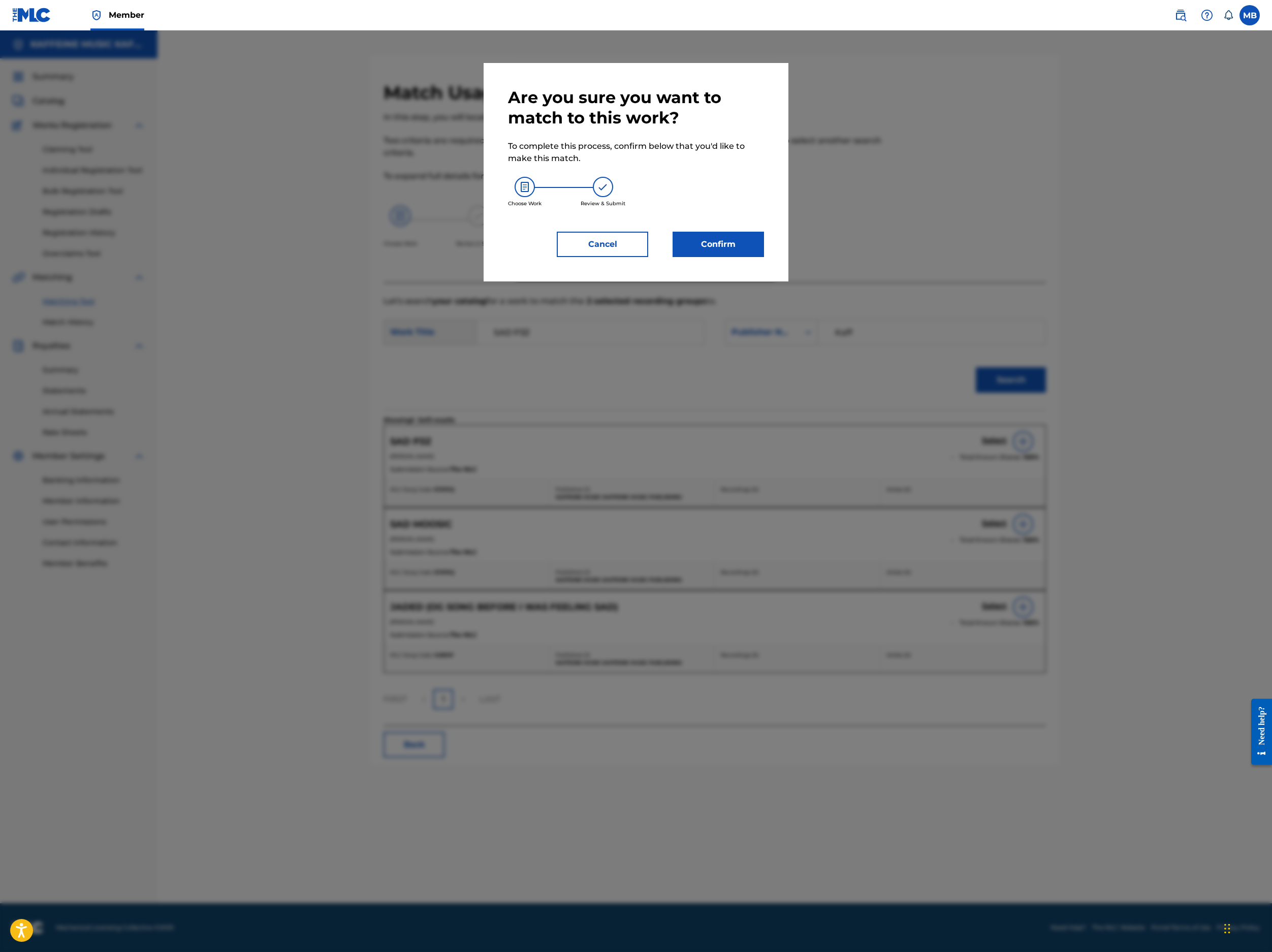
click at [764, 257] on button "Confirm" at bounding box center [719, 244] width 92 height 25
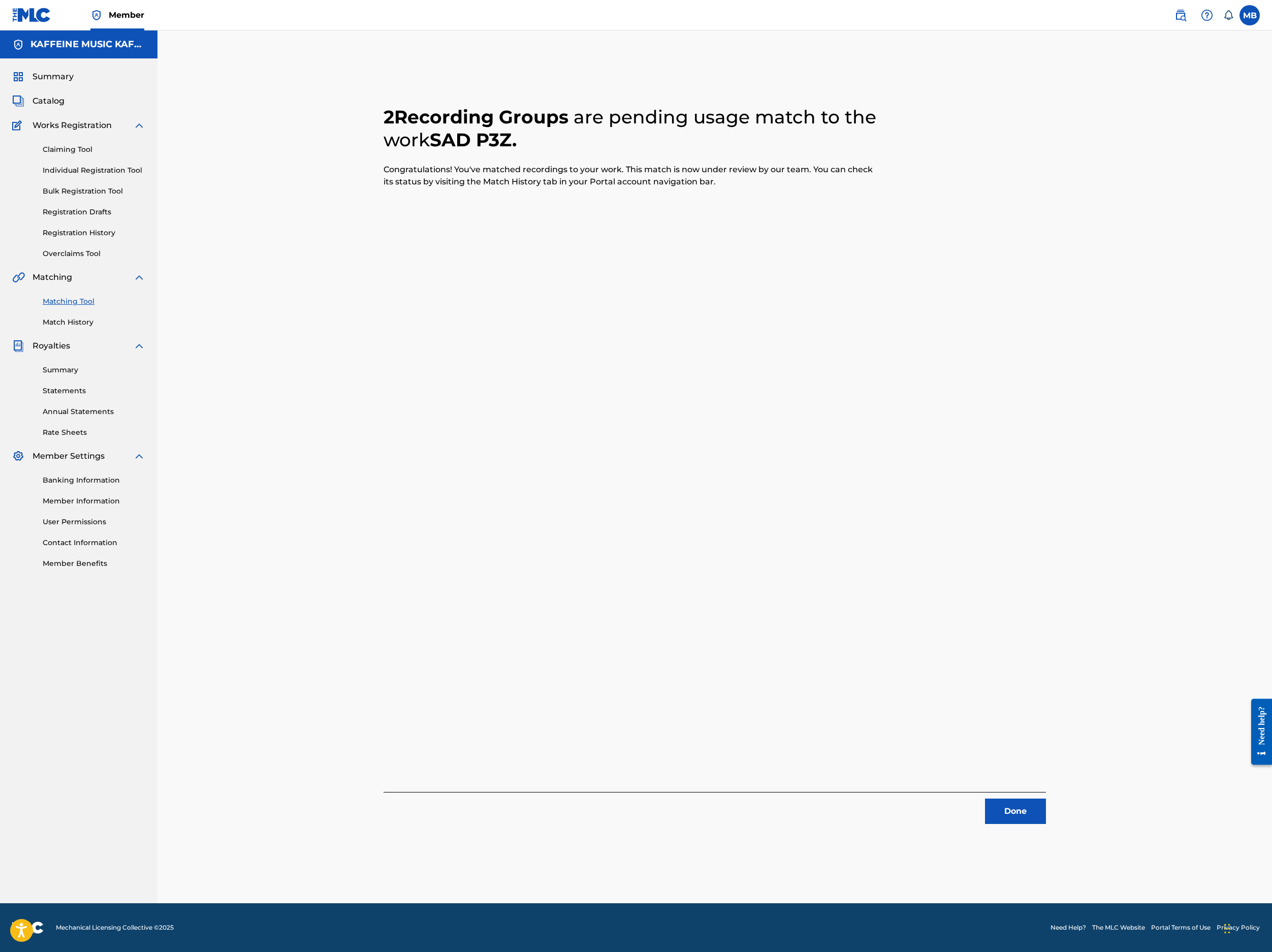
drag, startPoint x: 1182, startPoint y: 763, endPoint x: 1185, endPoint y: 777, distance: 14.3
click at [1046, 799] on button "Done" at bounding box center [1016, 811] width 61 height 25
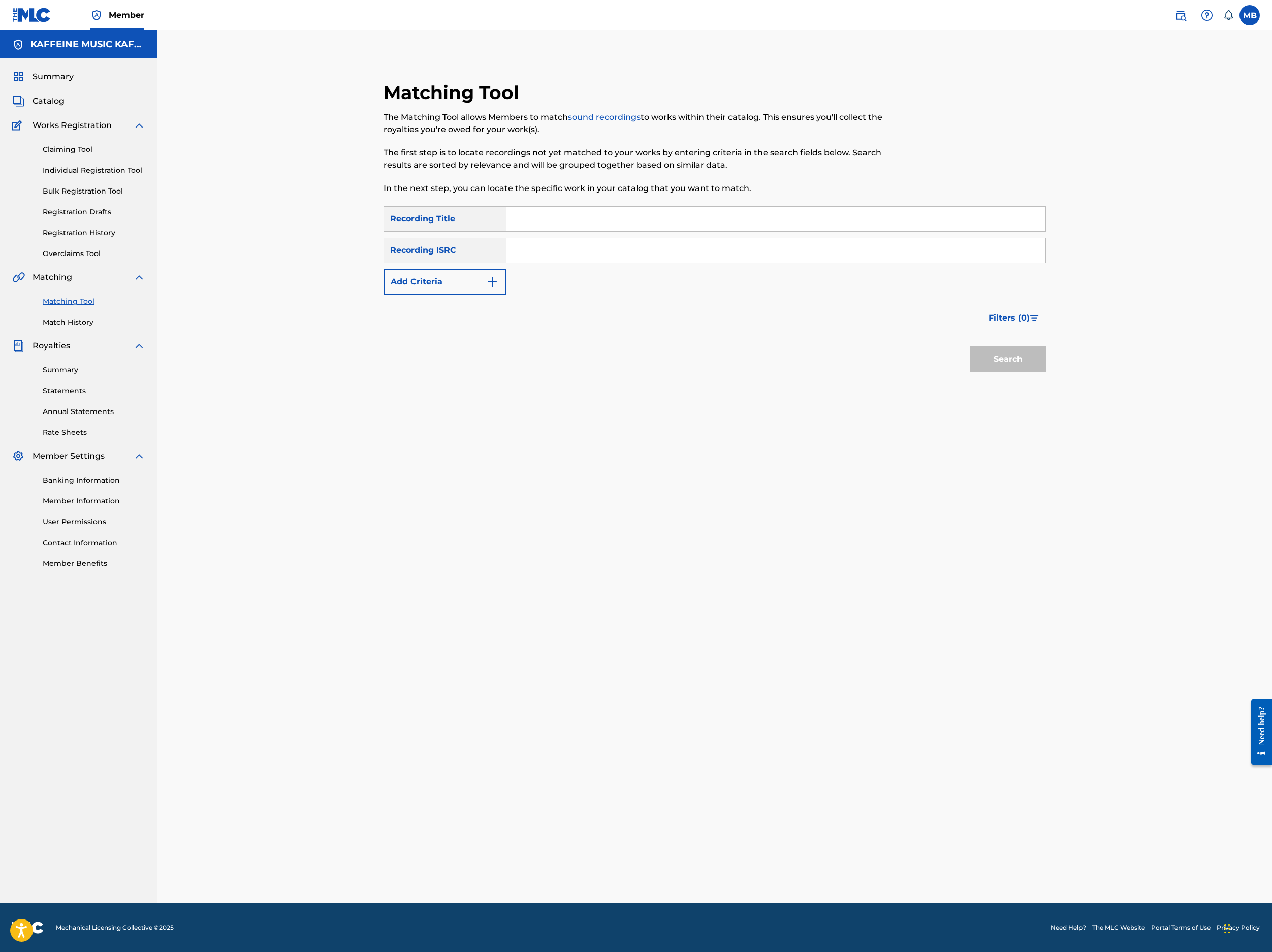
click at [906, 377] on div "Search" at bounding box center [714, 356] width 663 height 41
click at [385, 3] on nav "Member MB MB [PERSON_NAME] [PERSON_NAME][EMAIL_ADDRESS][DOMAIN_NAME] Notificati…" at bounding box center [636, 15] width 1272 height 30
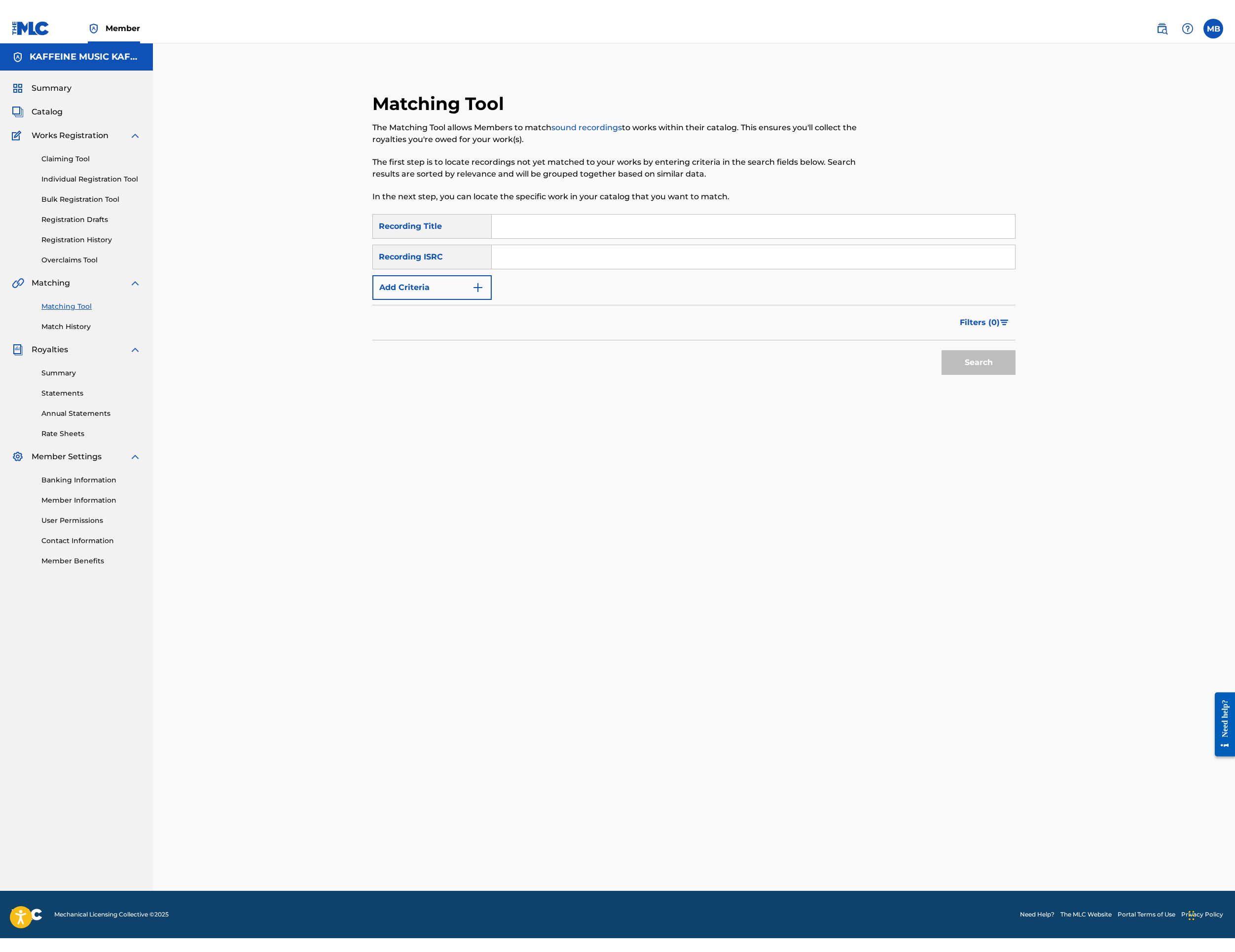
scroll to position [50, 0]
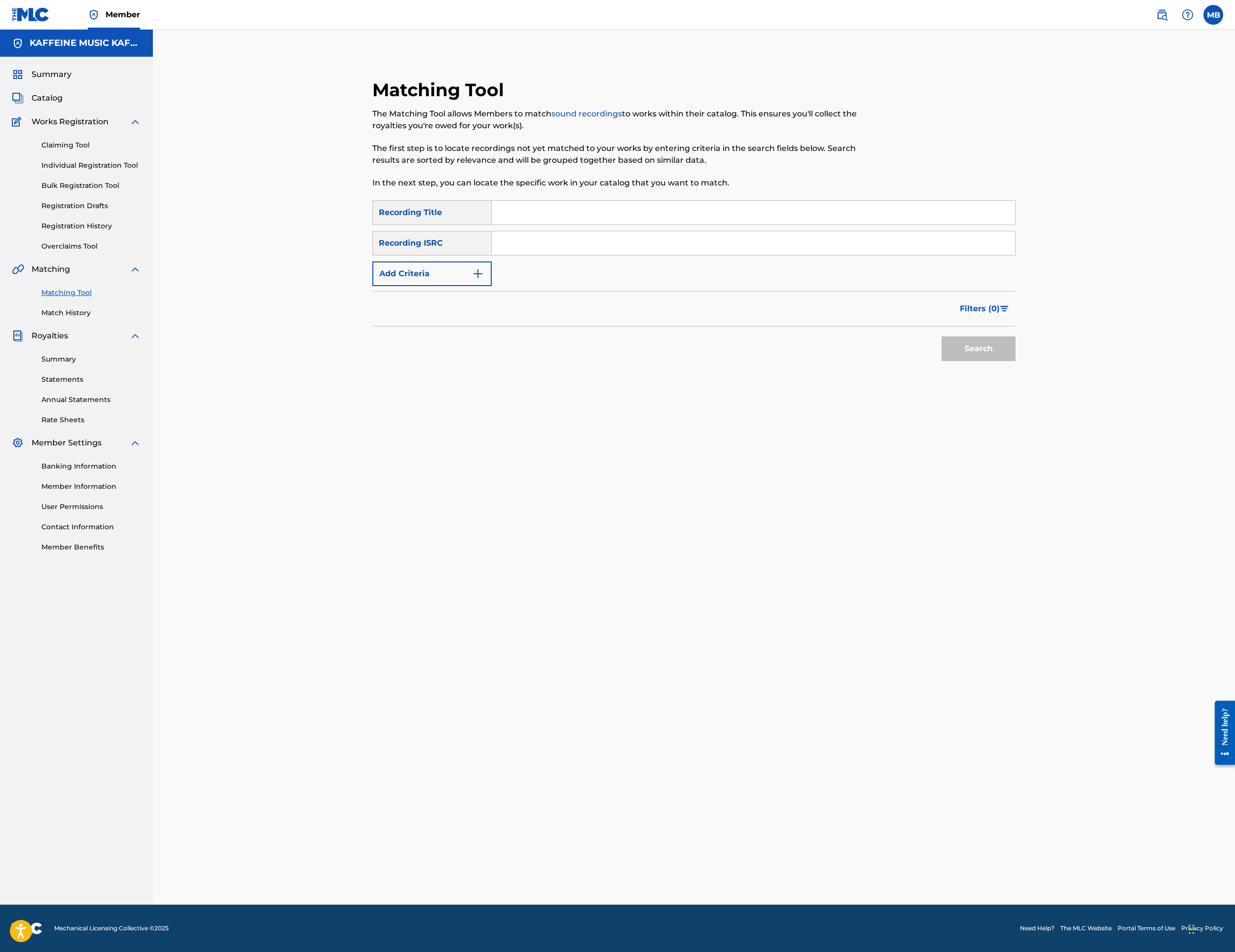
click at [625, 224] on input "Search Form" at bounding box center [753, 212] width 523 height 24
click at [625, 224] on input "Search Form" at bounding box center [753, 212] width 523 height 24
paste input "[MEDICAL_DATA]"
type input "[MEDICAL_DATA]"
click at [405, 286] on button "Add Criteria" at bounding box center [432, 274] width 119 height 24
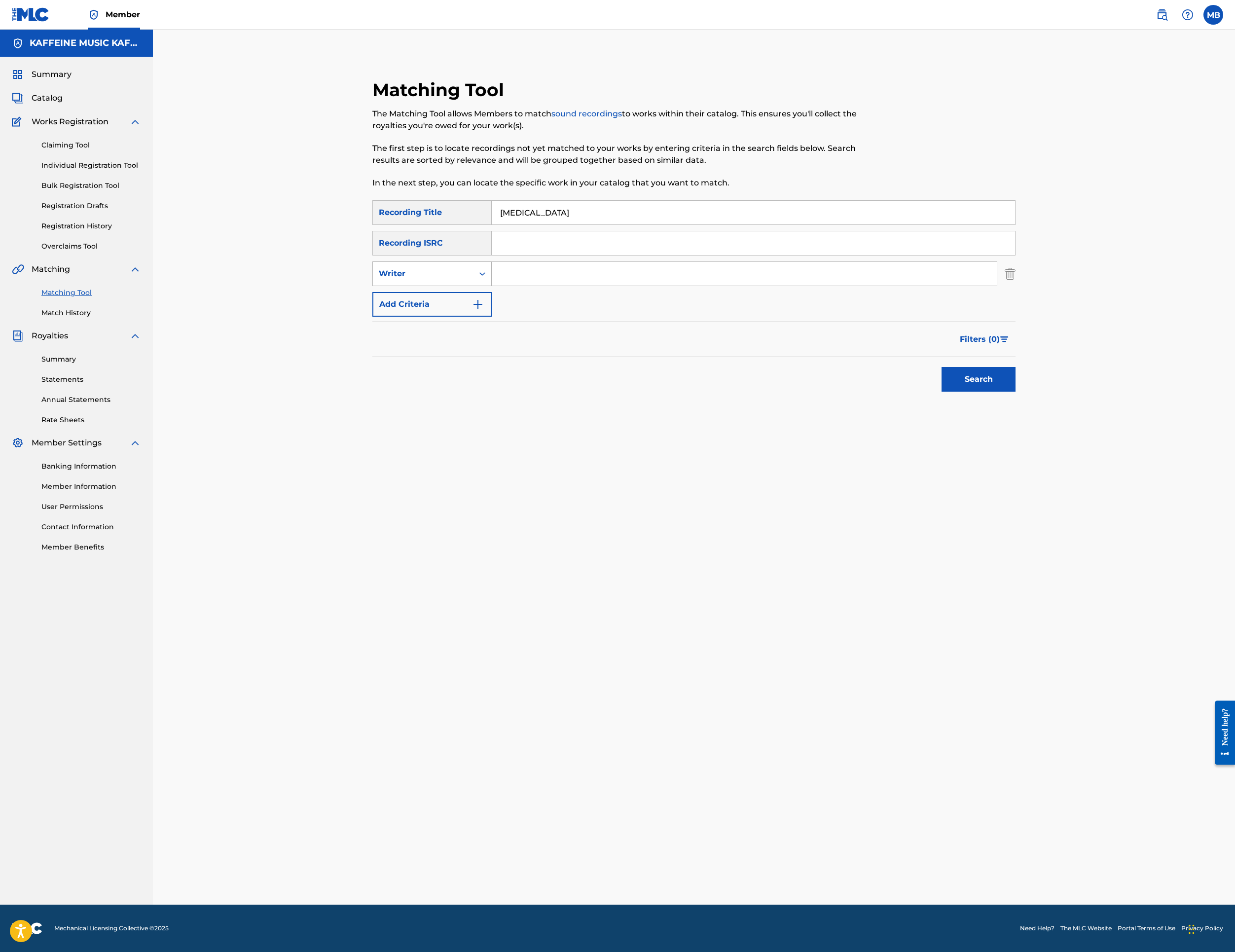
click at [413, 280] on div "Writer" at bounding box center [423, 274] width 89 height 12
click at [423, 311] on div "Recording Artist" at bounding box center [432, 298] width 119 height 24
click at [543, 285] on input "Search Form" at bounding box center [744, 273] width 505 height 24
type input "[PERSON_NAME] Motorcycle"
click at [1016, 392] on button "Search" at bounding box center [978, 380] width 74 height 24
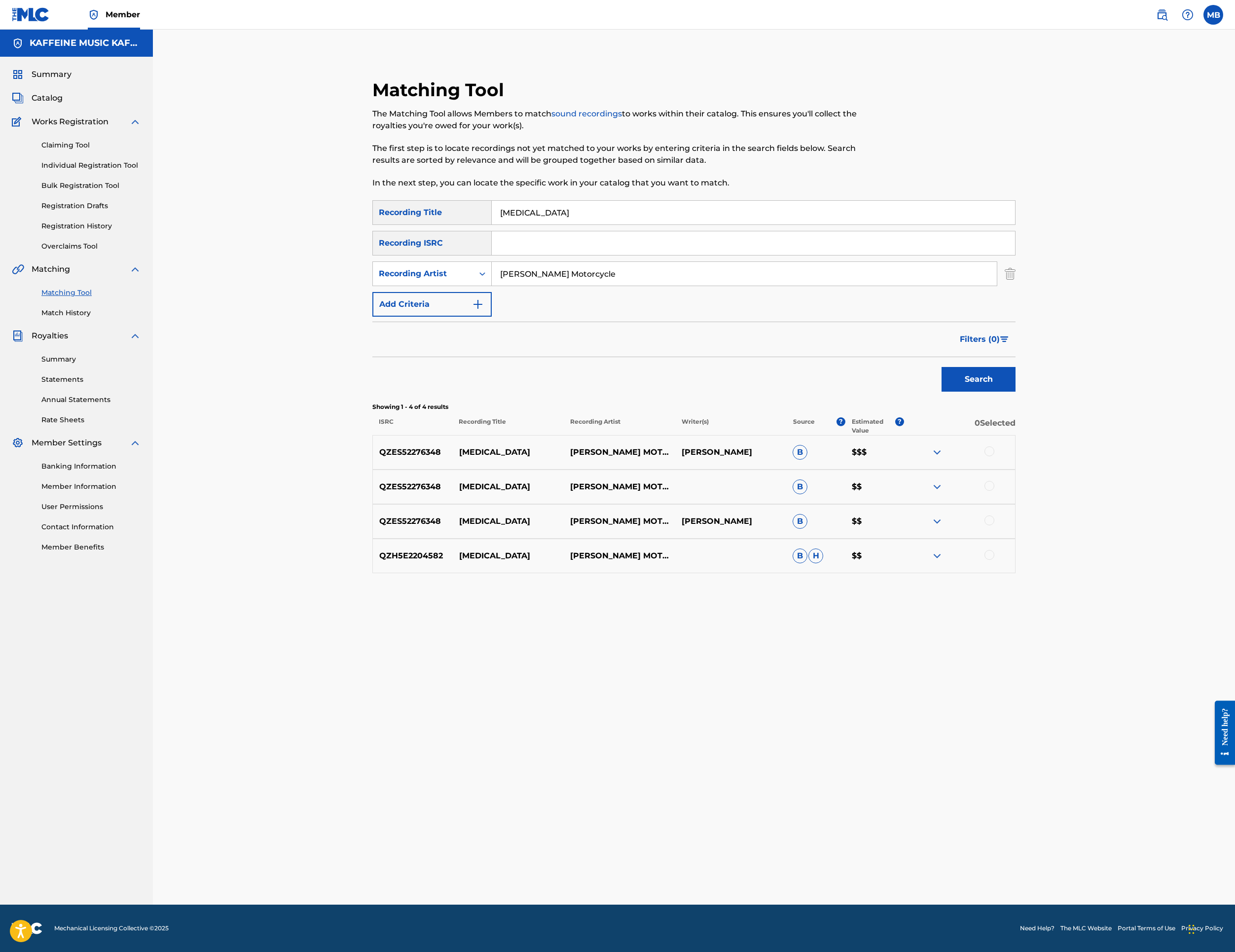
scroll to position [162, 0]
click at [994, 560] on div at bounding box center [990, 555] width 10 height 10
click at [1016, 539] on div "QZES52276348 [MEDICAL_DATA] [PERSON_NAME] MOTORCYCLE [PERSON_NAME] $$" at bounding box center [694, 521] width 643 height 35
click at [1015, 528] on div at bounding box center [960, 521] width 111 height 12
drag, startPoint x: 1148, startPoint y: 696, endPoint x: 1150, endPoint y: 702, distance: 6.3
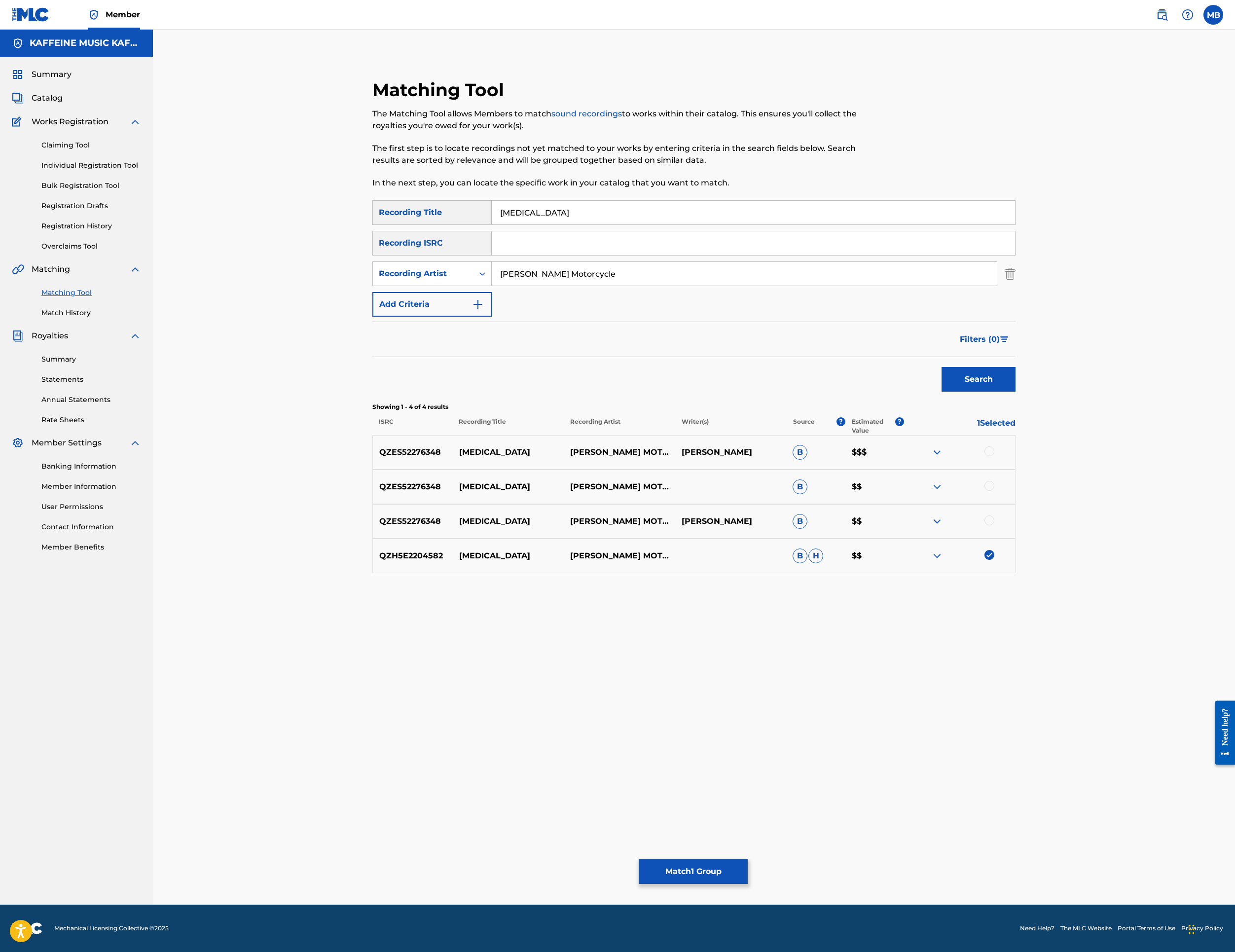
click at [1016, 539] on div "QZES52276348 [MEDICAL_DATA] [PERSON_NAME] MOTORCYCLE [PERSON_NAME] $$" at bounding box center [694, 521] width 643 height 35
click at [994, 526] on div at bounding box center [990, 521] width 10 height 10
click at [994, 491] on div at bounding box center [990, 486] width 10 height 10
click at [1016, 470] on div "QZES52276348 [MEDICAL_DATA] [PERSON_NAME] MOTORCYCLE [PERSON_NAME] B $$$" at bounding box center [694, 452] width 643 height 35
drag, startPoint x: 1160, startPoint y: 589, endPoint x: 1157, endPoint y: 601, distance: 12.4
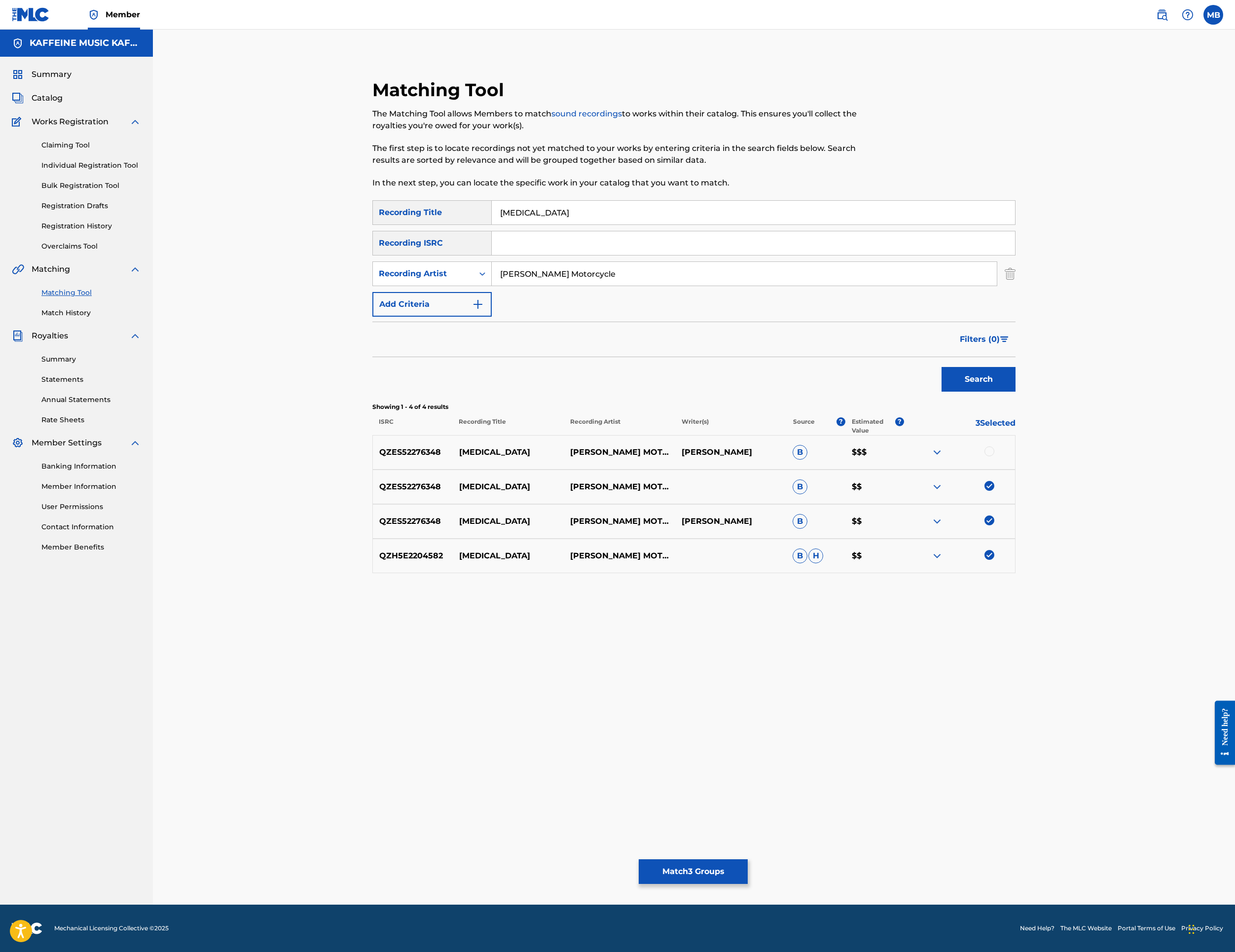
click at [994, 457] on div at bounding box center [990, 452] width 10 height 10
click at [748, 859] on button "Match 4 Groups" at bounding box center [694, 871] width 109 height 24
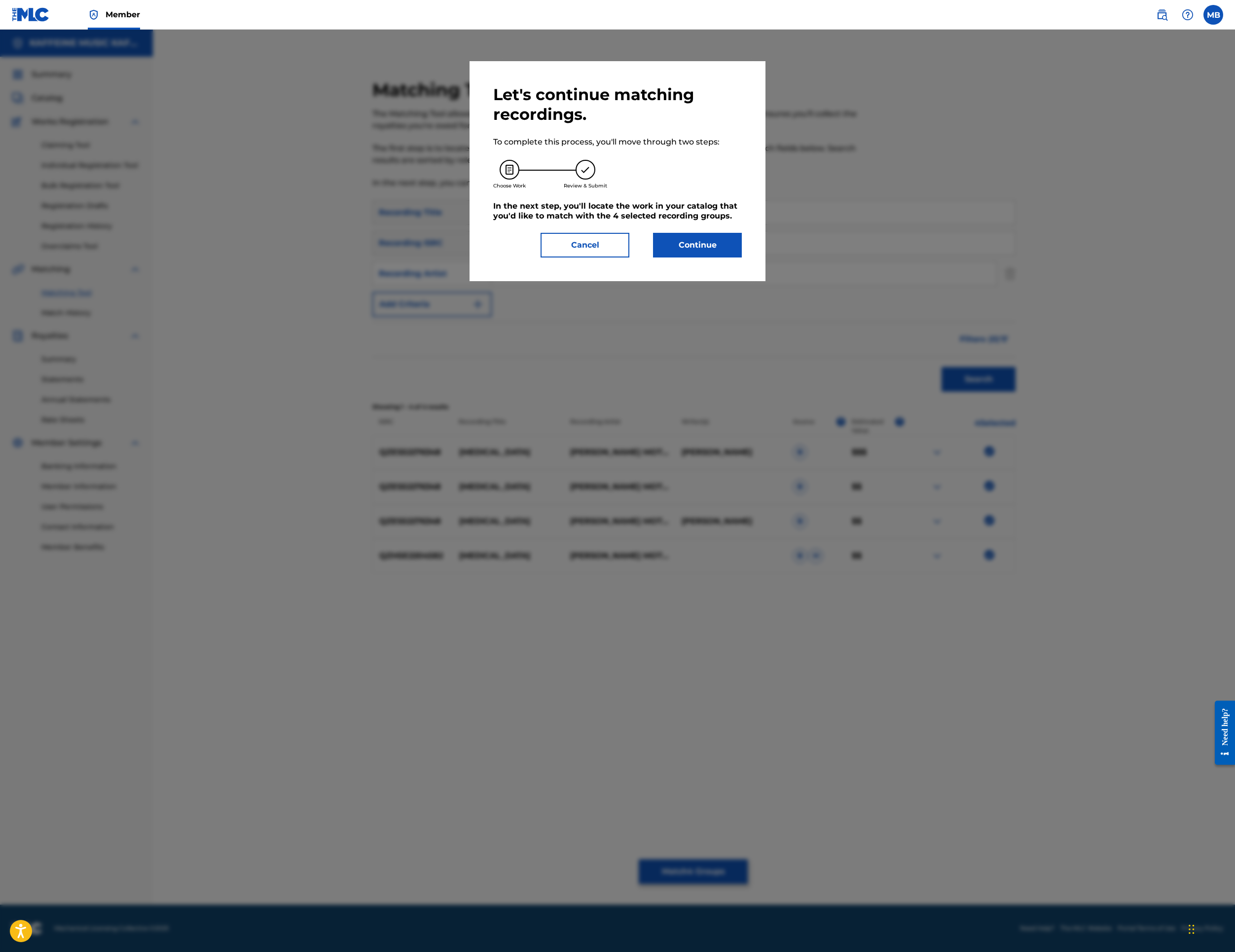
click at [742, 257] on button "Continue" at bounding box center [698, 245] width 89 height 24
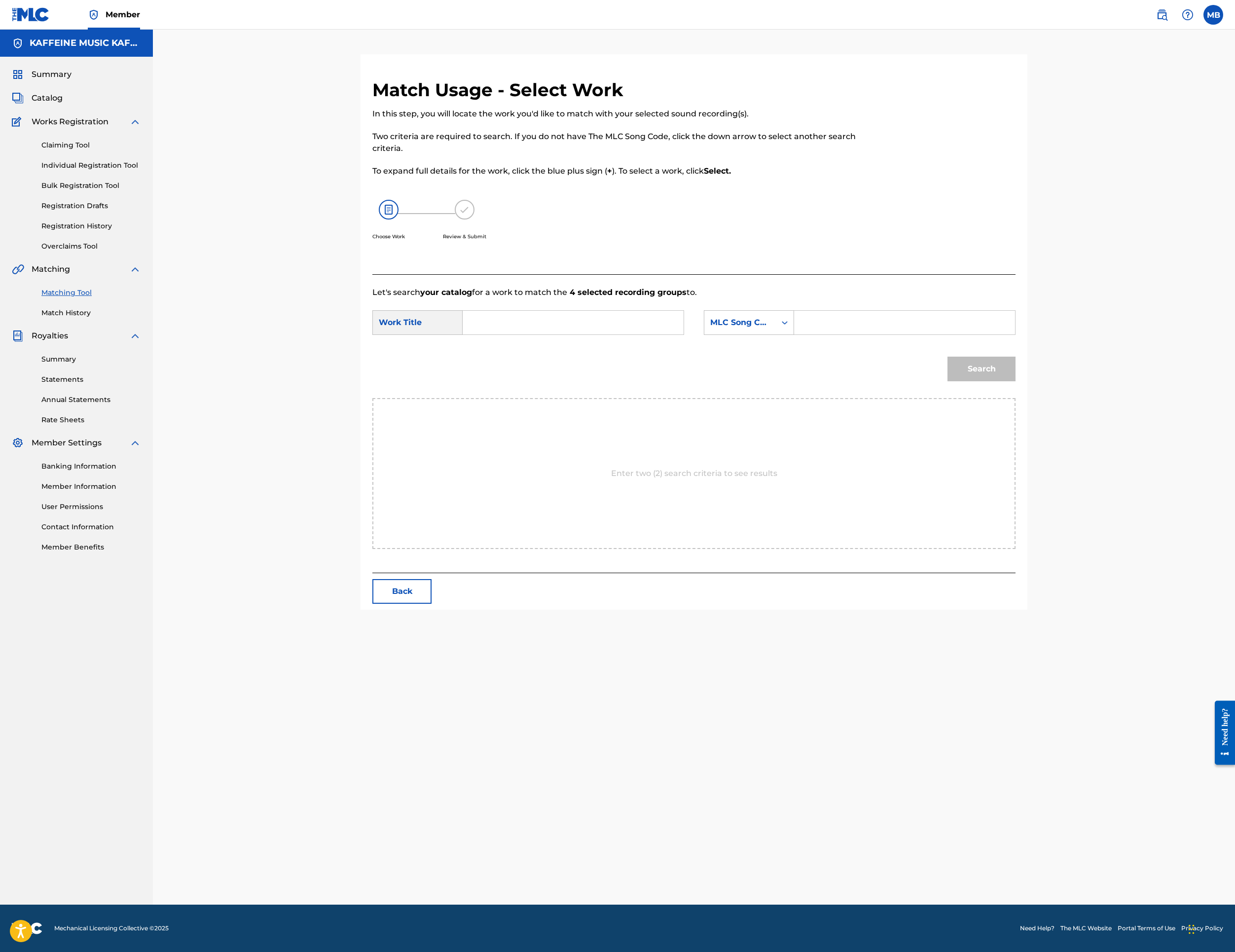
click at [514, 334] on input "Search Form" at bounding box center [573, 322] width 204 height 24
paste input "[MEDICAL_DATA]"
type input "vSMEGM"
click at [604, 334] on input "Search Form" at bounding box center [573, 322] width 204 height 24
paste input "[MEDICAL_DATA]"
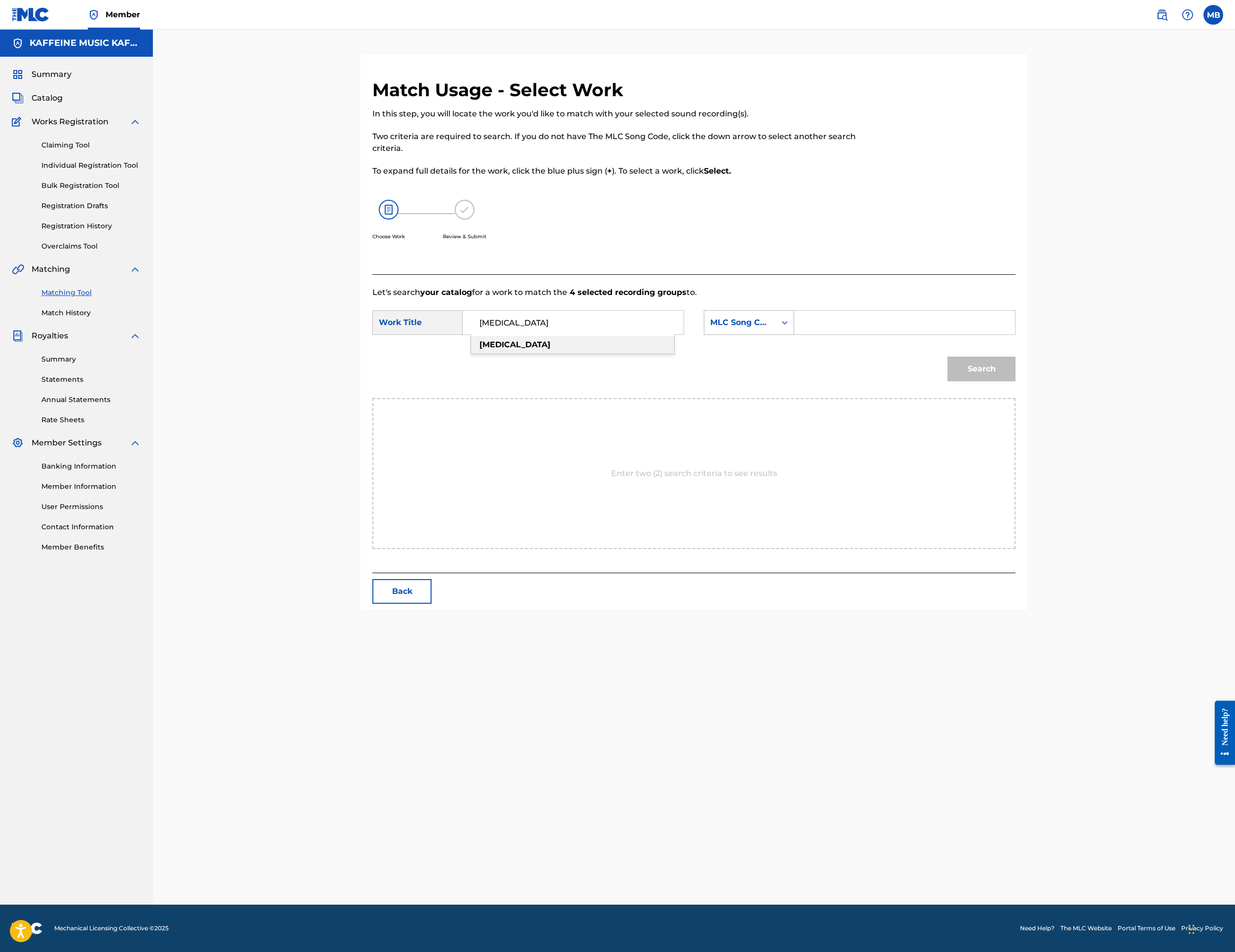
type input "[MEDICAL_DATA]"
click at [776, 332] on div "MLC Song Code" at bounding box center [740, 323] width 71 height 19
click at [618, 334] on input "[MEDICAL_DATA]" at bounding box center [573, 322] width 204 height 24
click at [935, 335] on div "Search Form" at bounding box center [905, 323] width 221 height 24
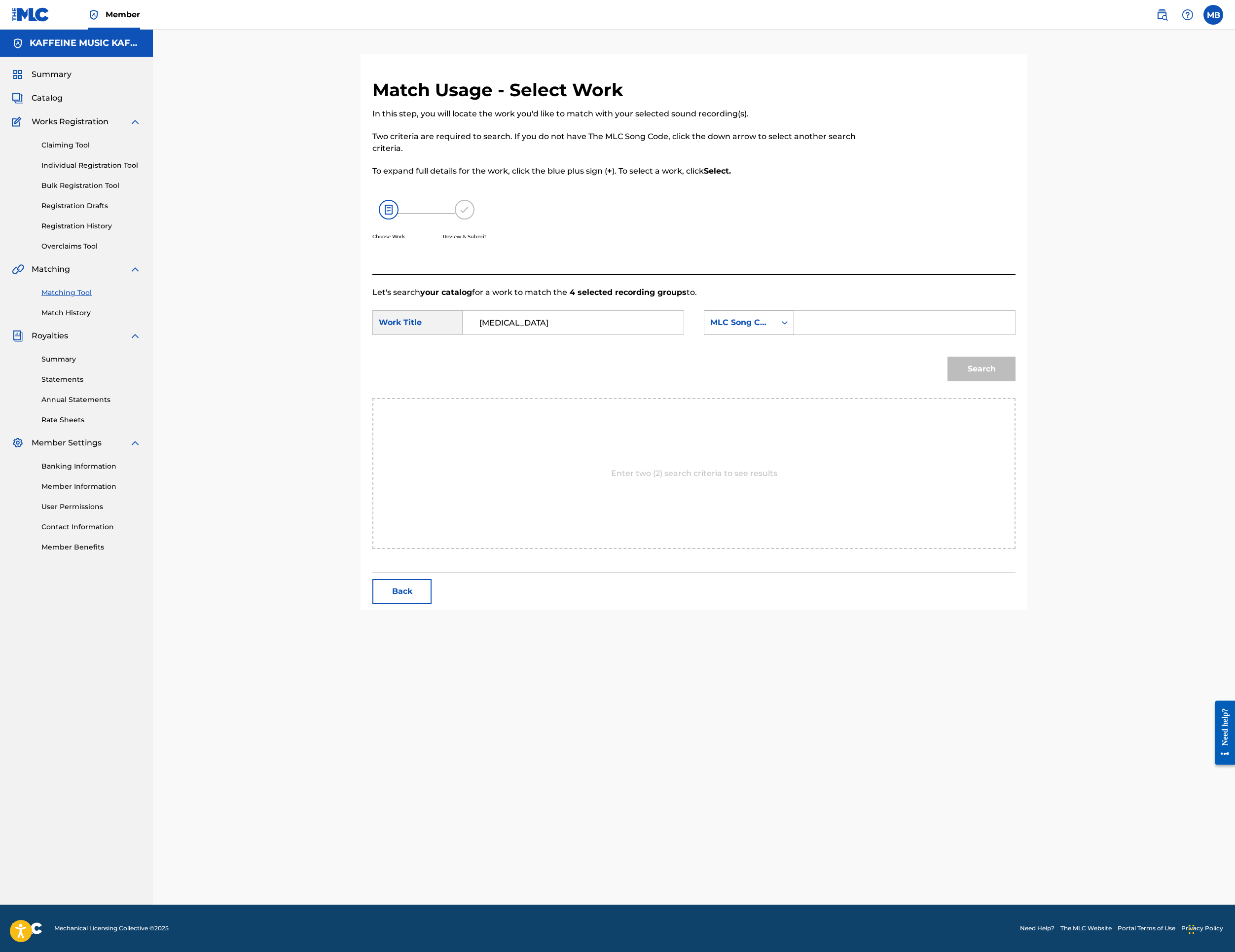
click at [790, 328] on icon "Search Form" at bounding box center [785, 323] width 10 height 10
click at [794, 397] on div "Publisher Name" at bounding box center [749, 385] width 89 height 24
click at [972, 334] on input "Search Form" at bounding box center [904, 322] width 204 height 24
type input "Kaff."
click at [1016, 381] on button "Search" at bounding box center [981, 369] width 68 height 24
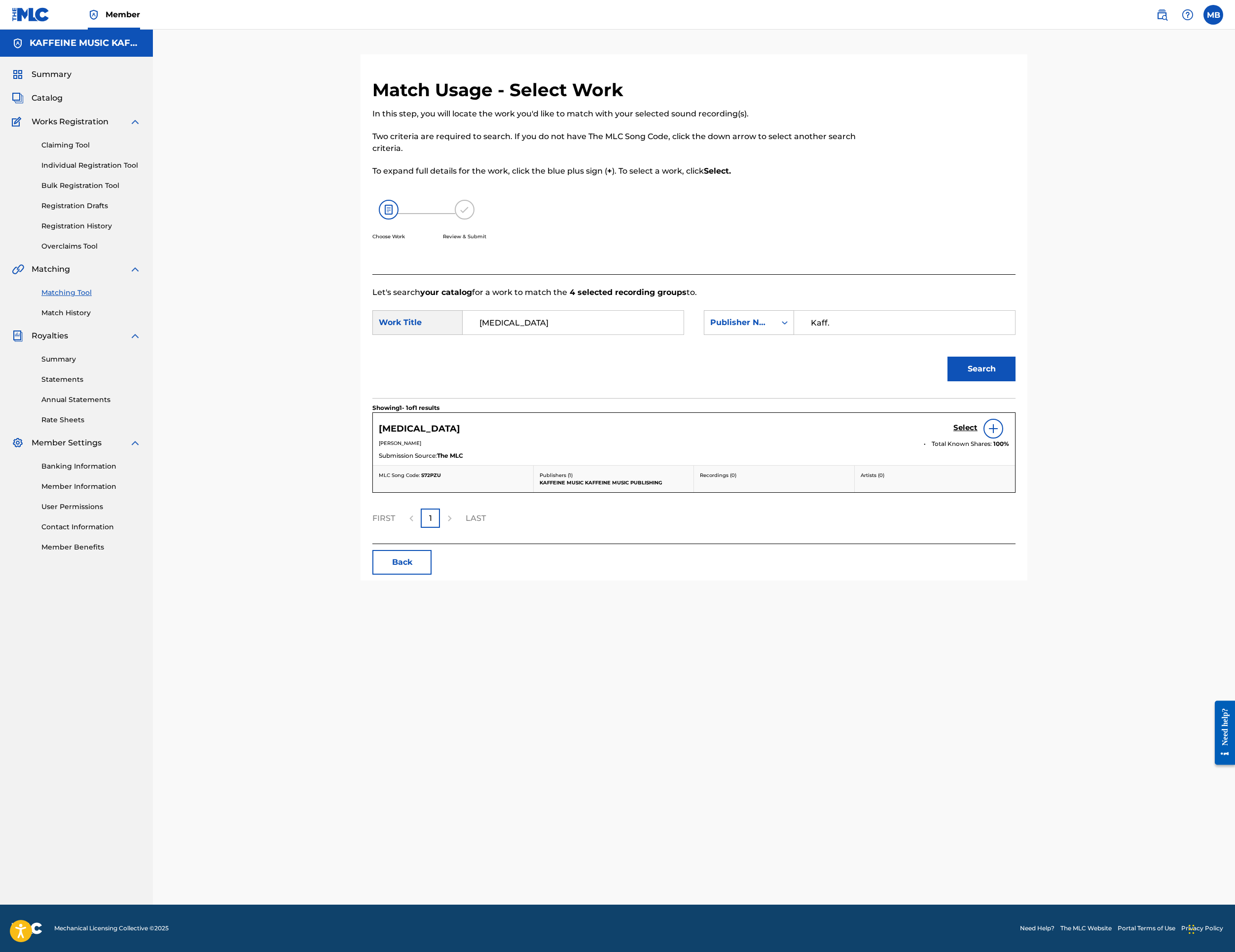
click at [978, 433] on h5 "Select" at bounding box center [965, 428] width 24 height 9
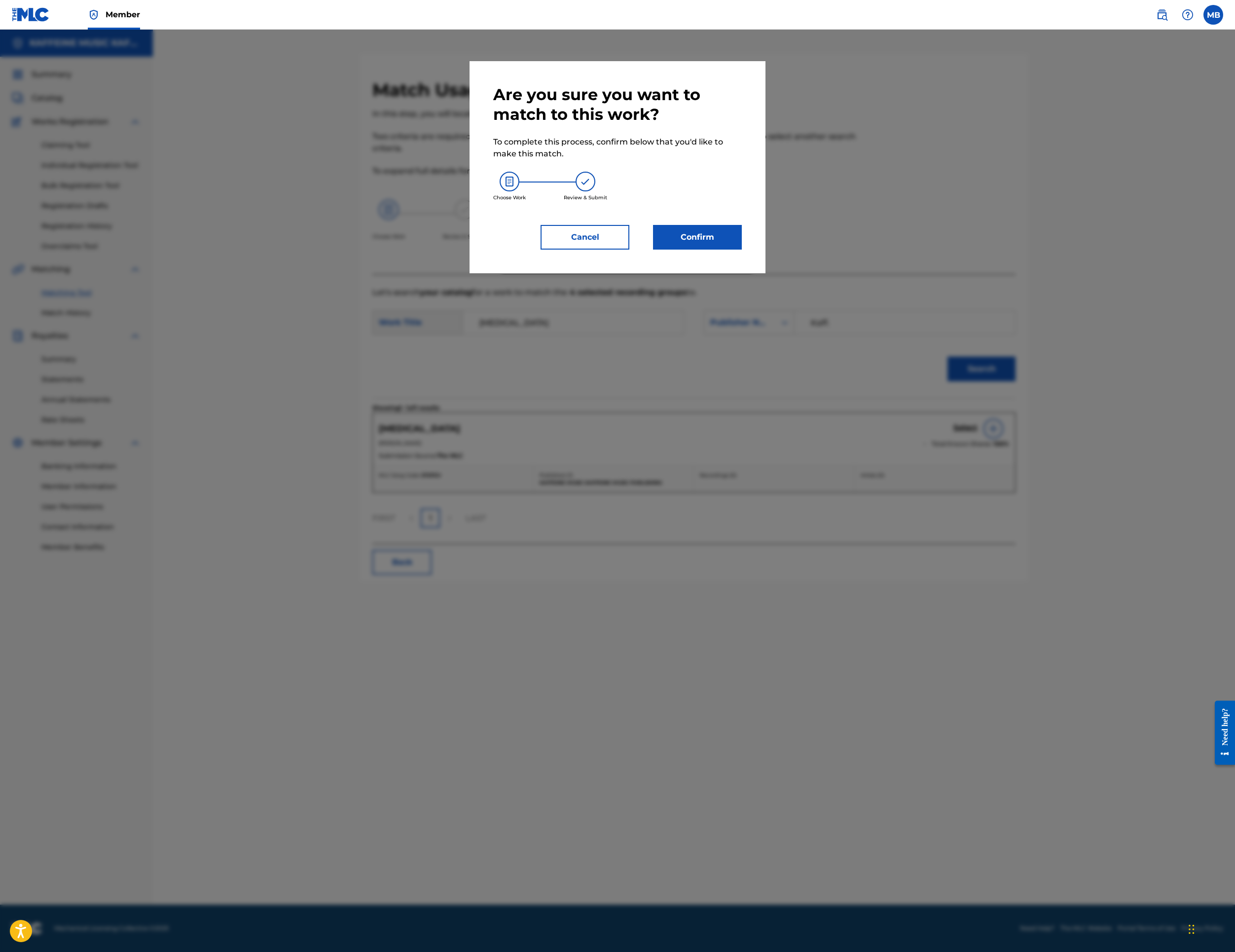
click at [742, 250] on div "Are you sure you want to match to this work? To complete this process, confirm …" at bounding box center [618, 167] width 249 height 165
click at [742, 250] on button "Confirm" at bounding box center [698, 237] width 89 height 24
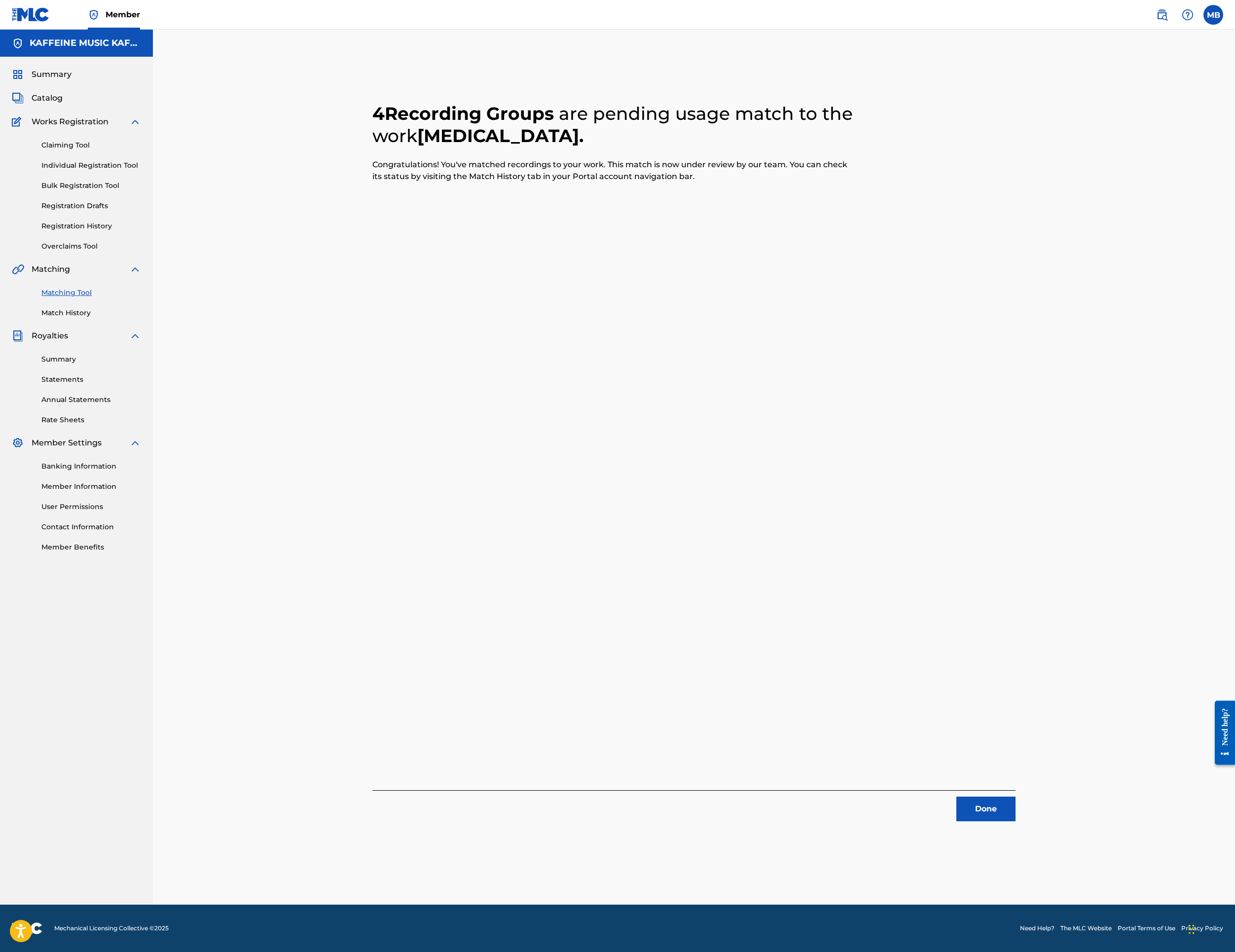
click at [1016, 816] on button "Done" at bounding box center [986, 809] width 59 height 24
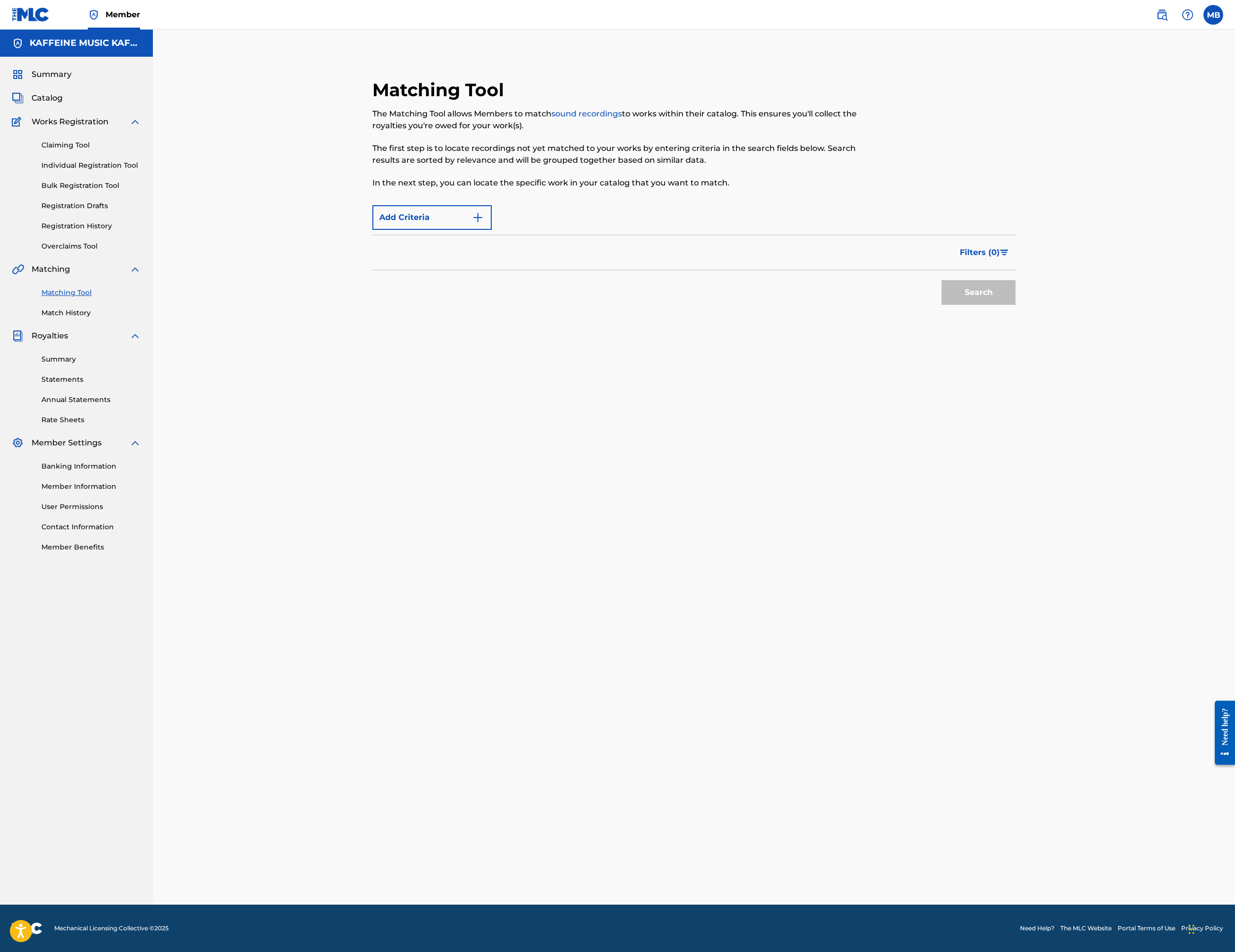
click at [1039, 816] on div "Matching Tool The Matching Tool allows Members to match sound recordings to wor…" at bounding box center [694, 479] width 691 height 851
click at [642, 286] on div "SearchWithCriteriac32baa32-2a0f-40b5-aeb1-33025d2f9a8f Recording Title SearchWi…" at bounding box center [694, 243] width 643 height 86
click at [641, 224] on input "Search Form" at bounding box center [753, 212] width 523 height 24
paste input "[PERSON_NAME]'S EULOGY"
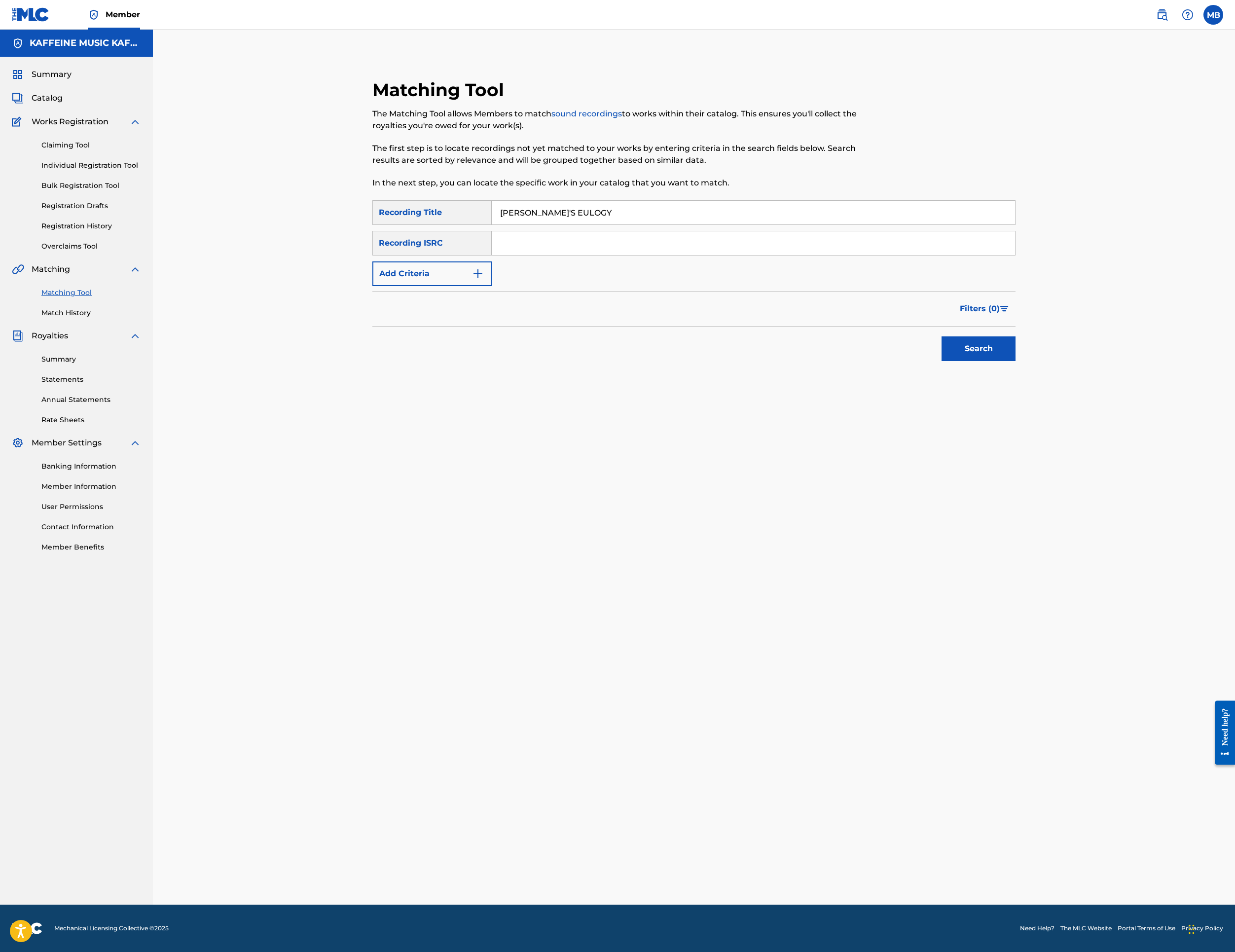
type input "[PERSON_NAME]'S EULOGY"
click at [483, 286] on div "SearchWithCriteriac32baa32-2a0f-40b5-aeb1-33025d2f9a8f Recording Title [PERSON_…" at bounding box center [694, 243] width 643 height 86
click at [482, 286] on button "Add Criteria" at bounding box center [432, 274] width 119 height 24
click at [474, 283] on div "Writer" at bounding box center [423, 274] width 101 height 19
click at [468, 311] on div "Recording Artist" at bounding box center [432, 298] width 119 height 24
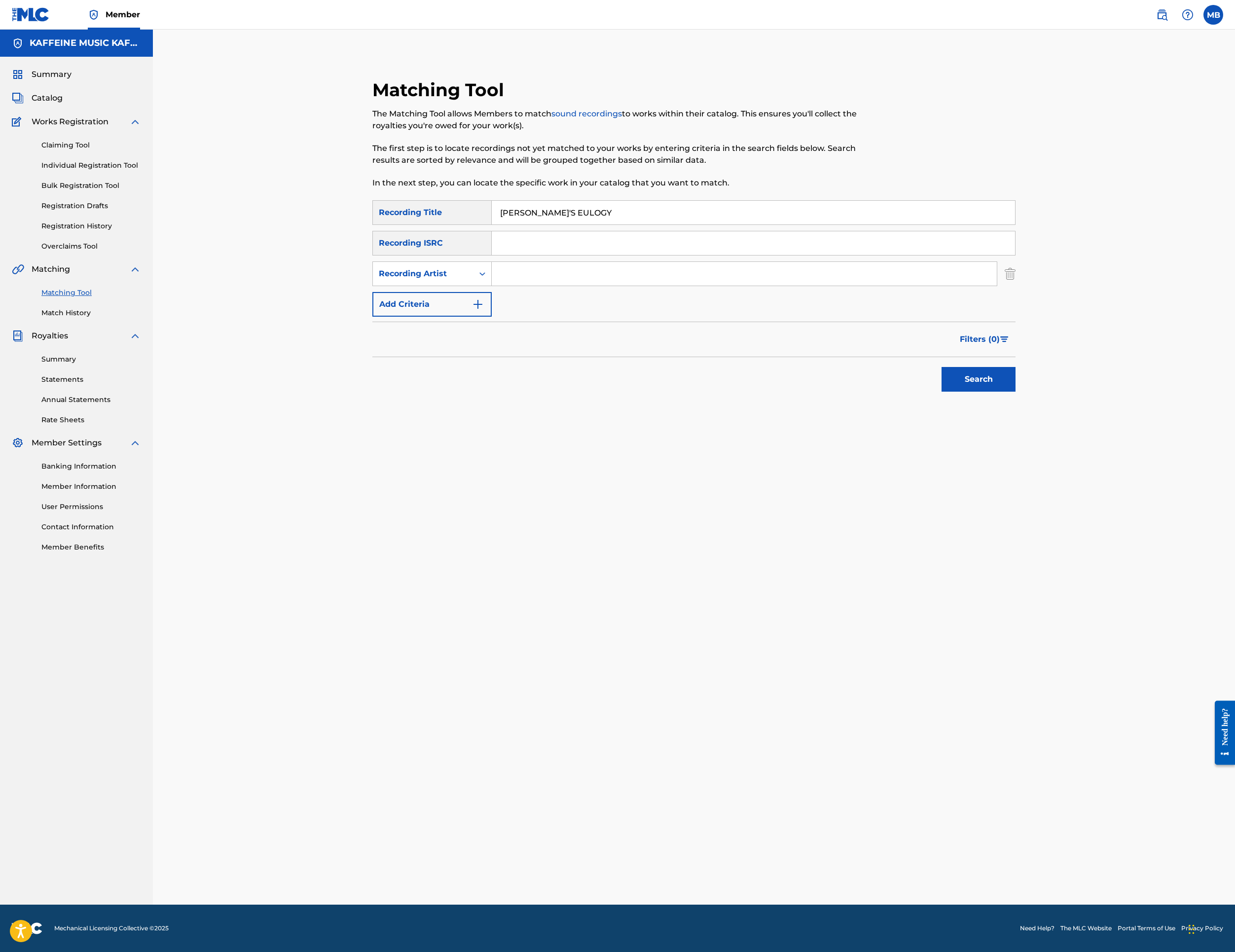
click at [577, 285] on input "Search Form" at bounding box center [744, 273] width 505 height 24
type input "[PERSON_NAME] Motorcycle"
click at [1016, 392] on button "Search" at bounding box center [978, 380] width 74 height 24
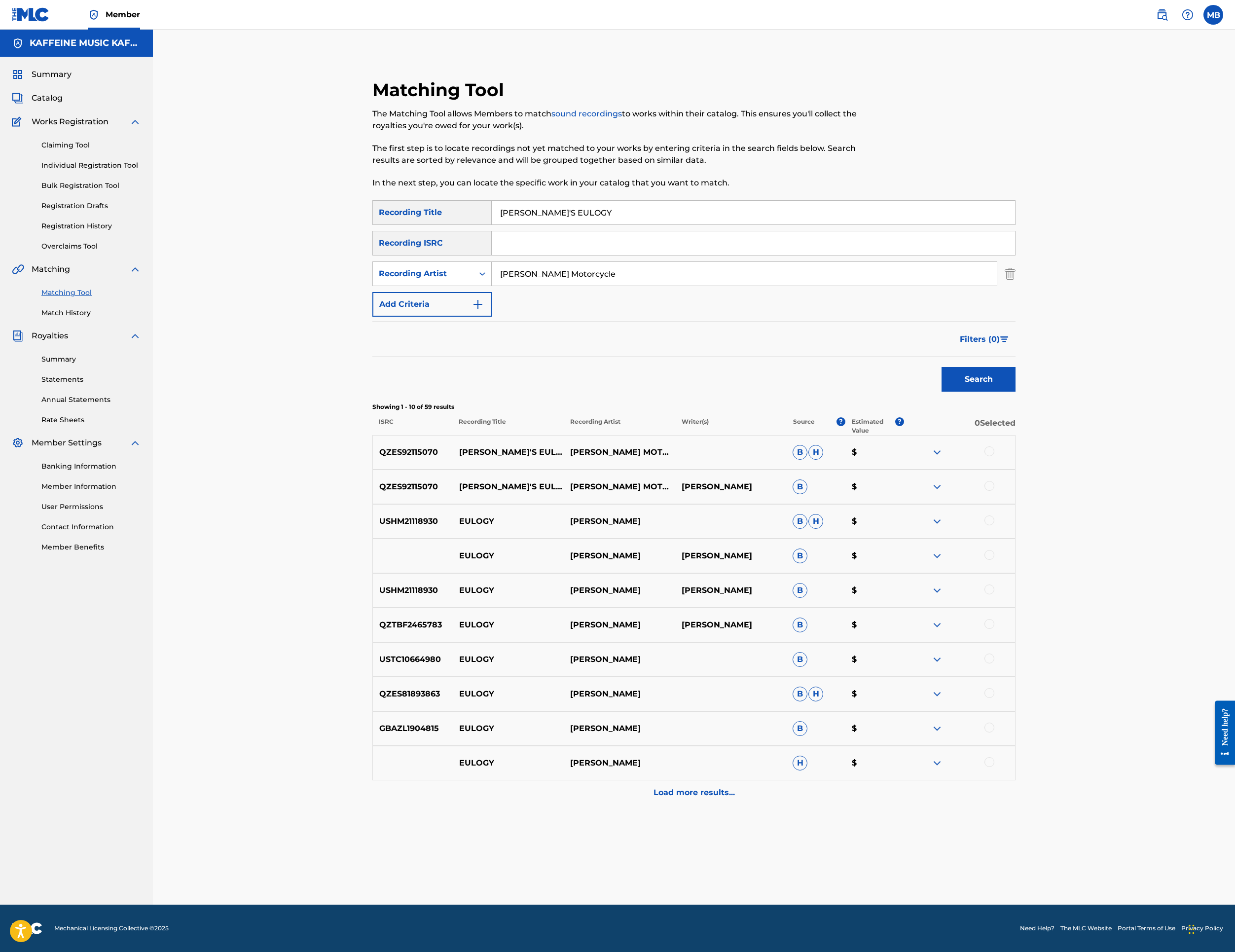
scroll to position [342, 0]
click at [994, 481] on div at bounding box center [990, 486] width 10 height 10
click at [994, 447] on div at bounding box center [990, 452] width 10 height 10
click at [748, 859] on button "Match 2 Groups" at bounding box center [694, 871] width 109 height 24
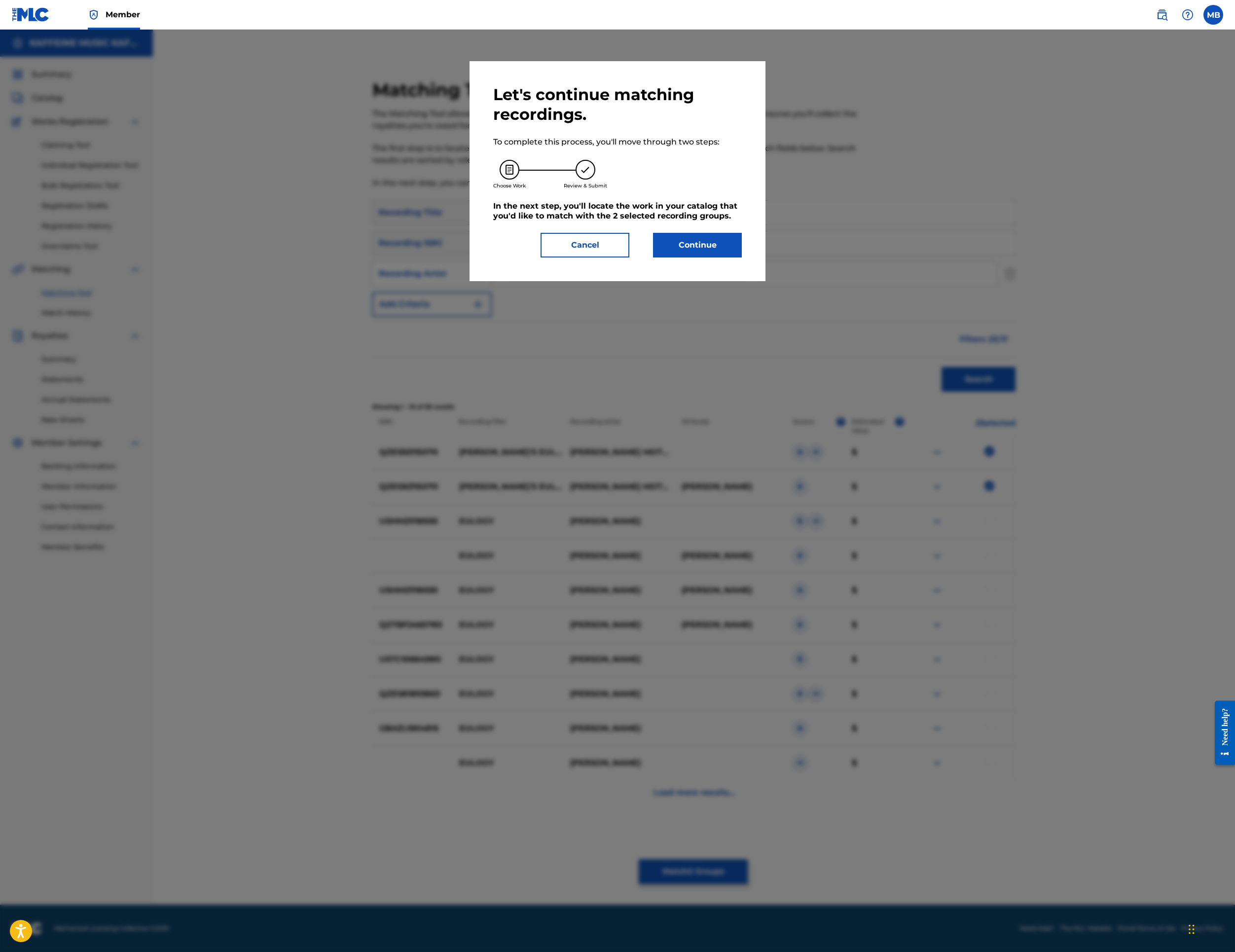
click at [742, 221] on h5 "In the next step, you'll locate the work in your catalog that you'd like to mat…" at bounding box center [618, 211] width 249 height 19
click at [742, 257] on button "Continue" at bounding box center [698, 245] width 89 height 24
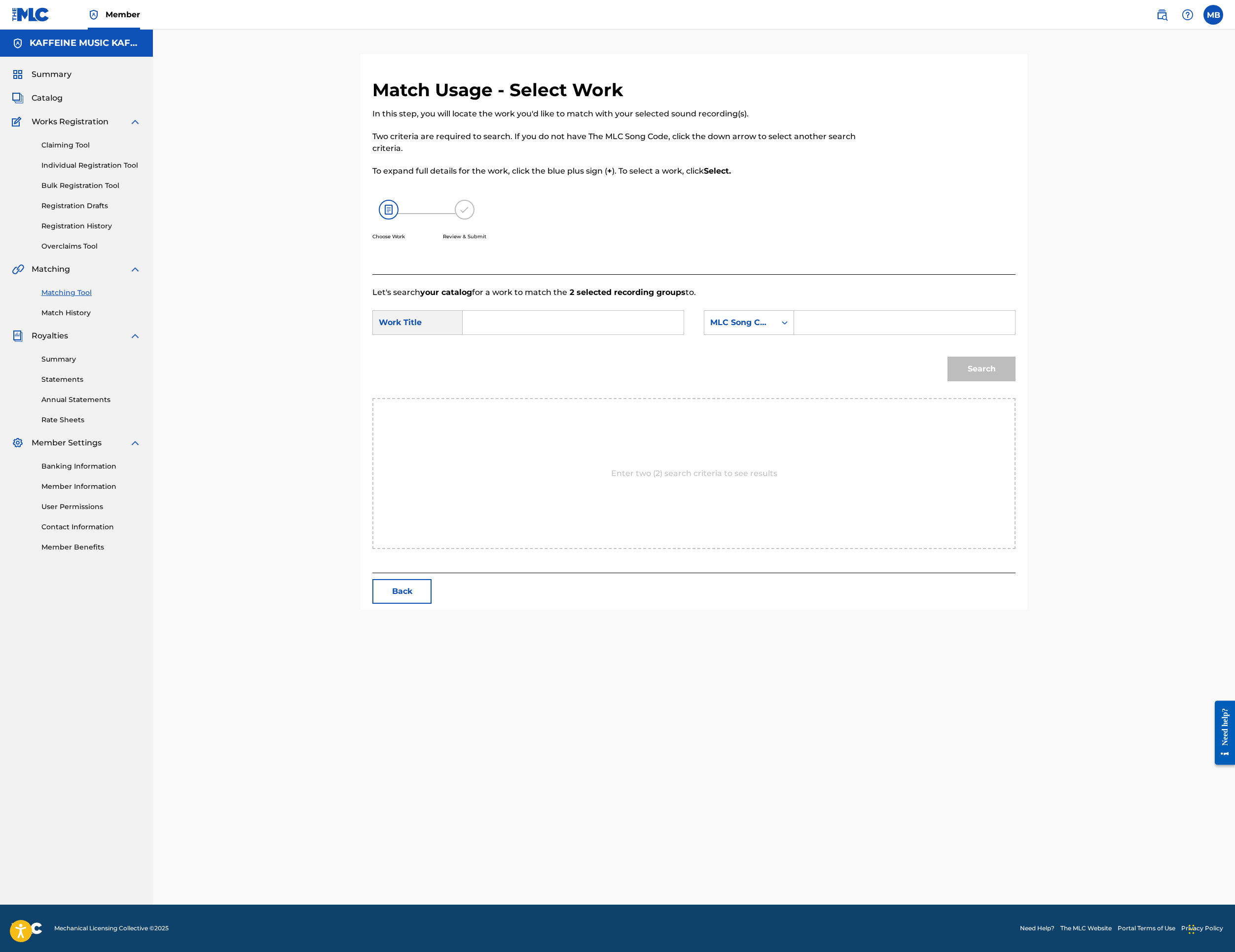
click at [571, 334] on input "Search Form" at bounding box center [573, 322] width 204 height 24
paste input "[PERSON_NAME]'S EULOGY"
type input "[PERSON_NAME]'S EULOGY"
click at [770, 329] on div "MLC Song Code" at bounding box center [740, 323] width 60 height 12
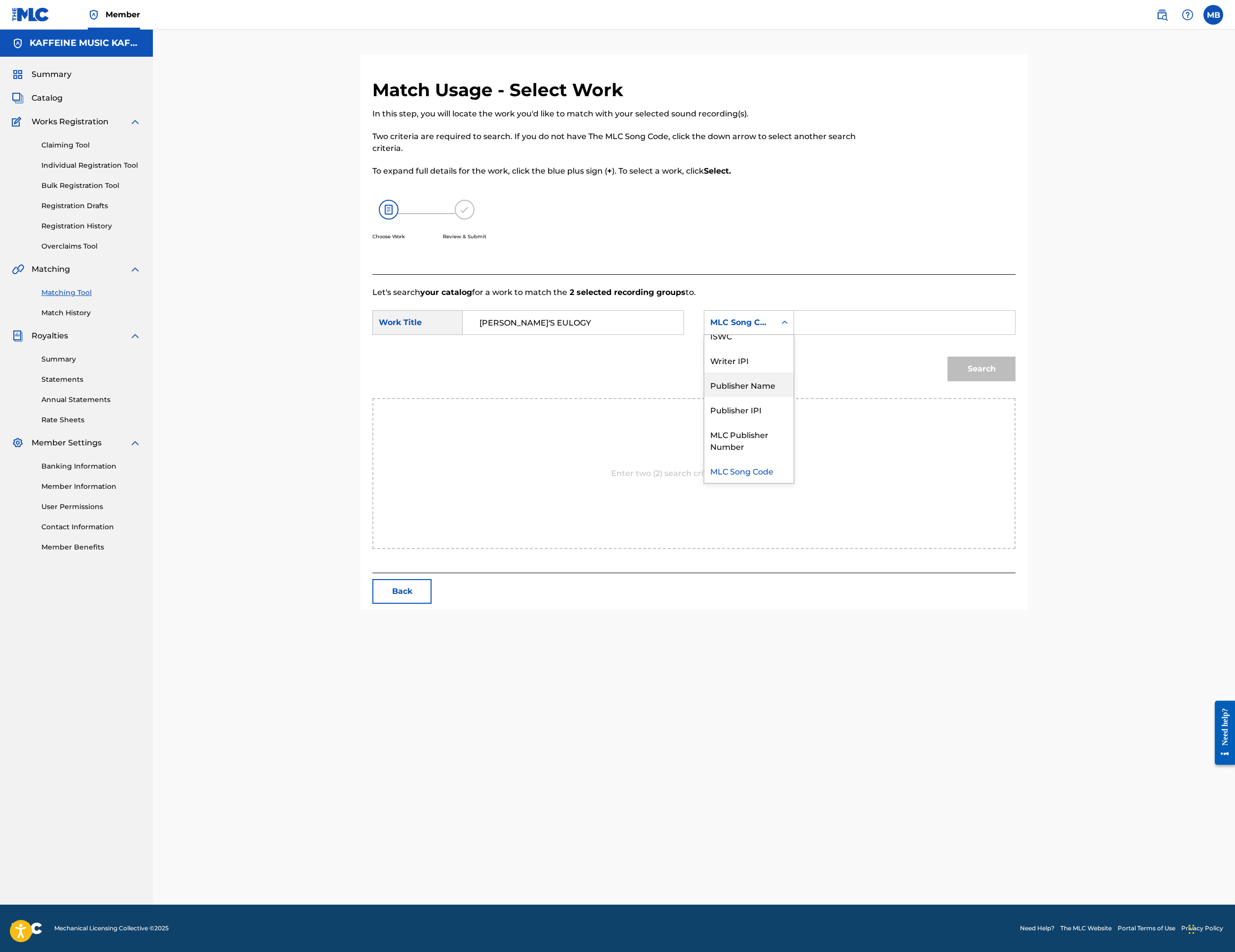
click at [794, 397] on div "Publisher Name" at bounding box center [749, 385] width 89 height 24
click at [970, 334] on input "Search Form" at bounding box center [904, 322] width 204 height 24
type input "Kaff"
click at [1016, 381] on button "Search" at bounding box center [981, 369] width 68 height 24
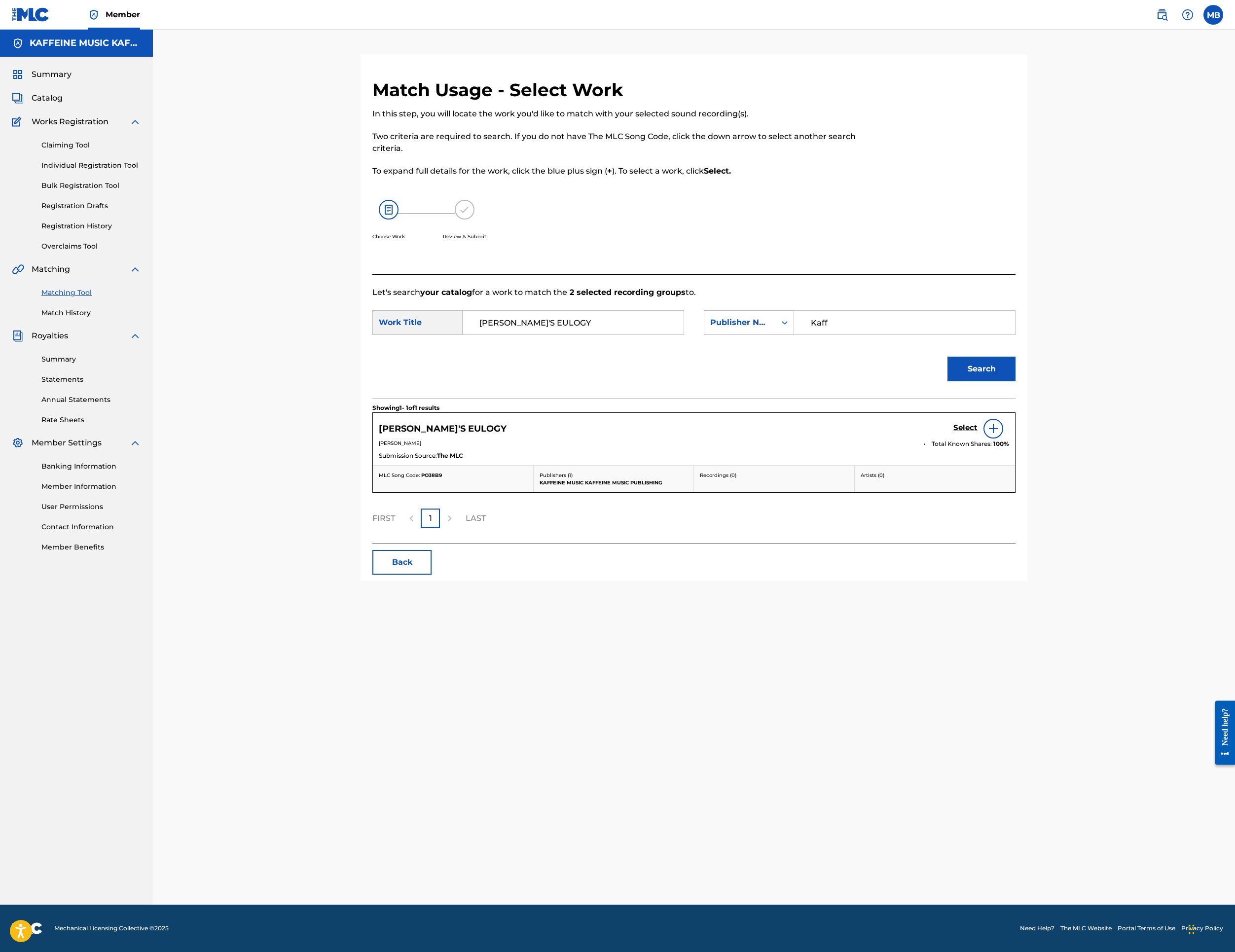
click at [978, 433] on h5 "Select" at bounding box center [965, 428] width 24 height 9
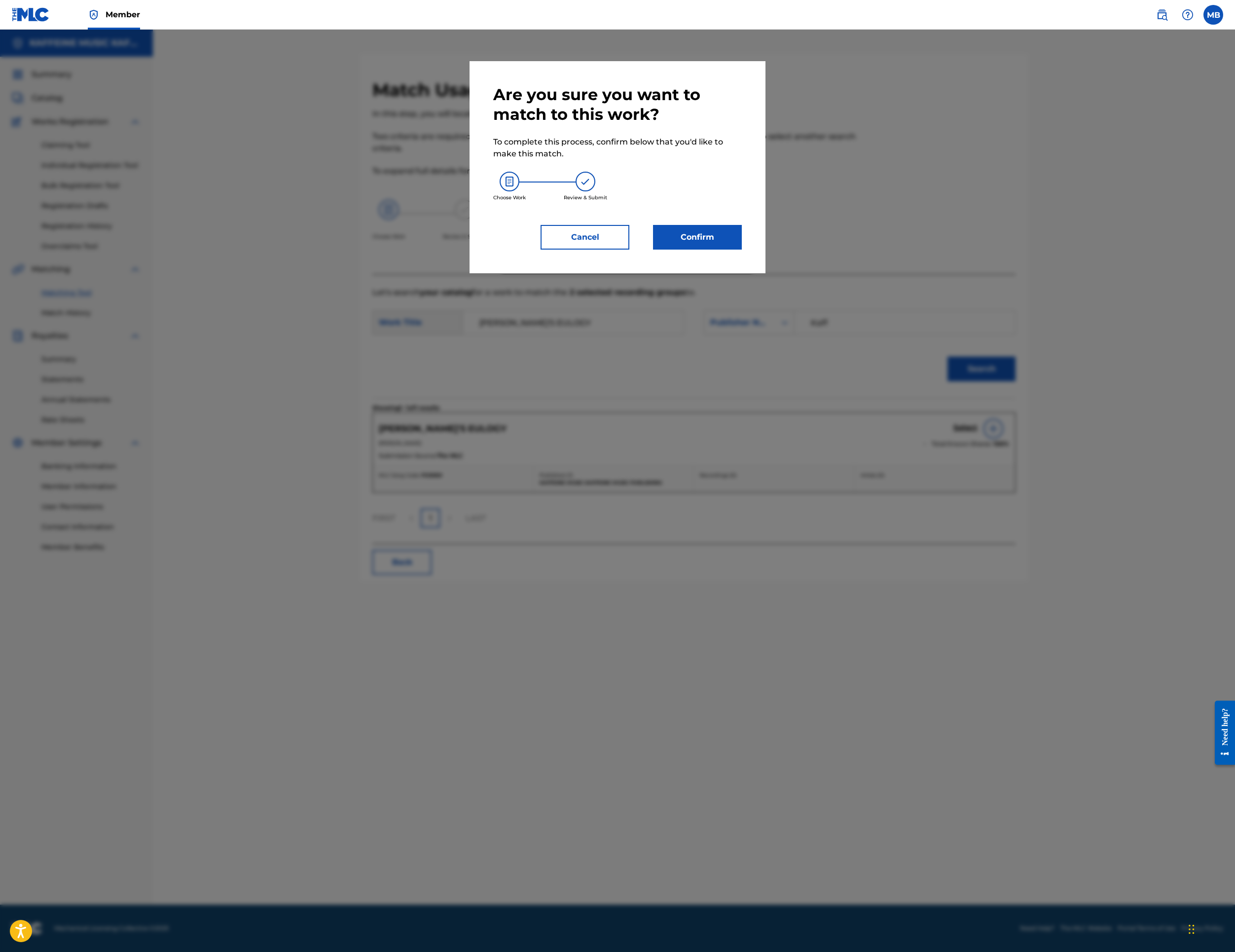
click at [742, 250] on button "Confirm" at bounding box center [698, 237] width 89 height 24
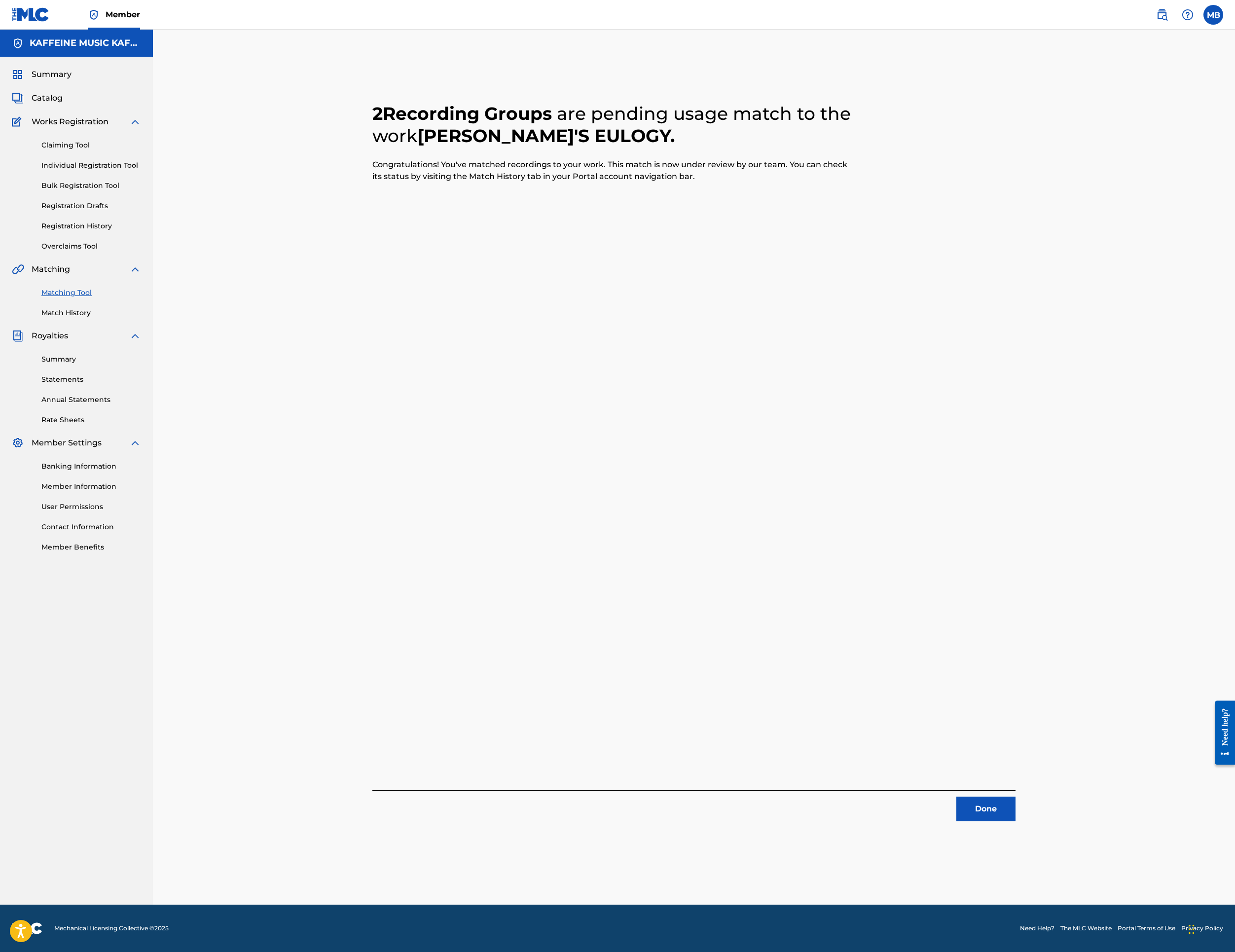
click at [1016, 813] on button "Done" at bounding box center [986, 809] width 59 height 24
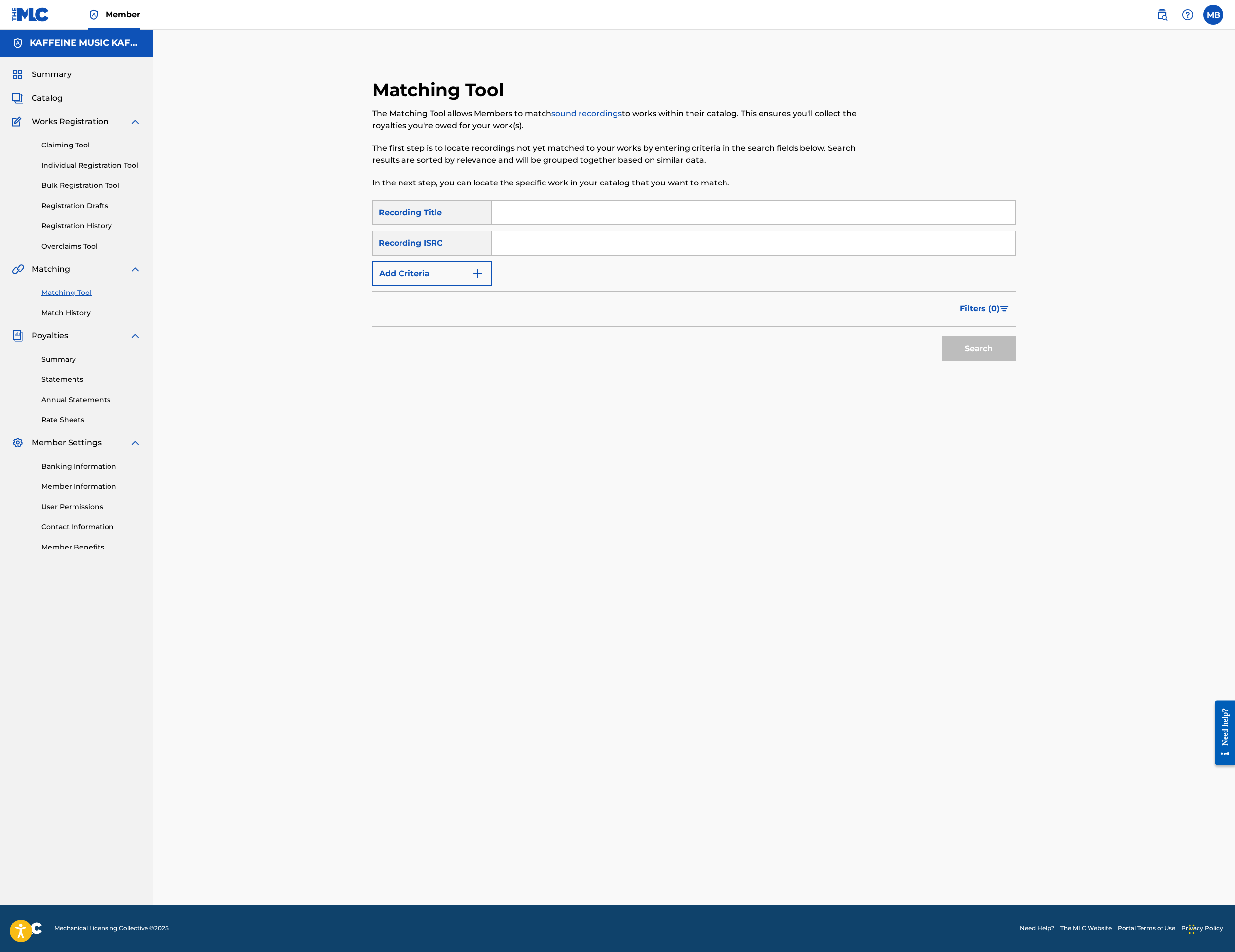
click at [648, 224] on input "Search Form" at bounding box center [753, 212] width 523 height 24
click at [487, 286] on button "Add Criteria" at bounding box center [432, 274] width 119 height 24
click at [479, 286] on div "Writer" at bounding box center [432, 274] width 119 height 24
click at [461, 311] on div "Recording Artist" at bounding box center [432, 298] width 119 height 24
click at [556, 285] on input "Search Form" at bounding box center [744, 273] width 505 height 24
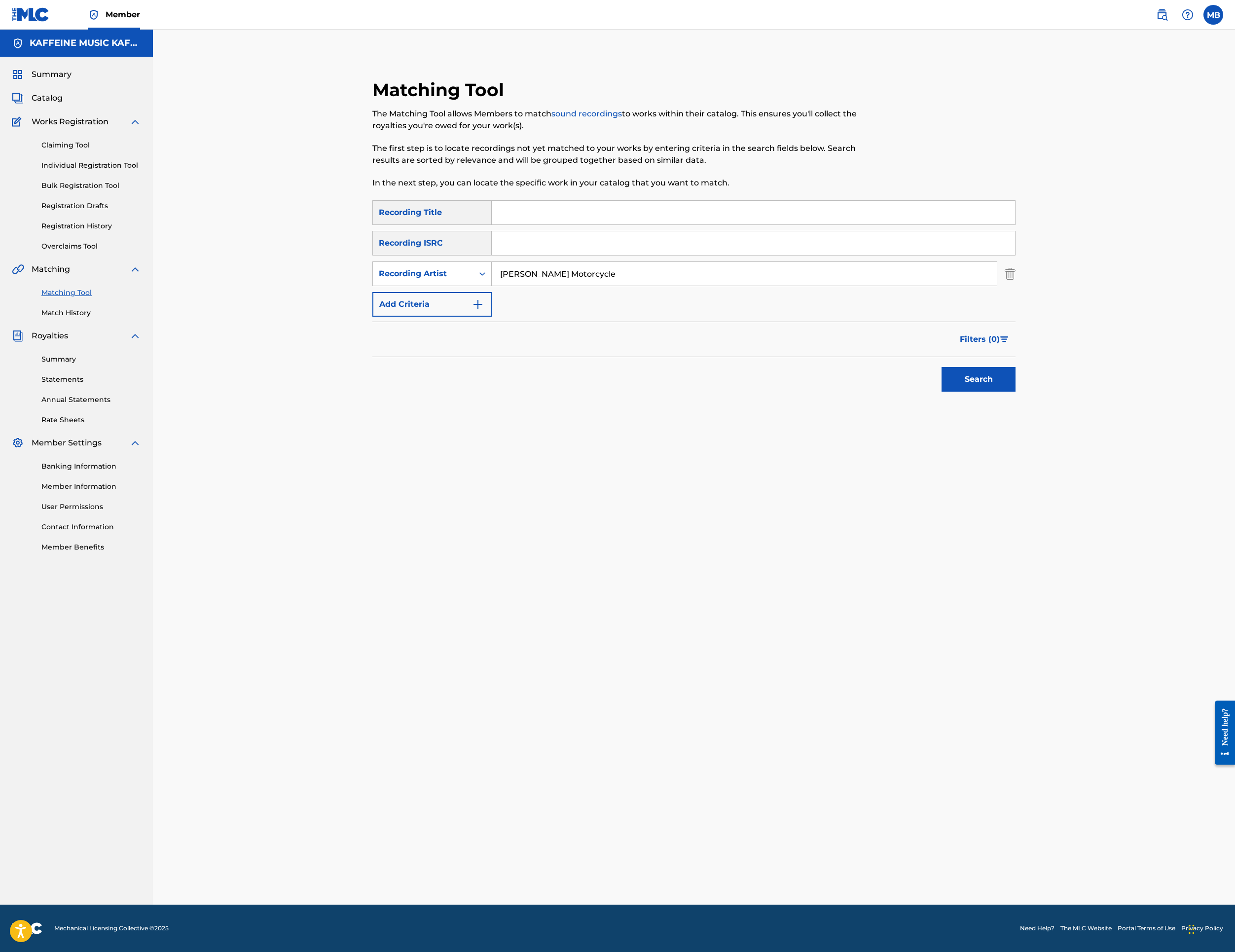
type input "[PERSON_NAME] Motorcycle"
click at [817, 224] on input "Search Form" at bounding box center [753, 212] width 523 height 24
paste input "PAPERTHIN WALLS"
type input "PAPERTHIN WALLS"
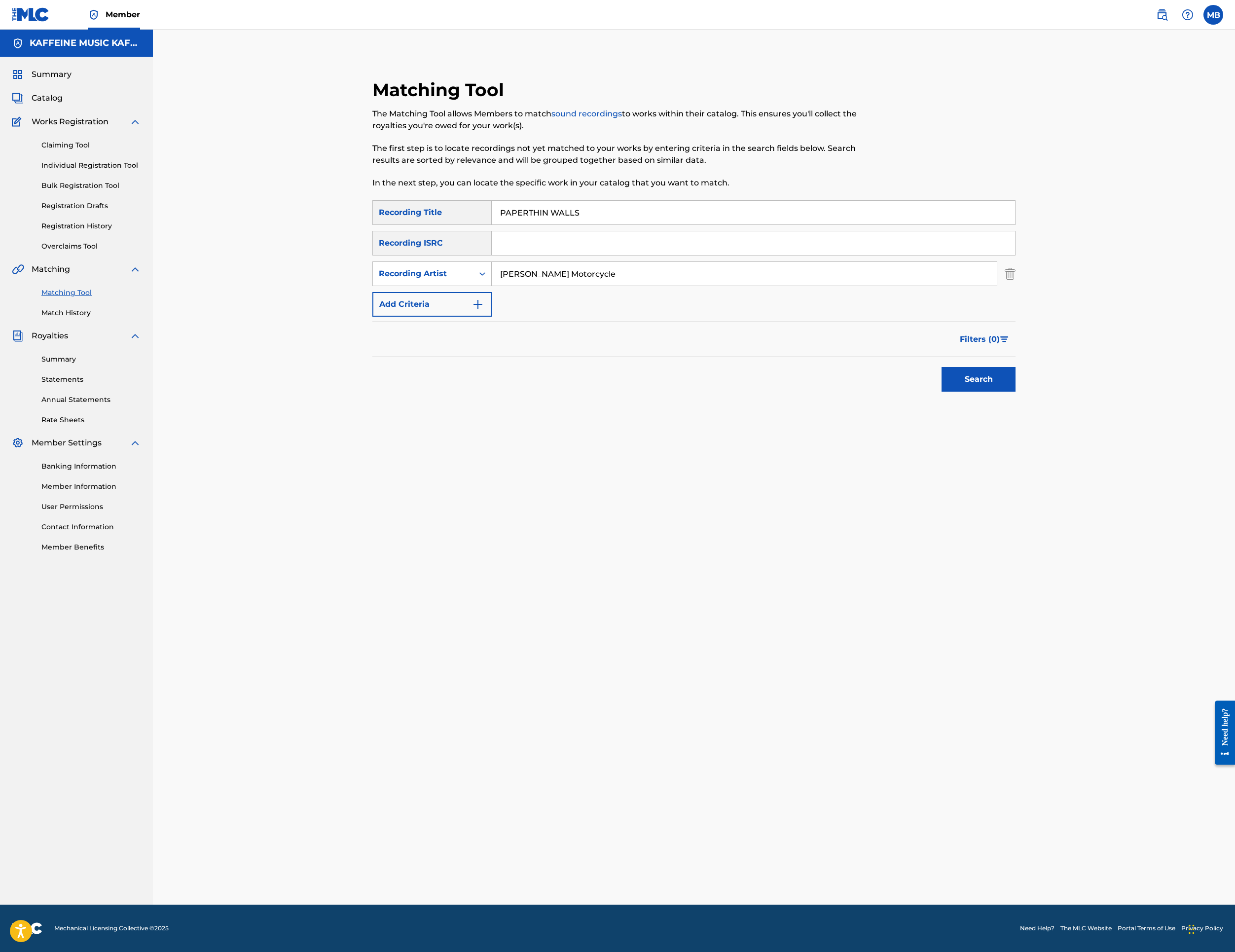
click at [1016, 392] on button "Search" at bounding box center [978, 380] width 74 height 24
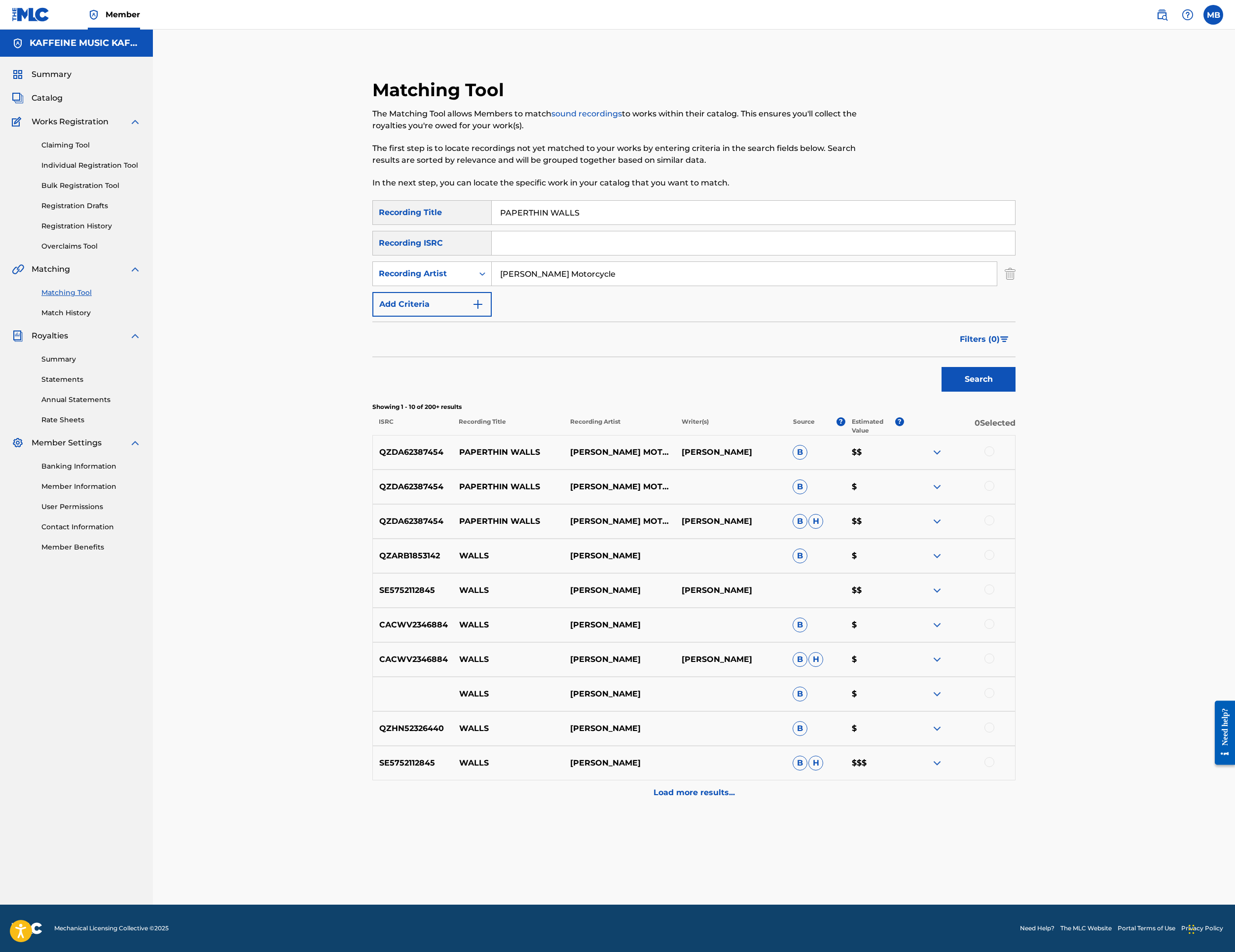
scroll to position [352, 0]
click at [994, 447] on div at bounding box center [990, 452] width 10 height 10
click at [994, 481] on div at bounding box center [990, 486] width 10 height 10
click at [1015, 524] on div at bounding box center [960, 521] width 111 height 12
click at [994, 519] on div at bounding box center [990, 521] width 10 height 10
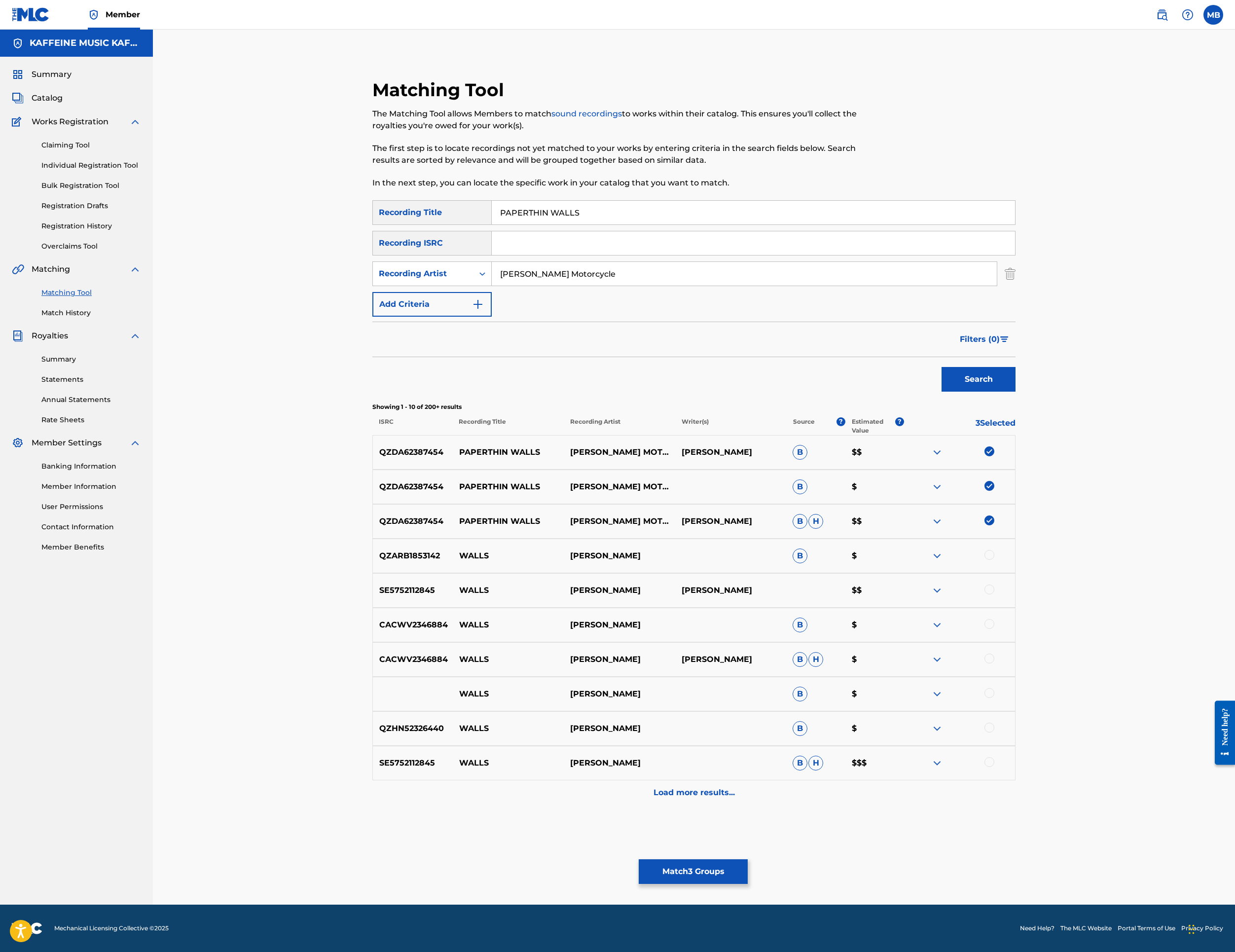
click at [748, 859] on button "Match 3 Groups" at bounding box center [694, 871] width 109 height 24
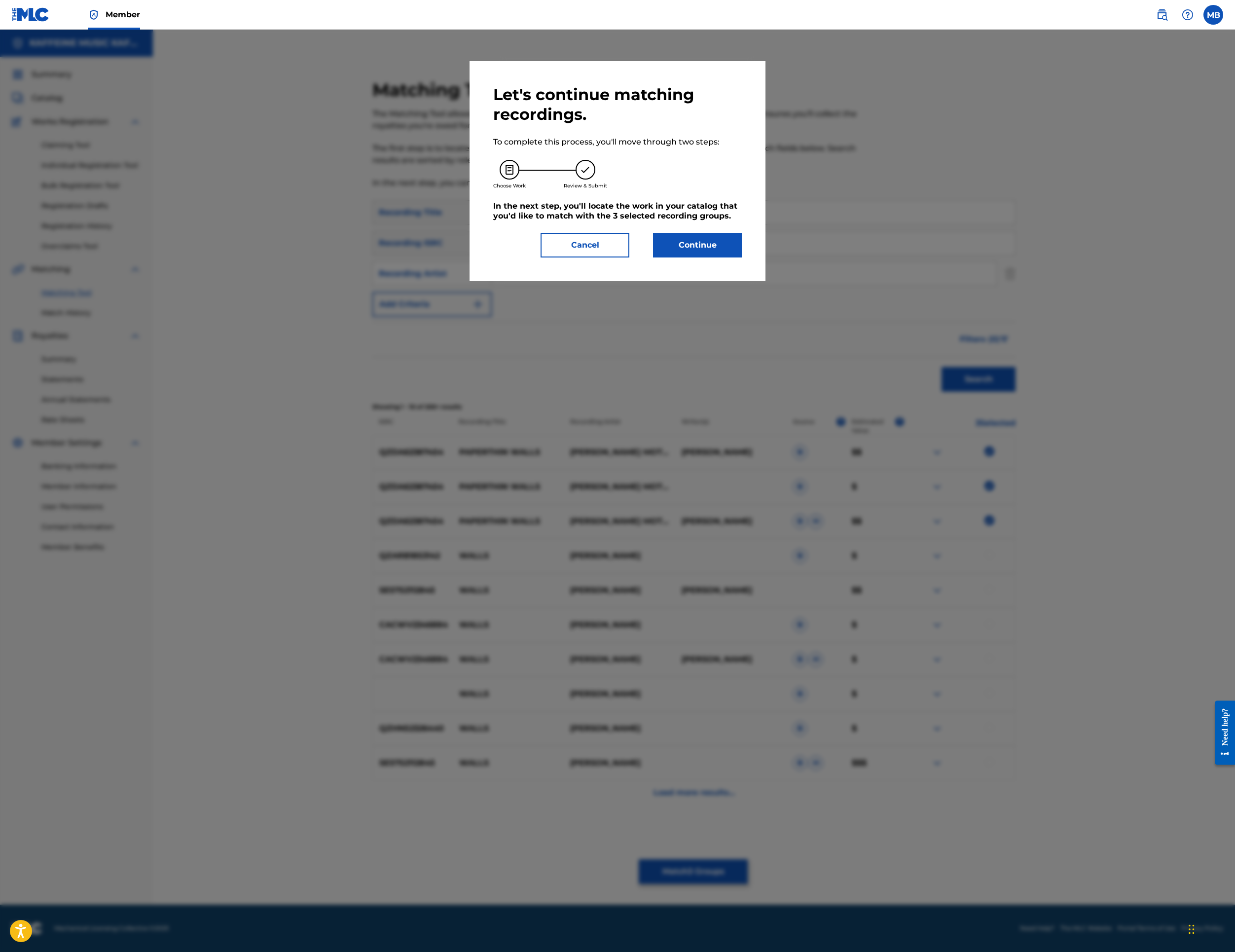
click at [742, 257] on button "Continue" at bounding box center [698, 245] width 89 height 24
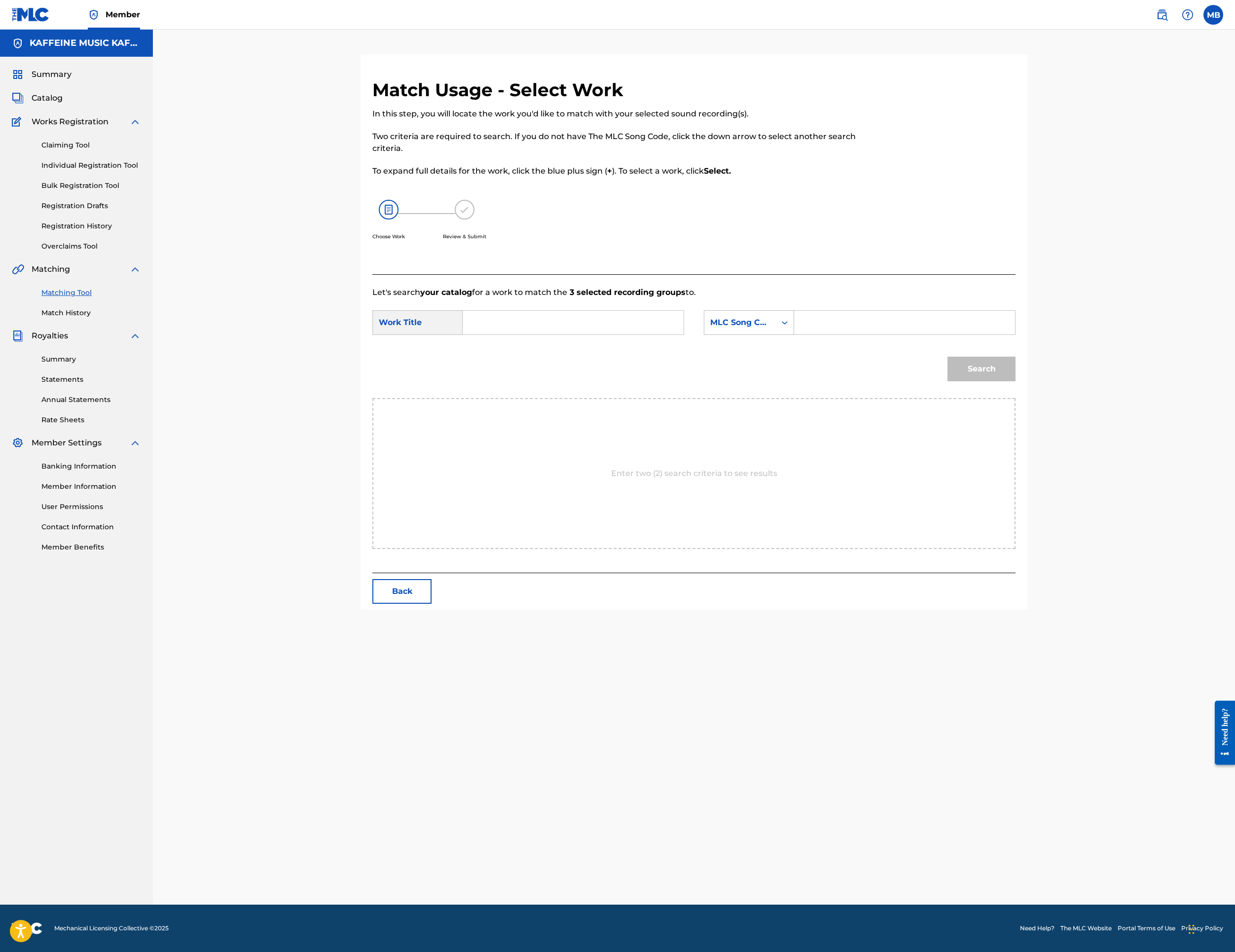
scroll to position [50, 0]
click at [675, 334] on input "Search Form" at bounding box center [573, 322] width 204 height 24
paste input "PAPERTHIN WALLS"
type input "PAPERTHIN WALLS"
click at [863, 398] on form "SearchWithCriteriab194f03e-8b77-4a4d-b751-d84267cb7eba Work Title PAPERTHIN WAL…" at bounding box center [694, 348] width 643 height 100
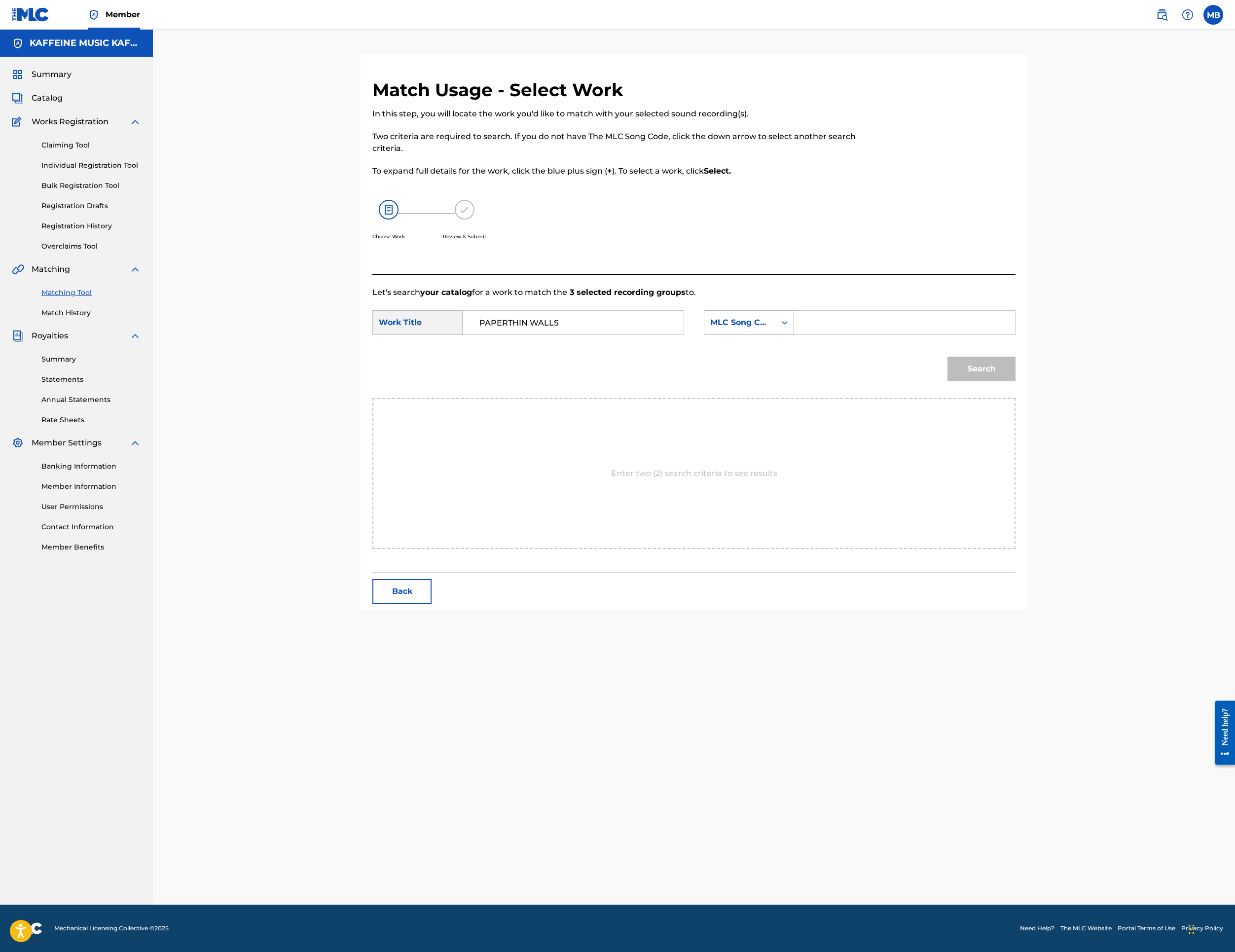
click at [770, 329] on div "MLC Song Code" at bounding box center [740, 323] width 60 height 12
click at [794, 335] on div "MLC Song Code" at bounding box center [749, 323] width 91 height 24
click at [770, 329] on div "MLC Song Code" at bounding box center [740, 323] width 60 height 12
drag, startPoint x: 860, startPoint y: 493, endPoint x: 911, endPoint y: 490, distance: 51.1
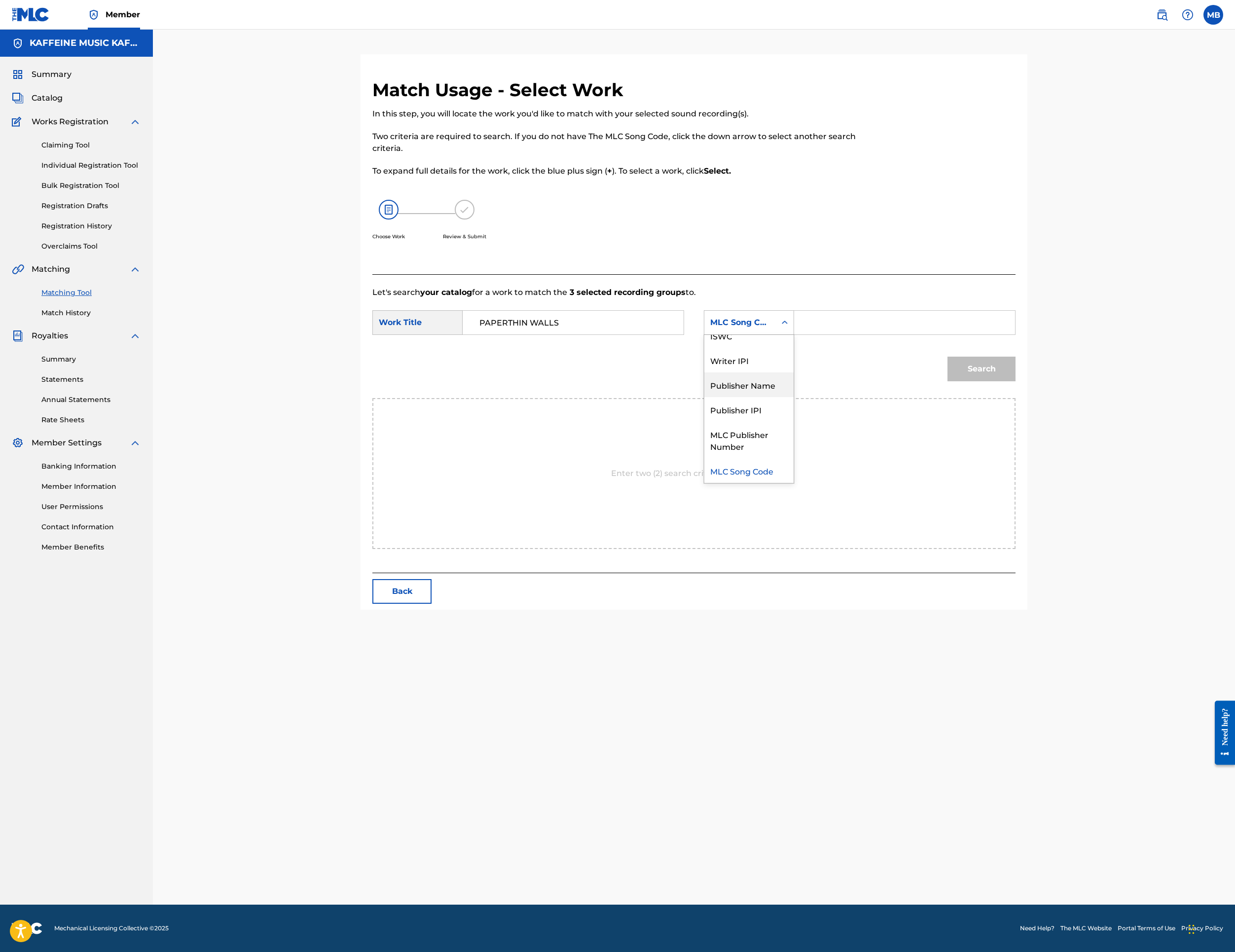
click at [794, 397] on div "Publisher Name" at bounding box center [749, 385] width 89 height 24
click at [991, 334] on input "Search Form" at bounding box center [904, 322] width 204 height 24
type input "Kaff"
click at [1016, 381] on button "Search" at bounding box center [981, 369] width 68 height 24
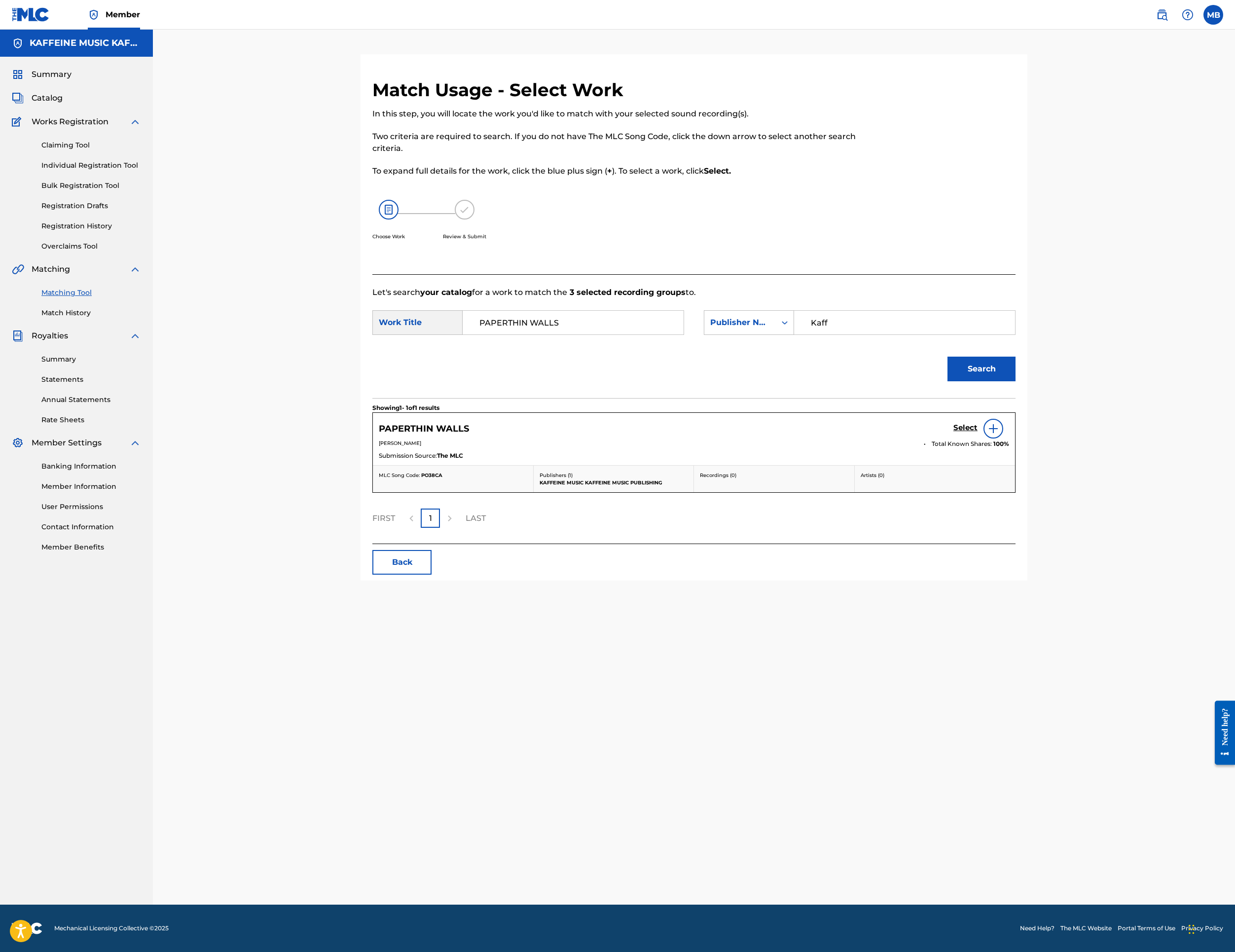
click at [978, 434] on link "Select" at bounding box center [965, 429] width 24 height 11
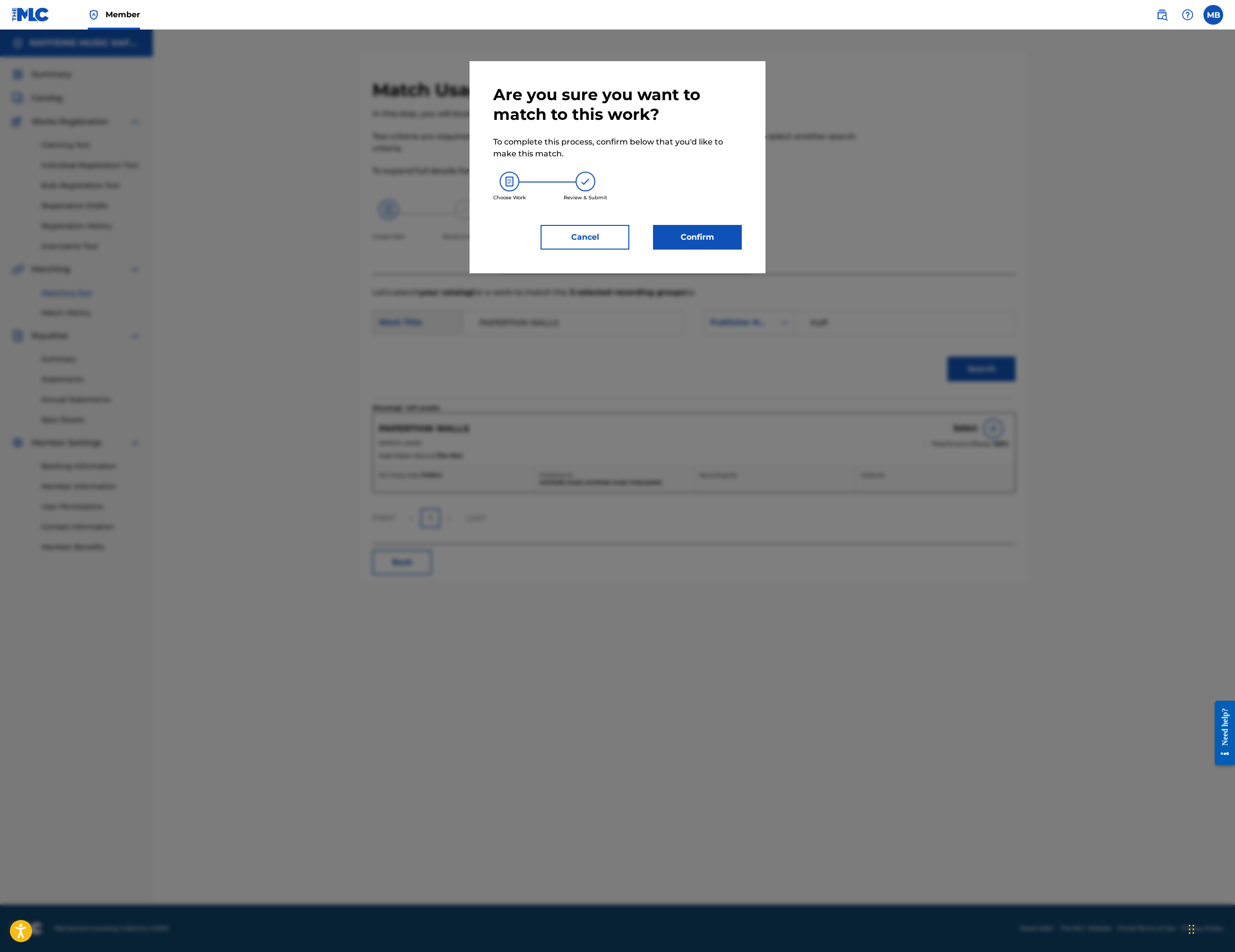
click at [742, 250] on button "Confirm" at bounding box center [698, 237] width 89 height 24
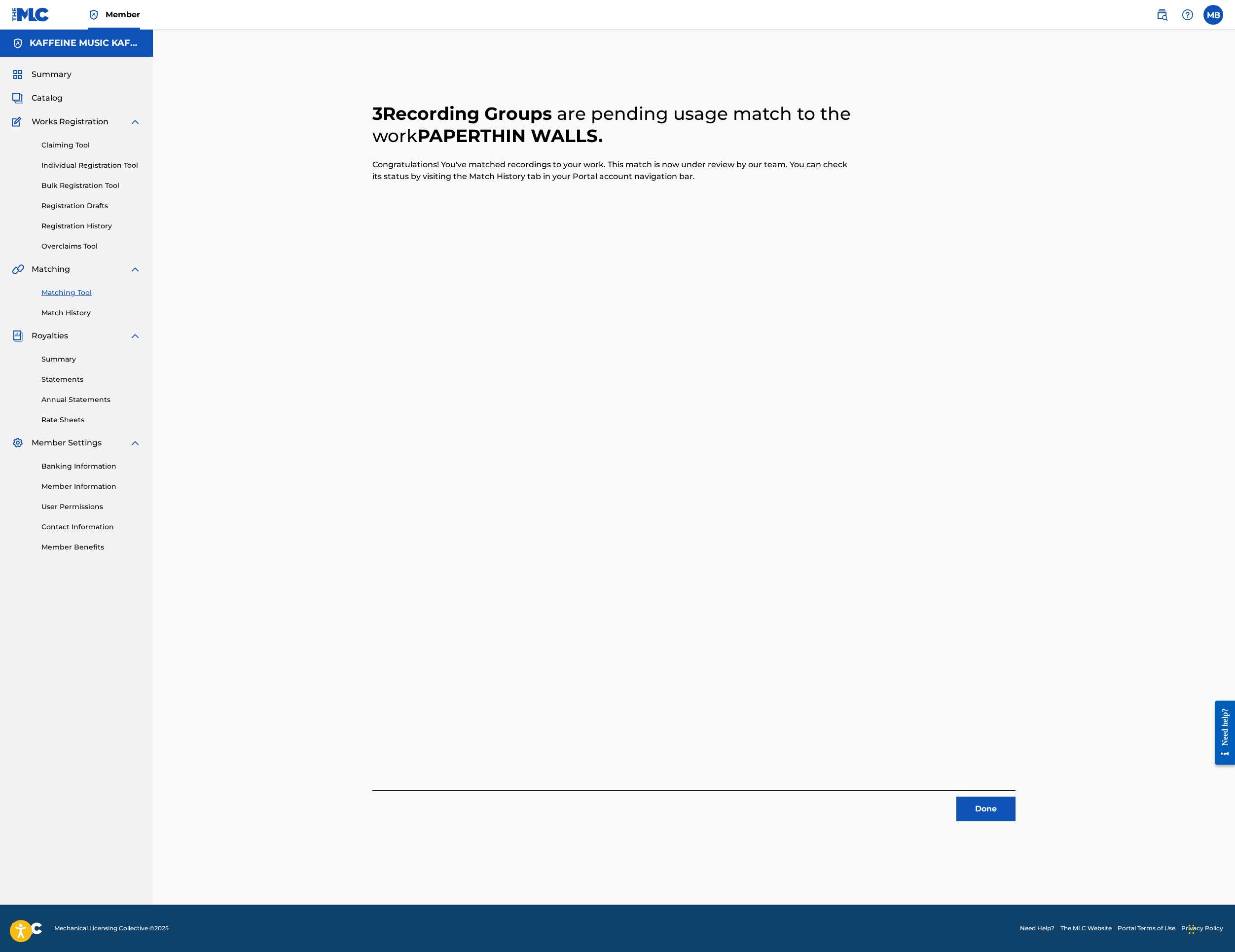
click at [1016, 806] on button "Done" at bounding box center [986, 809] width 59 height 24
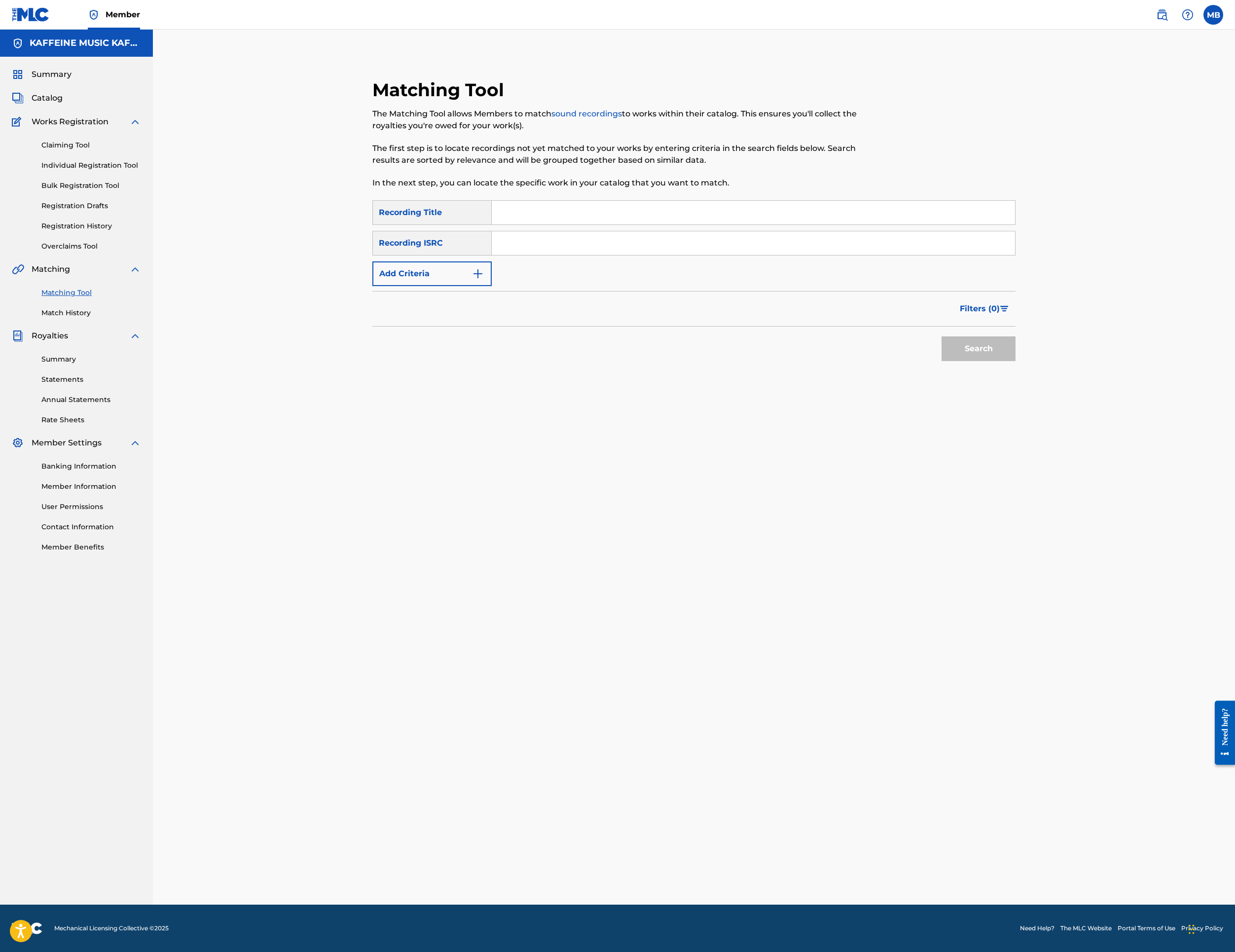
click at [596, 224] on input "Search Form" at bounding box center [753, 212] width 523 height 24
click at [651, 224] on input "Search Form" at bounding box center [753, 212] width 523 height 24
paste input "-2"
type input "-2"
click at [492, 286] on button "Add Criteria" at bounding box center [432, 274] width 119 height 24
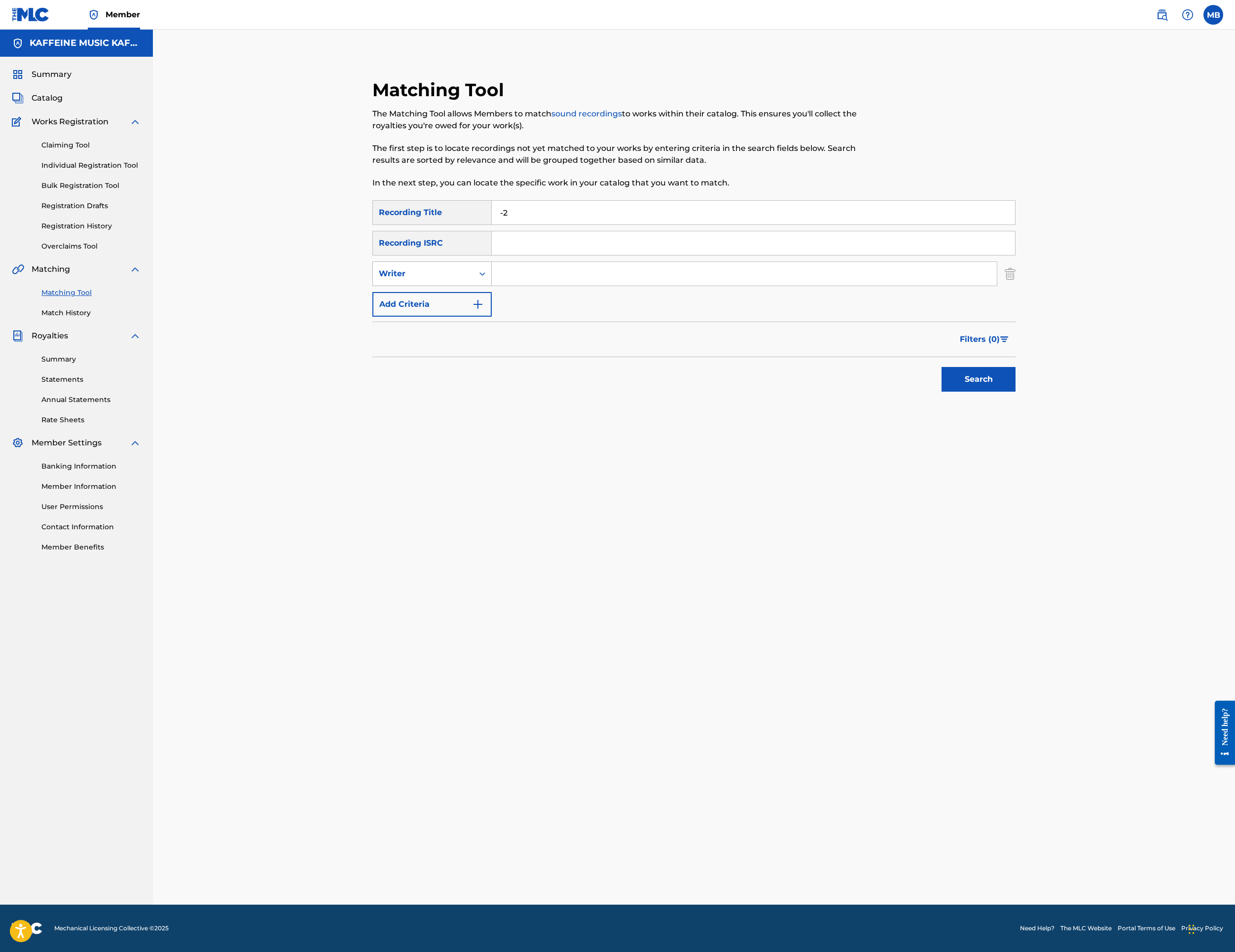
drag, startPoint x: 515, startPoint y: 384, endPoint x: 521, endPoint y: 389, distance: 7.8
click at [491, 283] on div "Search Form" at bounding box center [482, 273] width 18 height 18
drag, startPoint x: 495, startPoint y: 430, endPoint x: 554, endPoint y: 418, distance: 60.2
click at [491, 311] on div "Recording Artist" at bounding box center [432, 298] width 119 height 24
drag, startPoint x: 585, startPoint y: 405, endPoint x: 599, endPoint y: 395, distance: 17.2
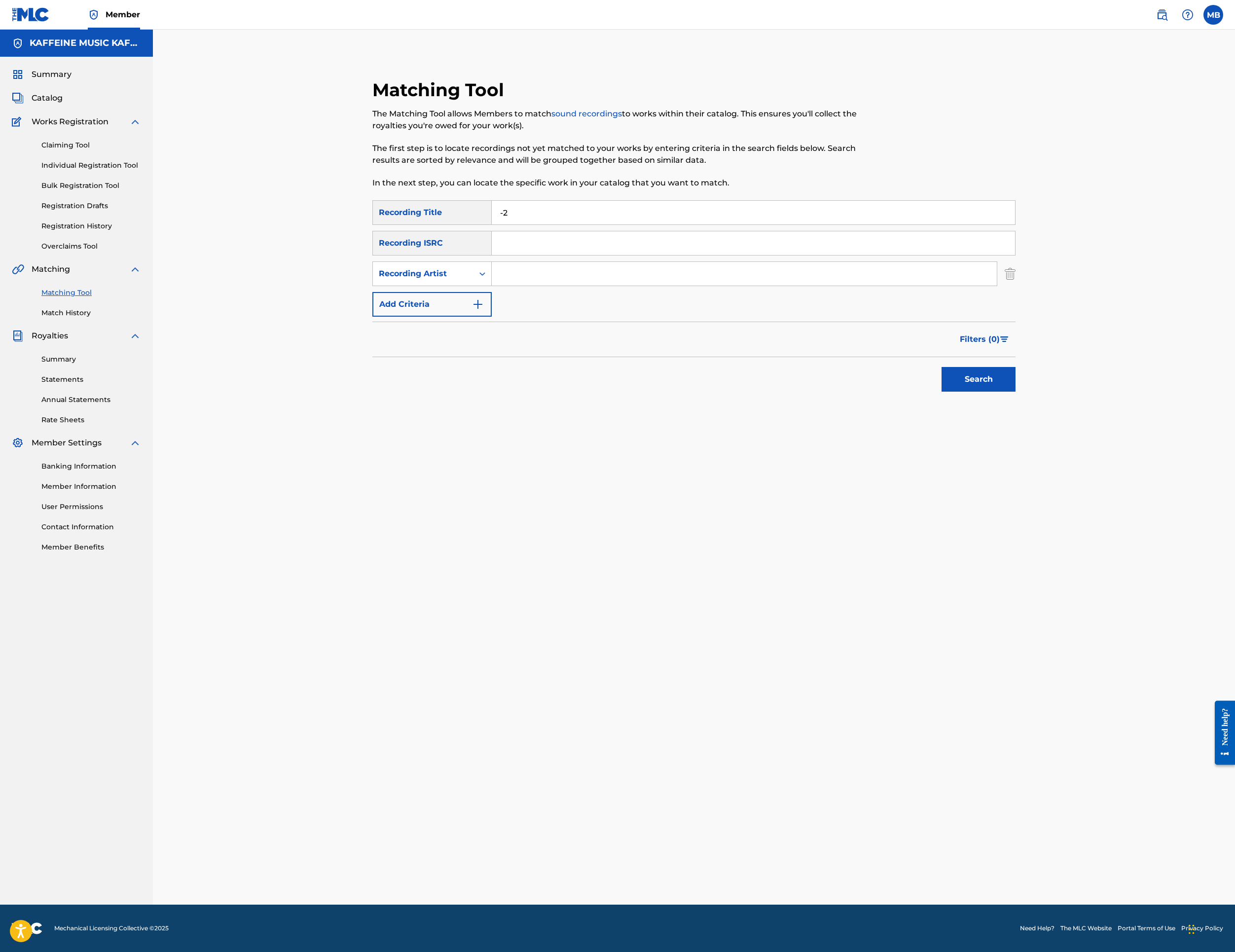
click at [599, 285] on input "Search Form" at bounding box center [744, 273] width 505 height 24
type input "[PERSON_NAME] Motorcycle"
click at [1016, 392] on button "Search" at bounding box center [978, 380] width 74 height 24
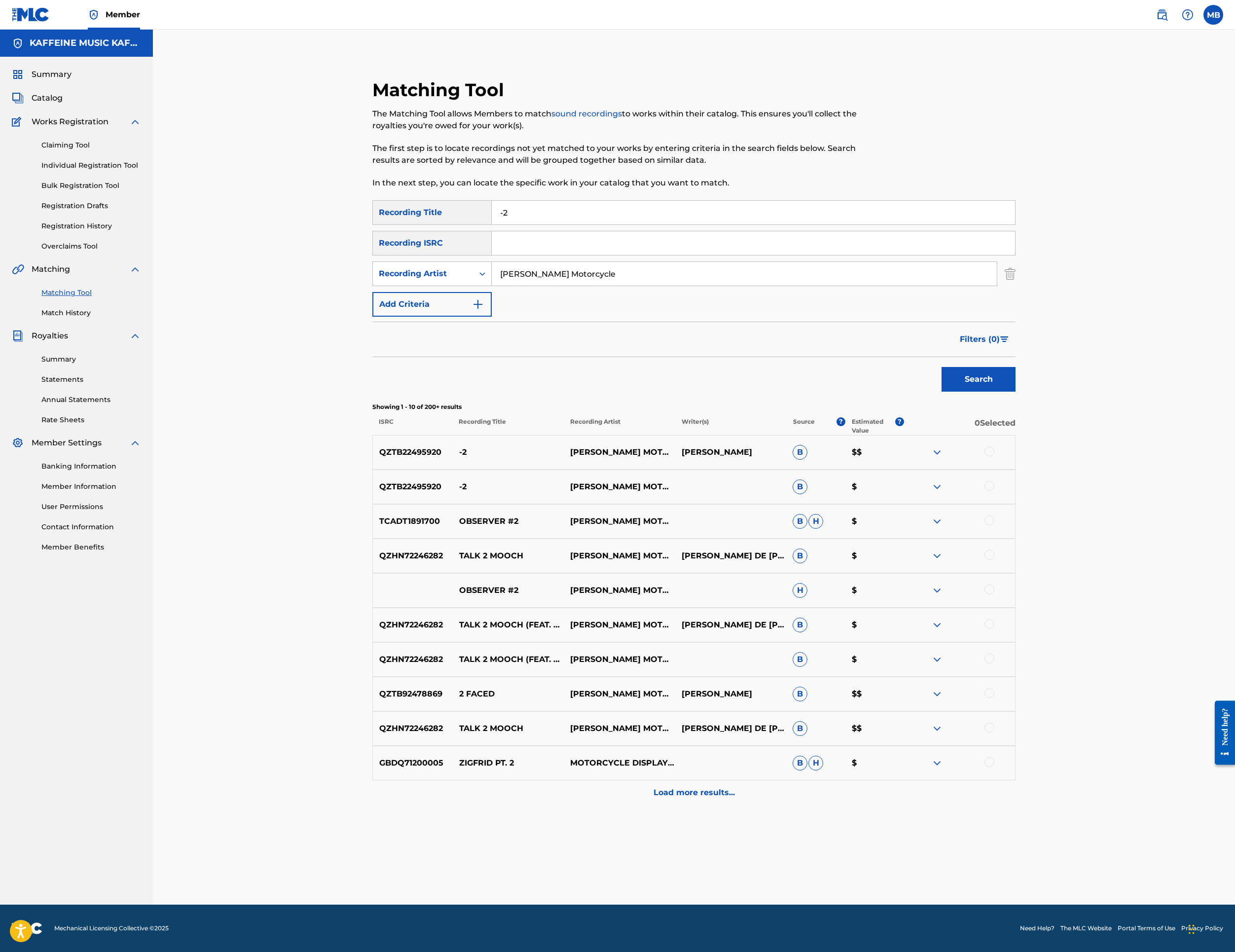
click at [994, 457] on div at bounding box center [990, 452] width 10 height 10
click at [994, 491] on div at bounding box center [990, 486] width 10 height 10
click at [748, 859] on button "Match 2 Groups" at bounding box center [694, 871] width 109 height 24
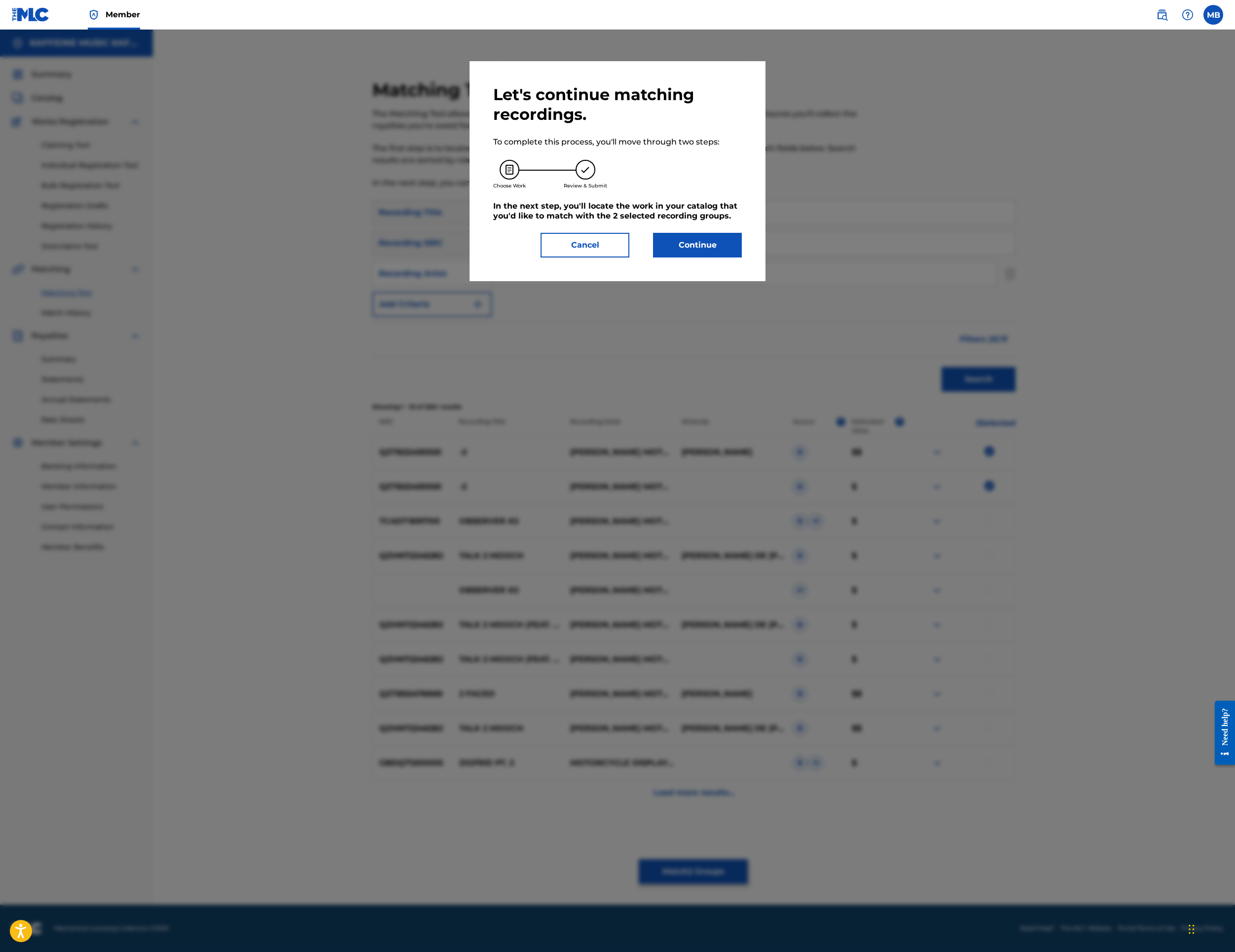
drag, startPoint x: 792, startPoint y: 401, endPoint x: 795, endPoint y: 369, distance: 32.1
click at [766, 281] on div "Let's continue matching recordings. To complete this process, you'll move throu…" at bounding box center [618, 171] width 296 height 220
click at [742, 257] on button "Continue" at bounding box center [698, 245] width 89 height 24
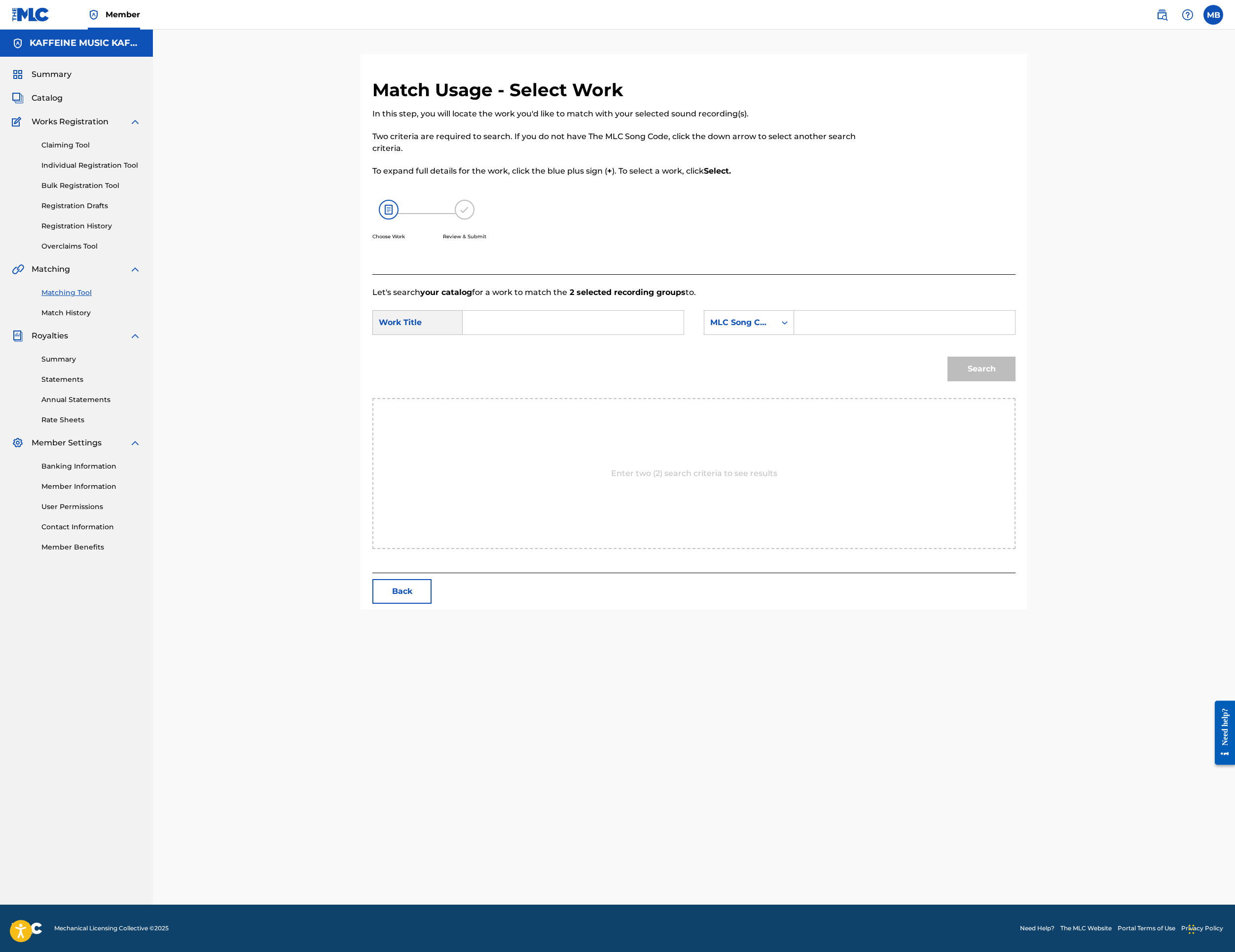
click at [635, 334] on input "Search Form" at bounding box center [573, 322] width 204 height 24
paste input "-2"
type input "-2"
click at [770, 329] on div "MLC Song Code" at bounding box center [740, 323] width 60 height 12
click at [794, 397] on div "Publisher Name" at bounding box center [749, 385] width 89 height 24
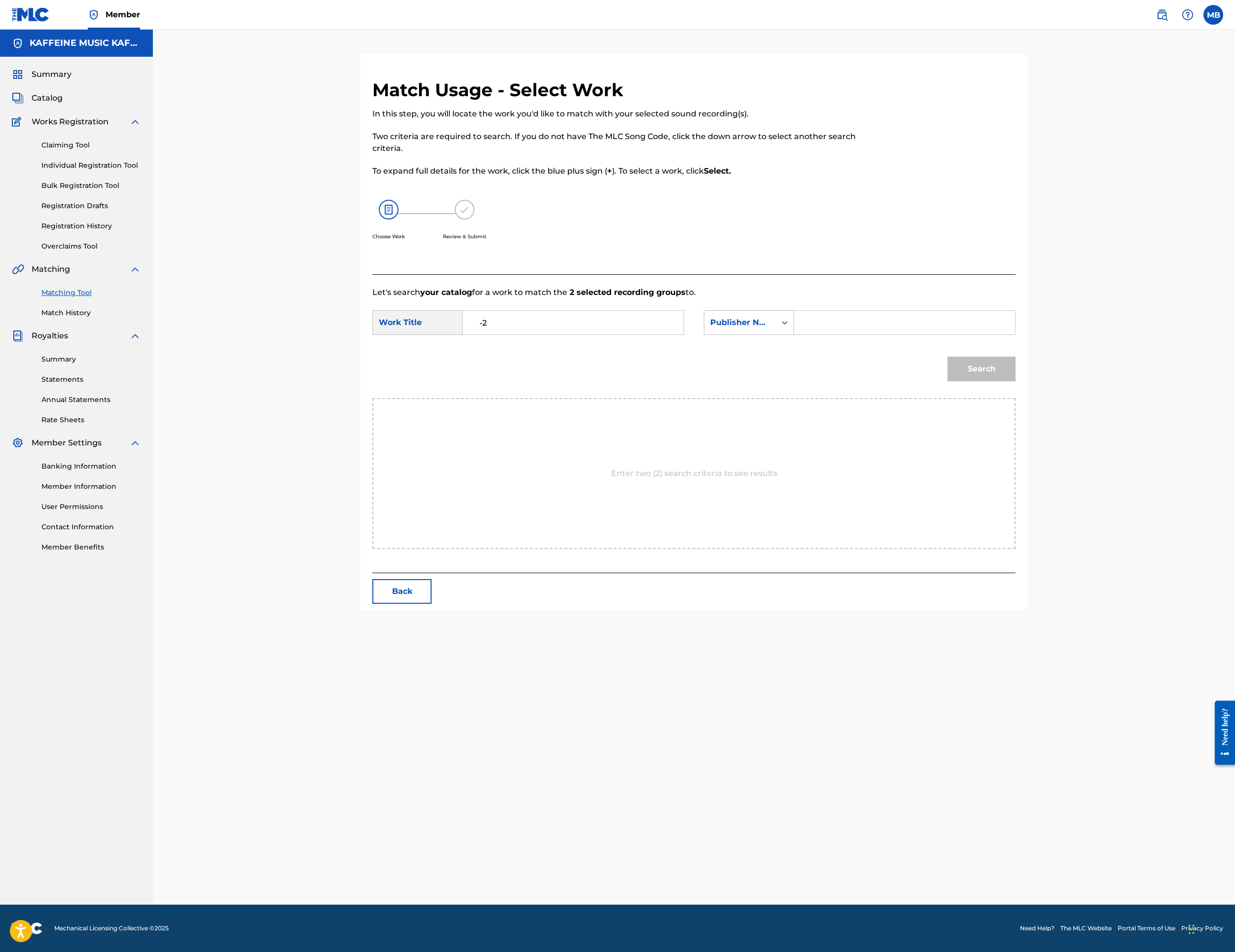
click at [970, 334] on input "Search Form" at bounding box center [904, 322] width 204 height 24
type input "Kaff"
click at [1016, 381] on button "Search" at bounding box center [981, 369] width 68 height 24
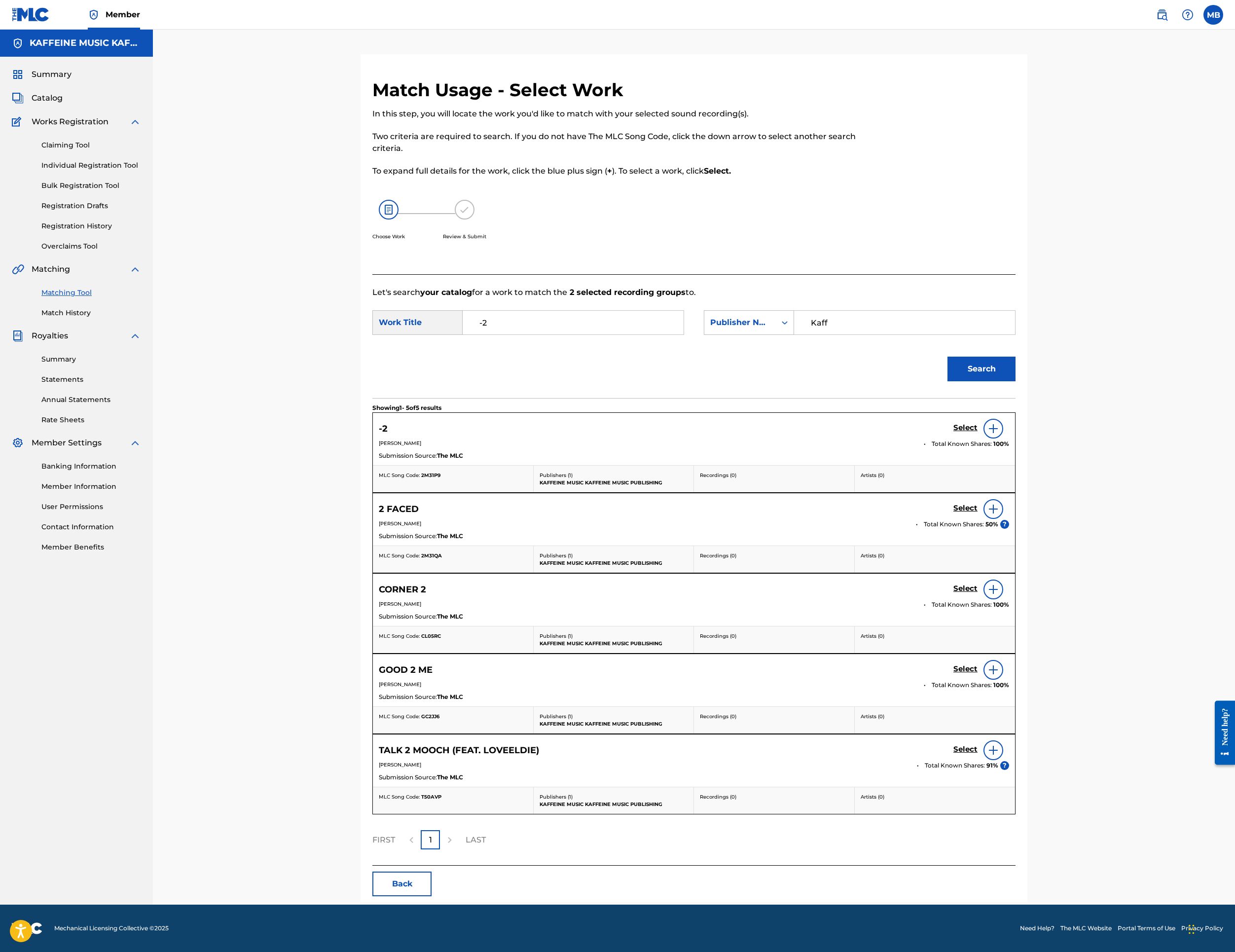
scroll to position [47, 0]
click at [1009, 439] on div "Select" at bounding box center [981, 429] width 56 height 19
click at [978, 433] on h5 "Select" at bounding box center [965, 428] width 24 height 9
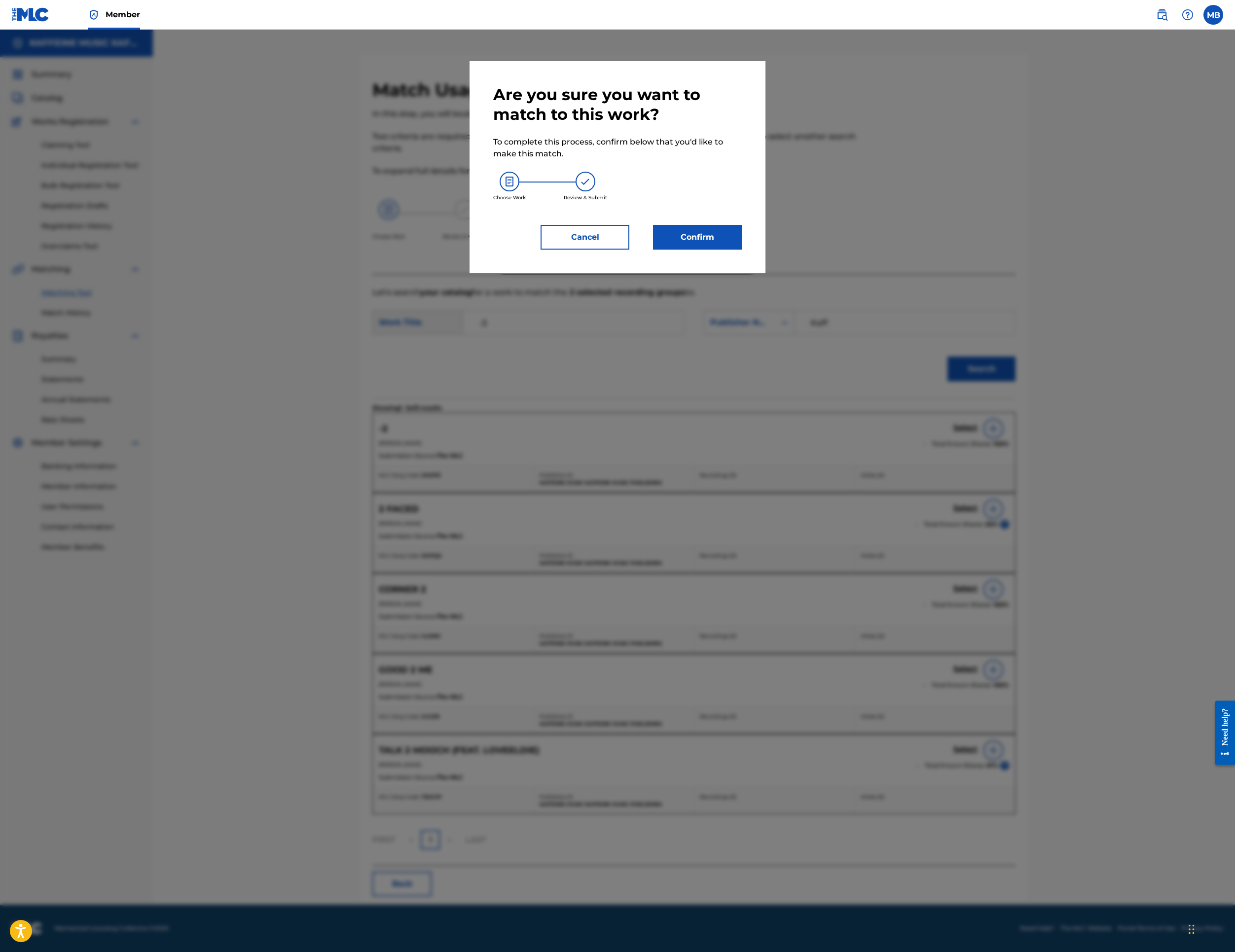
click at [742, 250] on button "Confirm" at bounding box center [698, 237] width 89 height 24
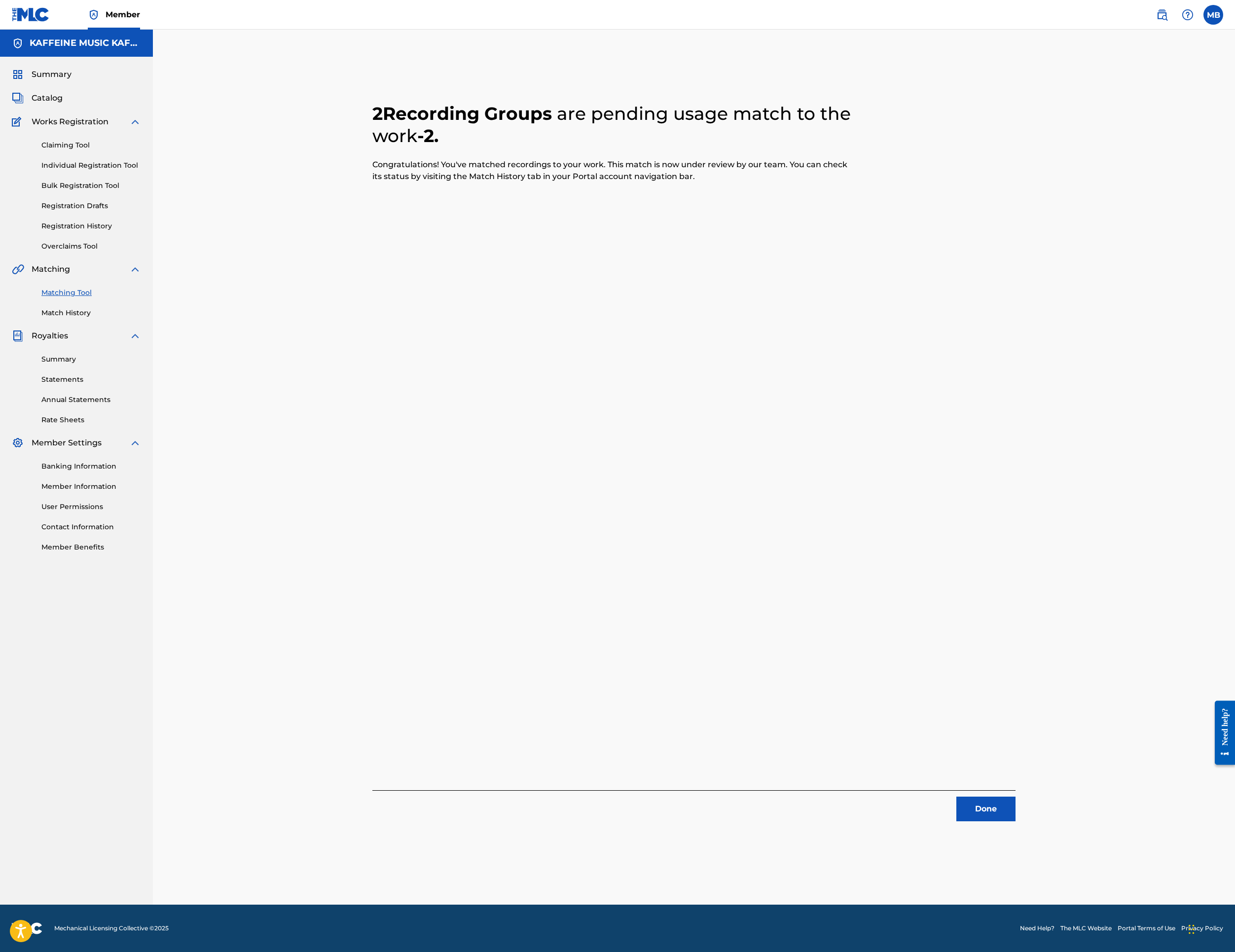
click at [1016, 797] on button "Done" at bounding box center [986, 809] width 59 height 24
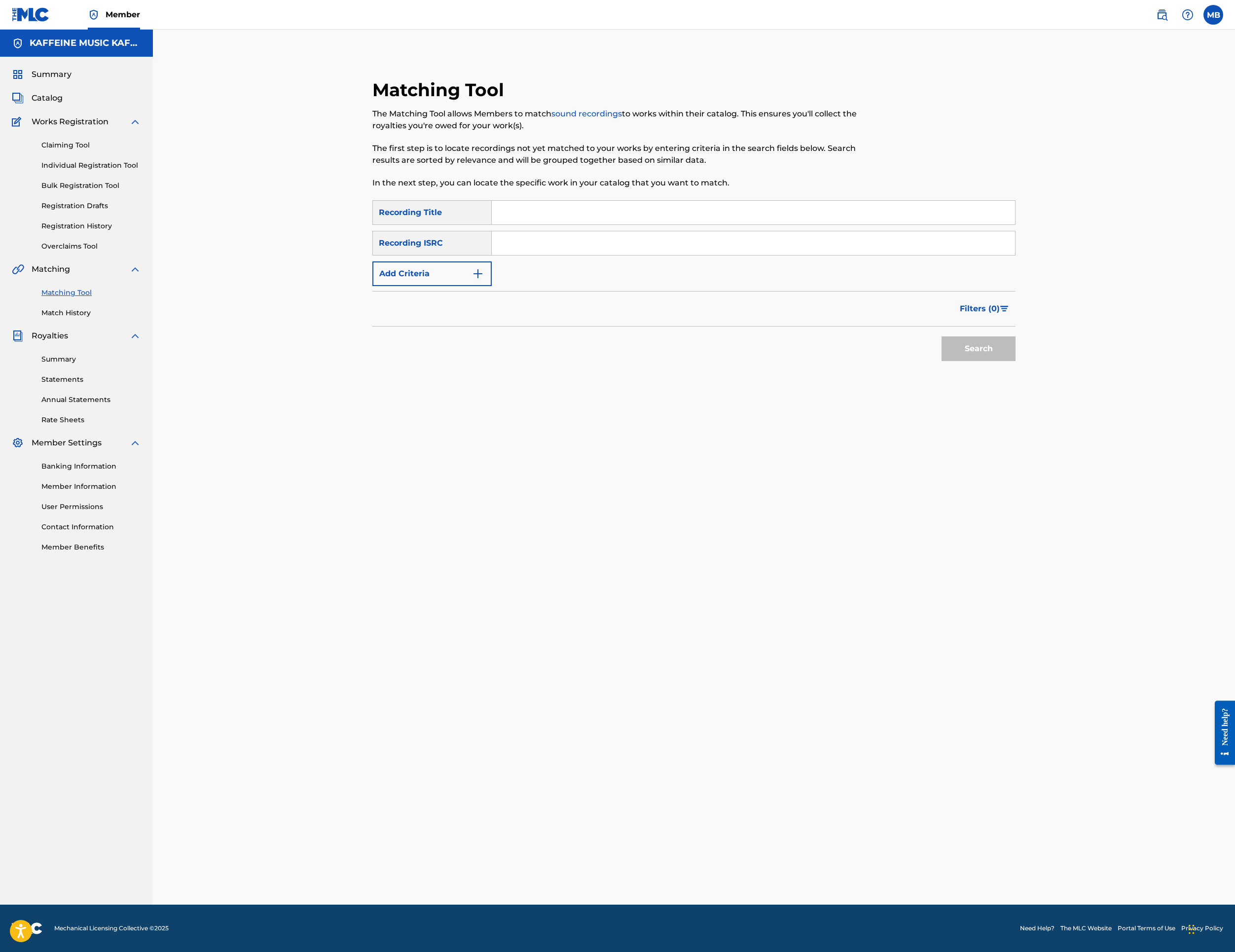
click at [716, 224] on input "Search Form" at bounding box center [753, 212] width 523 height 24
paste input "5LAVE 8UTTON"
type input "5LAVE 8UTTON"
click at [484, 280] on img "Search Form" at bounding box center [478, 274] width 12 height 12
click at [578, 285] on input "Search Form" at bounding box center [744, 273] width 505 height 24
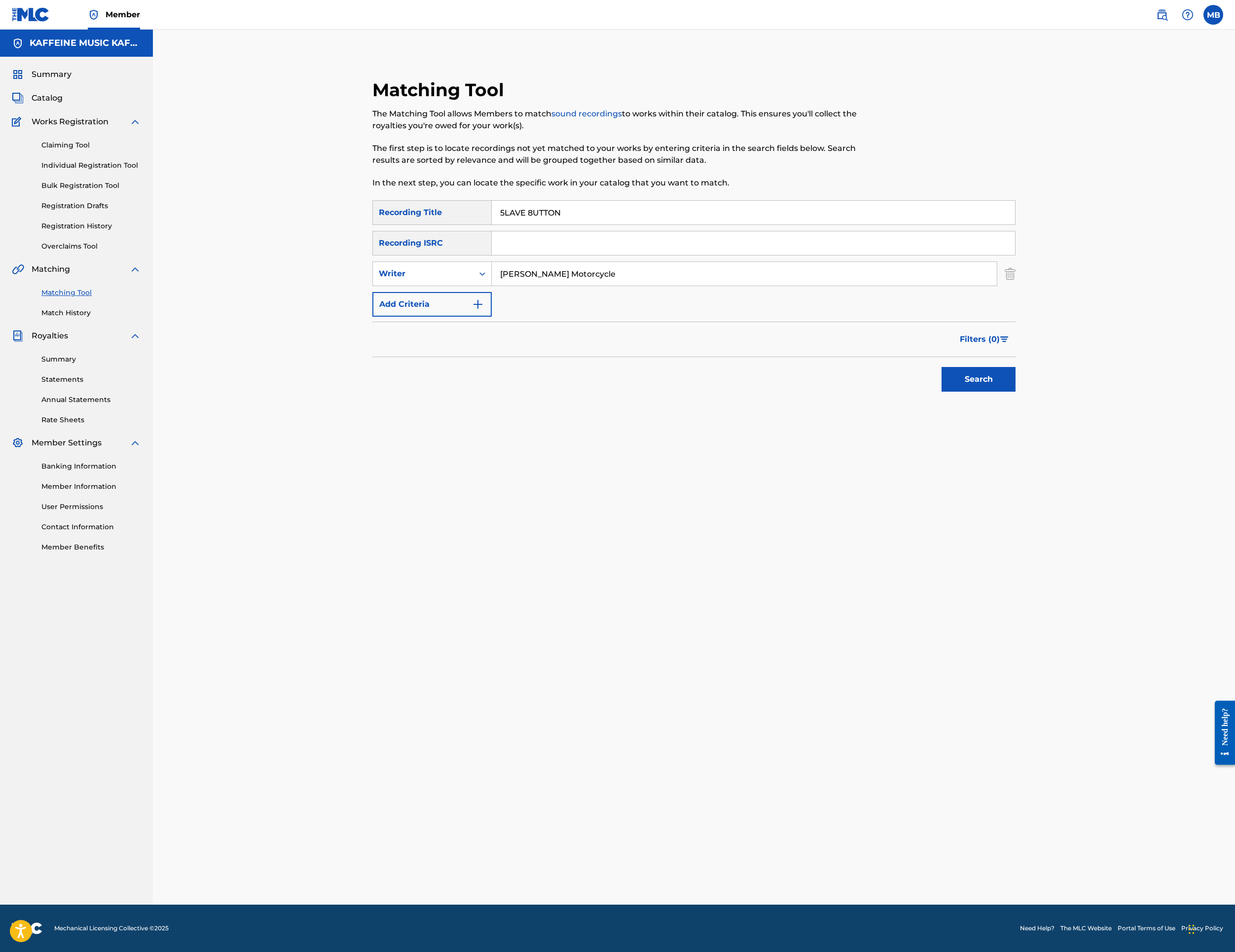
type input "[PERSON_NAME] Motorcycle"
click at [1016, 392] on button "Search" at bounding box center [978, 380] width 74 height 24
click at [994, 457] on div at bounding box center [990, 452] width 10 height 10
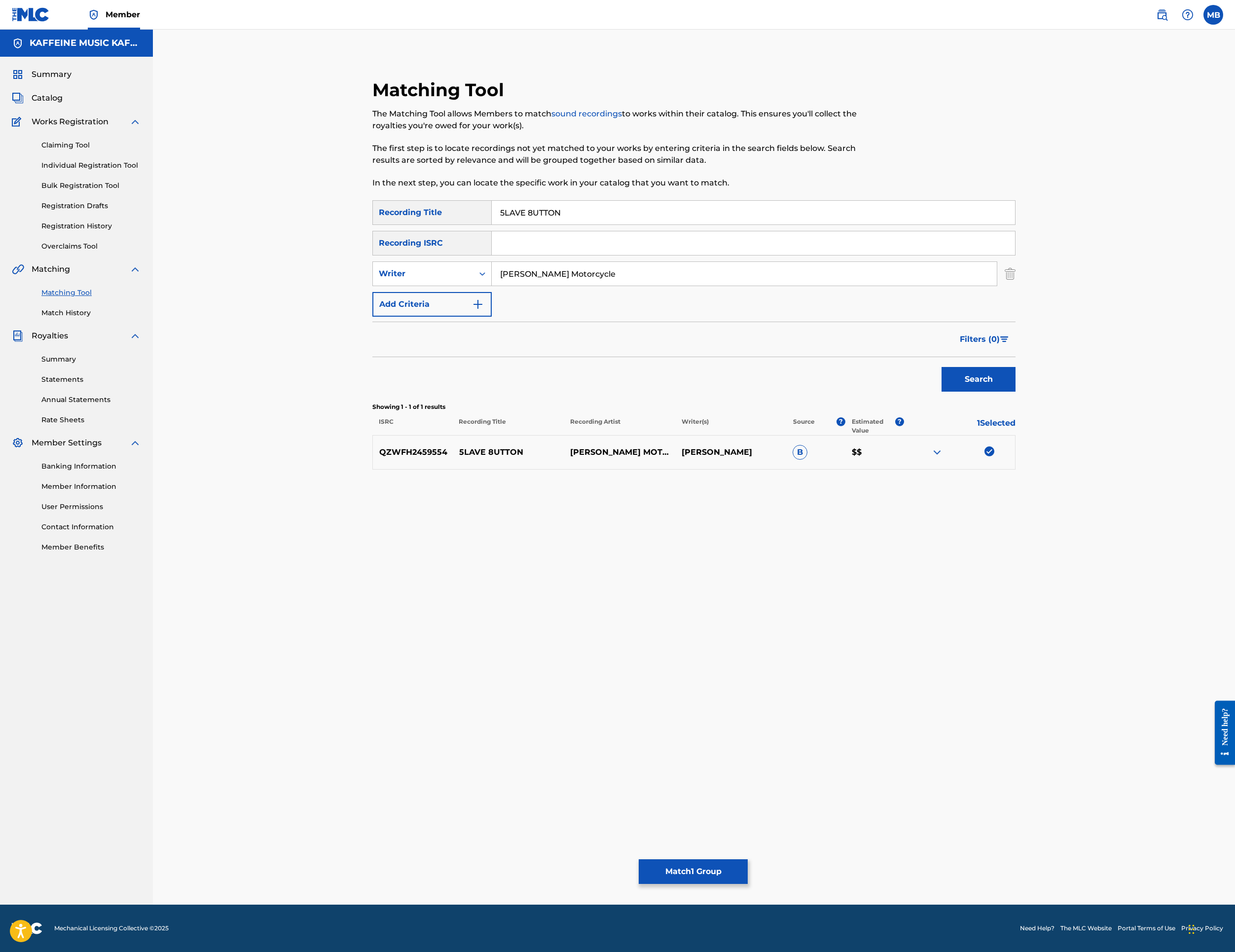
click at [748, 859] on button "Match 1 Group" at bounding box center [694, 871] width 109 height 24
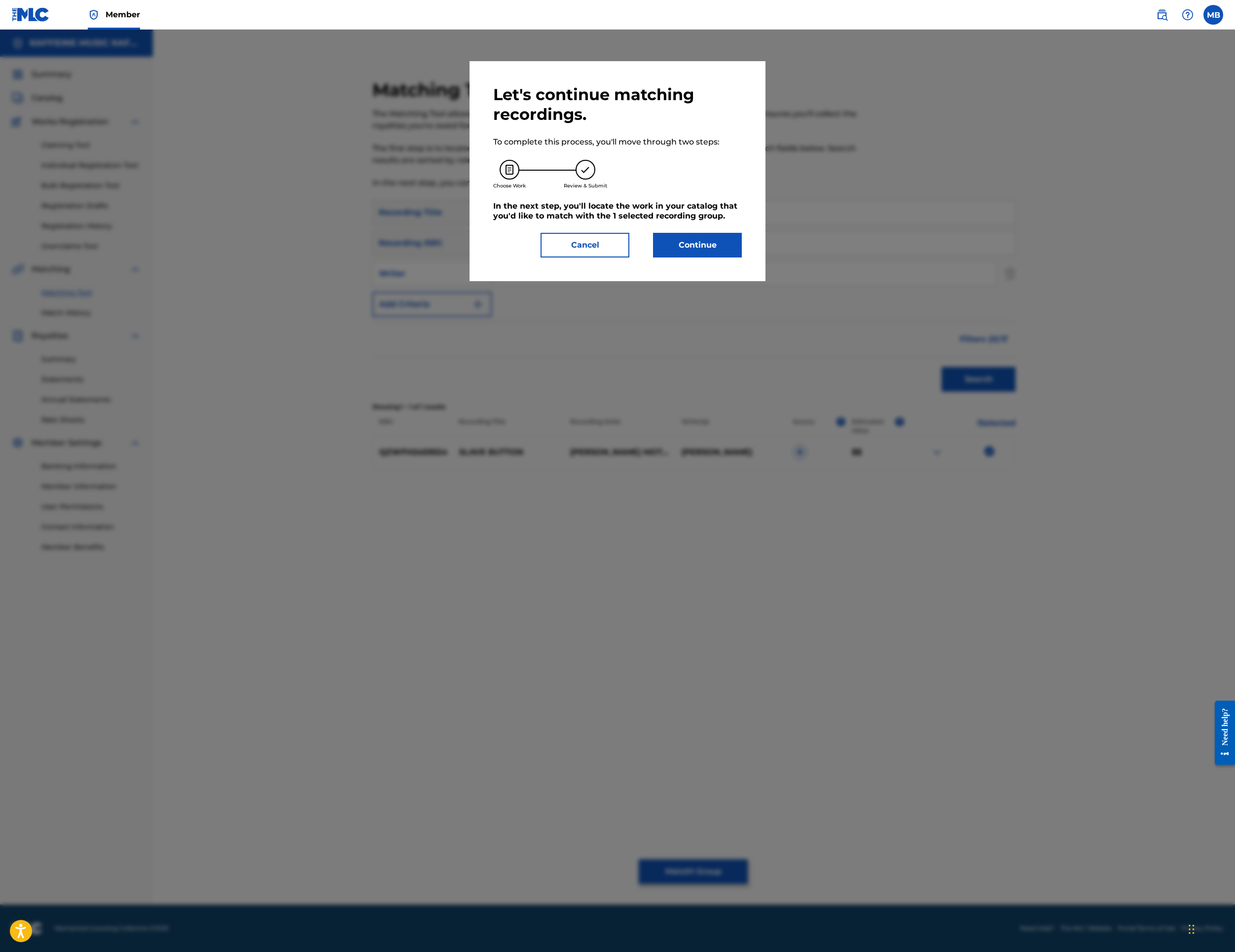
click at [730, 257] on button "Continue" at bounding box center [698, 245] width 89 height 24
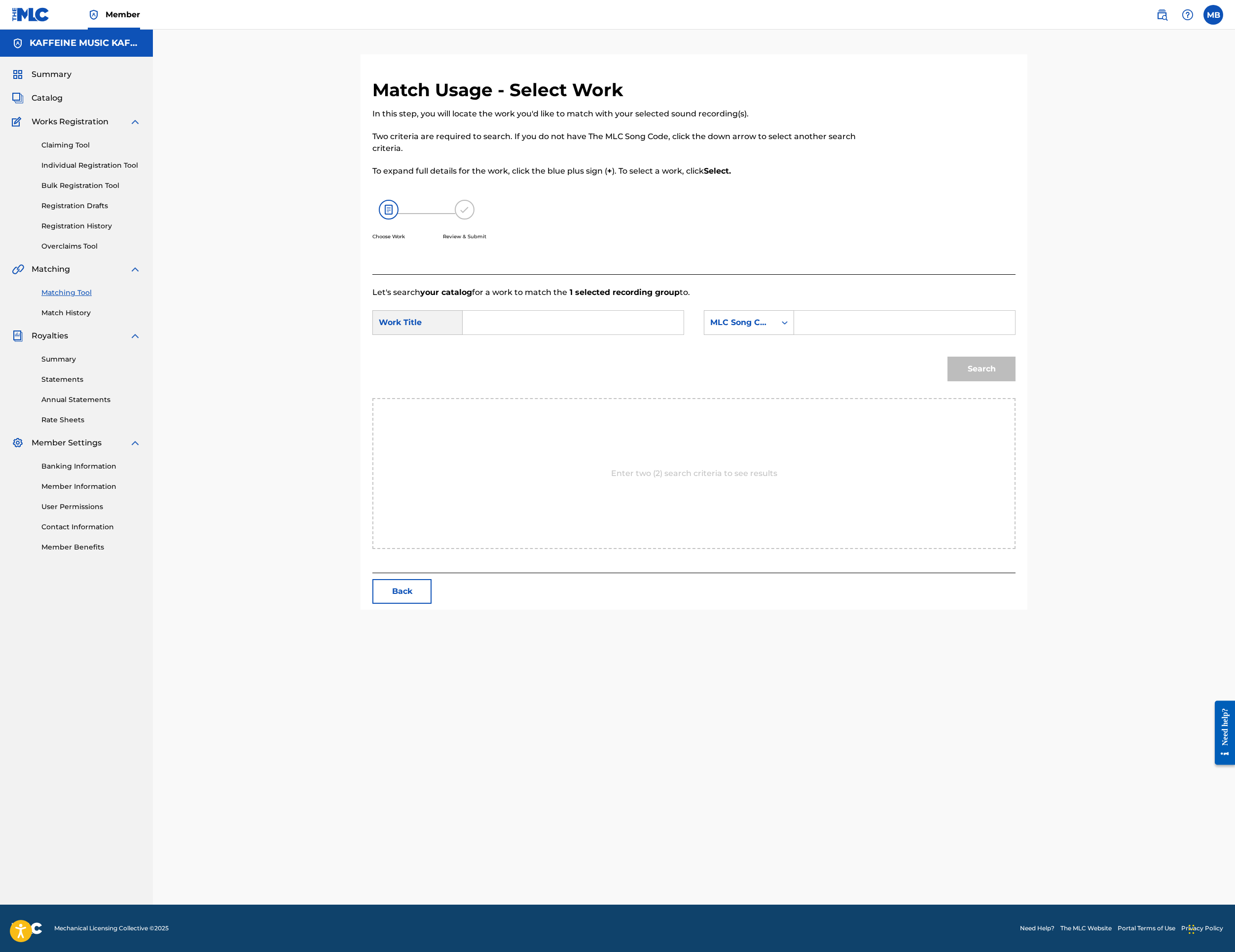
click at [671, 334] on input "Search Form" at bounding box center [573, 322] width 204 height 24
paste input "5LAVE 8UTTON"
type input "5LAVE 8UTTON"
click at [770, 329] on div "MLC Song Code" at bounding box center [740, 323] width 60 height 12
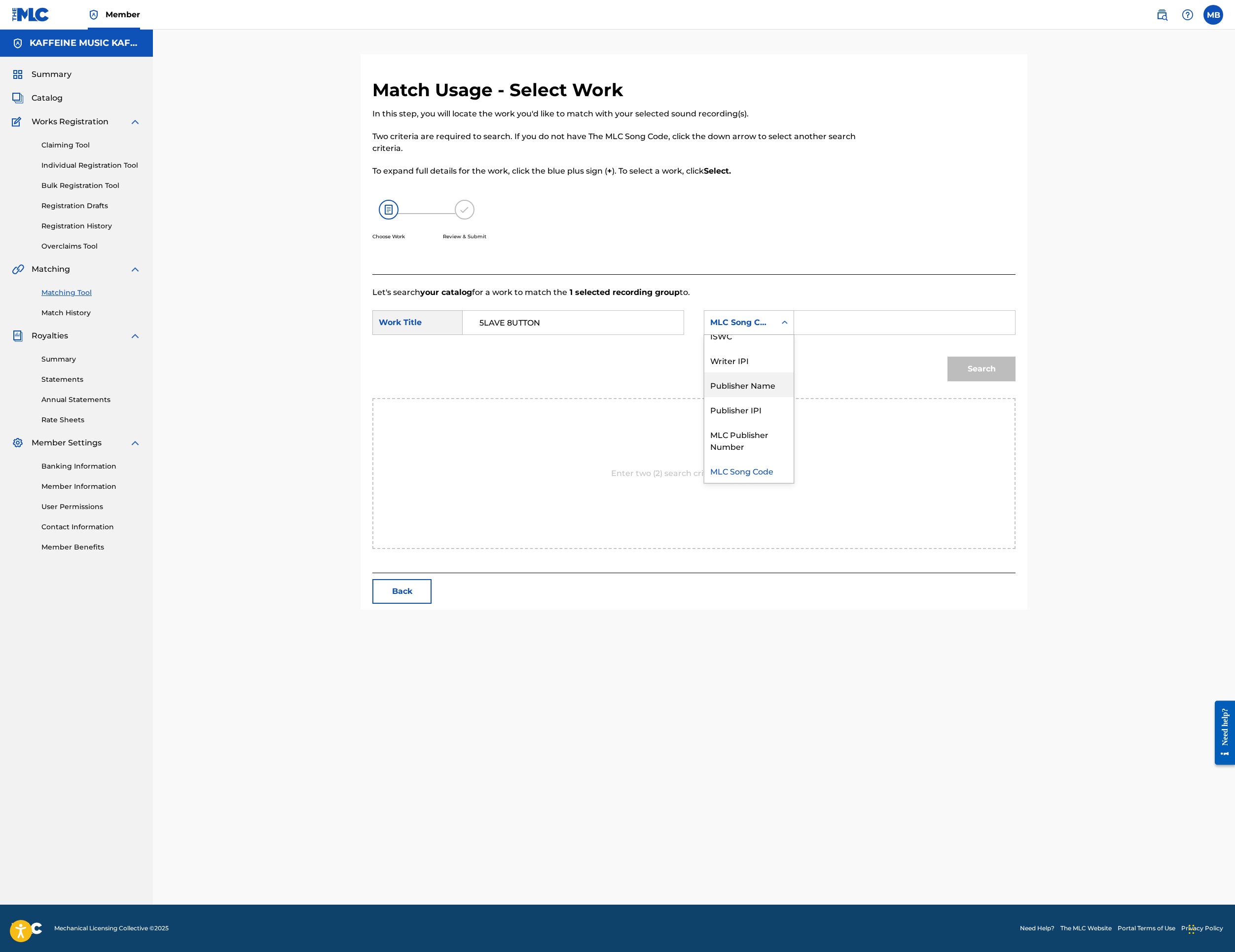
drag, startPoint x: 872, startPoint y: 511, endPoint x: 946, endPoint y: 503, distance: 74.4
click at [794, 397] on div "Publisher Name" at bounding box center [749, 385] width 89 height 24
click at [999, 334] on input "Search Form" at bounding box center [904, 322] width 204 height 24
type input "k"
click at [1016, 381] on button "Search" at bounding box center [981, 369] width 68 height 24
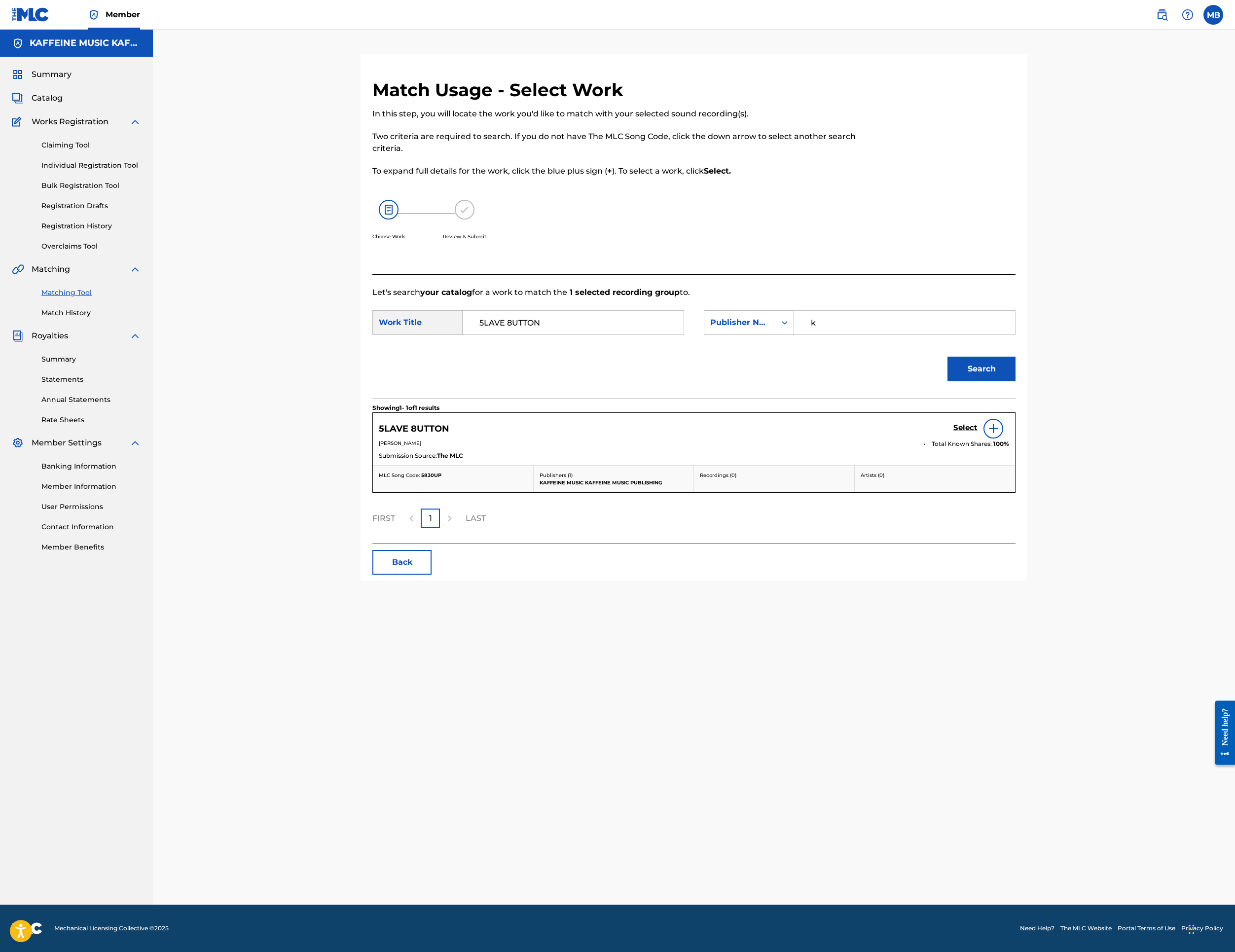
click at [978, 434] on link "Select" at bounding box center [965, 429] width 24 height 11
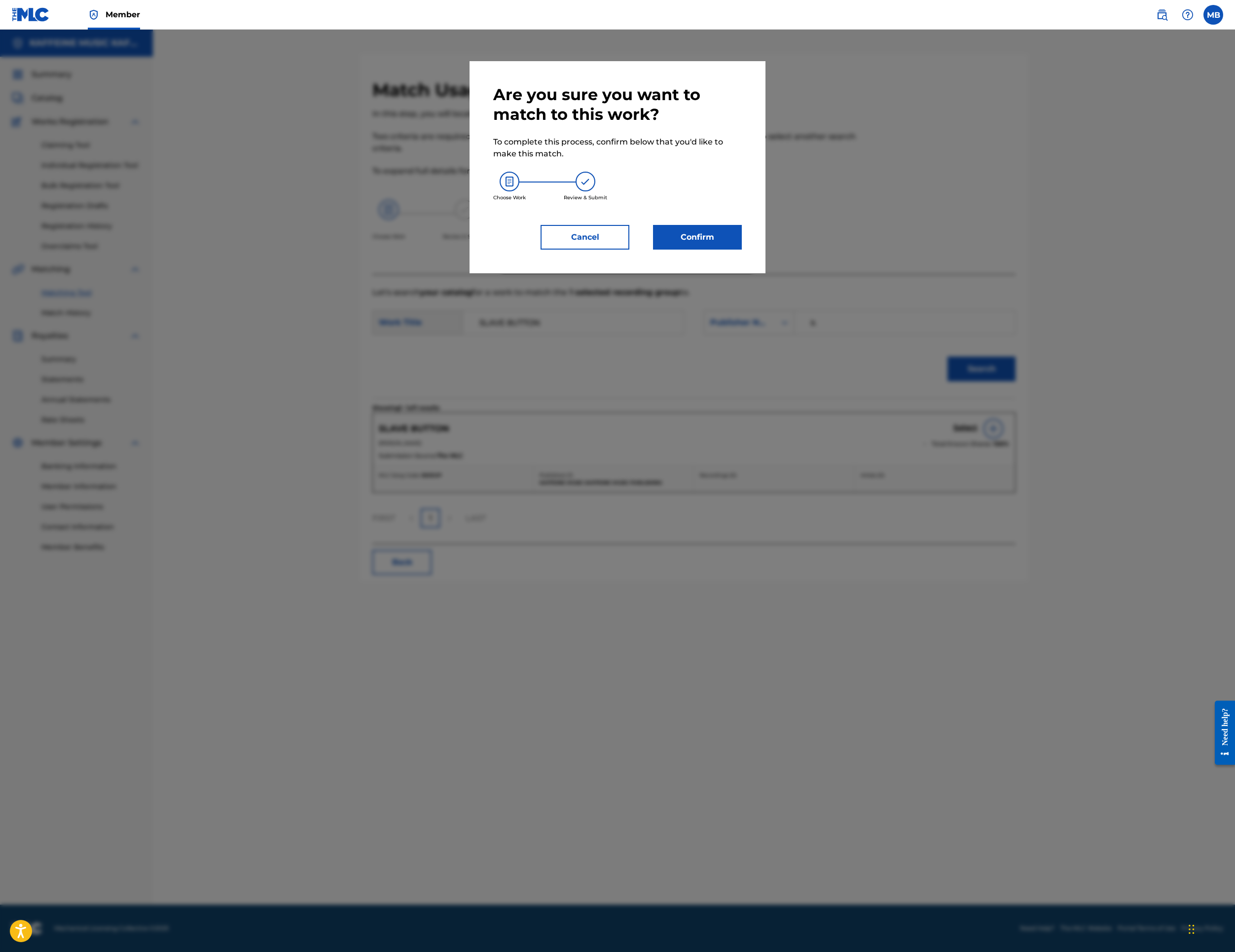
click at [742, 250] on button "Confirm" at bounding box center [698, 237] width 89 height 24
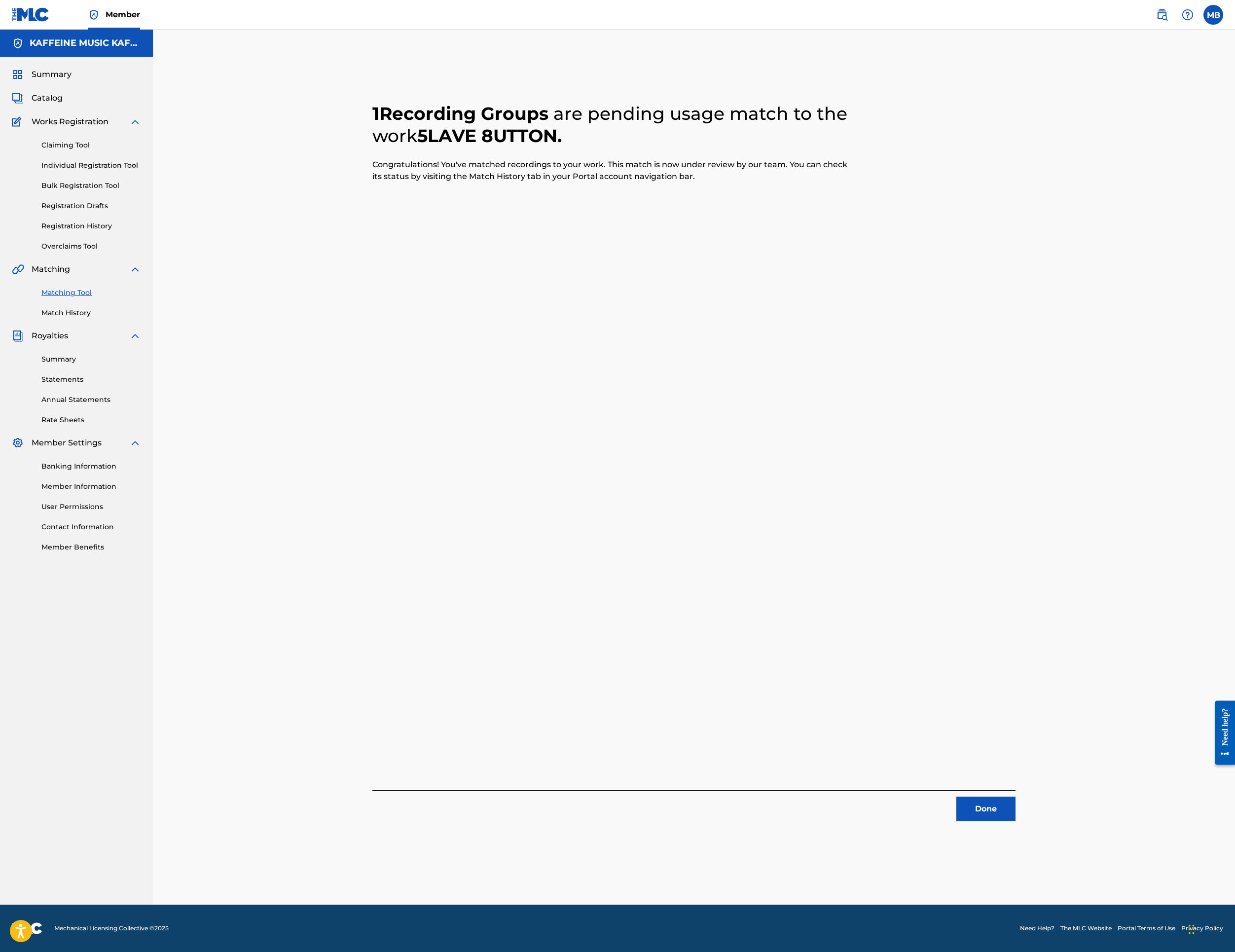
drag, startPoint x: 733, startPoint y: 132, endPoint x: 1085, endPoint y: 639, distance: 617.2
click at [733, 133] on div "1 Recording Groups are pending usage match to the work 5LAVE 8UTTON . Congratul…" at bounding box center [694, 450] width 643 height 743
click at [1016, 821] on button "Done" at bounding box center [986, 809] width 59 height 24
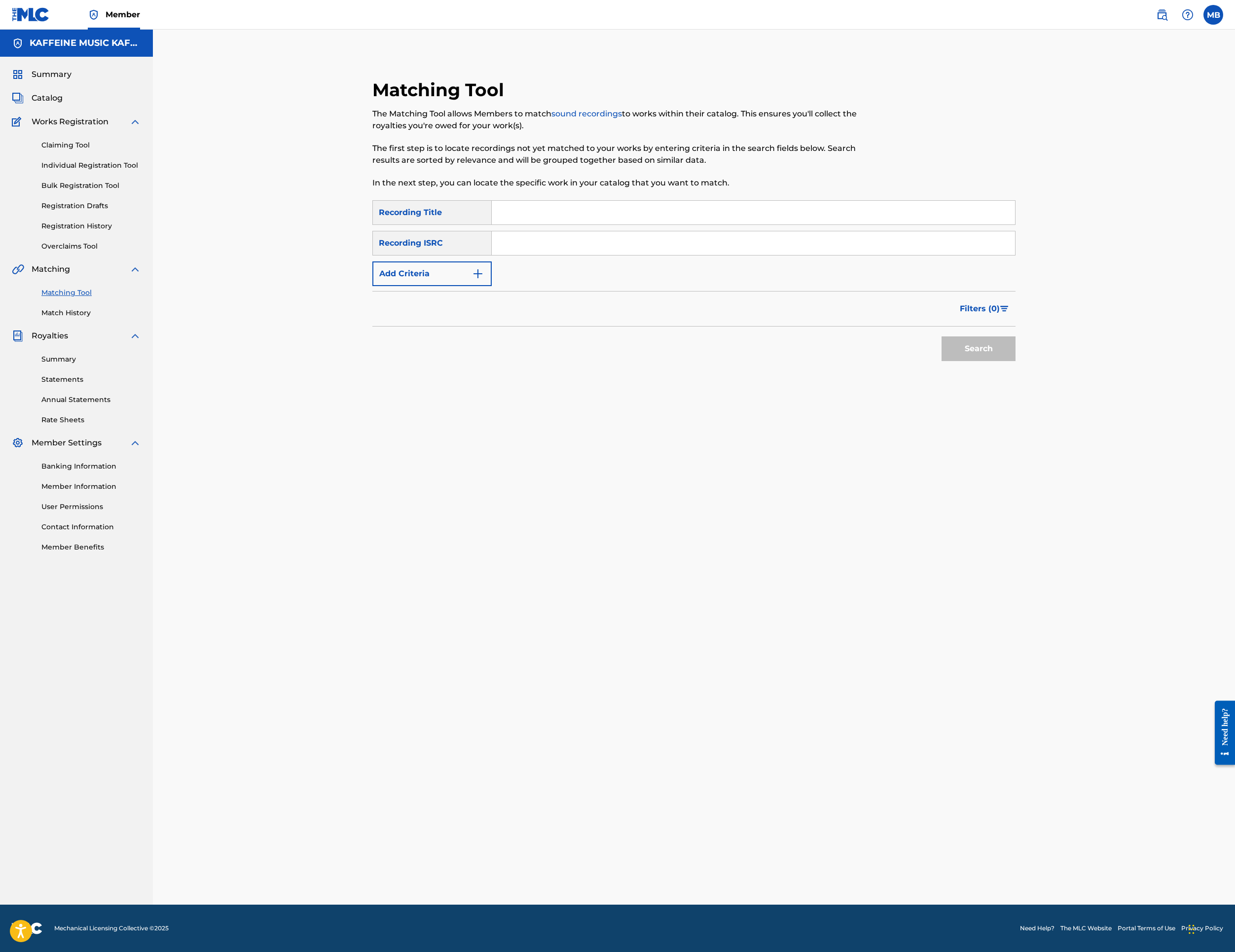
click at [662, 224] on input "Search Form" at bounding box center [753, 212] width 523 height 24
click at [853, 224] on input "Search Form" at bounding box center [753, 212] width 523 height 24
paste input "AHHH"
type input "AHHH"
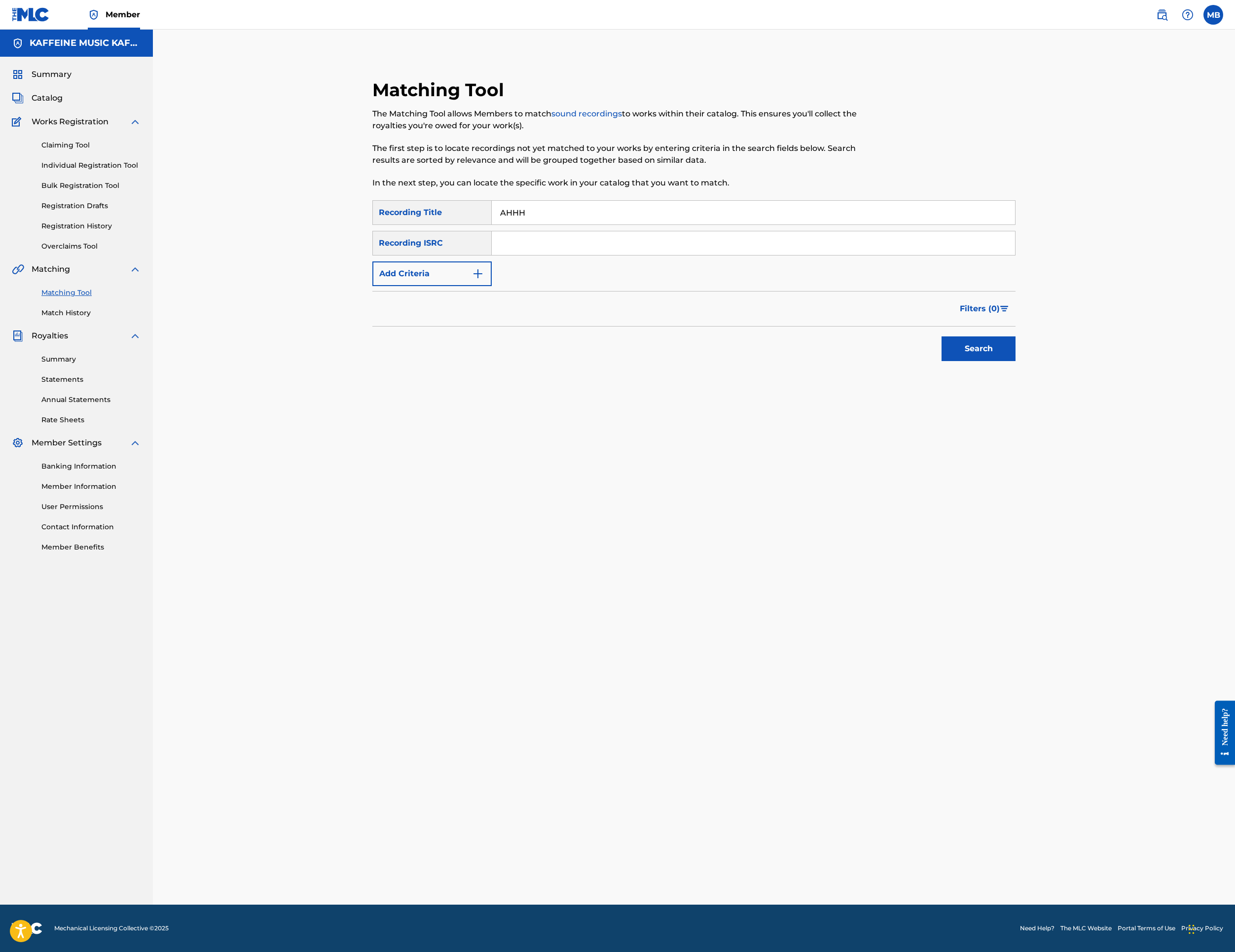
click at [418, 286] on button "Add Criteria" at bounding box center [432, 274] width 119 height 24
click at [421, 286] on div "Writer" at bounding box center [432, 274] width 119 height 24
drag, startPoint x: 429, startPoint y: 424, endPoint x: 522, endPoint y: 411, distance: 93.9
click at [429, 311] on div "Recording Artist" at bounding box center [432, 298] width 119 height 24
click at [600, 285] on input "Search Form" at bounding box center [744, 273] width 505 height 24
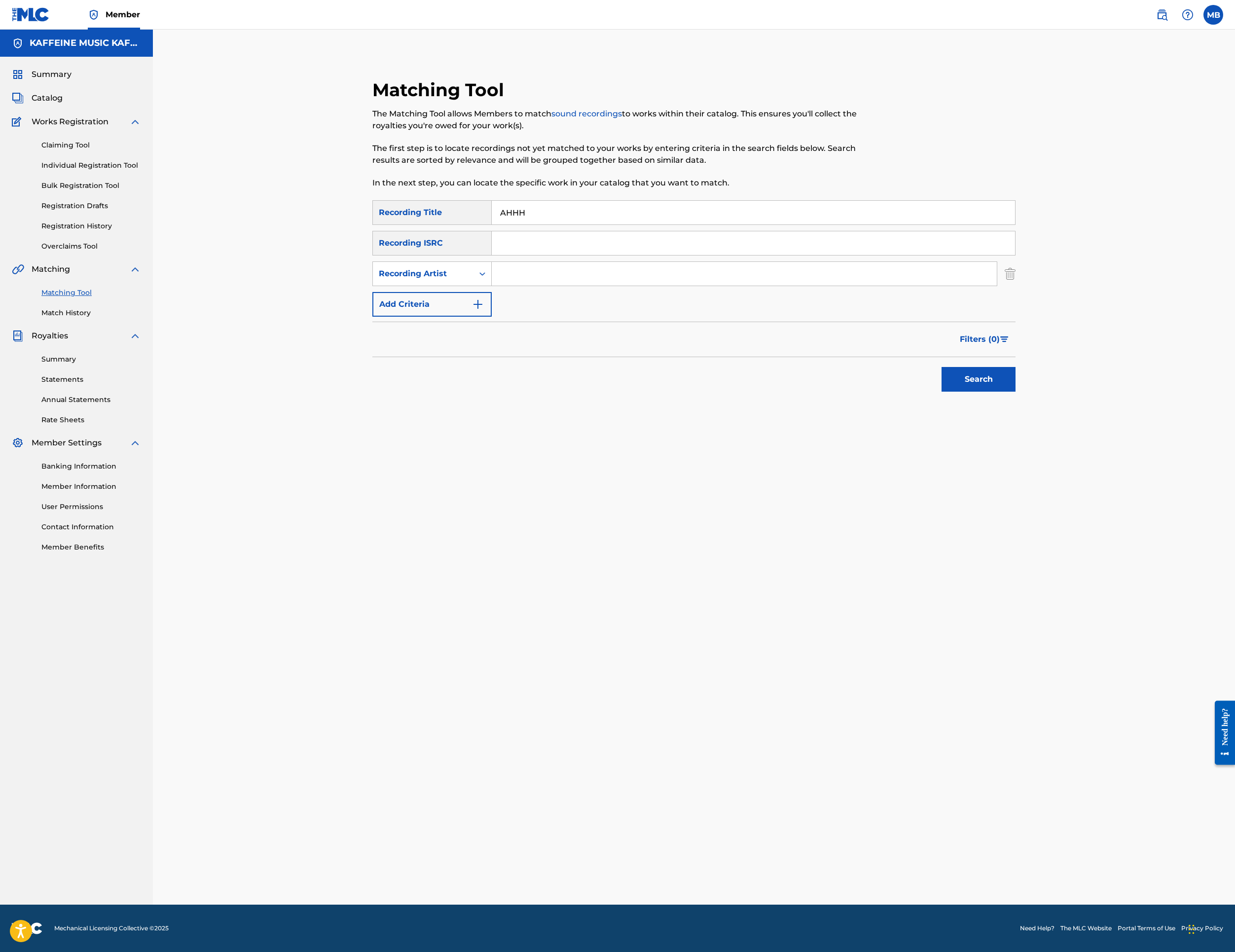
paste input "AHHH"
type input "AHHH"
click at [644, 285] on input "AHHH" at bounding box center [744, 273] width 505 height 24
click at [642, 285] on input "AHHH" at bounding box center [744, 273] width 505 height 24
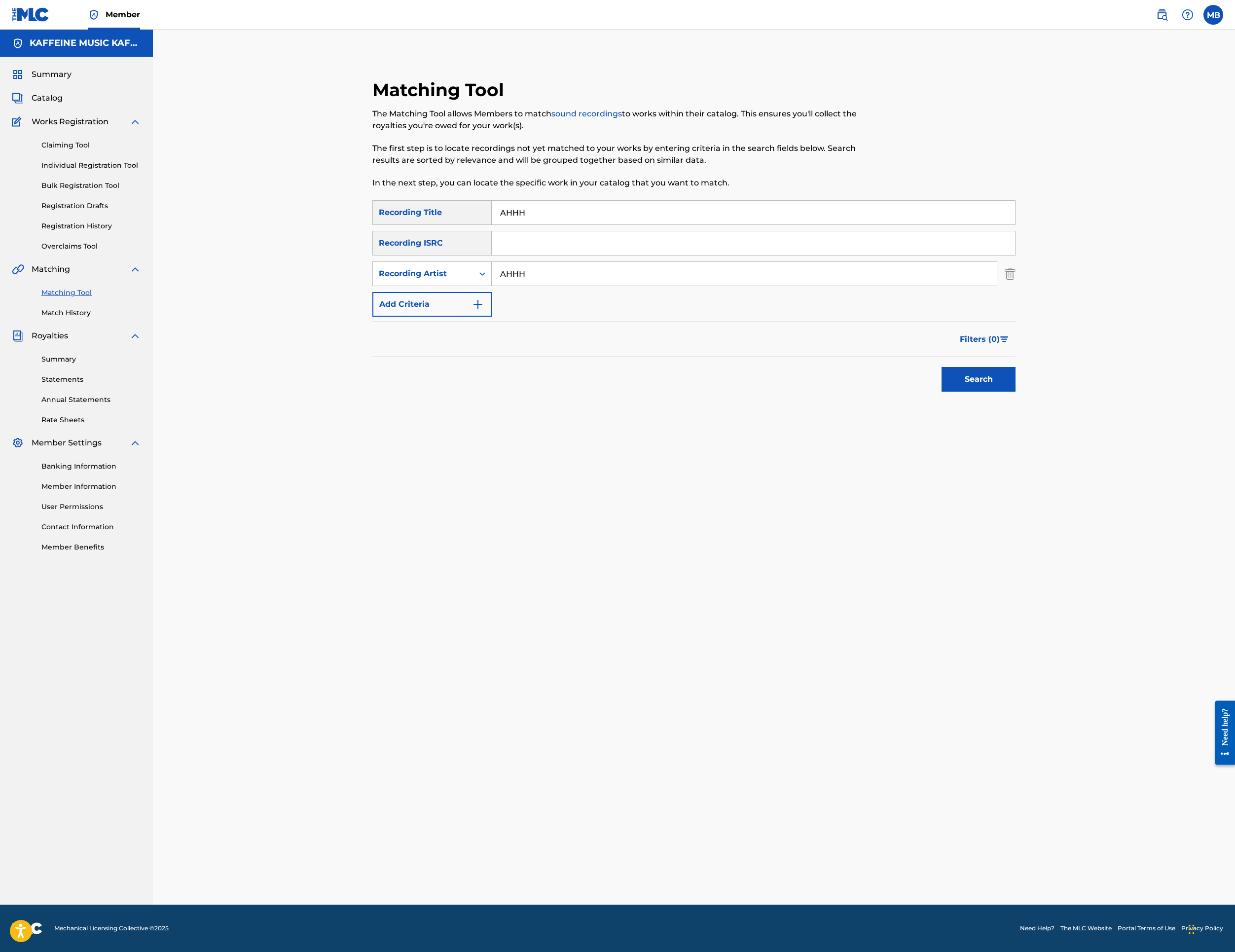
click at [642, 285] on input "AHHH" at bounding box center [744, 273] width 505 height 24
click at [1016, 392] on button "Search" at bounding box center [978, 380] width 74 height 24
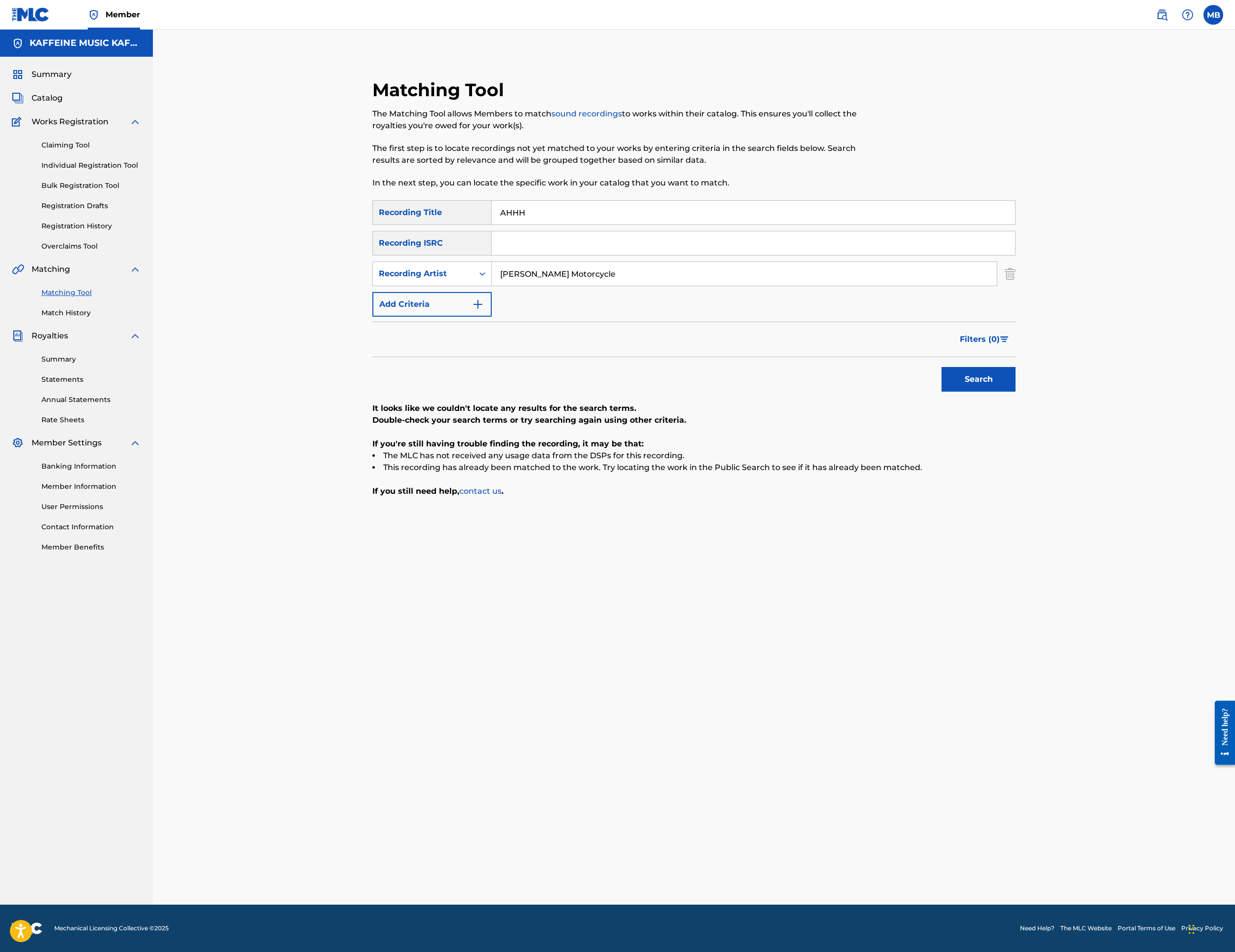
type input "[PERSON_NAME] Motorcycle"
click at [1016, 392] on button "Search" at bounding box center [978, 380] width 74 height 24
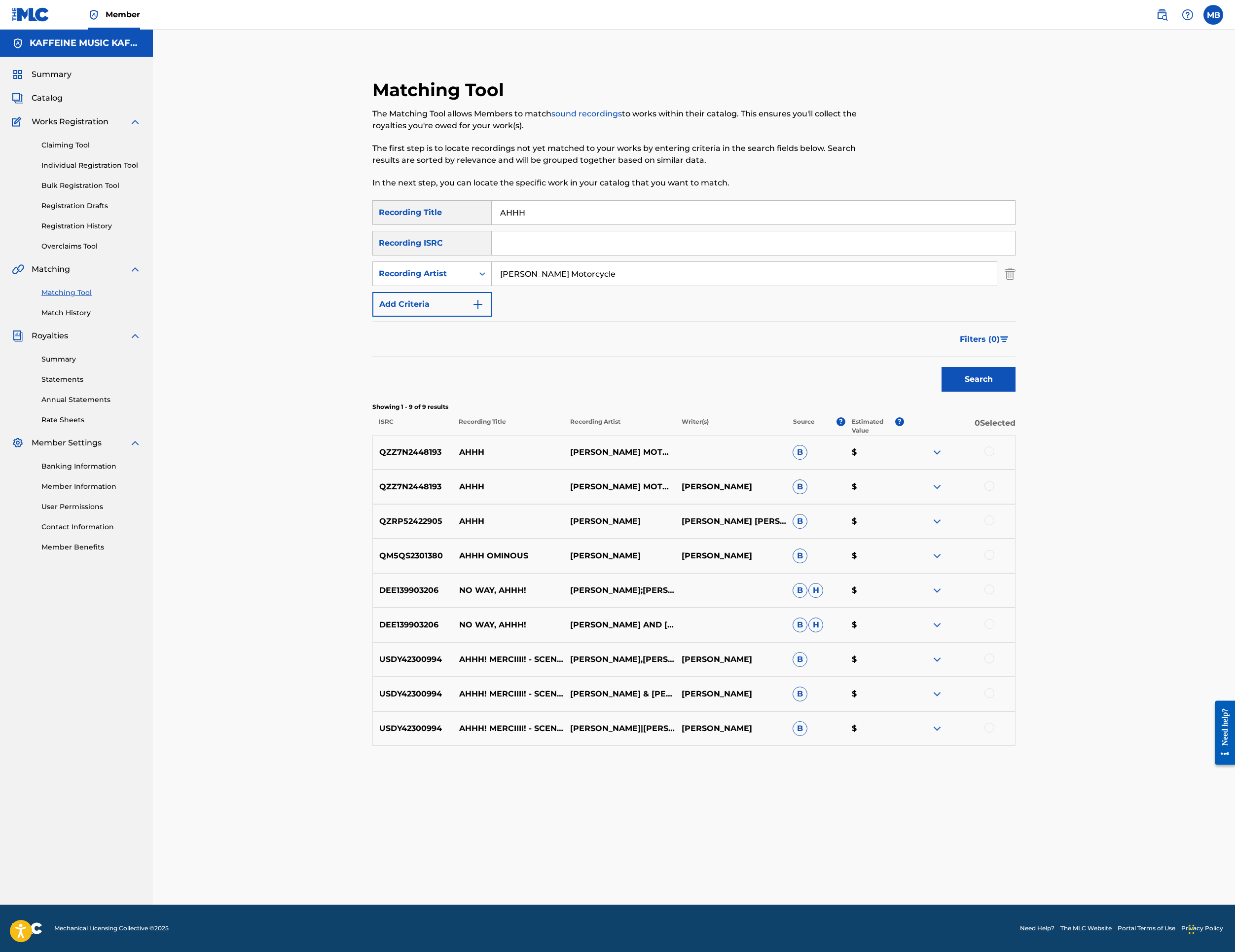
scroll to position [173, 0]
click at [994, 491] on div at bounding box center [990, 486] width 10 height 10
click at [994, 457] on div at bounding box center [990, 452] width 10 height 10
click at [748, 859] on button "Match 2 Groups" at bounding box center [694, 871] width 109 height 24
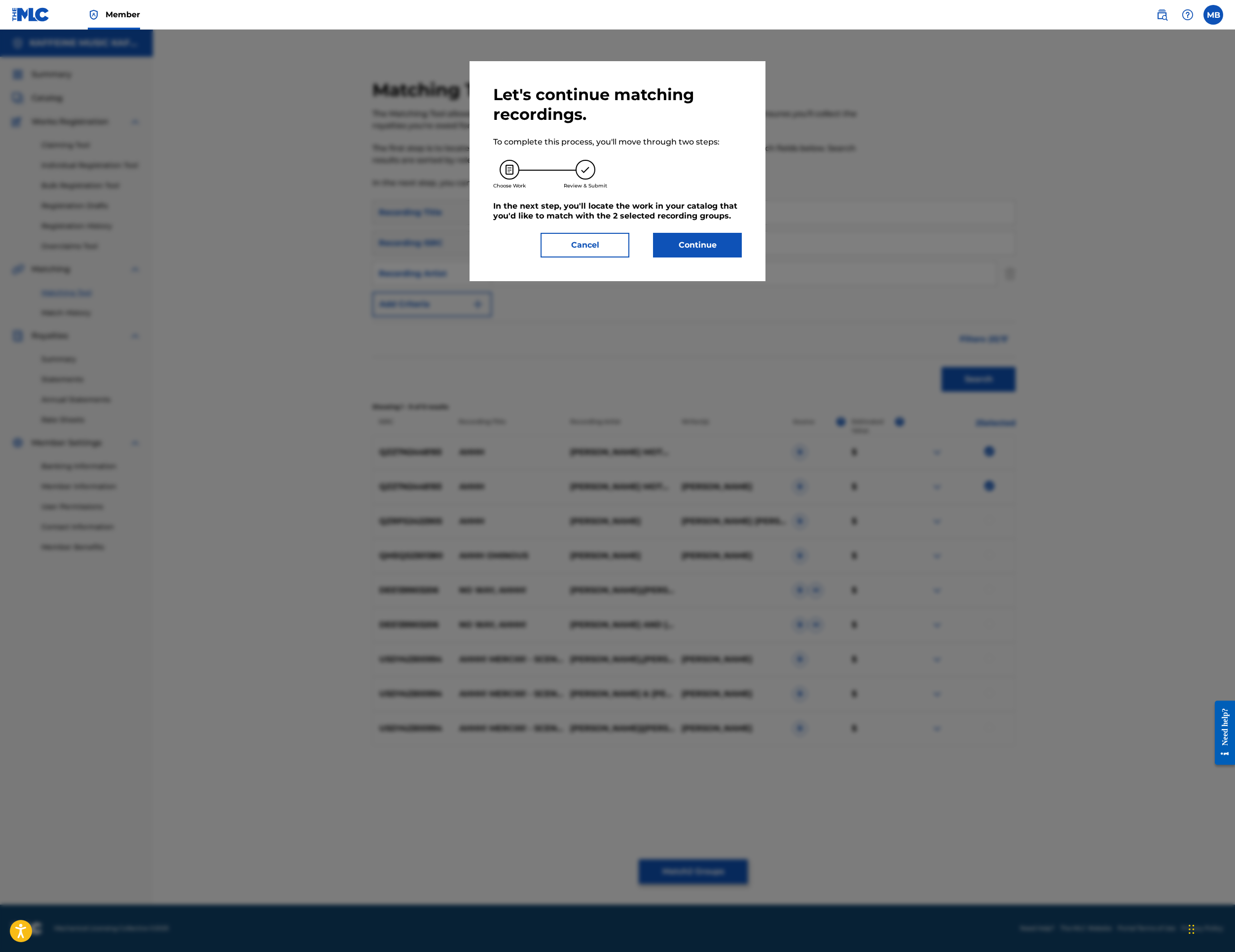
click at [742, 257] on button "Continue" at bounding box center [698, 245] width 89 height 24
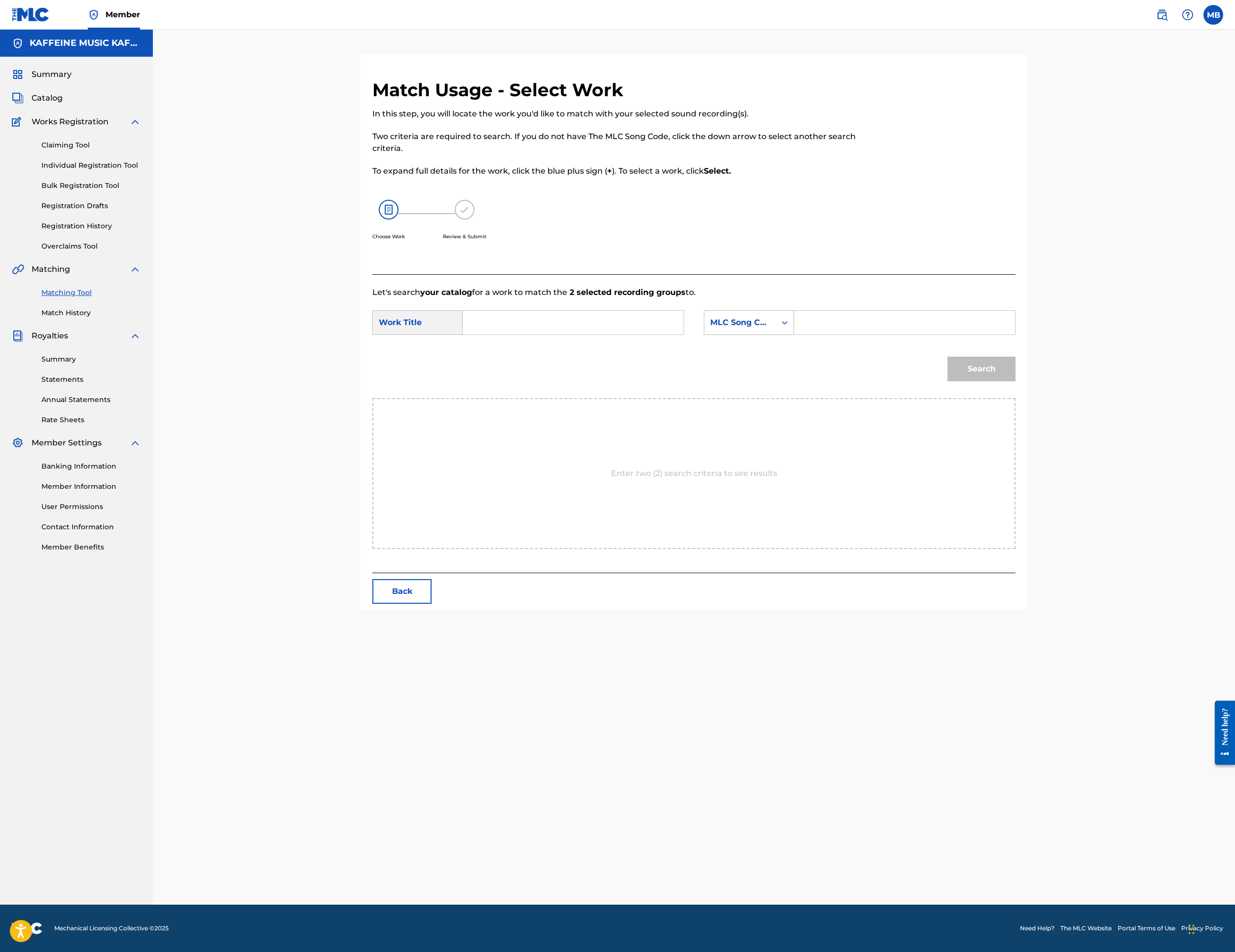
click at [652, 334] on input "Search Form" at bounding box center [573, 322] width 204 height 24
paste input "AHHH"
type input "AHHH"
click at [794, 335] on div "MLC Song Code" at bounding box center [749, 323] width 91 height 24
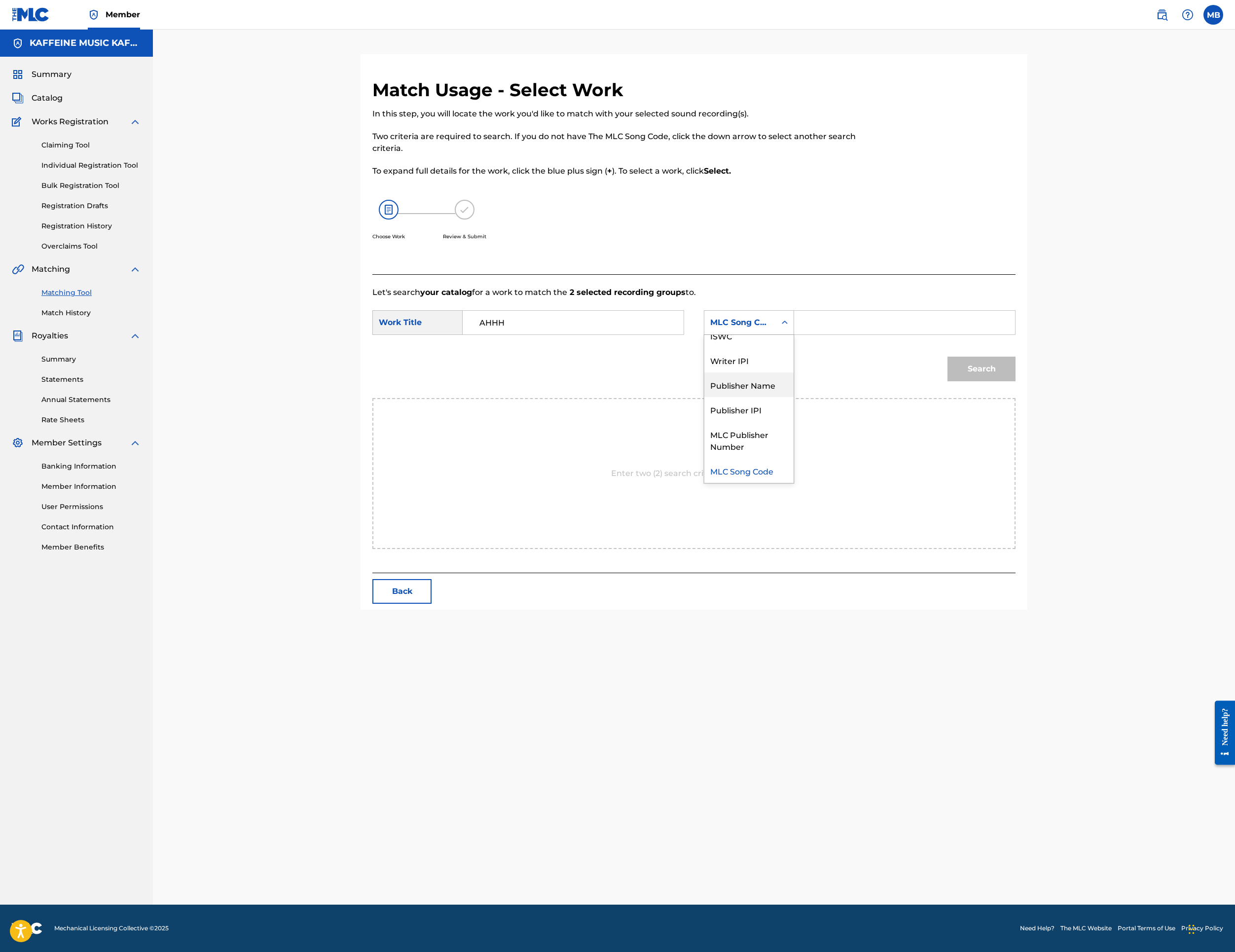
click at [794, 397] on div "Publisher Name" at bounding box center [749, 385] width 89 height 24
click at [956, 334] on input "Search Form" at bounding box center [904, 322] width 204 height 24
type input "k"
click at [1016, 381] on button "Search" at bounding box center [981, 369] width 68 height 24
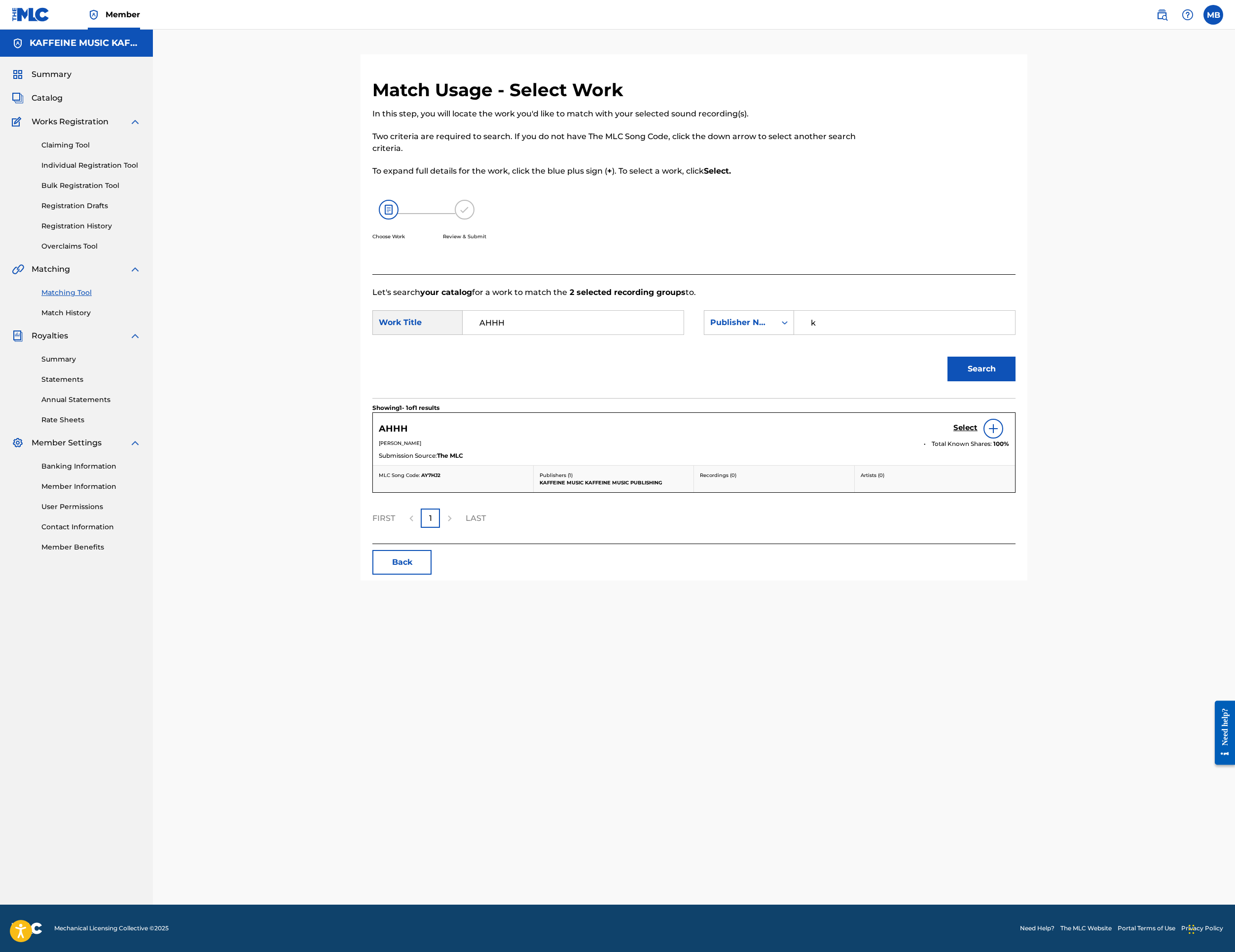
click at [978, 433] on h5 "Select" at bounding box center [965, 428] width 24 height 9
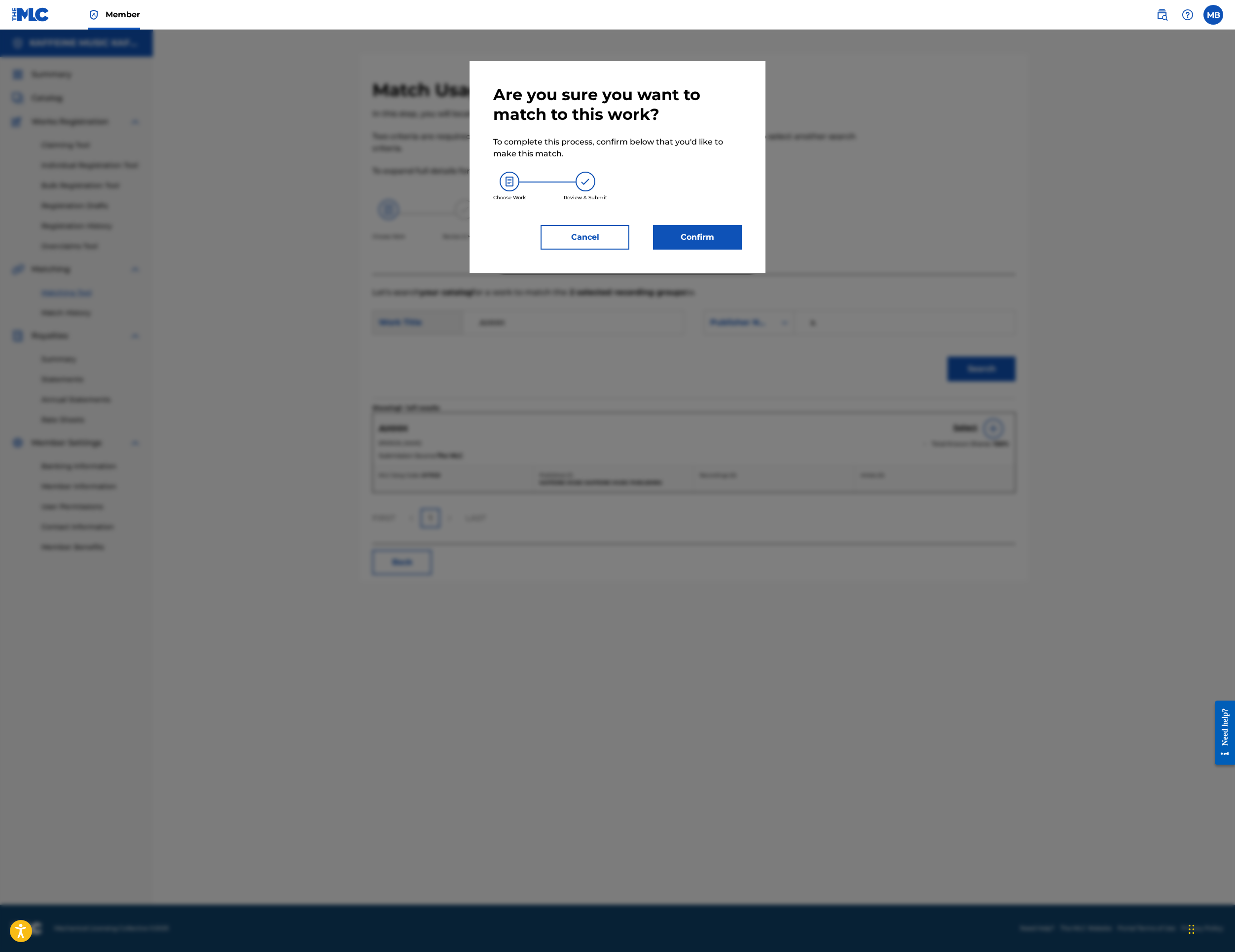
click at [742, 250] on button "Confirm" at bounding box center [698, 237] width 89 height 24
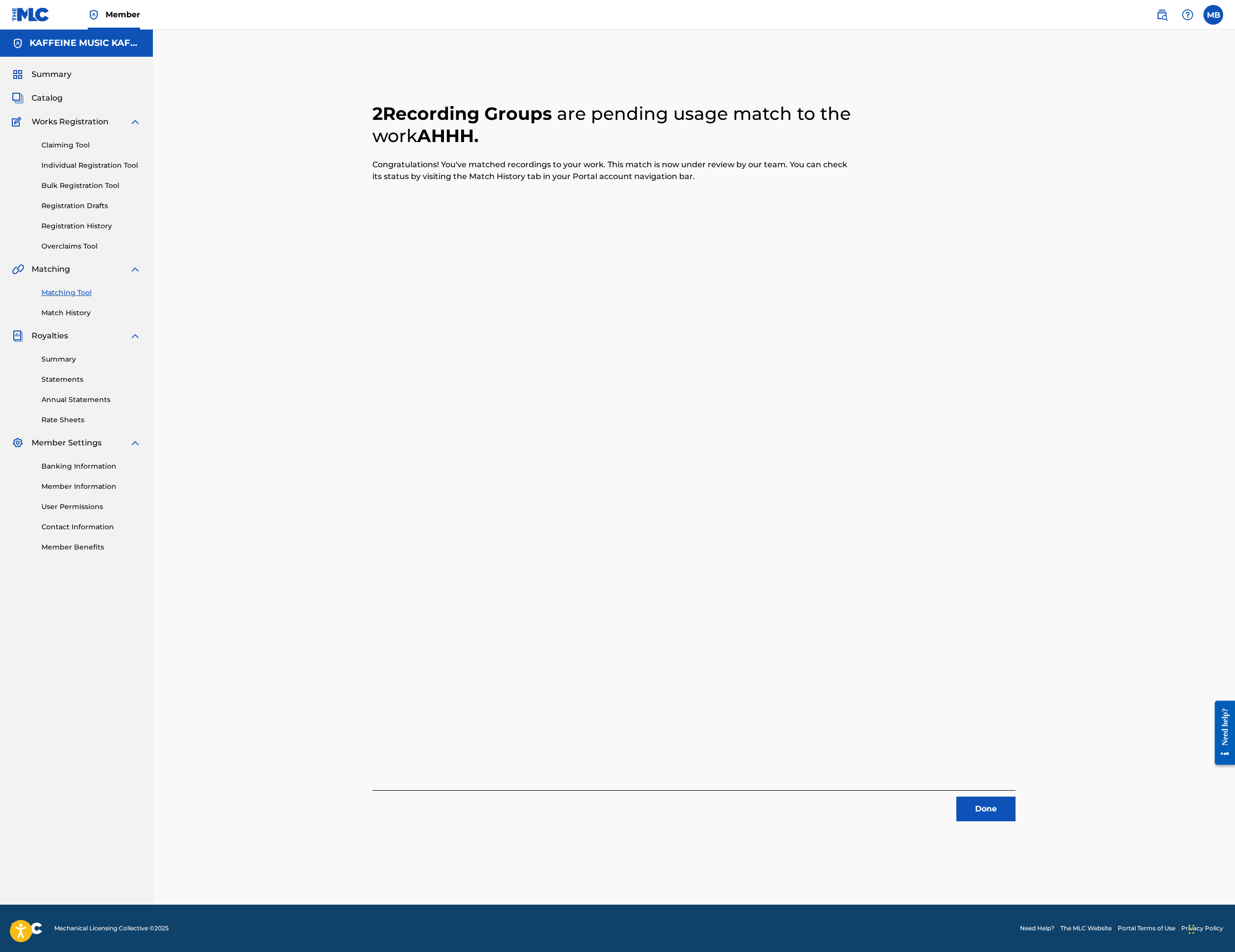
click at [1016, 819] on button "Done" at bounding box center [986, 809] width 59 height 24
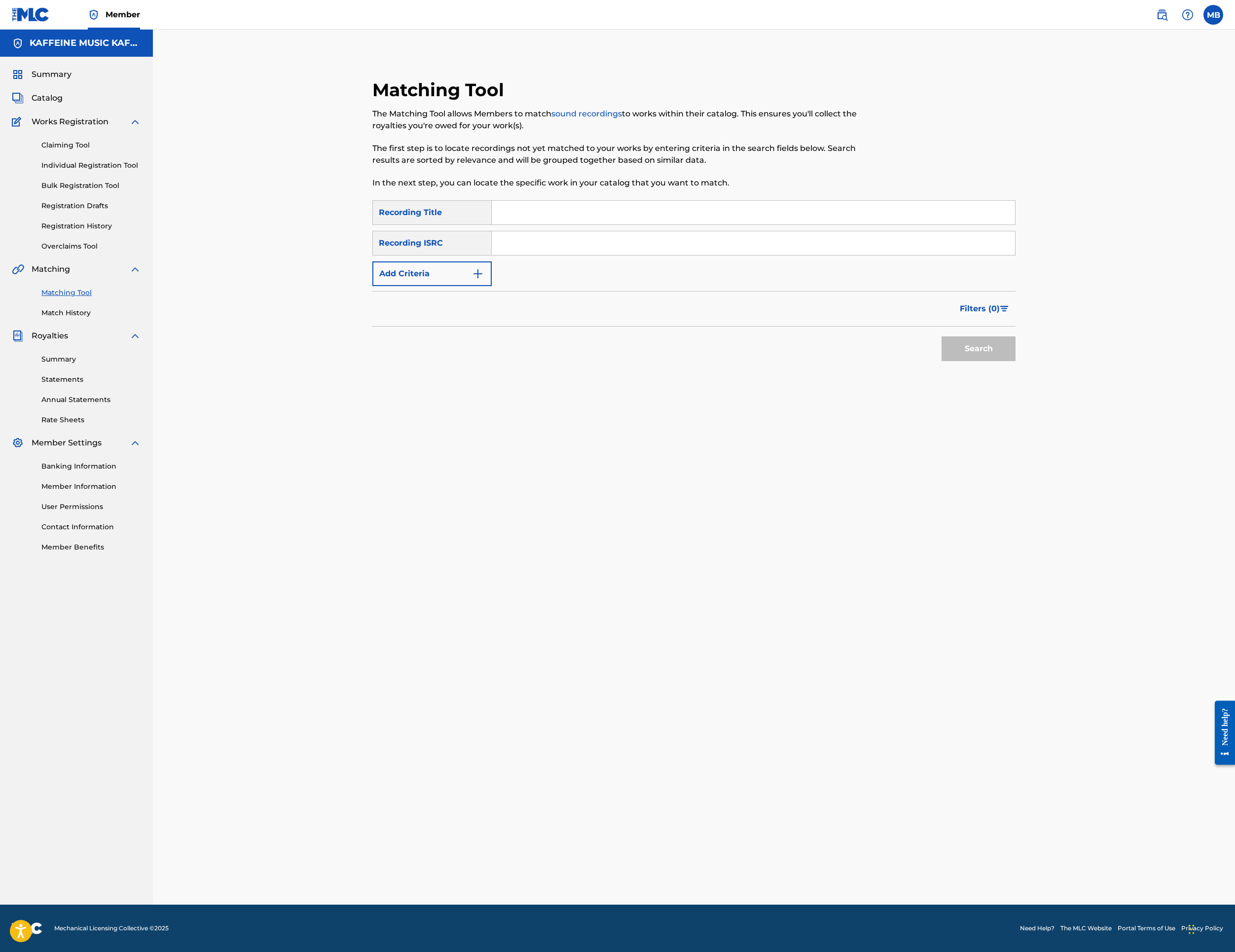
click at [715, 224] on input "Search Form" at bounding box center [753, 212] width 523 height 24
paste input "AQUA"
type input "AQUA"
click at [492, 286] on button "Add Criteria" at bounding box center [432, 274] width 119 height 24
click at [554, 285] on input "Search Form" at bounding box center [744, 273] width 505 height 24
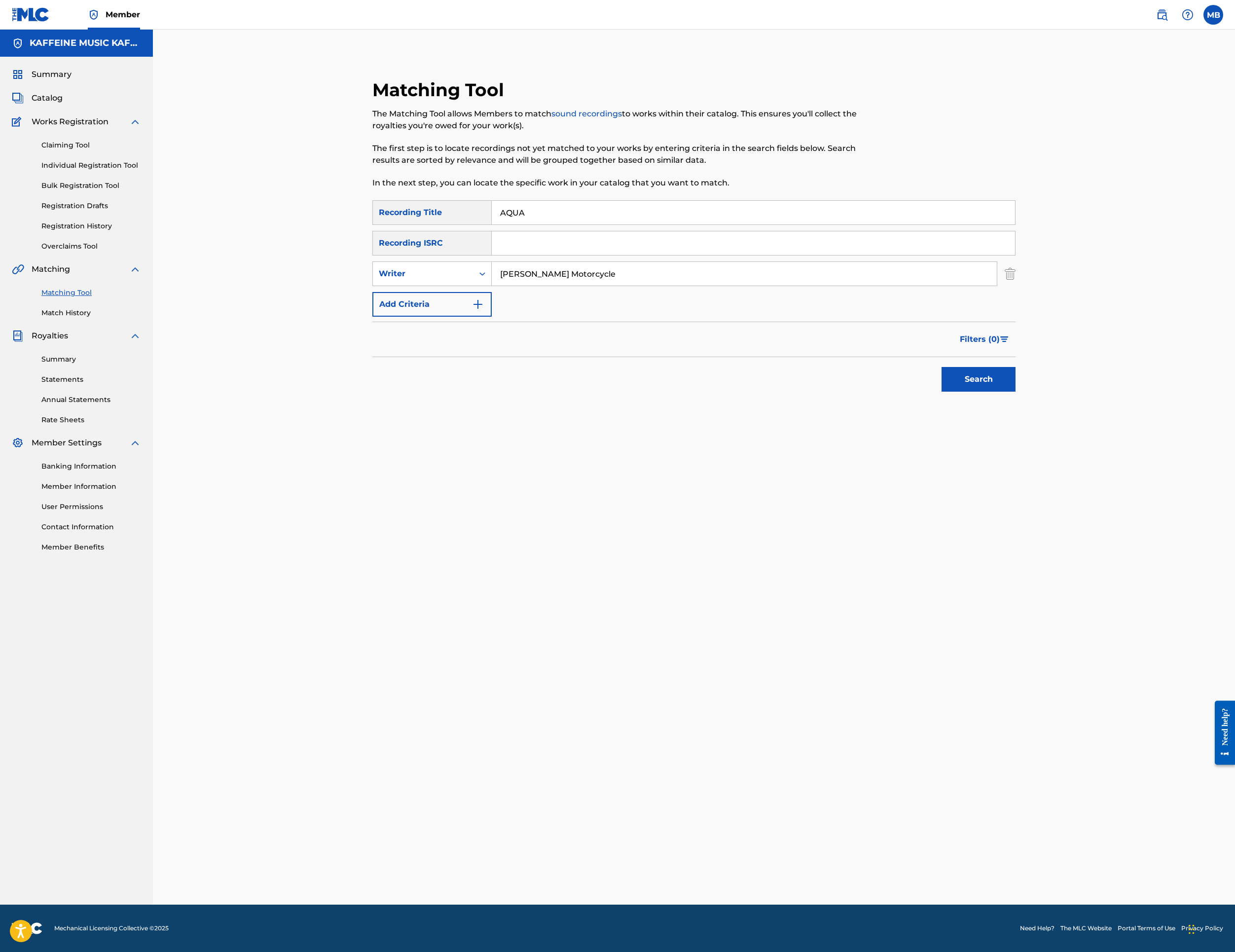
type input "[PERSON_NAME] Motorcycle"
click at [1016, 392] on button "Search" at bounding box center [978, 380] width 74 height 24
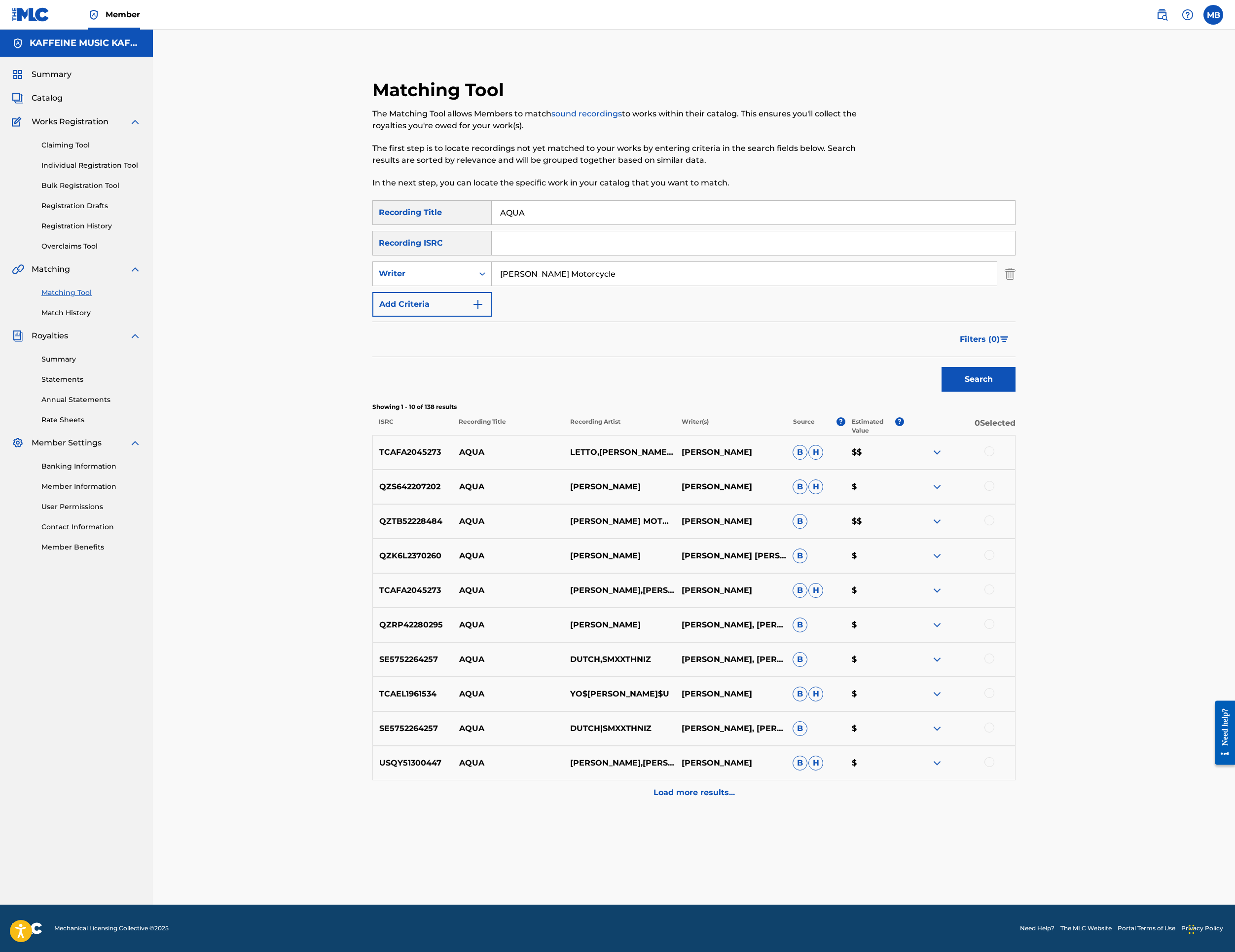
scroll to position [304, 0]
click at [994, 526] on div at bounding box center [990, 521] width 10 height 10
click at [660, 262] on input "[PERSON_NAME] Motorcycle" at bounding box center [744, 273] width 505 height 24
click at [390, 268] on div "Writer" at bounding box center [423, 274] width 89 height 12
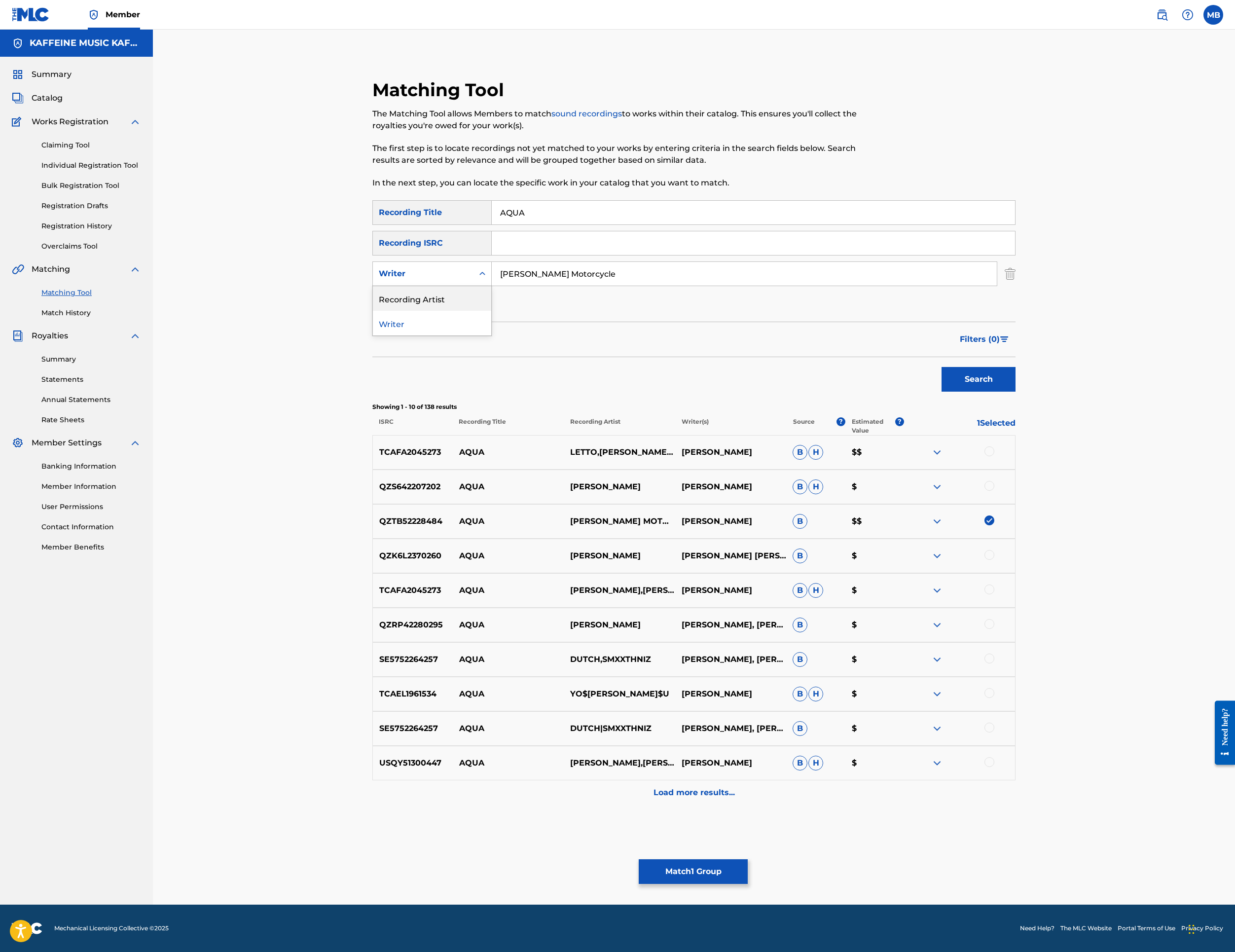
drag, startPoint x: 443, startPoint y: 188, endPoint x: 505, endPoint y: 191, distance: 62.1
click at [443, 286] on div "Recording Artist" at bounding box center [432, 298] width 119 height 24
click at [585, 262] on input "Search Form" at bounding box center [744, 273] width 505 height 24
type input "[PERSON_NAME] Motorcycle"
click at [1016, 367] on button "Search" at bounding box center [978, 380] width 74 height 24
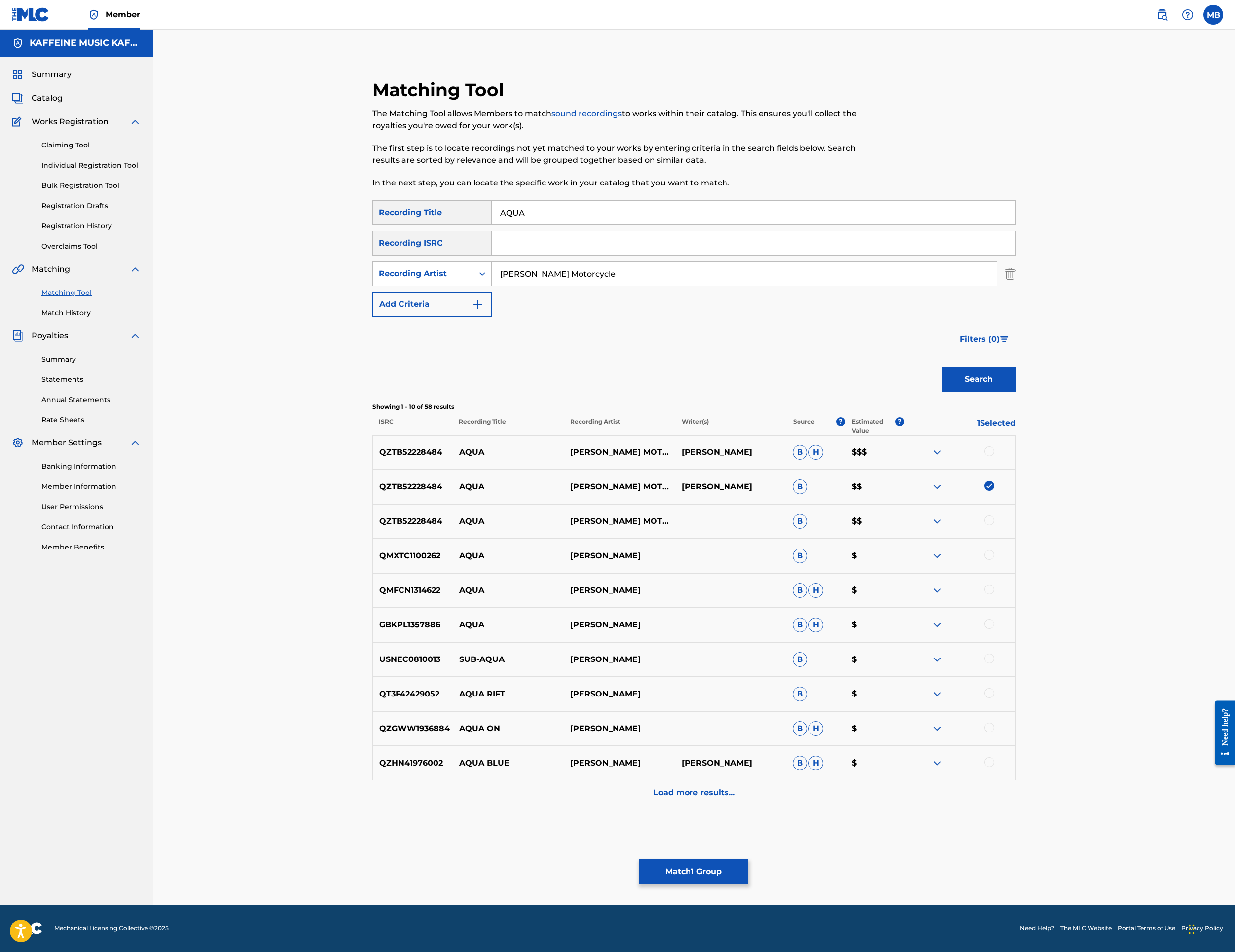
scroll to position [316, 0]
click at [994, 447] on div at bounding box center [990, 452] width 10 height 10
click at [1015, 528] on div at bounding box center [960, 521] width 111 height 12
click at [994, 526] on div at bounding box center [990, 521] width 10 height 10
click at [994, 560] on div at bounding box center [990, 555] width 10 height 10
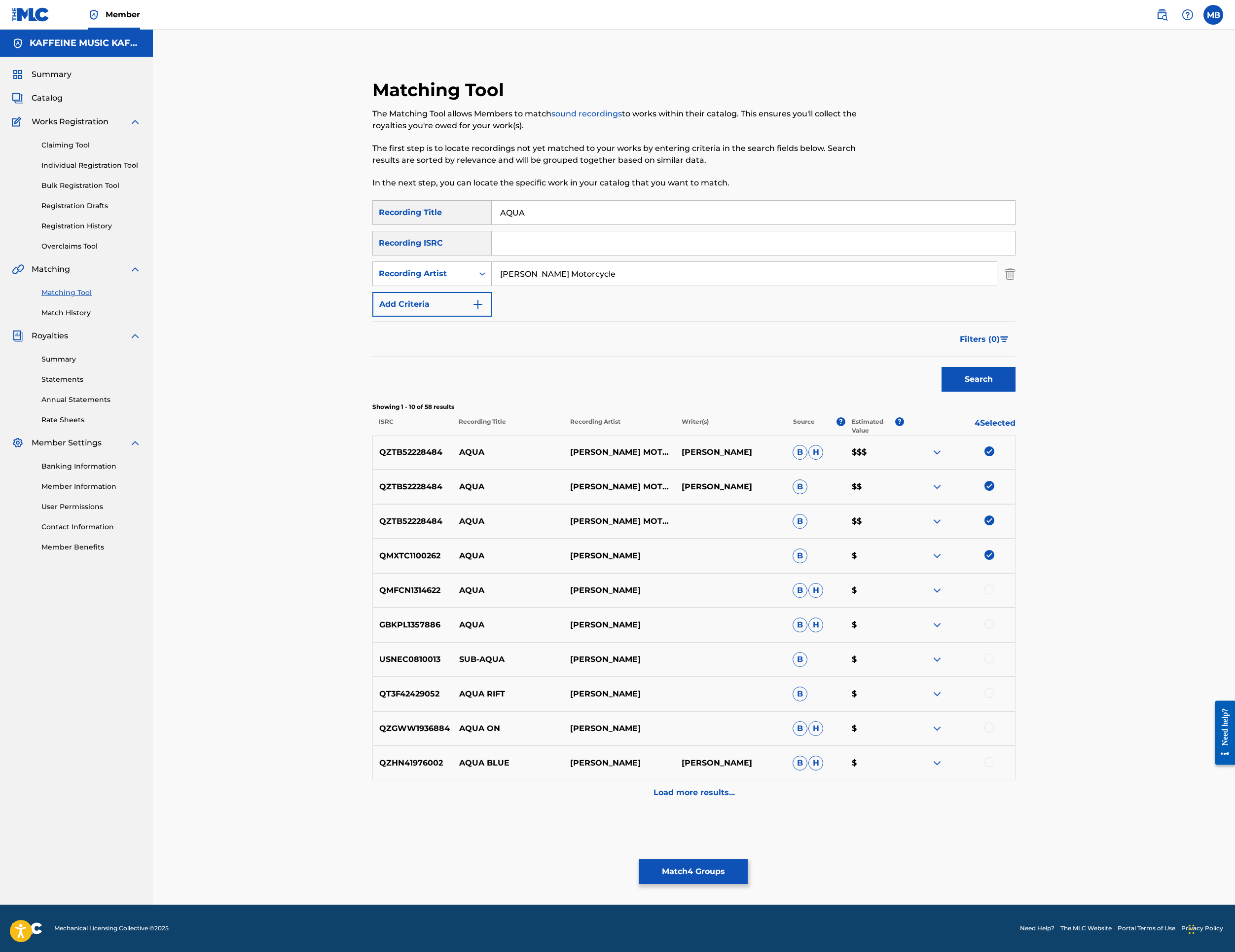
click at [994, 595] on div at bounding box center [990, 590] width 10 height 10
click at [994, 629] on div at bounding box center [990, 624] width 10 height 10
click at [748, 859] on button "Match 6 Groups" at bounding box center [694, 871] width 109 height 24
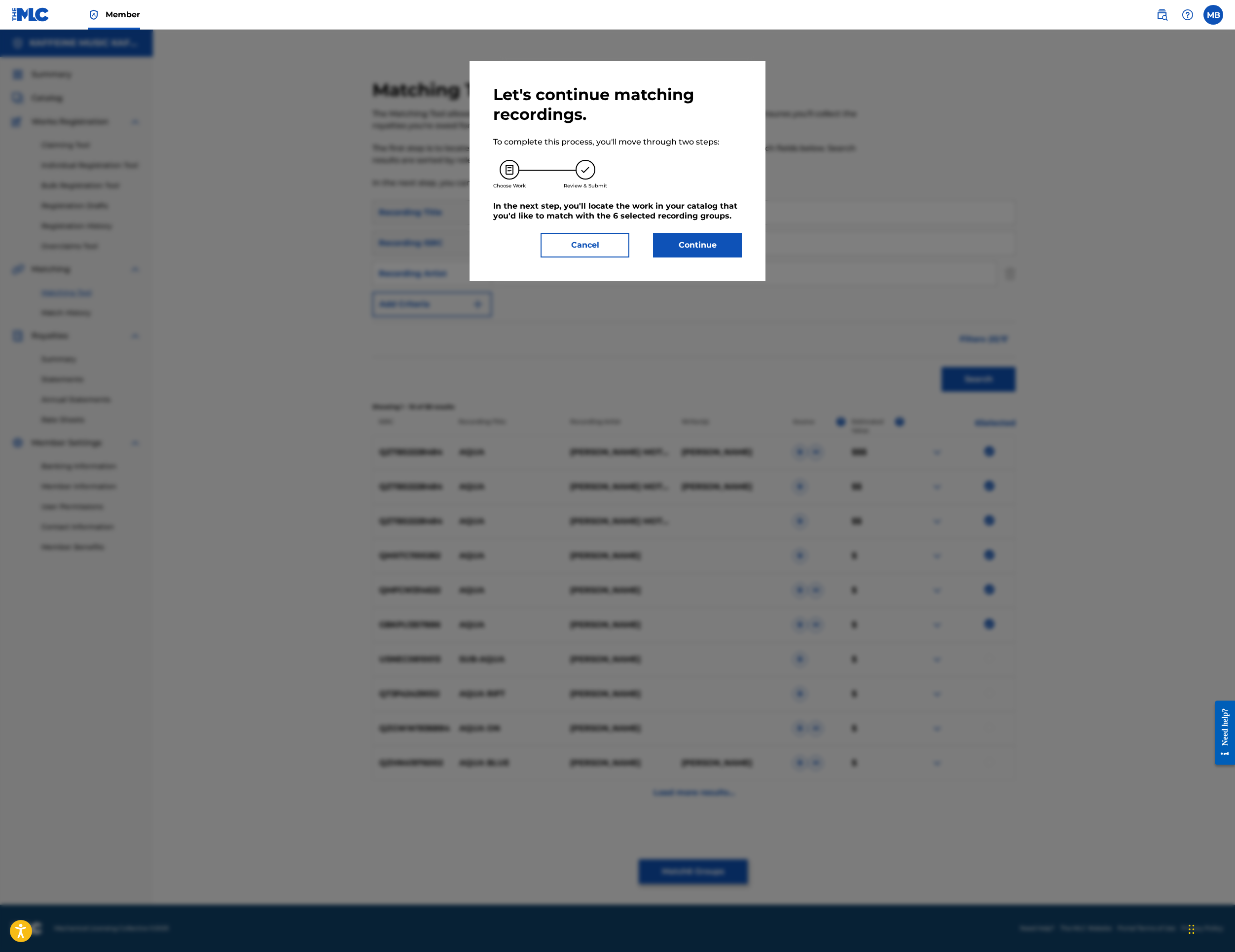
click at [742, 257] on button "Continue" at bounding box center [698, 245] width 89 height 24
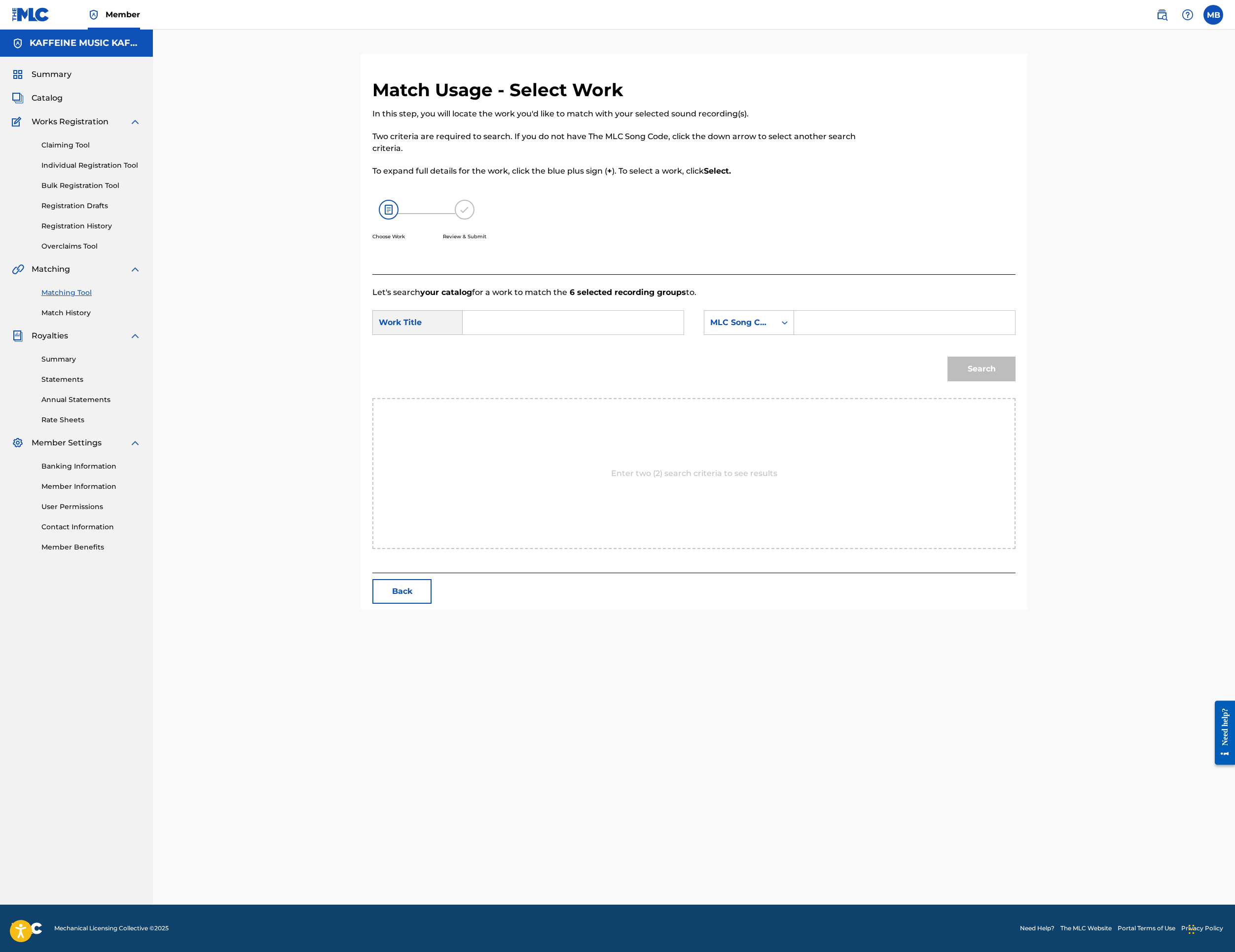
scroll to position [50, 0]
click at [569, 334] on input "Search Form" at bounding box center [573, 322] width 204 height 24
paste input "AQUA"
type input "AQUA"
click at [789, 335] on div "MLC Song Code" at bounding box center [749, 323] width 91 height 24
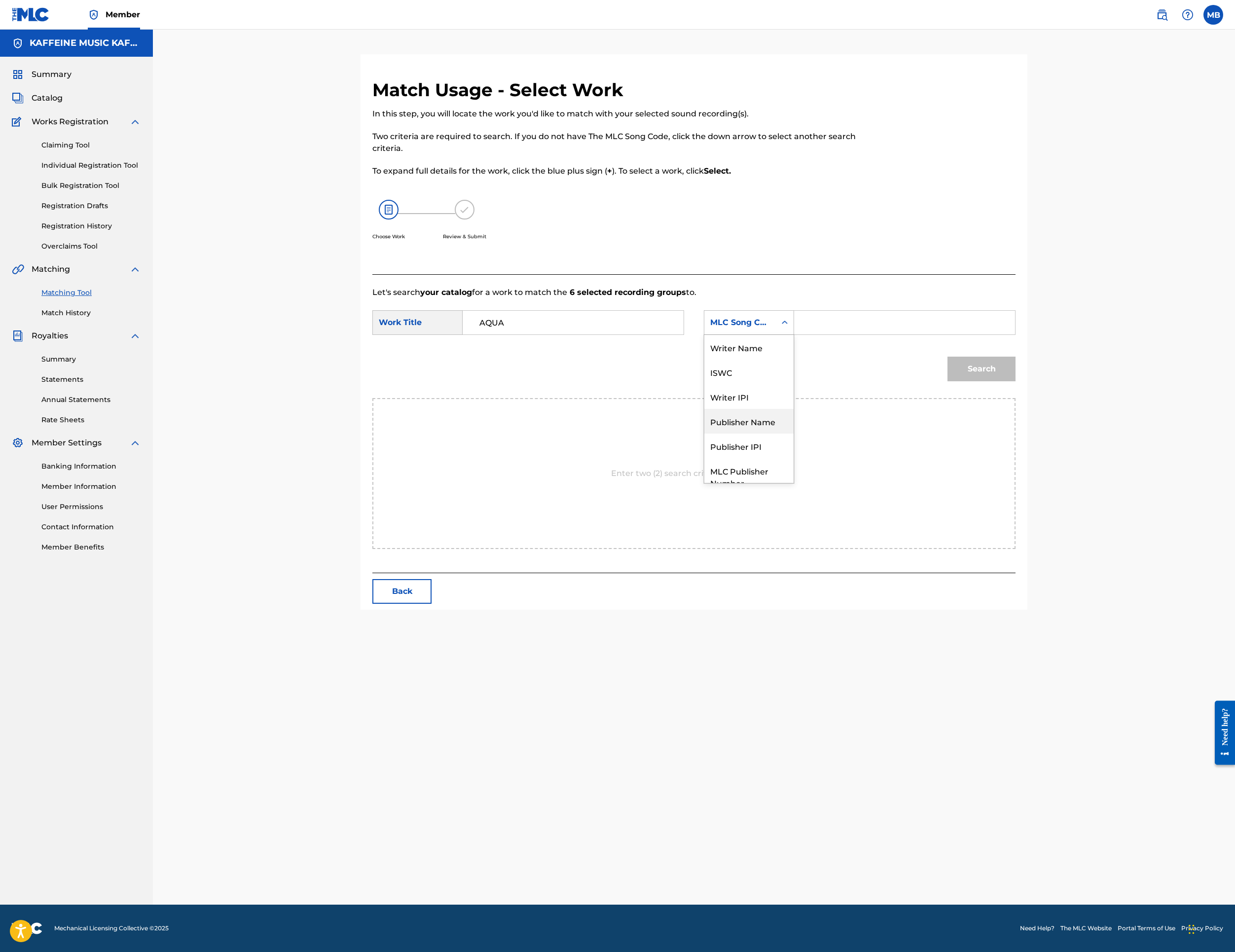
scroll to position [104, 0]
click at [794, 397] on div "Publisher Name" at bounding box center [749, 385] width 89 height 24
click at [957, 334] on input "Search Form" at bounding box center [904, 322] width 204 height 24
type input "j"
type input "k"
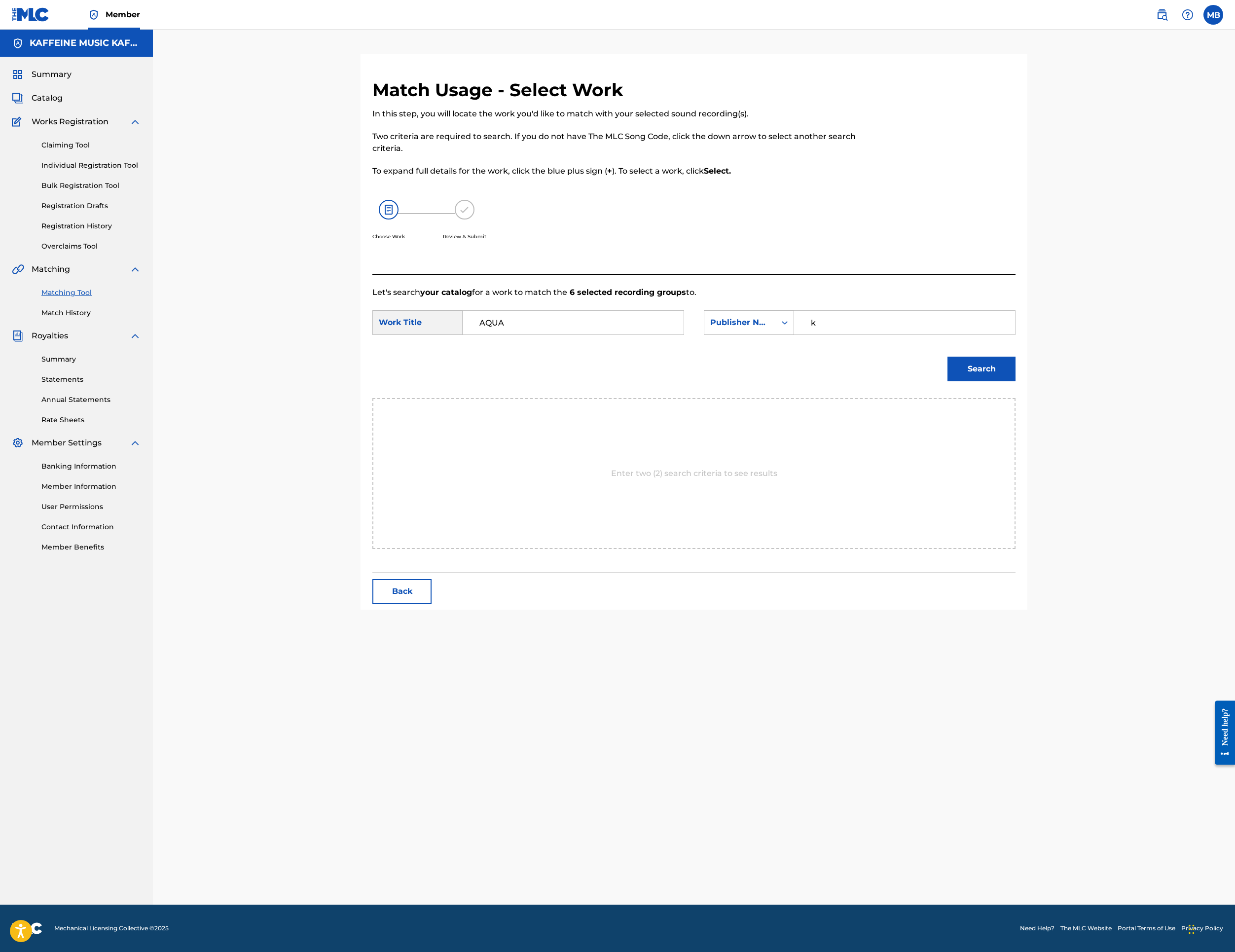
click at [1016, 381] on button "Search" at bounding box center [981, 369] width 68 height 24
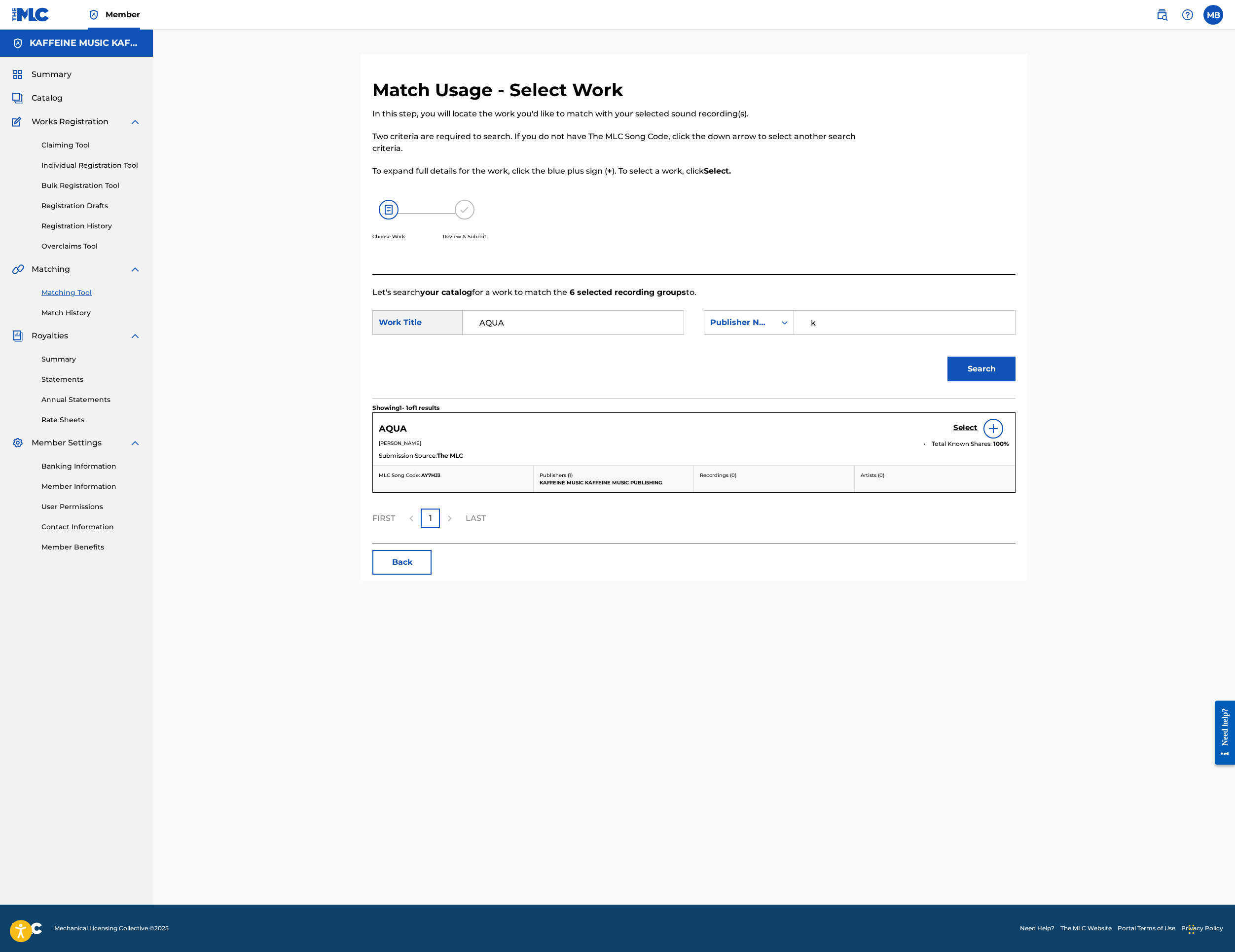
click at [1016, 381] on button "Search" at bounding box center [981, 369] width 68 height 24
click at [1007, 334] on input "k" at bounding box center [904, 322] width 204 height 24
click at [1016, 381] on button "Search" at bounding box center [981, 369] width 68 height 24
type input "kaf"
click at [1016, 381] on button "Search" at bounding box center [981, 369] width 68 height 24
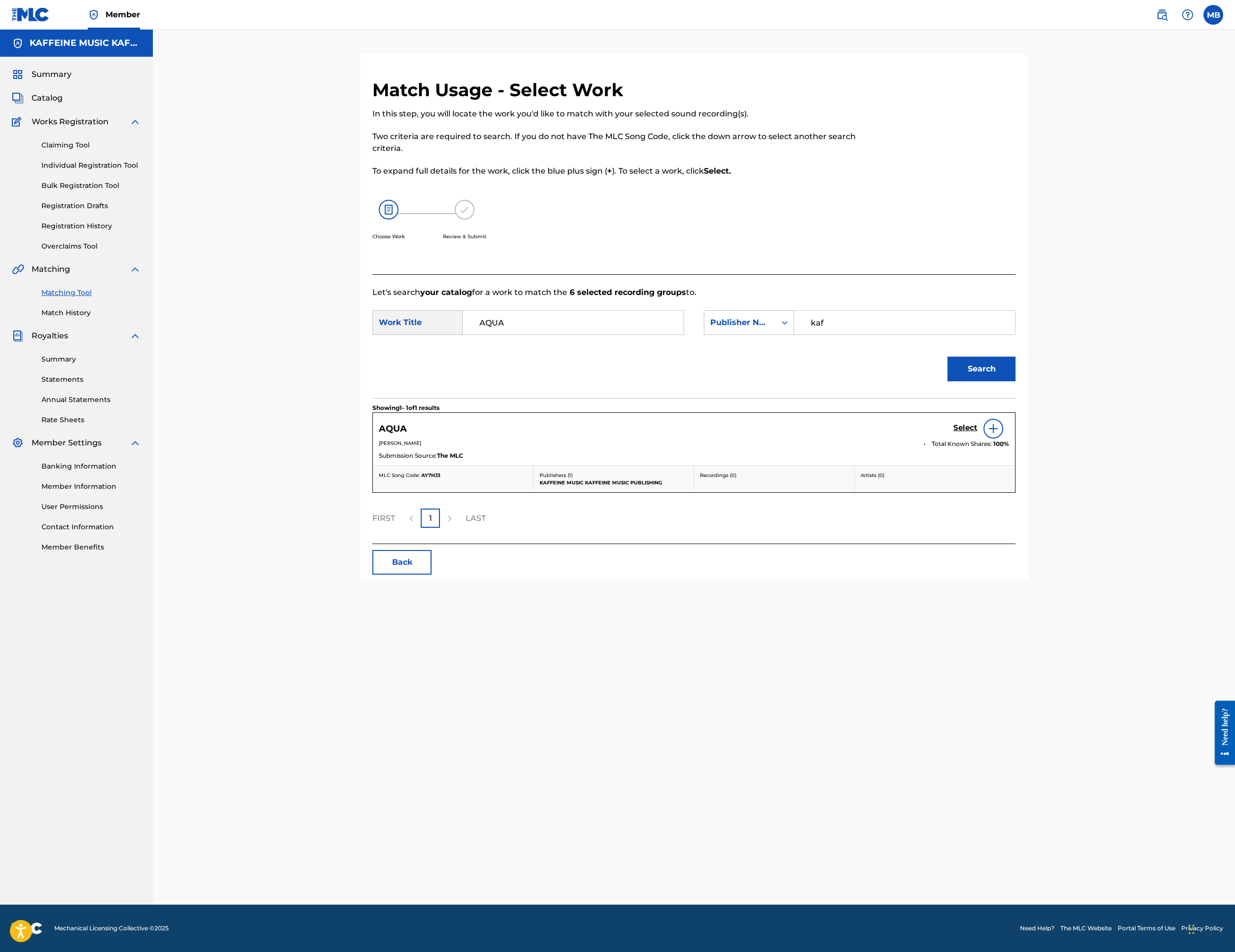
click at [978, 433] on h5 "Select" at bounding box center [965, 428] width 24 height 9
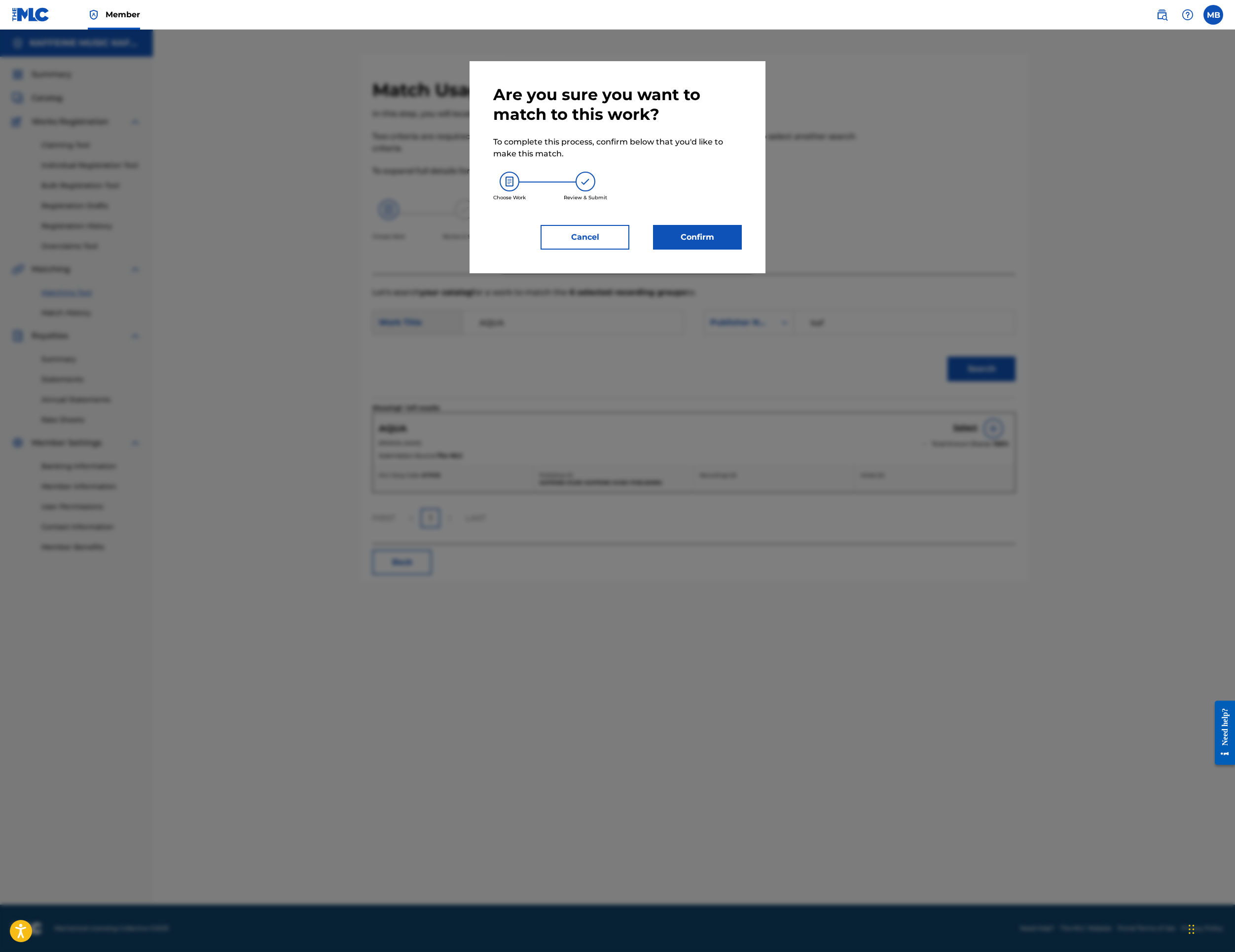
click at [742, 250] on button "Confirm" at bounding box center [698, 237] width 89 height 24
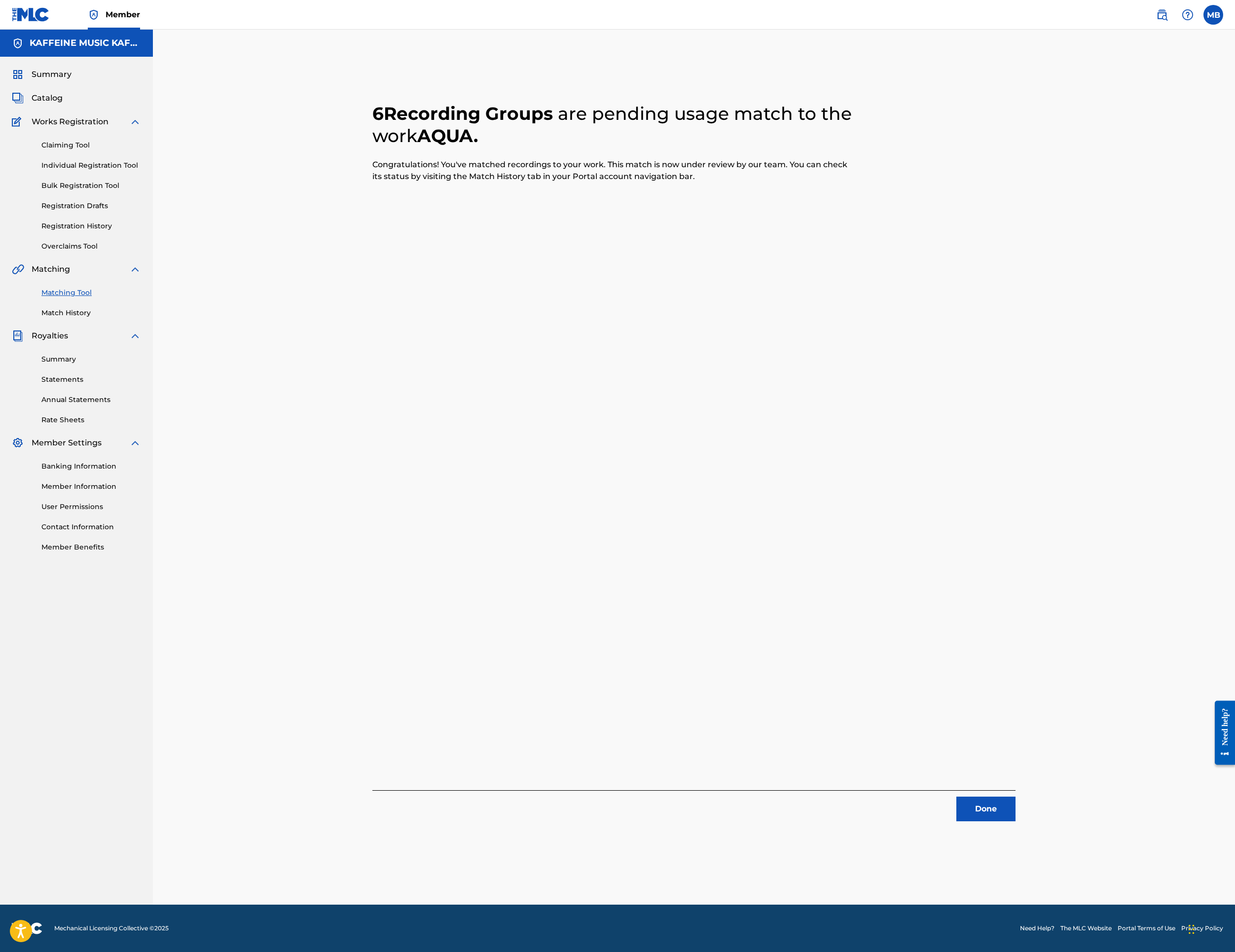
click at [1016, 800] on button "Done" at bounding box center [986, 809] width 59 height 24
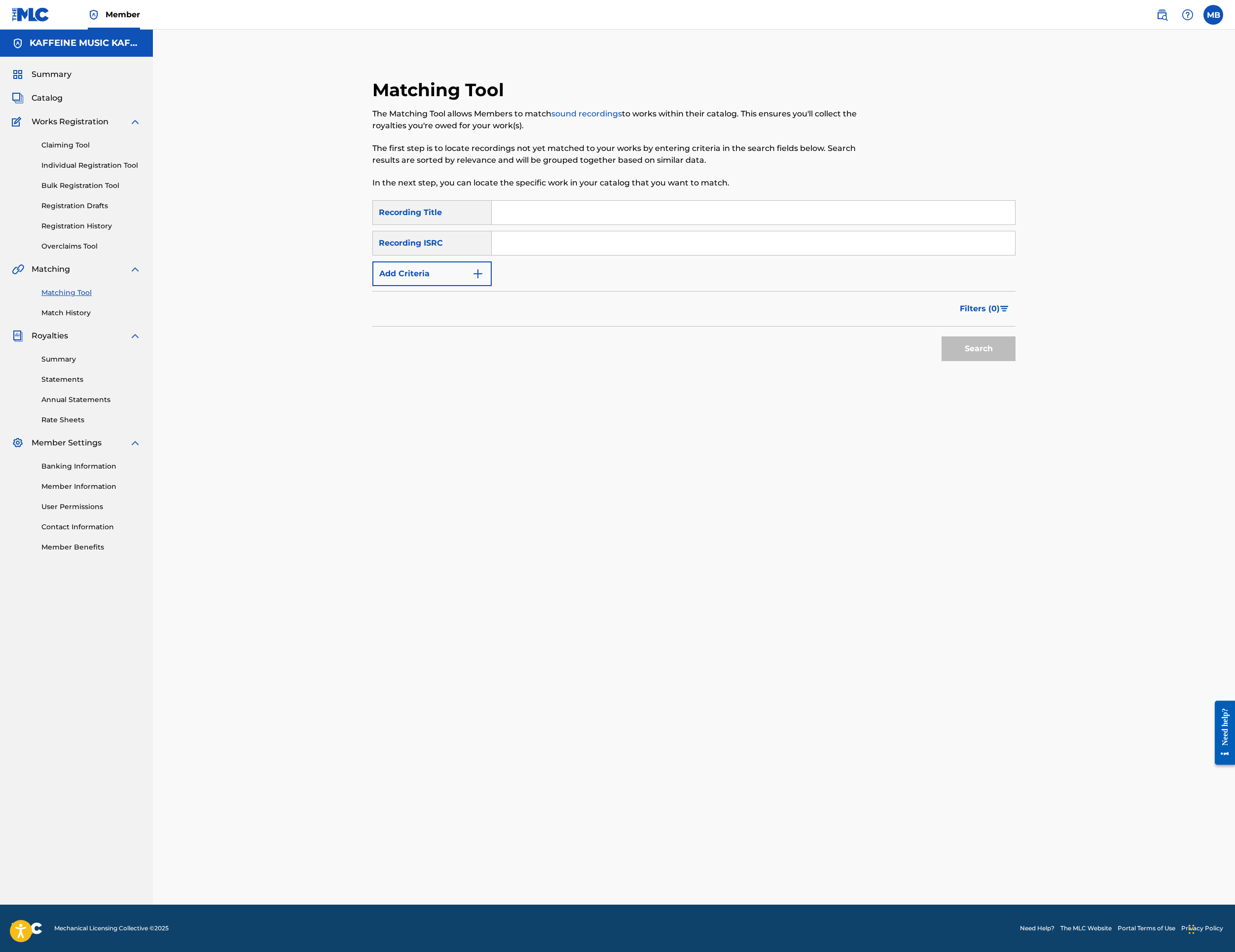
click at [620, 224] on input "Search Form" at bounding box center [753, 212] width 523 height 24
paste input "AHHH"
type input "AHHH"
click at [689, 255] on input "Search Form" at bounding box center [753, 243] width 523 height 24
click at [475, 286] on button "Add Criteria" at bounding box center [432, 274] width 119 height 24
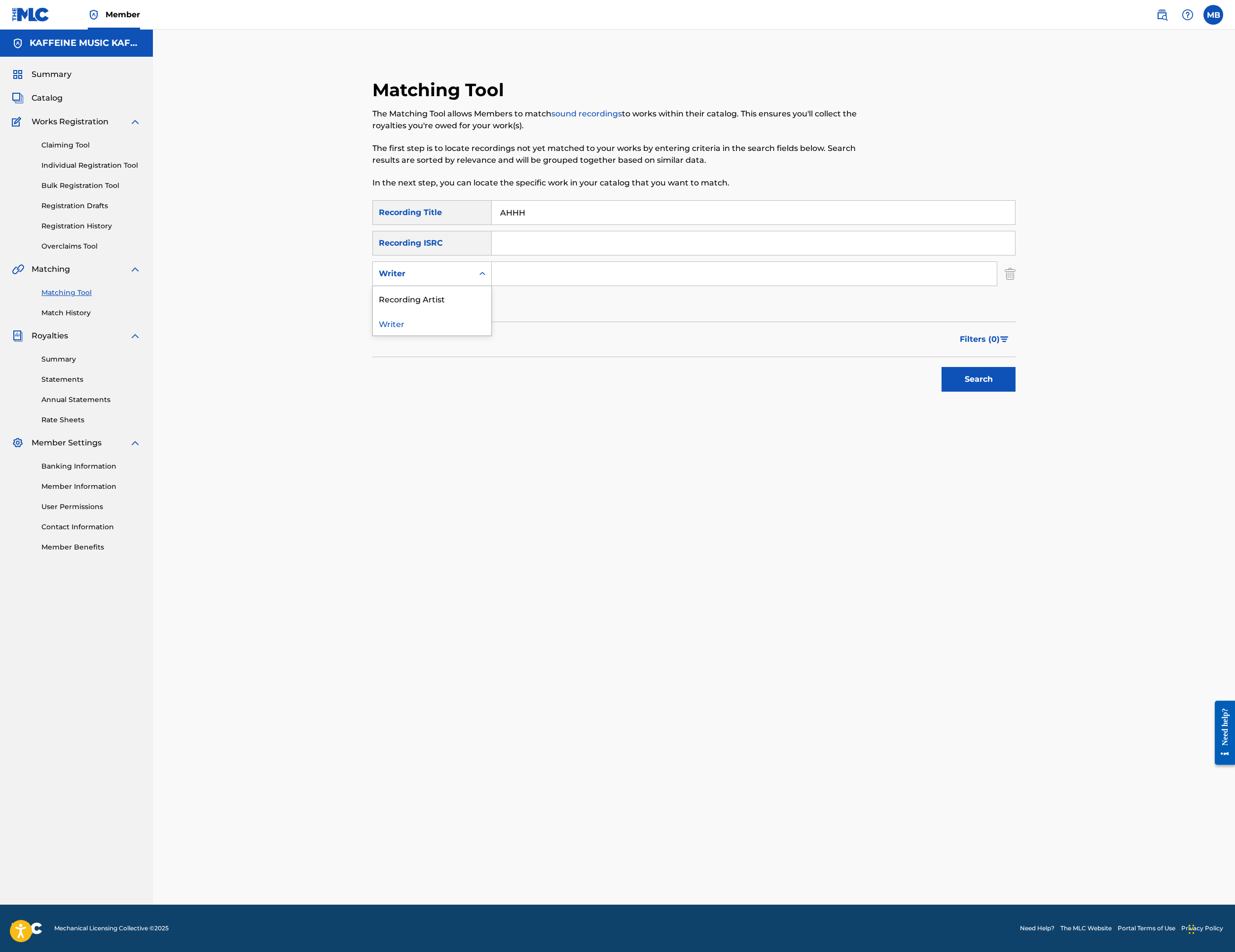
click at [468, 280] on div "Writer" at bounding box center [423, 274] width 89 height 12
drag, startPoint x: 472, startPoint y: 416, endPoint x: 523, endPoint y: 406, distance: 52.0
click at [472, 311] on div "Recording Artist" at bounding box center [432, 298] width 119 height 24
click at [607, 285] on input "Search Form" at bounding box center [744, 273] width 505 height 24
type input "[PERSON_NAME] Motorcycle"
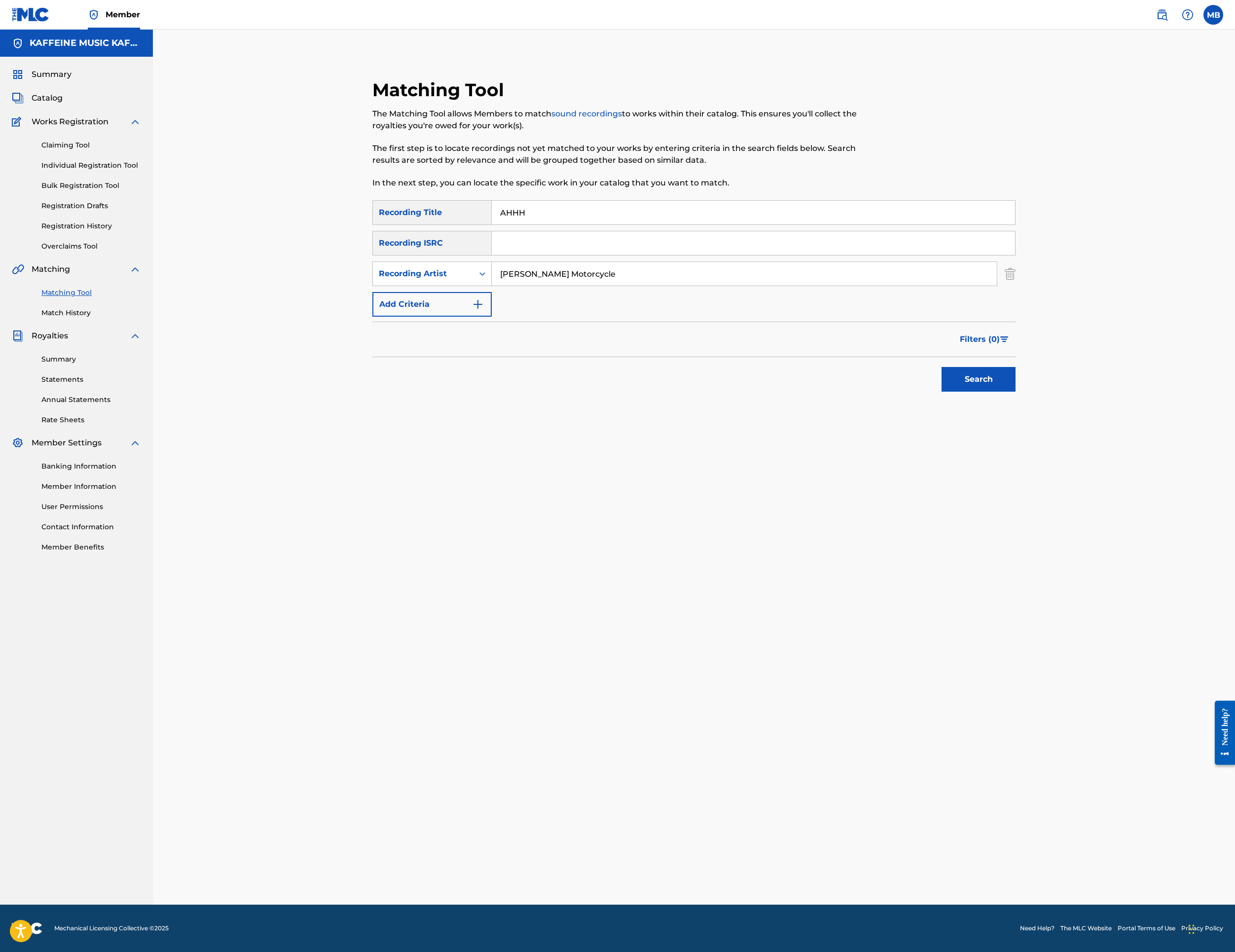
click at [1016, 392] on button "Search" at bounding box center [978, 380] width 74 height 24
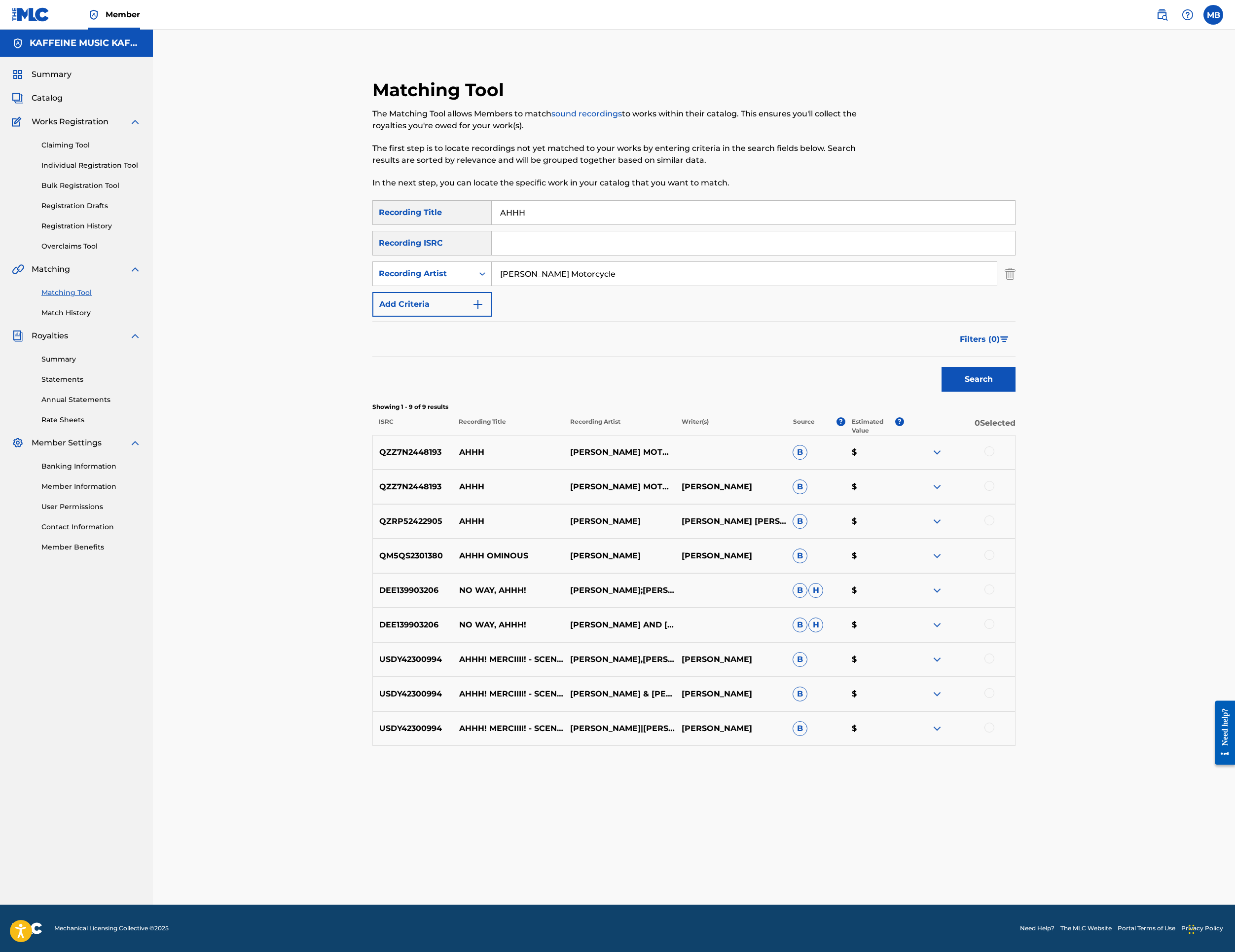
scroll to position [0, 0]
click at [583, 224] on input "AHHH" at bounding box center [753, 212] width 523 height 24
paste input "CHUCKLE NUTS"
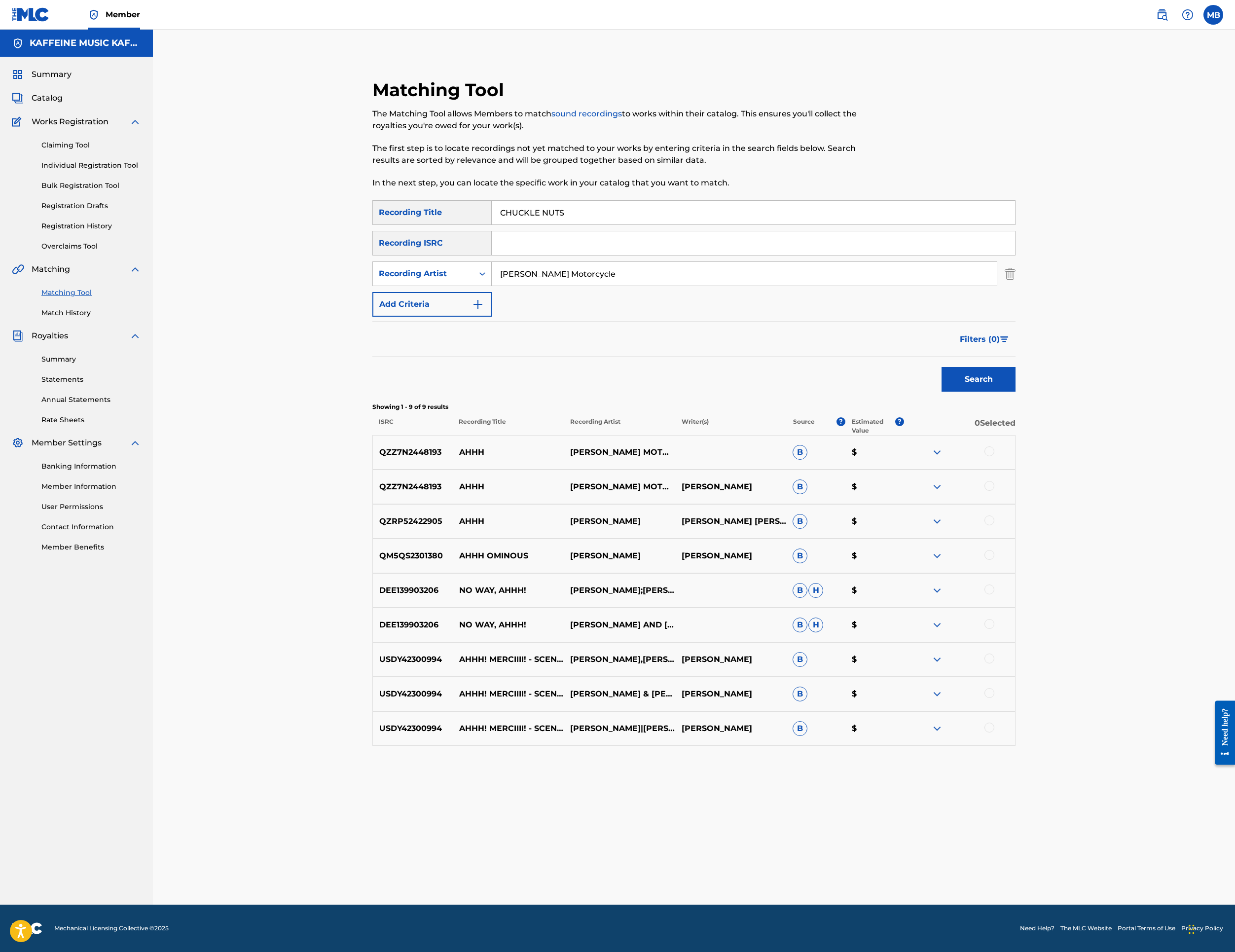
type input "CHUCKLE NUTS"
click at [1016, 397] on div "Search" at bounding box center [976, 377] width 79 height 40
click at [1016, 392] on button "Search" at bounding box center [978, 380] width 74 height 24
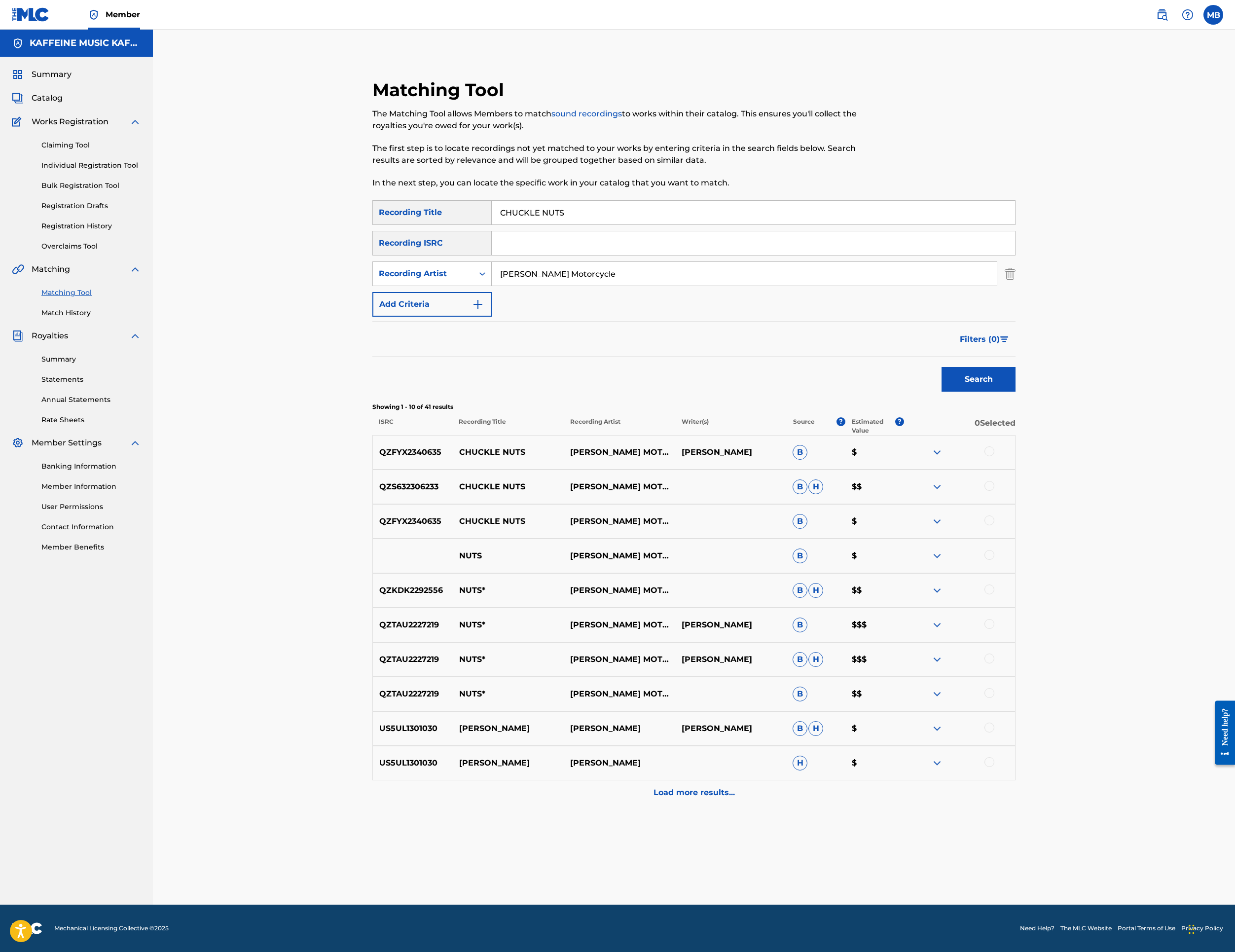
scroll to position [207, 0]
click at [994, 457] on div at bounding box center [990, 452] width 10 height 10
click at [994, 491] on div at bounding box center [990, 486] width 10 height 10
click at [994, 526] on div at bounding box center [990, 521] width 10 height 10
click at [748, 859] on button "Match 3 Groups" at bounding box center [694, 871] width 109 height 24
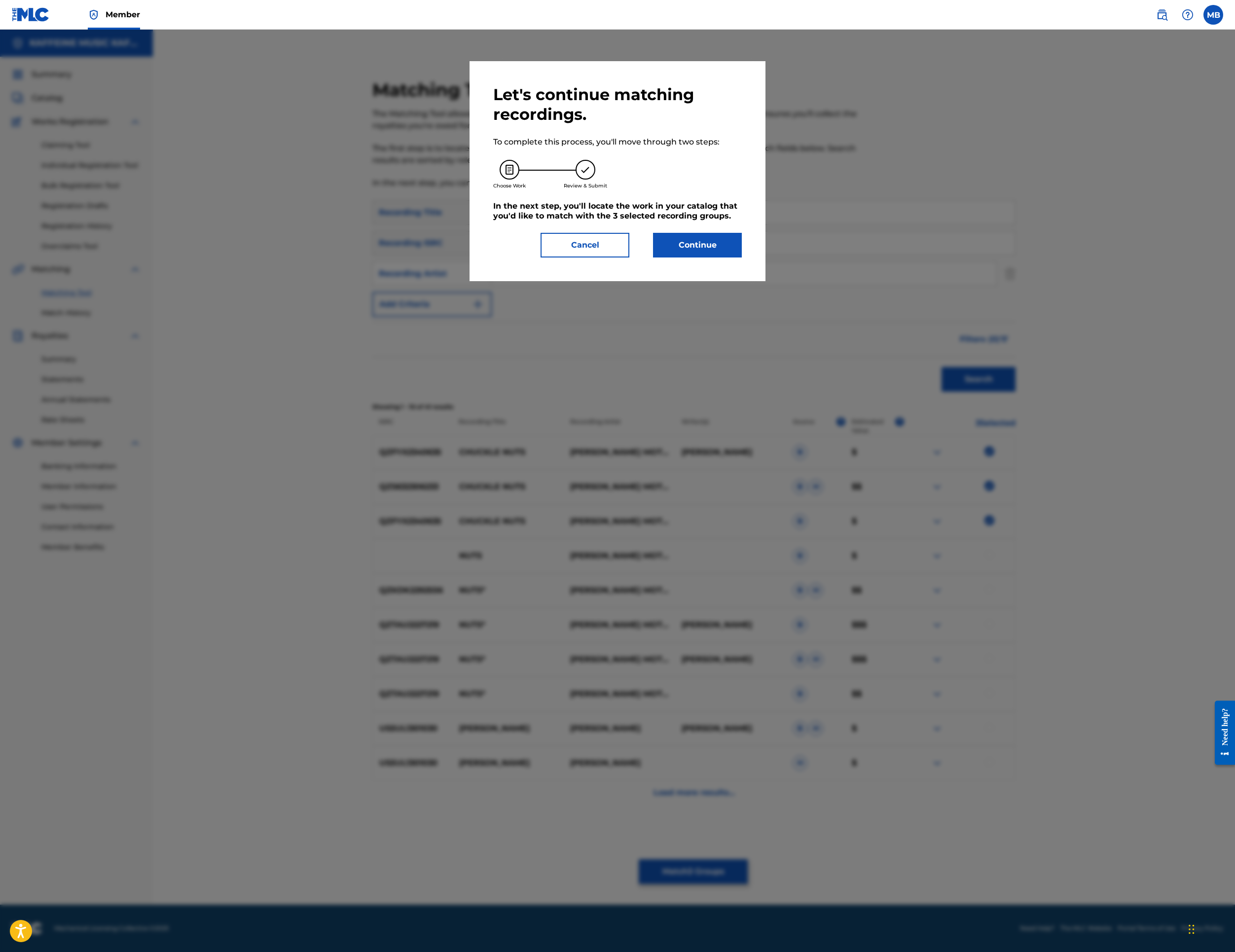
click at [717, 257] on button "Continue" at bounding box center [698, 245] width 89 height 24
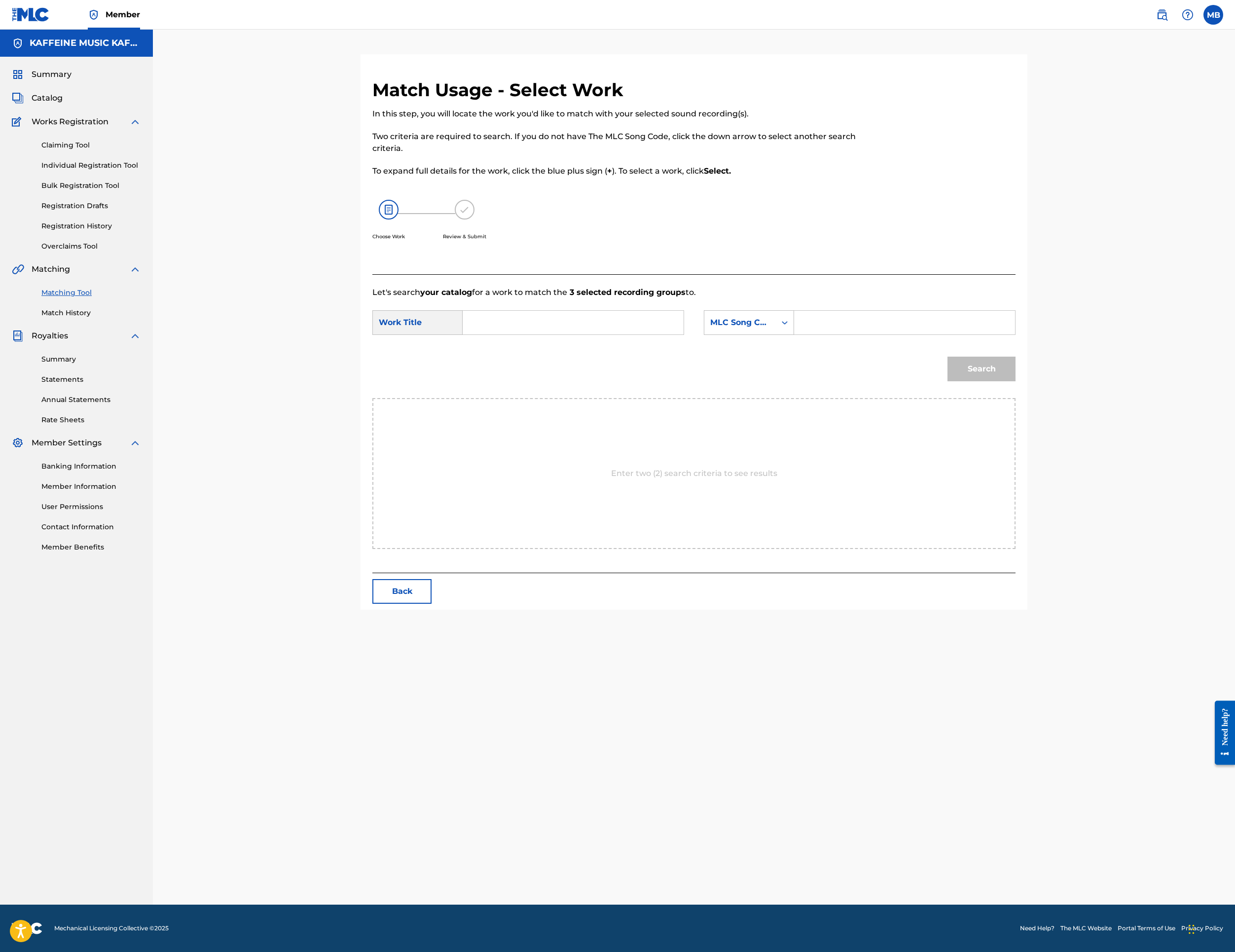
click at [592, 334] on input "Search Form" at bounding box center [573, 322] width 204 height 24
paste input "CHUCKLE NUTS"
type input "CHUCKLE NUTS"
drag, startPoint x: 904, startPoint y: 462, endPoint x: 904, endPoint y: 468, distance: 6.0
click at [776, 332] on div "MLC Song Code" at bounding box center [740, 323] width 71 height 19
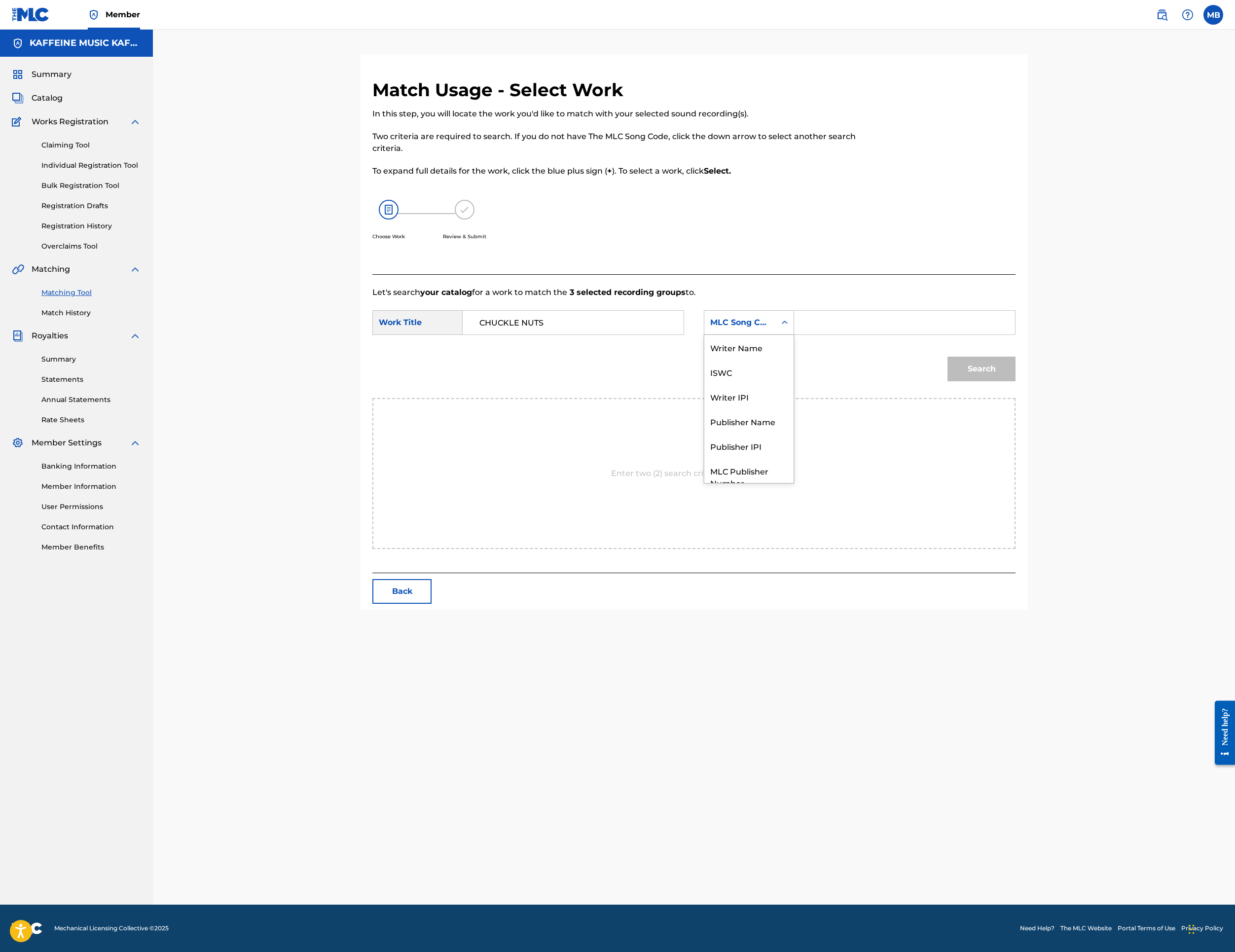
scroll to position [104, 0]
click at [794, 397] on div "Publisher Name" at bounding box center [749, 385] width 89 height 24
click at [978, 334] on input "Search Form" at bounding box center [904, 322] width 204 height 24
type input "k"
click at [1016, 381] on button "Search" at bounding box center [981, 369] width 68 height 24
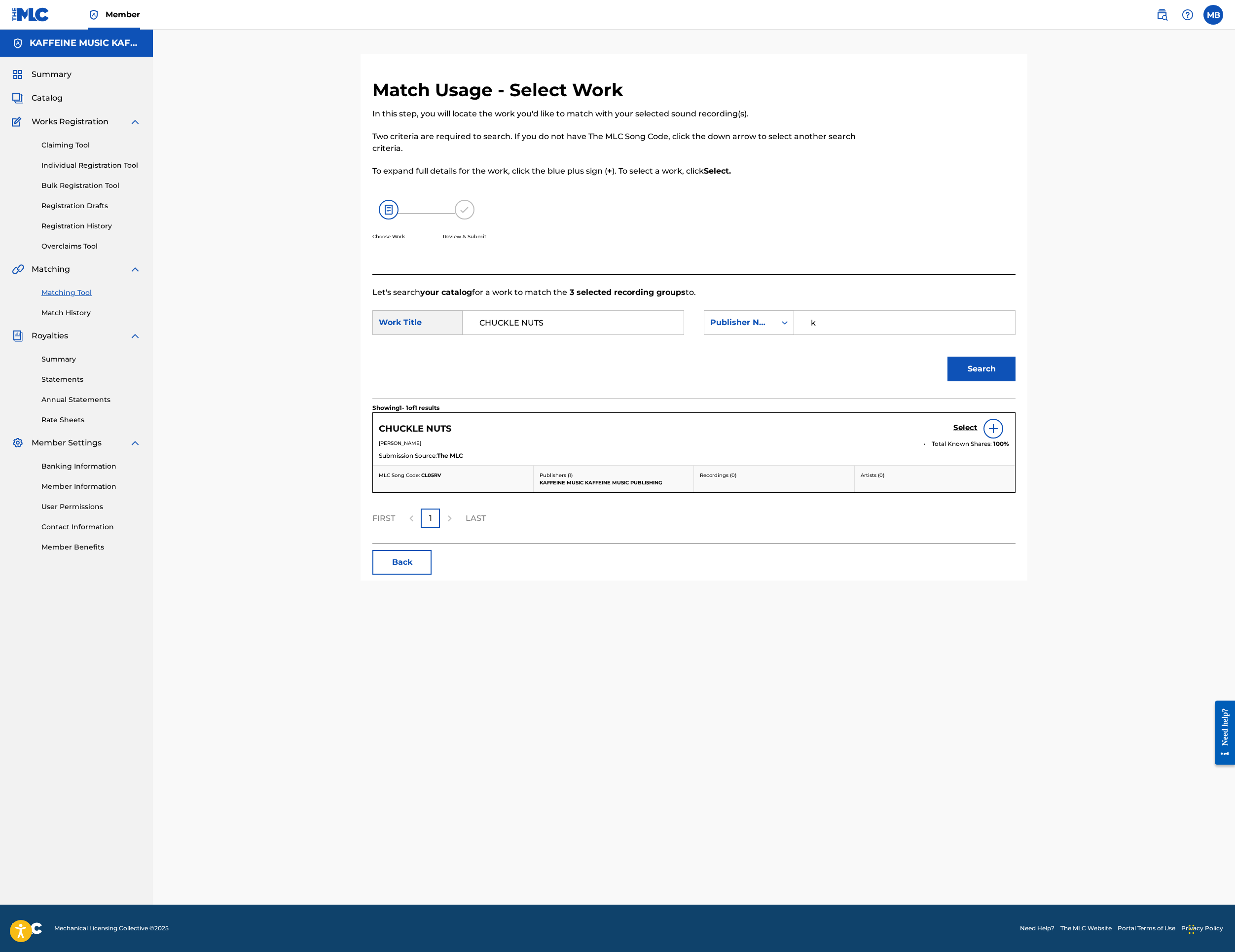
click at [978, 434] on link "Select" at bounding box center [965, 429] width 24 height 11
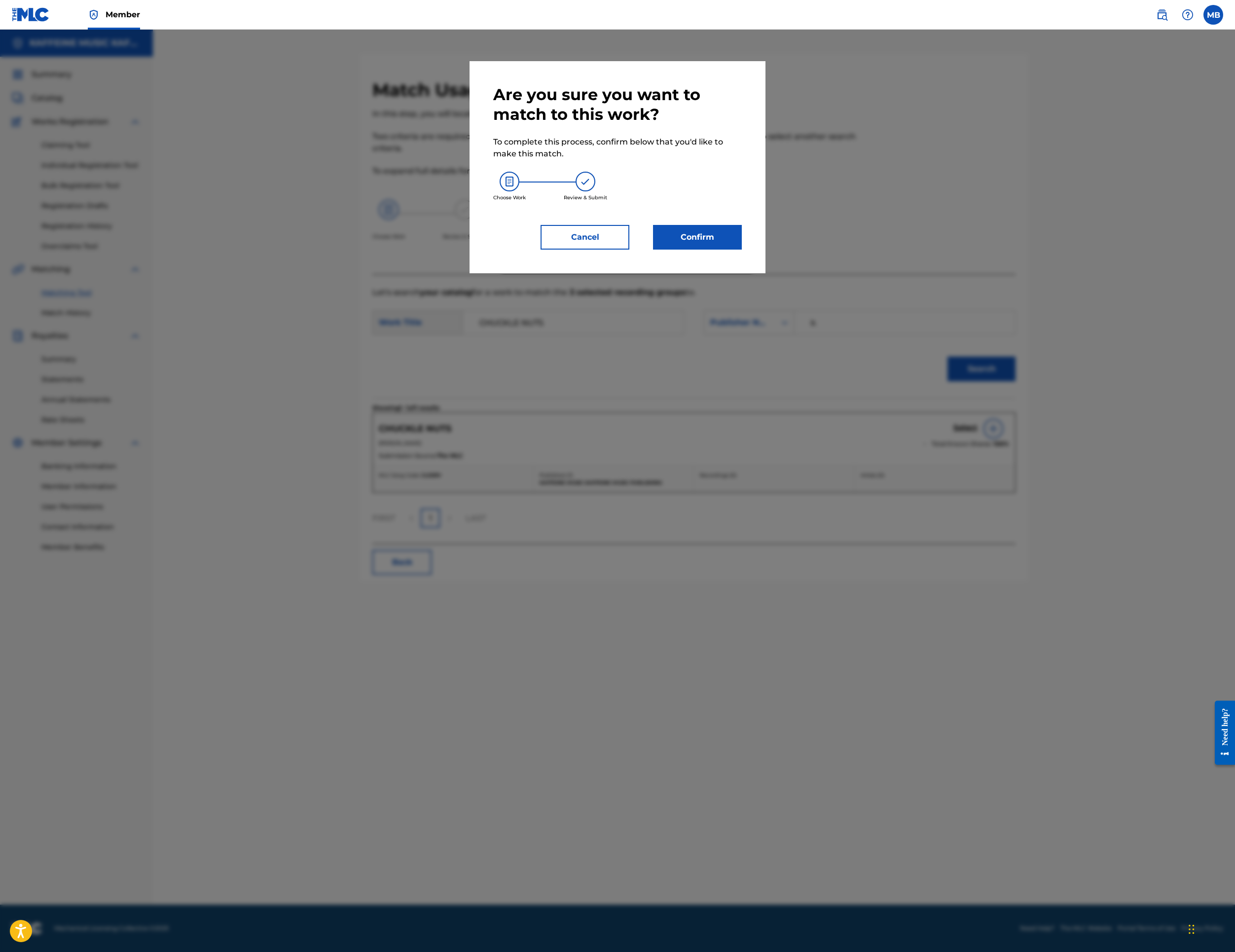
click at [742, 250] on button "Confirm" at bounding box center [698, 237] width 89 height 24
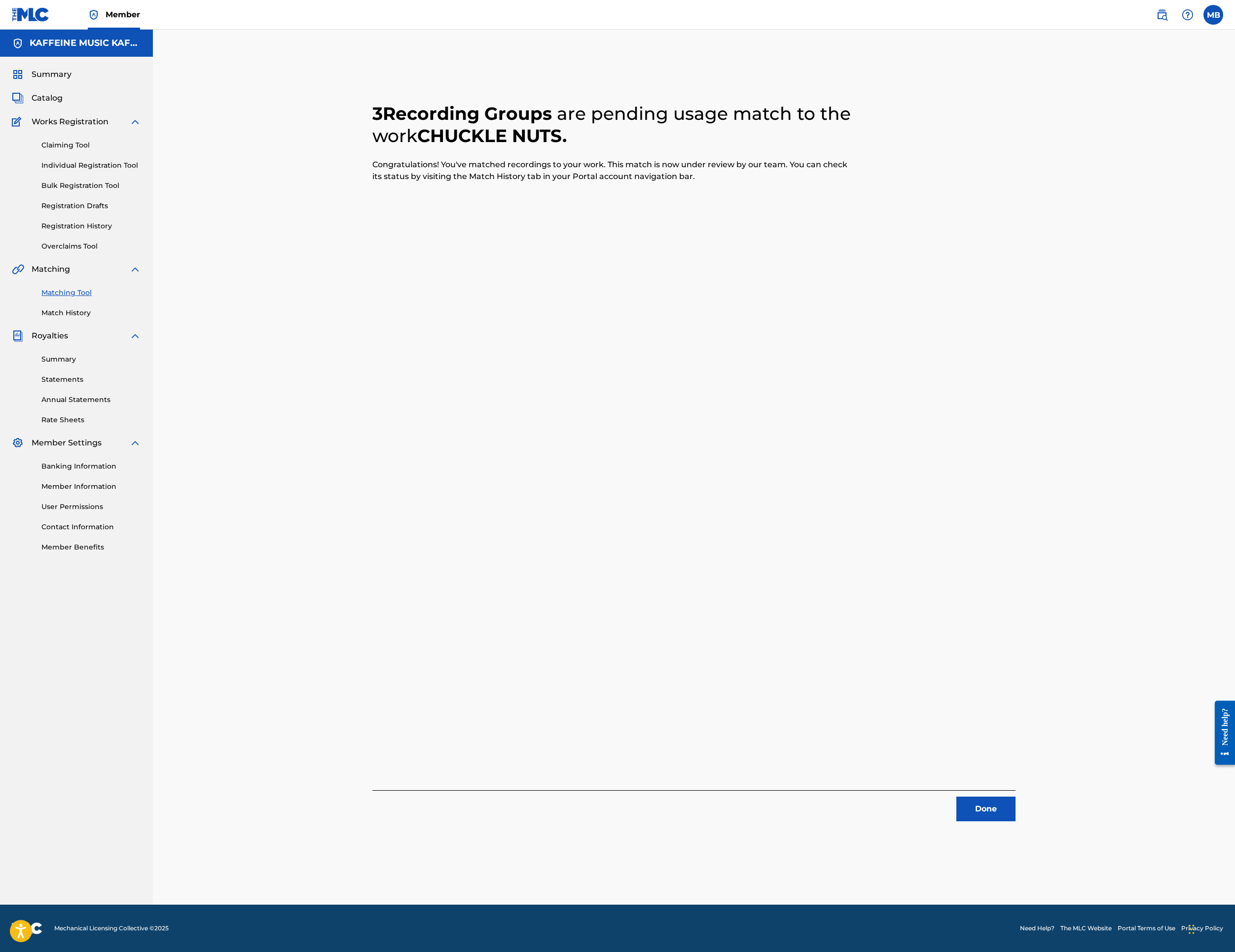
click at [1016, 813] on button "Done" at bounding box center [986, 809] width 59 height 24
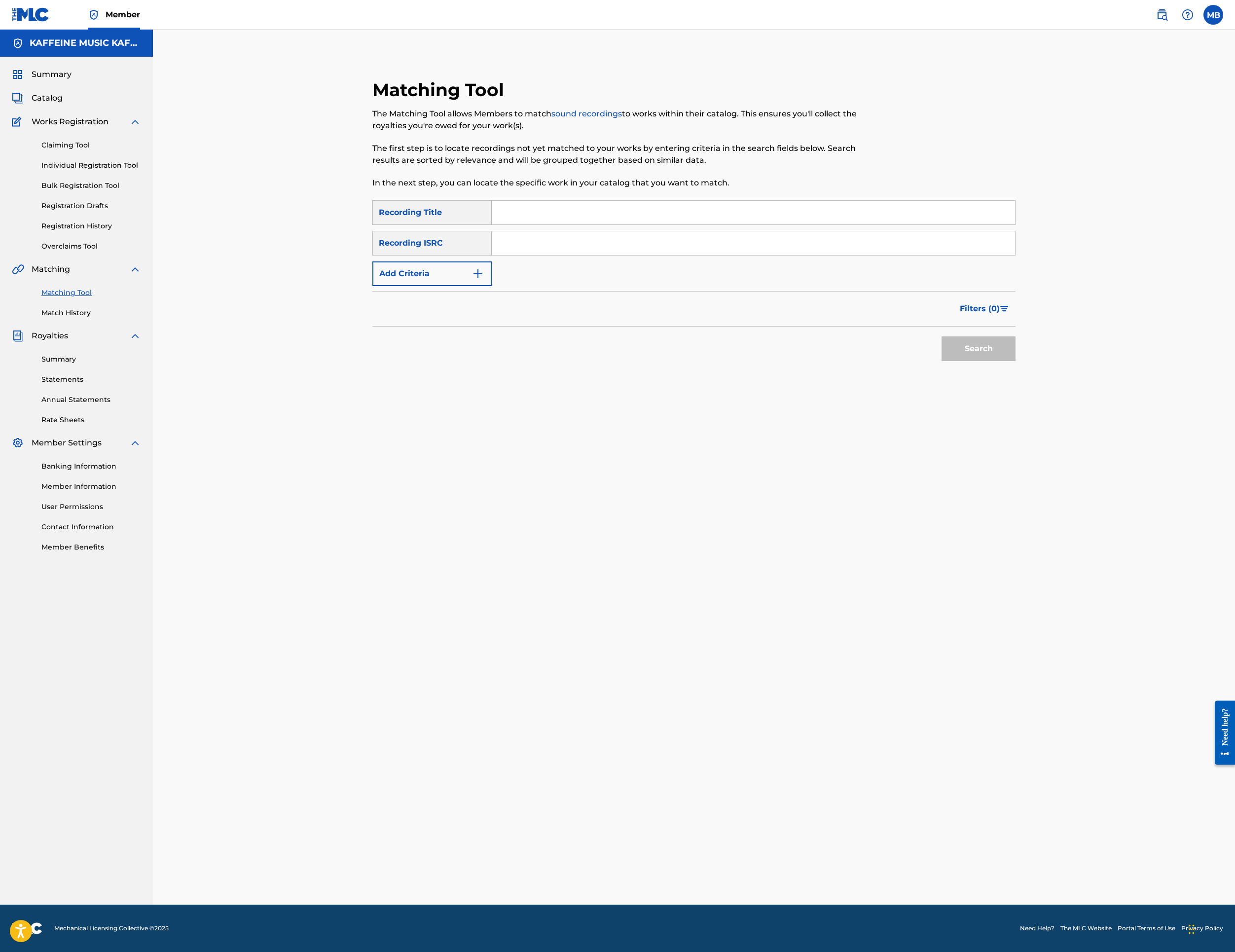
click at [636, 224] on input "Search Form" at bounding box center [753, 212] width 523 height 24
paste input "END CREDITS"
type input "END CREDITS"
click at [438, 326] on div "Filters ( 0 )" at bounding box center [694, 308] width 643 height 35
click at [446, 286] on button "Add Criteria" at bounding box center [432, 274] width 119 height 24
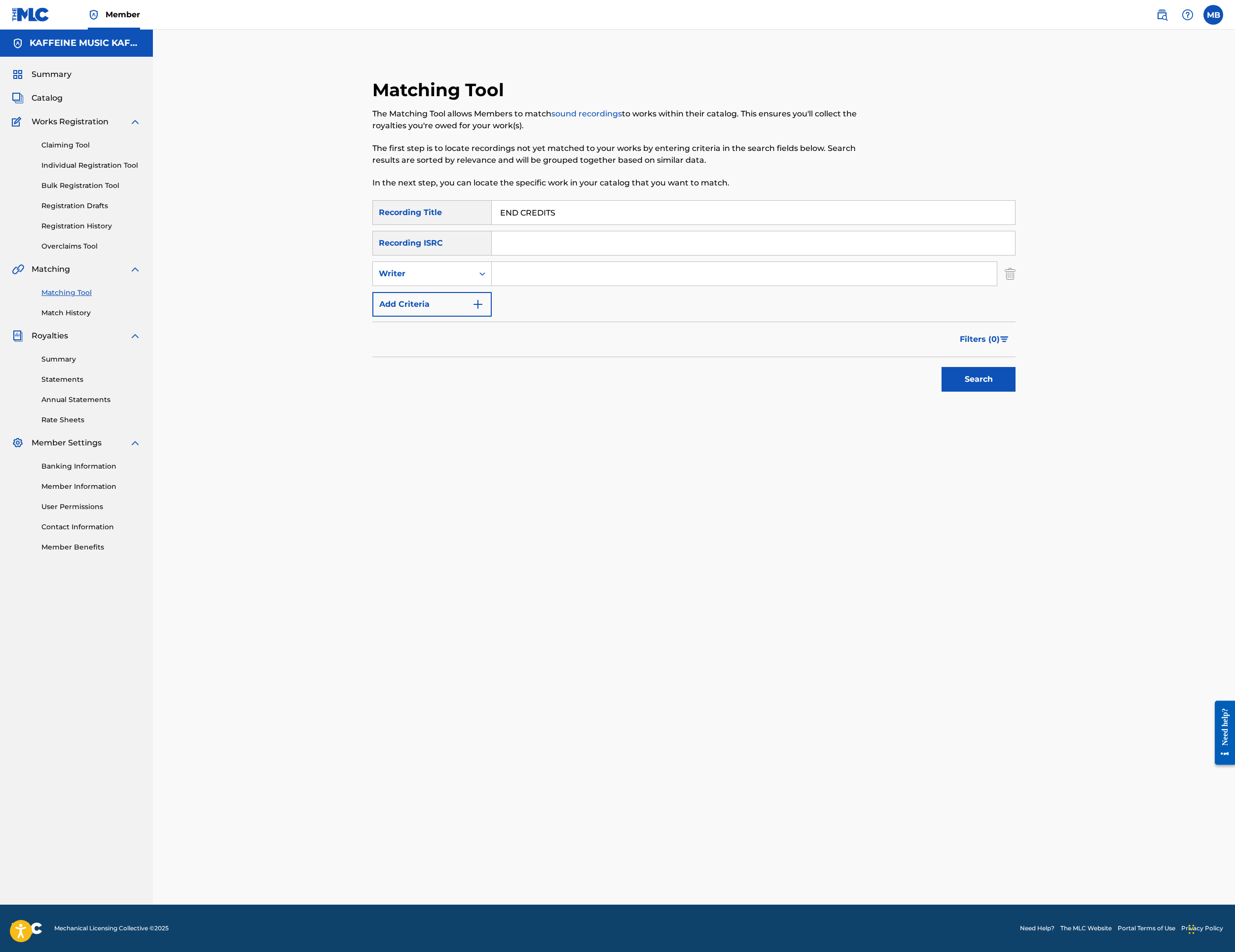
drag, startPoint x: 454, startPoint y: 389, endPoint x: 612, endPoint y: 400, distance: 158.4
click at [454, 283] on div "Writer" at bounding box center [423, 274] width 101 height 19
click at [628, 285] on input "Search Form" at bounding box center [744, 273] width 505 height 24
click at [492, 286] on div "Writer" at bounding box center [432, 274] width 119 height 24
drag, startPoint x: 502, startPoint y: 426, endPoint x: 549, endPoint y: 411, distance: 49.3
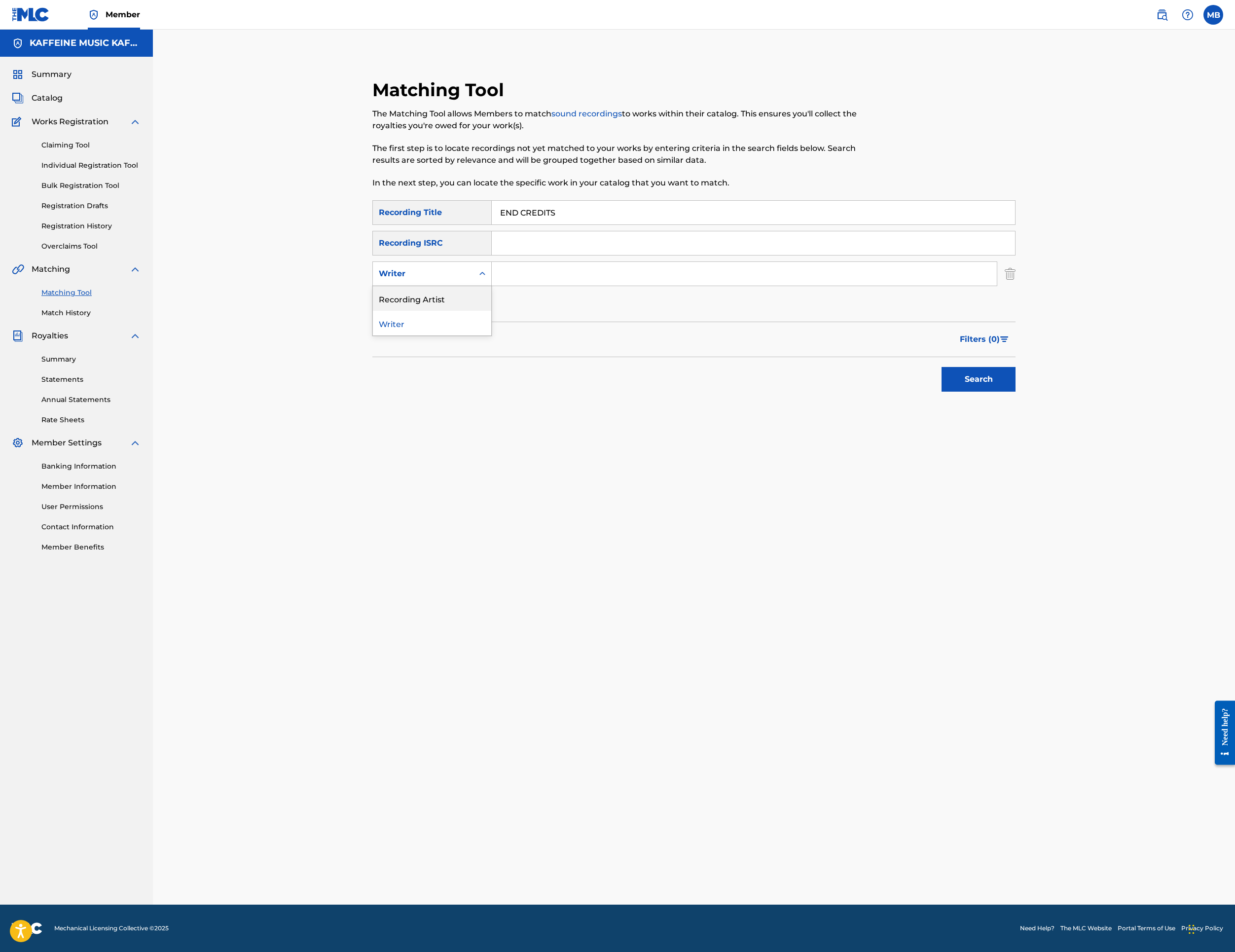
click at [491, 311] on div "Recording Artist" at bounding box center [432, 298] width 119 height 24
click at [590, 285] on input "Search Form" at bounding box center [744, 273] width 505 height 24
type input "[PERSON_NAME] Motorcycle"
click at [1016, 392] on button "Search" at bounding box center [978, 380] width 74 height 24
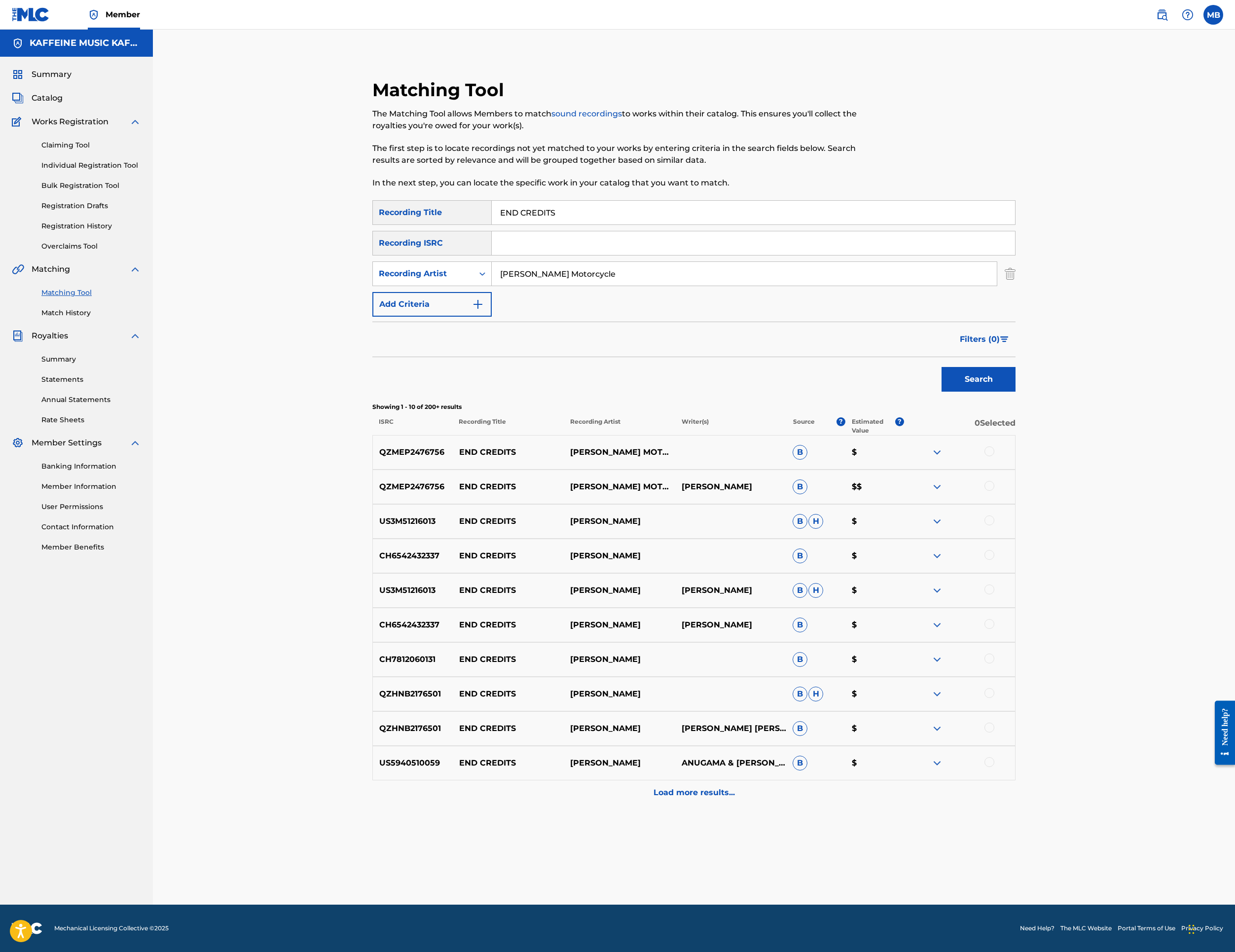
scroll to position [339, 0]
click at [1015, 481] on div at bounding box center [960, 487] width 111 height 12
click at [994, 481] on div at bounding box center [990, 486] width 10 height 10
click at [1016, 435] on div "QZMEP2476756 END CREDITS [PERSON_NAME] MOTORCYCLE B $" at bounding box center [694, 452] width 643 height 35
click at [994, 447] on div at bounding box center [990, 452] width 10 height 10
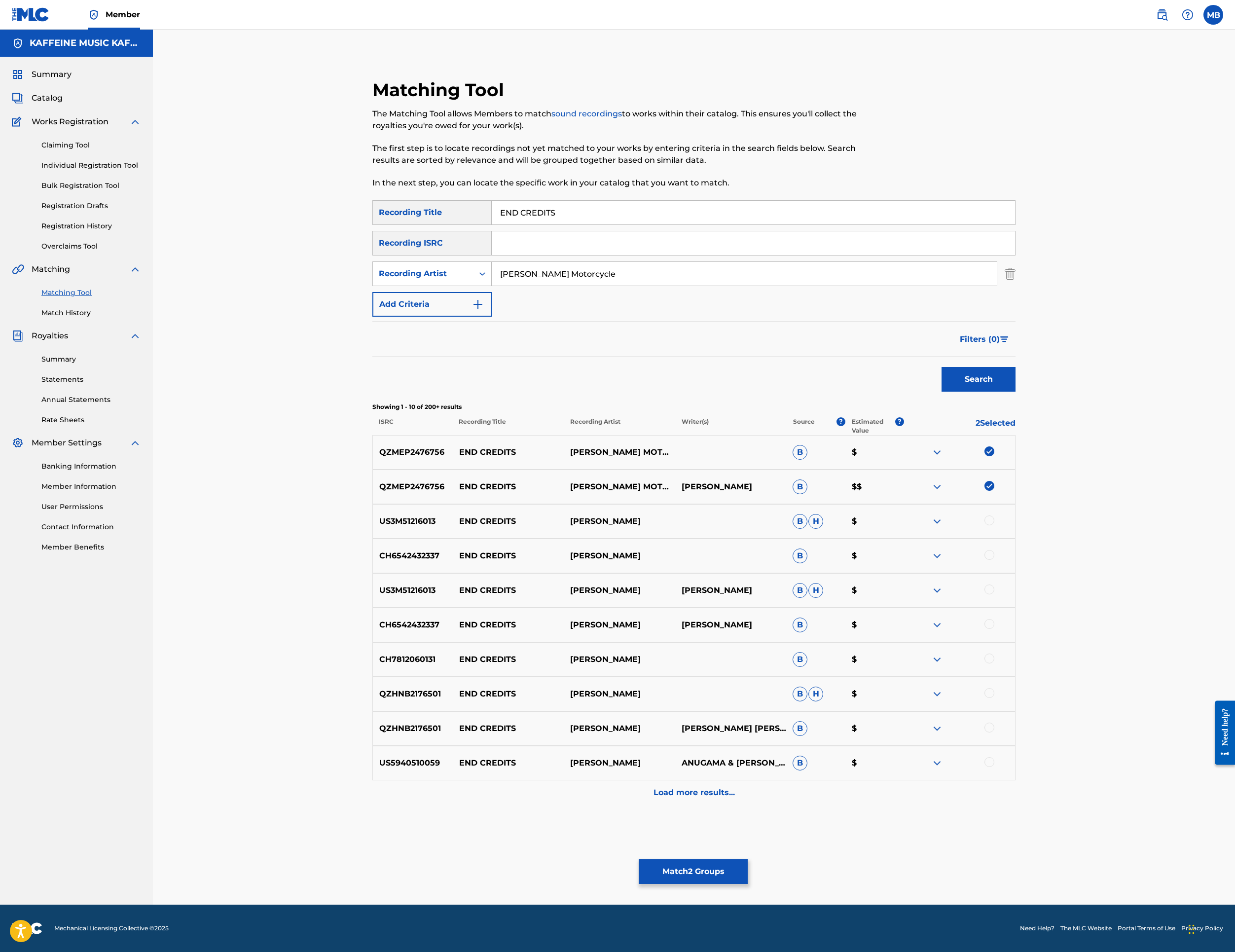
click at [748, 859] on button "Match 2 Groups" at bounding box center [694, 871] width 109 height 24
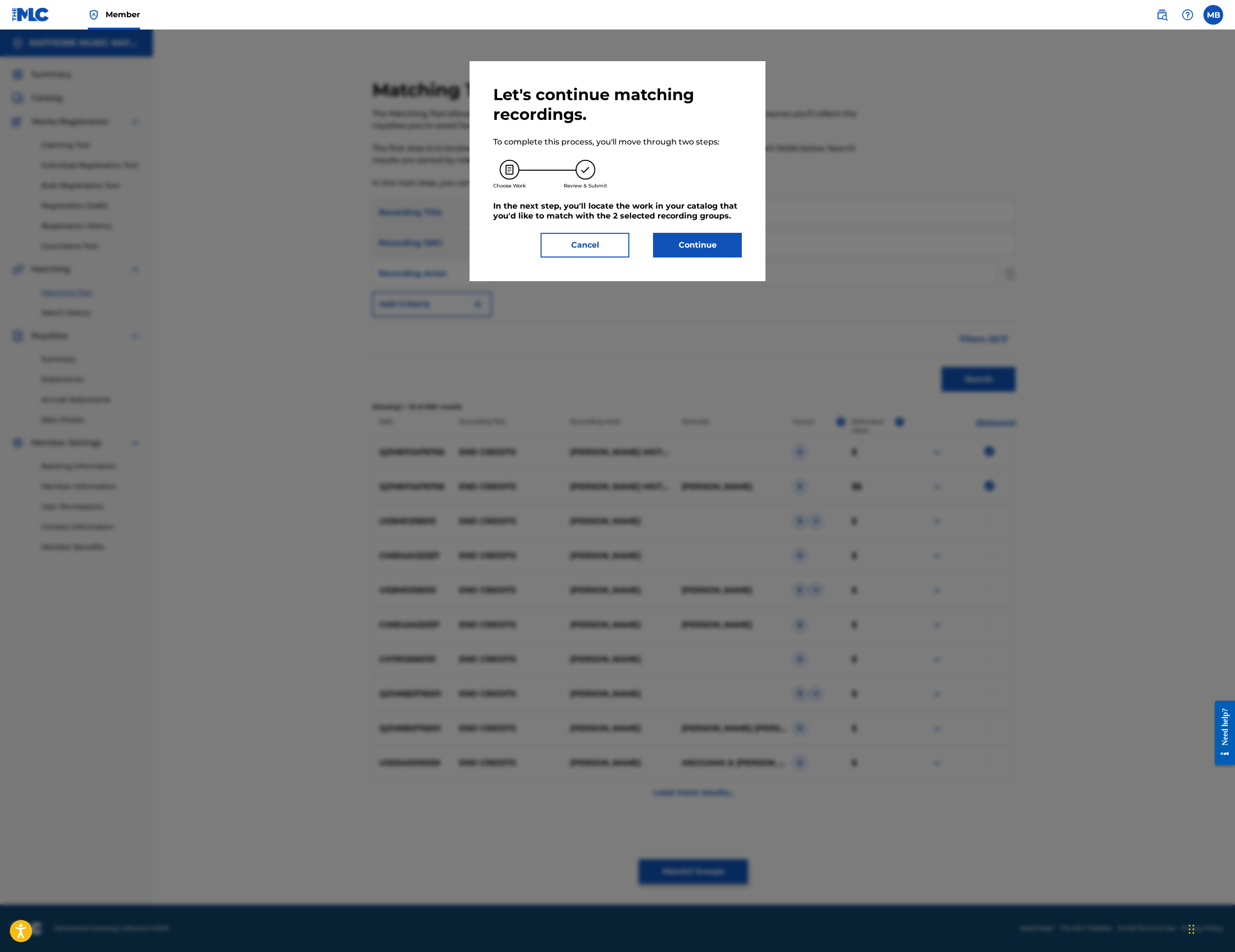
click at [742, 257] on button "Continue" at bounding box center [698, 245] width 89 height 24
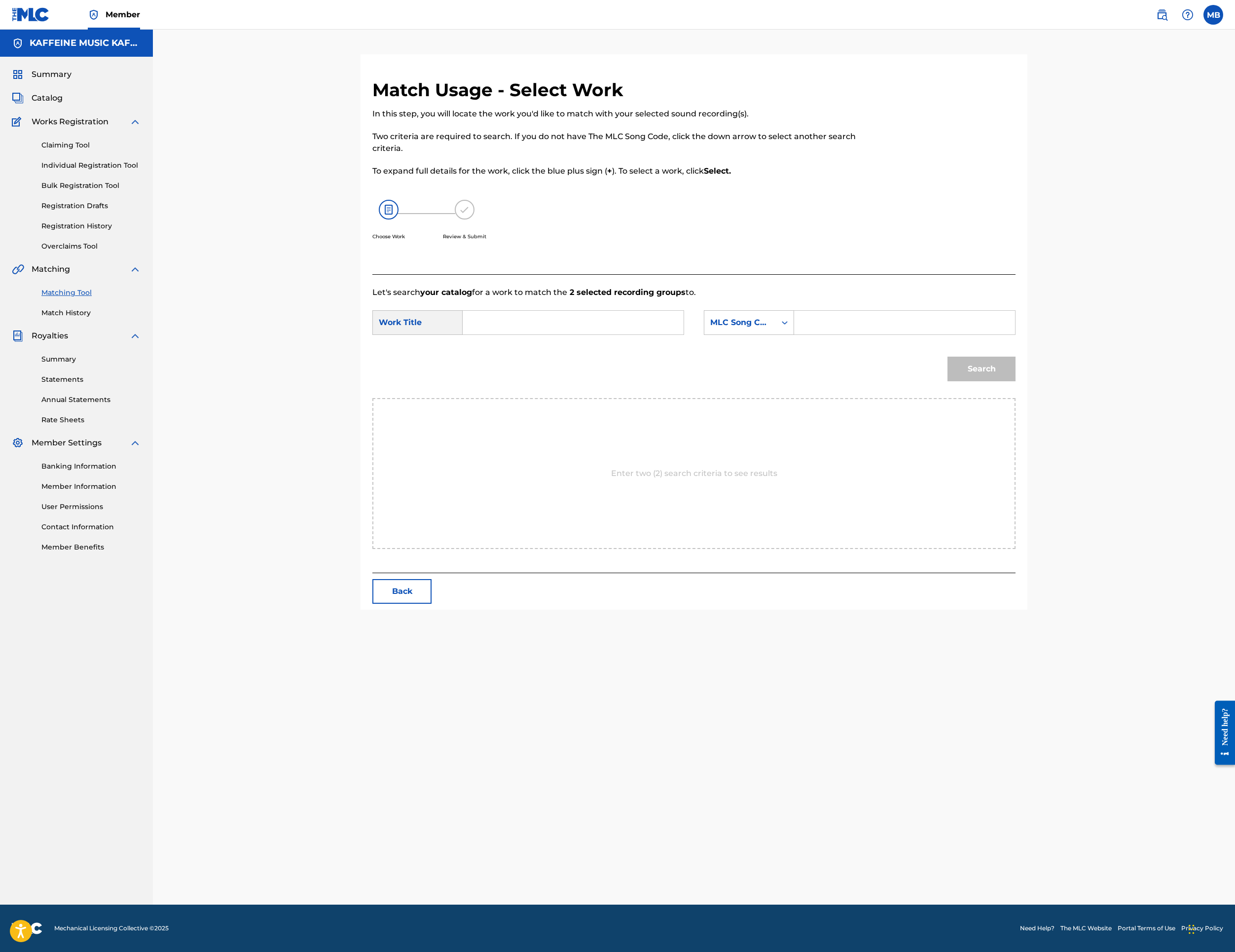
click at [583, 334] on input "Search Form" at bounding box center [573, 322] width 204 height 24
paste input "END CREDITS"
type input "END CREDITS"
click at [794, 331] on div "Search Form" at bounding box center [784, 322] width 18 height 18
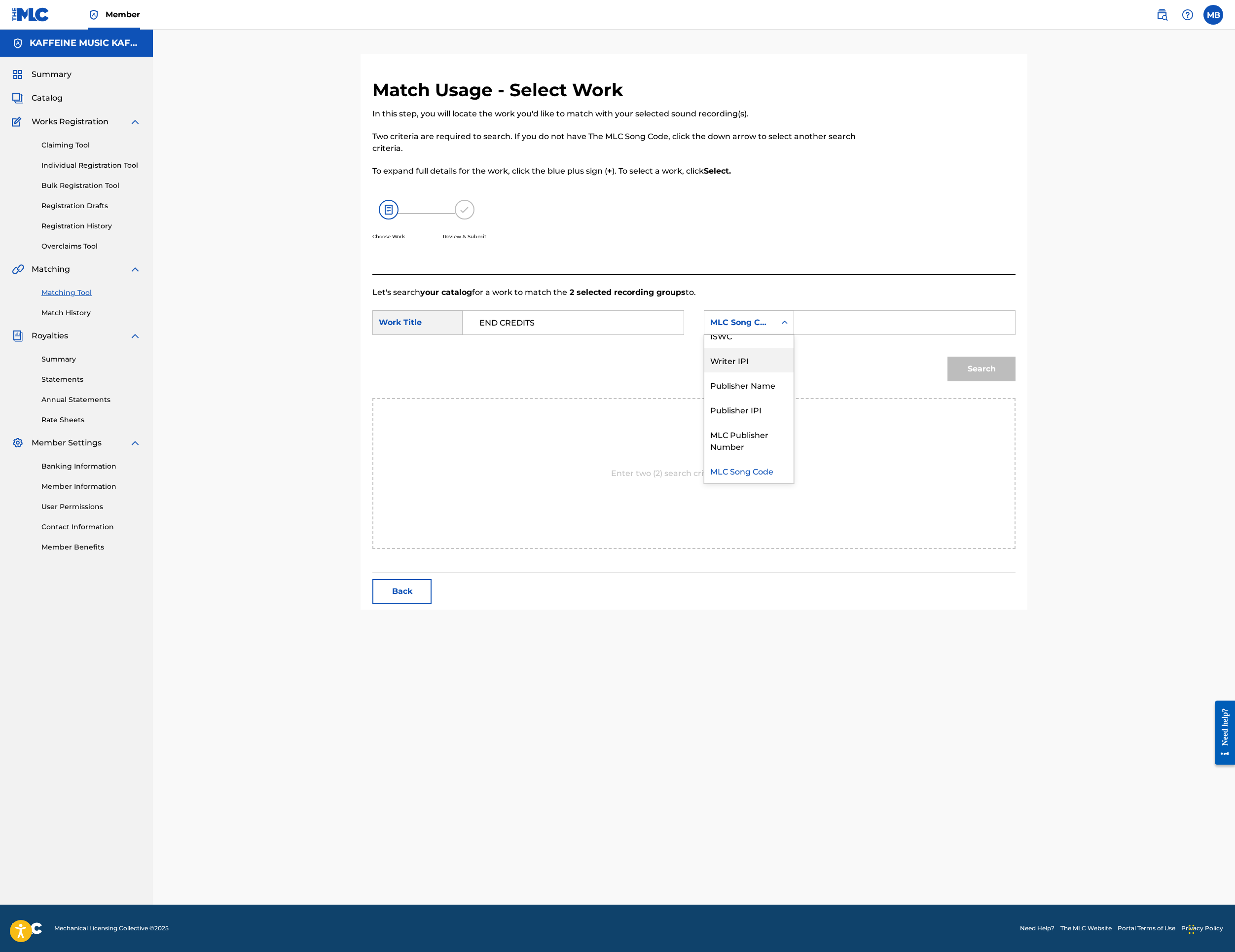
click at [794, 397] on div "Publisher Name" at bounding box center [749, 385] width 89 height 24
click at [970, 334] on input "Search Form" at bounding box center [904, 322] width 204 height 24
type input "ka"
click at [1016, 381] on button "Search" at bounding box center [981, 369] width 68 height 24
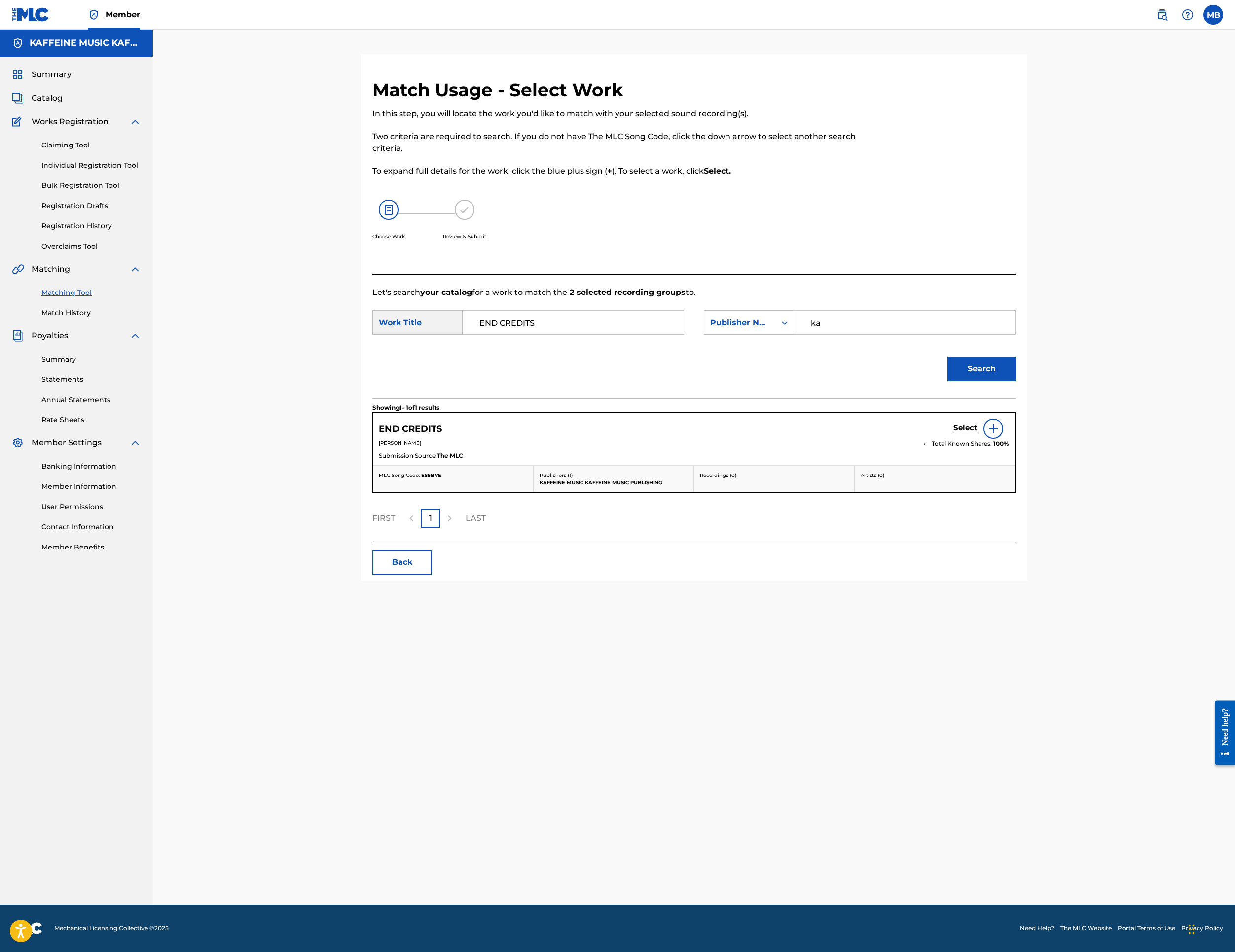
click at [978, 433] on h5 "Select" at bounding box center [965, 428] width 24 height 9
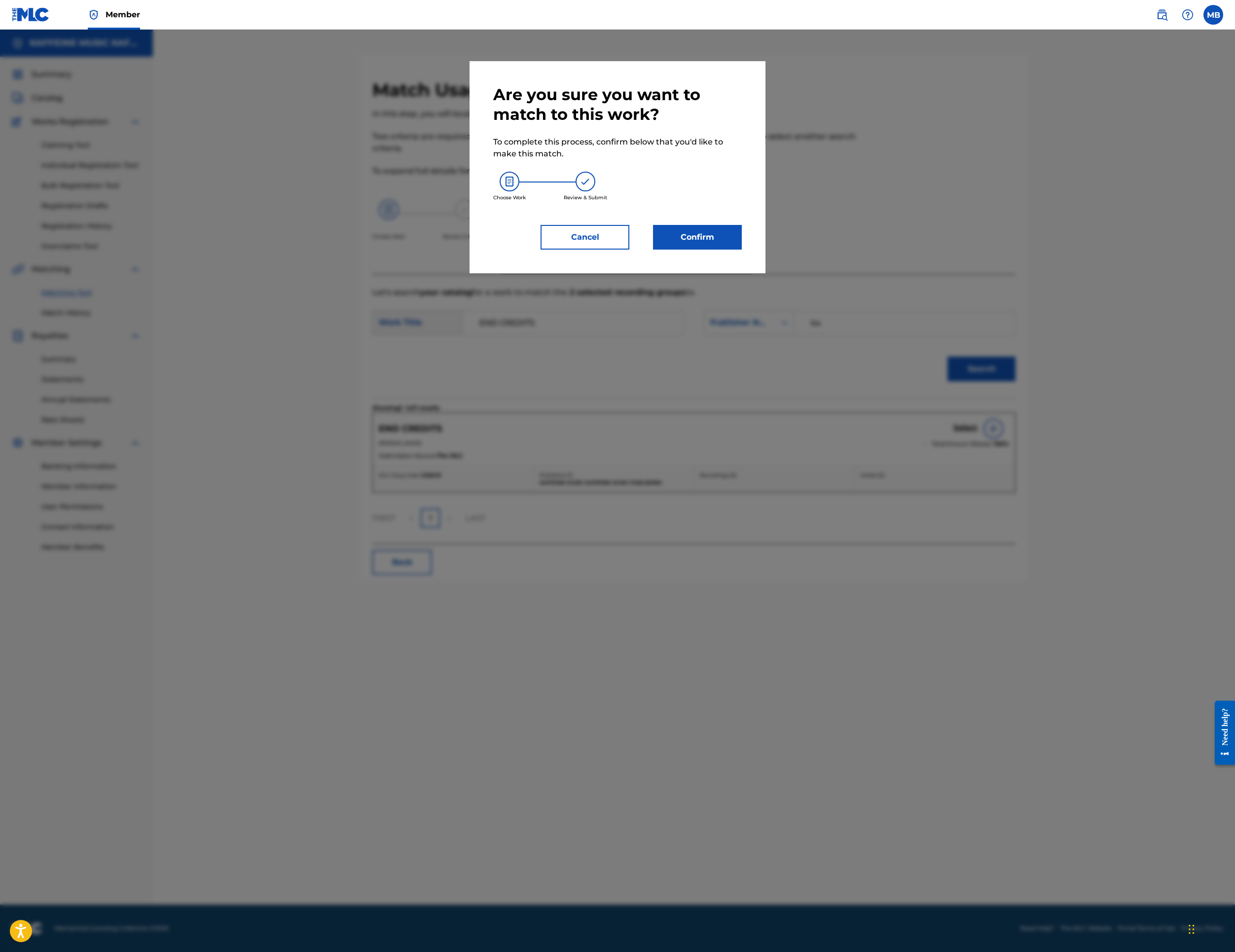
click at [721, 250] on button "Confirm" at bounding box center [698, 237] width 89 height 24
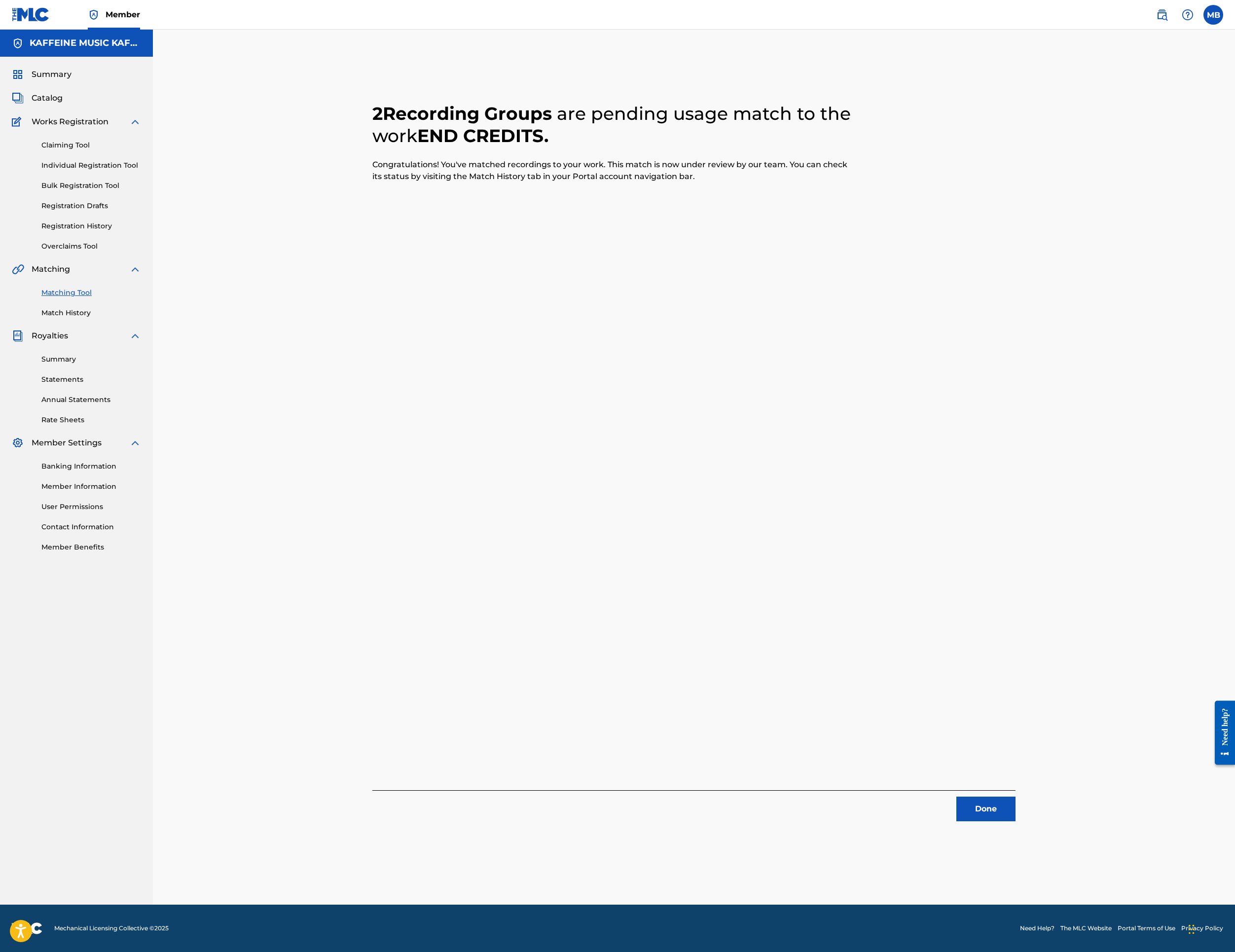
click at [1016, 820] on button "Done" at bounding box center [986, 809] width 59 height 24
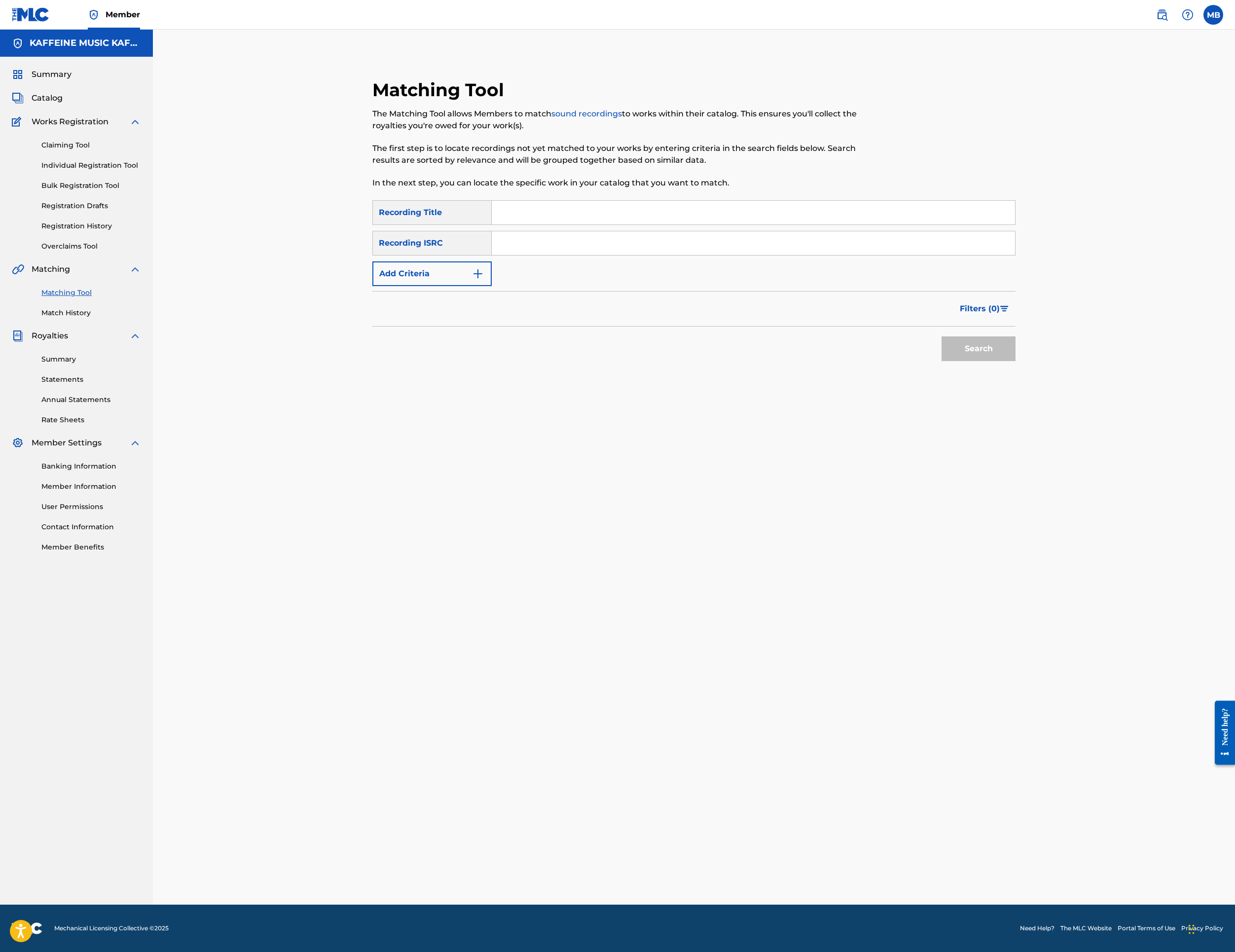
click at [641, 224] on input "Search Form" at bounding box center [753, 212] width 523 height 24
paste input "FUCKO"
type input "FUCKO"
click at [432, 286] on button "Add Criteria" at bounding box center [432, 274] width 119 height 24
drag, startPoint x: 561, startPoint y: 390, endPoint x: 520, endPoint y: 392, distance: 41.0
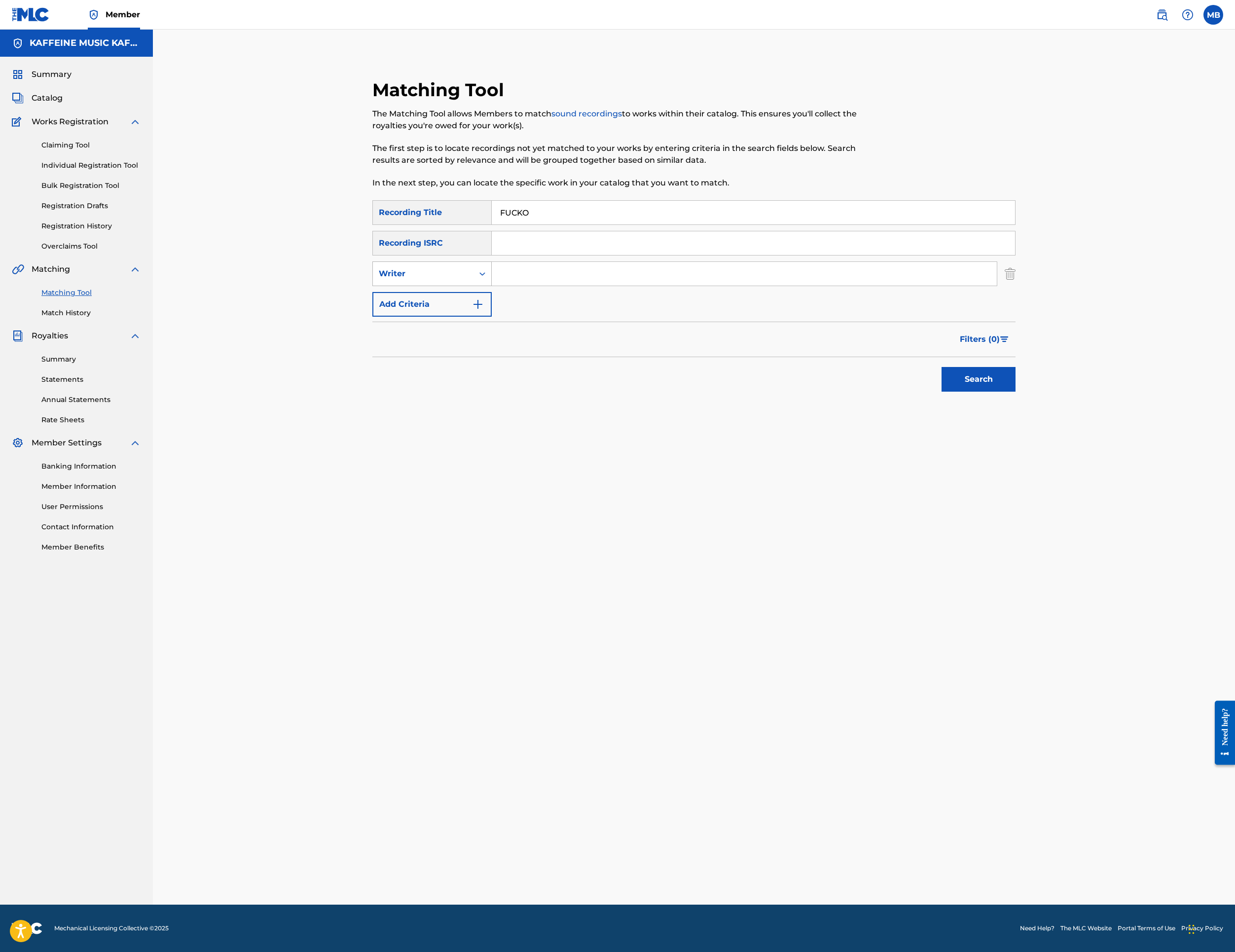
click at [561, 285] on input "Search Form" at bounding box center [744, 273] width 505 height 24
click at [491, 285] on div "Search Form" at bounding box center [482, 273] width 18 height 24
click at [491, 311] on div "Recording Artist" at bounding box center [432, 298] width 119 height 24
type input "[PERSON_NAME] Motorcycle"
click at [1016, 392] on button "Search" at bounding box center [978, 380] width 74 height 24
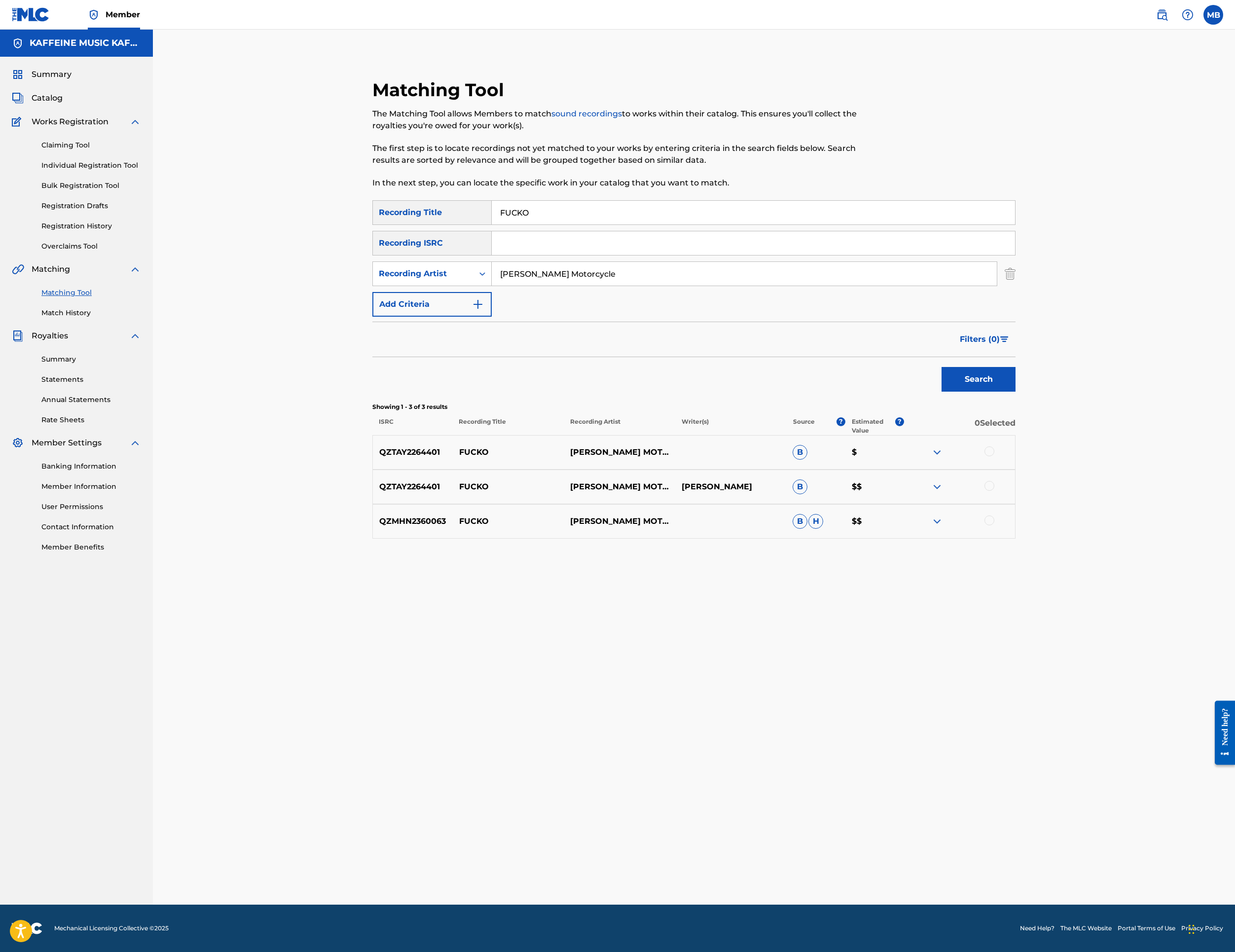
click at [994, 457] on div at bounding box center [990, 452] width 10 height 10
click at [994, 491] on div at bounding box center [990, 486] width 10 height 10
click at [994, 526] on div at bounding box center [990, 521] width 10 height 10
click at [748, 859] on button "Match 3 Groups" at bounding box center [694, 871] width 109 height 24
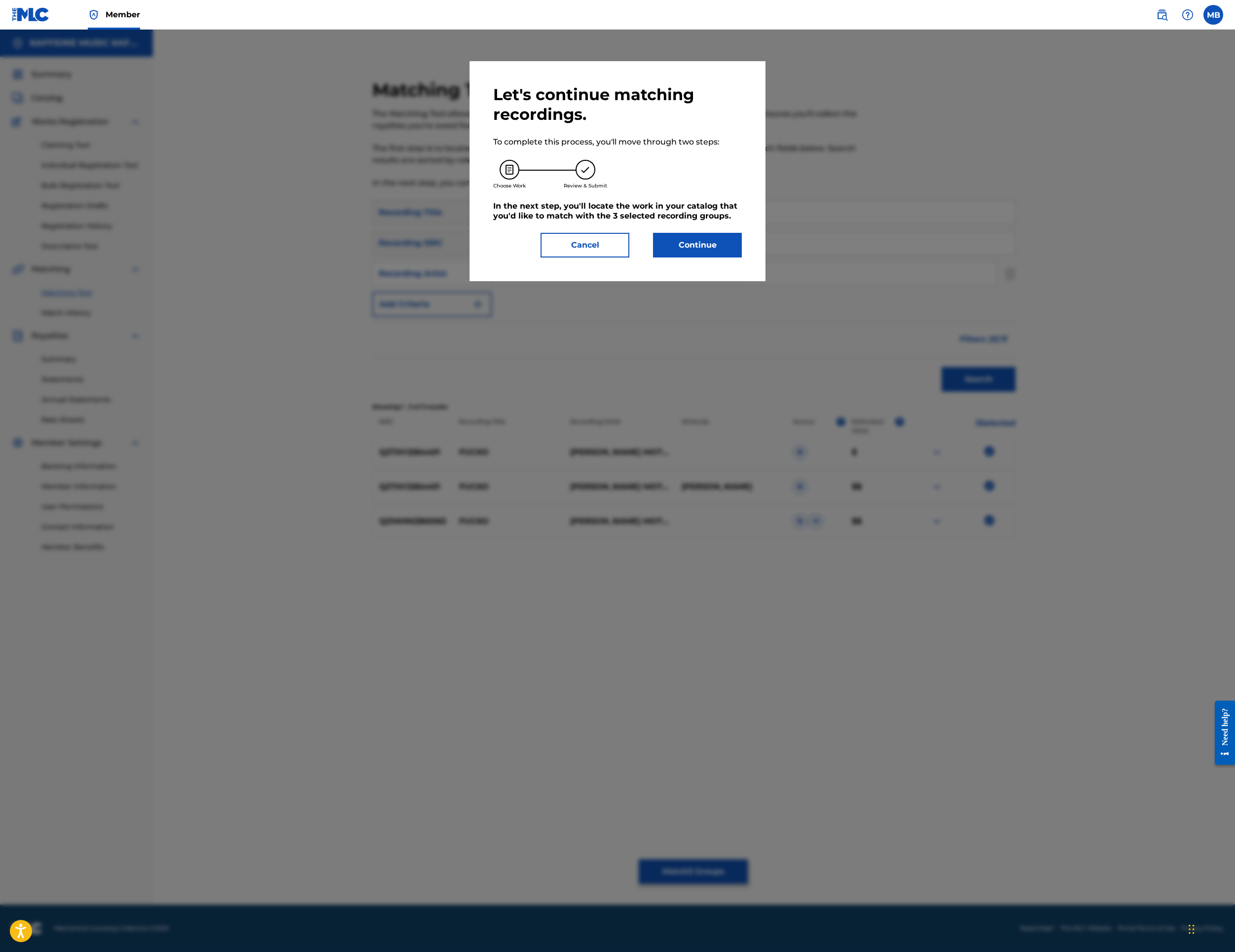
click at [687, 257] on button "Continue" at bounding box center [698, 245] width 89 height 24
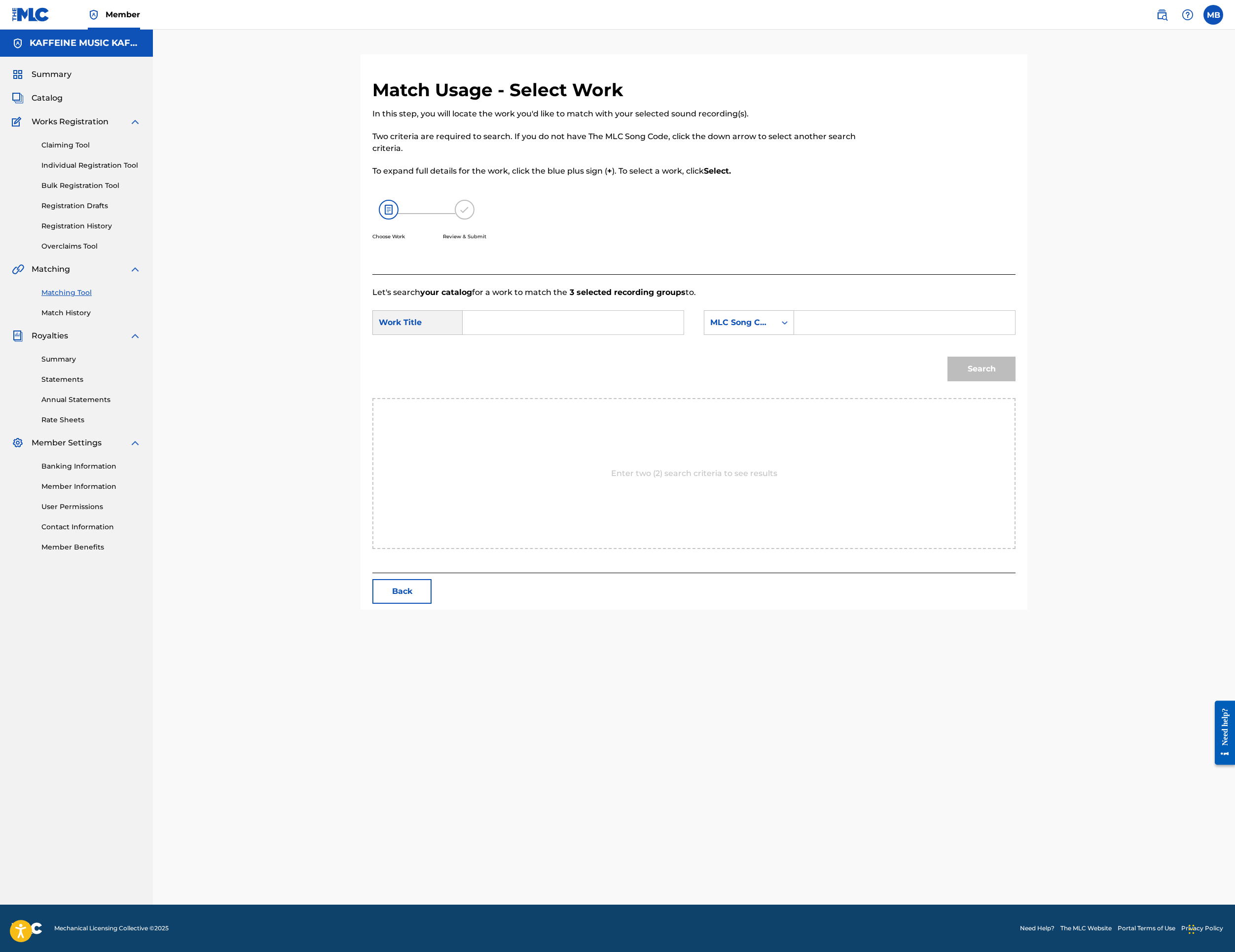
click at [559, 334] on input "Search Form" at bounding box center [573, 322] width 204 height 24
paste input "FUCKO"
type input "FUCKO"
click at [776, 332] on div "MLC Song Code" at bounding box center [740, 323] width 71 height 19
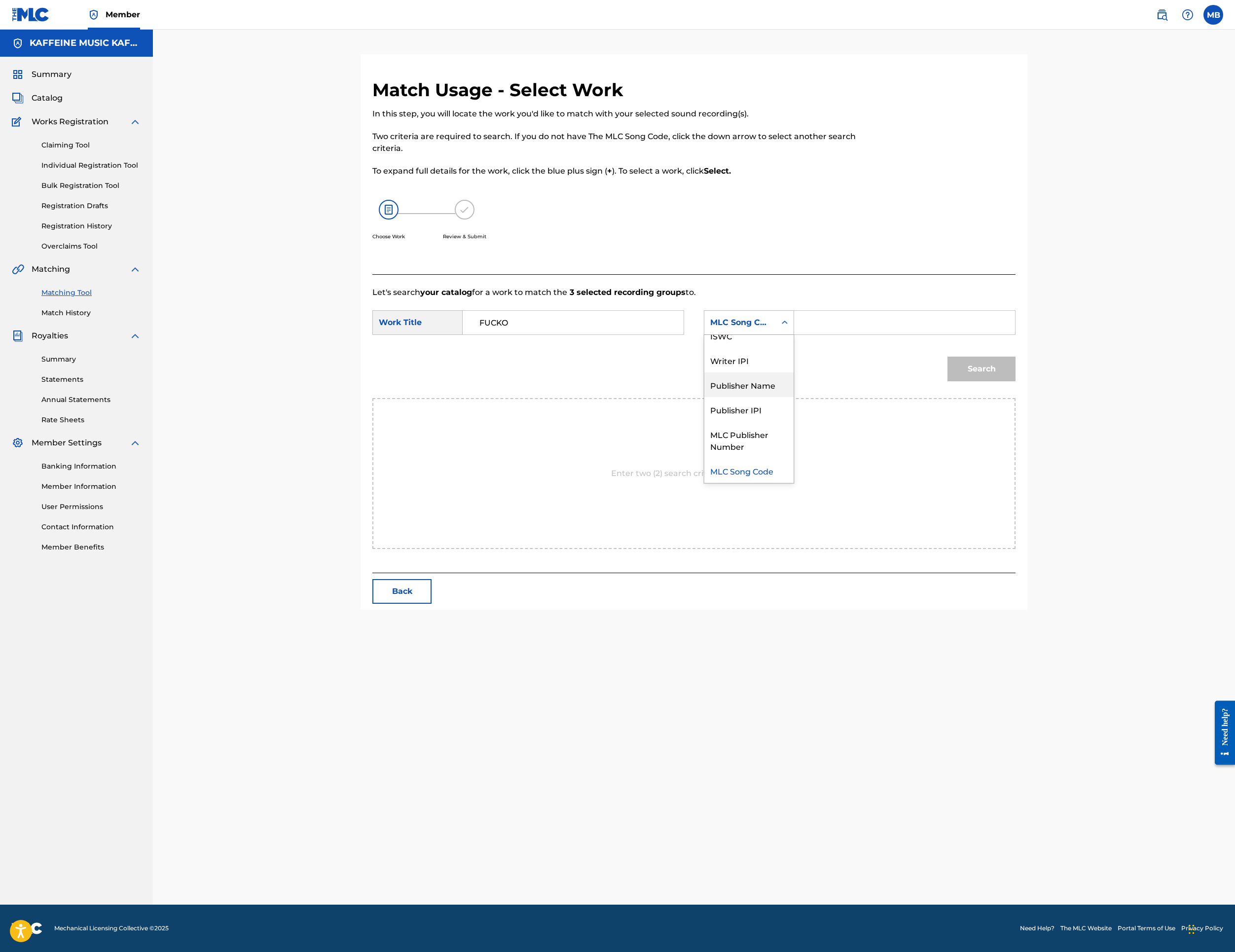
click at [794, 397] on div "Publisher Name" at bounding box center [749, 385] width 89 height 24
click at [972, 334] on input "Search Form" at bounding box center [904, 322] width 204 height 24
click at [1016, 381] on button "Search" at bounding box center [981, 369] width 68 height 24
type input "ka"
click at [1016, 381] on button "Search" at bounding box center [981, 369] width 68 height 24
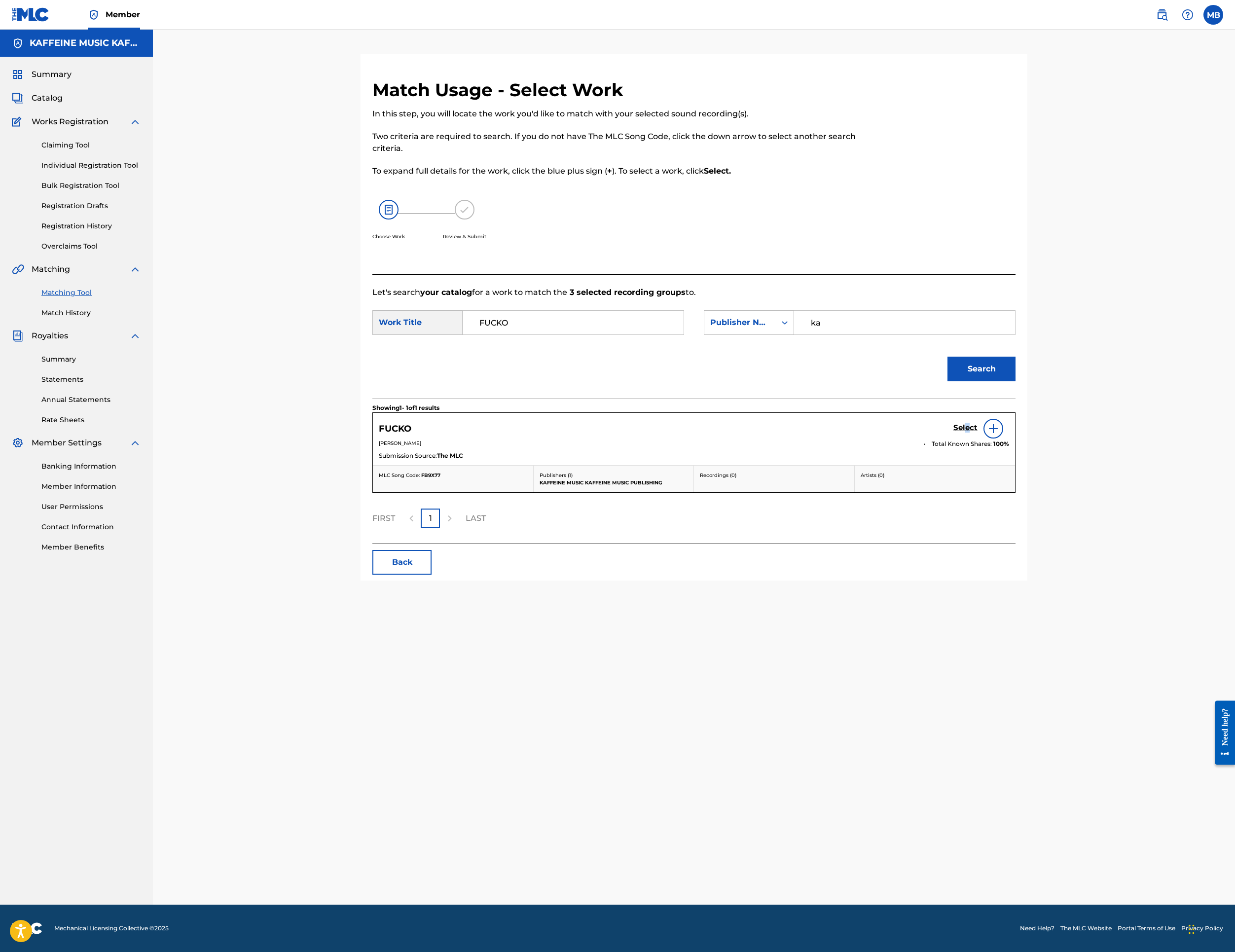
click at [978, 433] on h5 "Select" at bounding box center [965, 428] width 24 height 9
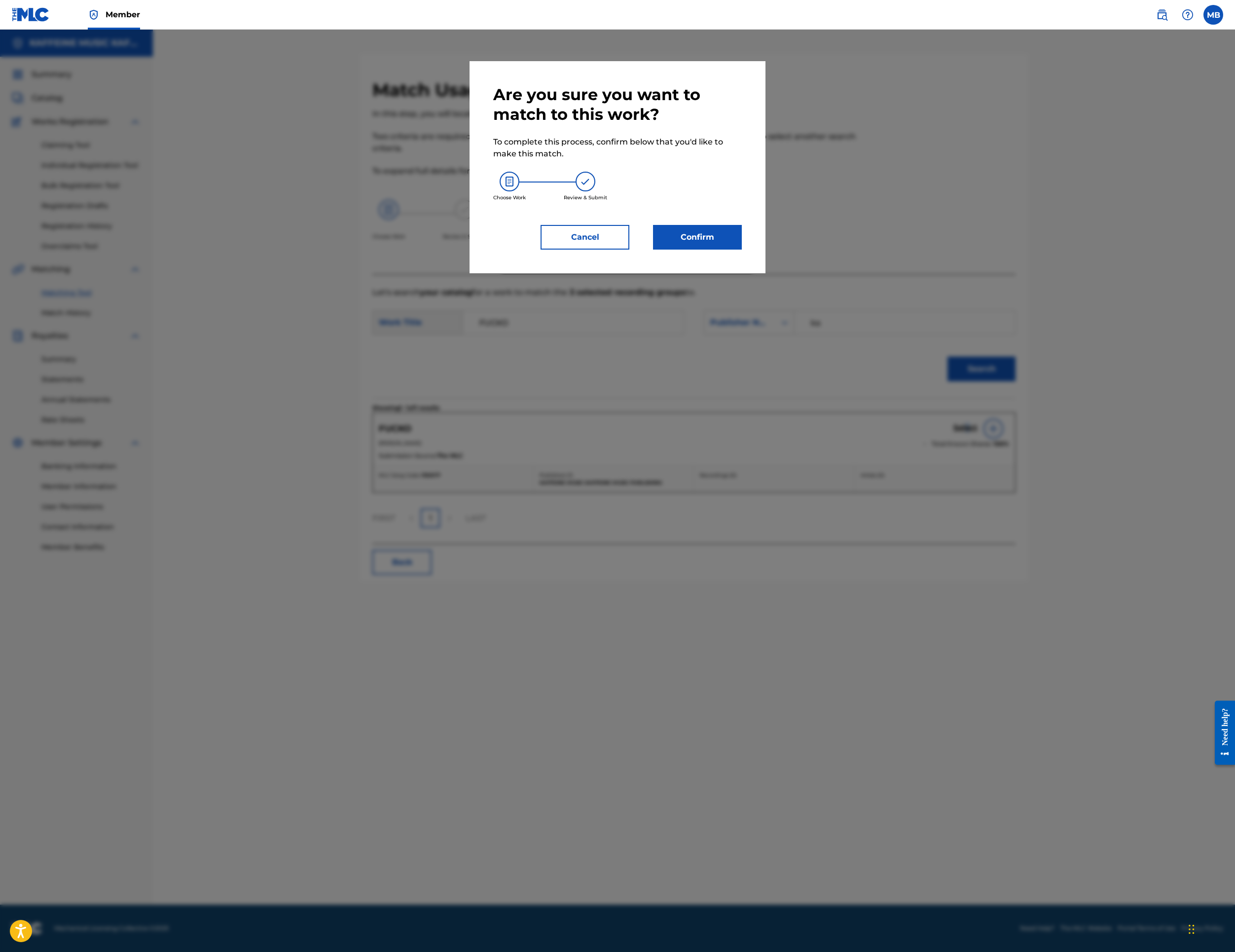
click at [742, 250] on button "Confirm" at bounding box center [698, 237] width 89 height 24
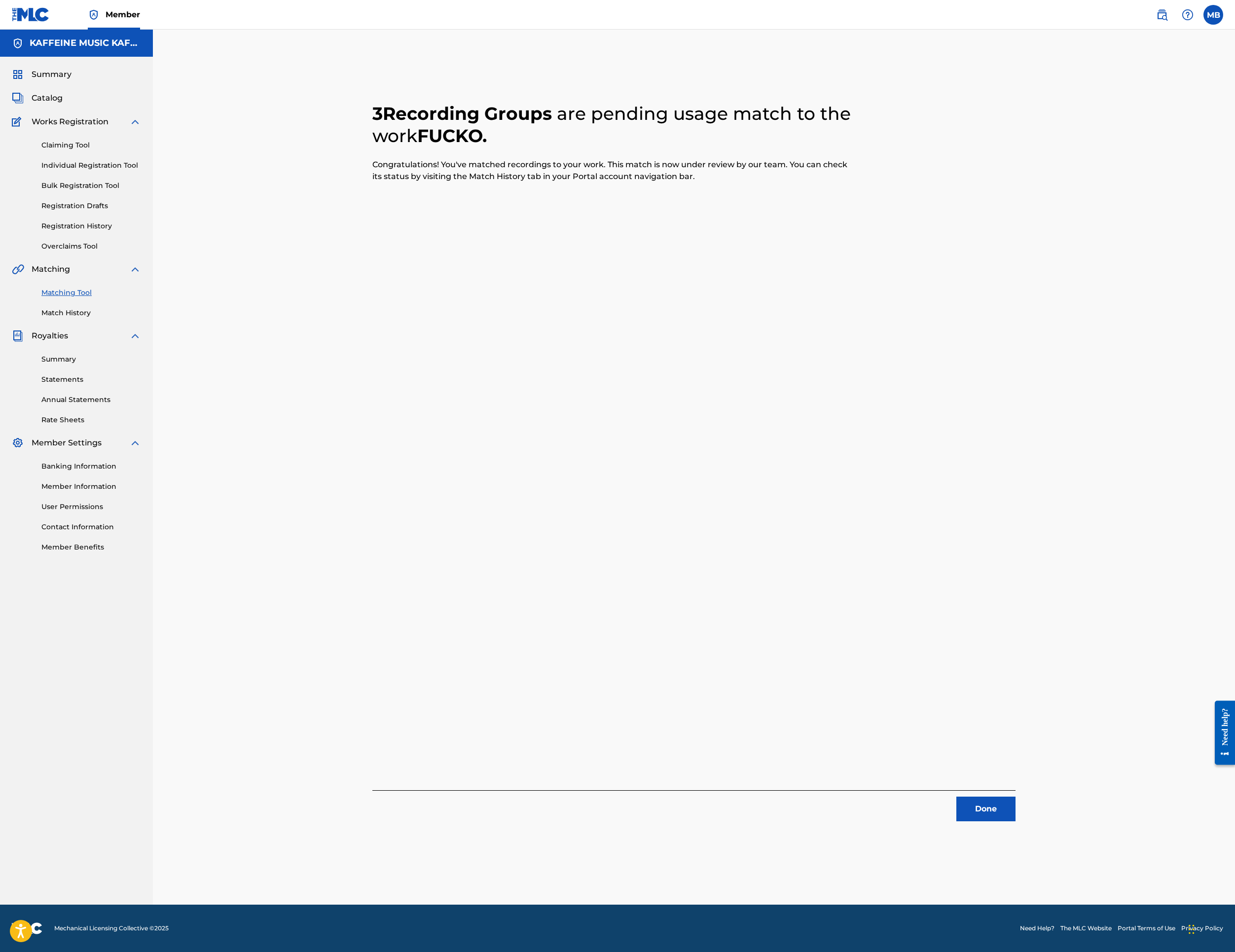
click at [1016, 817] on button "Done" at bounding box center [986, 809] width 59 height 24
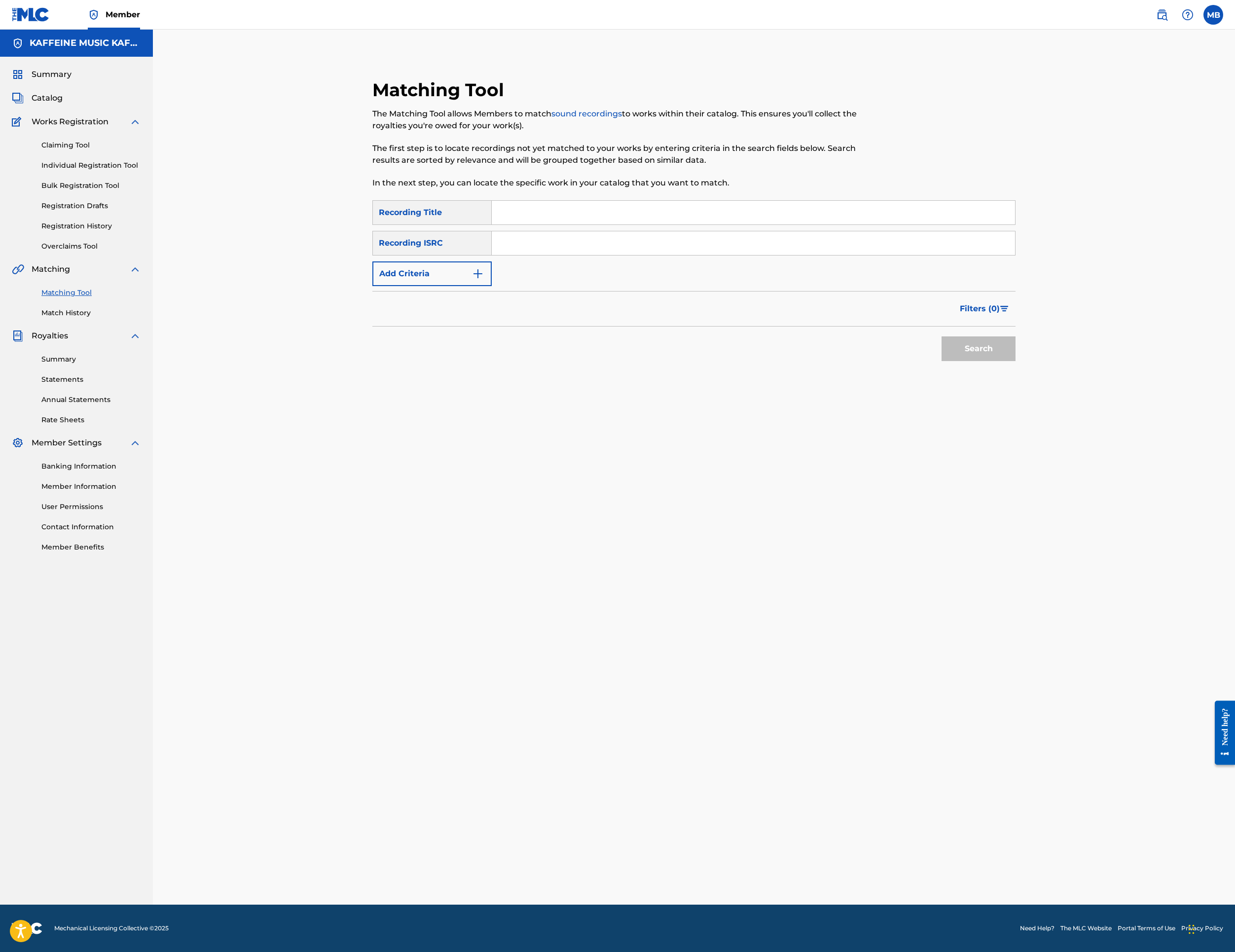
click at [600, 224] on input "Search Form" at bounding box center [753, 212] width 523 height 24
paste input "2 FACED"
type input "2 FACED"
click at [441, 286] on button "Add Criteria" at bounding box center [432, 274] width 119 height 24
click at [441, 280] on div "Writer" at bounding box center [423, 274] width 89 height 12
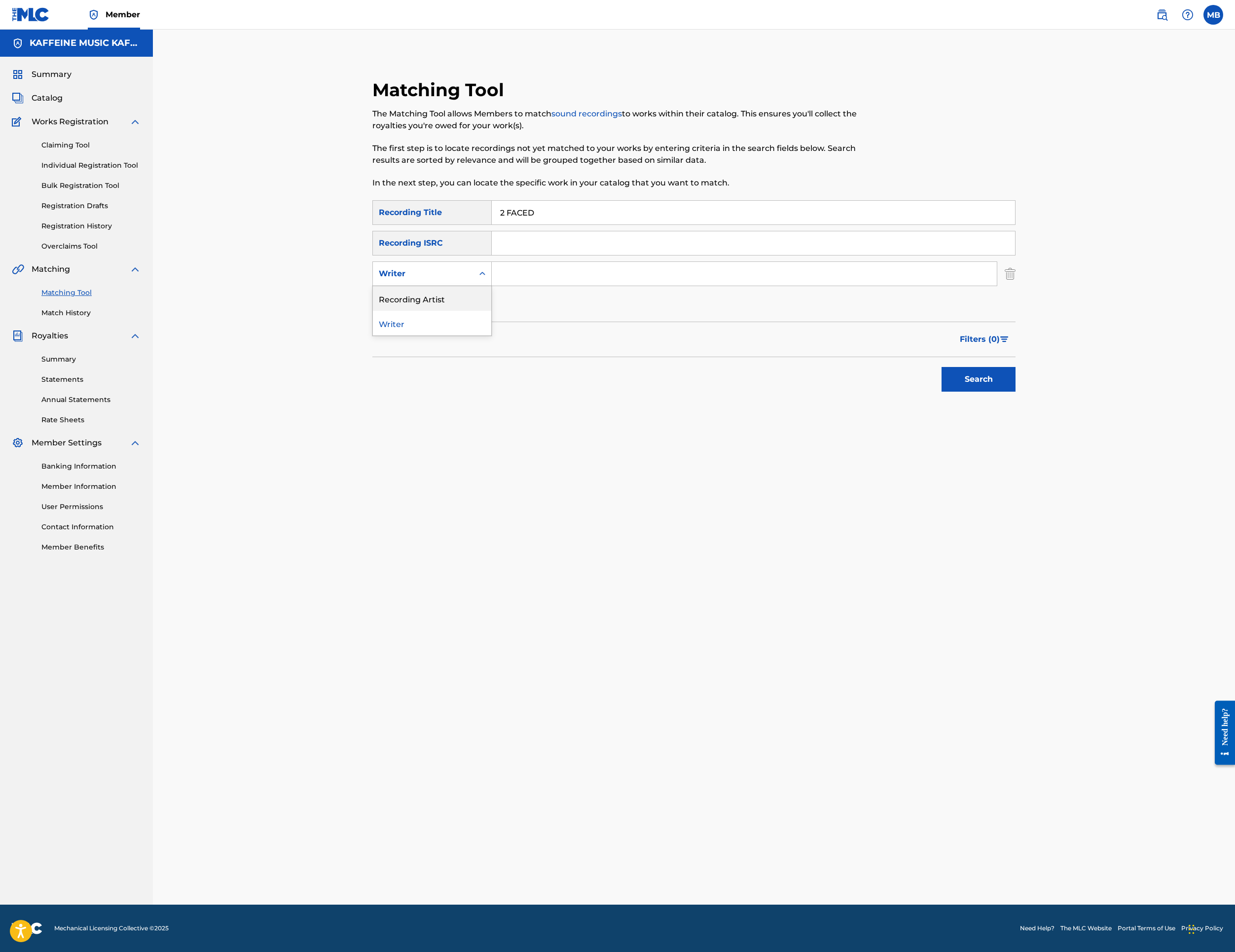
click at [491, 311] on div "Recording Artist" at bounding box center [432, 298] width 119 height 24
click at [573, 285] on input "Search Form" at bounding box center [744, 273] width 505 height 24
type input "[PERSON_NAME] Motorcycle"
click at [1016, 392] on button "Search" at bounding box center [978, 380] width 74 height 24
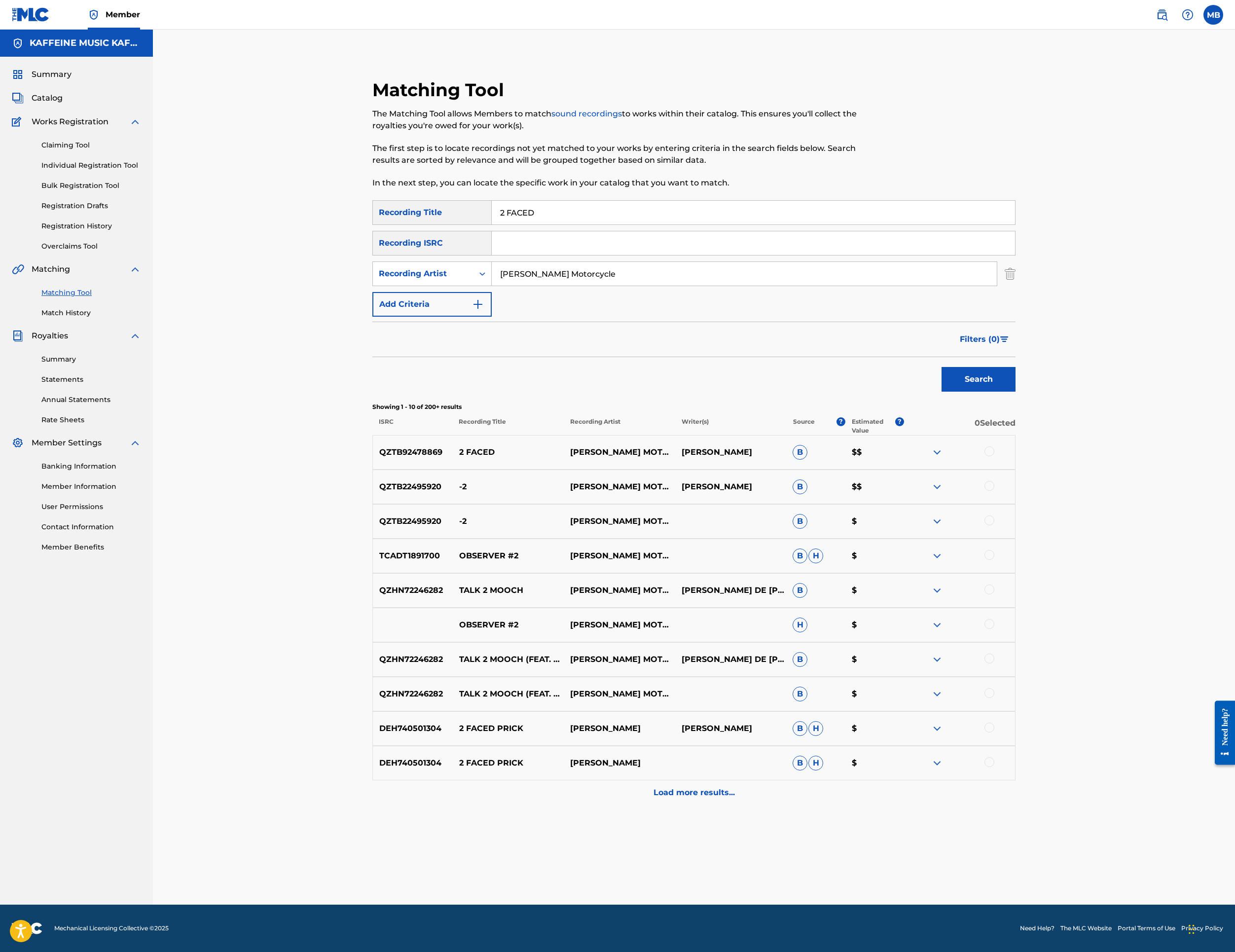
scroll to position [139, 0]
click at [994, 457] on div at bounding box center [990, 452] width 10 height 10
click at [748, 859] on button "Match 1 Group" at bounding box center [694, 871] width 109 height 24
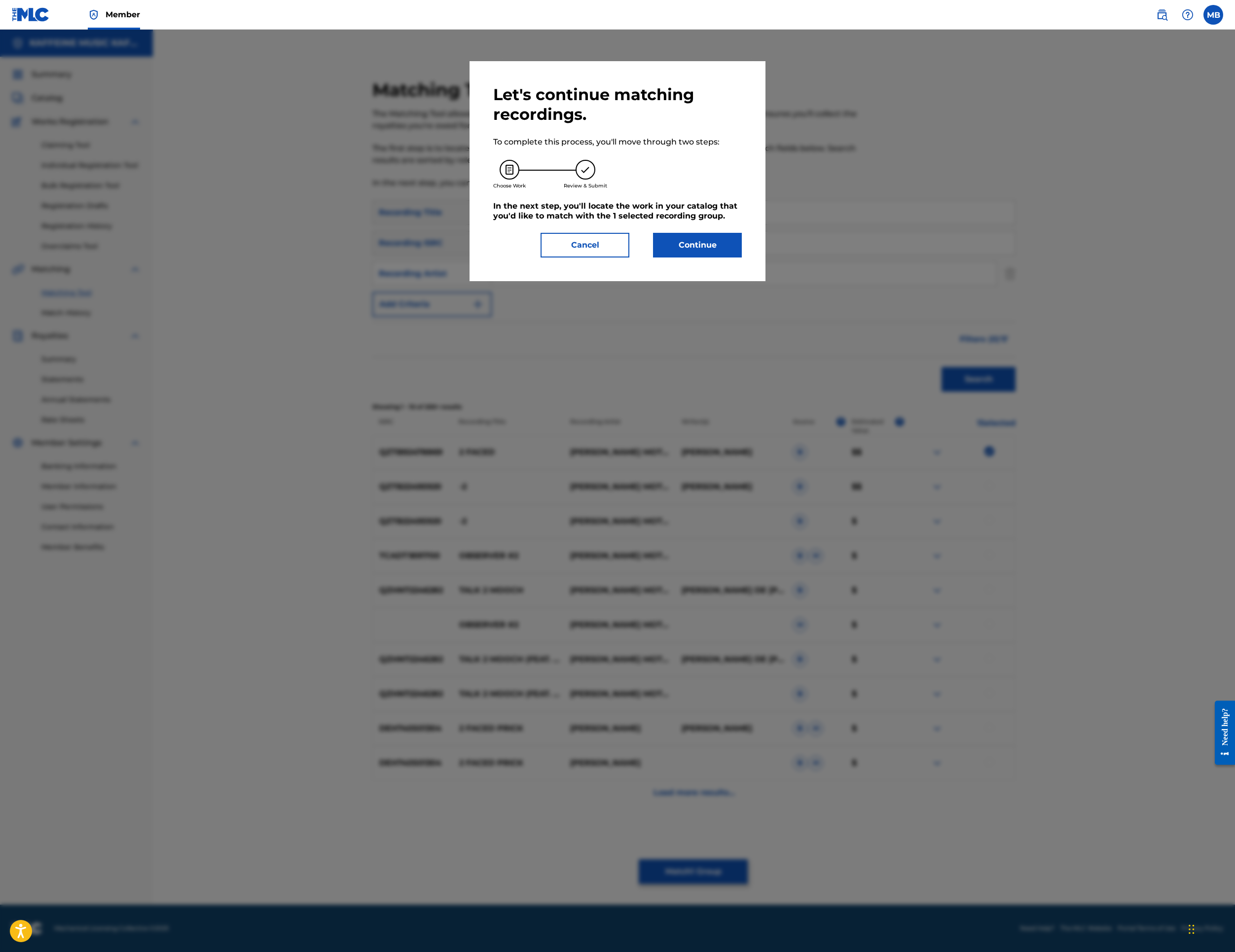
click at [731, 257] on button "Continue" at bounding box center [698, 245] width 89 height 24
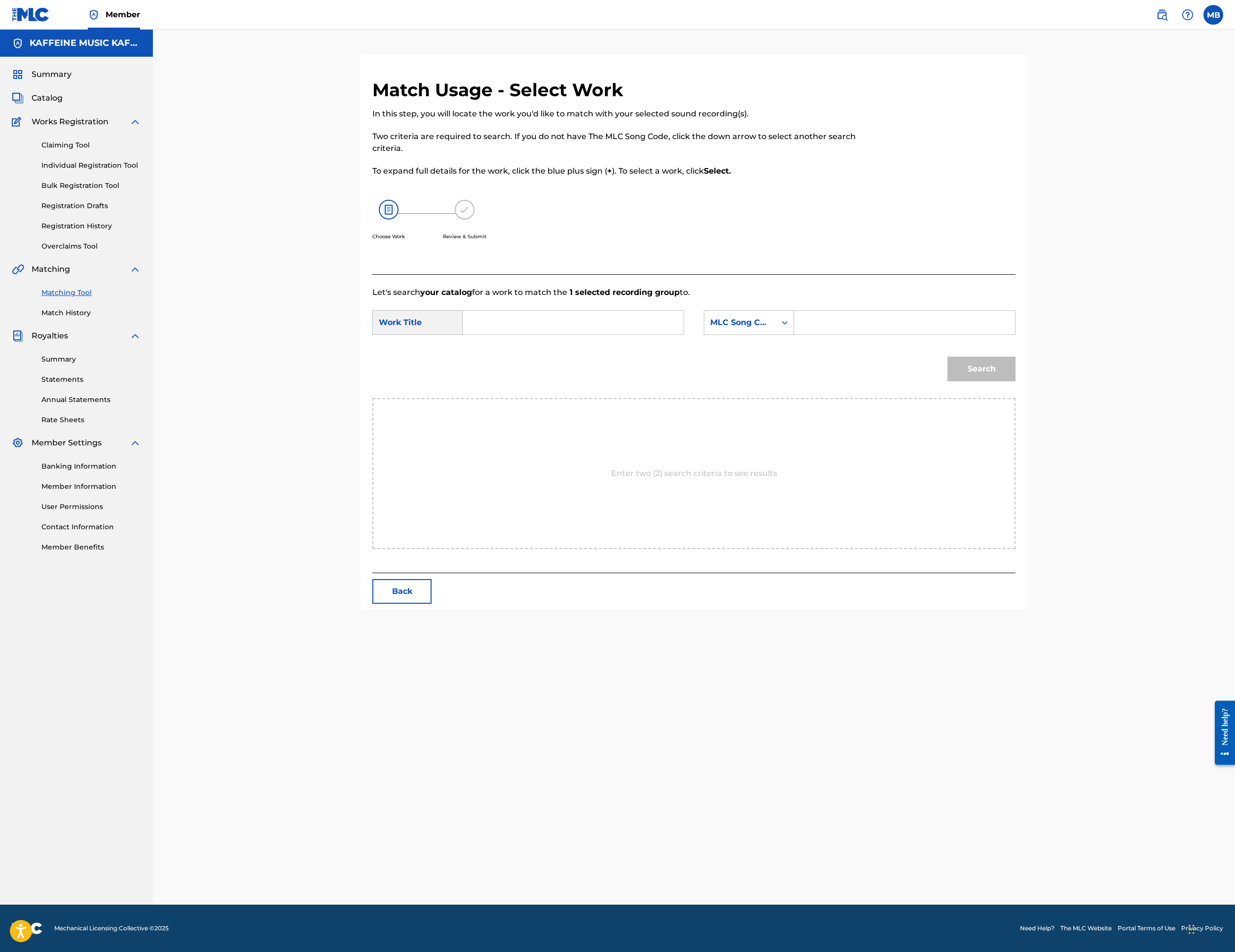
click at [675, 334] on input "Search Form" at bounding box center [573, 322] width 204 height 24
paste input "2 FACED"
type input "2 FACED"
click at [794, 331] on div "Search Form" at bounding box center [784, 322] width 18 height 18
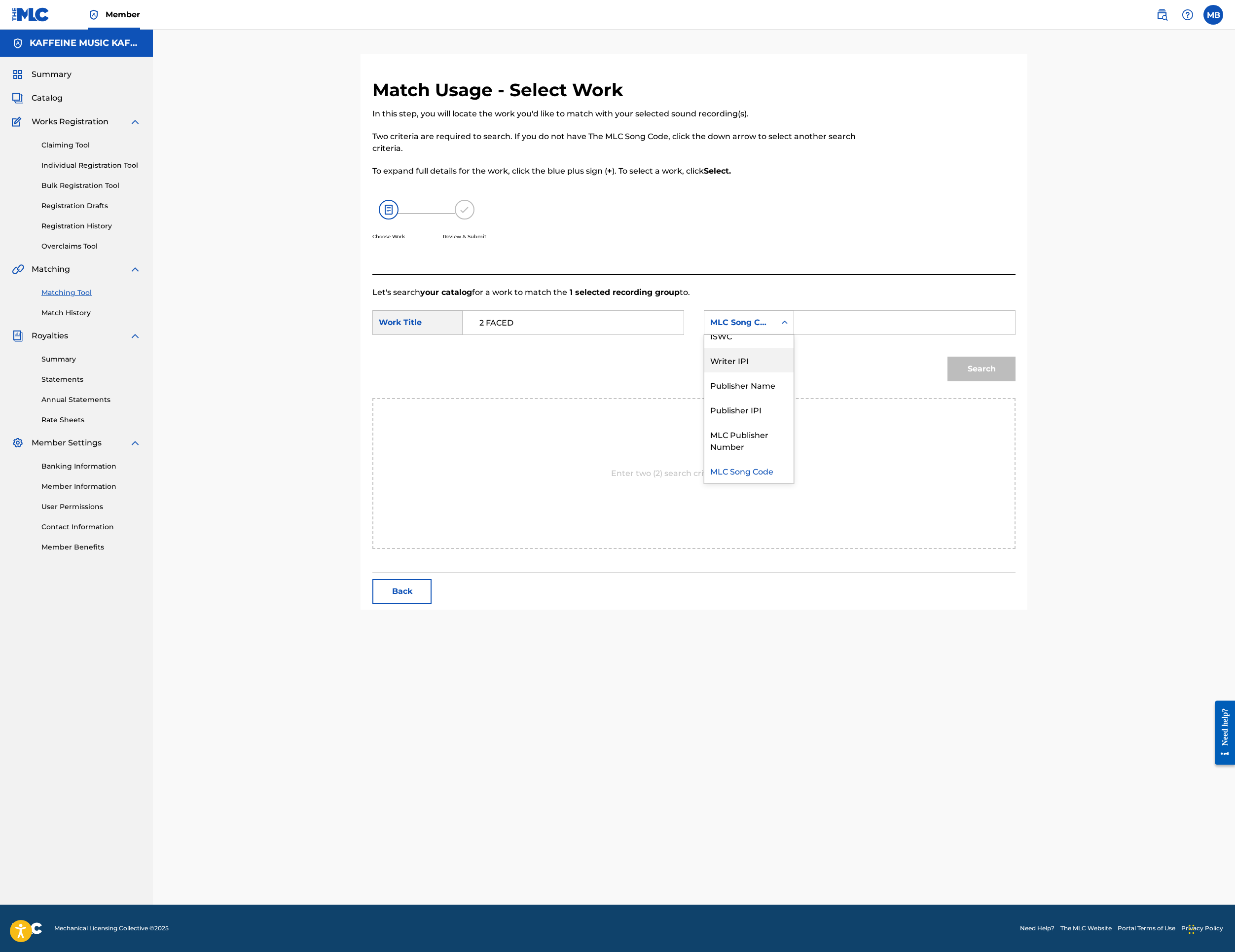
click at [794, 397] on div "Publisher Name" at bounding box center [749, 385] width 89 height 24
click at [1007, 334] on input "Search Form" at bounding box center [904, 322] width 204 height 24
type input "k"
click at [1016, 381] on button "Search" at bounding box center [981, 369] width 68 height 24
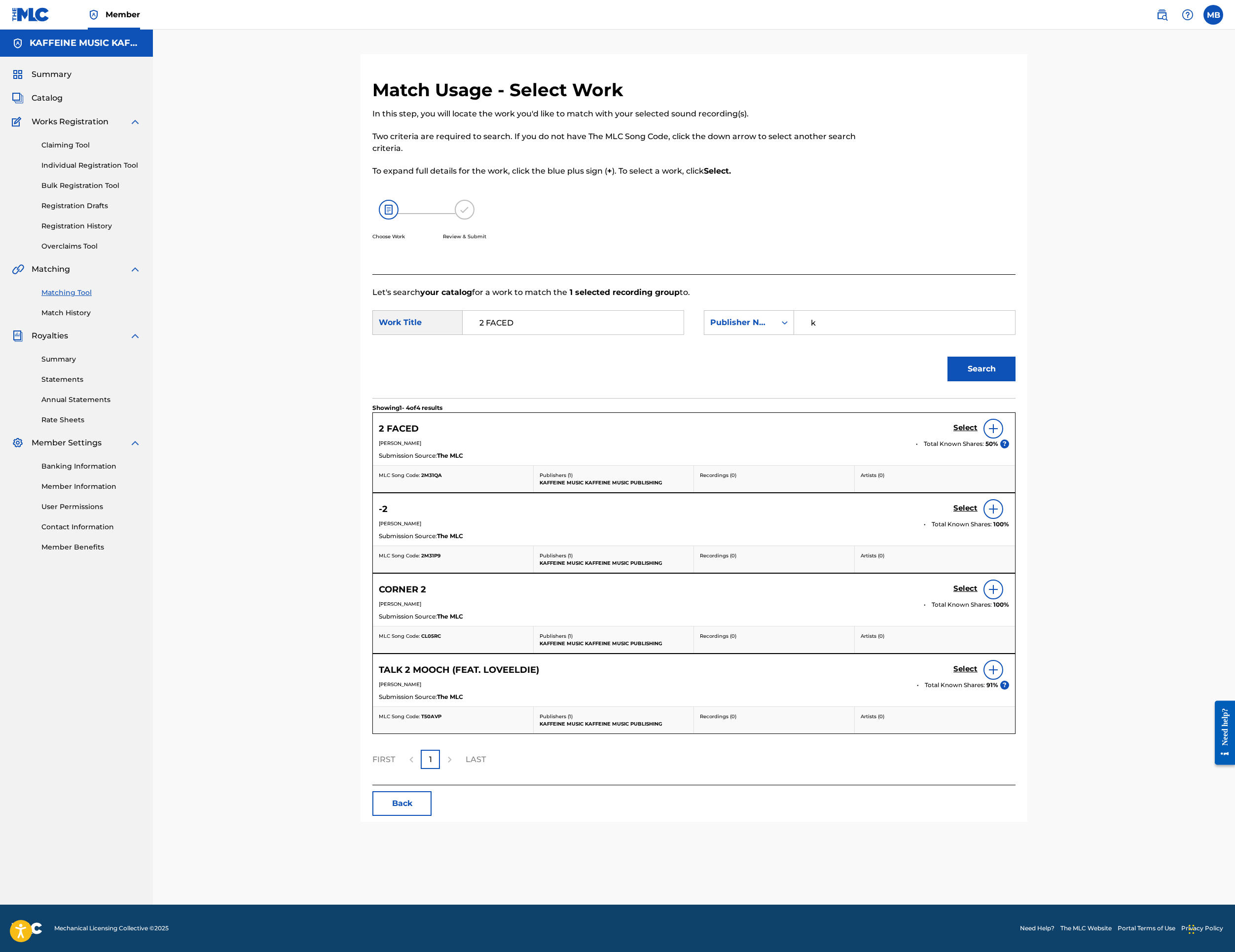
click at [978, 433] on h5 "Select" at bounding box center [965, 428] width 24 height 9
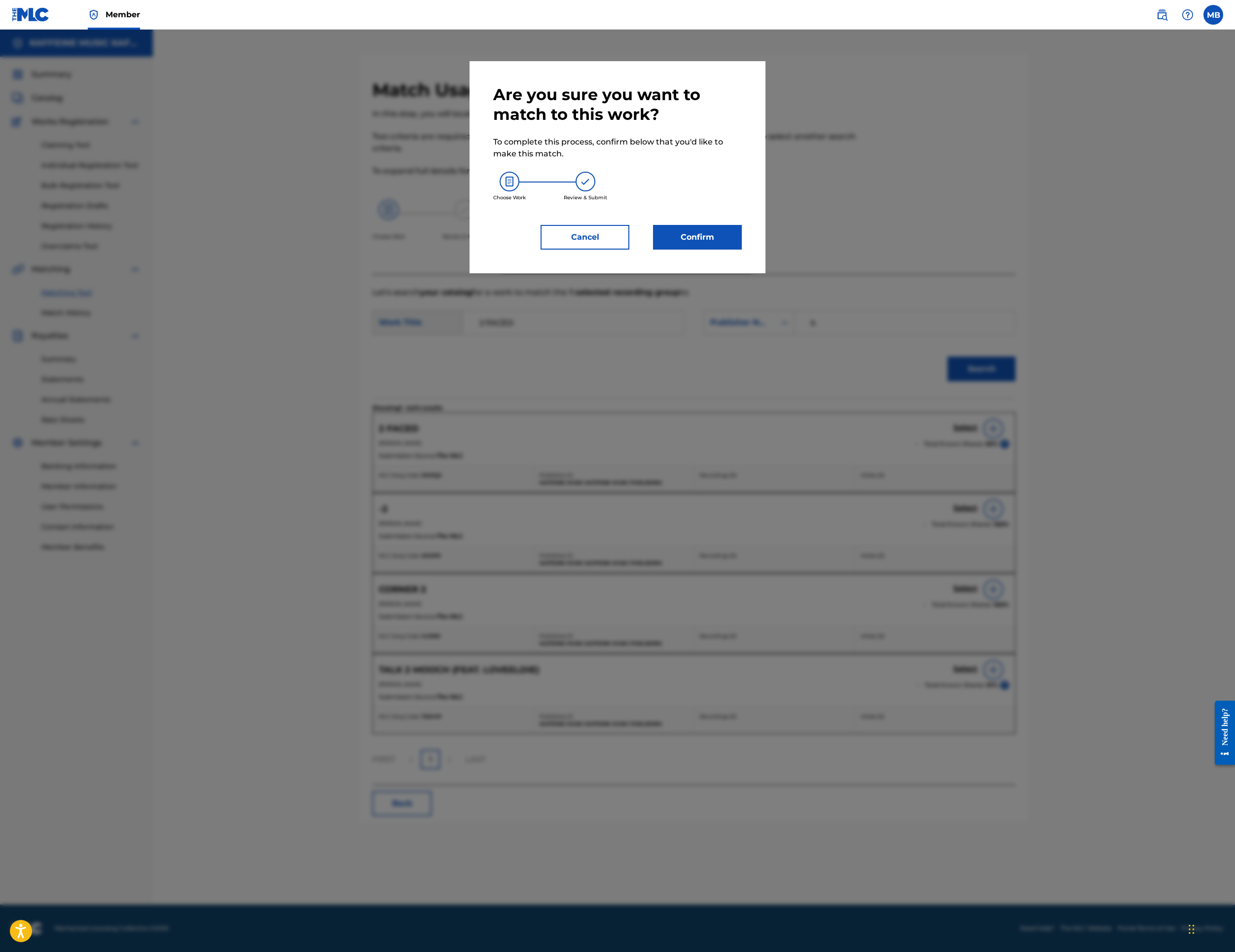
click at [716, 250] on button "Confirm" at bounding box center [698, 237] width 89 height 24
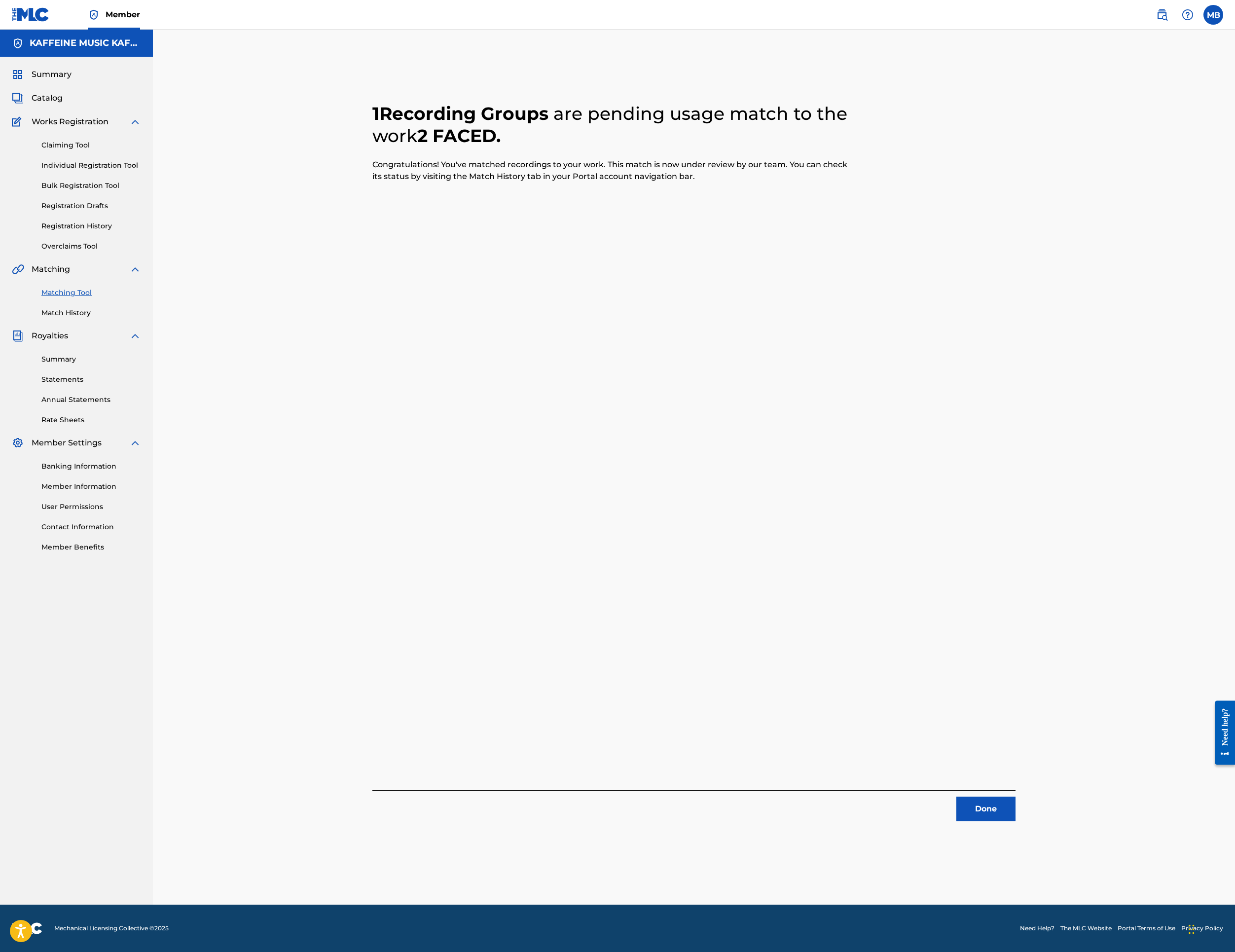
click at [1016, 822] on button "Done" at bounding box center [986, 809] width 59 height 24
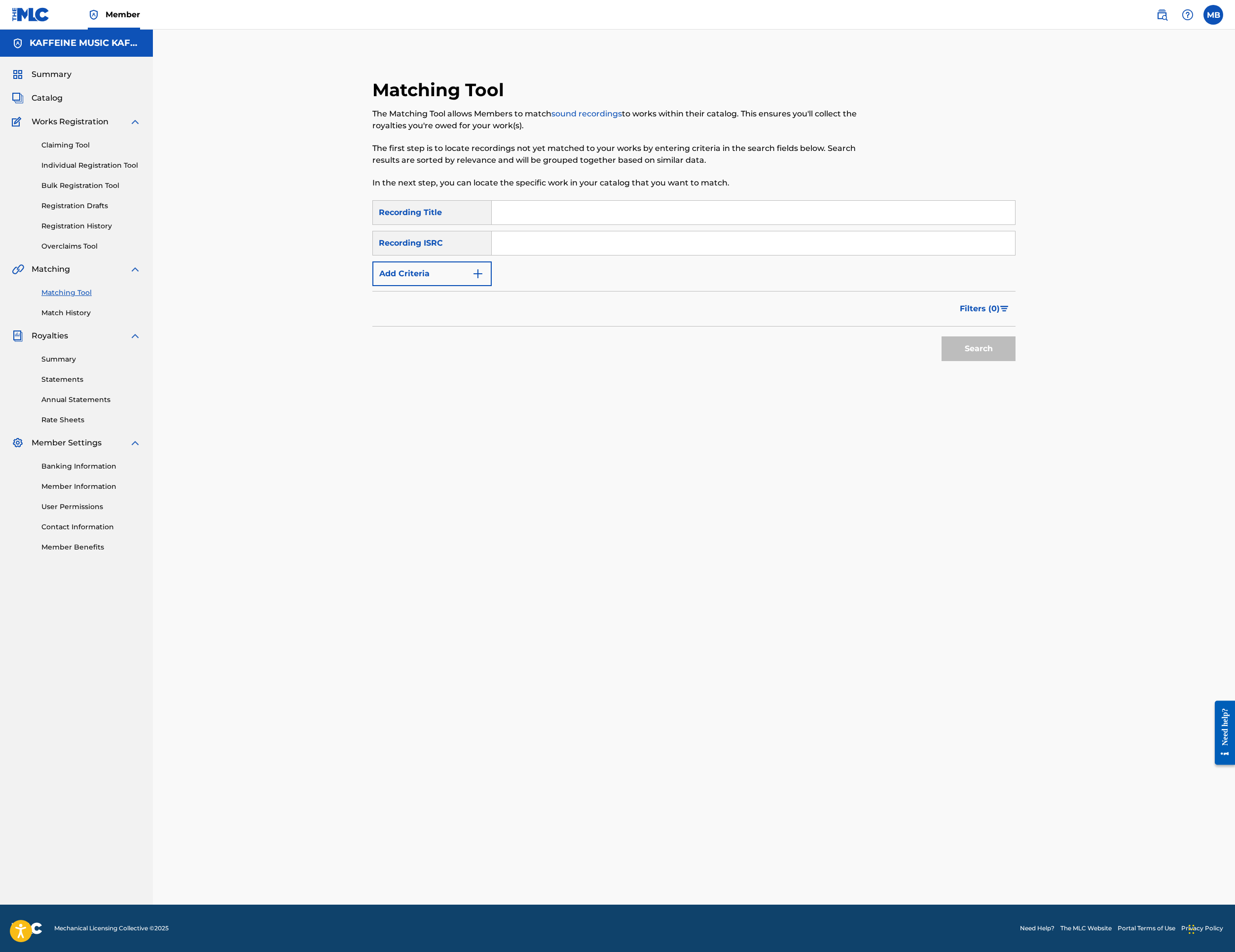
click at [584, 224] on input "Search Form" at bounding box center [753, 212] width 523 height 24
paste input "G3RSH"
type input "G3RSH"
click at [461, 286] on button "Add Criteria" at bounding box center [432, 274] width 119 height 24
click at [456, 280] on div "Writer" at bounding box center [423, 274] width 89 height 12
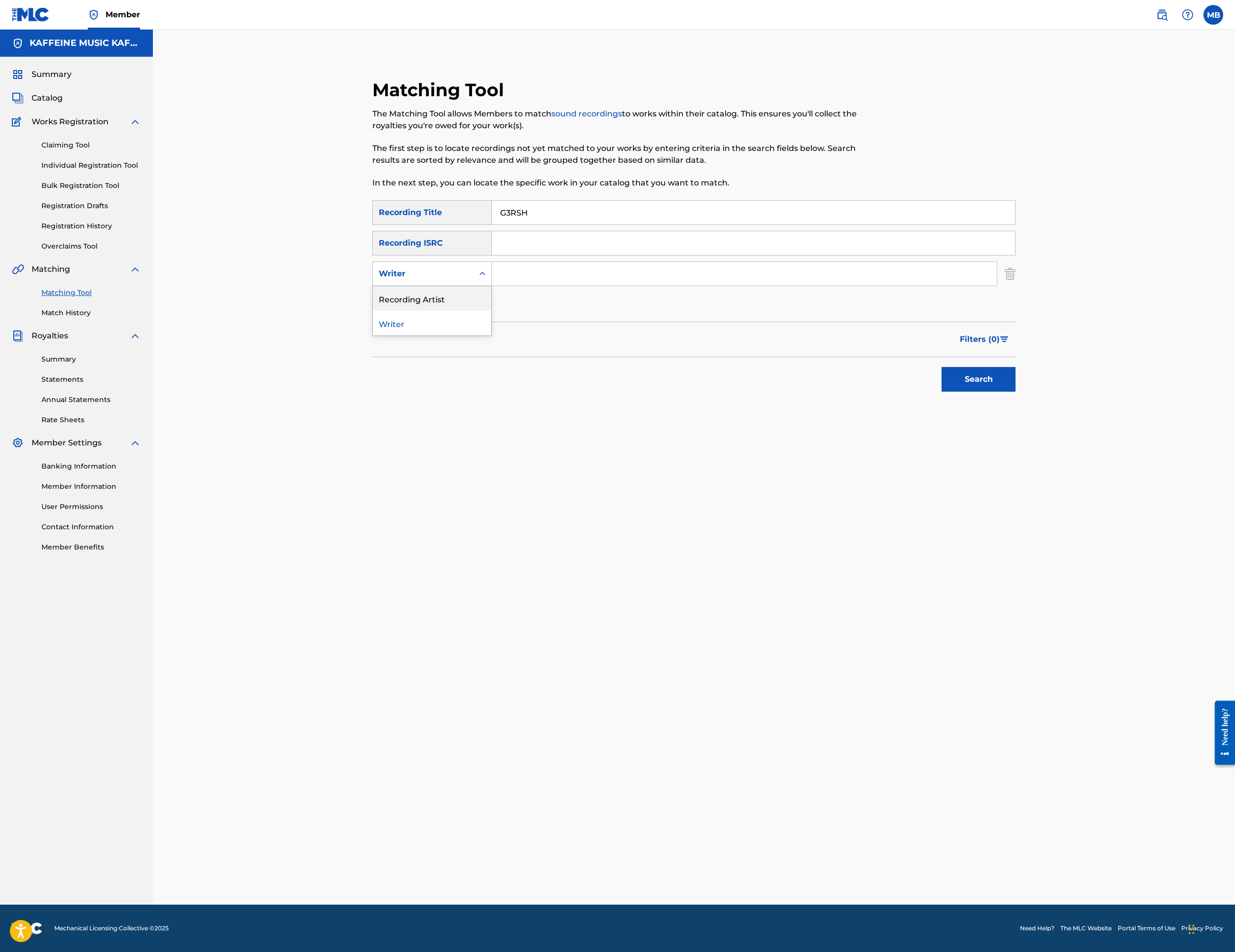
drag, startPoint x: 460, startPoint y: 427, endPoint x: 490, endPoint y: 419, distance: 31.0
click at [460, 311] on div "Recording Artist" at bounding box center [432, 298] width 119 height 24
click at [607, 285] on input "Search Form" at bounding box center [744, 273] width 505 height 24
paste input "G3RSH"
click at [630, 285] on input "G3RSH" at bounding box center [744, 273] width 505 height 24
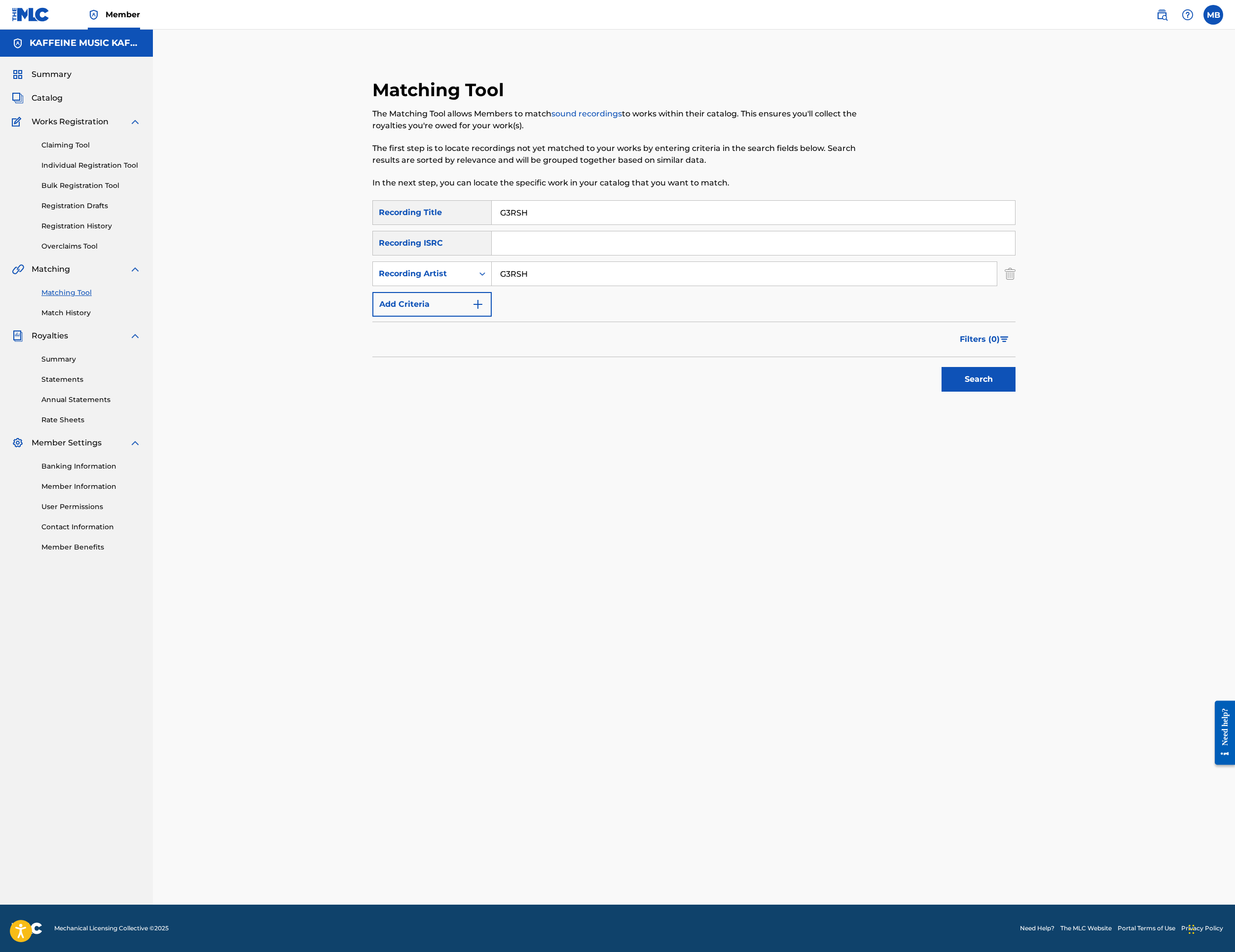
click at [630, 285] on input "G3RSH" at bounding box center [744, 273] width 505 height 24
click at [631, 285] on input "G3RSH" at bounding box center [744, 273] width 505 height 24
type input "[PERSON_NAME] Motorcycle"
click at [1016, 392] on button "Search" at bounding box center [978, 380] width 74 height 24
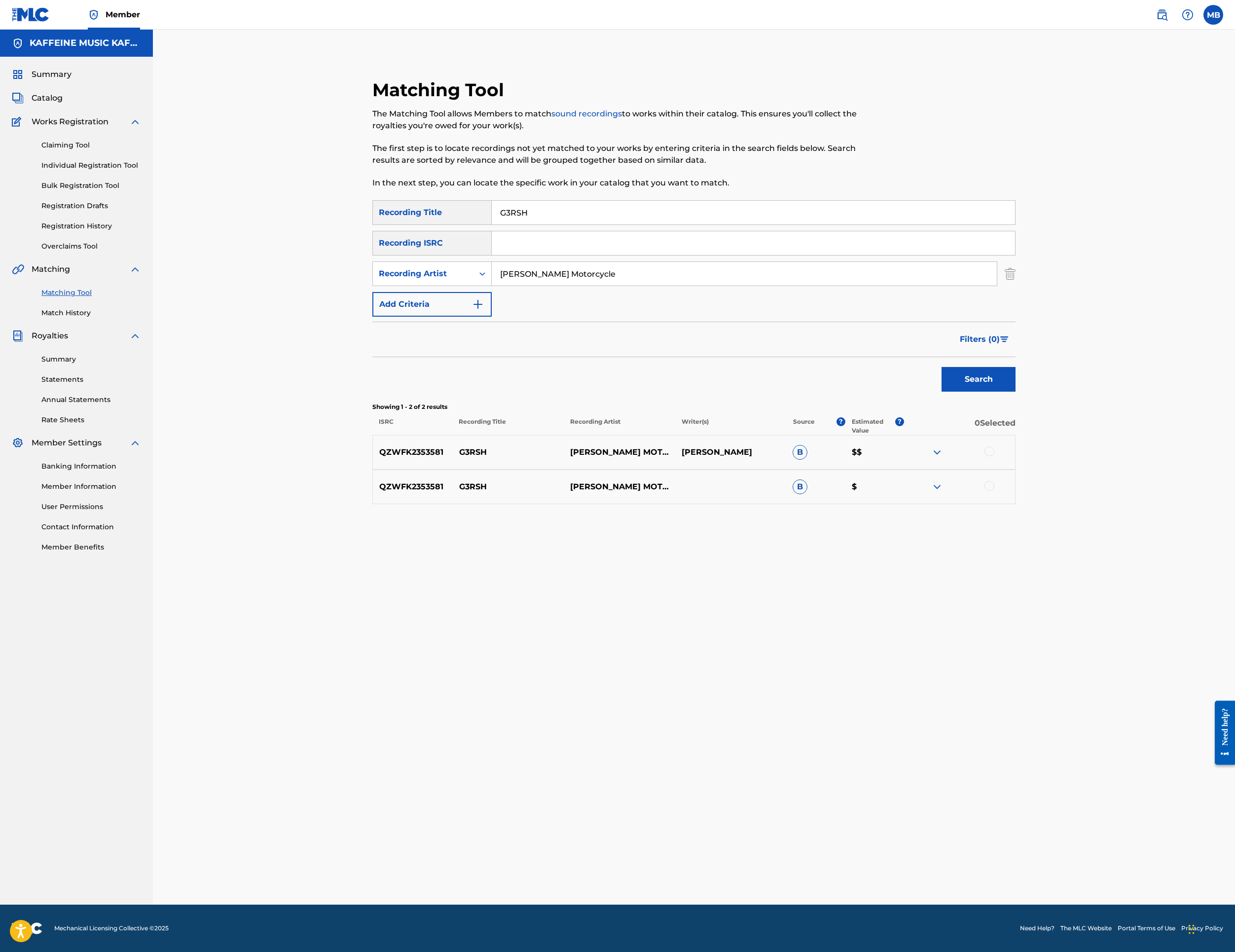
drag, startPoint x: 1160, startPoint y: 687, endPoint x: 1156, endPoint y: 729, distance: 42.2
click at [994, 457] on div at bounding box center [990, 452] width 10 height 10
drag, startPoint x: 1154, startPoint y: 769, endPoint x: 1153, endPoint y: 760, distance: 9.1
click at [1016, 504] on div "QZWFK2353581 G3RSH [PERSON_NAME] MOTORCYCLE B $" at bounding box center [694, 487] width 643 height 35
click at [994, 491] on div at bounding box center [990, 486] width 10 height 10
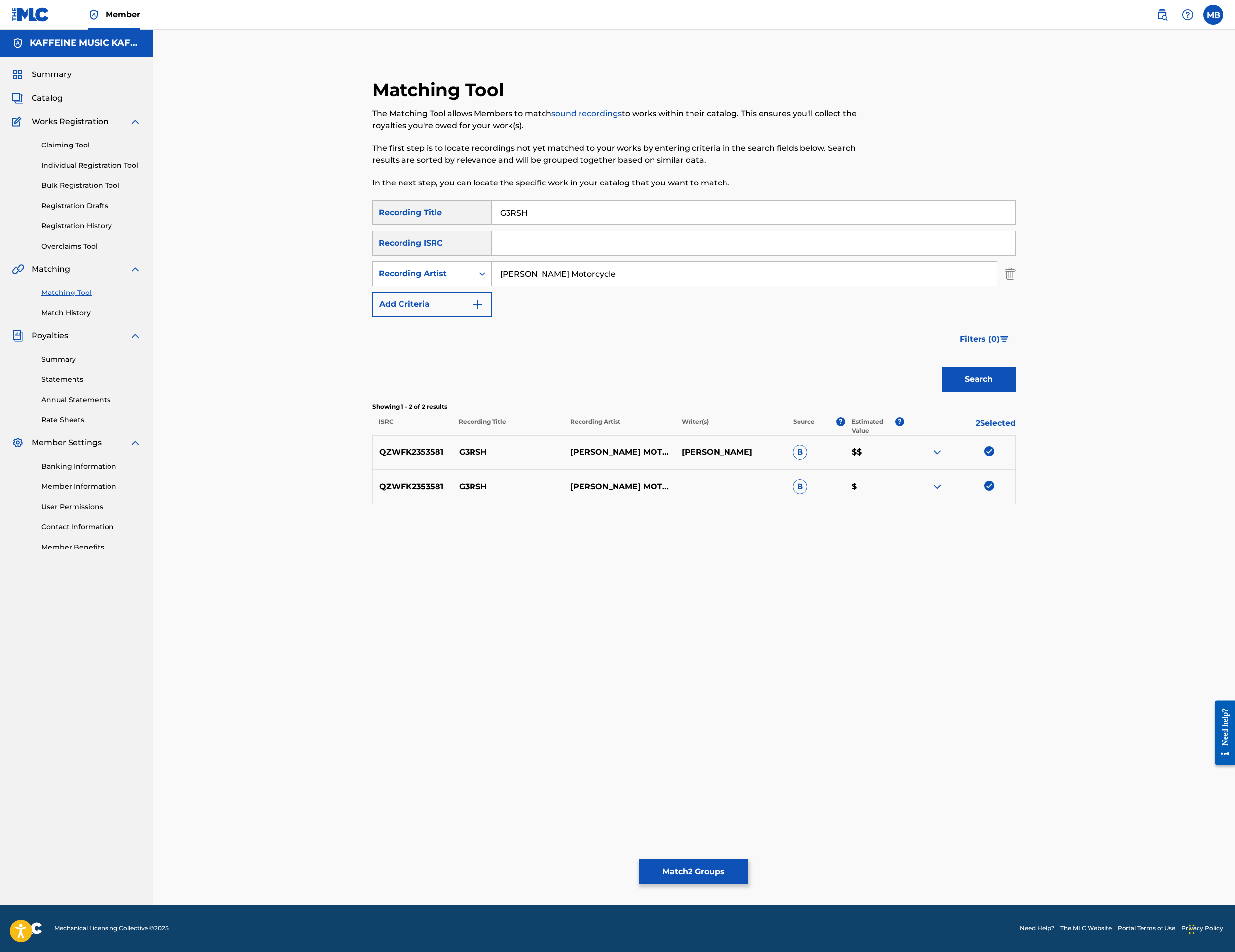
click at [748, 859] on button "Match 2 Groups" at bounding box center [694, 871] width 109 height 24
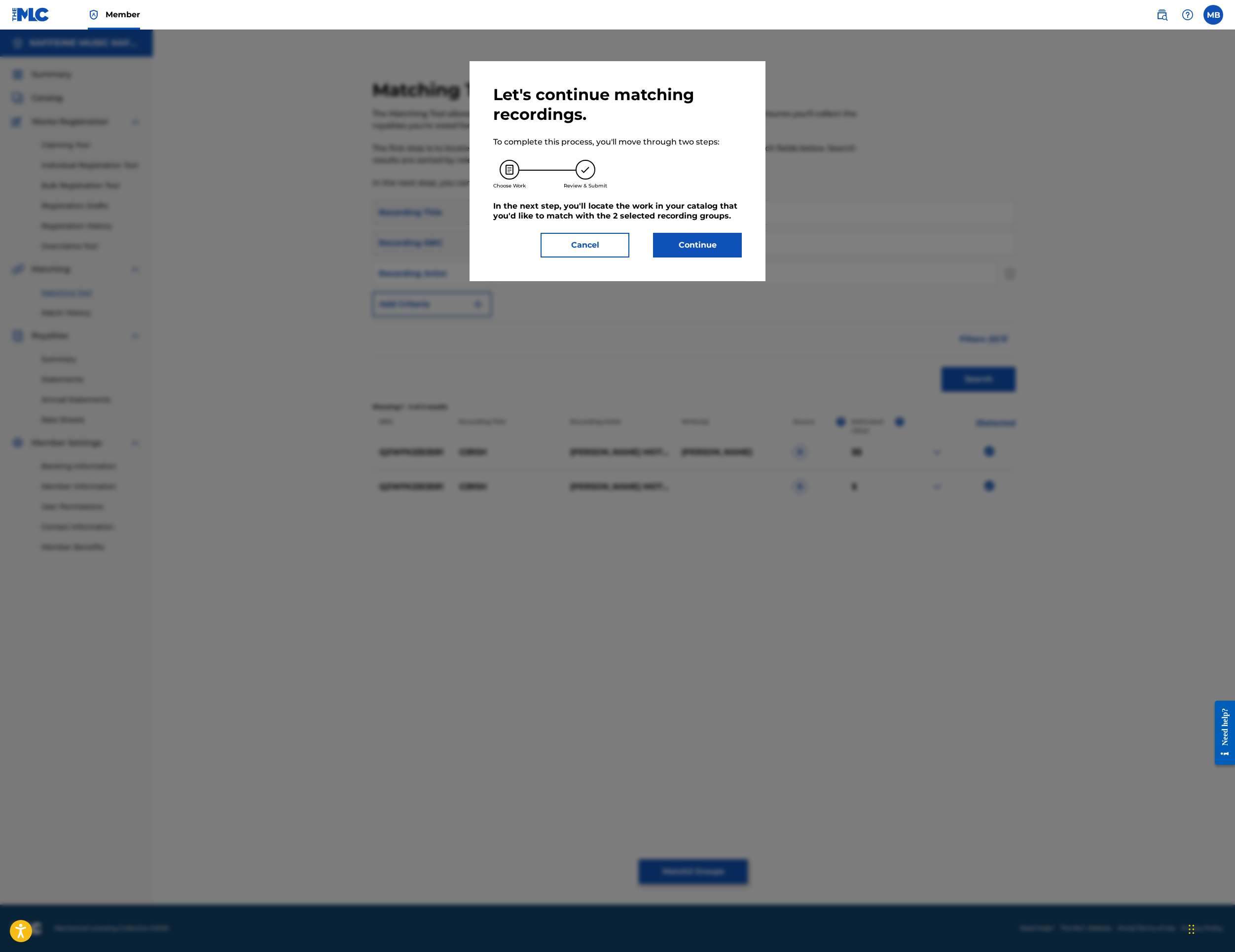
click at [742, 257] on button "Continue" at bounding box center [698, 245] width 89 height 24
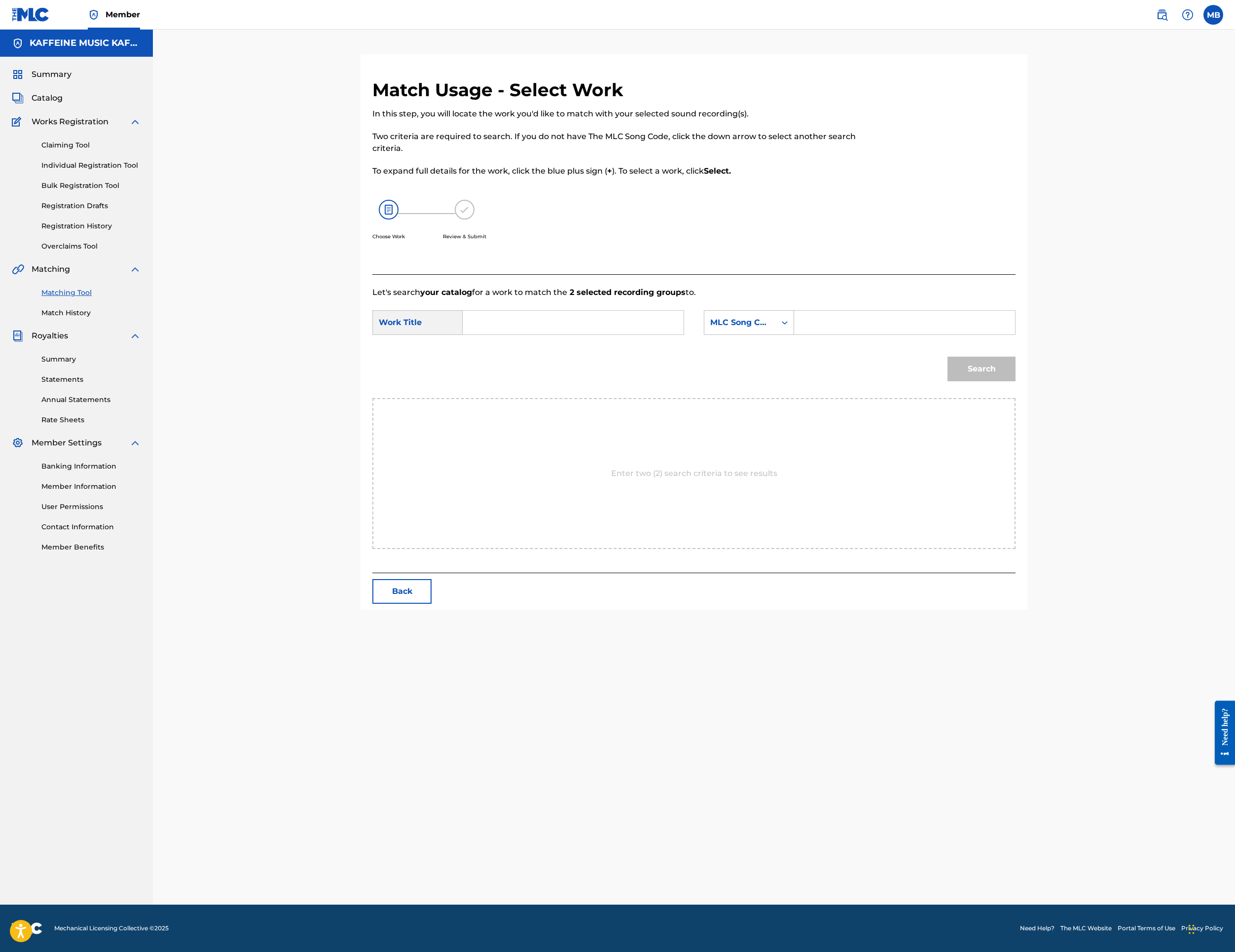
click at [675, 334] on input "Search Form" at bounding box center [573, 322] width 204 height 24
paste input "G3RSH"
type input "G3RSH"
drag, startPoint x: 862, startPoint y: 455, endPoint x: 866, endPoint y: 468, distance: 13.6
click at [770, 329] on div "MLC Song Code" at bounding box center [740, 323] width 60 height 12
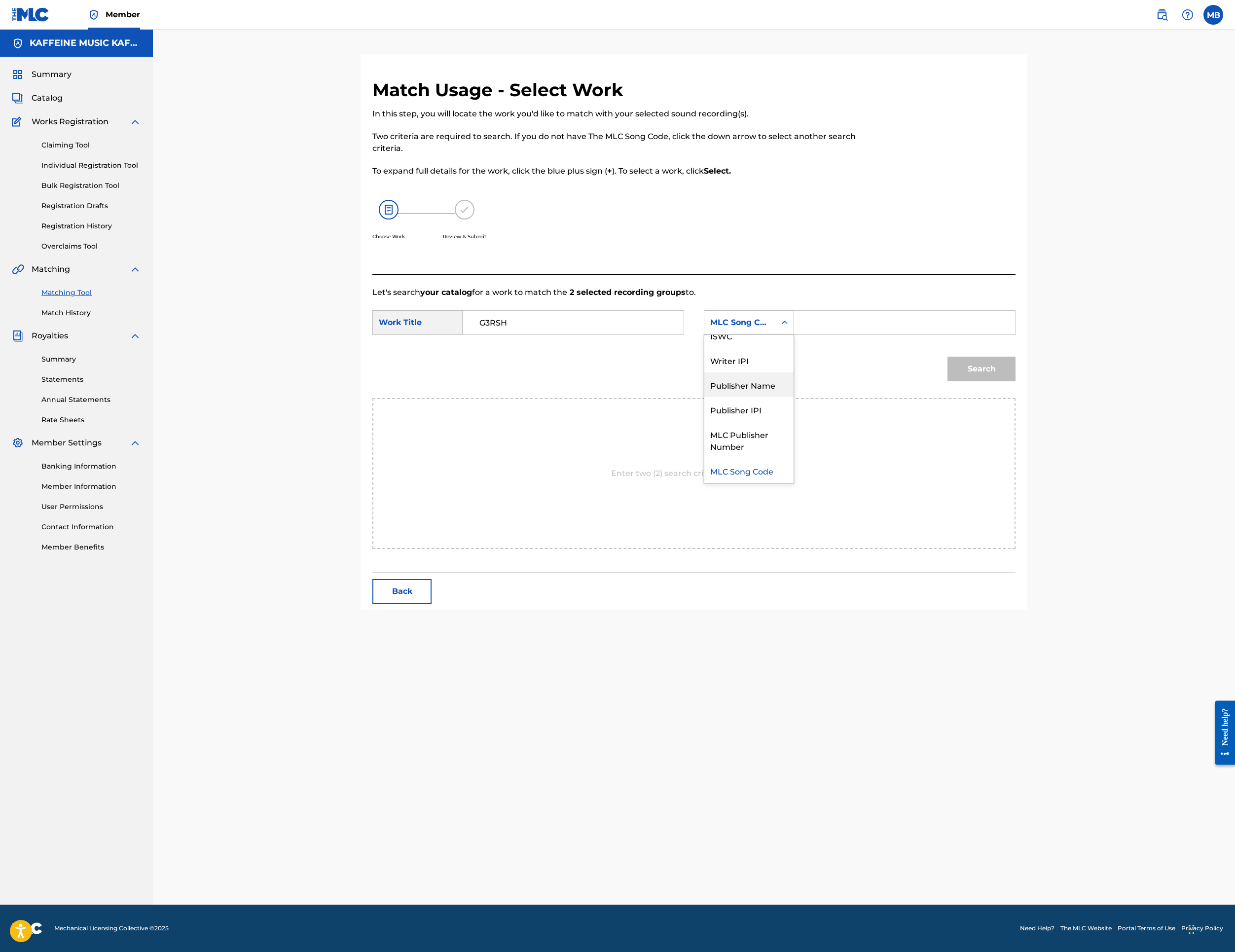
click at [794, 397] on div "Publisher Name" at bounding box center [749, 385] width 89 height 24
click at [1007, 334] on input "Search Form" at bounding box center [904, 322] width 204 height 24
type input "k"
click at [1016, 381] on button "Search" at bounding box center [981, 369] width 68 height 24
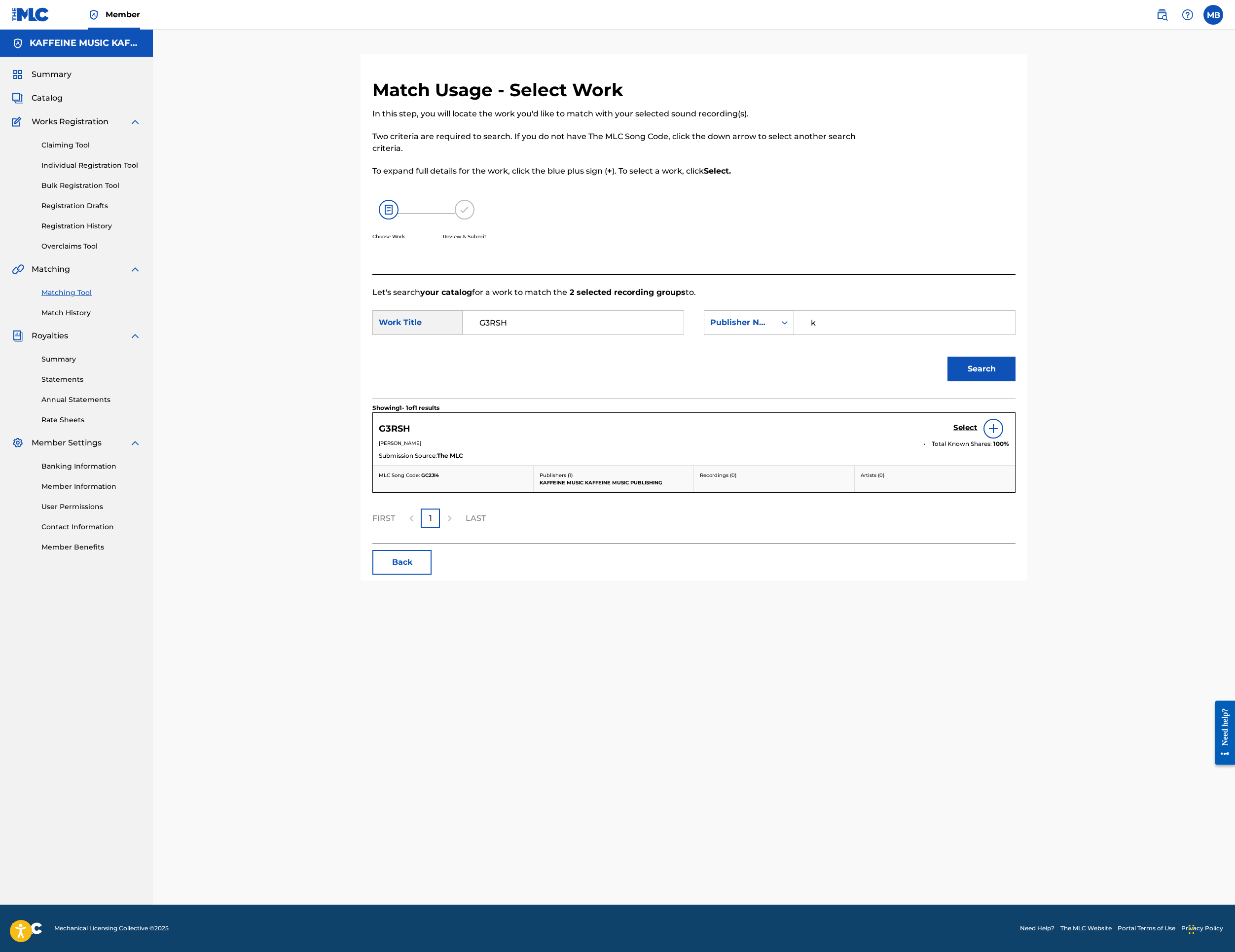
click at [1009, 439] on div "Select" at bounding box center [981, 429] width 56 height 19
click at [978, 433] on h5 "Select" at bounding box center [965, 428] width 24 height 9
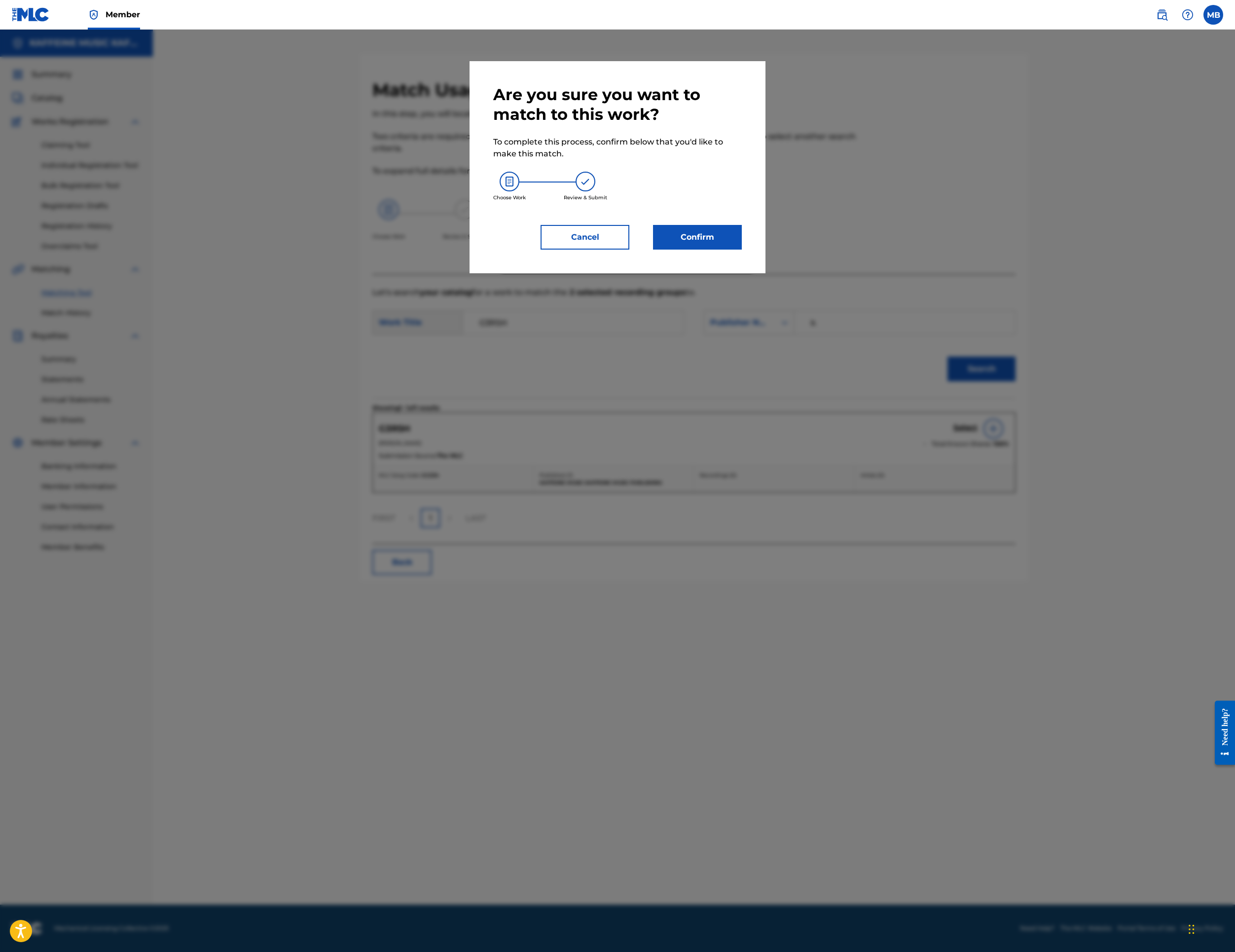
click at [742, 250] on button "Confirm" at bounding box center [698, 237] width 89 height 24
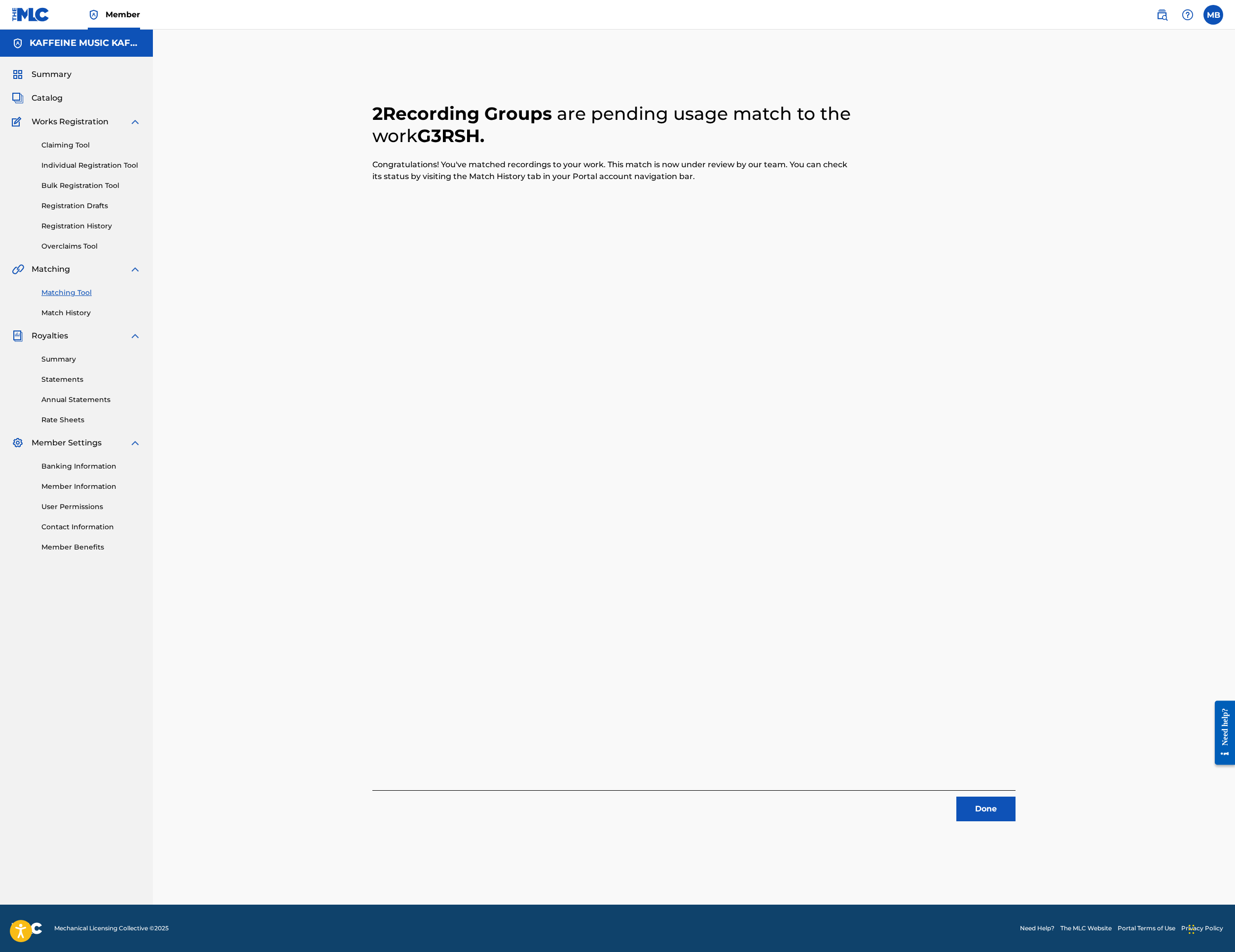
click at [1016, 806] on button "Done" at bounding box center [986, 809] width 59 height 24
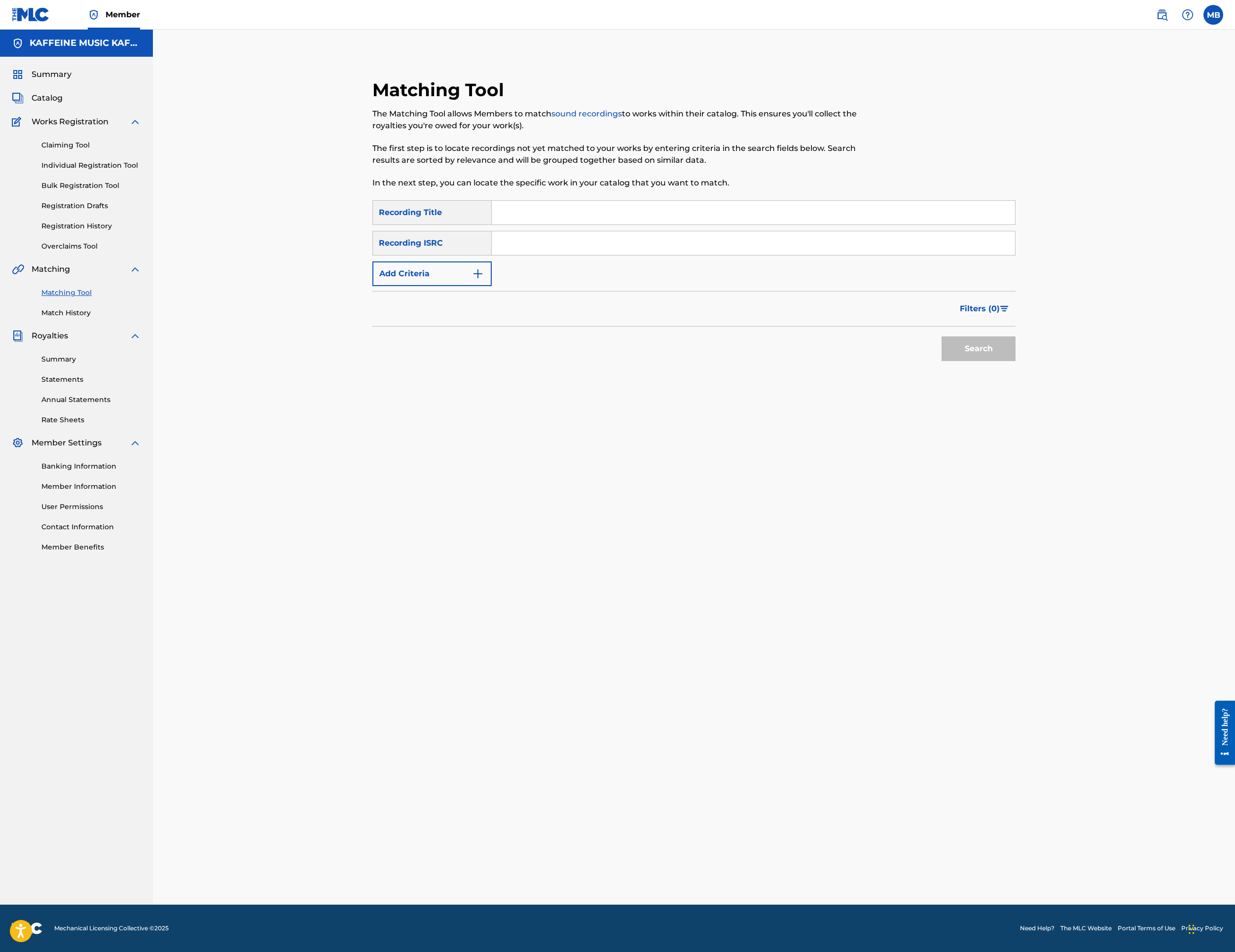
click at [641, 224] on input "Search Form" at bounding box center [753, 212] width 523 height 24
paste input "GROTION"
type input "GROTION"
click at [438, 286] on button "Add Criteria" at bounding box center [432, 274] width 119 height 24
click at [426, 280] on div "Writer" at bounding box center [423, 274] width 89 height 12
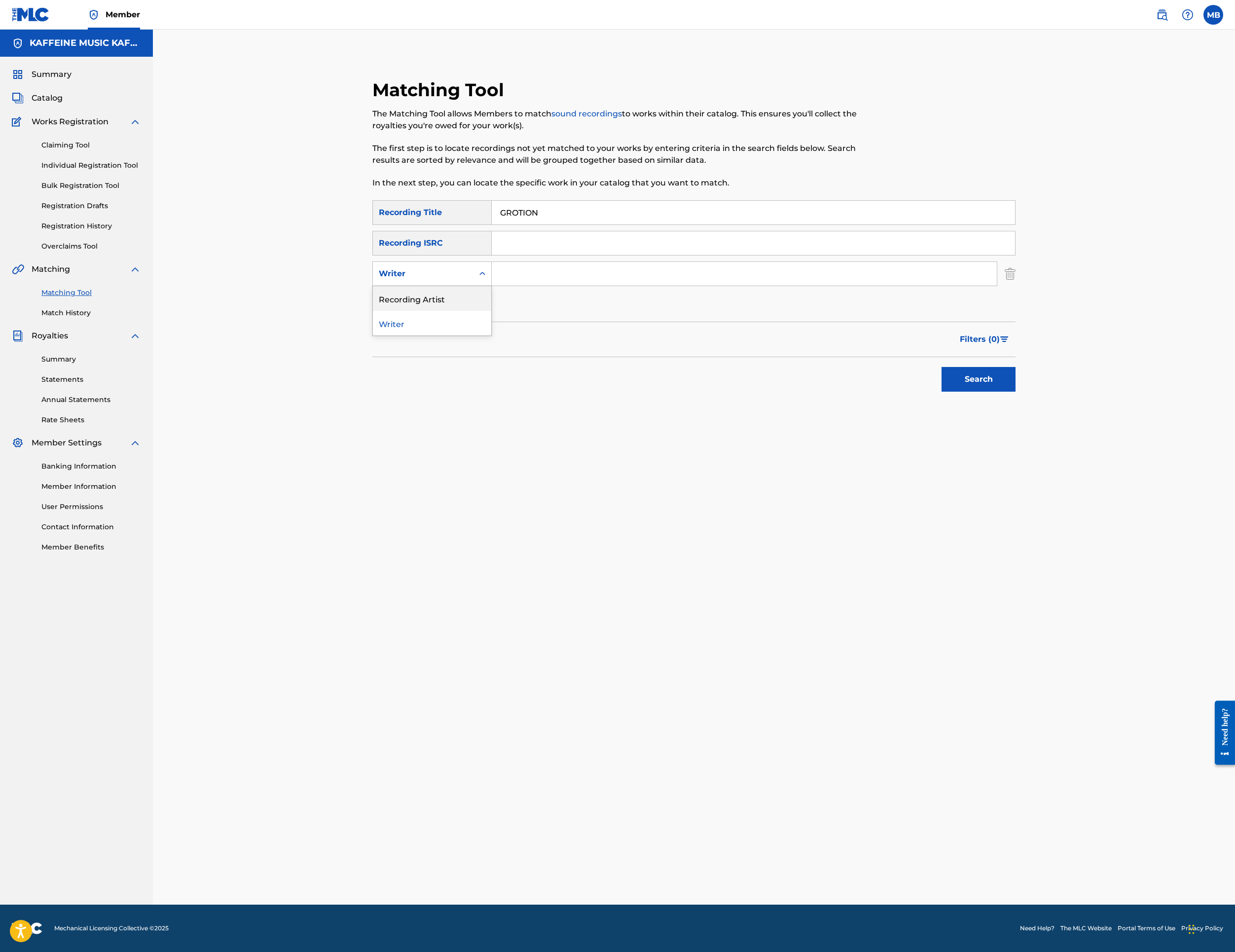
click at [432, 311] on div "Recording Artist" at bounding box center [432, 298] width 119 height 24
click at [561, 285] on input "Search Form" at bounding box center [744, 273] width 505 height 24
type input "[PERSON_NAME] Motorcycle"
click at [1016, 392] on button "Search" at bounding box center [978, 380] width 74 height 24
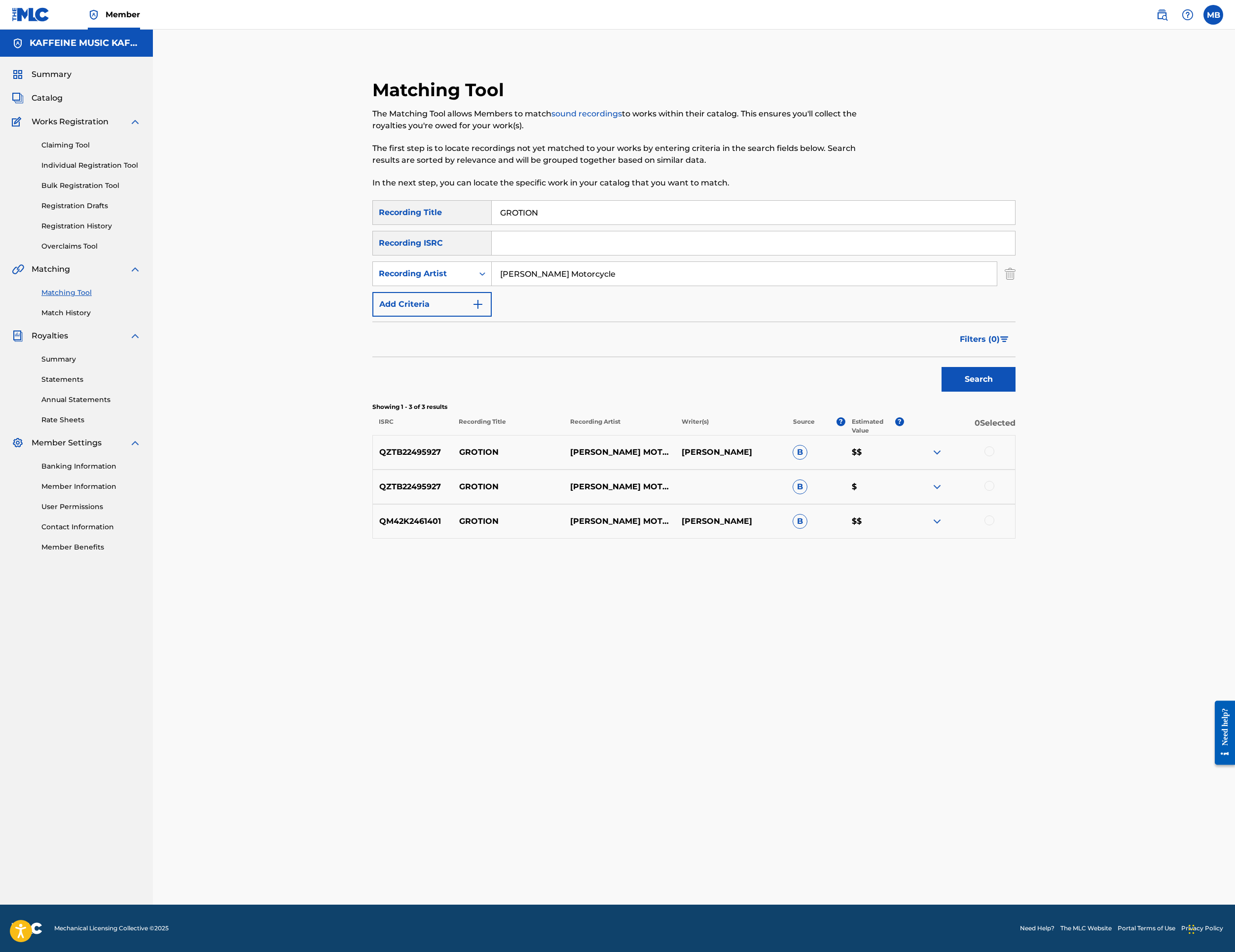
scroll to position [122, 0]
drag, startPoint x: 1161, startPoint y: 628, endPoint x: 1158, endPoint y: 656, distance: 28.2
click at [994, 457] on div at bounding box center [990, 452] width 10 height 10
click at [994, 491] on div at bounding box center [990, 486] width 10 height 10
click at [994, 526] on div at bounding box center [990, 521] width 10 height 10
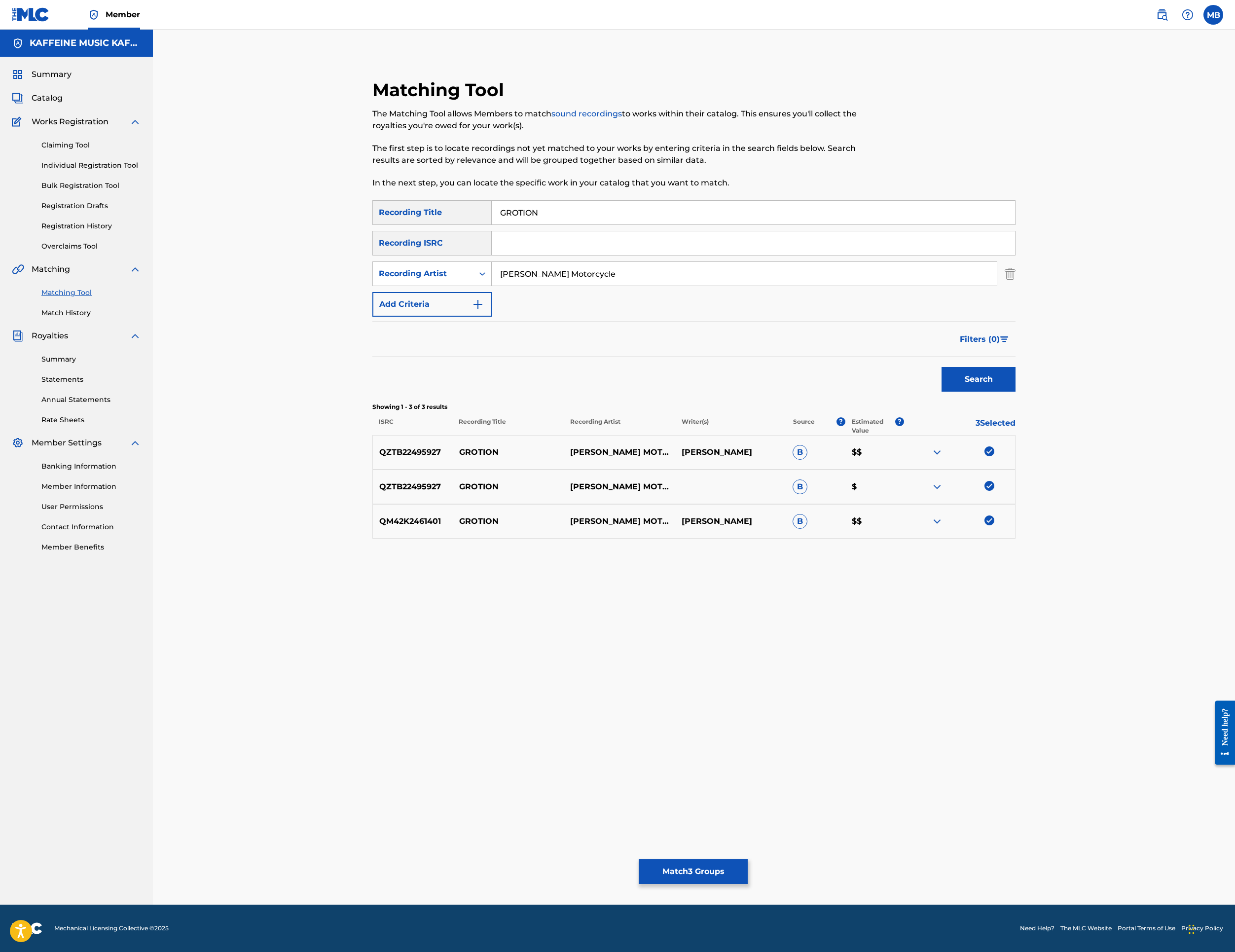
click at [748, 859] on button "Match 3 Groups" at bounding box center [694, 871] width 109 height 24
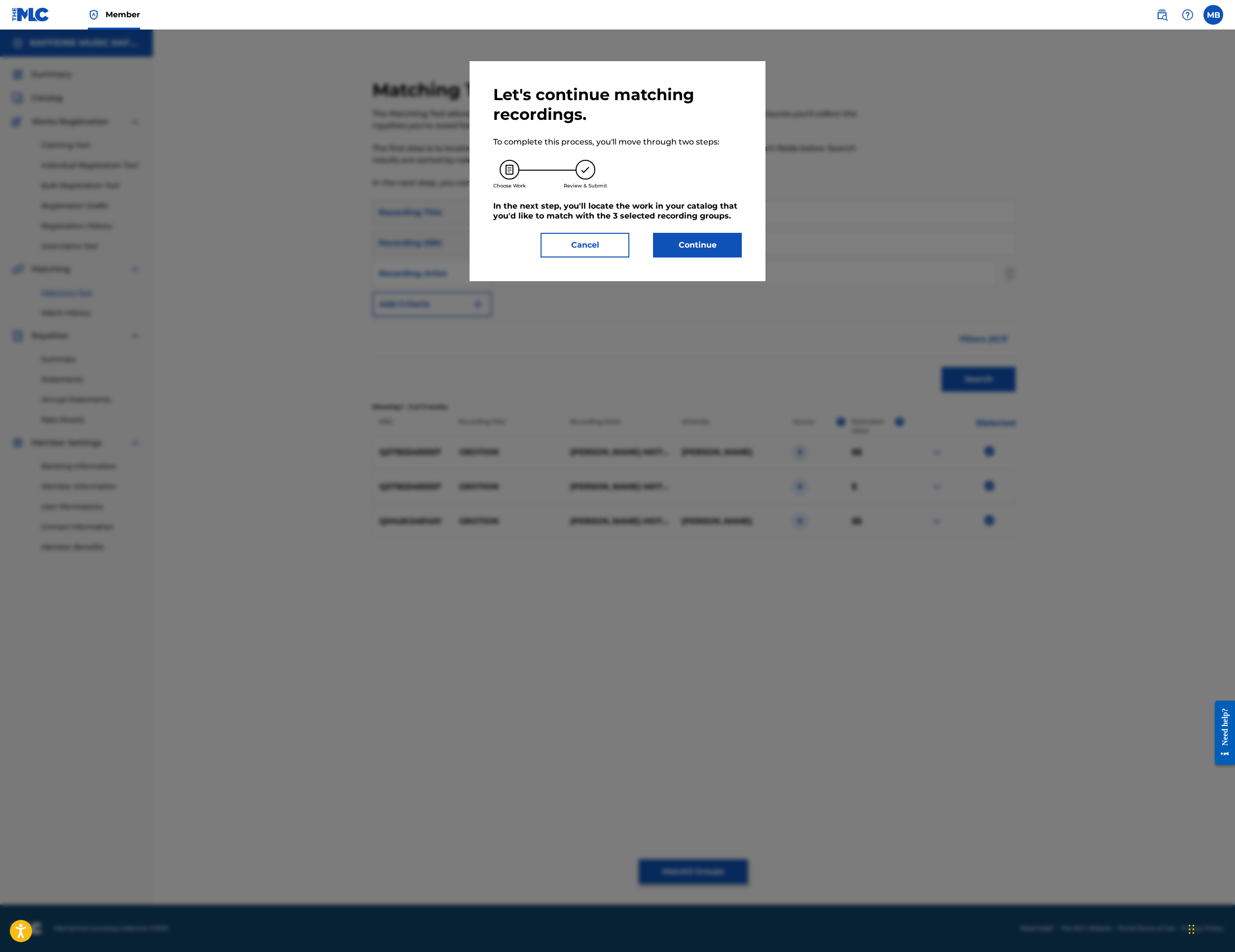
click at [742, 257] on button "Continue" at bounding box center [698, 245] width 89 height 24
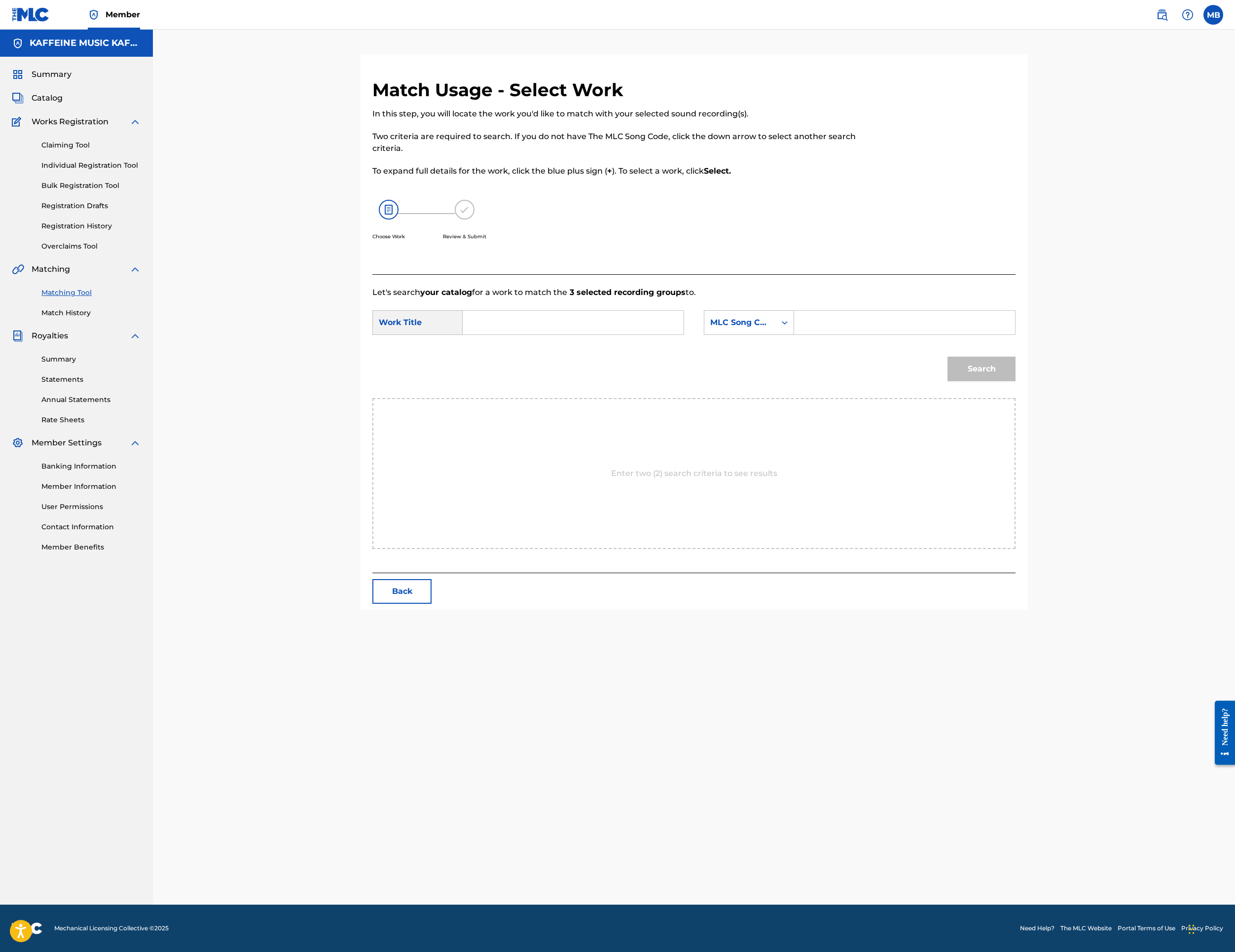
click at [675, 334] on input "Search Form" at bounding box center [573, 322] width 204 height 24
paste input "GROTION"
type input "GROTION"
click at [770, 329] on div "MLC Song Code" at bounding box center [740, 323] width 60 height 12
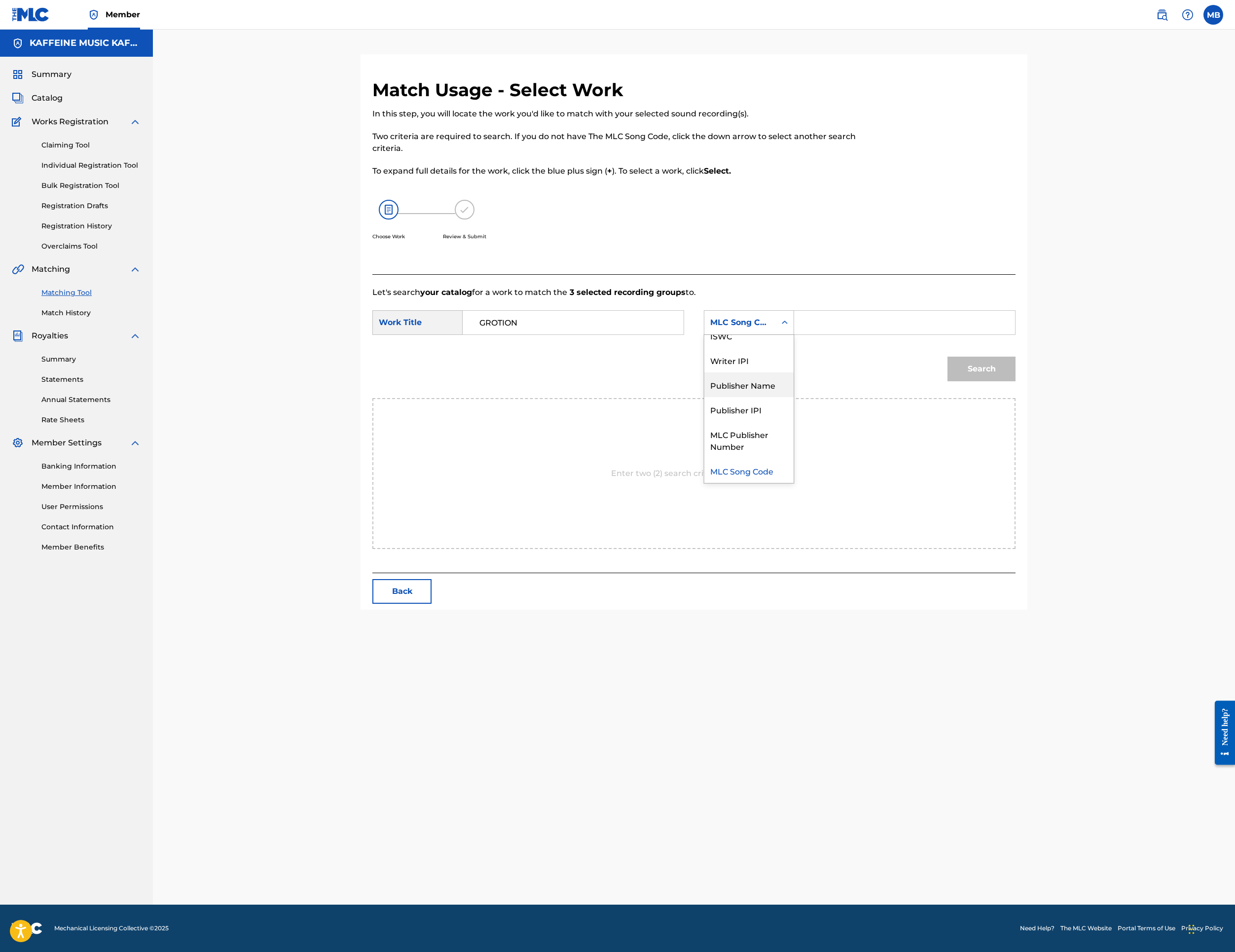
click at [794, 397] on div "Publisher Name" at bounding box center [749, 385] width 89 height 24
click at [978, 334] on input "Search Form" at bounding box center [904, 322] width 204 height 24
type input "kaff"
click at [1016, 381] on button "Search" at bounding box center [981, 369] width 68 height 24
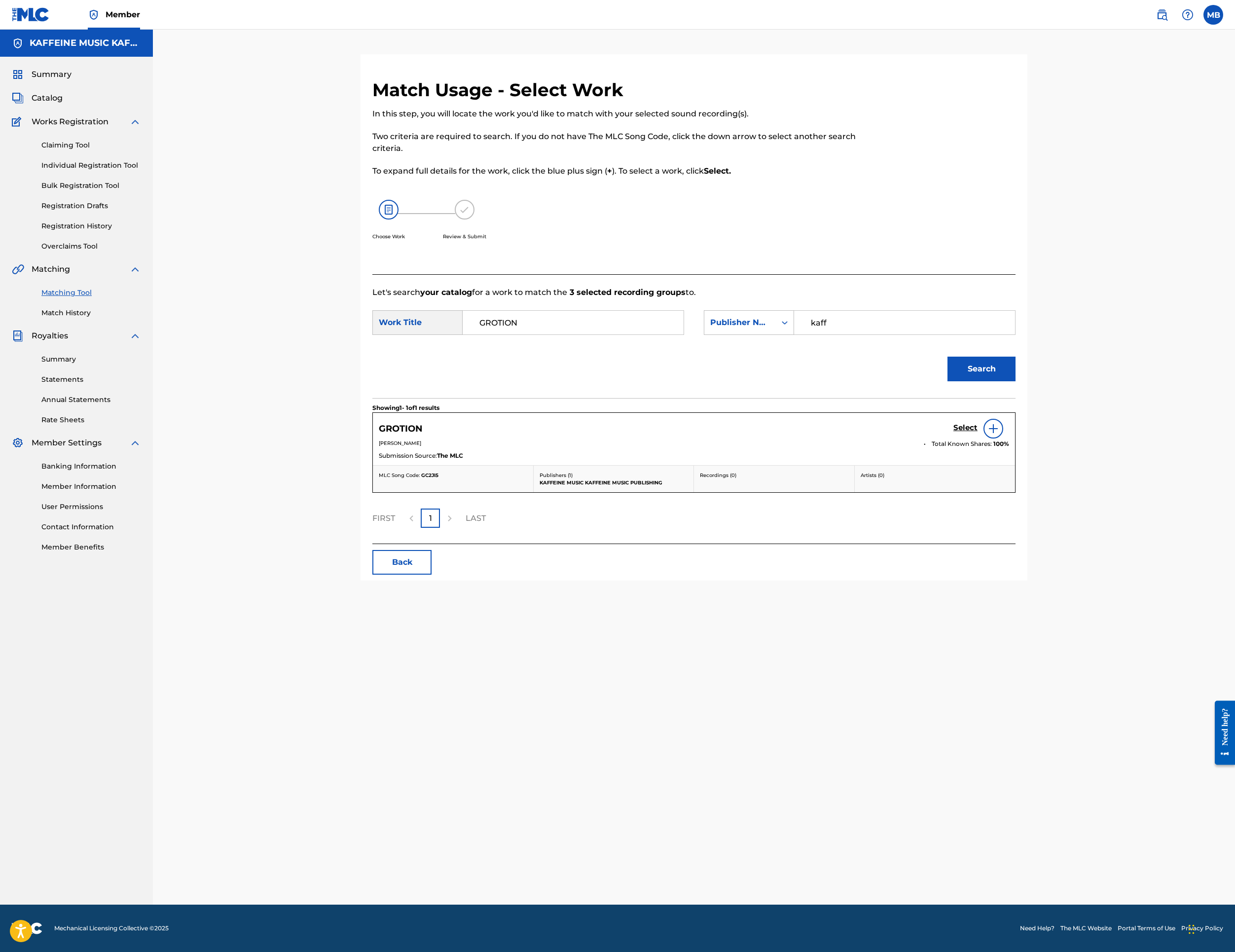
click at [978, 433] on h5 "Select" at bounding box center [965, 428] width 24 height 9
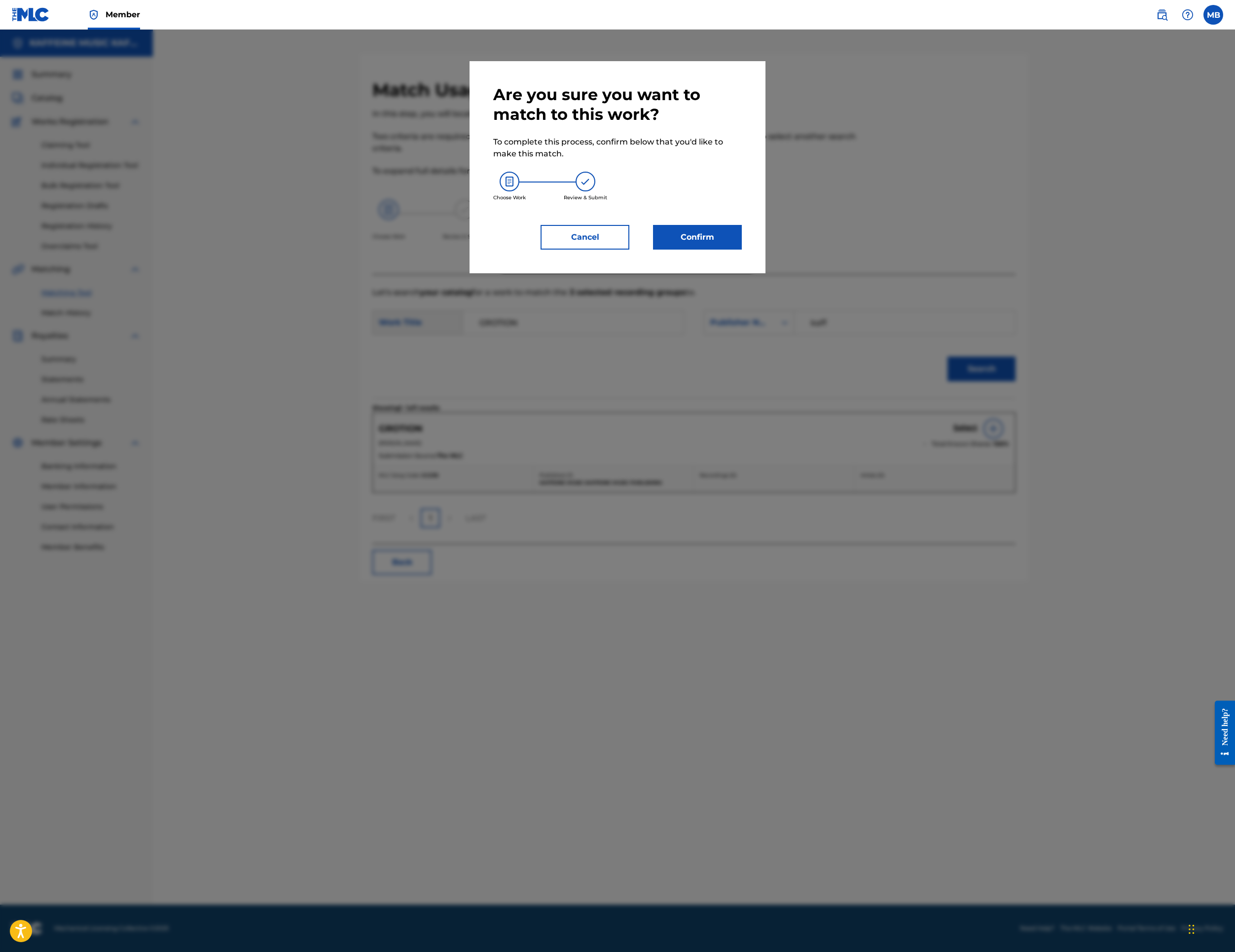
click at [738, 250] on button "Confirm" at bounding box center [698, 237] width 89 height 24
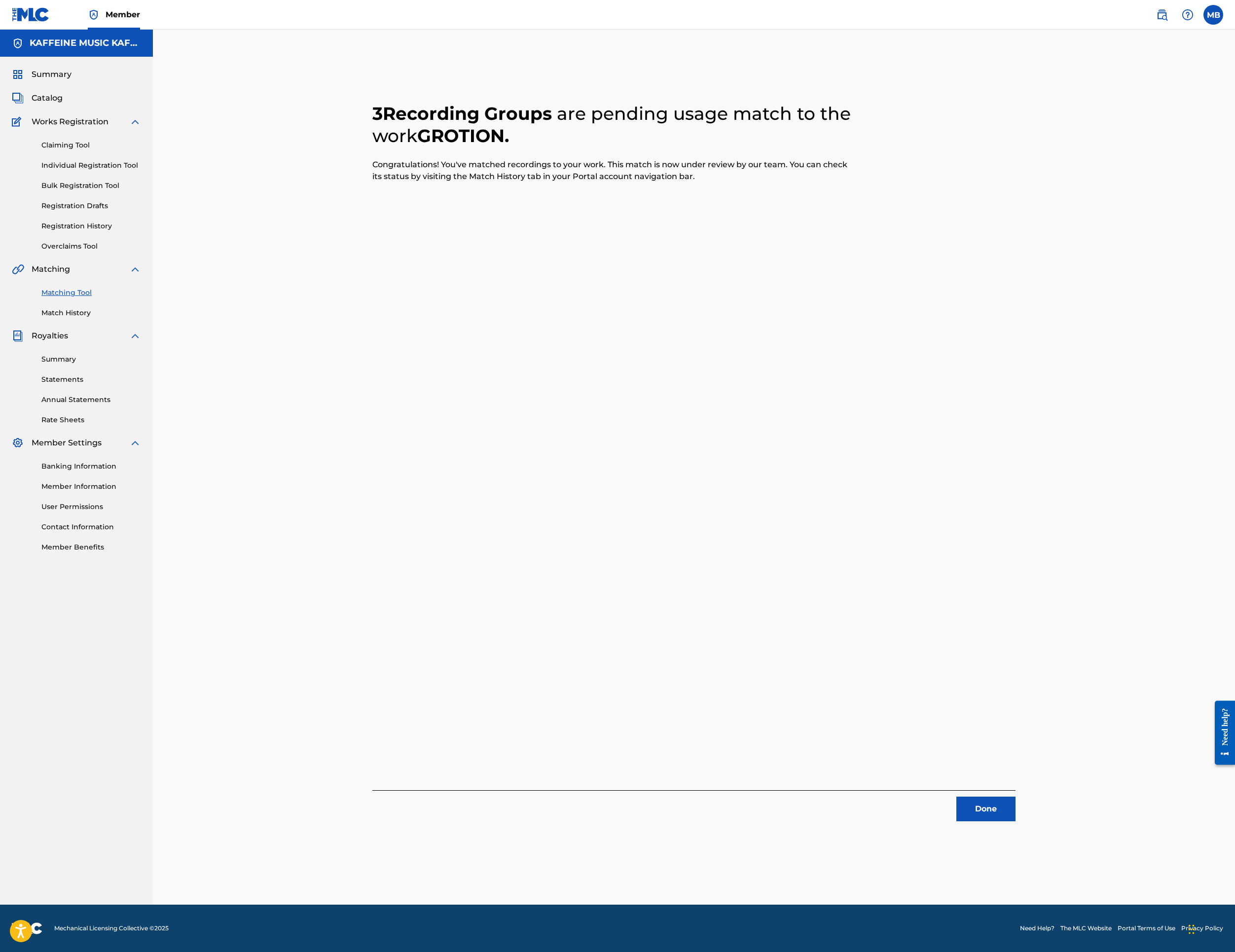
click at [1016, 817] on button "Done" at bounding box center [986, 809] width 59 height 24
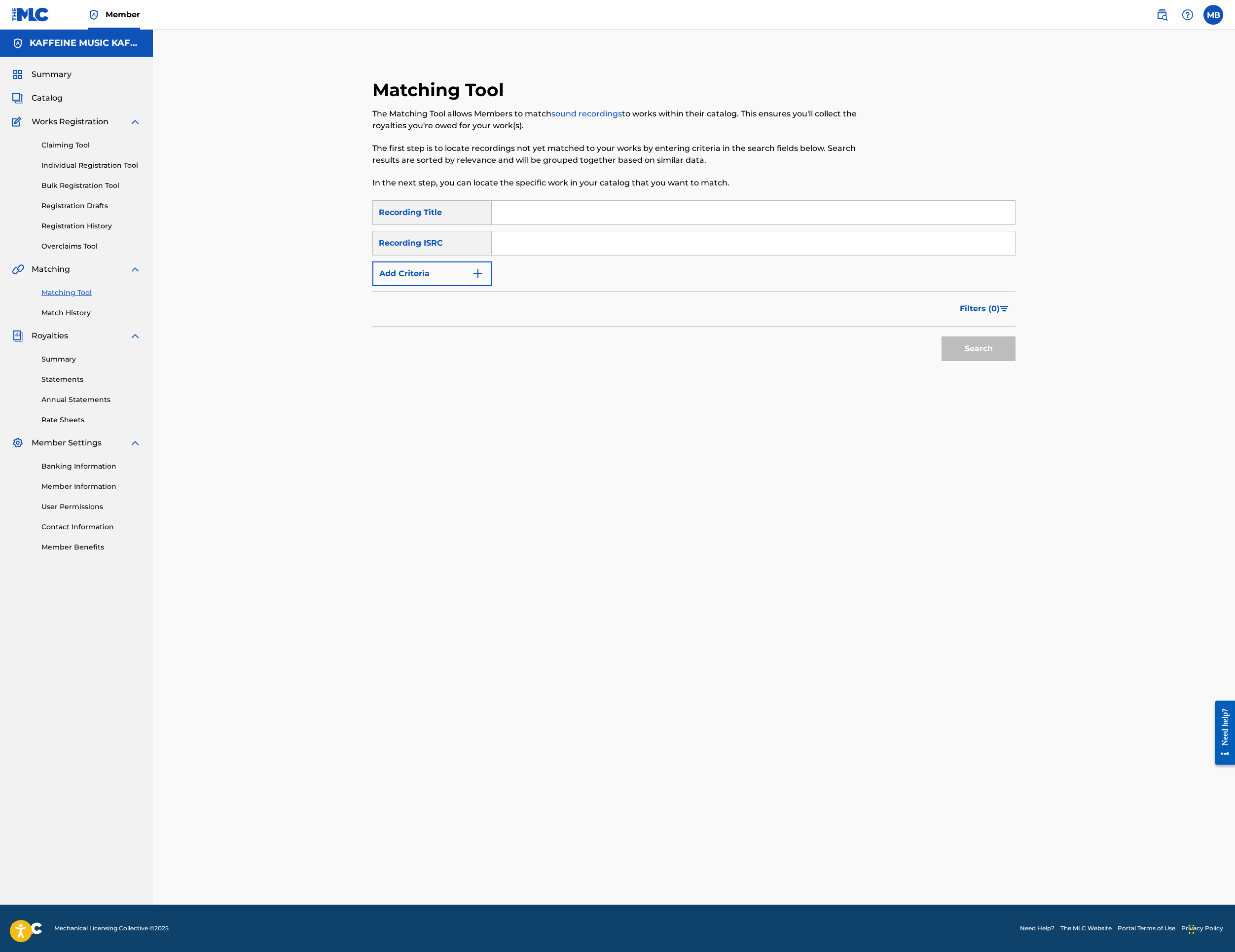
click at [586, 224] on input "Search Form" at bounding box center [753, 212] width 523 height 24
click at [569, 224] on input "Search Form" at bounding box center [753, 212] width 523 height 24
paste input "GROTION"
click at [479, 286] on button "Add Criteria" at bounding box center [432, 274] width 119 height 24
click at [702, 224] on input "GROTION" at bounding box center [753, 212] width 523 height 24
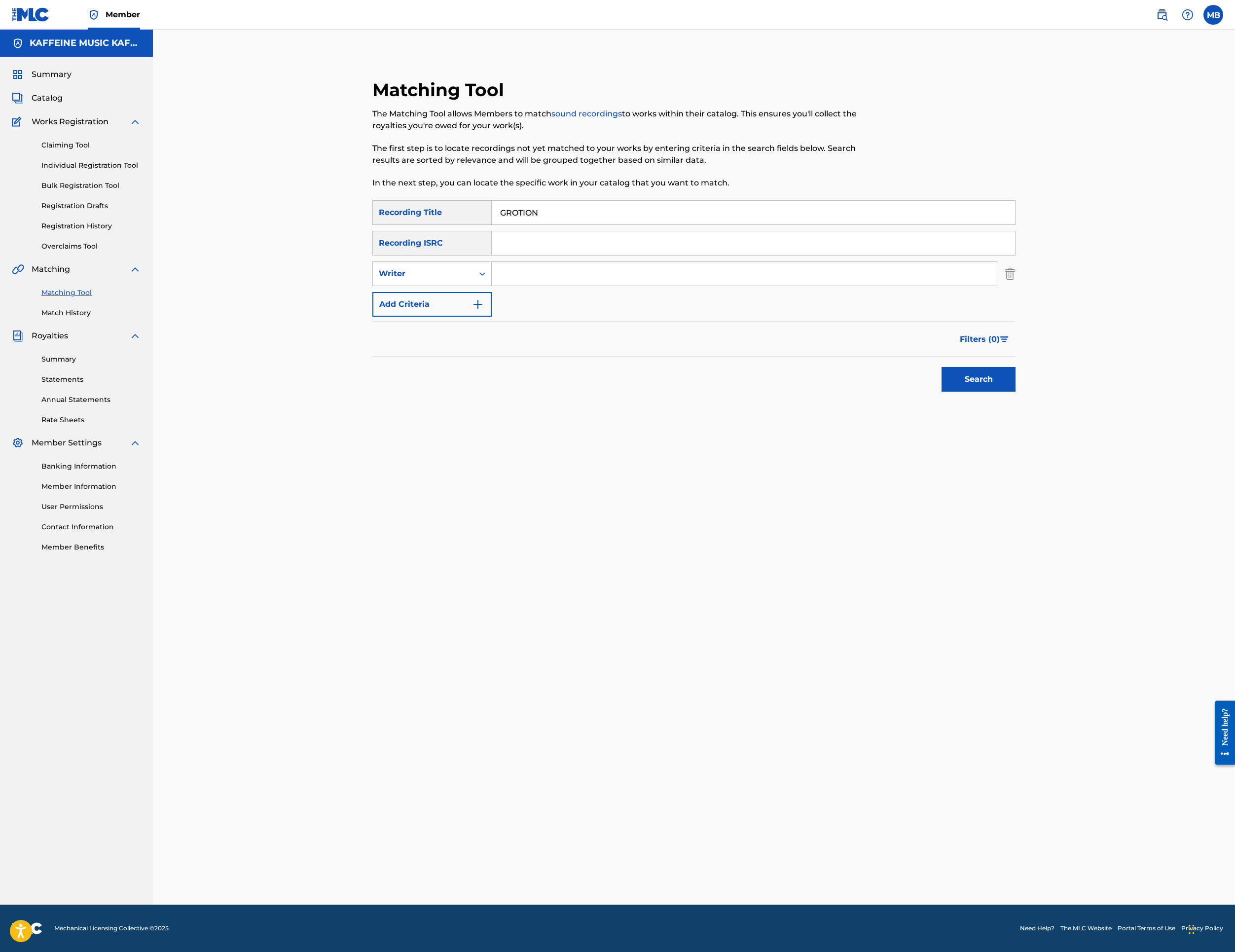
click at [702, 224] on input "GROTION" at bounding box center [753, 212] width 523 height 24
paste input "BIGASSCHOPPER"
type input "BIGASSCHOPPER"
click at [574, 285] on input "Search Form" at bounding box center [744, 273] width 505 height 24
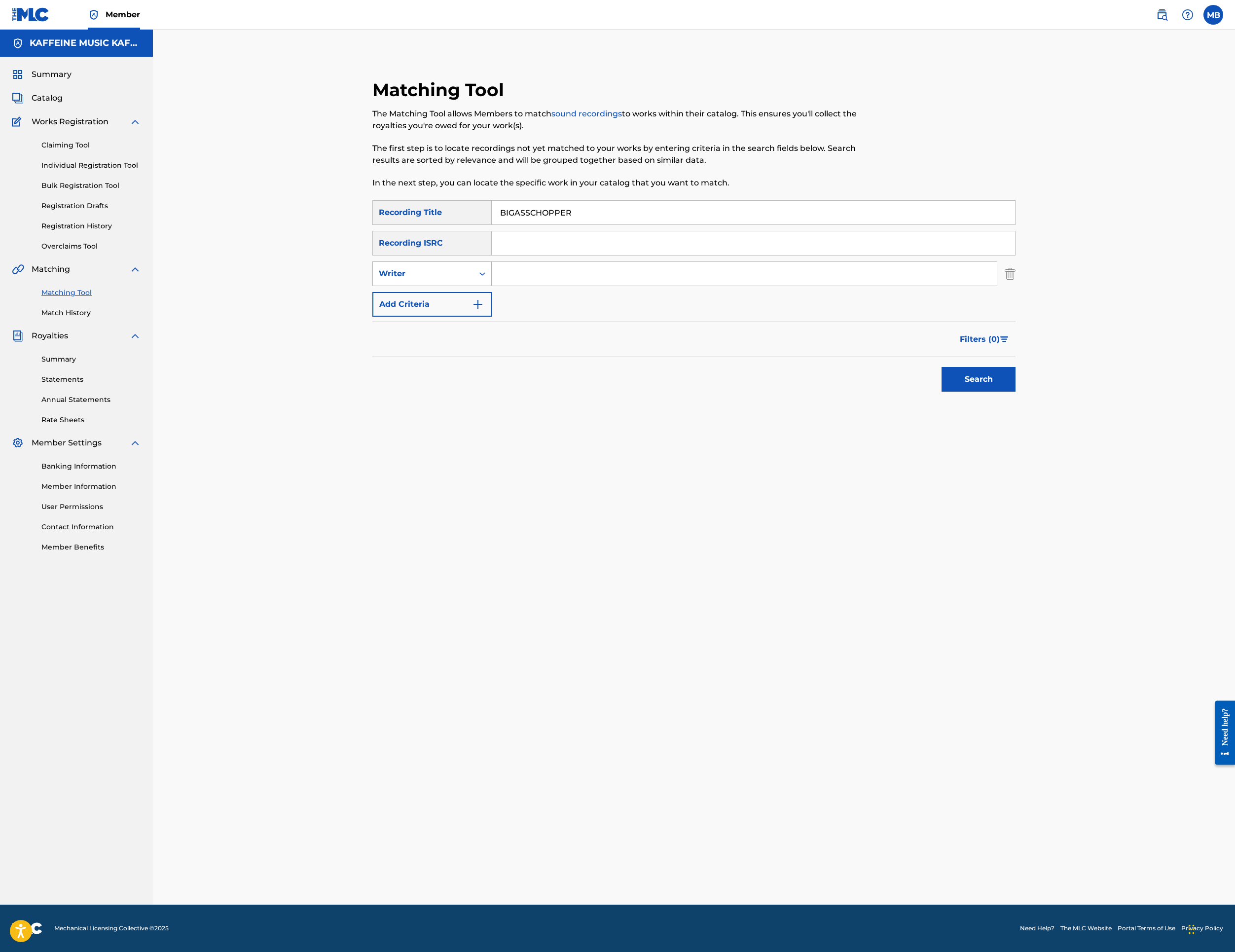
click at [492, 286] on div "Writer" at bounding box center [432, 274] width 119 height 24
click at [490, 317] on div "SearchWithCriteriac32baa32-2a0f-40b5-aeb1-33025d2f9a8f Recording Title BIGASSCH…" at bounding box center [694, 259] width 643 height 116
click at [487, 317] on div "SearchWithCriteriac32baa32-2a0f-40b5-aeb1-33025d2f9a8f Recording Title BIGASSCH…" at bounding box center [694, 259] width 643 height 116
click at [491, 317] on div "SearchWithCriteriac32baa32-2a0f-40b5-aeb1-33025d2f9a8f Recording Title BIGASSCH…" at bounding box center [694, 259] width 643 height 116
click at [474, 283] on div "Writer" at bounding box center [423, 274] width 101 height 19
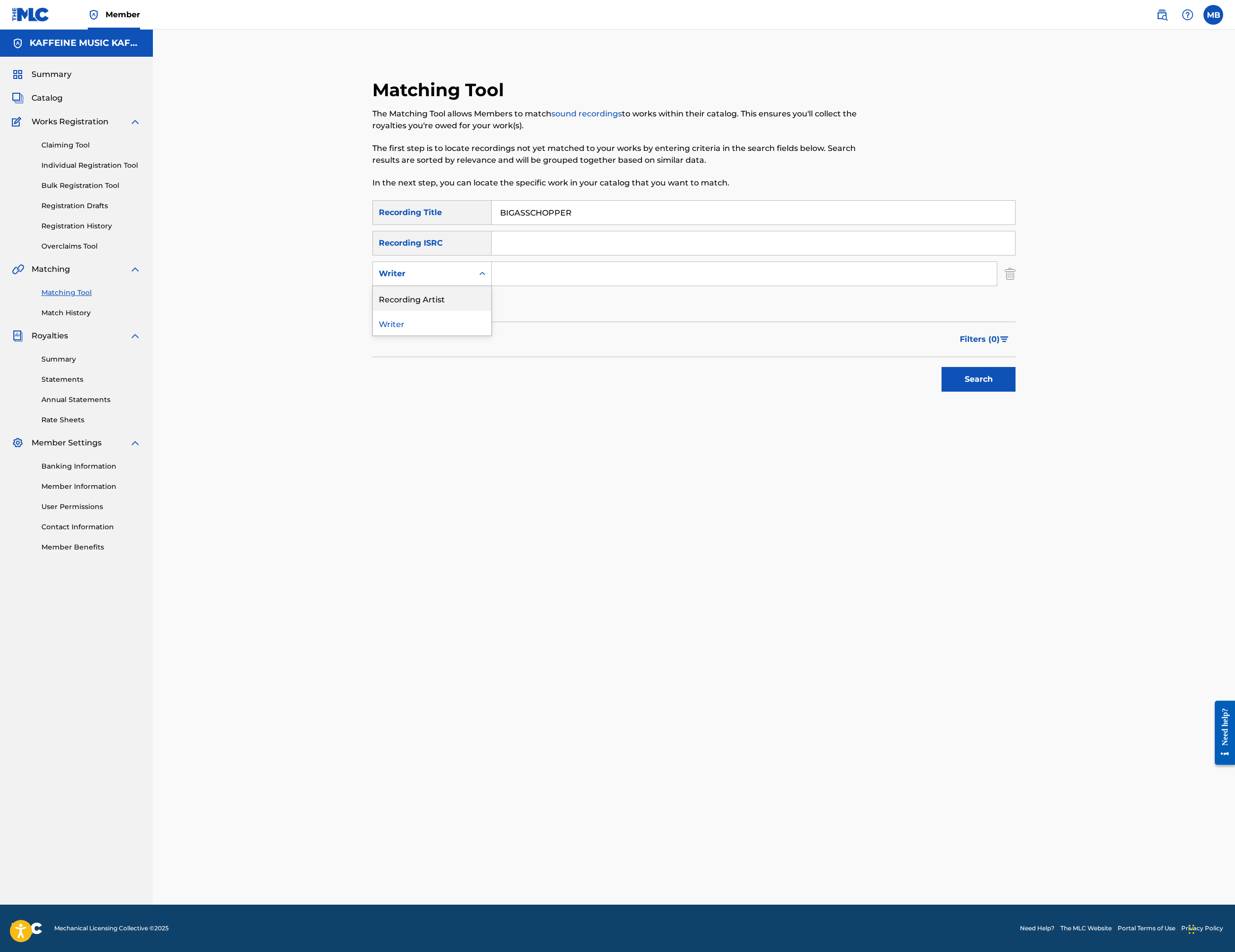
click at [482, 311] on div "Recording Artist" at bounding box center [432, 298] width 119 height 24
click at [580, 285] on input "Search Form" at bounding box center [744, 273] width 505 height 24
type input "[PERSON_NAME] Motorcycle"
click at [1016, 392] on button "Search" at bounding box center [978, 380] width 74 height 24
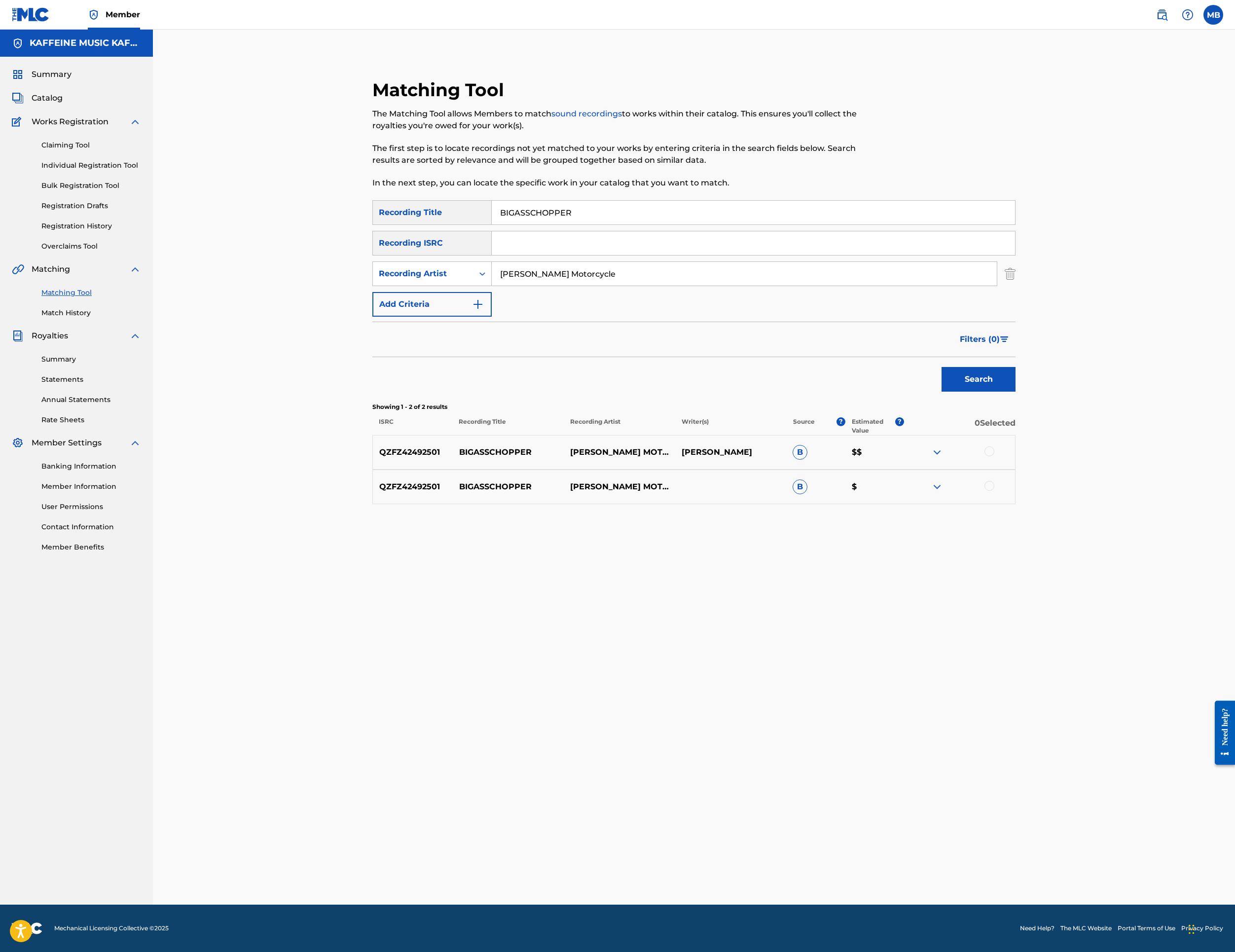
scroll to position [59, 0]
click at [994, 457] on div at bounding box center [990, 452] width 10 height 10
click at [1016, 504] on div "QZFZ42492501 BIGASSCHOPPER [PERSON_NAME] MOTORCYCLE B $" at bounding box center [694, 487] width 643 height 35
click at [994, 491] on div at bounding box center [990, 486] width 10 height 10
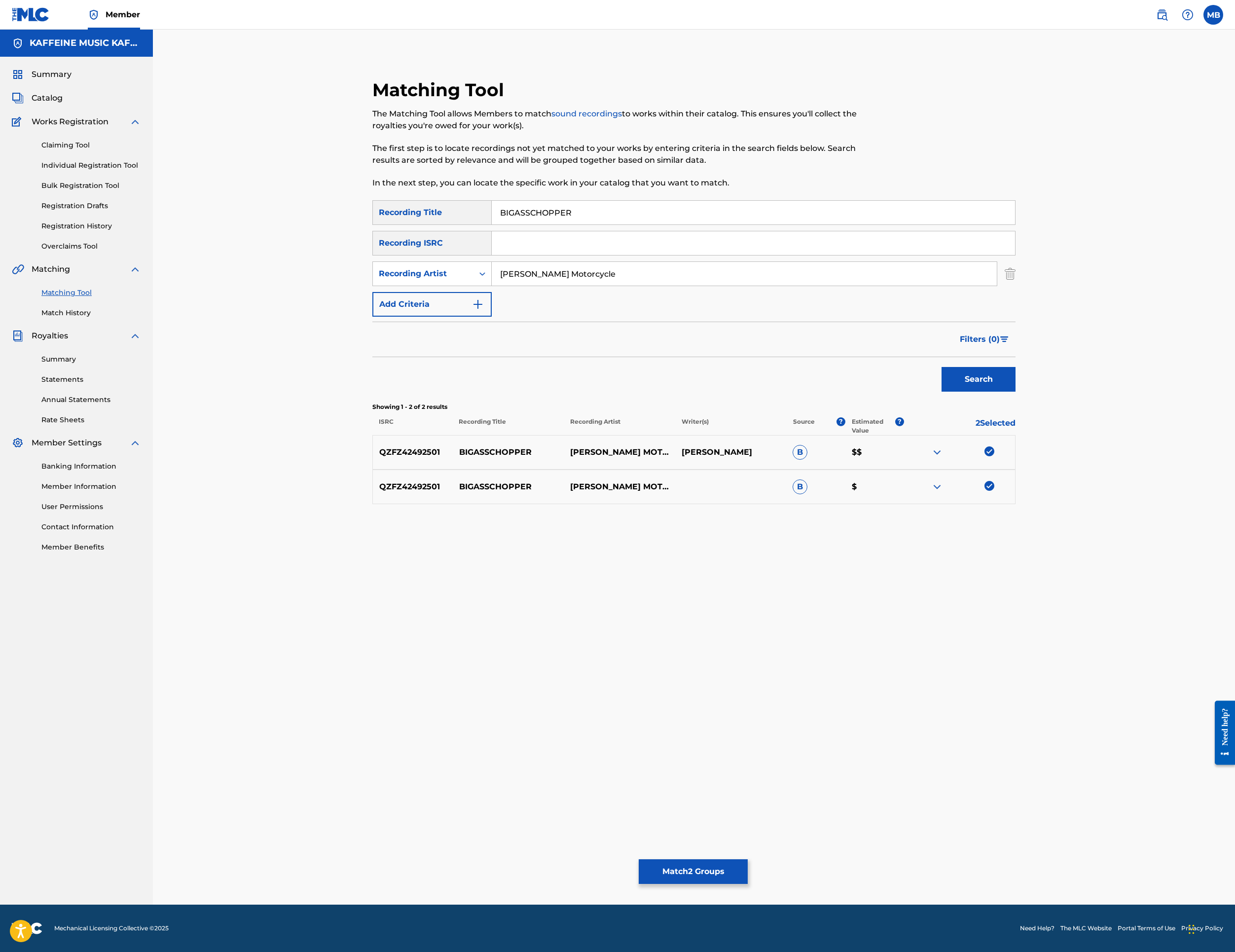
click at [748, 859] on button "Match 2 Groups" at bounding box center [694, 871] width 109 height 24
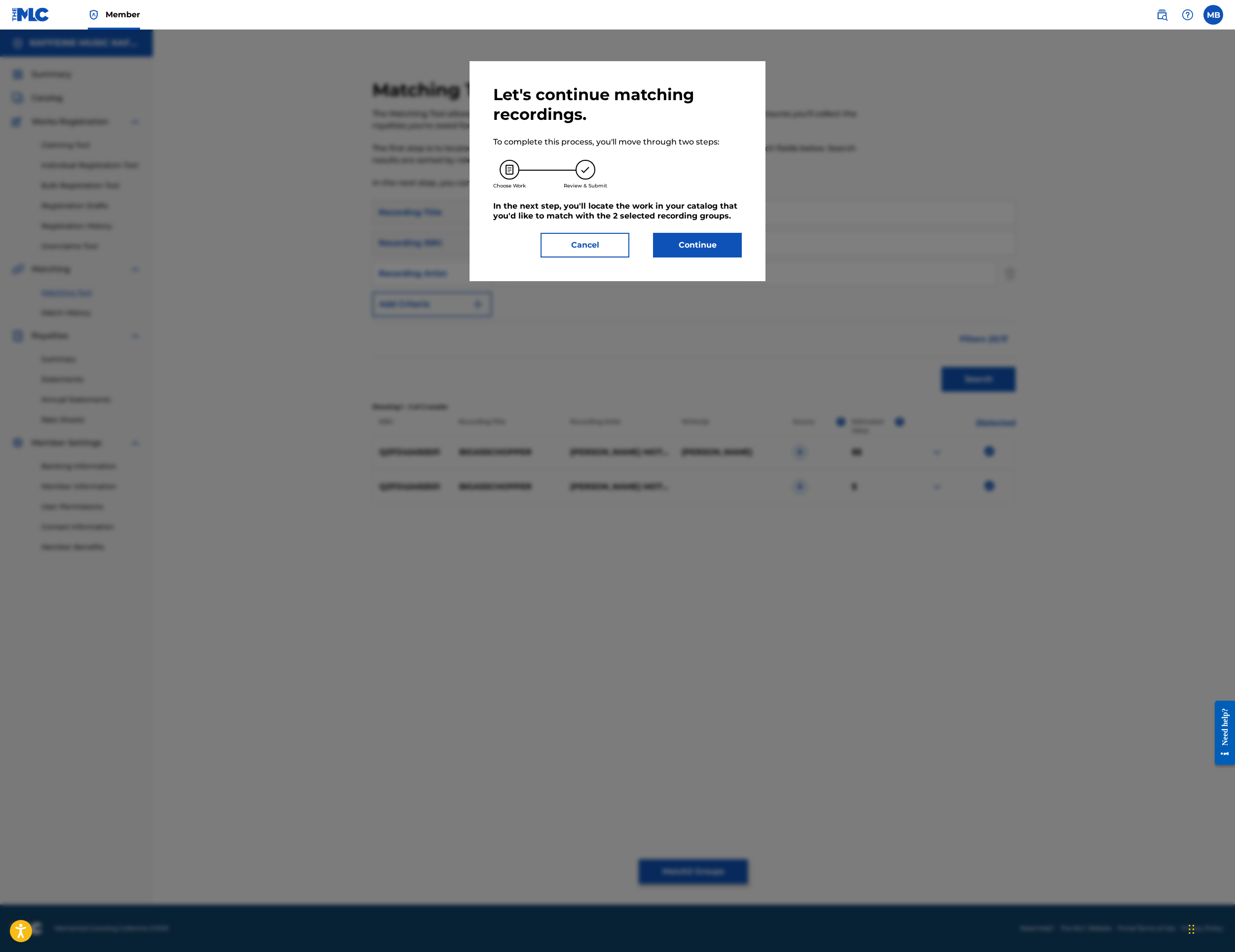
click at [741, 257] on button "Continue" at bounding box center [698, 245] width 89 height 24
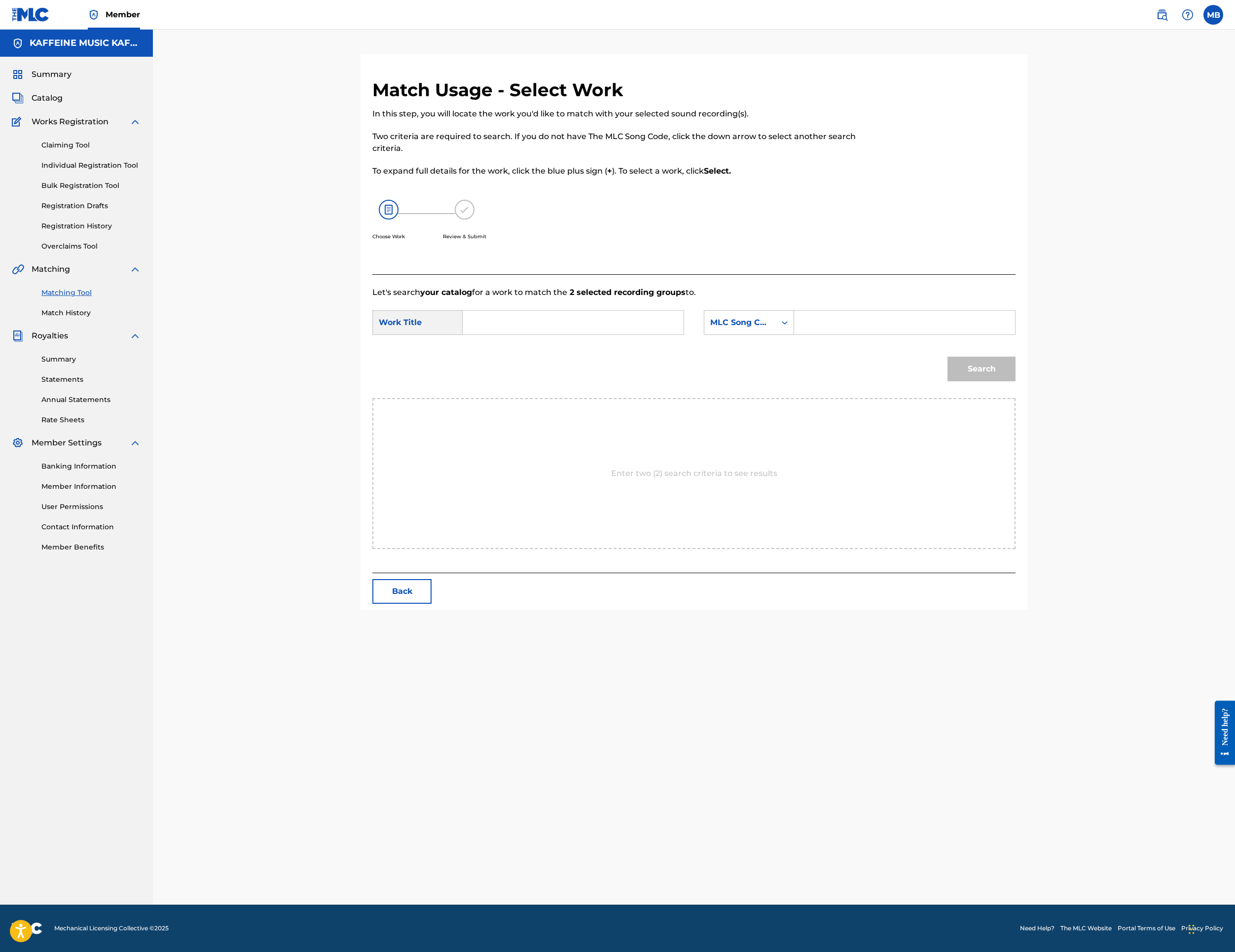
scroll to position [50, 0]
click at [664, 334] on input "Search Form" at bounding box center [573, 322] width 204 height 24
paste input "BIGASSCHOPPER"
type input "BIGASSCHOPPER"
click at [794, 335] on div "MLC Song Code" at bounding box center [749, 323] width 91 height 24
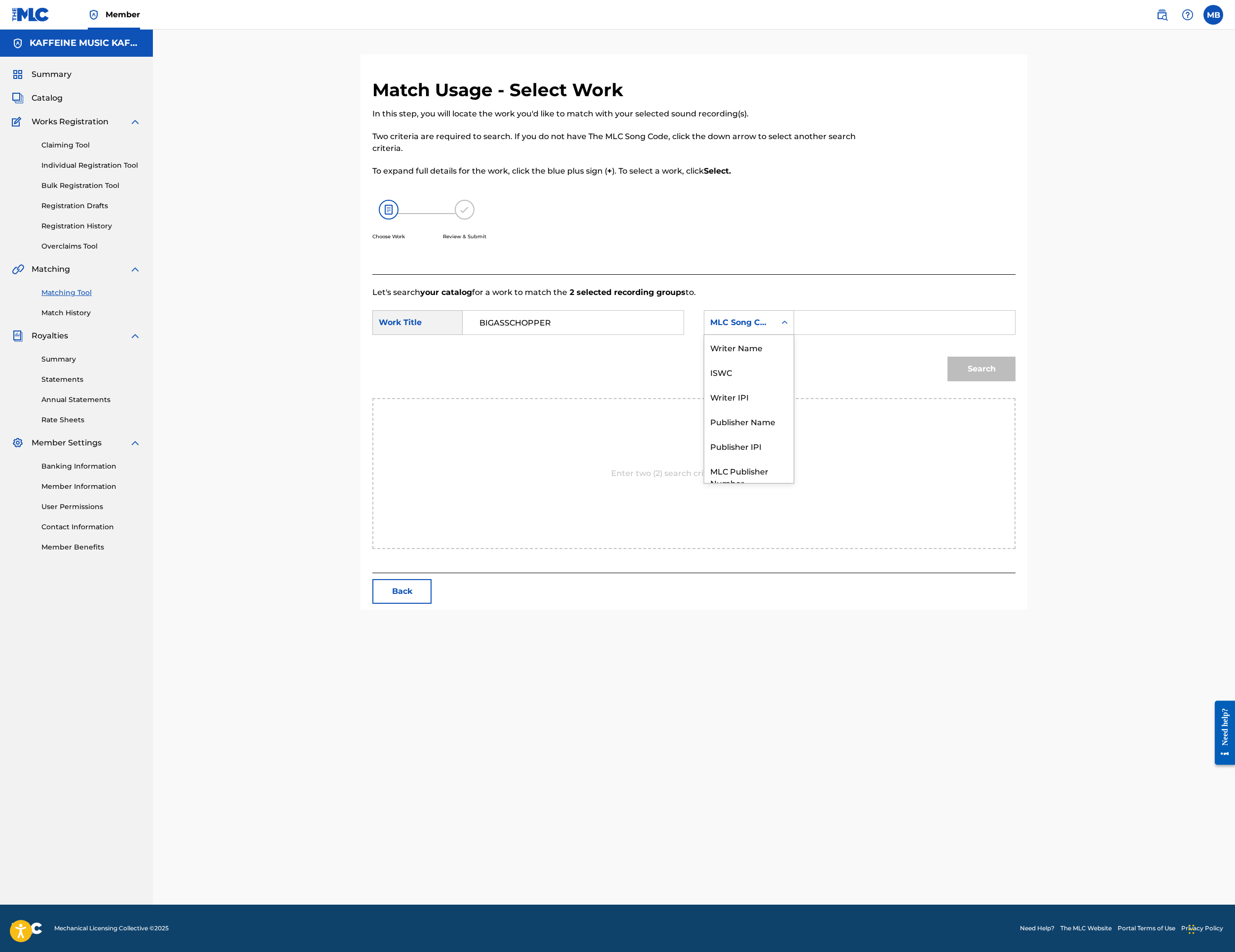
scroll to position [104, 0]
click at [794, 422] on div "Publisher IPI" at bounding box center [749, 409] width 89 height 24
click at [770, 329] on div "Publisher IPI" at bounding box center [740, 323] width 60 height 12
click at [794, 397] on div "Writer IPI" at bounding box center [749, 385] width 89 height 24
click at [776, 332] on div "Writer IPI" at bounding box center [740, 323] width 71 height 19
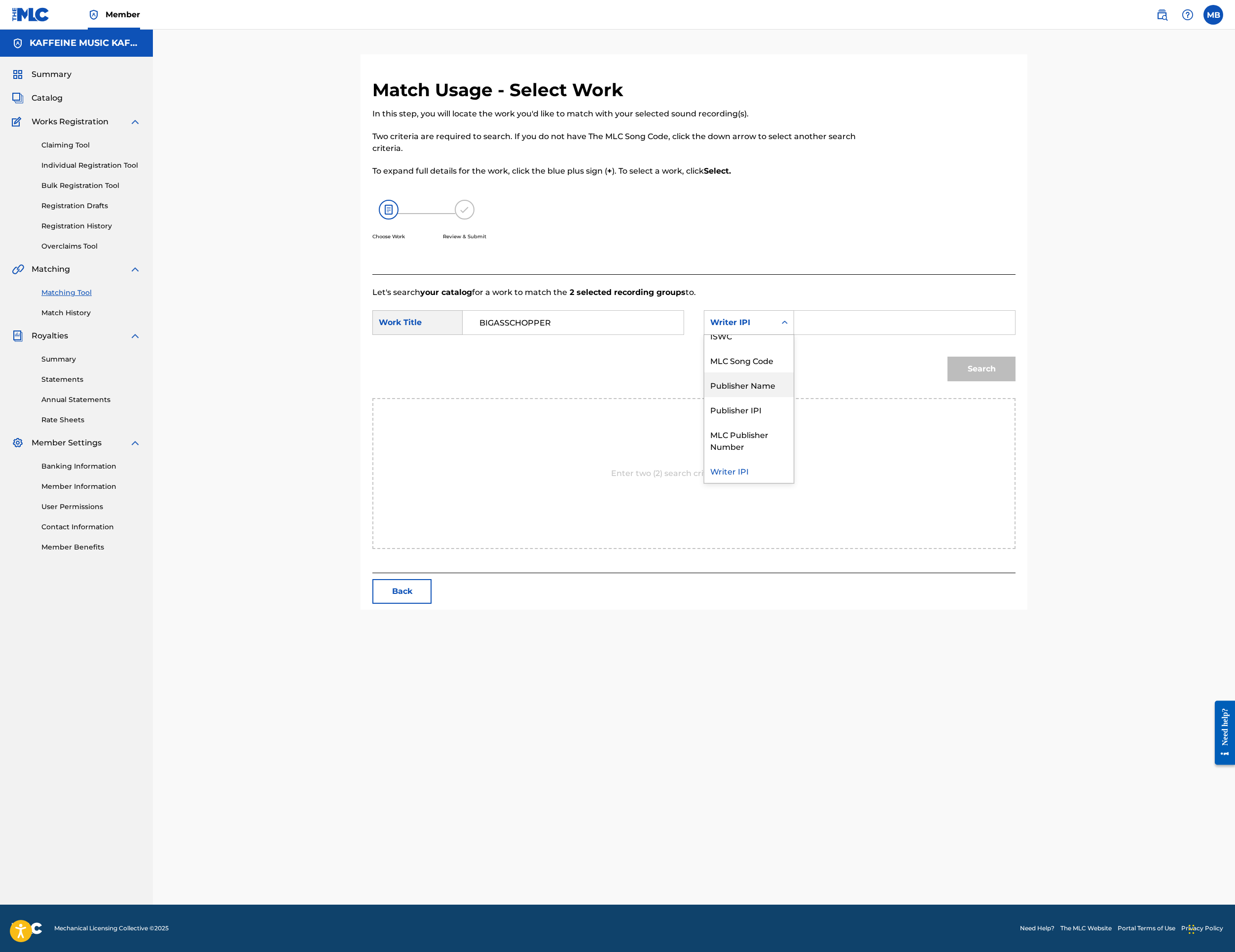
click at [794, 397] on div "Publisher Name" at bounding box center [749, 385] width 89 height 24
click at [983, 334] on input "Search Form" at bounding box center [904, 322] width 204 height 24
type input "kaff"
click at [1016, 381] on button "Search" at bounding box center [981, 369] width 68 height 24
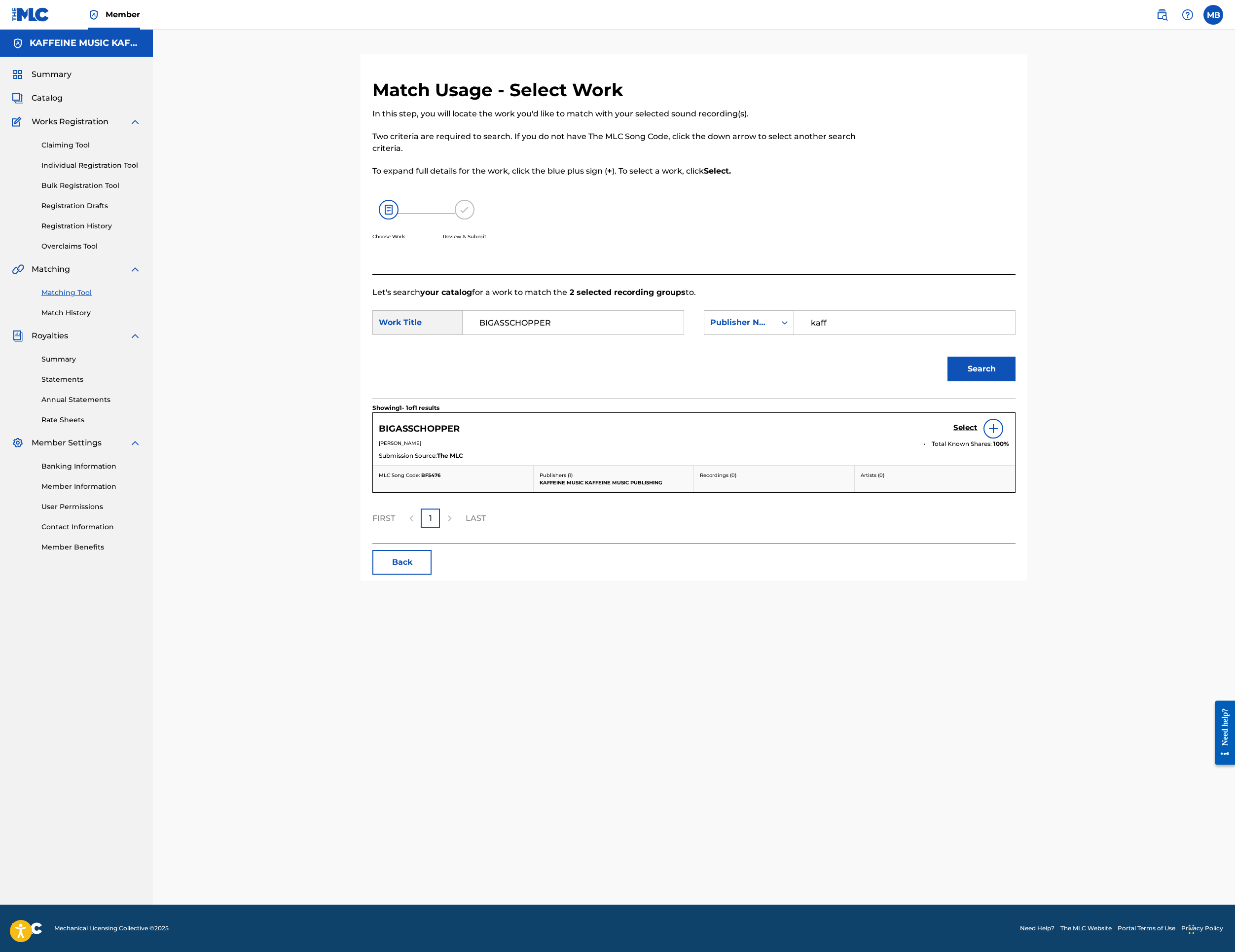
click at [978, 434] on link "Select" at bounding box center [965, 429] width 24 height 11
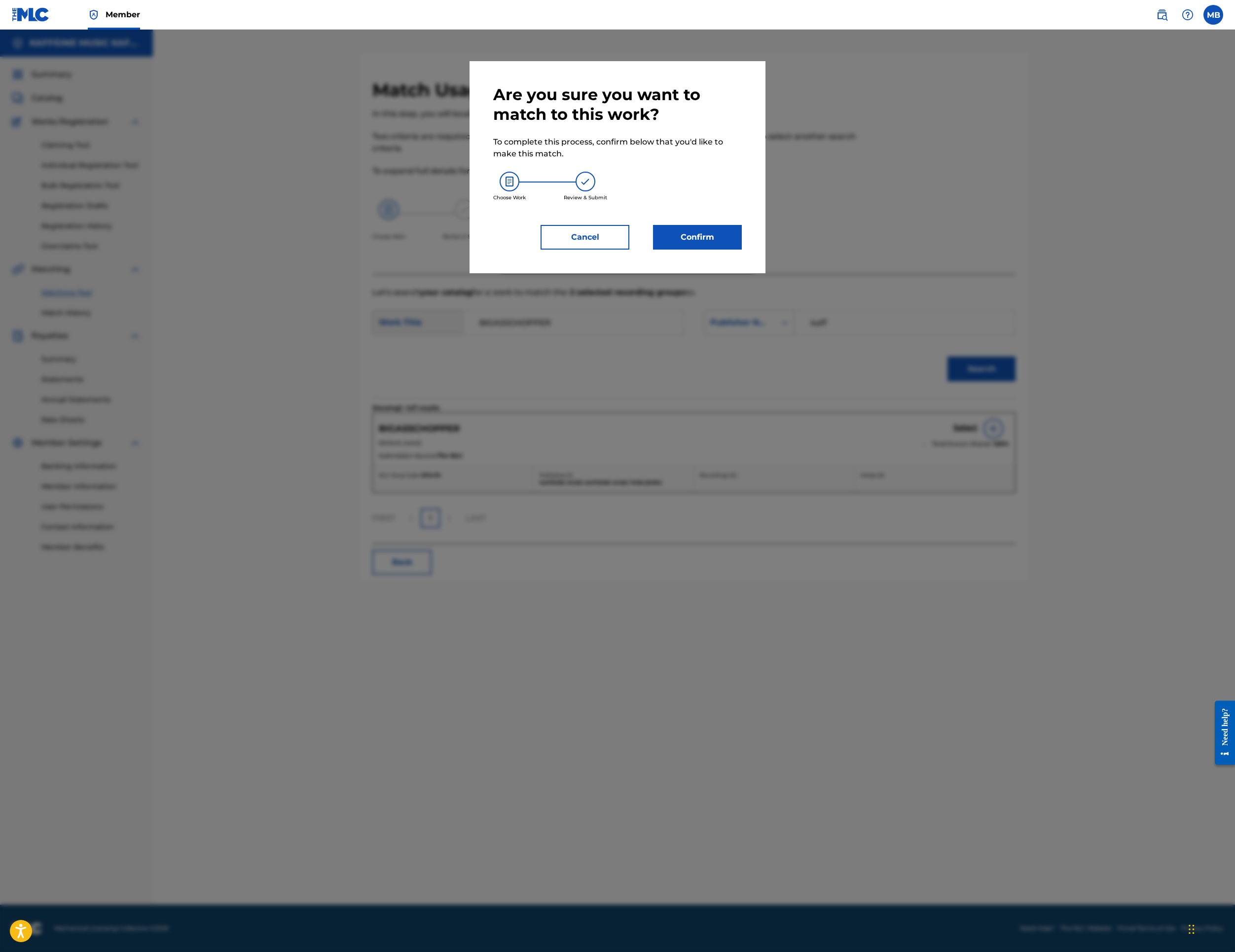
click at [1106, 642] on div at bounding box center [618, 505] width 1235 height 952
click at [742, 250] on button "Confirm" at bounding box center [698, 237] width 89 height 24
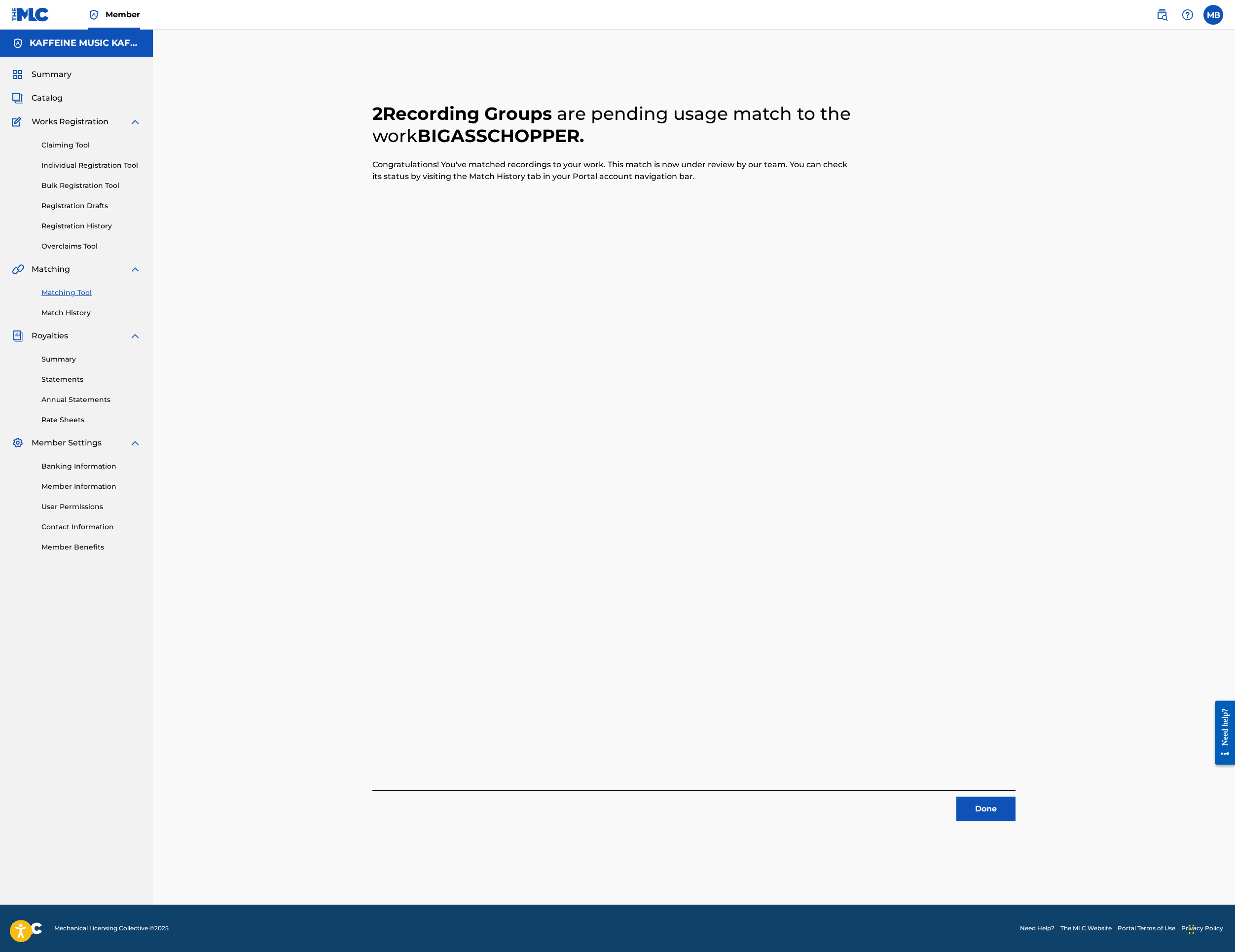
click at [1016, 822] on button "Done" at bounding box center [986, 809] width 59 height 24
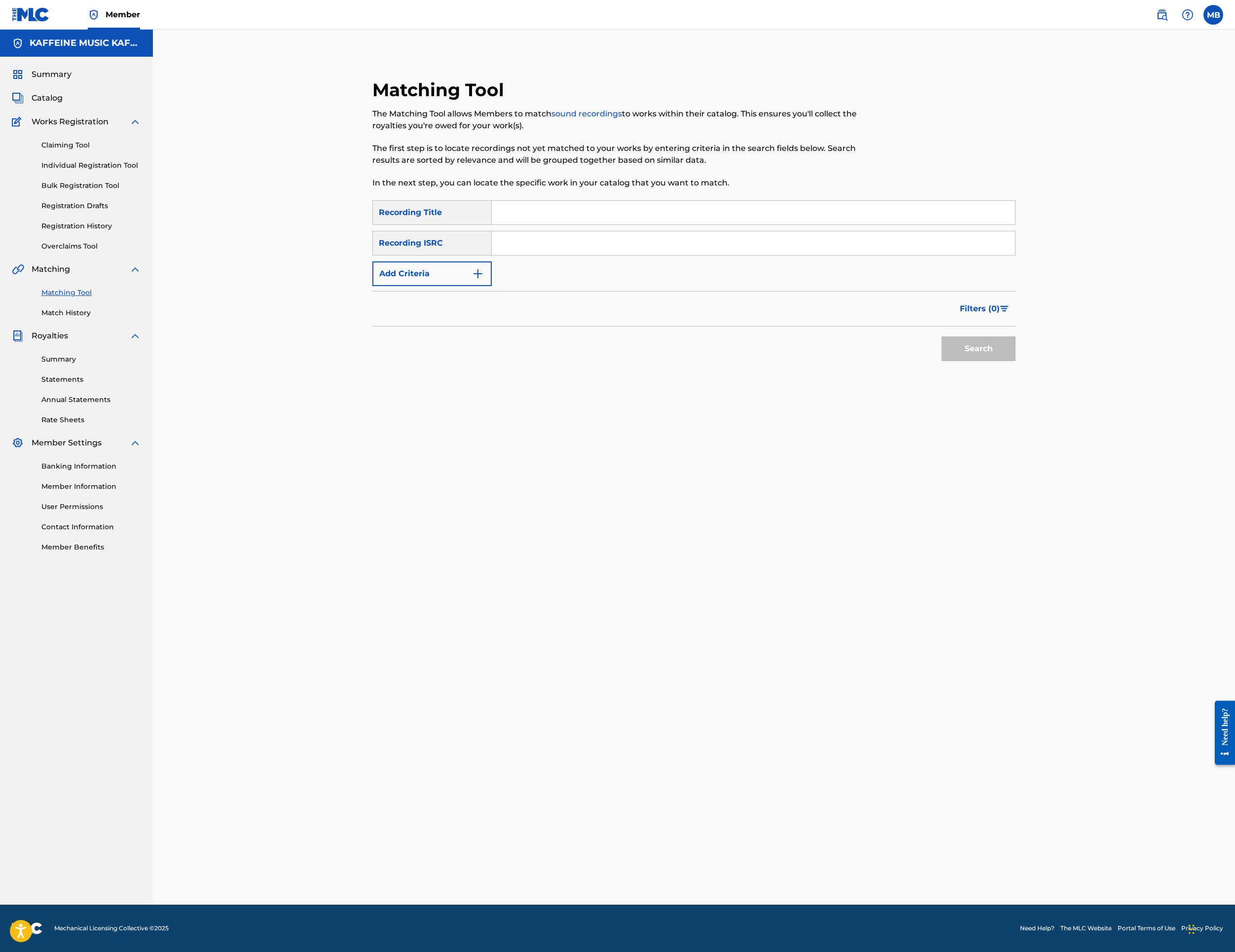
click at [569, 286] on div "SearchWithCriteriac32baa32-2a0f-40b5-aeb1-33025d2f9a8f Recording Title SearchWi…" at bounding box center [694, 243] width 643 height 86
click at [580, 224] on input "Search Form" at bounding box center [753, 212] width 523 height 24
paste input "BOOSIE"
type input "BOOSIE"
click at [618, 255] on input "Search Form" at bounding box center [753, 243] width 523 height 24
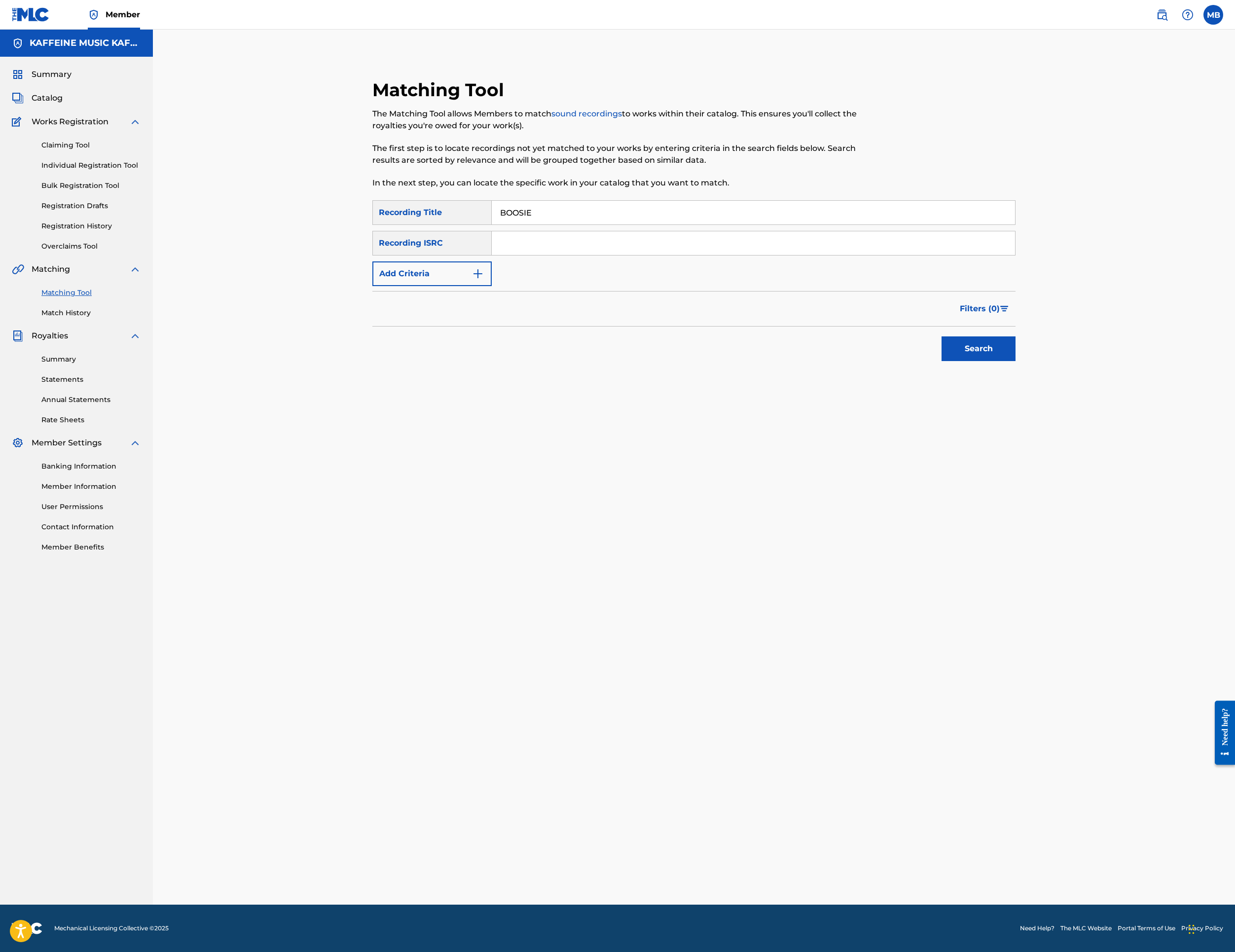
click at [472, 286] on button "Add Criteria" at bounding box center [432, 274] width 119 height 24
click at [456, 283] on div "Writer" at bounding box center [423, 274] width 101 height 19
click at [455, 311] on div "Recording Artist" at bounding box center [432, 298] width 119 height 24
click at [607, 285] on input "Search Form" at bounding box center [744, 273] width 505 height 24
type input "[PERSON_NAME] Motorcycle"
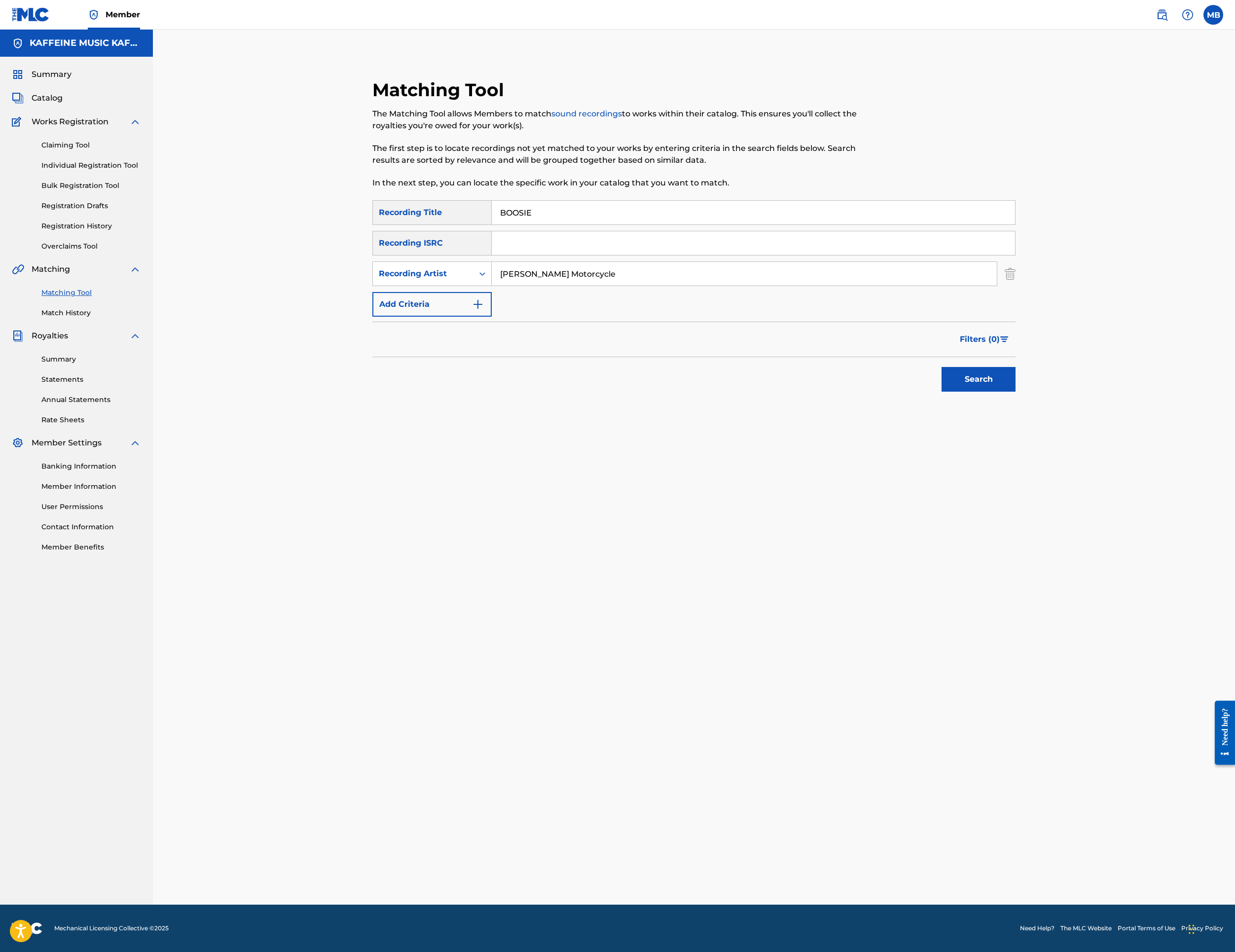
click at [1016, 392] on button "Search" at bounding box center [978, 380] width 74 height 24
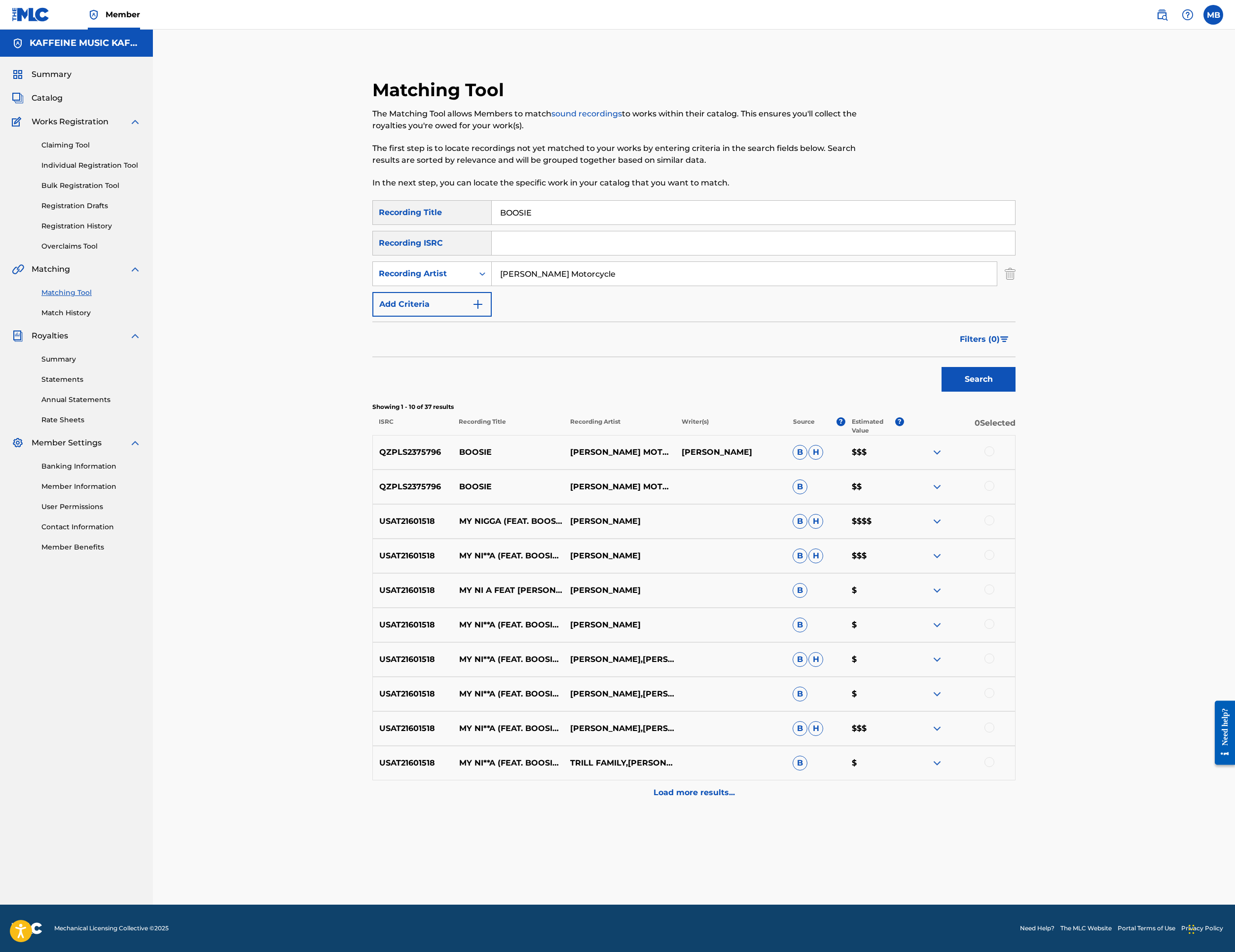
scroll to position [117, 0]
click at [994, 491] on div at bounding box center [990, 486] width 10 height 10
click at [994, 457] on div at bounding box center [990, 452] width 10 height 10
click at [748, 859] on button "Match 2 Groups" at bounding box center [694, 871] width 109 height 24
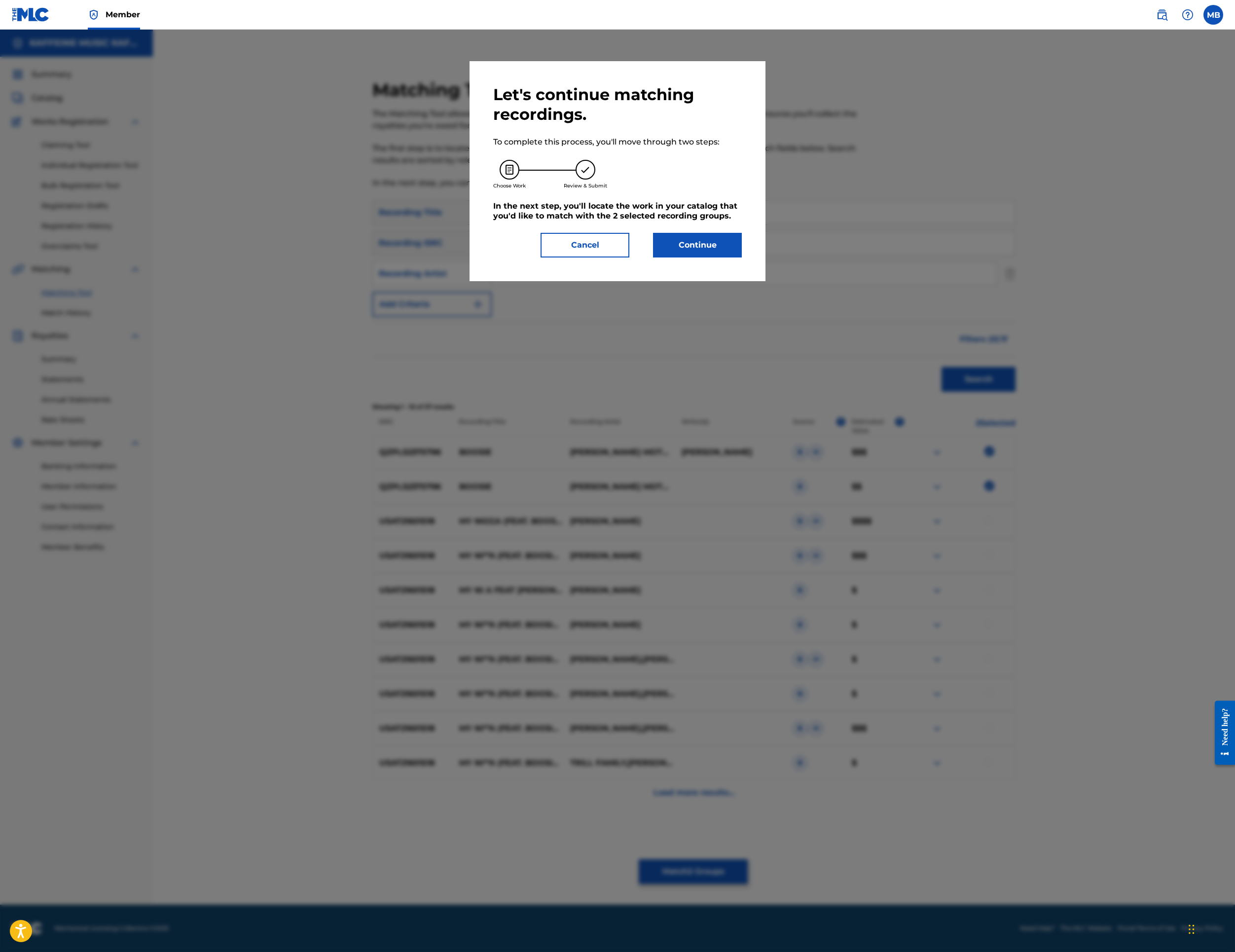
click at [742, 257] on button "Continue" at bounding box center [698, 245] width 89 height 24
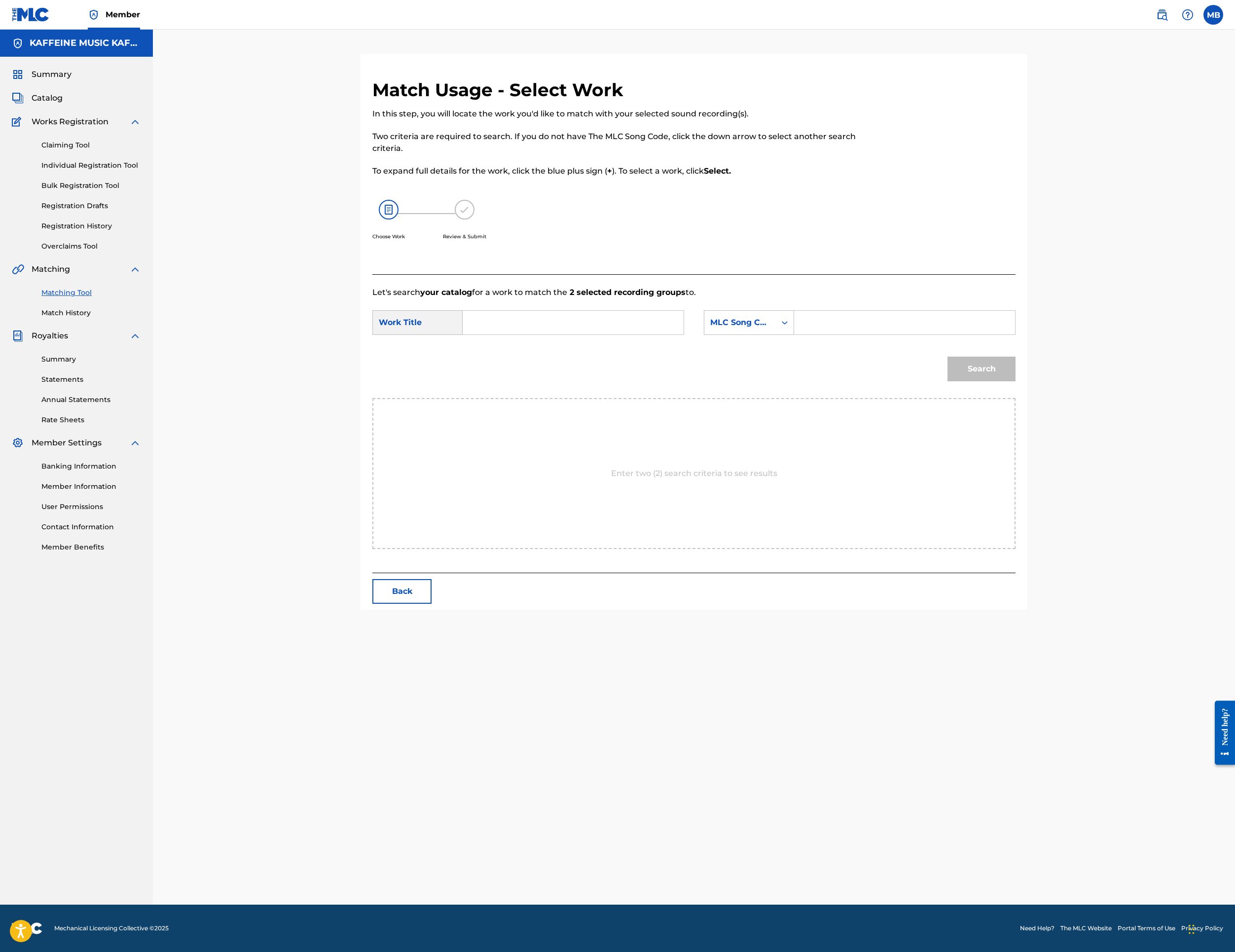
click at [675, 334] on input "Search Form" at bounding box center [573, 322] width 204 height 24
paste input "BOOSIE"
type input "BOOSIE"
drag, startPoint x: 842, startPoint y: 466, endPoint x: 845, endPoint y: 475, distance: 9.5
click at [776, 332] on div "MLC Song Code" at bounding box center [740, 323] width 71 height 19
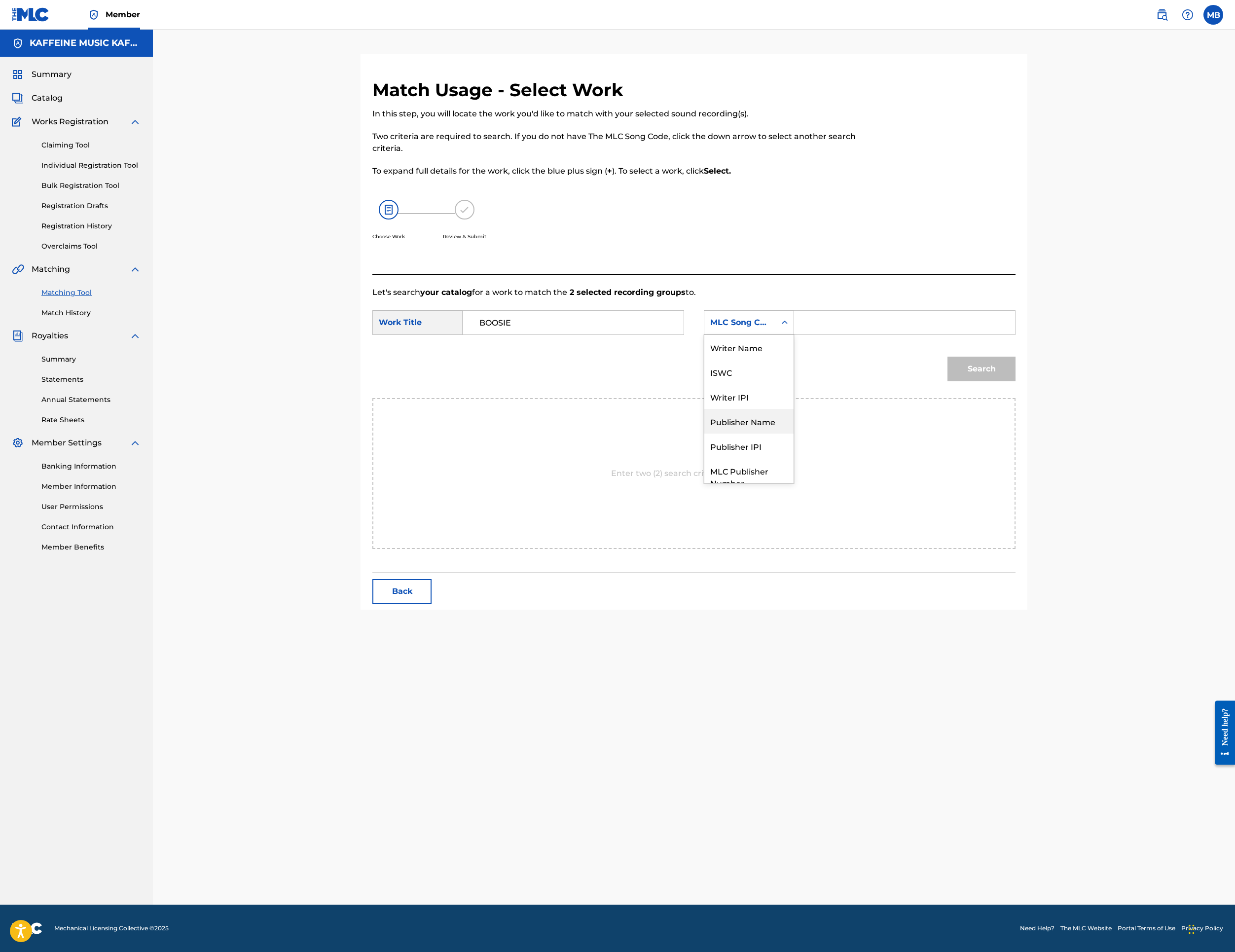
scroll to position [104, 0]
click at [794, 397] on div "Publisher Name" at bounding box center [749, 385] width 89 height 24
click at [964, 334] on input "Search Form" at bounding box center [904, 322] width 204 height 24
click at [1016, 381] on button "Search" at bounding box center [981, 369] width 68 height 24
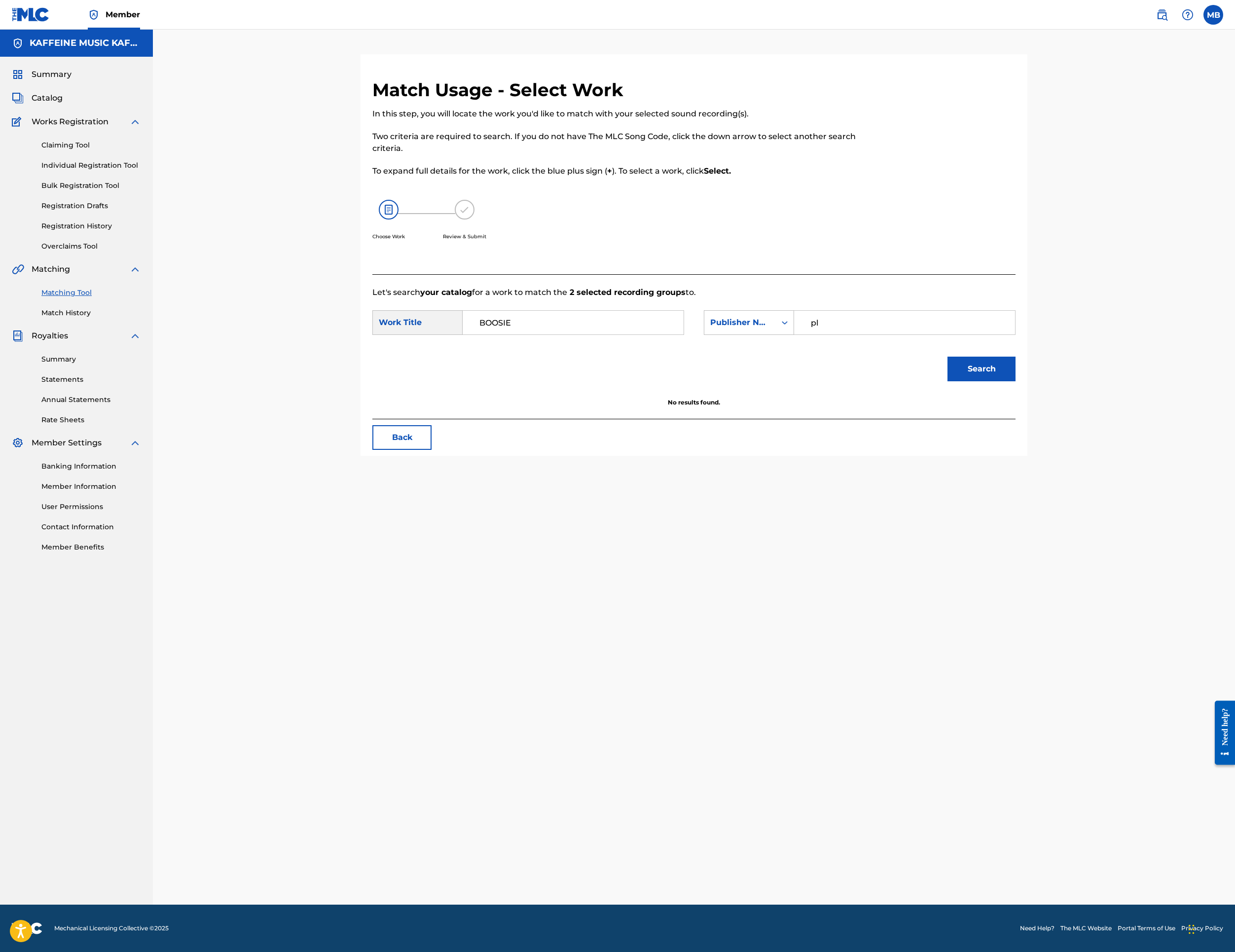
type input "p"
type input "k"
click at [1016, 381] on button "Search" at bounding box center [981, 369] width 68 height 24
click at [978, 433] on h5 "Select" at bounding box center [965, 428] width 24 height 9
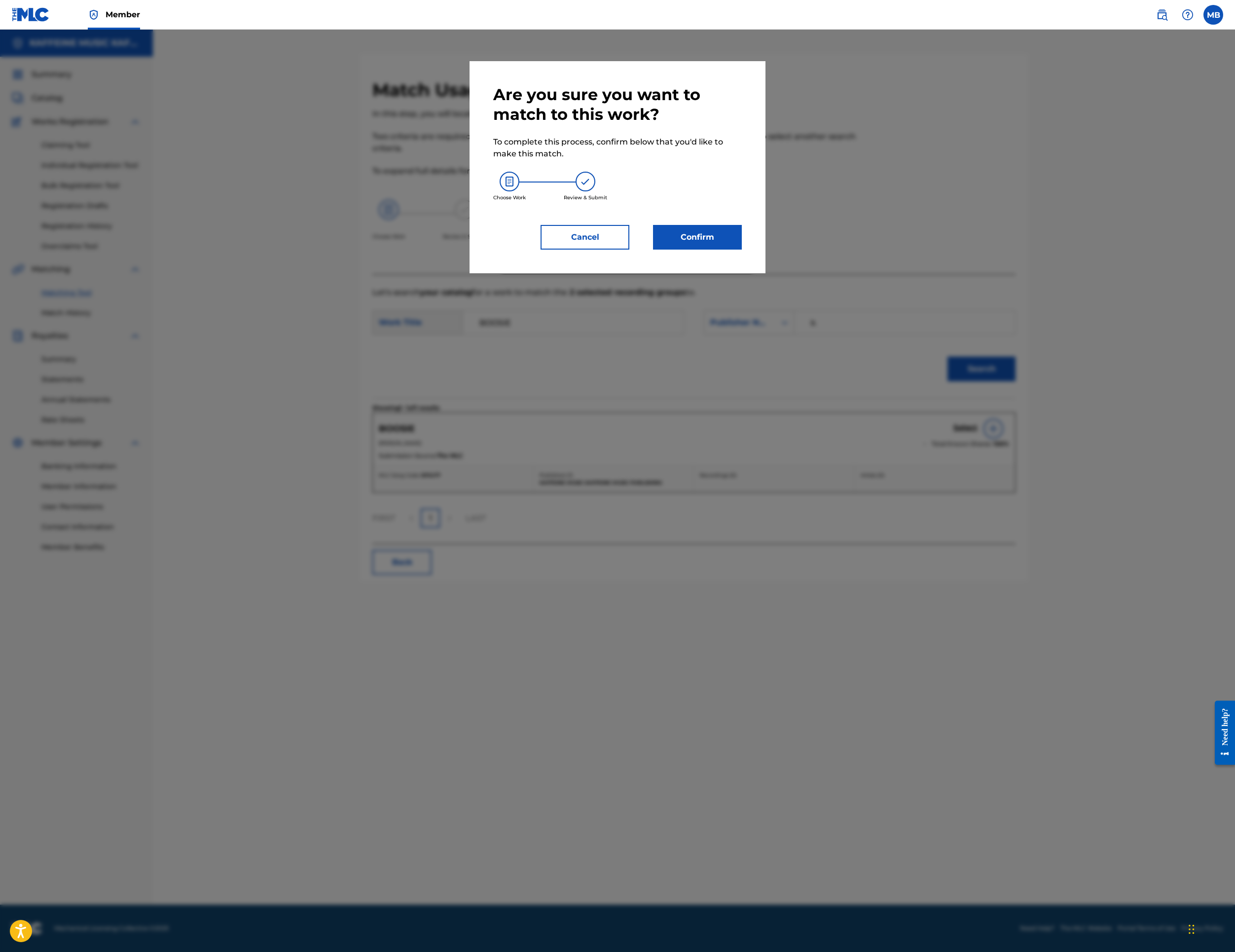
click at [728, 250] on button "Confirm" at bounding box center [698, 237] width 89 height 24
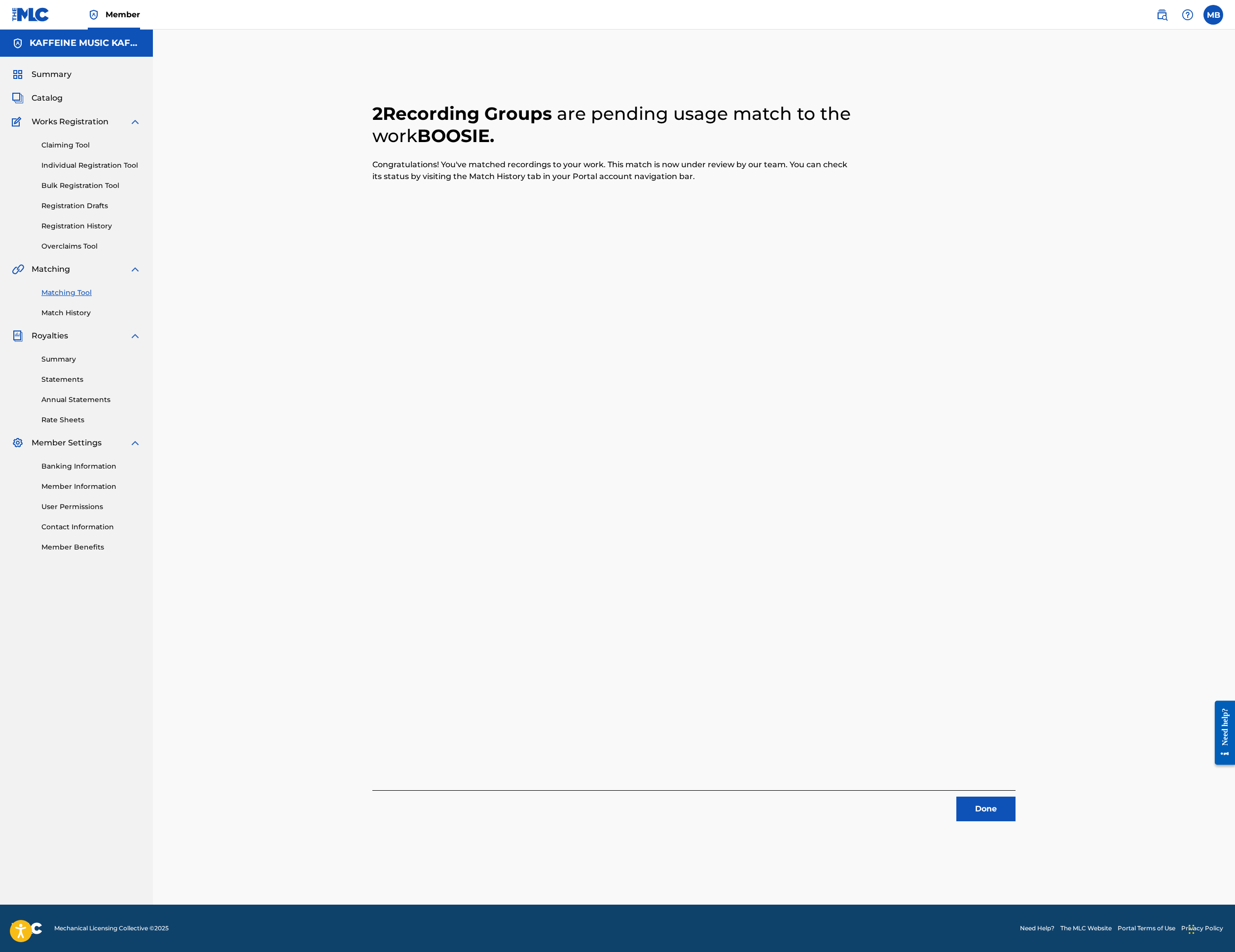
click at [1016, 811] on button "Done" at bounding box center [986, 809] width 59 height 24
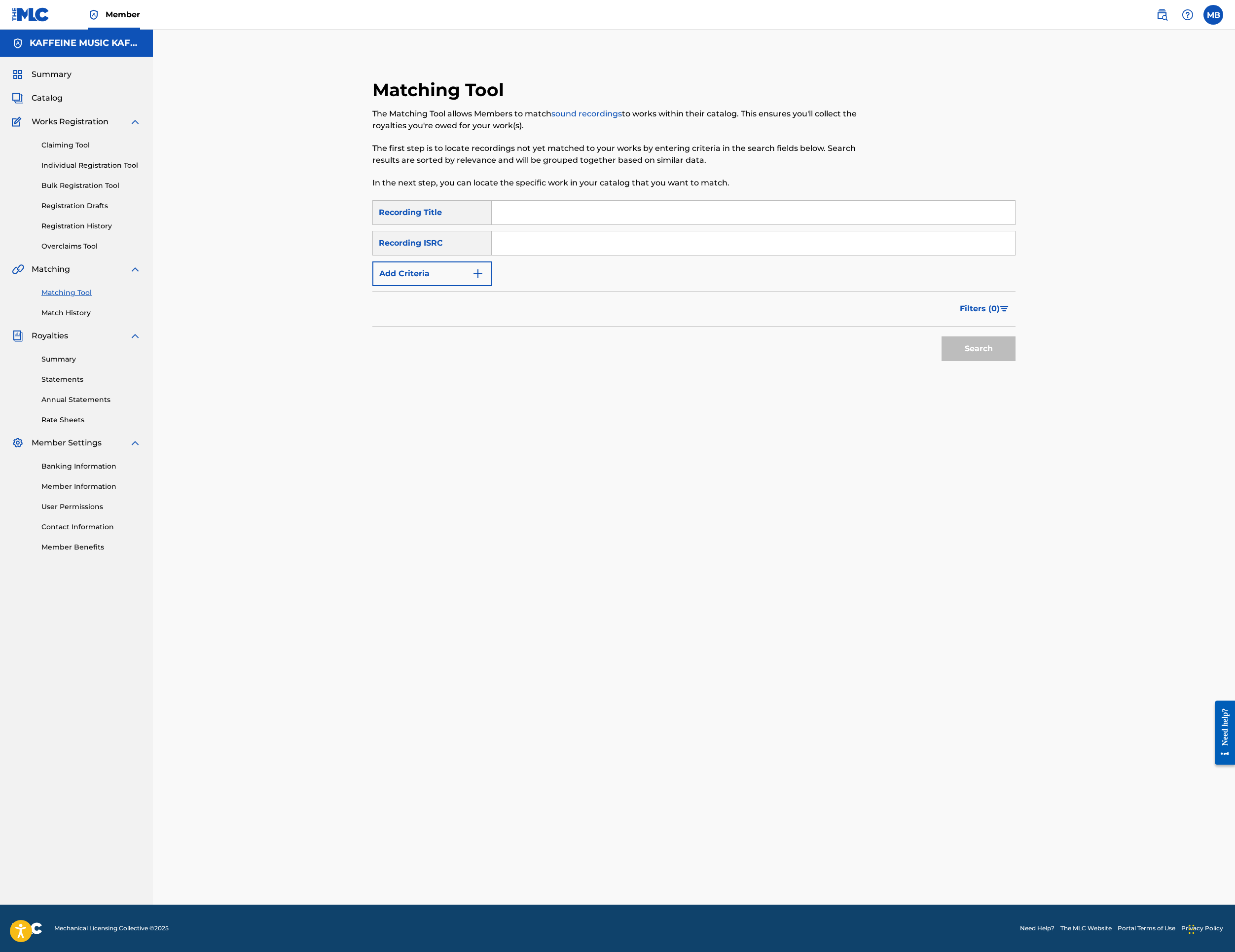
click at [586, 224] on input "Search Form" at bounding box center [753, 212] width 523 height 24
paste input "LOST"
type input "LOST"
click at [456, 286] on button "Add Criteria" at bounding box center [432, 274] width 119 height 24
click at [462, 280] on div "Writer" at bounding box center [423, 274] width 89 height 12
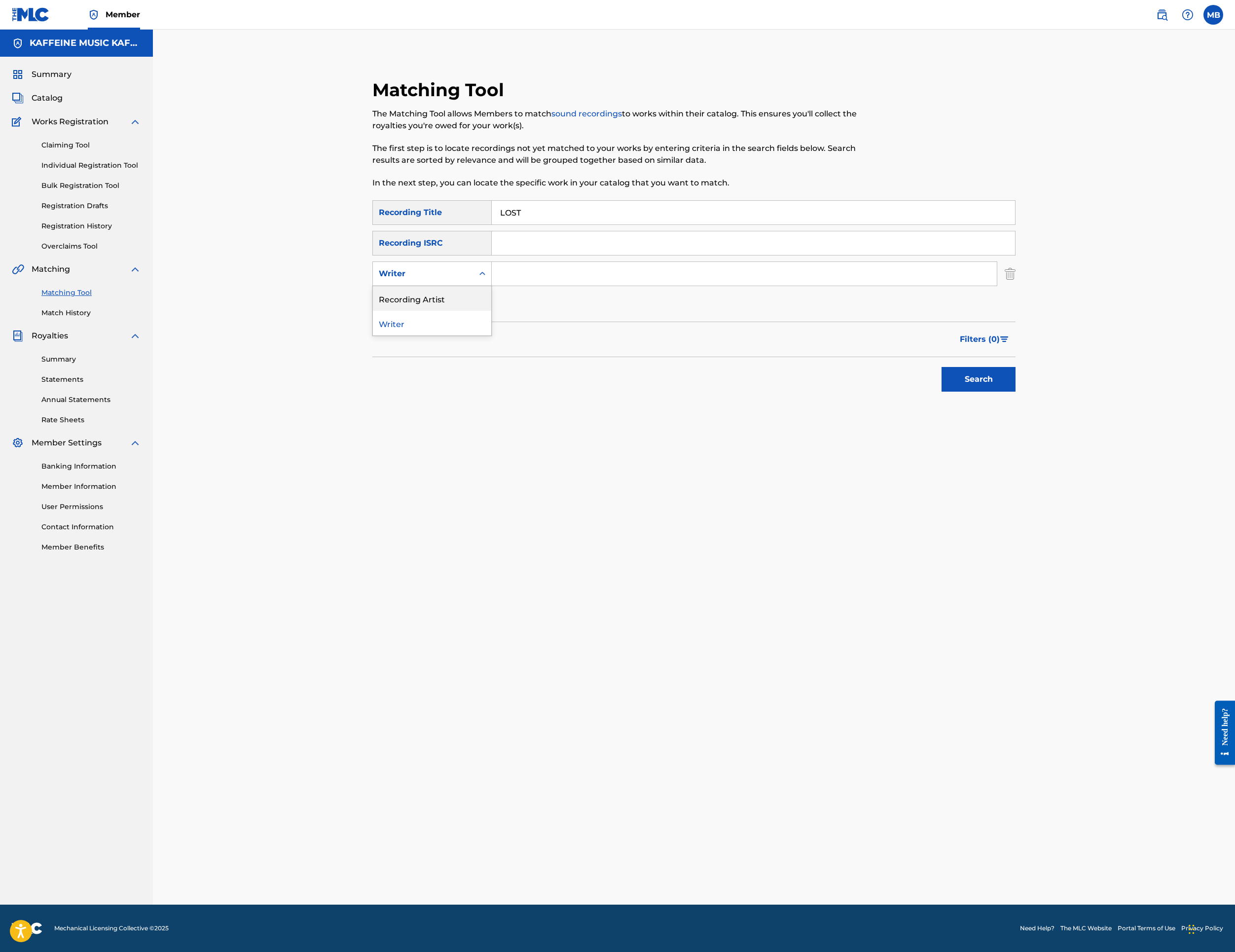
click at [491, 311] on div "Recording Artist" at bounding box center [432, 298] width 119 height 24
click at [593, 285] on input "Search Form" at bounding box center [744, 273] width 505 height 24
type input "[PERSON_NAME] Motorcycle"
drag, startPoint x: 1121, startPoint y: 562, endPoint x: 1114, endPoint y: 559, distance: 7.6
click at [1016, 392] on button "Search" at bounding box center [978, 380] width 74 height 24
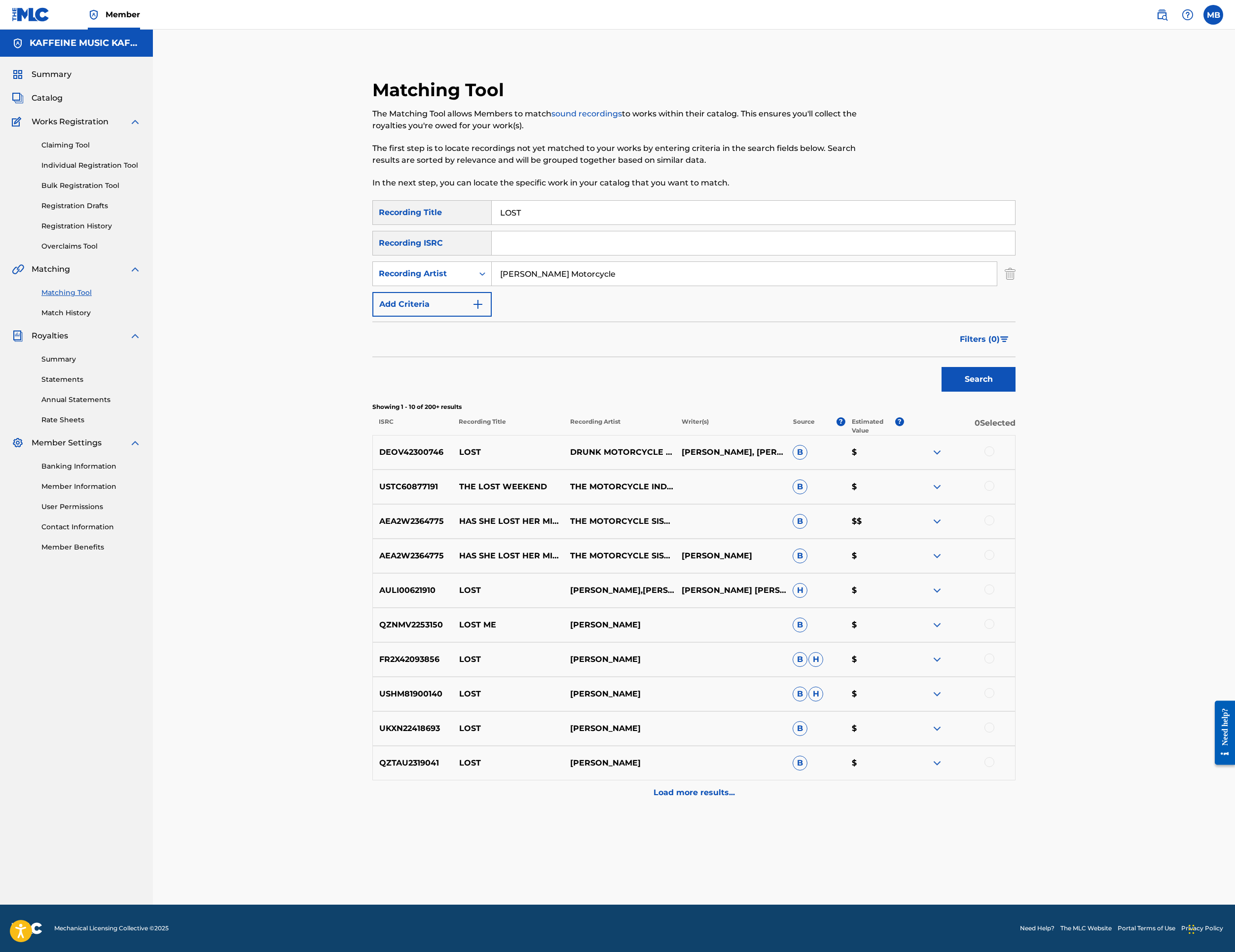
scroll to position [125, 0]
click at [699, 201] on input "LOST" at bounding box center [753, 212] width 523 height 24
click at [656, 201] on input "LOST" at bounding box center [753, 212] width 523 height 24
click at [657, 201] on input "LOST" at bounding box center [753, 212] width 523 height 24
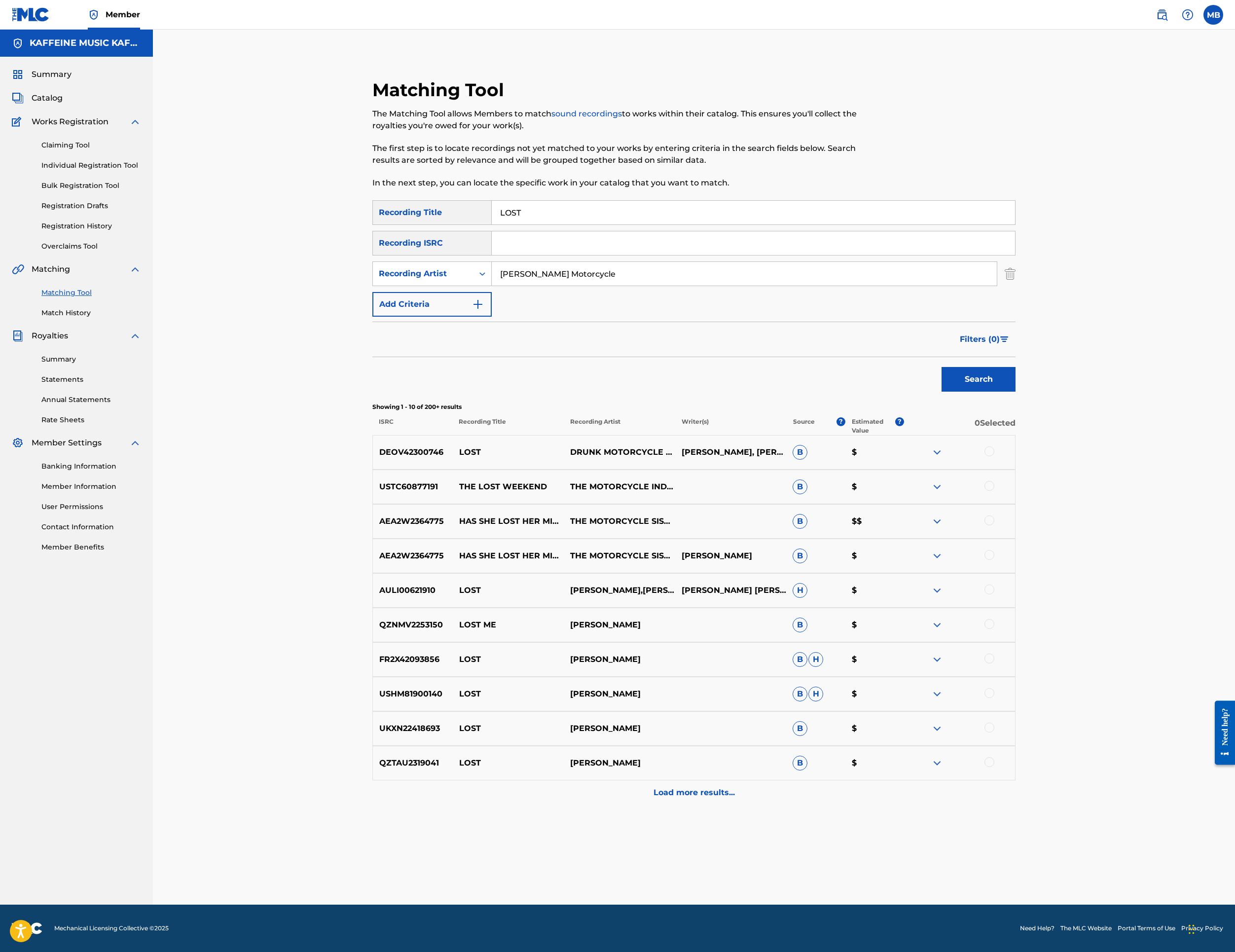
paste input "O' THE HORROR"
type input "O' THE HORROR"
click at [1016, 392] on button "Search" at bounding box center [978, 380] width 74 height 24
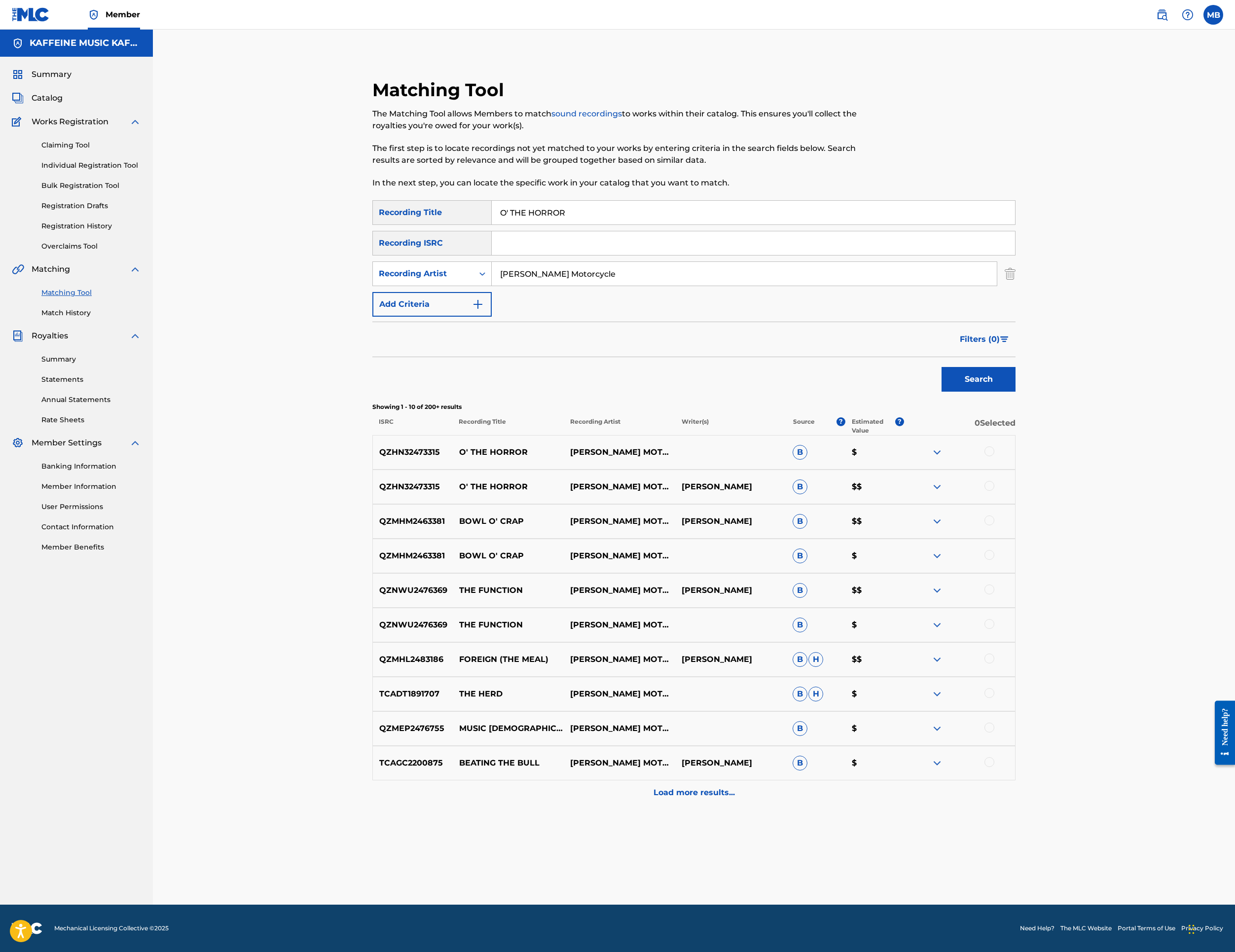
scroll to position [163, 0]
click at [1015, 493] on div at bounding box center [960, 487] width 111 height 12
click at [994, 457] on div at bounding box center [990, 452] width 10 height 10
click at [994, 491] on div at bounding box center [990, 486] width 10 height 10
click at [748, 859] on button "Match 2 Groups" at bounding box center [694, 871] width 109 height 24
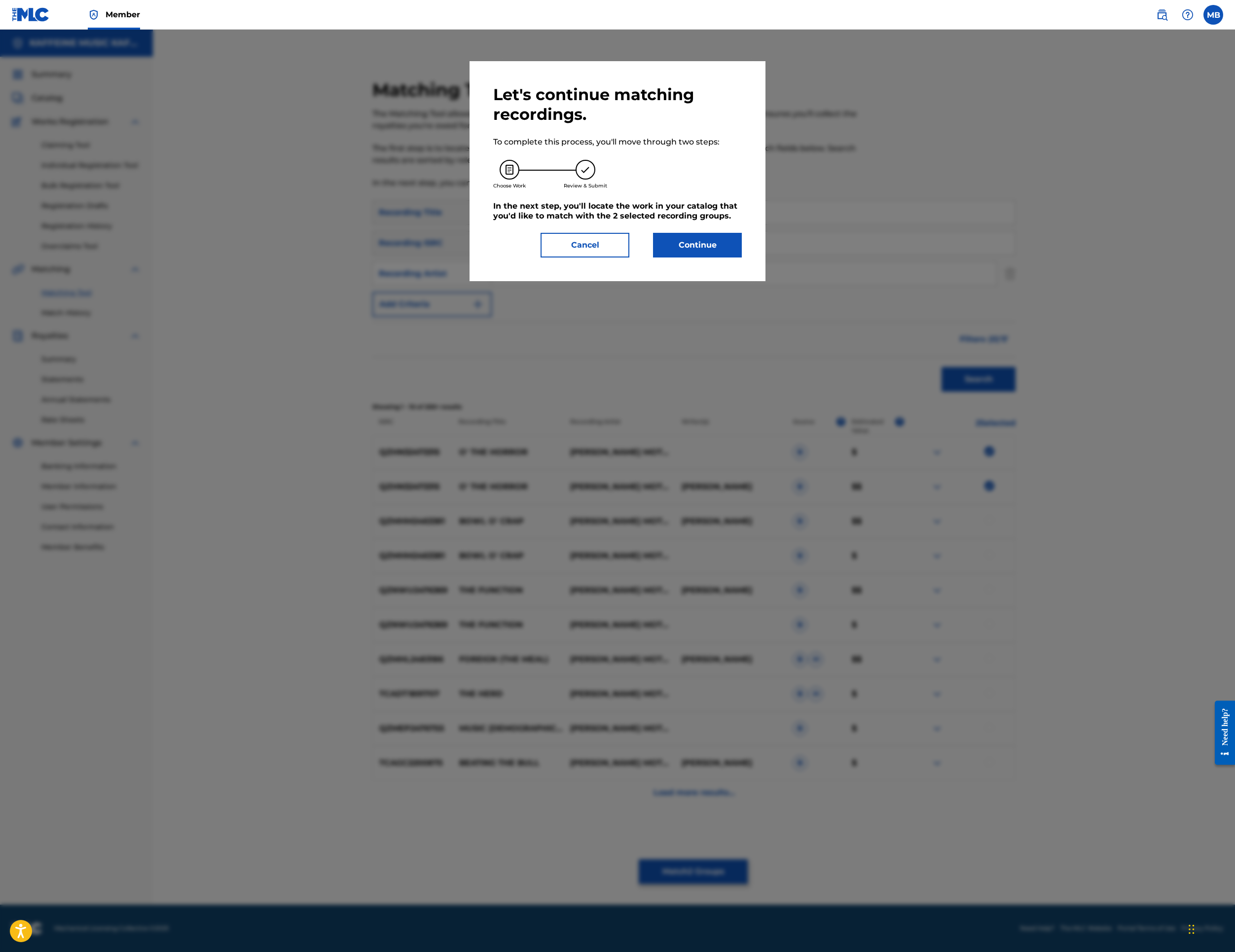
click at [742, 257] on button "Continue" at bounding box center [698, 245] width 89 height 24
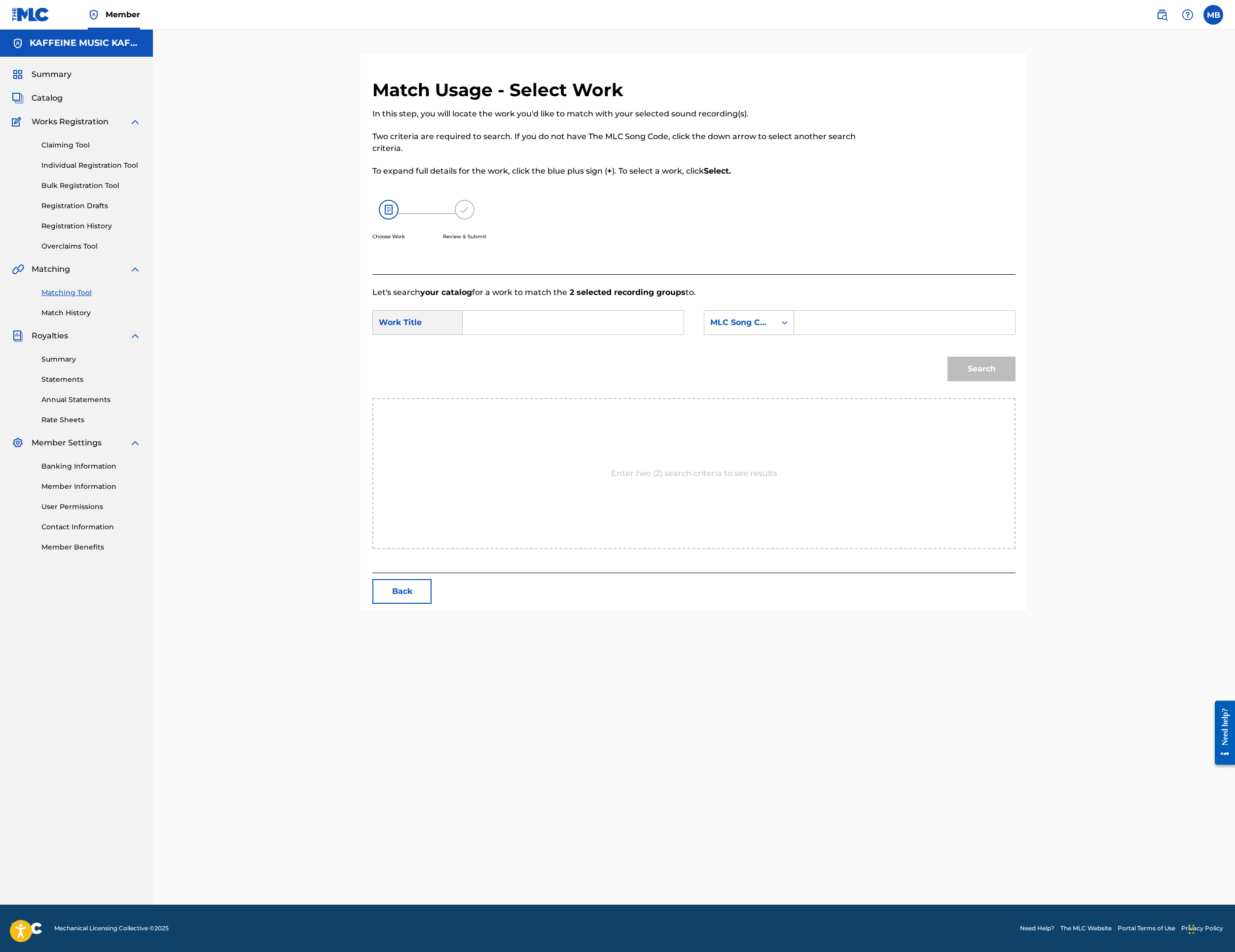
click at [507, 334] on input "Search Form" at bounding box center [573, 322] width 204 height 24
paste input "O' THE HORROR"
type input "O' THE HORROR"
drag, startPoint x: 827, startPoint y: 442, endPoint x: 829, endPoint y: 456, distance: 14.1
click at [794, 335] on div "MLC Song Code" at bounding box center [749, 323] width 91 height 24
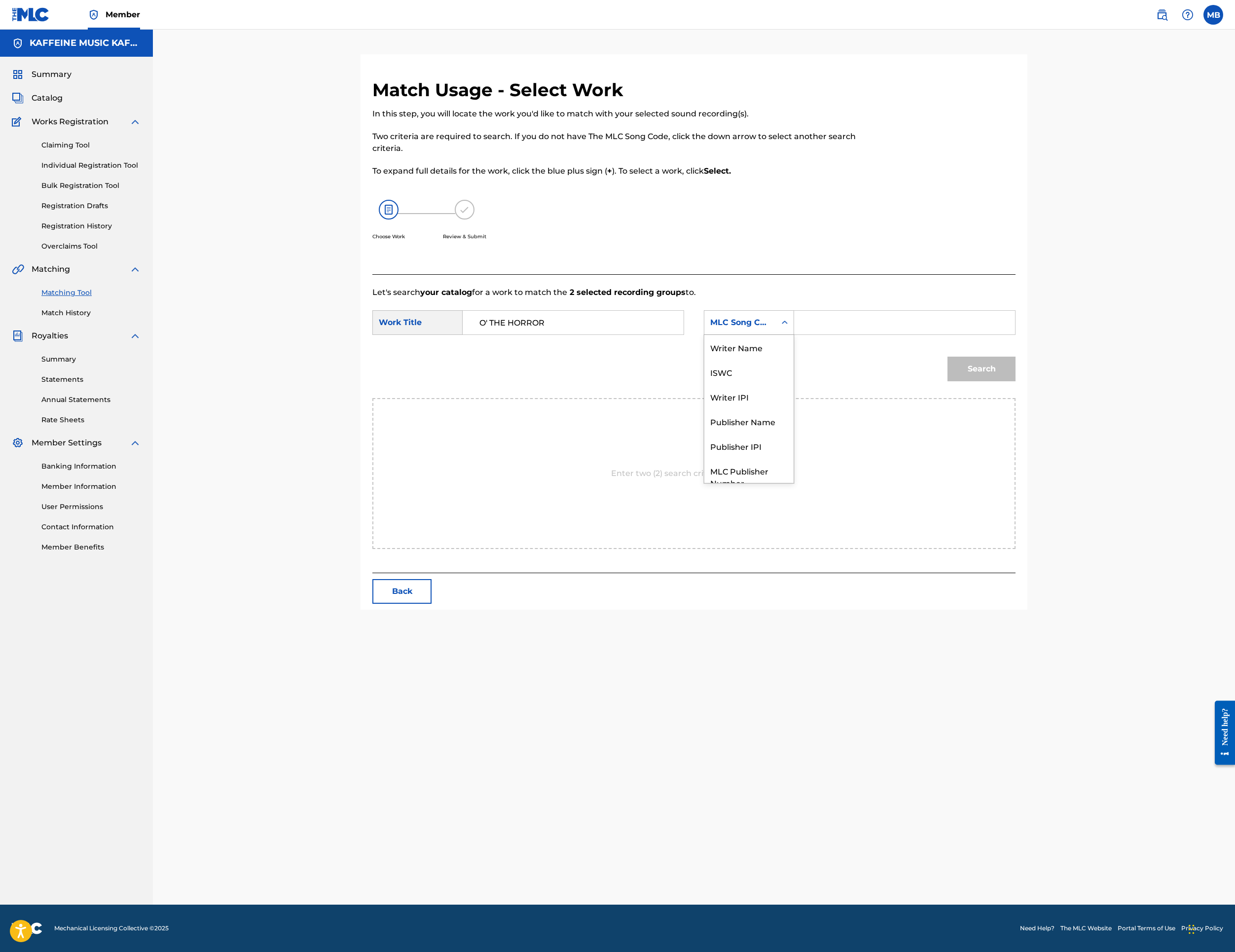
scroll to position [104, 0]
click at [794, 422] on div "Publisher IPI" at bounding box center [749, 409] width 89 height 24
click at [794, 335] on div "Publisher IPI" at bounding box center [749, 323] width 91 height 24
click at [794, 397] on div "Writer IPI" at bounding box center [749, 385] width 89 height 24
click at [770, 329] on div "Writer IPI" at bounding box center [740, 323] width 60 height 12
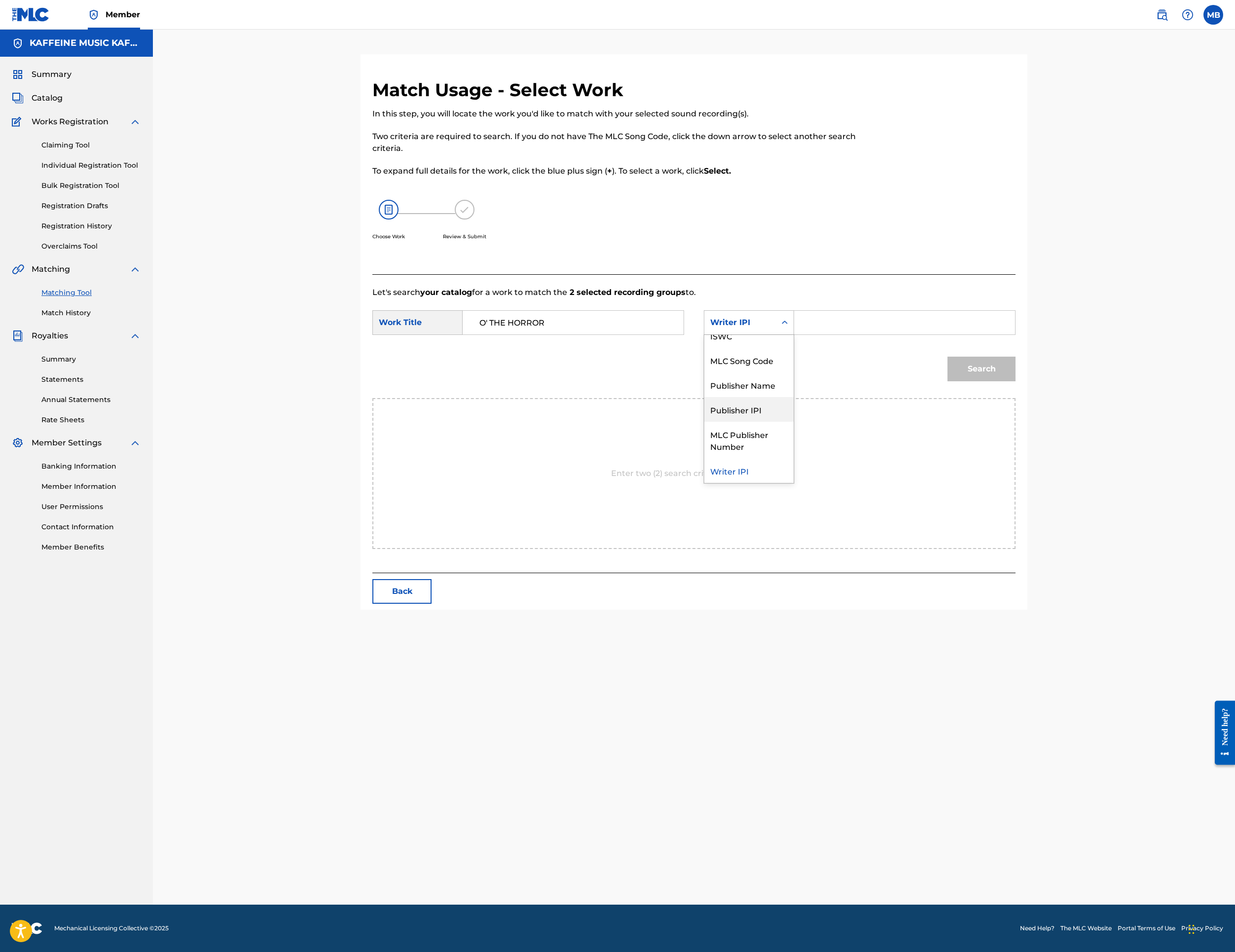
click at [794, 397] on div "Publisher Name" at bounding box center [749, 385] width 89 height 24
click at [959, 334] on input "Search Form" at bounding box center [904, 322] width 204 height 24
click at [1016, 381] on button "Search" at bounding box center [981, 369] width 68 height 24
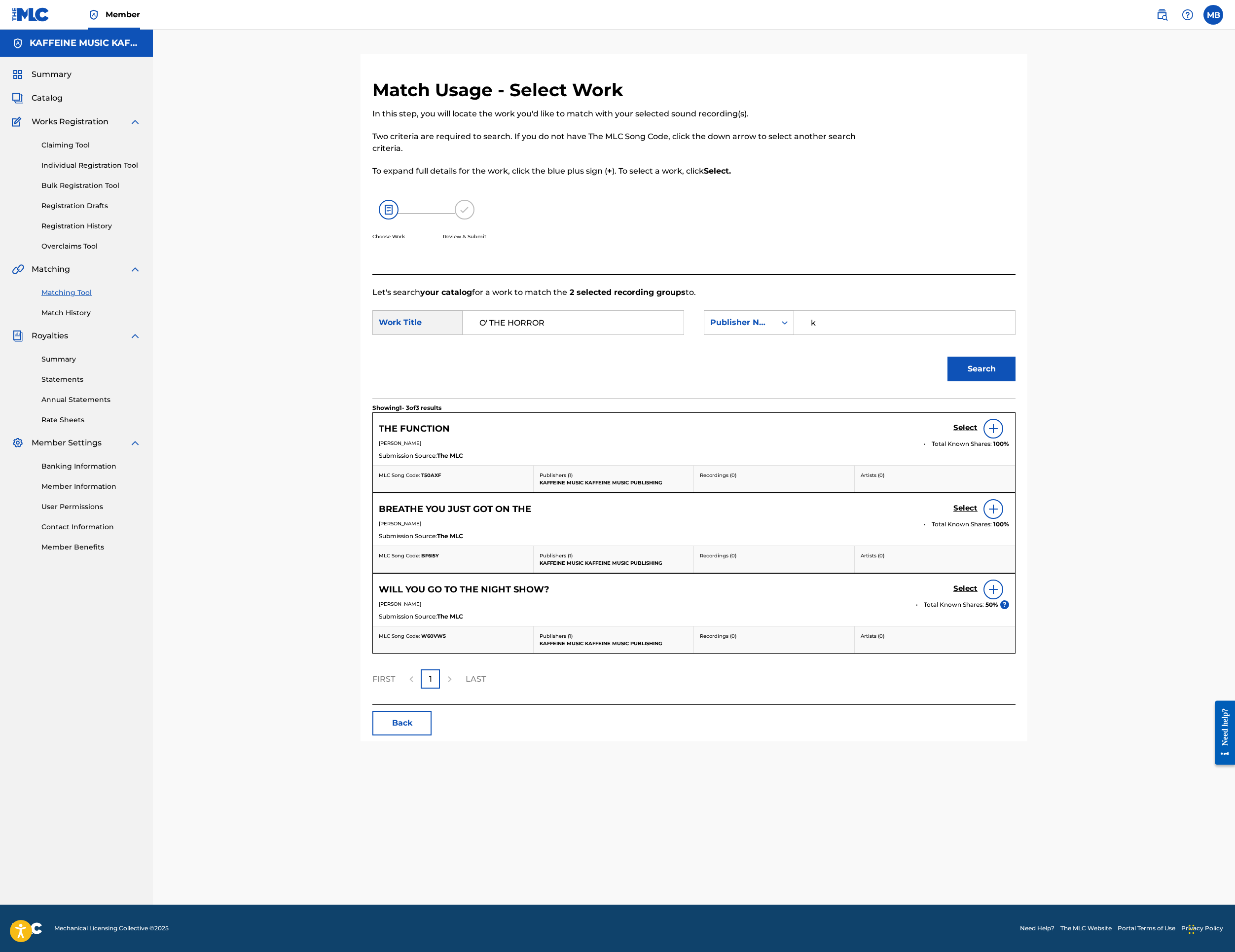
click at [998, 334] on input "k" at bounding box center [904, 322] width 204 height 24
click at [1016, 381] on button "Search" at bounding box center [981, 369] width 68 height 24
click at [607, 334] on input "O' THE HORROR" at bounding box center [573, 322] width 204 height 24
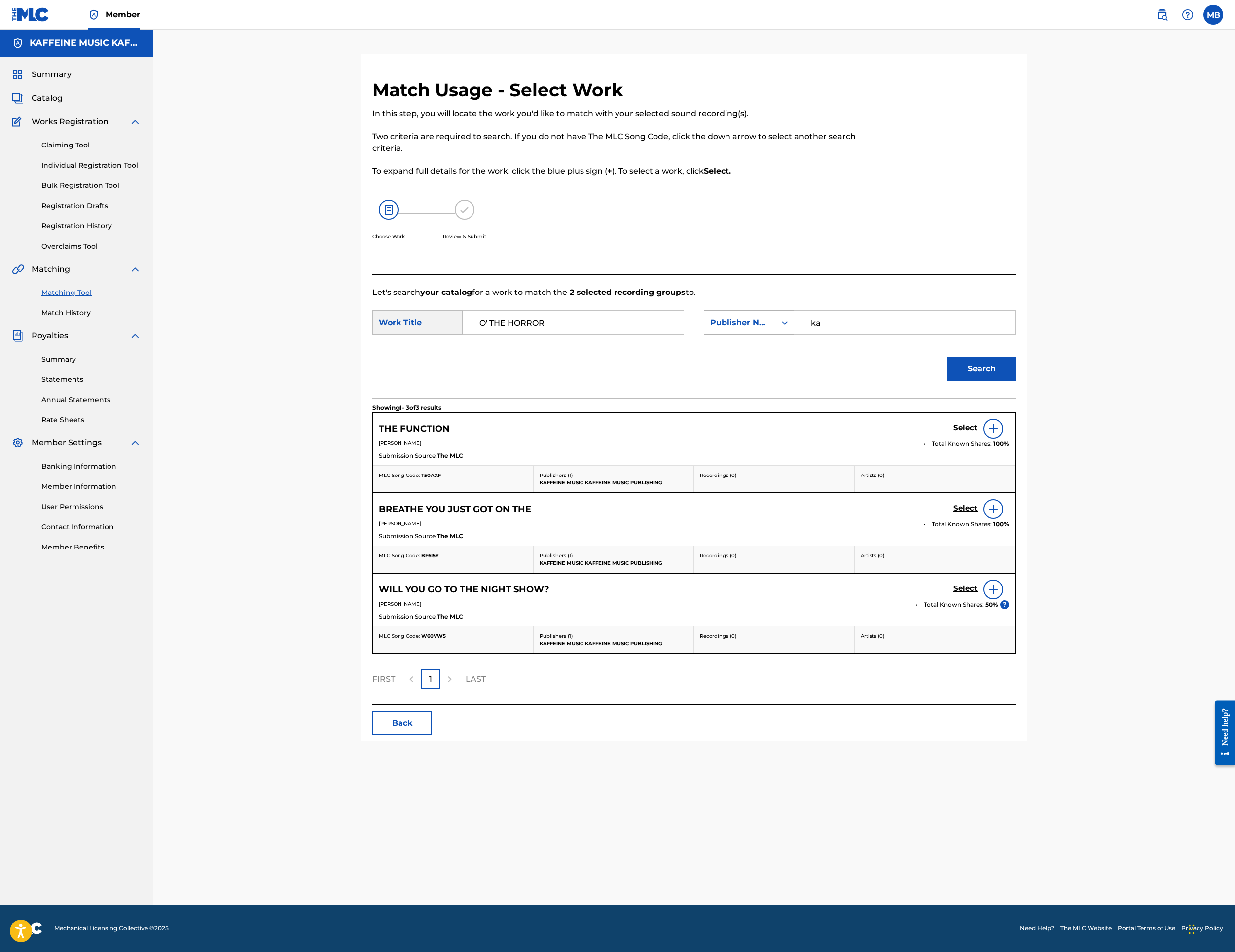
click at [776, 313] on div "Publisher Name" at bounding box center [740, 323] width 71 height 19
click at [1007, 311] on input "ka" at bounding box center [904, 322] width 204 height 24
click at [1001, 311] on input "ffka" at bounding box center [904, 322] width 204 height 24
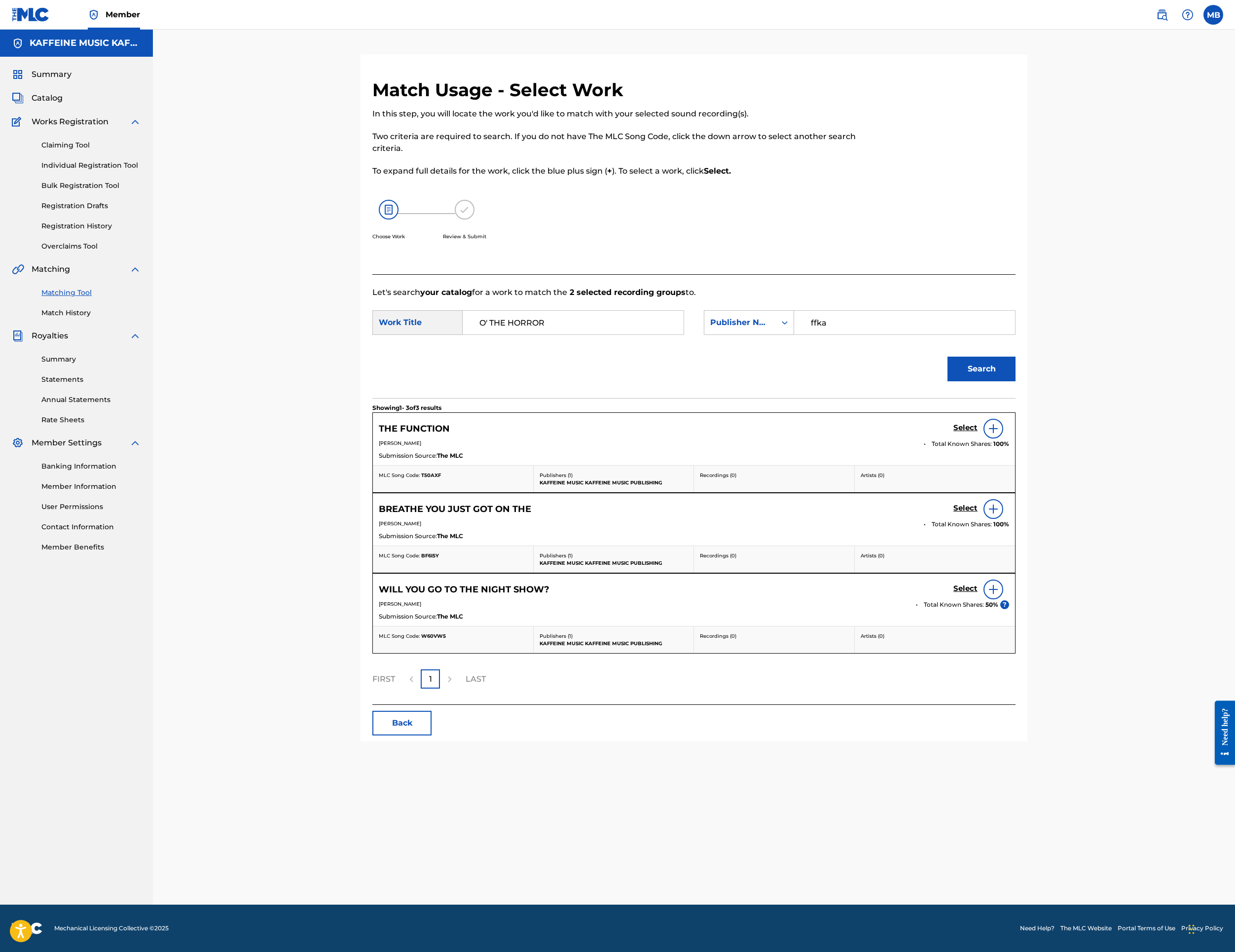
click at [1002, 311] on input "ffka" at bounding box center [904, 322] width 204 height 24
type input "f"
type input "kaff"
click at [1016, 357] on button "Search" at bounding box center [981, 369] width 68 height 24
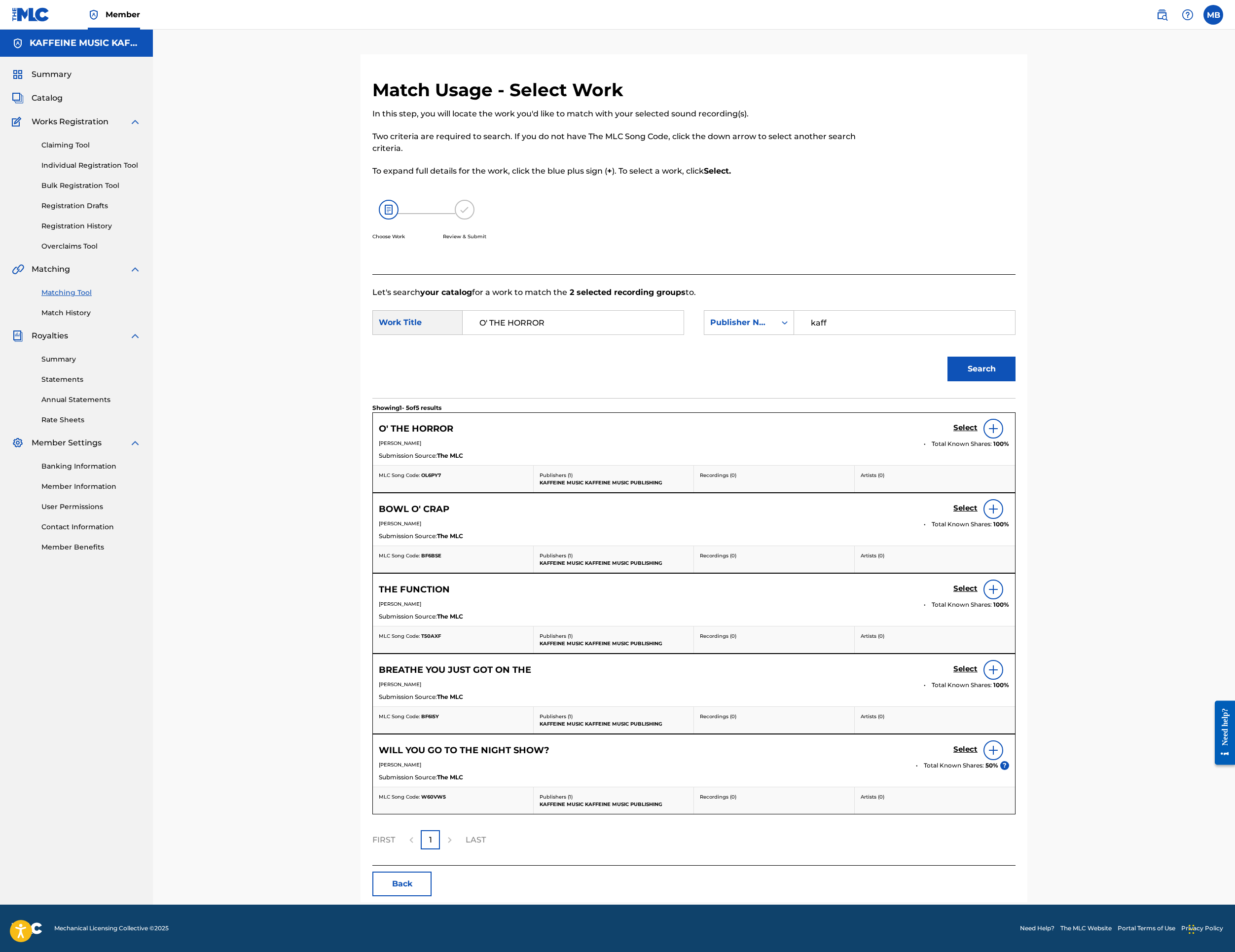
scroll to position [136, 0]
click at [978, 434] on link "Select" at bounding box center [965, 429] width 24 height 11
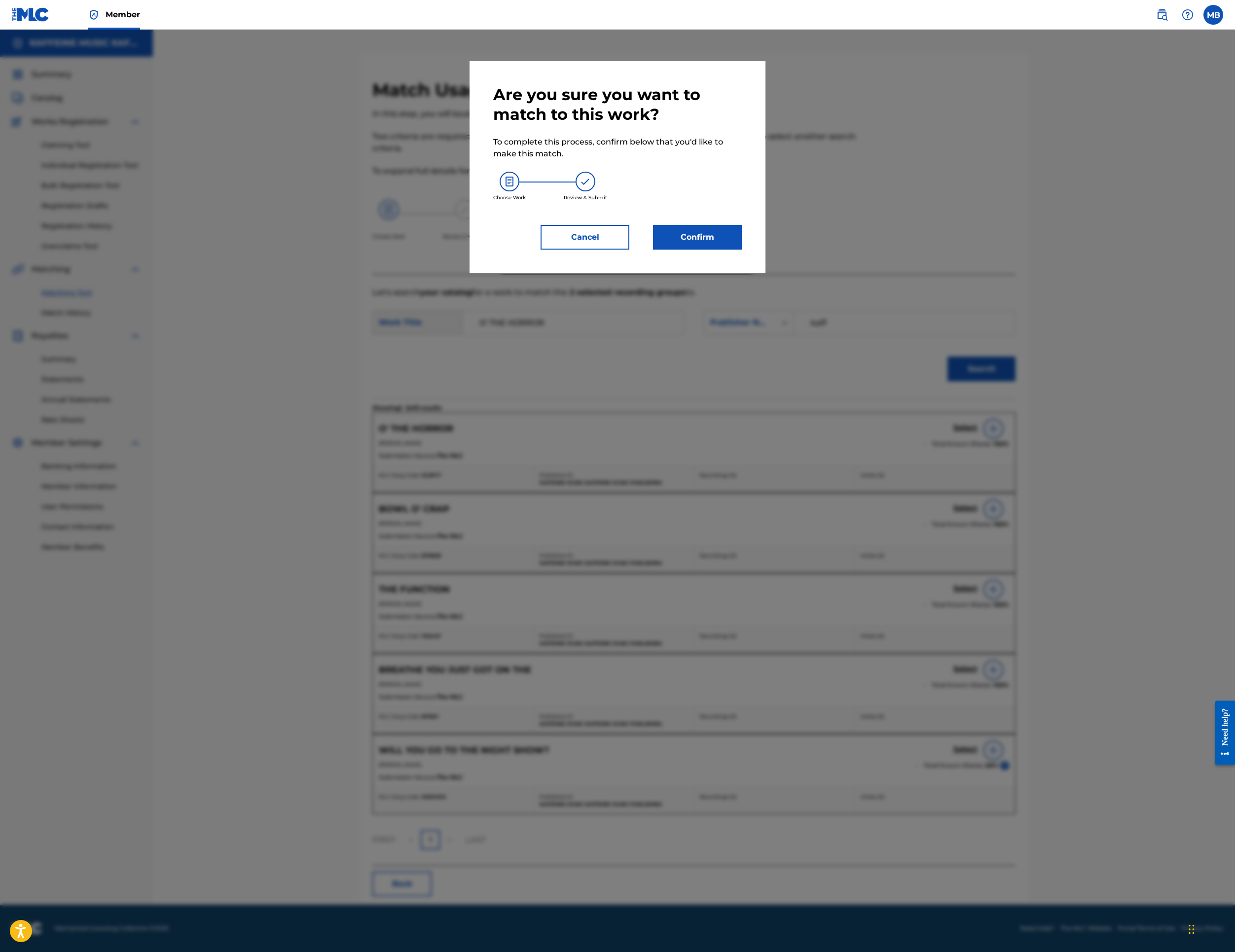
click at [742, 250] on button "Confirm" at bounding box center [698, 237] width 89 height 24
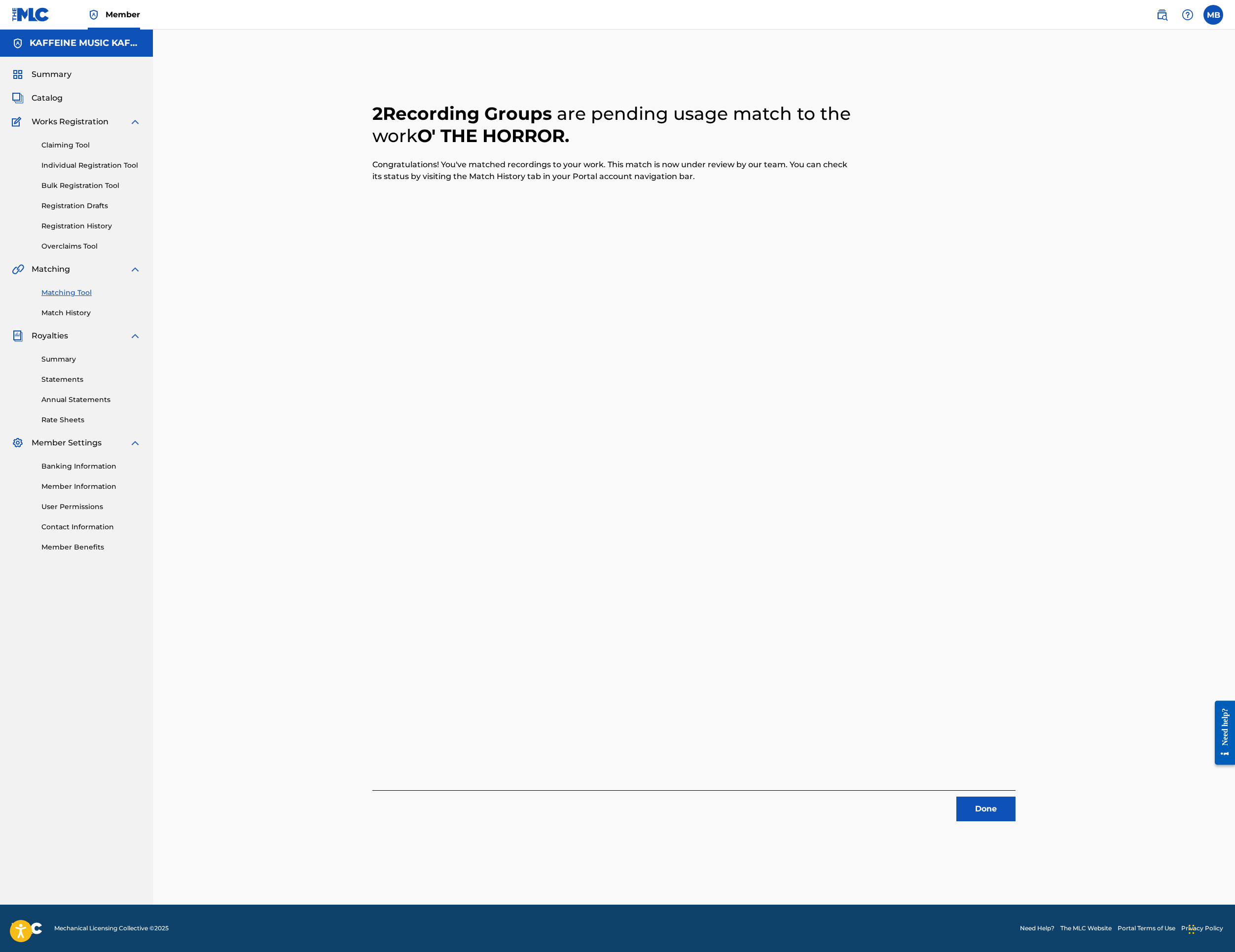
click at [1016, 797] on button "Done" at bounding box center [986, 809] width 59 height 24
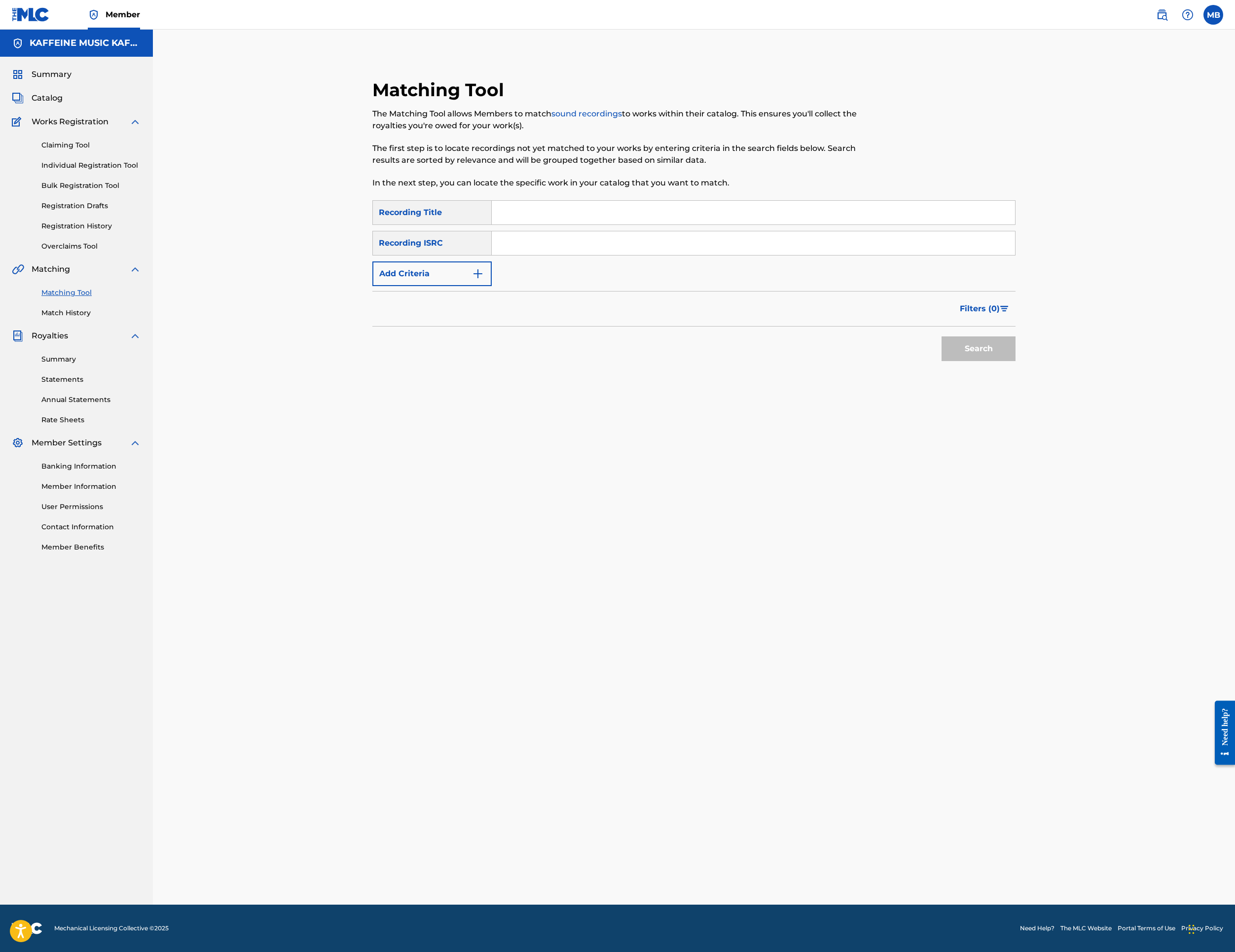
click at [750, 224] on input "Search Form" at bounding box center [753, 212] width 523 height 24
drag, startPoint x: 1229, startPoint y: 641, endPoint x: 750, endPoint y: 267, distance: 607.7
click at [750, 224] on input "Search Form" at bounding box center [753, 212] width 523 height 24
paste input "REDINGI"
type input "REDINGI"
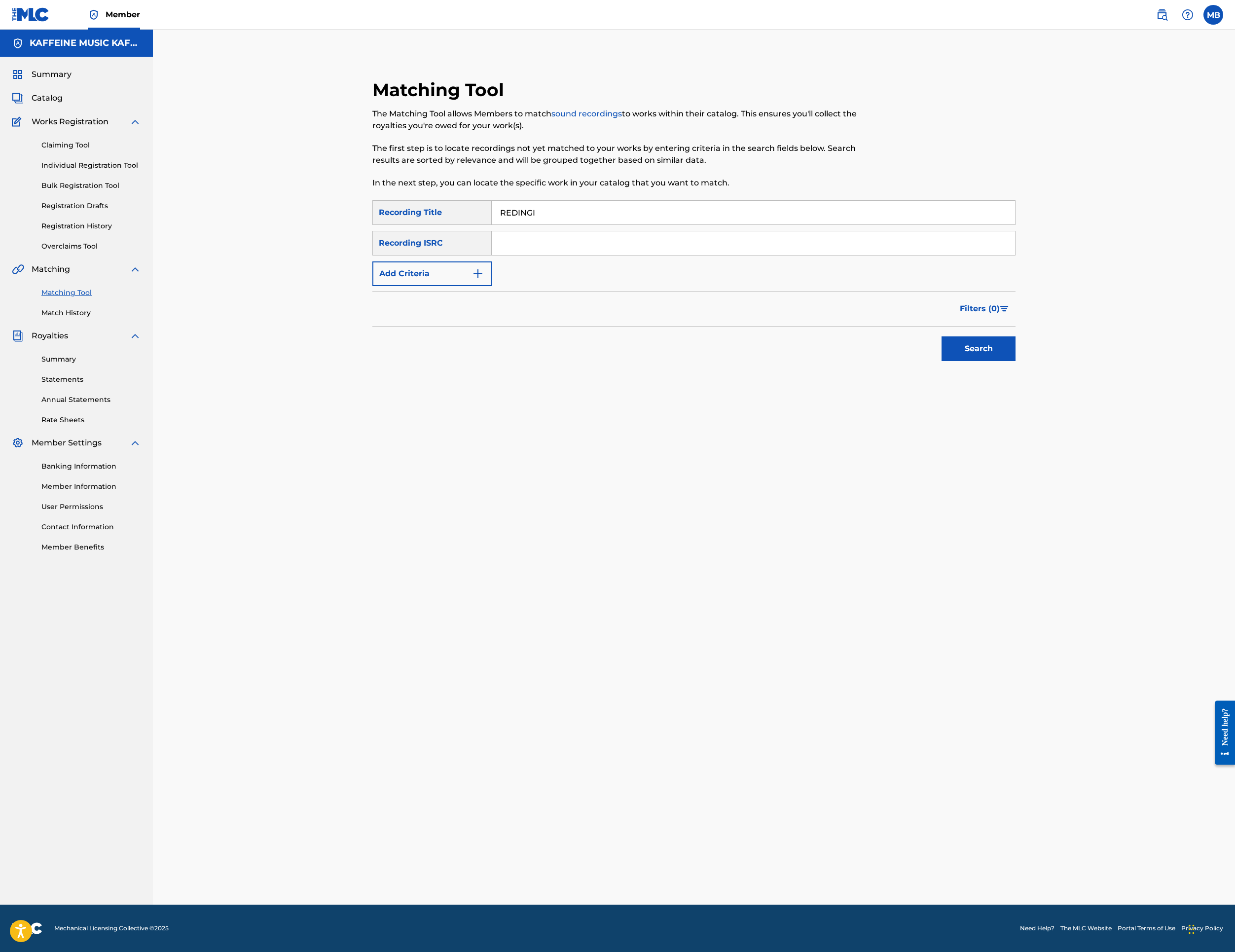
click at [488, 286] on button "Add Criteria" at bounding box center [432, 274] width 119 height 24
click at [474, 283] on div "Writer" at bounding box center [423, 274] width 101 height 19
click at [482, 311] on div "Recording Artist" at bounding box center [432, 298] width 119 height 24
click at [596, 285] on input "Search Form" at bounding box center [744, 273] width 505 height 24
type input "[PERSON_NAME] Motorcycle"
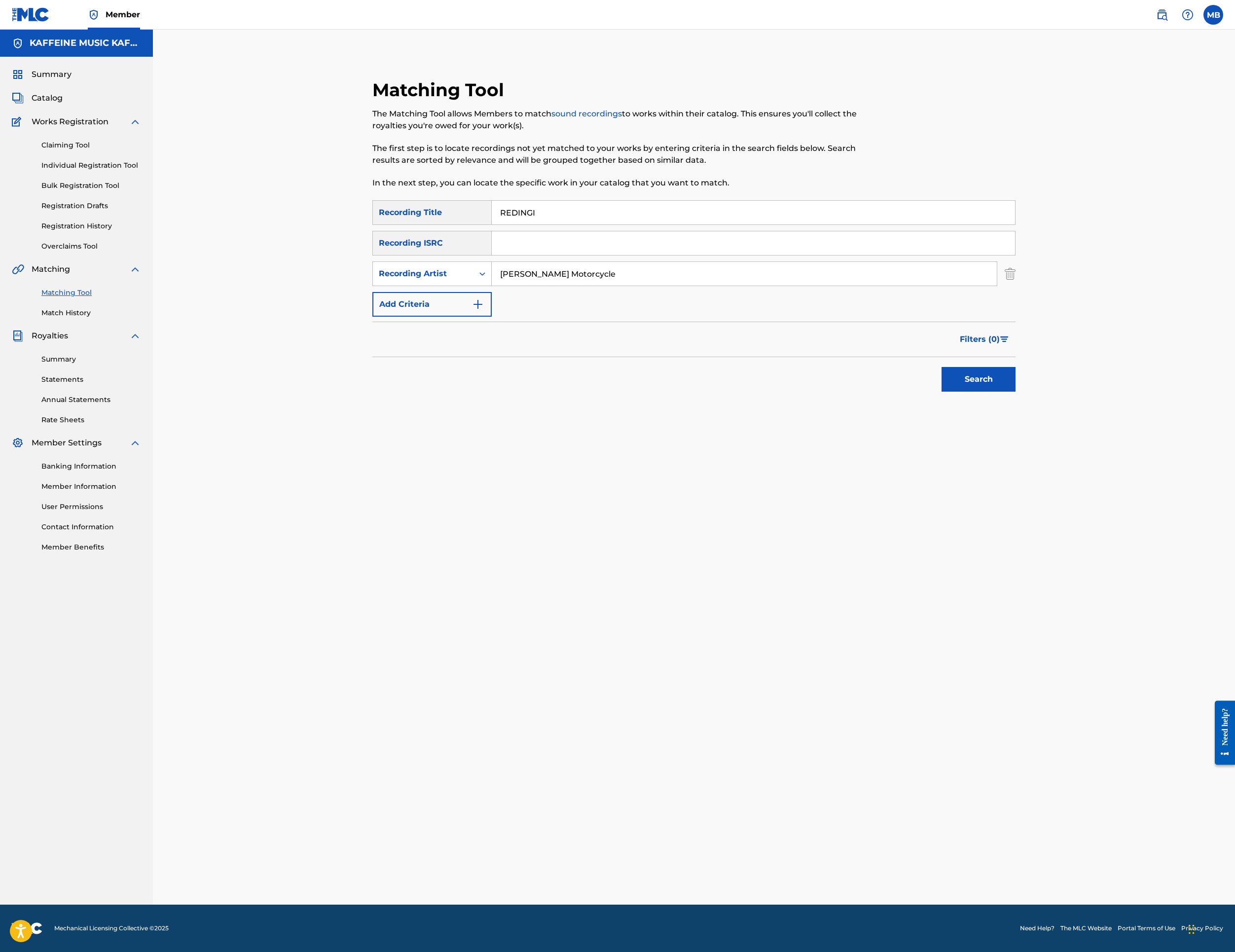
click at [1016, 392] on button "Search" at bounding box center [978, 380] width 74 height 24
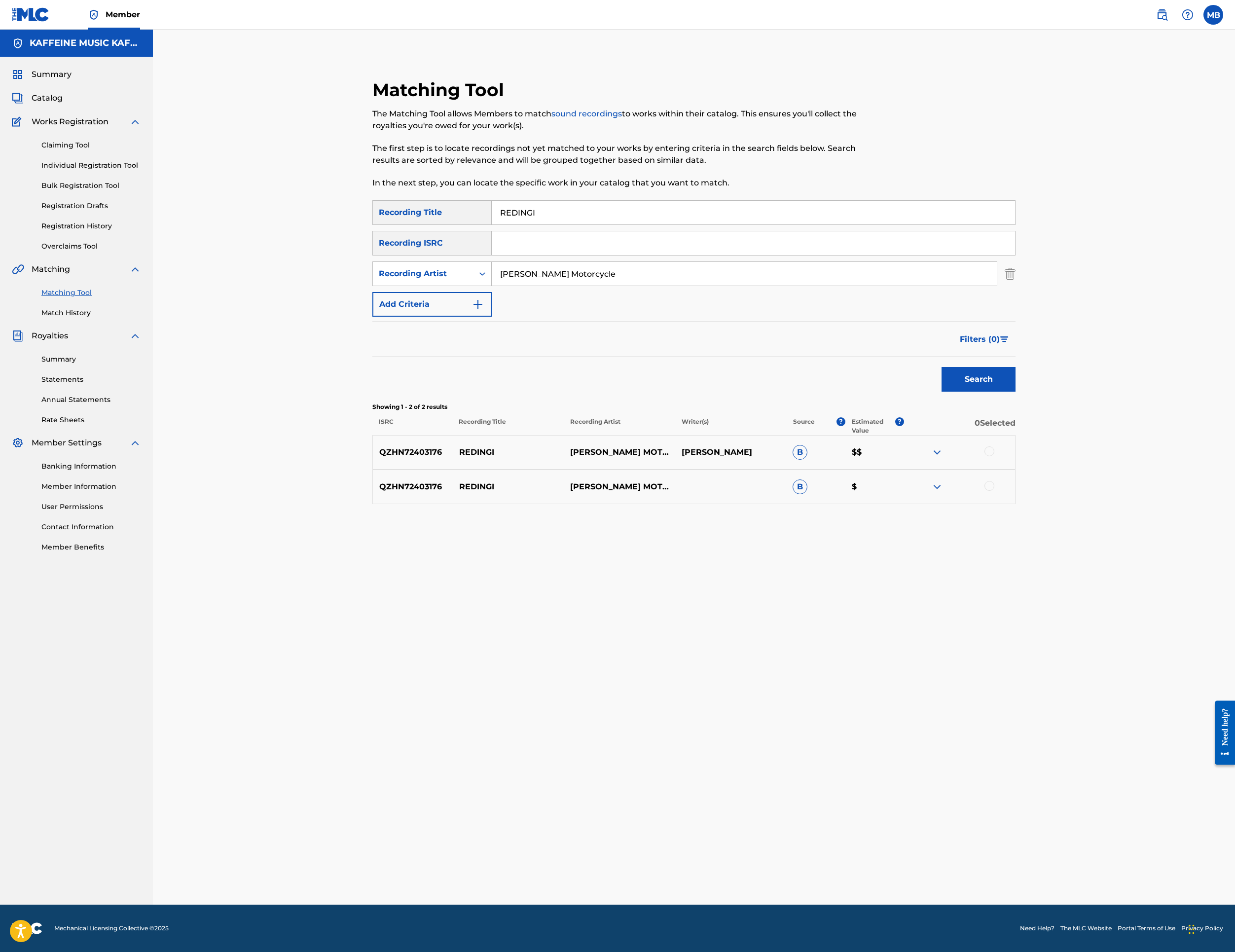
scroll to position [59, 0]
drag, startPoint x: 1154, startPoint y: 684, endPoint x: 1148, endPoint y: 705, distance: 21.8
click at [994, 457] on div at bounding box center [990, 452] width 10 height 10
click at [1016, 504] on div "QZHN72403176 REDINGI [PERSON_NAME] MOTORCYCLE B $" at bounding box center [694, 487] width 643 height 35
click at [994, 491] on div at bounding box center [990, 486] width 10 height 10
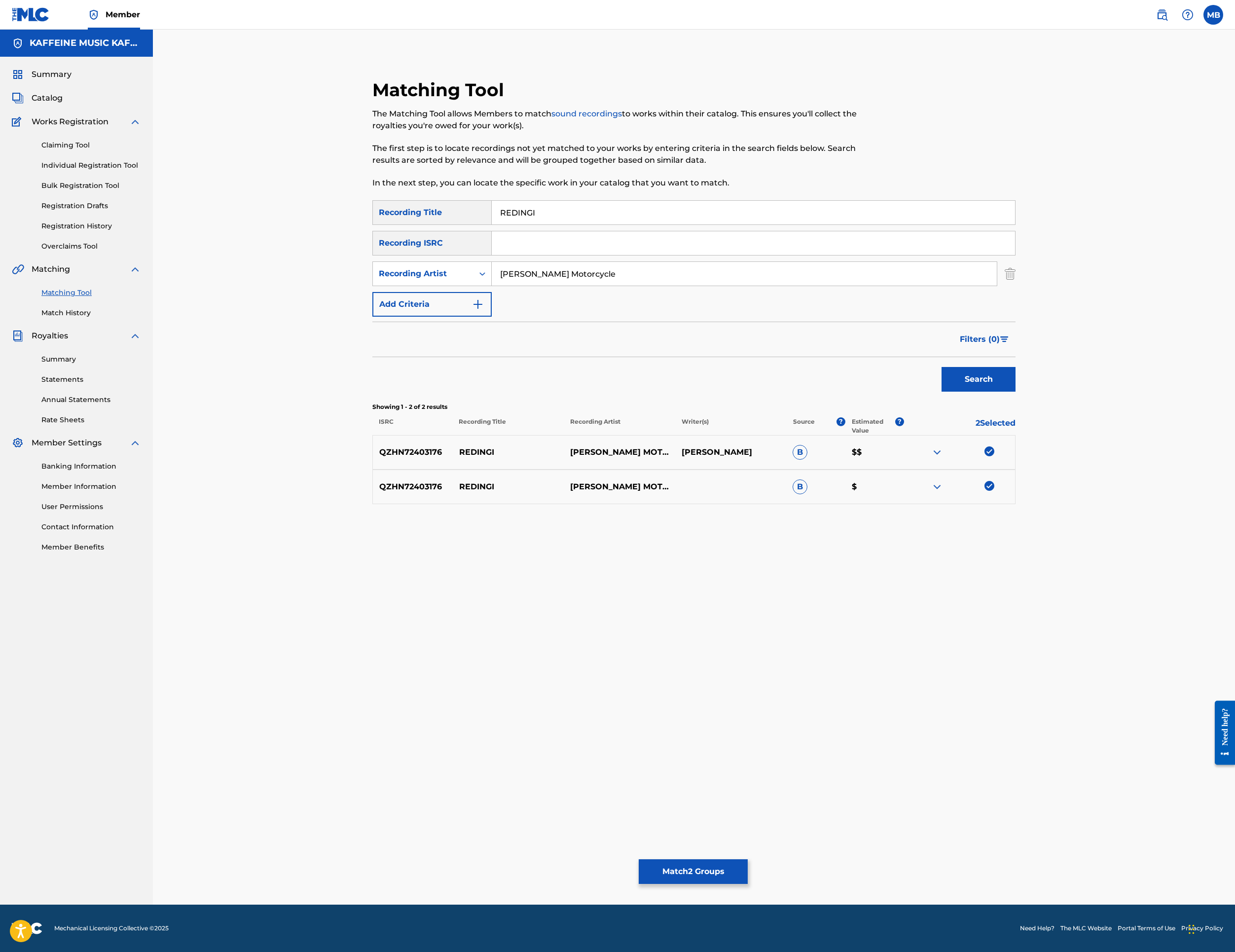
click at [748, 859] on button "Match 2 Groups" at bounding box center [694, 871] width 109 height 24
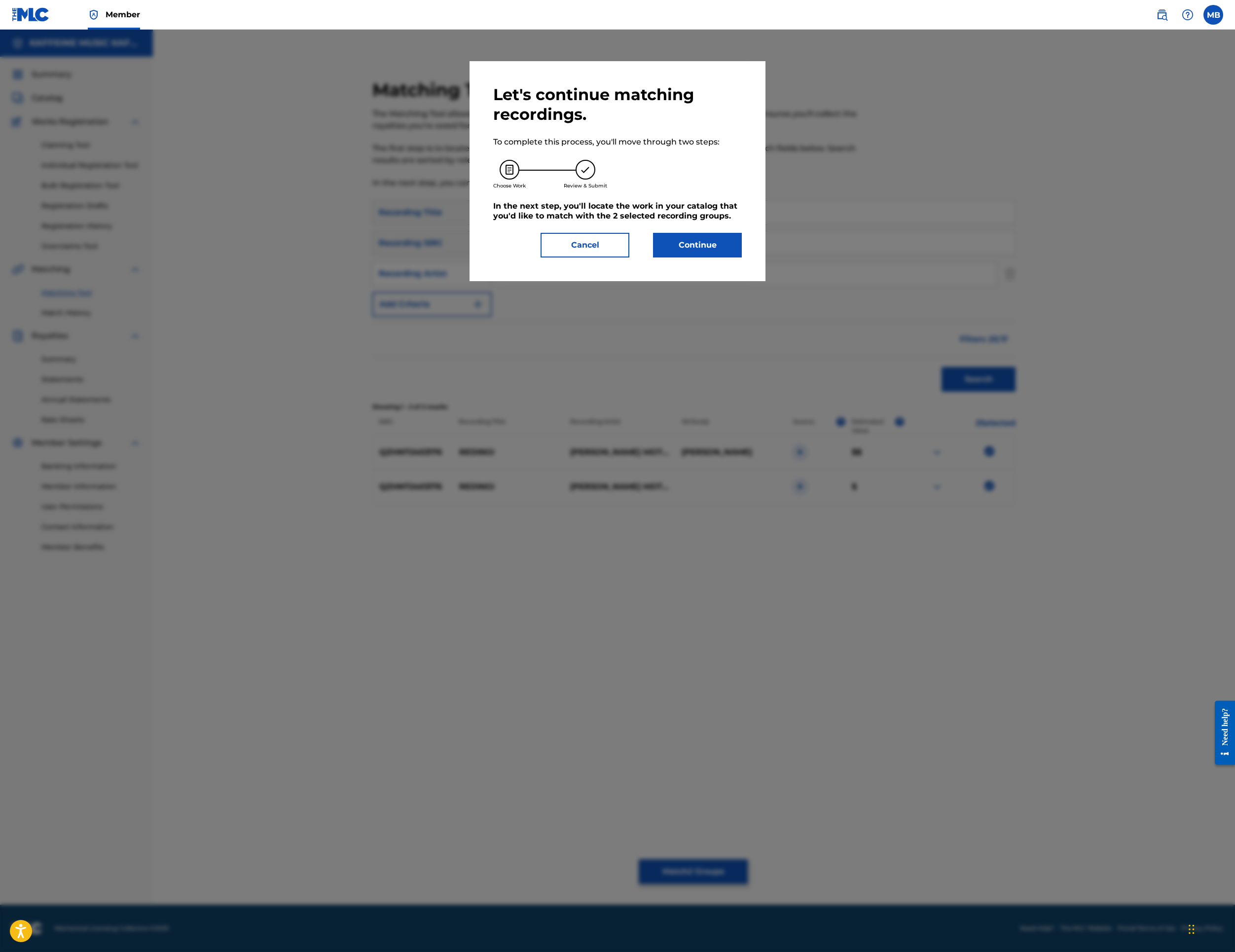
click at [694, 257] on button "Continue" at bounding box center [698, 245] width 89 height 24
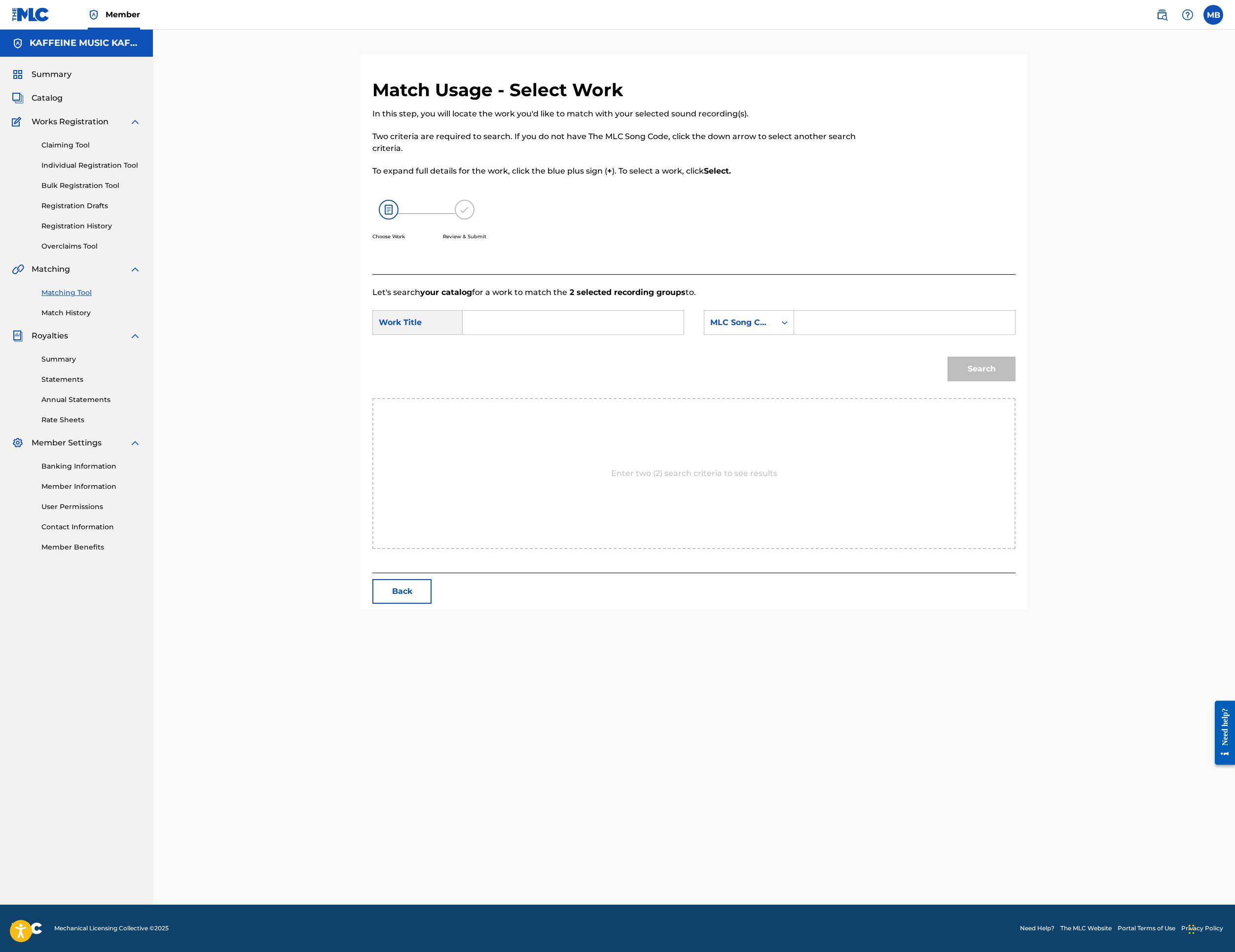
scroll to position [50, 0]
click at [528, 334] on input "Search Form" at bounding box center [573, 322] width 204 height 24
paste input "REDINGI"
type input "REDINGI"
click at [776, 332] on div "MLC Song Code" at bounding box center [740, 323] width 71 height 19
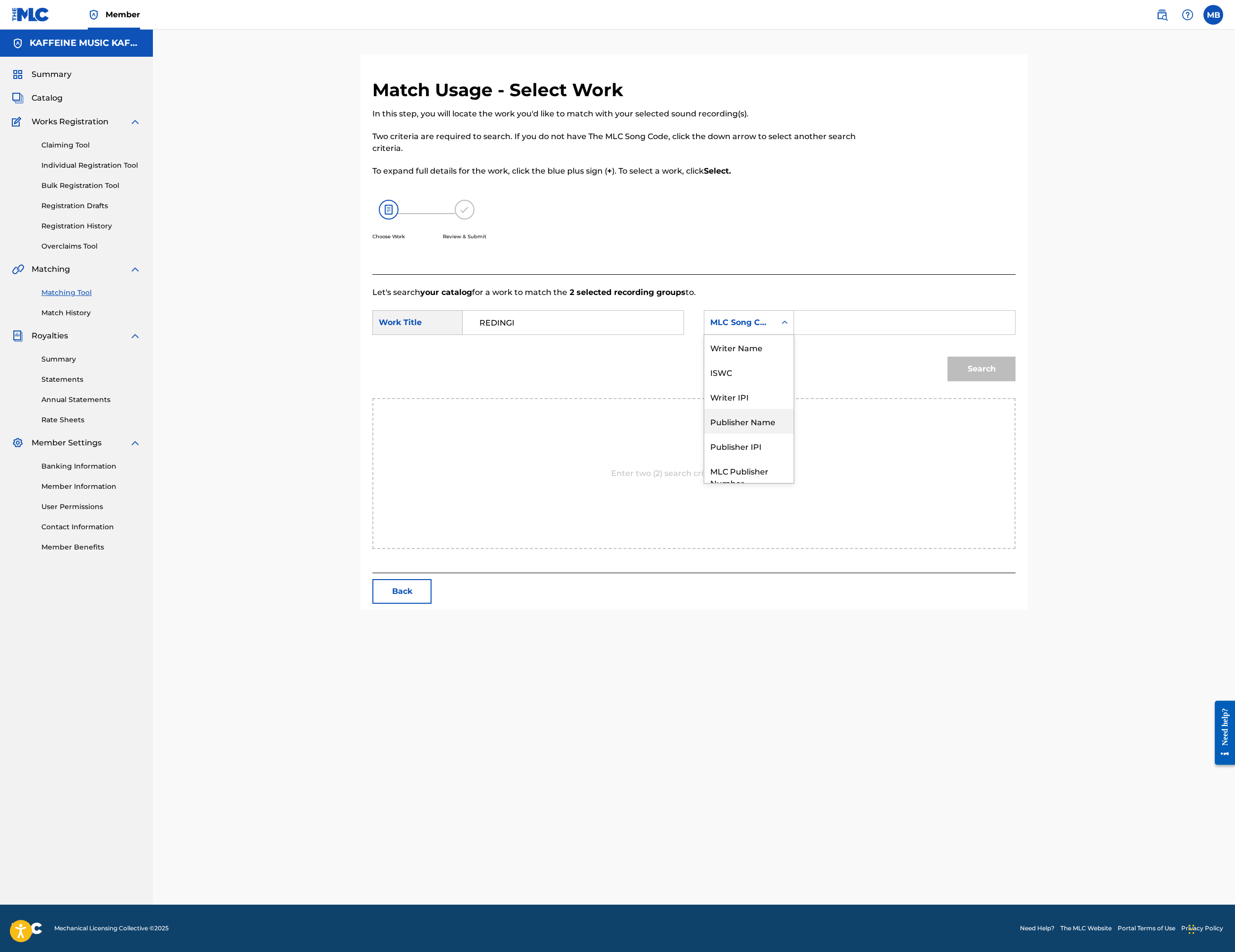
scroll to position [104, 0]
click at [794, 397] on div "Publisher Name" at bounding box center [749, 385] width 89 height 24
click at [973, 334] on input "Search Form" at bounding box center [904, 322] width 204 height 24
click at [1016, 381] on button "Search" at bounding box center [981, 369] width 68 height 24
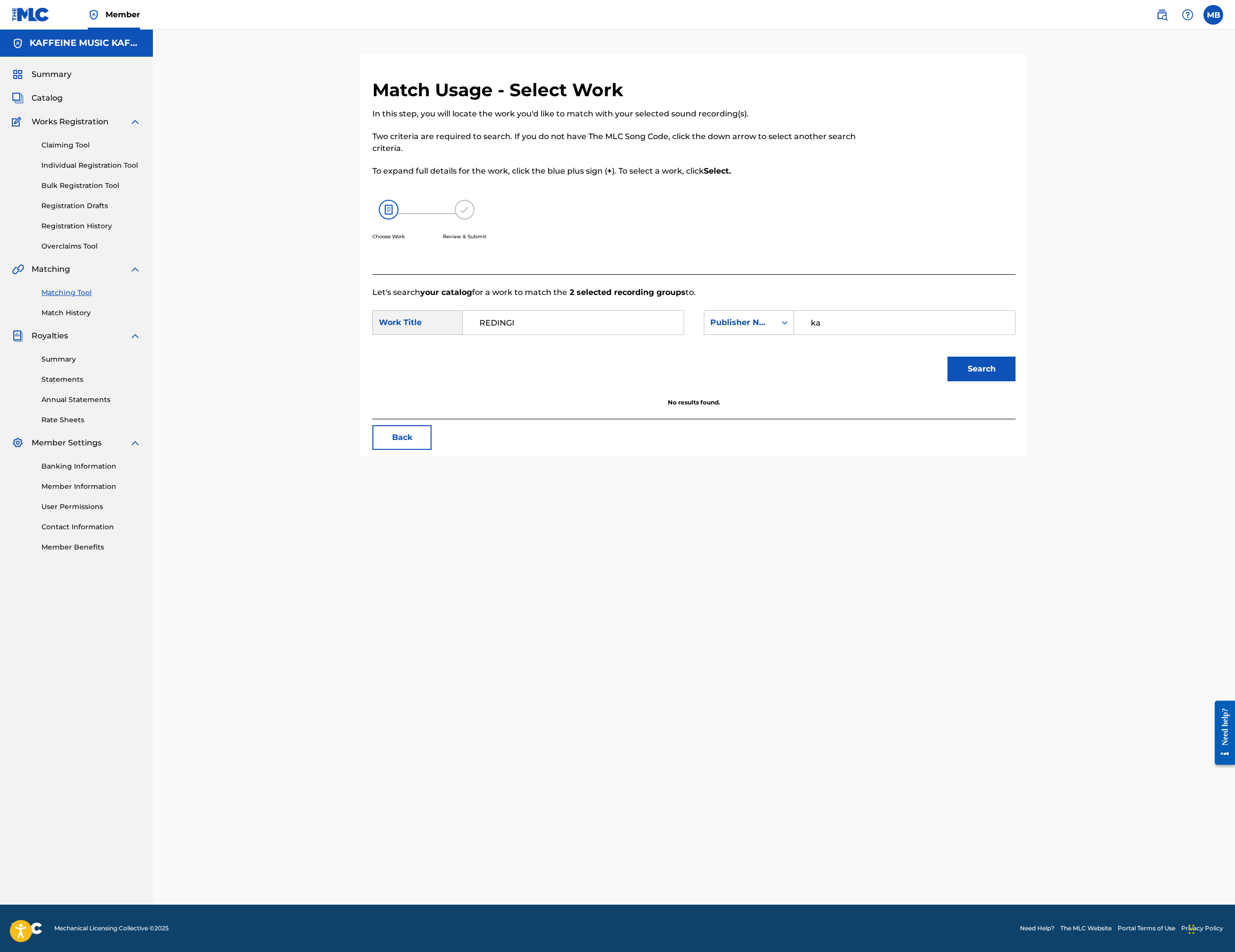
type input "ka"
click at [1016, 381] on button "Search" at bounding box center [981, 369] width 68 height 24
click at [978, 434] on link "Select" at bounding box center [965, 429] width 24 height 11
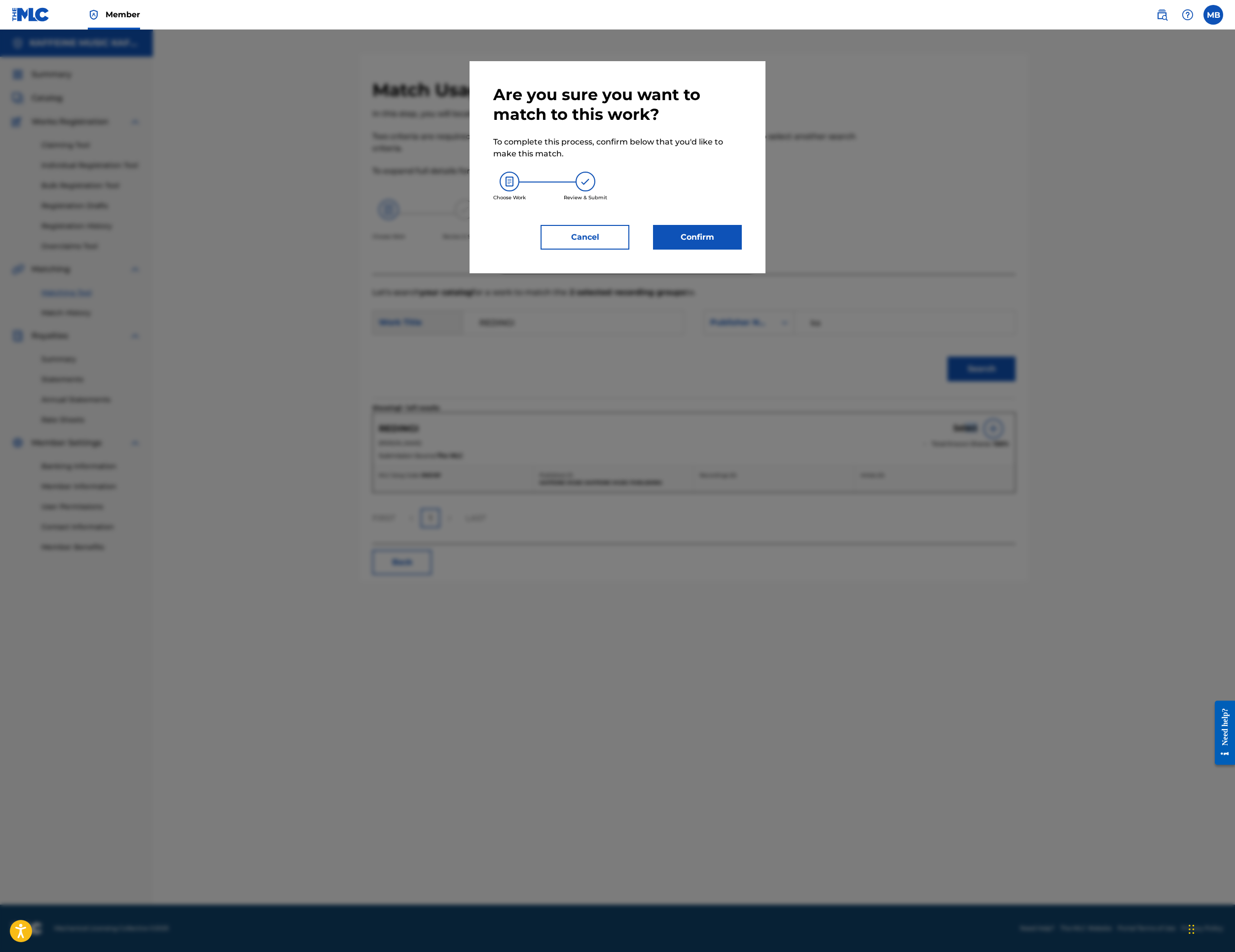
click at [742, 250] on button "Confirm" at bounding box center [698, 237] width 89 height 24
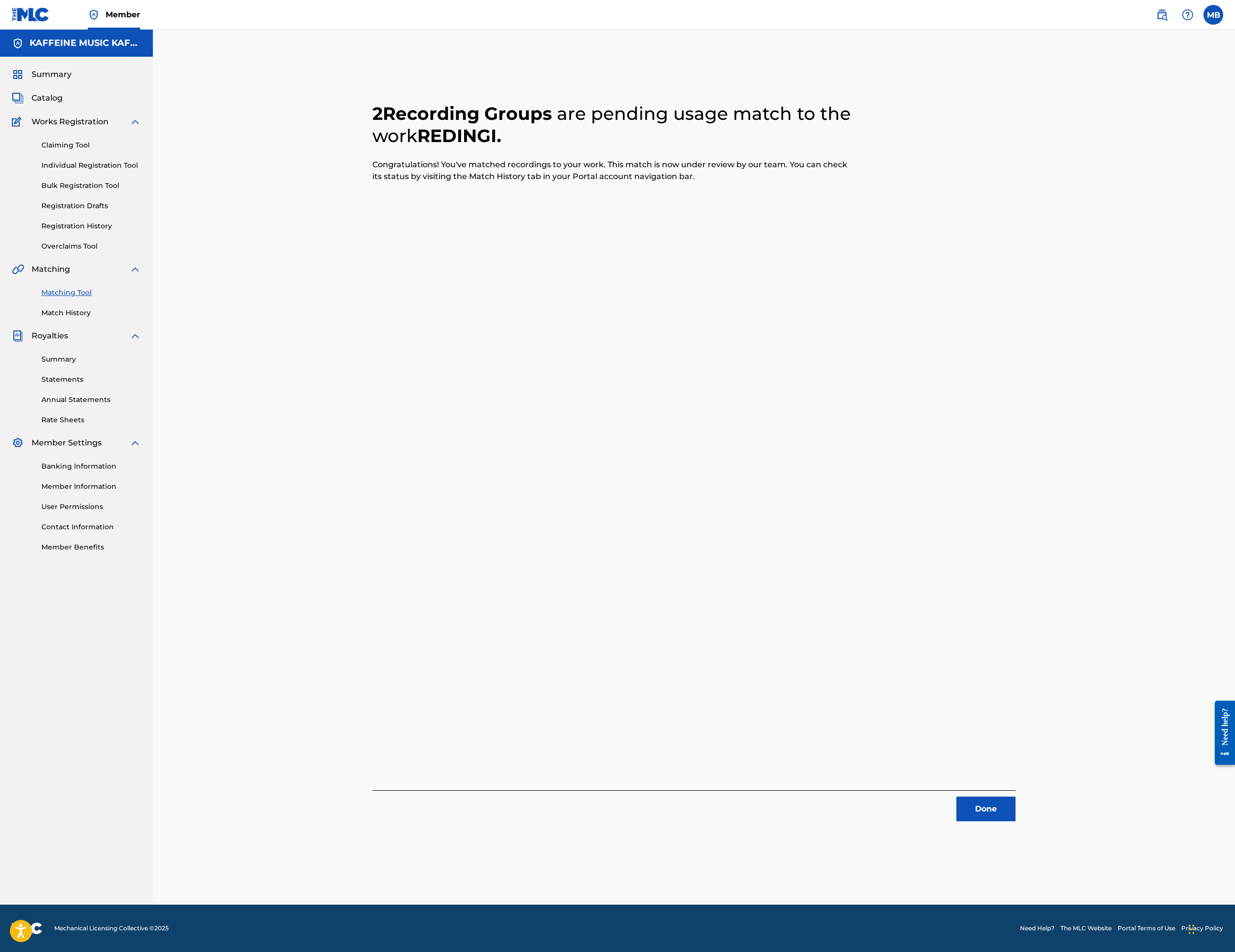
click at [1016, 802] on button "Done" at bounding box center [986, 809] width 59 height 24
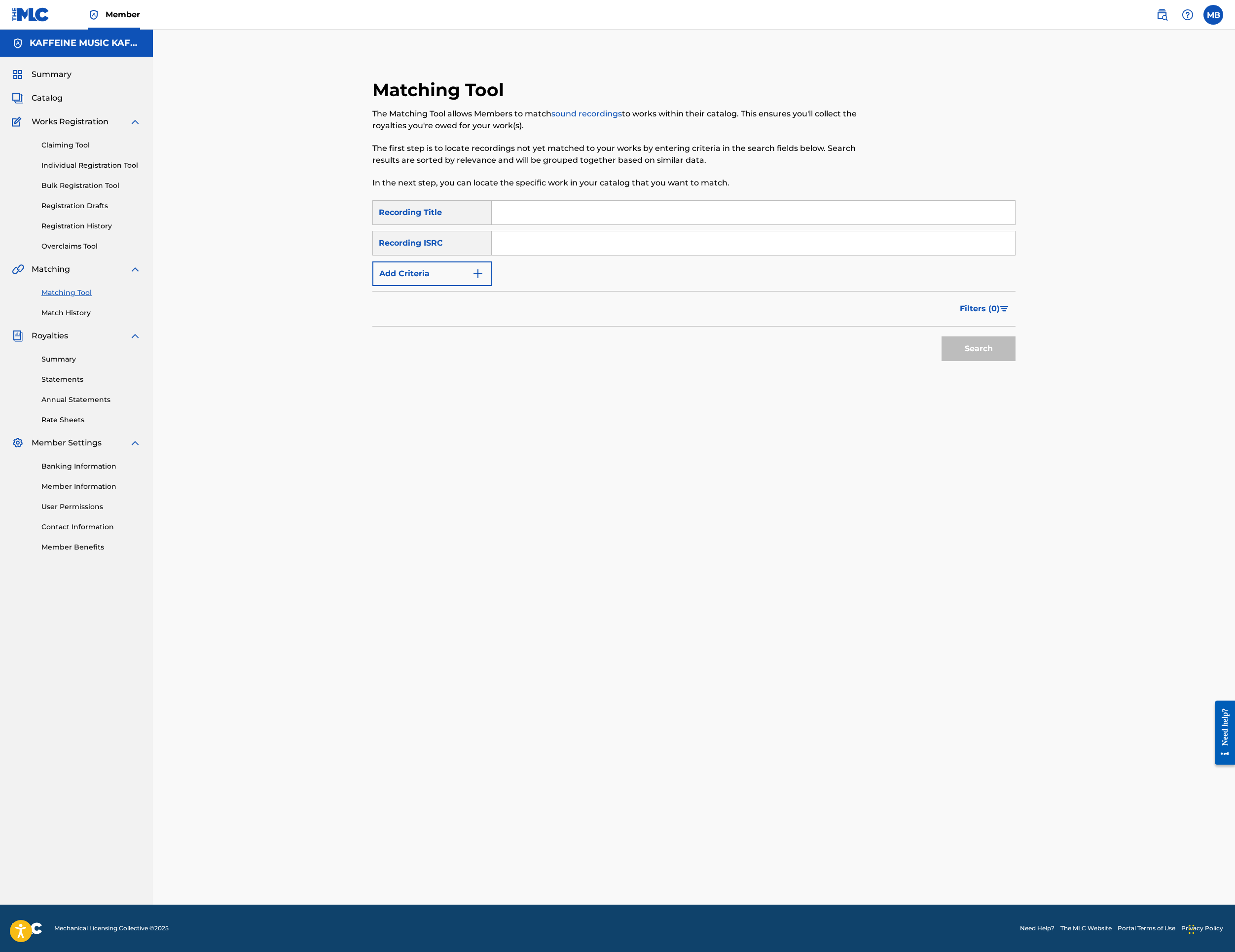
click at [713, 224] on input "Search Form" at bounding box center [753, 212] width 523 height 24
click at [737, 224] on input "Search Form" at bounding box center [753, 212] width 523 height 24
paste input "BETWEEN LINES"
type input "BETWEEN LINES"
click at [482, 286] on button "Add Criteria" at bounding box center [432, 274] width 119 height 24
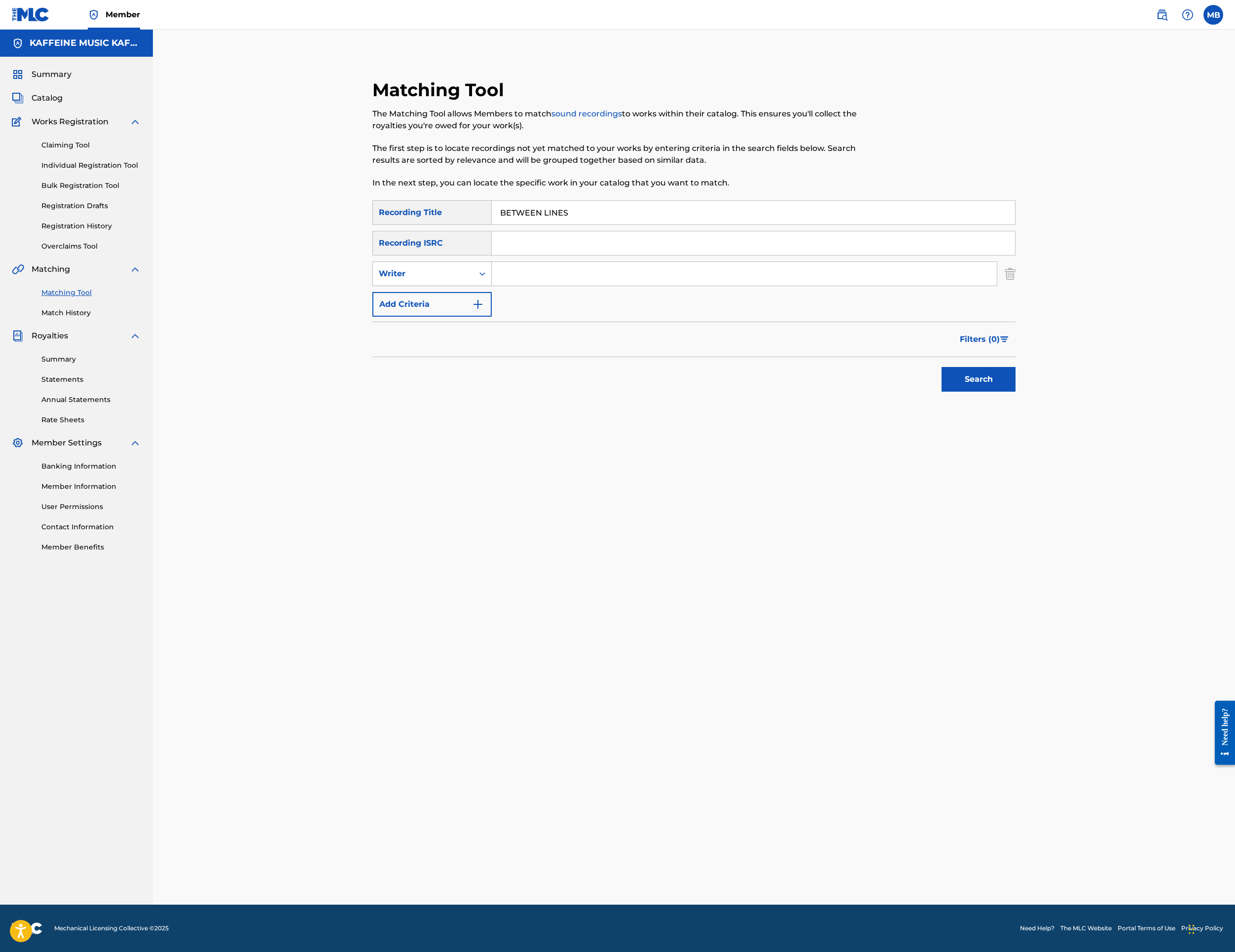
drag, startPoint x: 496, startPoint y: 373, endPoint x: 522, endPoint y: 392, distance: 32.2
click at [474, 283] on div "Writer" at bounding box center [423, 274] width 101 height 19
drag, startPoint x: 498, startPoint y: 408, endPoint x: 508, endPoint y: 406, distance: 10.2
click at [491, 311] on div "Recording Artist" at bounding box center [432, 298] width 119 height 24
click at [607, 285] on input "Search Form" at bounding box center [744, 273] width 505 height 24
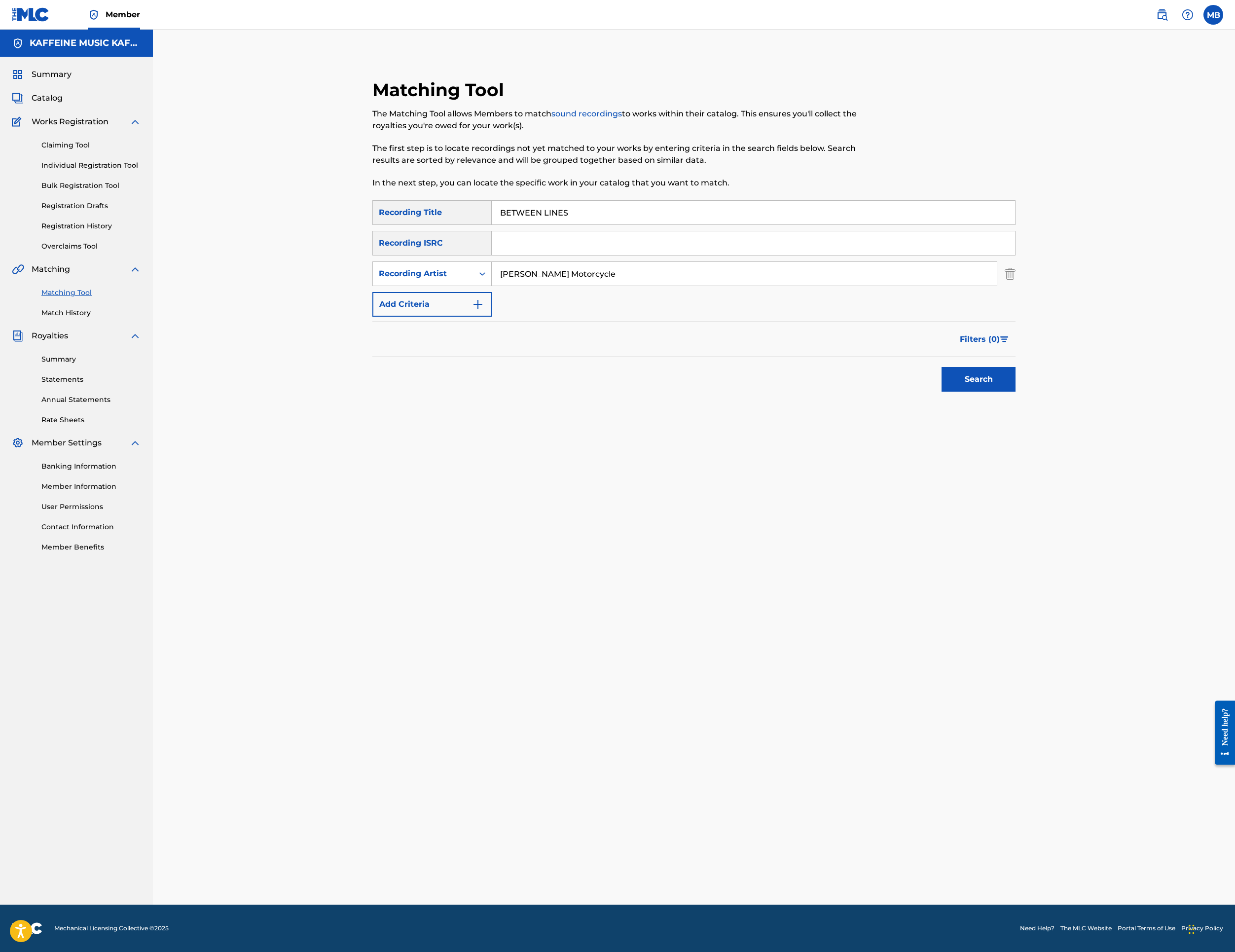
click at [1016, 392] on button "Search" at bounding box center [978, 380] width 74 height 24
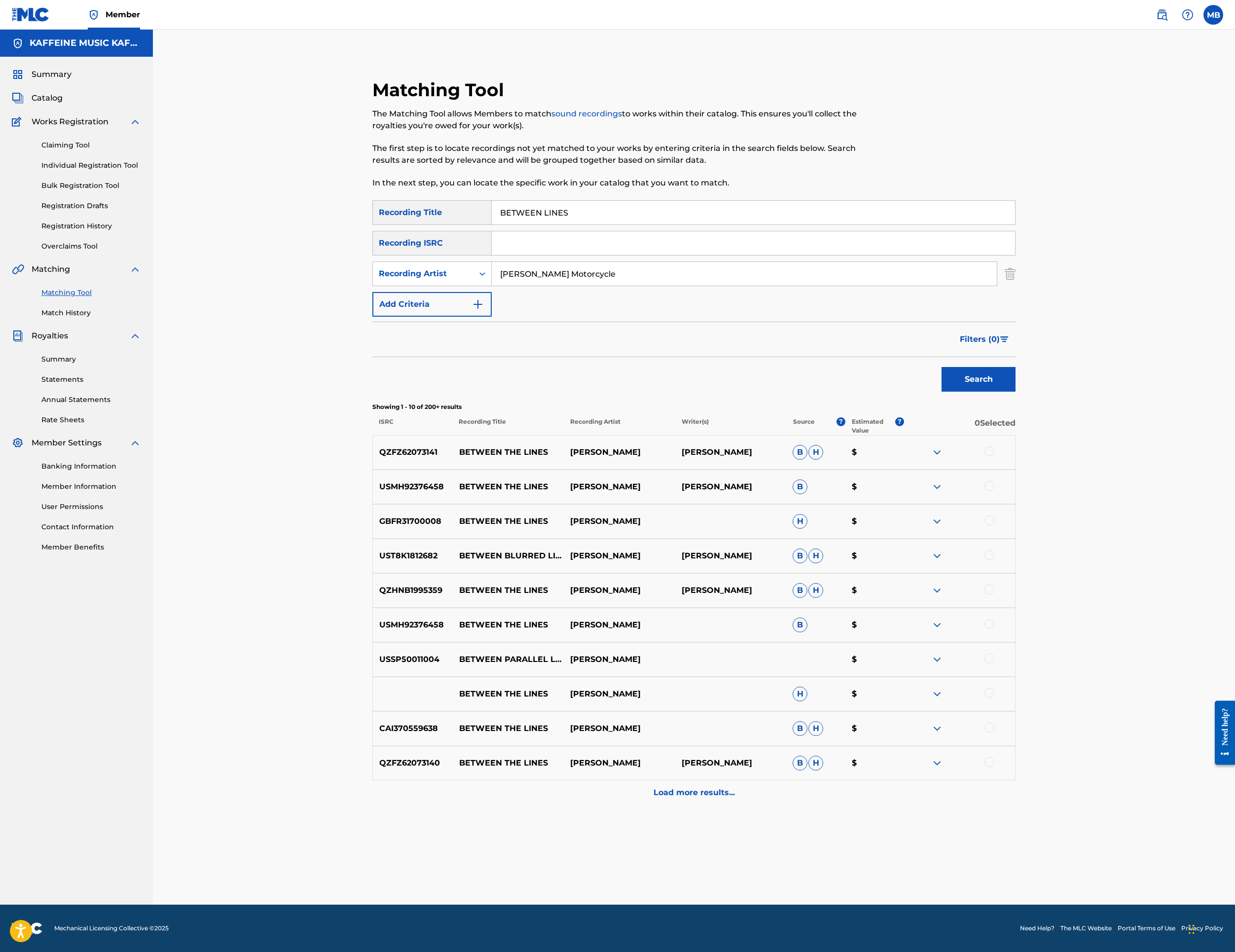
scroll to position [257, 0]
type input "[PERSON_NAME] Motorcycle"
click at [1016, 367] on button "Search" at bounding box center [978, 380] width 74 height 24
click at [676, 201] on input "BETWEEN LINES" at bounding box center [753, 212] width 523 height 24
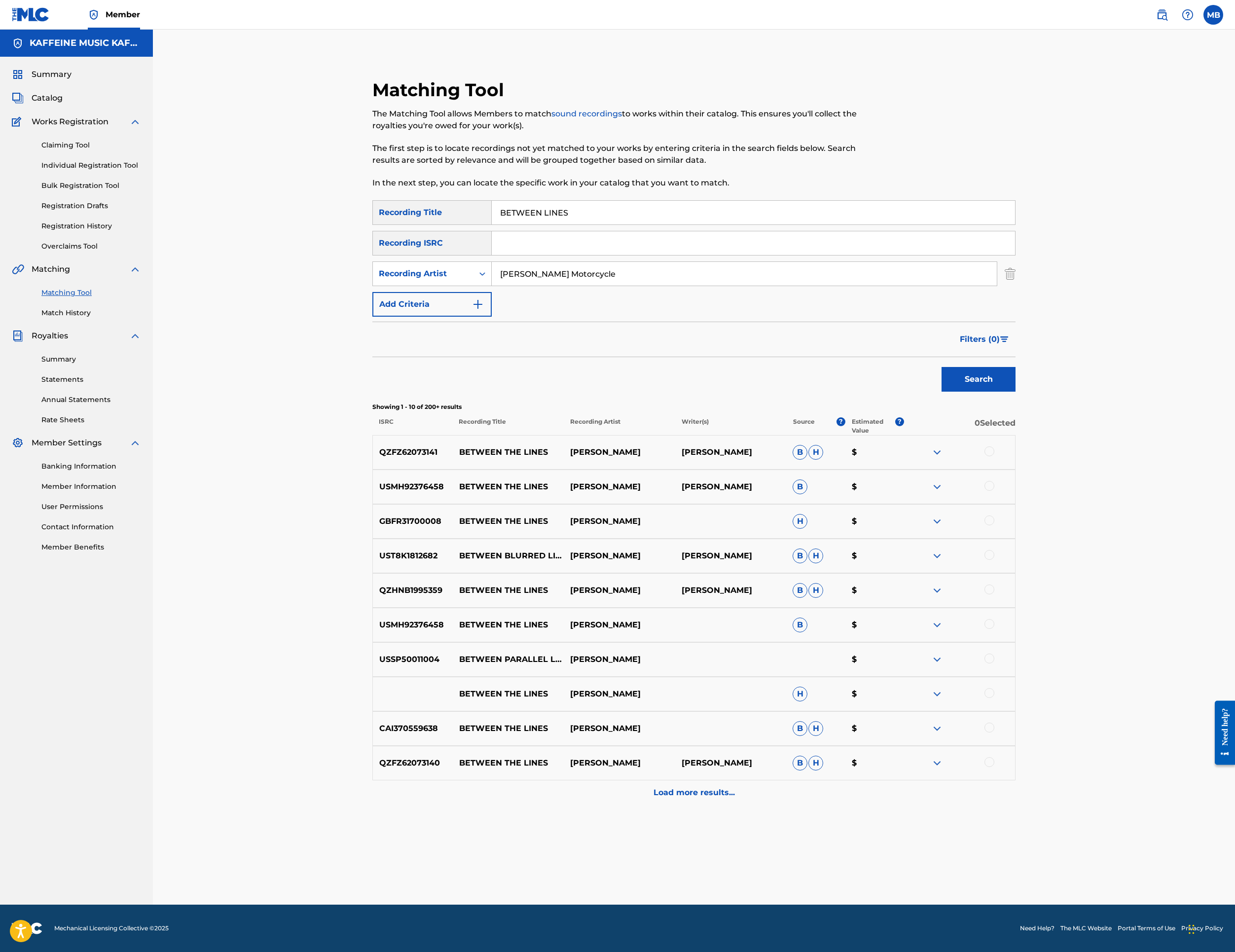
click at [676, 201] on input "BETWEEN LINES" at bounding box center [753, 212] width 523 height 24
drag, startPoint x: 1229, startPoint y: 460, endPoint x: 676, endPoint y: 199, distance: 611.5
click at [676, 201] on input "BETWEEN LINES" at bounding box center [753, 212] width 523 height 24
paste input "IDEN BLAST"
type input "[PERSON_NAME] BLAST"
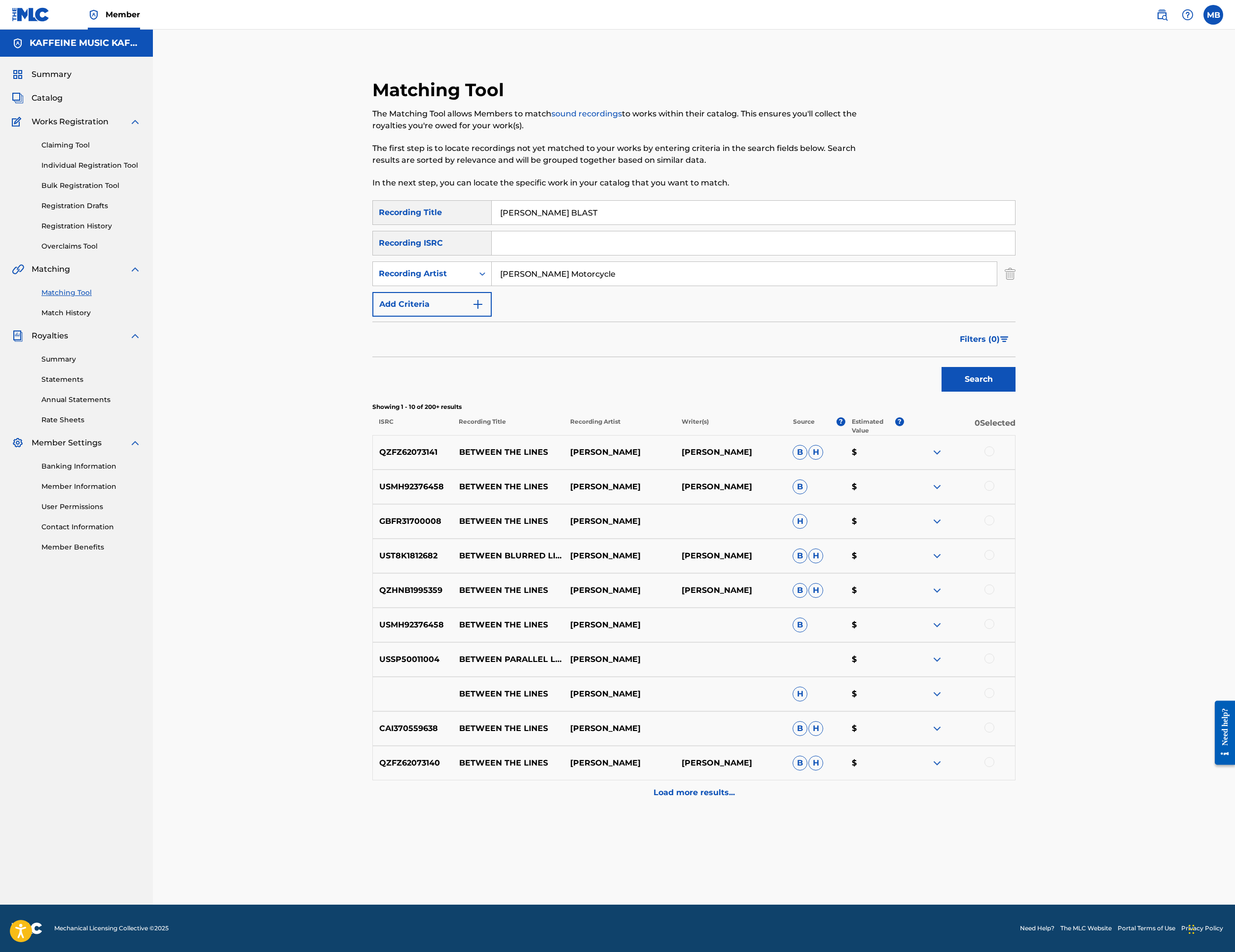
click at [1016, 392] on button "Search" at bounding box center [978, 380] width 74 height 24
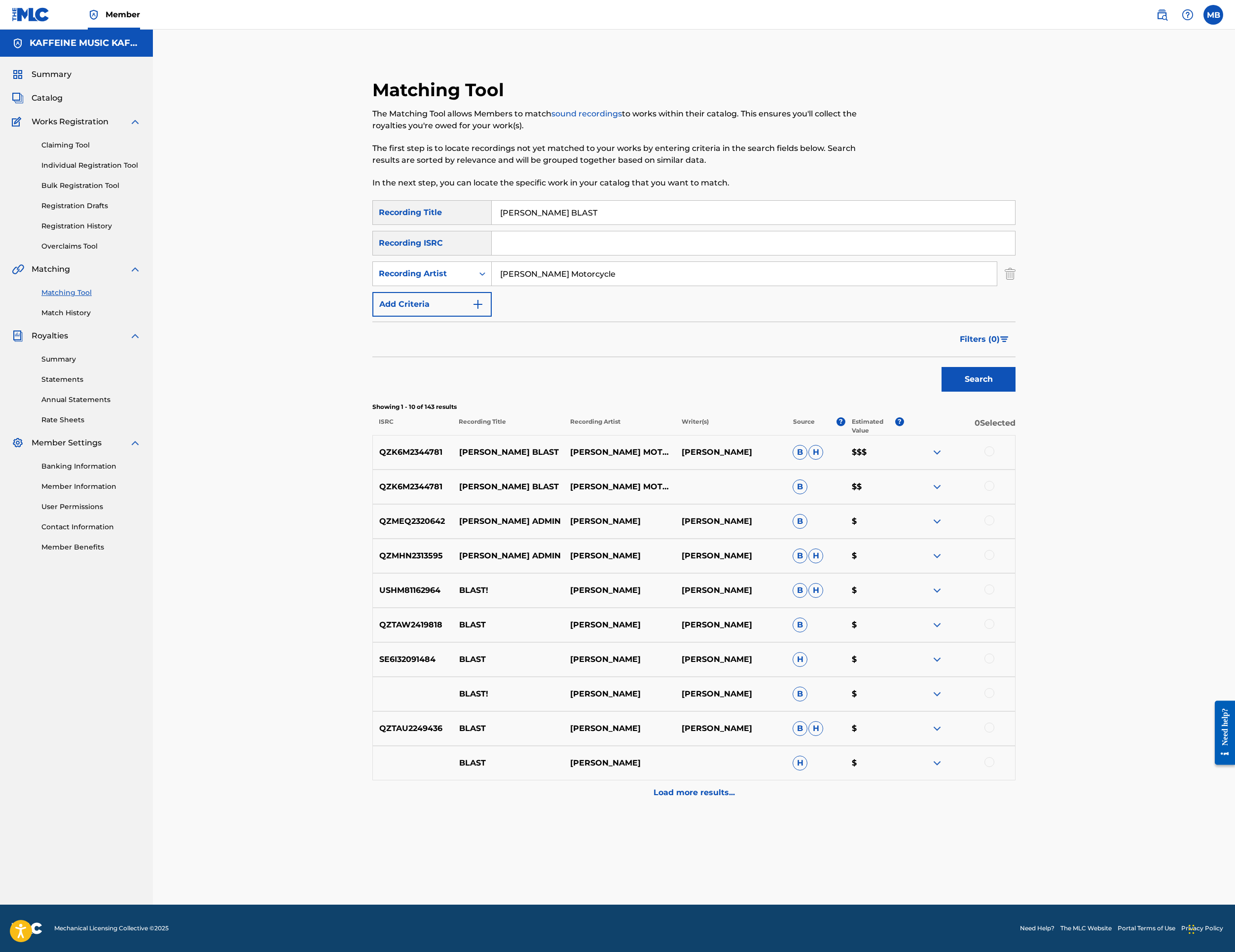
scroll to position [265, 0]
click at [1016, 466] on div "QZK6M2344781 [PERSON_NAME] BLAST [PERSON_NAME] MOTORCYCLE [PERSON_NAME] [PERSON…" at bounding box center [694, 452] width 643 height 35
click at [994, 457] on div at bounding box center [990, 452] width 10 height 10
click at [994, 491] on div at bounding box center [990, 486] width 10 height 10
click at [1015, 666] on div at bounding box center [960, 659] width 111 height 12
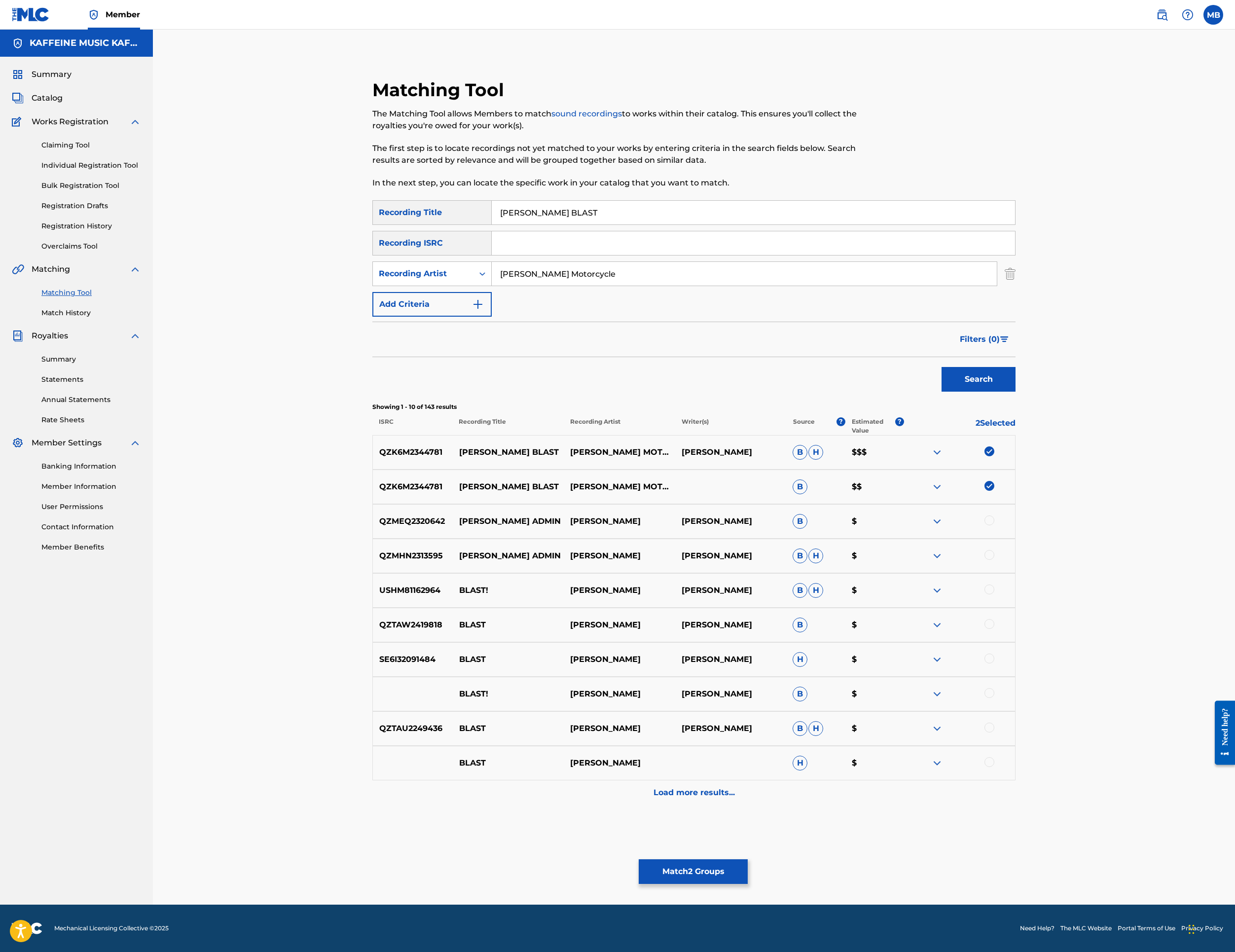
click at [748, 859] on button "Match 2 Groups" at bounding box center [694, 871] width 109 height 24
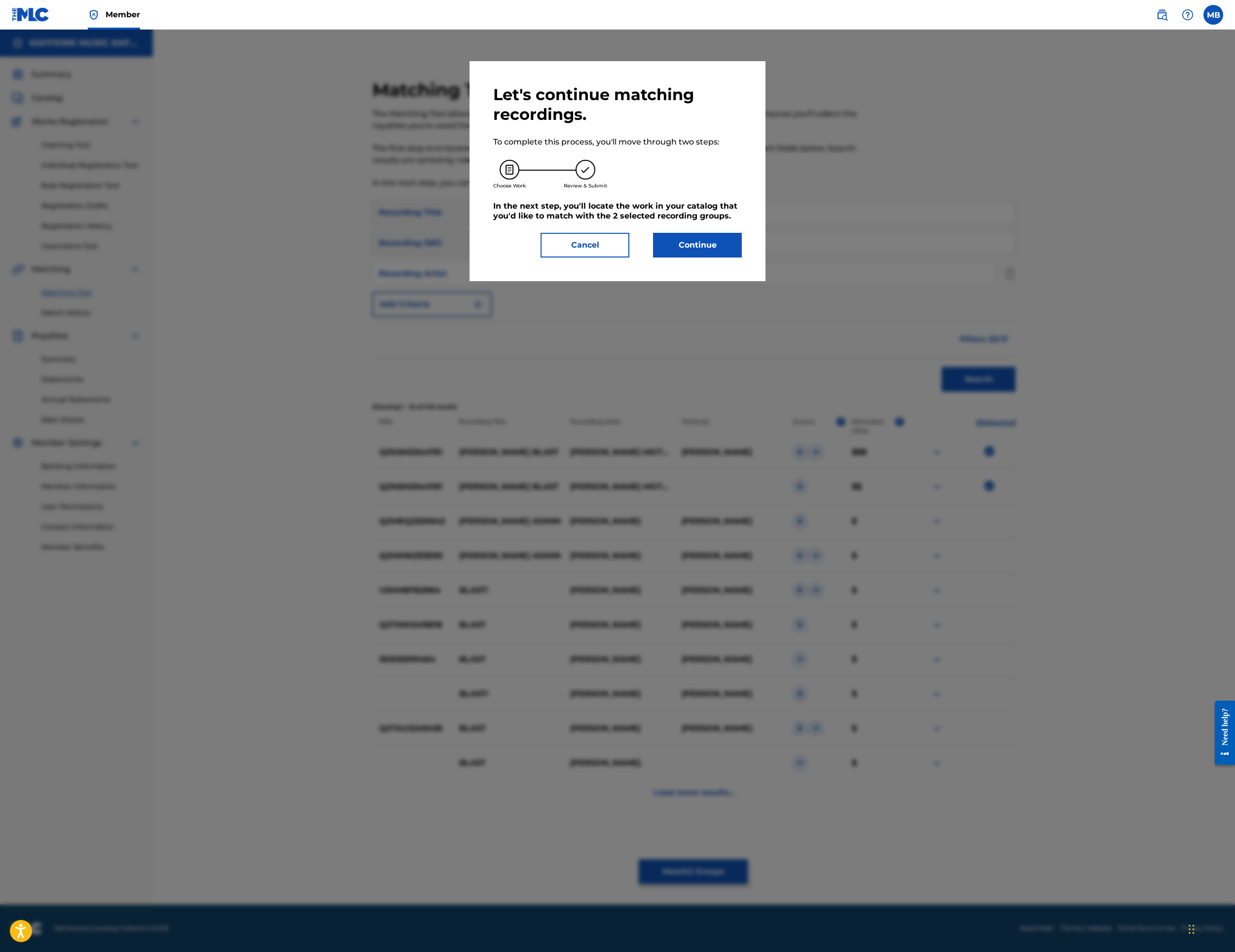
click at [742, 257] on button "Continue" at bounding box center [698, 245] width 89 height 24
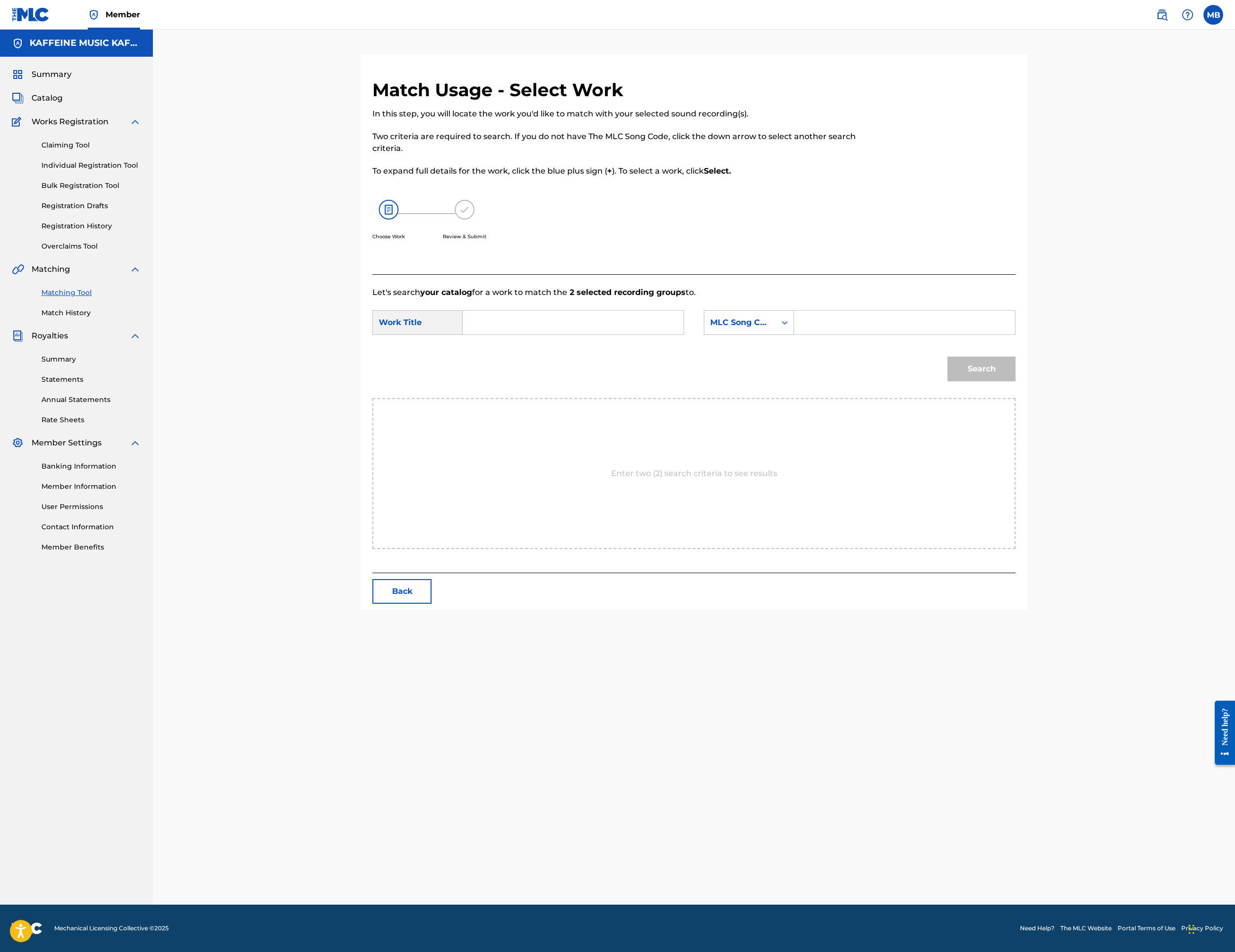
scroll to position [50, 0]
click at [641, 341] on div "SearchWithCriteriab194f03e-8b77-4a4d-b751-d84267cb7eba Work Title SearchWithCri…" at bounding box center [694, 326] width 643 height 31
click at [633, 334] on input "Search Form" at bounding box center [573, 322] width 204 height 24
type input "c"
paste input "[PERSON_NAME] BLAST"
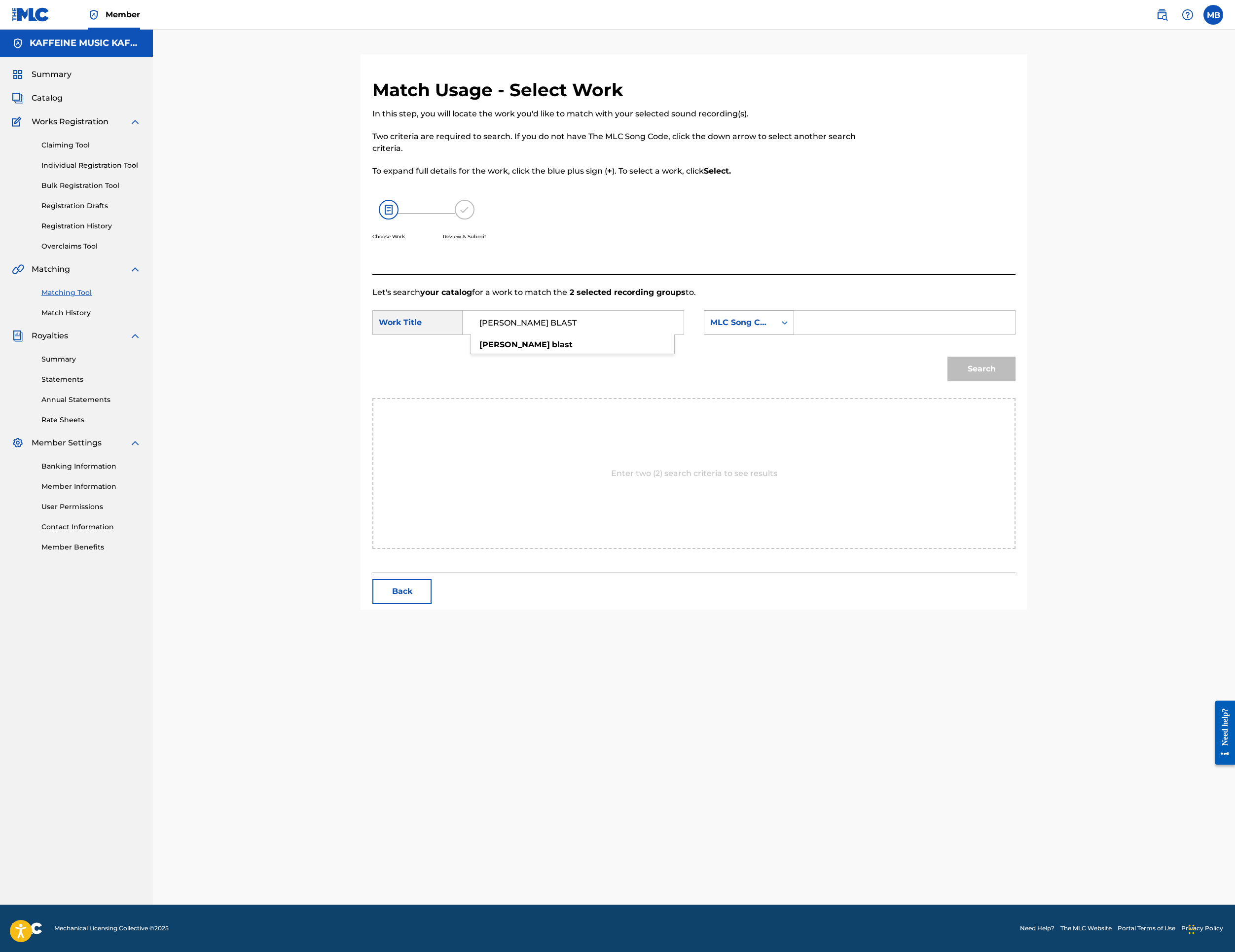
type input "[PERSON_NAME] BLAST"
click at [794, 334] on div "Search Form" at bounding box center [784, 322] width 18 height 24
drag, startPoint x: 891, startPoint y: 491, endPoint x: 928, endPoint y: 482, distance: 38.1
click at [794, 397] on div "Publisher Name" at bounding box center [749, 385] width 89 height 24
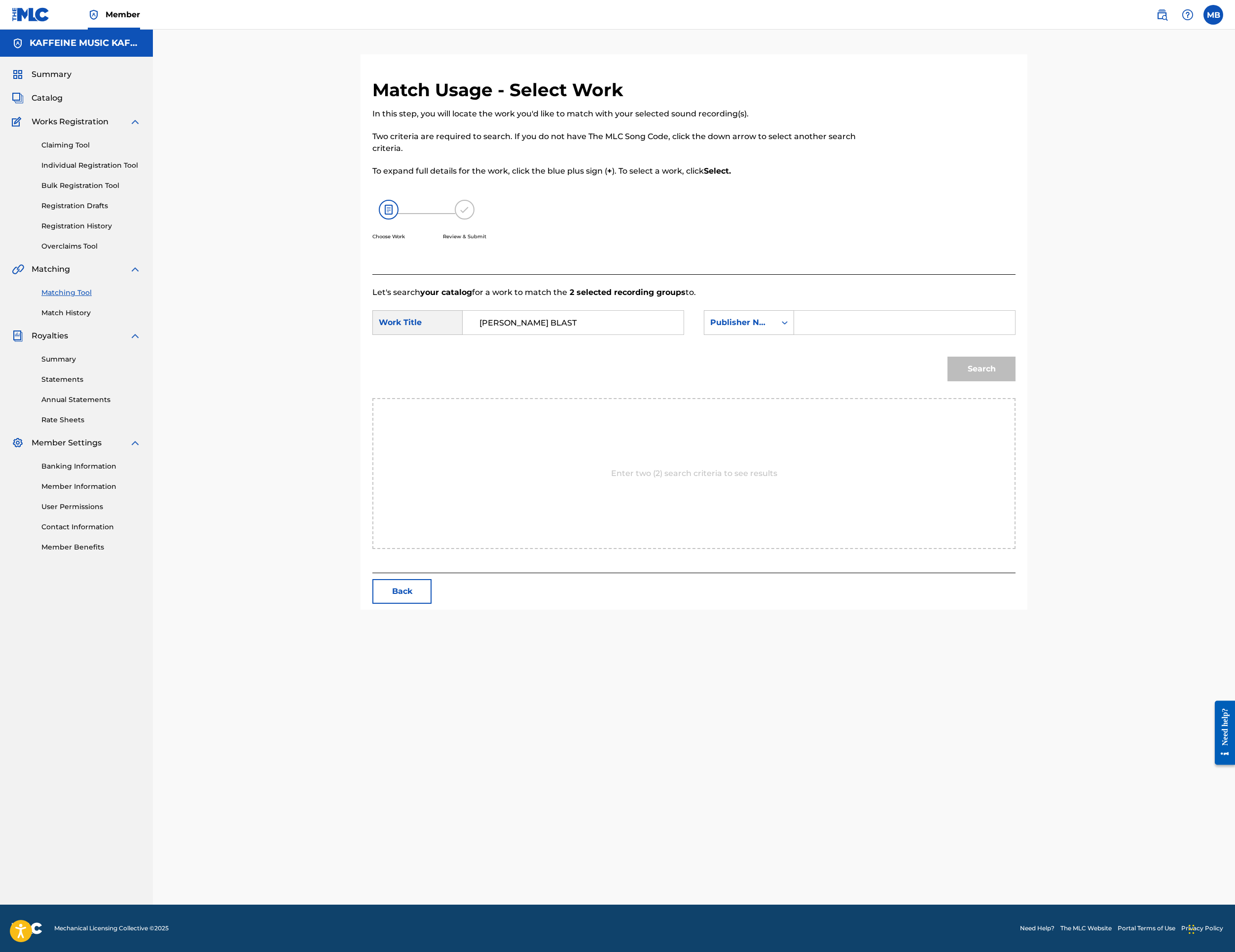
click at [968, 334] on input "Search Form" at bounding box center [904, 322] width 204 height 24
type input "k"
click at [1016, 381] on button "Search" at bounding box center [981, 369] width 68 height 24
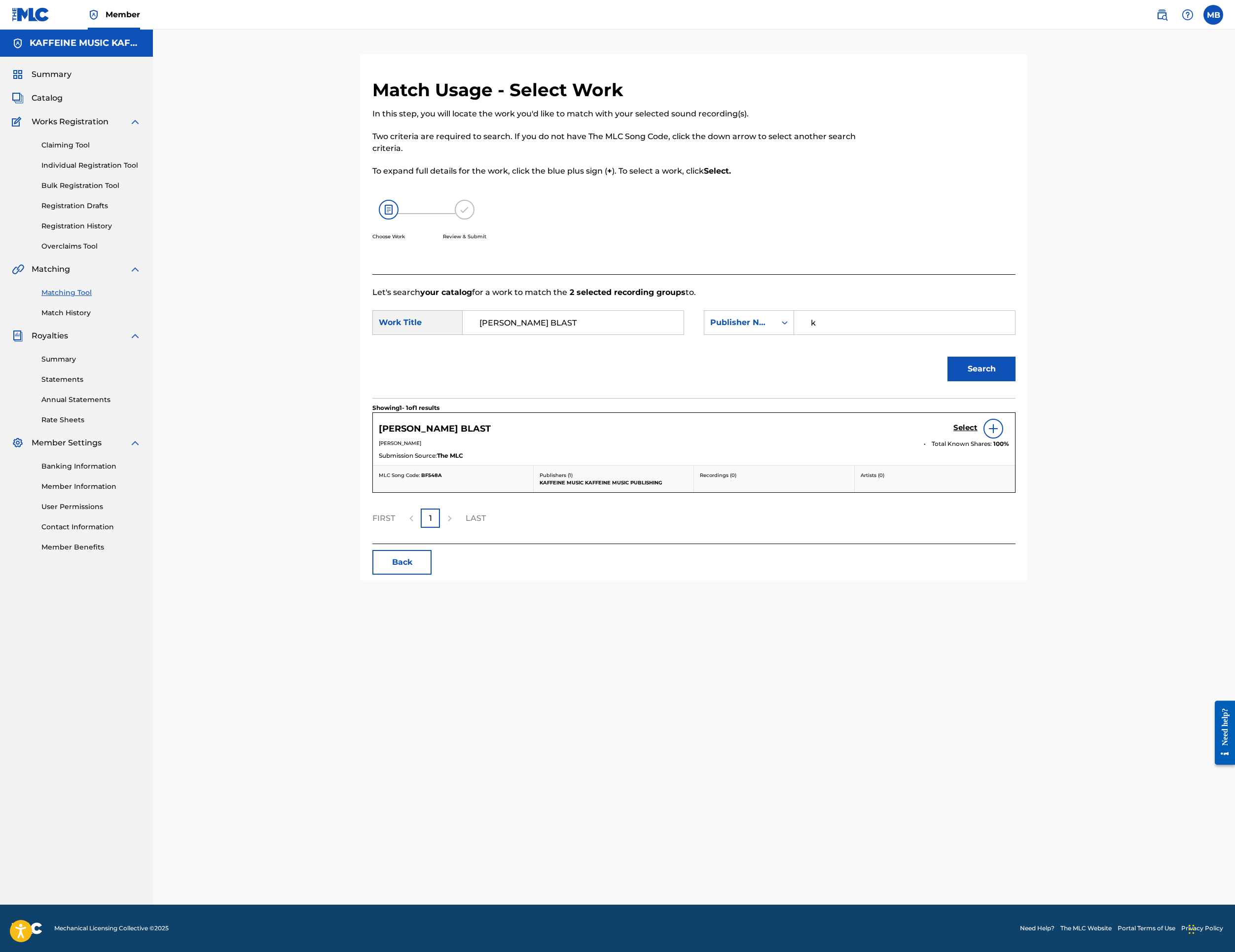
click at [978, 433] on h5 "Select" at bounding box center [965, 428] width 24 height 9
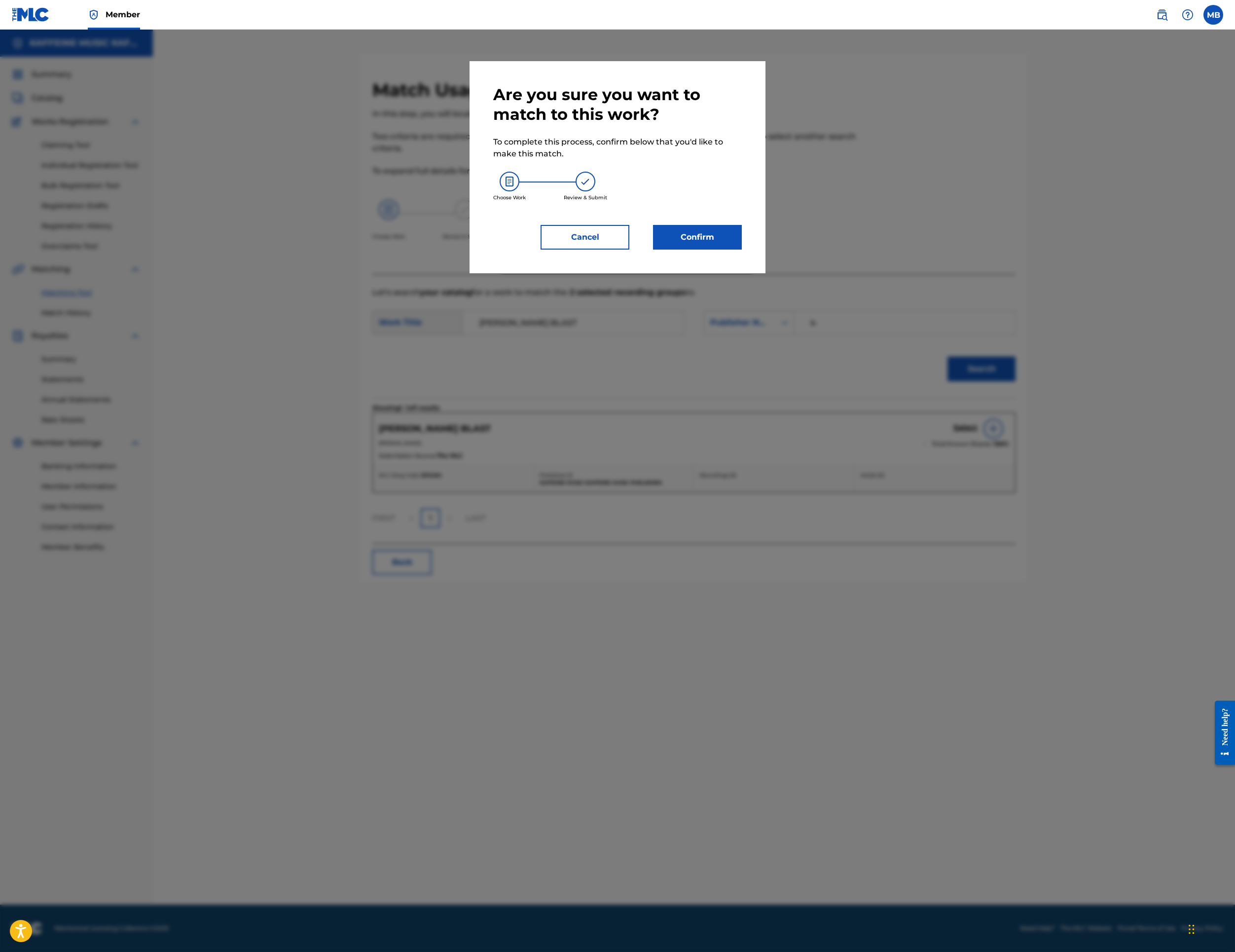
drag, startPoint x: 808, startPoint y: 353, endPoint x: 807, endPoint y: 358, distance: 5.1
click at [742, 250] on button "Confirm" at bounding box center [698, 237] width 89 height 24
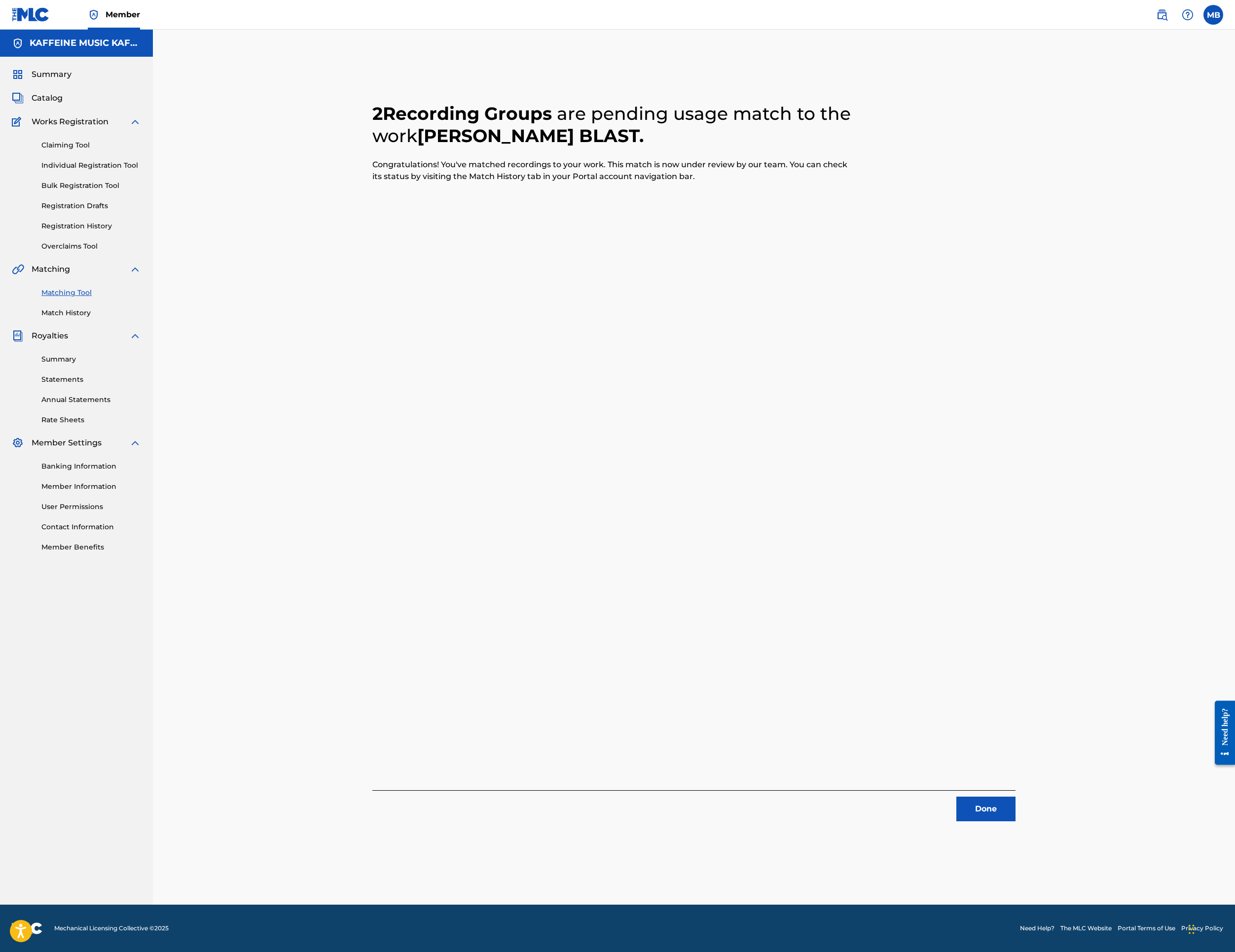
click at [1016, 820] on button "Done" at bounding box center [986, 809] width 59 height 24
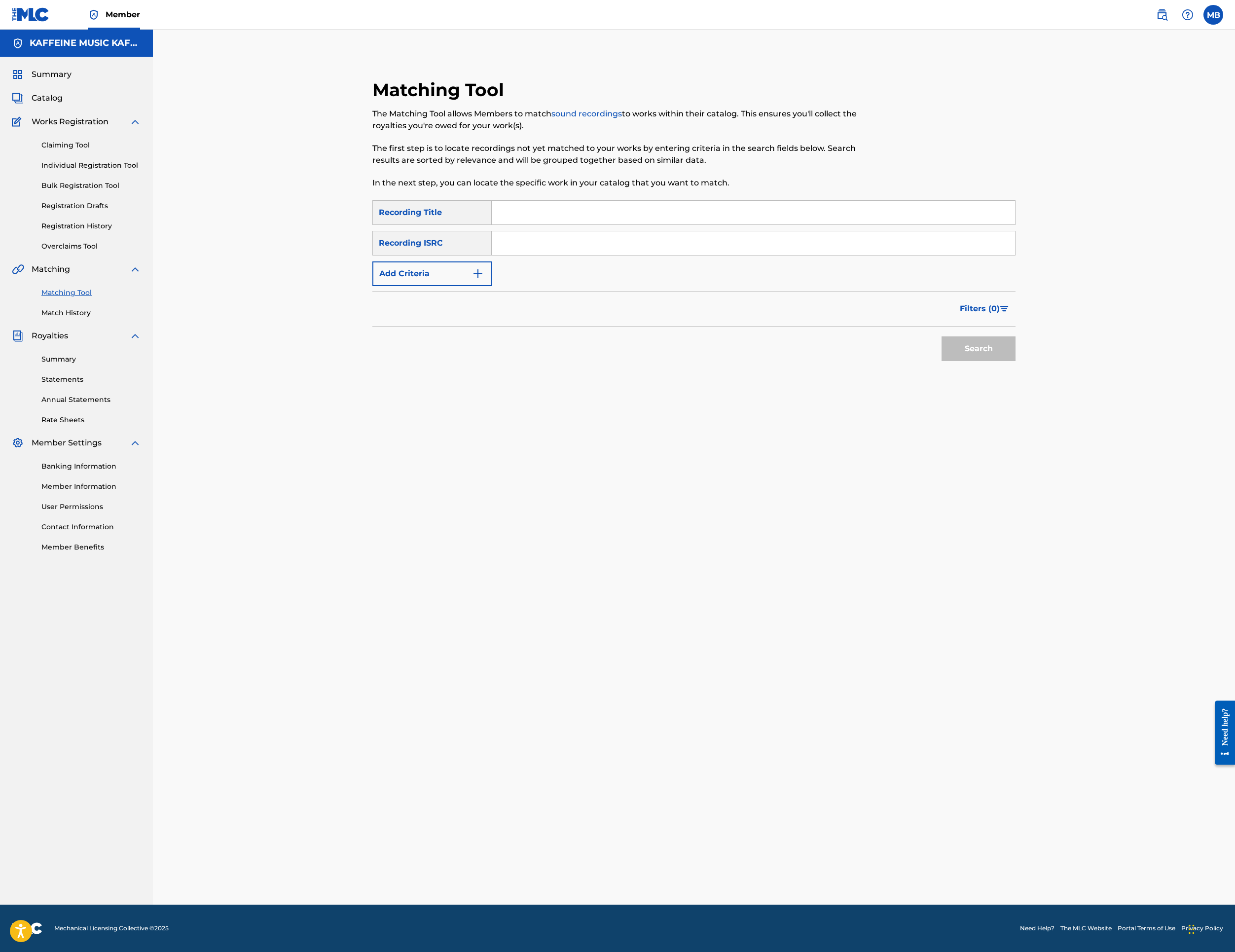
click at [593, 201] on div "Matching Tool The Matching Tool allows Members to match sound recordings to wor…" at bounding box center [620, 139] width 495 height 122
click at [603, 224] on input "Search Form" at bounding box center [753, 212] width 523 height 24
paste input "DARWINTISM"
type input "DARWINTISM"
click at [472, 286] on button "Add Criteria" at bounding box center [432, 274] width 119 height 24
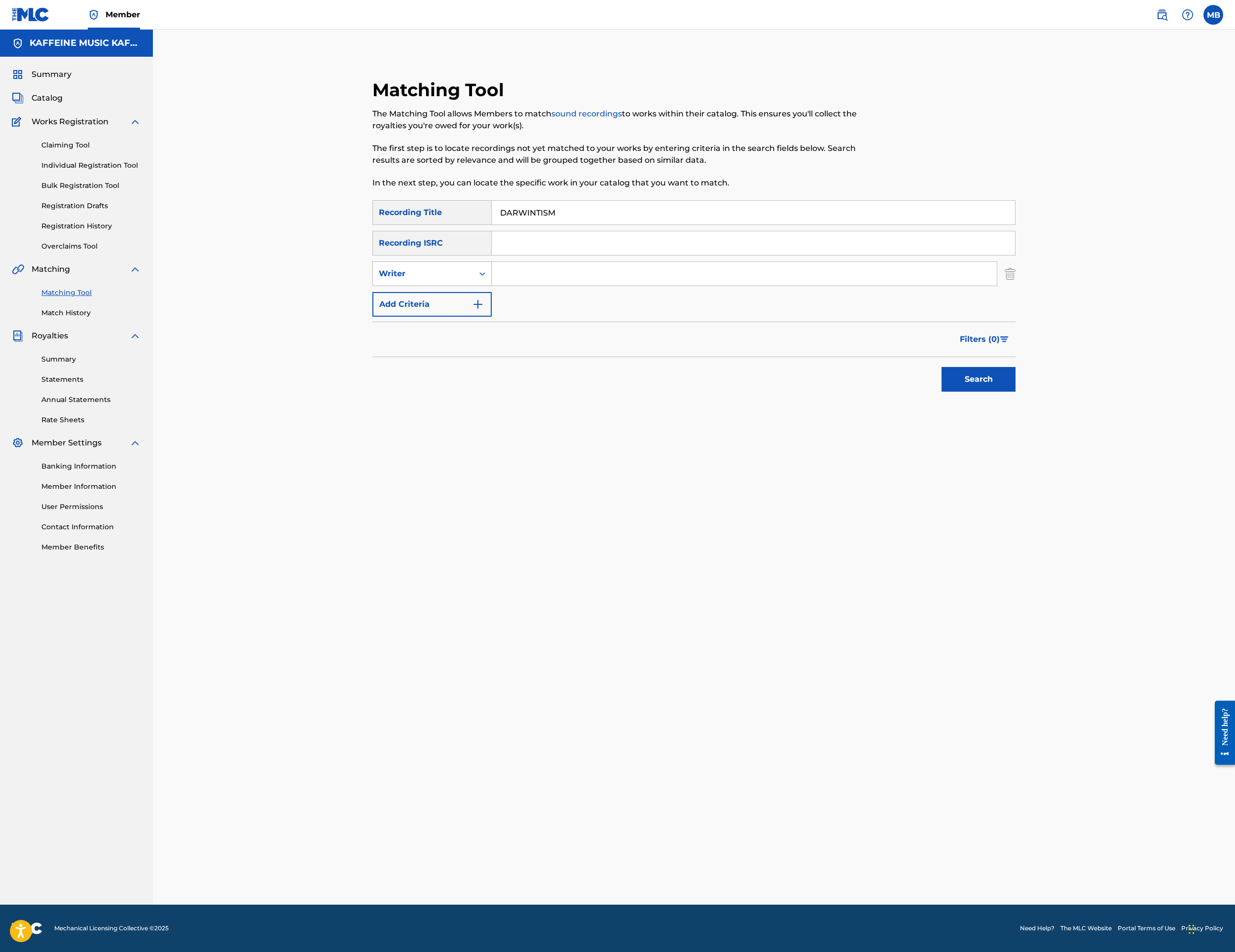
click at [468, 280] on div "Writer" at bounding box center [423, 274] width 89 height 12
click at [474, 311] on div "Recording Artist" at bounding box center [432, 298] width 119 height 24
click at [654, 285] on input "Search Form" at bounding box center [744, 273] width 505 height 24
type input "[PERSON_NAME] Motorcycle"
click at [1016, 392] on button "Search" at bounding box center [978, 380] width 74 height 24
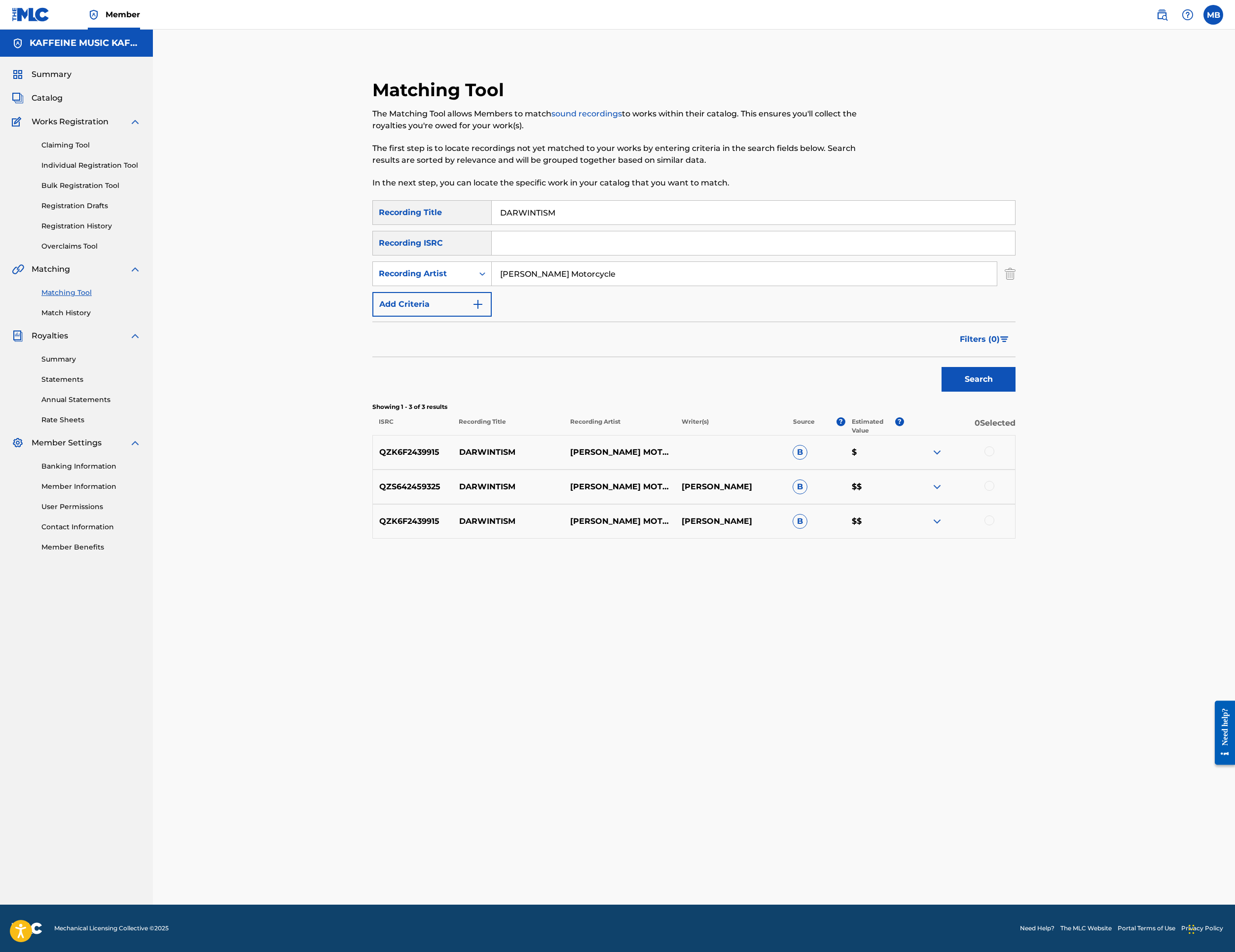
drag, startPoint x: 1153, startPoint y: 692, endPoint x: 1152, endPoint y: 734, distance: 42.0
click at [994, 457] on div at bounding box center [990, 452] width 10 height 10
click at [1015, 493] on div at bounding box center [960, 487] width 111 height 12
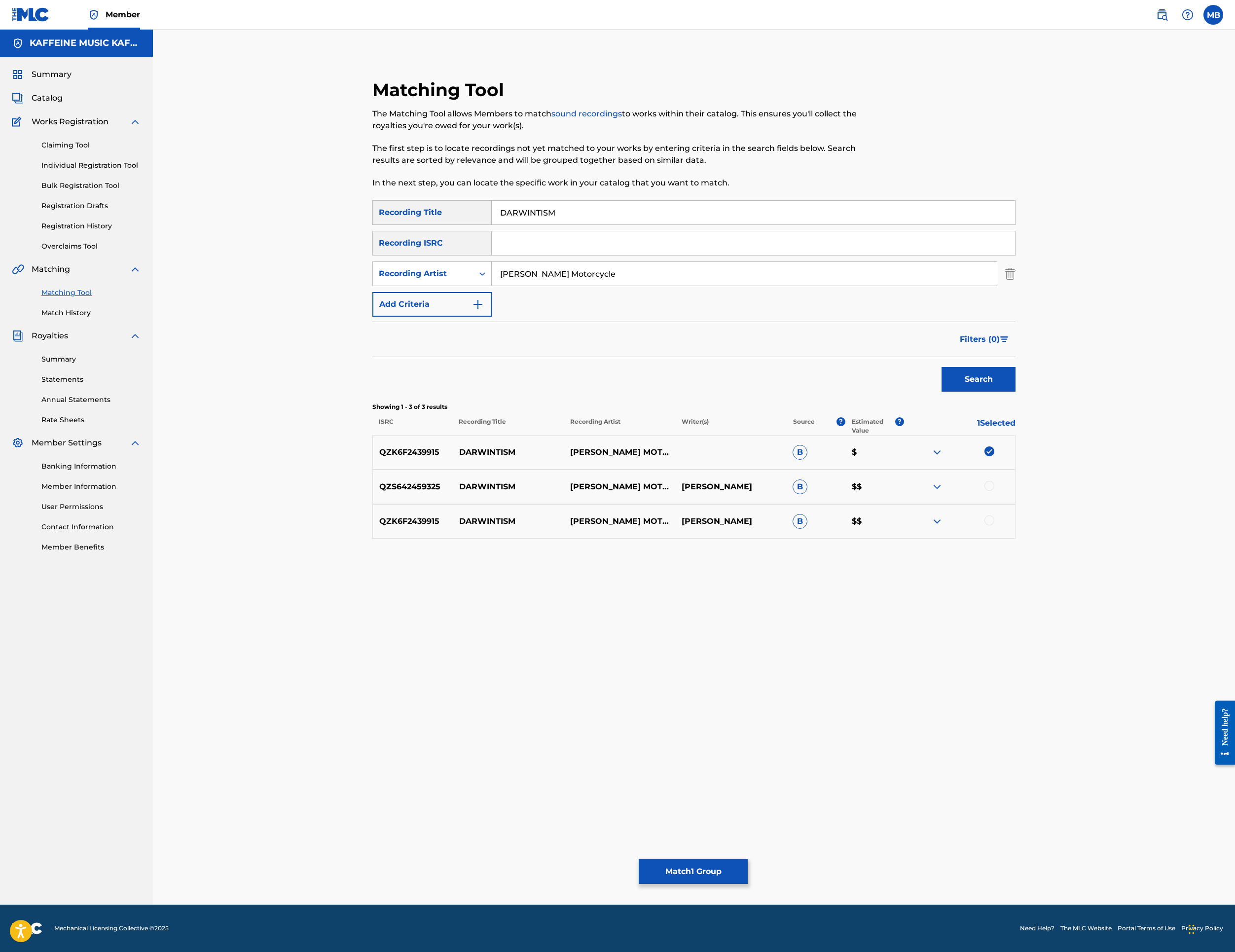
click at [1016, 504] on div "QZS642459325 DARWINTISM [PERSON_NAME] MOTORCYCLE [PERSON_NAME] $$" at bounding box center [694, 487] width 643 height 35
click at [994, 491] on div at bounding box center [990, 486] width 10 height 10
click at [994, 526] on div at bounding box center [990, 521] width 10 height 10
click at [748, 859] on button "Match 3 Groups" at bounding box center [694, 871] width 109 height 24
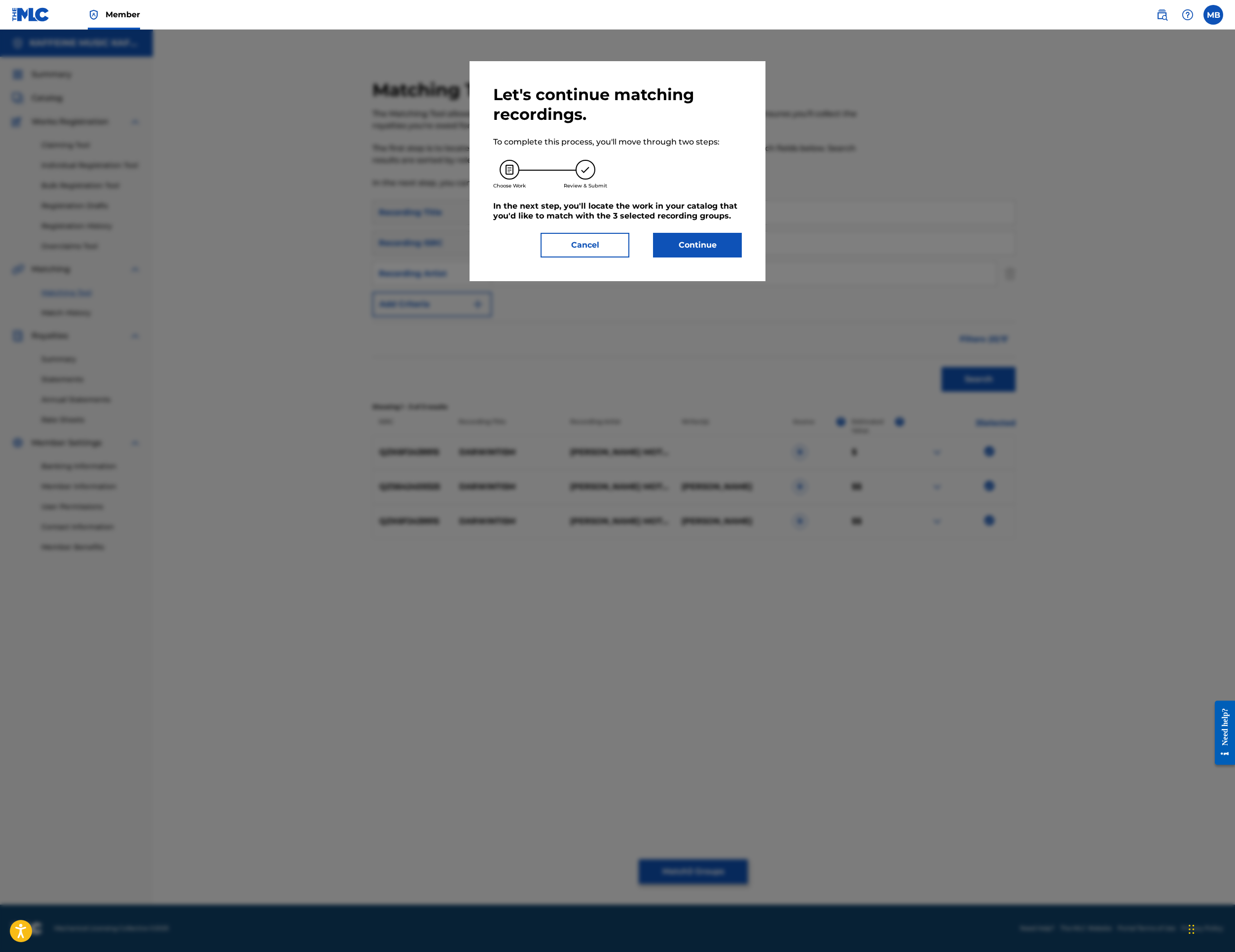
click at [712, 257] on button "Continue" at bounding box center [698, 245] width 89 height 24
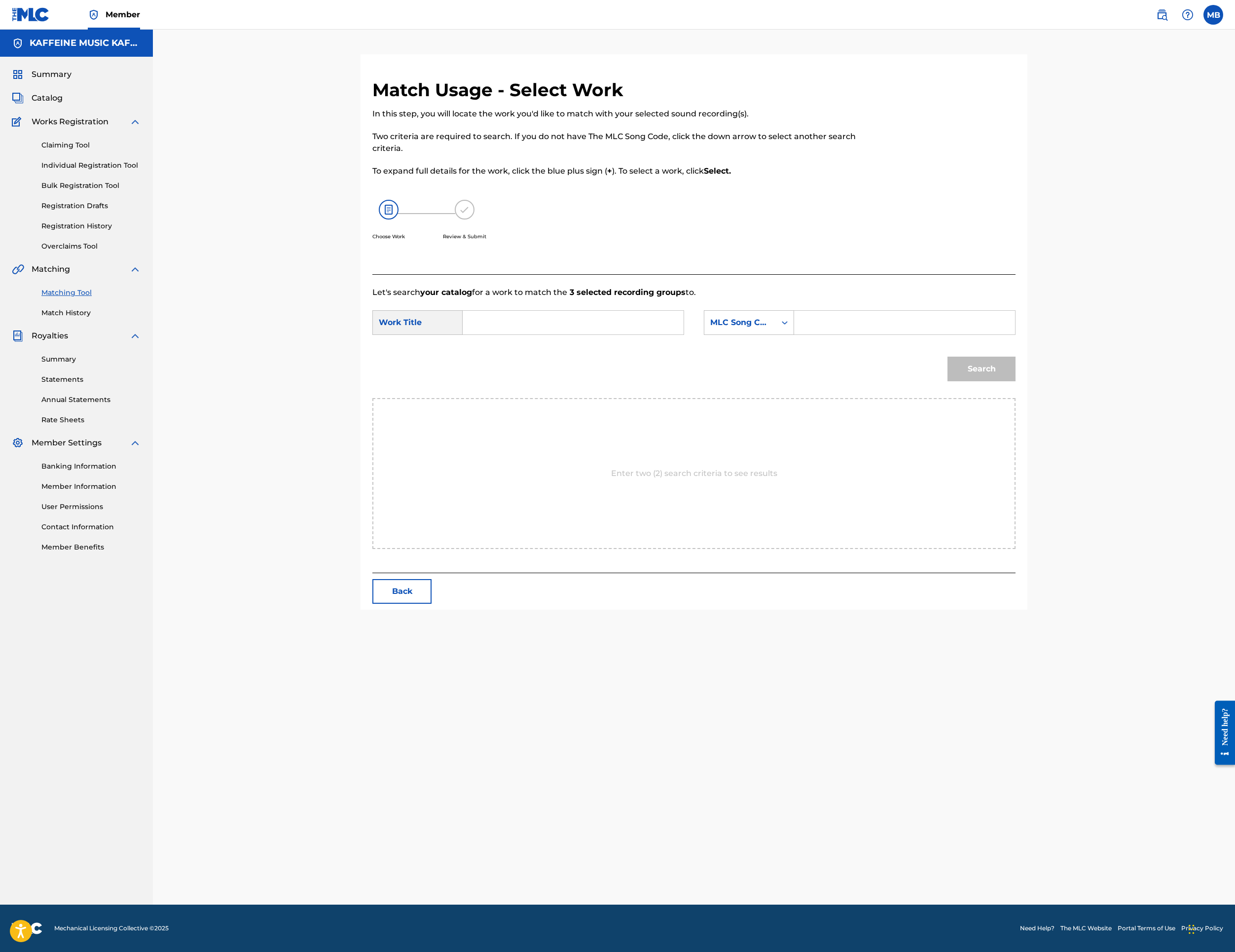
click at [622, 334] on input "Search Form" at bounding box center [573, 322] width 204 height 24
paste input "DARWINTISM"
type input "DARWINTISM"
click at [770, 329] on div "MLC Song Code" at bounding box center [740, 323] width 60 height 12
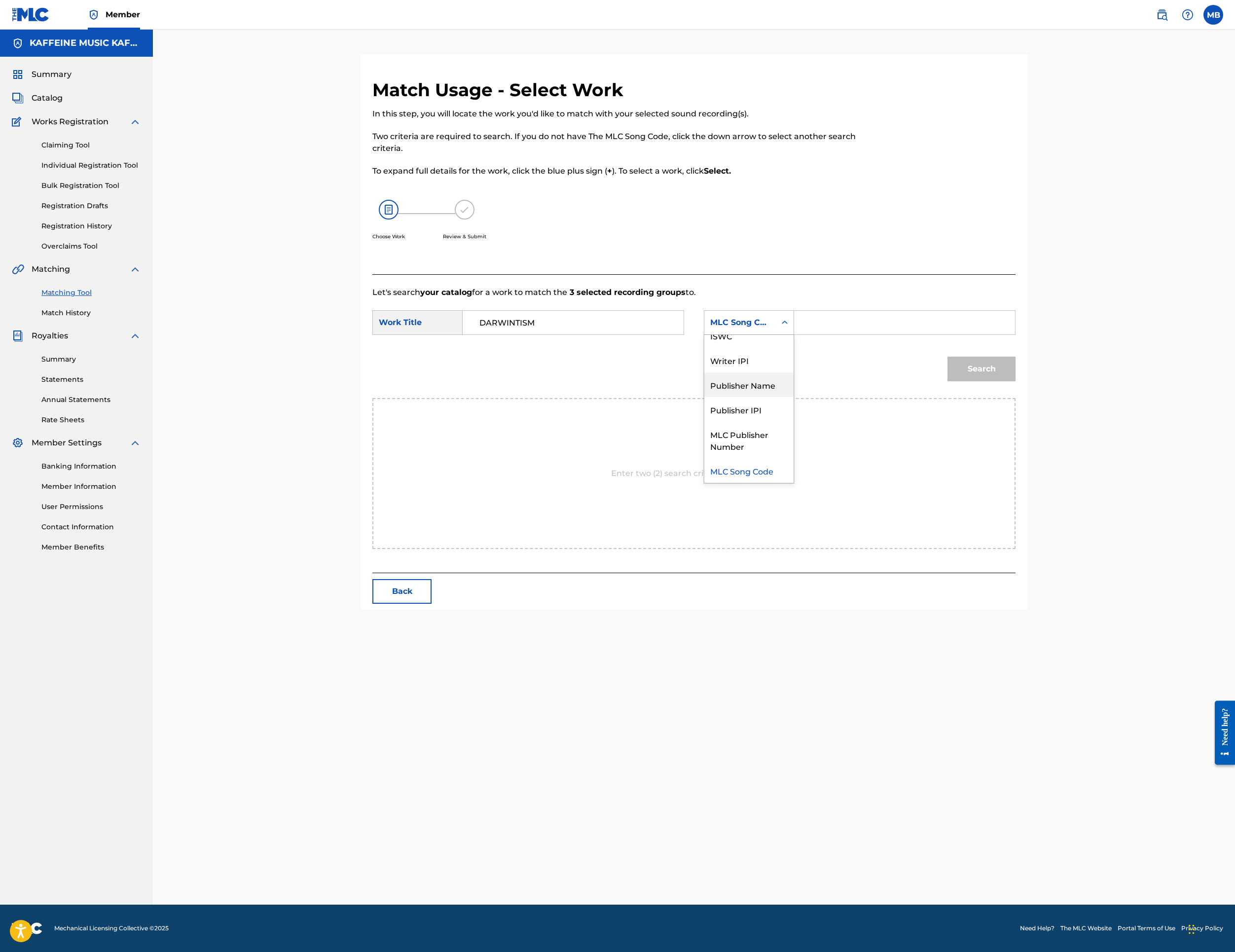
click at [794, 397] on div "Publisher Name" at bounding box center [749, 385] width 89 height 24
click at [946, 334] on input "Search Form" at bounding box center [904, 322] width 204 height 24
type input "k"
click at [1016, 381] on button "Search" at bounding box center [981, 369] width 68 height 24
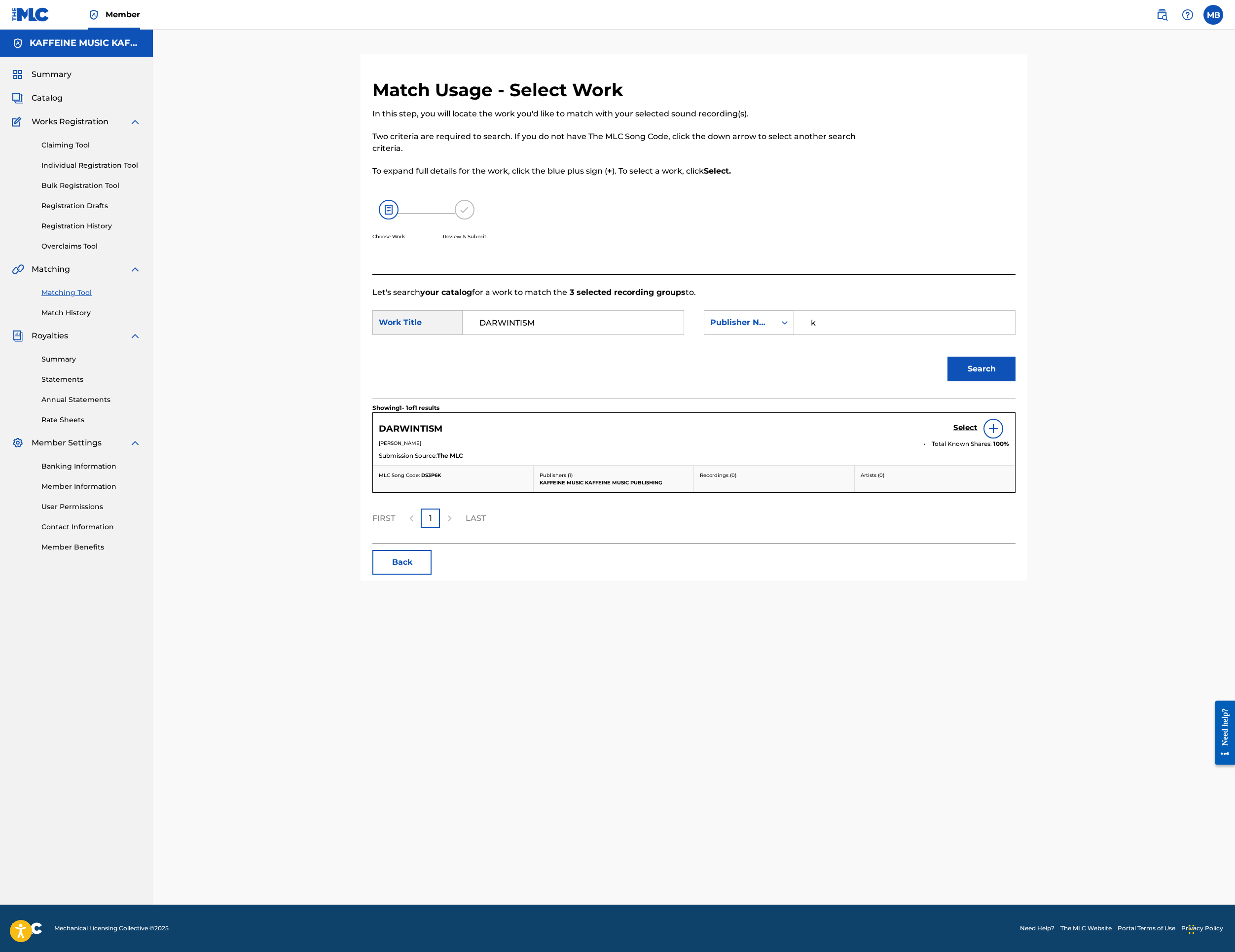
click at [1009, 439] on div "DARWINTISM Select" at bounding box center [694, 429] width 630 height 19
click at [978, 433] on h5 "Select" at bounding box center [965, 428] width 24 height 9
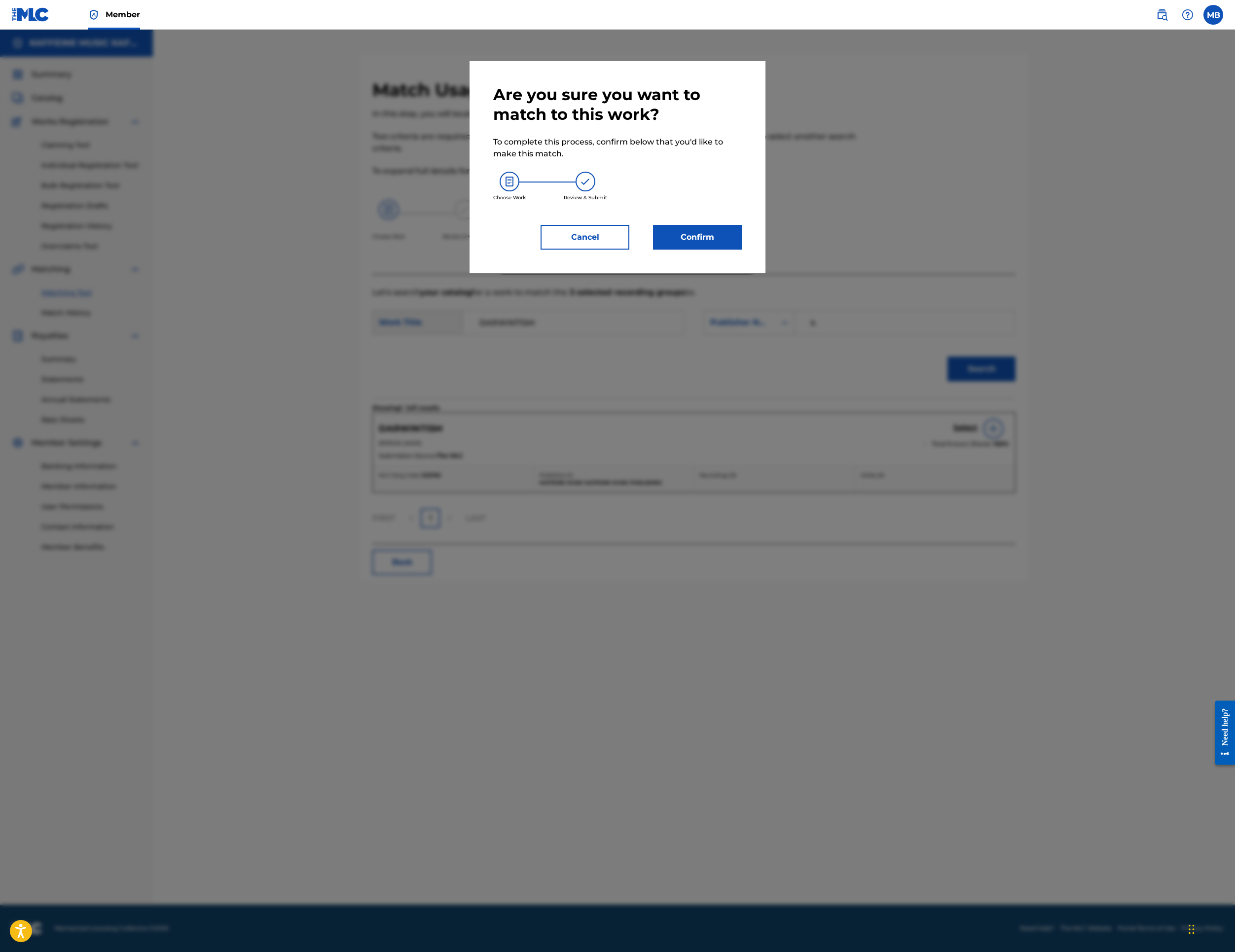
click at [742, 250] on button "Confirm" at bounding box center [698, 237] width 89 height 24
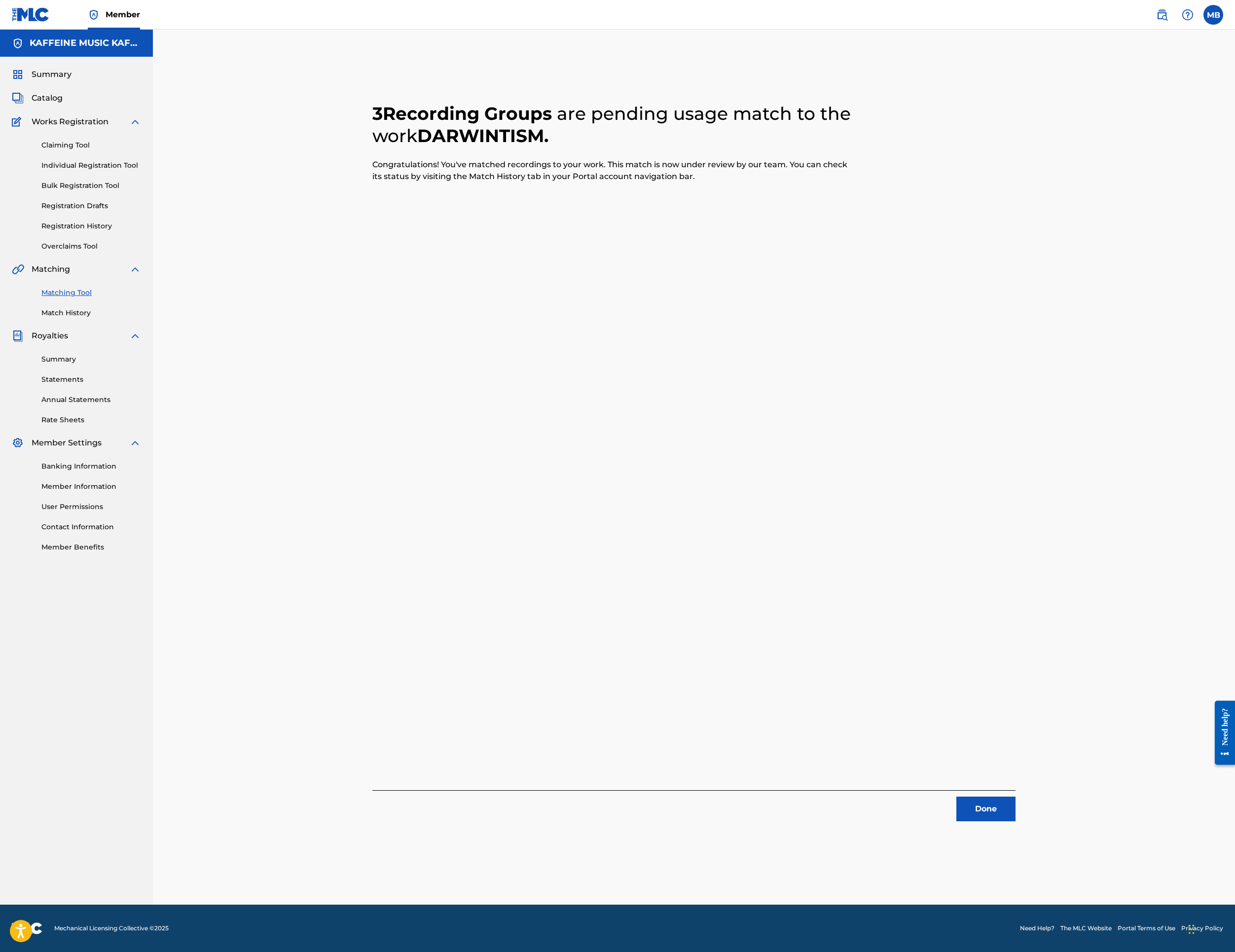
click at [1016, 817] on button "Done" at bounding box center [986, 809] width 59 height 24
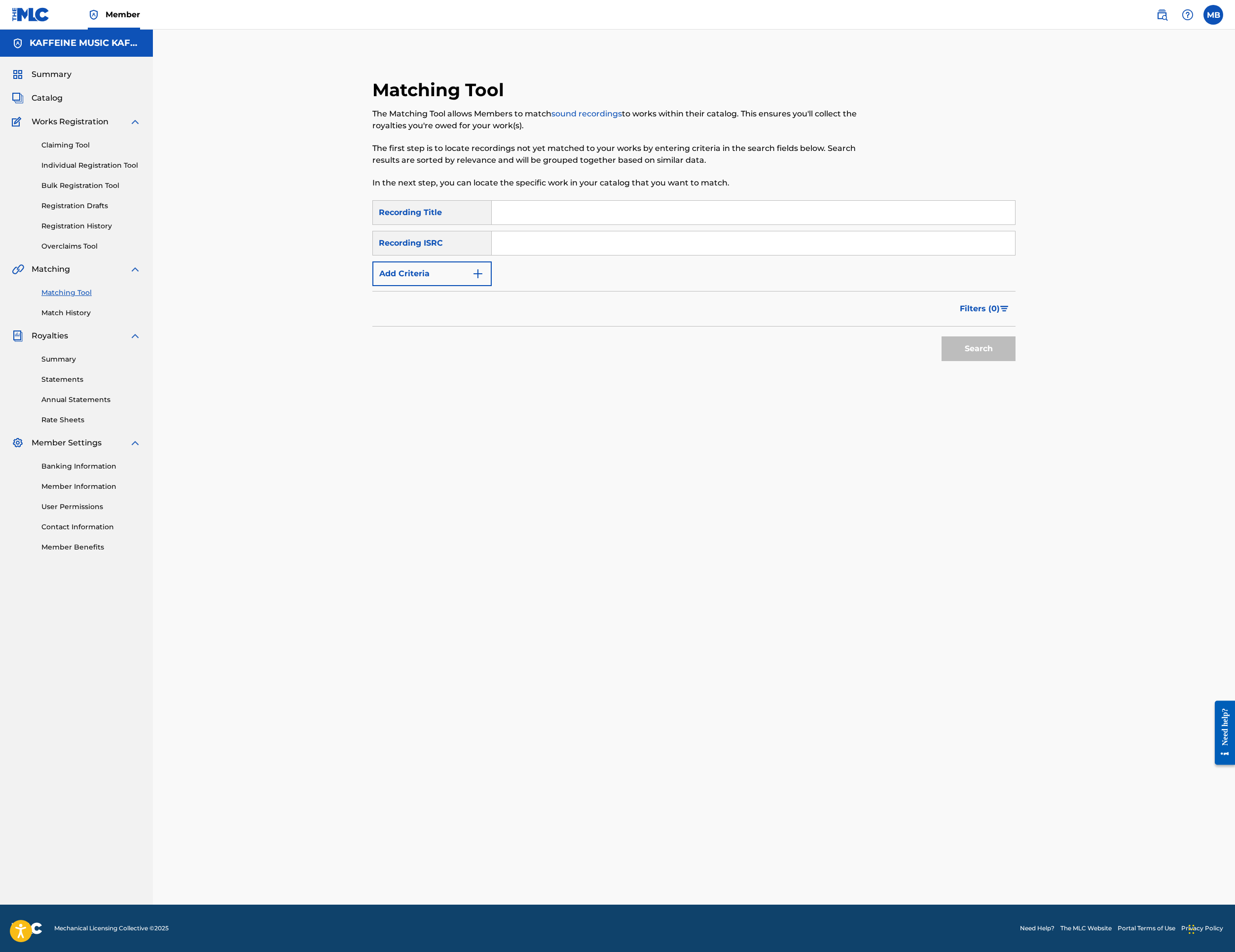
click at [957, 224] on input "Search Form" at bounding box center [753, 212] width 523 height 24
paste input "SAME DAMN SHIT"
type input "SAME DAMN SHIT"
click at [464, 286] on button "Add Criteria" at bounding box center [432, 274] width 119 height 24
click at [474, 283] on div "Writer" at bounding box center [423, 274] width 101 height 19
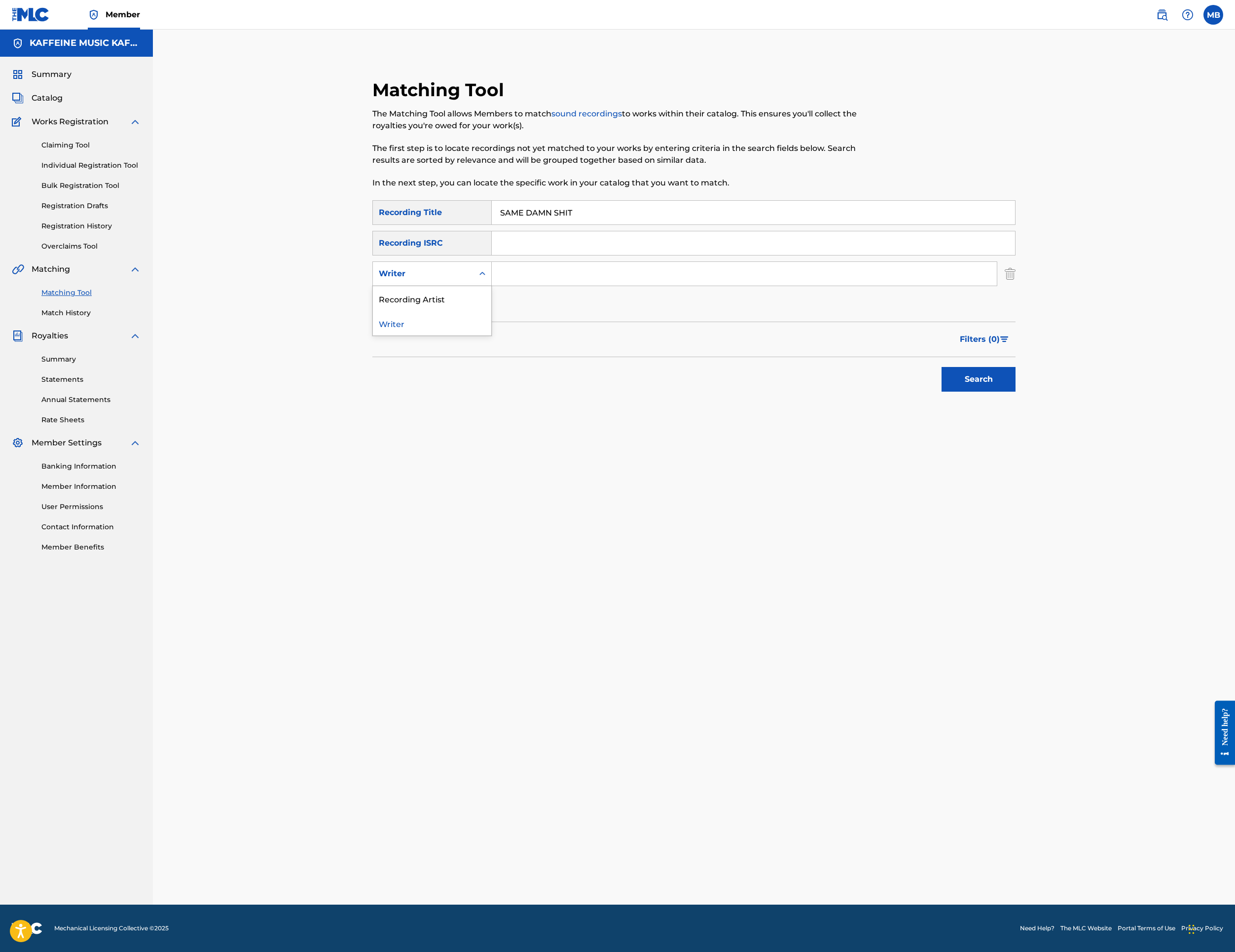
click at [491, 311] on div "Recording Artist" at bounding box center [432, 298] width 119 height 24
click at [561, 285] on input "Search Form" at bounding box center [744, 273] width 505 height 24
type input "[PERSON_NAME] Motorcycle"
click at [1016, 392] on button "Search" at bounding box center [978, 380] width 74 height 24
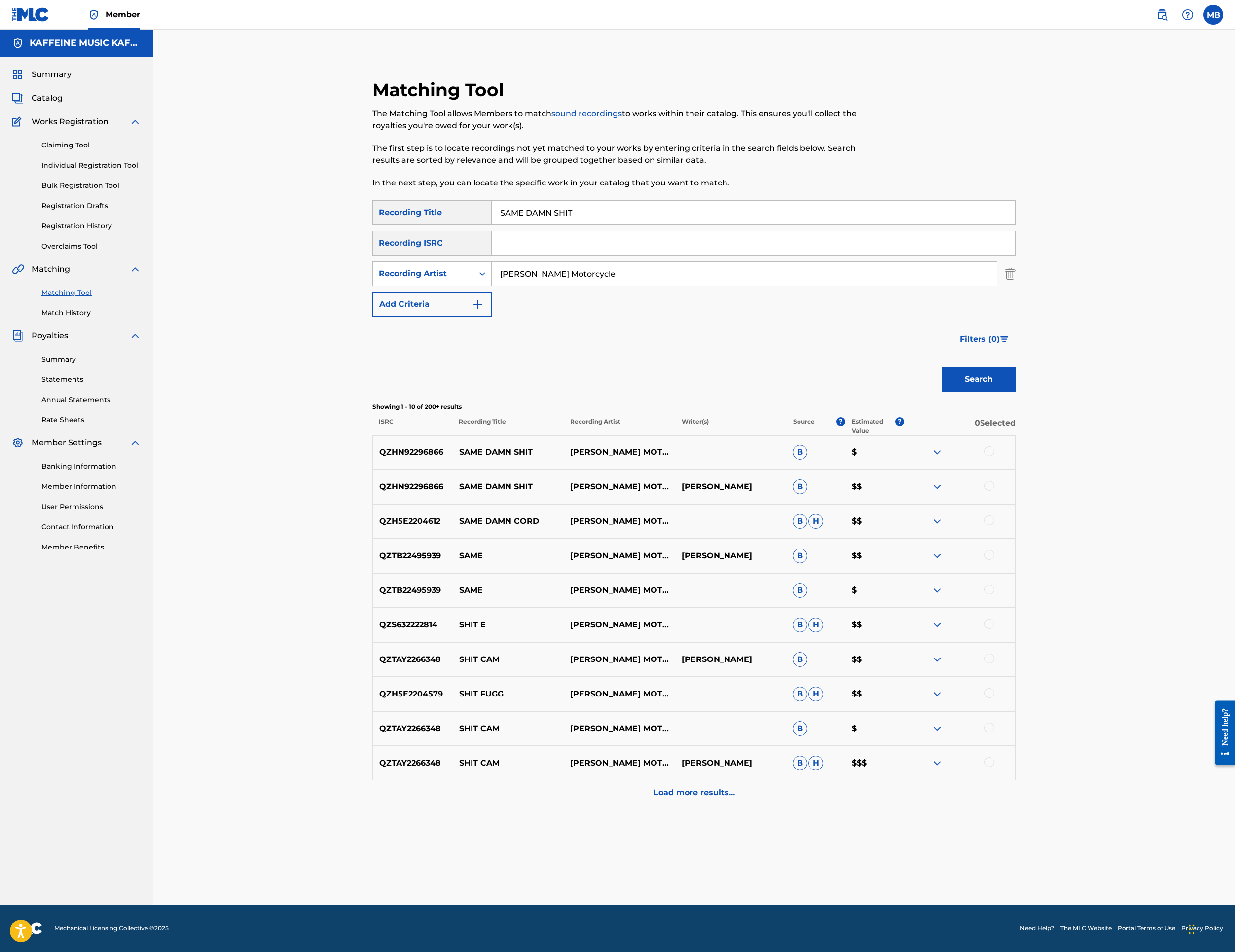
scroll to position [312, 0]
click at [994, 491] on div at bounding box center [990, 486] width 10 height 10
click at [1016, 435] on div "QZHN92296866 SAME DAMN SHIT [PERSON_NAME] MOTORCYCLE B $" at bounding box center [694, 452] width 643 height 35
click at [994, 447] on div at bounding box center [990, 452] width 10 height 10
click at [748, 859] on button "Match 2 Groups" at bounding box center [694, 871] width 109 height 24
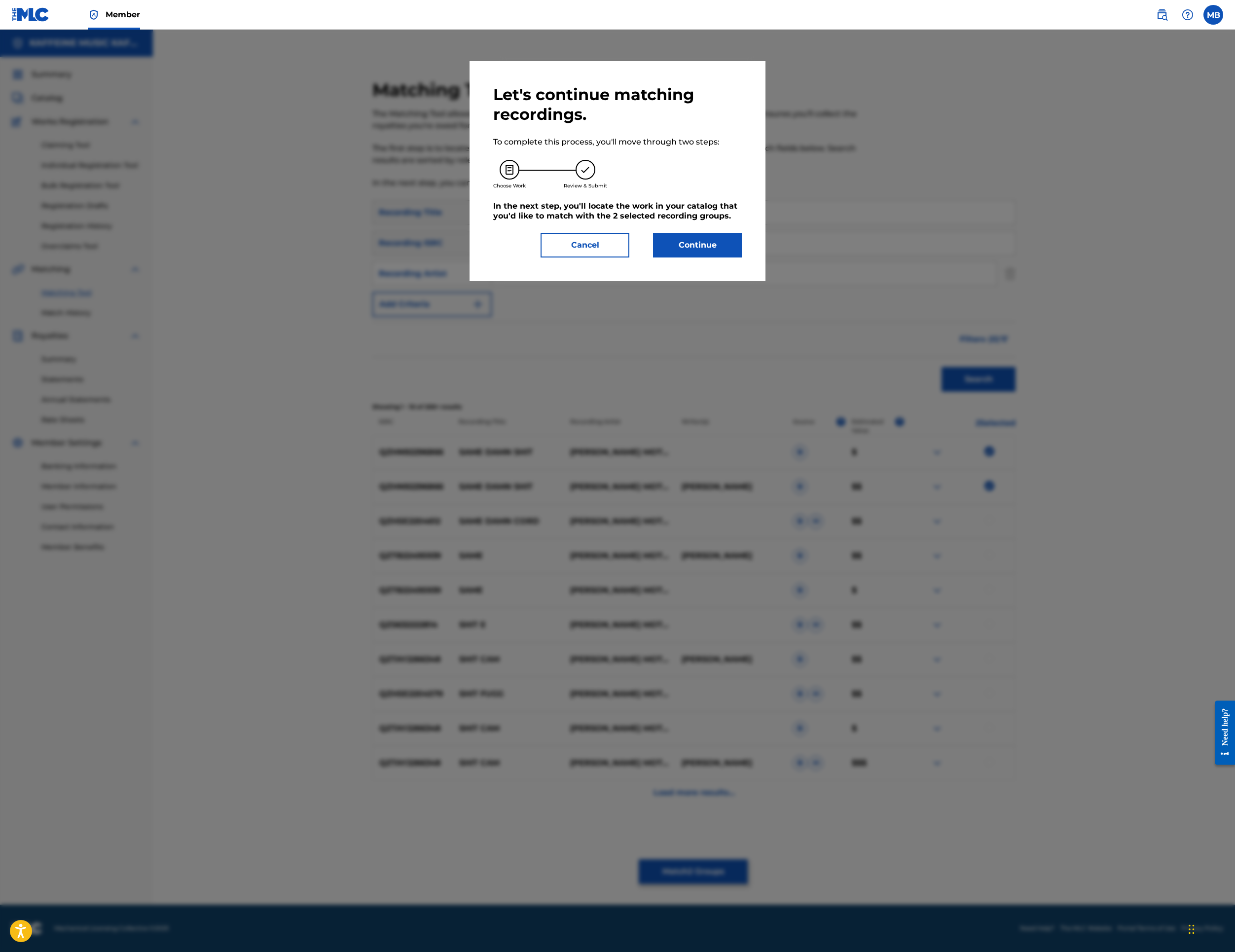
click at [742, 257] on button "Continue" at bounding box center [698, 245] width 89 height 24
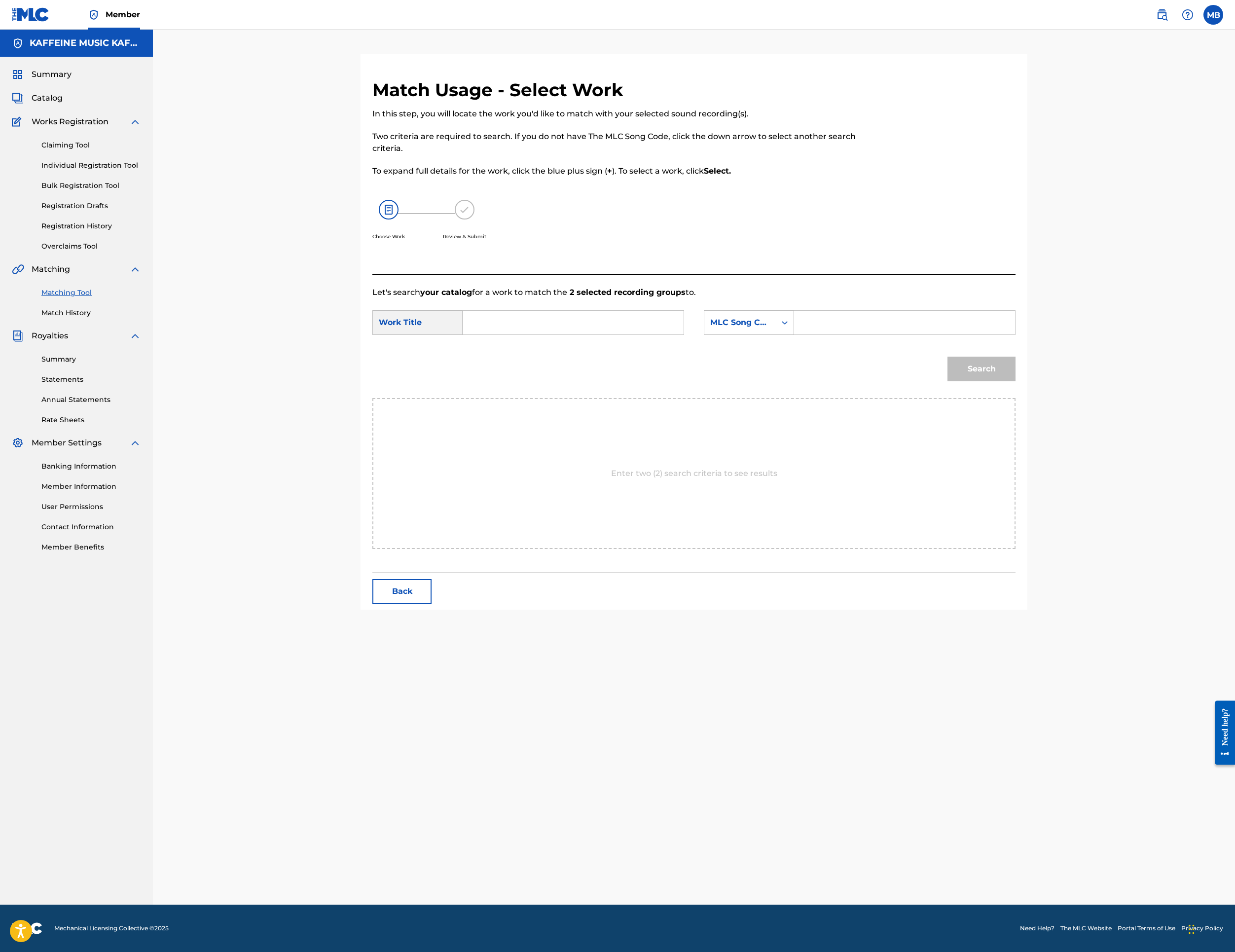
scroll to position [50, 0]
click at [661, 341] on div "SearchWithCriteriab194f03e-8b77-4a4d-b751-d84267cb7eba Work Title SearchWithCri…" at bounding box center [694, 326] width 643 height 31
click at [663, 334] on input "Search Form" at bounding box center [573, 322] width 204 height 24
paste input "SAME DAMN SHIT"
type input "SAME DAMN SHIT"
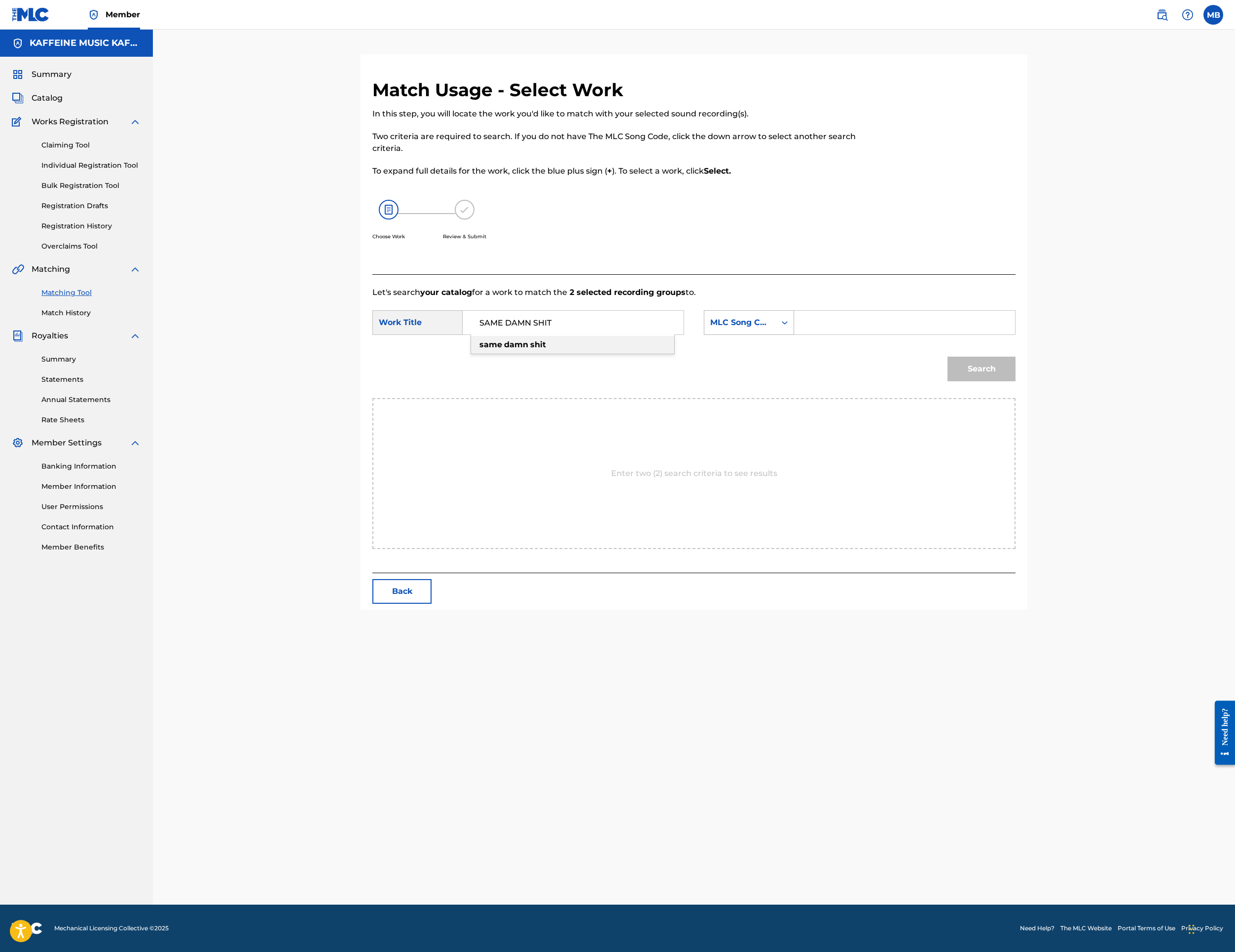
click at [776, 332] on div "MLC Song Code" at bounding box center [740, 323] width 71 height 19
click at [794, 397] on div "Publisher Name" at bounding box center [749, 385] width 89 height 24
click at [970, 334] on input "Search Form" at bounding box center [904, 322] width 204 height 24
click at [1016, 381] on button "Search" at bounding box center [981, 369] width 68 height 24
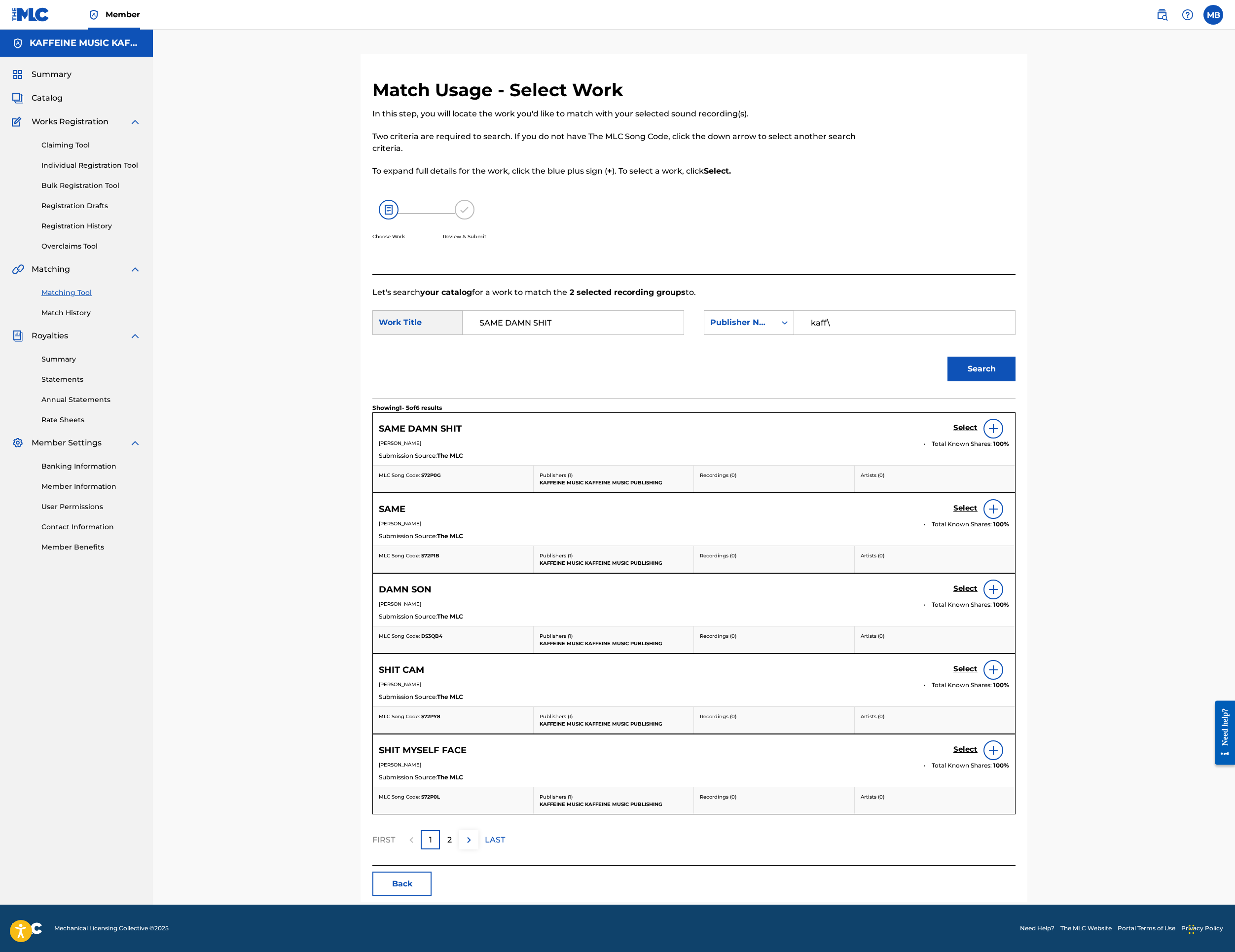
type input "kaff\"
click at [978, 434] on link "Select" at bounding box center [965, 429] width 24 height 11
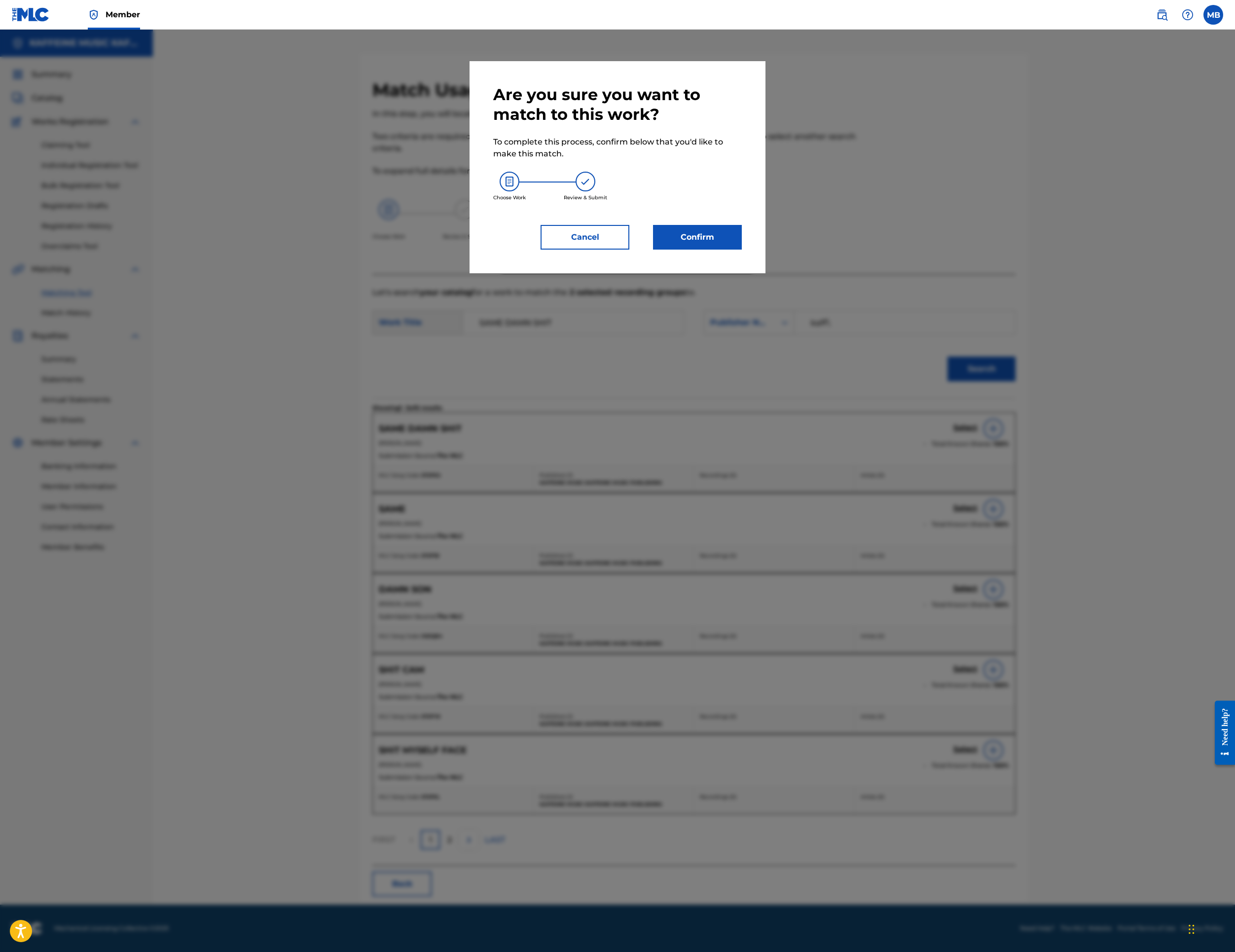
click at [742, 250] on button "Confirm" at bounding box center [698, 237] width 89 height 24
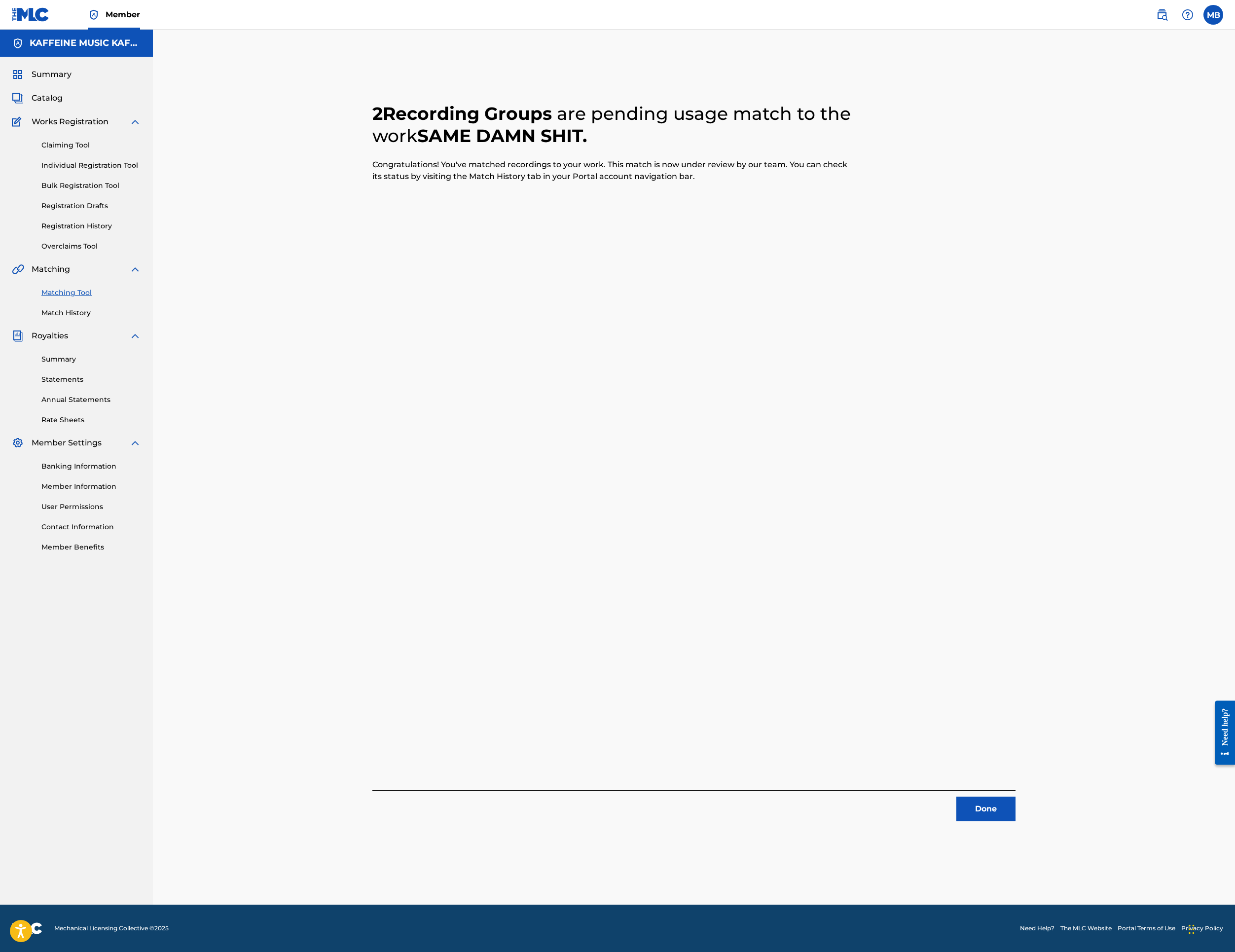
click at [1016, 814] on button "Done" at bounding box center [986, 809] width 59 height 24
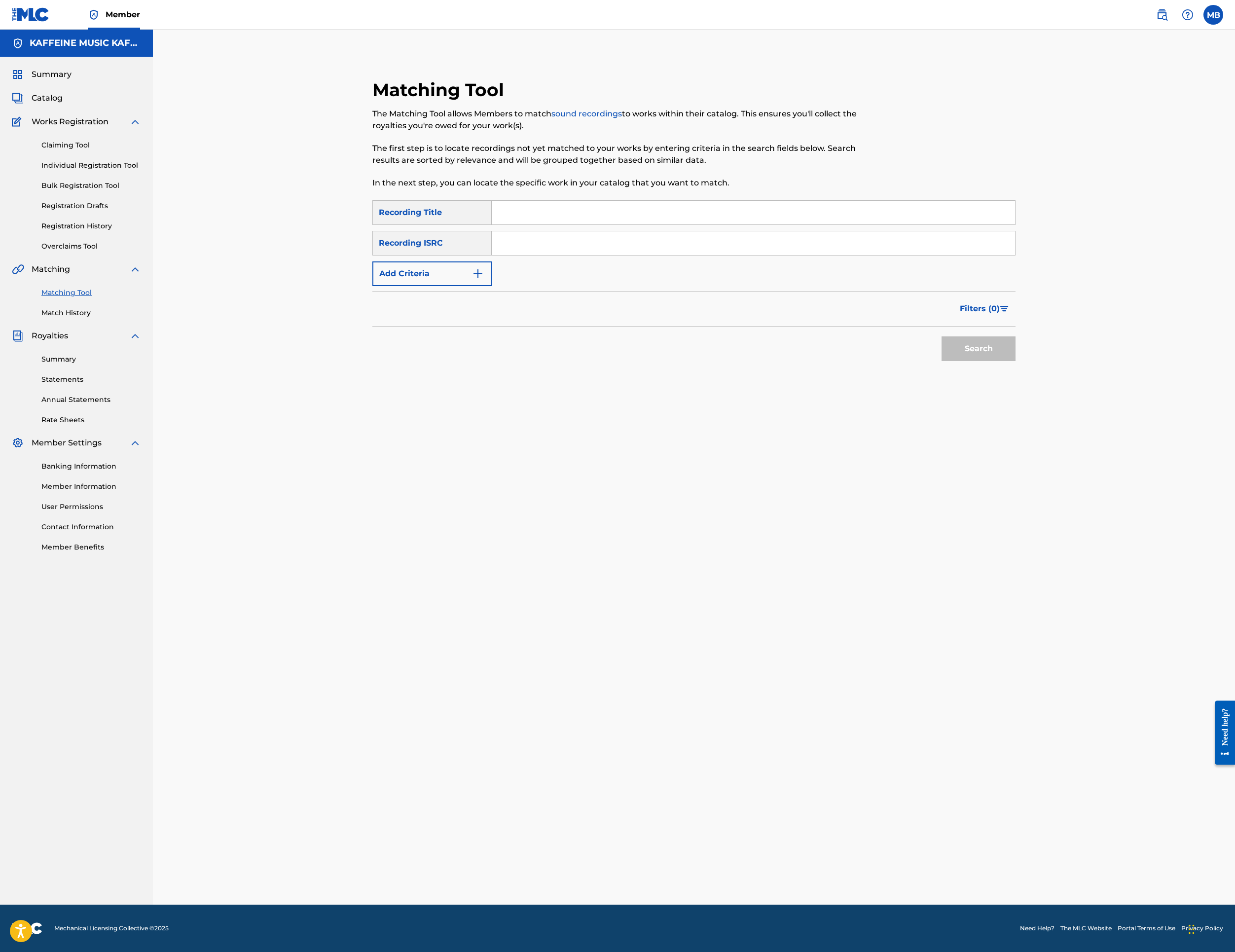
click at [648, 224] on input "Search Form" at bounding box center [753, 212] width 523 height 24
paste input "SAME DAMN SHIT"
type input "SAME DAMN SHIT"
click at [597, 224] on input "SAME DAMN SHIT" at bounding box center [753, 212] width 523 height 24
click at [598, 224] on input "SAME DAMN SHIT" at bounding box center [753, 212] width 523 height 24
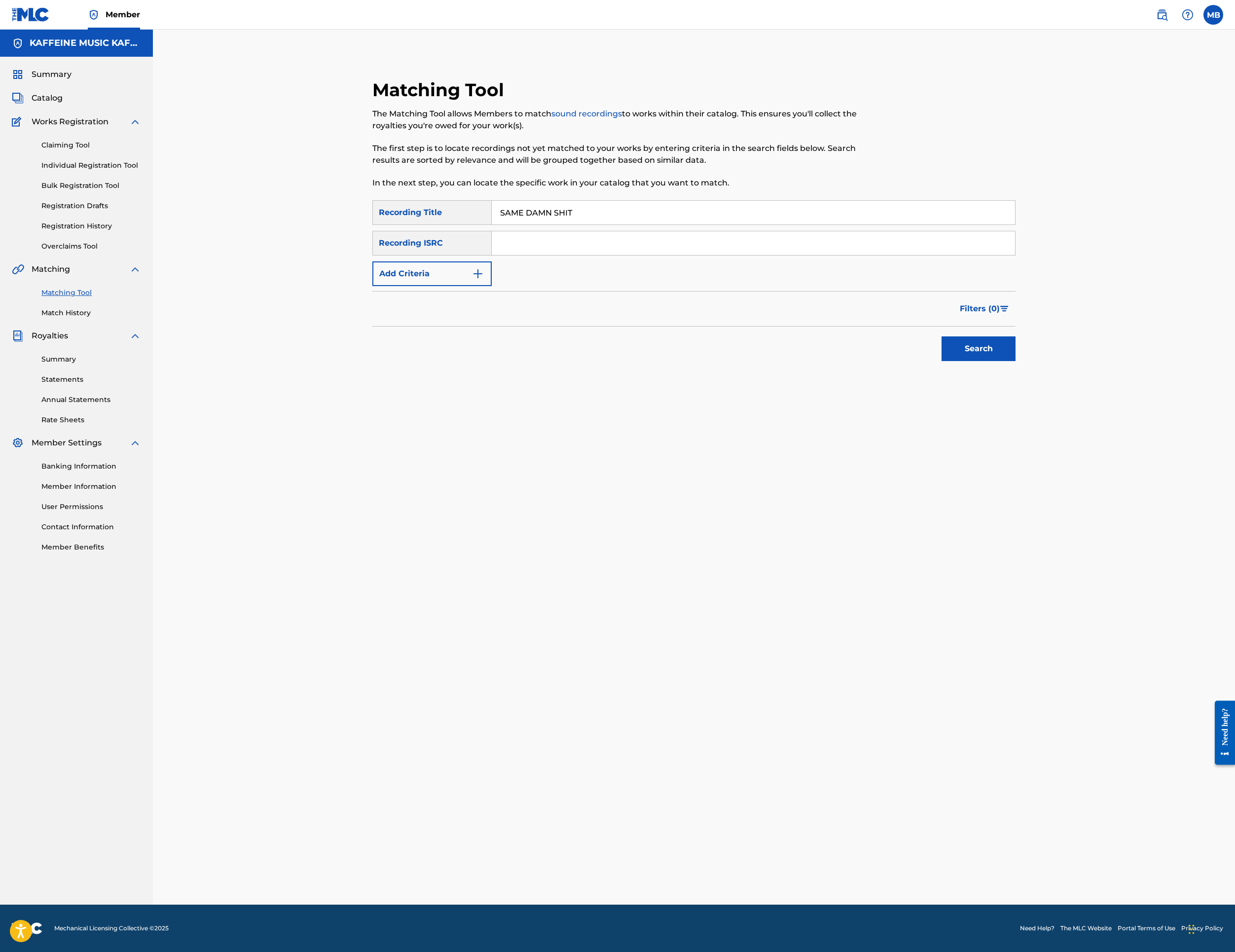
click at [598, 224] on input "SAME DAMN SHIT" at bounding box center [753, 212] width 523 height 24
paste input "SWINEGROVE"
type input "SWINEGROVE"
click at [646, 255] on input "Search Form" at bounding box center [753, 243] width 523 height 24
click at [492, 286] on button "Add Criteria" at bounding box center [432, 274] width 119 height 24
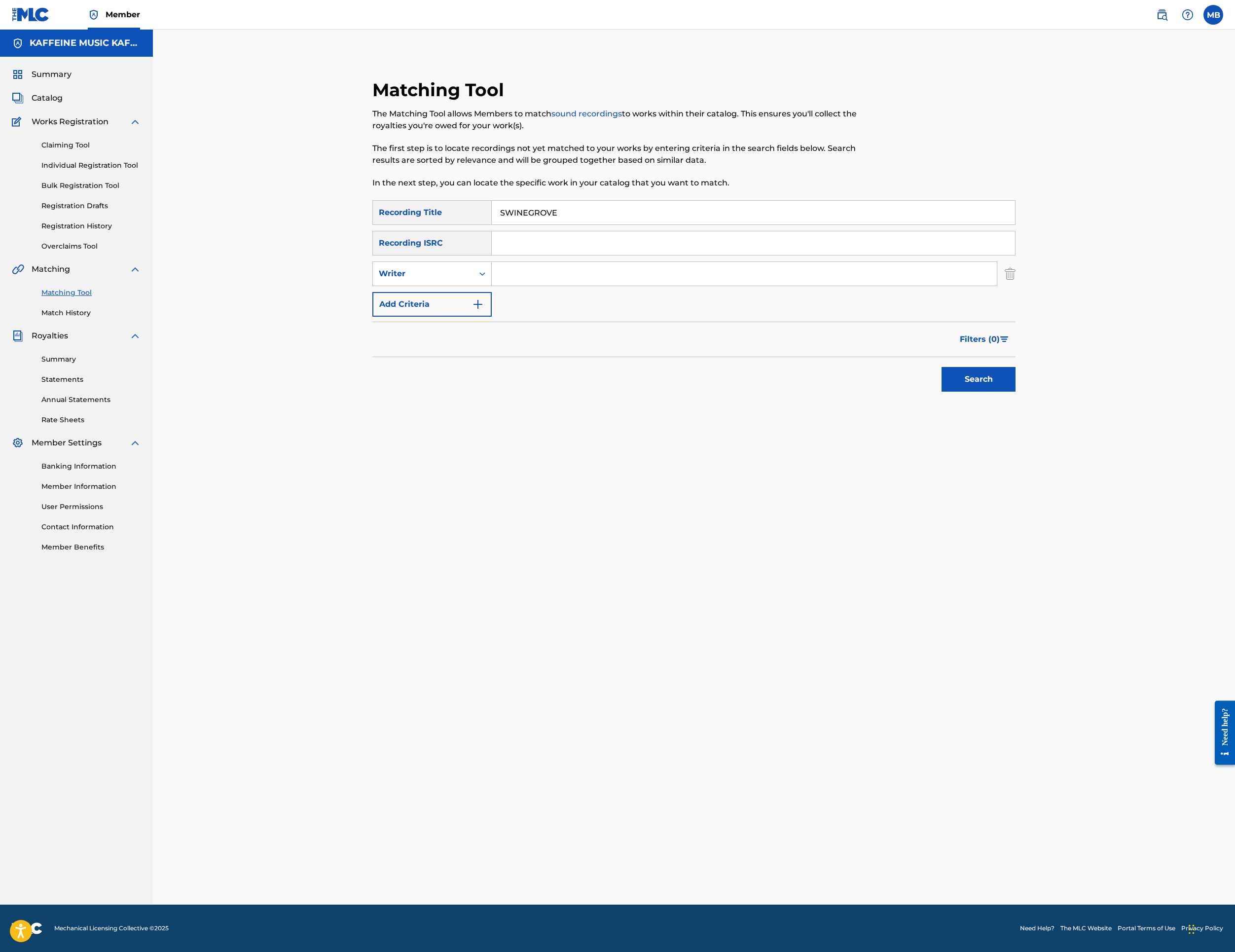
click at [511, 317] on div "SearchWithCriteriac32baa32-2a0f-40b5-aeb1-33025d2f9a8f Recording Title SWINEGRO…" at bounding box center [694, 259] width 643 height 116
click at [518, 317] on div "SearchWithCriteriac32baa32-2a0f-40b5-aeb1-33025d2f9a8f Recording Title SWINEGRO…" at bounding box center [694, 259] width 643 height 116
click at [474, 283] on div "Writer" at bounding box center [423, 274] width 101 height 19
drag, startPoint x: 503, startPoint y: 416, endPoint x: 512, endPoint y: 413, distance: 9.5
click at [491, 311] on div "Recording Artist" at bounding box center [432, 298] width 119 height 24
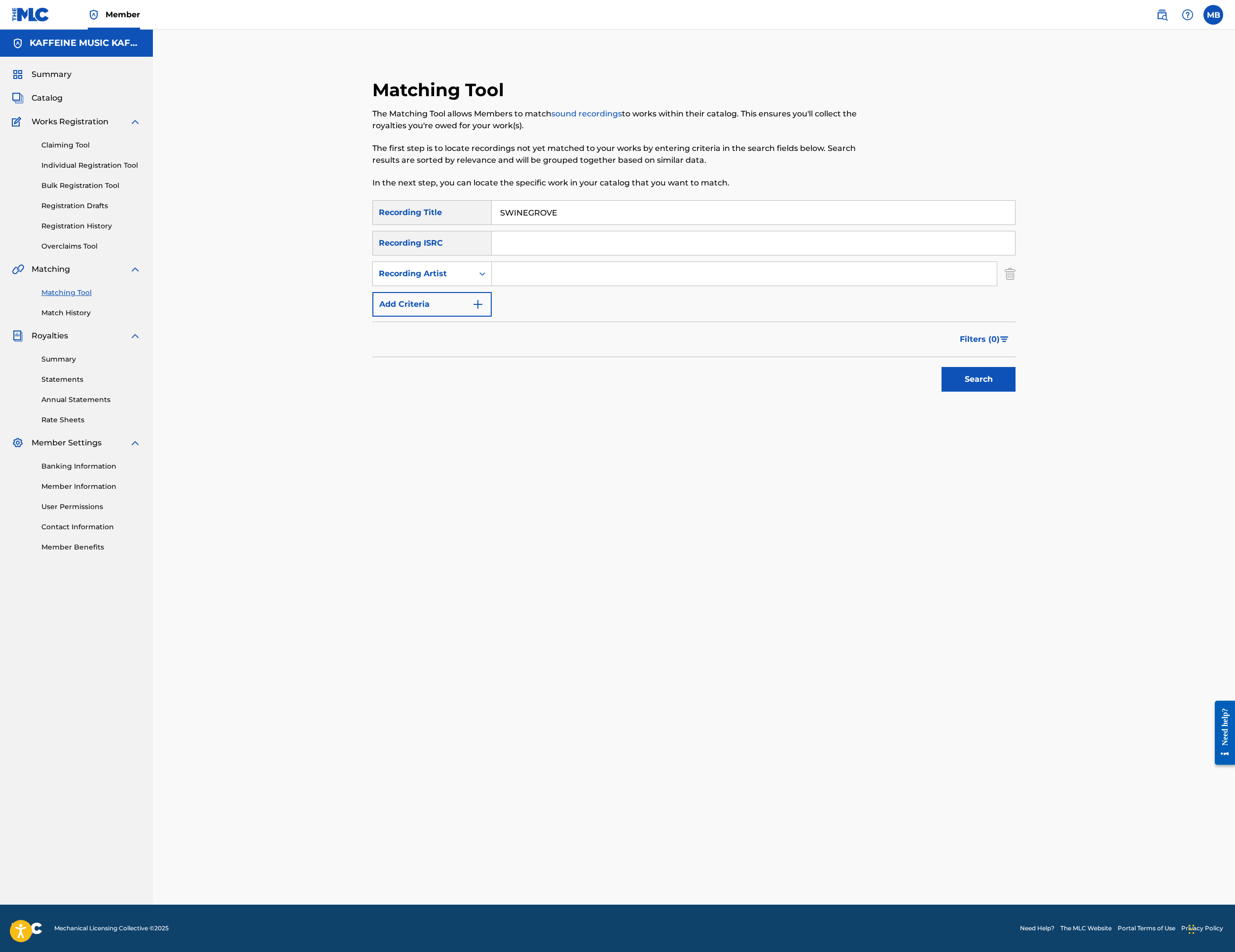
click at [614, 285] on input "Search Form" at bounding box center [744, 273] width 505 height 24
type input "[PERSON_NAME] Motorcycle"
click at [1016, 392] on button "Search" at bounding box center [978, 380] width 74 height 24
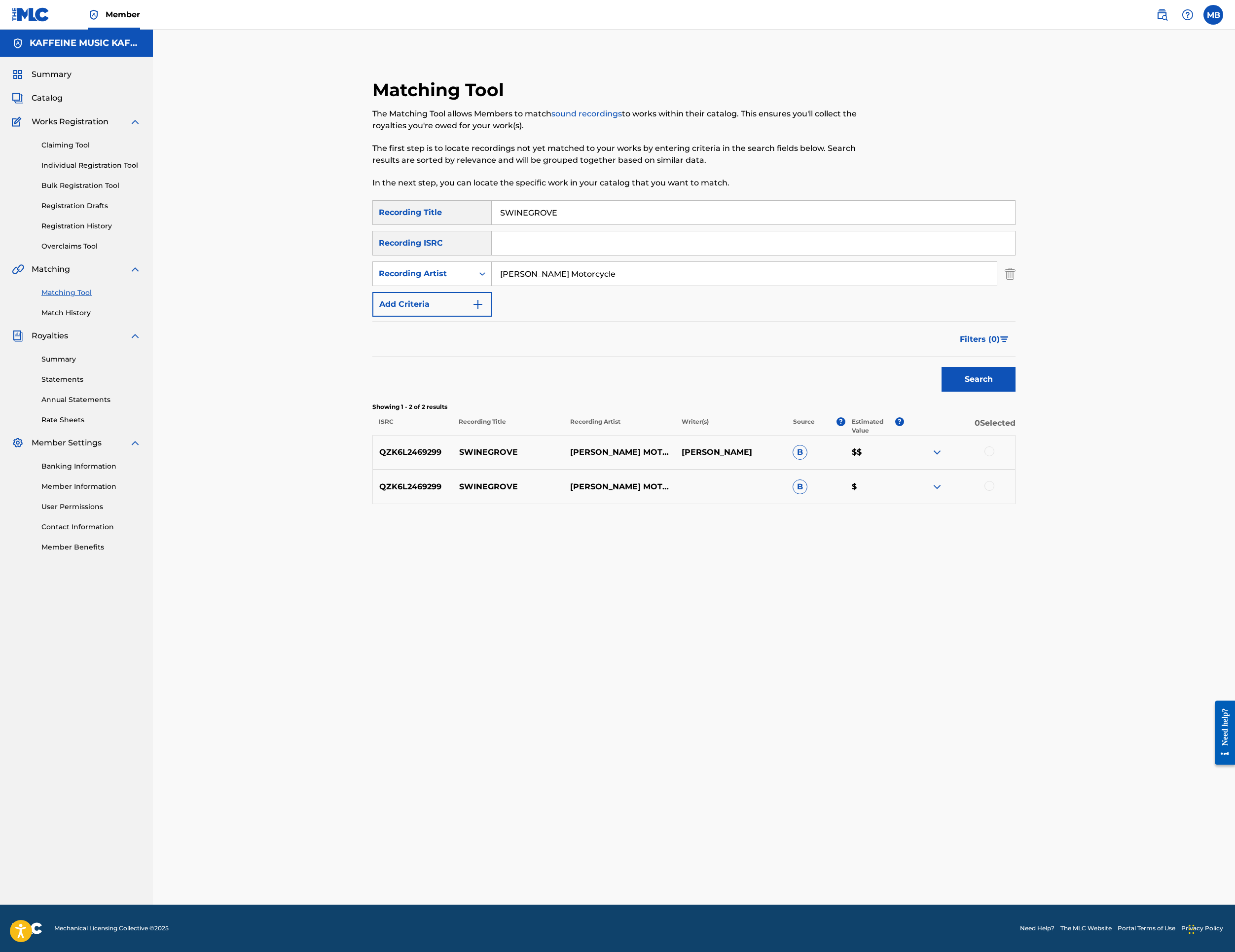
click at [994, 457] on div at bounding box center [990, 452] width 10 height 10
click at [994, 491] on div at bounding box center [990, 486] width 10 height 10
click at [748, 859] on button "Match 2 Groups" at bounding box center [694, 871] width 109 height 24
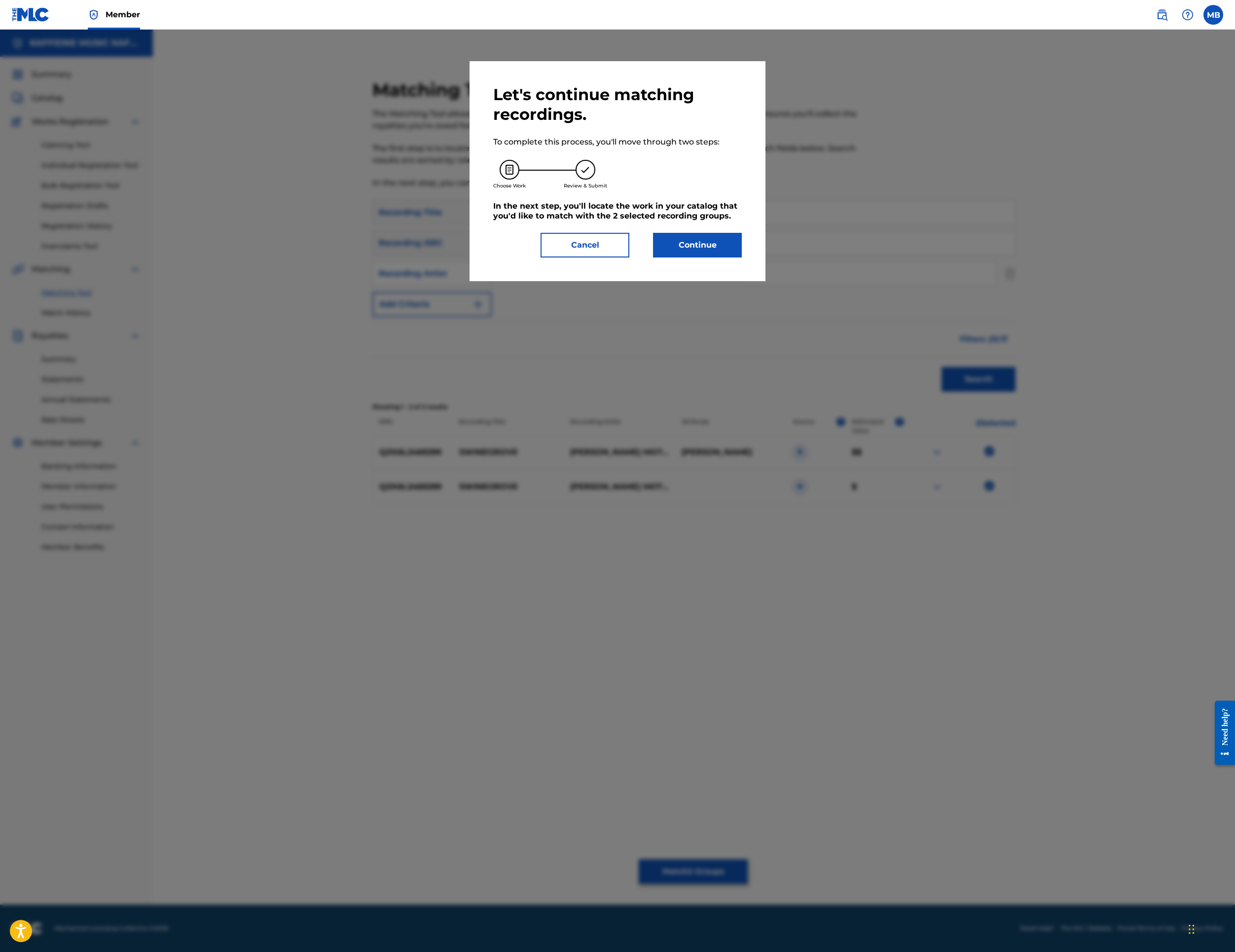
click at [758, 281] on div "Let's continue matching recordings. To complete this process, you'll move throu…" at bounding box center [618, 171] width 296 height 220
click at [742, 257] on button "Continue" at bounding box center [698, 245] width 89 height 24
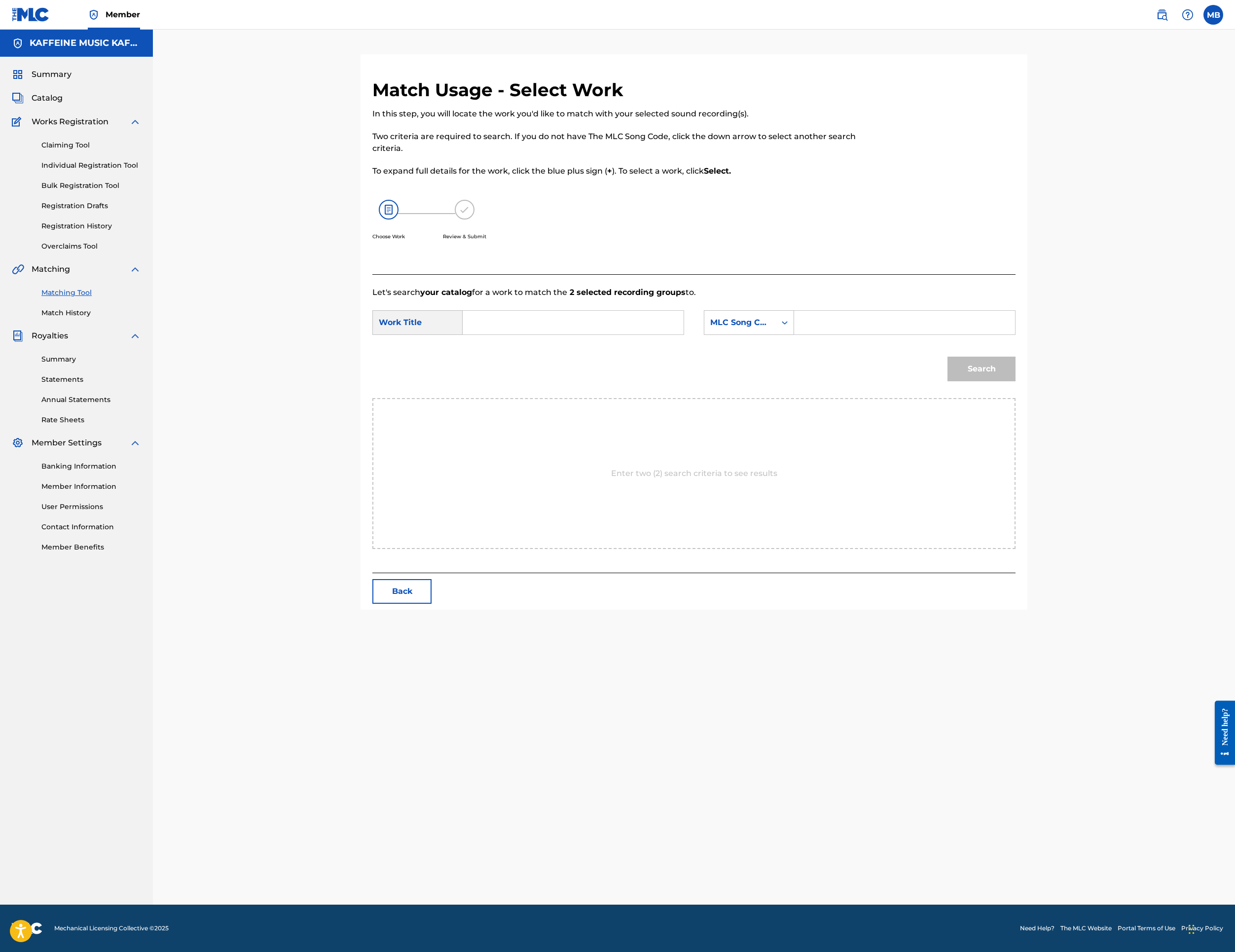
click at [566, 334] on input "Search Form" at bounding box center [573, 322] width 204 height 24
paste input "SWINEGROVE"
type input "SWINEGROVE"
drag, startPoint x: 909, startPoint y: 463, endPoint x: 904, endPoint y: 472, distance: 10.3
click at [776, 332] on div "MLC Song Code" at bounding box center [740, 323] width 71 height 19
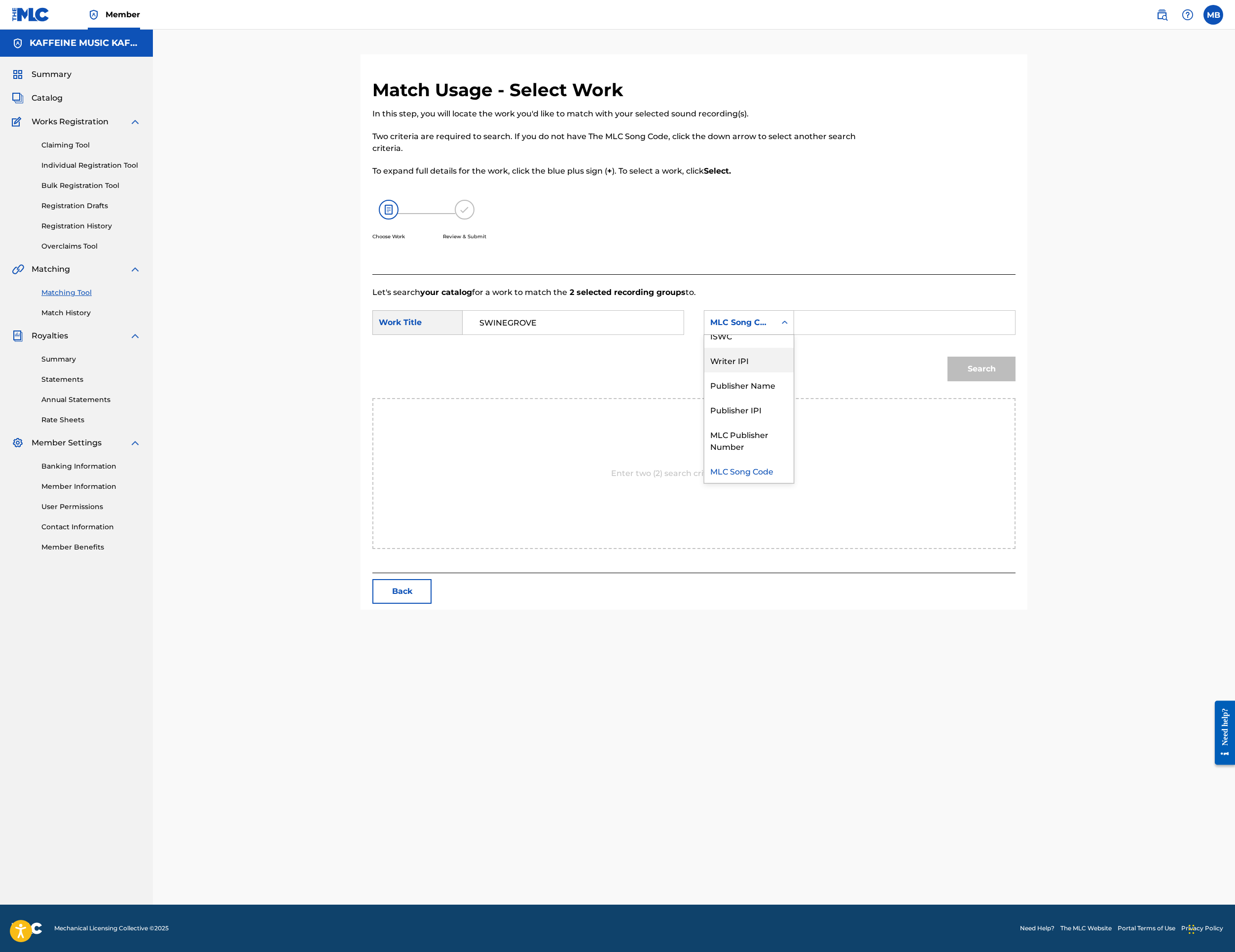
click at [794, 397] on div "Publisher Name" at bounding box center [749, 385] width 89 height 24
click at [1001, 334] on input "Search Form" at bounding box center [904, 322] width 204 height 24
type input "kaff"
click at [1016, 381] on button "Search" at bounding box center [981, 369] width 68 height 24
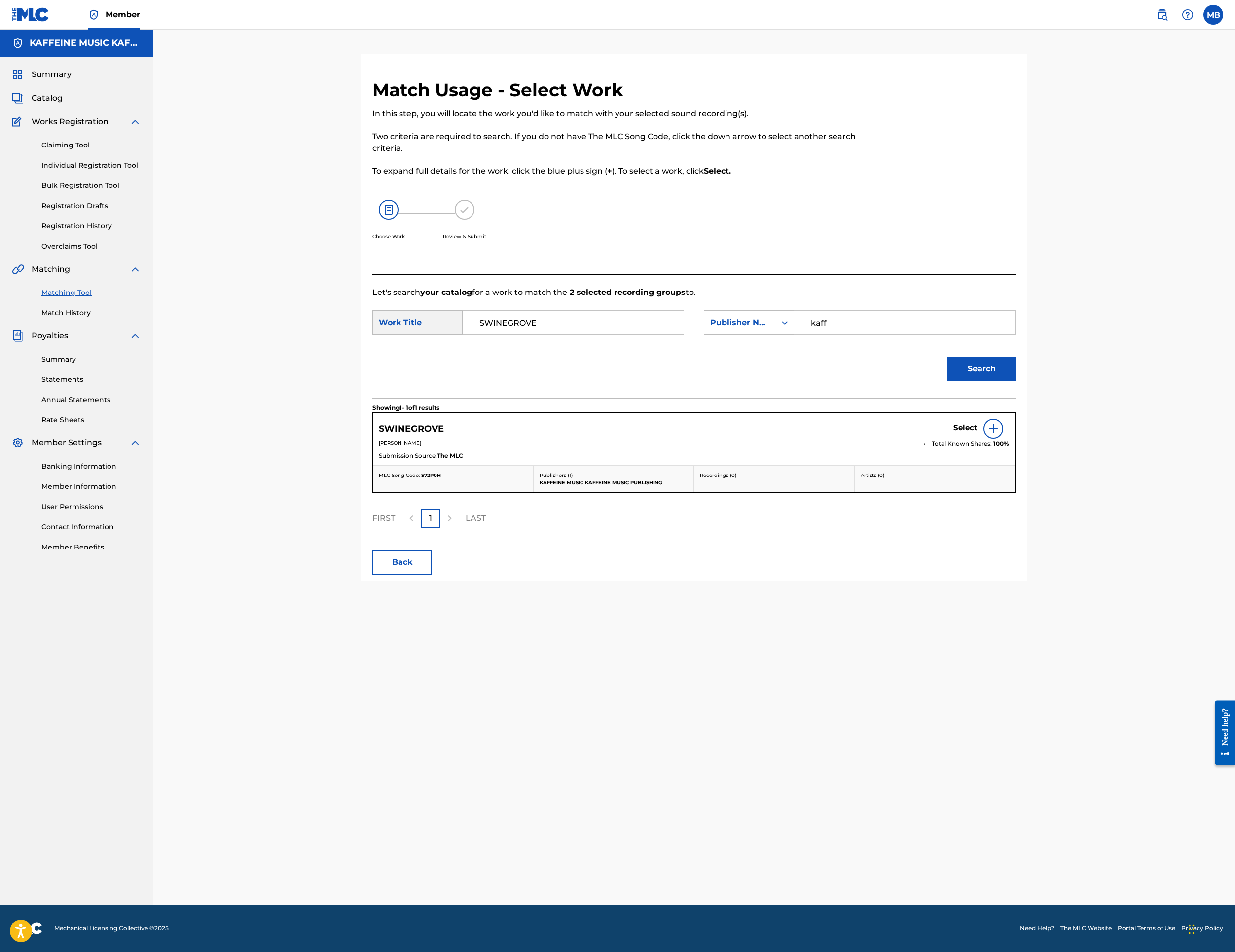
click at [1009, 439] on div "Select" at bounding box center [981, 429] width 56 height 19
click at [978, 433] on h5 "Select" at bounding box center [965, 428] width 24 height 9
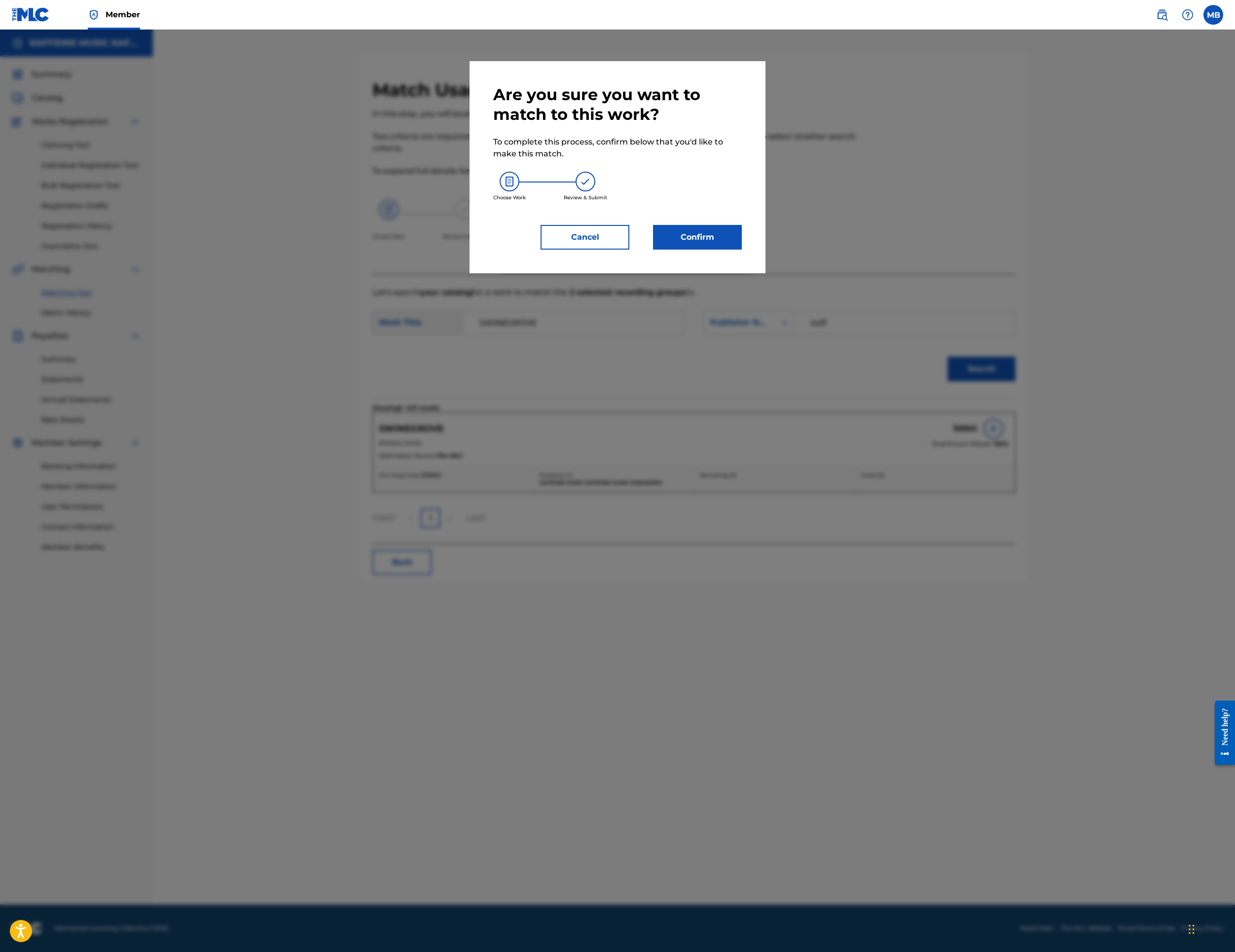
click at [742, 250] on button "Confirm" at bounding box center [698, 237] width 89 height 24
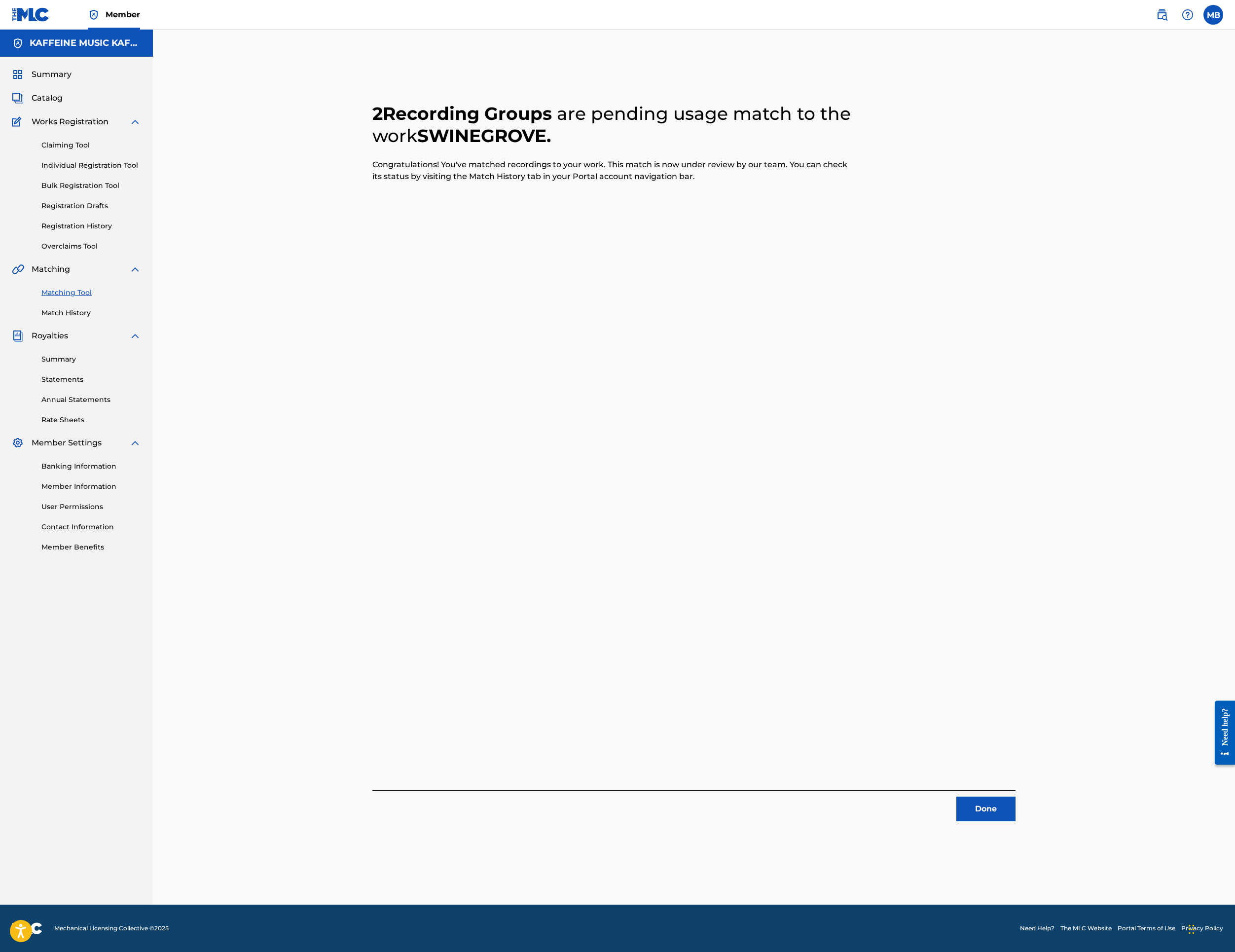
click at [1016, 809] on button "Done" at bounding box center [986, 809] width 59 height 24
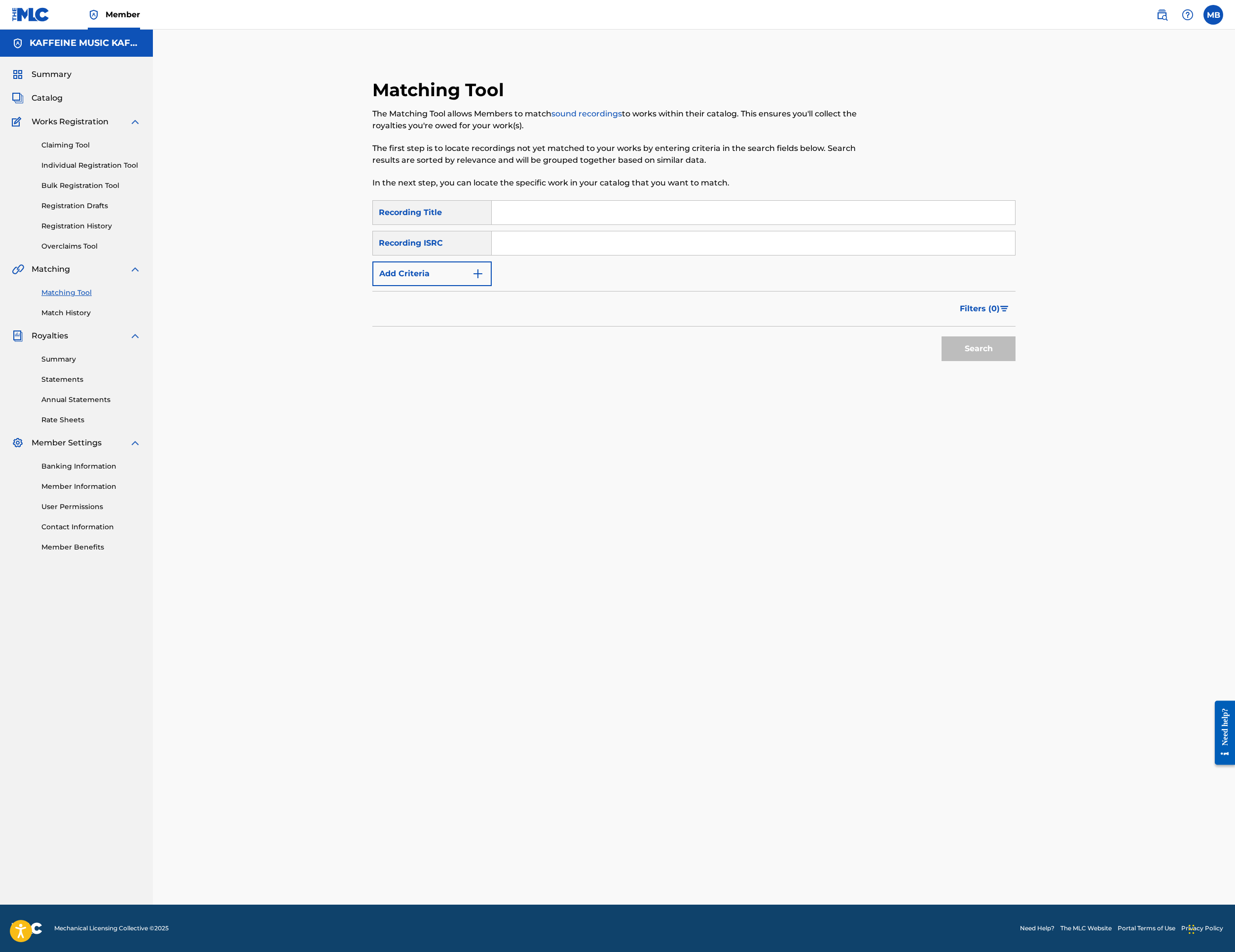
click at [574, 224] on input "Search Form" at bounding box center [753, 212] width 523 height 24
paste input "TANK TOP MAN"
type input "TANK TOP MAN"
click at [477, 286] on div "SearchWithCriteriac32baa32-2a0f-40b5-aeb1-33025d2f9a8f Recording Title TANK TOP…" at bounding box center [694, 243] width 643 height 86
click at [483, 286] on button "Add Criteria" at bounding box center [432, 274] width 119 height 24
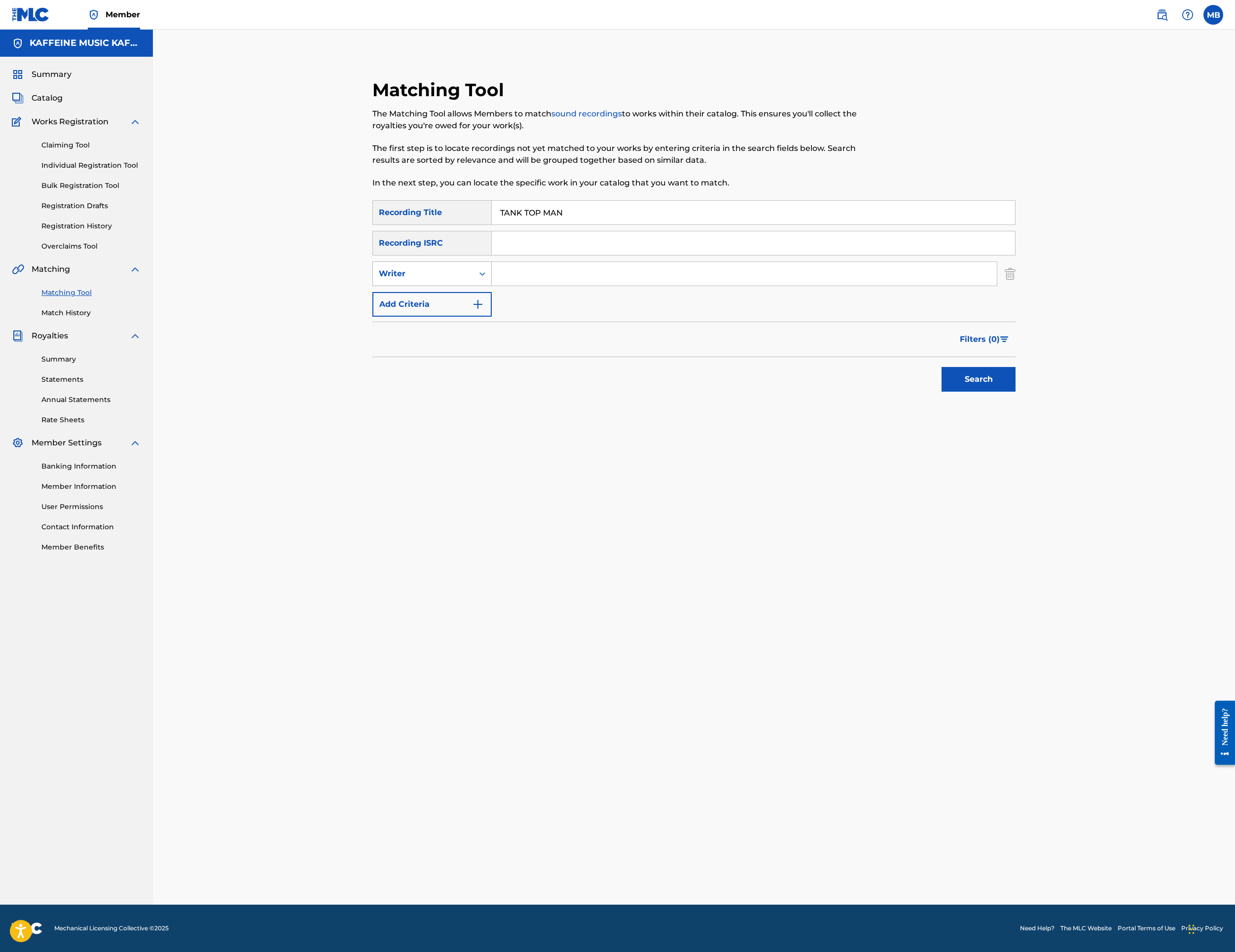
click at [480, 286] on div "Writer" at bounding box center [432, 274] width 119 height 24
click at [479, 311] on div "Recording Artist" at bounding box center [432, 298] width 119 height 24
click at [651, 317] on div "SearchWithCriteriac32baa32-2a0f-40b5-aeb1-33025d2f9a8f Recording Title TANK TOP…" at bounding box center [694, 259] width 643 height 116
click at [650, 285] on input "Search Form" at bounding box center [744, 273] width 505 height 24
type input "[PERSON_NAME] Motorcycle"
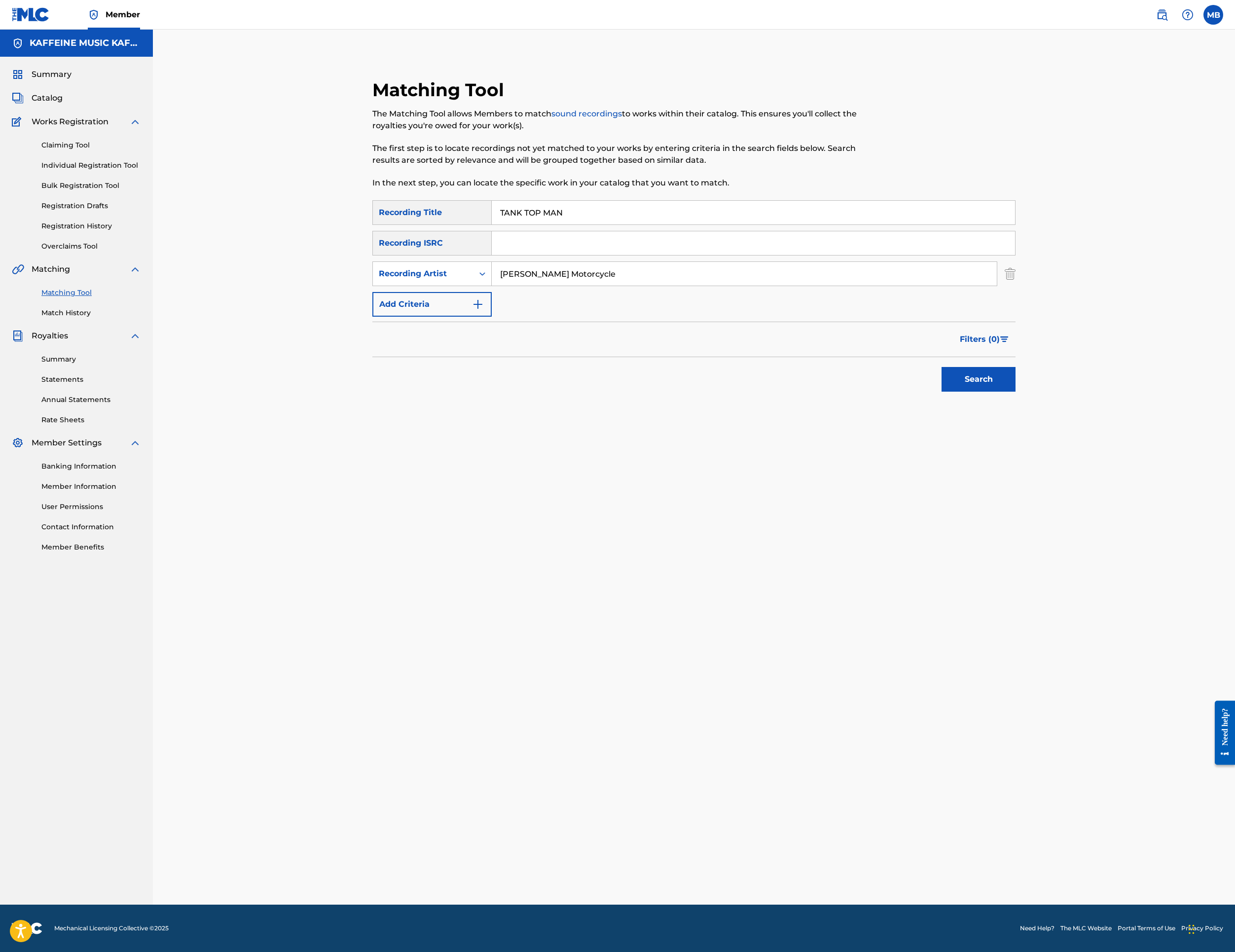
click at [1016, 392] on button "Search" at bounding box center [978, 380] width 74 height 24
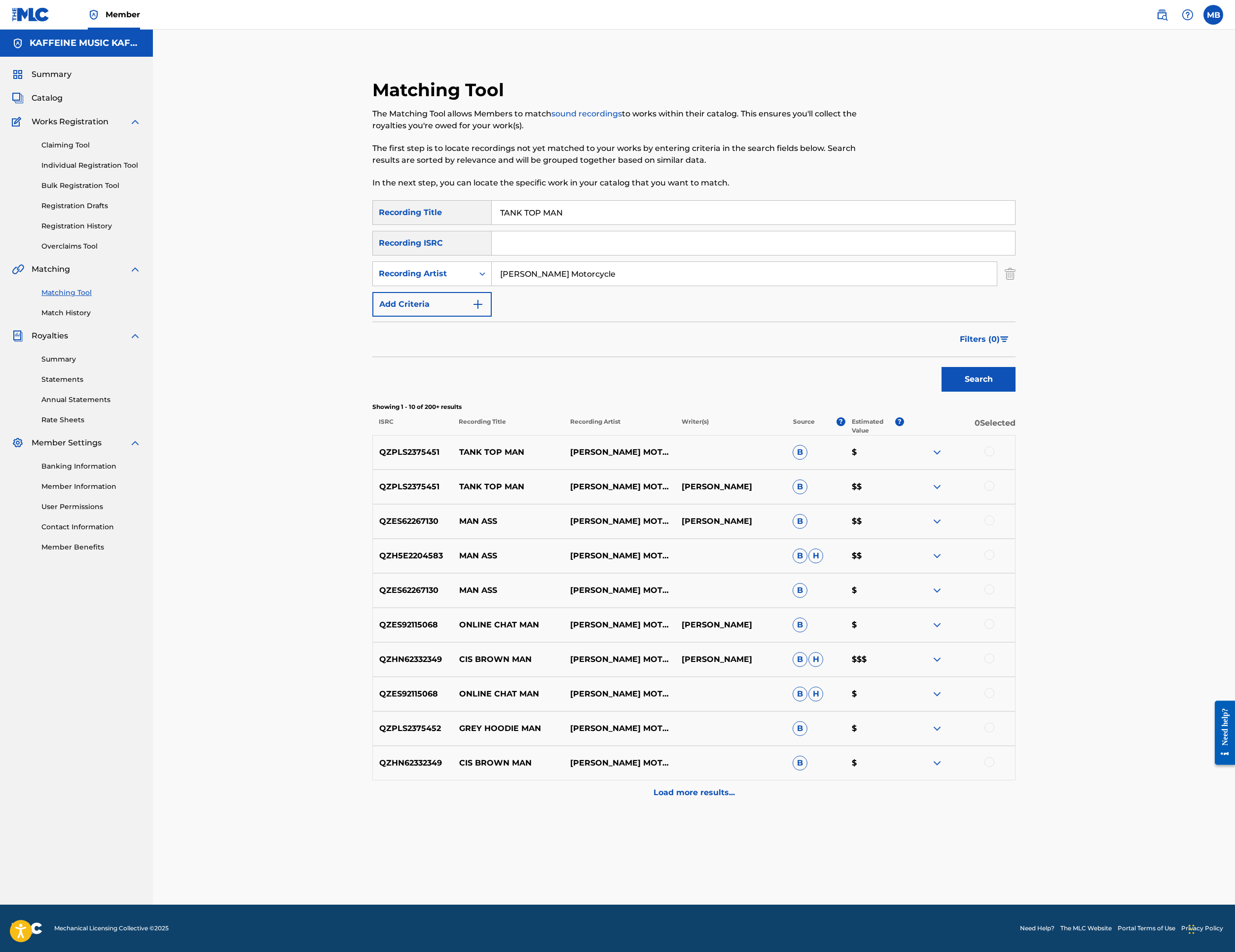
click at [994, 457] on div at bounding box center [990, 452] width 10 height 10
click at [994, 491] on div at bounding box center [990, 486] width 10 height 10
click at [748, 859] on button "Match 2 Groups" at bounding box center [694, 871] width 109 height 24
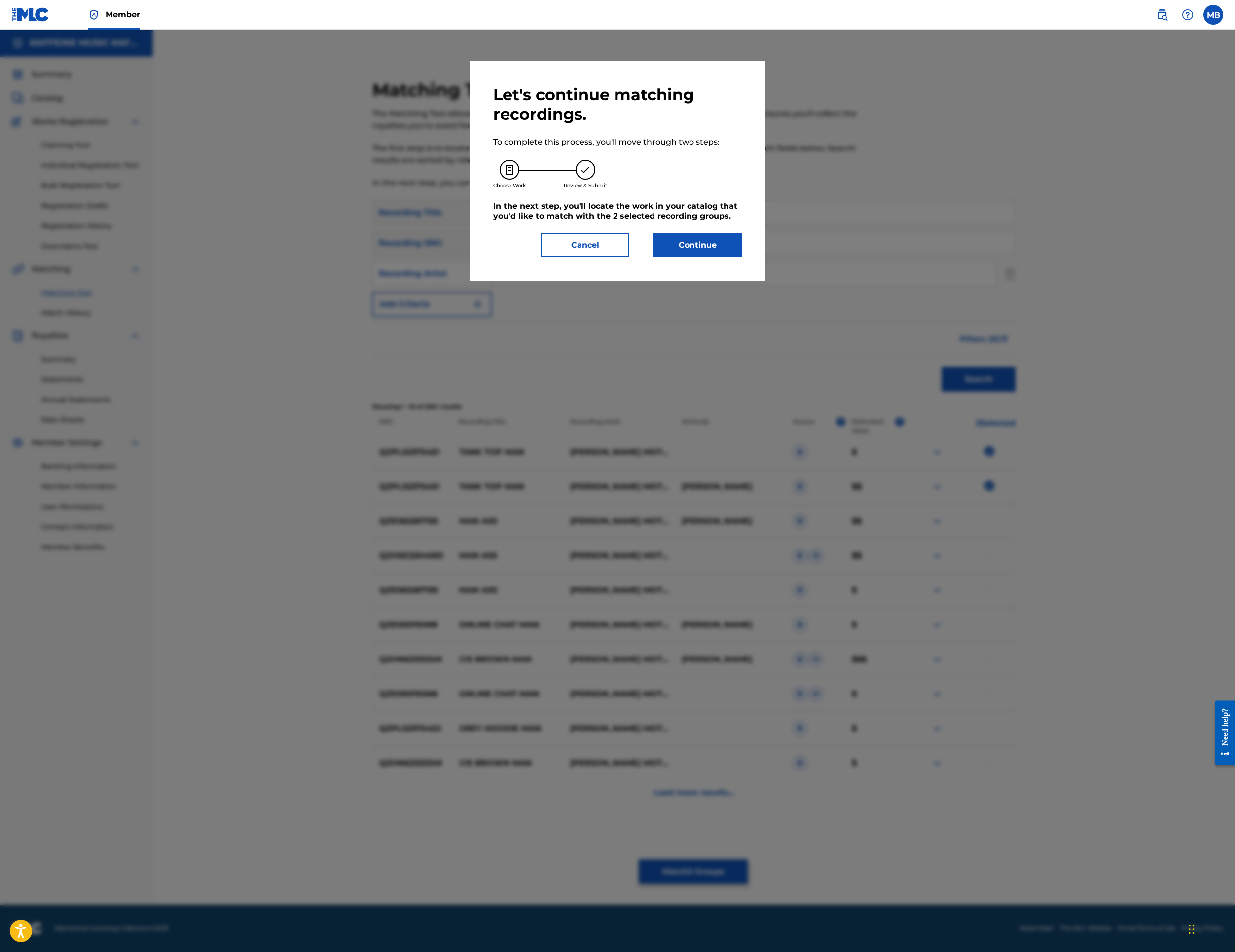
click at [742, 257] on button "Continue" at bounding box center [698, 245] width 89 height 24
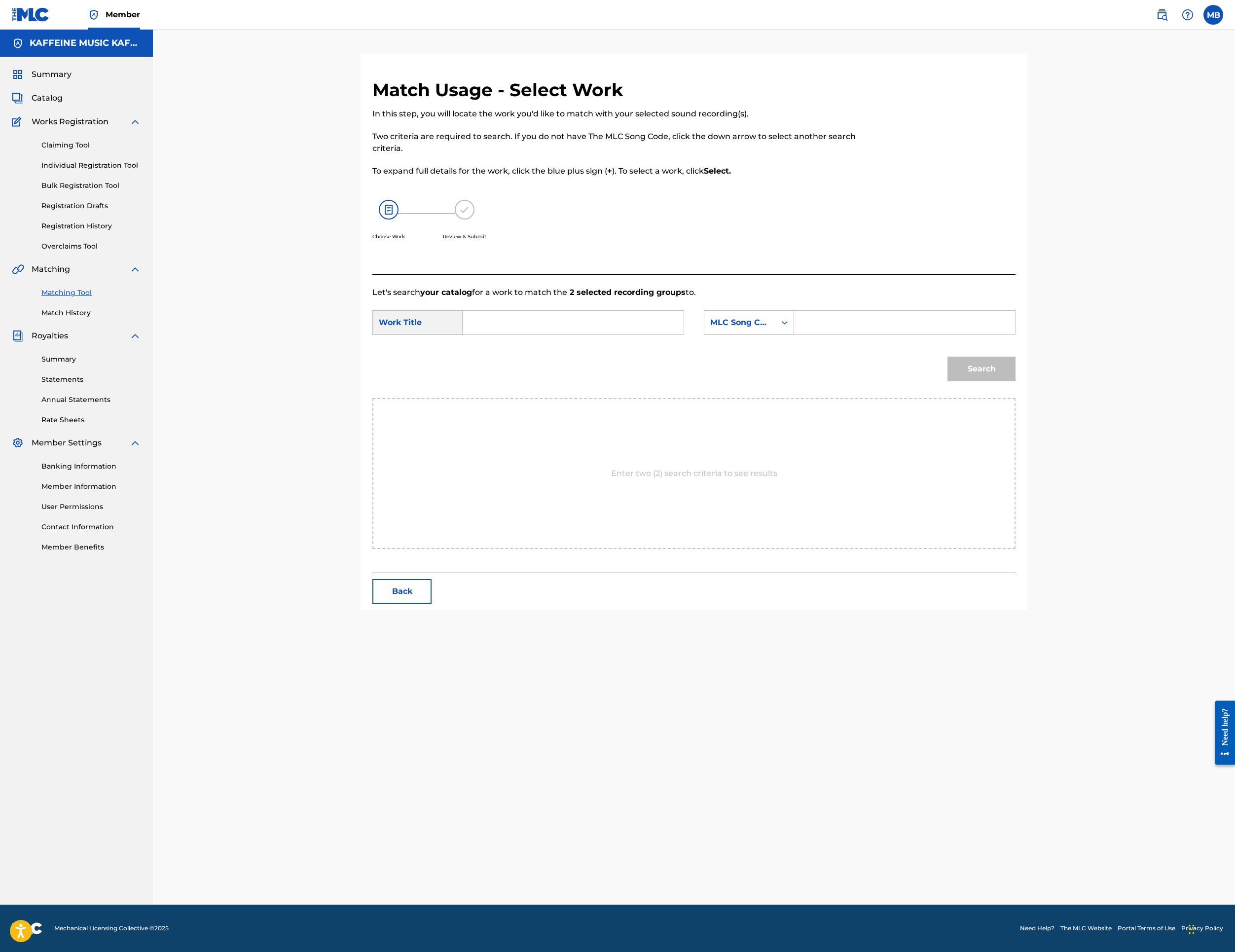
click at [626, 334] on input "Search Form" at bounding box center [573, 322] width 204 height 24
paste input "TANK TOP MAN"
type input "TANK TOP MAN"
drag, startPoint x: 924, startPoint y: 458, endPoint x: 919, endPoint y: 469, distance: 12.1
click at [790, 328] on icon "Search Form" at bounding box center [785, 323] width 10 height 10
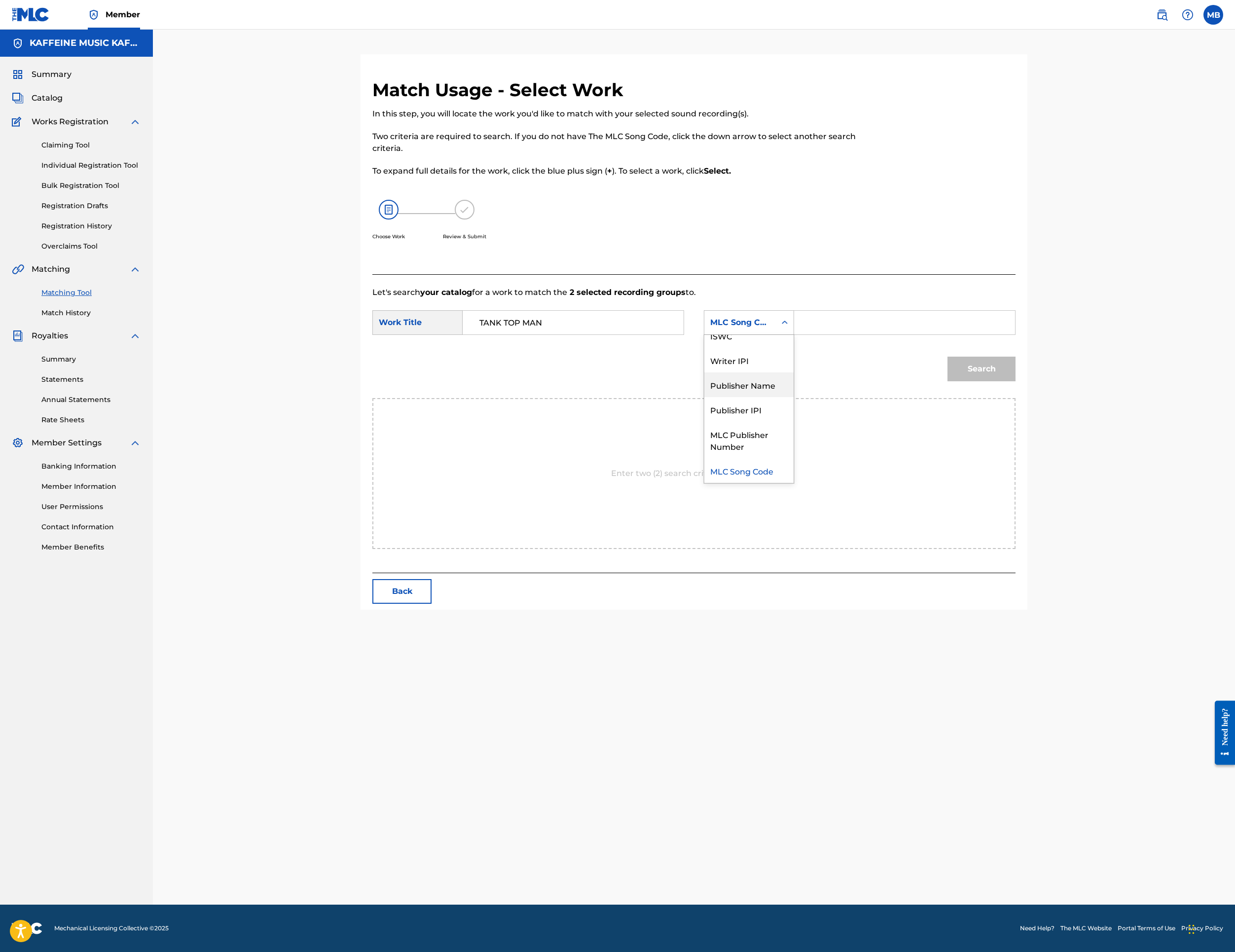
click at [794, 397] on div "Publisher Name" at bounding box center [749, 385] width 89 height 24
click at [1006, 334] on input "Search Form" at bounding box center [904, 322] width 204 height 24
type input "k"
click at [1016, 381] on button "Search" at bounding box center [981, 369] width 68 height 24
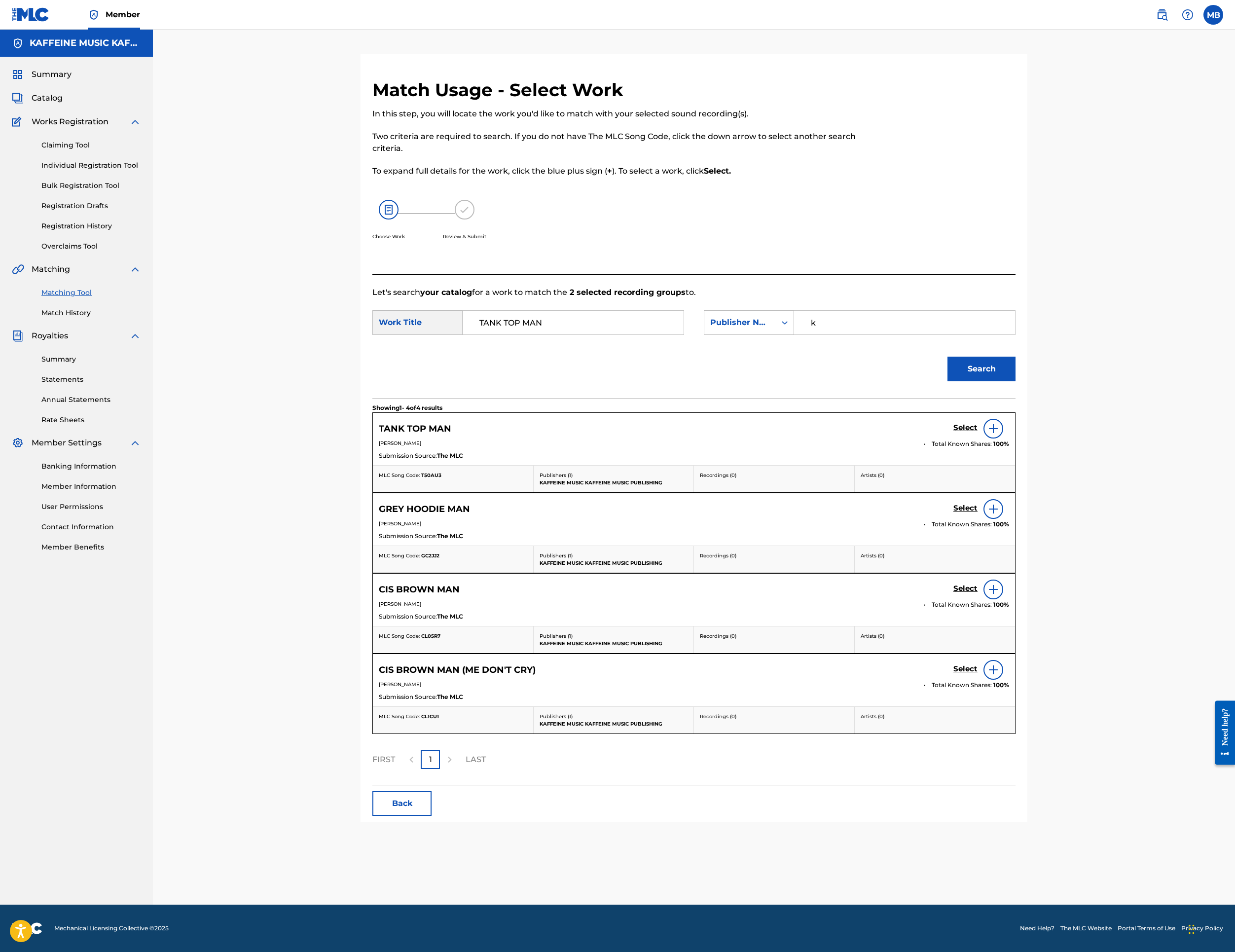
click at [978, 434] on link "Select" at bounding box center [965, 429] width 24 height 11
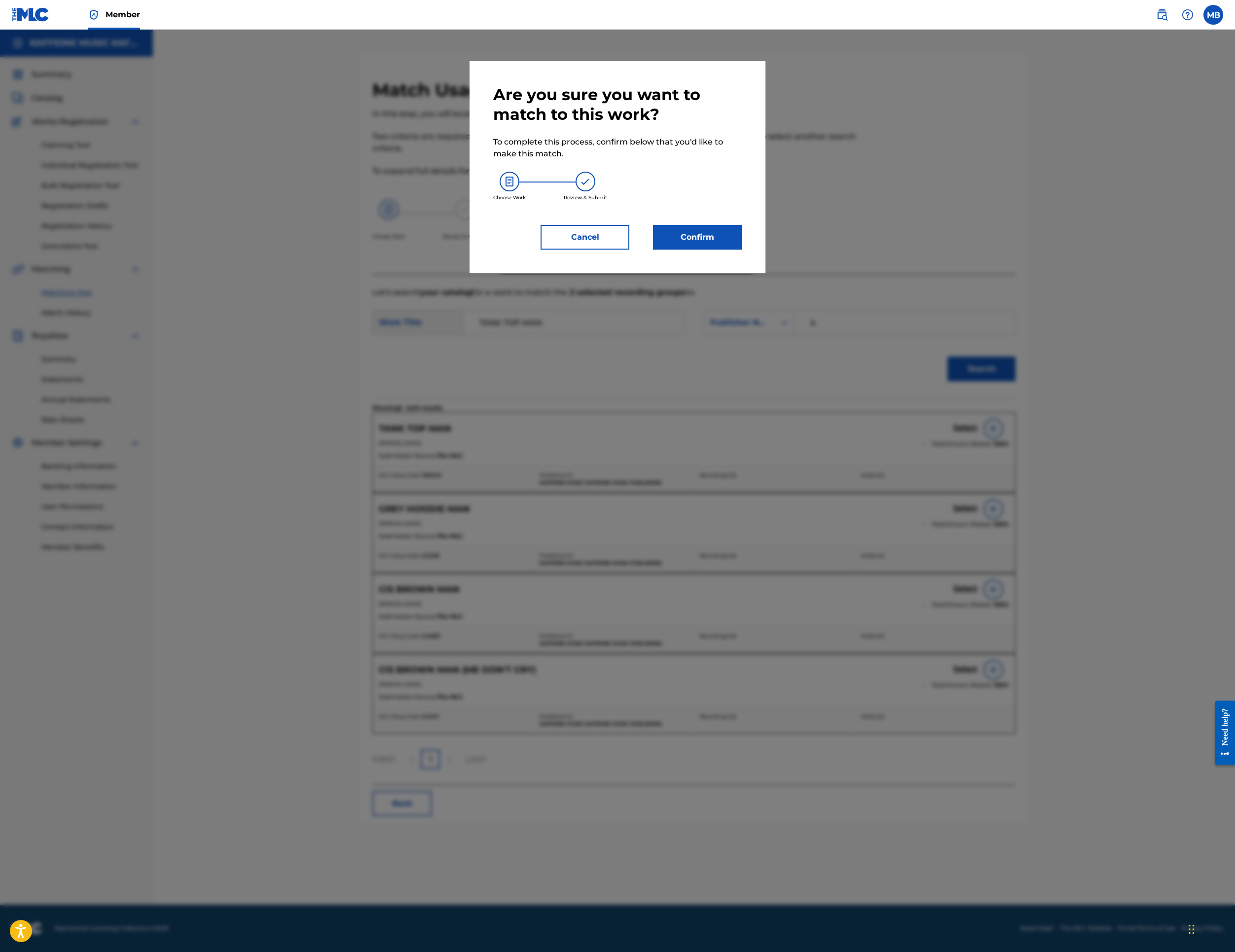
click at [742, 250] on button "Confirm" at bounding box center [698, 237] width 89 height 24
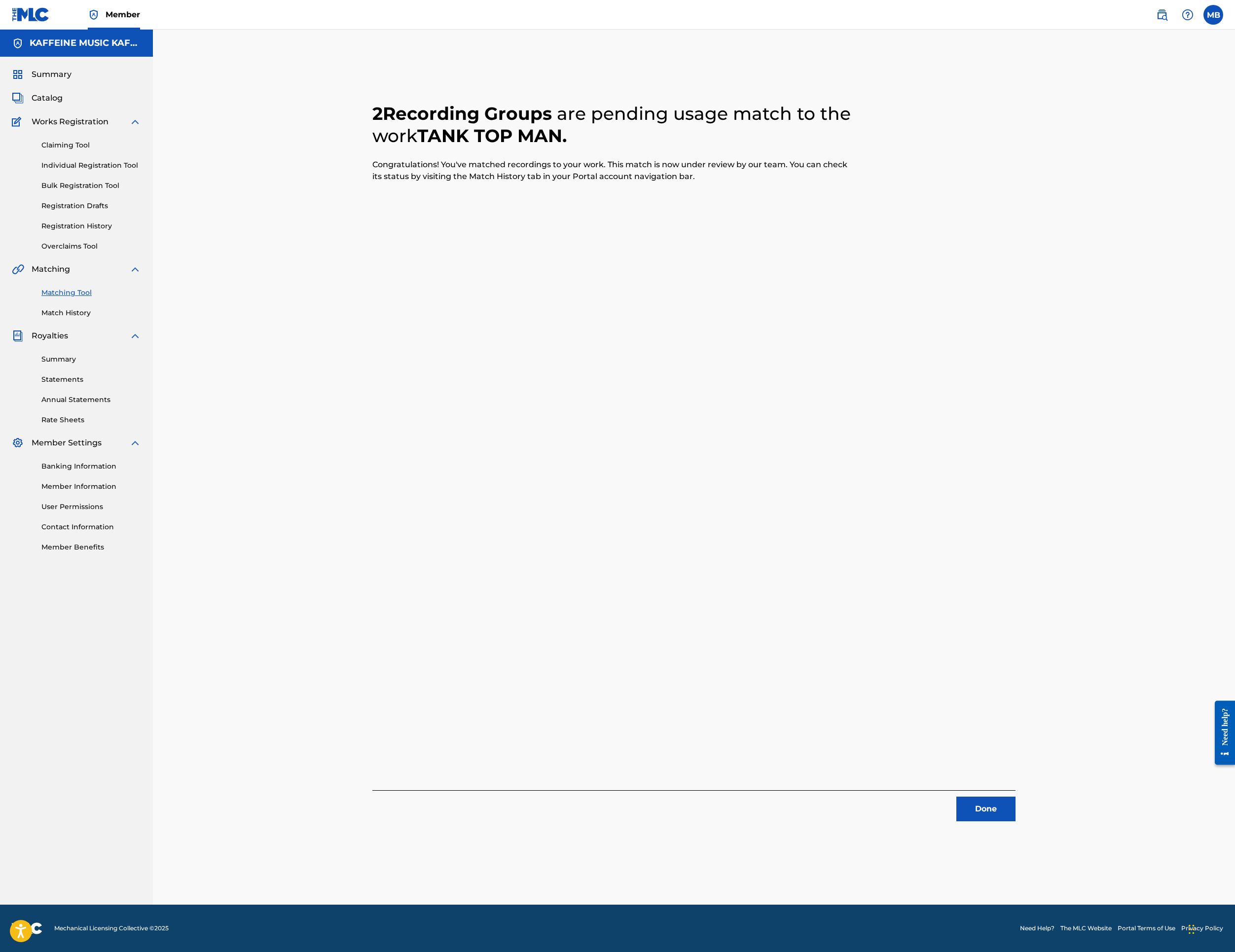
click at [1016, 817] on button "Done" at bounding box center [986, 809] width 59 height 24
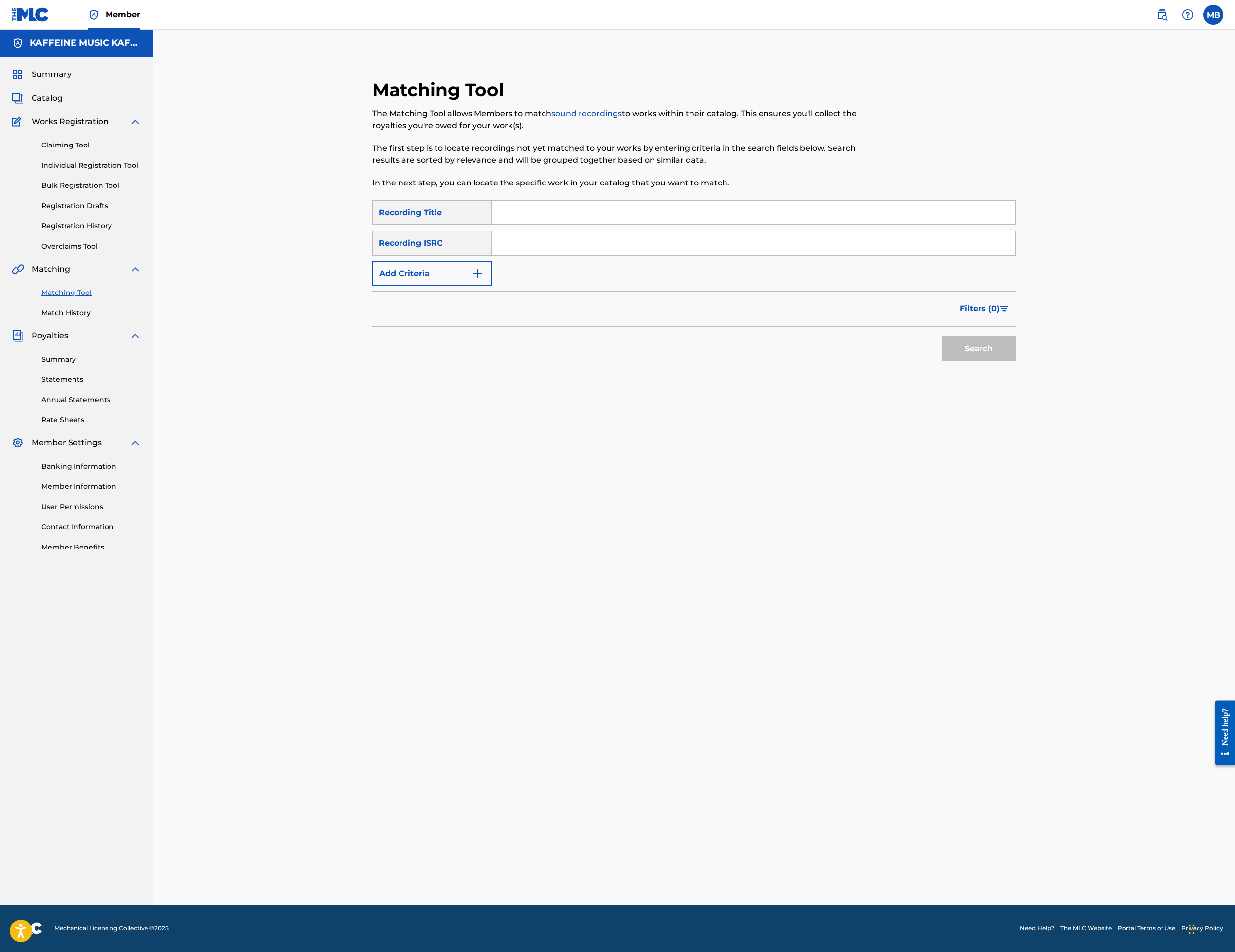
drag, startPoint x: 793, startPoint y: 262, endPoint x: 791, endPoint y: 276, distance: 14.1
click at [793, 224] on input "Search Form" at bounding box center [753, 212] width 523 height 24
paste input "-1"
type input "-1"
click at [474, 286] on div "SearchWithCriteriac32baa32-2a0f-40b5-aeb1-33025d2f9a8f Recording Title -1 Searc…" at bounding box center [694, 243] width 643 height 86
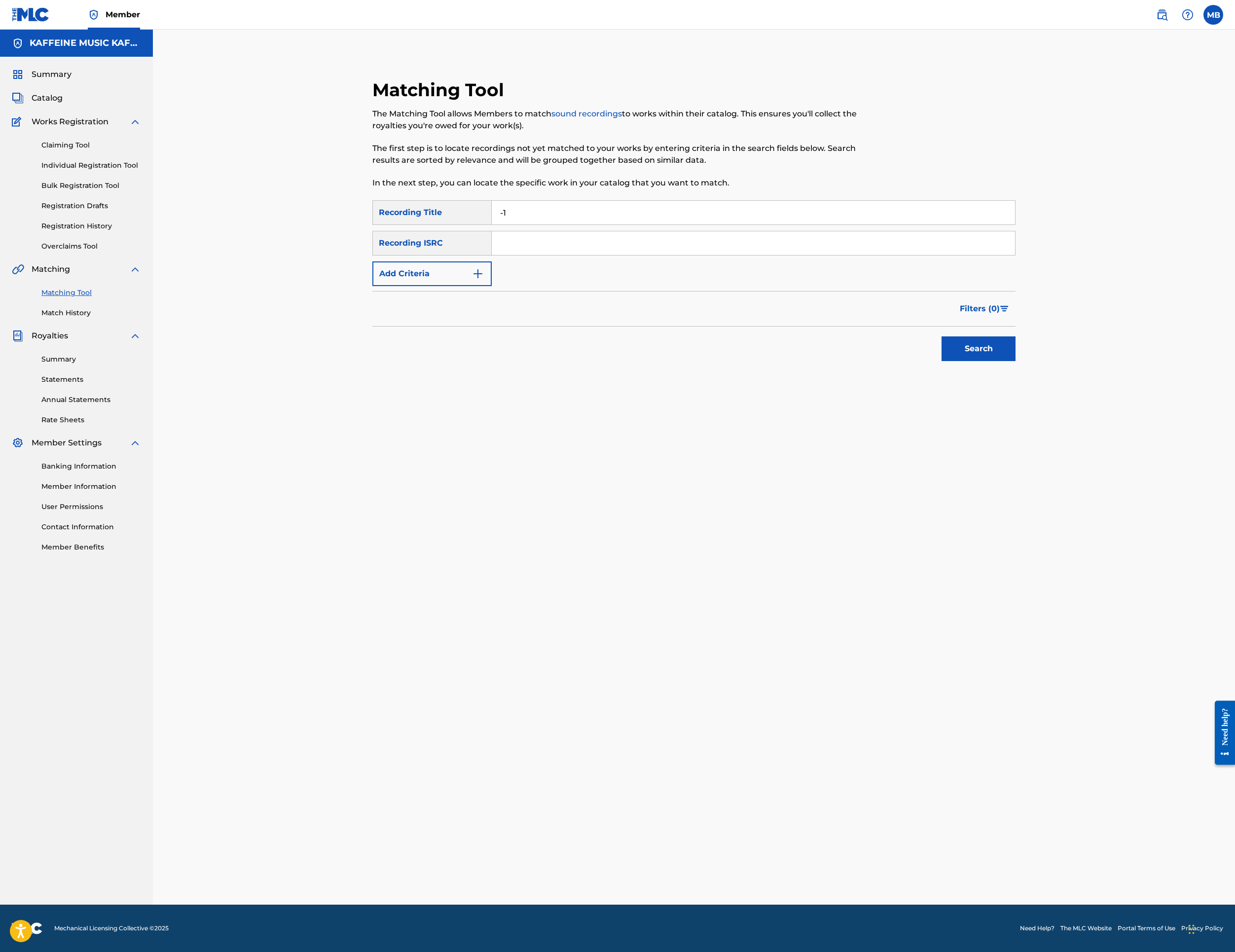
click at [475, 286] on button "Add Criteria" at bounding box center [432, 274] width 119 height 24
click at [475, 286] on div "Writer" at bounding box center [432, 274] width 119 height 24
click at [579, 285] on input "Search Form" at bounding box center [744, 273] width 505 height 24
click at [474, 283] on div "Writer" at bounding box center [423, 274] width 101 height 19
click at [480, 311] on div "Recording Artist" at bounding box center [432, 298] width 119 height 24
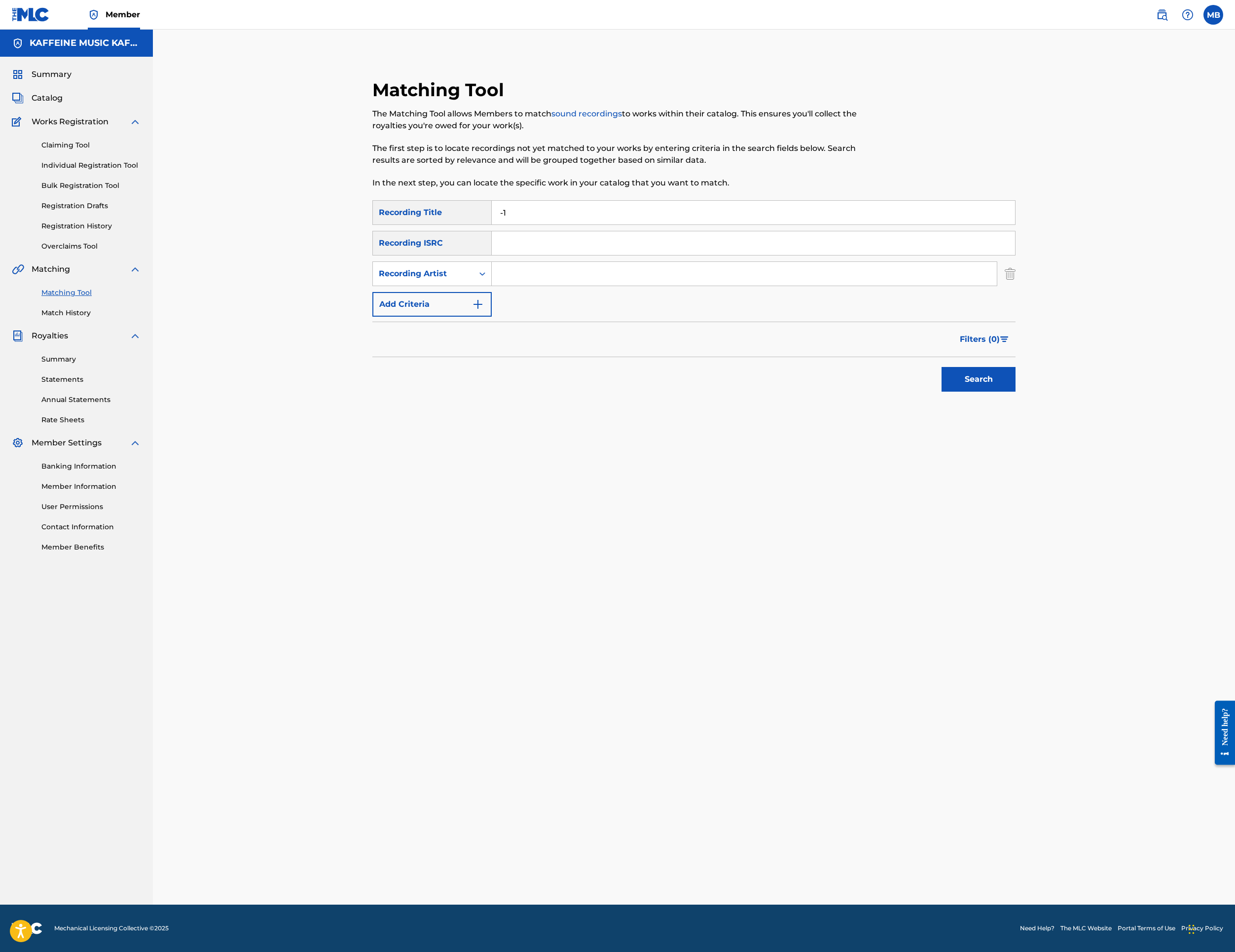
click at [551, 285] on input "Search Form" at bounding box center [744, 273] width 505 height 24
type input "[PERSON_NAME] Motorcycle"
click at [1016, 392] on button "Search" at bounding box center [978, 380] width 74 height 24
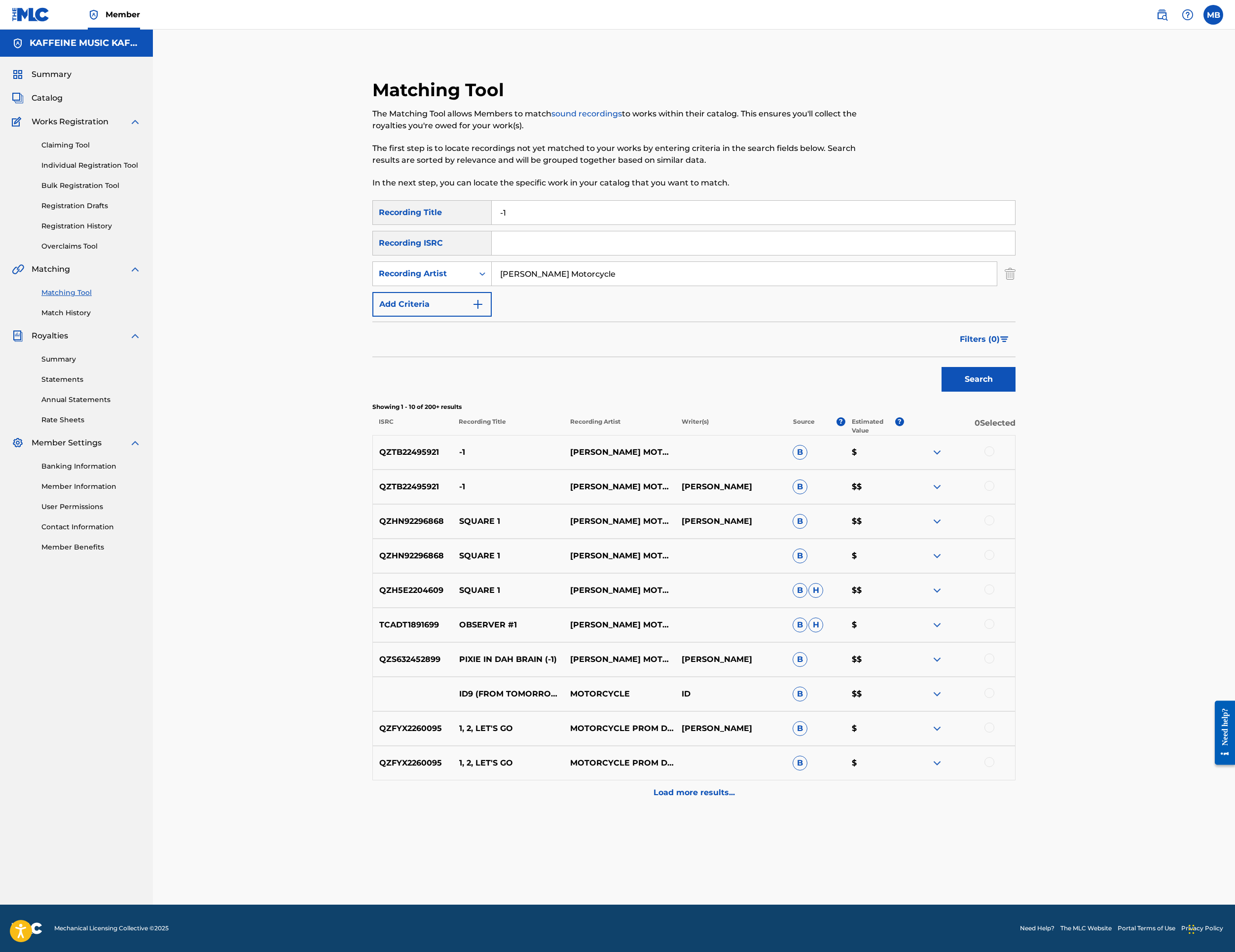
scroll to position [76, 0]
drag, startPoint x: 1154, startPoint y: 673, endPoint x: 1155, endPoint y: 678, distance: 5.1
click at [1016, 470] on div "QZTB22495921 -1 [PERSON_NAME] MOTORCYCLE B $" at bounding box center [694, 452] width 643 height 35
drag, startPoint x: 1147, startPoint y: 674, endPoint x: 1149, endPoint y: 685, distance: 11.2
click at [1015, 458] on div at bounding box center [960, 452] width 111 height 12
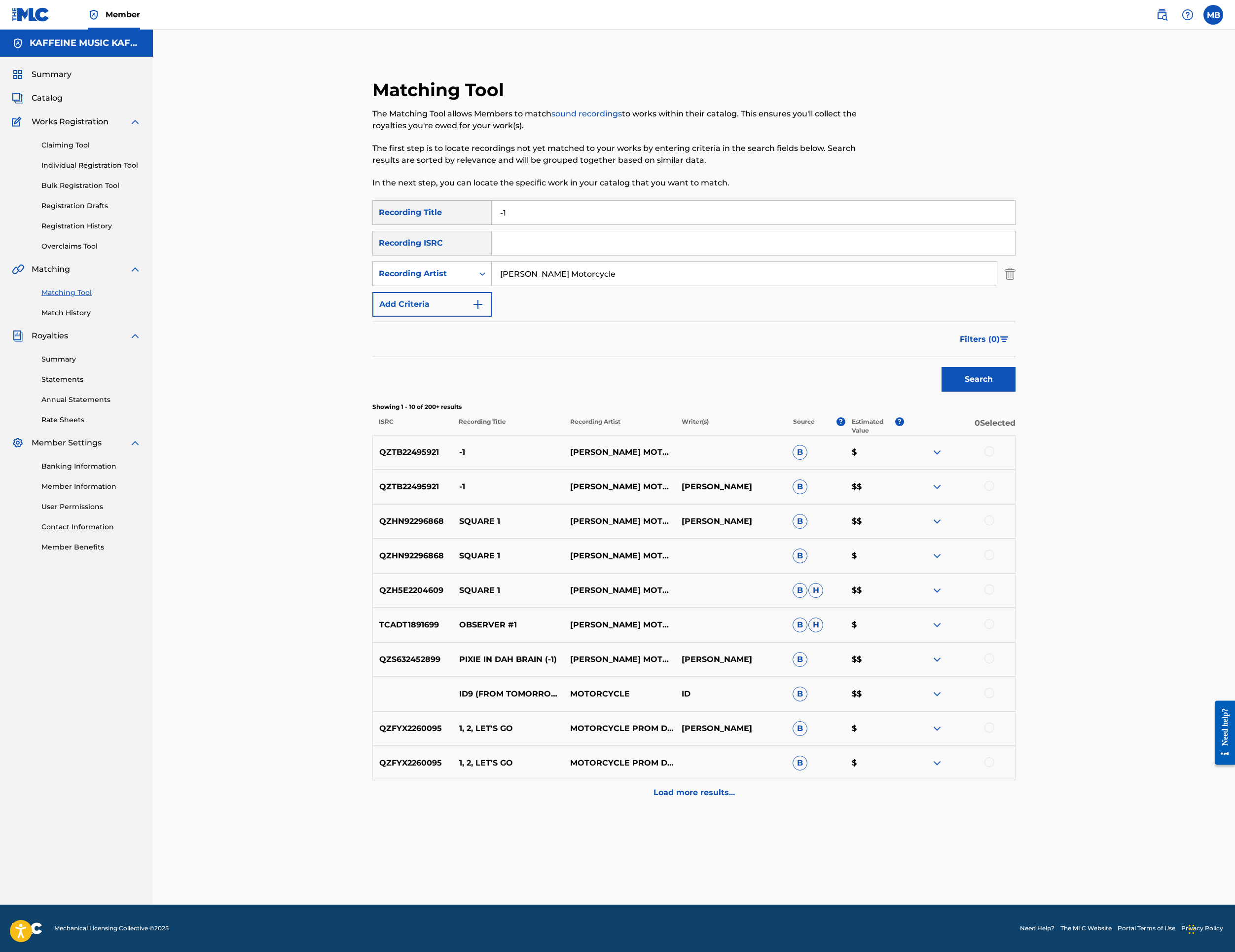
drag, startPoint x: 1163, startPoint y: 662, endPoint x: 1162, endPoint y: 667, distance: 5.1
click at [1015, 458] on div at bounding box center [960, 452] width 111 height 12
click at [994, 457] on div at bounding box center [990, 452] width 10 height 10
click at [994, 491] on div at bounding box center [990, 486] width 10 height 10
click at [748, 859] on button "Match 2 Groups" at bounding box center [694, 871] width 109 height 24
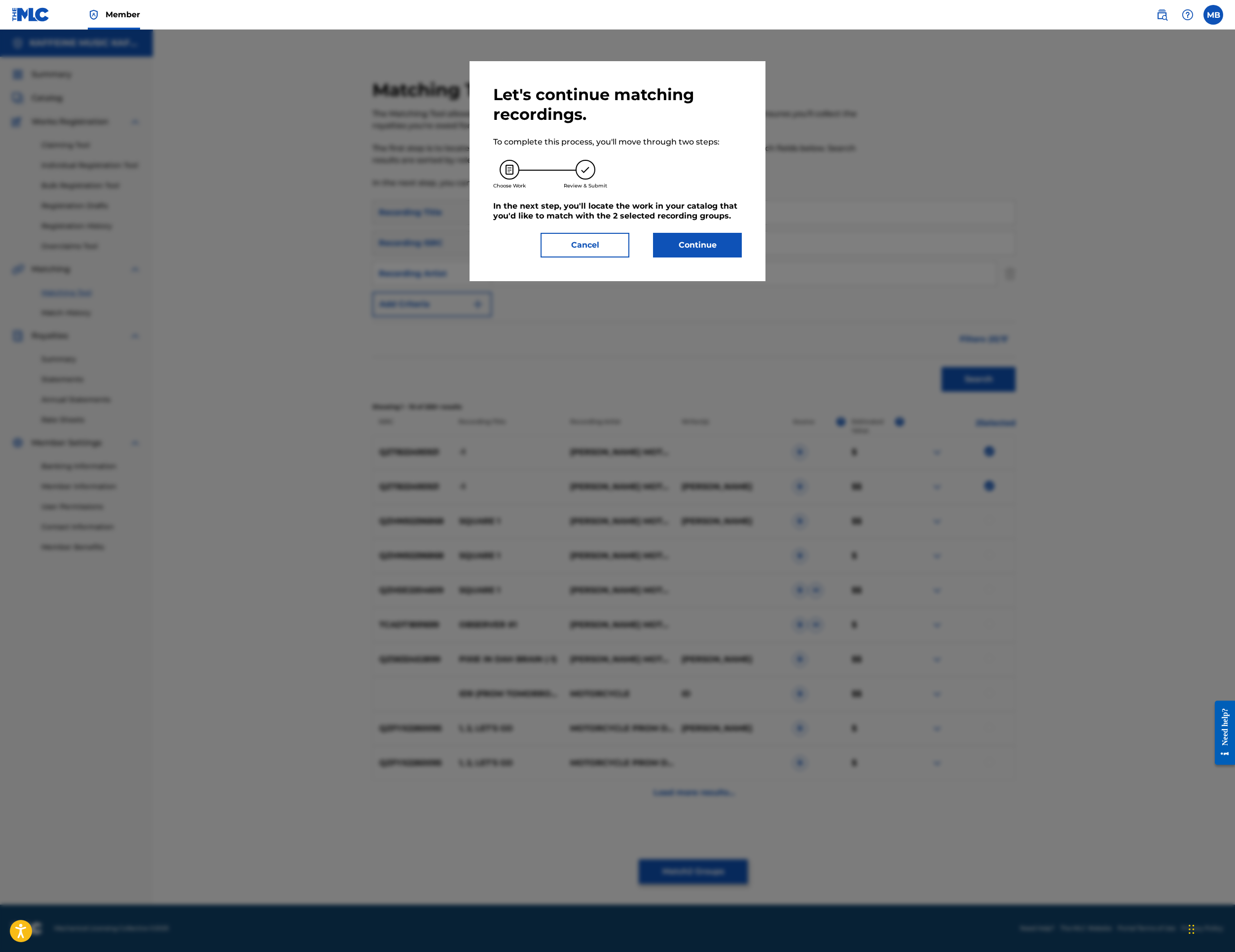
click at [694, 257] on button "Continue" at bounding box center [698, 245] width 89 height 24
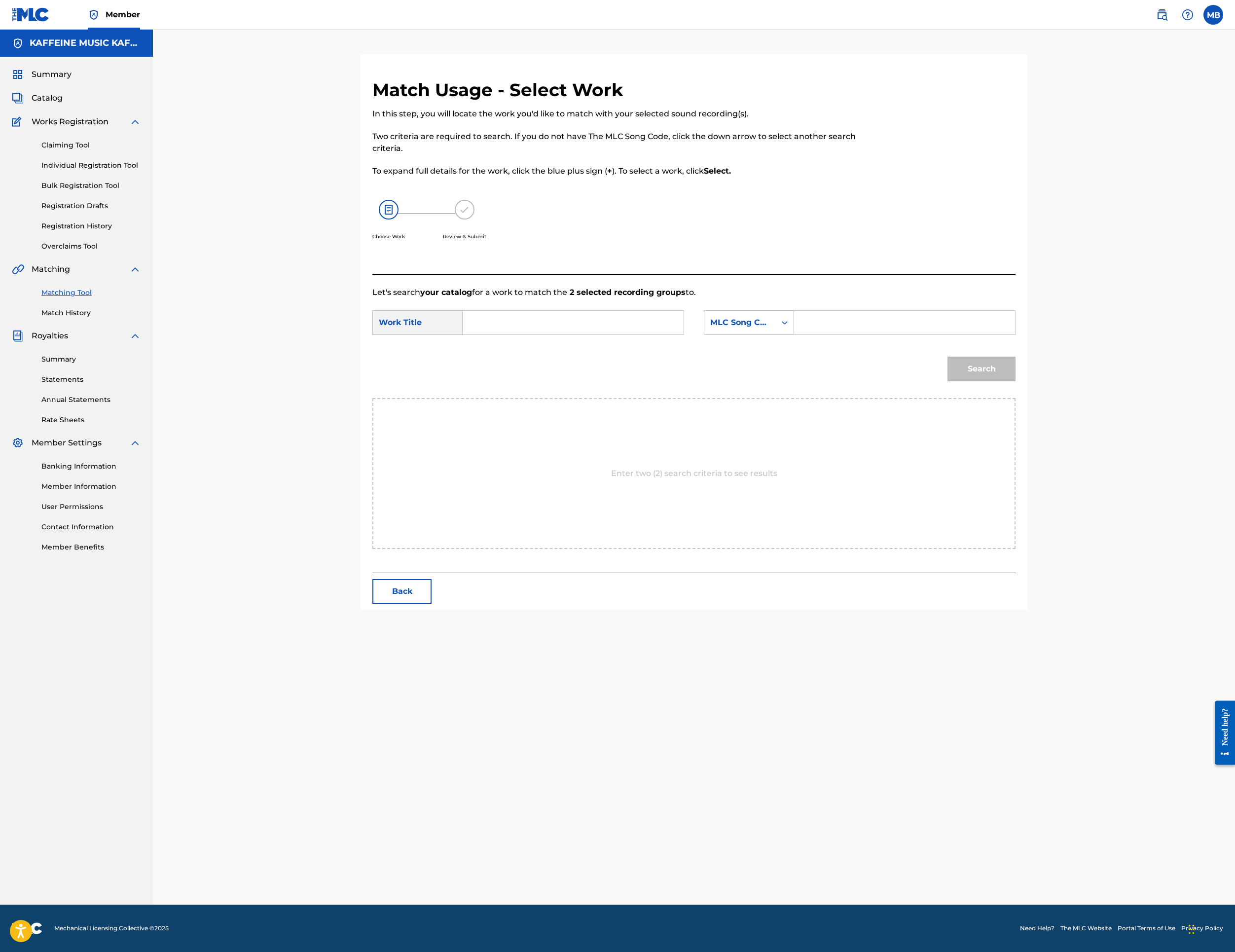
click at [564, 334] on input "Search Form" at bounding box center [573, 322] width 204 height 24
paste input "-1"
type input "-1"
click at [770, 329] on div "MLC Song Code" at bounding box center [740, 323] width 60 height 12
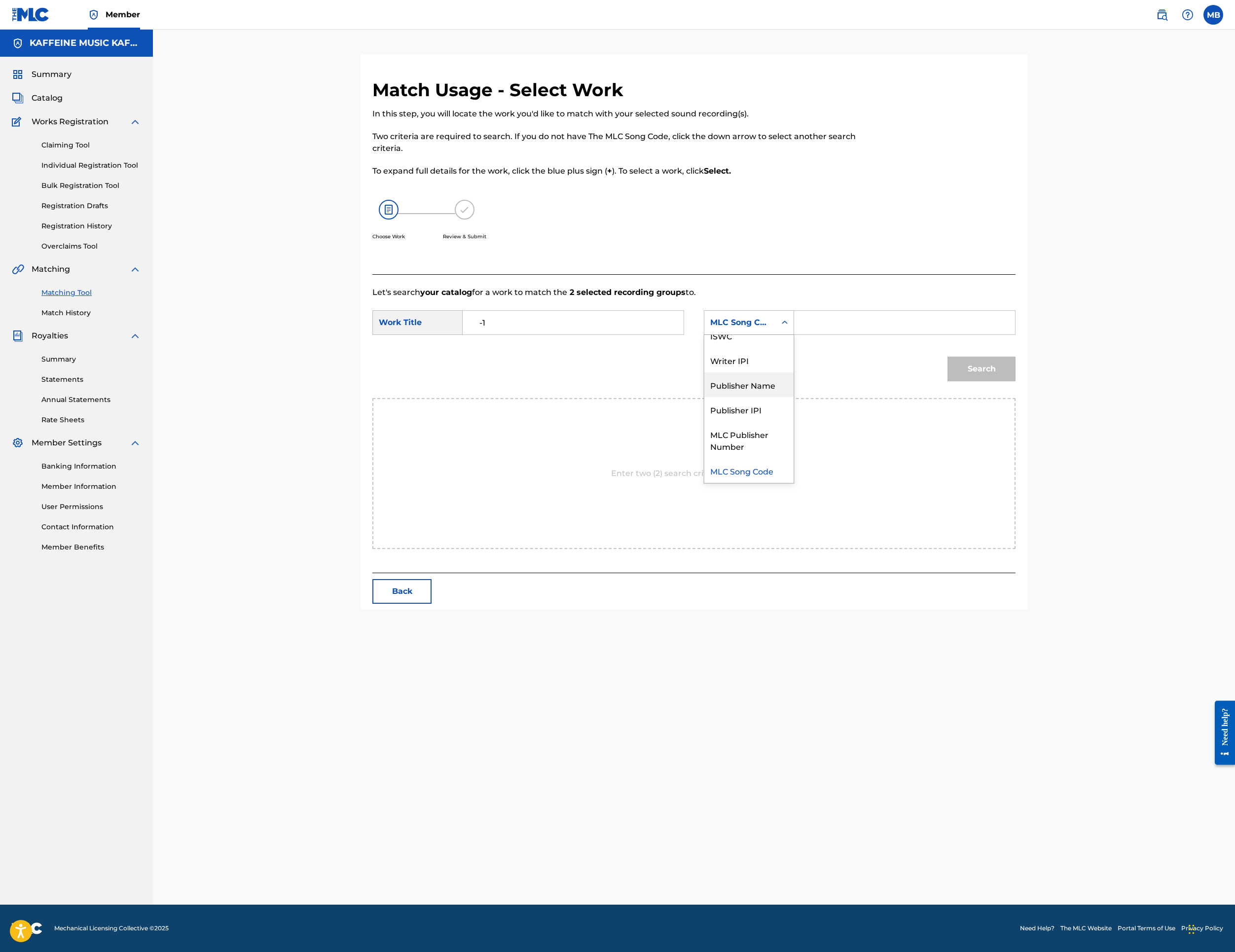
drag, startPoint x: 843, startPoint y: 495, endPoint x: 898, endPoint y: 507, distance: 56.3
click at [794, 397] on div "Publisher Name" at bounding box center [749, 385] width 89 height 24
click at [1007, 334] on input "Search Form" at bounding box center [904, 322] width 204 height 24
type input "k"
click at [1016, 381] on button "Search" at bounding box center [981, 369] width 68 height 24
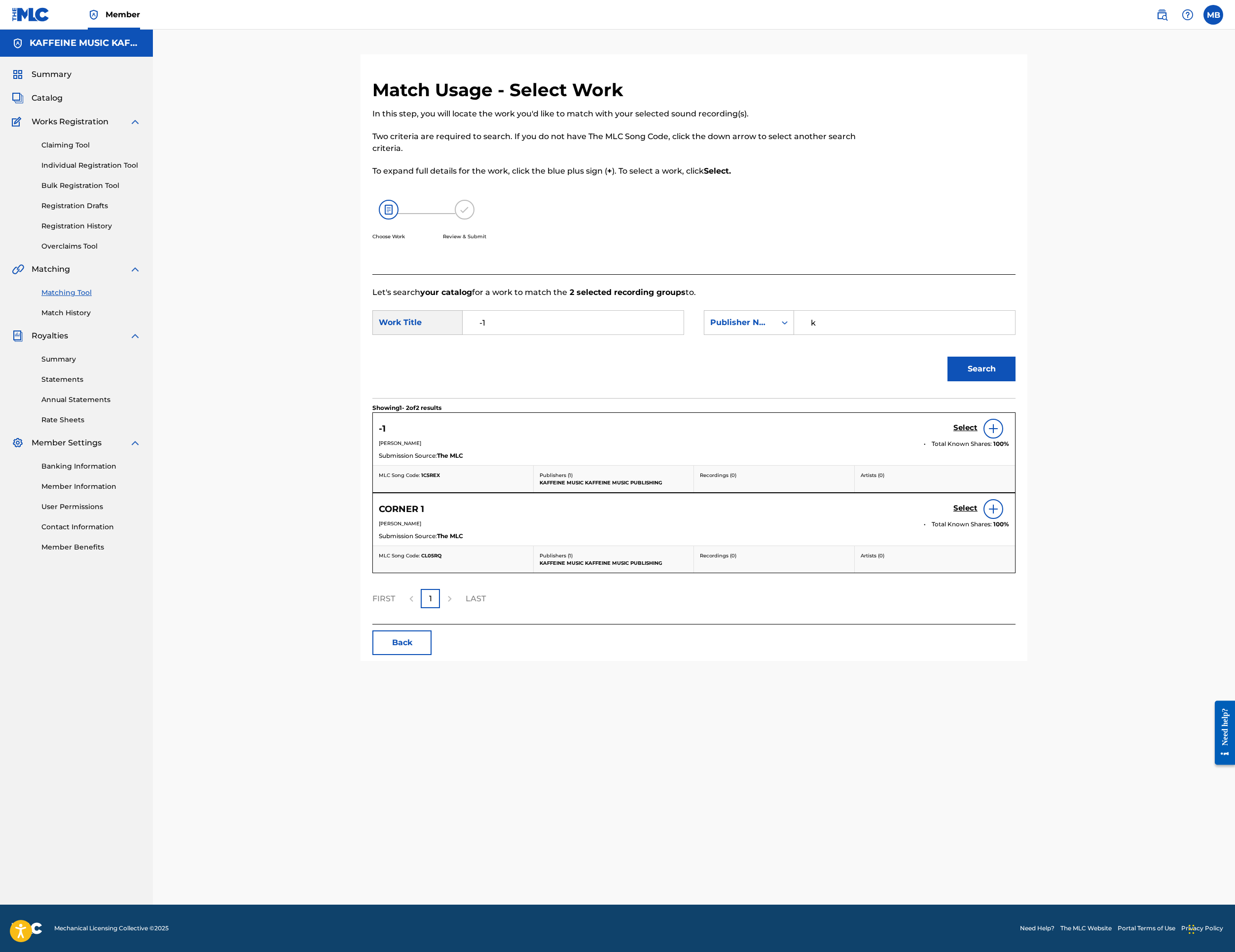
click at [978, 433] on h5 "Select" at bounding box center [965, 428] width 24 height 9
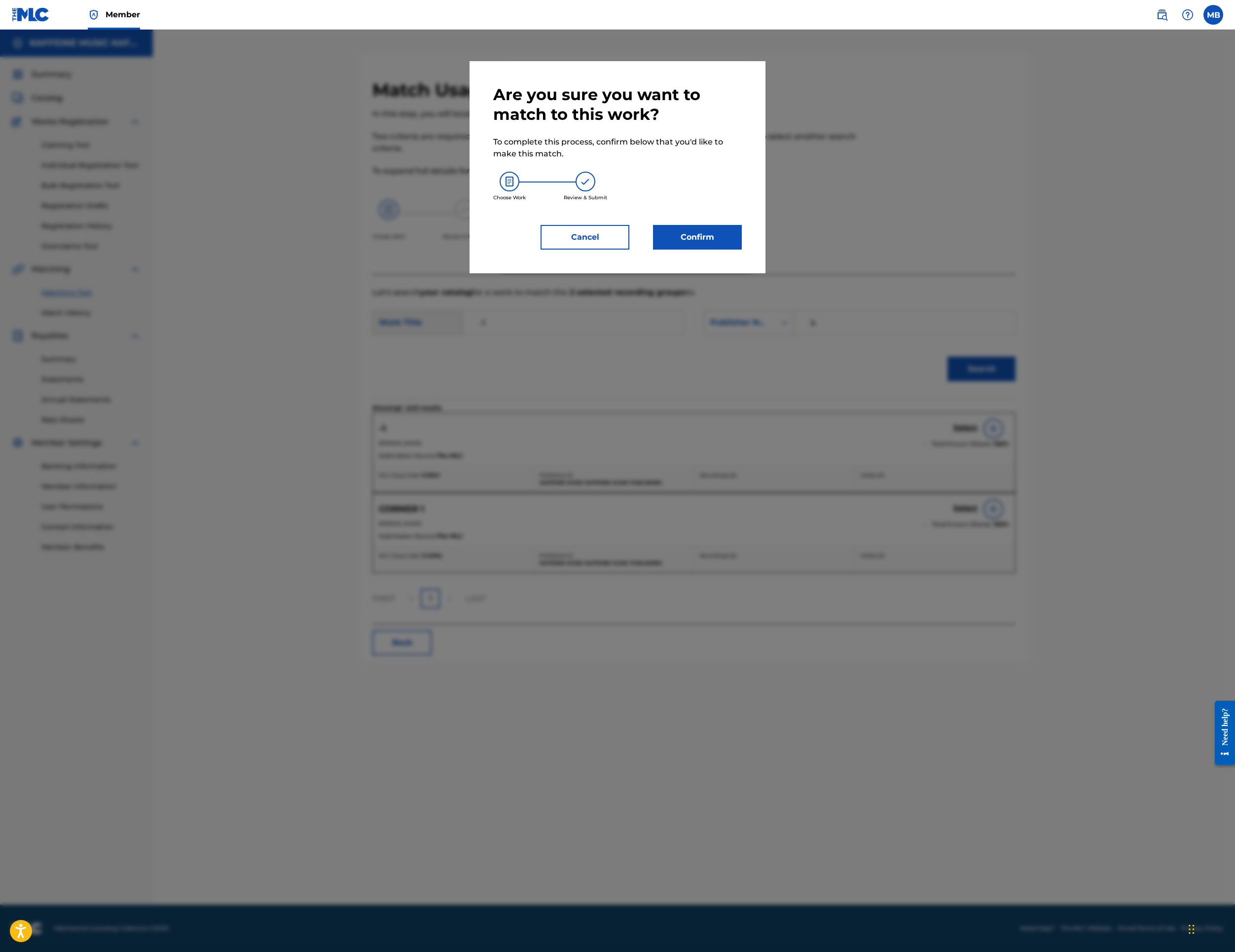
click at [738, 250] on button "Confirm" at bounding box center [698, 237] width 89 height 24
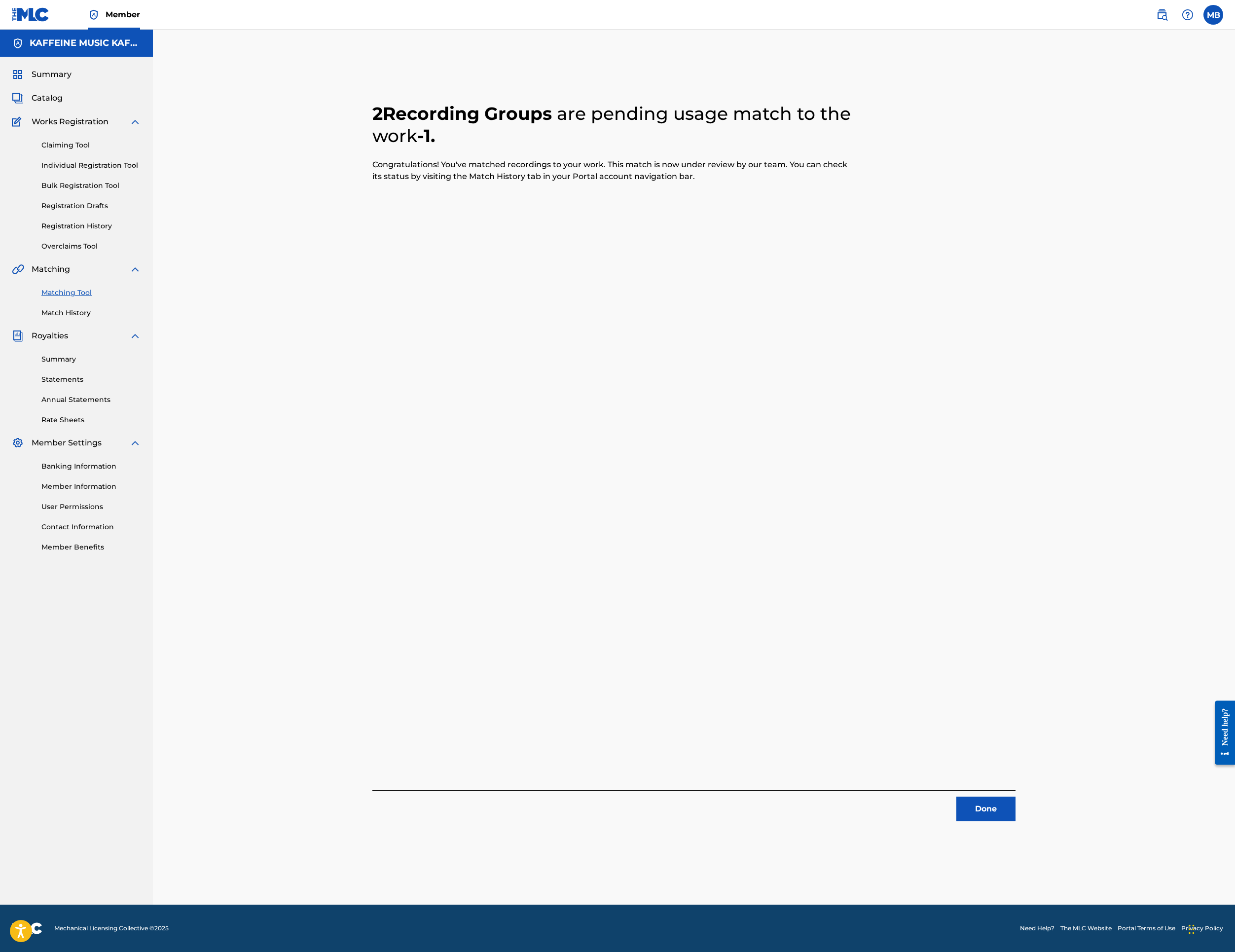
click at [1016, 805] on button "Done" at bounding box center [986, 809] width 59 height 24
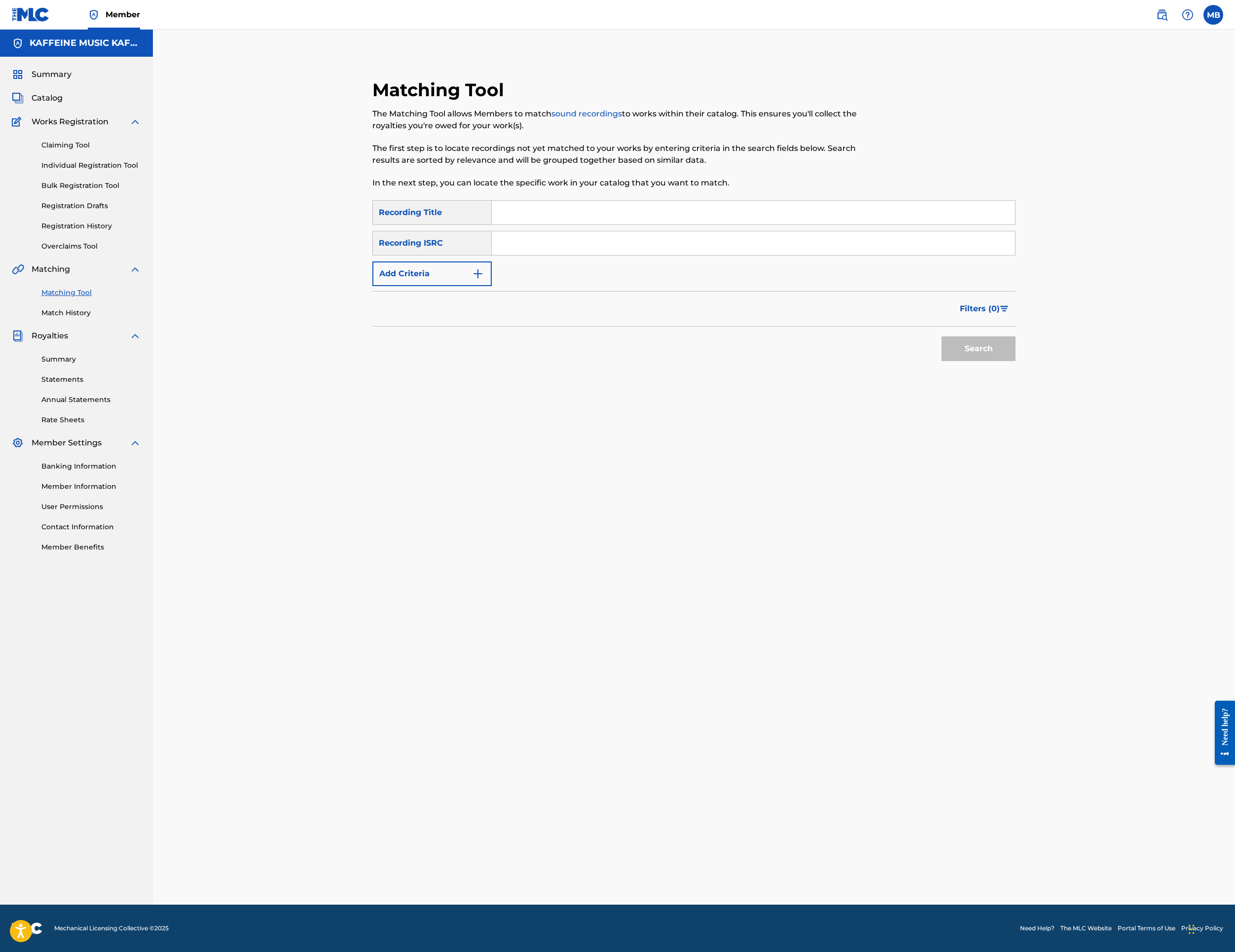
click at [684, 224] on input "Search Form" at bounding box center [753, 212] width 523 height 24
click at [664, 224] on input "Search Form" at bounding box center [753, 212] width 523 height 24
paste input "CONFUCKTOR HAHA"
type input "CONFUCKTOR HAHA"
click at [492, 286] on button "Add Criteria" at bounding box center [432, 274] width 119 height 24
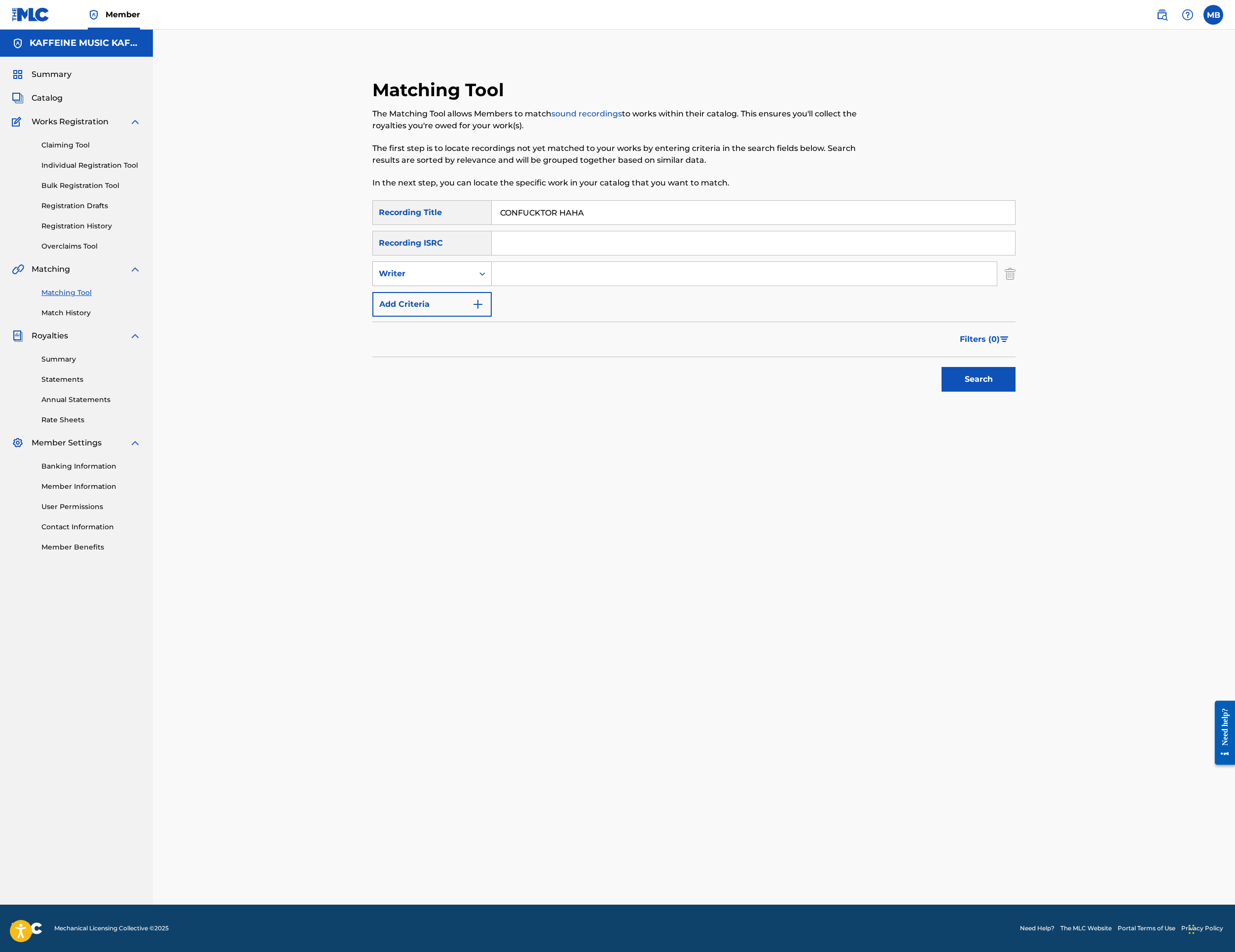
click at [491, 285] on div "Search Form" at bounding box center [482, 273] width 18 height 24
click at [491, 311] on div "Recording Artist" at bounding box center [432, 298] width 119 height 24
click at [590, 285] on input "Search Form" at bounding box center [744, 273] width 505 height 24
type input "[PERSON_NAME] Motorcycle"
click at [1016, 392] on button "Search" at bounding box center [978, 380] width 74 height 24
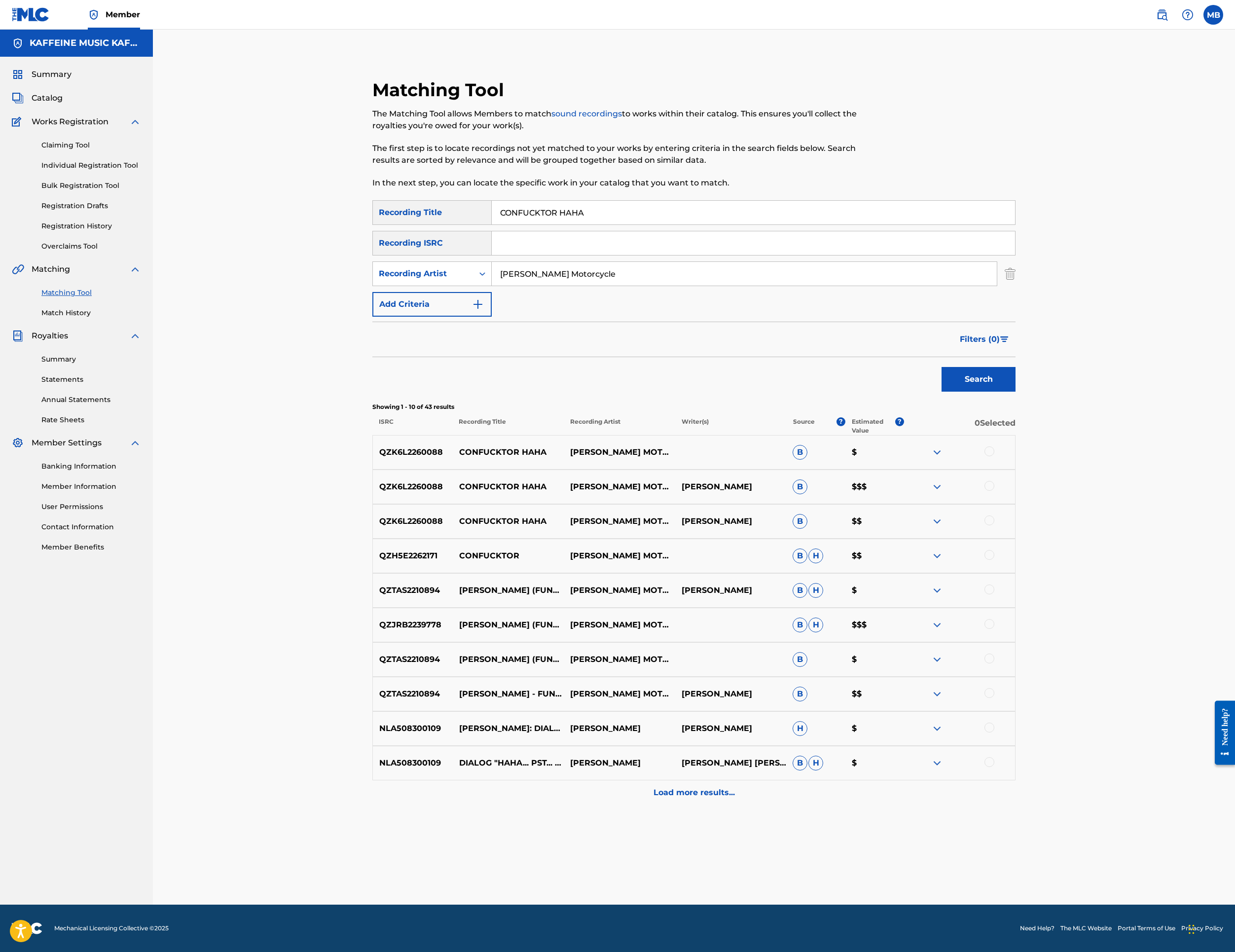
click at [994, 457] on div at bounding box center [990, 452] width 10 height 10
click at [994, 491] on div at bounding box center [990, 486] width 10 height 10
click at [994, 526] on div at bounding box center [990, 521] width 10 height 10
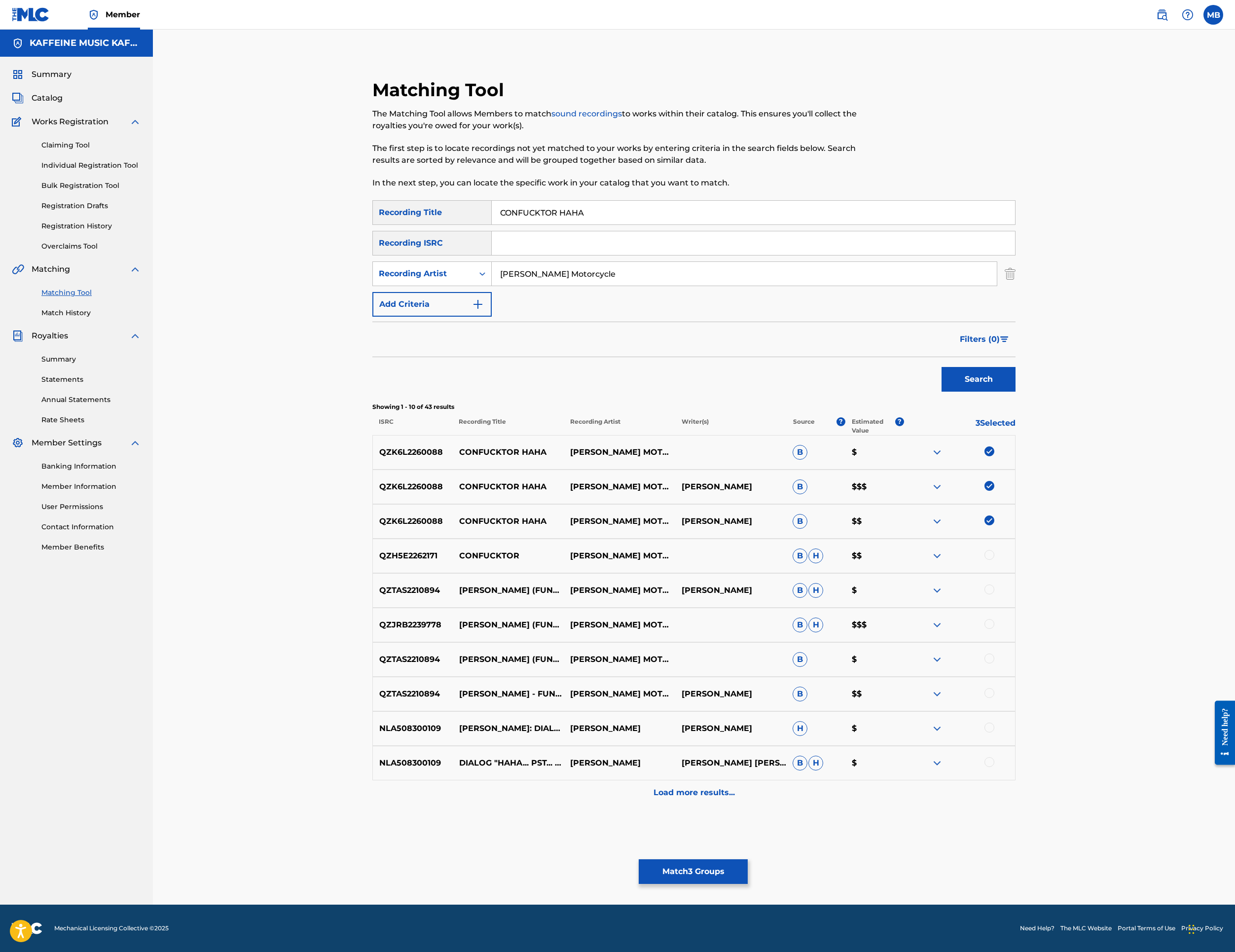
click at [1016, 573] on div "QZH5E2262171 CONFUCKTOR [PERSON_NAME] MOTORCYCLE B H $$" at bounding box center [694, 556] width 643 height 35
click at [994, 560] on div at bounding box center [990, 555] width 10 height 10
click at [748, 859] on button "Match 4 Groups" at bounding box center [694, 871] width 109 height 24
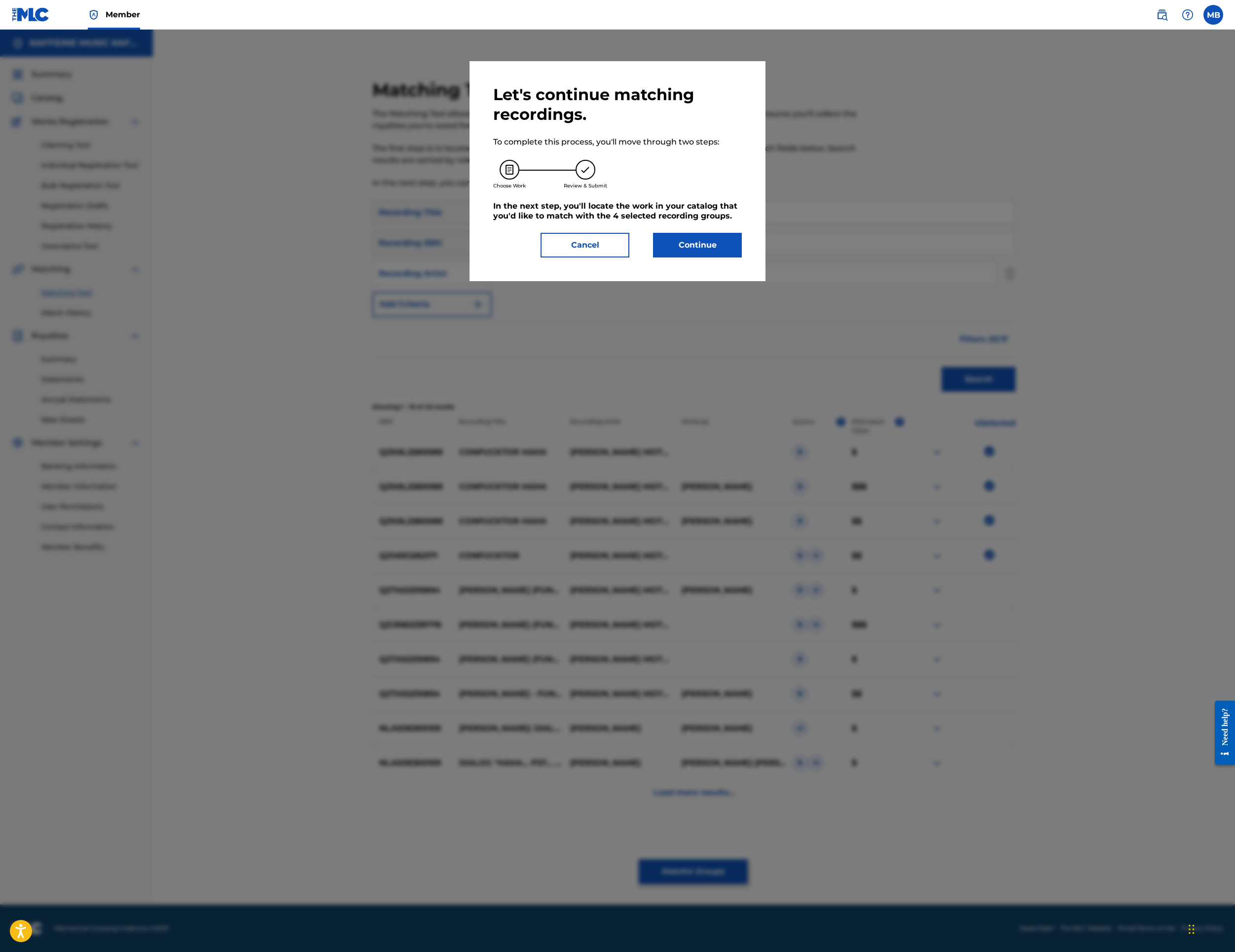
click at [732, 257] on button "Continue" at bounding box center [698, 245] width 89 height 24
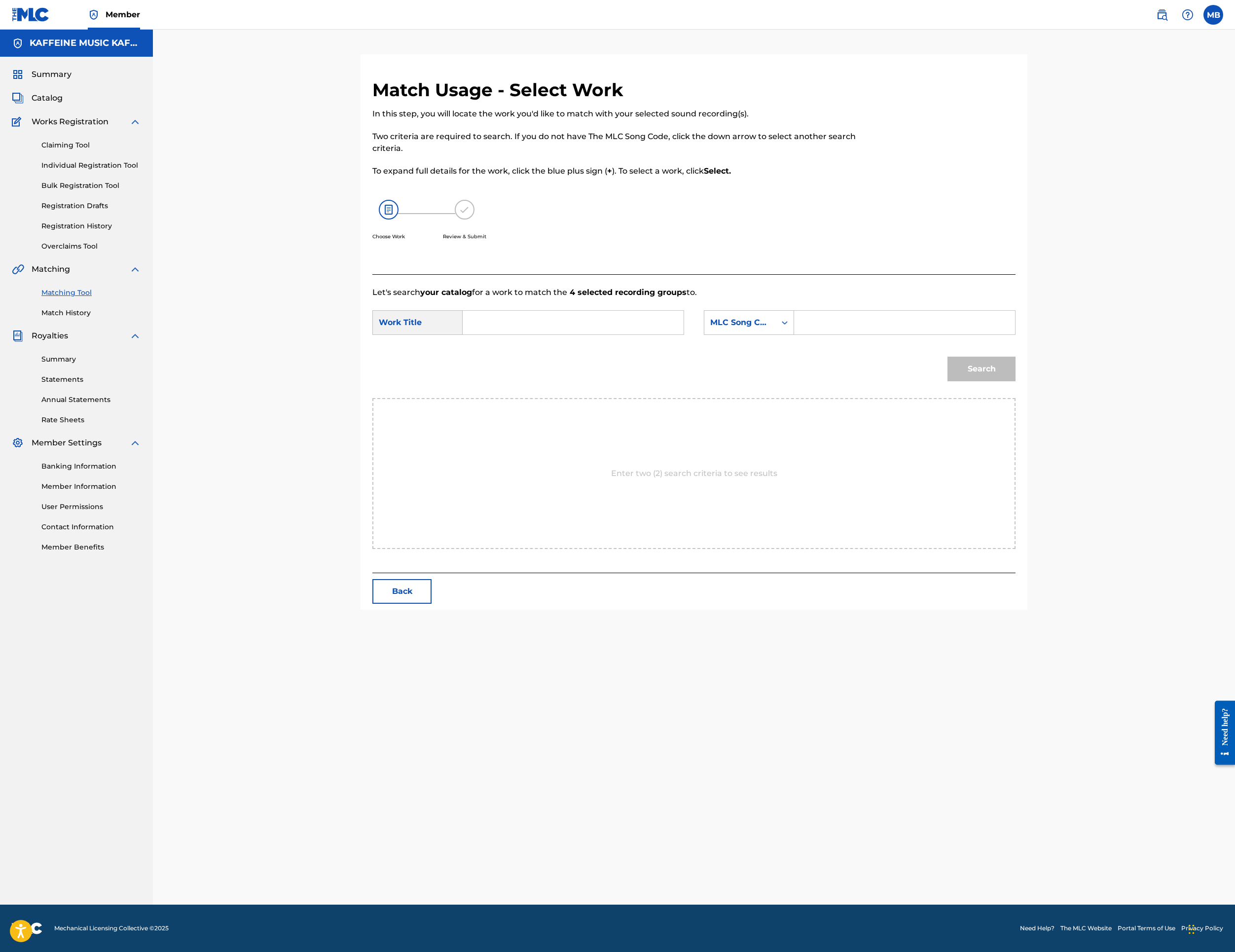
click at [658, 334] on input "Search Form" at bounding box center [573, 322] width 204 height 24
paste input "CONFUCKTOR HAHA"
drag, startPoint x: 653, startPoint y: 500, endPoint x: 661, endPoint y: 498, distance: 8.2
click at [653, 354] on div "confucktor haha" at bounding box center [572, 344] width 203 height 18
type input "confucktor haha"
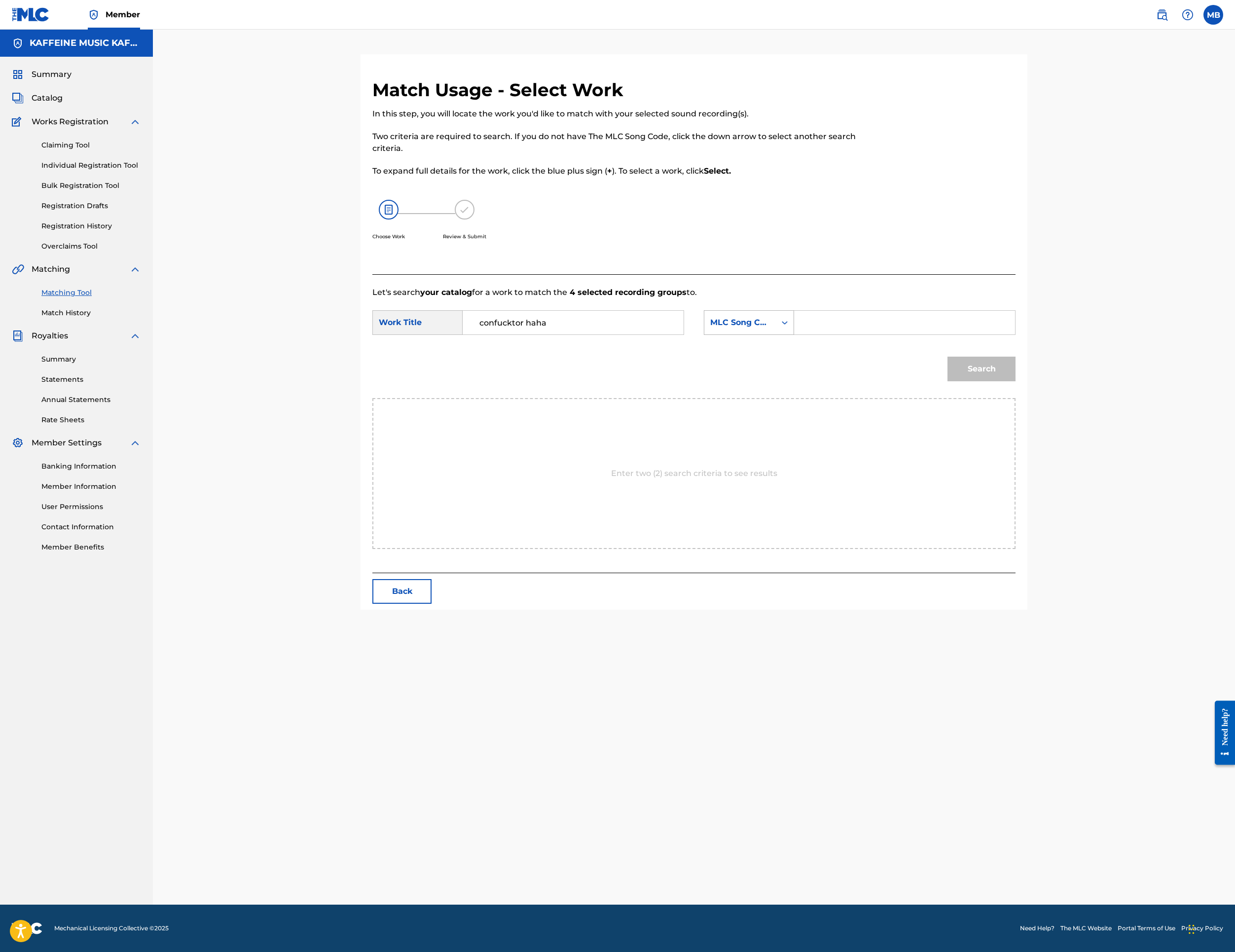
click at [794, 335] on div "MLC Song Code" at bounding box center [749, 323] width 91 height 24
click at [794, 397] on div "Publisher Name" at bounding box center [749, 385] width 89 height 24
click at [973, 334] on input "Search Form" at bounding box center [904, 322] width 204 height 24
type input "k"
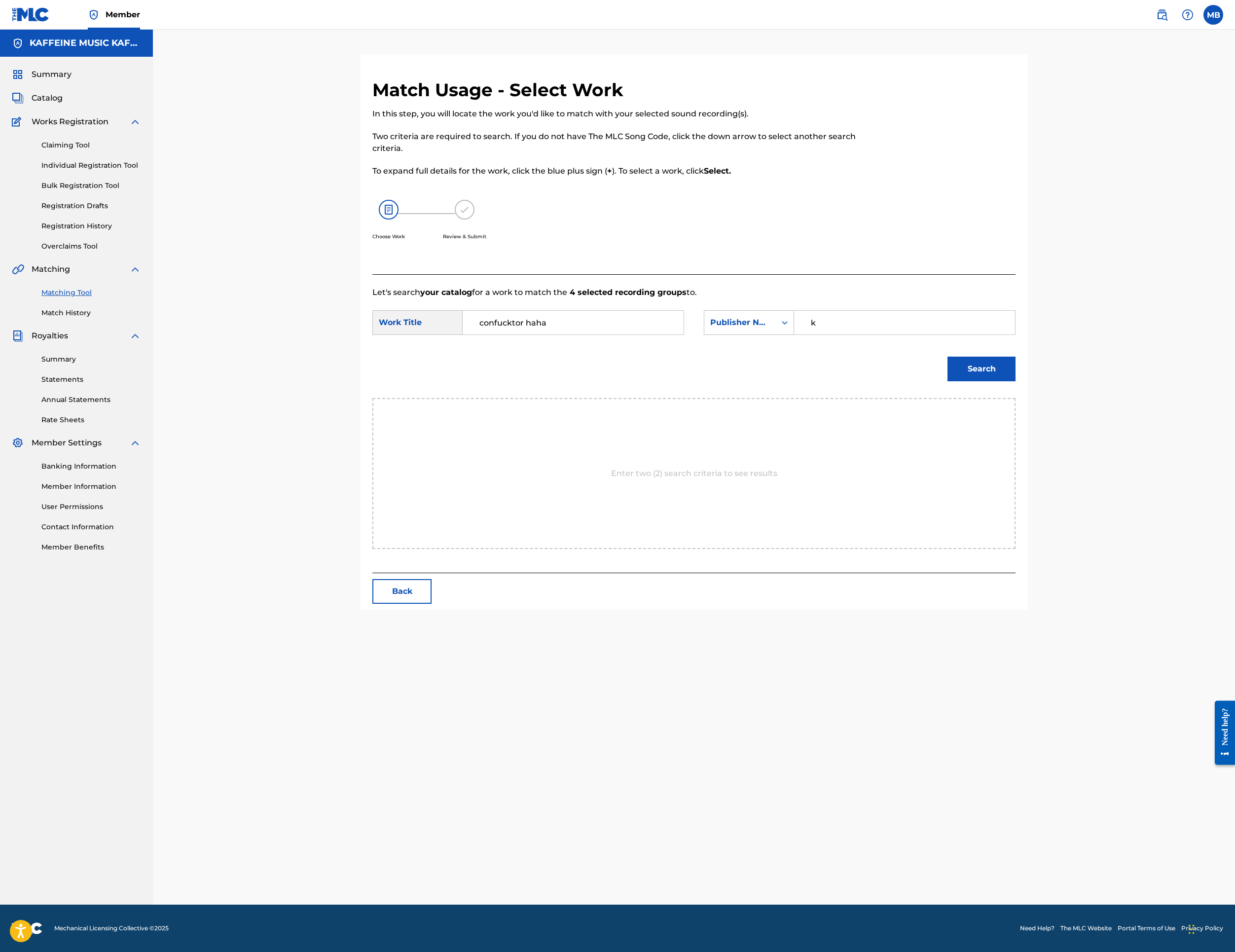
click at [1016, 381] on button "Search" at bounding box center [981, 369] width 68 height 24
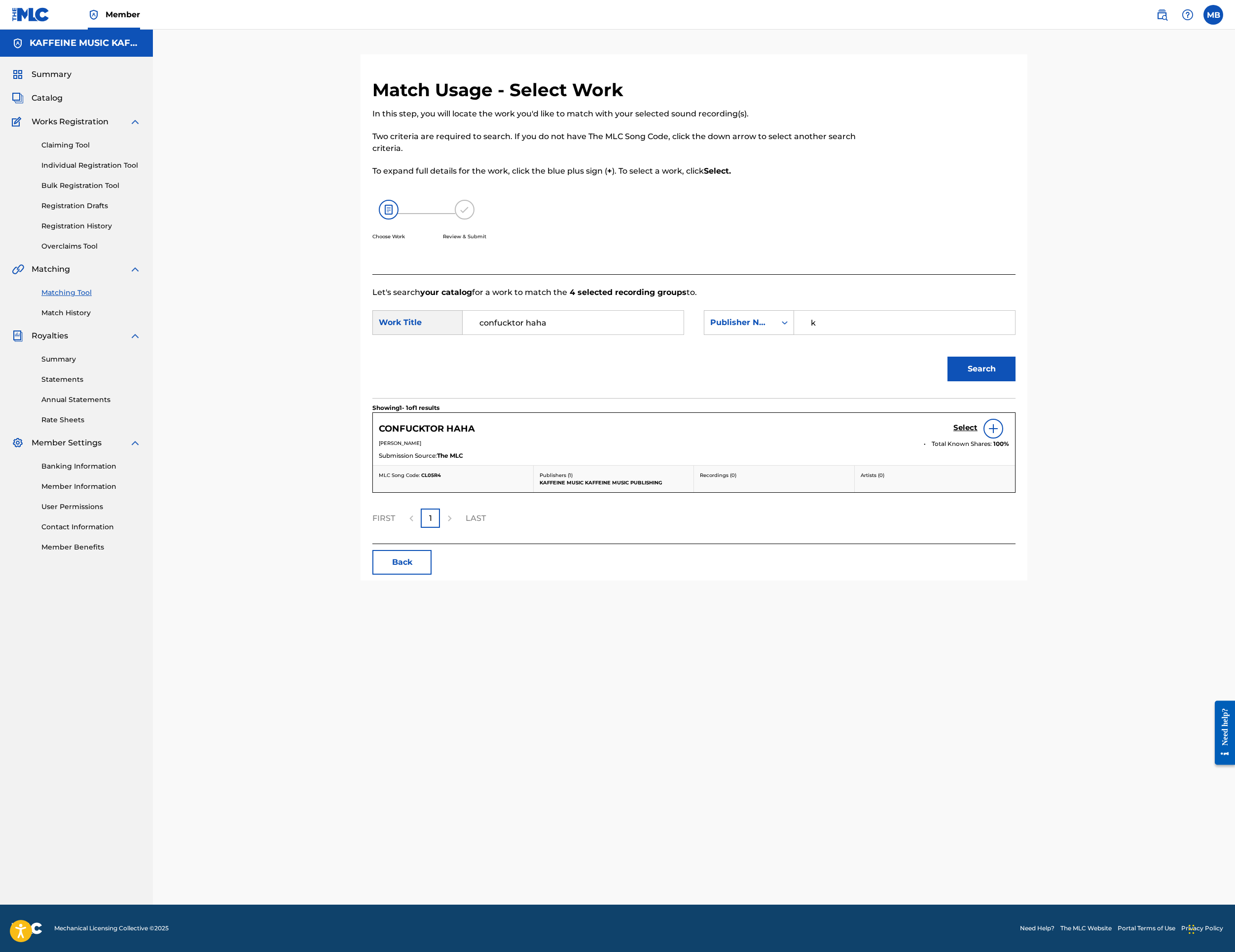
click at [978, 433] on h5 "Select" at bounding box center [965, 428] width 24 height 9
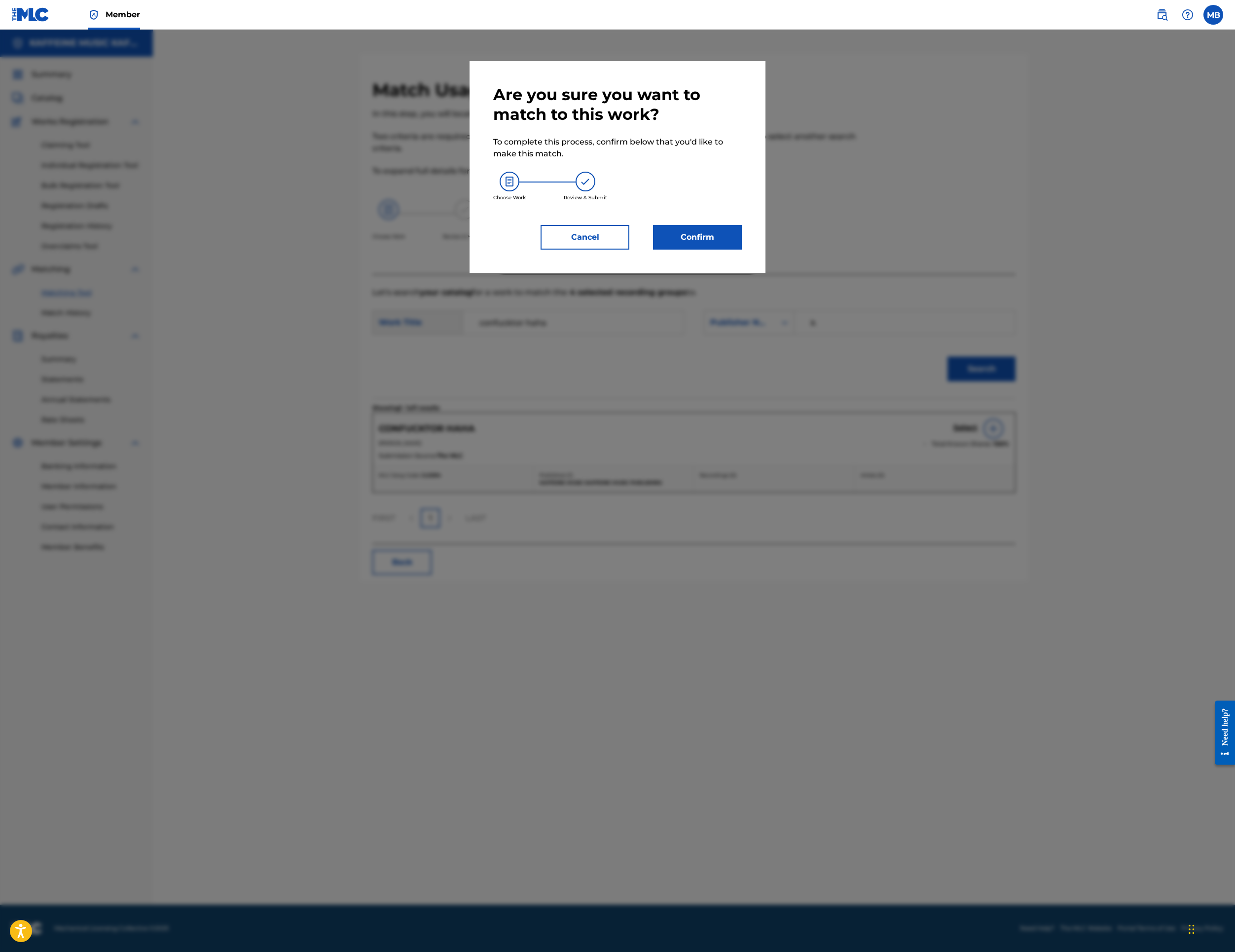
click at [697, 250] on button "Confirm" at bounding box center [698, 237] width 89 height 24
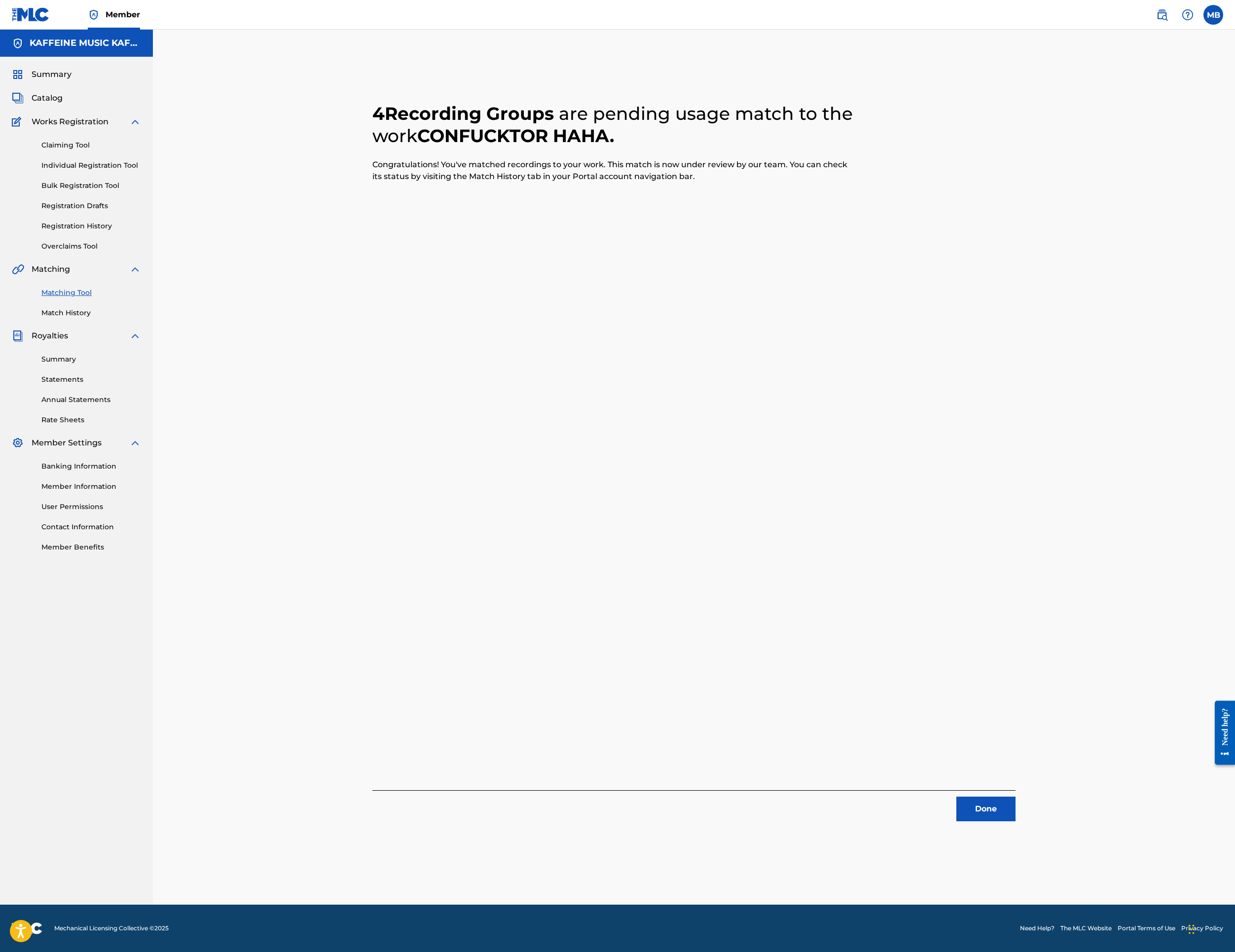
click at [1016, 803] on button "Done" at bounding box center [986, 809] width 59 height 24
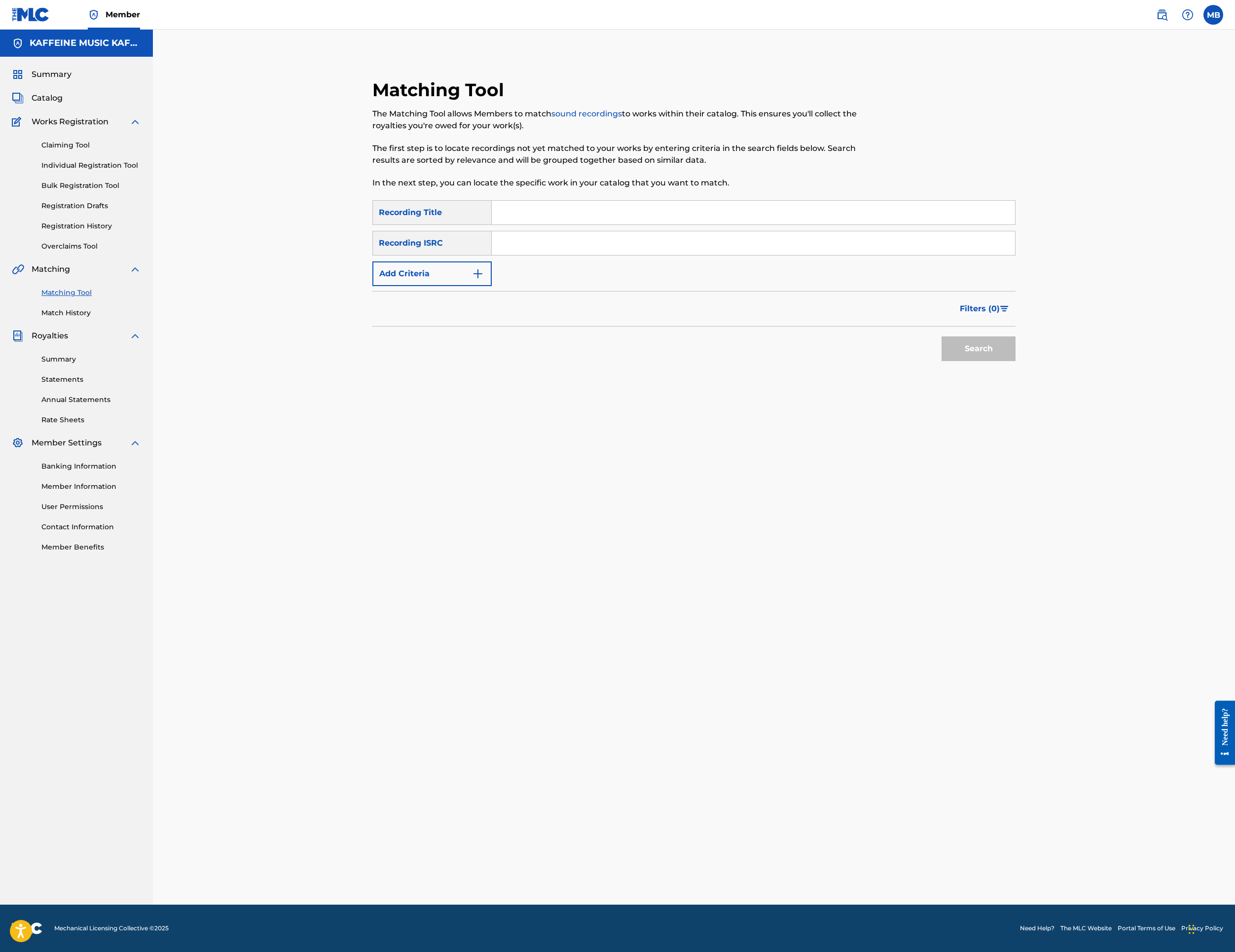
click at [719, 224] on input "Search Form" at bounding box center [753, 212] width 523 height 24
click at [641, 224] on input "Search Form" at bounding box center [753, 212] width 523 height 24
paste input "THATS SMART"
type input "THATS SMART"
click at [461, 286] on button "Add Criteria" at bounding box center [432, 274] width 119 height 24
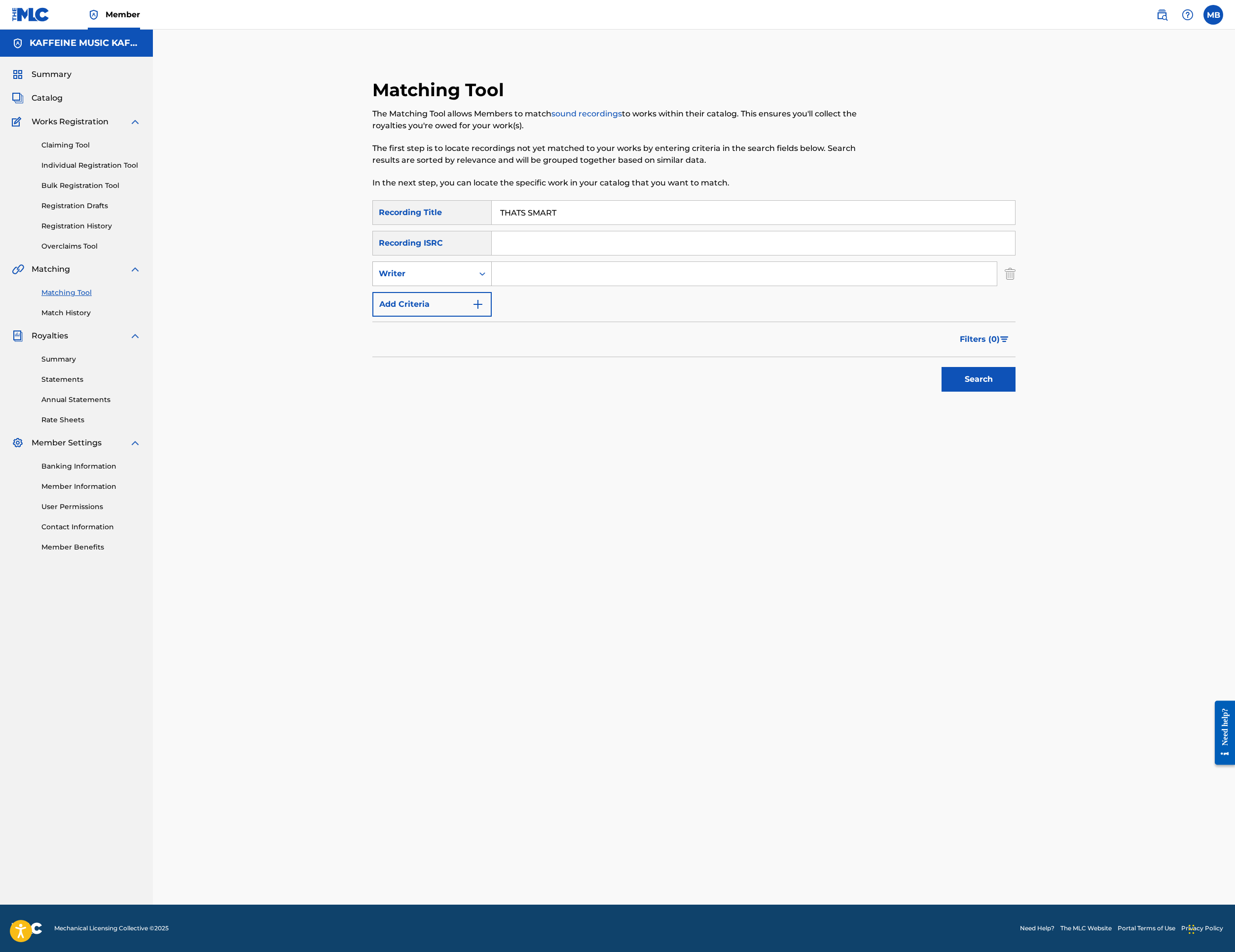
drag, startPoint x: 459, startPoint y: 411, endPoint x: 458, endPoint y: 403, distance: 8.1
click at [459, 317] on div "SearchWithCriteriac32baa32-2a0f-40b5-aeb1-33025d2f9a8f Recording Title THATS SM…" at bounding box center [694, 259] width 643 height 116
click at [460, 286] on div "Writer" at bounding box center [432, 274] width 119 height 24
click at [460, 311] on div "Recording Artist" at bounding box center [432, 298] width 119 height 24
click at [590, 285] on input "Search Form" at bounding box center [744, 273] width 505 height 24
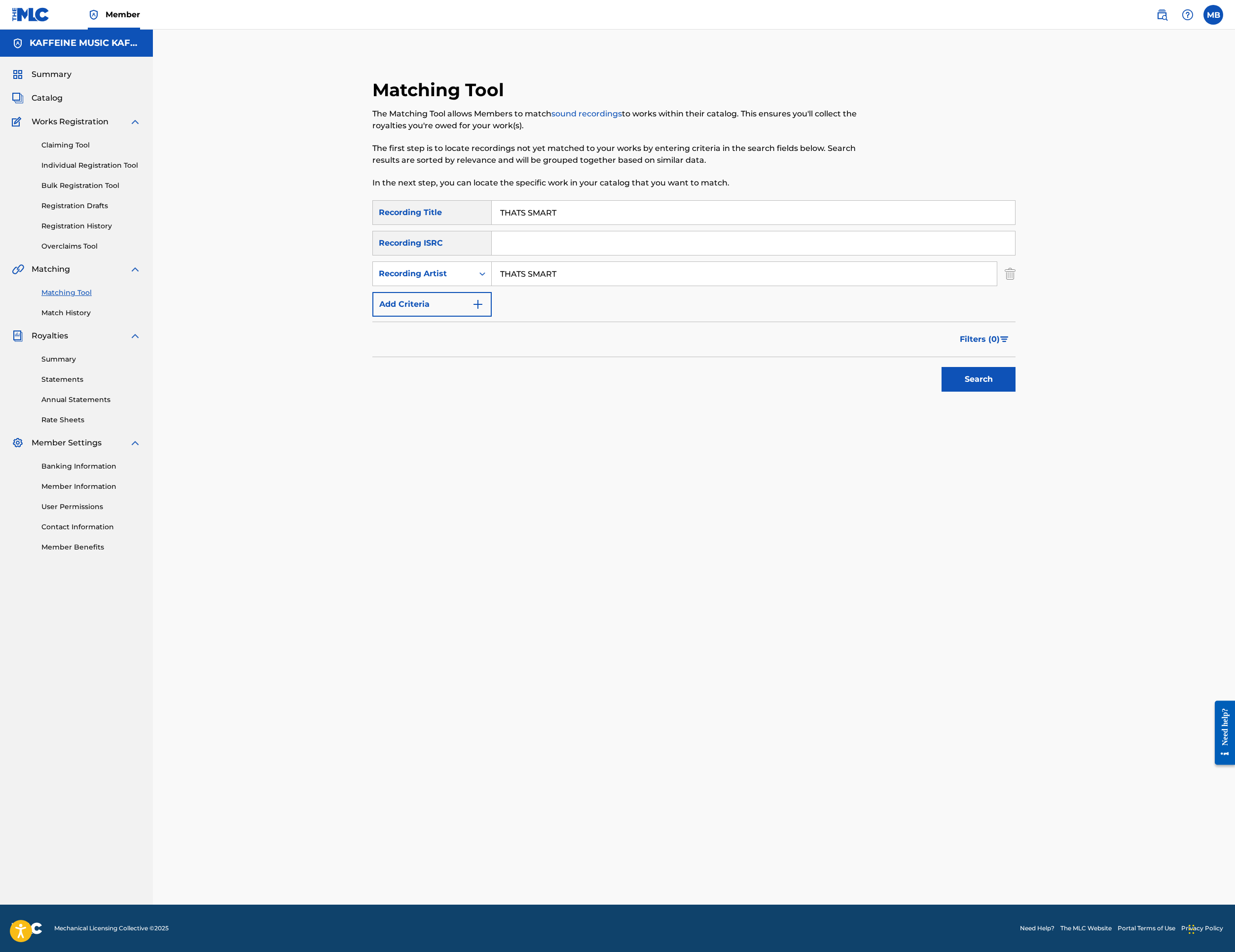
drag, startPoint x: 1106, startPoint y: 567, endPoint x: 1100, endPoint y: 570, distance: 6.7
click at [1016, 392] on button "Search" at bounding box center [978, 380] width 74 height 24
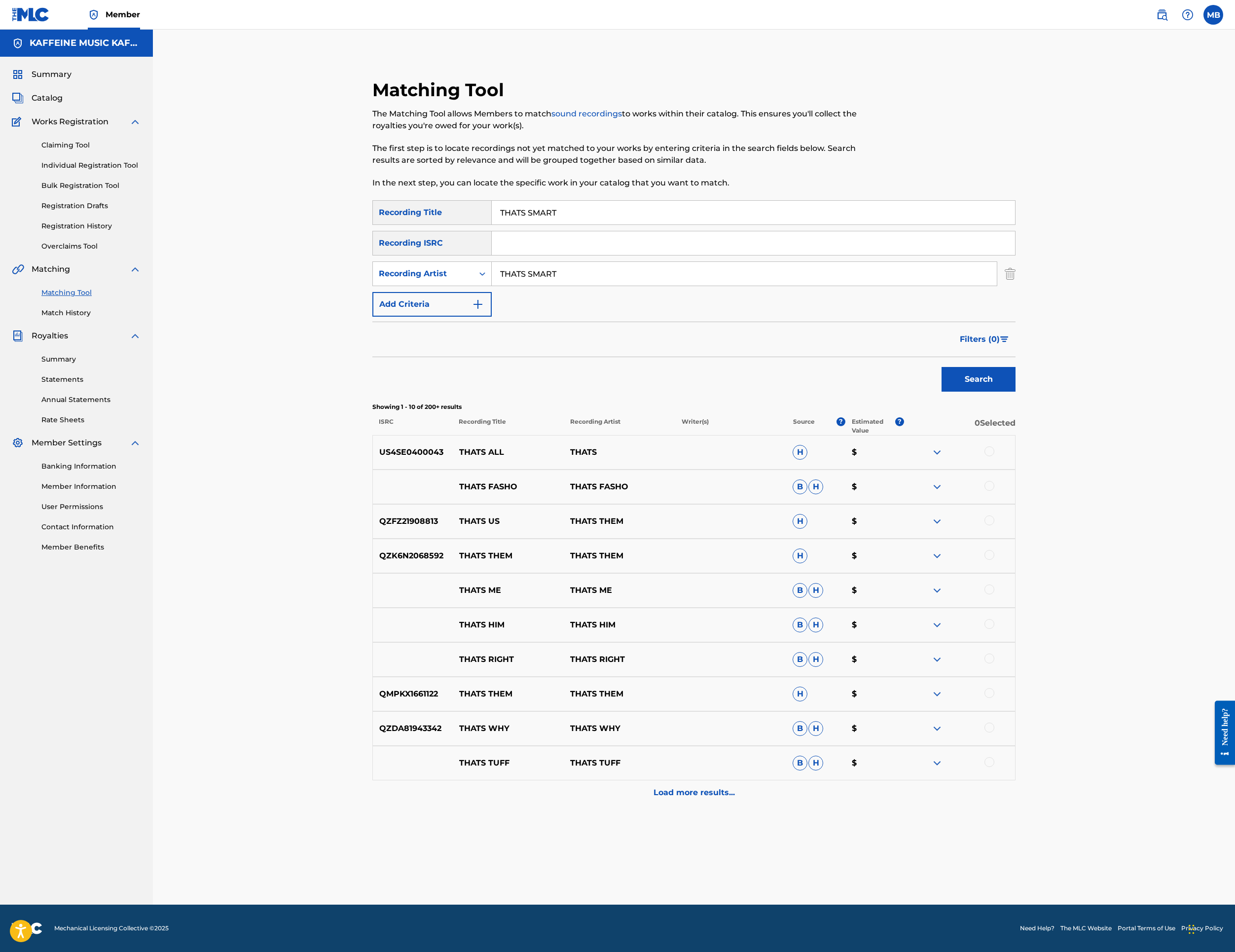
scroll to position [79, 0]
click at [750, 285] on input "THATS SMART" at bounding box center [744, 273] width 505 height 24
type input "[PERSON_NAME] Motorcycle"
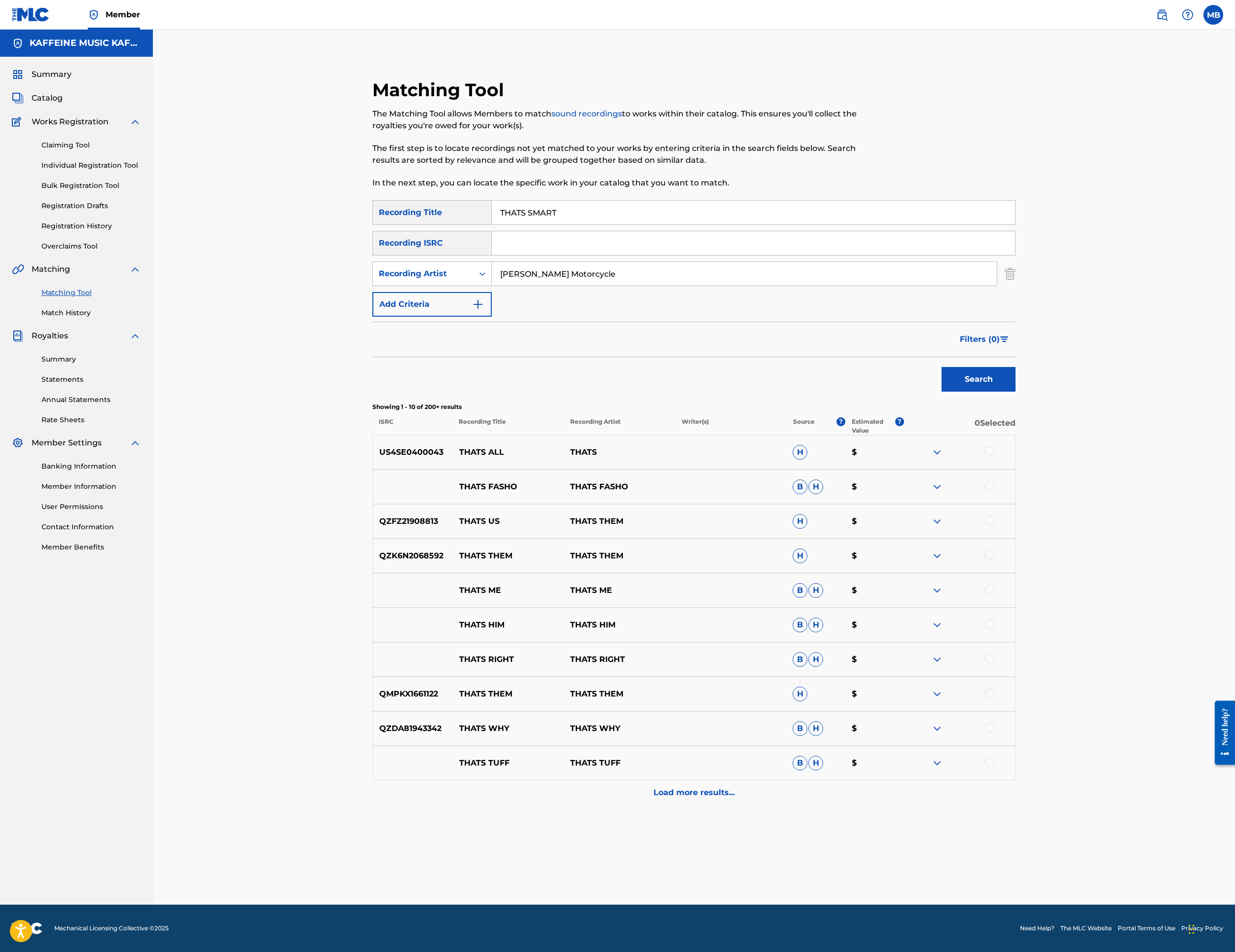
click at [1016, 392] on button "Search" at bounding box center [978, 380] width 74 height 24
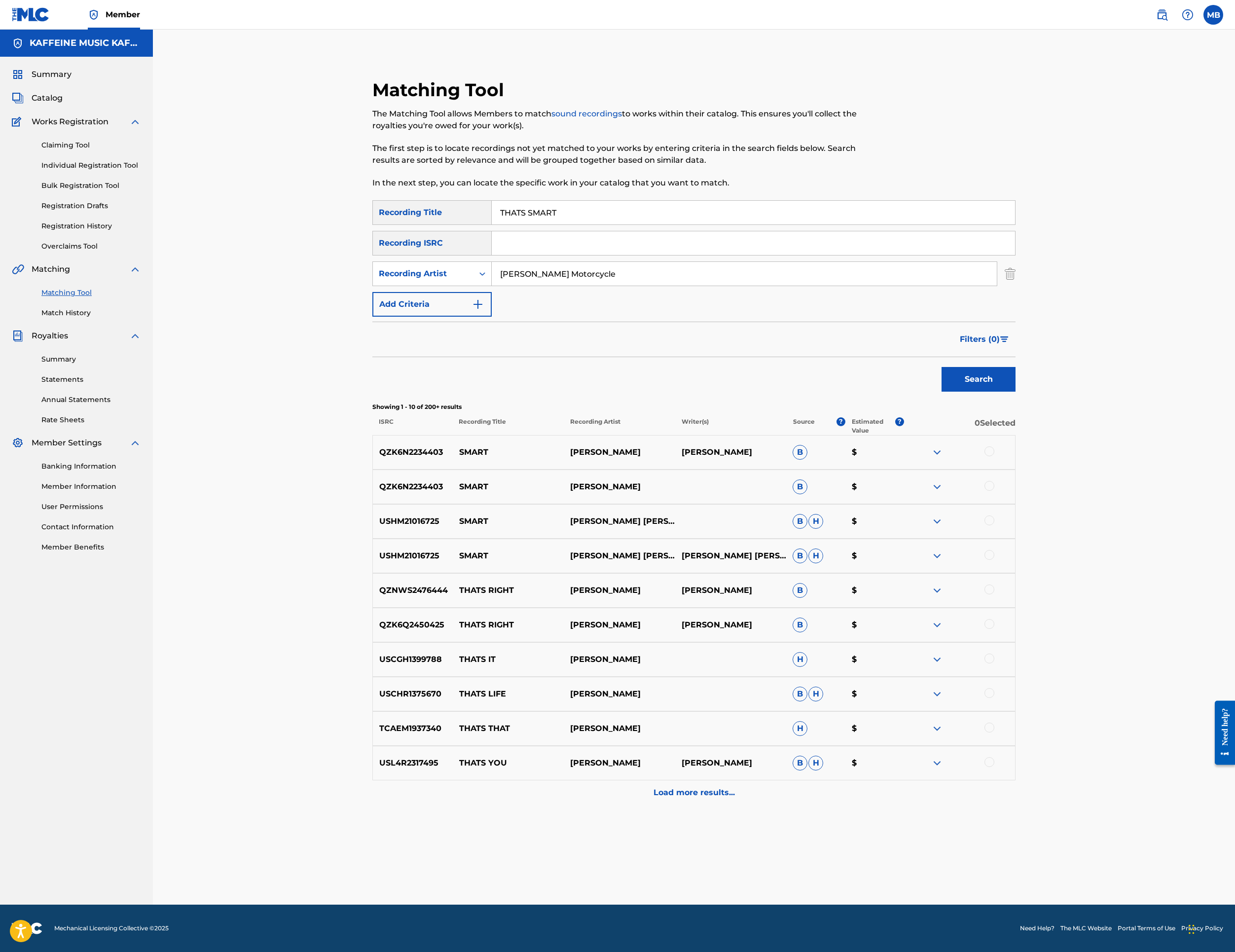
click at [766, 224] on input "THATS SMART" at bounding box center [753, 212] width 523 height 24
paste input "CIS BROWN MAN"
click at [766, 224] on input "THATS CIS BROWN MAN" at bounding box center [753, 212] width 523 height 24
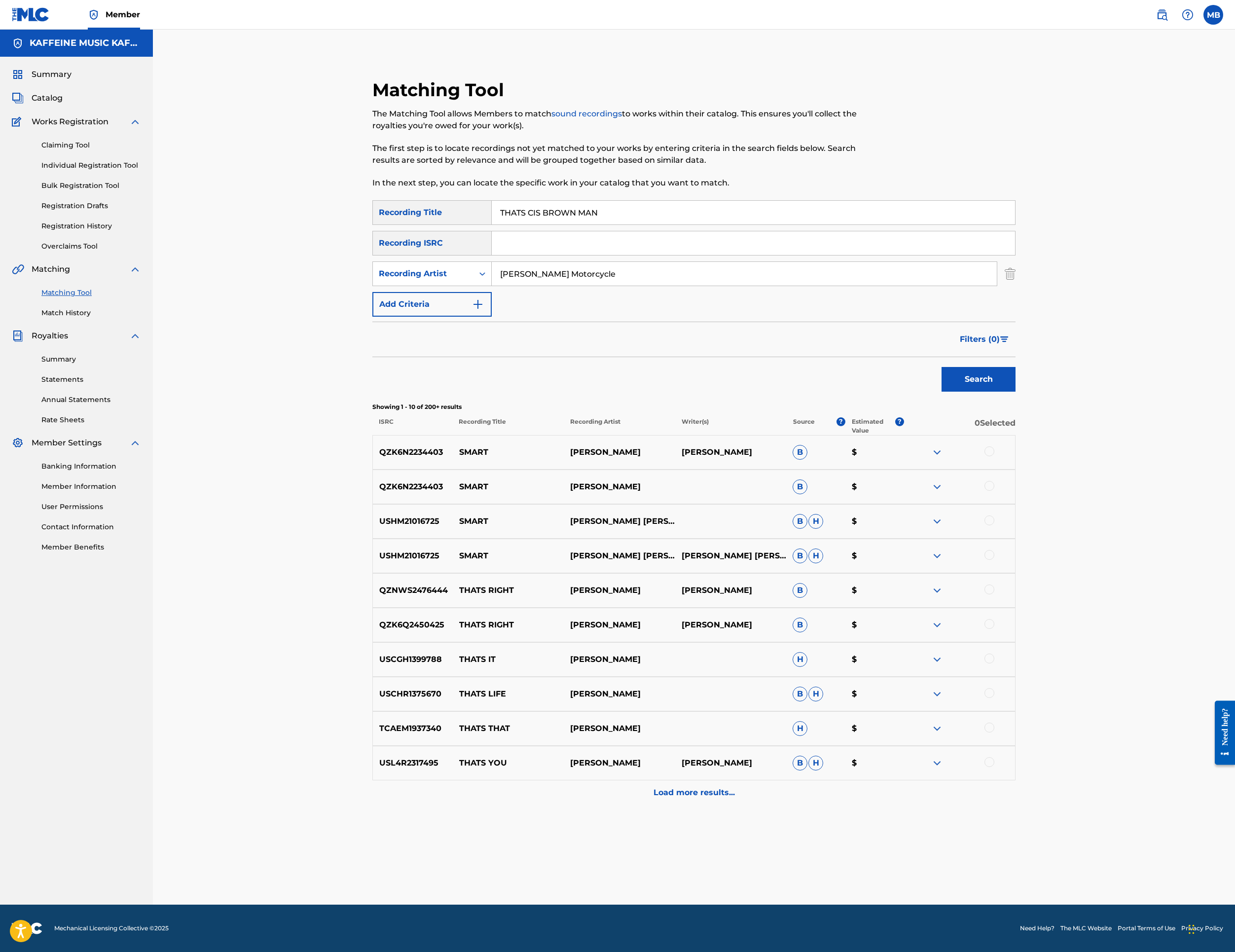
click at [766, 224] on input "THATS CIS BROWN MAN" at bounding box center [753, 212] width 523 height 24
paste input "Search Form"
type input "CIS BROWN MAN"
click at [1016, 392] on button "Search" at bounding box center [978, 380] width 74 height 24
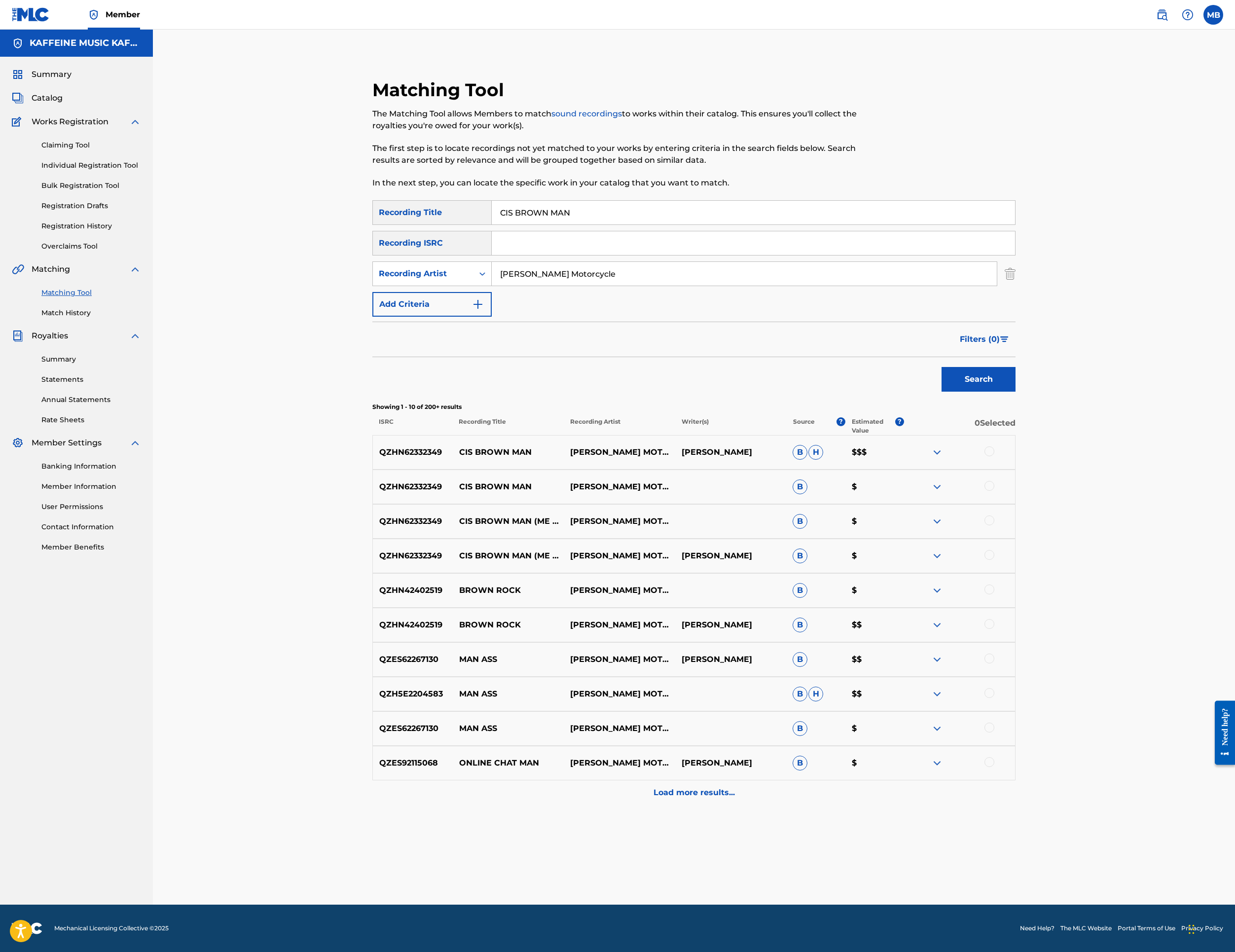
scroll to position [401, 0]
click at [994, 550] on div at bounding box center [990, 555] width 10 height 10
click at [994, 516] on div at bounding box center [990, 521] width 10 height 10
click at [994, 481] on div at bounding box center [990, 486] width 10 height 10
click at [994, 447] on div at bounding box center [990, 452] width 10 height 10
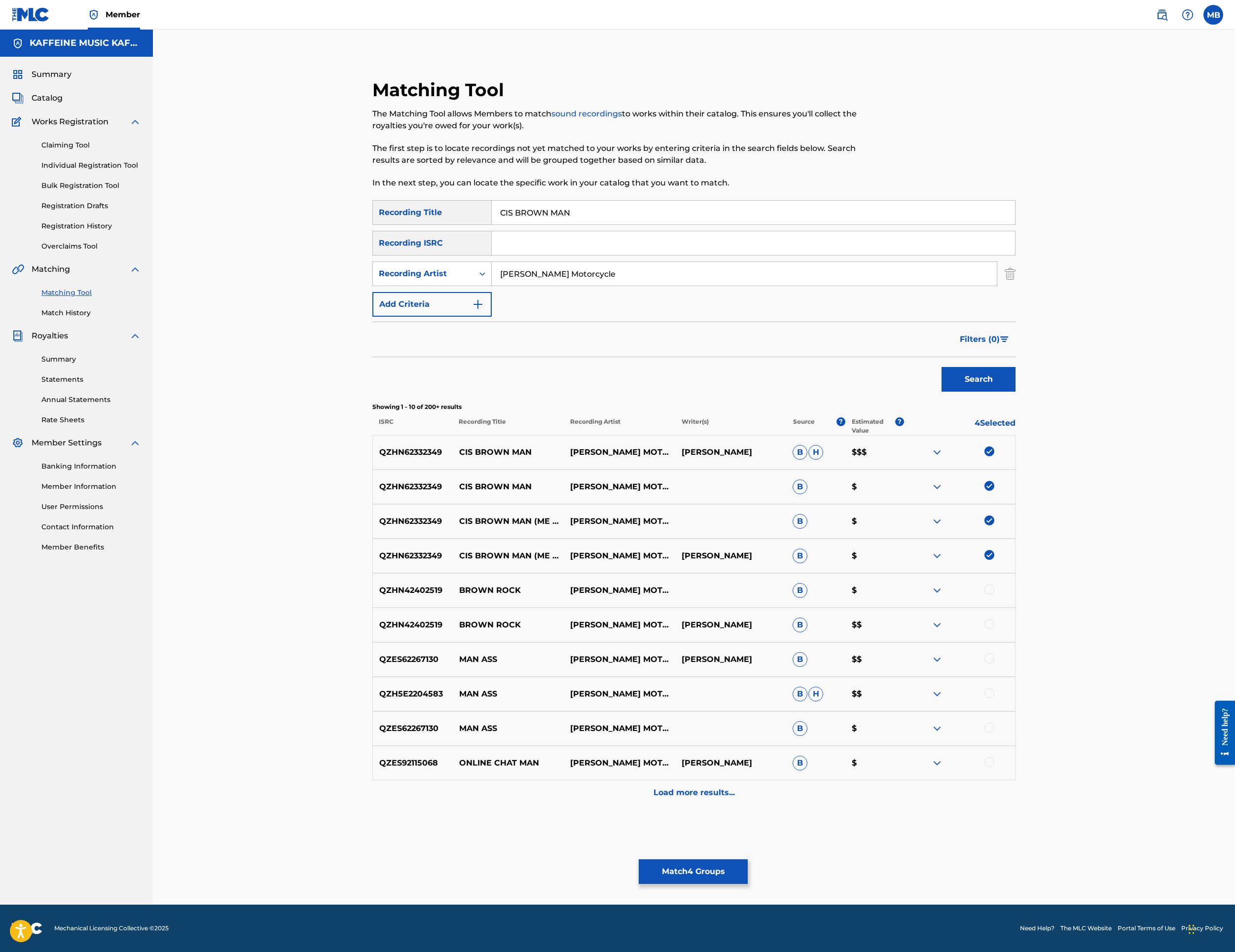
scroll to position [472, 0]
click at [748, 859] on button "Match 4 Groups" at bounding box center [694, 871] width 109 height 24
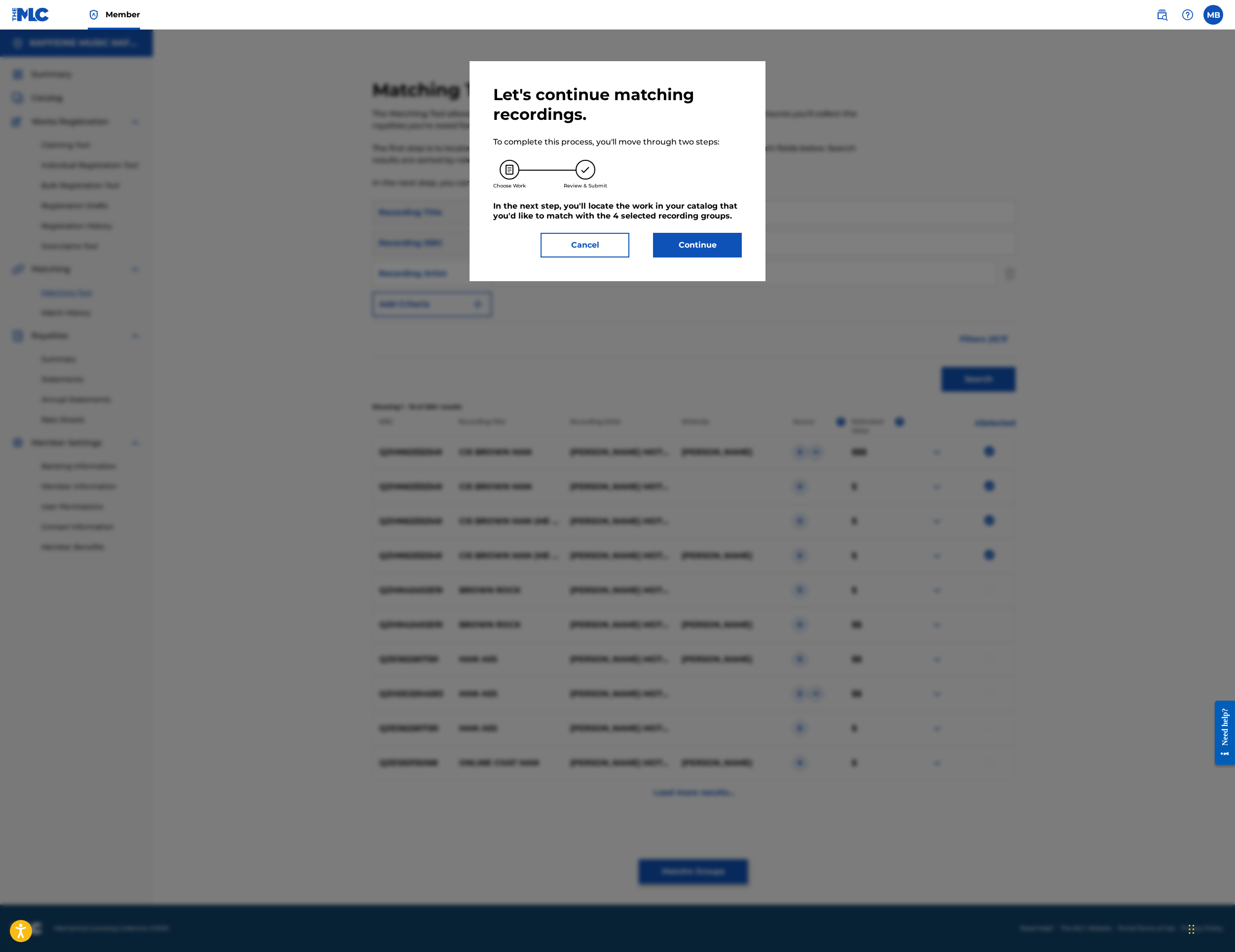
click at [742, 257] on button "Continue" at bounding box center [698, 245] width 89 height 24
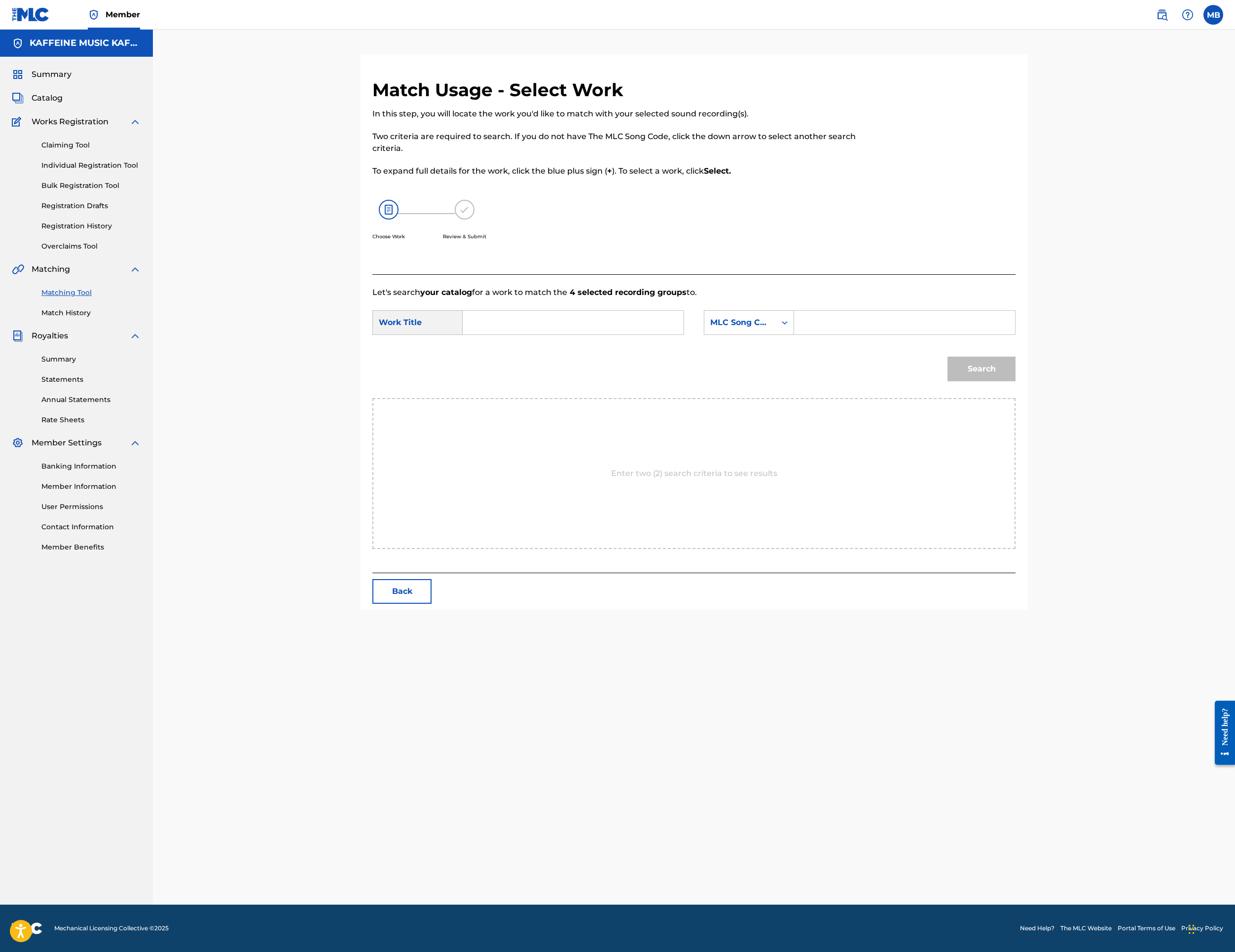
click at [592, 334] on input "Search Form" at bounding box center [573, 322] width 204 height 24
paste input "CIS BROWN MAN"
type input "CIS BROWN MAN"
click at [794, 335] on div "MLC Song Code" at bounding box center [749, 323] width 91 height 24
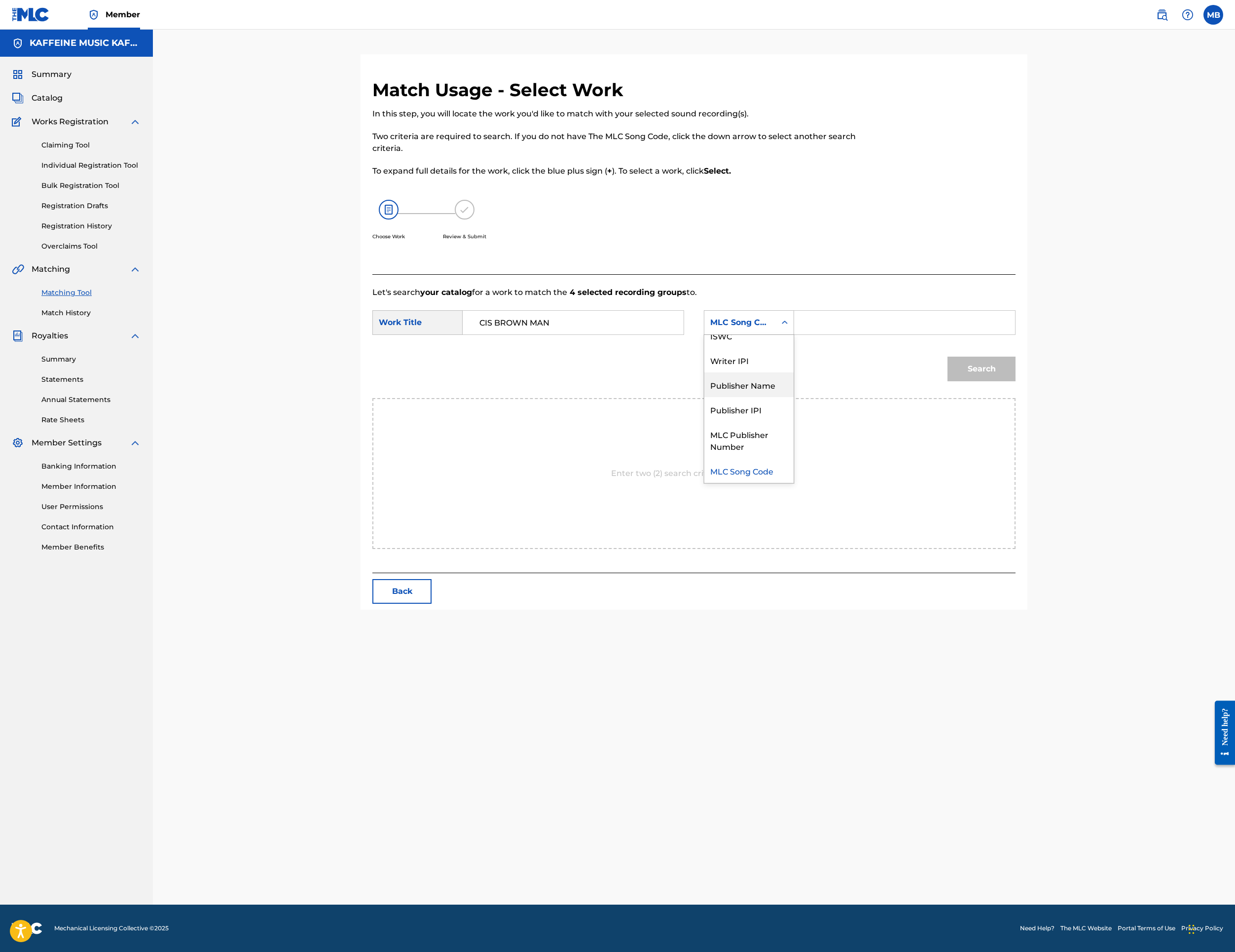
click at [794, 397] on div "Publisher Name" at bounding box center [749, 385] width 89 height 24
click at [970, 334] on input "Search Form" at bounding box center [904, 322] width 204 height 24
type input "ka"
click at [1016, 381] on button "Search" at bounding box center [981, 369] width 68 height 24
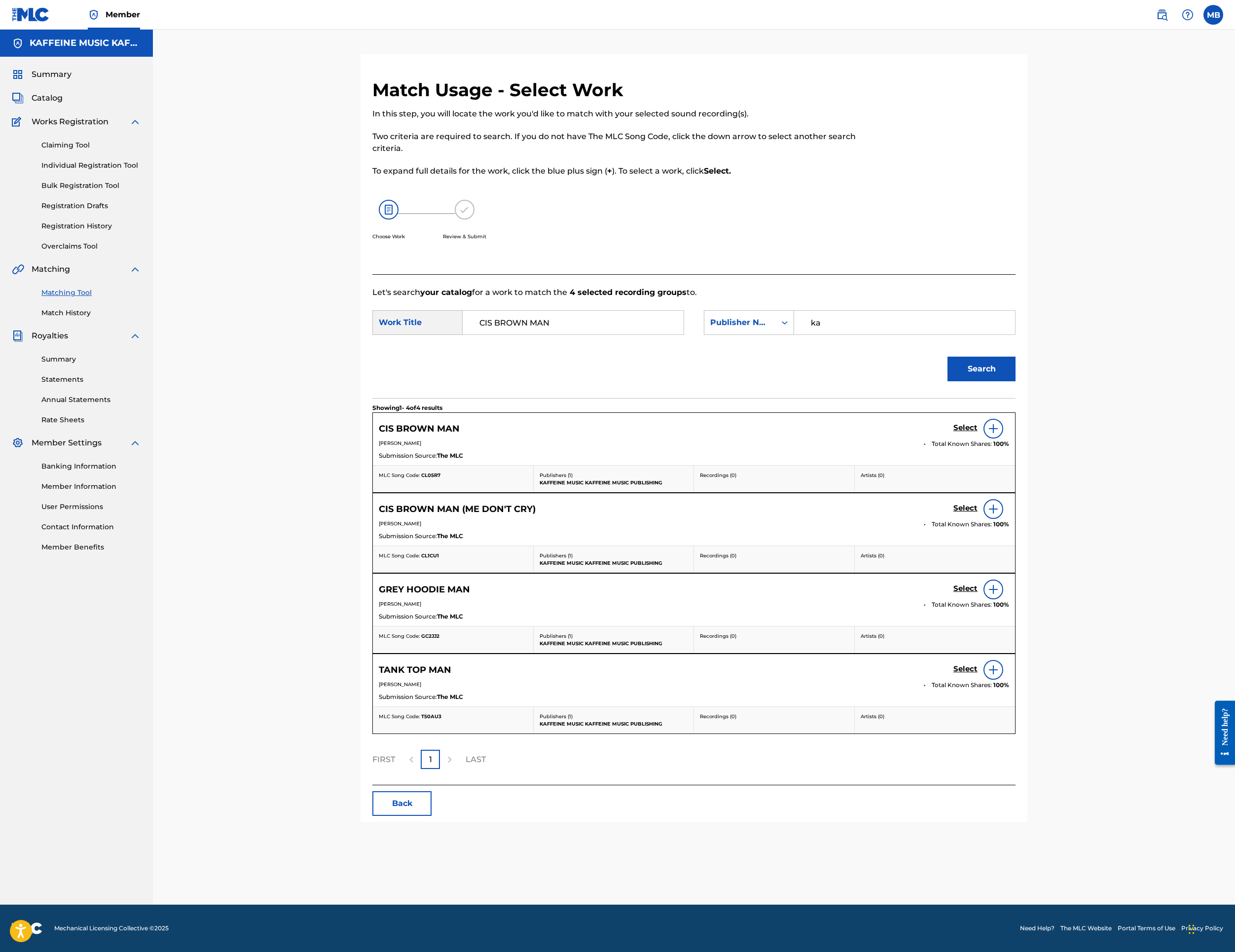
drag, startPoint x: 1097, startPoint y: 545, endPoint x: 1084, endPoint y: 557, distance: 17.7
click at [1016, 381] on button "Search" at bounding box center [981, 369] width 68 height 24
click at [978, 433] on h5 "Select" at bounding box center [965, 428] width 24 height 9
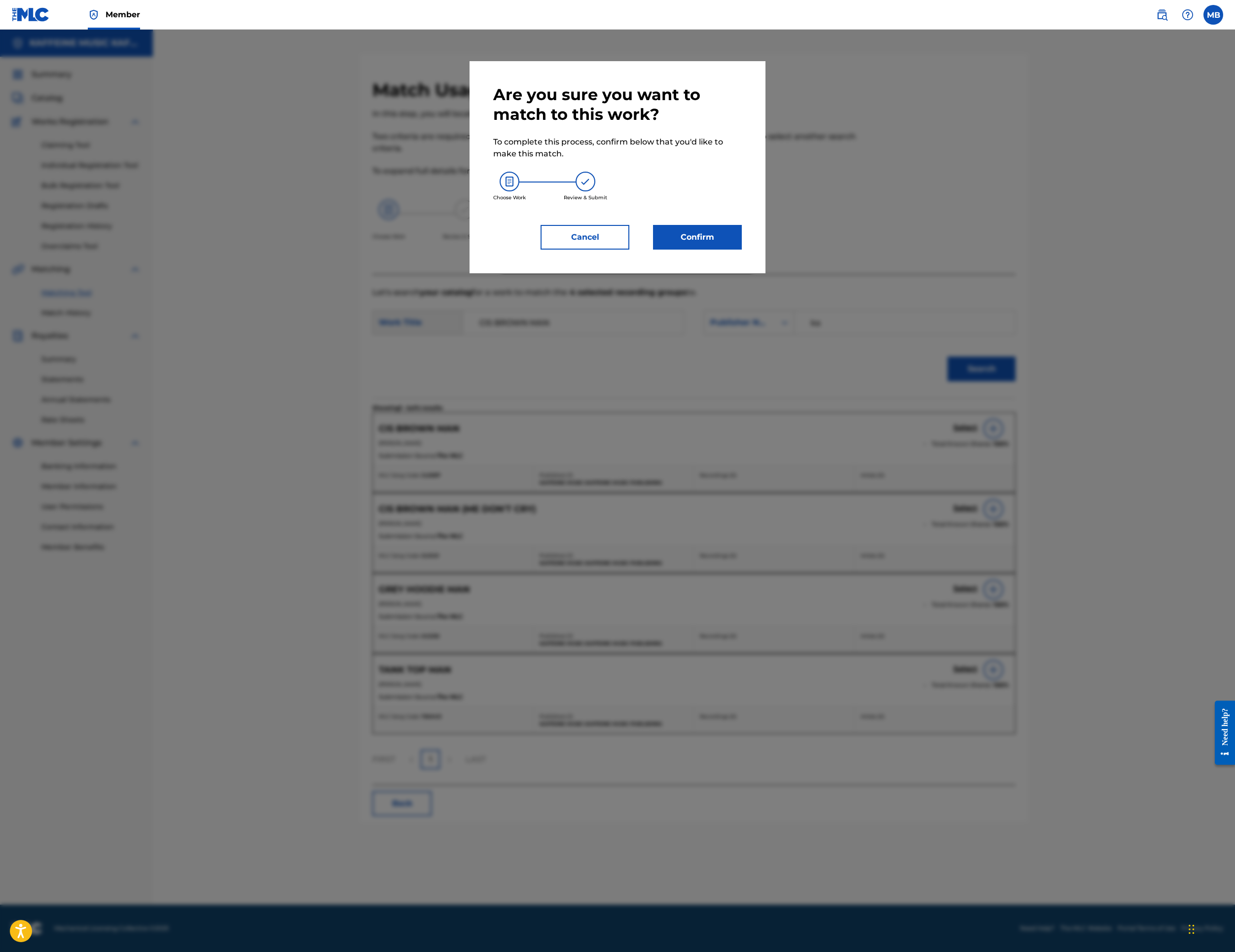
click at [727, 250] on button "Confirm" at bounding box center [698, 237] width 89 height 24
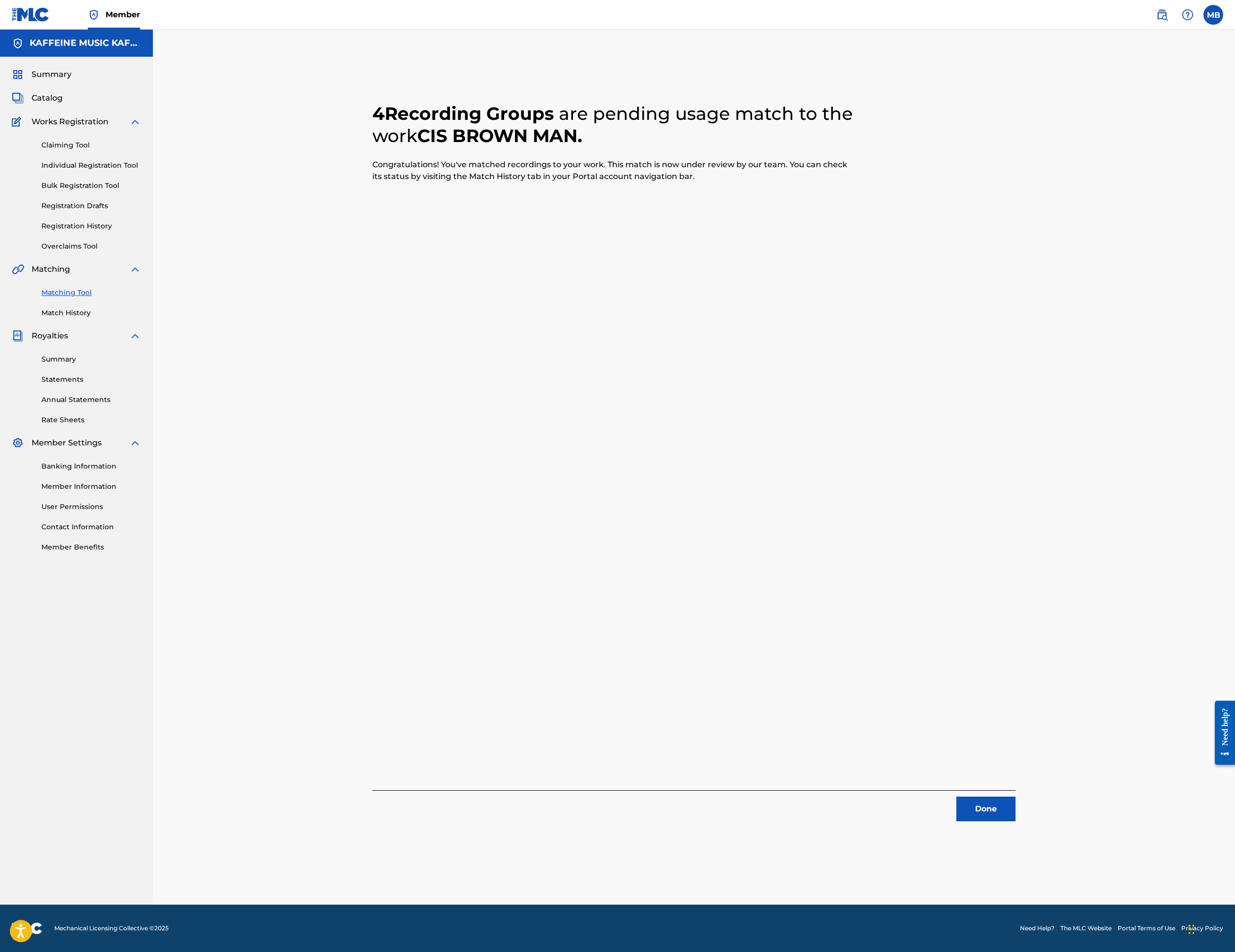
click at [1016, 818] on button "Done" at bounding box center [986, 809] width 59 height 24
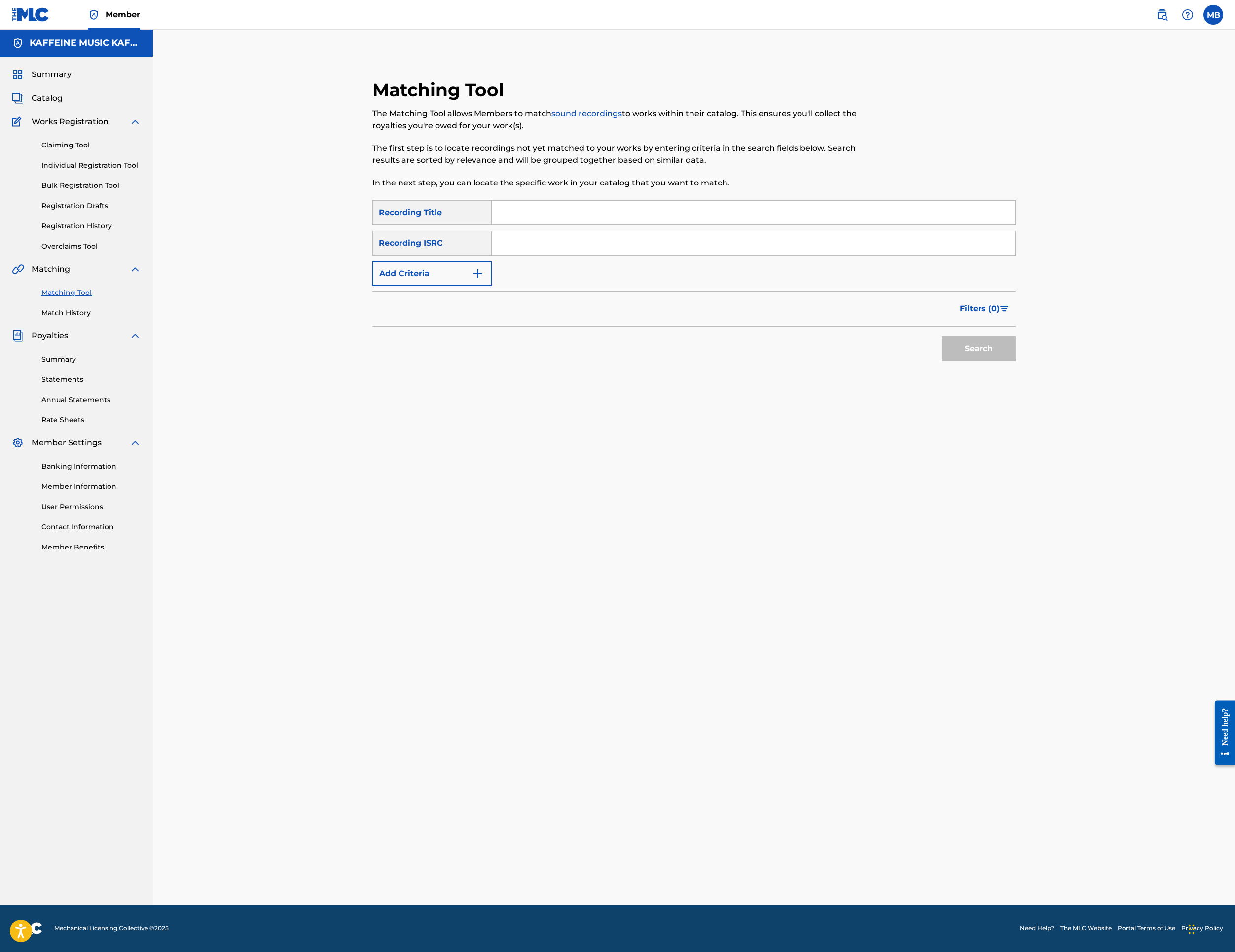
drag, startPoint x: 620, startPoint y: 311, endPoint x: 618, endPoint y: 297, distance: 14.1
click at [620, 255] on input "Search Form" at bounding box center [753, 243] width 523 height 24
click at [615, 224] on input "Search Form" at bounding box center [753, 212] width 523 height 24
type input "cis"
paste input "CIS BROWN MAN"
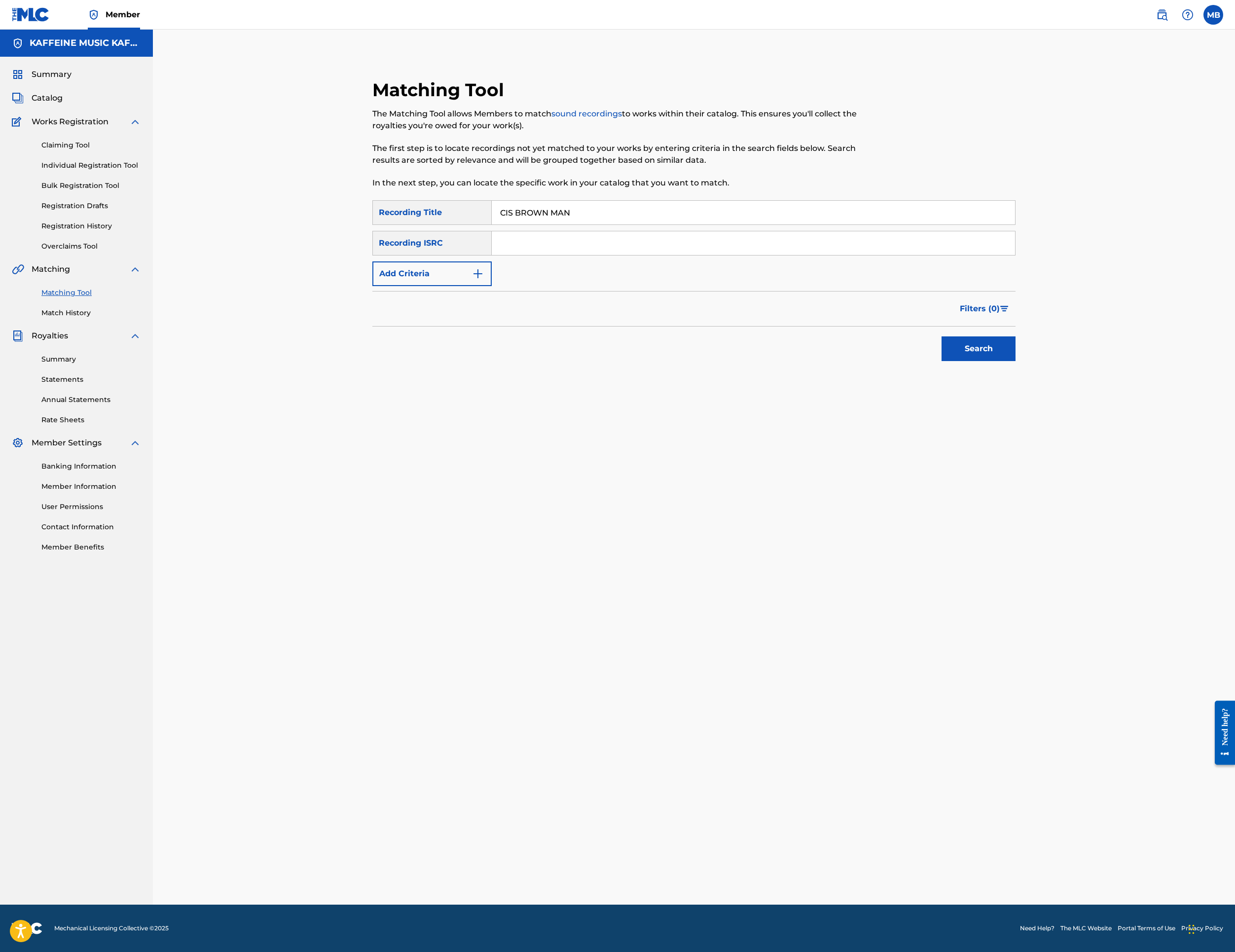
type input "CIS BROWN MAN"
click at [1016, 361] on button "Search" at bounding box center [978, 349] width 74 height 24
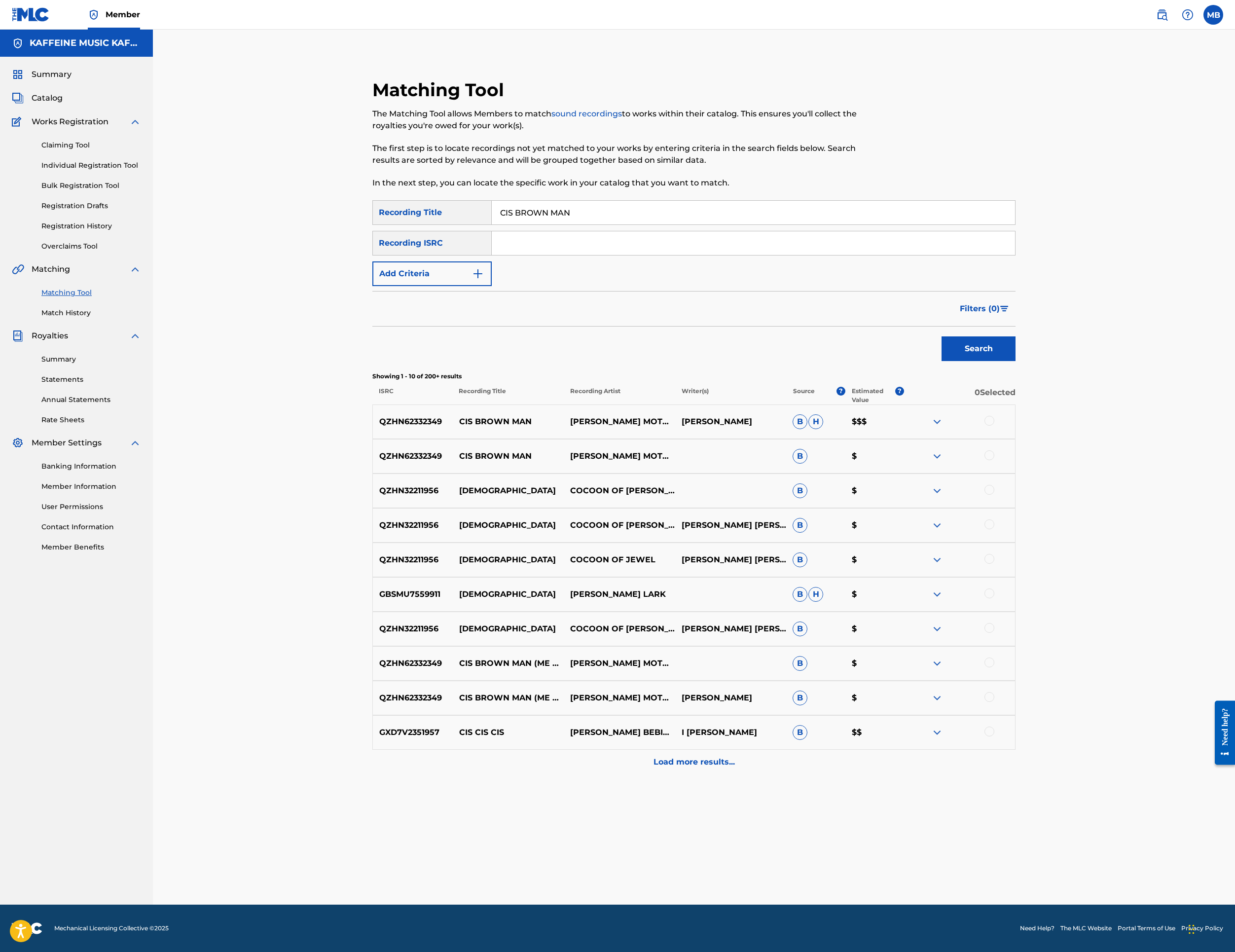
scroll to position [145, 0]
click at [638, 317] on form "SearchWithCriteriac32baa32-2a0f-40b5-aeb1-33025d2f9a8f Recording Title CIS BROW…" at bounding box center [694, 283] width 643 height 166
click at [647, 201] on input "CIS BROWN MAN" at bounding box center [753, 212] width 523 height 24
click at [646, 201] on input "CIS BROWN MAN" at bounding box center [753, 212] width 523 height 24
click at [647, 201] on input "CIS BROWN MAN" at bounding box center [753, 212] width 523 height 24
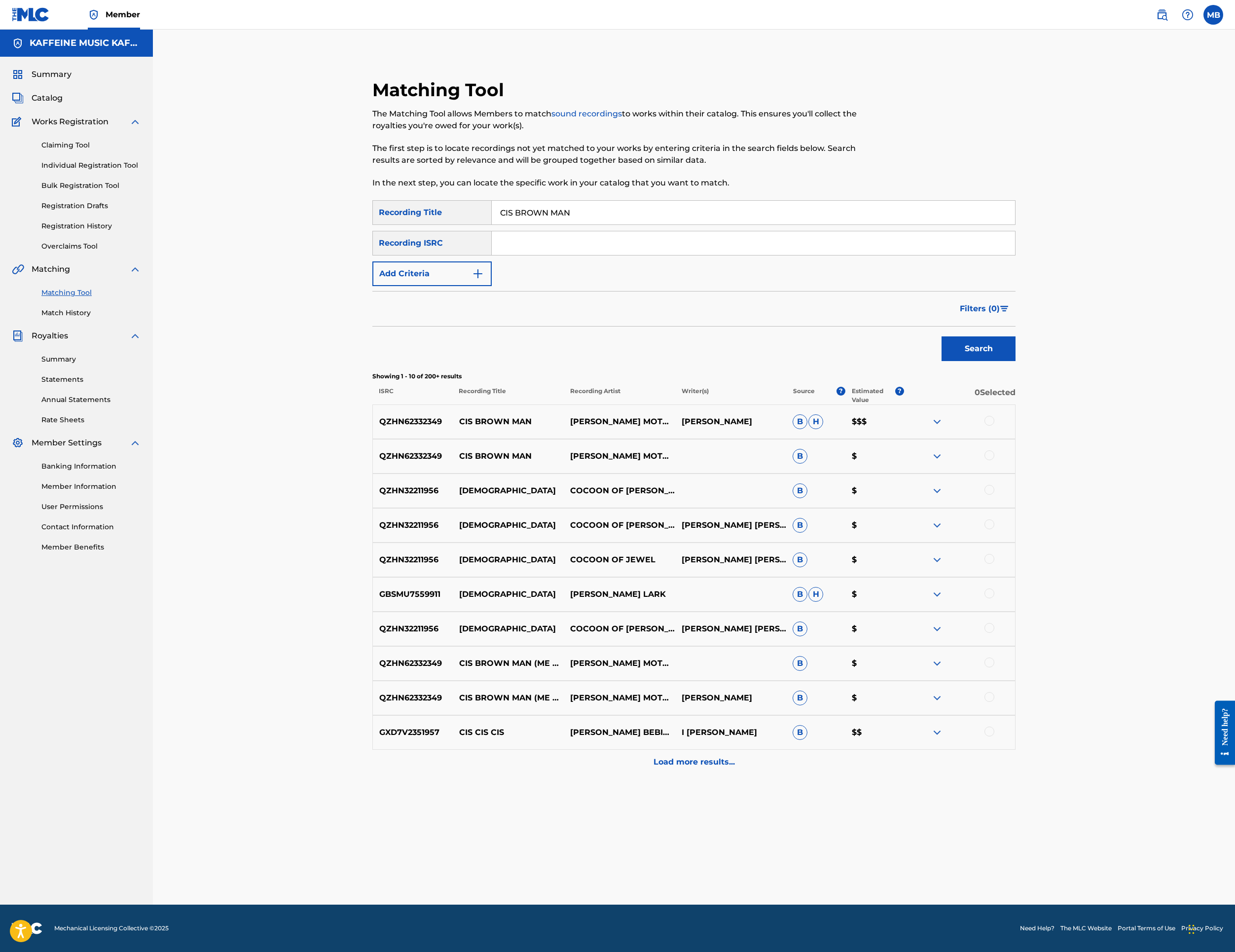
click at [647, 201] on input "CIS BROWN MAN" at bounding box center [753, 212] width 523 height 24
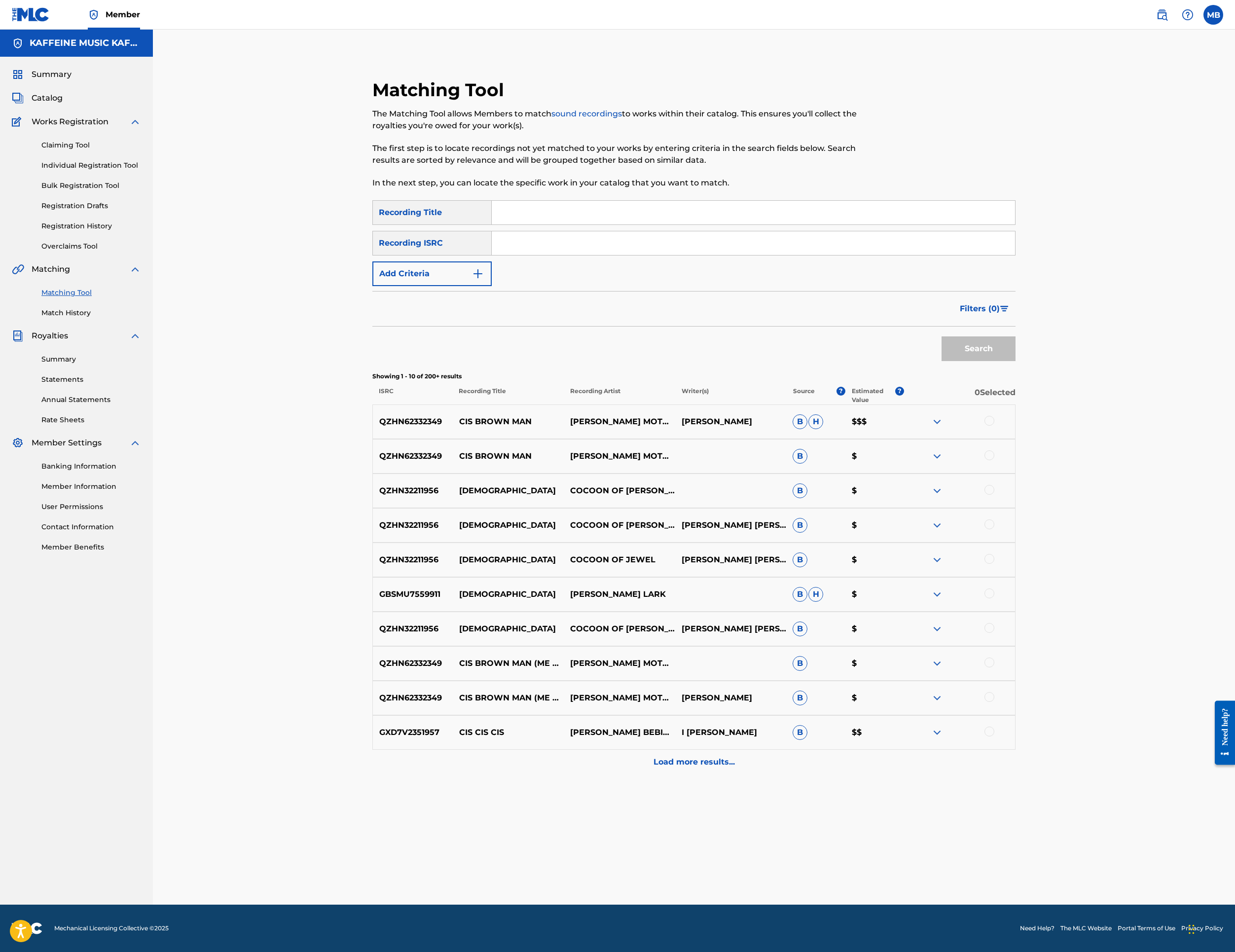
paste input "HONEY."
type input "HONEY.v"
click at [492, 284] on button "Add Criteria" at bounding box center [432, 274] width 119 height 24
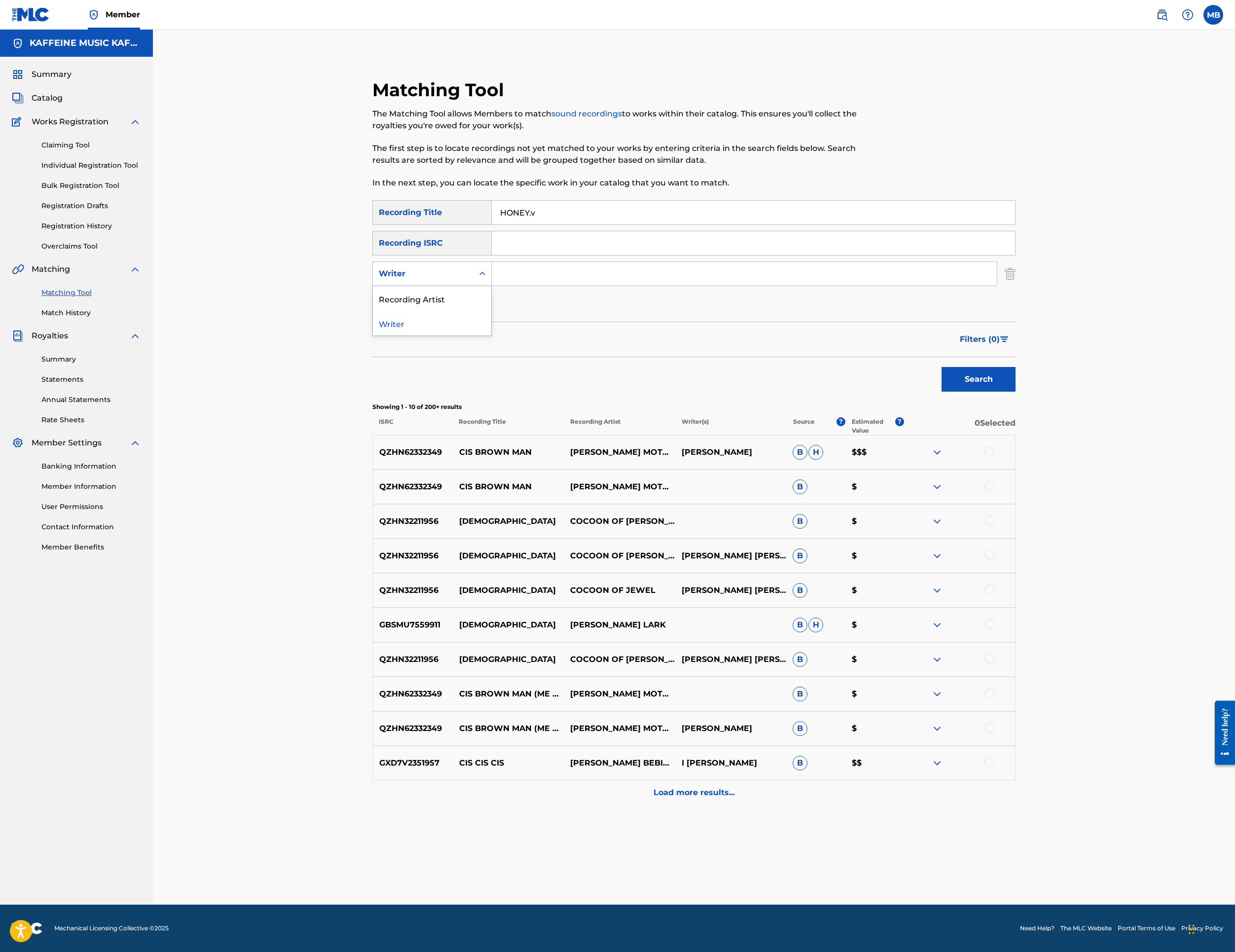
click at [468, 280] on div "Writer" at bounding box center [423, 274] width 89 height 12
click at [490, 311] on div "Recording Artist" at bounding box center [432, 298] width 119 height 24
click at [620, 285] on input "Search Form" at bounding box center [744, 273] width 505 height 24
type input "[PERSON_NAME] Motorcycle"
click at [1016, 392] on button "Search" at bounding box center [978, 380] width 74 height 24
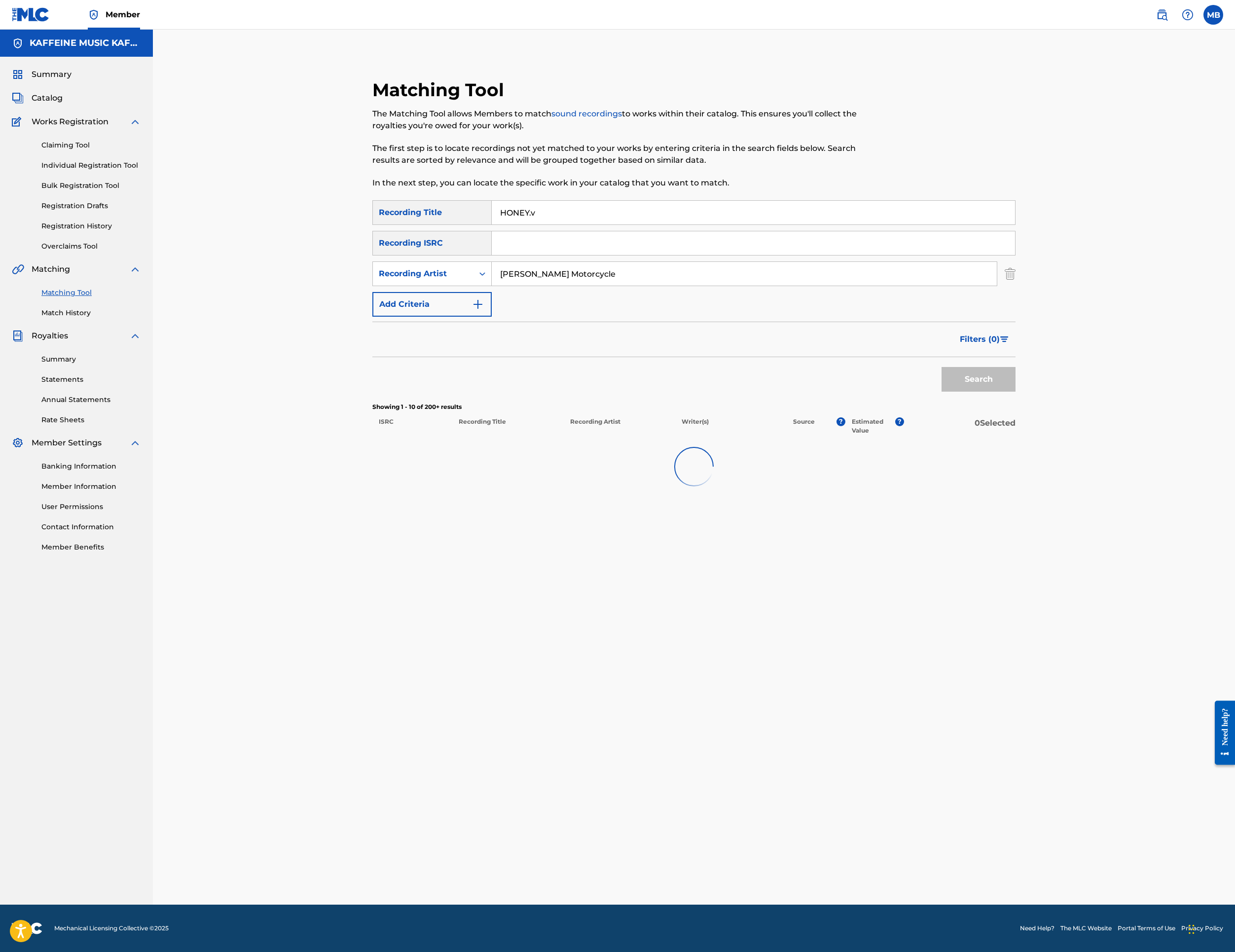
scroll to position [50, 0]
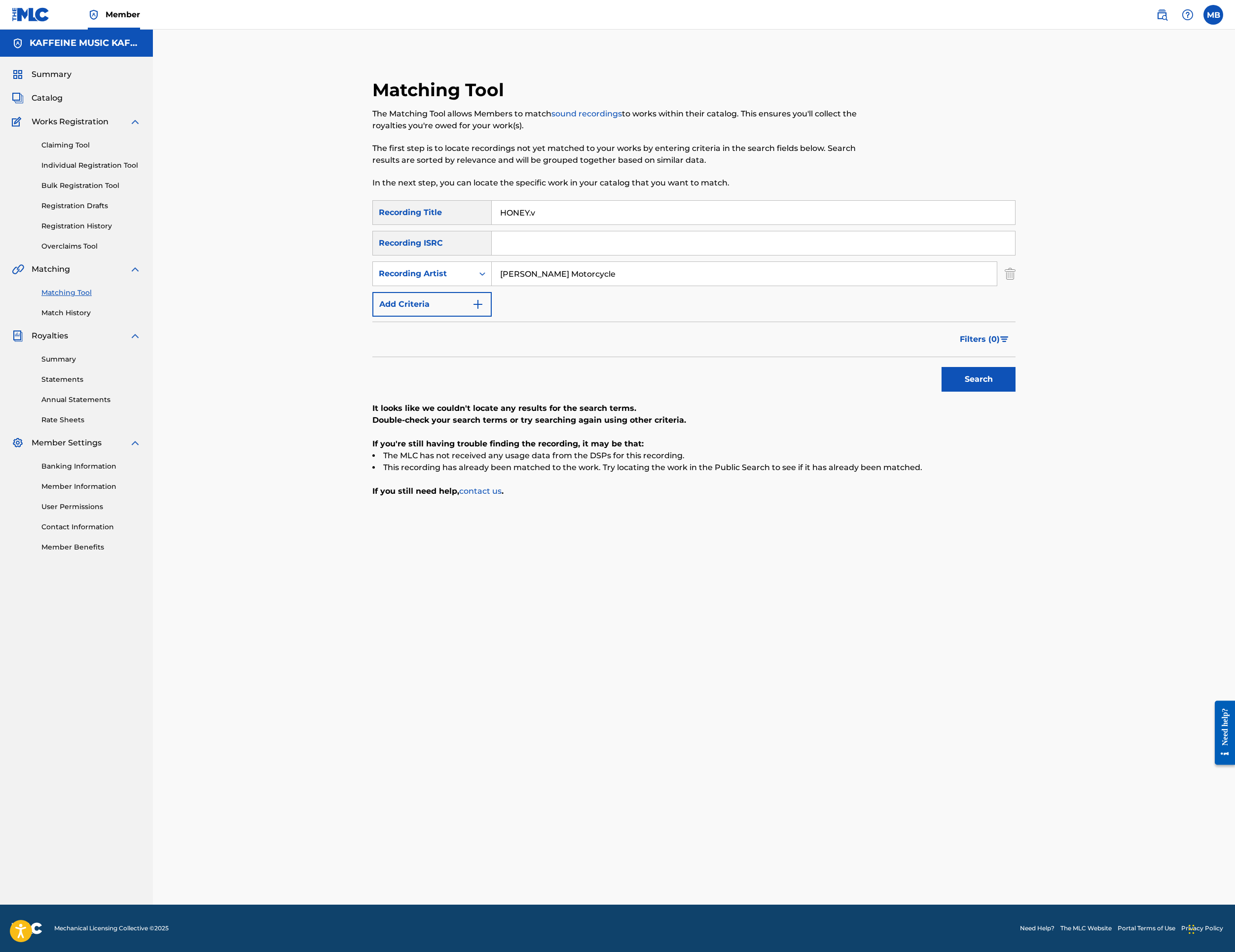
click at [668, 285] on input "[PERSON_NAME] Motorcycle" at bounding box center [744, 273] width 505 height 24
click at [601, 224] on input "HONEY.v" at bounding box center [753, 212] width 523 height 24
type input "HONEY."
click at [1016, 392] on button "Search" at bounding box center [978, 380] width 74 height 24
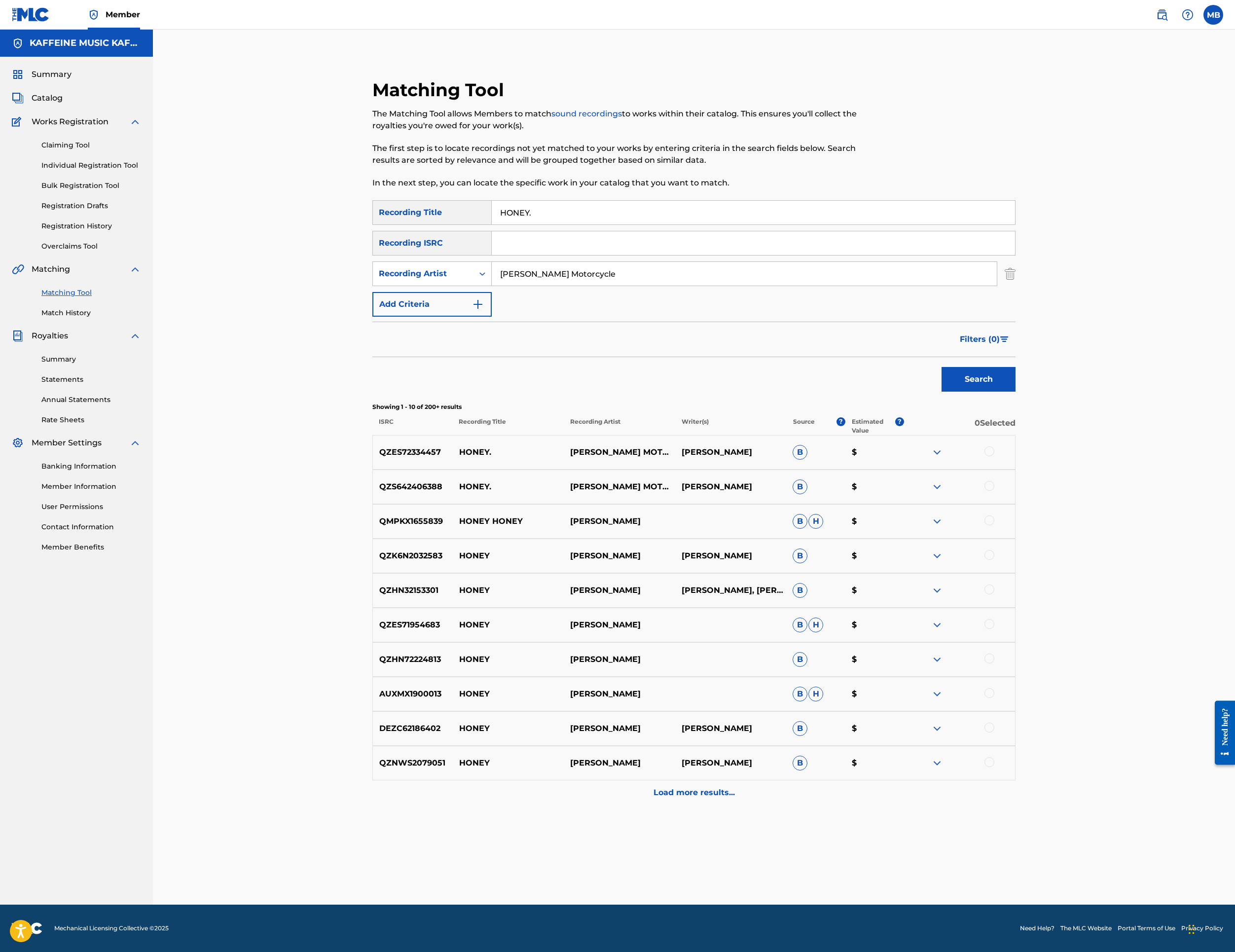
scroll to position [129, 0]
drag, startPoint x: 1161, startPoint y: 677, endPoint x: 1158, endPoint y: 626, distance: 51.1
click at [994, 491] on div at bounding box center [990, 486] width 10 height 10
click at [994, 457] on div at bounding box center [990, 452] width 10 height 10
click at [748, 859] on button "Match 2 Groups" at bounding box center [694, 871] width 109 height 24
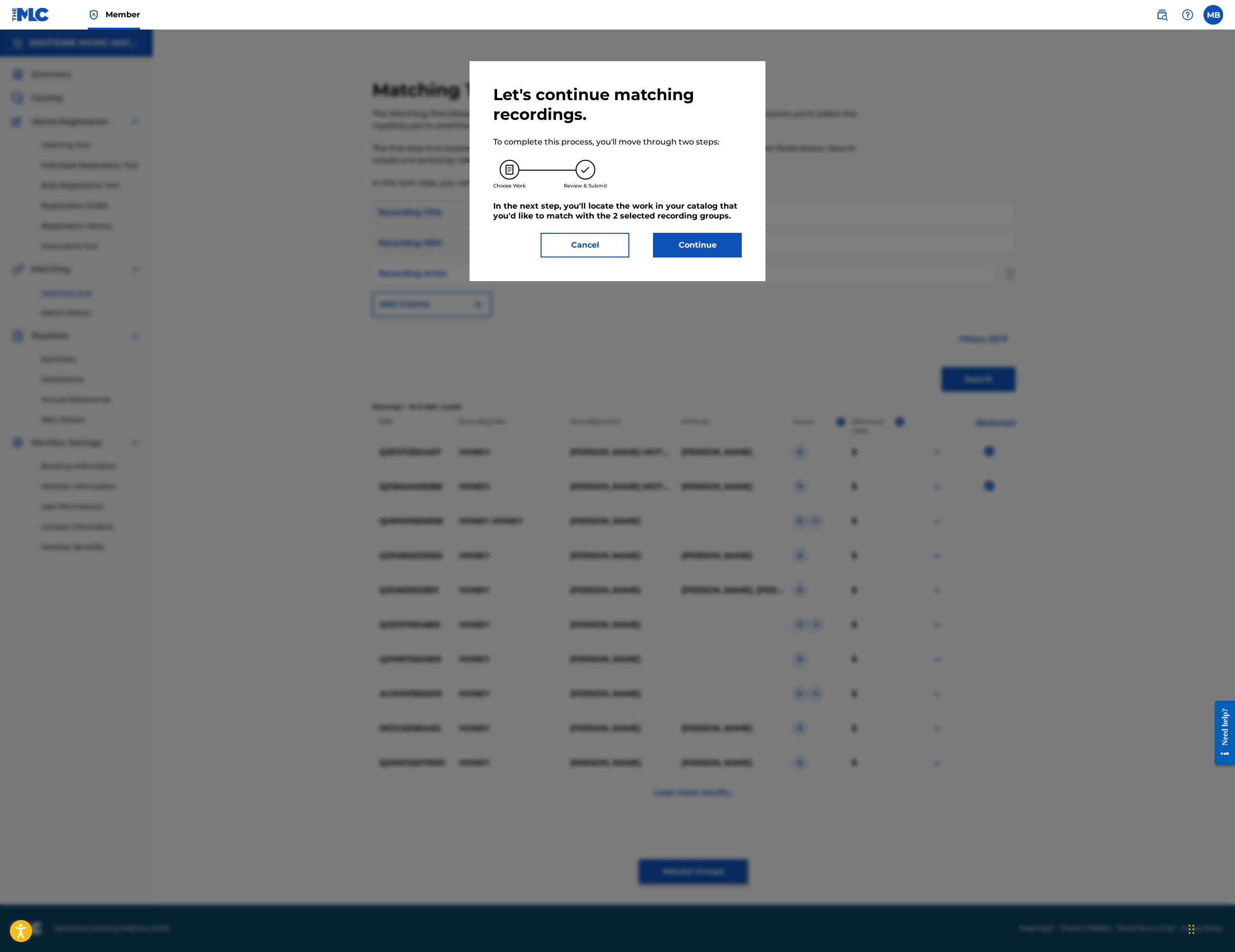
click at [732, 257] on button "Continue" at bounding box center [698, 245] width 89 height 24
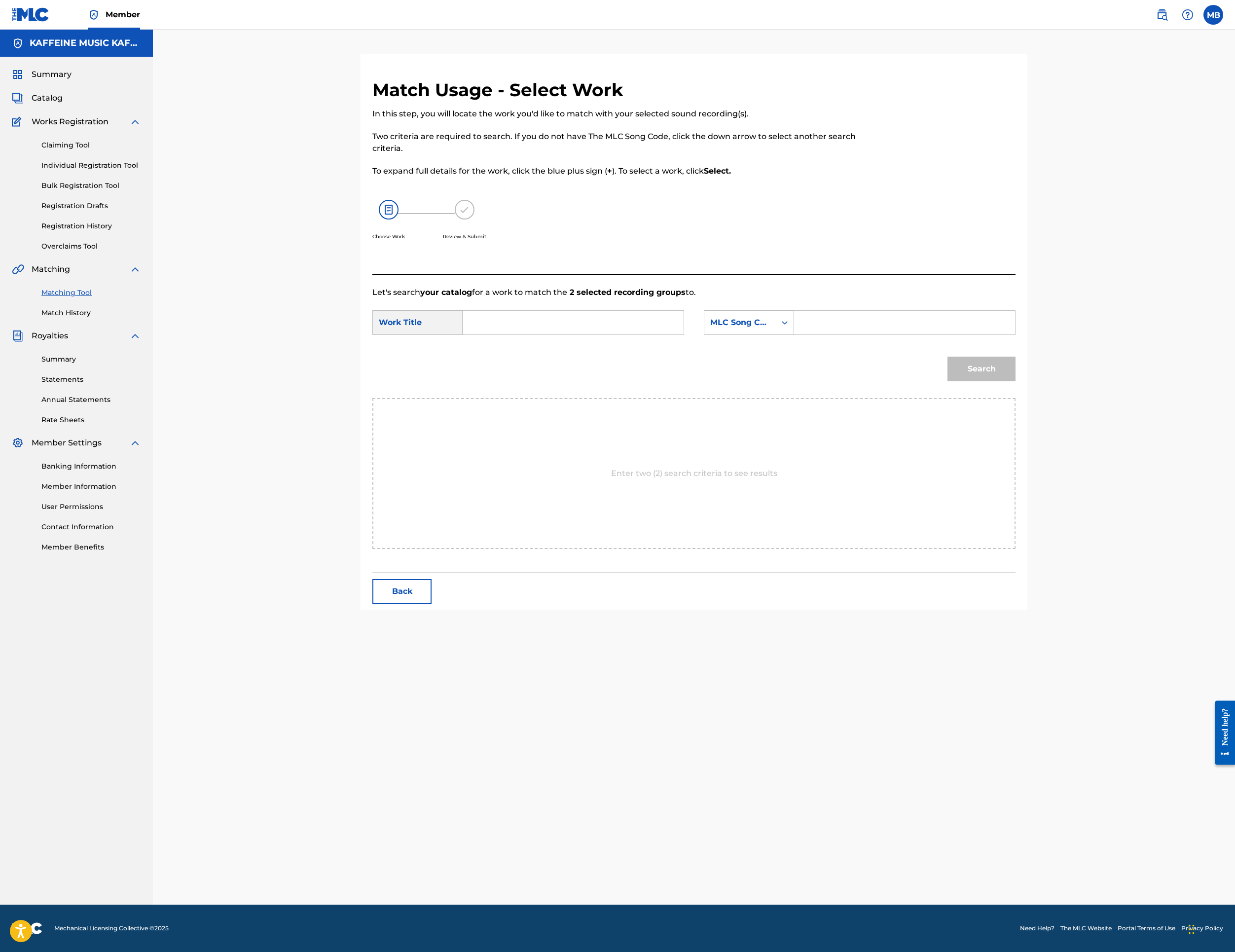
click at [573, 334] on input "Search Form" at bounding box center [573, 322] width 204 height 24
paste input "HONEY."
type input "HONEY."
click at [770, 329] on div "MLC Song Code" at bounding box center [740, 323] width 60 height 12
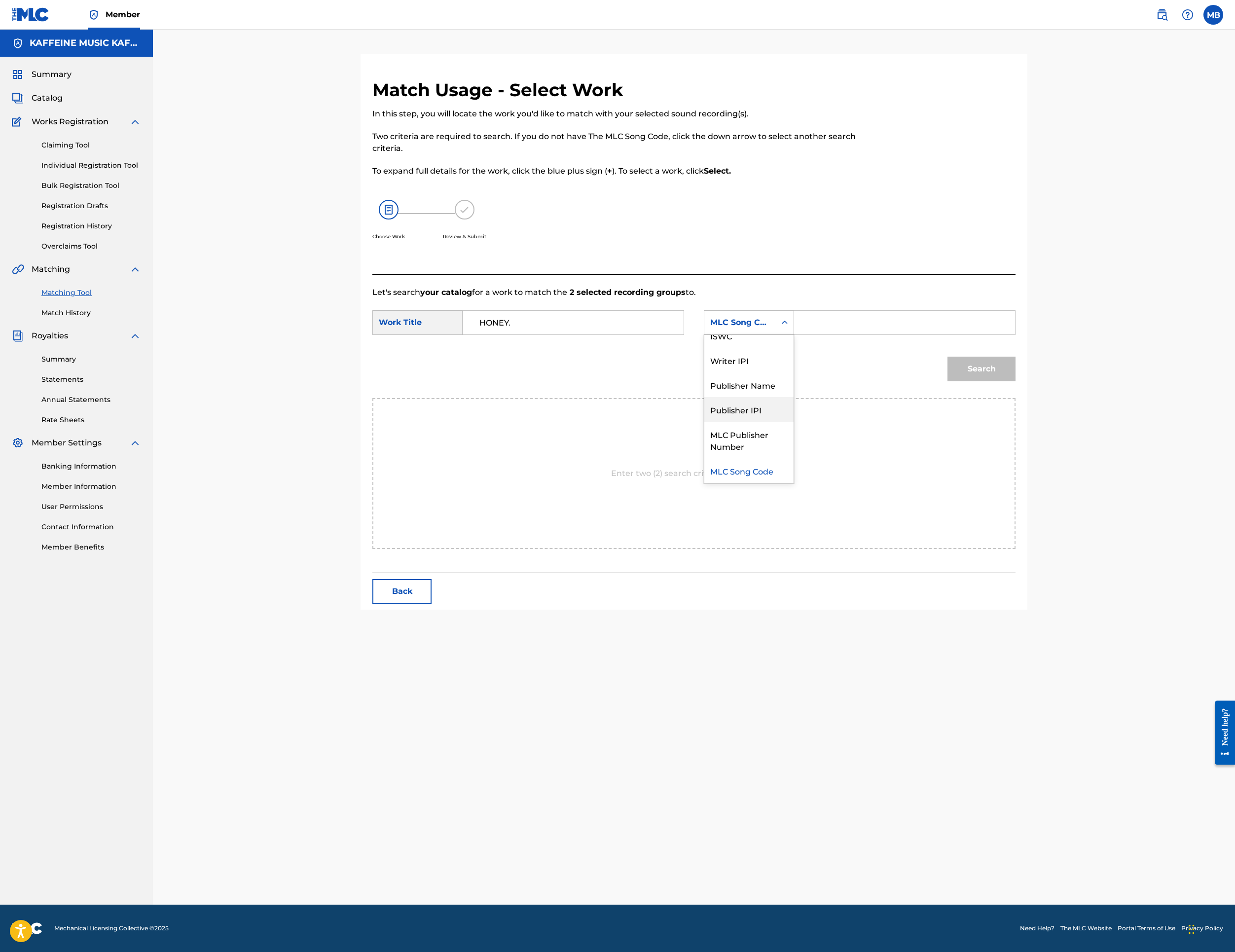
click at [794, 422] on div "Publisher IPI" at bounding box center [749, 409] width 89 height 24
click at [794, 335] on div "Publisher IPI" at bounding box center [749, 323] width 91 height 24
click at [794, 397] on div "Writer IPI" at bounding box center [749, 385] width 89 height 24
click at [776, 332] on div "Writer IPI" at bounding box center [740, 323] width 71 height 19
click at [794, 397] on div "Publisher Name" at bounding box center [749, 385] width 89 height 24
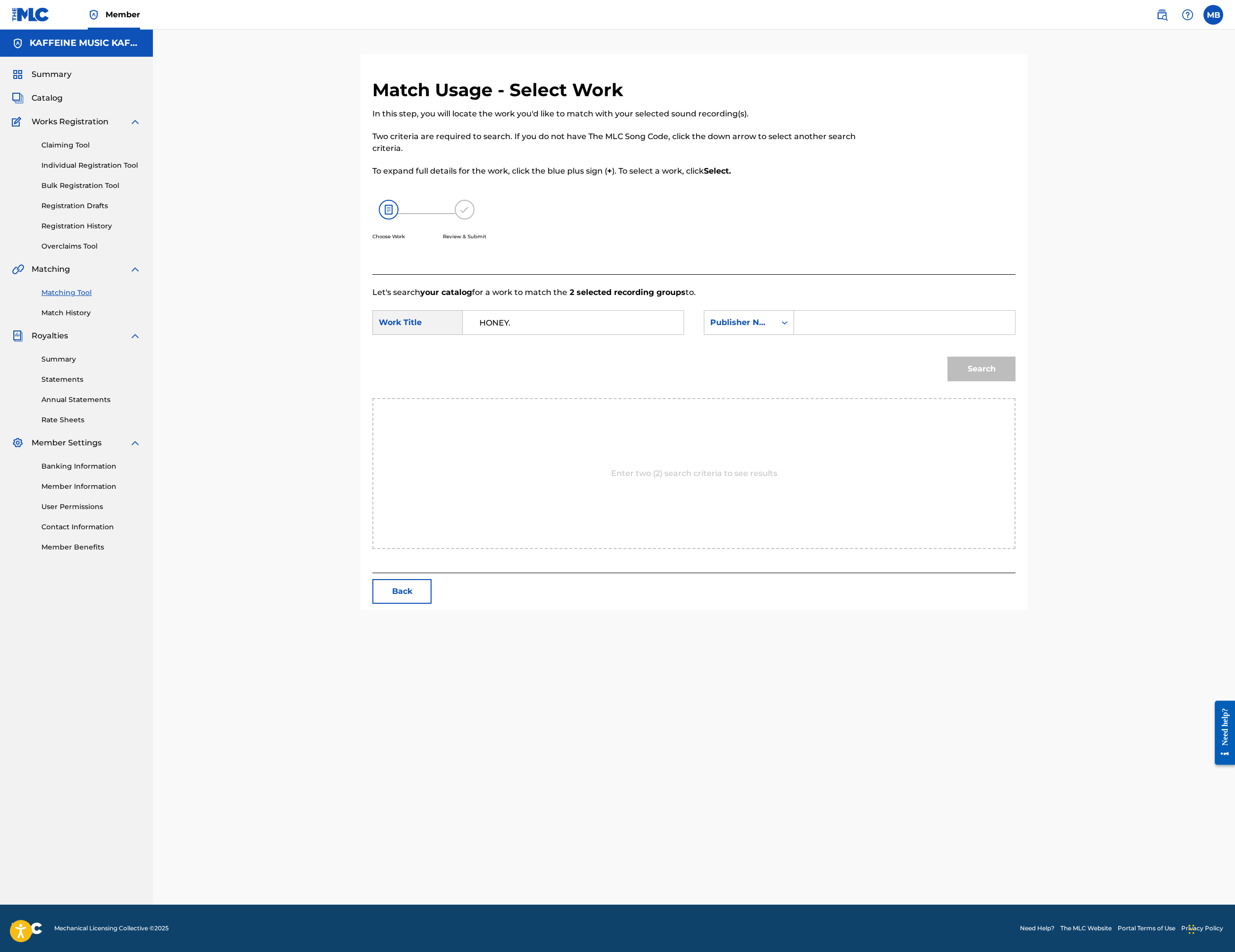
click at [961, 334] on input "Search Form" at bounding box center [904, 322] width 204 height 24
type input "kaff"
click at [1016, 381] on button "Search" at bounding box center [981, 369] width 68 height 24
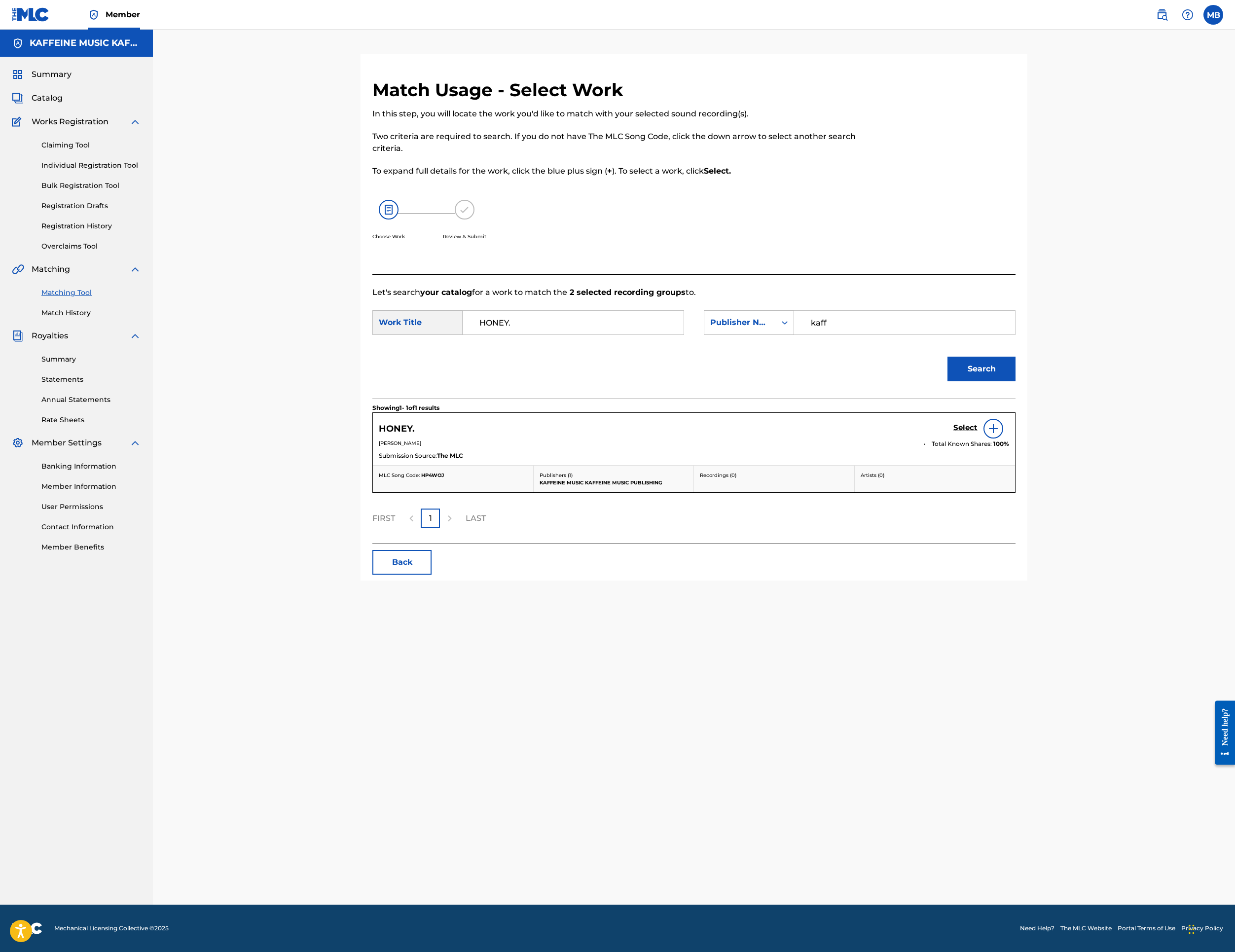
click at [1009, 439] on div "Select" at bounding box center [981, 429] width 56 height 19
click at [978, 434] on link "Select" at bounding box center [965, 429] width 24 height 11
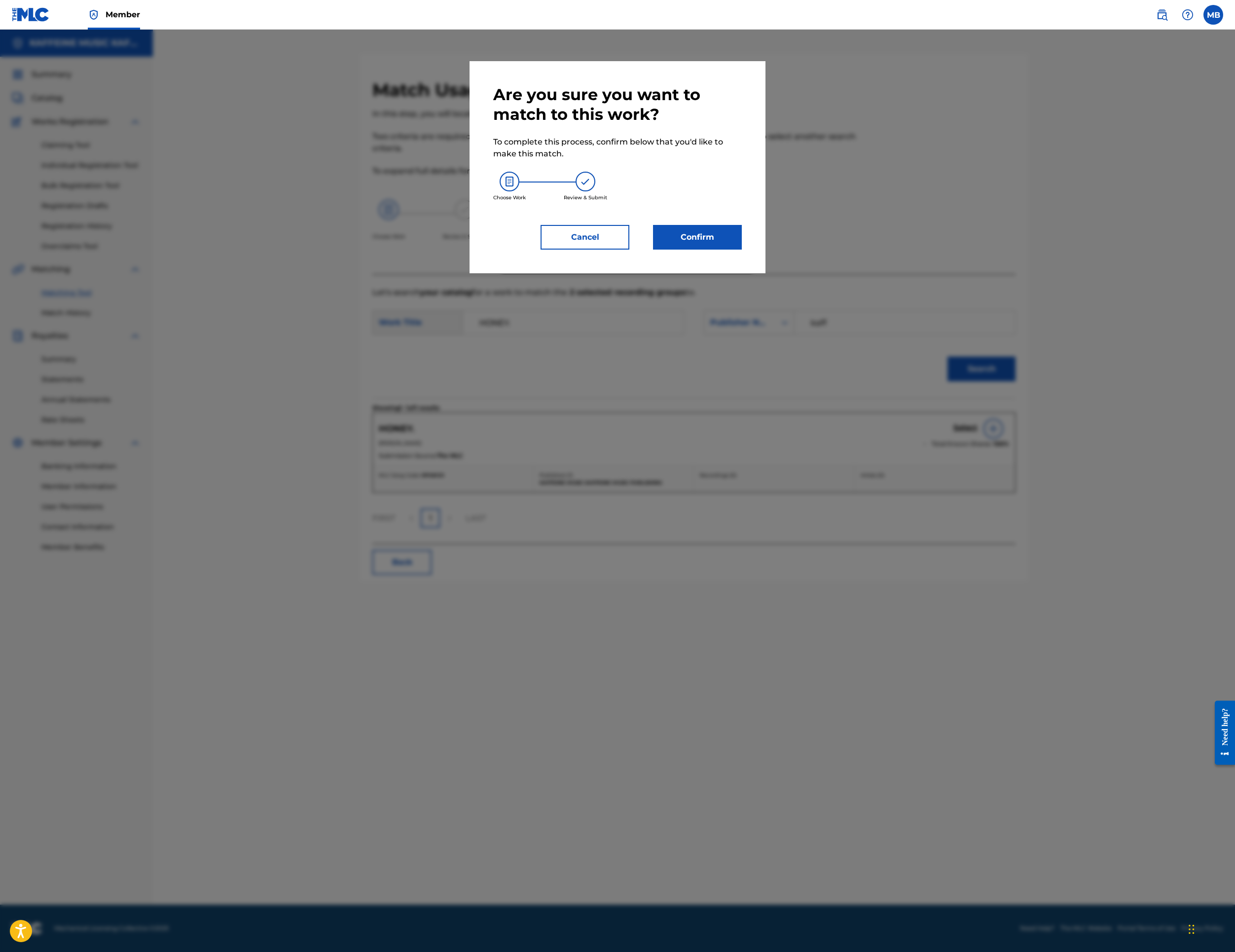
click at [742, 250] on button "Confirm" at bounding box center [698, 237] width 89 height 24
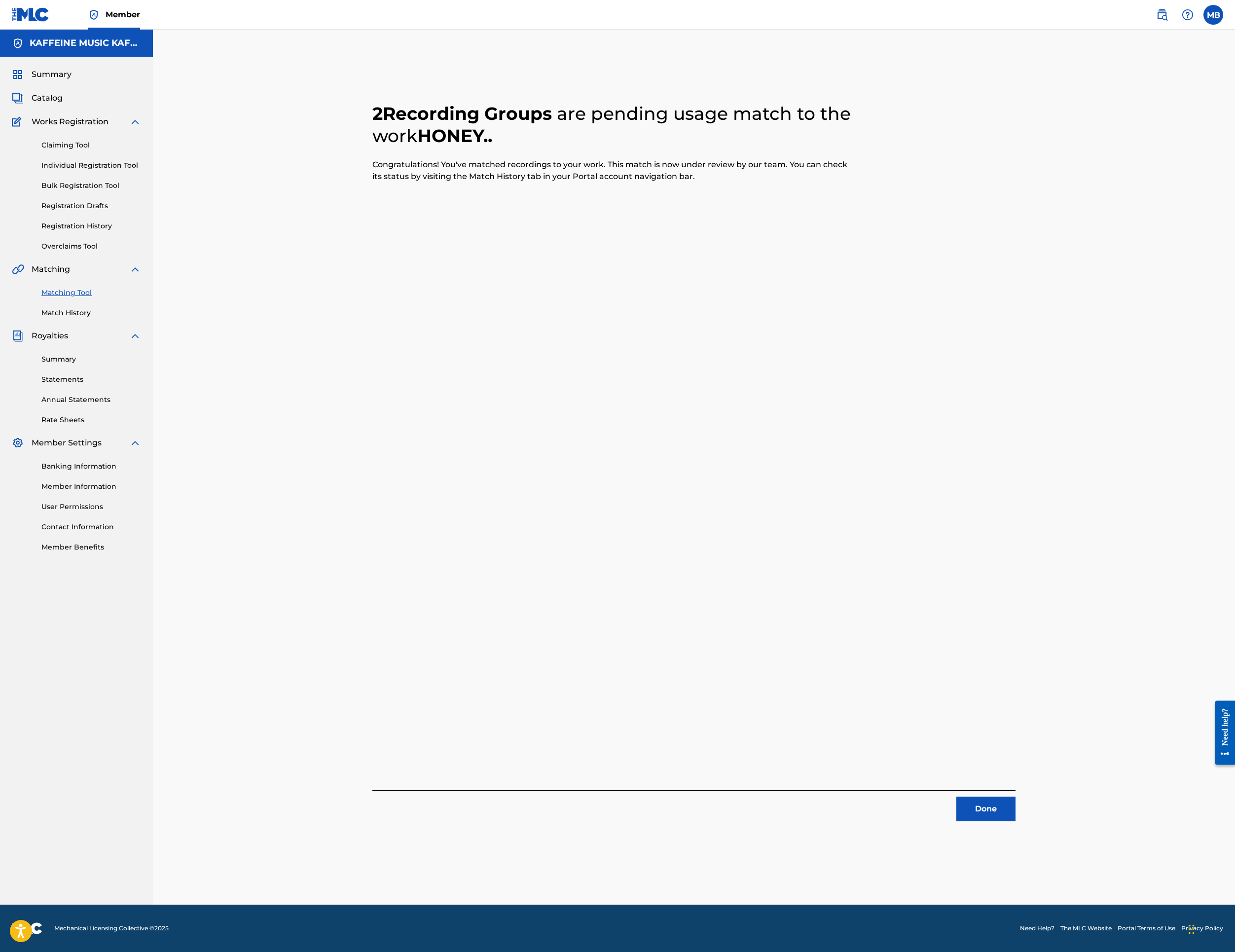
click at [1016, 805] on button "Done" at bounding box center [986, 809] width 59 height 24
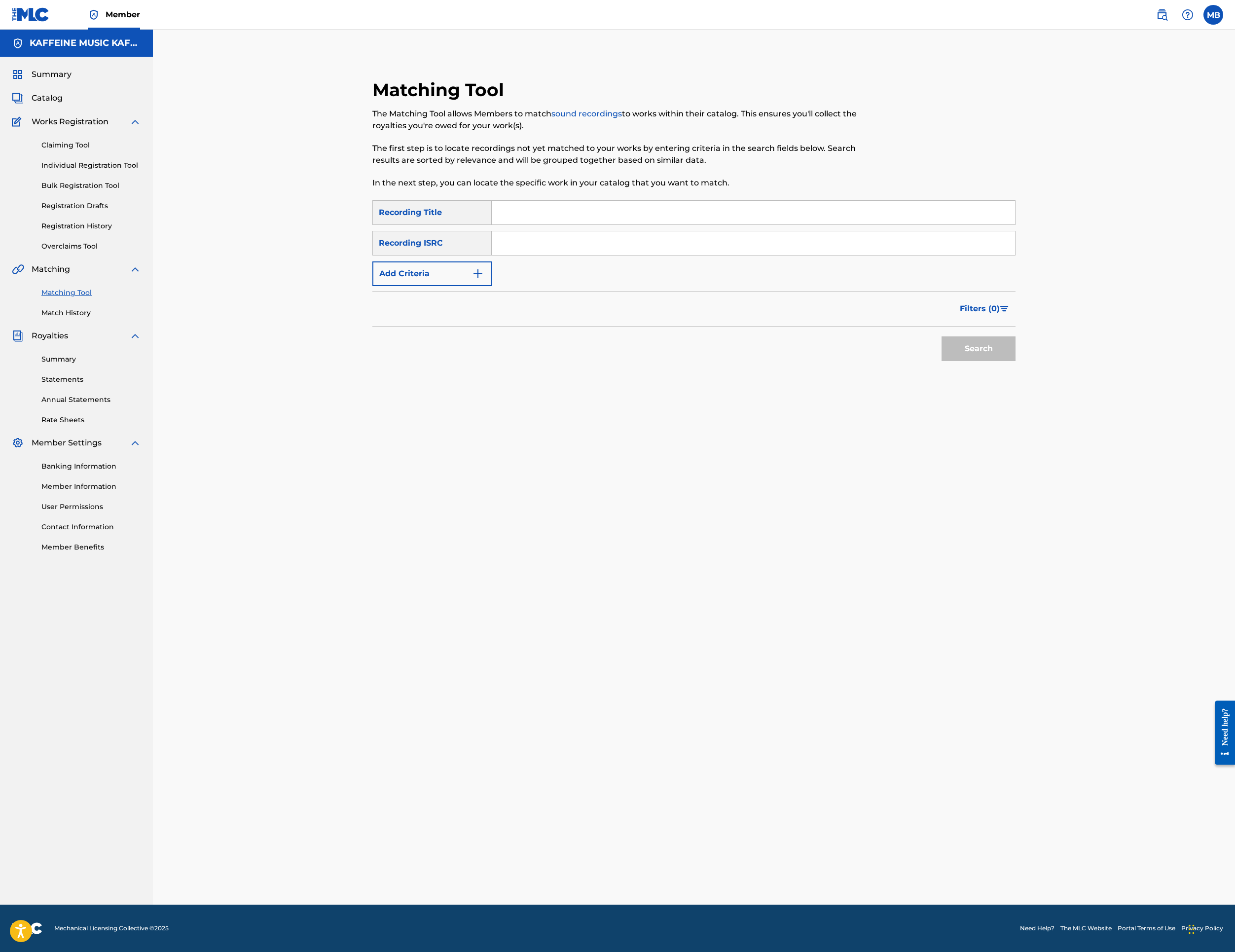
click at [663, 224] on input "Search Form" at bounding box center [753, 212] width 523 height 24
click at [636, 224] on input "Search Form" at bounding box center [753, 212] width 523 height 24
drag, startPoint x: 1119, startPoint y: 400, endPoint x: 636, endPoint y: 259, distance: 503.2
click at [636, 224] on input "Search Form" at bounding box center [753, 212] width 523 height 24
paste input "SHIT MYSELF FACE"
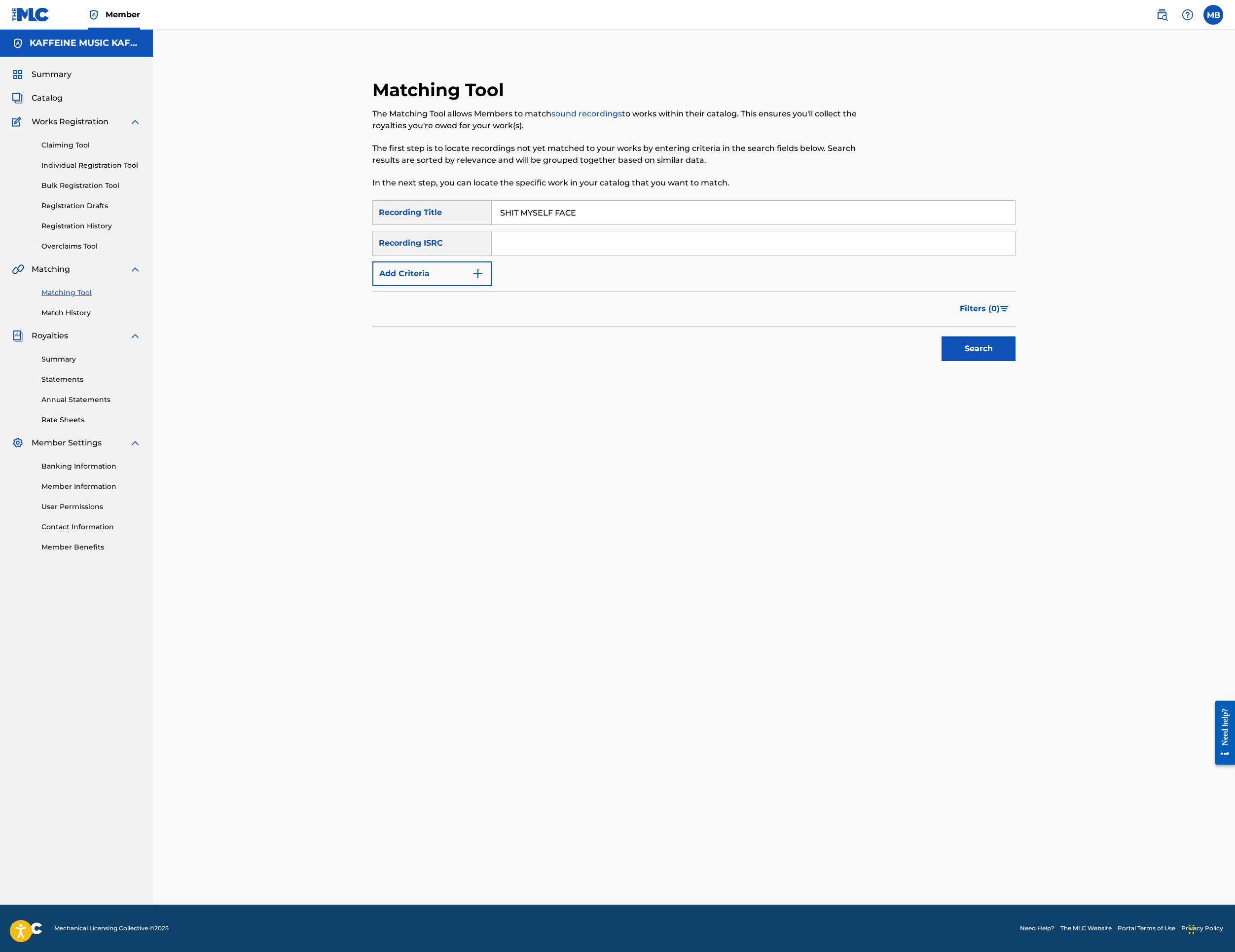
type input "SHIT MYSELF FACE"
click at [459, 286] on button "Add Criteria" at bounding box center [432, 274] width 119 height 24
drag, startPoint x: 455, startPoint y: 379, endPoint x: 469, endPoint y: 389, distance: 17.2
click at [455, 280] on div "Writer" at bounding box center [423, 274] width 89 height 12
click at [472, 311] on div "Recording Artist" at bounding box center [432, 298] width 119 height 24
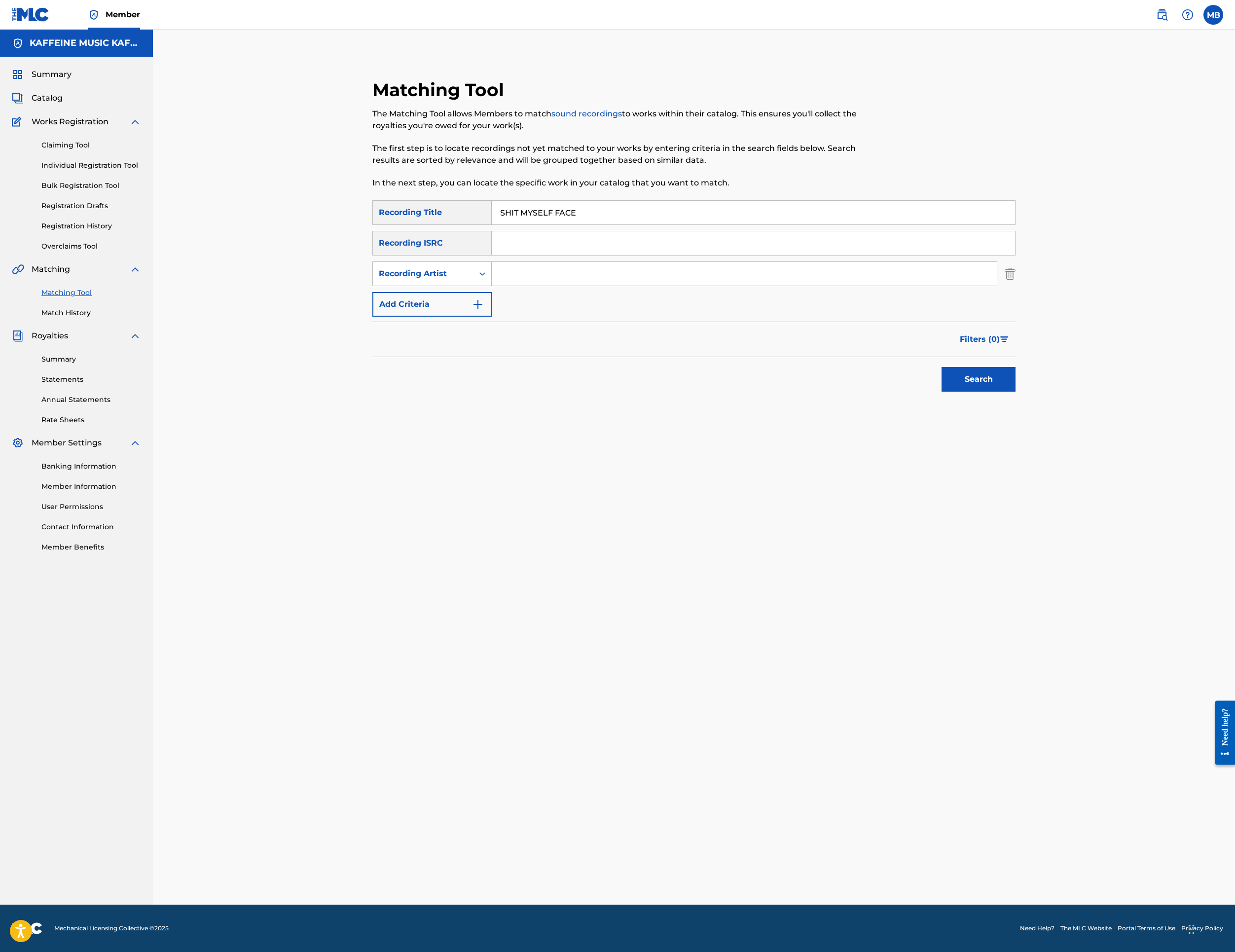
click at [697, 285] on input "Search Form" at bounding box center [744, 273] width 505 height 24
type input "[PERSON_NAME] Motorcycle"
click at [1016, 392] on button "Search" at bounding box center [978, 380] width 74 height 24
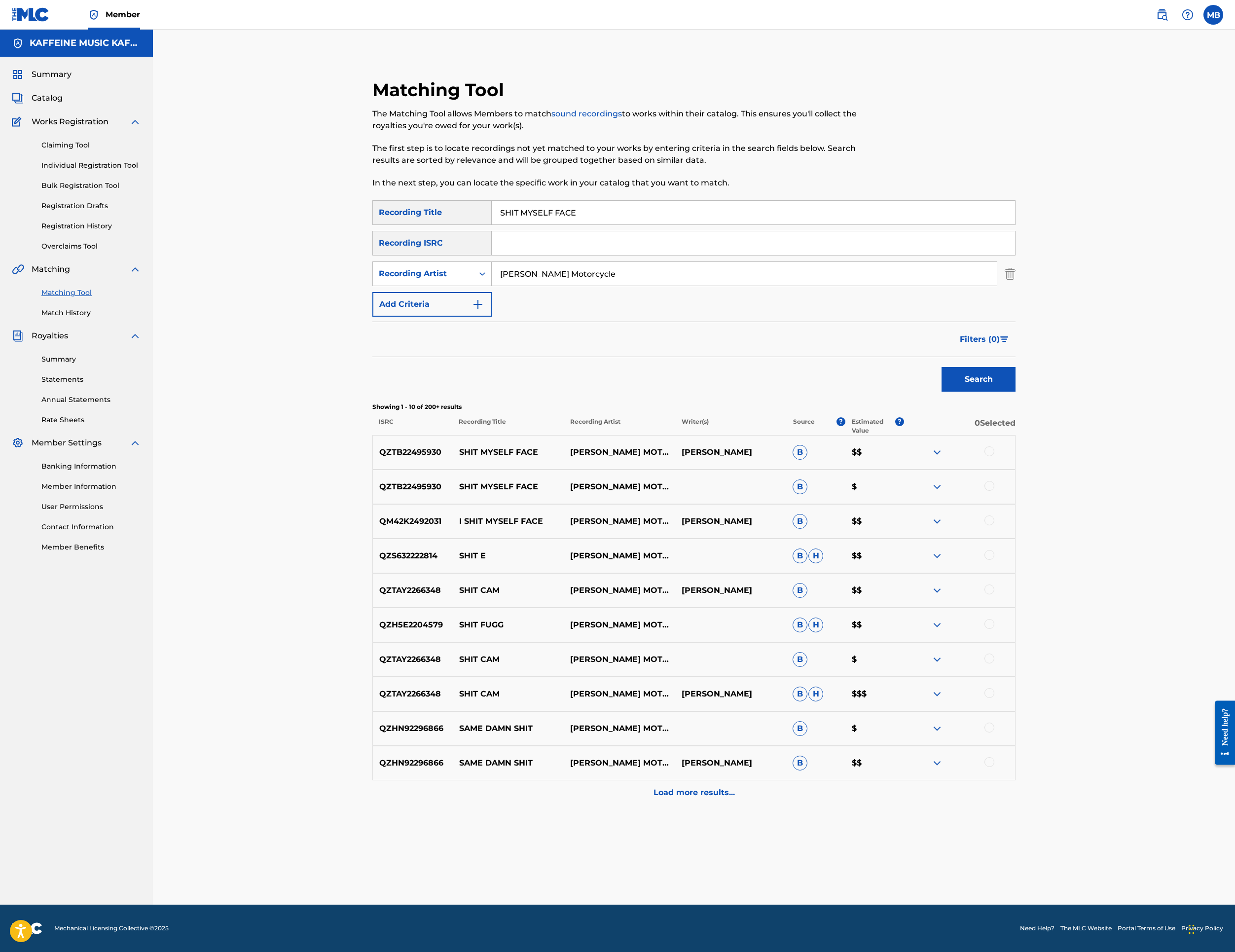
scroll to position [193, 0]
click at [994, 457] on div at bounding box center [990, 452] width 10 height 10
click at [994, 491] on div at bounding box center [990, 486] width 10 height 10
click at [994, 526] on div at bounding box center [990, 521] width 10 height 10
click at [748, 859] on button "Match 3 Groups" at bounding box center [694, 871] width 109 height 24
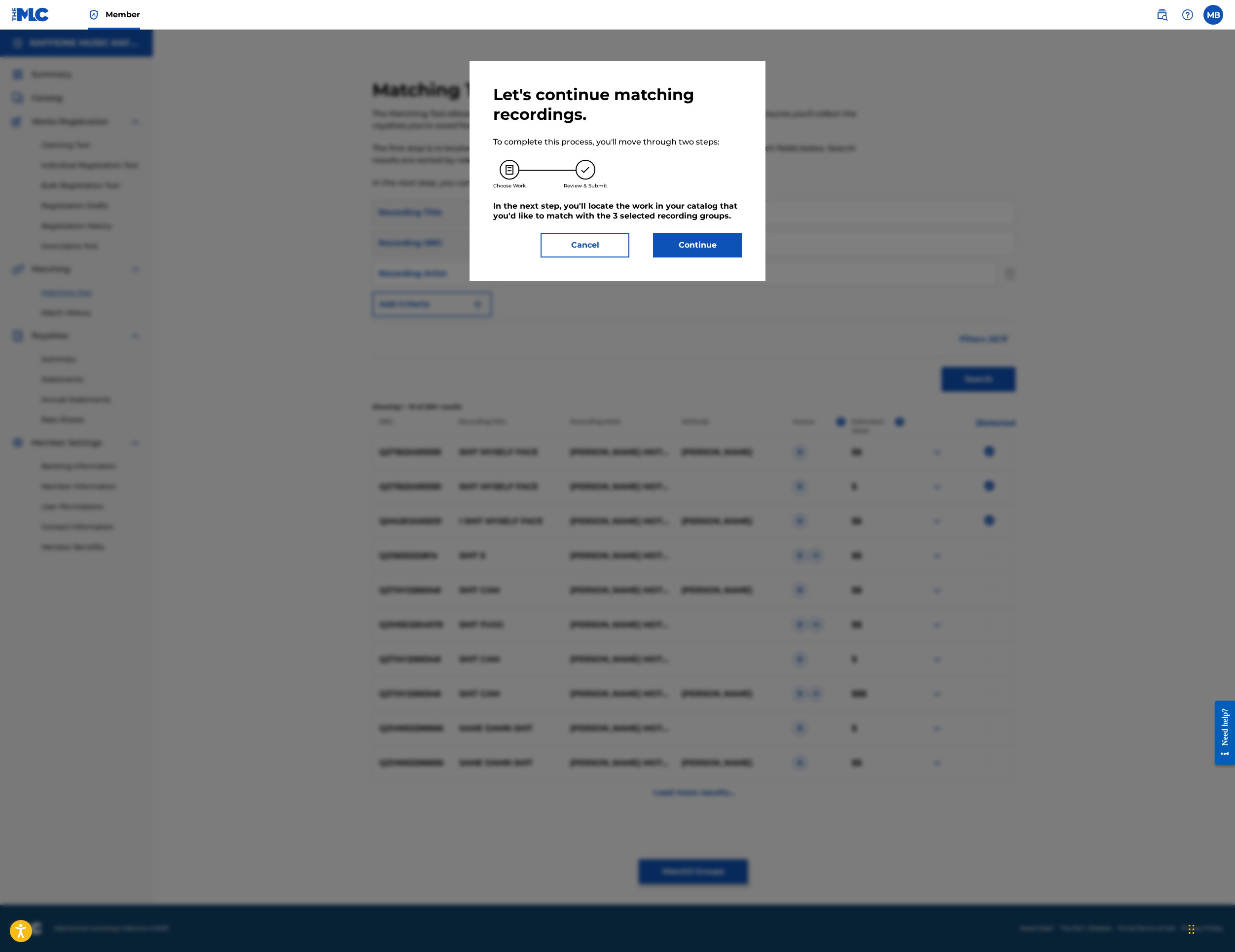
click at [742, 257] on button "Continue" at bounding box center [698, 245] width 89 height 24
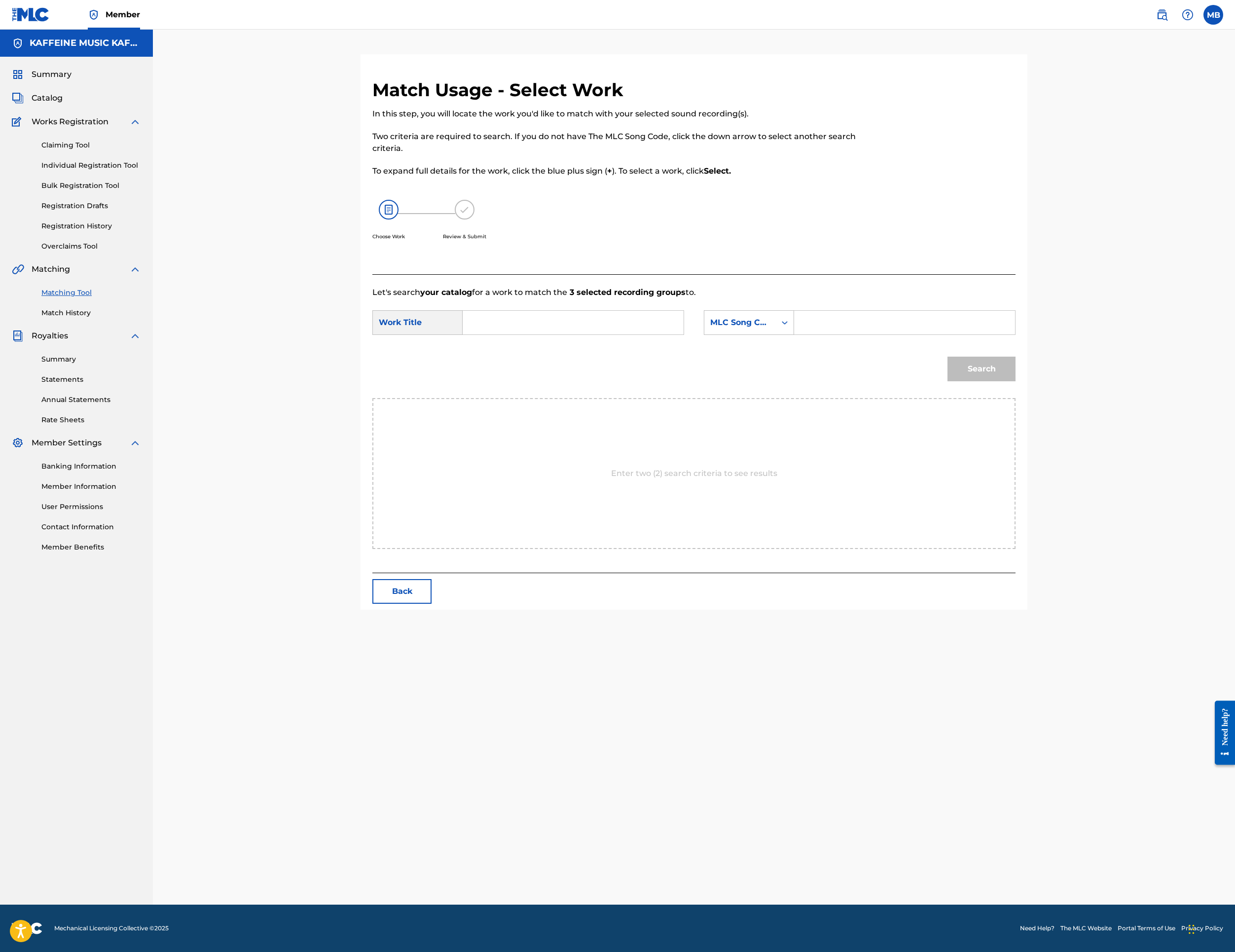
click at [665, 398] on form "SearchWithCriteriab194f03e-8b77-4a4d-b751-d84267cb7eba Work Title SearchWithCri…" at bounding box center [694, 348] width 643 height 100
click at [660, 334] on input "Search Form" at bounding box center [573, 322] width 204 height 24
paste input "SHIT MYSELF FACE"
type input "SHIT MYSELF FACE"
click at [776, 332] on div "MLC Song Code" at bounding box center [740, 323] width 71 height 19
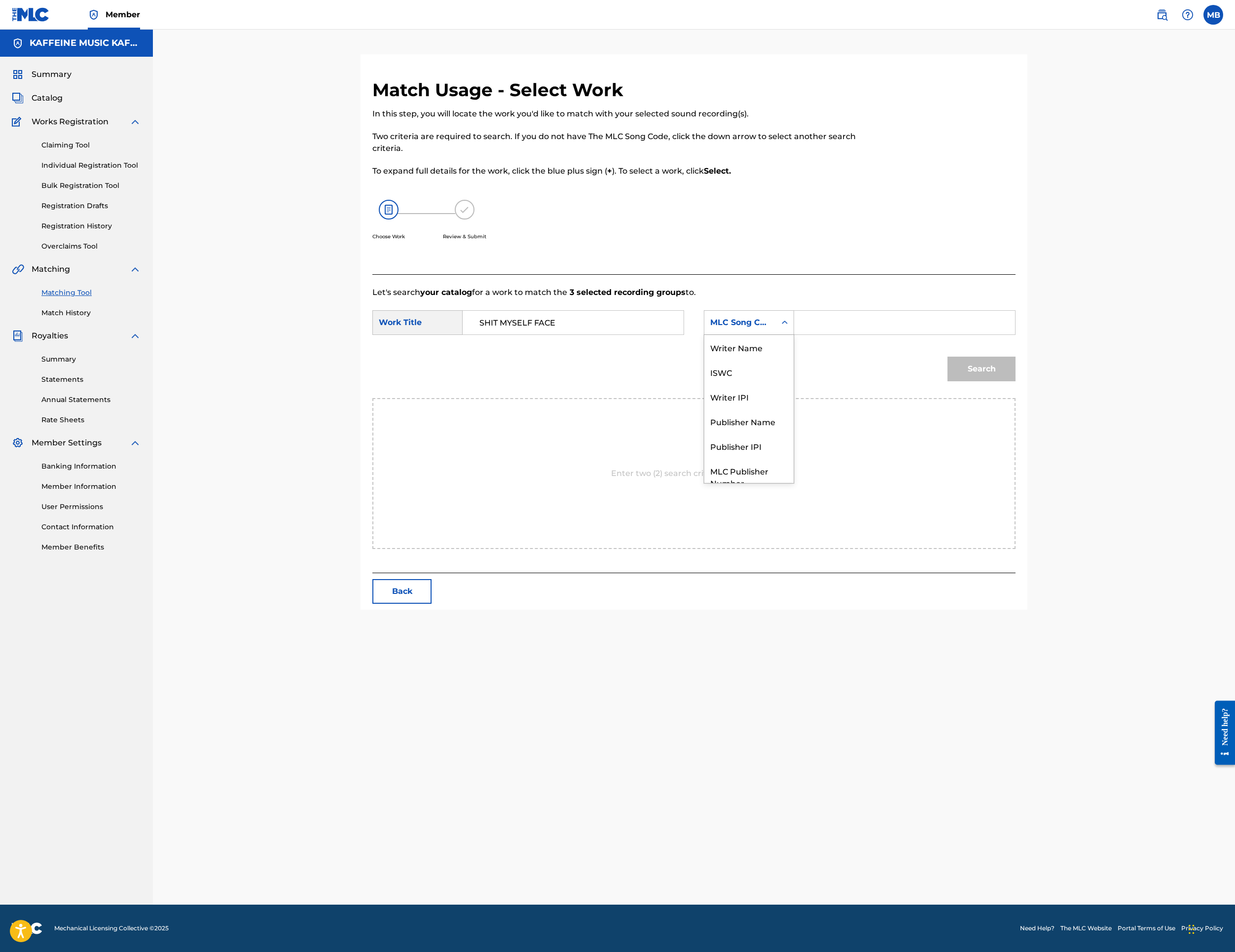
scroll to position [104, 0]
click at [794, 372] on div "Writer IPI" at bounding box center [749, 360] width 89 height 24
click at [851, 398] on div "Search" at bounding box center [694, 372] width 643 height 51
drag, startPoint x: 856, startPoint y: 462, endPoint x: 848, endPoint y: 504, distance: 42.8
click at [770, 329] on div "Writer IPI" at bounding box center [740, 323] width 60 height 12
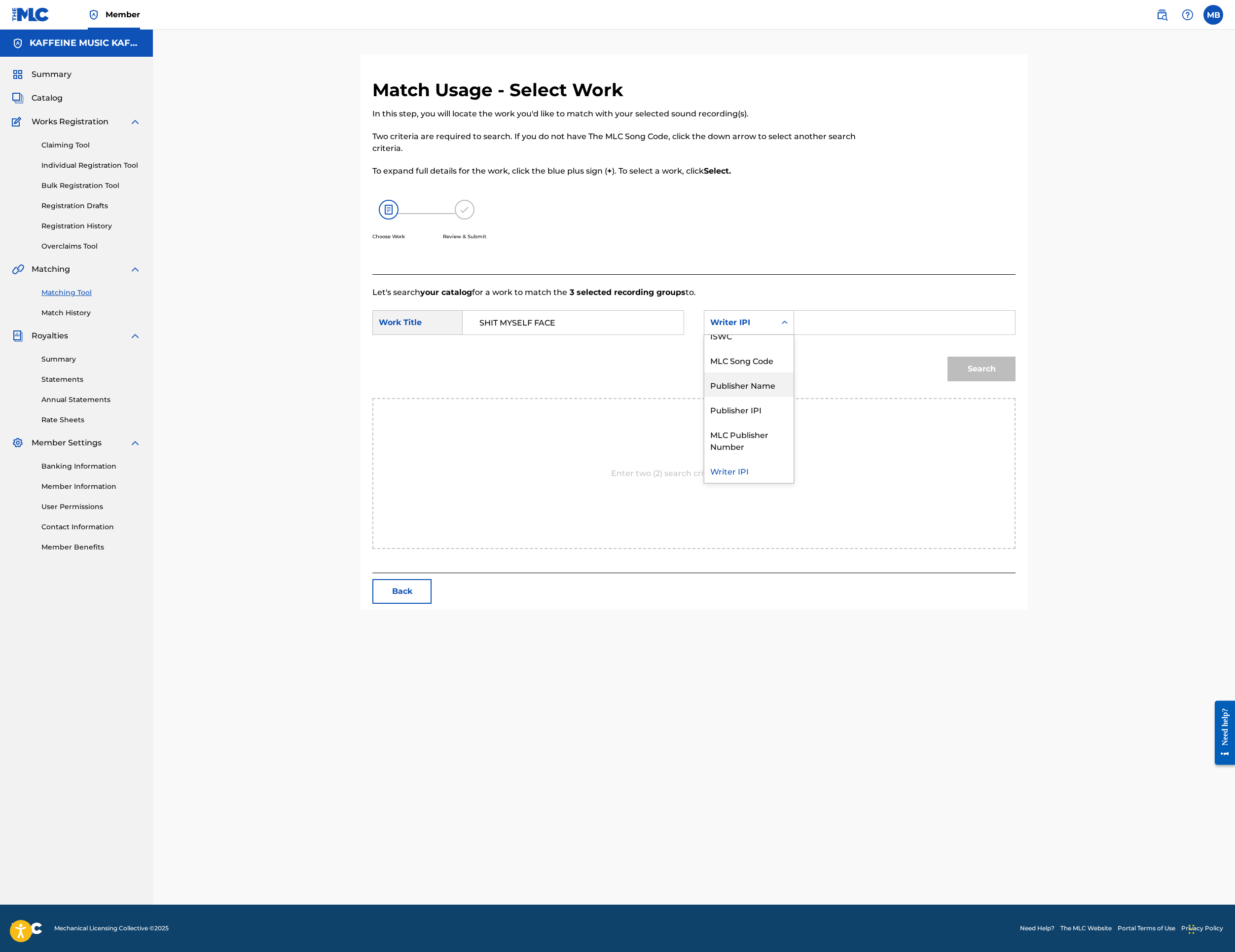
click at [794, 397] on div "Publisher Name" at bounding box center [749, 385] width 89 height 24
click at [794, 334] on div "Search Form" at bounding box center [784, 322] width 18 height 24
click at [950, 334] on input "Search Form" at bounding box center [904, 322] width 204 height 24
click at [963, 334] on input "Search Form" at bounding box center [904, 322] width 204 height 24
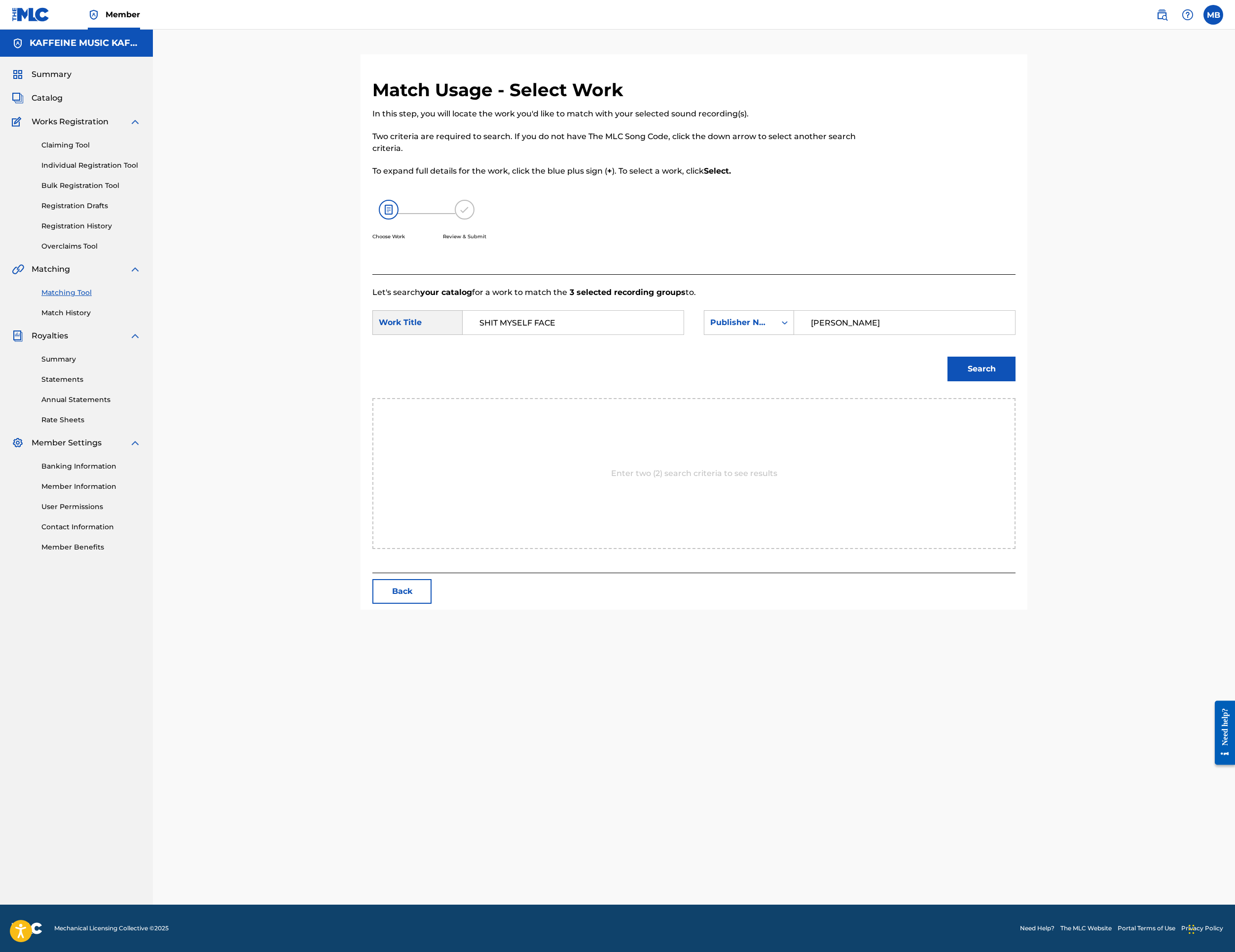
type input "[PERSON_NAME]"
click at [1007, 334] on input "[PERSON_NAME]" at bounding box center [904, 322] width 204 height 24
type input "k"
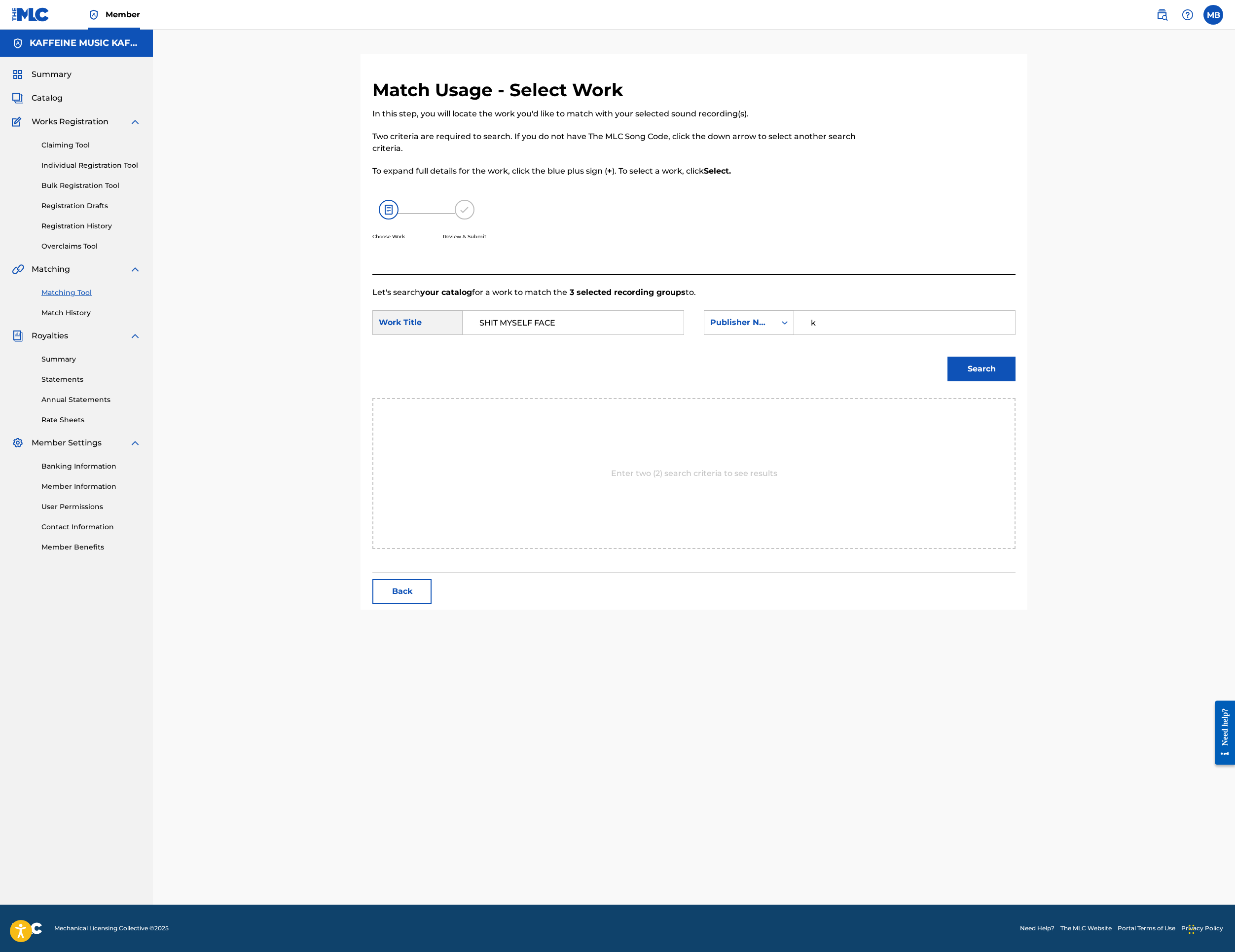
click at [1016, 381] on button "Search" at bounding box center [981, 369] width 68 height 24
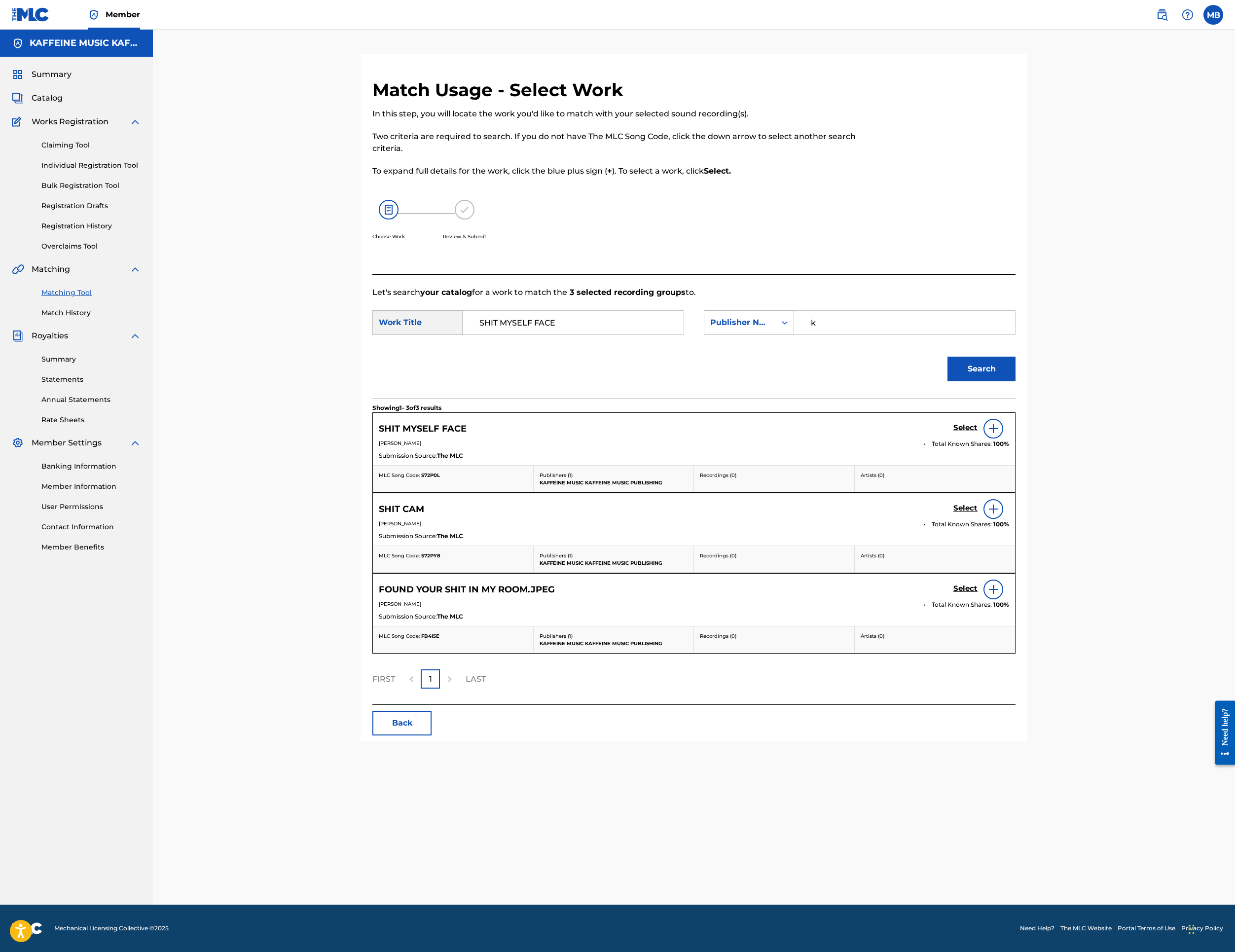
click at [978, 433] on h5 "Select" at bounding box center [965, 428] width 24 height 9
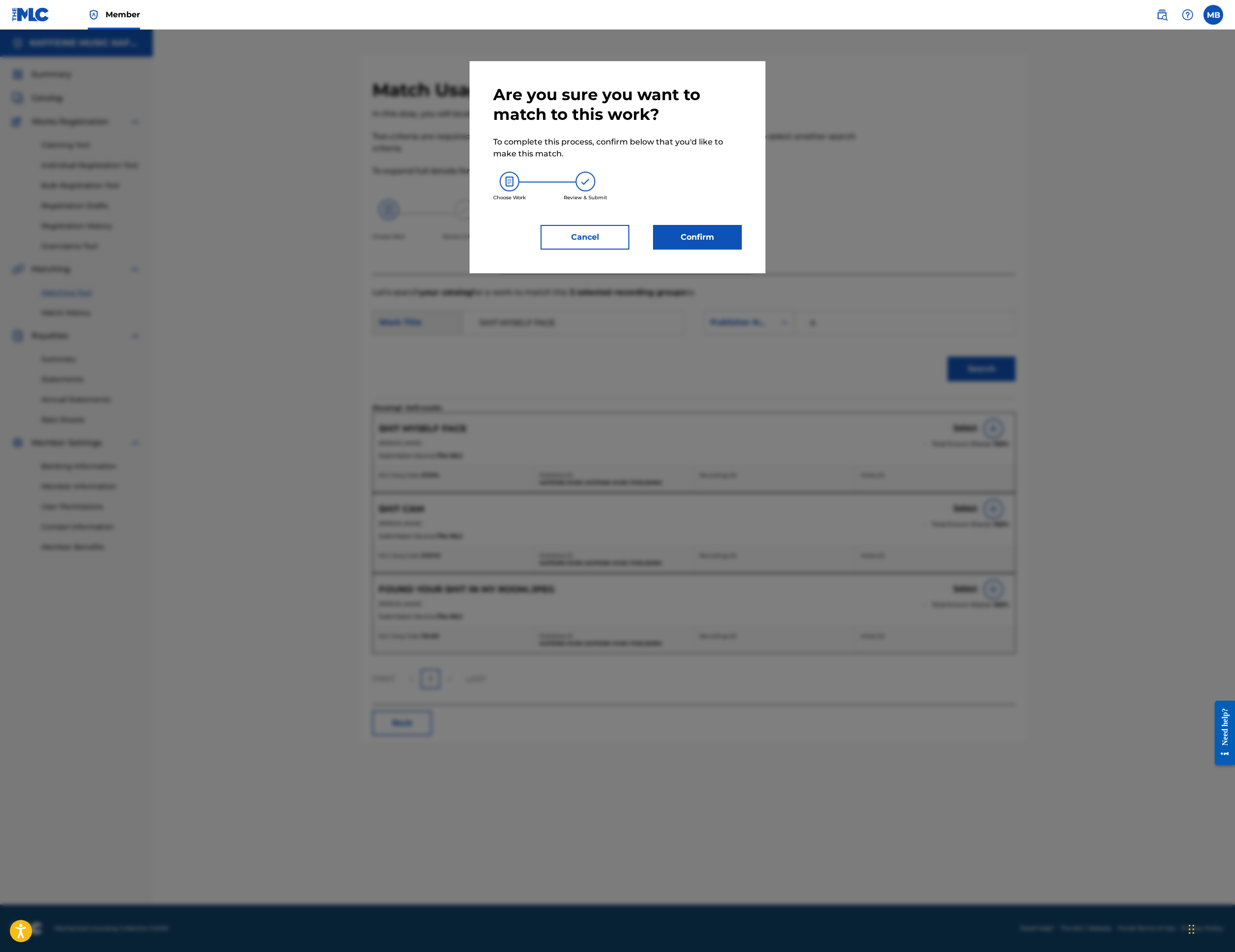
click at [742, 250] on button "Confirm" at bounding box center [698, 237] width 89 height 24
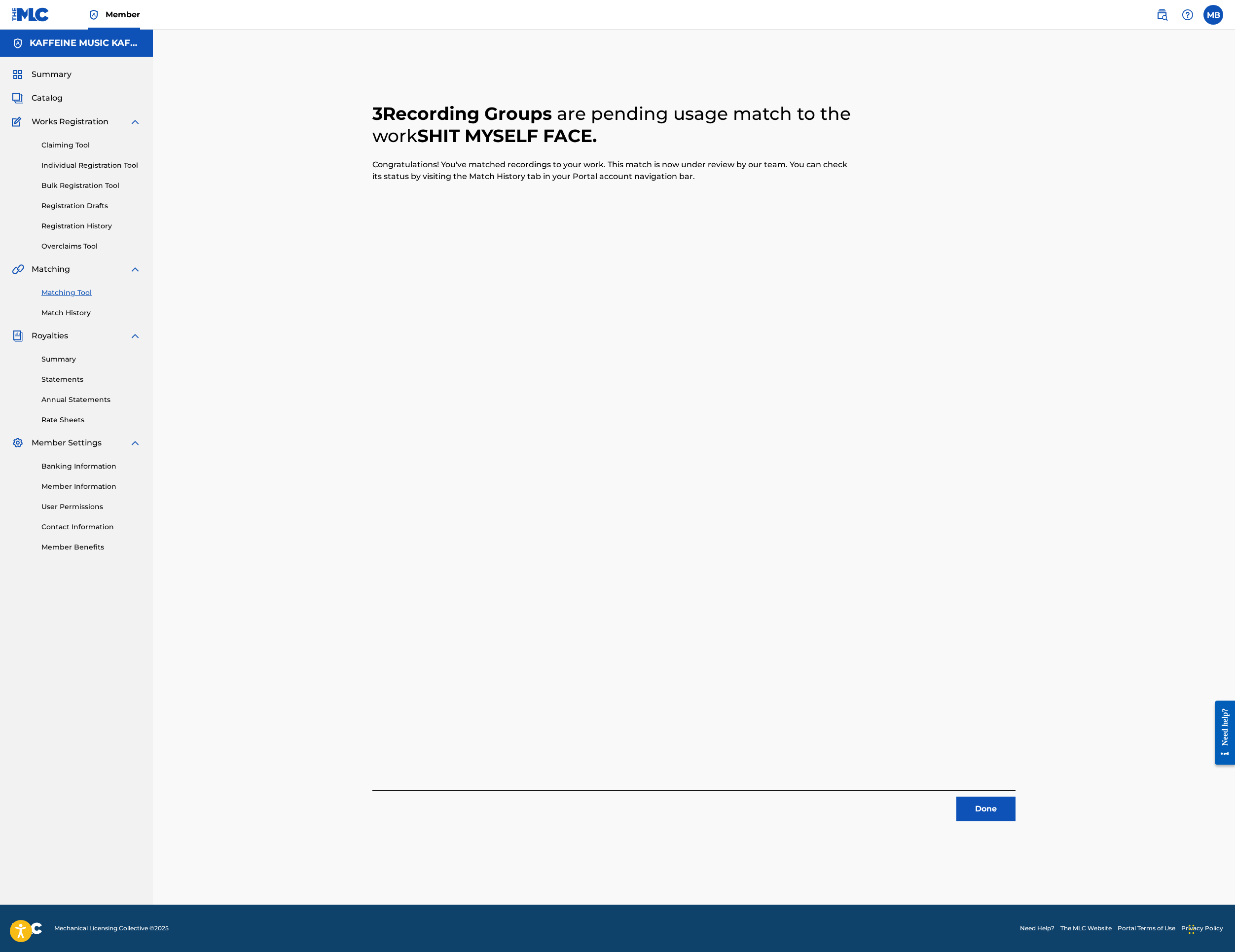
click at [1016, 803] on button "Done" at bounding box center [986, 809] width 59 height 24
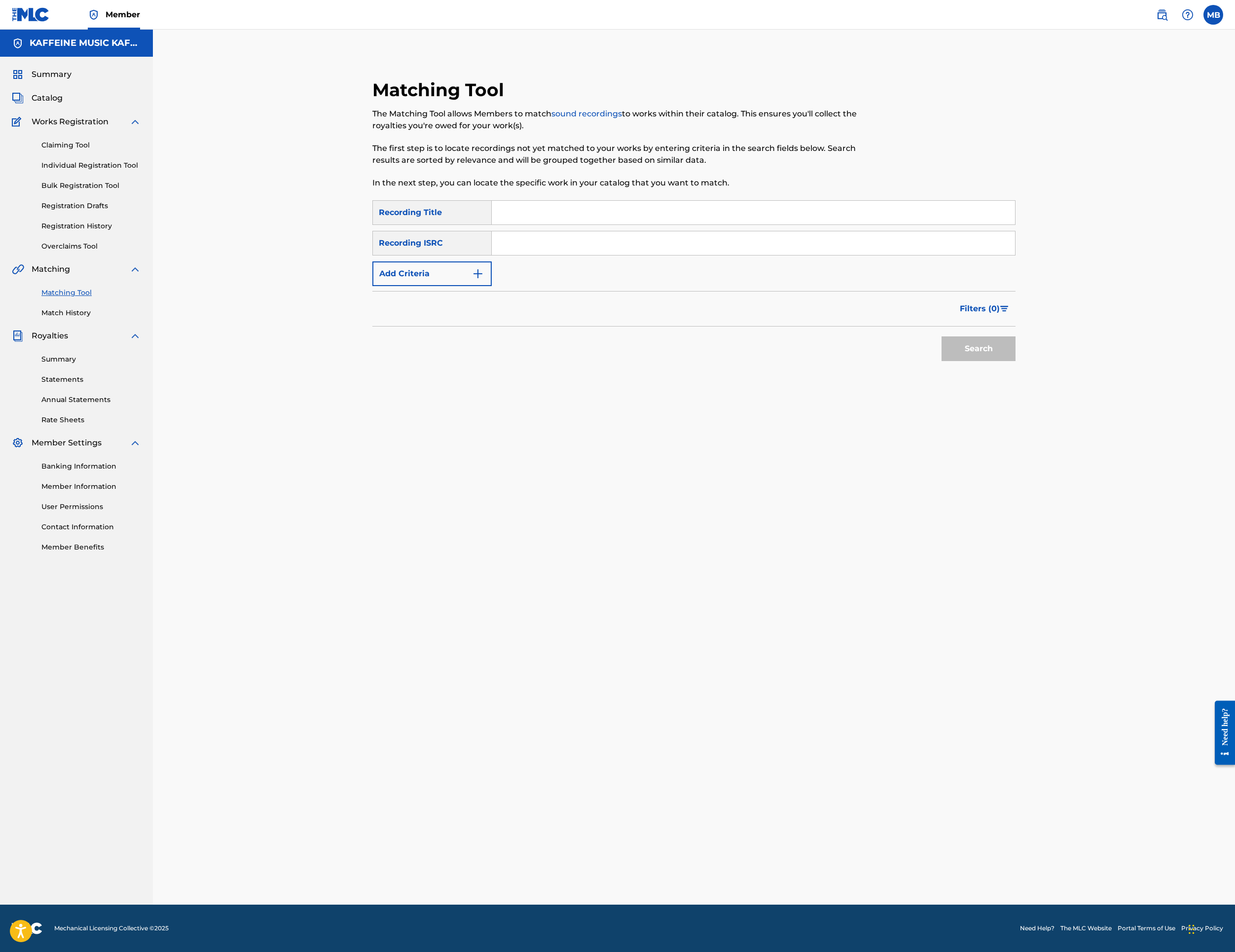
click at [595, 224] on input "Search Form" at bounding box center [753, 212] width 523 height 24
paste input "2CLEAN"
type input "2CLEAN"
click at [458, 286] on button "Add Criteria" at bounding box center [432, 274] width 119 height 24
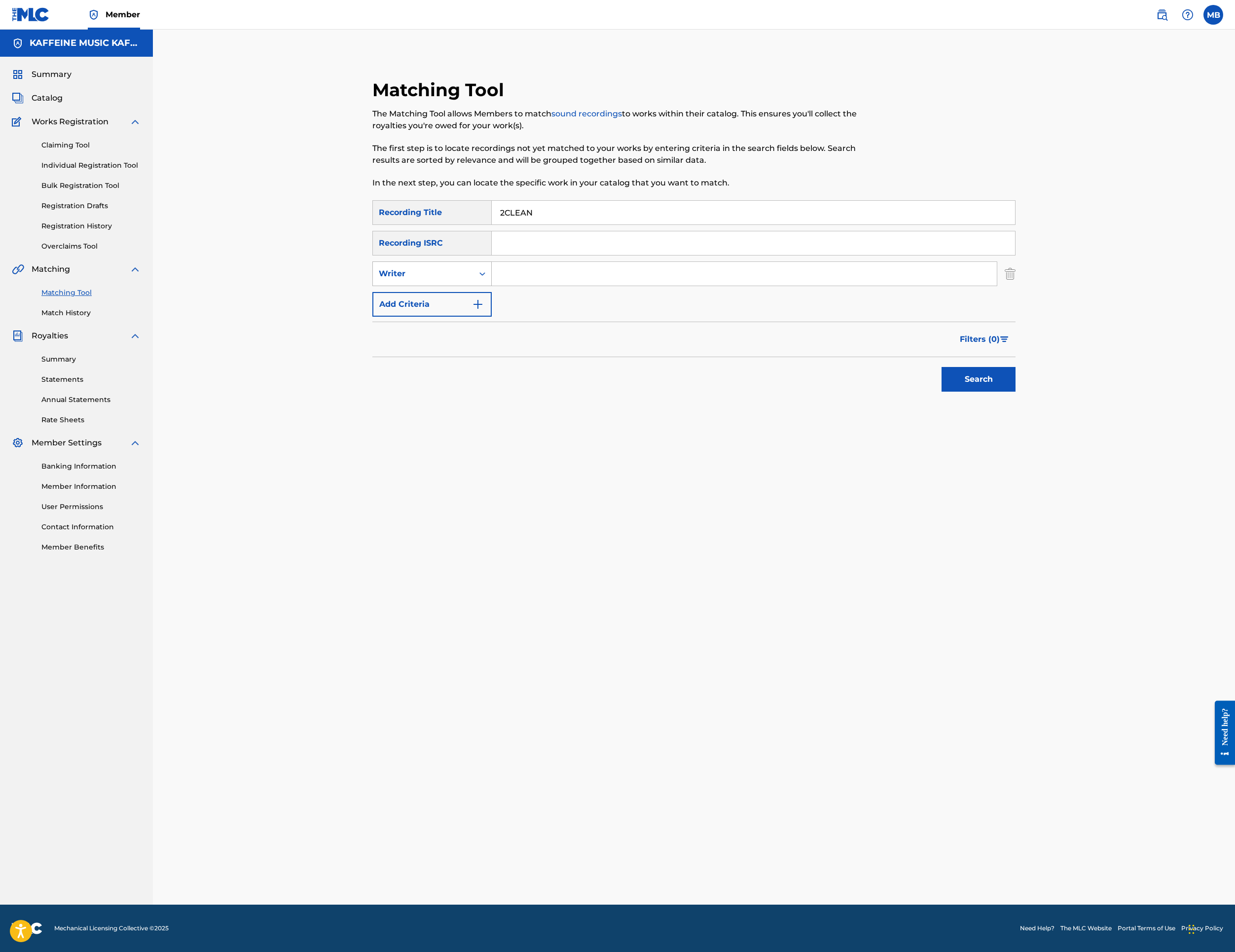
click at [456, 286] on div "Writer" at bounding box center [432, 274] width 119 height 24
click at [451, 311] on div "Recording Artist" at bounding box center [432, 298] width 119 height 24
click at [607, 285] on input "Search Form" at bounding box center [744, 273] width 505 height 24
type input "[PERSON_NAME] Motorcycle"
click at [1016, 392] on button "Search" at bounding box center [978, 380] width 74 height 24
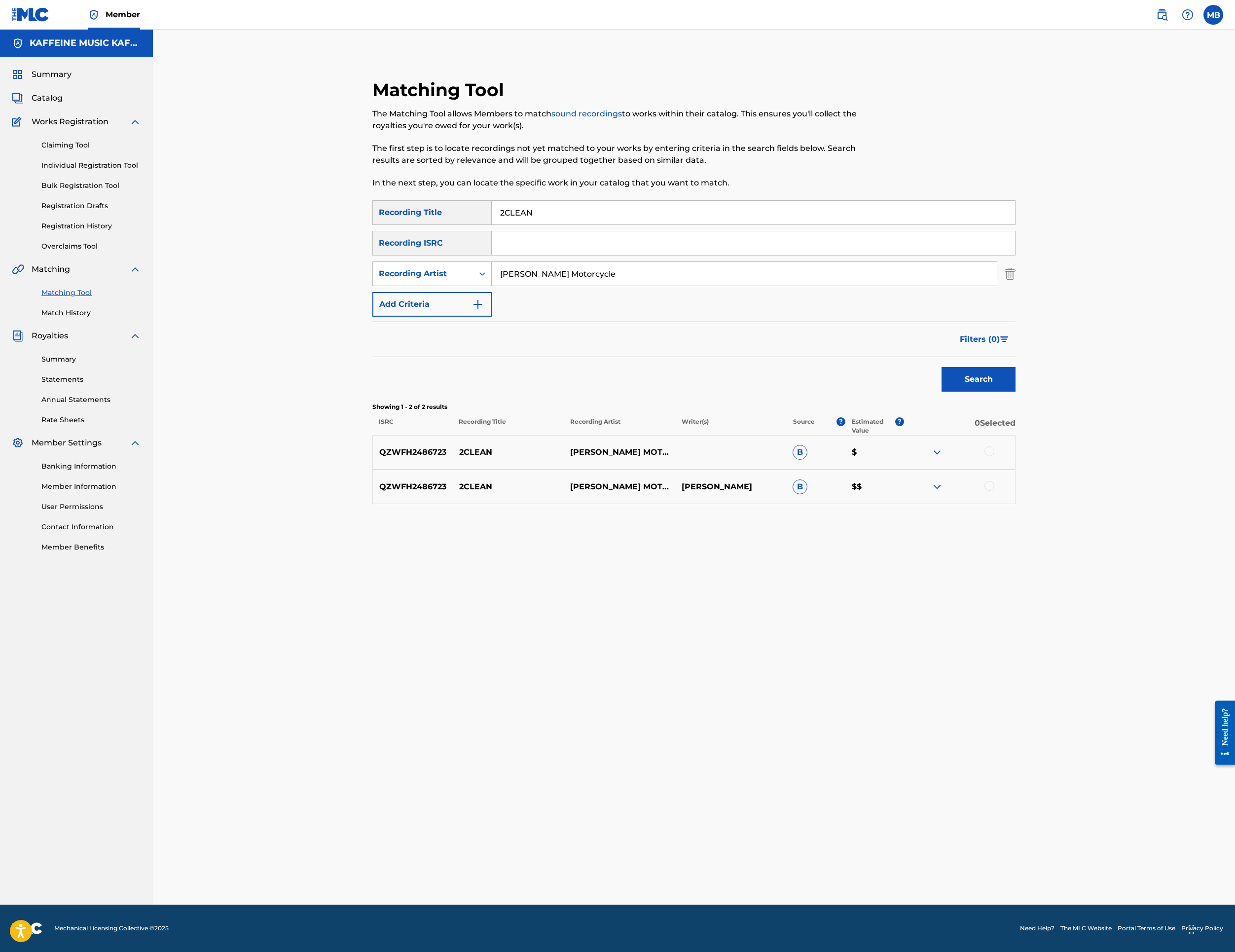
click at [1016, 470] on div "QZWFH2486723 2CLEAN [PERSON_NAME] MOTORCYCLE B $" at bounding box center [694, 452] width 643 height 35
drag, startPoint x: 1160, startPoint y: 700, endPoint x: 1160, endPoint y: 705, distance: 5.0
click at [994, 457] on div at bounding box center [990, 452] width 10 height 10
click at [994, 491] on div at bounding box center [990, 486] width 10 height 10
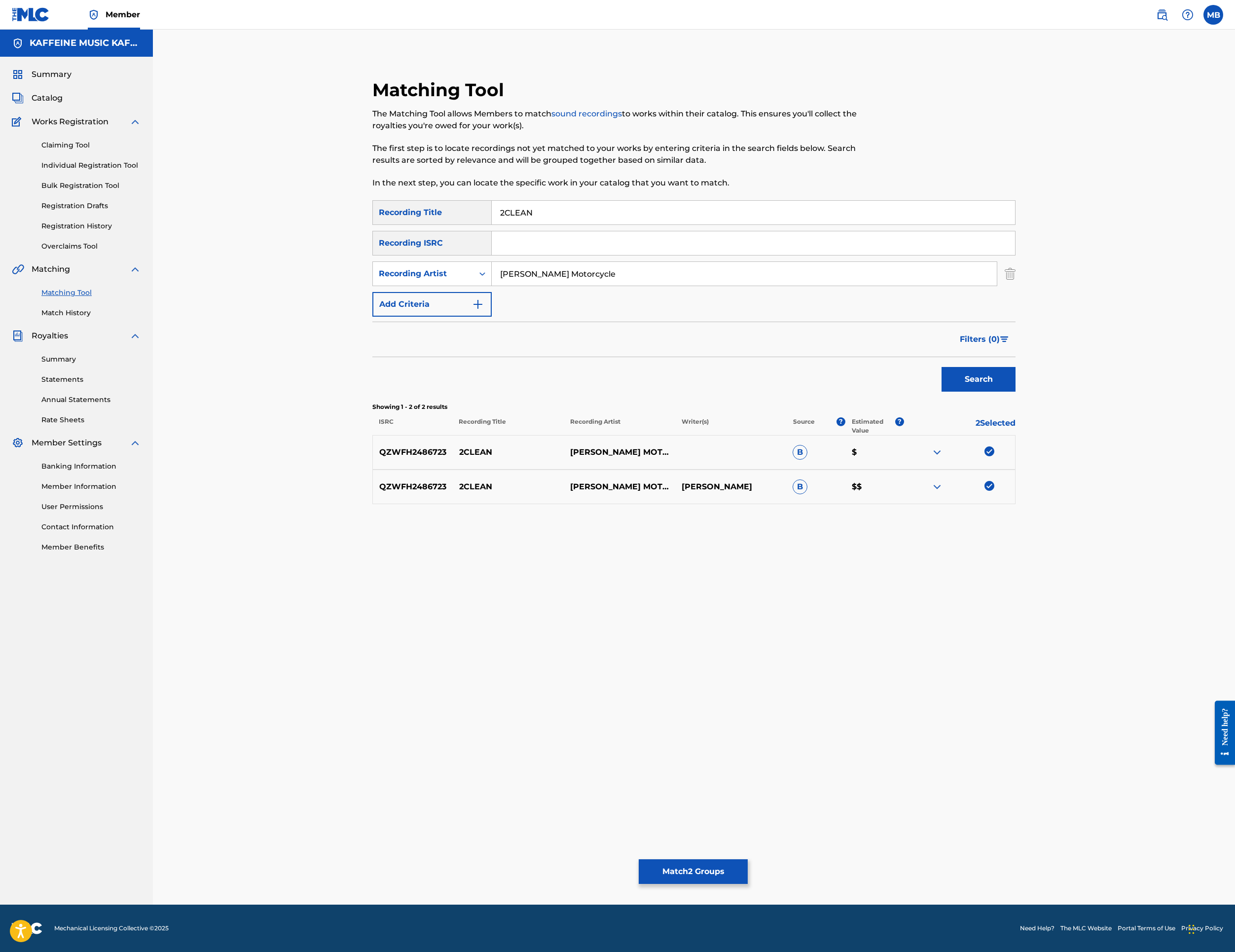
click at [748, 859] on button "Match 2 Groups" at bounding box center [694, 871] width 109 height 24
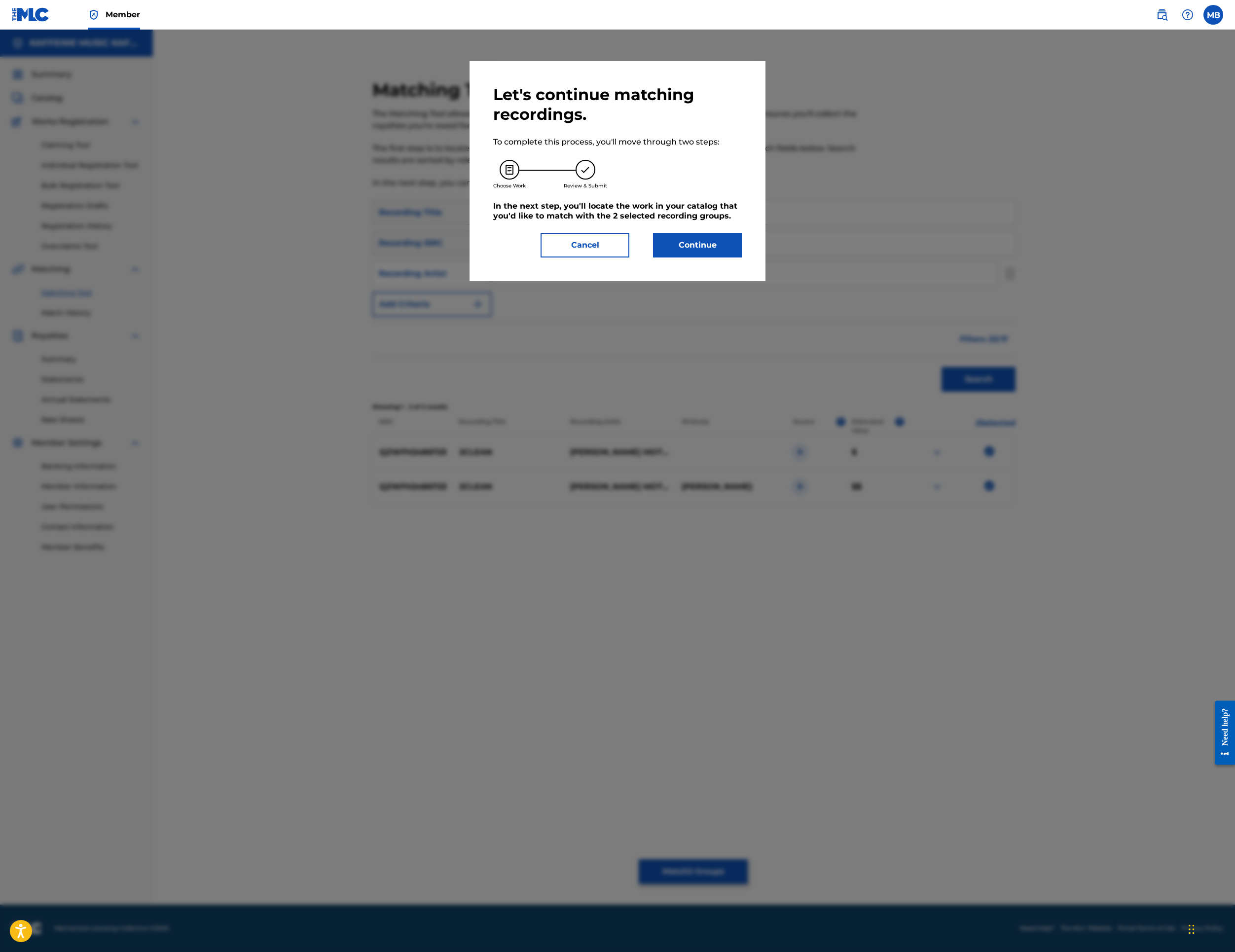
click at [742, 257] on div "Let's continue matching recordings. To complete this process, you'll move throu…" at bounding box center [618, 171] width 249 height 173
click at [742, 257] on button "Continue" at bounding box center [698, 245] width 89 height 24
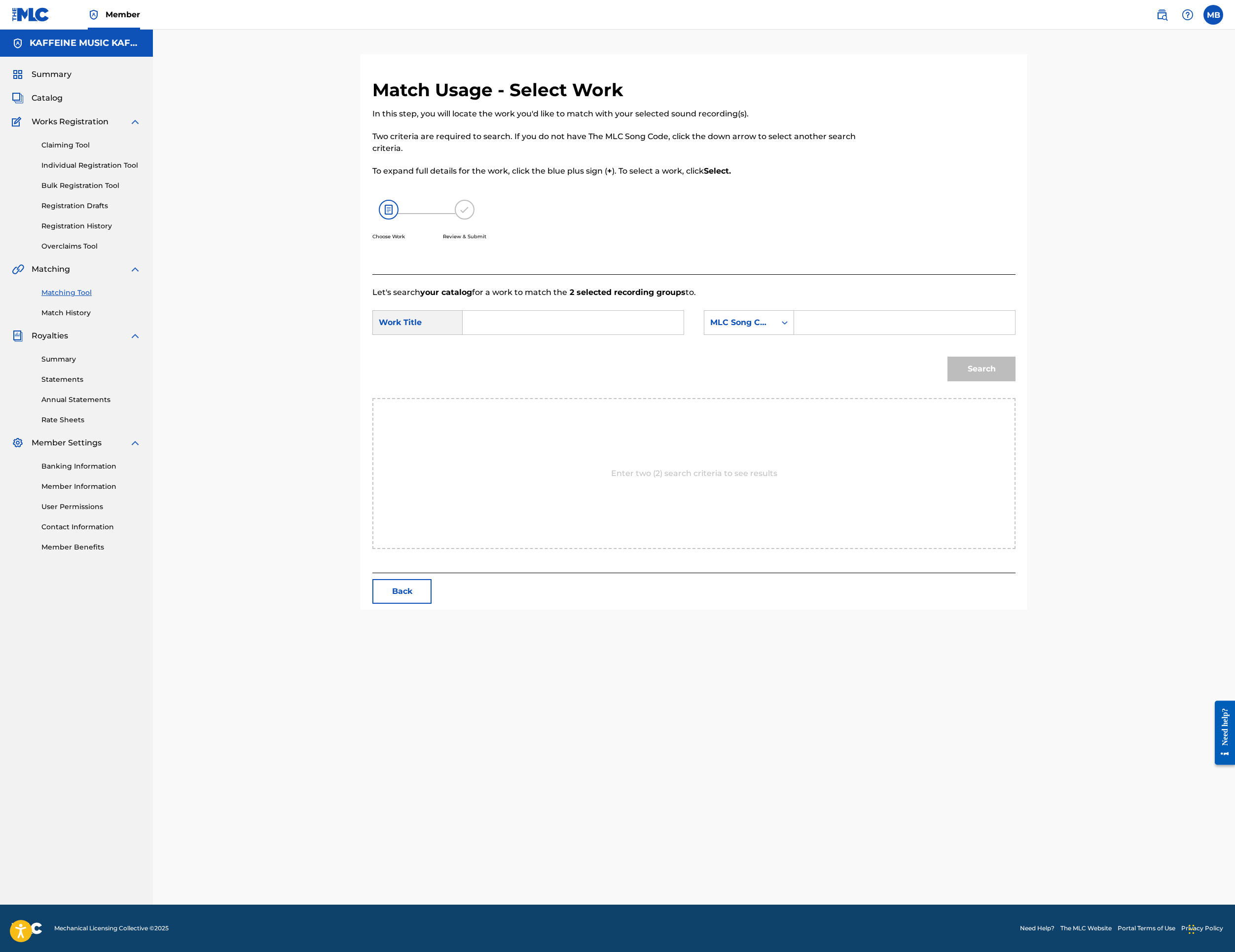
click at [641, 334] on input "Search Form" at bounding box center [573, 322] width 204 height 24
paste input "2CLEAN"
type input "2CLEAN"
click at [1016, 398] on div "Search" at bounding box center [694, 372] width 643 height 51
click at [770, 329] on div "MLC Song Code" at bounding box center [740, 323] width 60 height 12
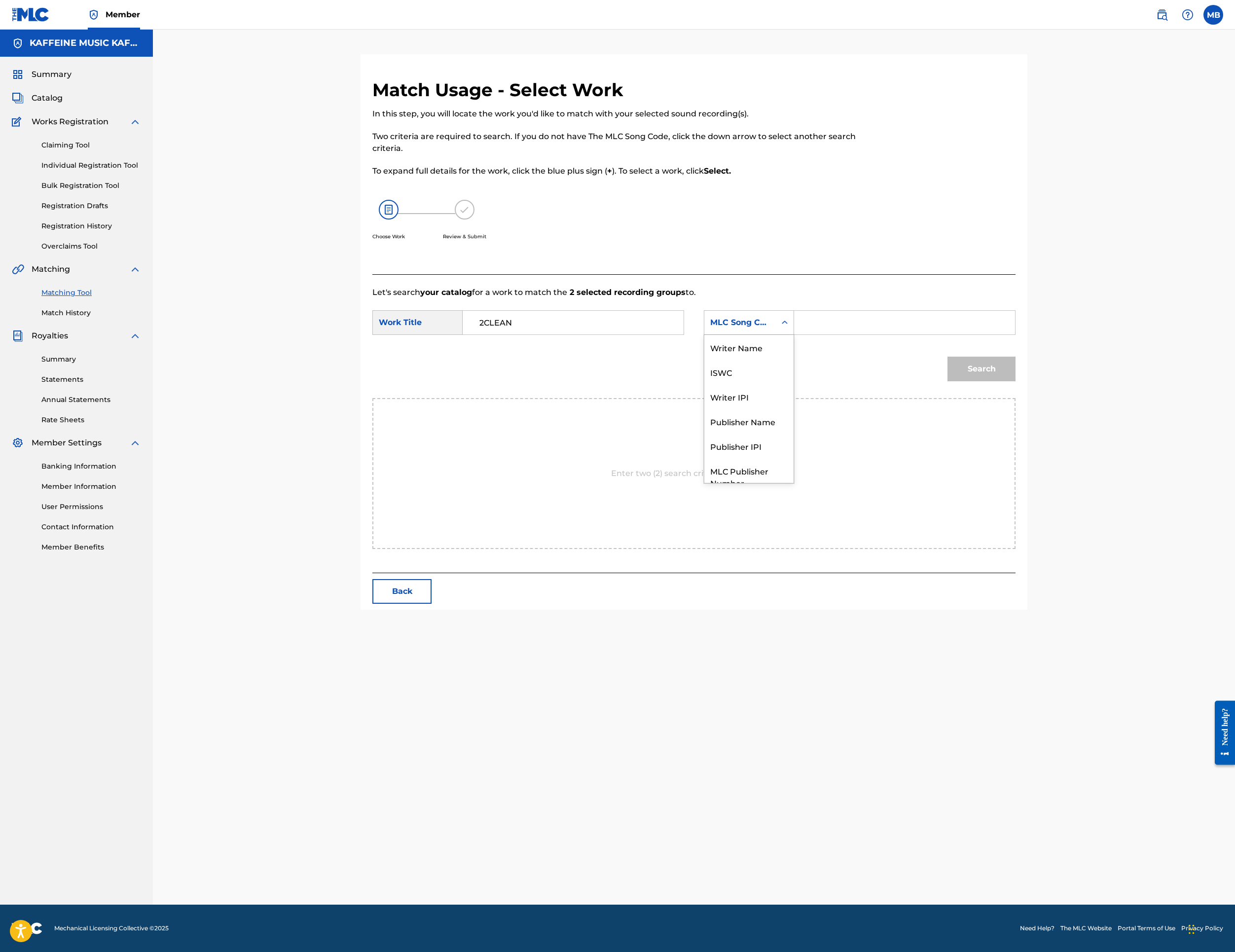
scroll to position [104, 0]
click at [794, 397] on div "Publisher Name" at bounding box center [749, 385] width 89 height 24
click at [975, 334] on input "Search Form" at bounding box center [904, 322] width 204 height 24
type input "kaff"
click at [1016, 381] on button "Search" at bounding box center [981, 369] width 68 height 24
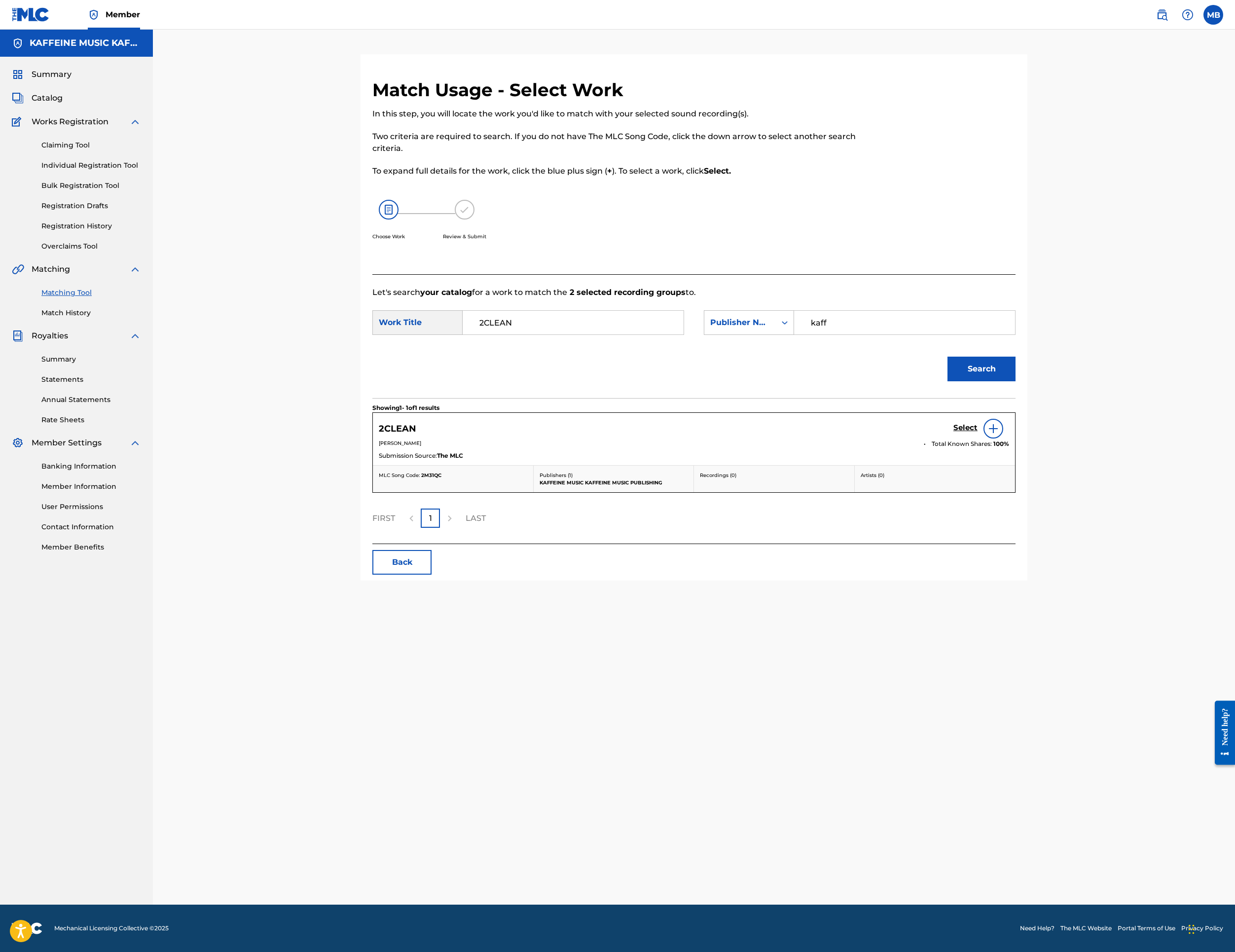
click at [978, 433] on h5 "Select" at bounding box center [965, 428] width 24 height 9
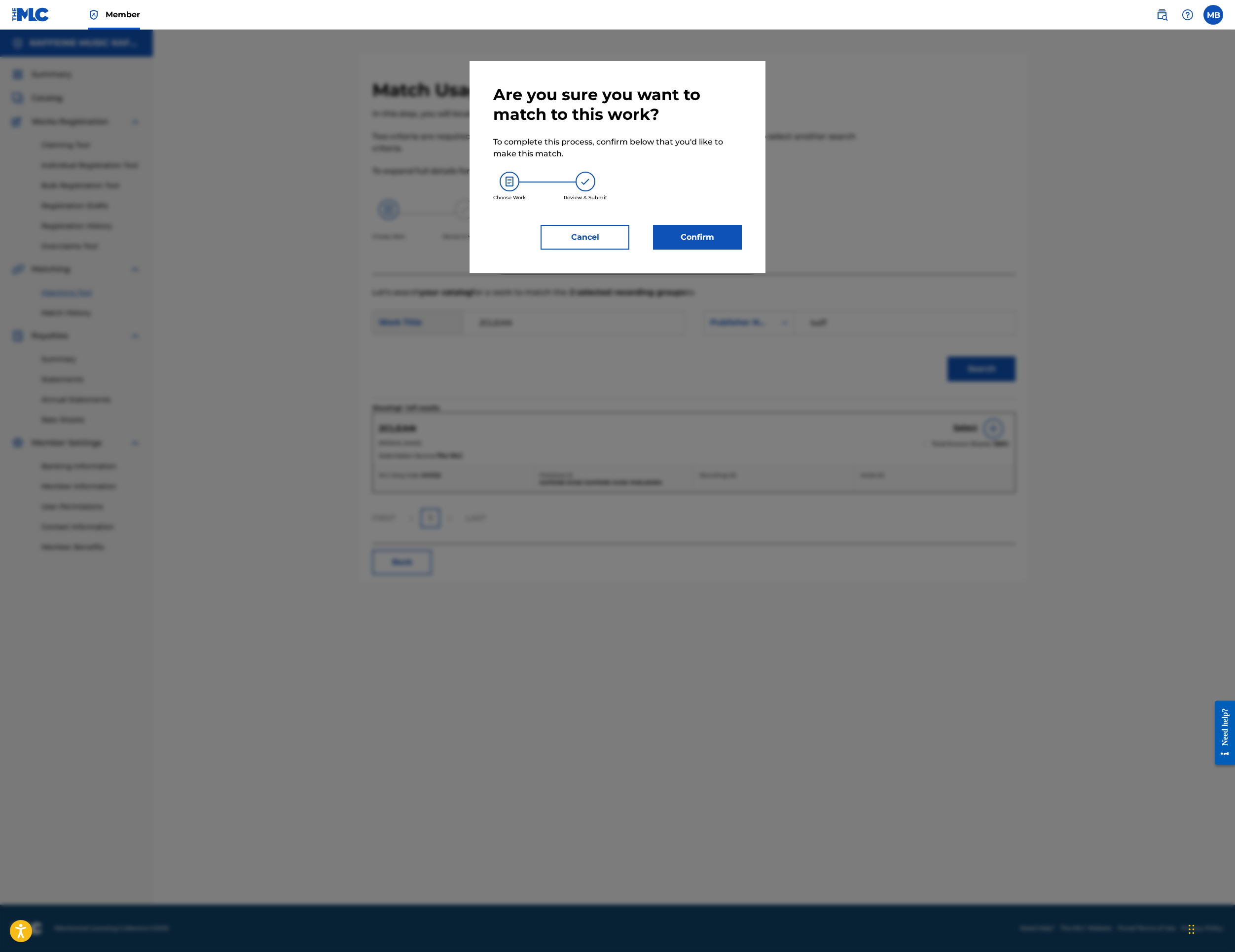
drag, startPoint x: 716, startPoint y: 296, endPoint x: 718, endPoint y: 313, distance: 17.1
click at [716, 213] on div "Choose Work Review & Submit" at bounding box center [618, 186] width 249 height 53
drag, startPoint x: 720, startPoint y: 321, endPoint x: 724, endPoint y: 334, distance: 13.6
click at [720, 250] on div "Are you sure you want to match to this work? To complete this process, confirm …" at bounding box center [618, 167] width 249 height 165
click at [726, 250] on button "Confirm" at bounding box center [698, 237] width 89 height 24
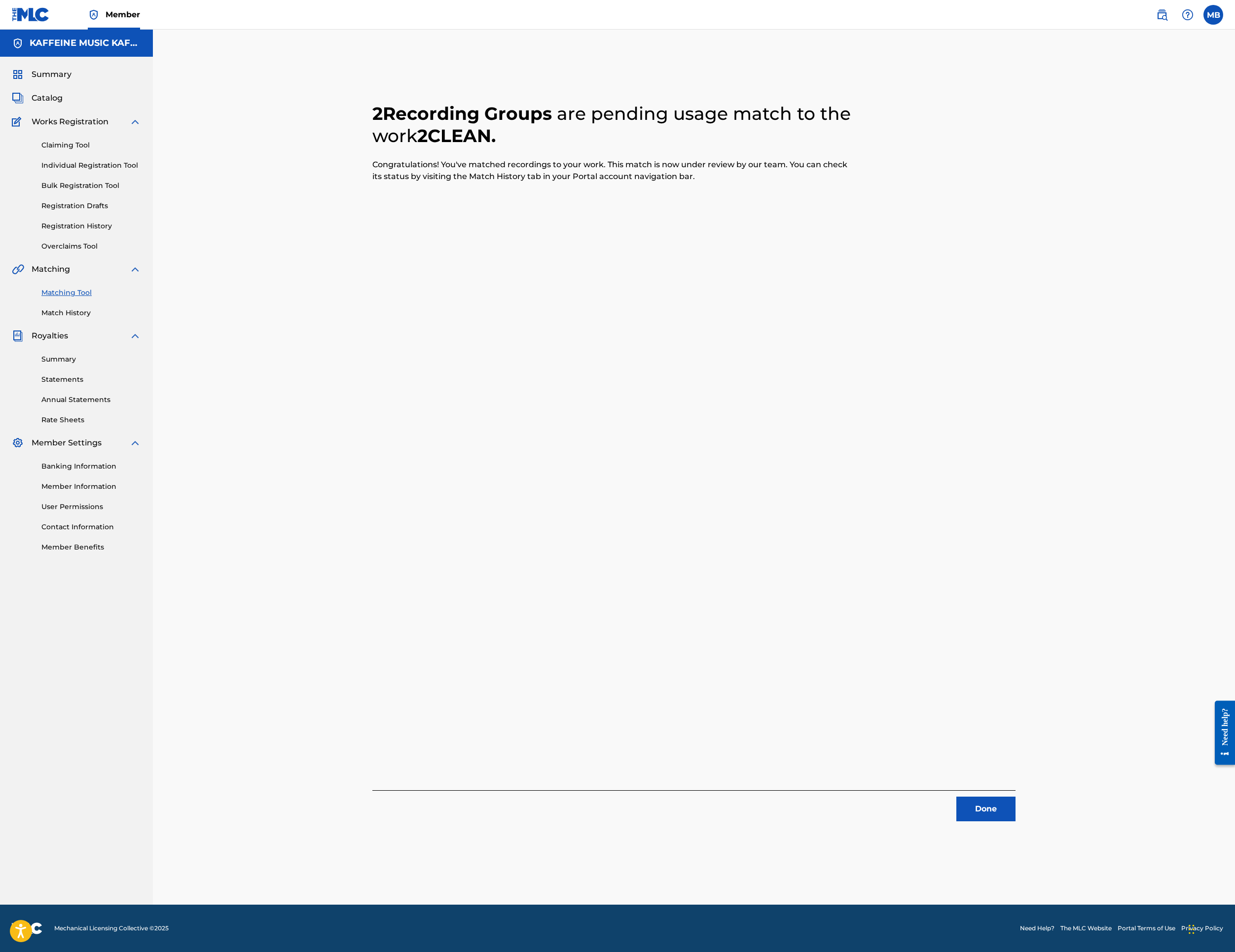
click at [1016, 822] on button "Done" at bounding box center [986, 809] width 59 height 24
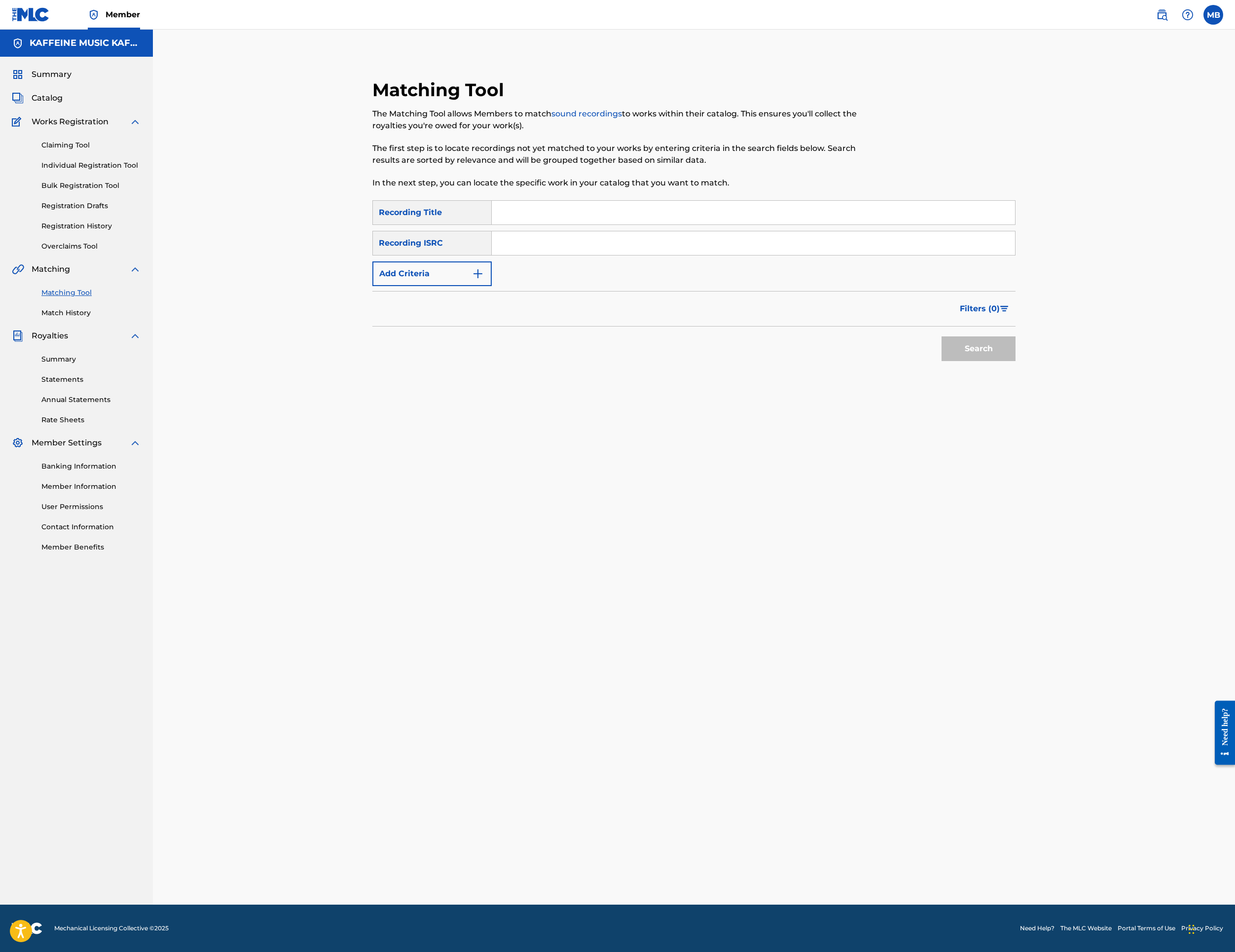
click at [581, 224] on input "Search Form" at bounding box center [753, 212] width 523 height 24
click at [625, 224] on input "Search Form" at bounding box center [753, 212] width 523 height 24
click at [626, 224] on input "Search Form" at bounding box center [753, 212] width 523 height 24
paste input "TRIUMPH"
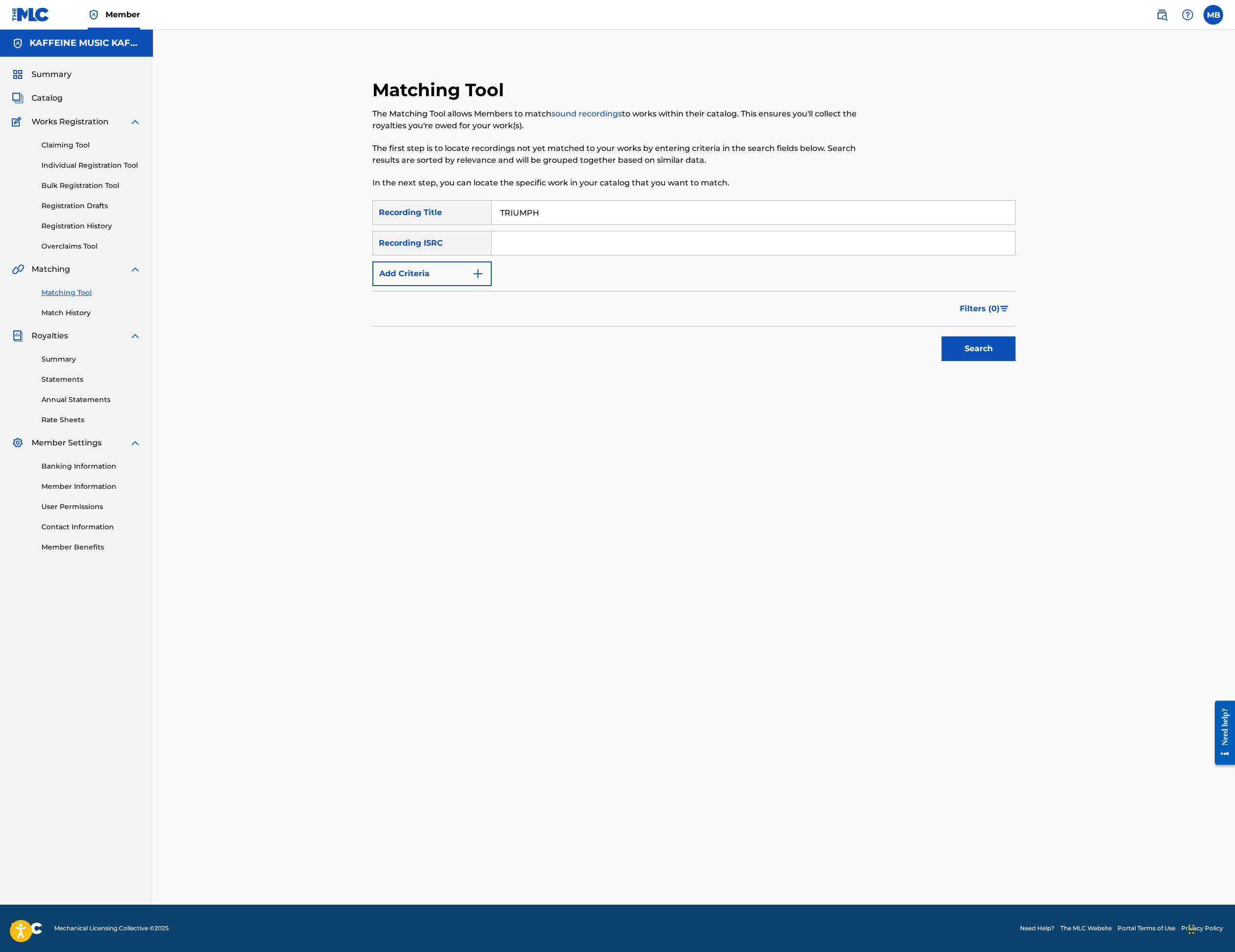
type input "TRIUMPH"
click at [462, 286] on button "Add Criteria" at bounding box center [432, 274] width 119 height 24
click at [454, 280] on div "Writer" at bounding box center [423, 274] width 89 height 12
drag, startPoint x: 472, startPoint y: 386, endPoint x: 474, endPoint y: 427, distance: 41.0
click at [468, 280] on div "Writer" at bounding box center [423, 274] width 89 height 12
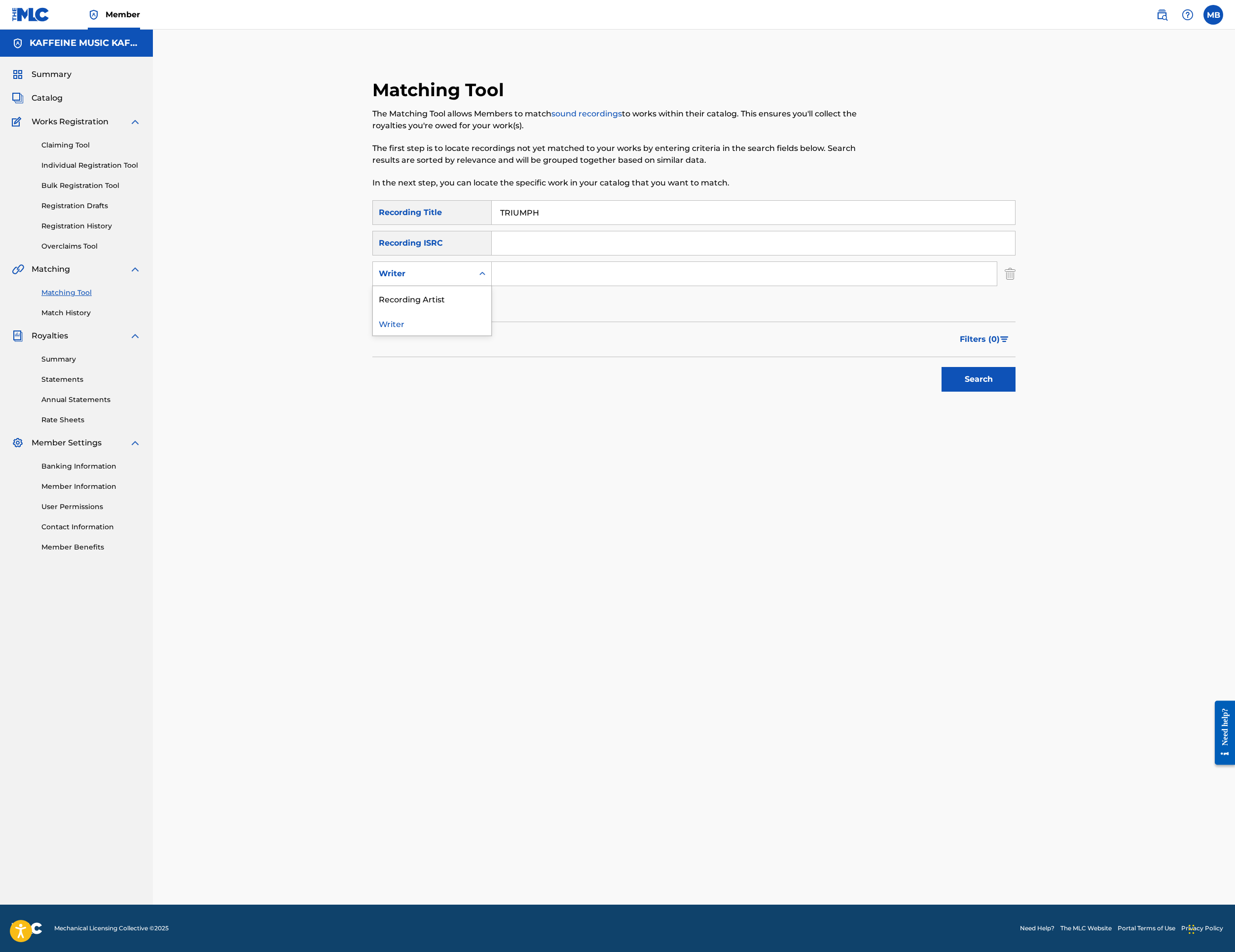
click at [466, 283] on div "Writer" at bounding box center [423, 274] width 101 height 19
click at [491, 311] on div "Recording Artist" at bounding box center [432, 298] width 119 height 24
click at [569, 285] on input "Search Form" at bounding box center [744, 273] width 505 height 24
type input "[PERSON_NAME] Motorcycle"
click at [1016, 392] on button "Search" at bounding box center [978, 380] width 74 height 24
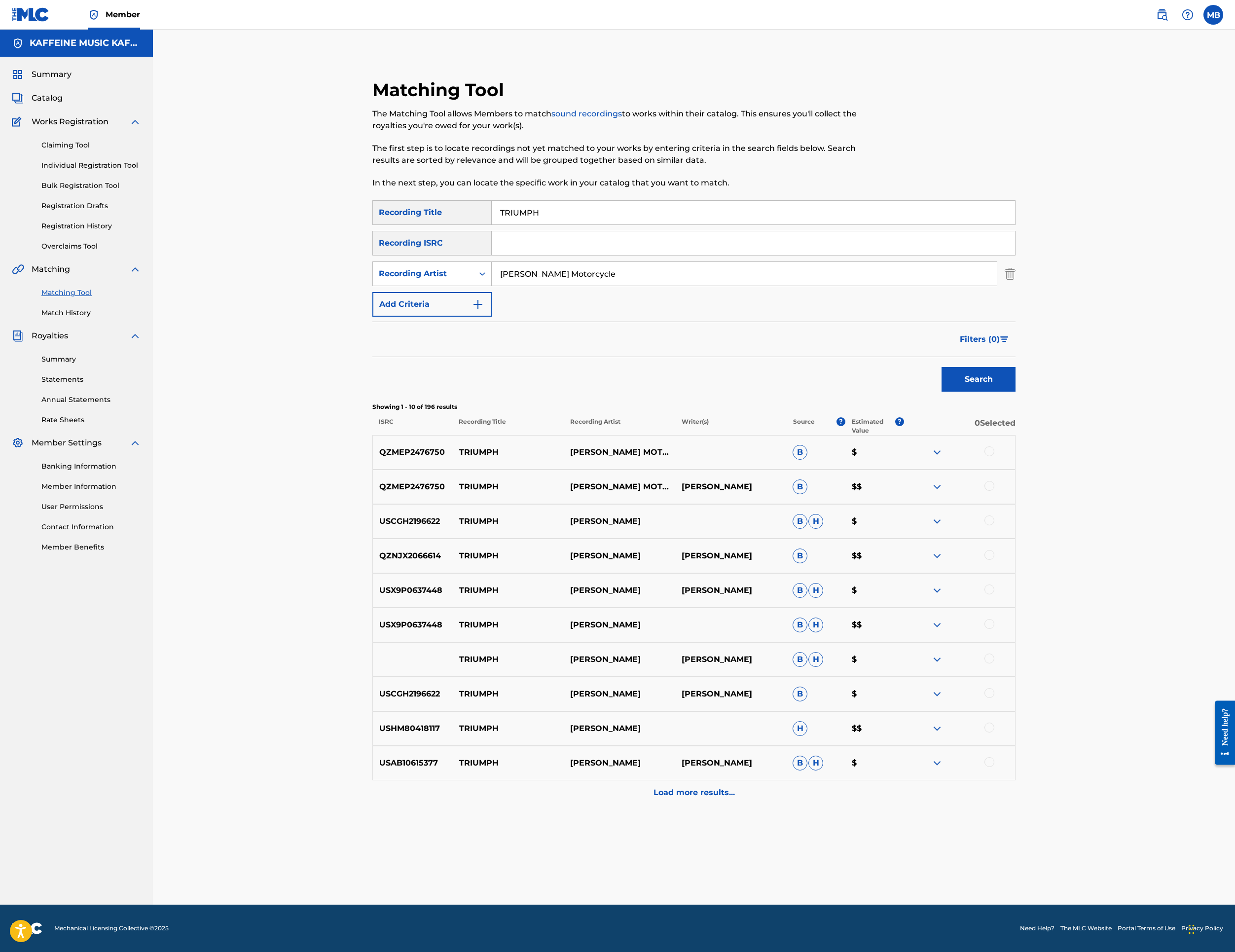
scroll to position [291, 0]
click at [994, 491] on div at bounding box center [990, 486] width 10 height 10
drag, startPoint x: 1152, startPoint y: 456, endPoint x: 1153, endPoint y: 518, distance: 62.0
click at [994, 457] on div at bounding box center [990, 452] width 10 height 10
click at [748, 859] on button "Match 2 Groups" at bounding box center [694, 871] width 109 height 24
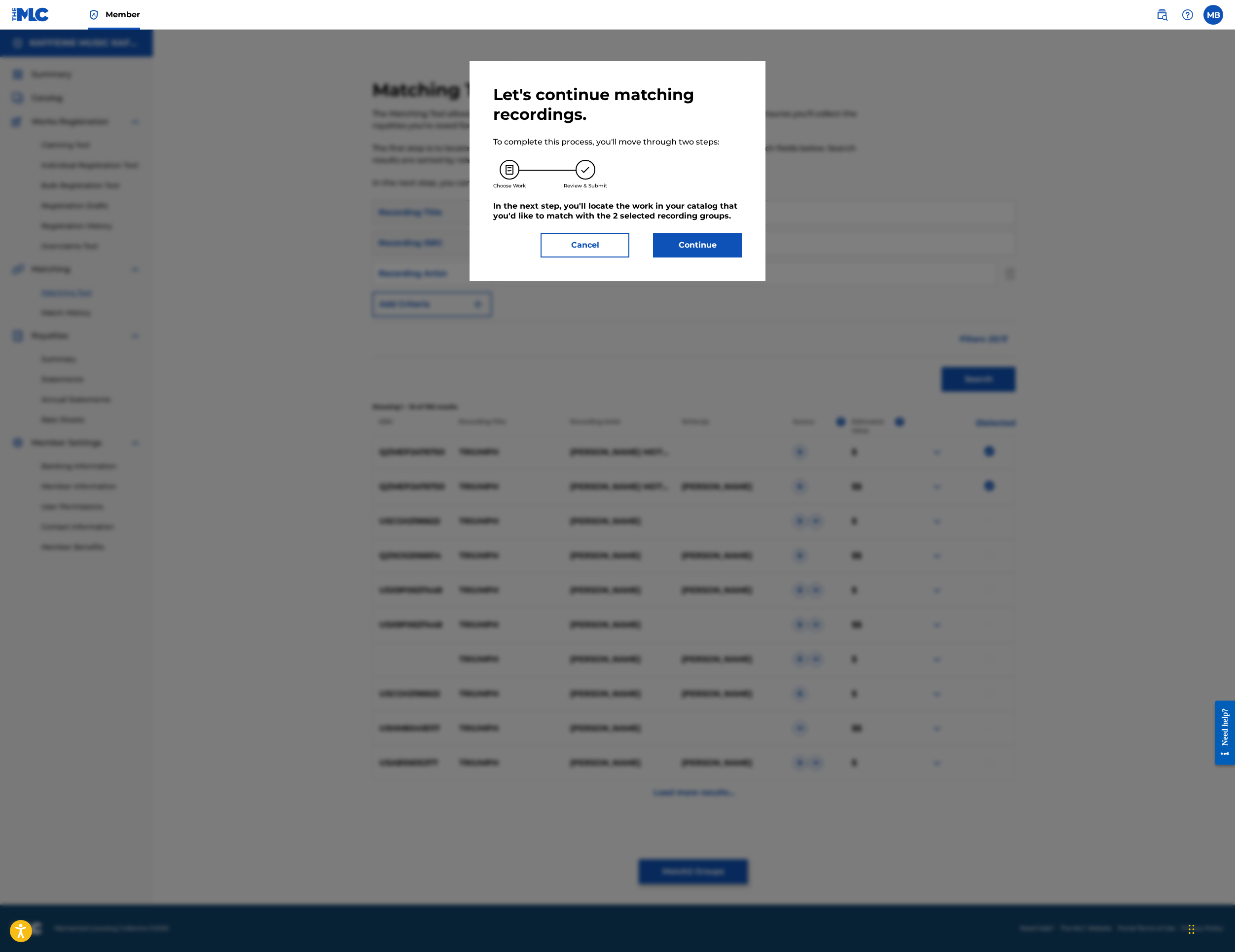
click at [728, 257] on button "Continue" at bounding box center [698, 245] width 89 height 24
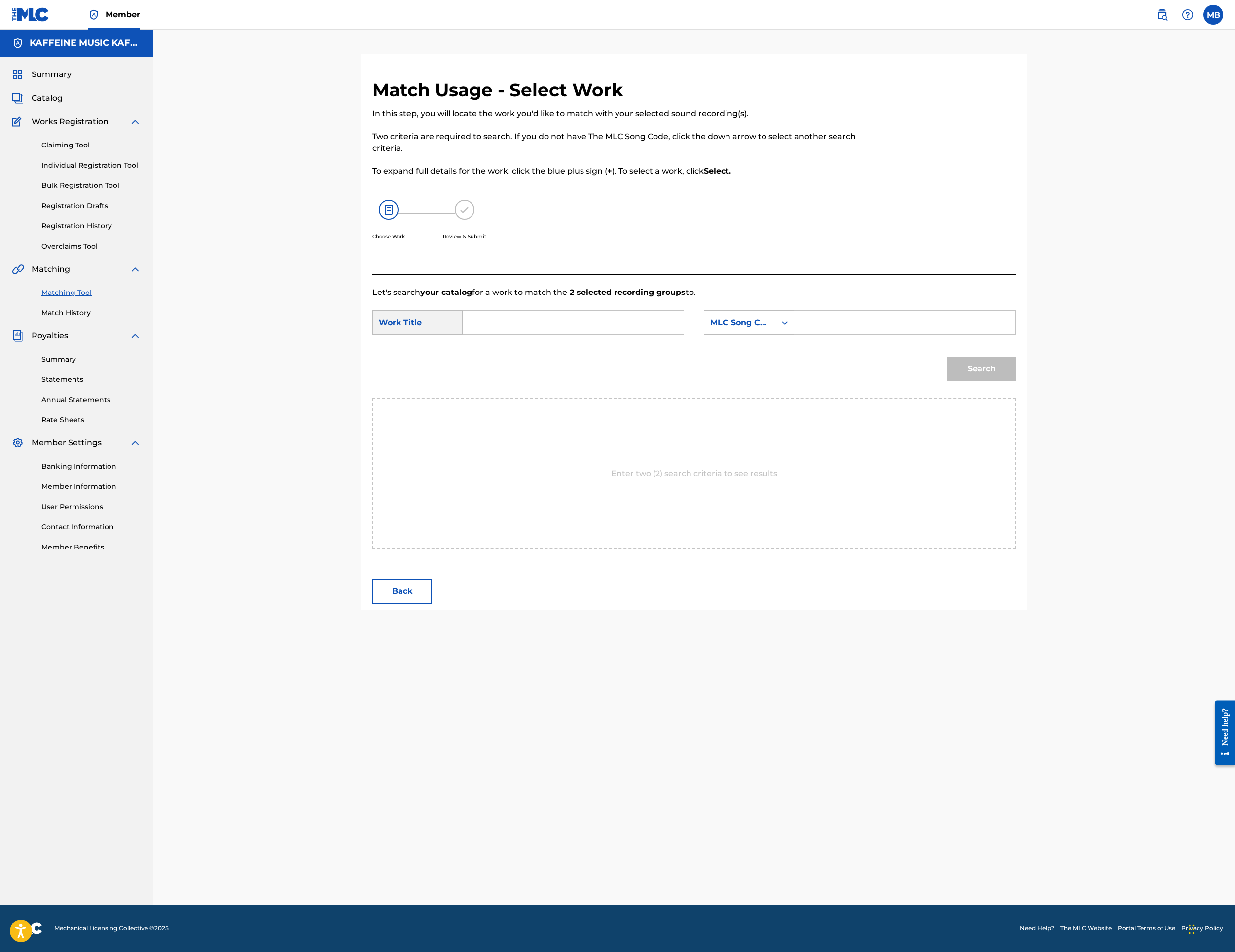
scroll to position [0, 0]
click at [655, 334] on input "Search Form" at bounding box center [573, 322] width 204 height 24
paste input "TRIUMPH"
type input "TRIUMPH"
drag, startPoint x: 769, startPoint y: 499, endPoint x: 793, endPoint y: 513, distance: 27.8
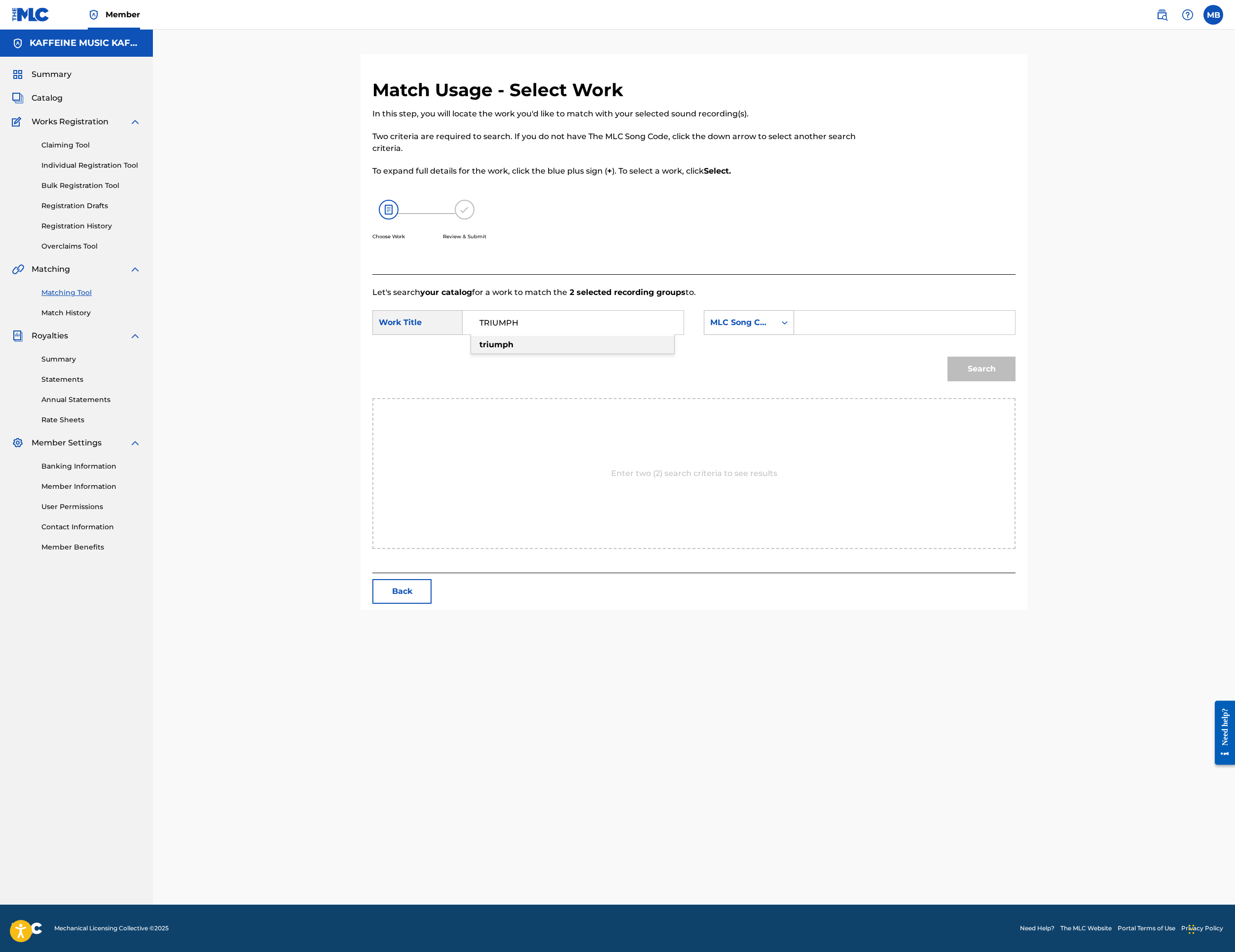
click at [769, 332] on div "MLC Song Code" at bounding box center [740, 323] width 71 height 19
drag, startPoint x: 810, startPoint y: 545, endPoint x: 840, endPoint y: 533, distance: 32.3
click at [794, 397] on div "Publisher Name" at bounding box center [749, 385] width 89 height 24
click at [961, 334] on input "Search Form" at bounding box center [904, 322] width 204 height 24
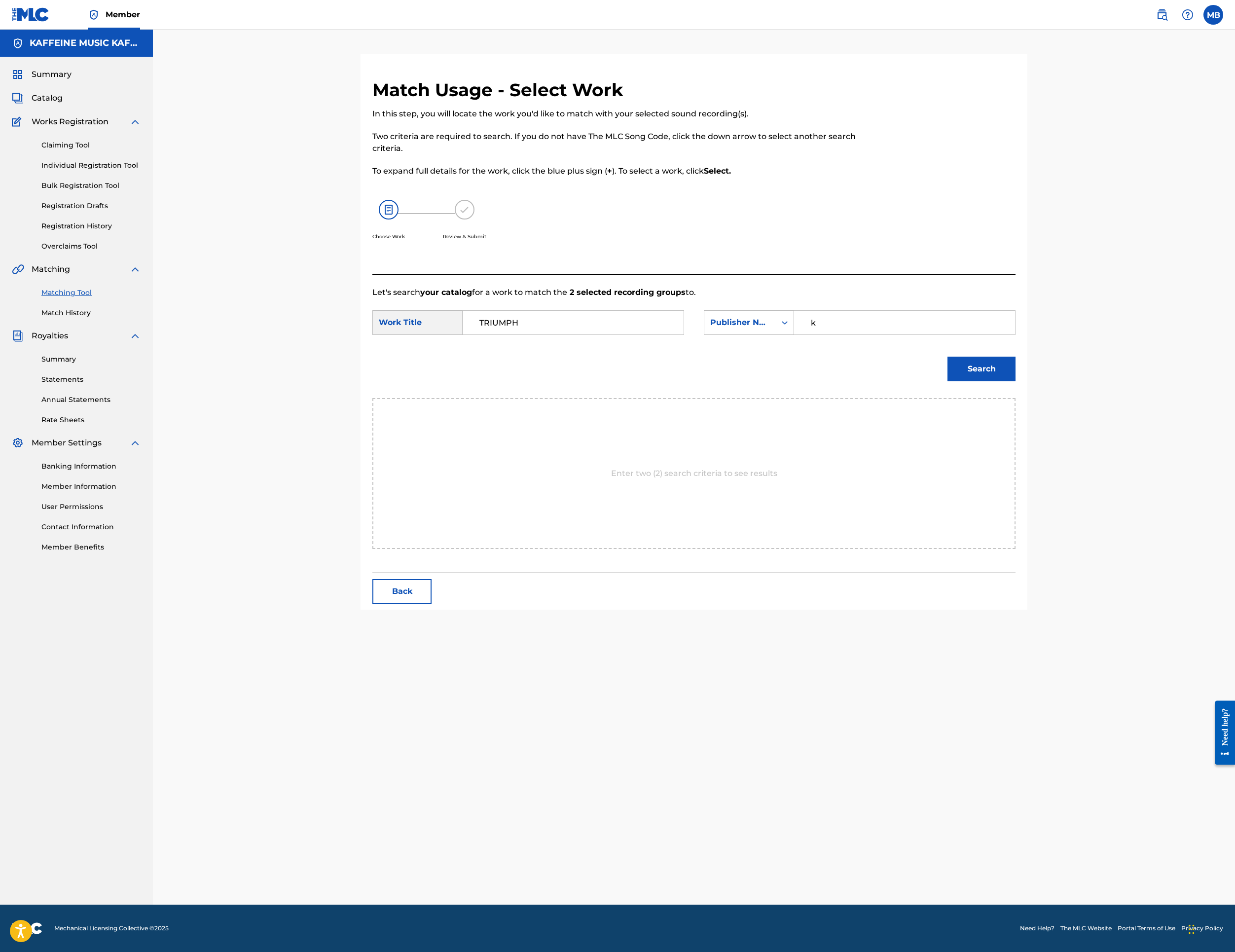
click at [1016, 381] on button "Search" at bounding box center [981, 369] width 68 height 24
type input "kaff"
click at [1016, 381] on button "Search" at bounding box center [981, 369] width 68 height 24
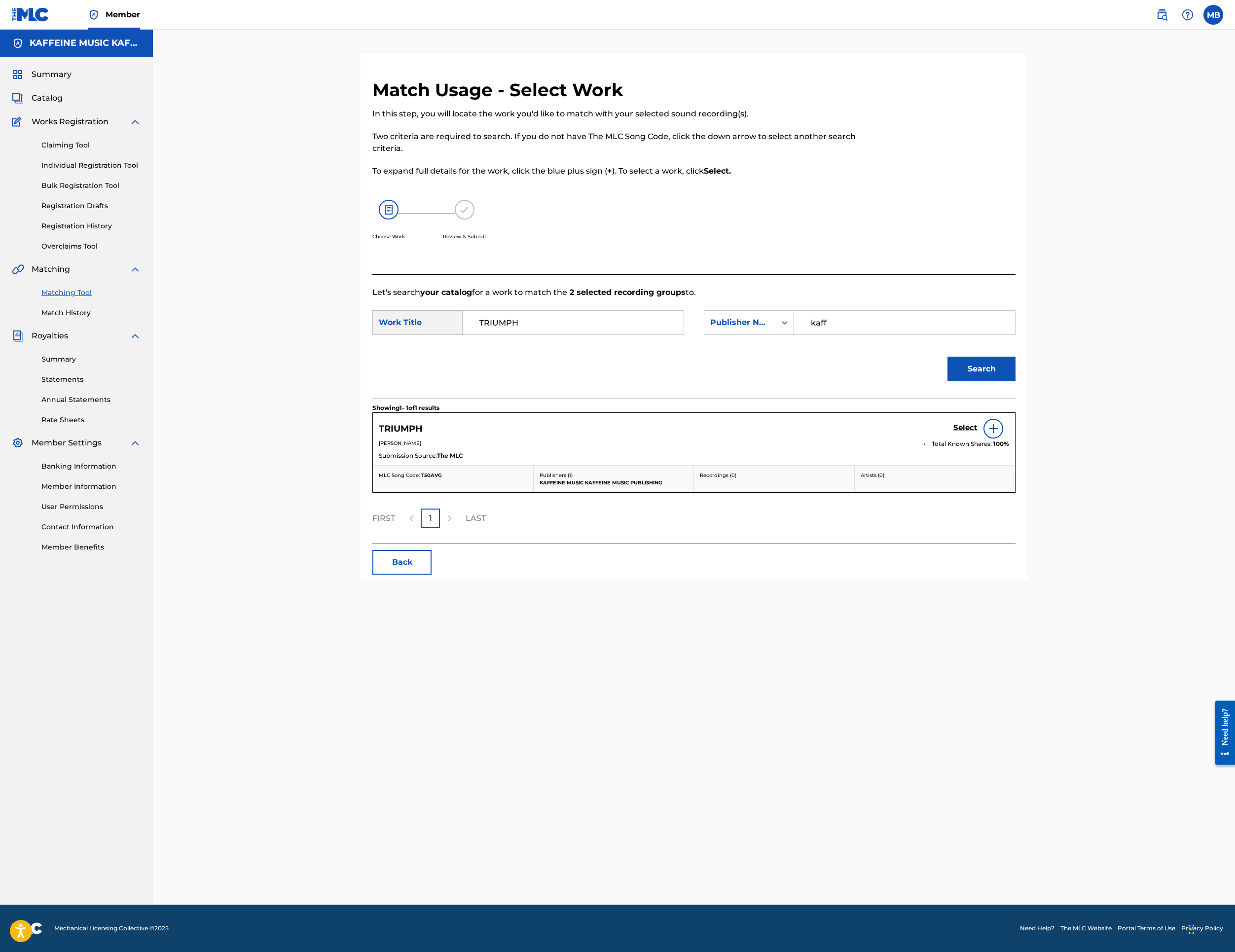
click at [978, 433] on h5 "Select" at bounding box center [965, 428] width 24 height 9
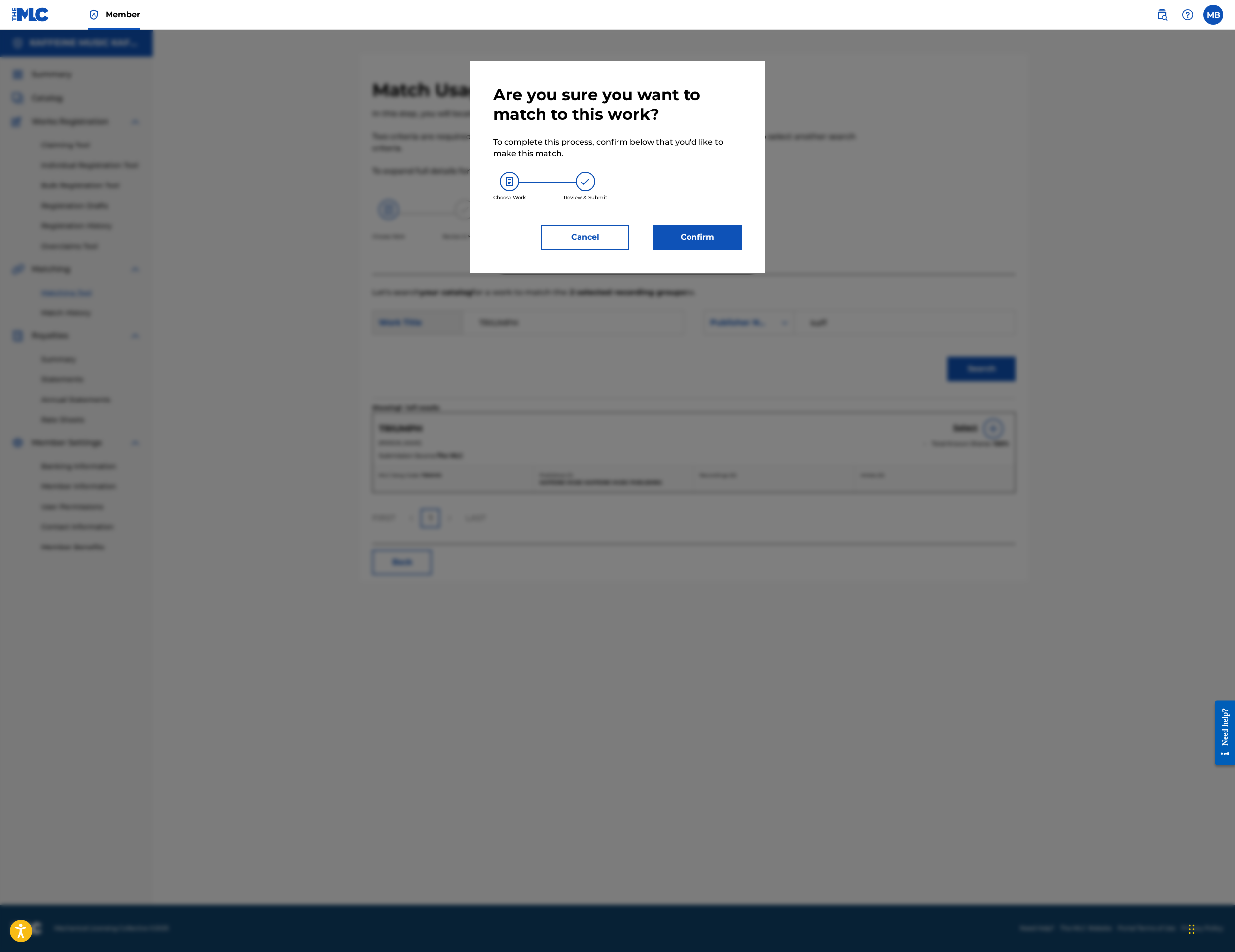
click at [733, 250] on button "Confirm" at bounding box center [698, 237] width 89 height 24
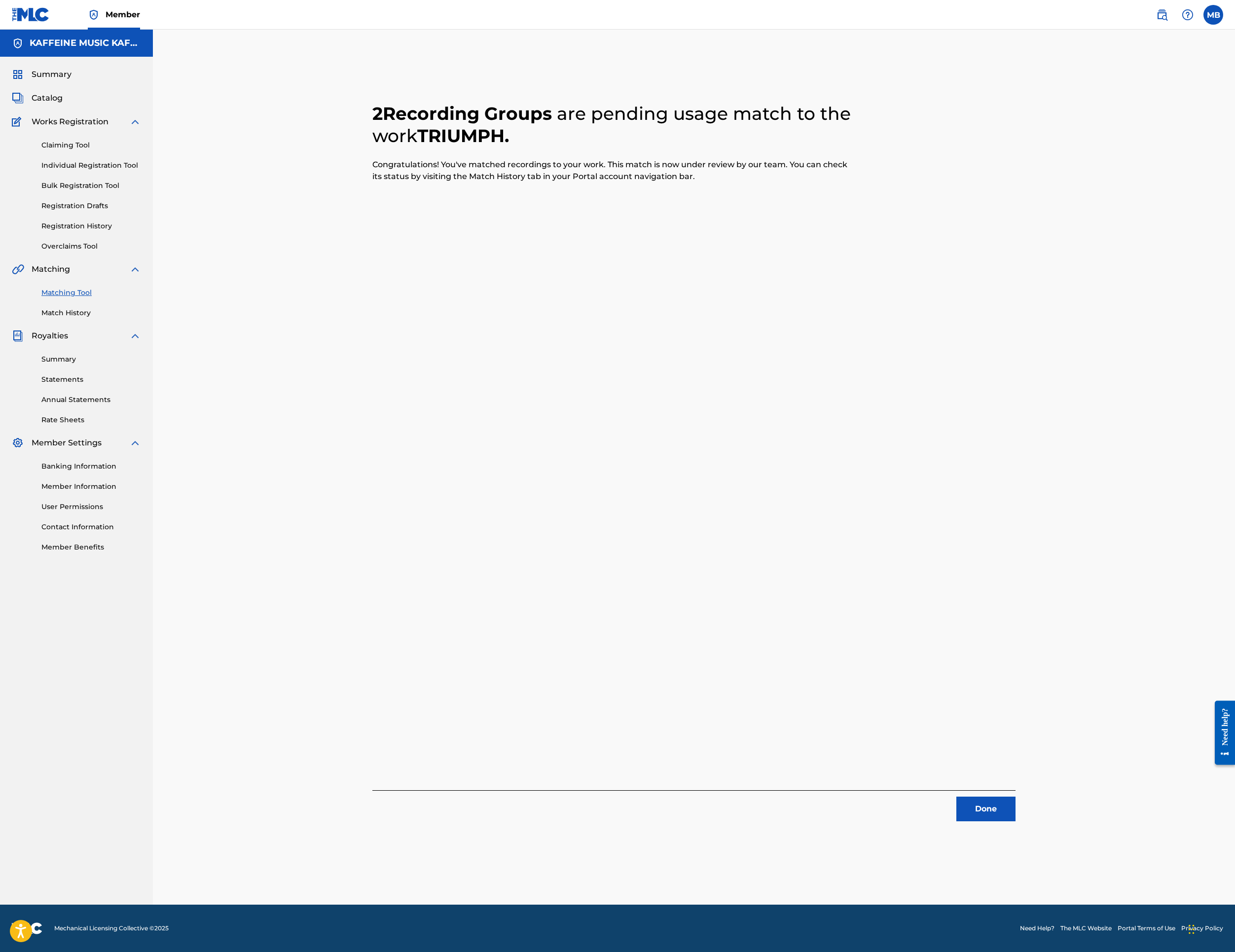
click at [1016, 822] on button "Done" at bounding box center [986, 809] width 59 height 24
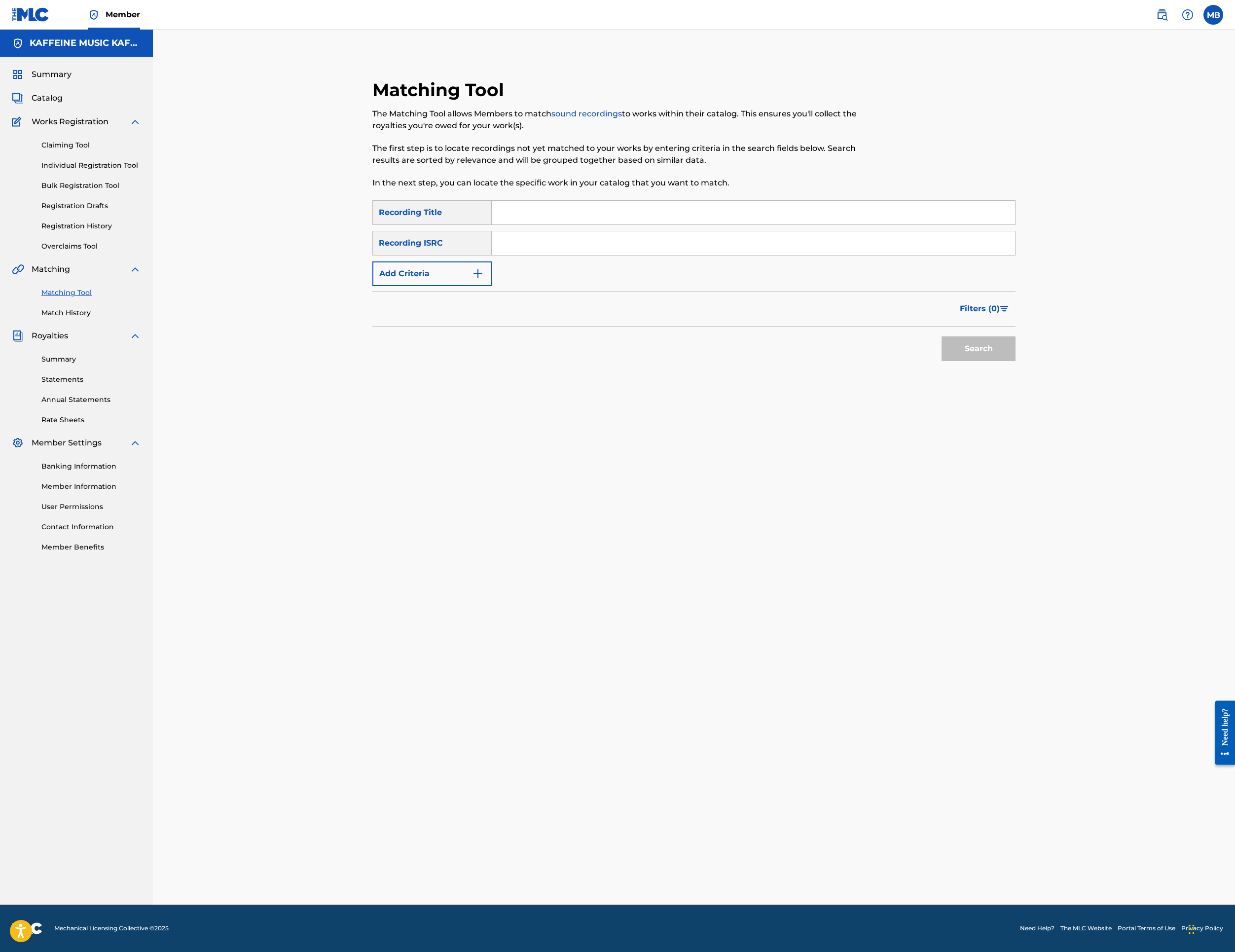
click at [715, 224] on input "Search Form" at bounding box center [753, 212] width 523 height 24
paste input "MUCHACHO"
type input "MUCHACHO"
click at [492, 286] on button "Add Criteria" at bounding box center [432, 274] width 119 height 24
click at [468, 280] on div "Writer" at bounding box center [423, 274] width 89 height 12
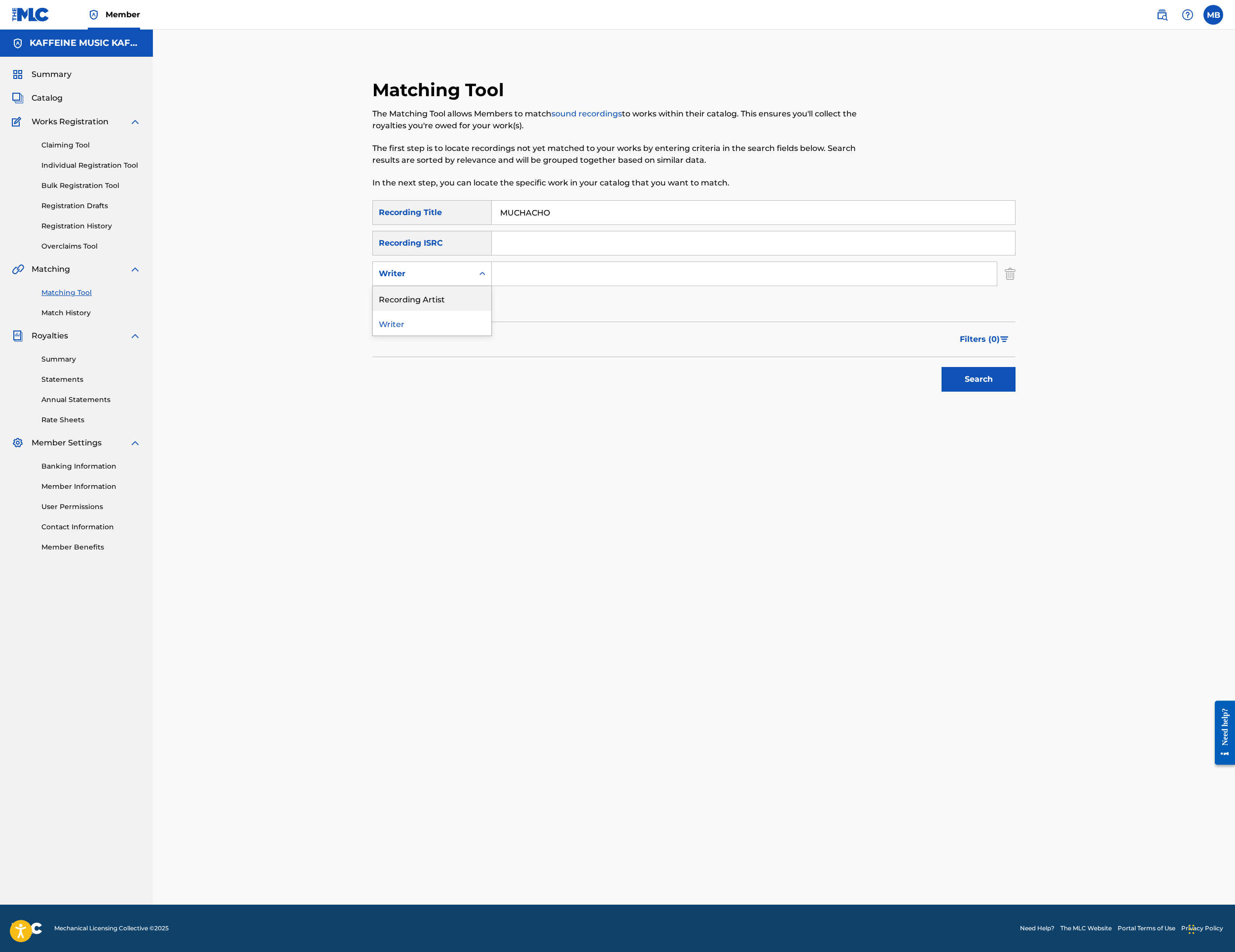
click at [469, 311] on div "Recording Artist" at bounding box center [432, 298] width 119 height 24
click at [618, 285] on input "Search Form" at bounding box center [744, 273] width 505 height 24
type input "[PERSON_NAME] Motorcycle"
click at [1016, 392] on button "Search" at bounding box center [978, 380] width 74 height 24
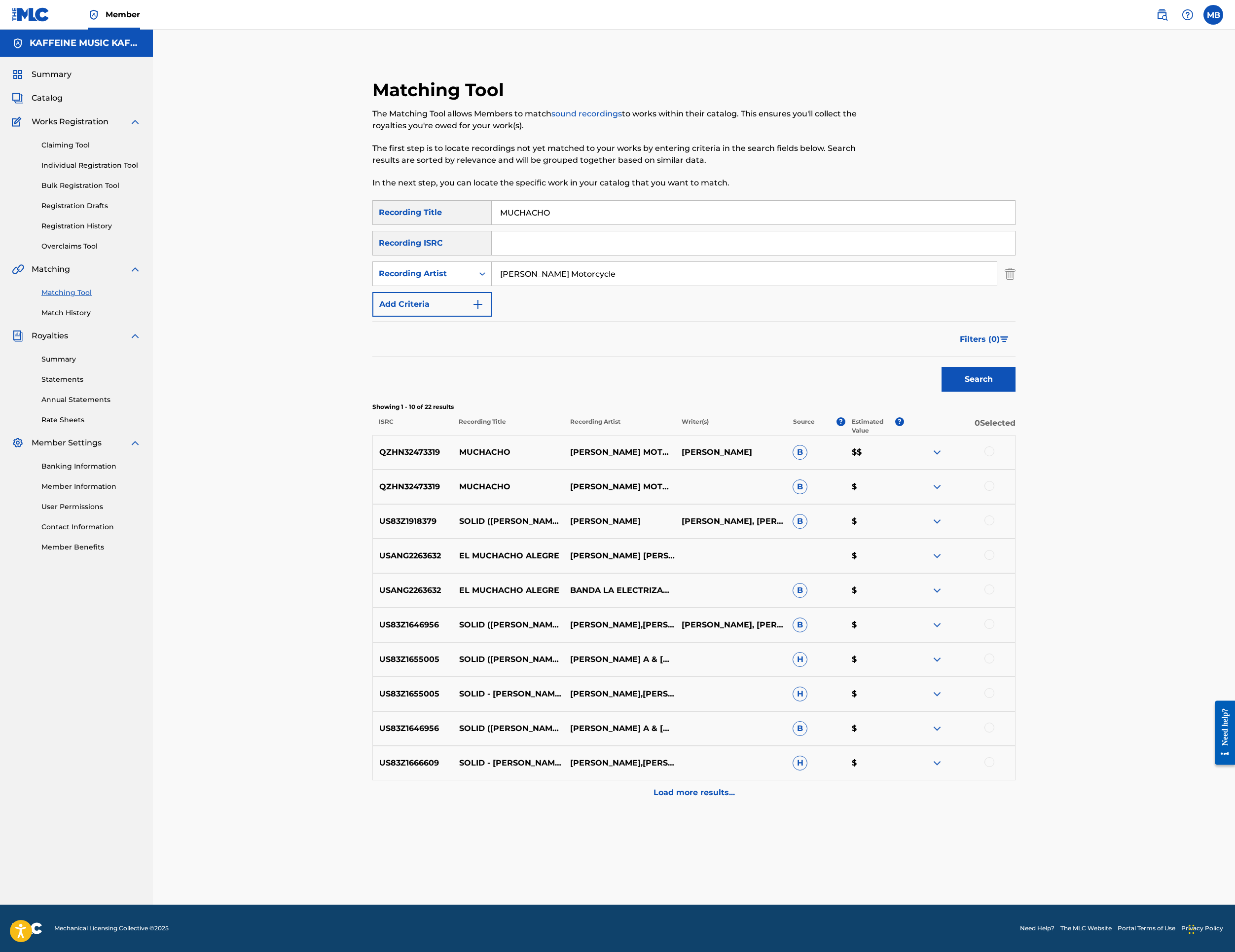
scroll to position [236, 0]
click at [1016, 539] on div "US83Z1918379 SOLID ([PERSON_NAME] RMX) [PERSON_NAME] A [PERSON_NAME], [PERSON_N…" at bounding box center [694, 521] width 643 height 35
click at [1015, 493] on div at bounding box center [960, 487] width 111 height 12
click at [994, 491] on div at bounding box center [990, 486] width 10 height 10
click at [994, 457] on div at bounding box center [990, 452] width 10 height 10
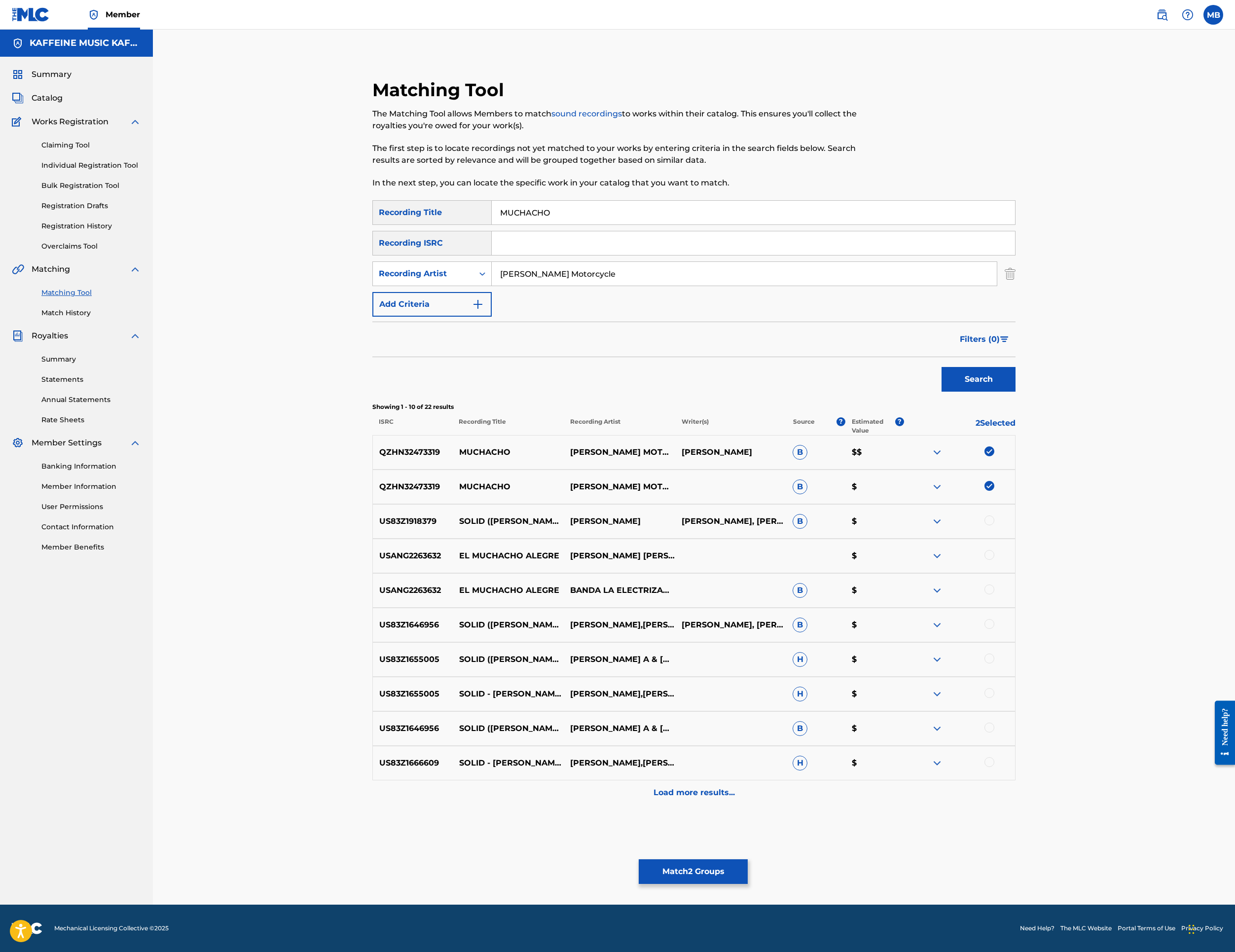
click at [748, 859] on button "Match 2 Groups" at bounding box center [694, 871] width 109 height 24
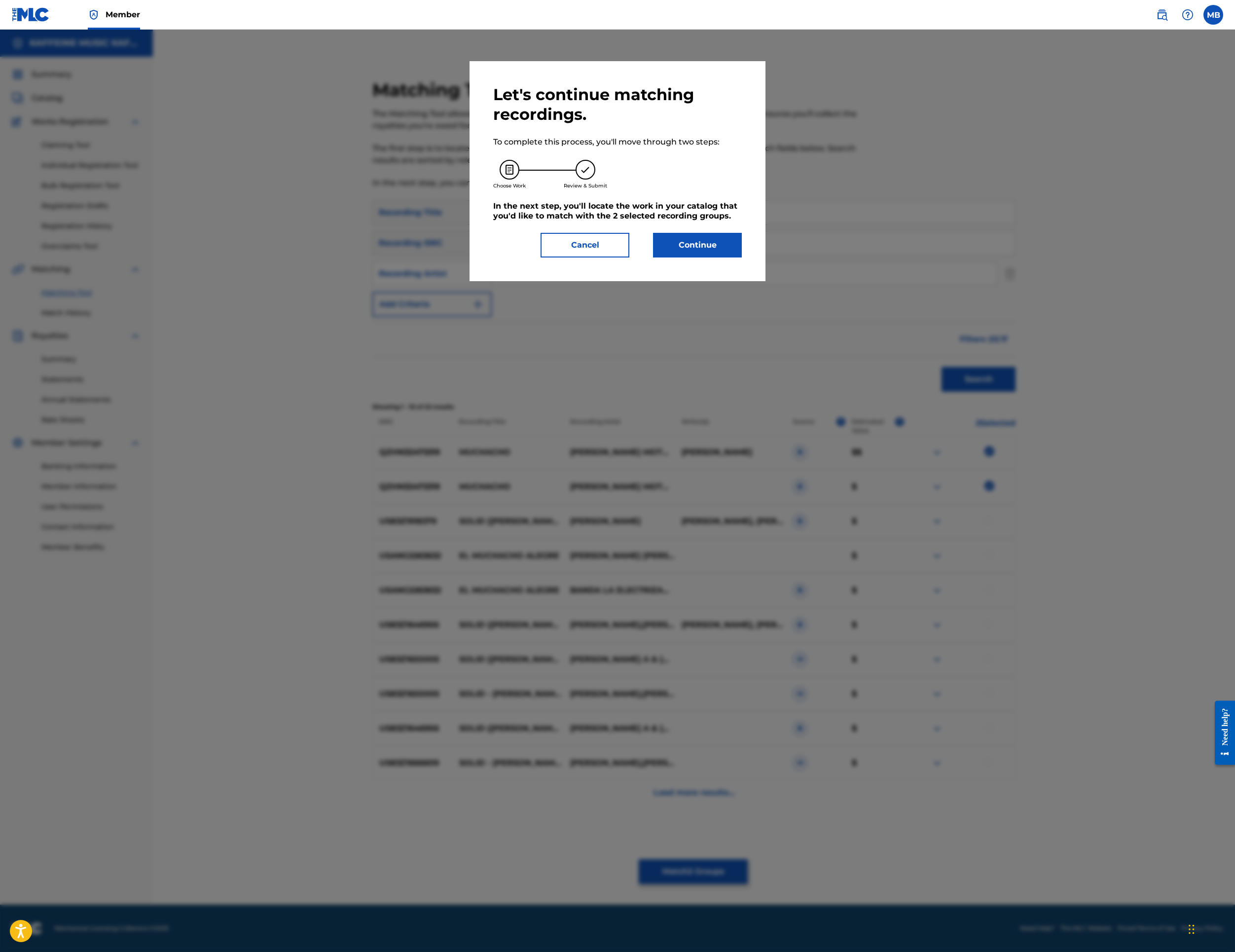
click at [742, 257] on button "Continue" at bounding box center [698, 245] width 89 height 24
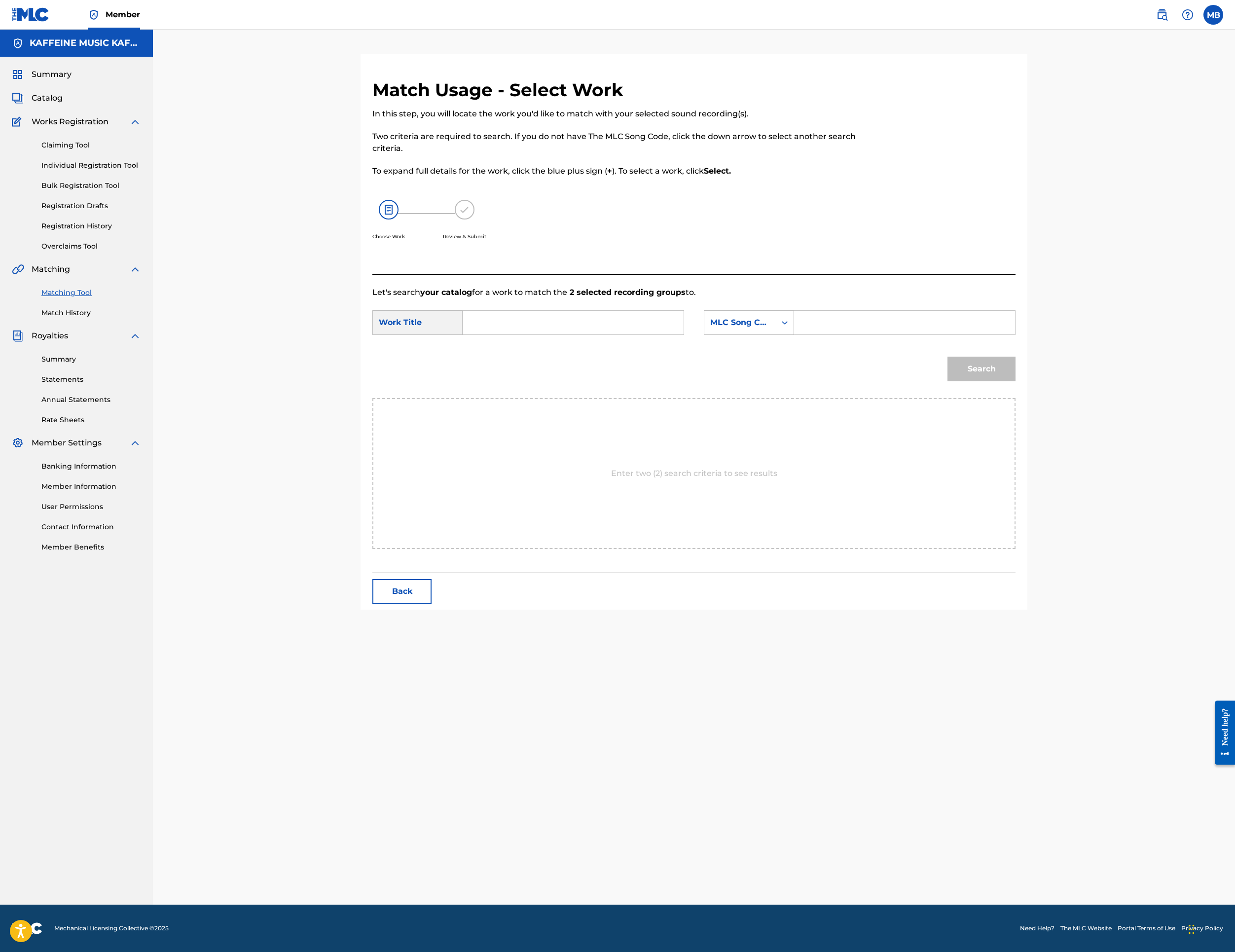
click at [675, 334] on input "Search Form" at bounding box center [573, 322] width 204 height 24
paste input "MUCHACHO"
type input "MUCHACHO"
click at [770, 329] on div "MLC Song Code" at bounding box center [740, 323] width 60 height 12
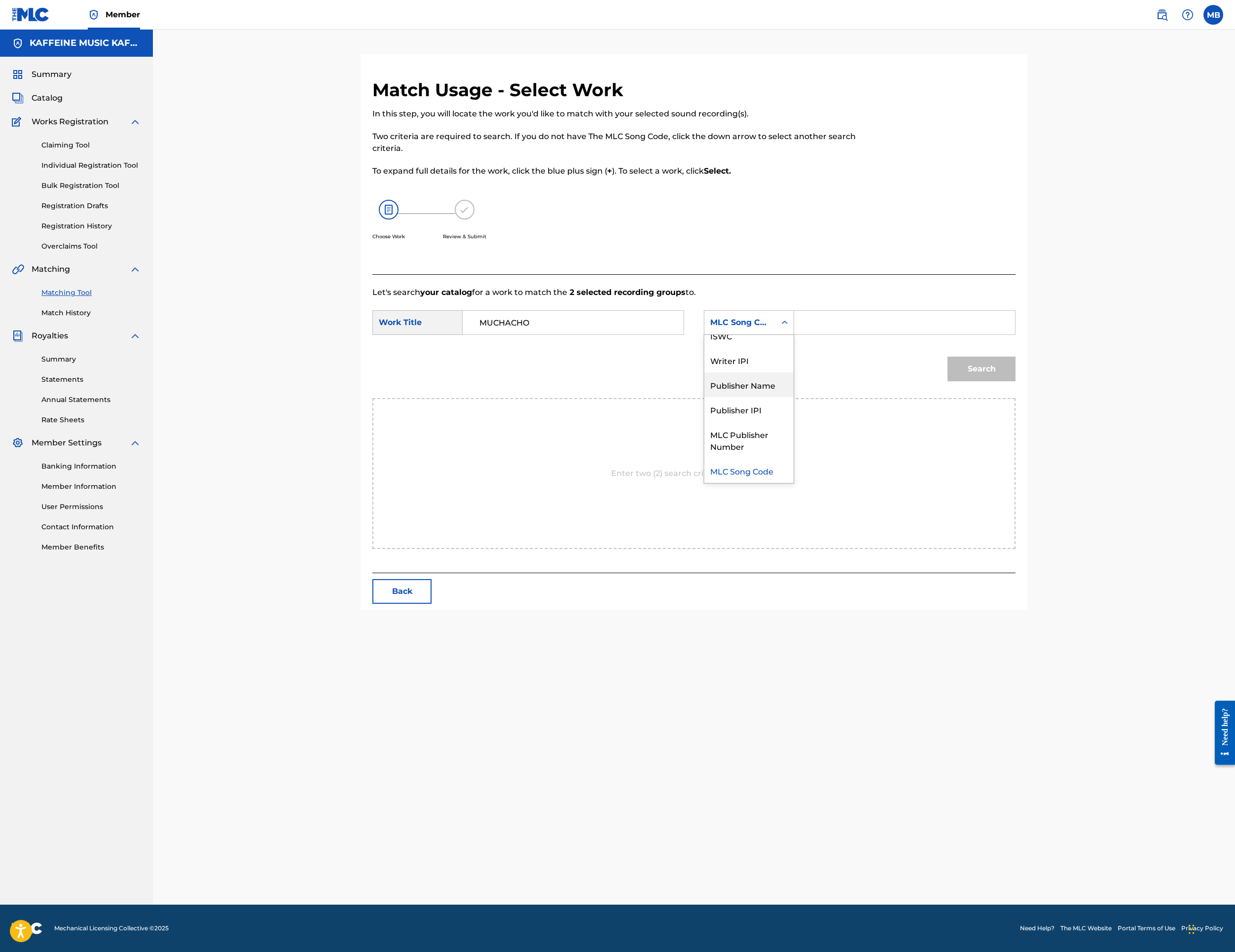
click at [794, 397] on div "Publisher Name" at bounding box center [749, 385] width 89 height 24
click at [970, 334] on input "Search Form" at bounding box center [904, 322] width 204 height 24
type input "k"
click at [1016, 381] on button "Search" at bounding box center [981, 369] width 68 height 24
type input "kaff"
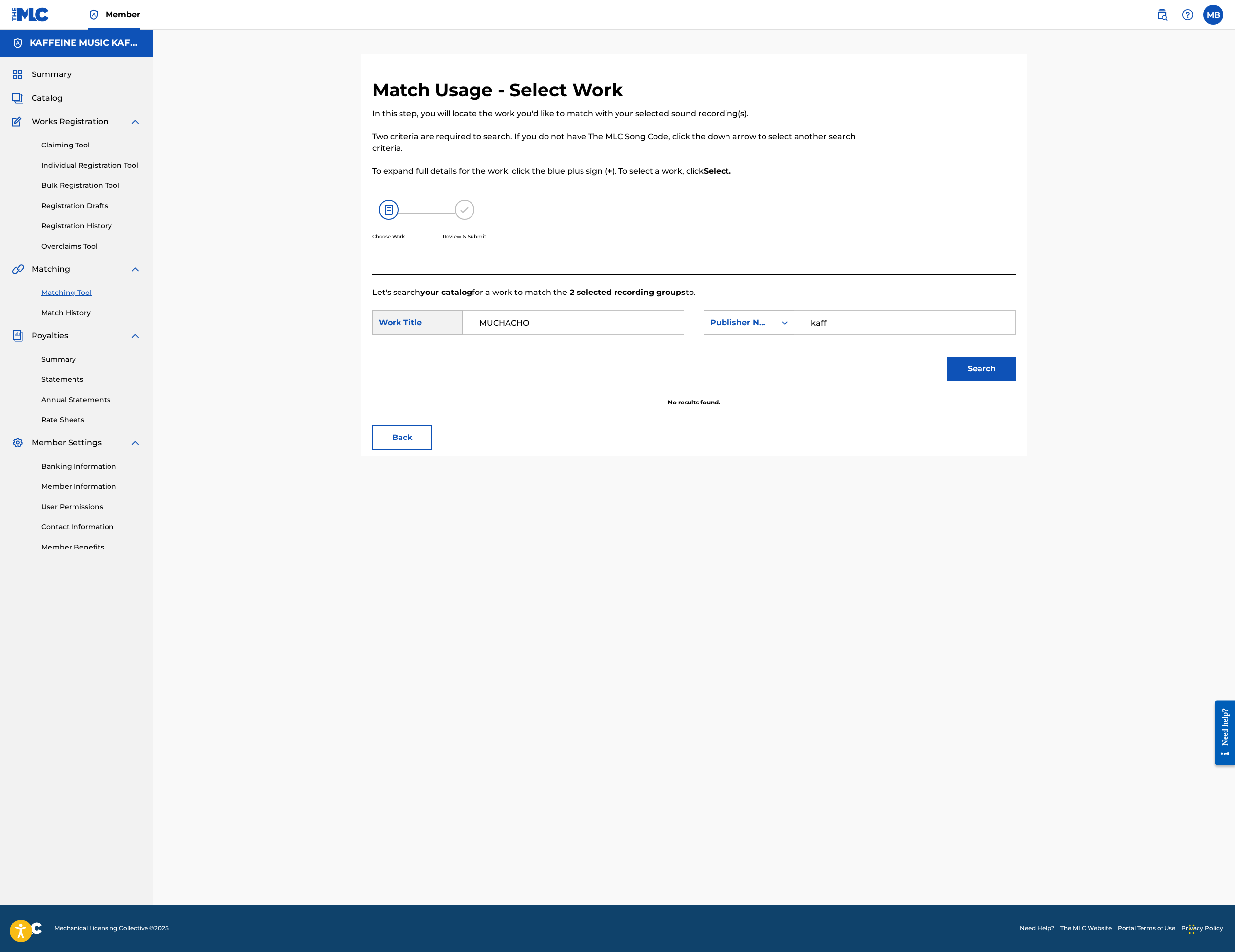
click at [1016, 381] on button "Search" at bounding box center [981, 369] width 68 height 24
click at [978, 433] on h5 "Select" at bounding box center [965, 428] width 24 height 9
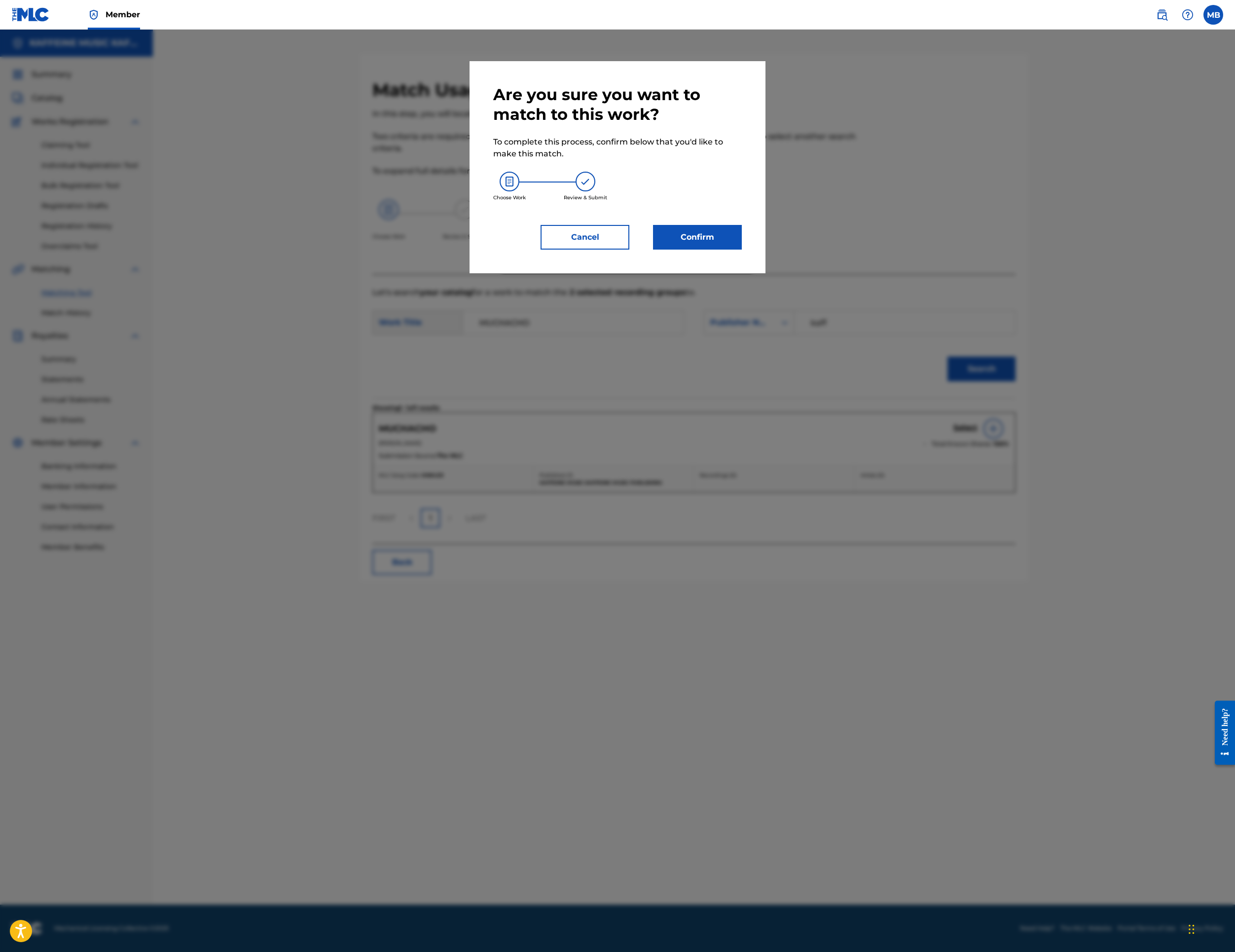
click at [732, 273] on div "Are you sure you want to match to this work? To complete this process, confirm …" at bounding box center [618, 167] width 296 height 212
click at [733, 250] on button "Confirm" at bounding box center [698, 237] width 89 height 24
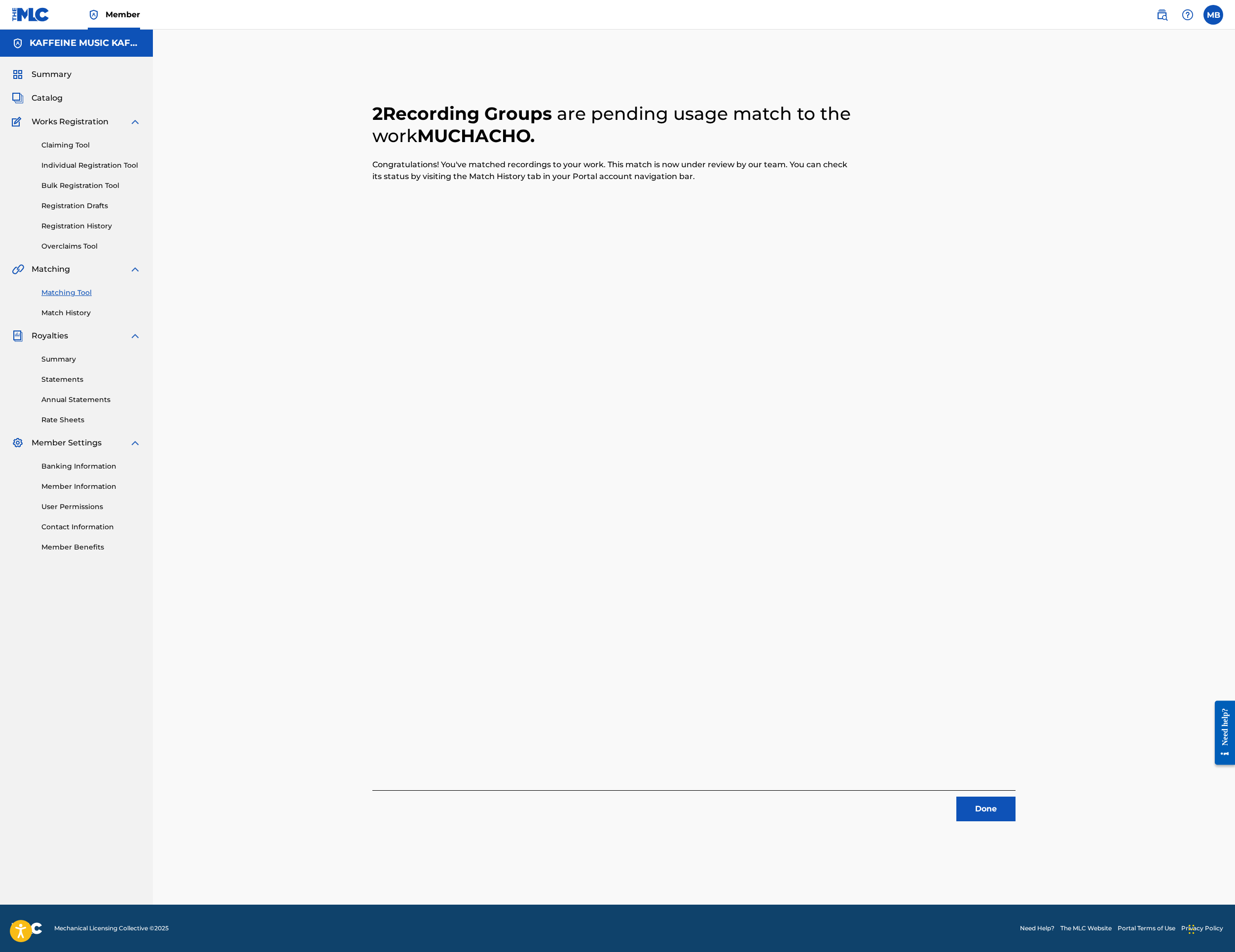
click at [1016, 803] on button "Done" at bounding box center [986, 809] width 59 height 24
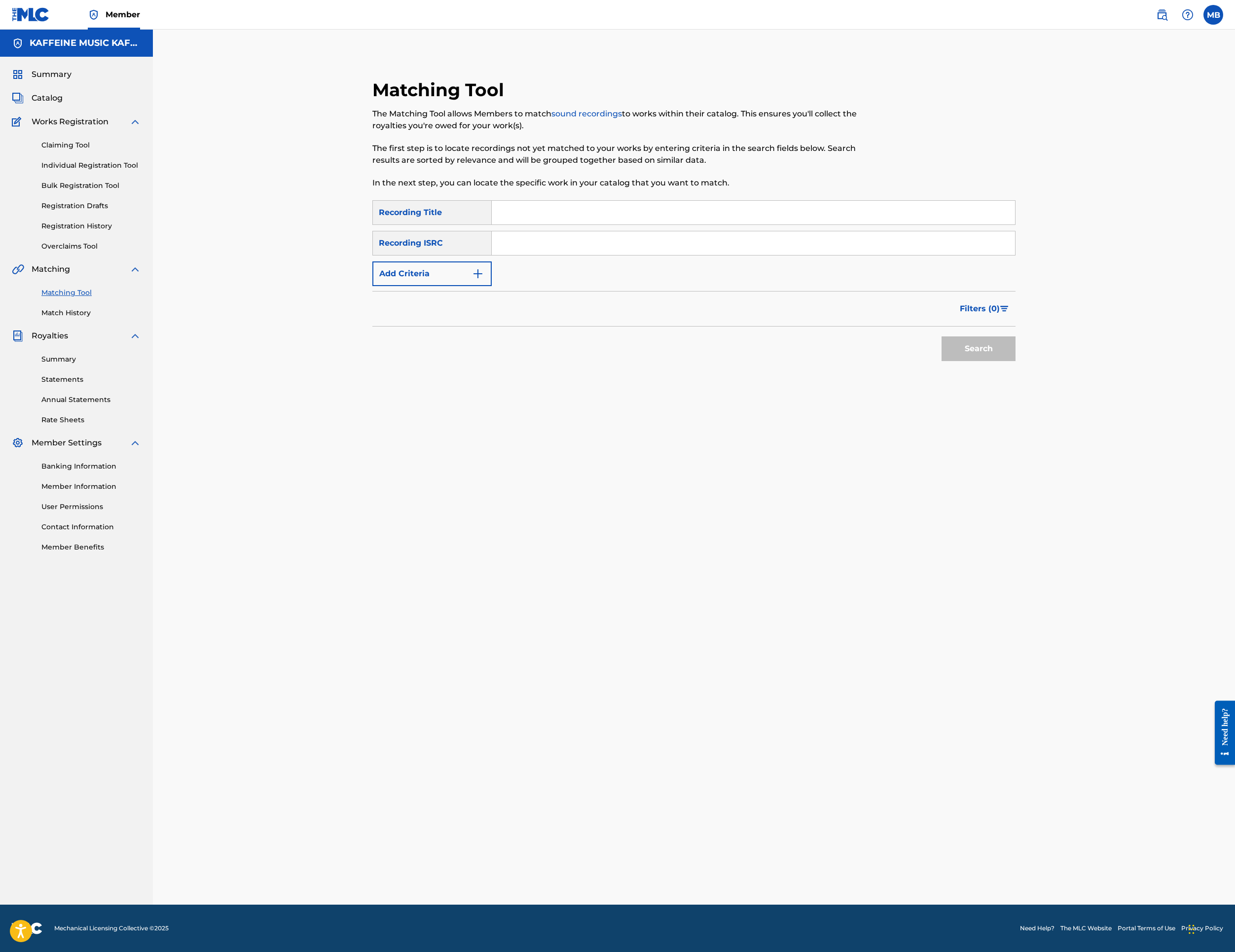
click at [676, 224] on input "Search Form" at bounding box center [753, 212] width 523 height 24
click at [615, 224] on input "Search Form" at bounding box center [753, 212] width 523 height 24
paste input "MUERTES (SLOW?)"
type input "MUERTES (SLOW?)"
click at [452, 366] on form "SearchWithCriteriac32baa32-2a0f-40b5-aeb1-33025d2f9a8f Recording Title MUERTES …" at bounding box center [694, 283] width 643 height 166
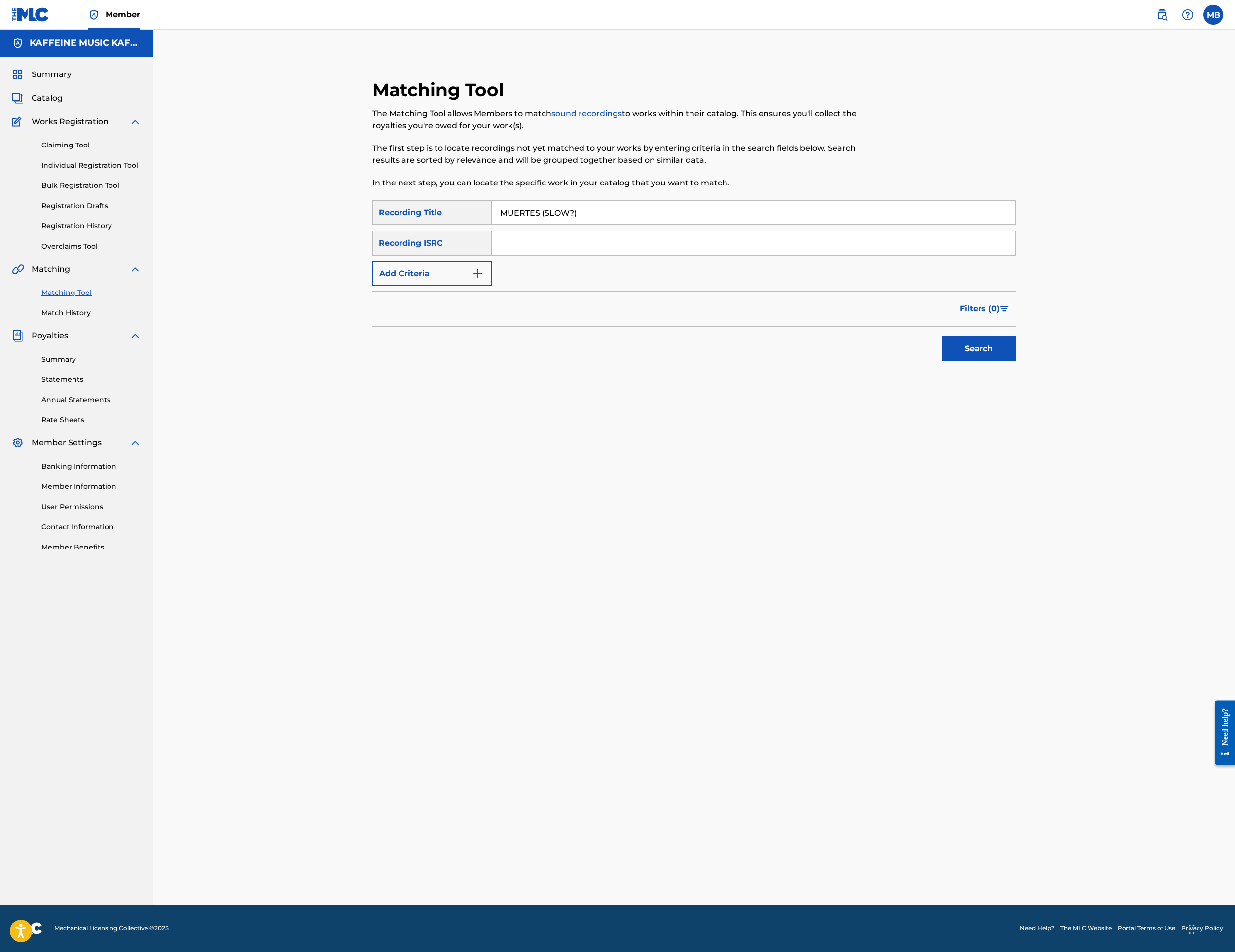
click at [439, 286] on button "Add Criteria" at bounding box center [432, 274] width 119 height 24
click at [427, 283] on div "Writer" at bounding box center [423, 274] width 101 height 19
click at [427, 311] on div "Recording Artist" at bounding box center [432, 298] width 119 height 24
drag, startPoint x: 710, startPoint y: 375, endPoint x: 707, endPoint y: 383, distance: 8.5
click at [710, 285] on input "Search Form" at bounding box center [744, 273] width 505 height 24
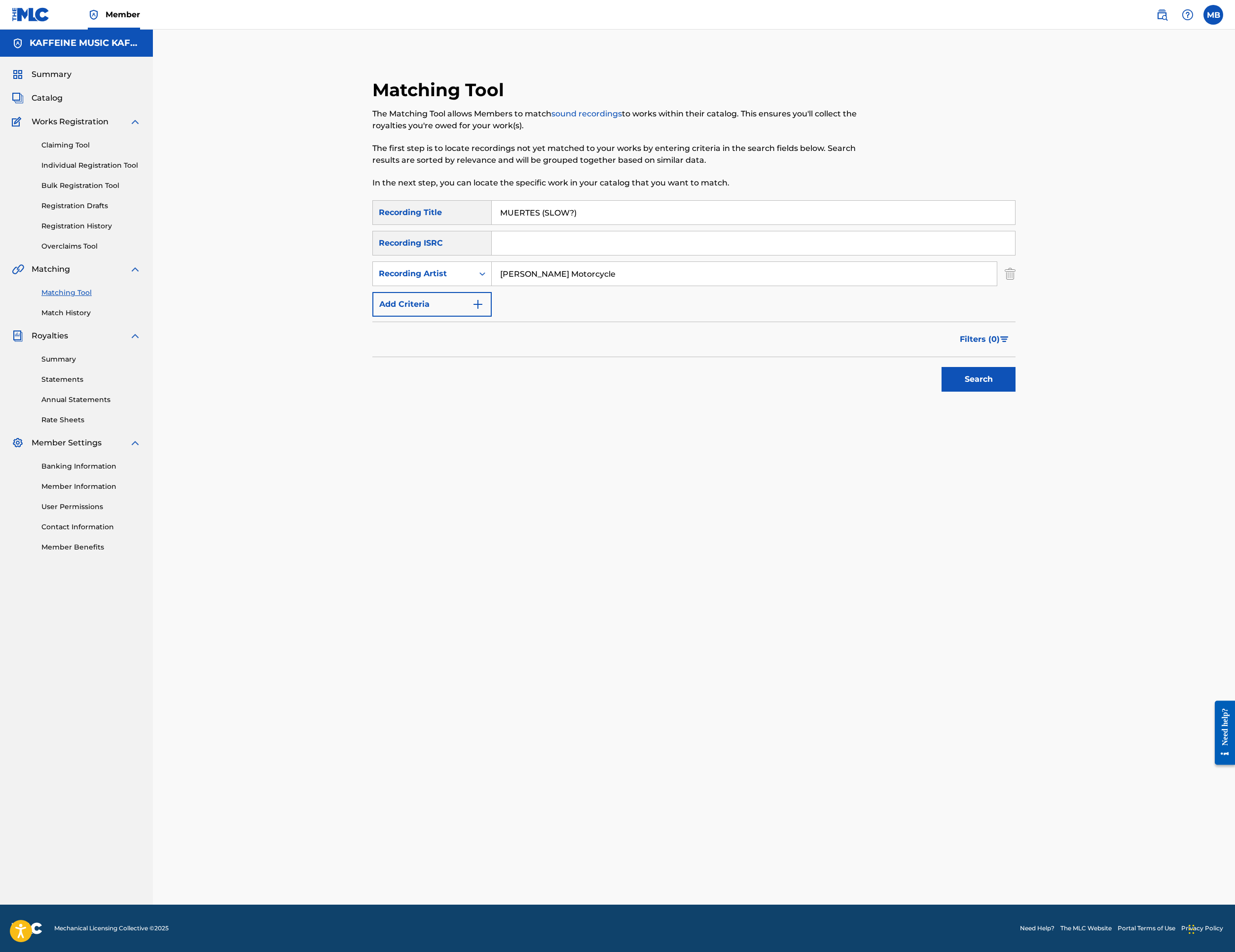
type input "[PERSON_NAME] Motorcycle"
click at [1016, 392] on button "Search" at bounding box center [978, 380] width 74 height 24
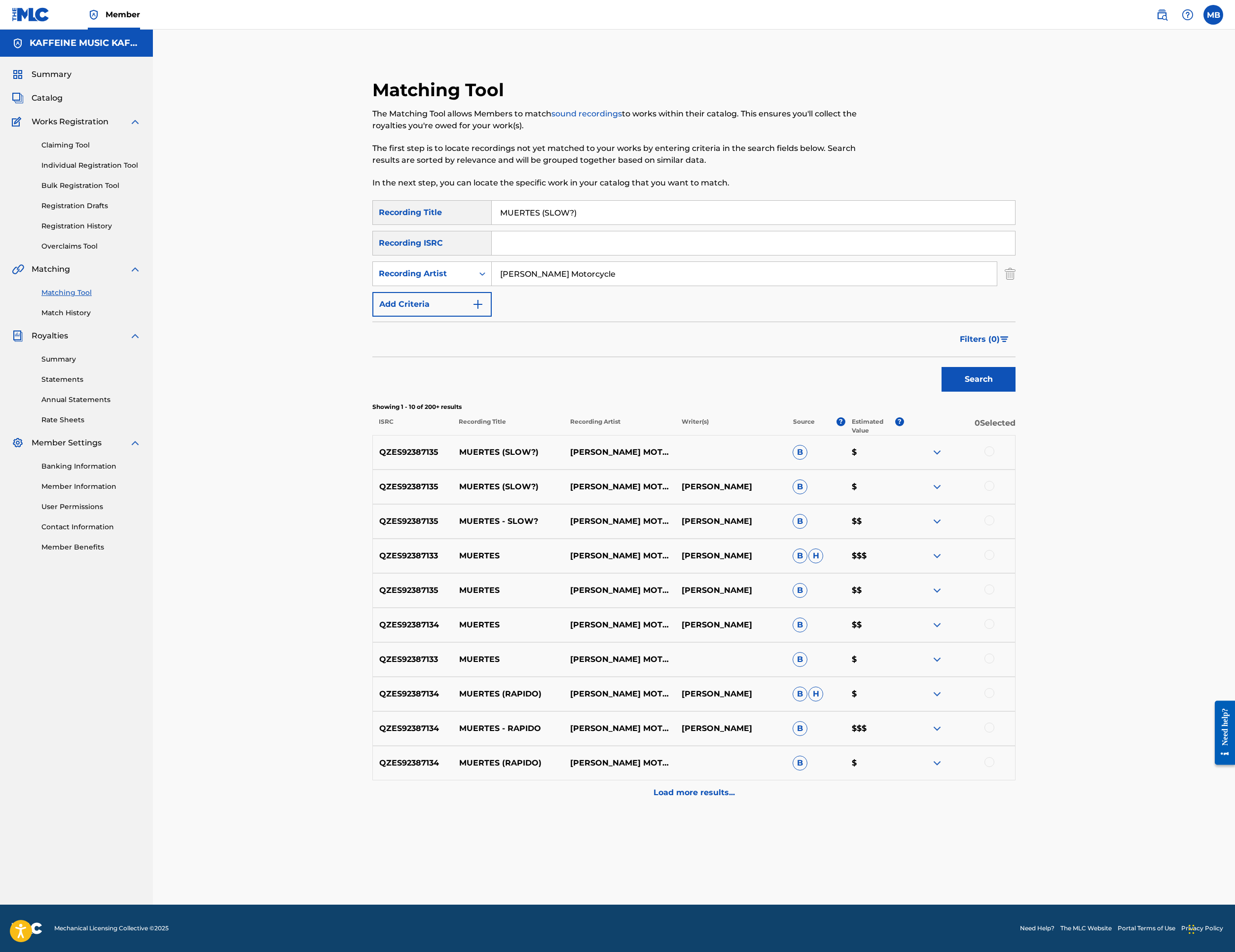
scroll to position [283, 0]
click at [994, 491] on div at bounding box center [990, 486] width 10 height 10
drag, startPoint x: 1158, startPoint y: 443, endPoint x: 1155, endPoint y: 459, distance: 16.3
click at [1016, 442] on div "QZES92387135 MUERTES (SLOW?) [PERSON_NAME] MOTORCYCLE B $" at bounding box center [694, 452] width 643 height 35
click at [994, 457] on div at bounding box center [990, 452] width 10 height 10
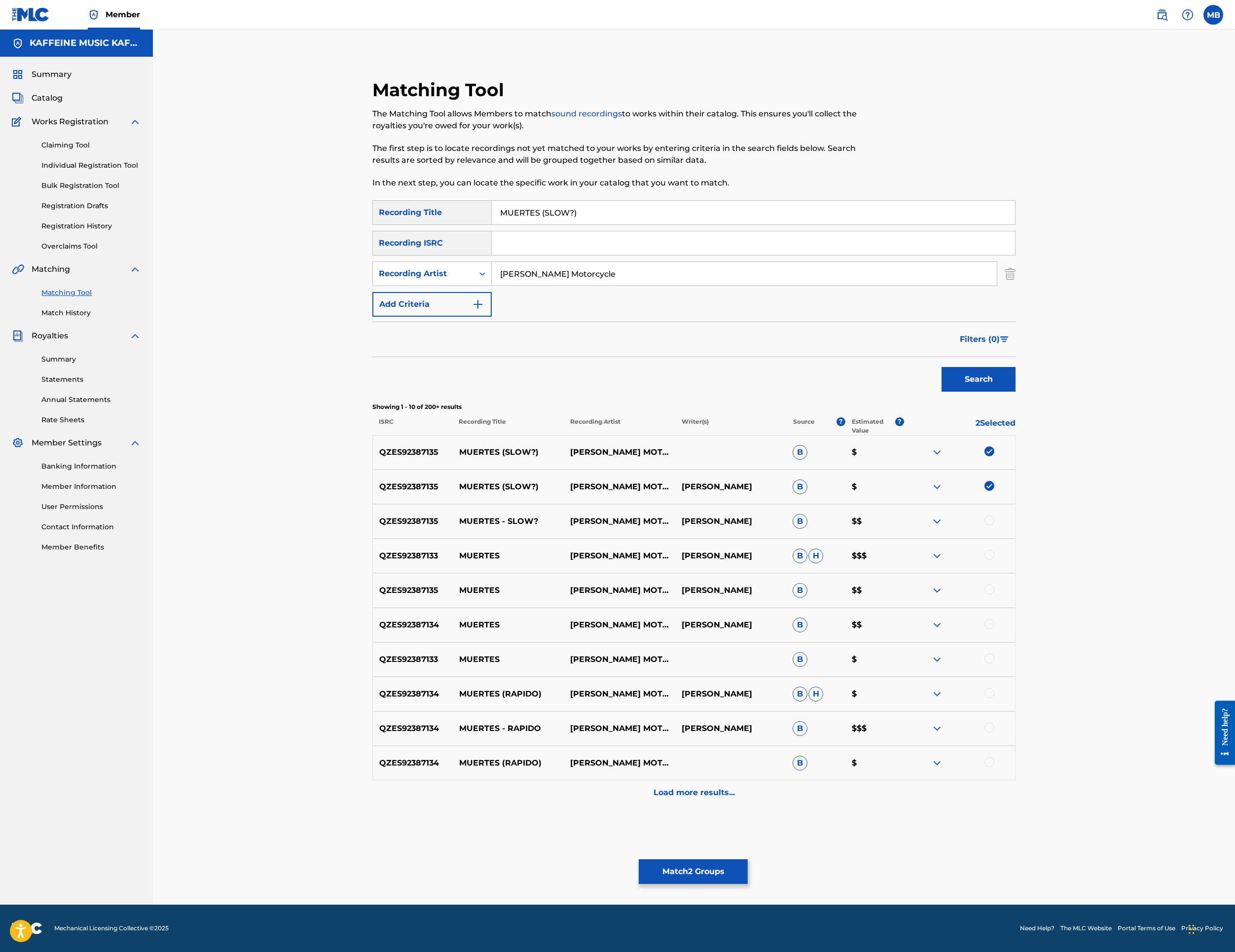
click at [994, 526] on div at bounding box center [990, 521] width 10 height 10
click at [748, 859] on button "Match 3 Groups" at bounding box center [694, 871] width 109 height 24
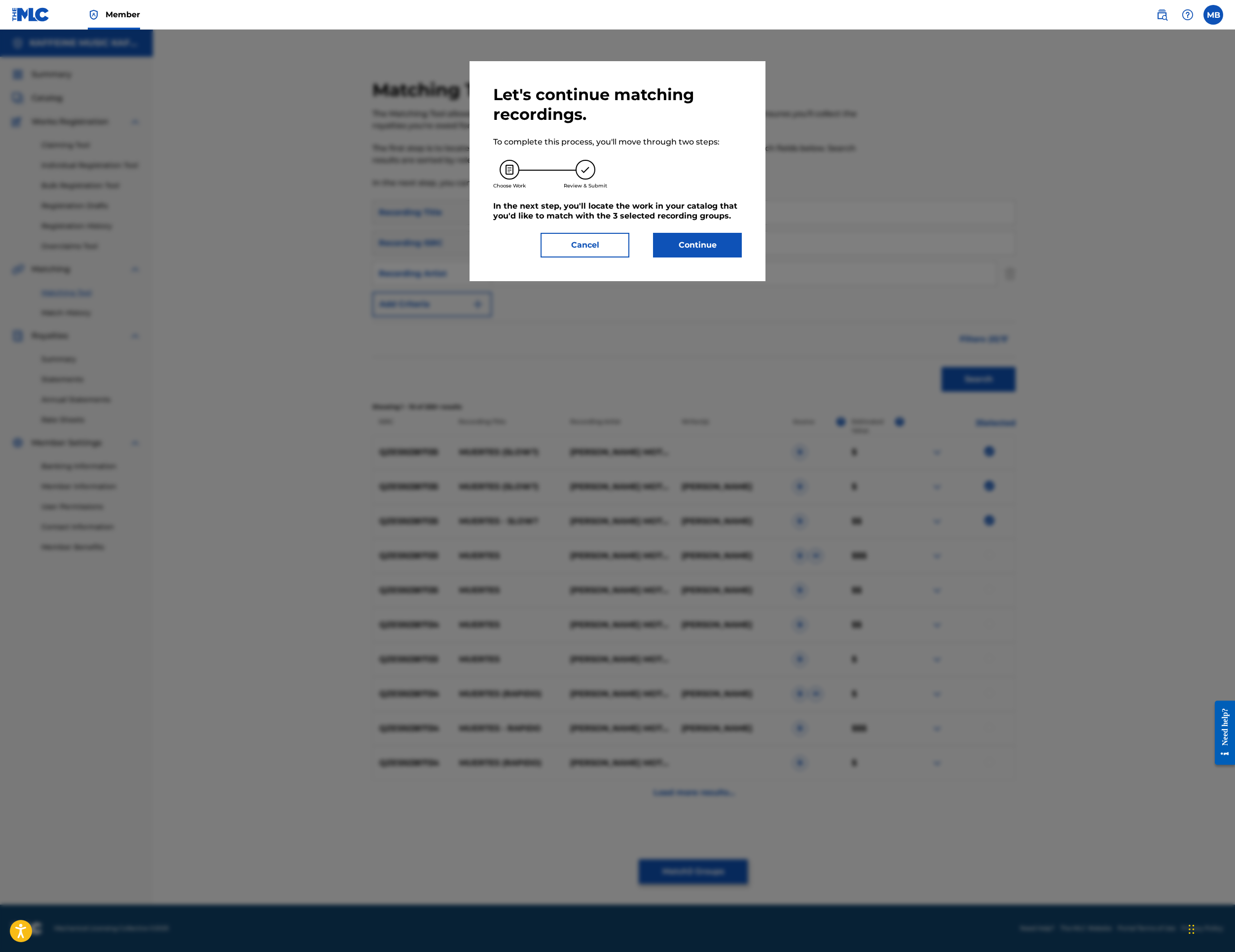
click at [742, 257] on button "Continue" at bounding box center [698, 245] width 89 height 24
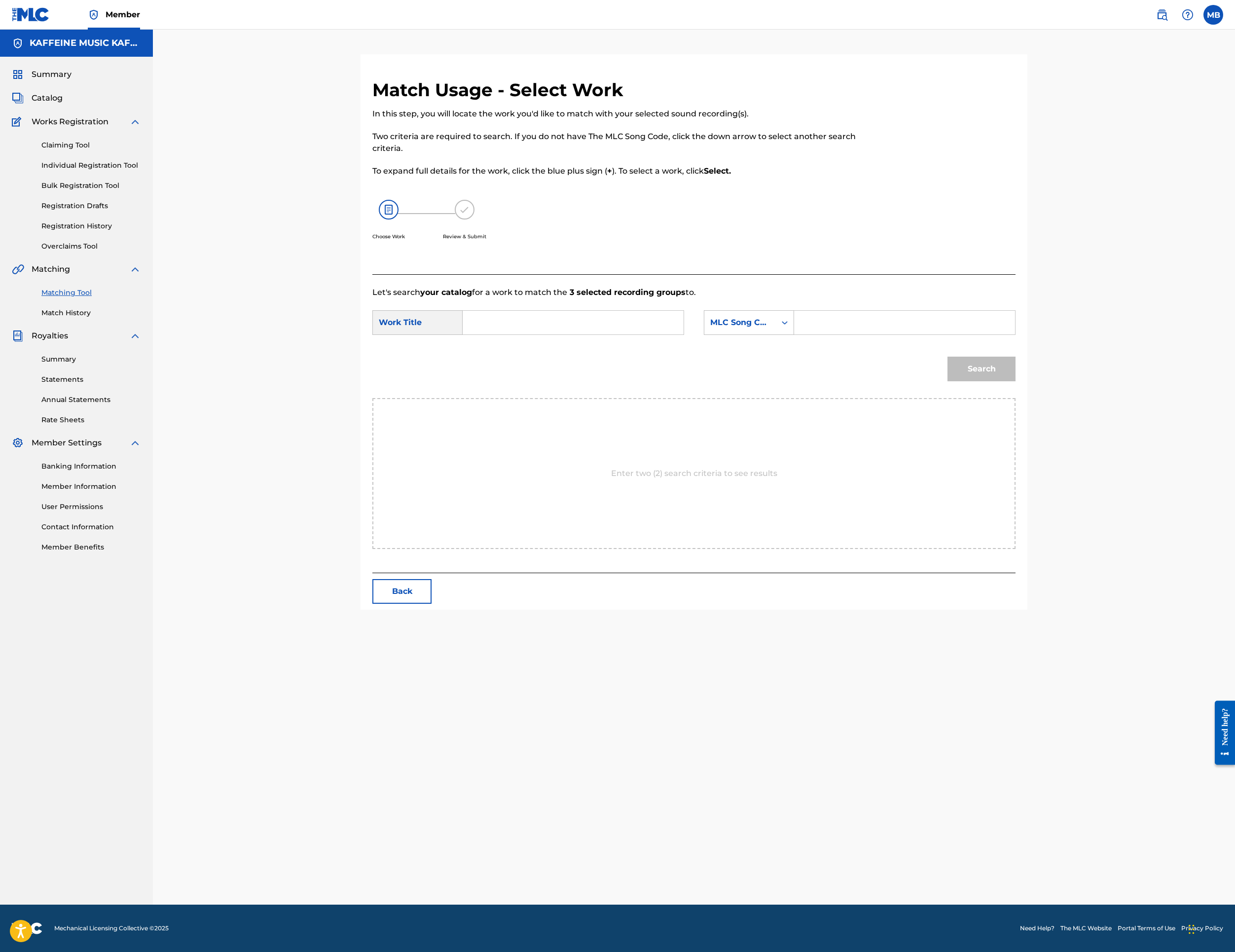
click at [572, 334] on input "Search Form" at bounding box center [573, 322] width 204 height 24
paste input "MUERTES (SLOW?)"
type input "MUERTES (SLOW?)"
click at [770, 329] on div "MLC Song Code" at bounding box center [740, 323] width 60 height 12
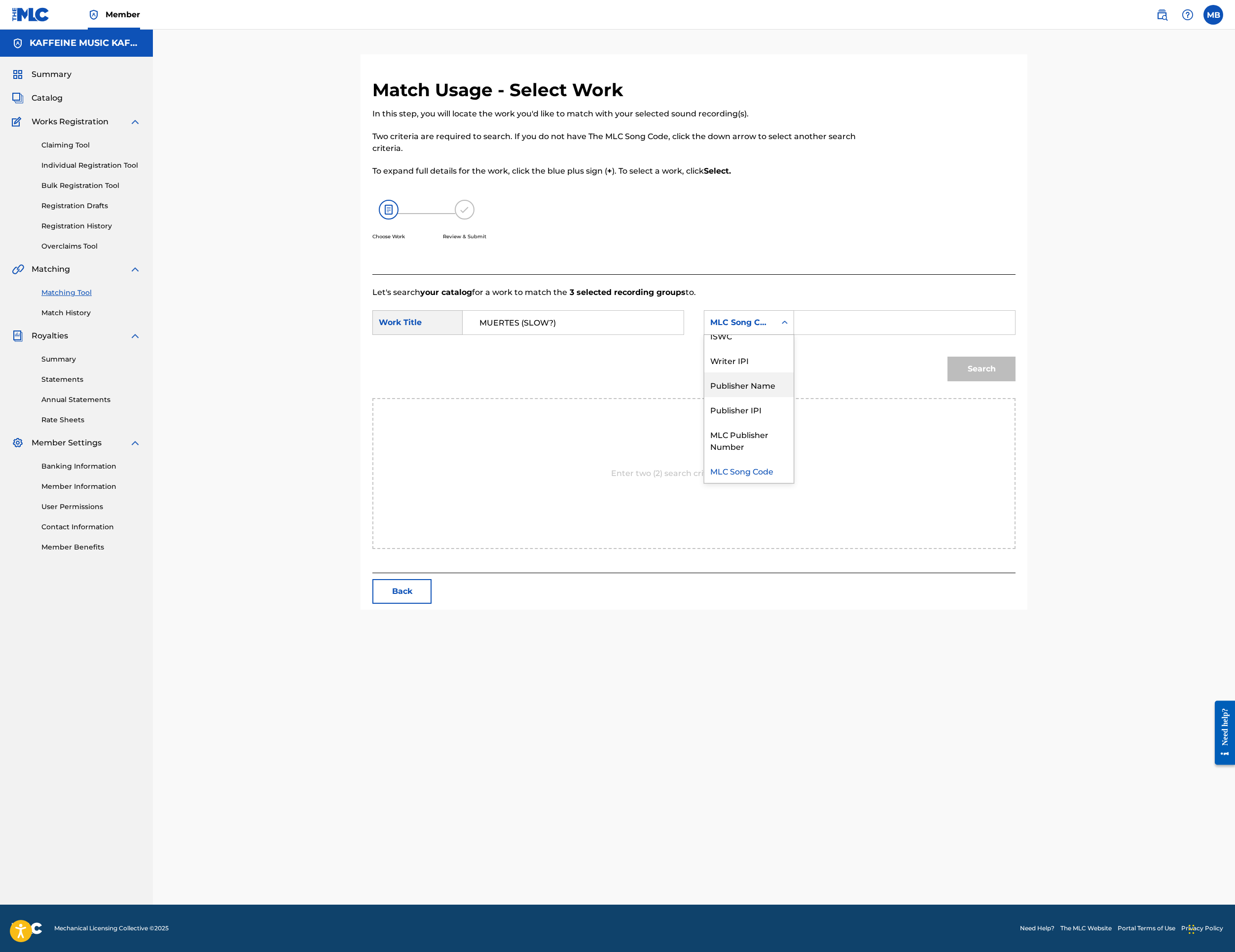
click at [794, 397] on div "Publisher Name" at bounding box center [749, 385] width 89 height 24
click at [974, 334] on input "Search Form" at bounding box center [904, 322] width 204 height 24
type input "k"
click at [1016, 381] on button "Search" at bounding box center [981, 369] width 68 height 24
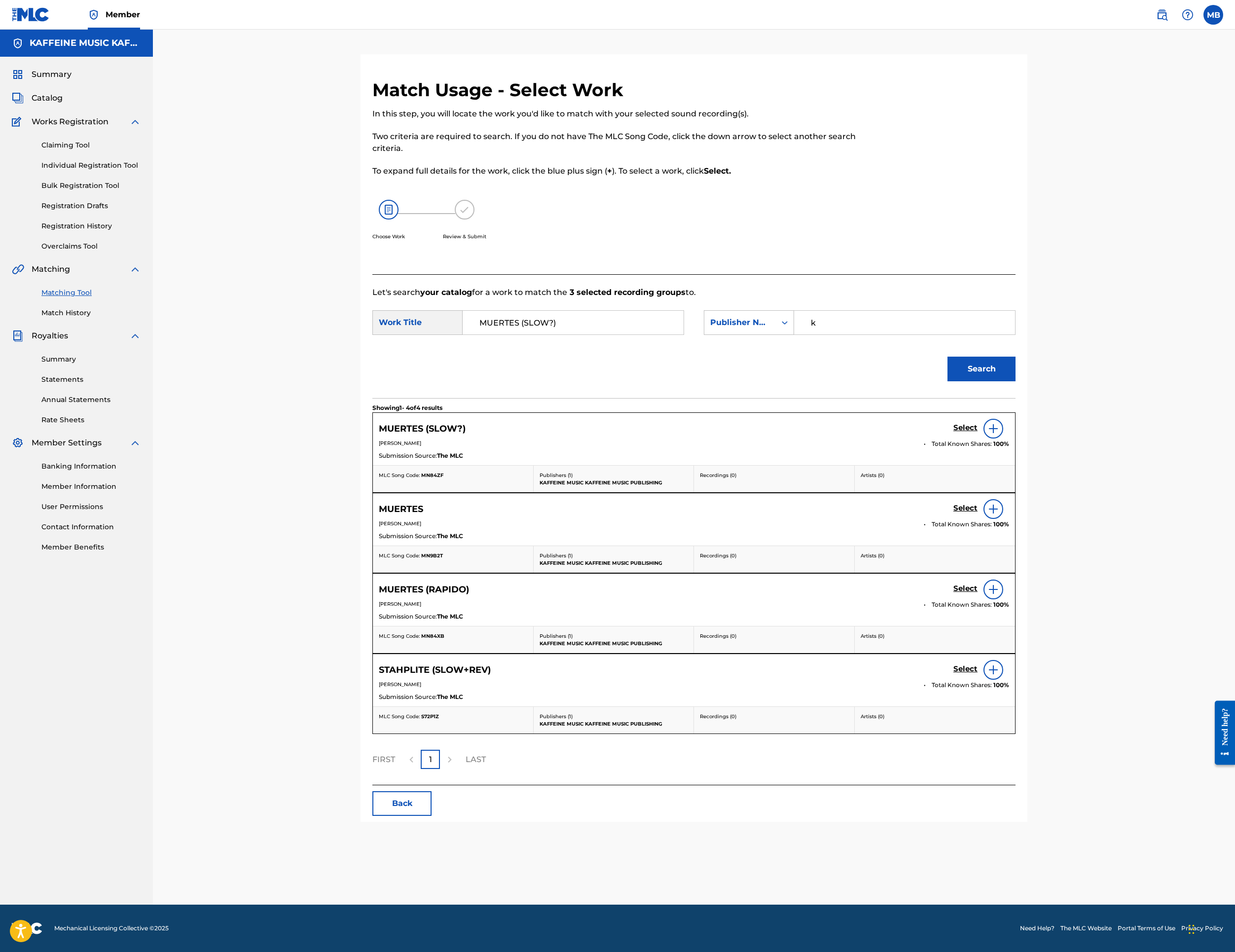
click at [1009, 439] on div "Select" at bounding box center [981, 429] width 56 height 19
click at [978, 433] on h5 "Select" at bounding box center [965, 428] width 24 height 9
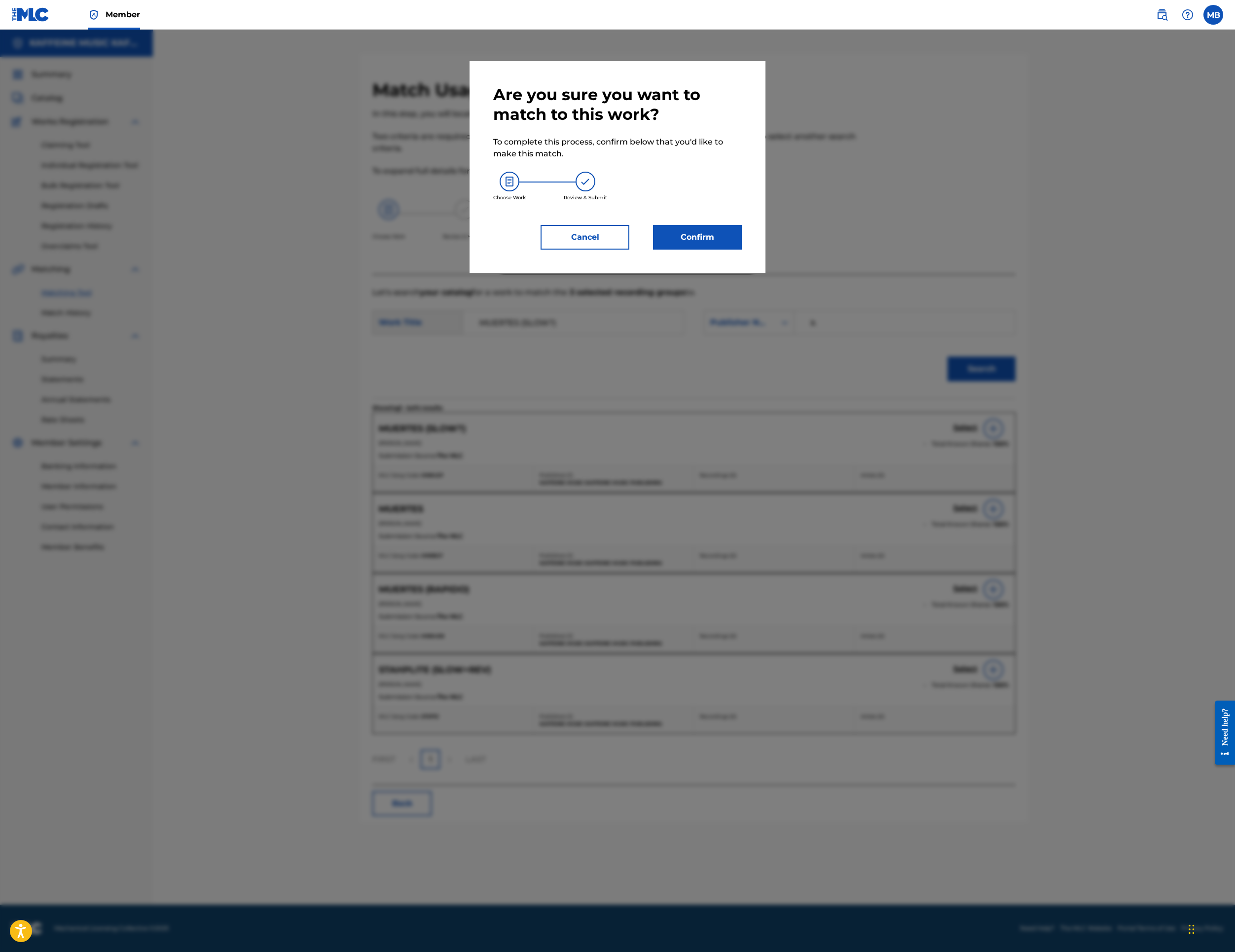
click at [742, 250] on button "Confirm" at bounding box center [698, 237] width 89 height 24
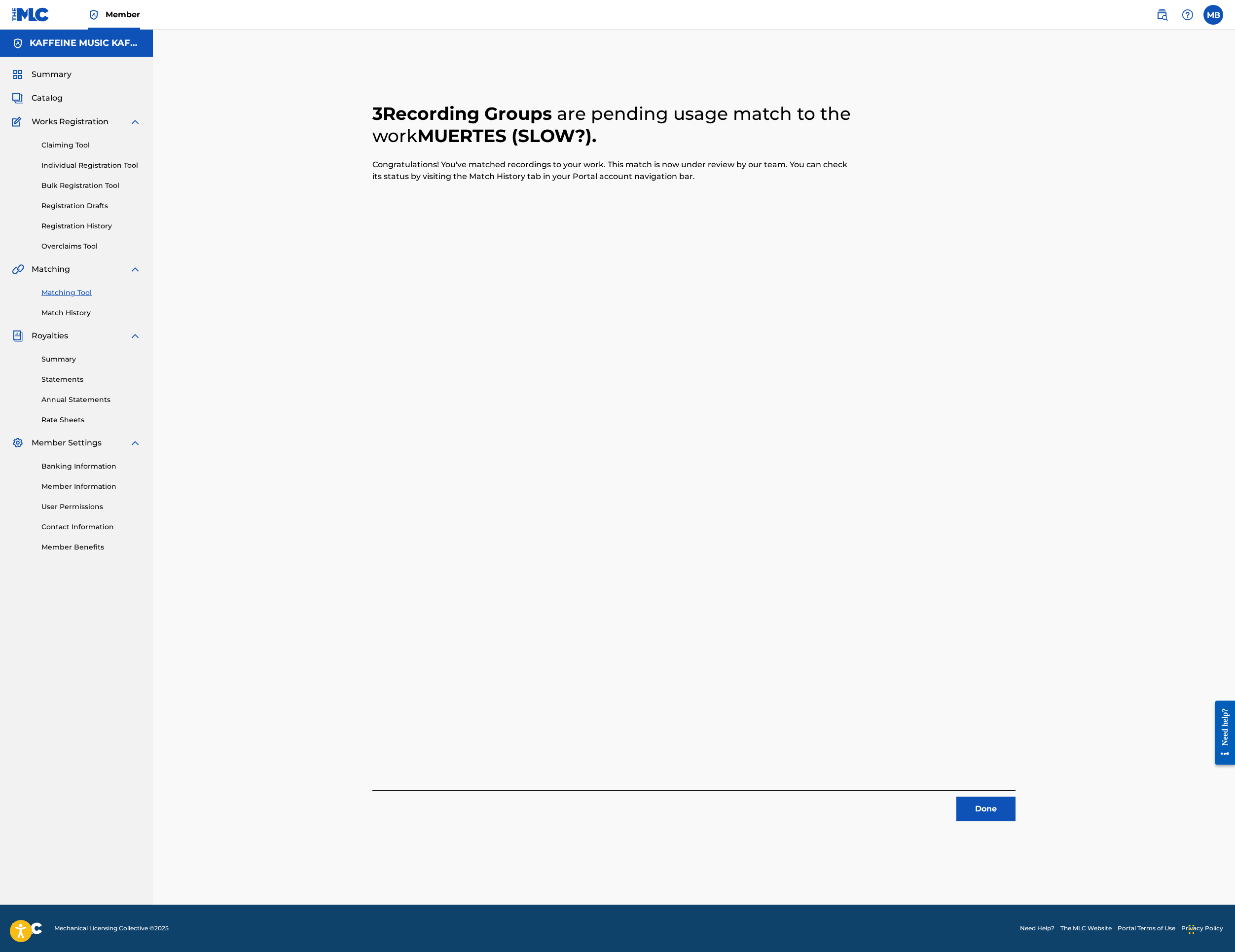
click at [1016, 800] on button "Done" at bounding box center [986, 809] width 59 height 24
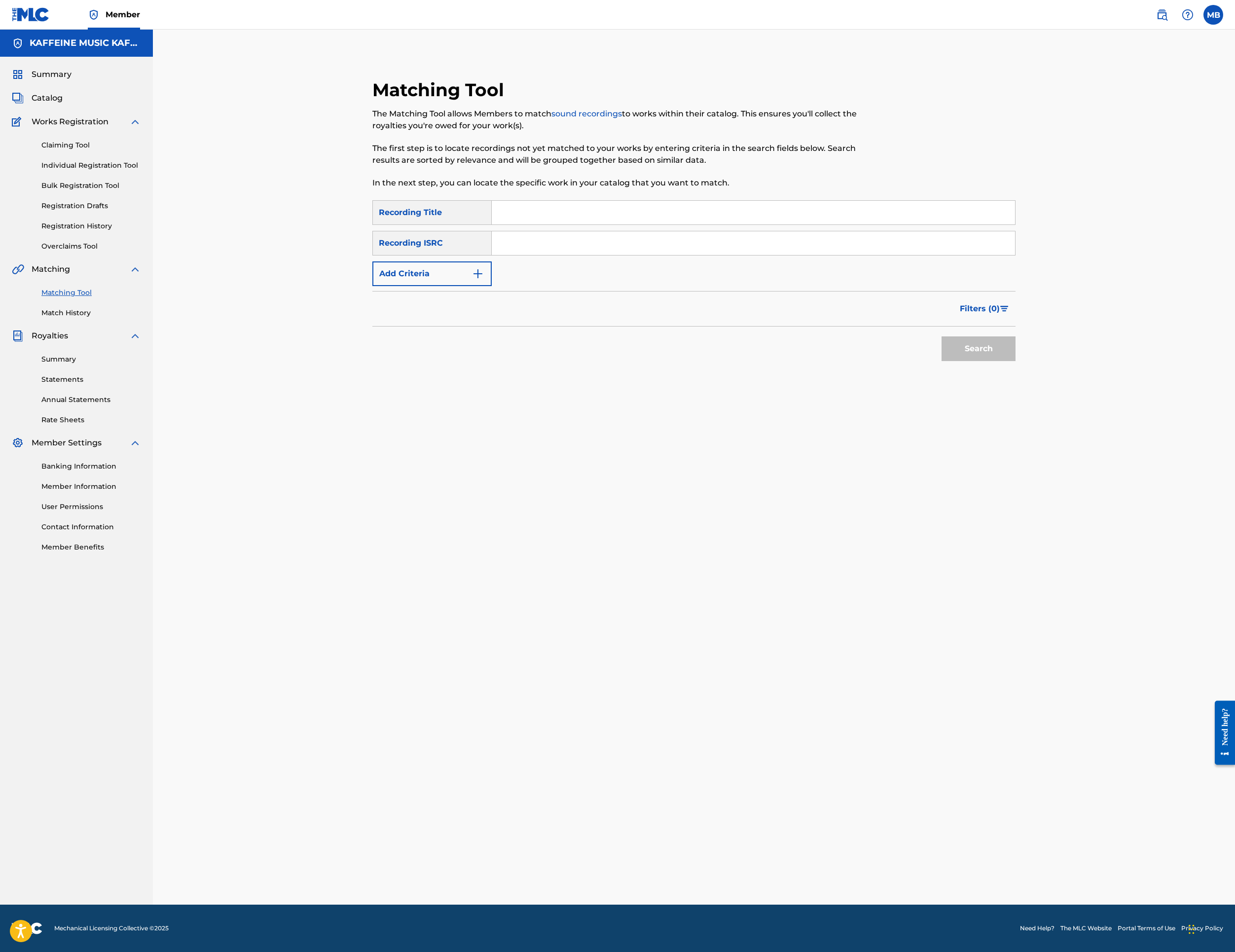
click at [642, 224] on input "Search Form" at bounding box center [753, 212] width 523 height 24
paste input "SAD MOOSIC"
type input "SAD MOOSIC"
click at [437, 286] on button "Add Criteria" at bounding box center [432, 274] width 119 height 24
click at [450, 286] on div "Writer" at bounding box center [432, 274] width 119 height 24
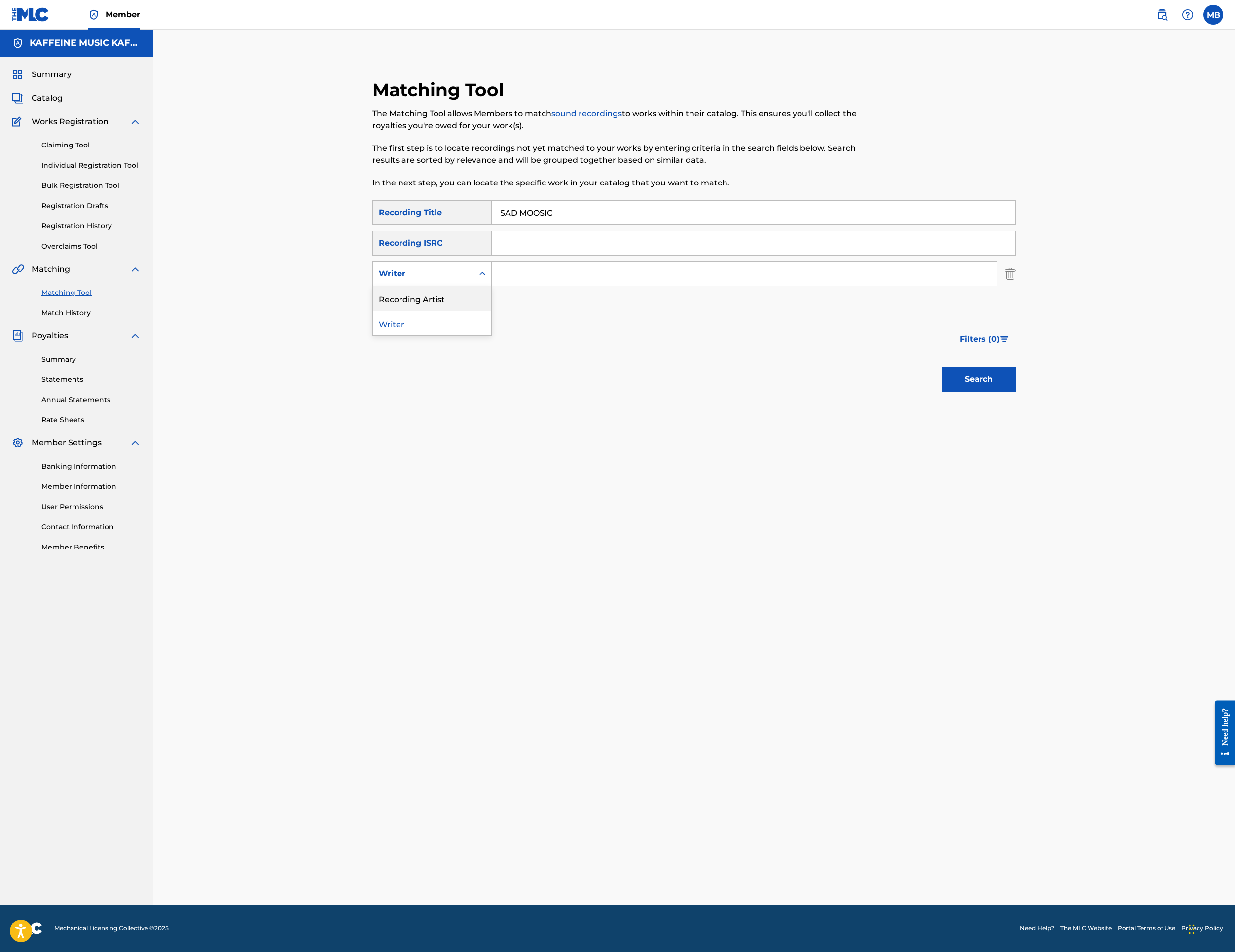
click at [491, 311] on div "Recording Artist" at bounding box center [432, 298] width 119 height 24
click at [622, 285] on input "Search Form" at bounding box center [744, 273] width 505 height 24
type input "[PERSON_NAME] Motorcycle"
click at [1016, 392] on button "Search" at bounding box center [978, 380] width 74 height 24
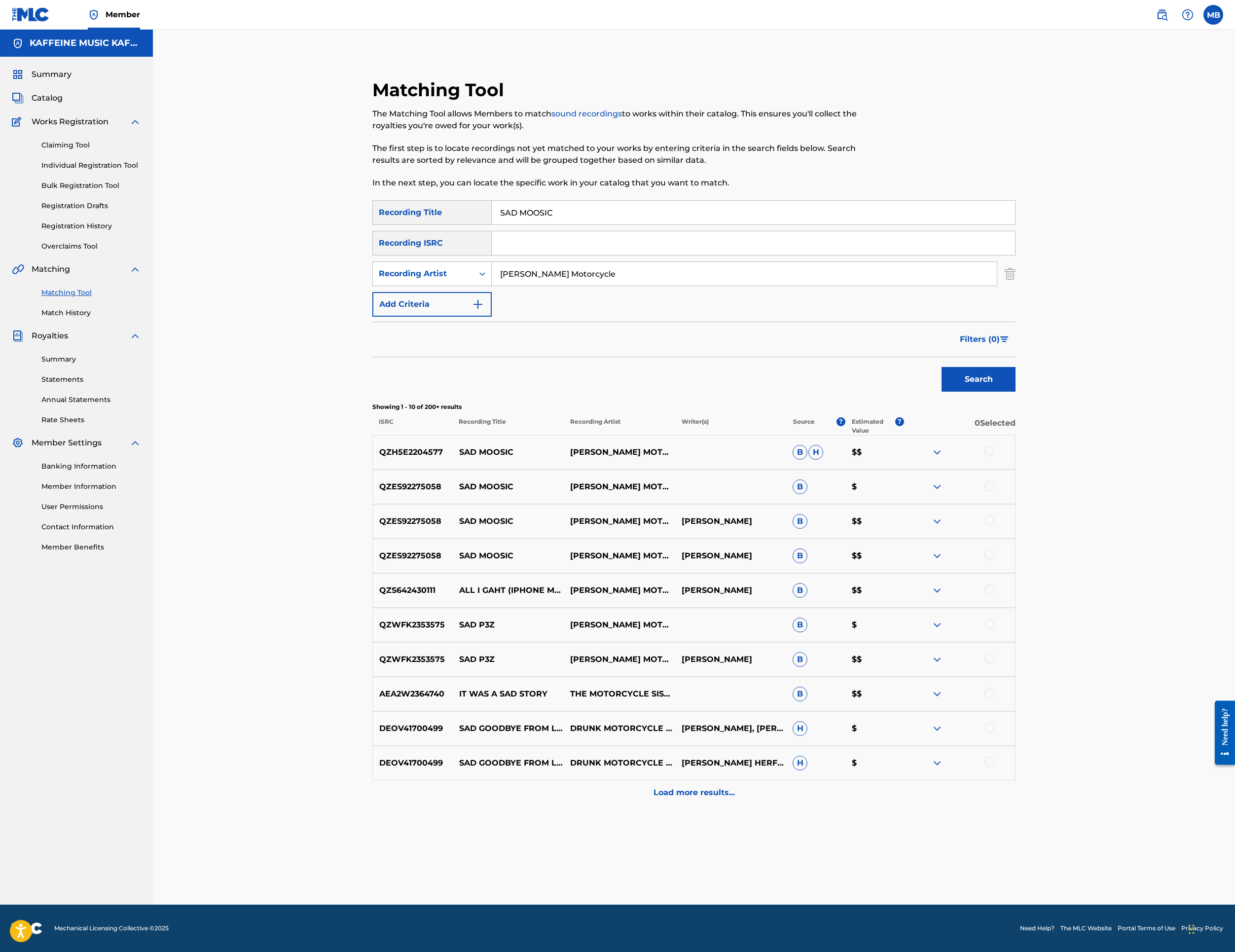
scroll to position [302, 0]
click at [1016, 573] on div "QZES92275058 SAD MOOSIC [PERSON_NAME] MOTORCYCLE [PERSON_NAME] B $$" at bounding box center [694, 556] width 643 height 35
drag, startPoint x: 1150, startPoint y: 636, endPoint x: 1150, endPoint y: 603, distance: 33.0
click at [994, 560] on div at bounding box center [990, 555] width 10 height 10
click at [994, 526] on div at bounding box center [990, 521] width 10 height 10
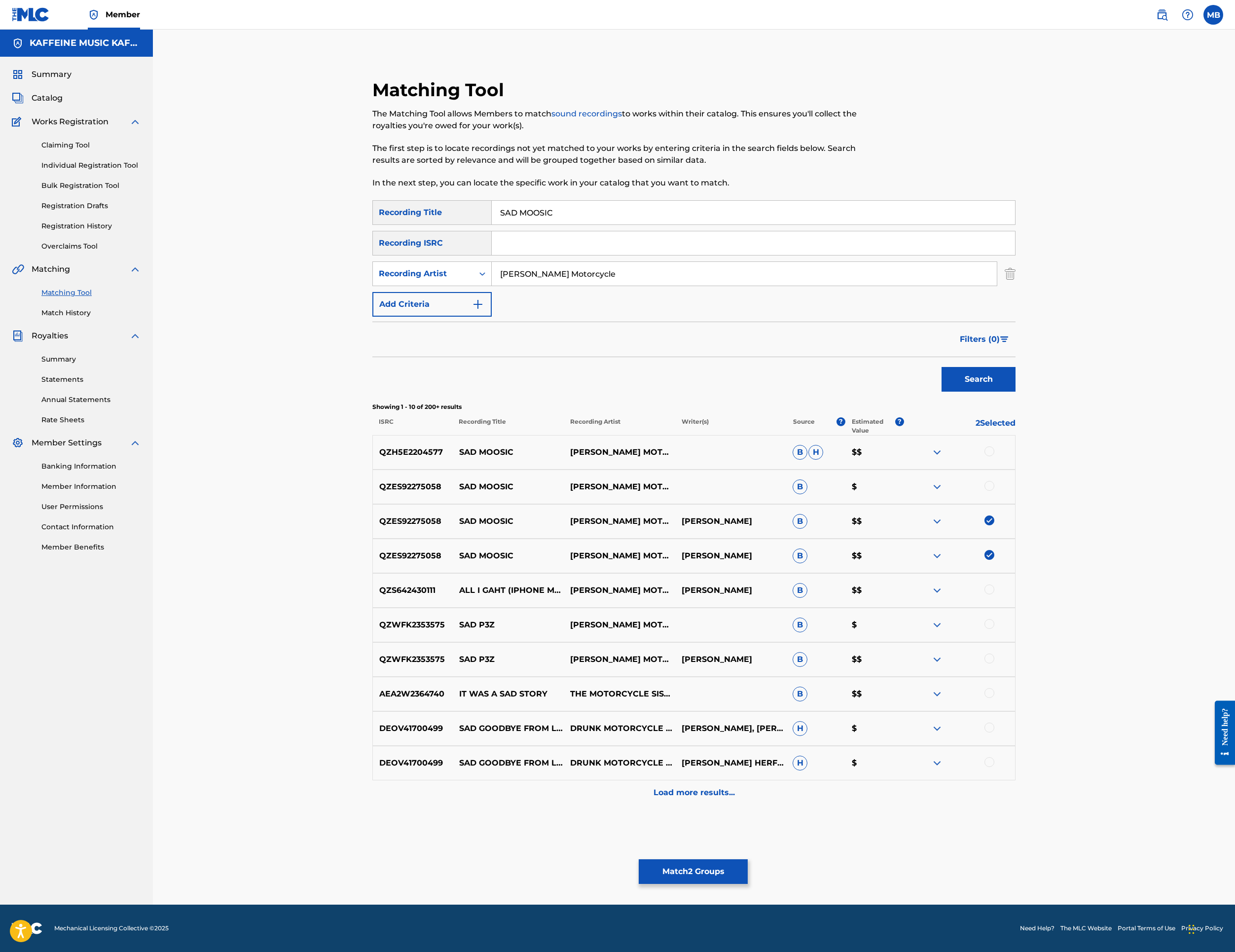
drag, startPoint x: 1154, startPoint y: 499, endPoint x: 1155, endPoint y: 490, distance: 9.1
click at [994, 491] on div at bounding box center [990, 486] width 10 height 10
click at [994, 447] on div at bounding box center [990, 452] width 10 height 10
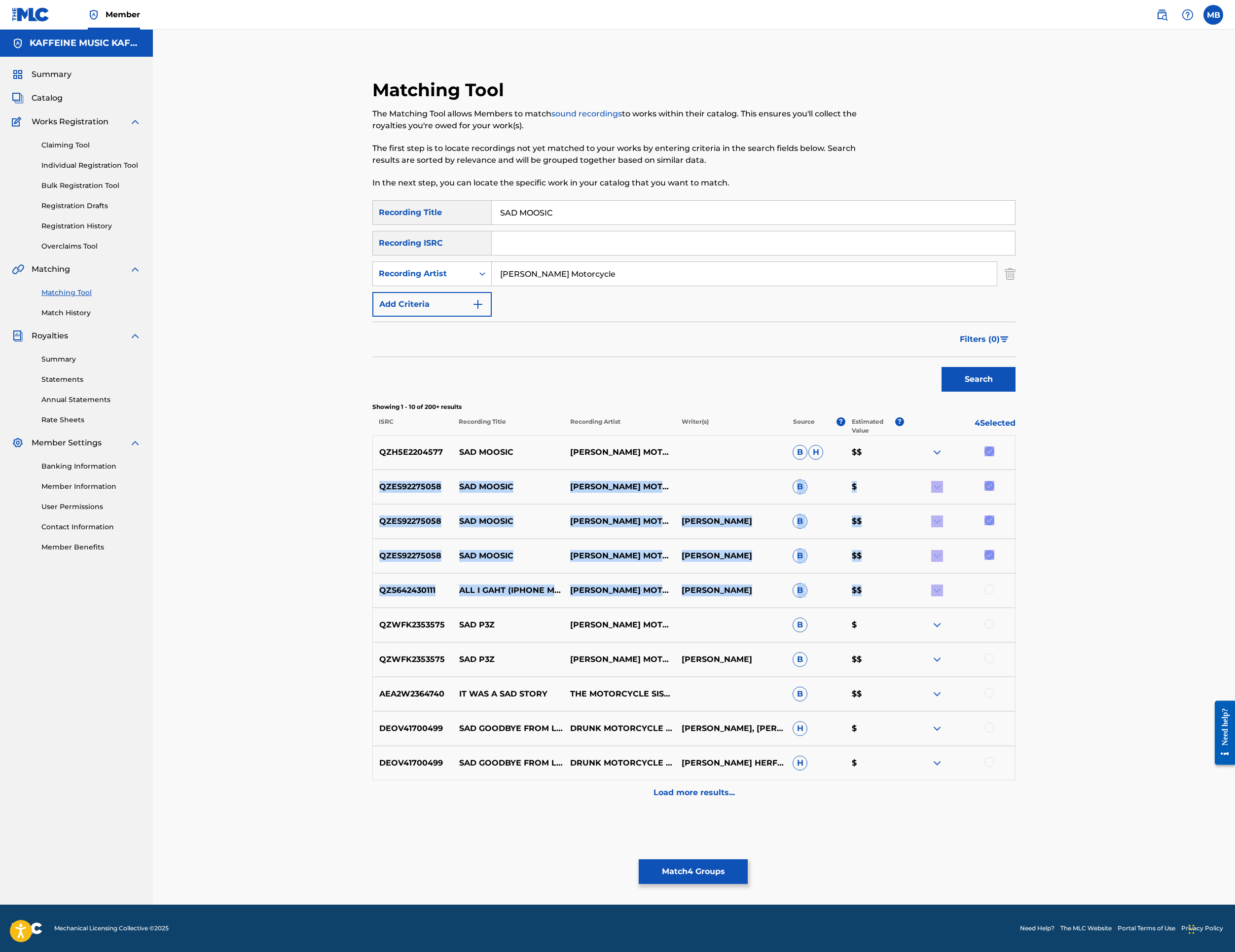
drag, startPoint x: 1154, startPoint y: 679, endPoint x: 1153, endPoint y: 472, distance: 207.0
click at [1016, 448] on div "QZH5E2204577 SAD MOOSIC [PERSON_NAME] MOTORCYCLE B H $$ QZES92275058 SAD MOOSIC…" at bounding box center [694, 620] width 643 height 370
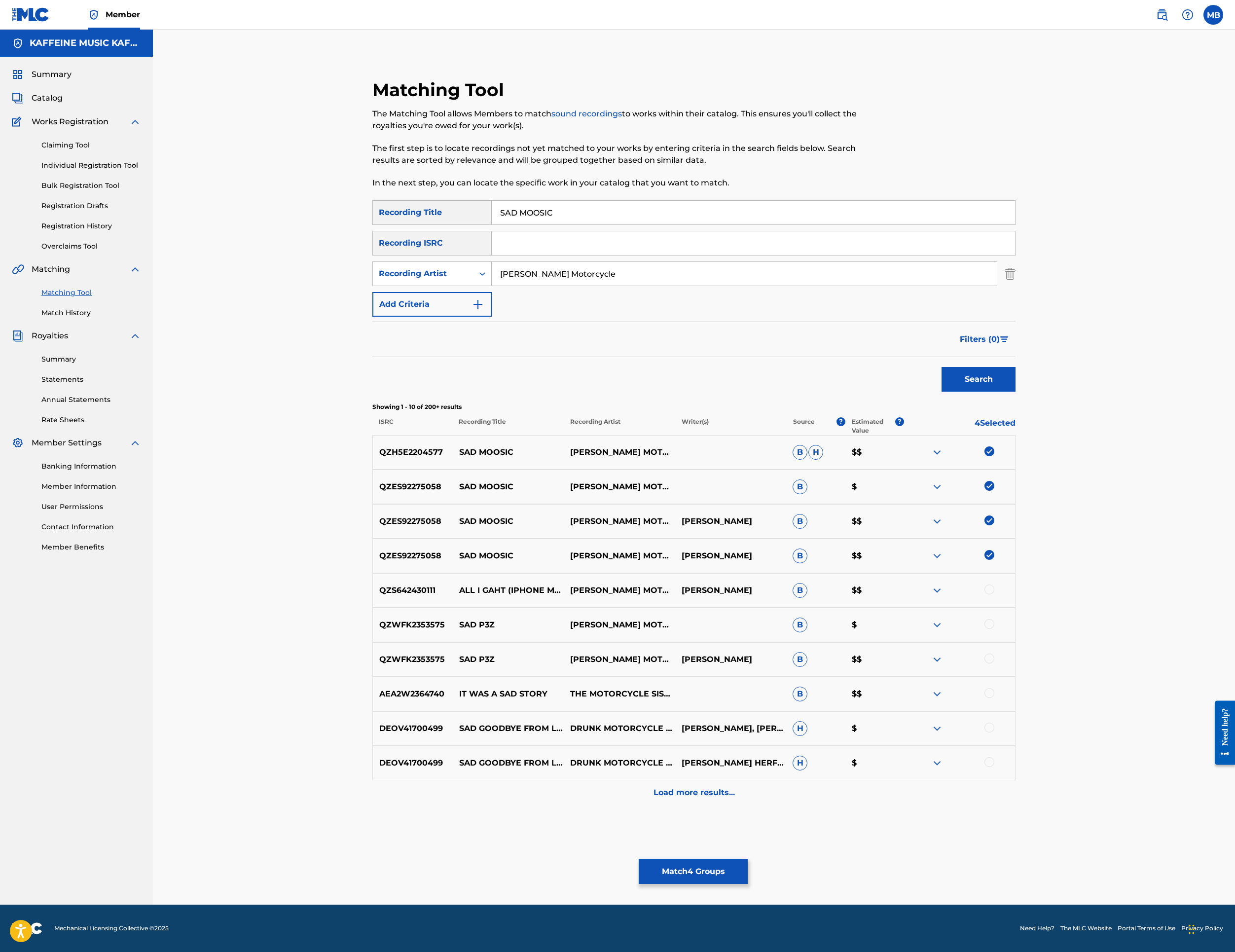
click at [1015, 562] on div at bounding box center [960, 556] width 111 height 12
click at [748, 859] on button "Match 4 Groups" at bounding box center [694, 871] width 109 height 24
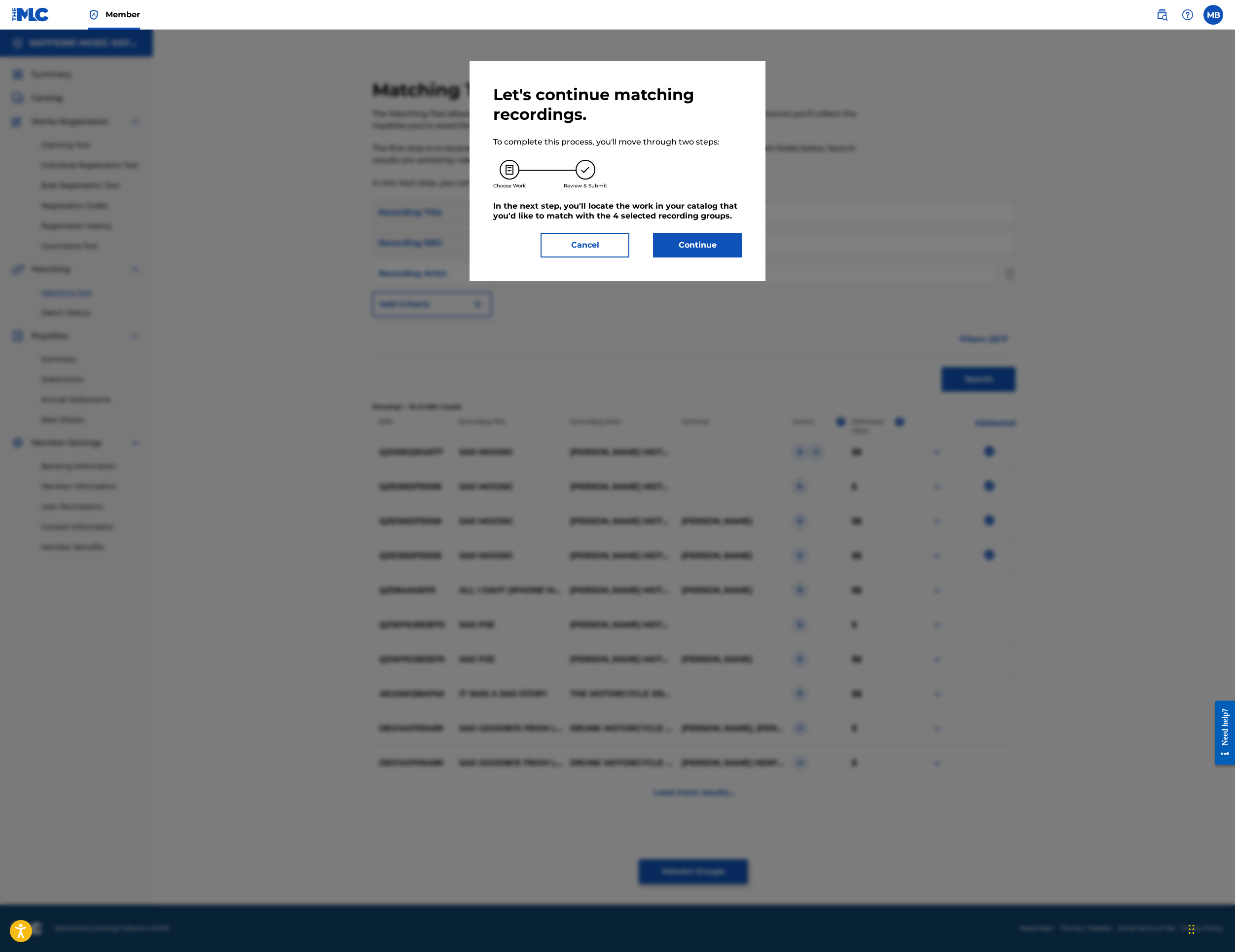
click at [742, 257] on button "Continue" at bounding box center [698, 245] width 89 height 24
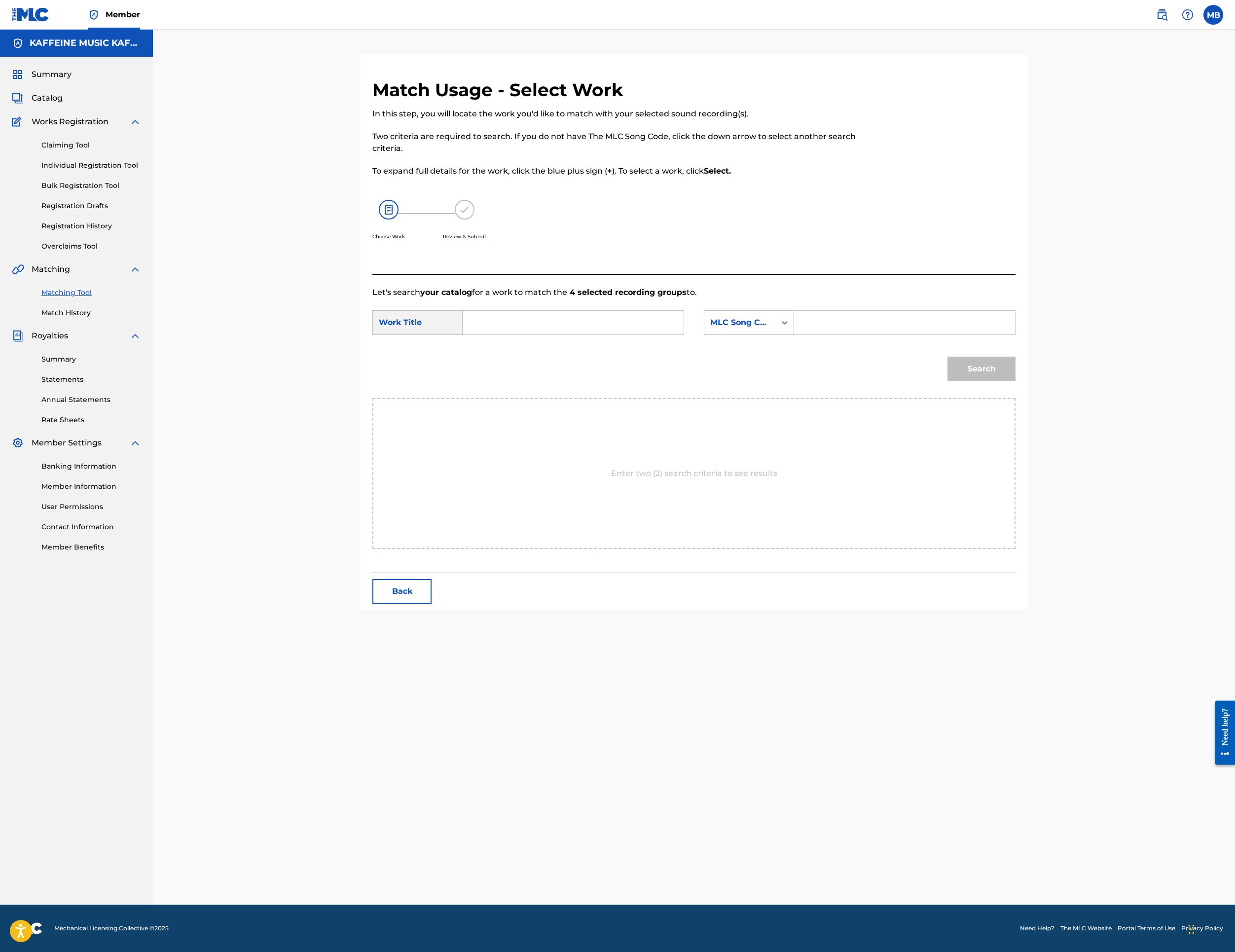
click at [669, 398] on form "SearchWithCriteriab194f03e-8b77-4a4d-b751-d84267cb7eba Work Title SearchWithCri…" at bounding box center [694, 348] width 643 height 100
click at [663, 341] on div "SearchWithCriteriab194f03e-8b77-4a4d-b751-d84267cb7eba Work Title SearchWithCri…" at bounding box center [694, 326] width 643 height 31
click at [662, 334] on input "Search Form" at bounding box center [573, 322] width 204 height 24
click at [656, 398] on form "SearchWithCriteriab194f03e-8b77-4a4d-b751-d84267cb7eba Work Title SearchWithCri…" at bounding box center [694, 348] width 643 height 100
click at [633, 334] on input "Search Form" at bounding box center [573, 322] width 204 height 24
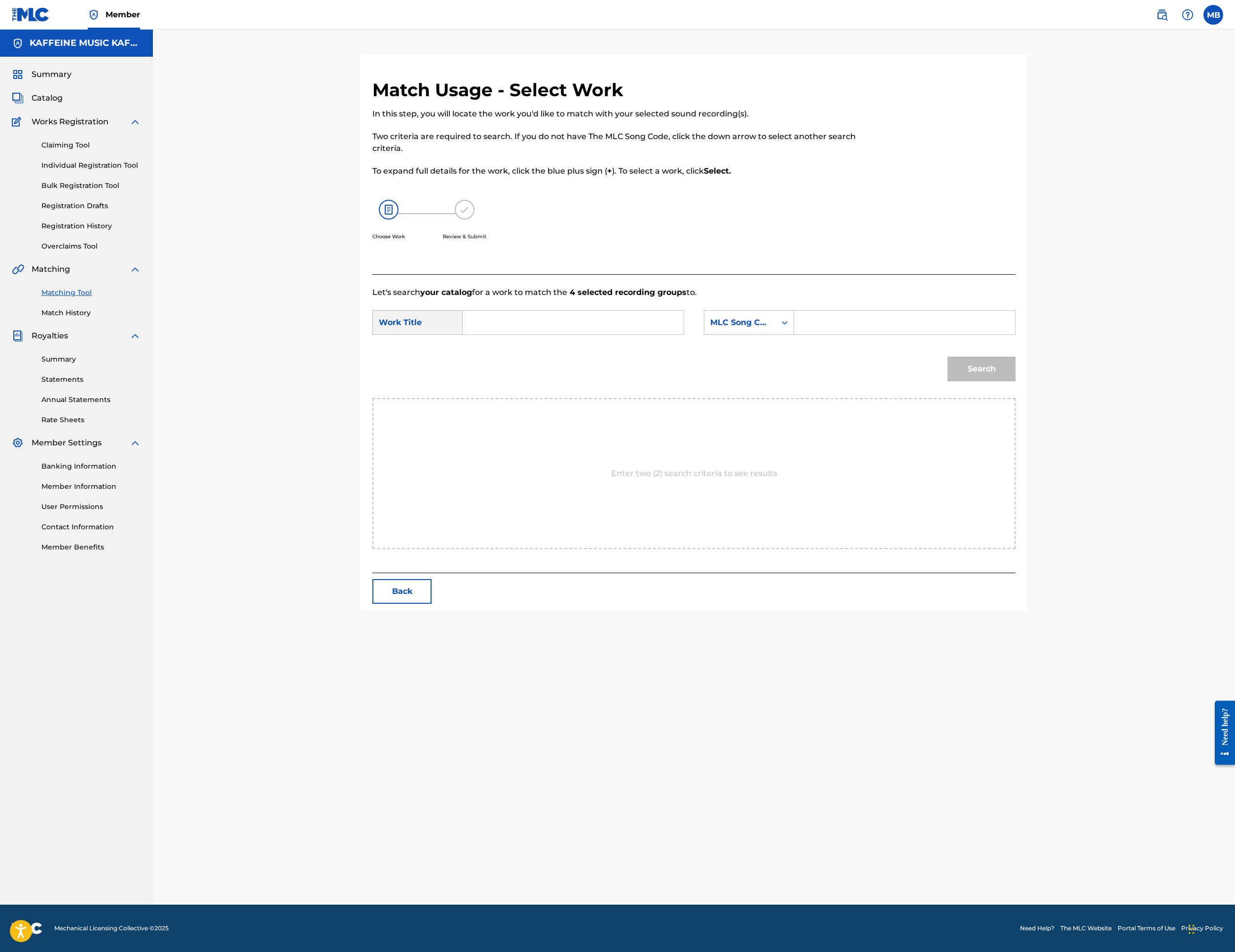
paste input "SAD MOOSIC"
type input "SAD MOOSIC"
click at [770, 329] on div "MLC Song Code" at bounding box center [740, 323] width 60 height 12
click at [794, 397] on div "Publisher Name" at bounding box center [749, 385] width 89 height 24
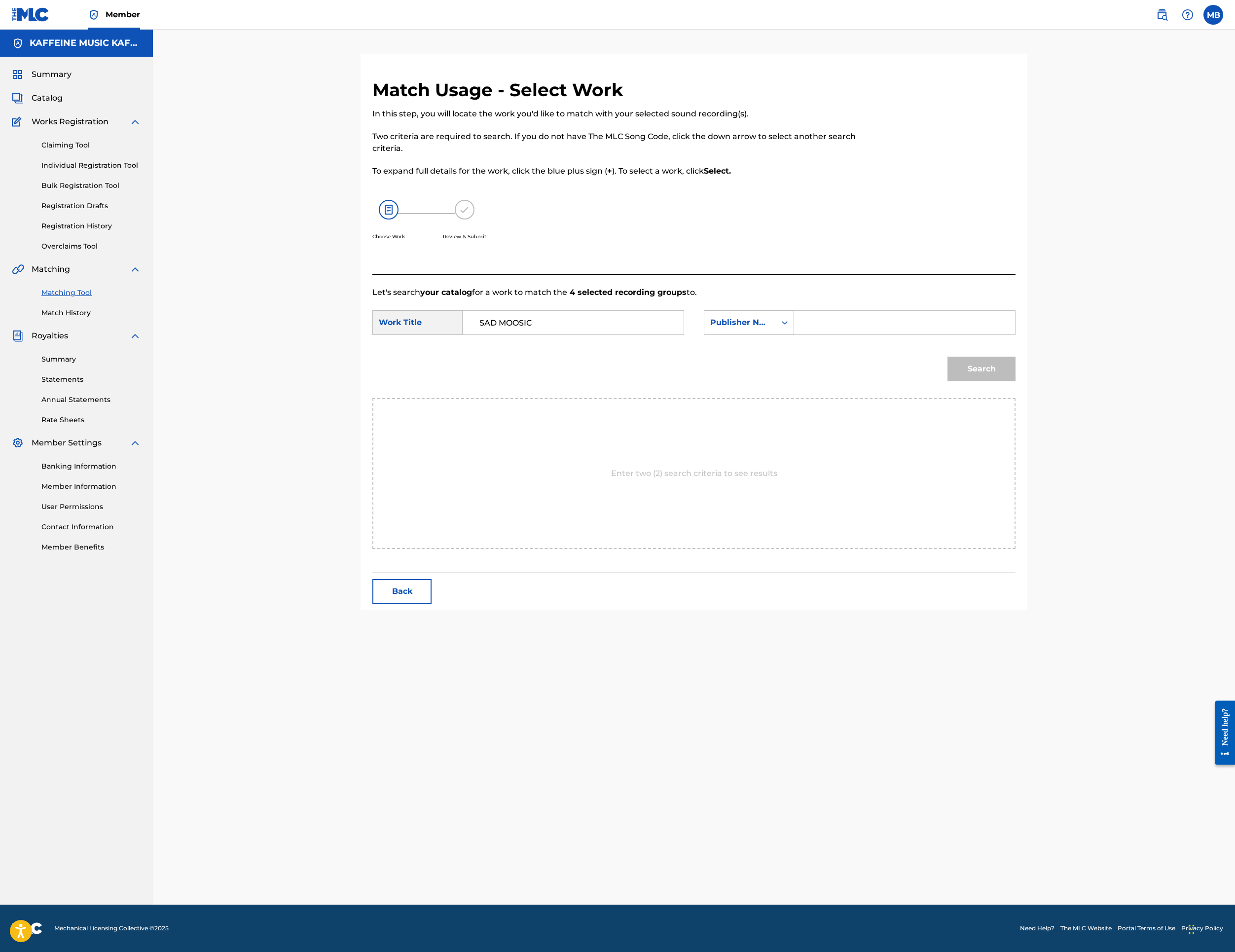
click at [1007, 334] on input "Search Form" at bounding box center [904, 322] width 204 height 24
type input "k"
click at [1016, 381] on button "Search" at bounding box center [981, 369] width 68 height 24
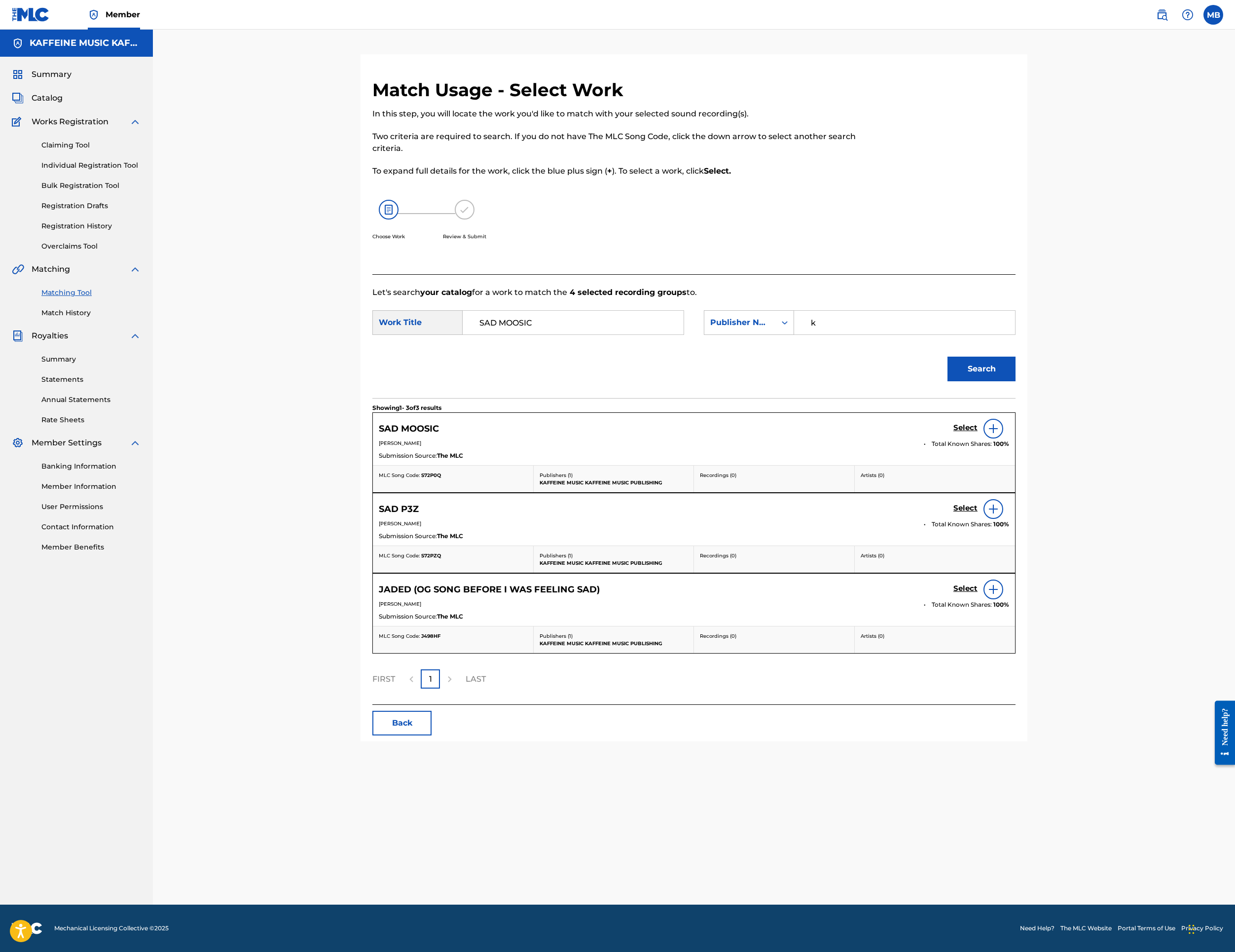
click at [978, 433] on h5 "Select" at bounding box center [965, 428] width 24 height 9
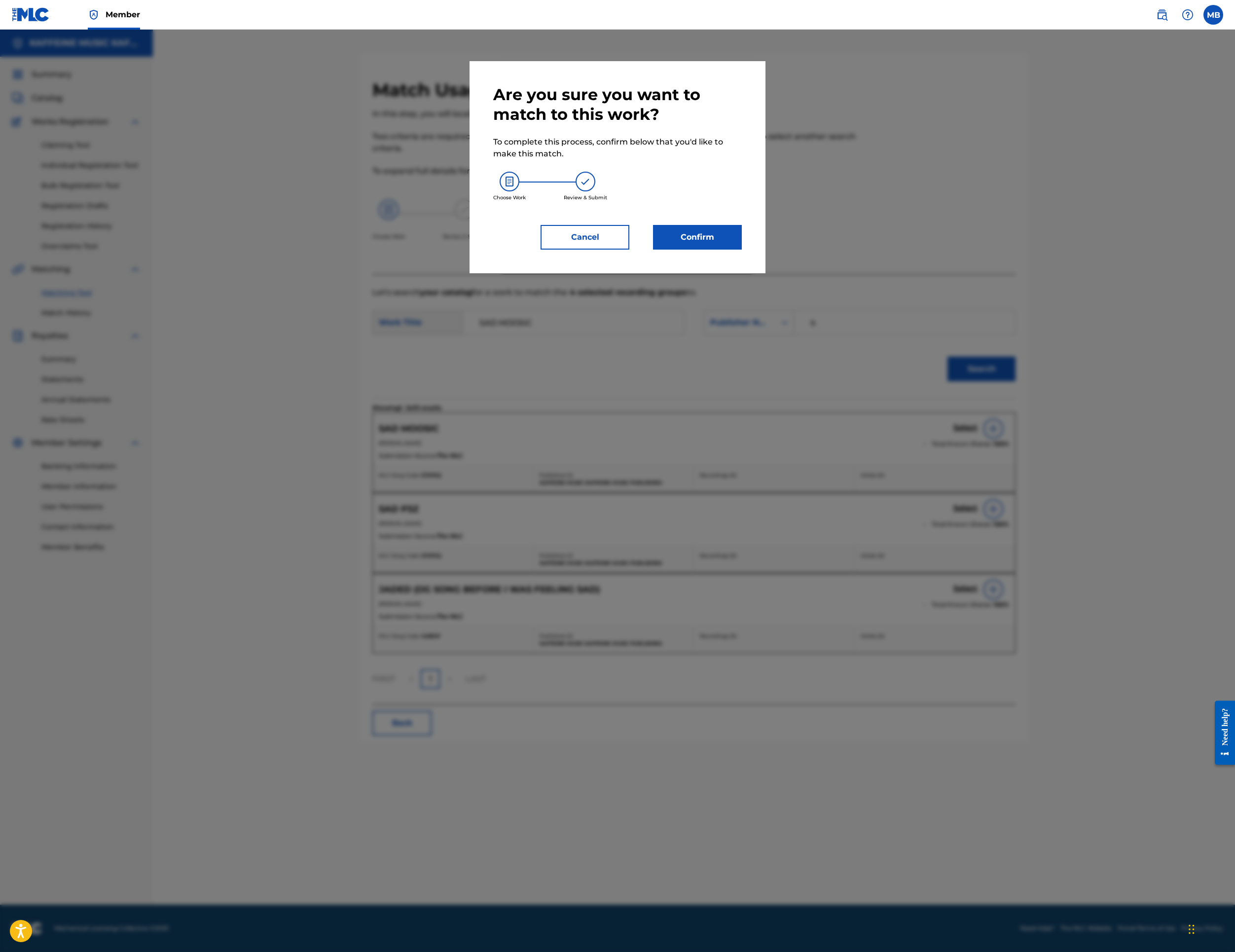
click at [725, 250] on button "Confirm" at bounding box center [698, 237] width 89 height 24
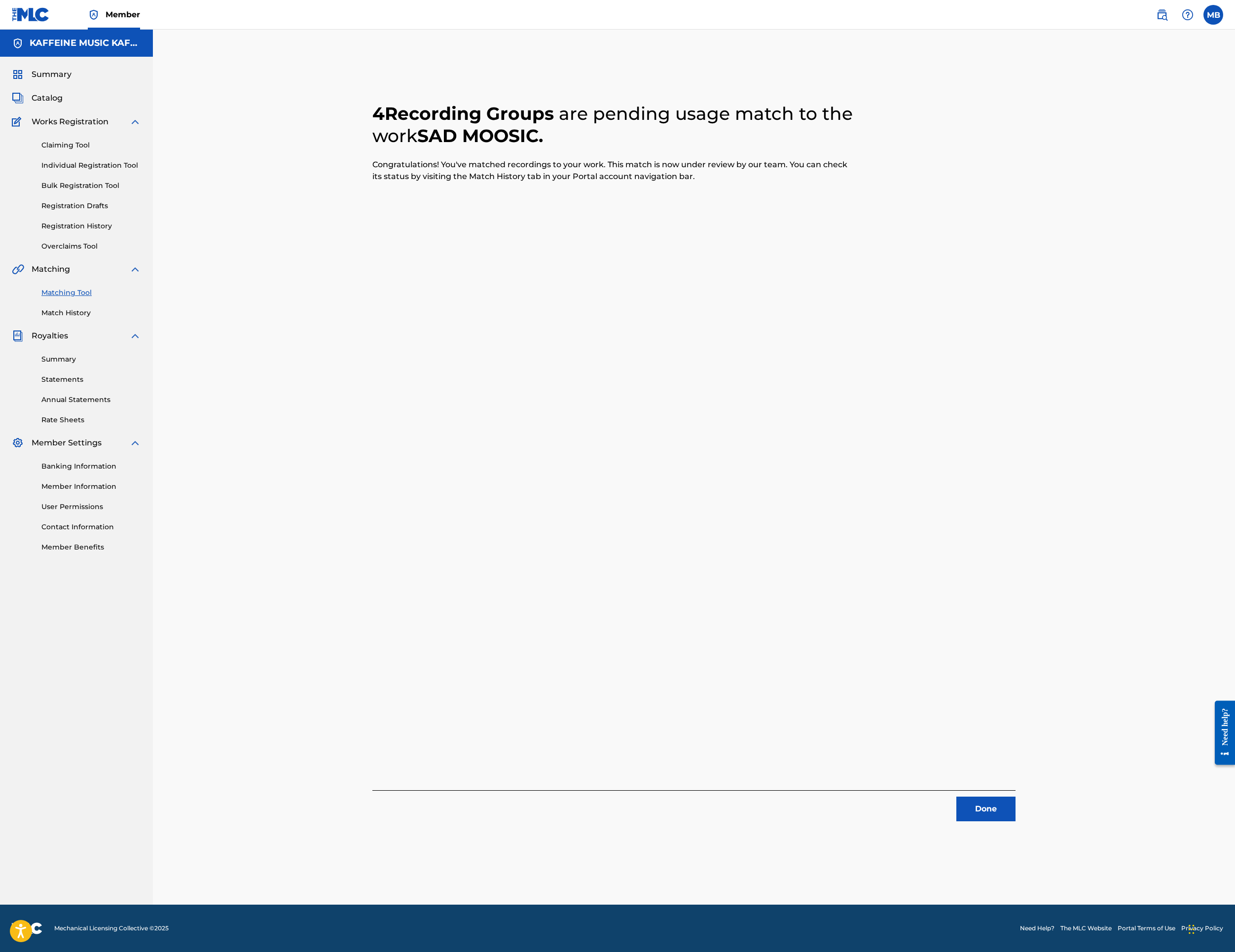
click at [1016, 810] on button "Done" at bounding box center [986, 809] width 59 height 24
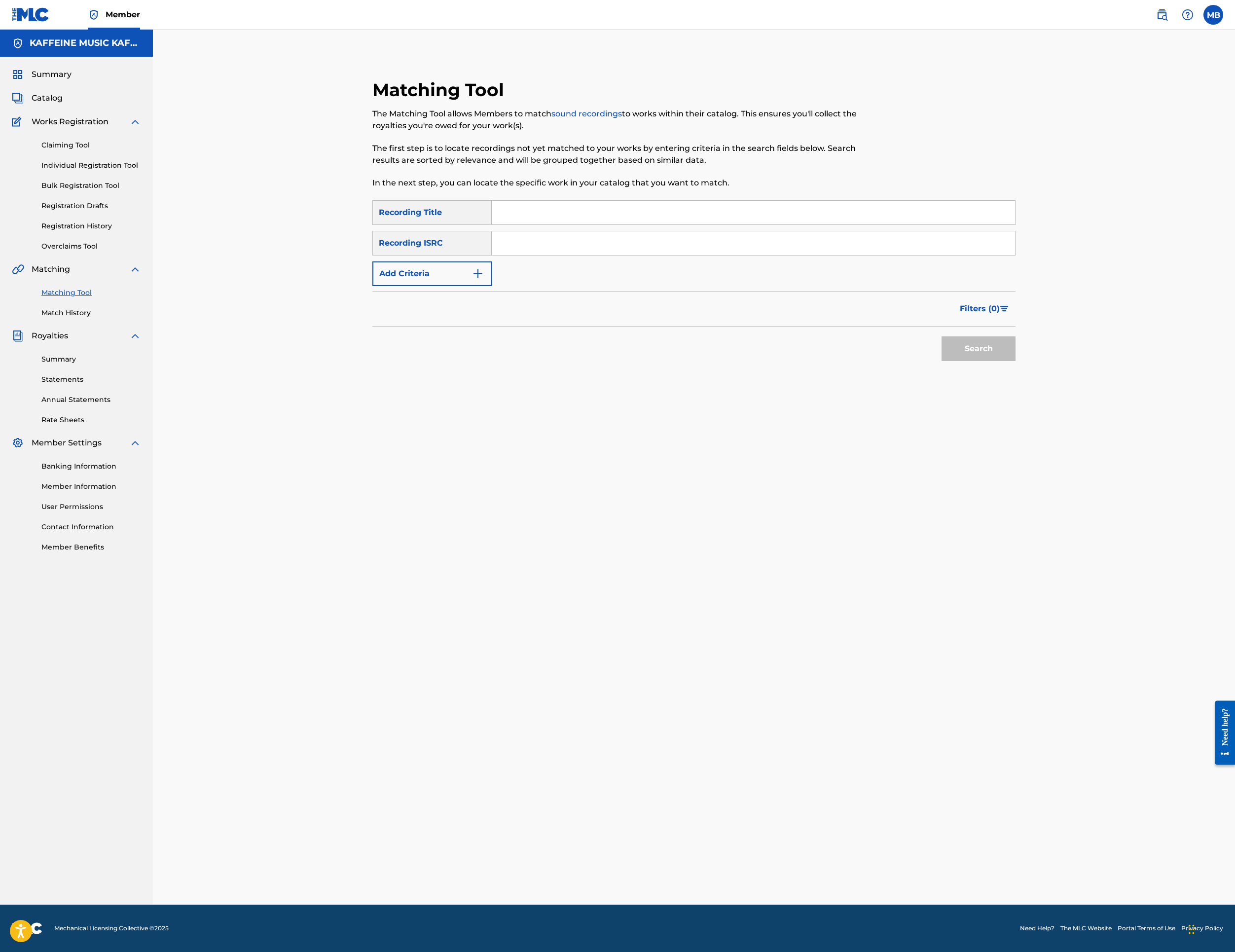
click at [824, 224] on input "Search Form" at bounding box center [753, 212] width 523 height 24
paste input "COPECORE"
type input "COPECORE"
click at [464, 286] on button "Add Criteria" at bounding box center [432, 274] width 119 height 24
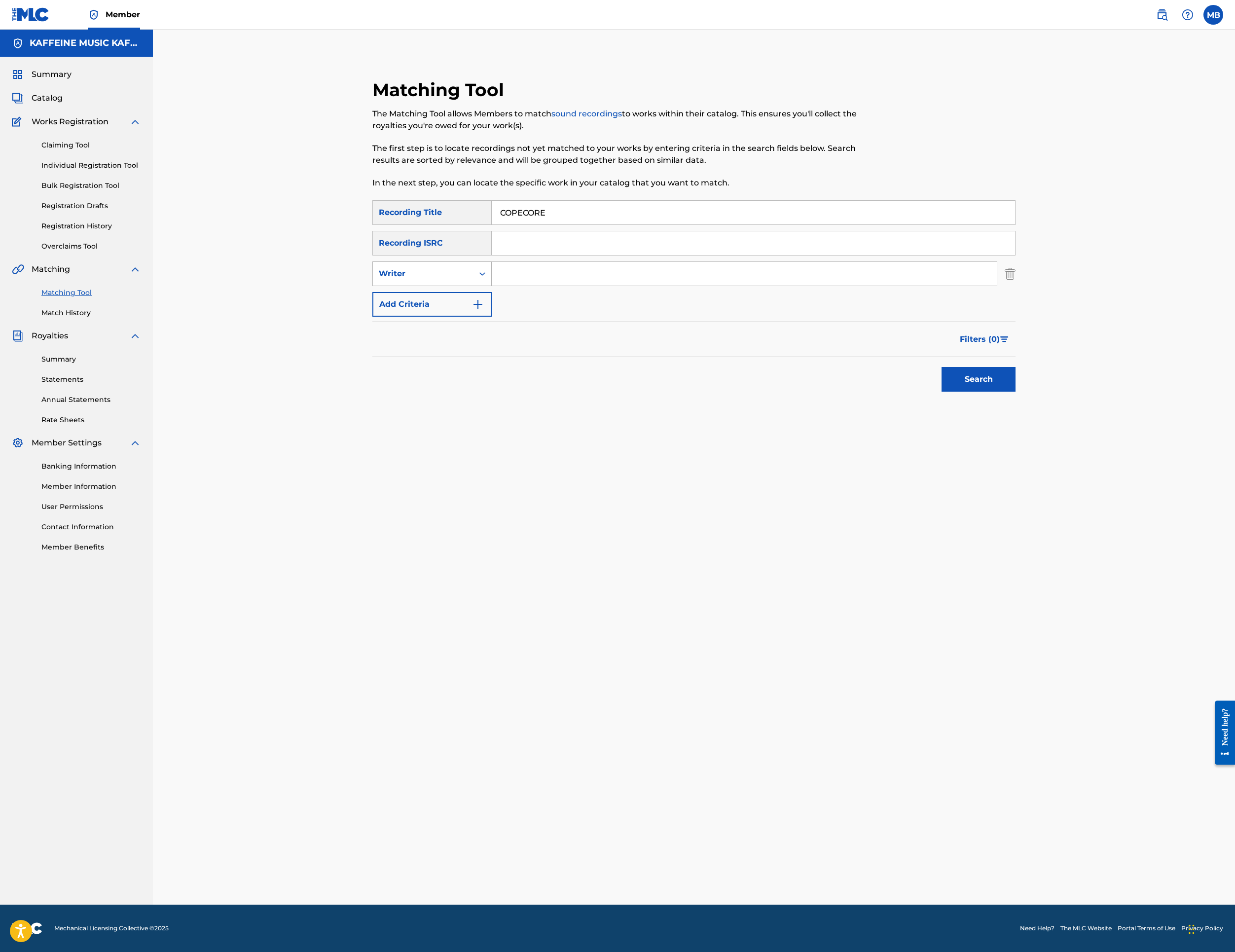
click at [463, 286] on div "Writer" at bounding box center [432, 274] width 119 height 24
click at [479, 311] on div "Recording Artist" at bounding box center [432, 298] width 119 height 24
click at [592, 285] on input "Search Form" at bounding box center [744, 273] width 505 height 24
type input "[PERSON_NAME] Motorcycle"
click at [1016, 392] on button "Search" at bounding box center [978, 380] width 74 height 24
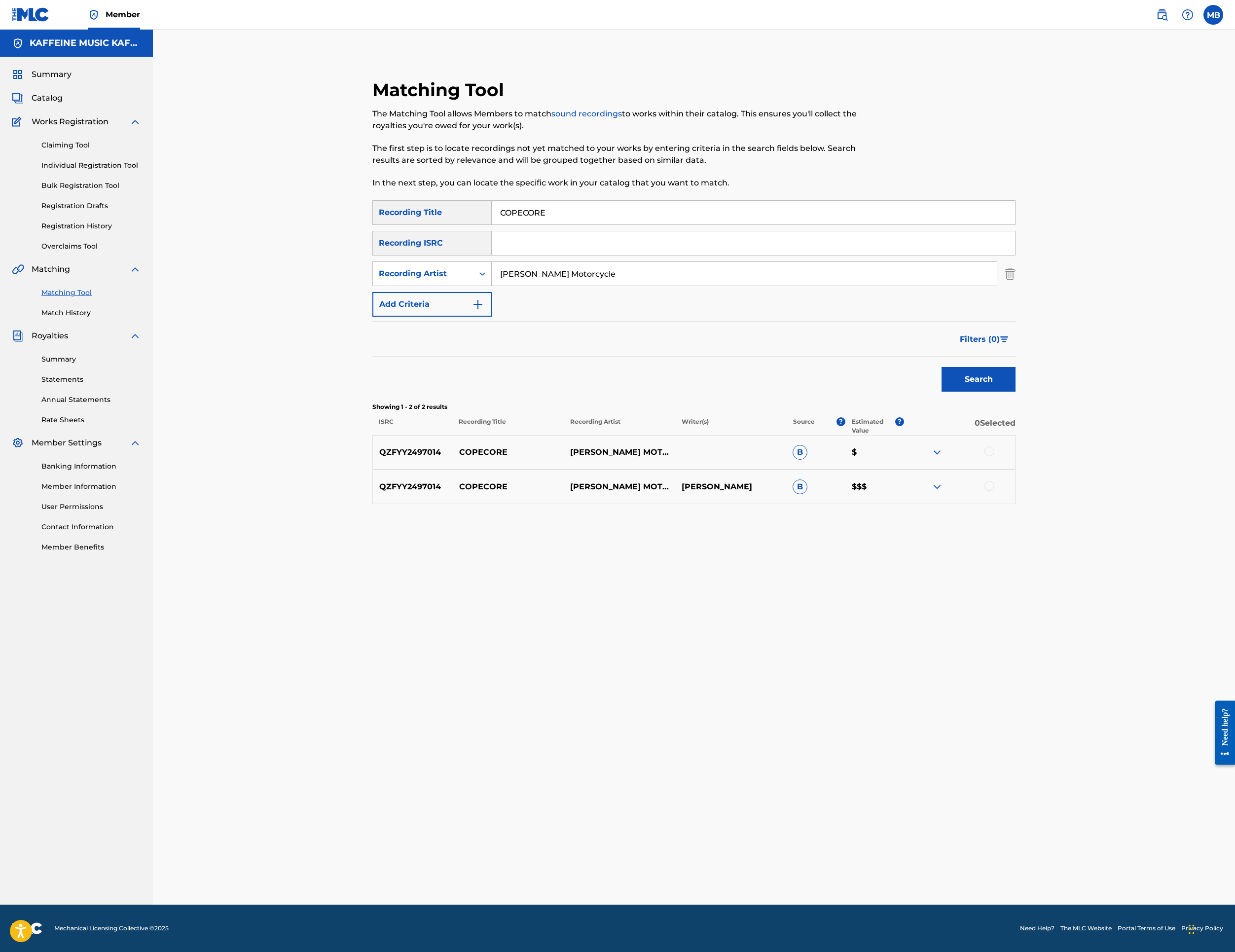
click at [994, 457] on div at bounding box center [990, 452] width 10 height 10
click at [994, 491] on div at bounding box center [990, 486] width 10 height 10
click at [748, 859] on button "Match 2 Groups" at bounding box center [694, 871] width 109 height 24
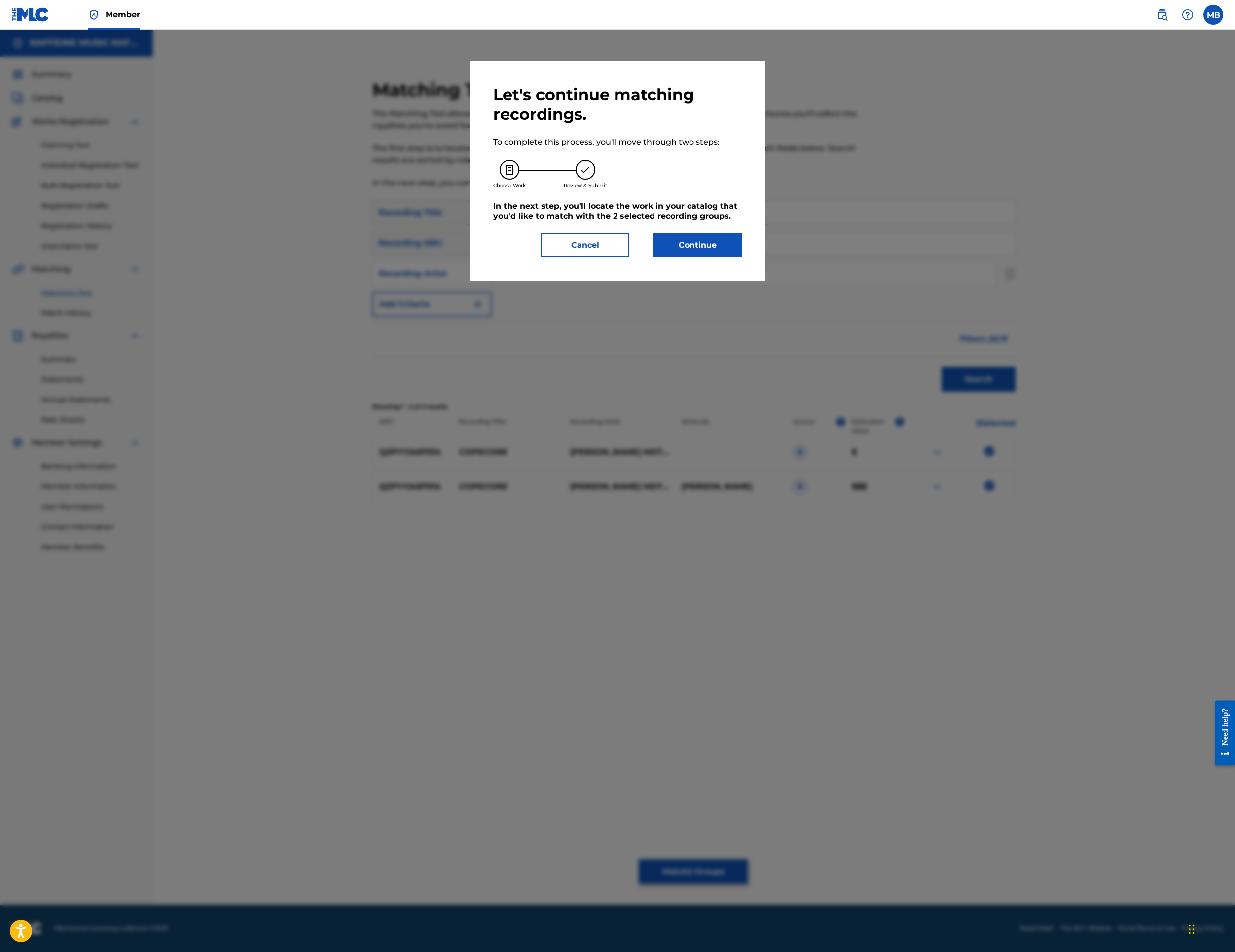
click at [708, 257] on button "Continue" at bounding box center [698, 245] width 89 height 24
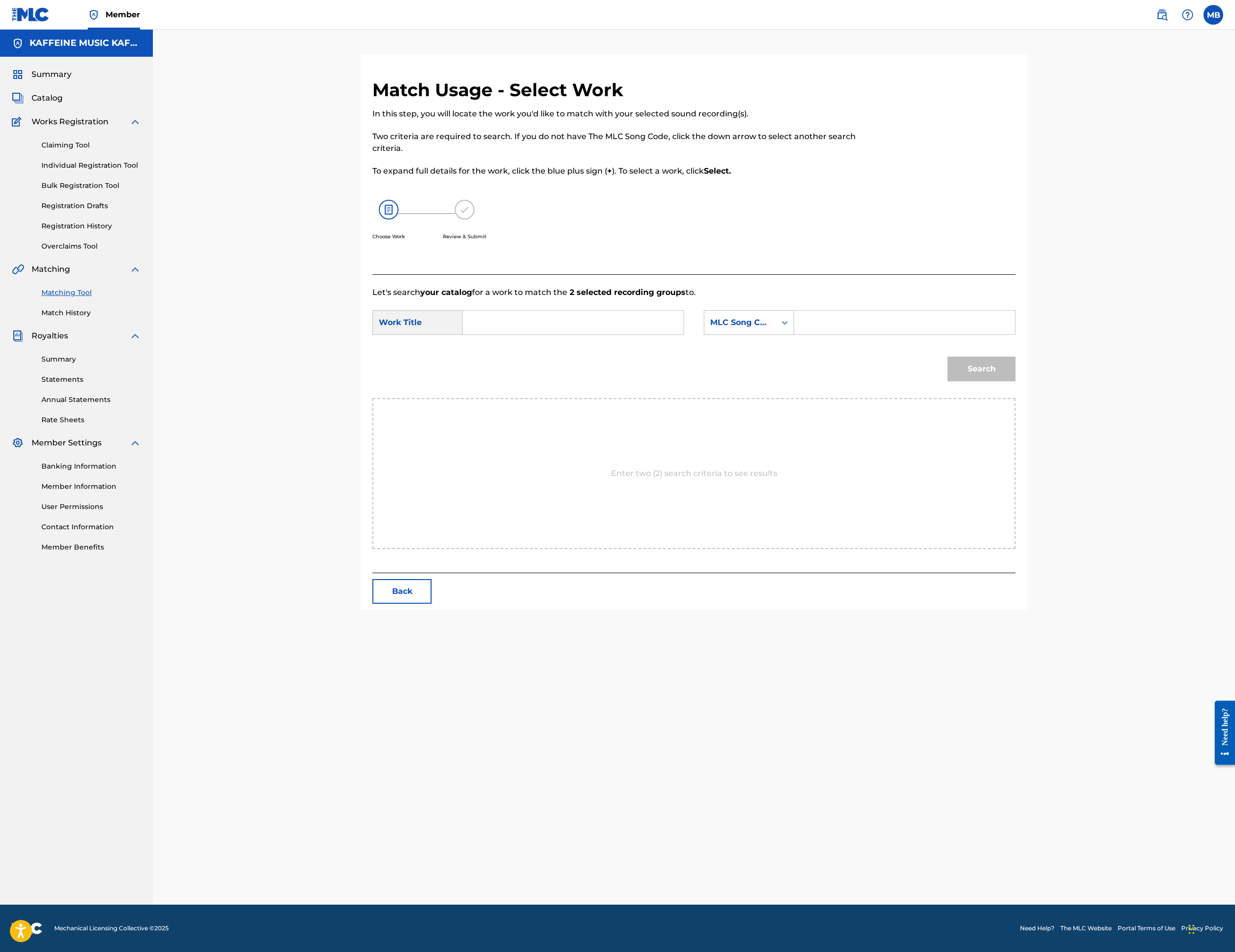
click at [675, 334] on input "Search Form" at bounding box center [573, 322] width 204 height 24
paste input "COPECORE"
type input "COPECORE"
click at [776, 332] on div "MLC Song Code" at bounding box center [740, 323] width 71 height 19
click at [794, 397] on div "Publisher Name" at bounding box center [749, 385] width 89 height 24
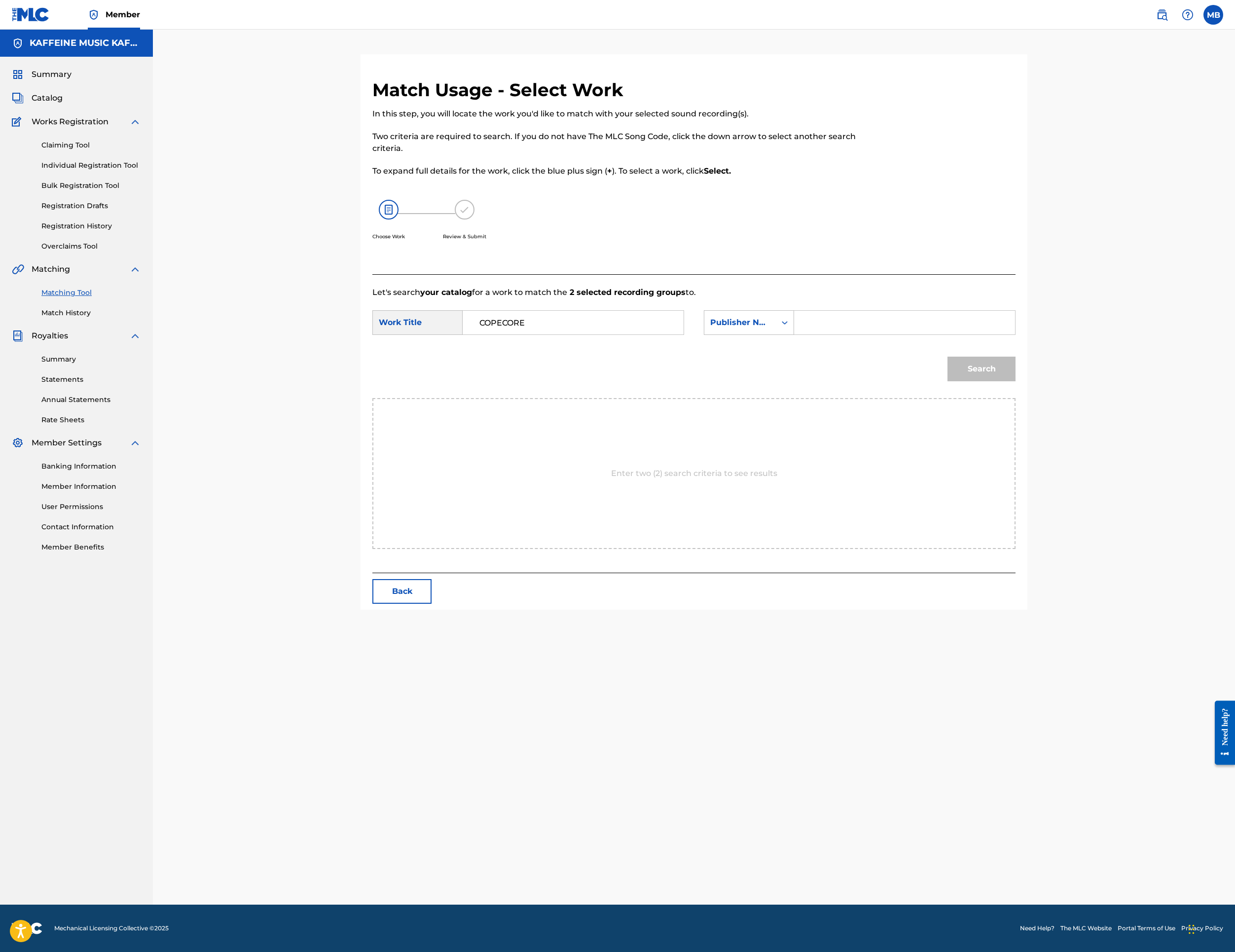
click at [977, 334] on input "Search Form" at bounding box center [904, 322] width 204 height 24
type input "k"
click at [1016, 381] on button "Search" at bounding box center [981, 369] width 68 height 24
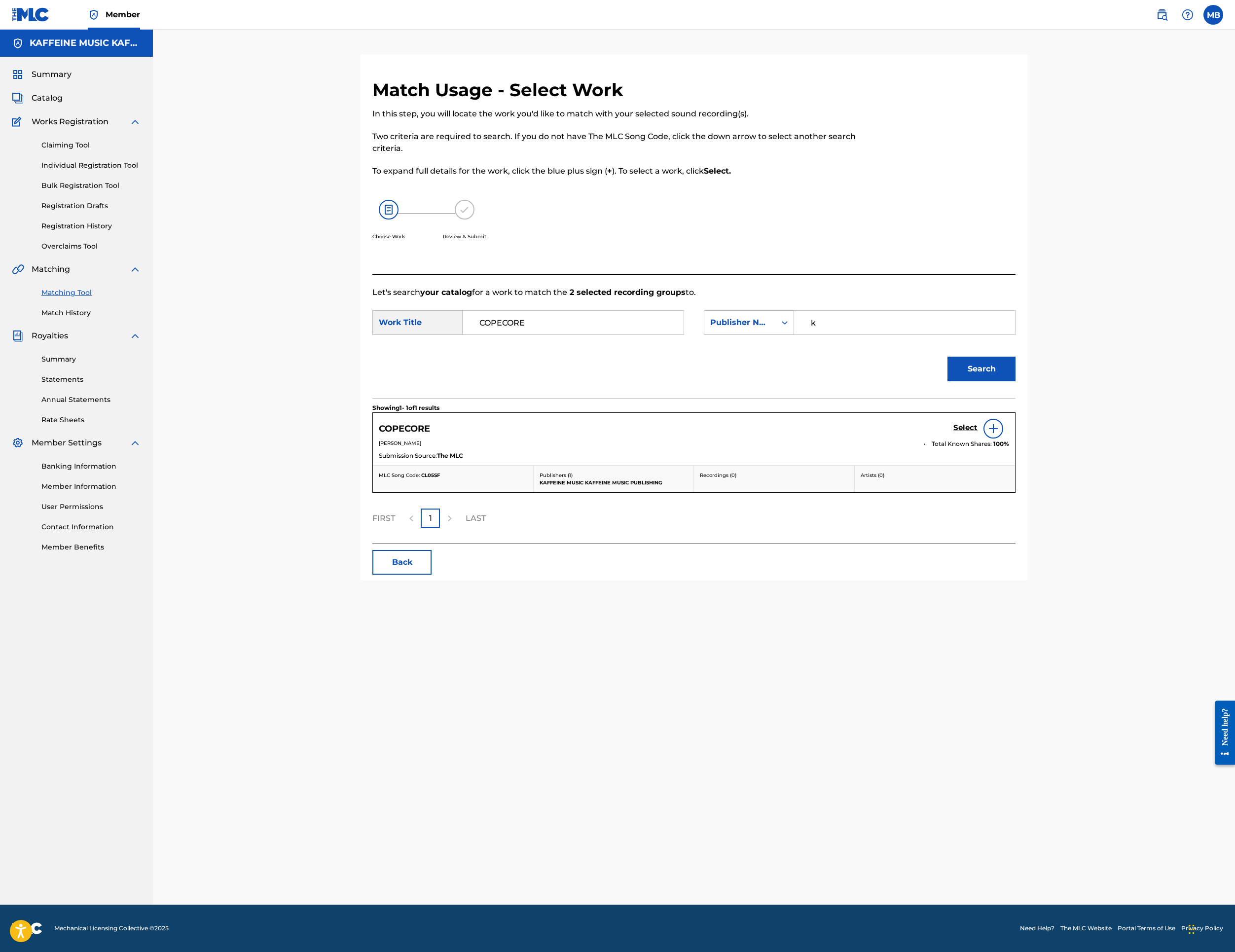
click at [978, 433] on h5 "Select" at bounding box center [965, 428] width 24 height 9
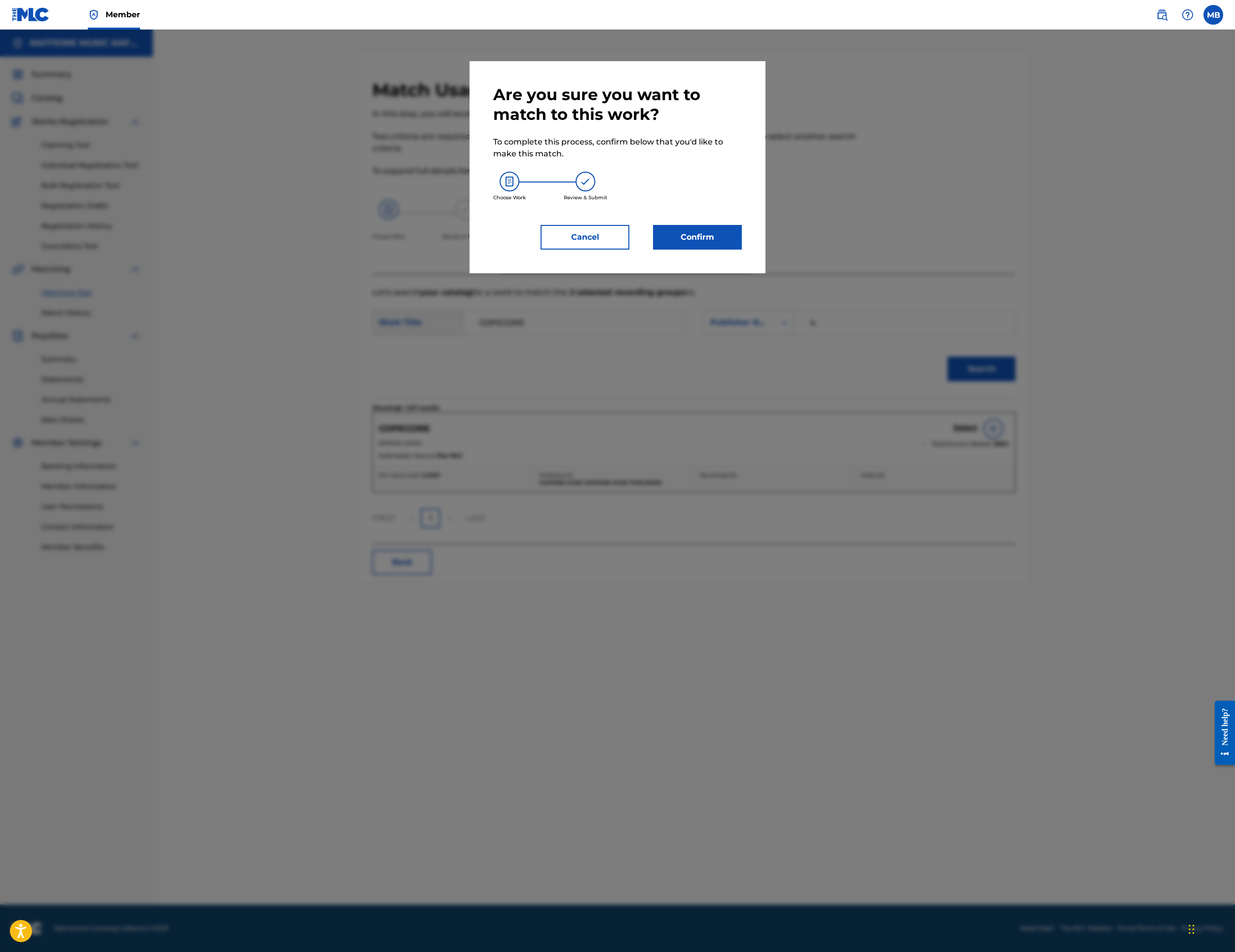
click at [742, 250] on button "Confirm" at bounding box center [698, 237] width 89 height 24
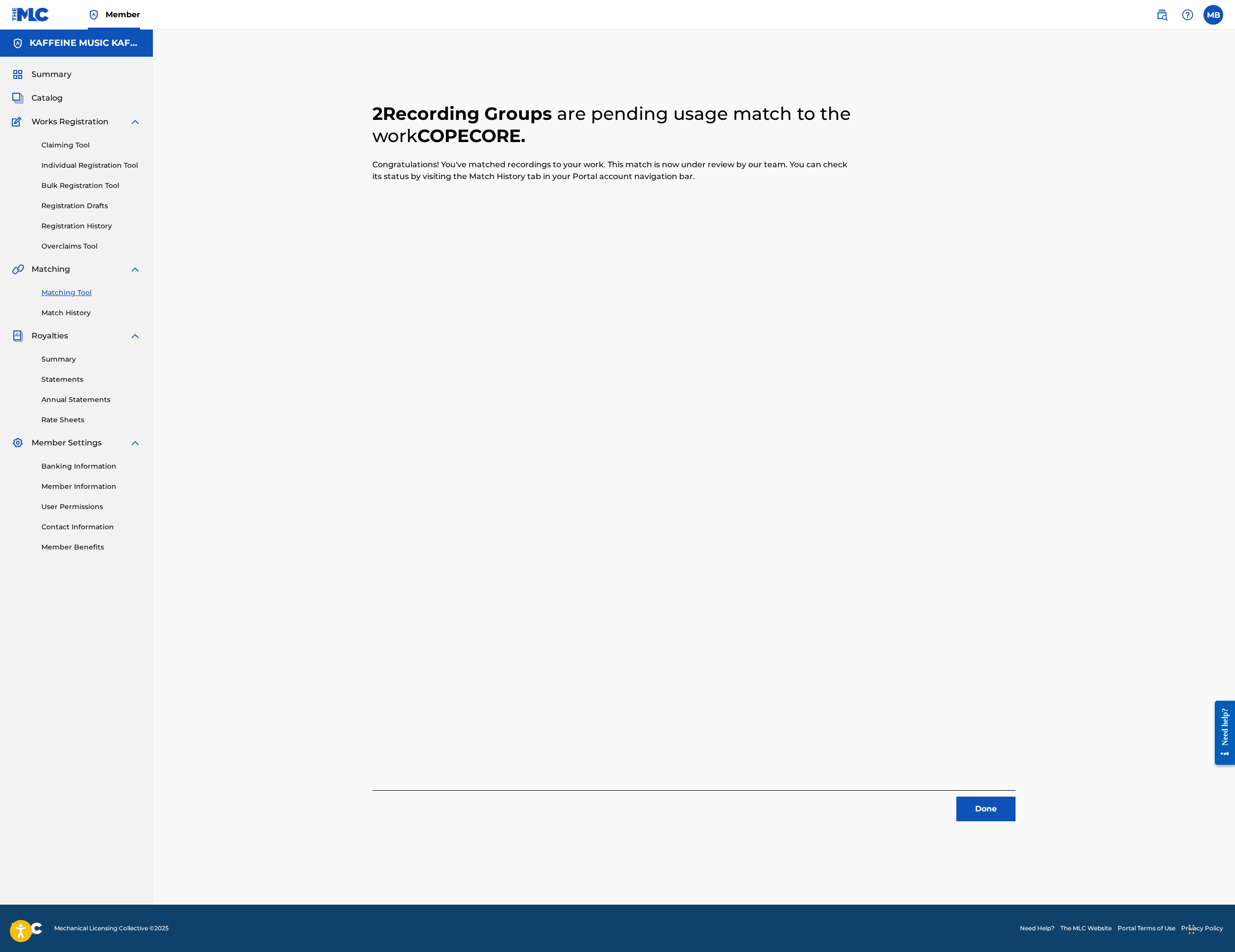
click at [1016, 822] on button "Done" at bounding box center [986, 809] width 59 height 24
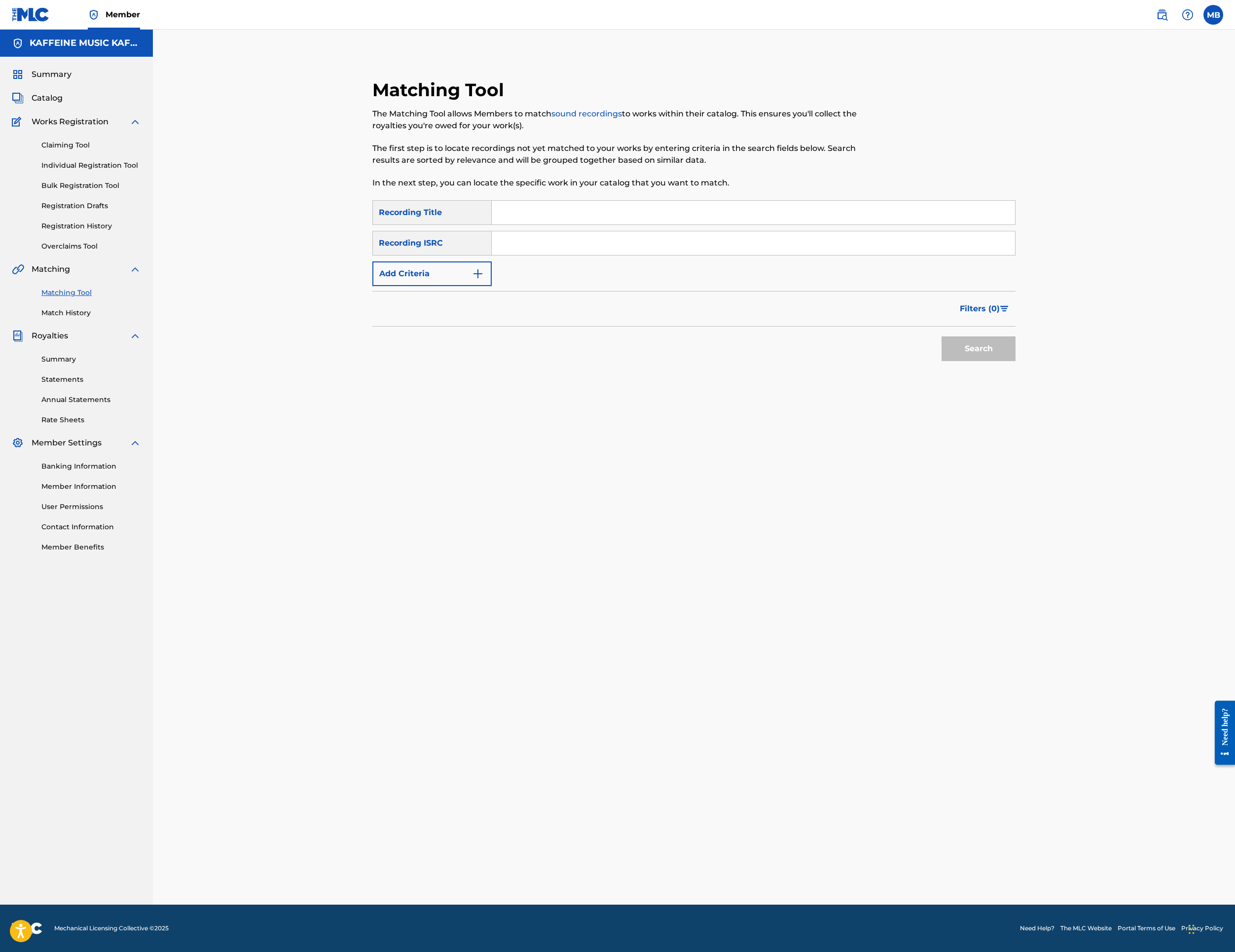
scroll to position [0, 0]
click at [63, 104] on span "Catalog" at bounding box center [47, 98] width 31 height 12
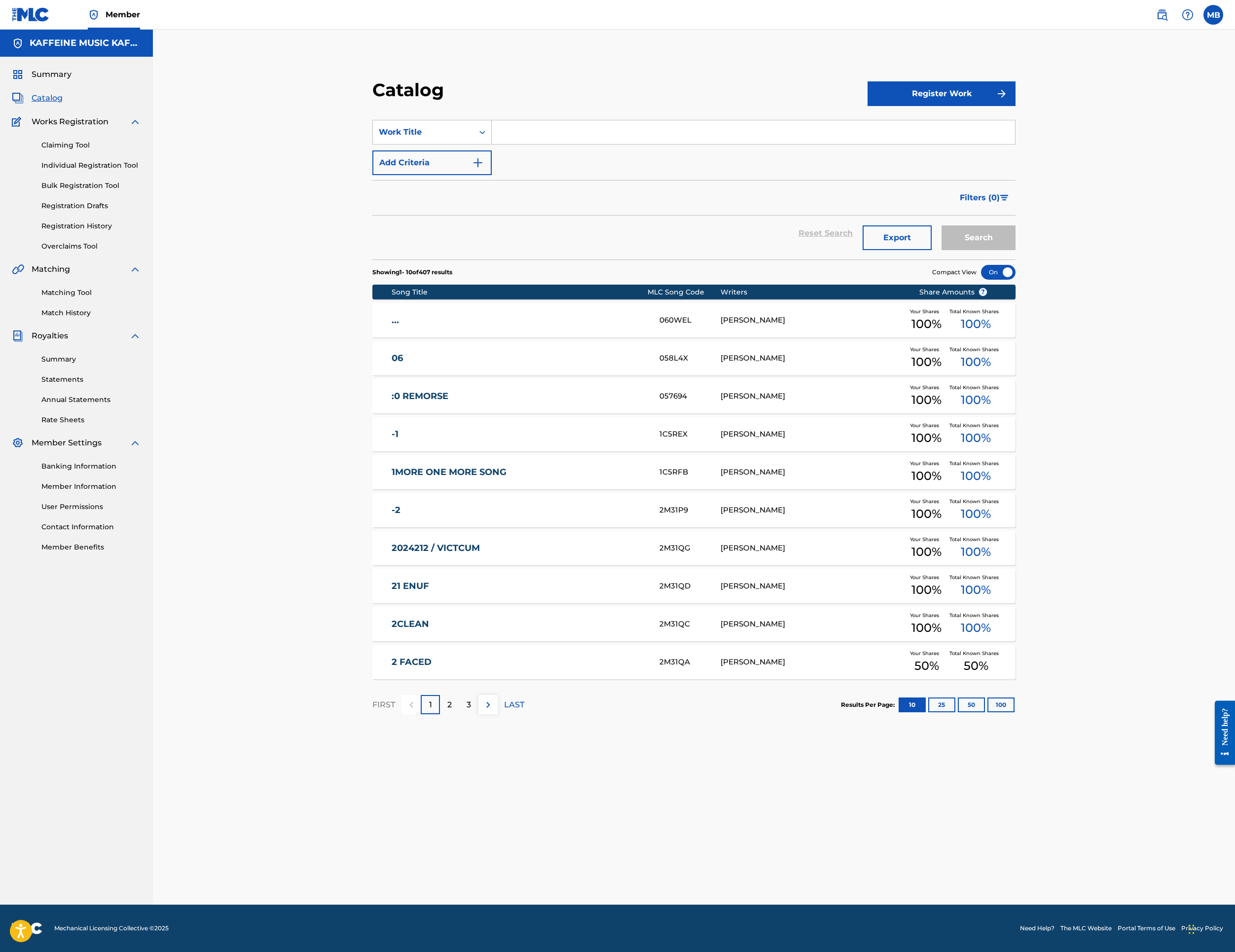
click at [71, 81] on span "Summary" at bounding box center [52, 74] width 40 height 12
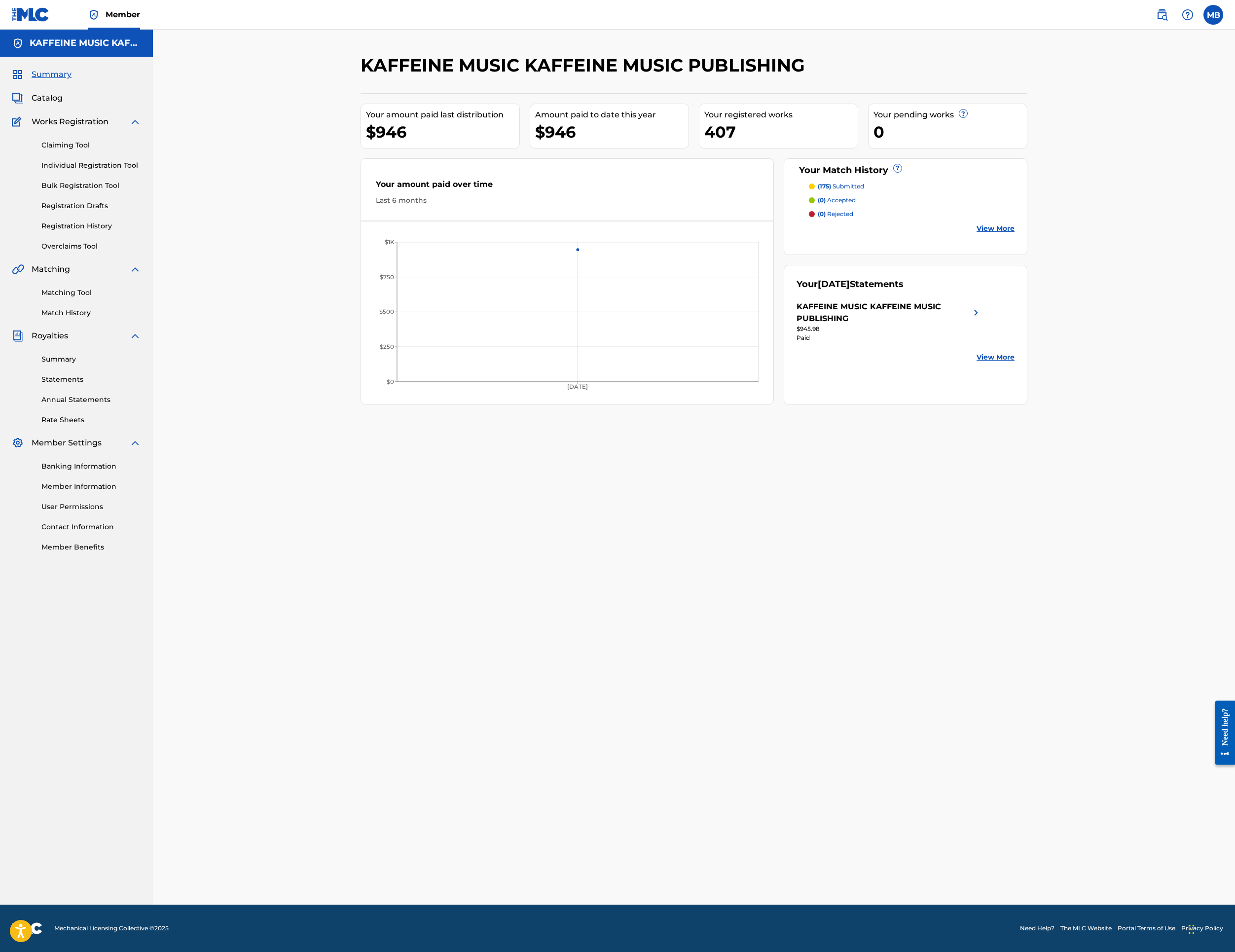
click at [864, 191] on p "(175) submitted" at bounding box center [841, 186] width 47 height 9
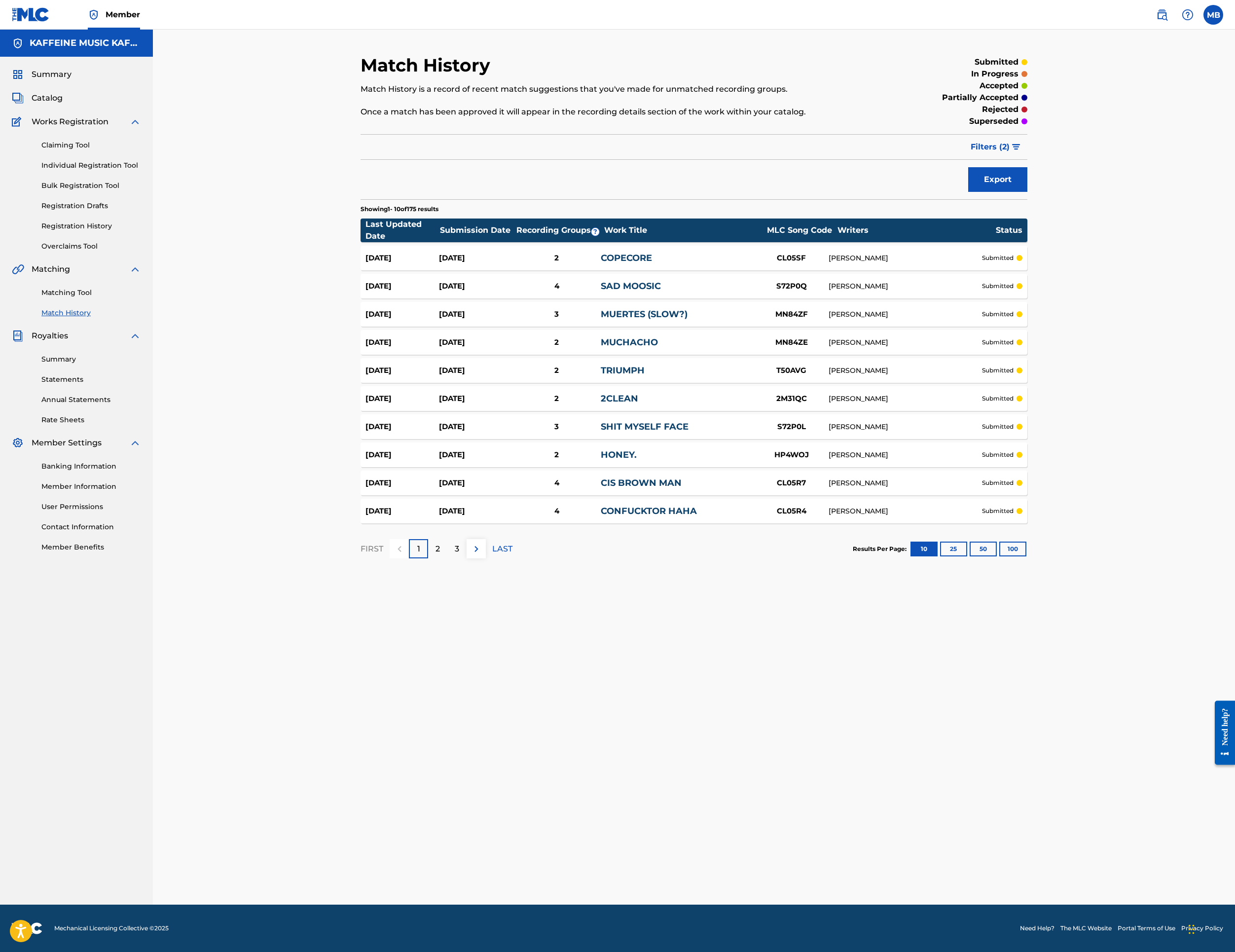
click at [1027, 160] on button "Filters ( 2 )" at bounding box center [996, 147] width 63 height 24
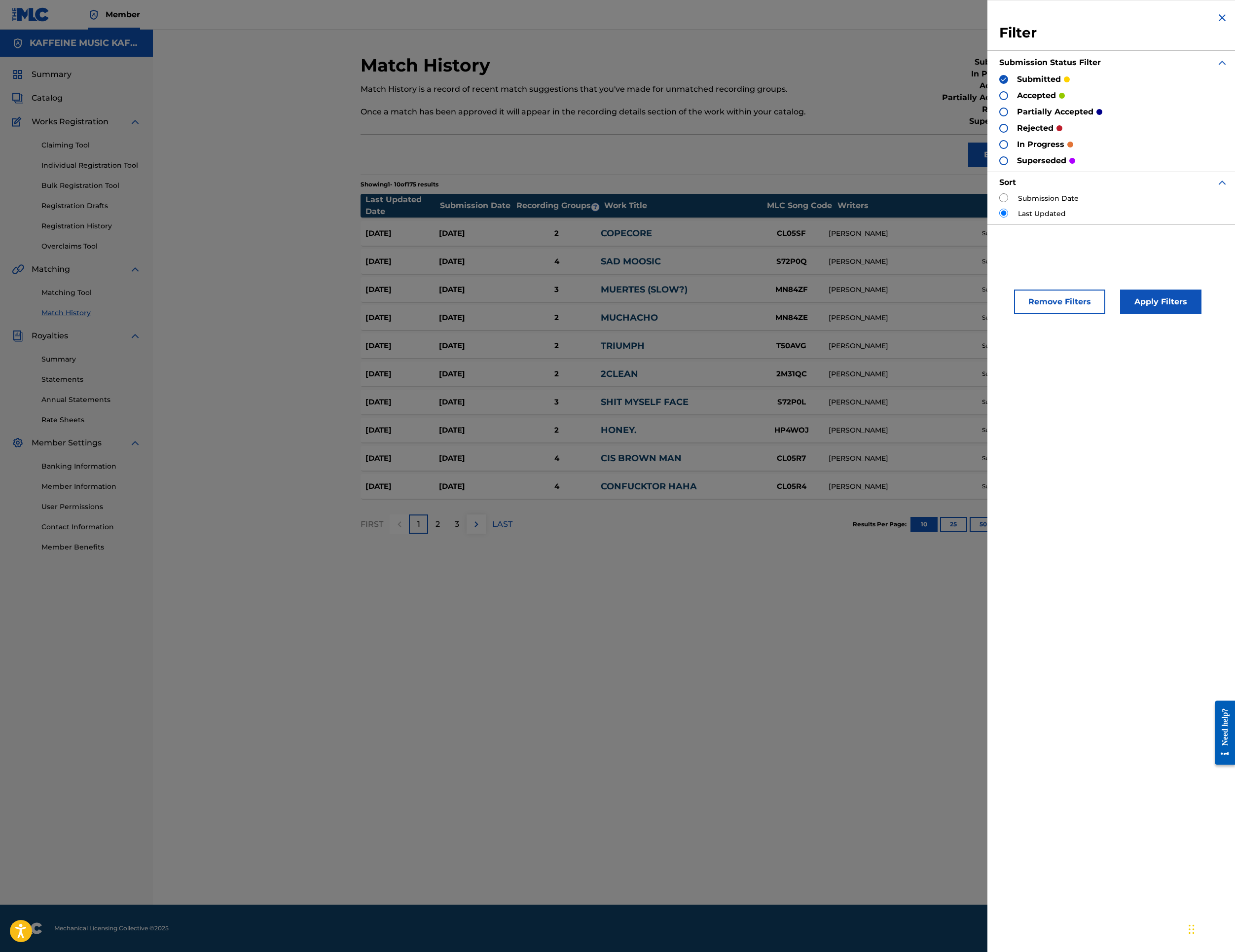
click at [999, 101] on div "accepted" at bounding box center [1032, 96] width 65 height 12
click at [1017, 101] on p "accepted" at bounding box center [1037, 96] width 39 height 12
drag, startPoint x: 822, startPoint y: 120, endPoint x: 823, endPoint y: 132, distance: 12.0
click at [1001, 83] on img at bounding box center [1004, 80] width 7 height 7
click at [999, 100] on div at bounding box center [1004, 96] width 9 height 9
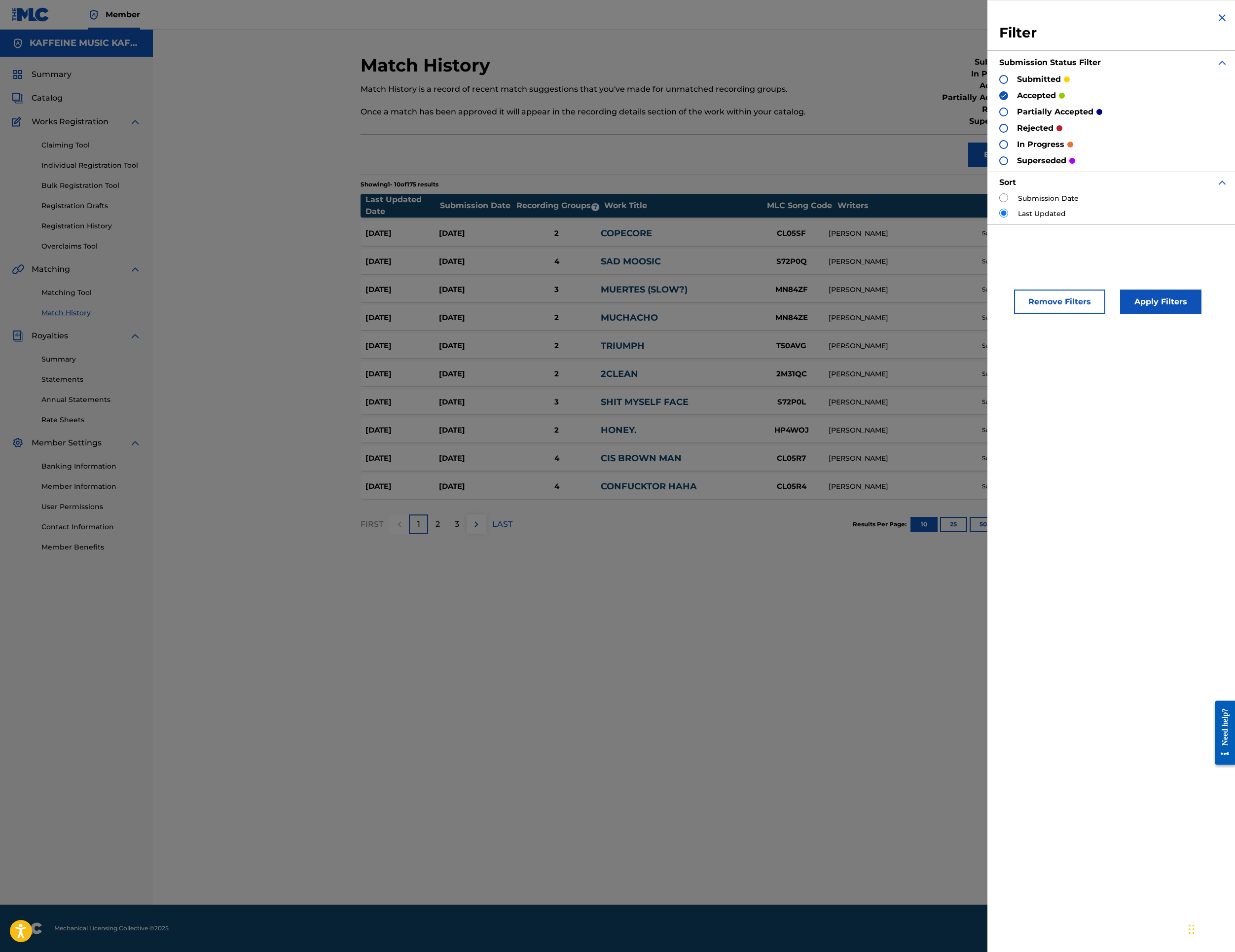
click at [1120, 314] on button "Apply Filters" at bounding box center [1160, 302] width 81 height 24
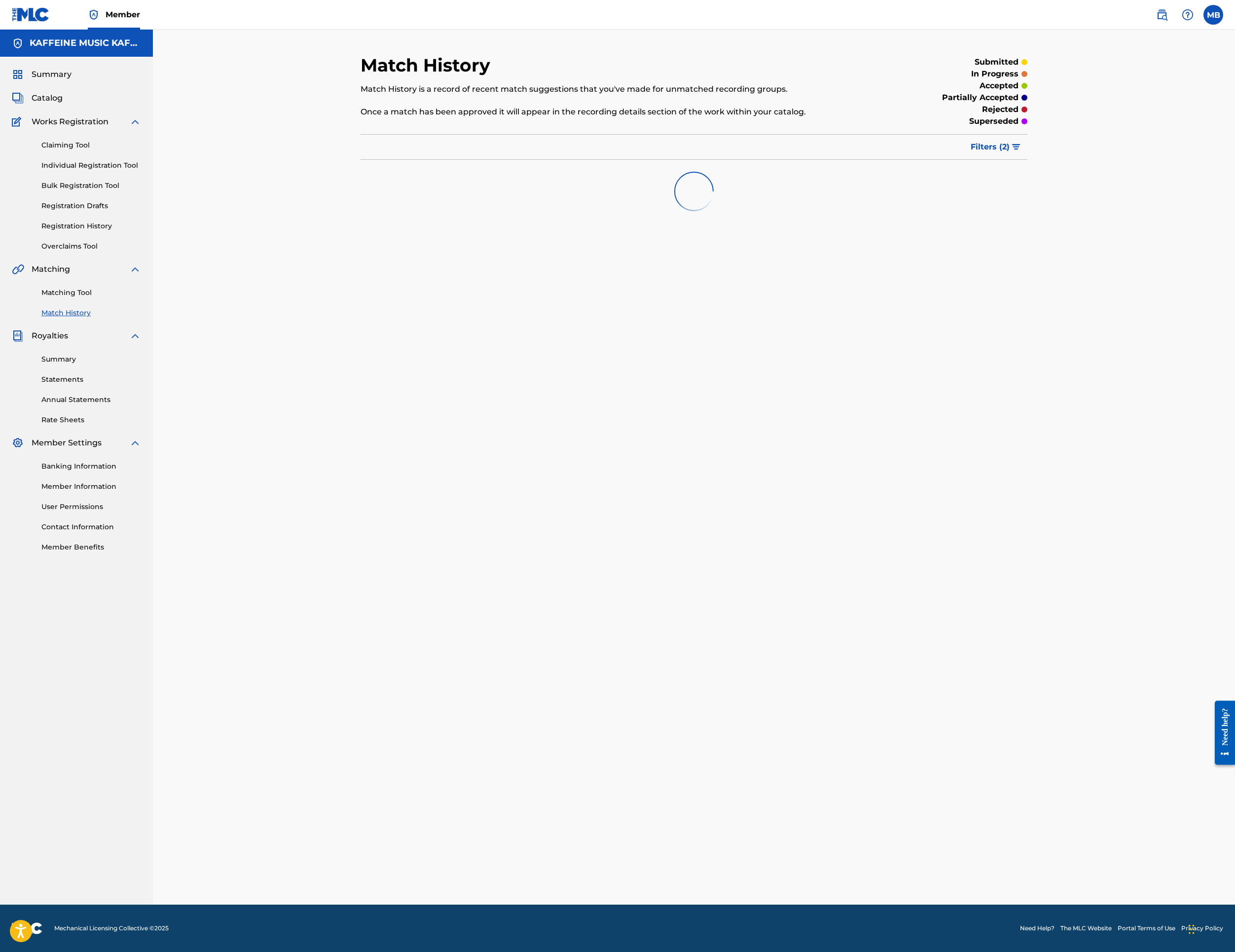
scroll to position [50, 0]
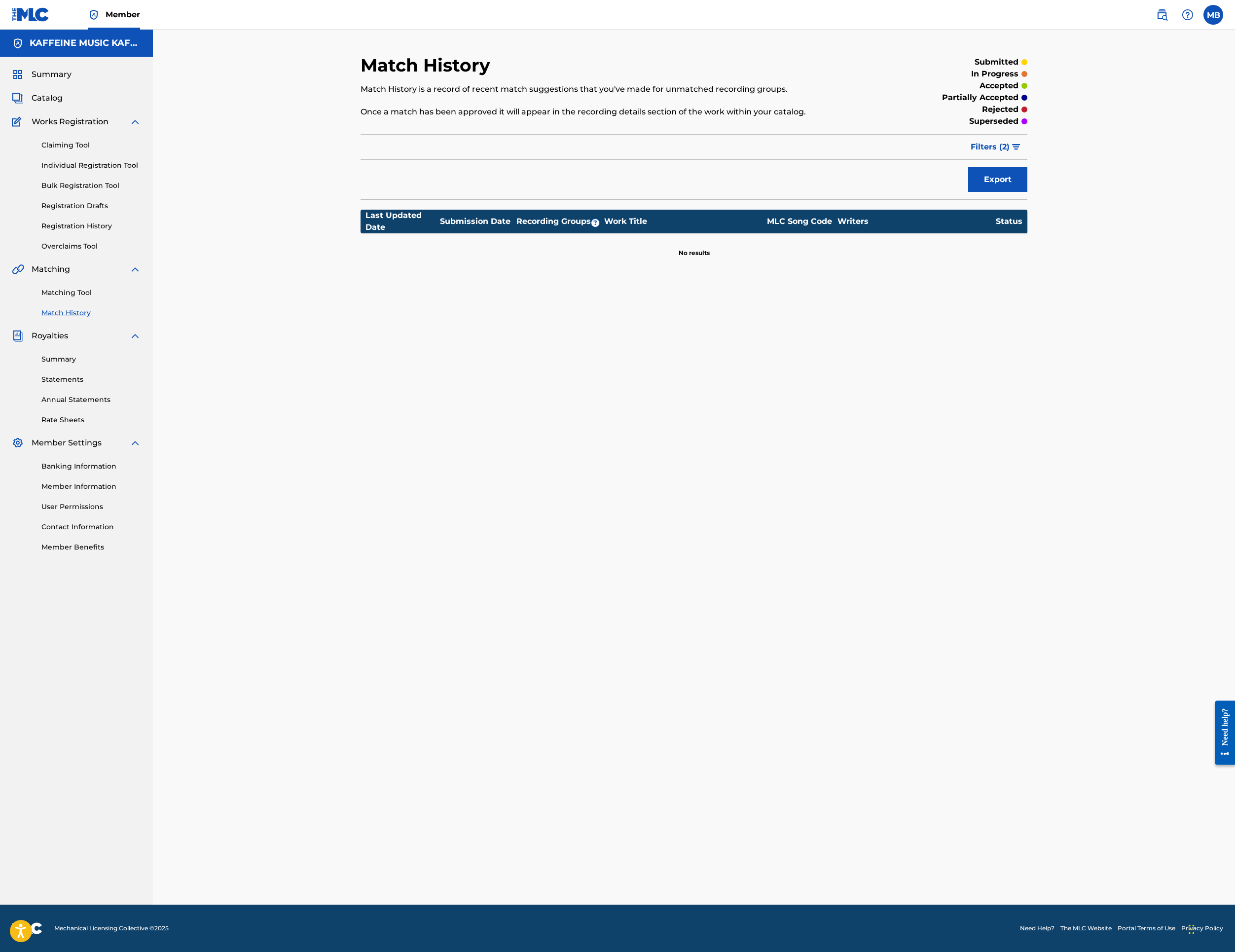
click at [1010, 153] on span "Filters ( 2 )" at bounding box center [990, 147] width 39 height 12
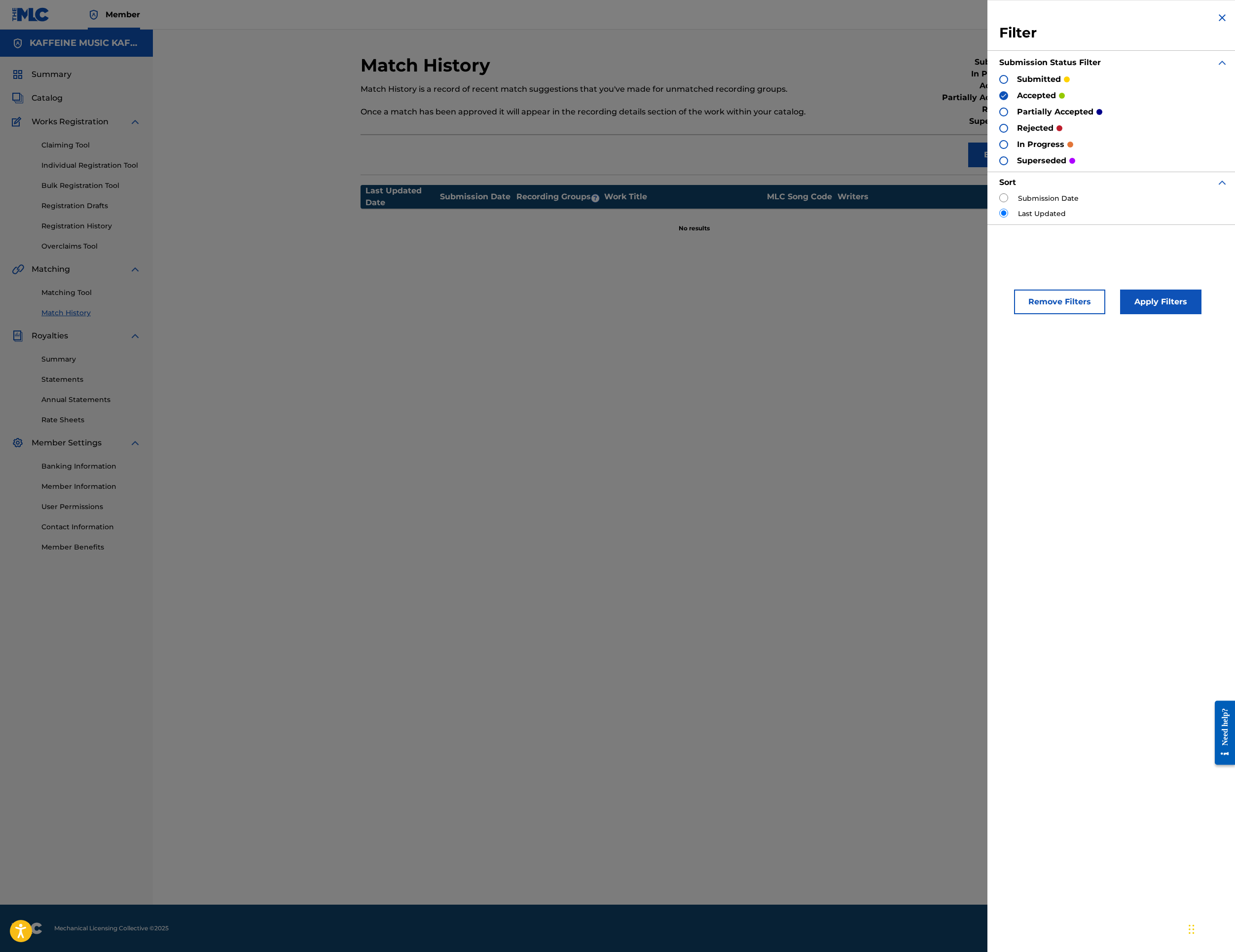
click at [999, 84] on div at bounding box center [1004, 79] width 9 height 9
click at [999, 154] on div "submitted accepted partially accepted rejected in progress superseded" at bounding box center [1114, 119] width 229 height 93
click at [1001, 99] on img at bounding box center [1004, 96] width 7 height 7
click at [1055, 326] on div "Remove Filters Apply Filters" at bounding box center [1114, 296] width 252 height 60
click at [1120, 314] on button "Apply Filters" at bounding box center [1160, 302] width 81 height 24
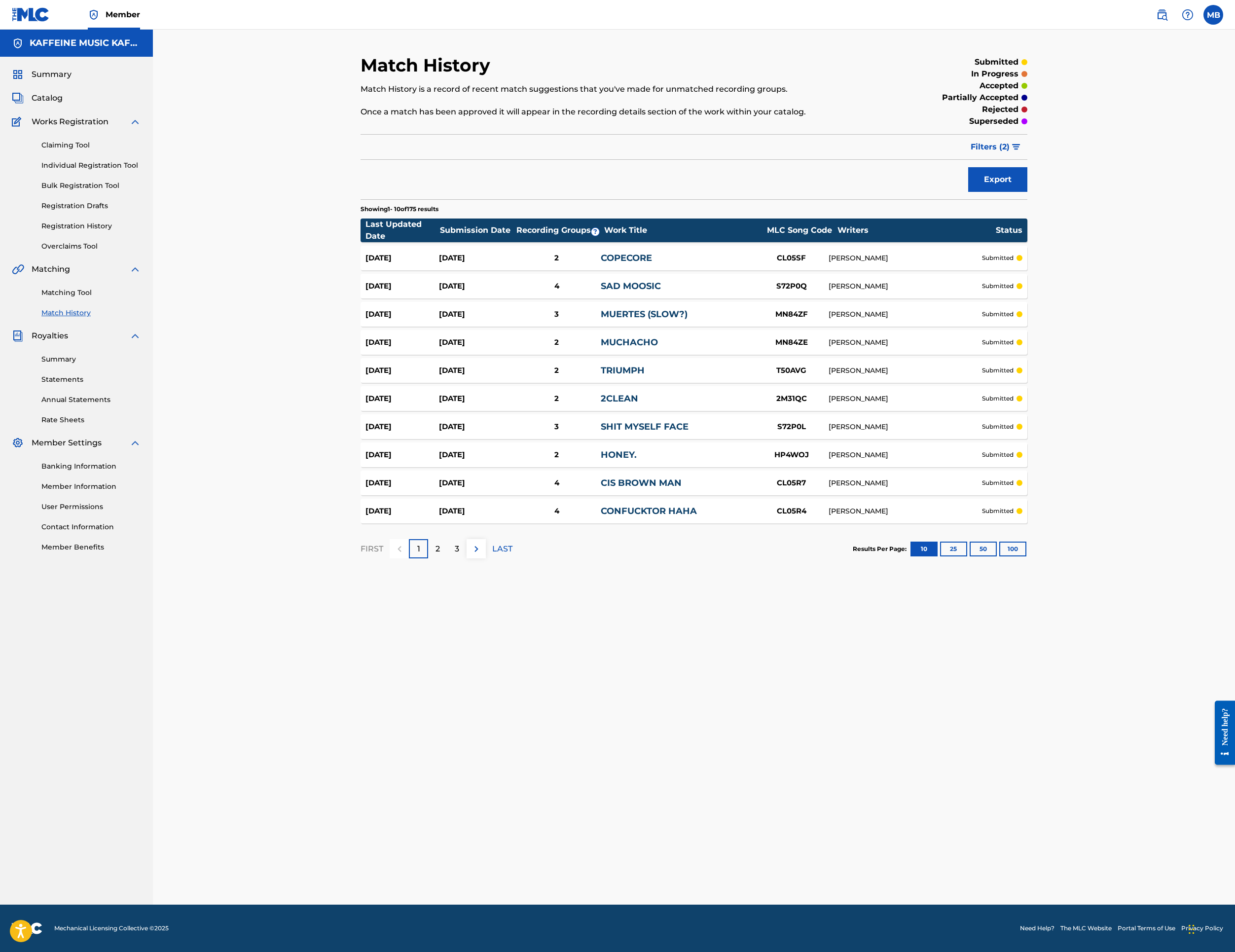
click at [108, 480] on div "Summary Catalog Works Registration Claiming Tool Individual Registration Tool B…" at bounding box center [76, 311] width 153 height 508
click at [109, 319] on link "Match History" at bounding box center [91, 313] width 100 height 10
click at [109, 319] on div "Matching Tool Match History" at bounding box center [76, 297] width 129 height 43
click at [119, 319] on div "Matching Tool Match History" at bounding box center [76, 297] width 129 height 43
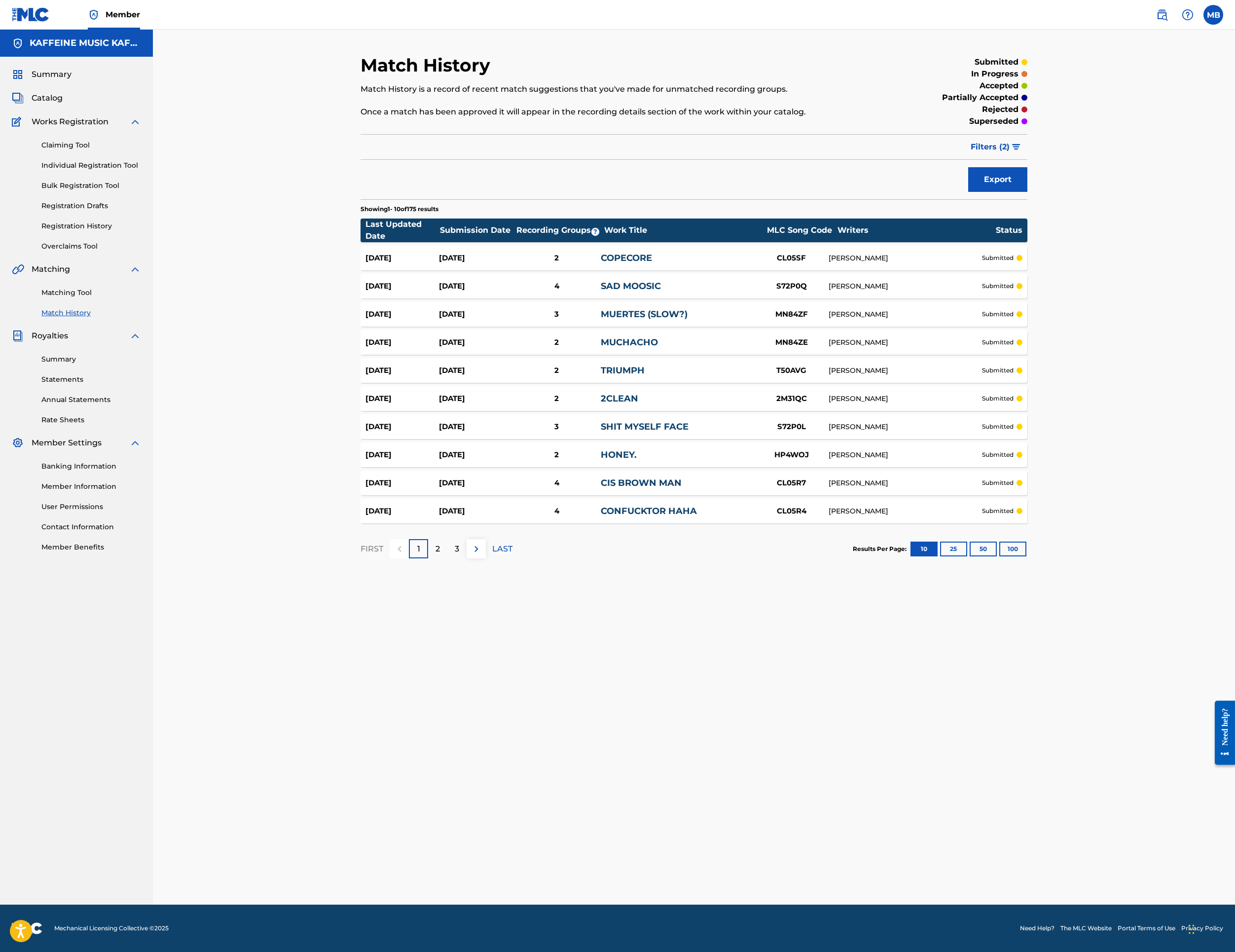
drag, startPoint x: 799, startPoint y: 177, endPoint x: 796, endPoint y: 186, distance: 9.5
click at [800, 118] on p "Once a match has been approved it will appear in the recording details section …" at bounding box center [618, 112] width 513 height 12
click at [724, 160] on div "Filter Submission Status Filter submitted accepted partially accepted rejected …" at bounding box center [694, 147] width 667 height 26
